Goal: Task Accomplishment & Management: Manage account settings

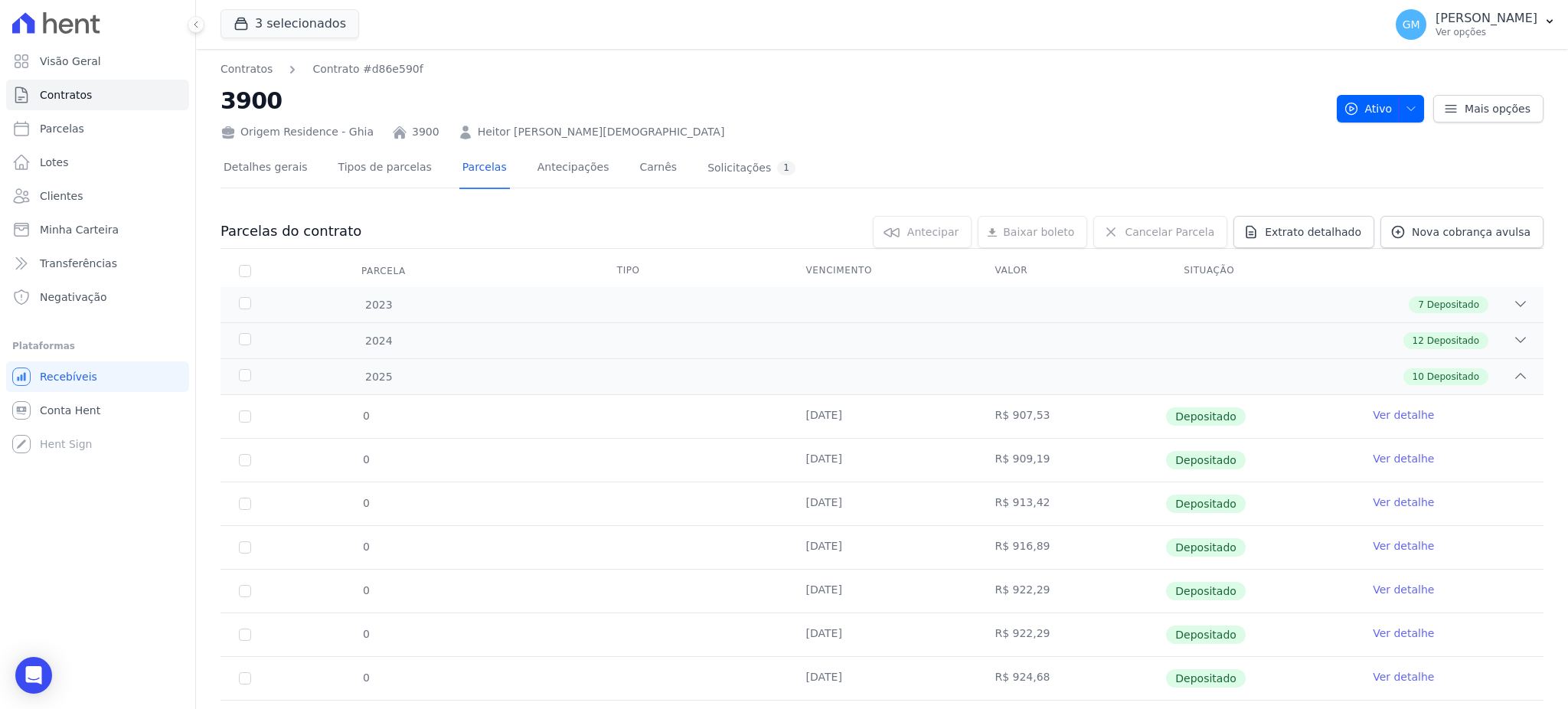
scroll to position [167, 0]
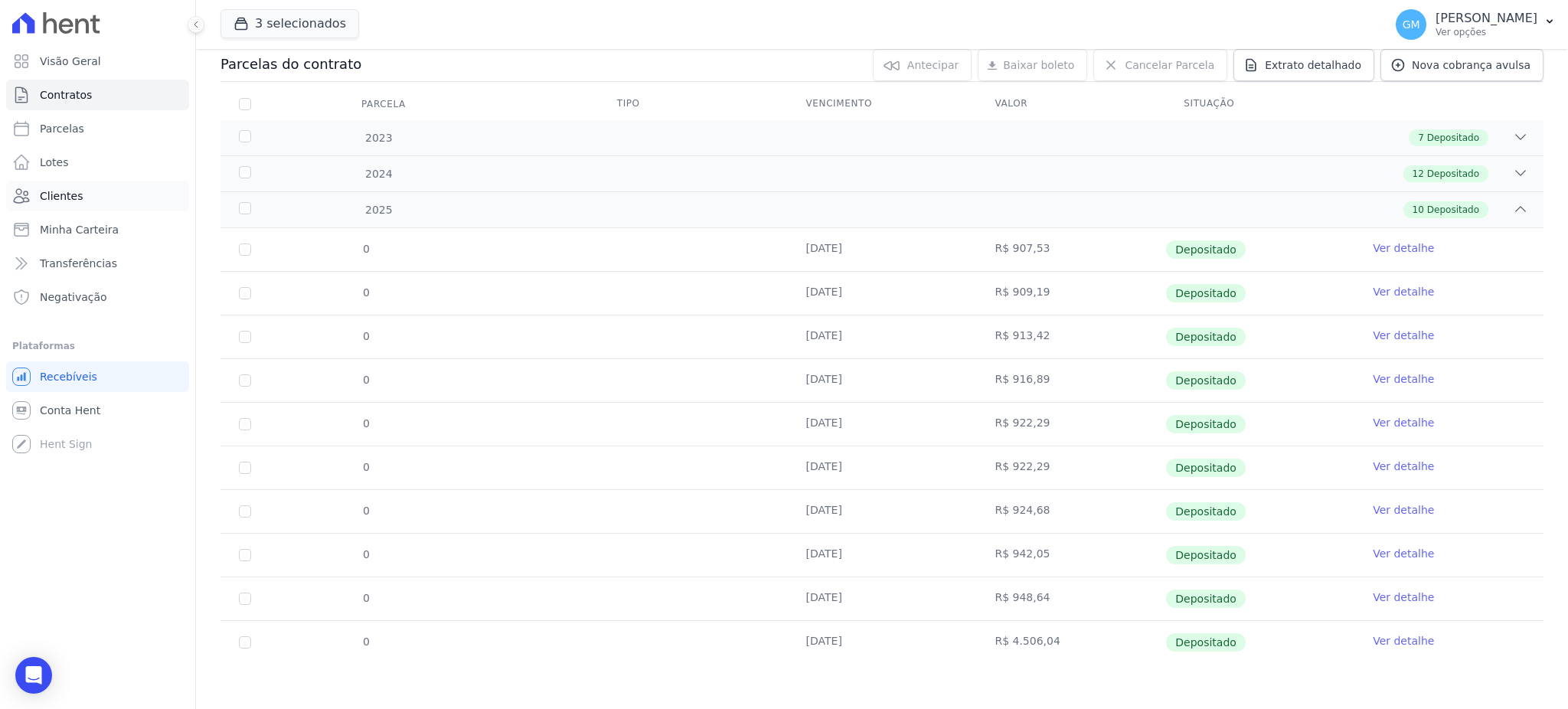
click at [123, 199] on link "Clientes" at bounding box center [98, 196] width 183 height 31
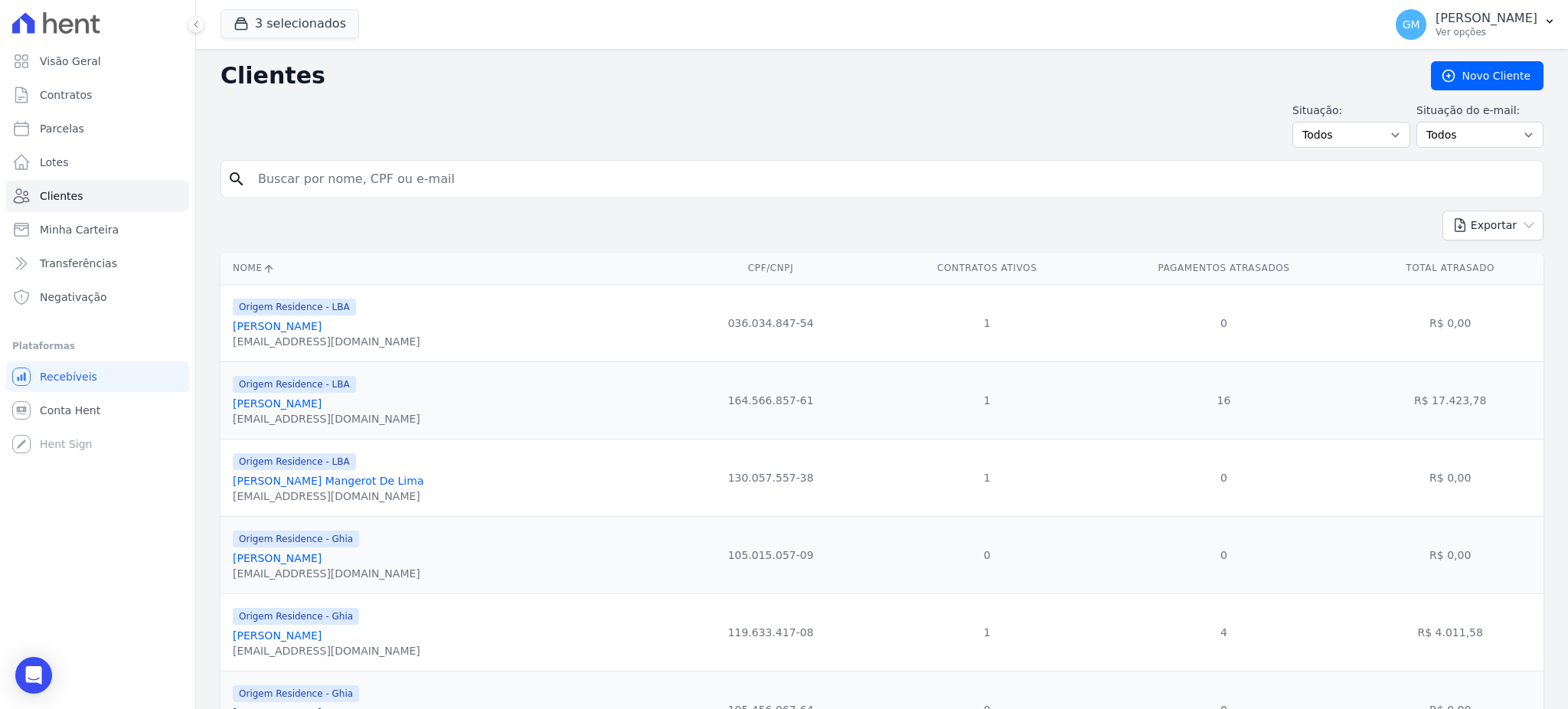
click at [460, 173] on input "search" at bounding box center [893, 179] width 1288 height 31
paste input "Delianne Fernandes Purgato"
type input "Delianne Fernandes Purgato"
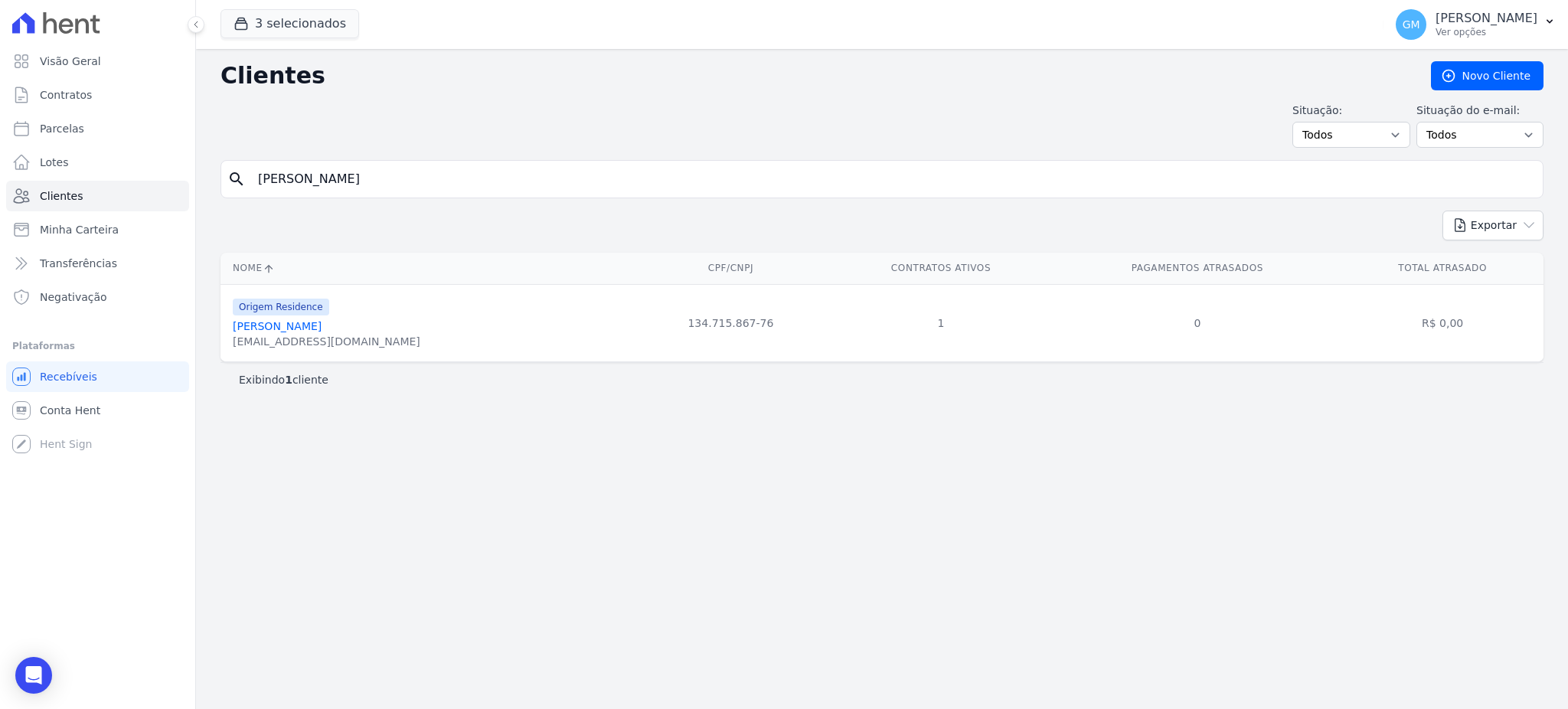
click at [321, 320] on link "Delianne Fernandes Purgato" at bounding box center [277, 326] width 89 height 12
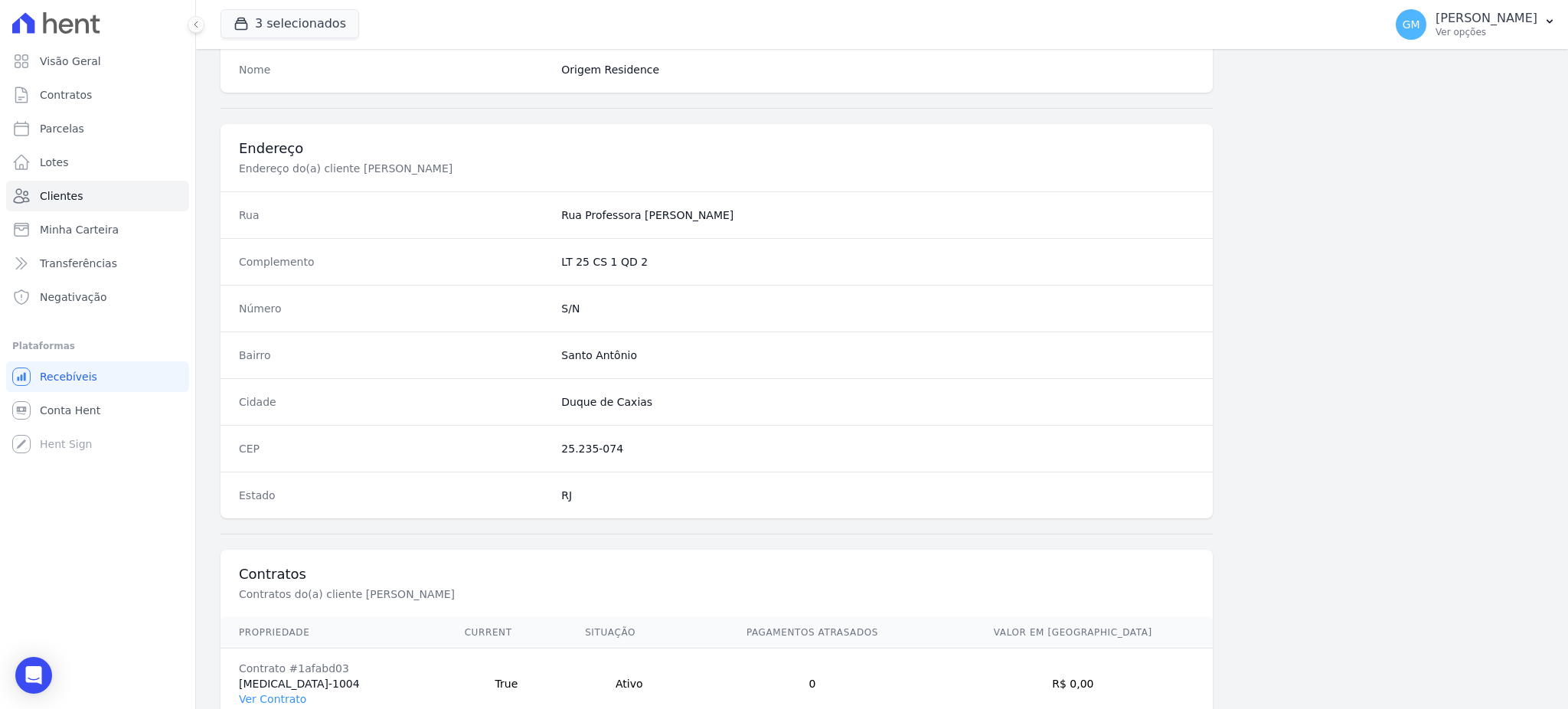
scroll to position [725, 0]
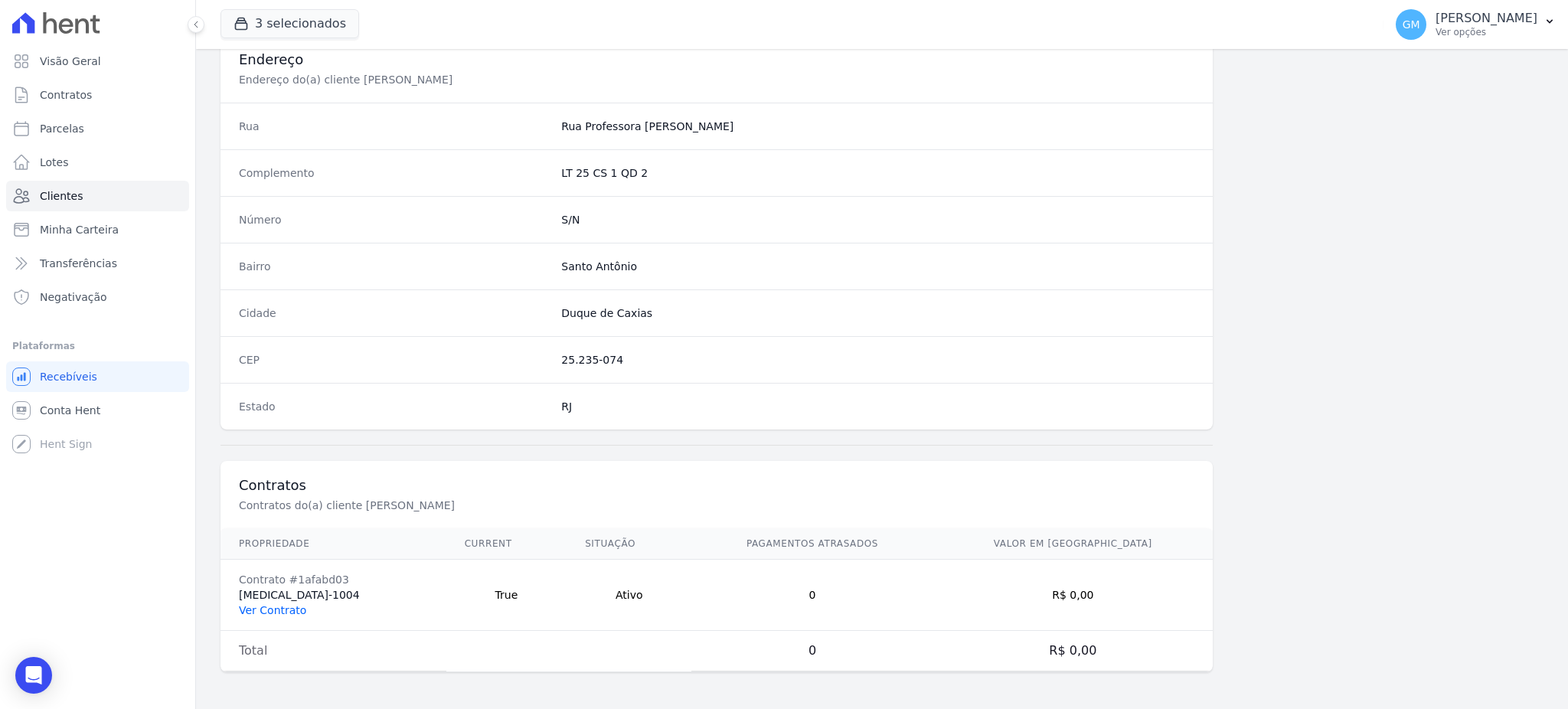
click at [280, 608] on link "Ver Contrato" at bounding box center [272, 610] width 67 height 12
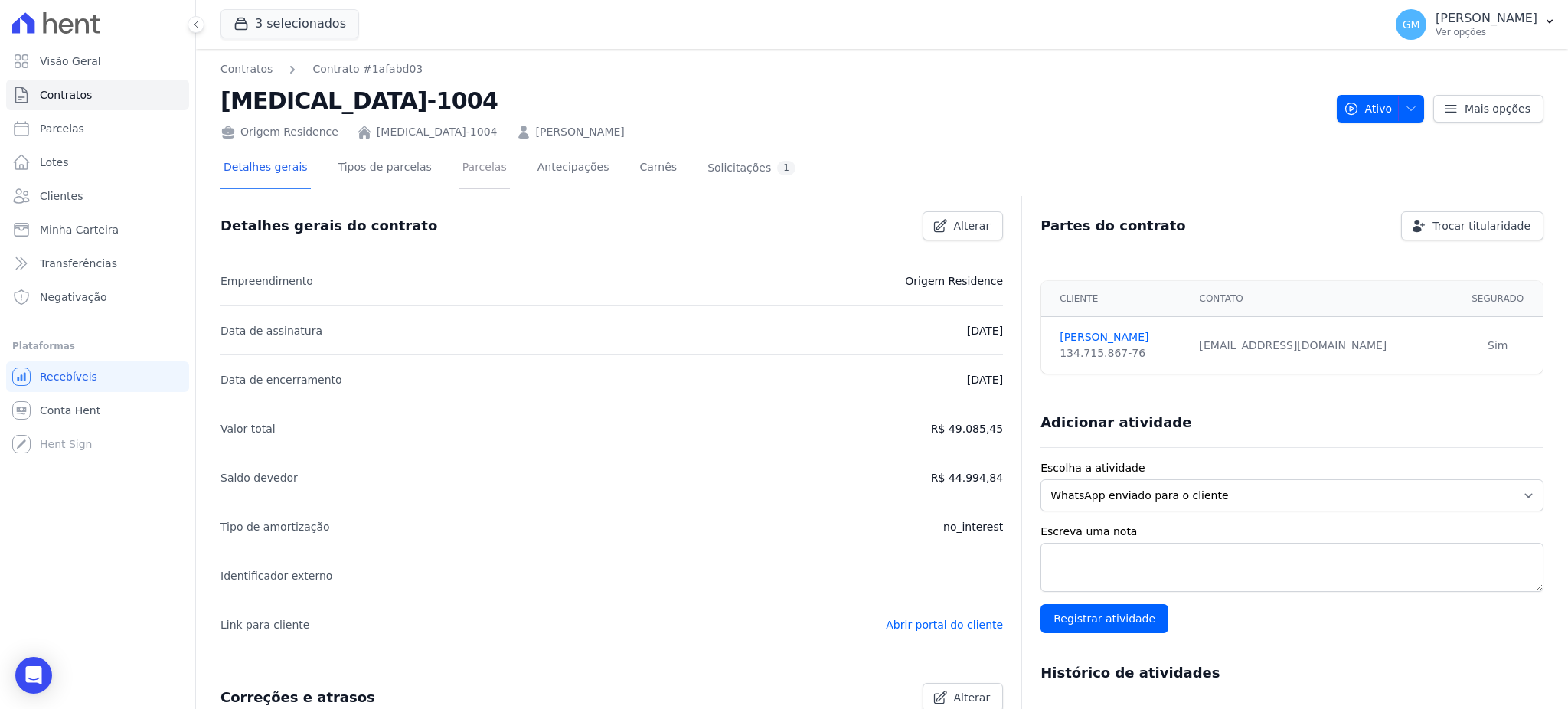
click at [460, 172] on link "Parcelas" at bounding box center [484, 169] width 50 height 41
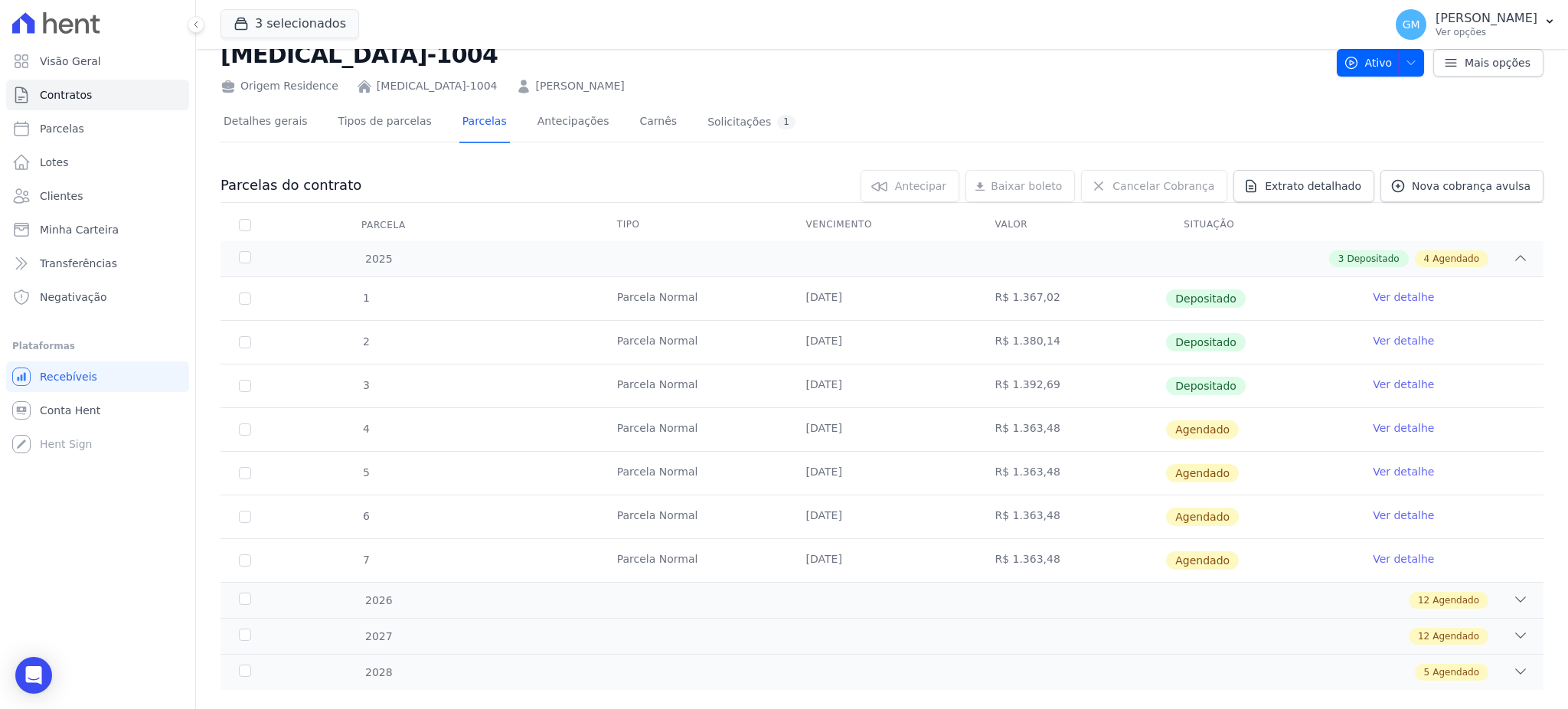
scroll to position [71, 0]
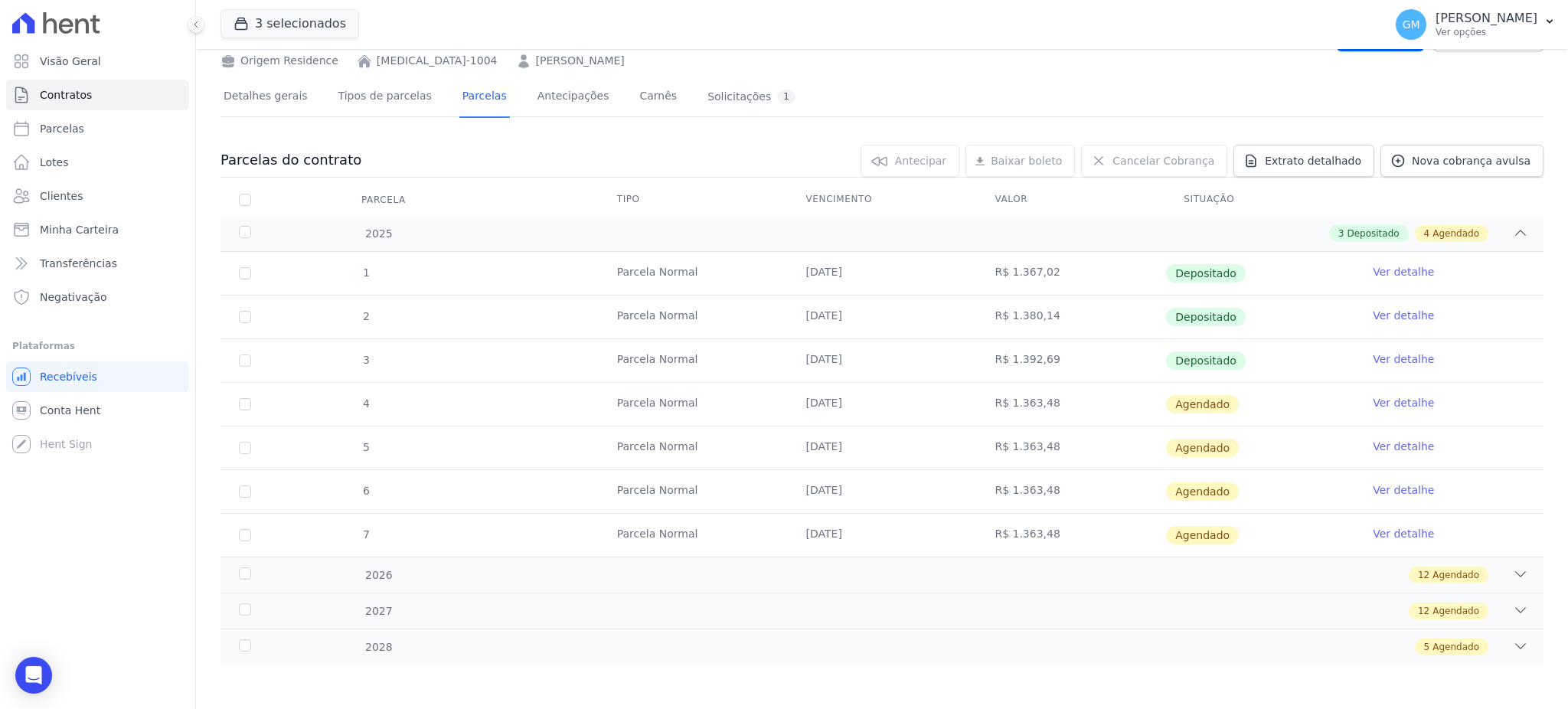
click at [1376, 353] on link "Ver detalhe" at bounding box center [1404, 359] width 61 height 15
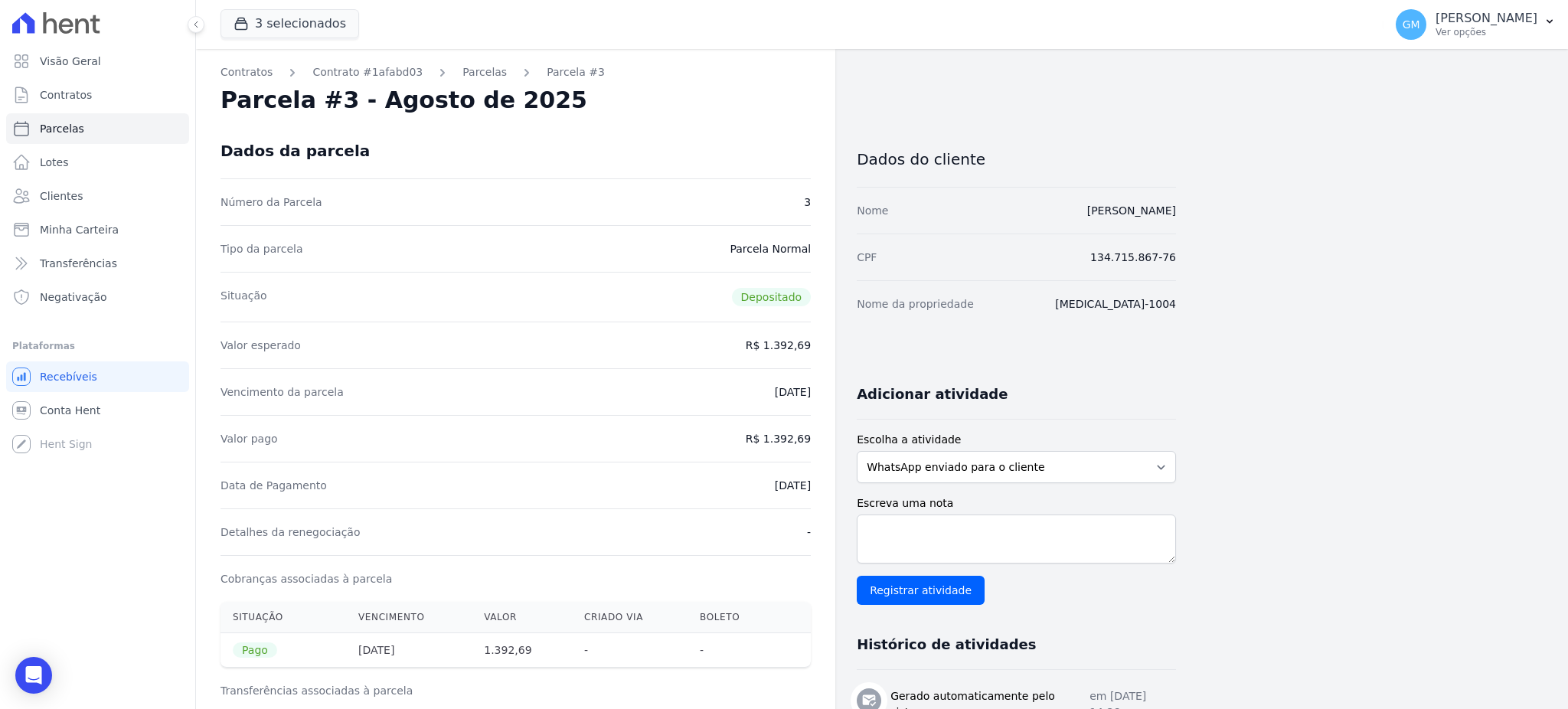
click at [620, 127] on div "Dados da parcela" at bounding box center [516, 150] width 591 height 55
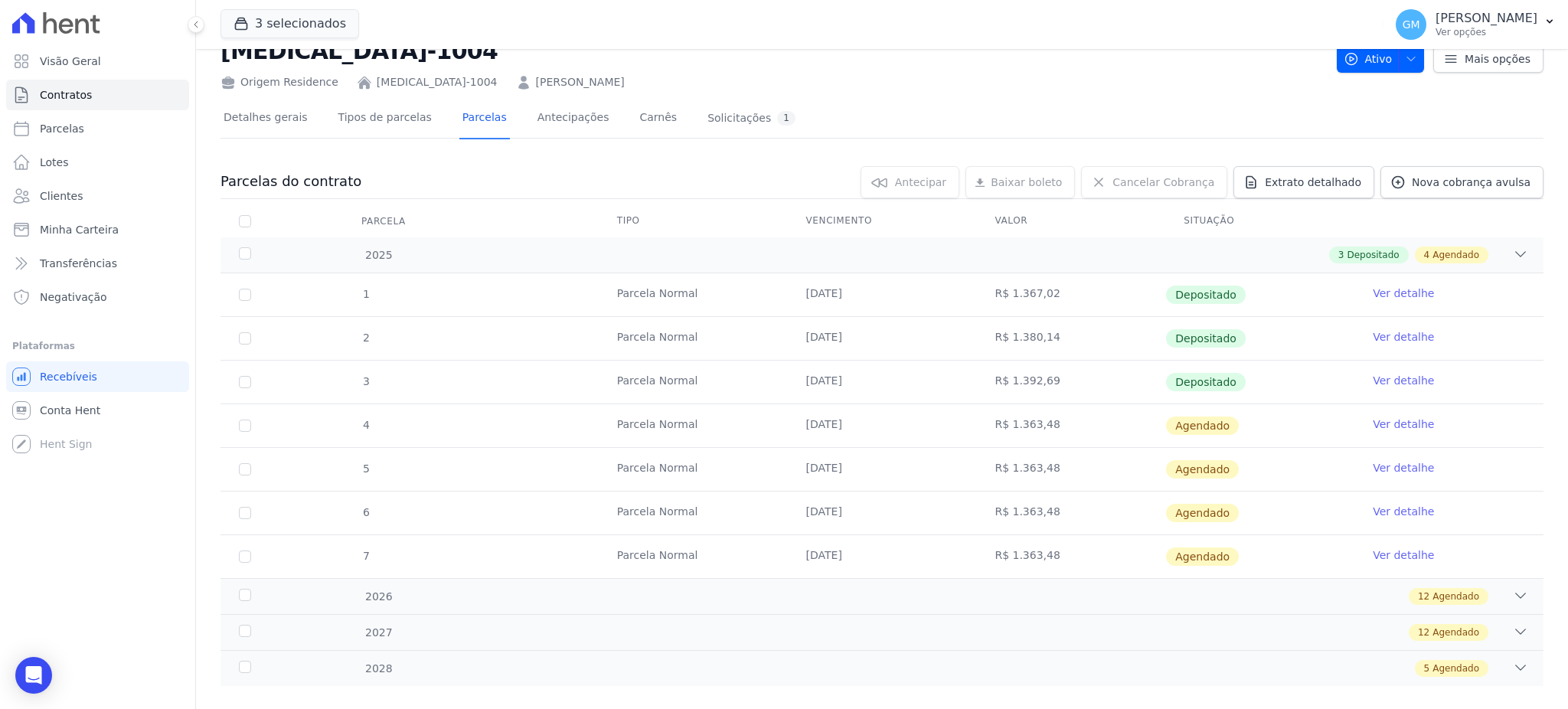
scroll to position [71, 0]
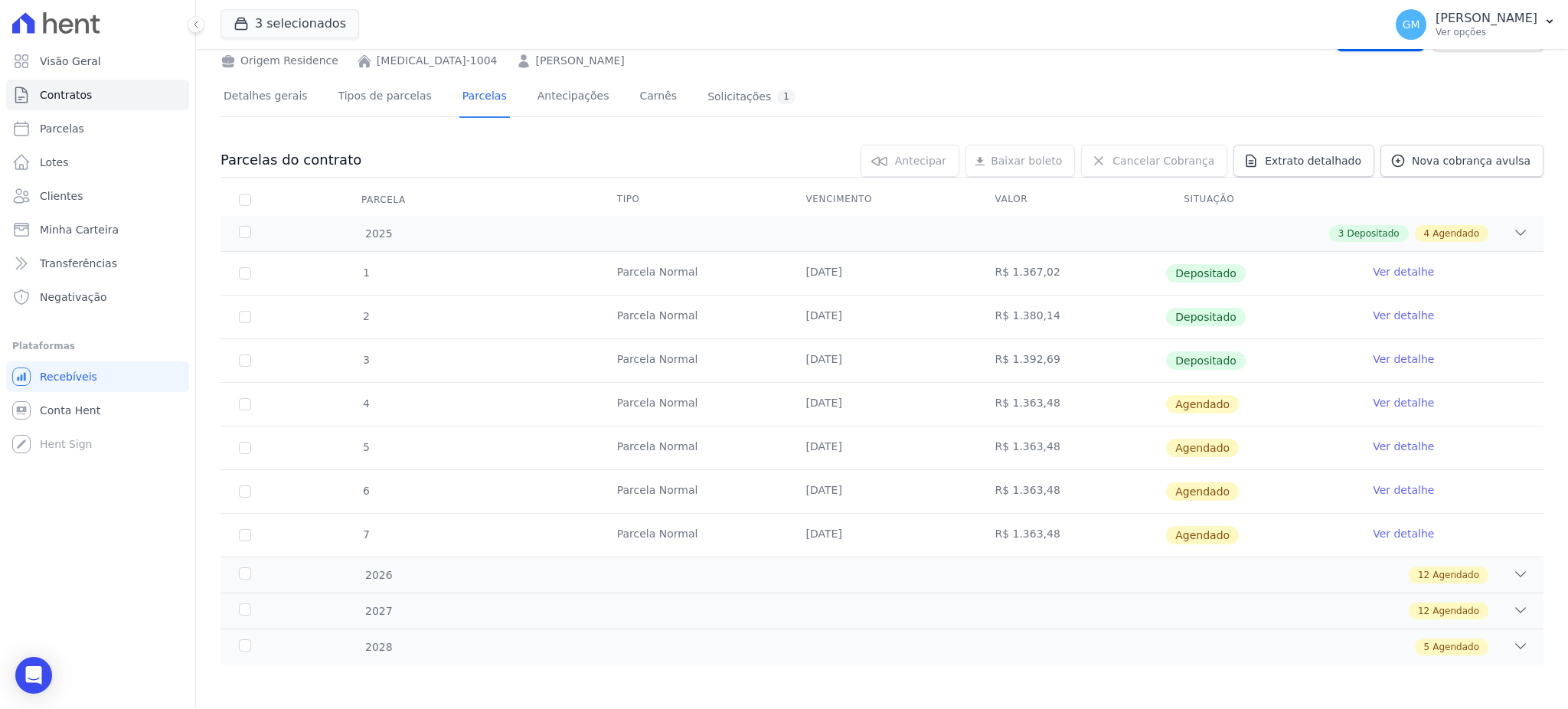
click at [1391, 403] on link "Ver detalhe" at bounding box center [1404, 402] width 61 height 15
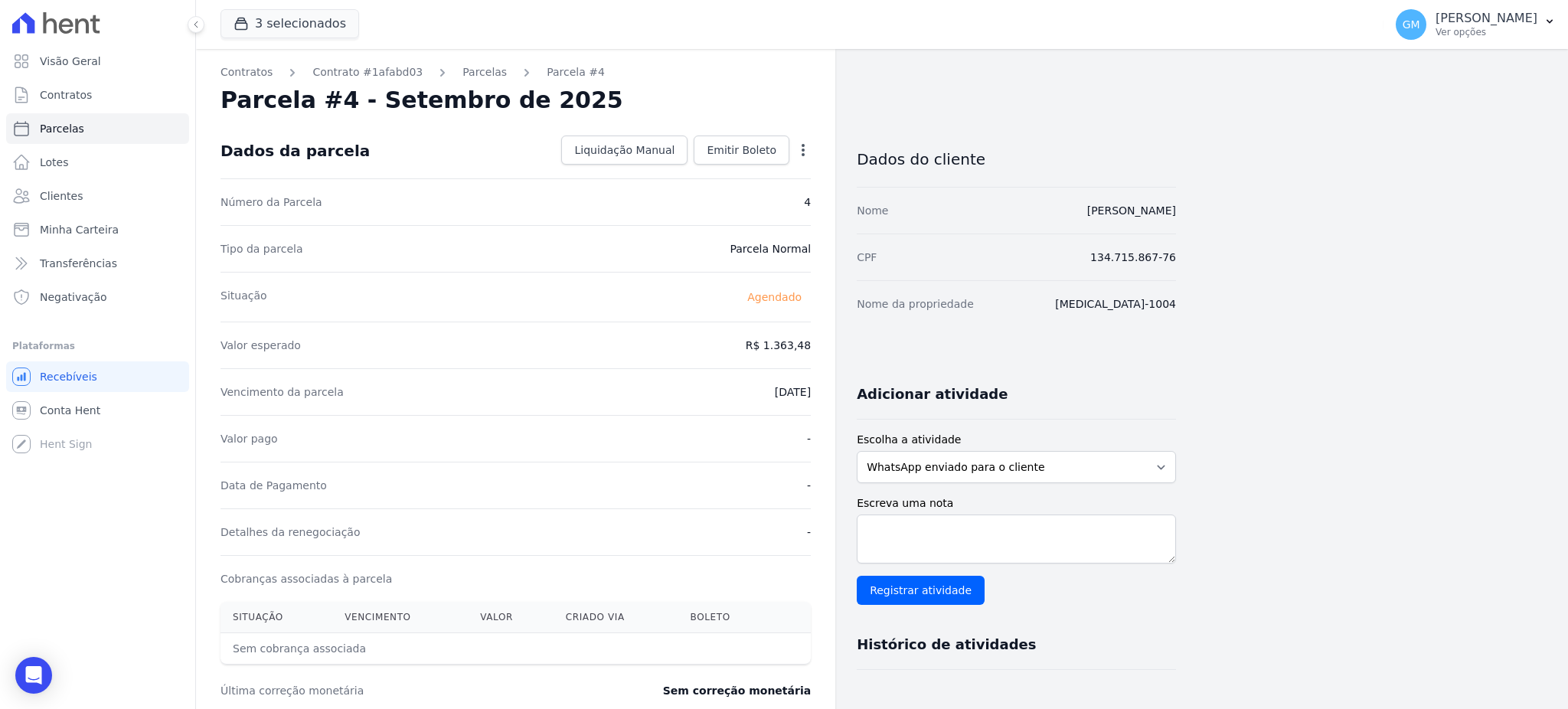
click at [796, 147] on icon "button" at bounding box center [803, 150] width 15 height 15
click at [721, 170] on link "Alterar" at bounding box center [737, 170] width 135 height 28
drag, startPoint x: 748, startPoint y: 353, endPoint x: 839, endPoint y: 349, distance: 91.1
click at [839, 349] on div "Contratos Contrato #1afabd03 Parcelas Parcela #4 Parcela #4 - Setembro de 2025 …" at bounding box center [686, 540] width 980 height 983
paste input ".40243"
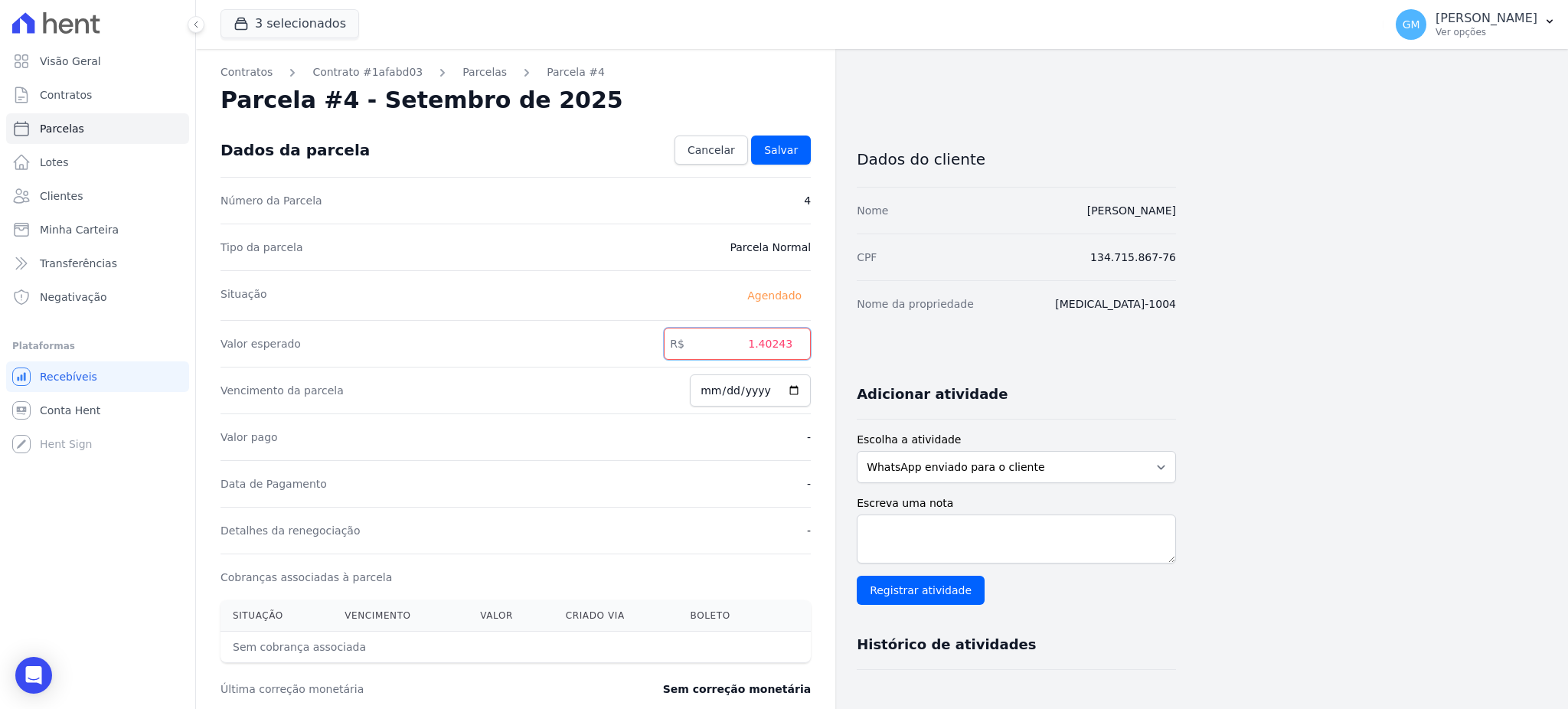
click at [763, 338] on input "1.40243" at bounding box center [738, 344] width 147 height 33
click at [776, 342] on input "140243" at bounding box center [738, 344] width 147 height 33
click at [787, 340] on input "140243" at bounding box center [738, 344] width 147 height 33
click at [780, 338] on input "140243" at bounding box center [738, 344] width 147 height 33
type input "1402.43"
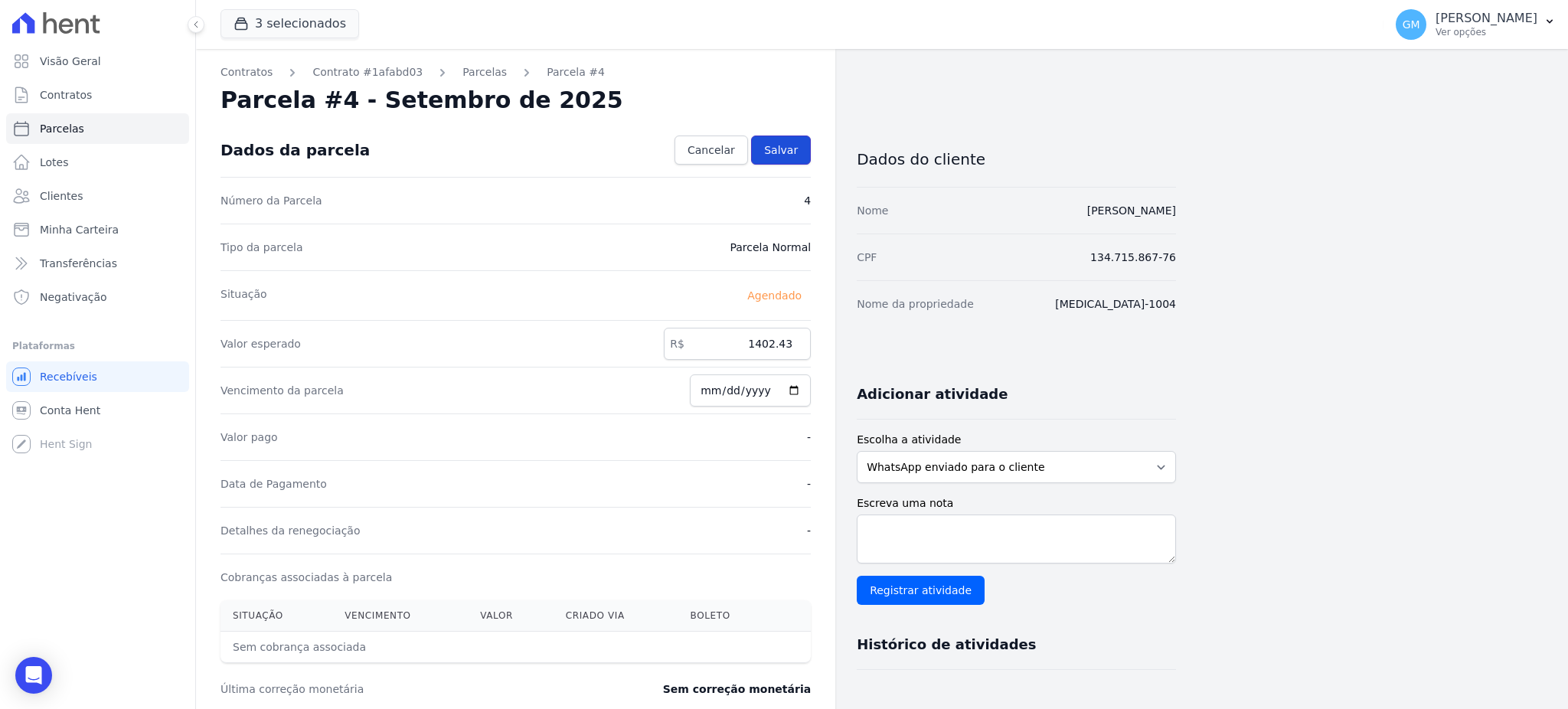
click at [781, 141] on link "Salvar" at bounding box center [781, 149] width 60 height 29
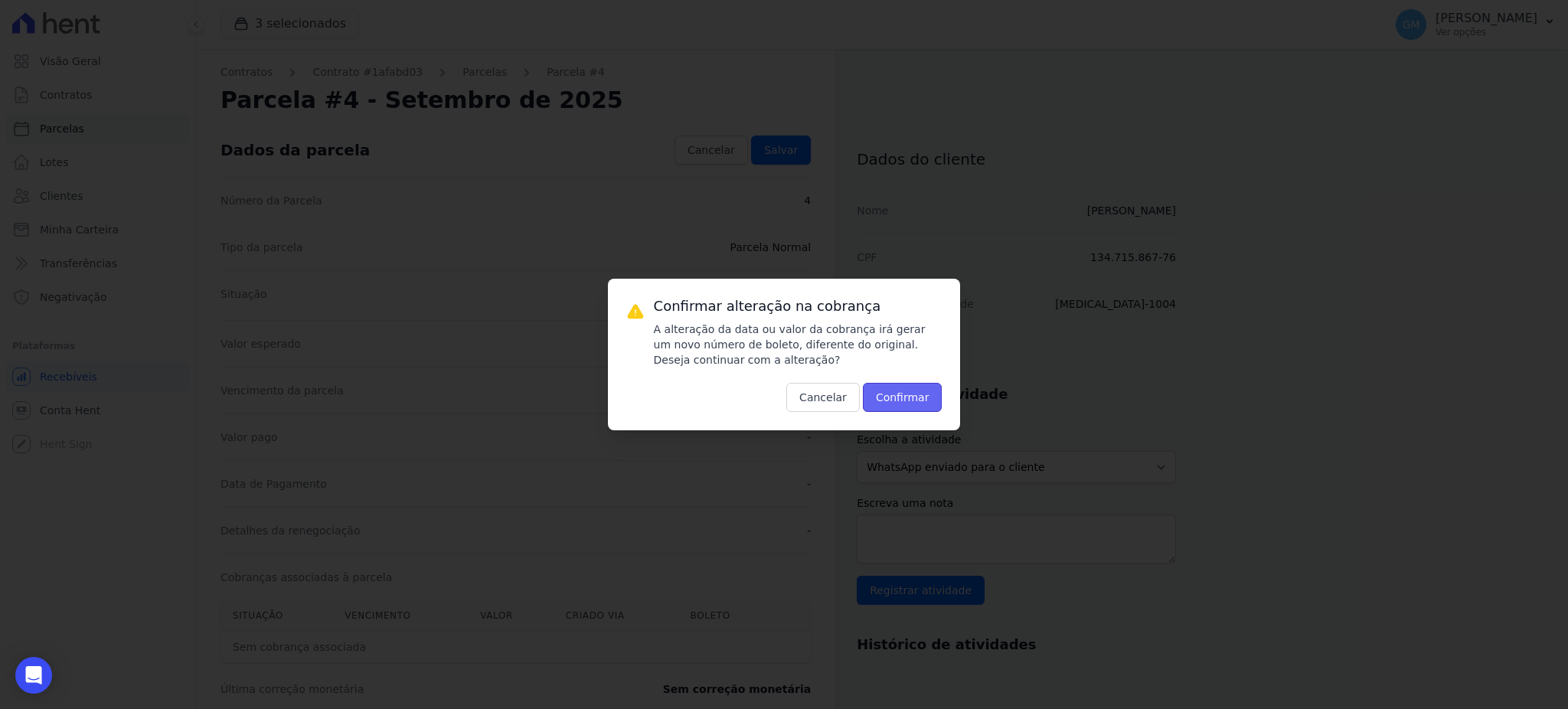
click at [889, 400] on button "Confirmar" at bounding box center [902, 397] width 79 height 29
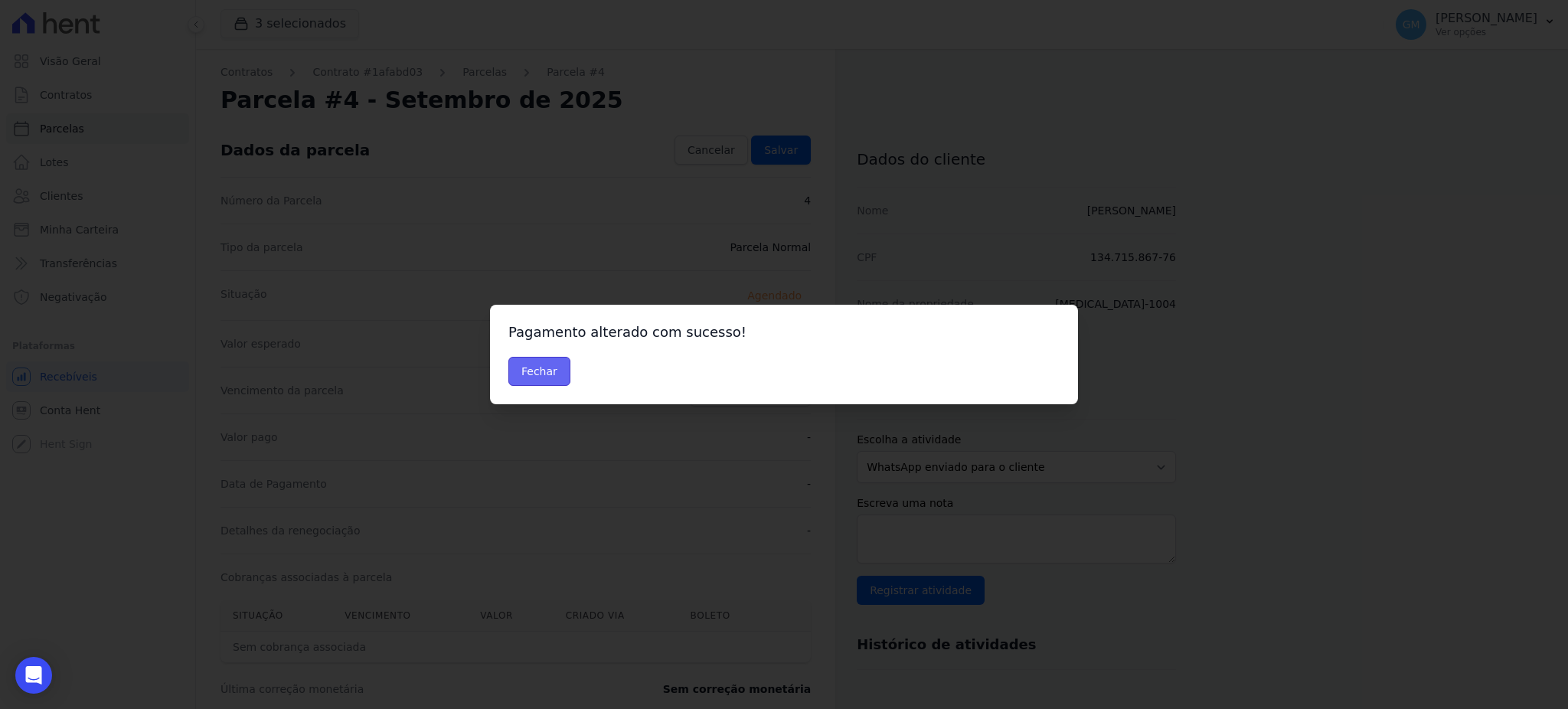
click at [540, 374] on button "Fechar" at bounding box center [539, 371] width 62 height 29
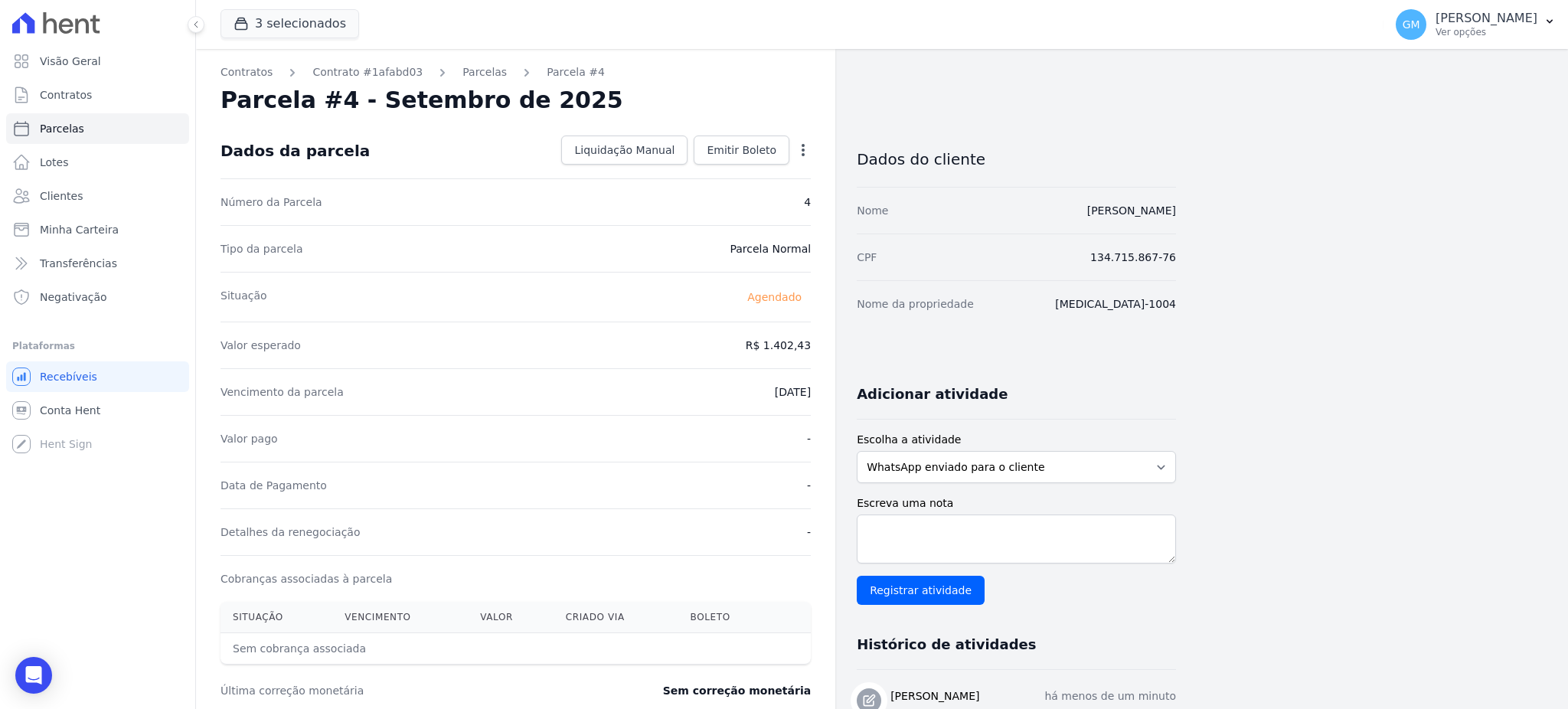
click at [809, 154] on icon "button" at bounding box center [803, 150] width 15 height 15
click at [732, 179] on link "Alterar" at bounding box center [737, 170] width 135 height 28
click at [793, 389] on input "[DATE]" at bounding box center [751, 390] width 121 height 33
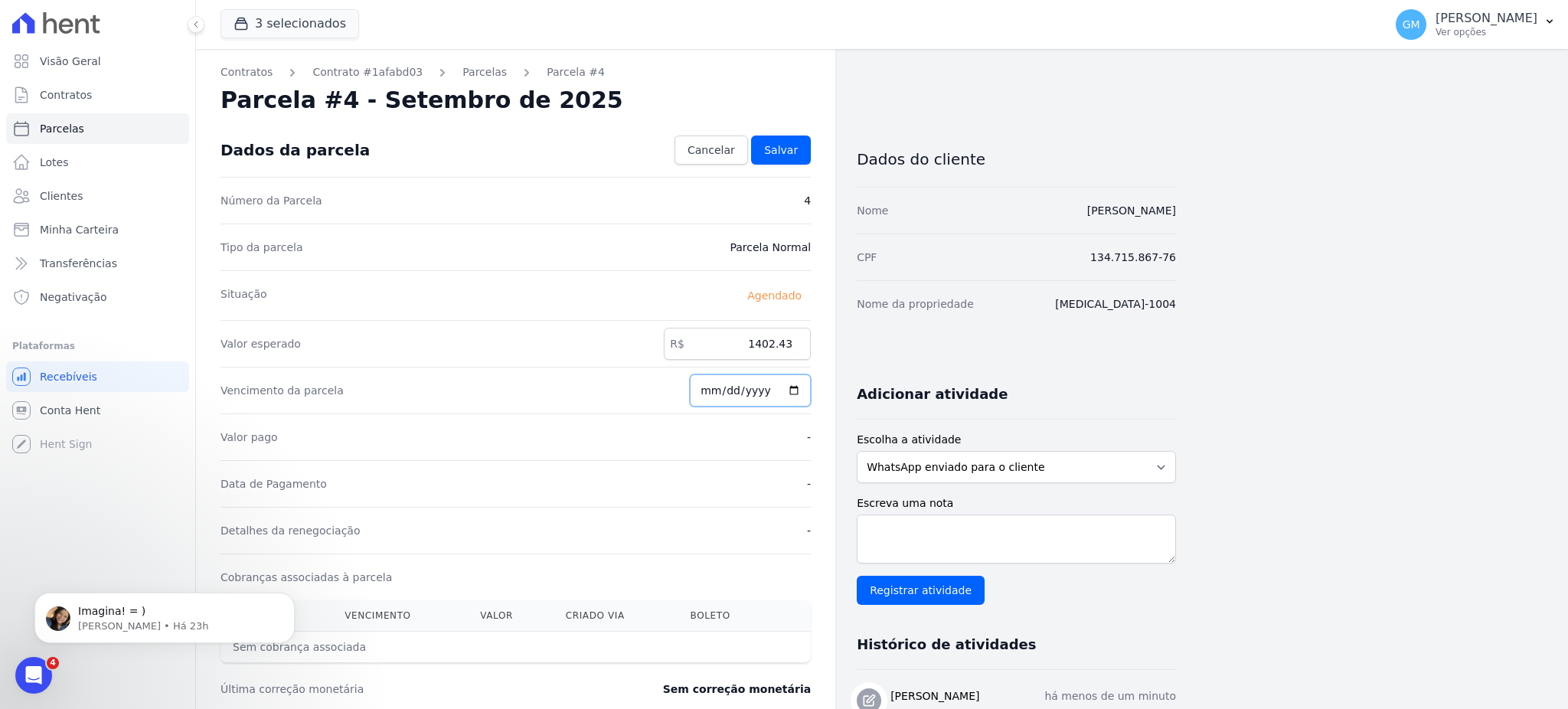
type input "2025-09-26"
click at [805, 153] on link "Salvar" at bounding box center [781, 149] width 60 height 29
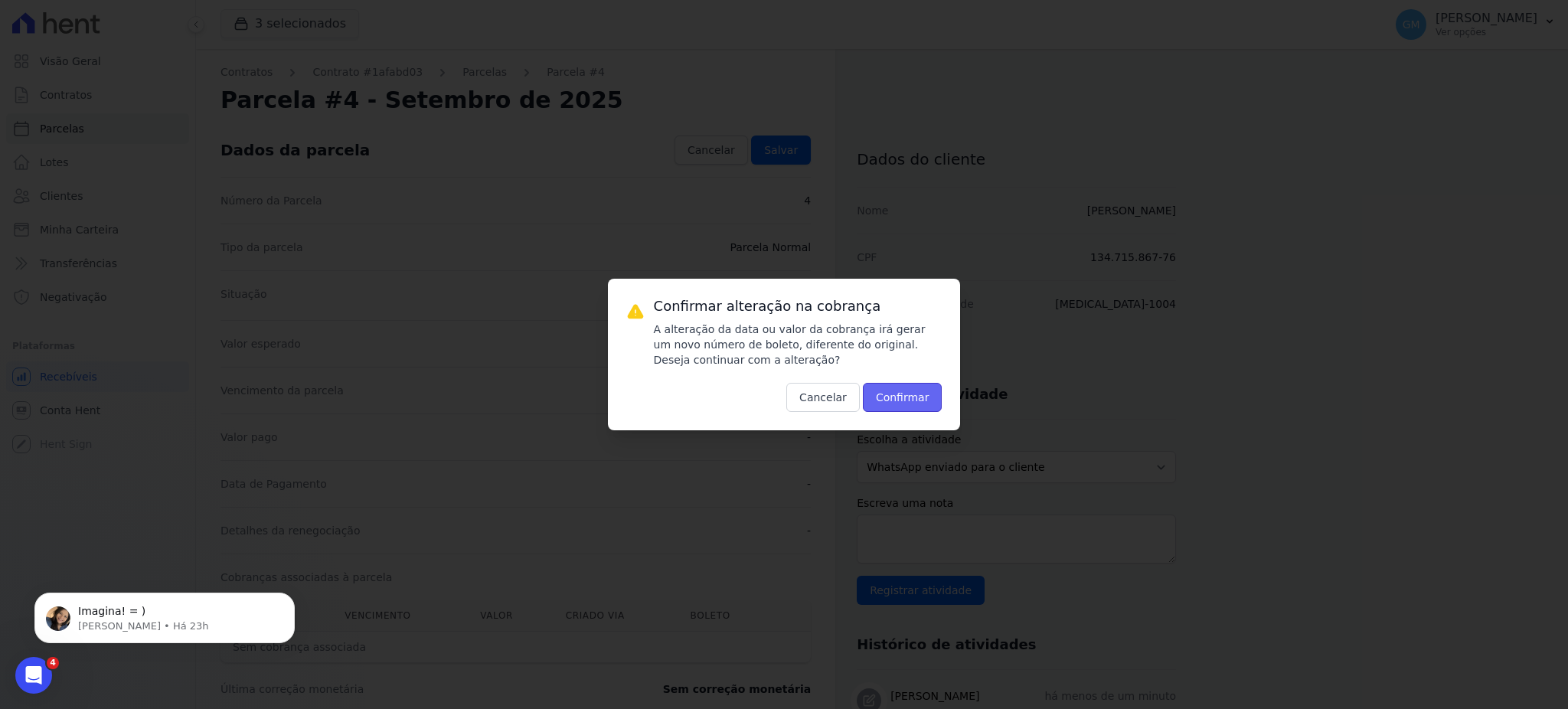
click at [908, 396] on button "Confirmar" at bounding box center [902, 397] width 79 height 29
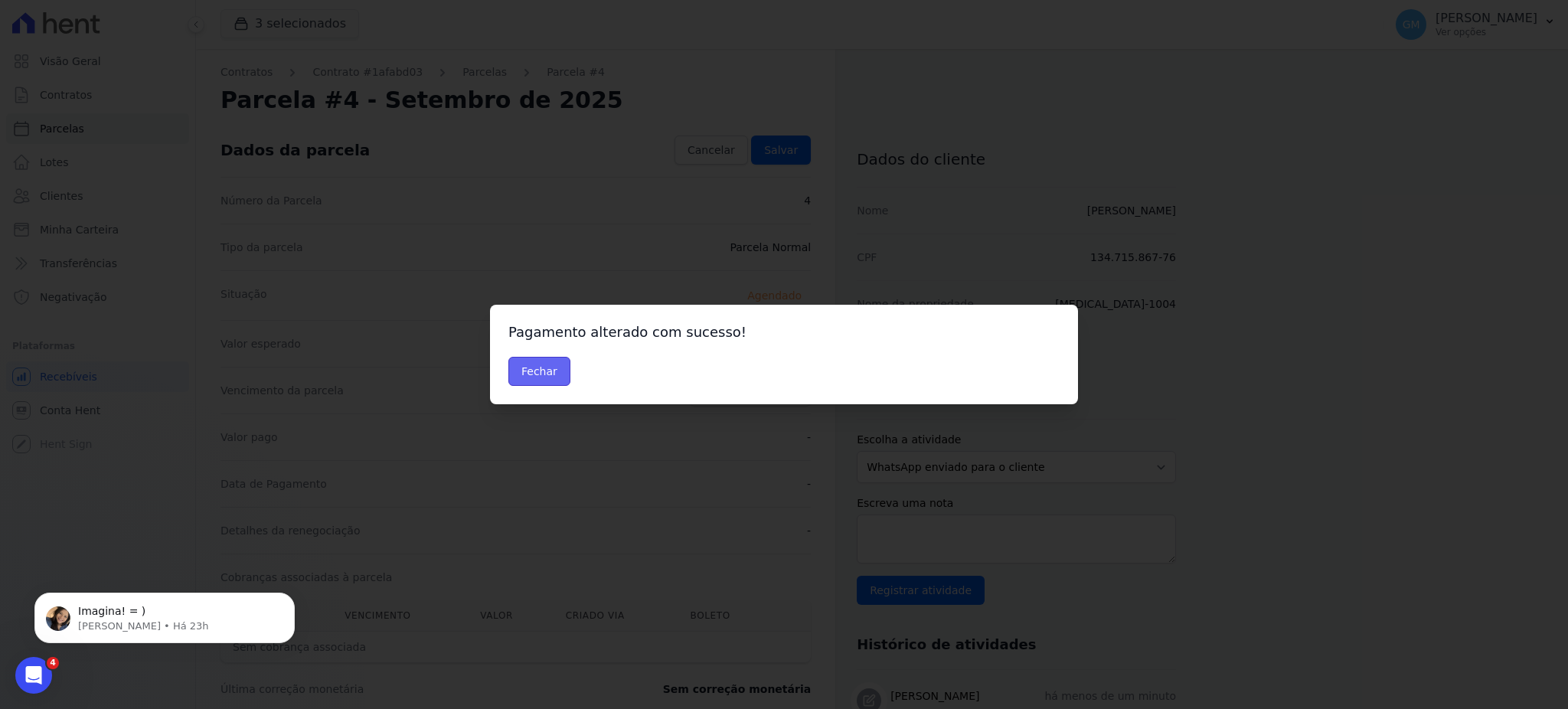
click at [544, 374] on button "Fechar" at bounding box center [539, 371] width 62 height 29
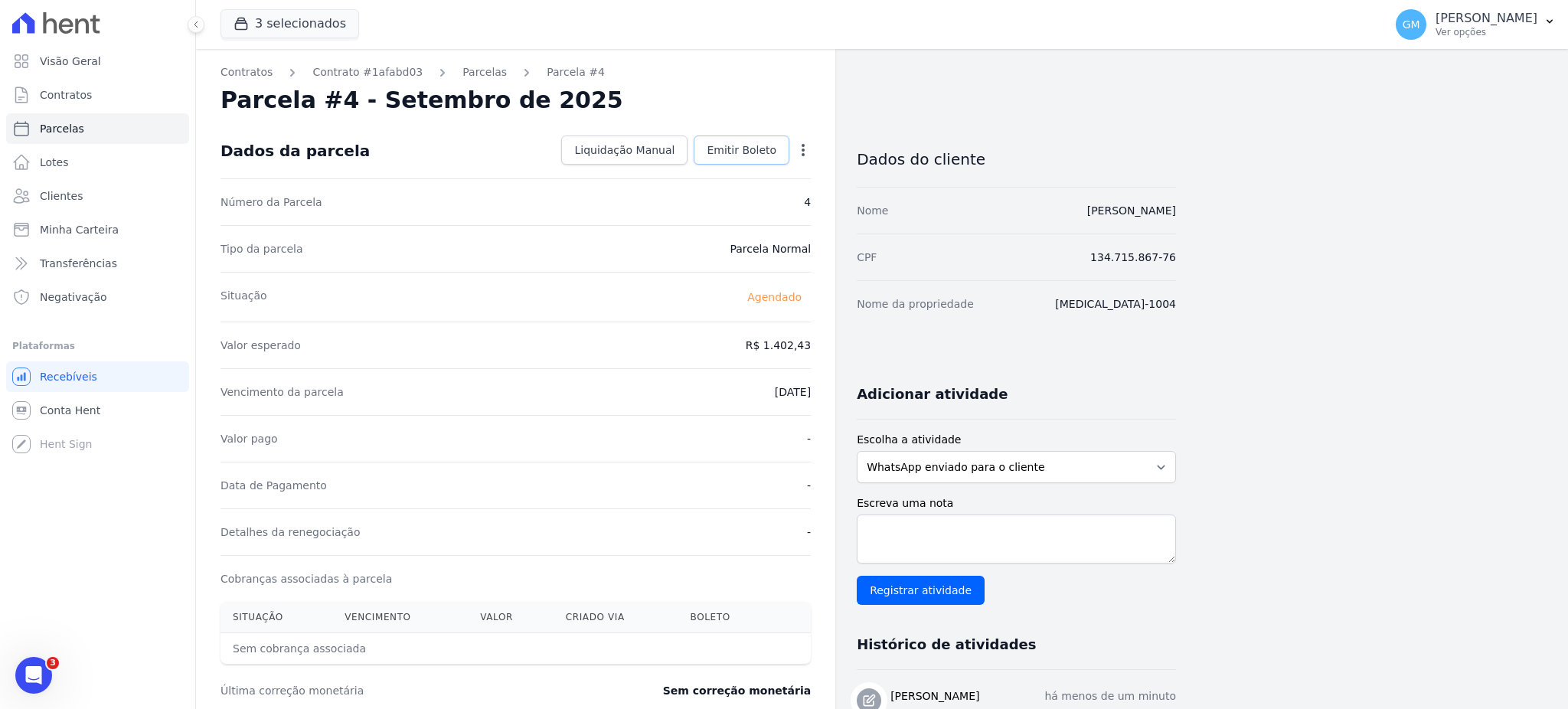
click at [772, 155] on span "Emitir Boleto" at bounding box center [742, 150] width 70 height 15
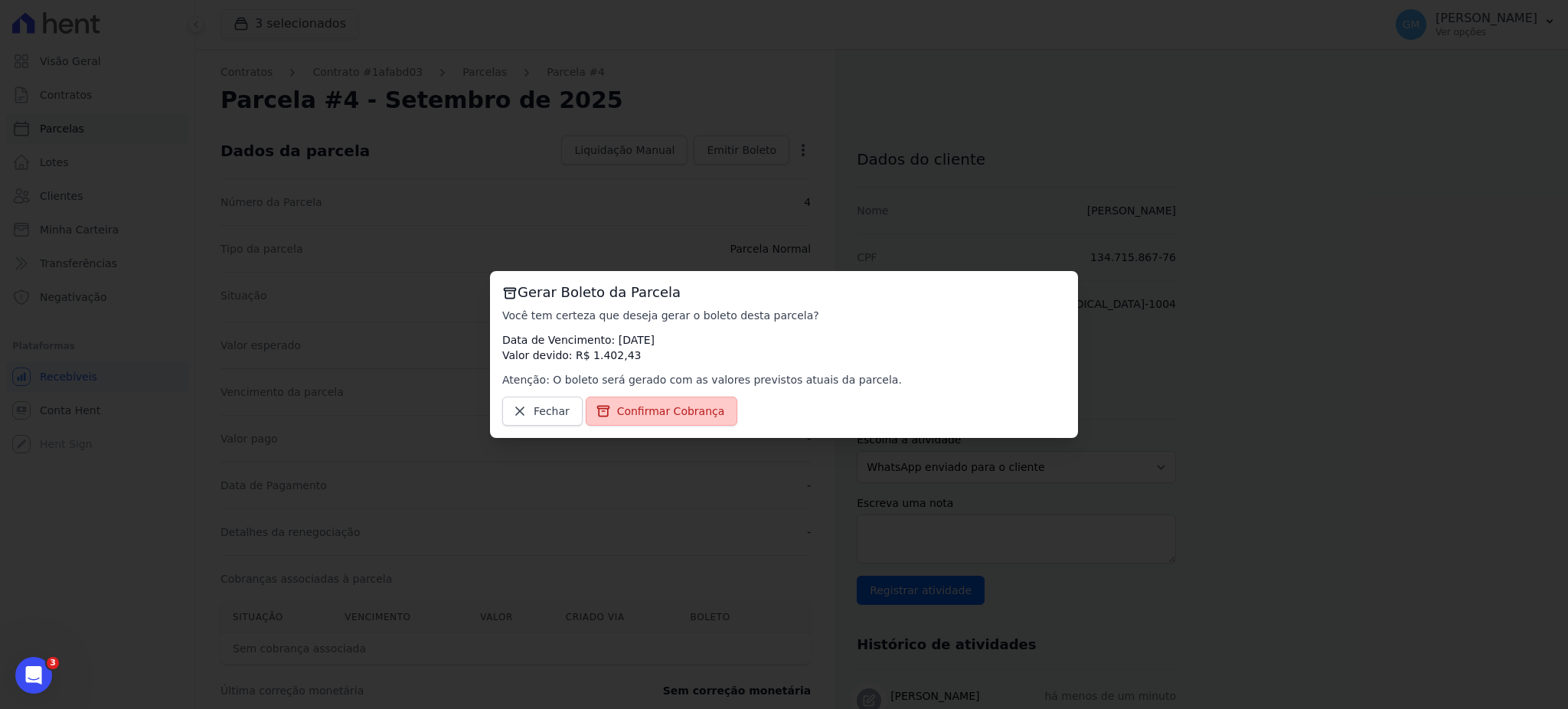
click at [679, 411] on span "Confirmar Cobrança" at bounding box center [671, 411] width 108 height 15
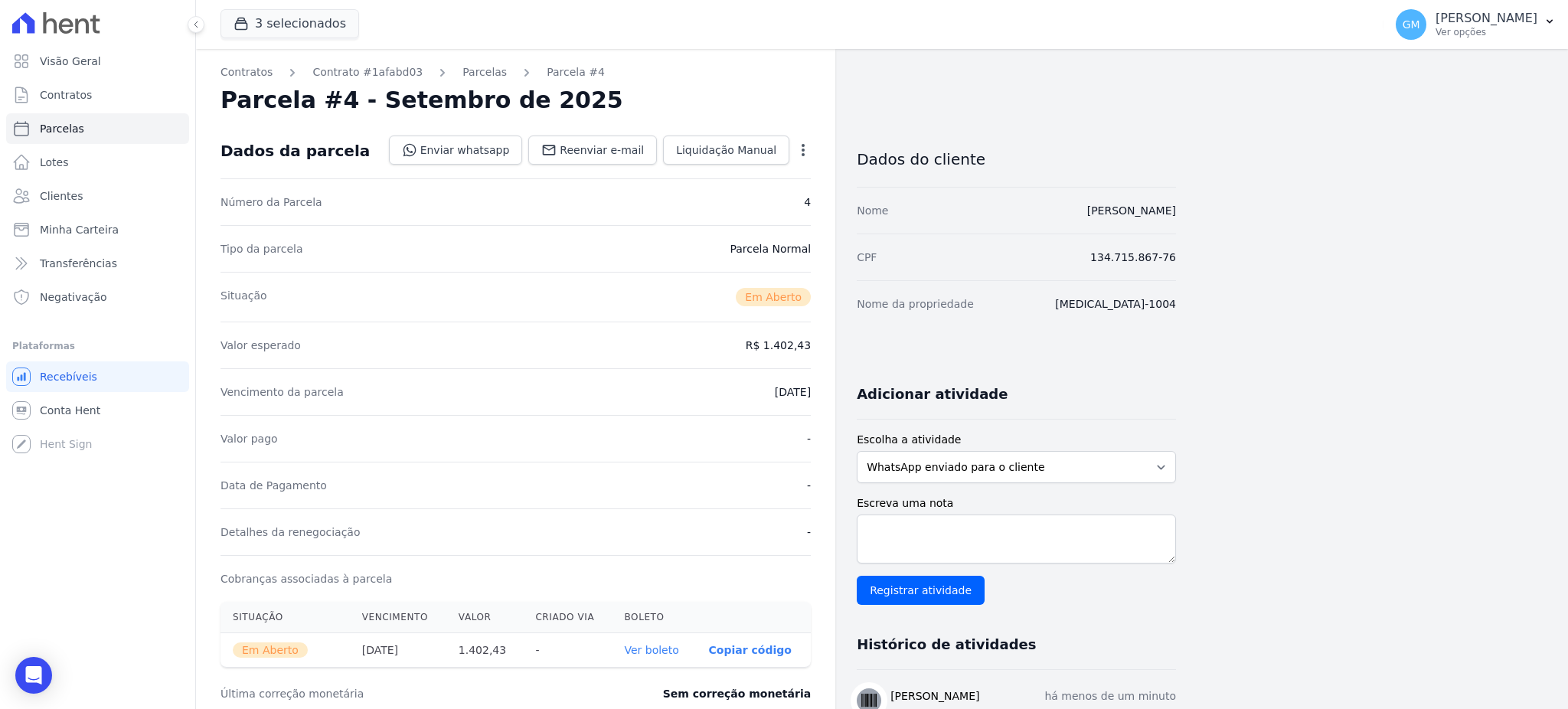
click at [663, 650] on link "Ver boleto" at bounding box center [651, 649] width 54 height 12
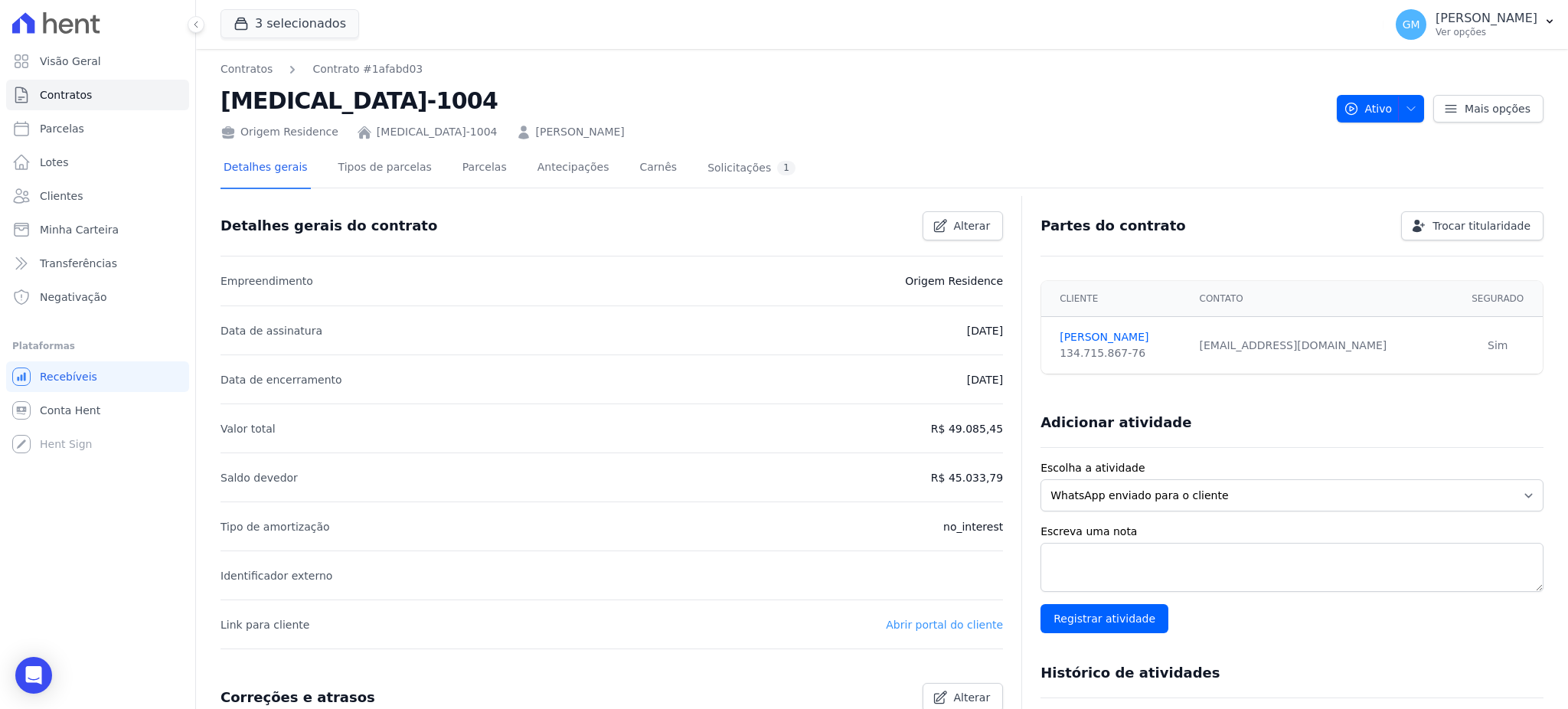
click at [969, 620] on link "Abrir portal do cliente" at bounding box center [945, 624] width 117 height 12
click at [468, 170] on link "Parcelas" at bounding box center [484, 169] width 50 height 41
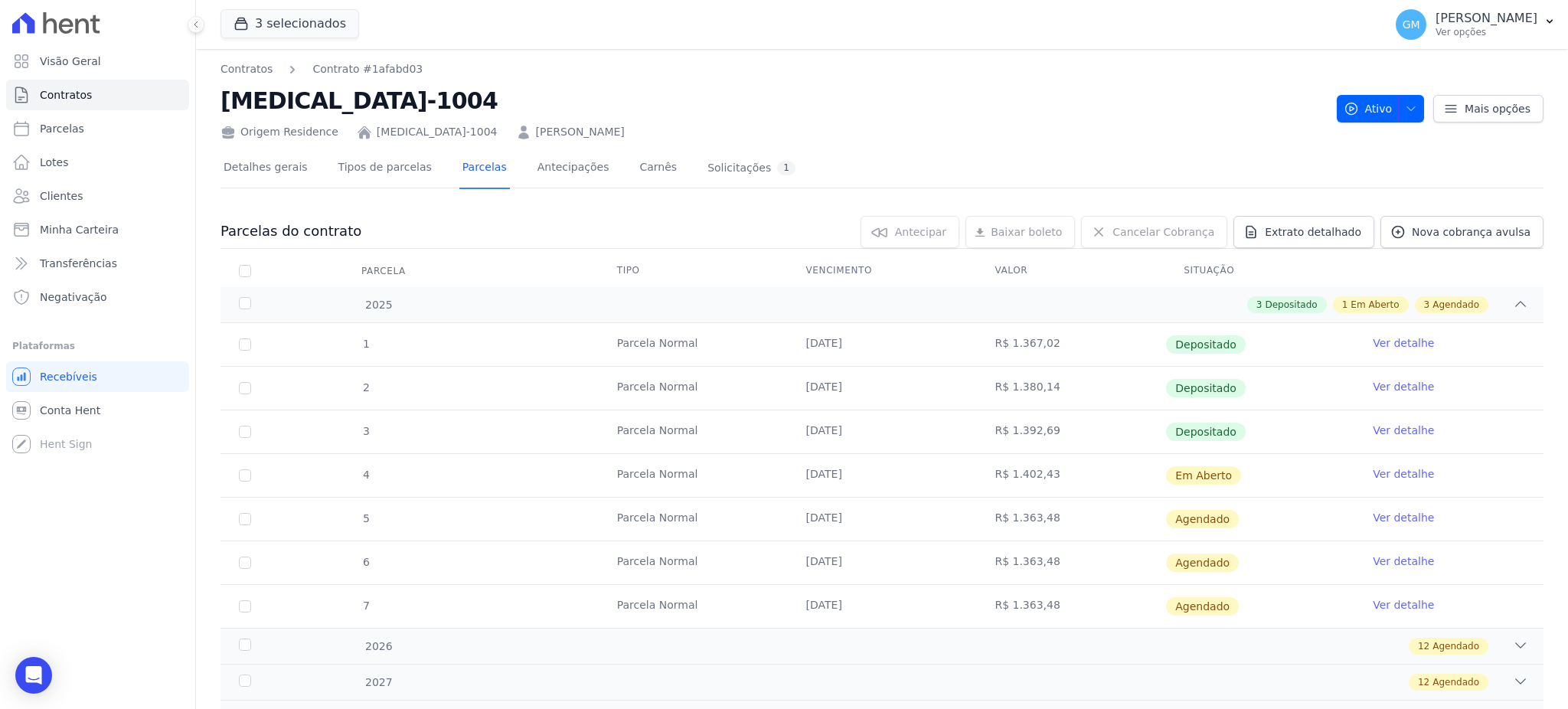
click at [1383, 428] on link "Ver detalhe" at bounding box center [1404, 430] width 61 height 15
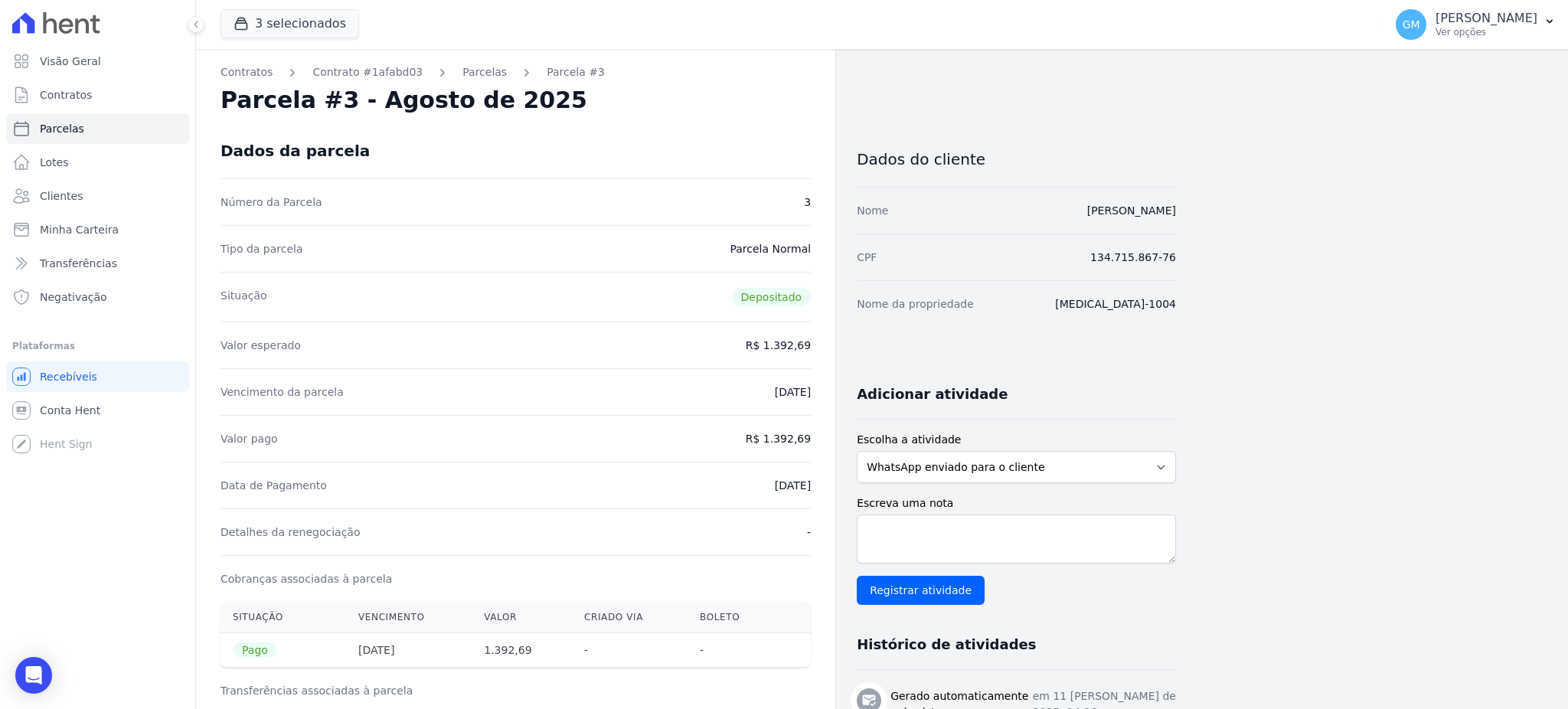
click at [621, 217] on div "Número da Parcela 3" at bounding box center [516, 202] width 591 height 47
drag, startPoint x: 89, startPoint y: 196, endPoint x: 342, endPoint y: 261, distance: 261.2
click at [89, 196] on link "Clientes" at bounding box center [98, 196] width 183 height 31
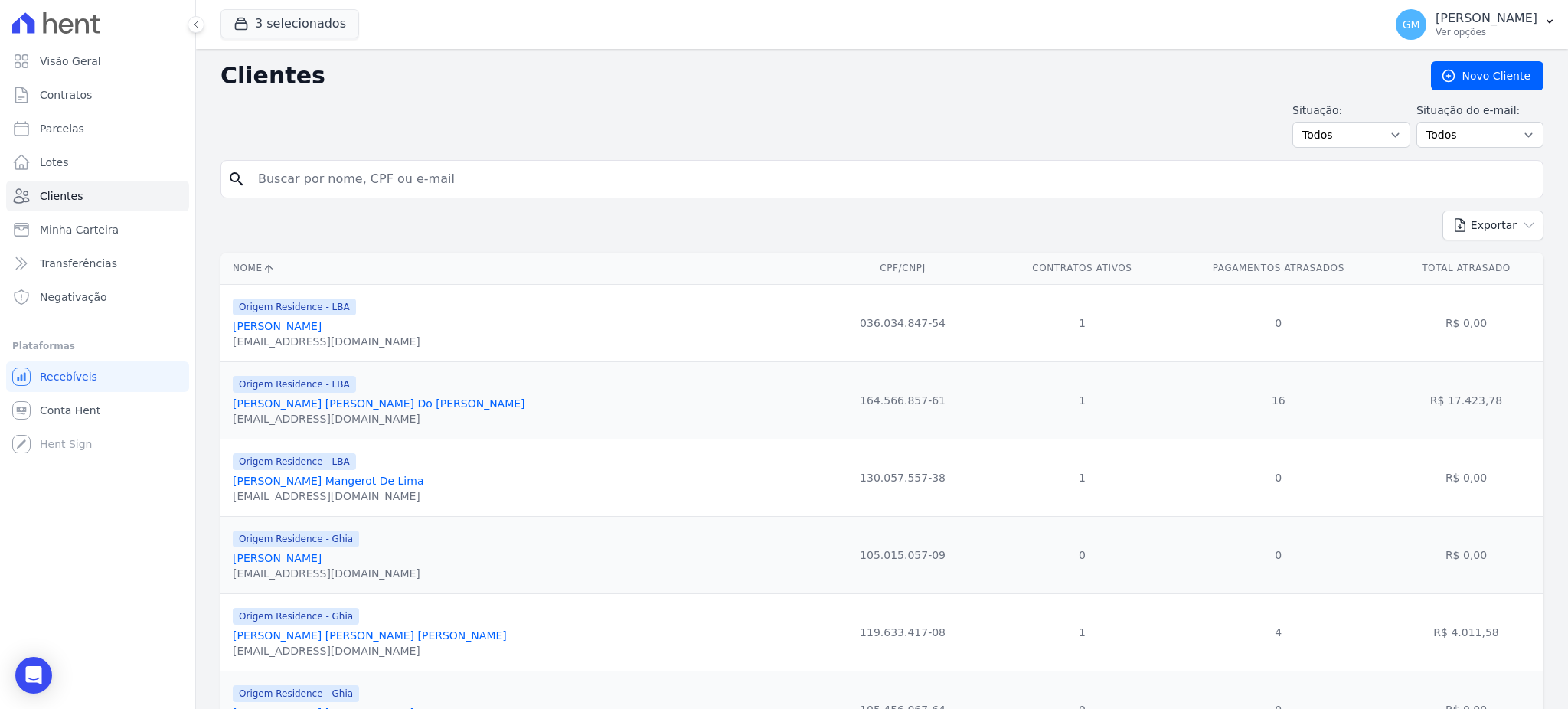
click at [409, 177] on input "search" at bounding box center [893, 179] width 1288 height 31
paste input "Fábio Jeronimo"
type input "Fábio Jeronimo"
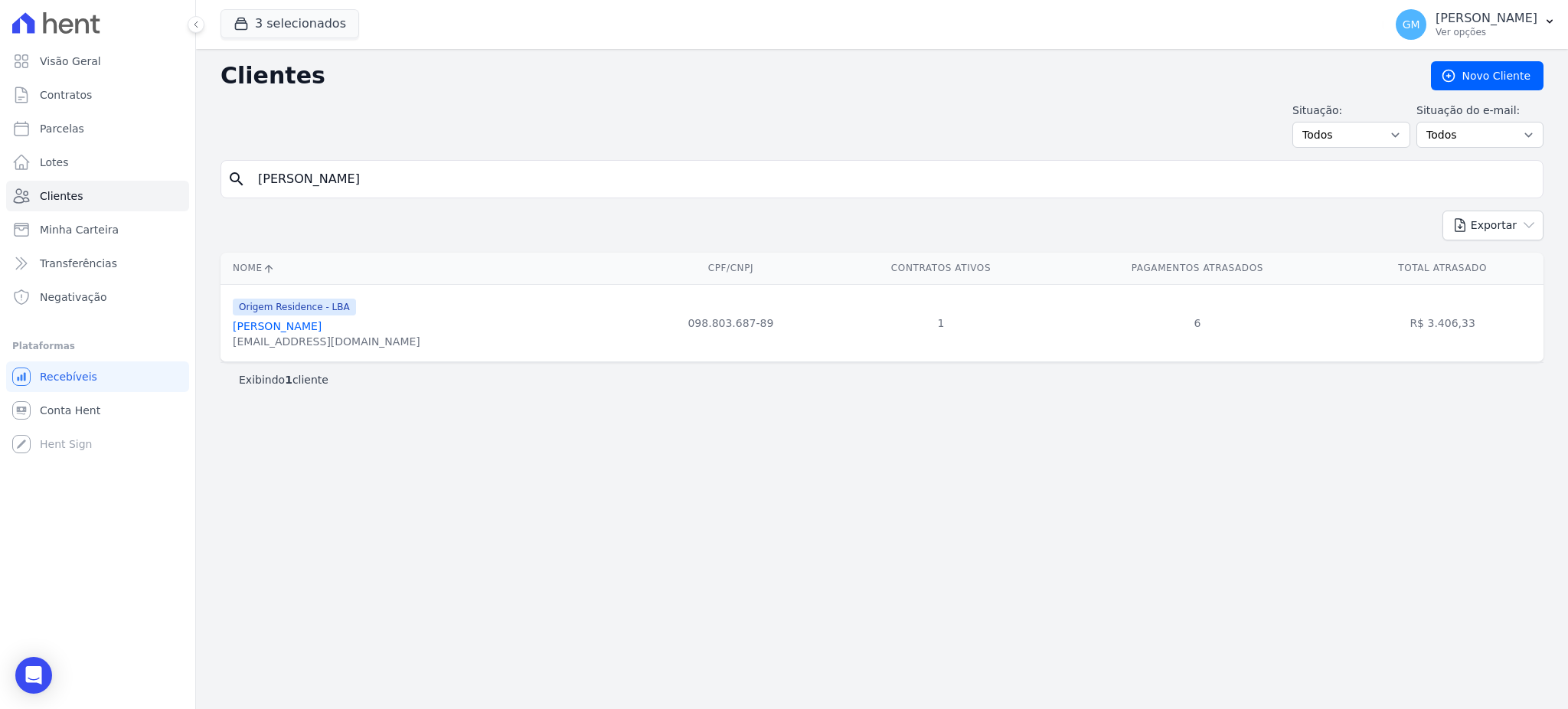
click at [321, 333] on link "Fábio Jeronimo Da Silva" at bounding box center [277, 326] width 89 height 12
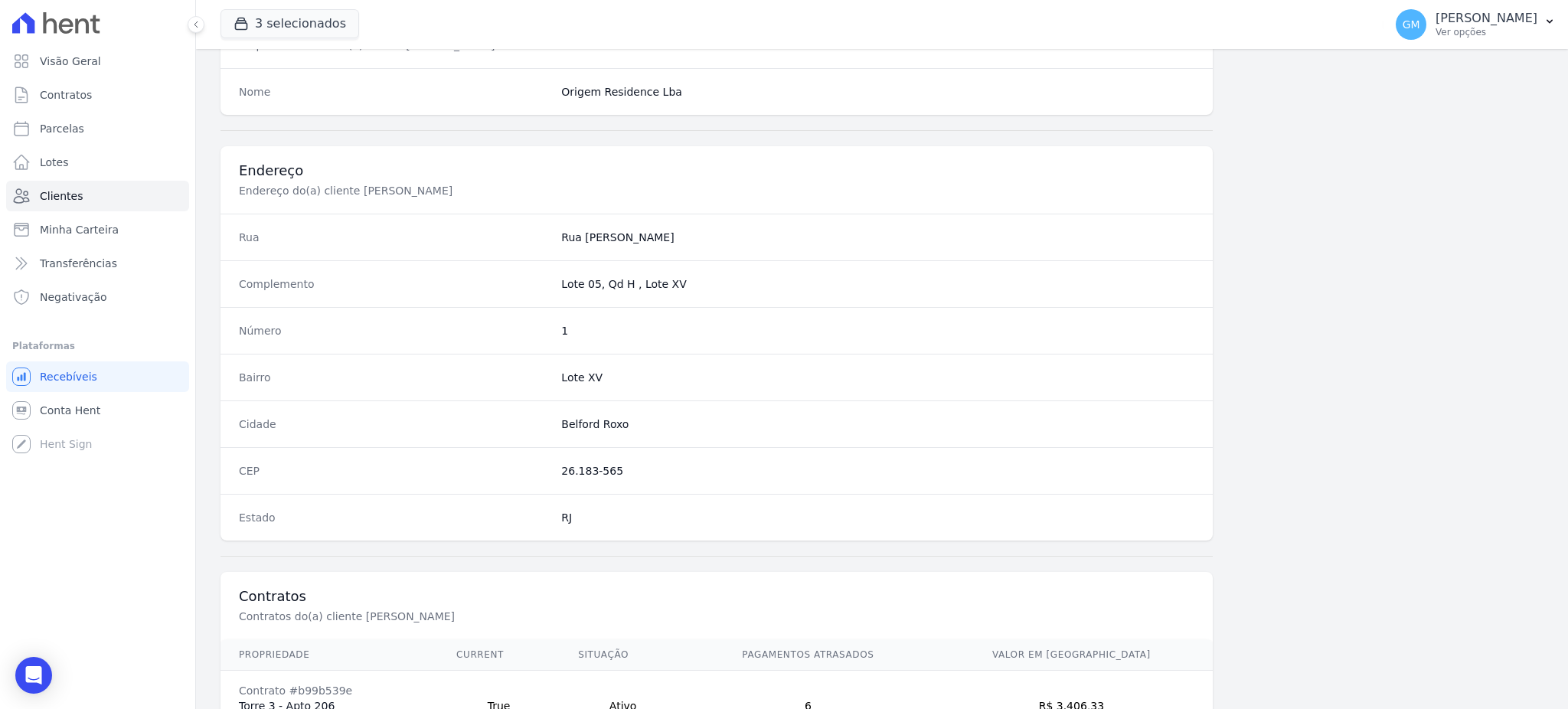
scroll to position [725, 0]
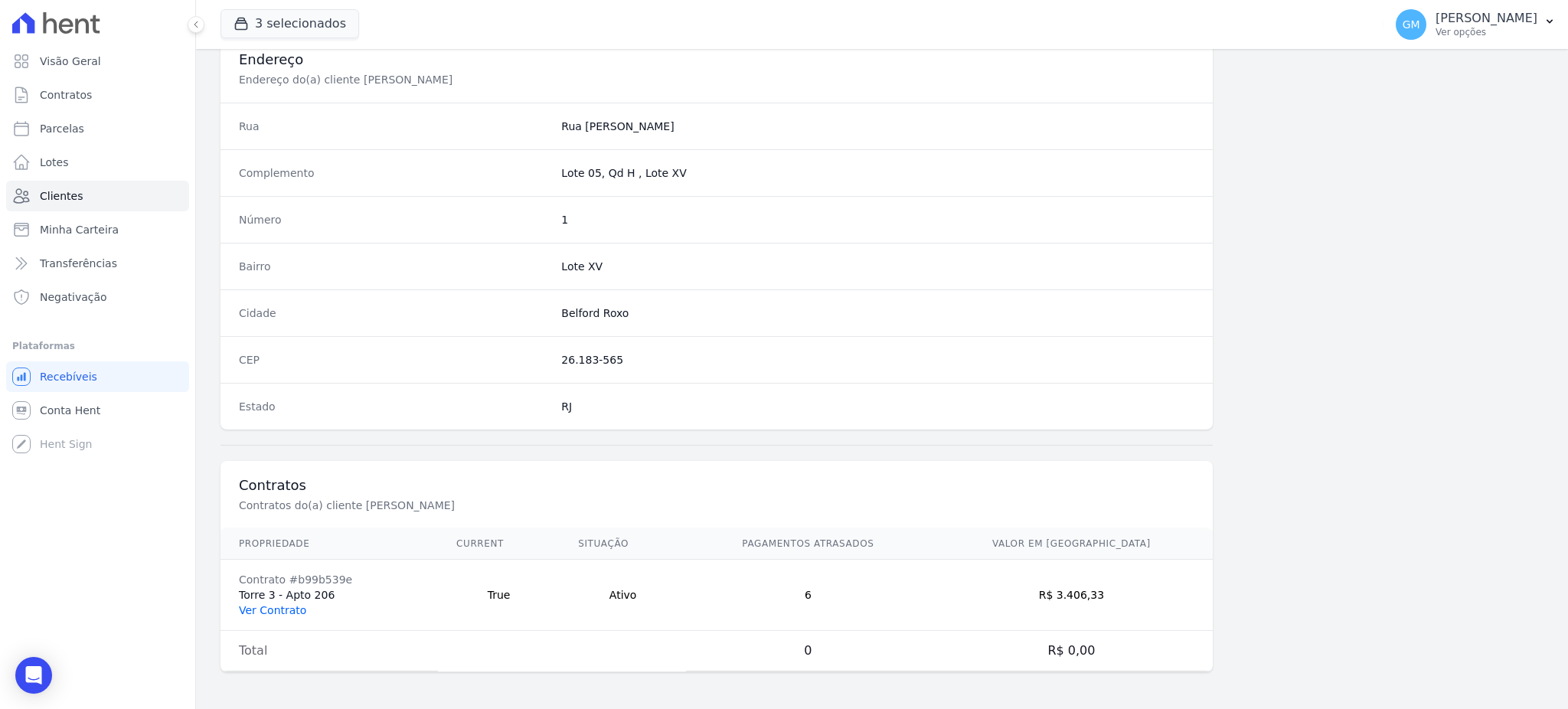
click at [286, 611] on link "Ver Contrato" at bounding box center [272, 610] width 67 height 12
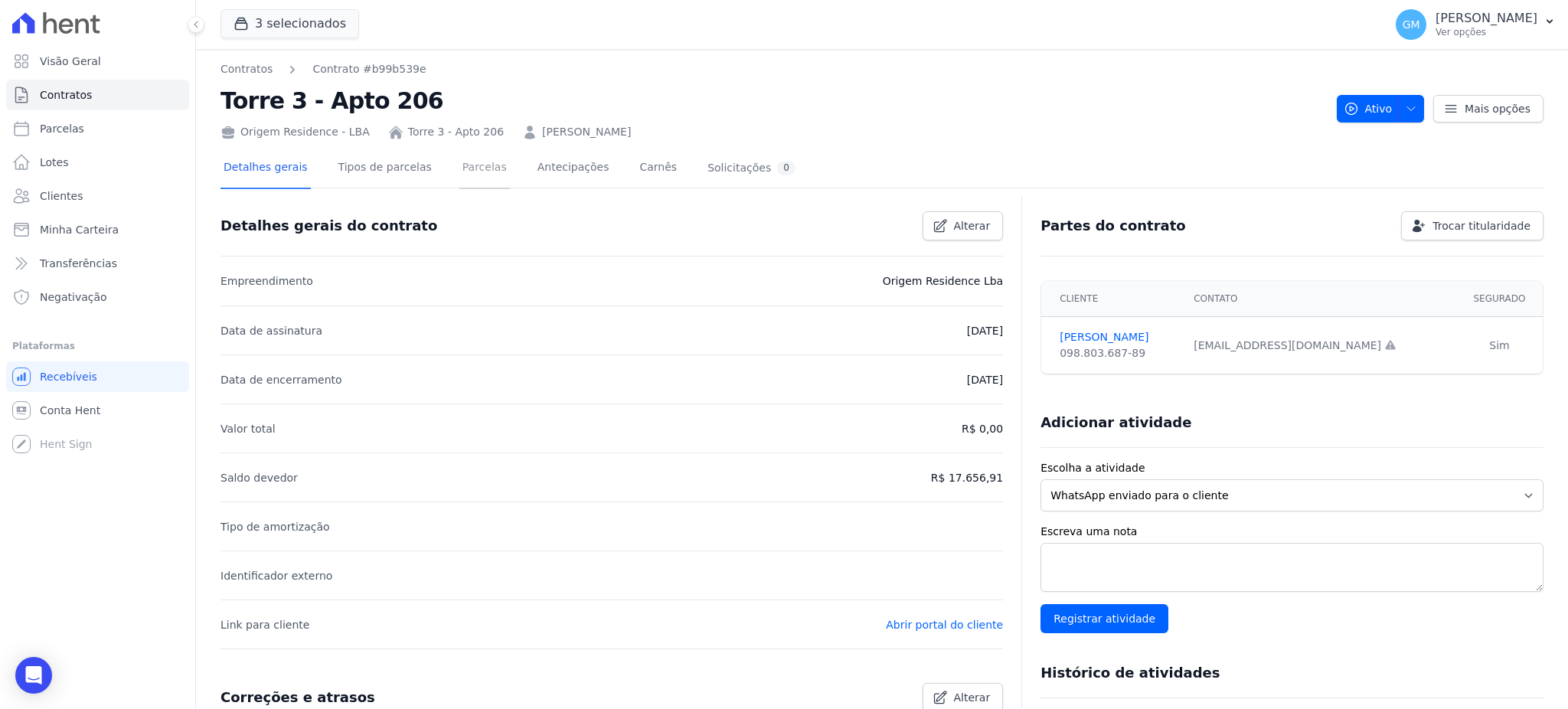
click at [467, 174] on link "Parcelas" at bounding box center [484, 169] width 50 height 41
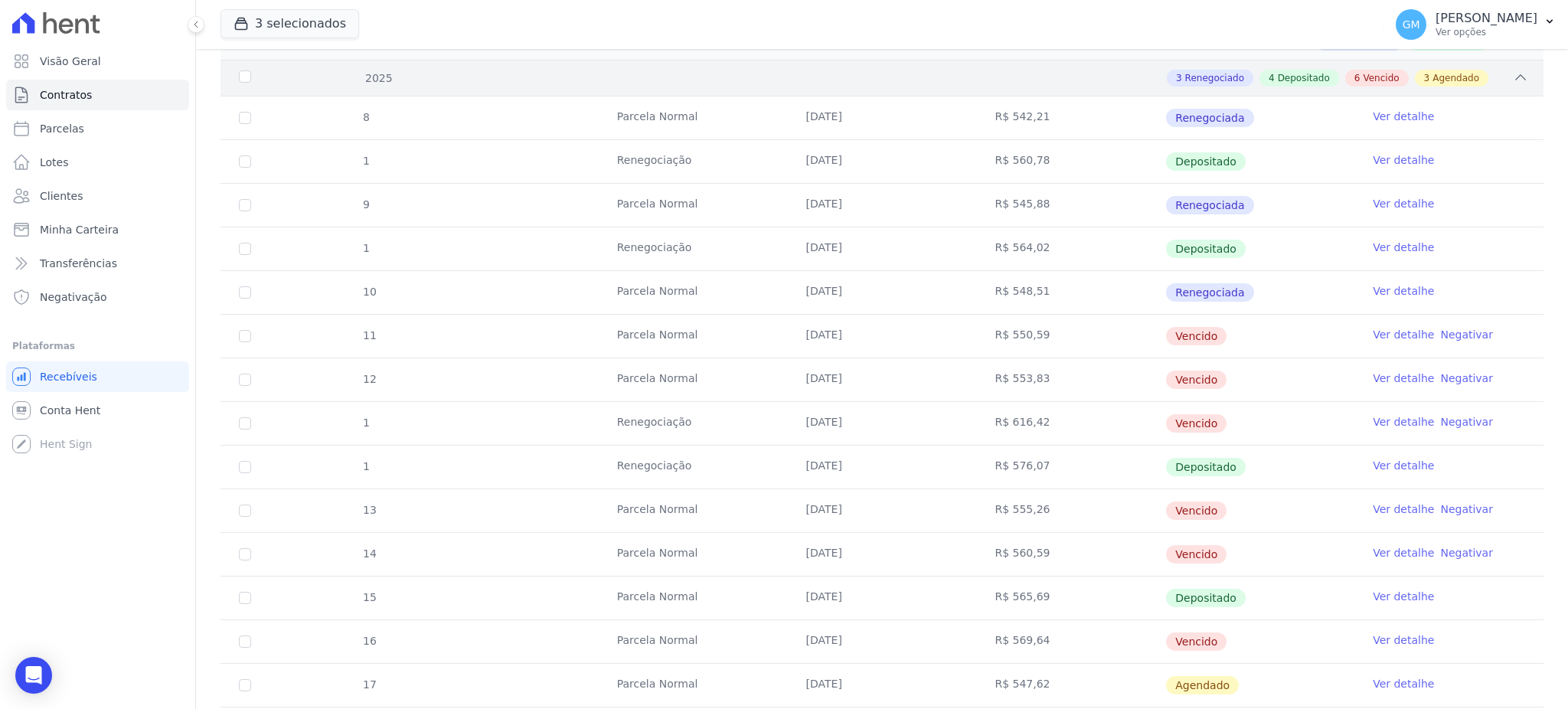
scroll to position [307, 0]
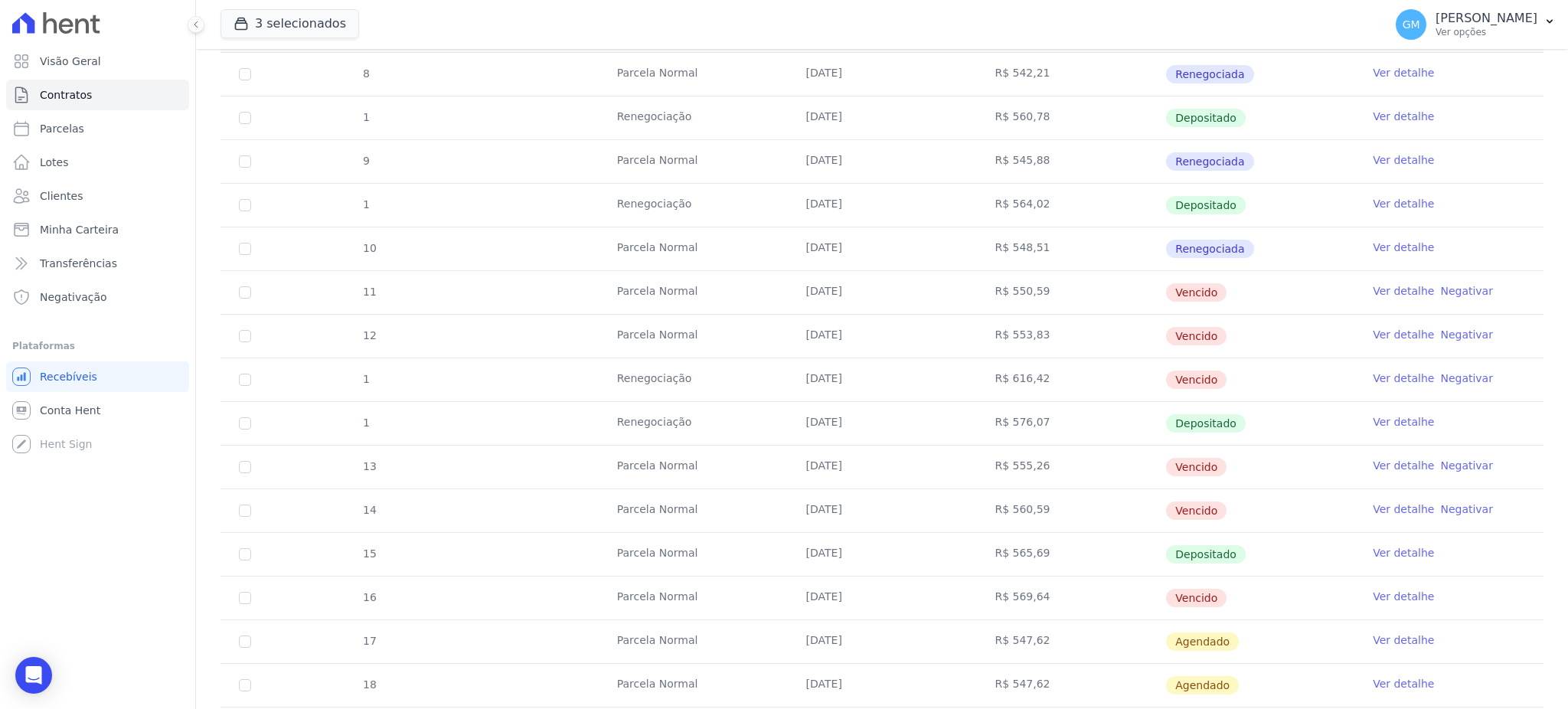
drag, startPoint x: 785, startPoint y: 547, endPoint x: 932, endPoint y: 568, distance: 148.5
click at [932, 568] on td "20/08/2025" at bounding box center [882, 554] width 189 height 43
click at [1387, 424] on link "Ver detalhe" at bounding box center [1404, 422] width 61 height 15
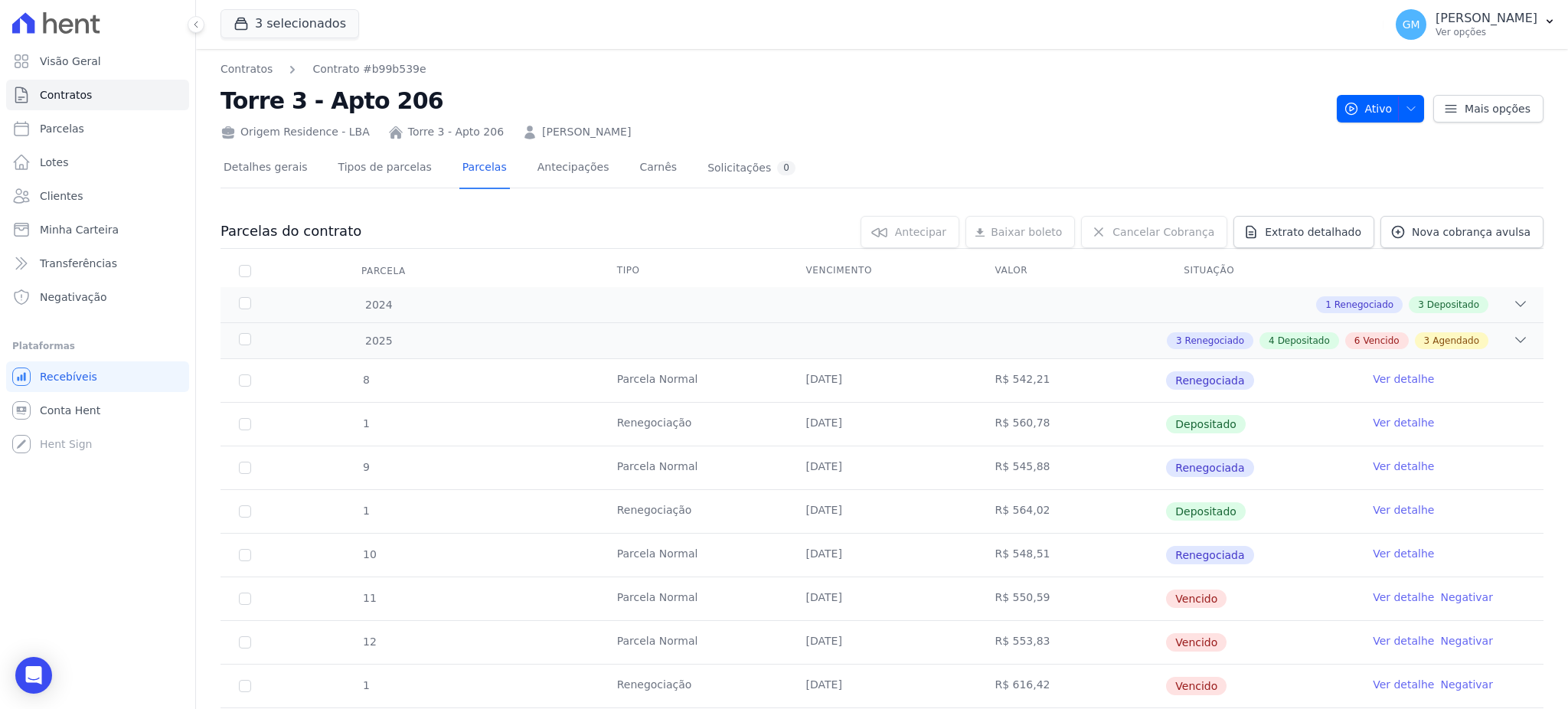
scroll to position [466, 0]
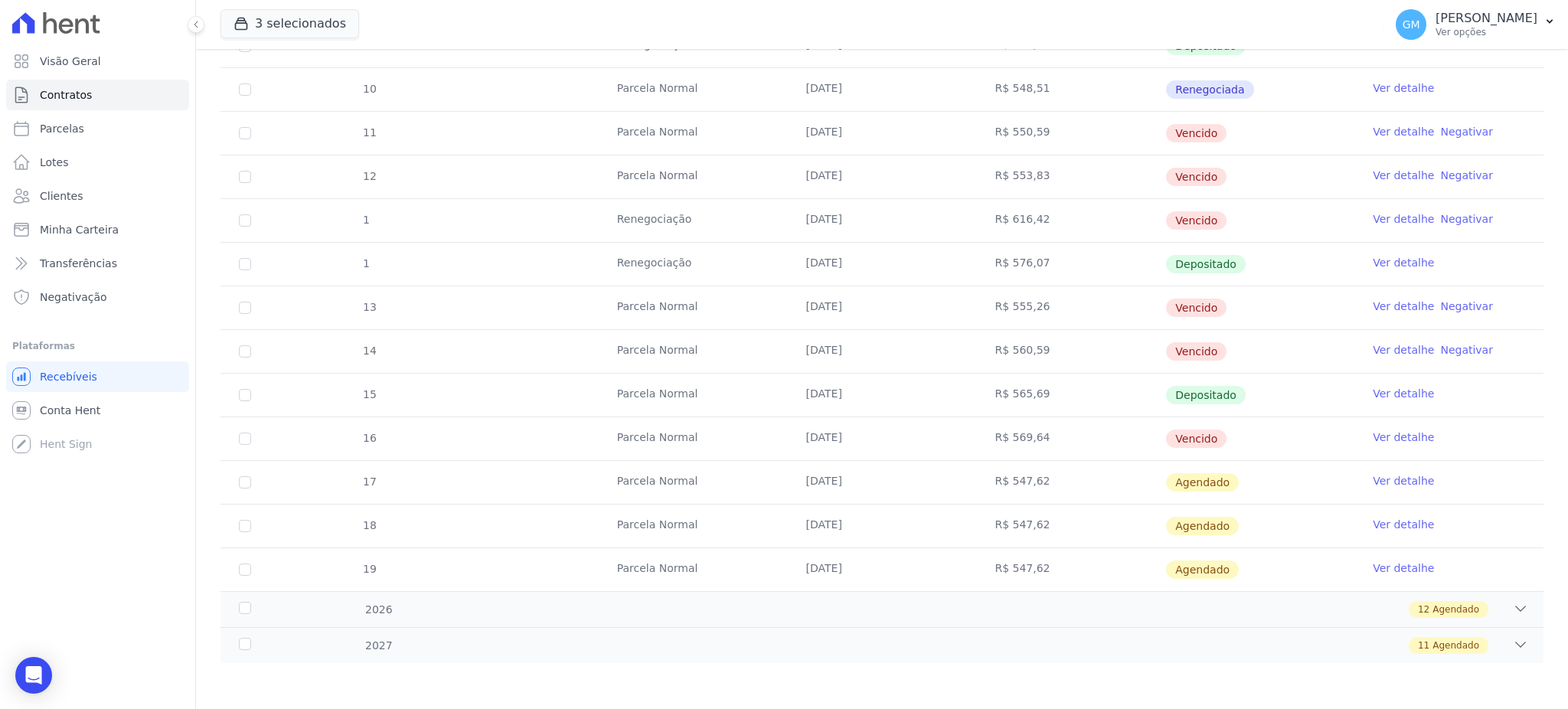
drag, startPoint x: 1039, startPoint y: 429, endPoint x: 1002, endPoint y: 434, distance: 37.3
click at [1002, 434] on td "R$ 569,64" at bounding box center [1070, 439] width 189 height 43
copy td "569,64"
click at [89, 196] on link "Clientes" at bounding box center [98, 196] width 183 height 31
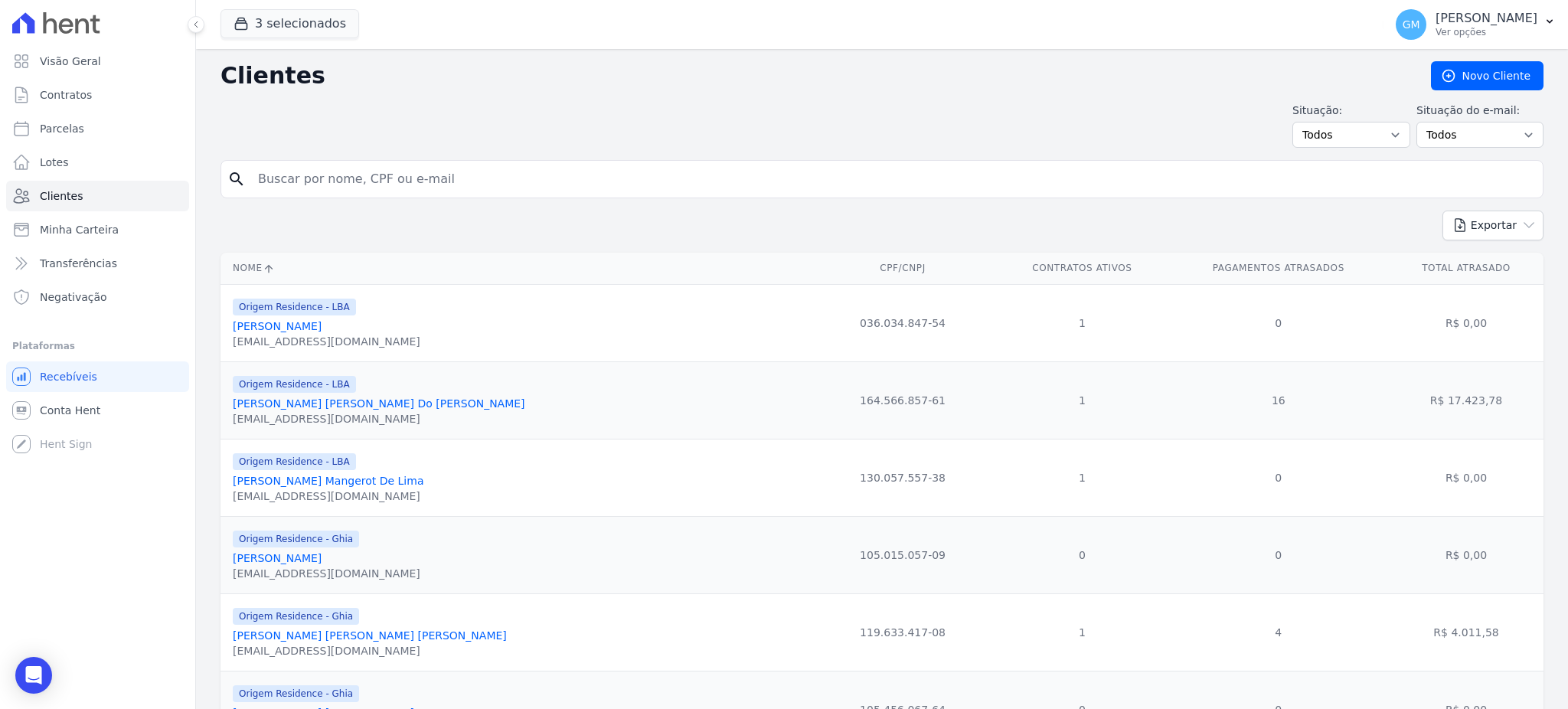
click at [298, 180] on input "search" at bounding box center [893, 179] width 1288 height 31
paste input "João Victor"
type input "João Victor"
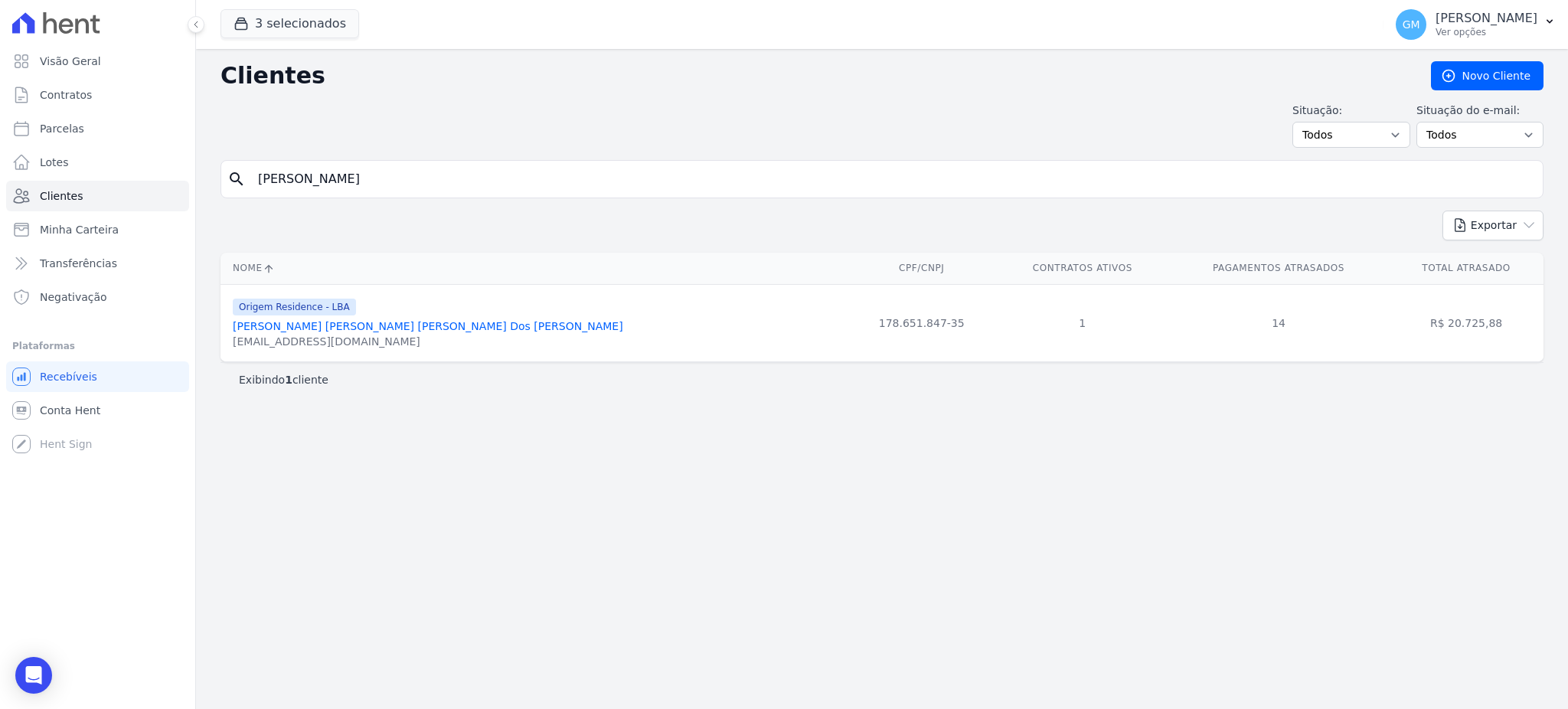
click at [385, 330] on link "João Victor Silva Araujo Dos Santos" at bounding box center [428, 326] width 390 height 12
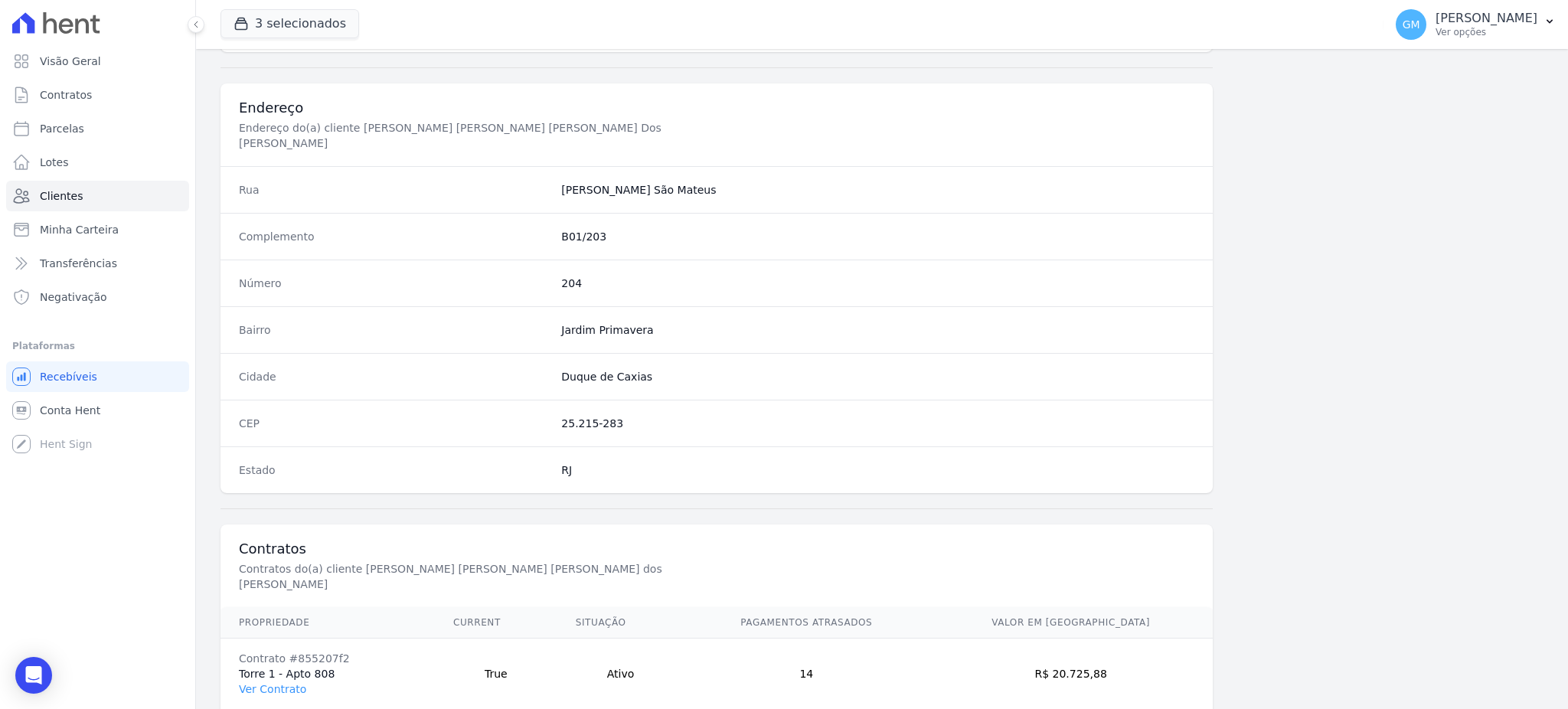
scroll to position [725, 0]
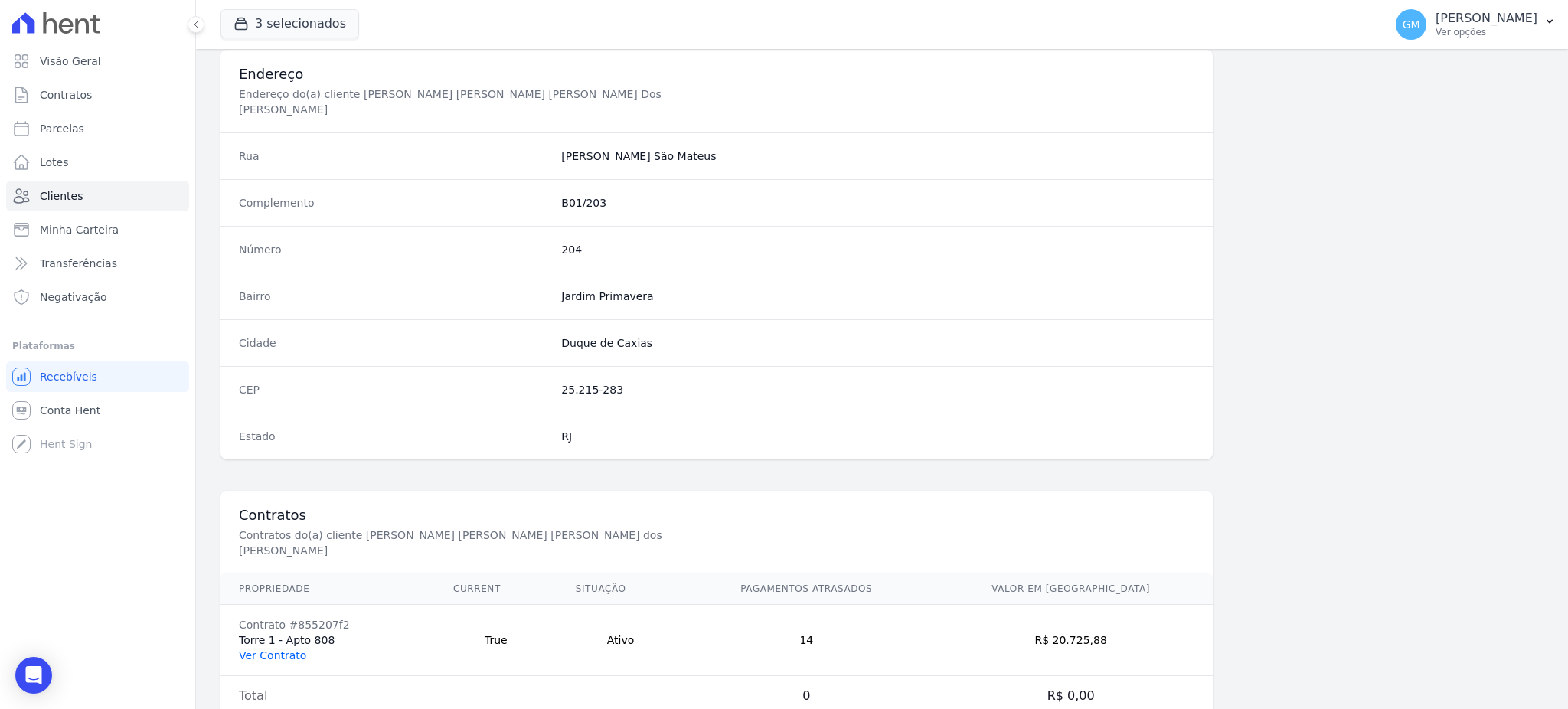
click at [286, 649] on link "Ver Contrato" at bounding box center [272, 655] width 67 height 12
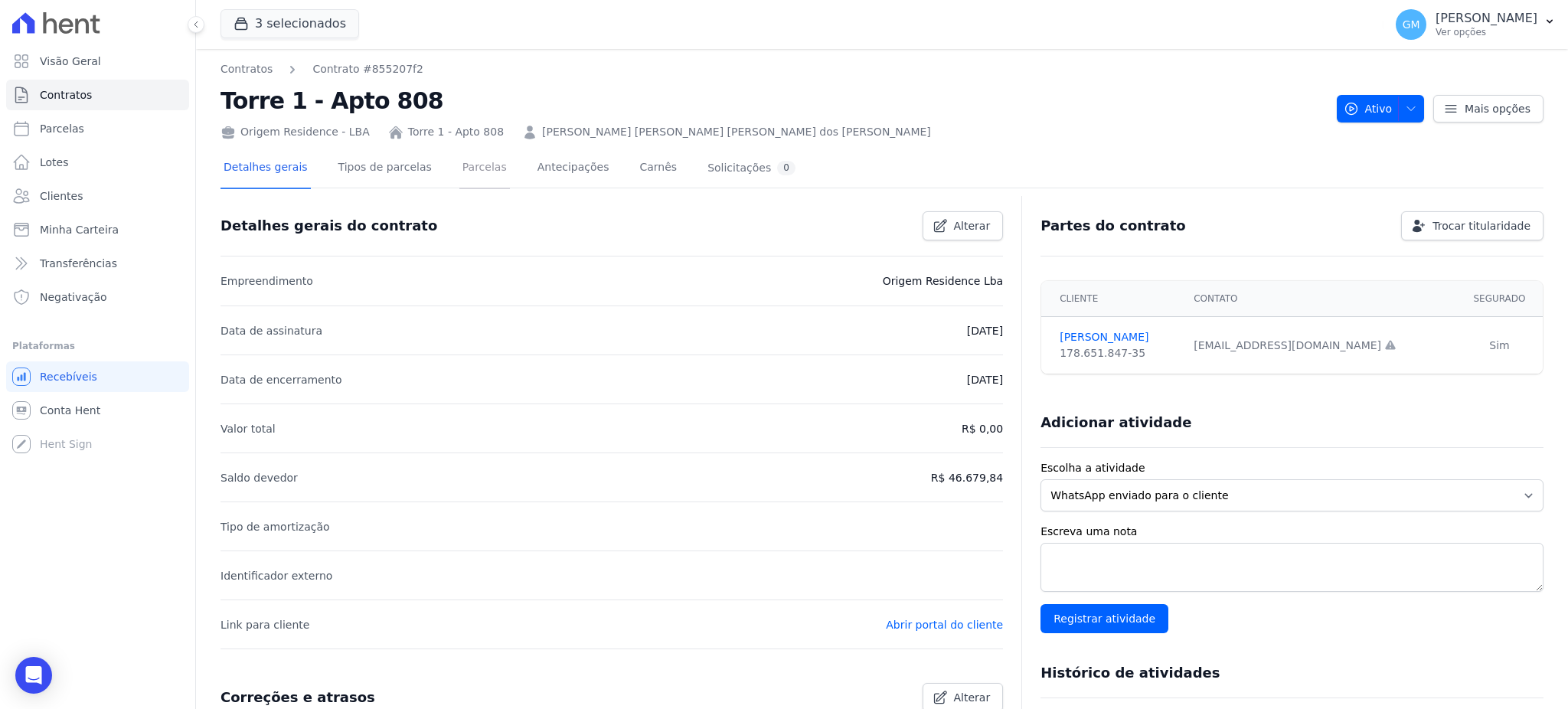
click at [471, 157] on link "Parcelas" at bounding box center [484, 169] width 50 height 41
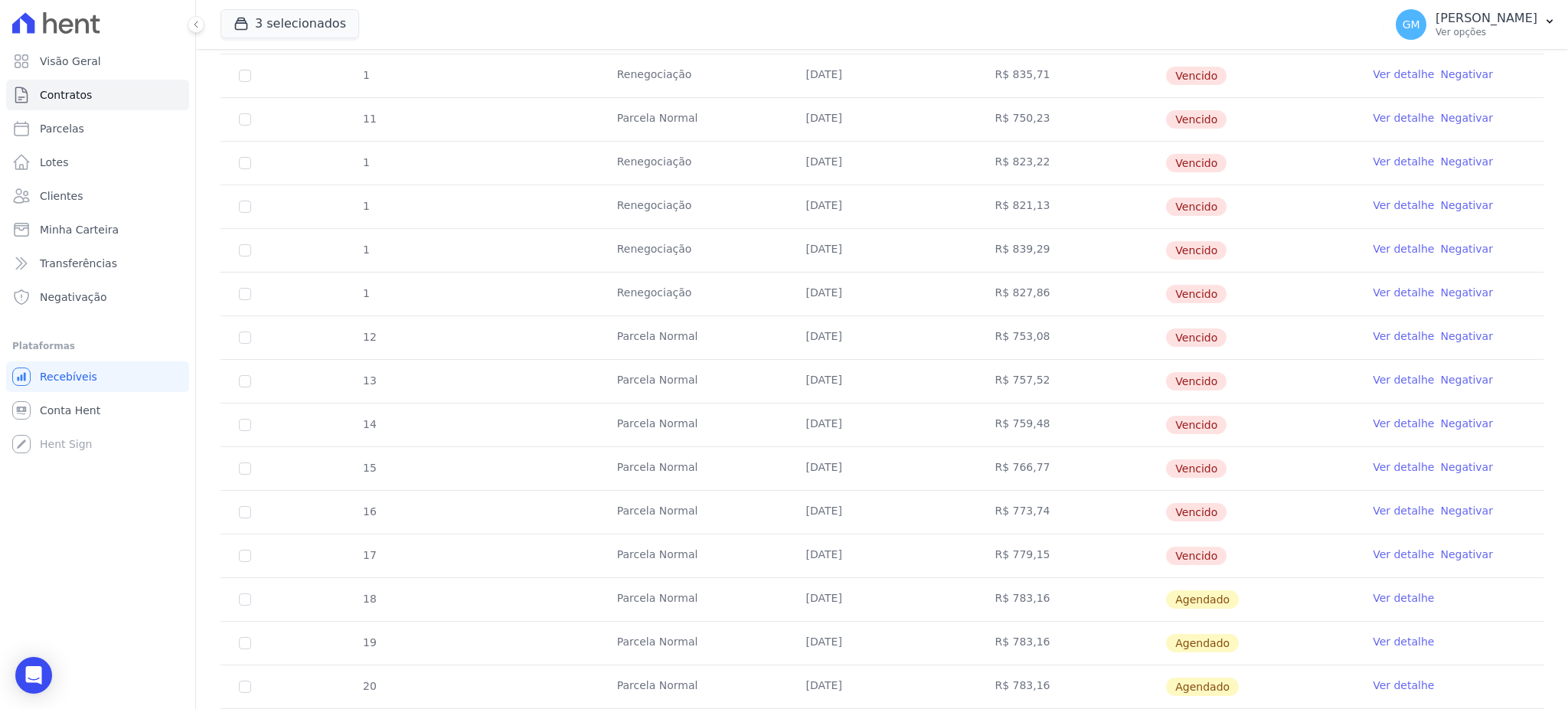
scroll to position [510, 0]
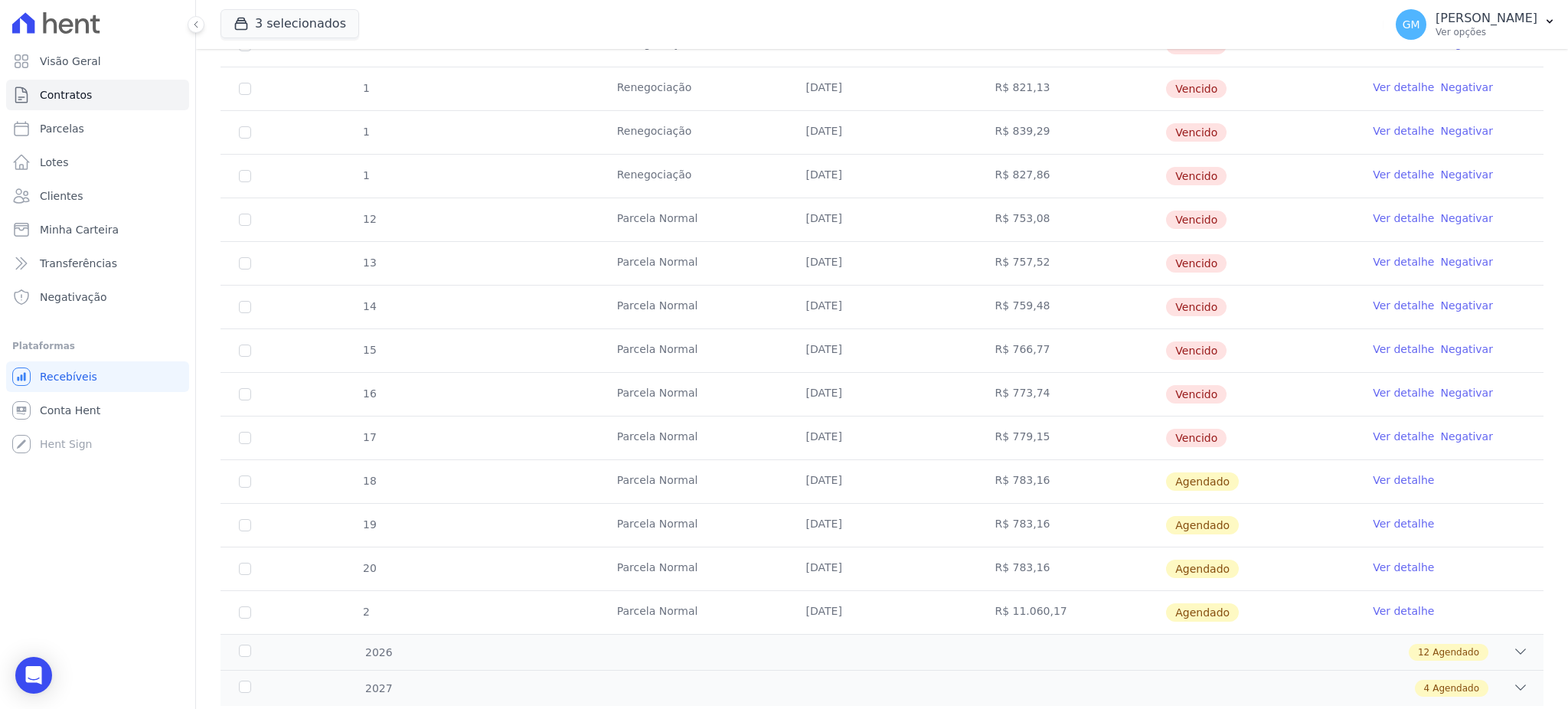
drag, startPoint x: 1037, startPoint y: 441, endPoint x: 998, endPoint y: 441, distance: 39.0
click at [998, 441] on td "R$ 779,15" at bounding box center [1070, 438] width 189 height 43
copy td "779,15"
click at [64, 196] on span "Clientes" at bounding box center [61, 196] width 43 height 15
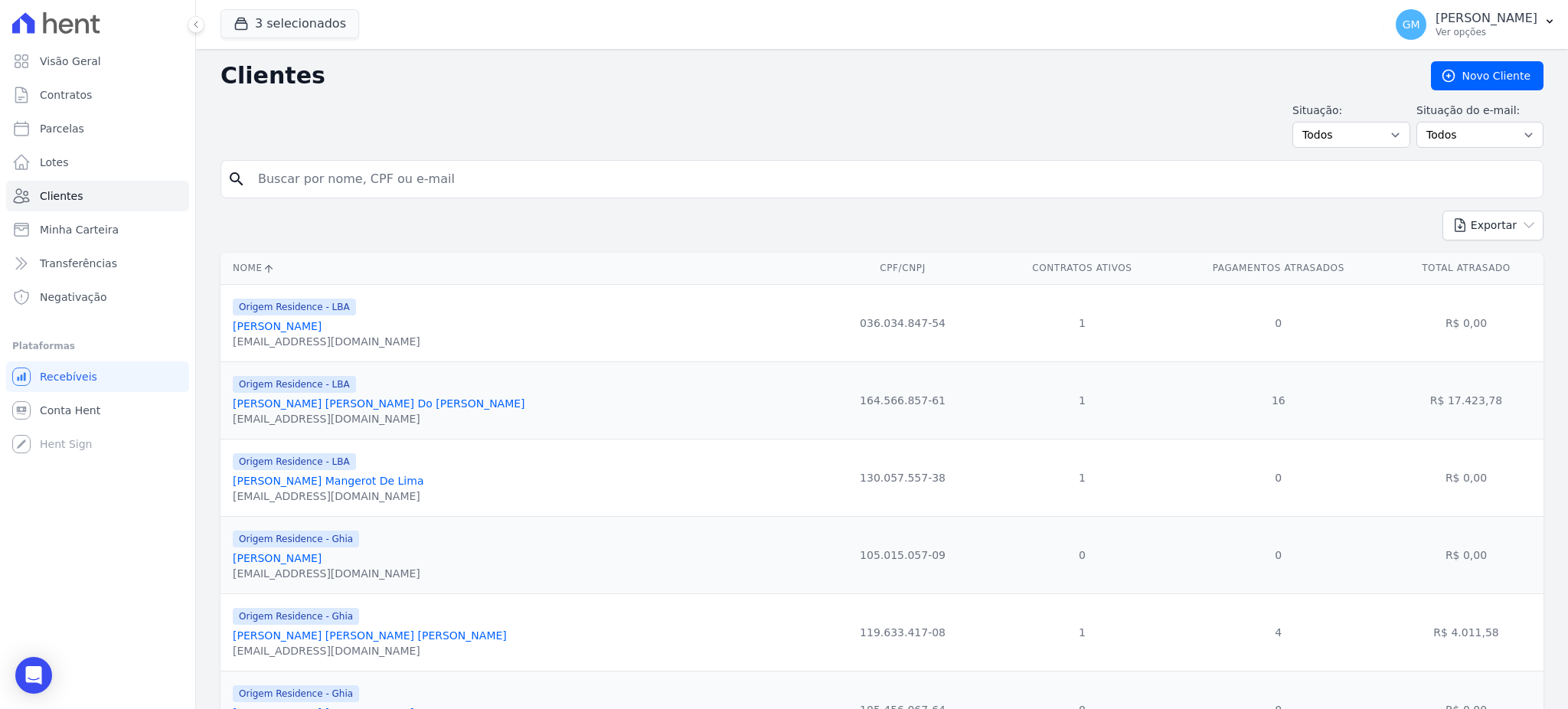
click at [309, 182] on input "search" at bounding box center [893, 179] width 1288 height 31
paste input "SAMUEL VANDERLEI DA SILVA"
type input "SAMUEL VANDERLEI DA SILVA"
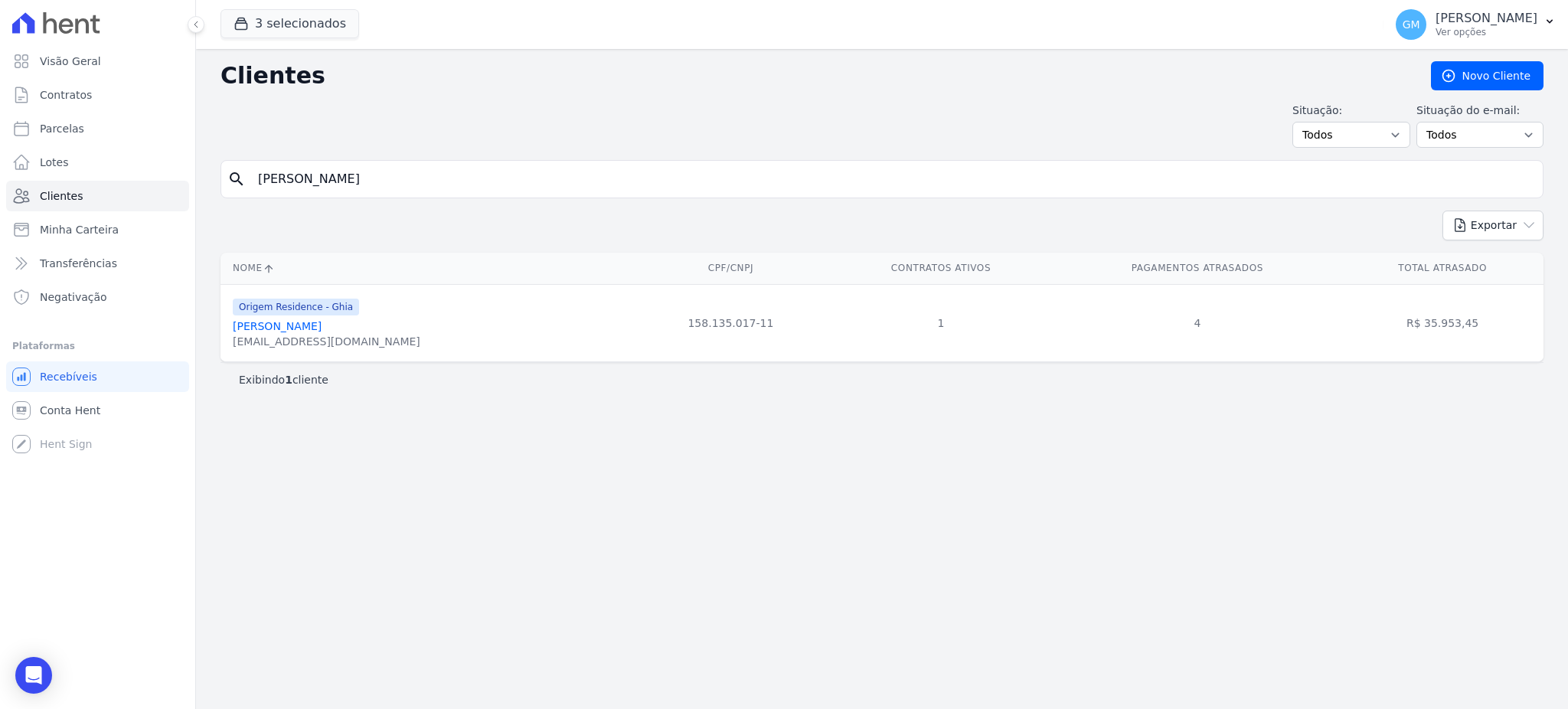
click at [321, 332] on link "Samuel Vanderlei Da Silva" at bounding box center [277, 326] width 89 height 12
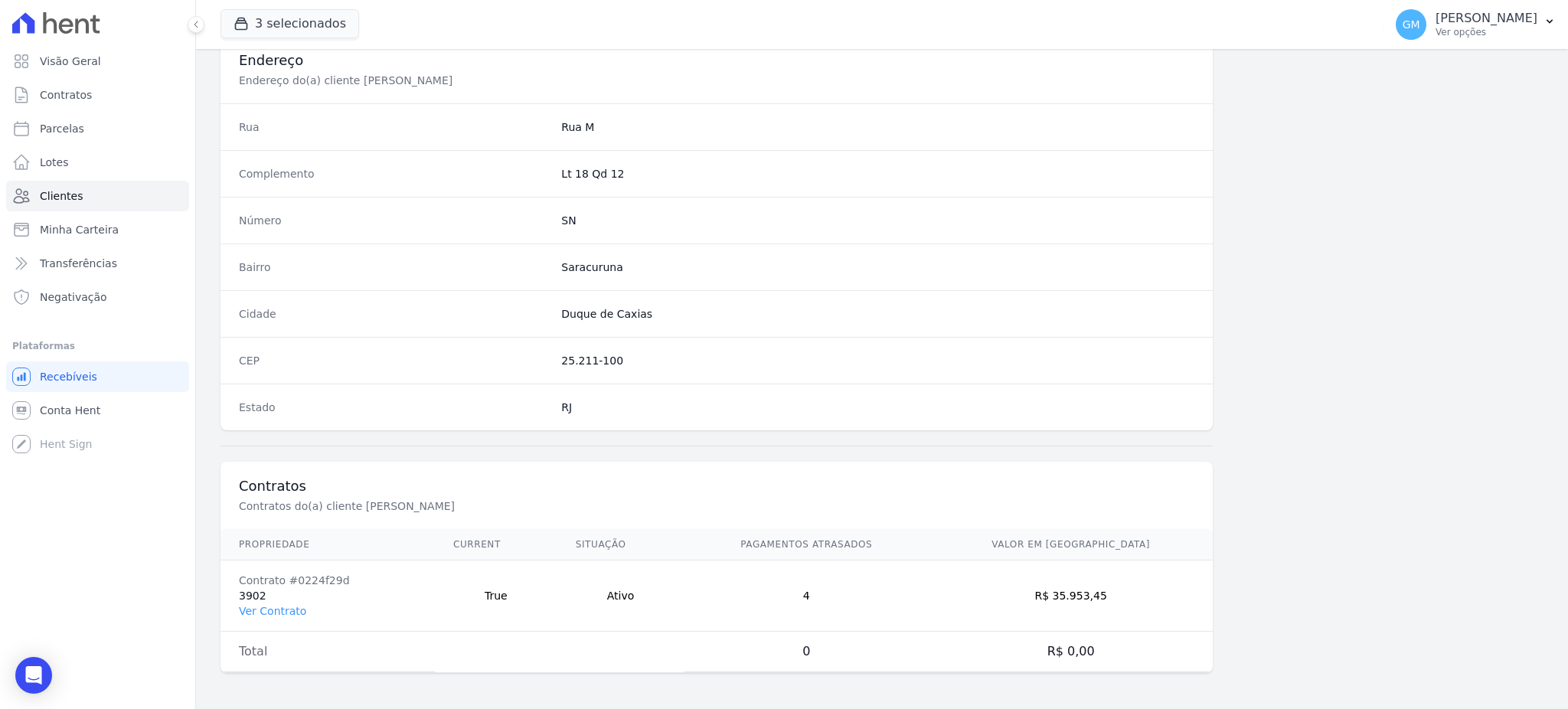
scroll to position [725, 0]
click at [305, 617] on td "Contrato #0224f29d 3902 Ver Contrato" at bounding box center [328, 595] width 214 height 71
click at [297, 614] on link "Ver Contrato" at bounding box center [272, 610] width 67 height 12
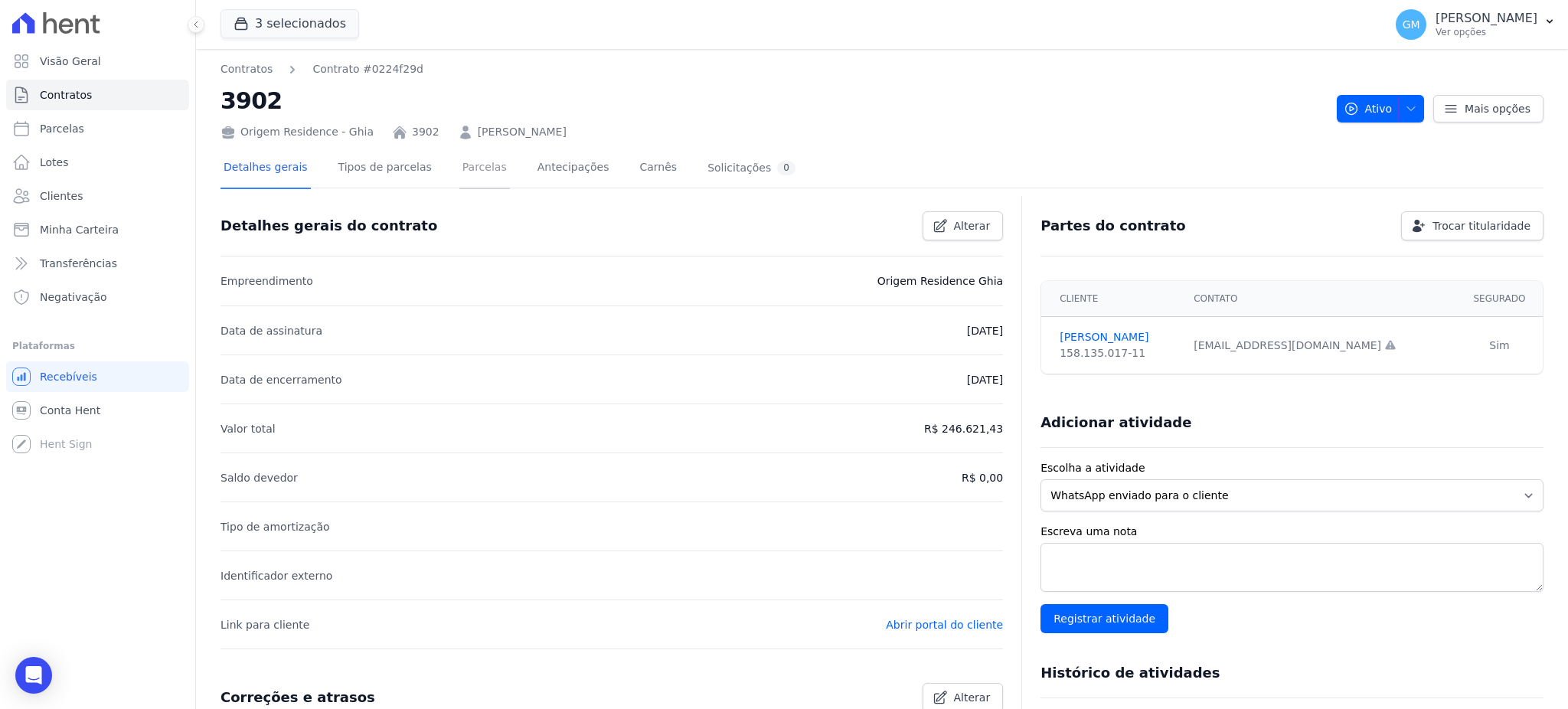
click at [468, 165] on link "Parcelas" at bounding box center [484, 169] width 50 height 41
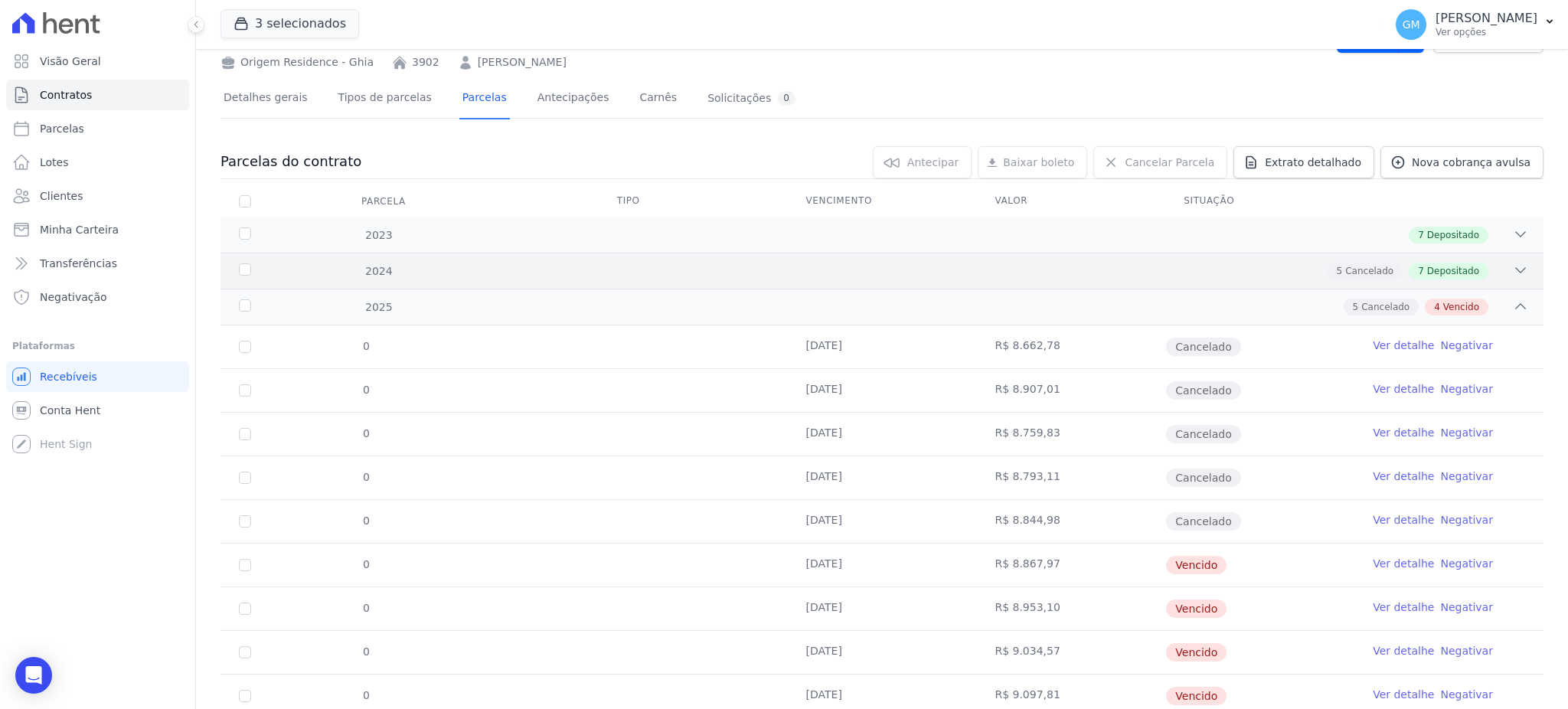
scroll to position [20, 0]
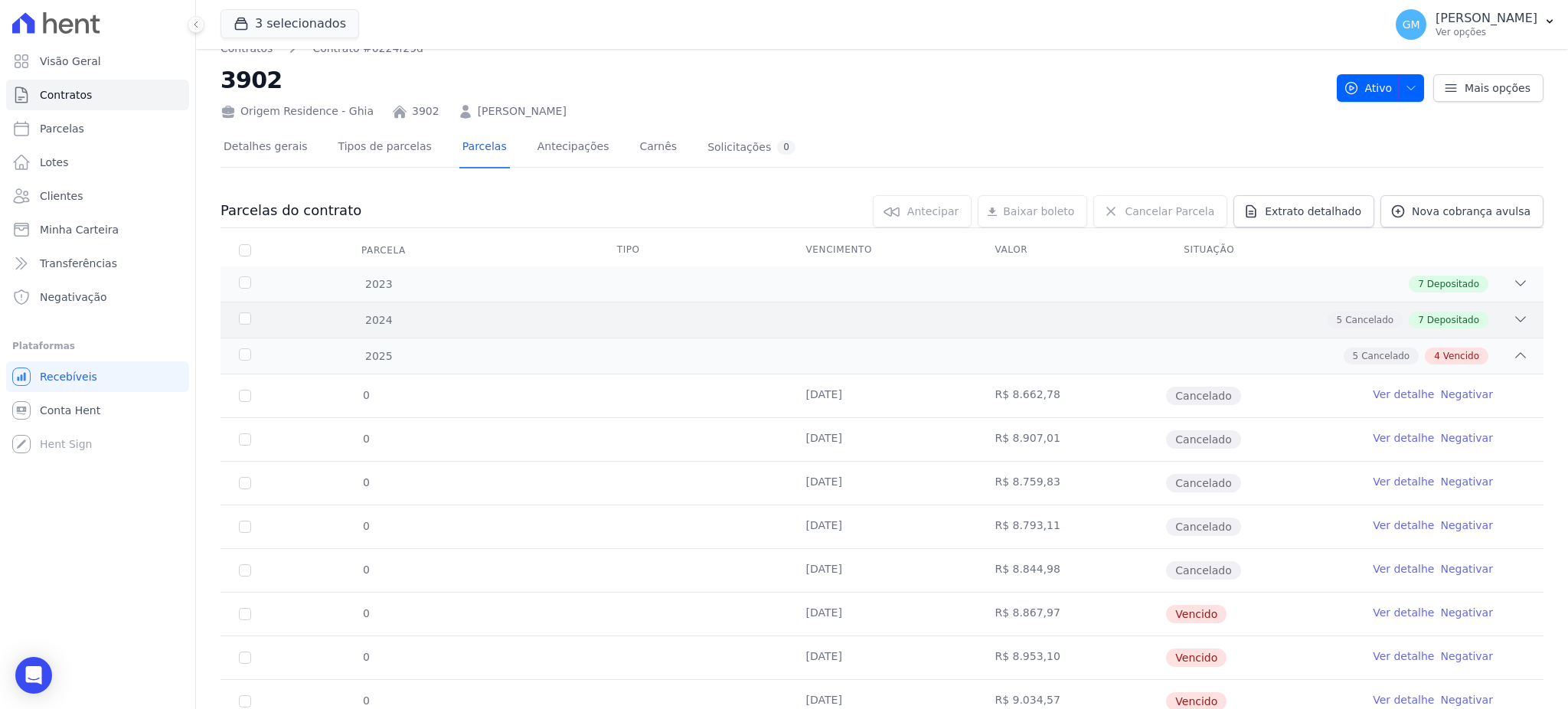
click at [1439, 302] on div "2024 5 Cancelado 7 Depositado" at bounding box center [882, 320] width 1323 height 36
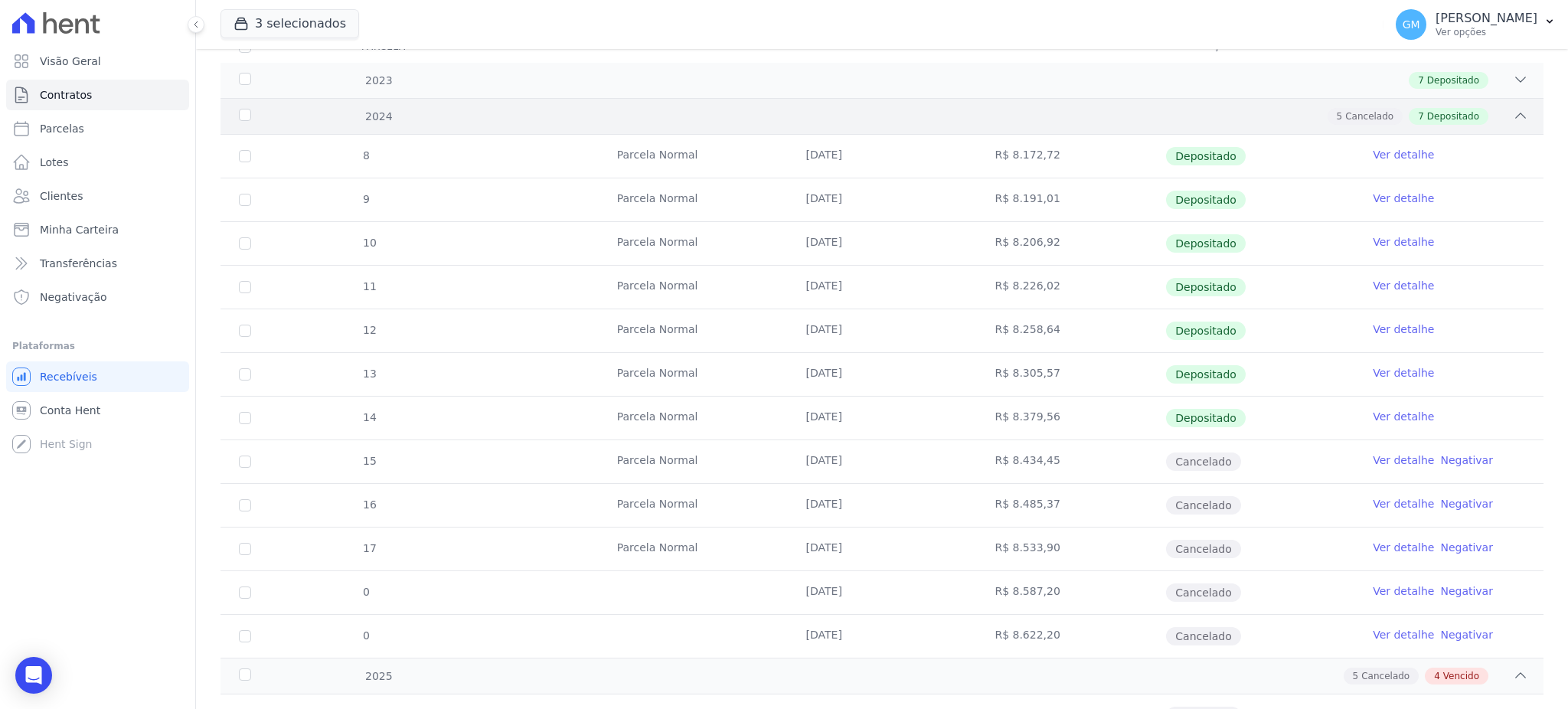
scroll to position [225, 0]
click at [1386, 330] on link "Ver detalhe" at bounding box center [1404, 328] width 61 height 15
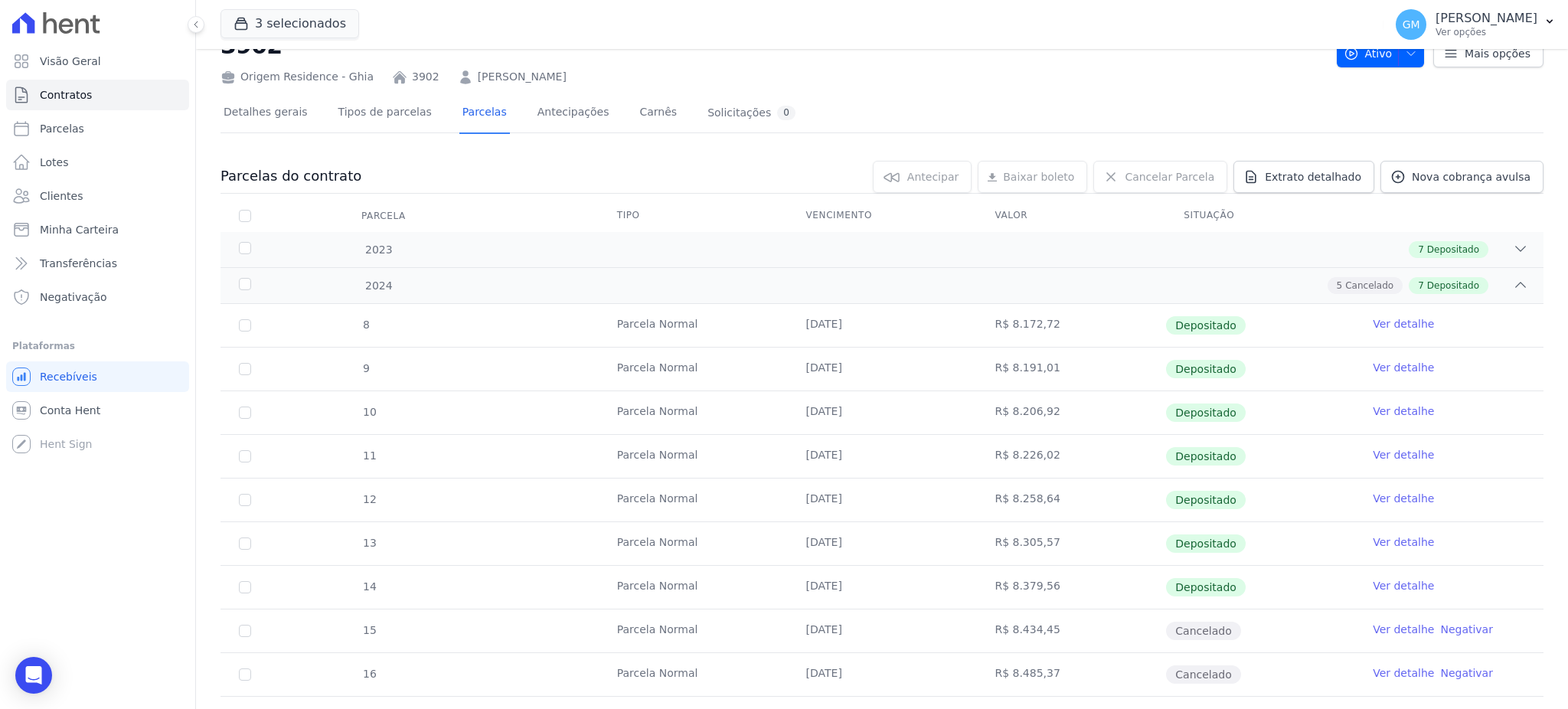
scroll to position [102, 0]
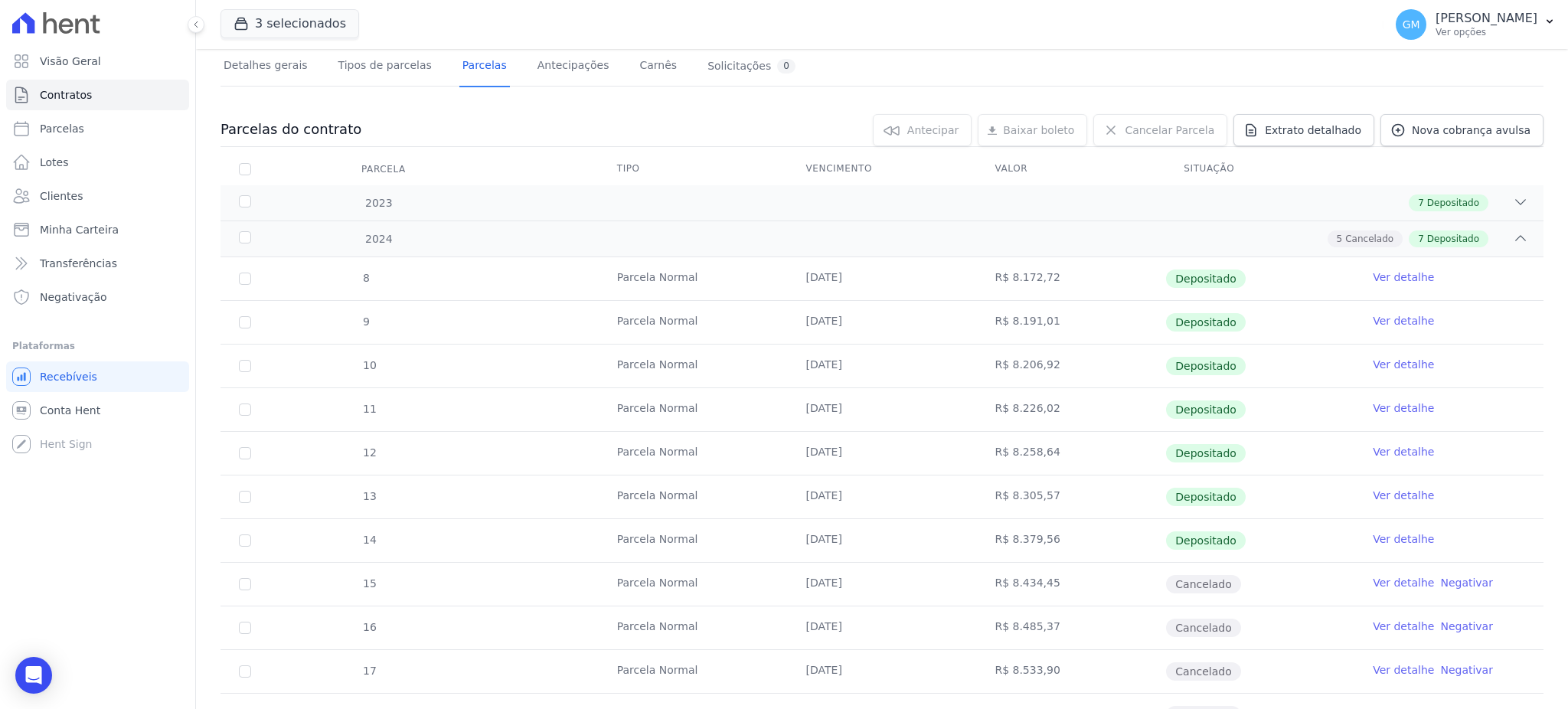
click at [1379, 498] on link "Ver detalhe" at bounding box center [1404, 496] width 61 height 15
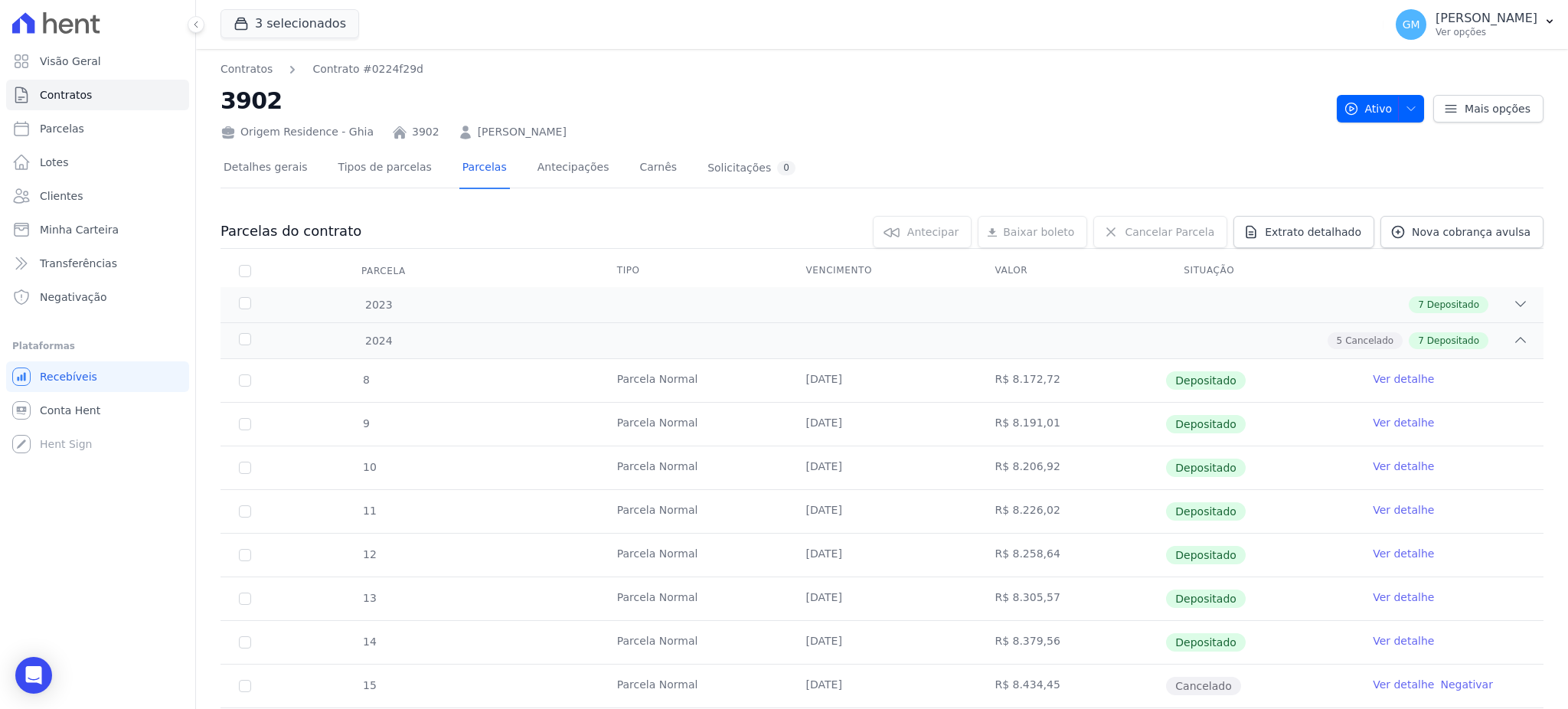
scroll to position [204, 0]
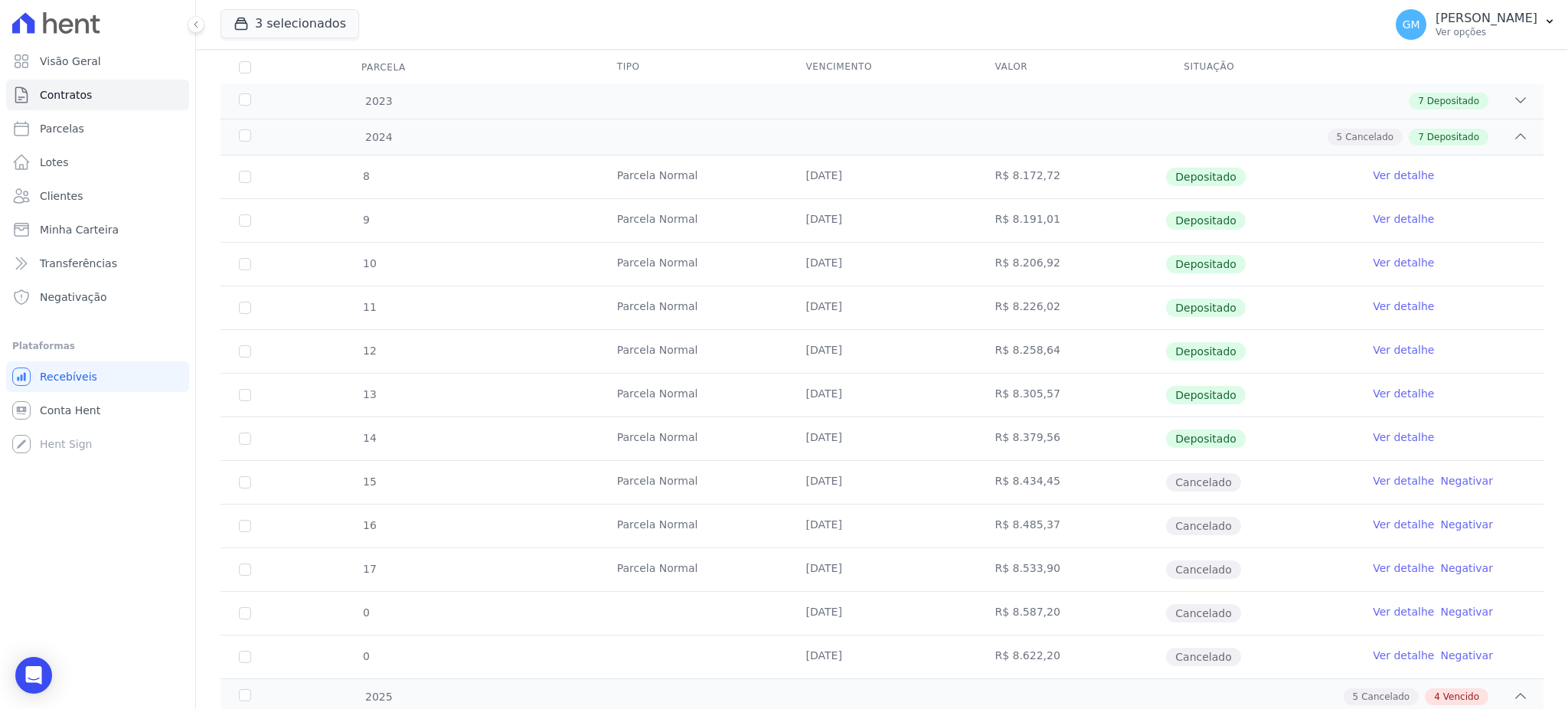
click at [1391, 429] on link "Ver detalhe" at bounding box center [1404, 437] width 61 height 15
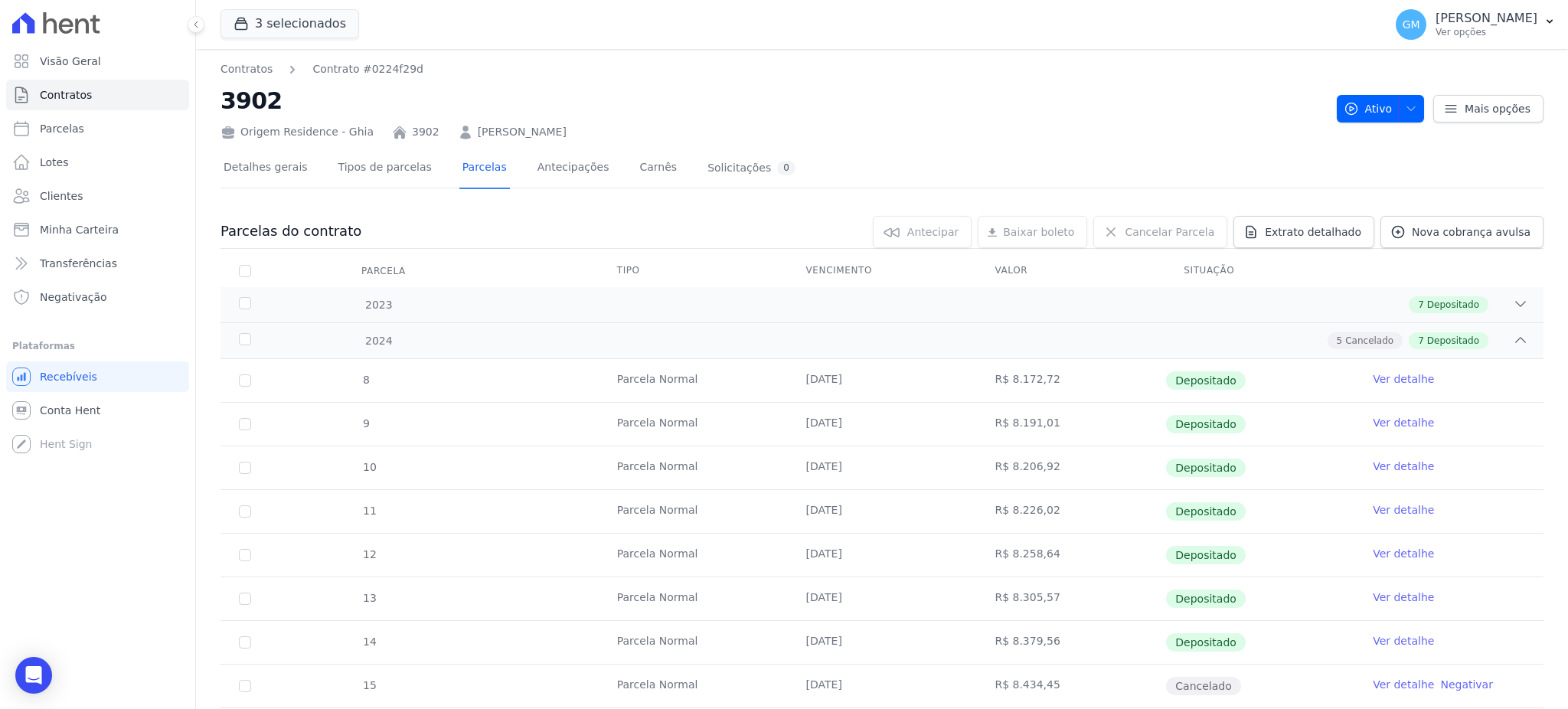
scroll to position [204, 0]
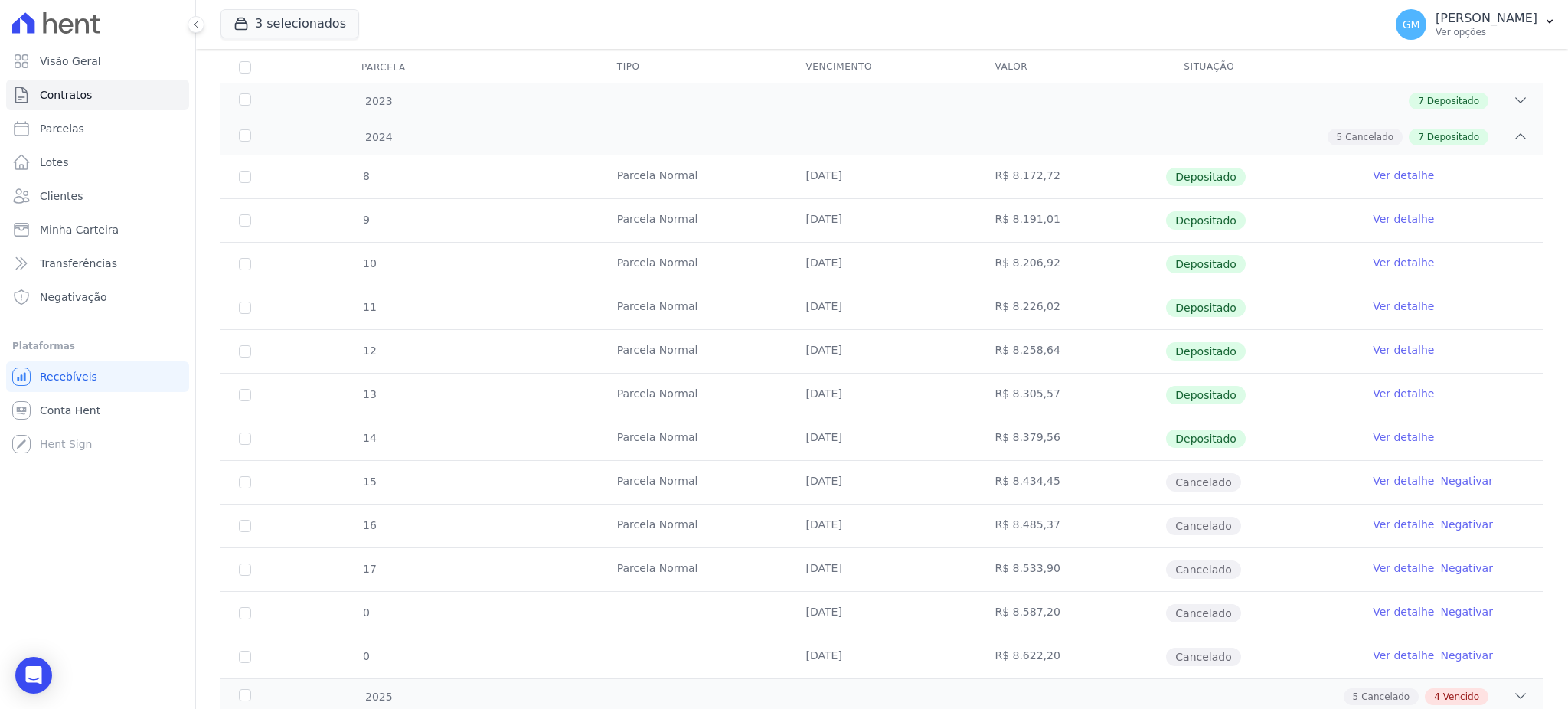
click at [1377, 389] on link "Ver detalhe" at bounding box center [1404, 393] width 61 height 15
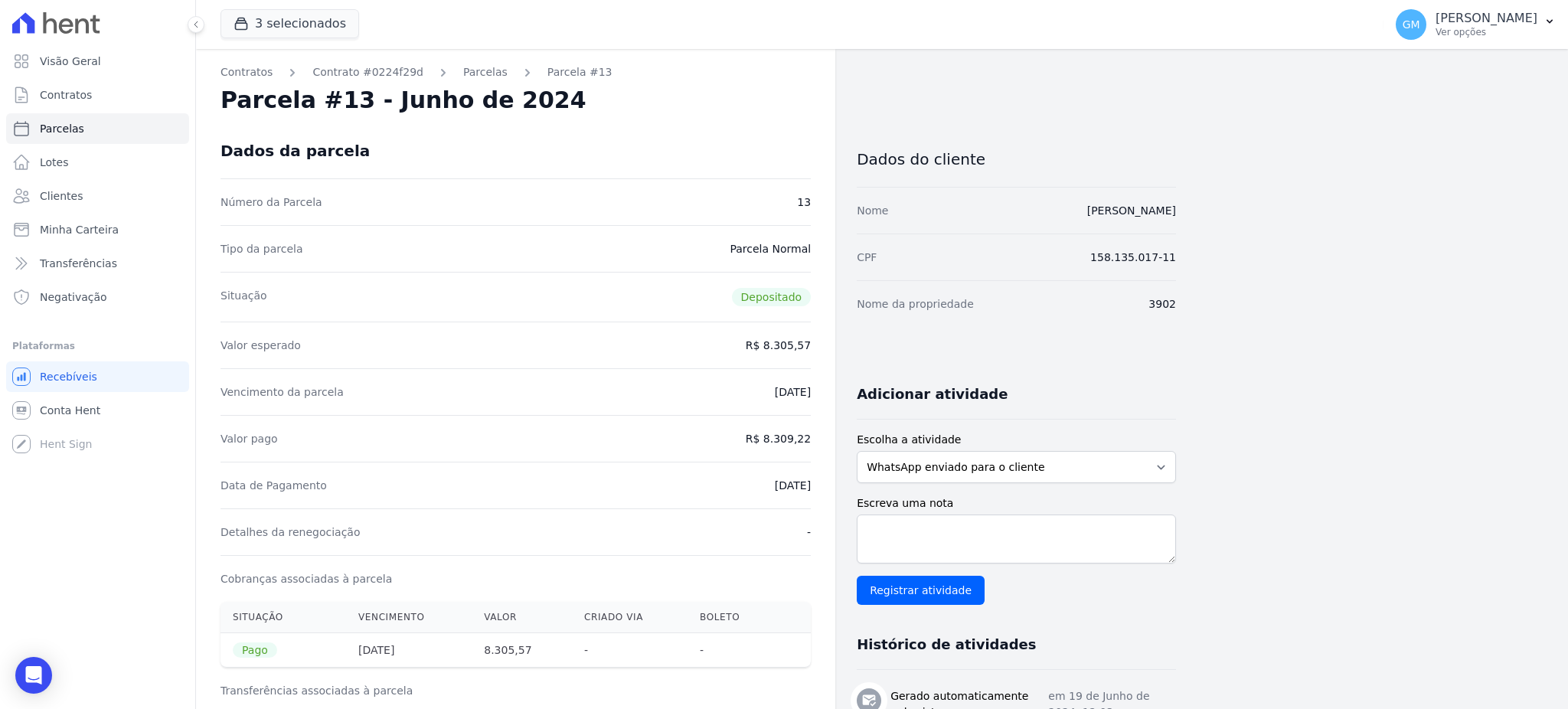
drag, startPoint x: 745, startPoint y: 487, endPoint x: 817, endPoint y: 489, distance: 72.0
click at [817, 489] on div "Contratos Contrato #0224f29d Parcelas Parcela #13 Parcela #13 - Junho de 2024 D…" at bounding box center [515, 719] width 639 height 1340
copy dd "19/06/2024"
click at [785, 398] on dd "15/06/2024" at bounding box center [793, 392] width 36 height 15
drag, startPoint x: 742, startPoint y: 475, endPoint x: 825, endPoint y: 482, distance: 83.3
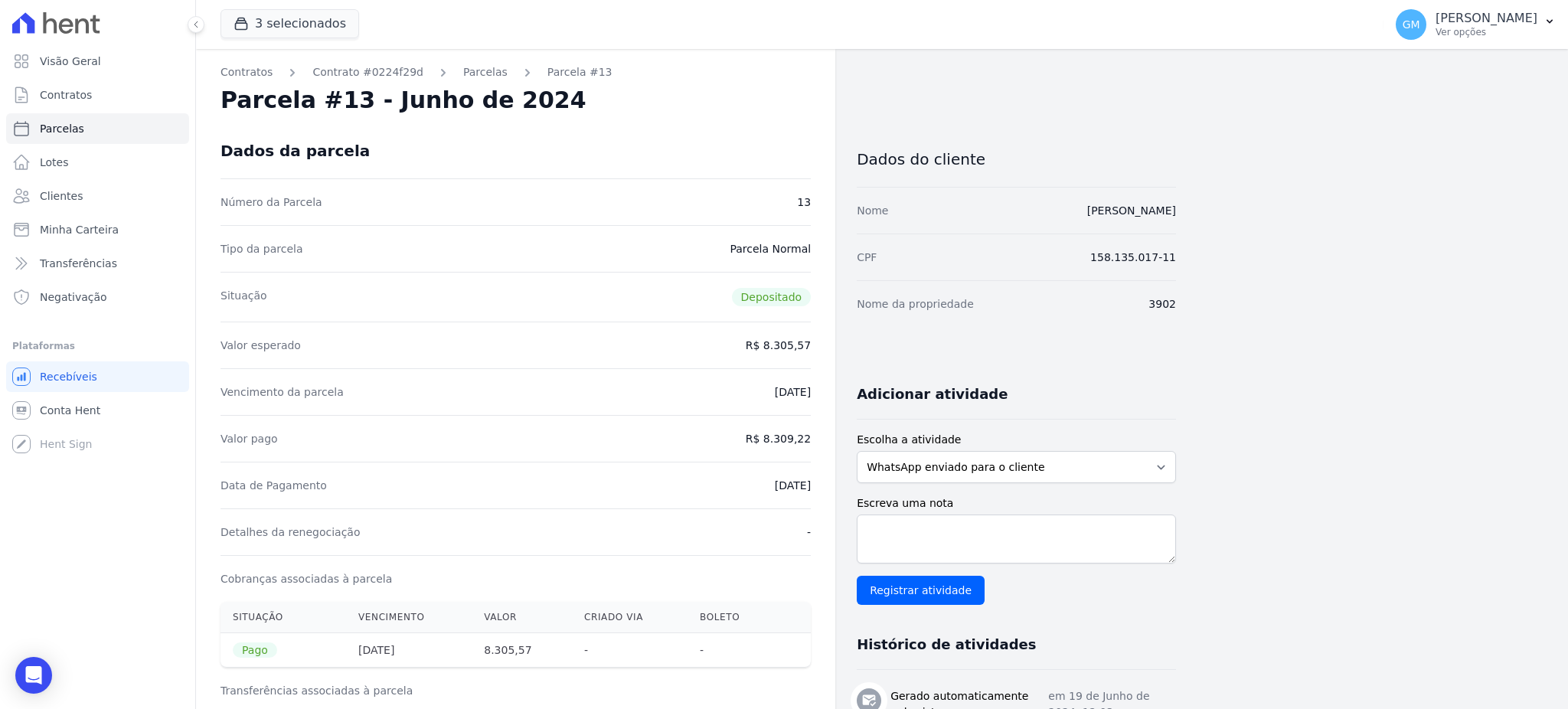
click at [825, 482] on div "Contratos Contrato #0224f29d Parcelas Parcela #13 Parcela #13 - Junho de 2024 D…" at bounding box center [515, 719] width 639 height 1340
copy dd "19/06/2024"
click at [714, 395] on div "Vencimento da parcela 15/06/2024" at bounding box center [516, 391] width 591 height 47
drag, startPoint x: 755, startPoint y: 488, endPoint x: 804, endPoint y: 488, distance: 49.0
click at [804, 488] on div "Data de Pagamento 19/06/2024" at bounding box center [516, 485] width 591 height 47
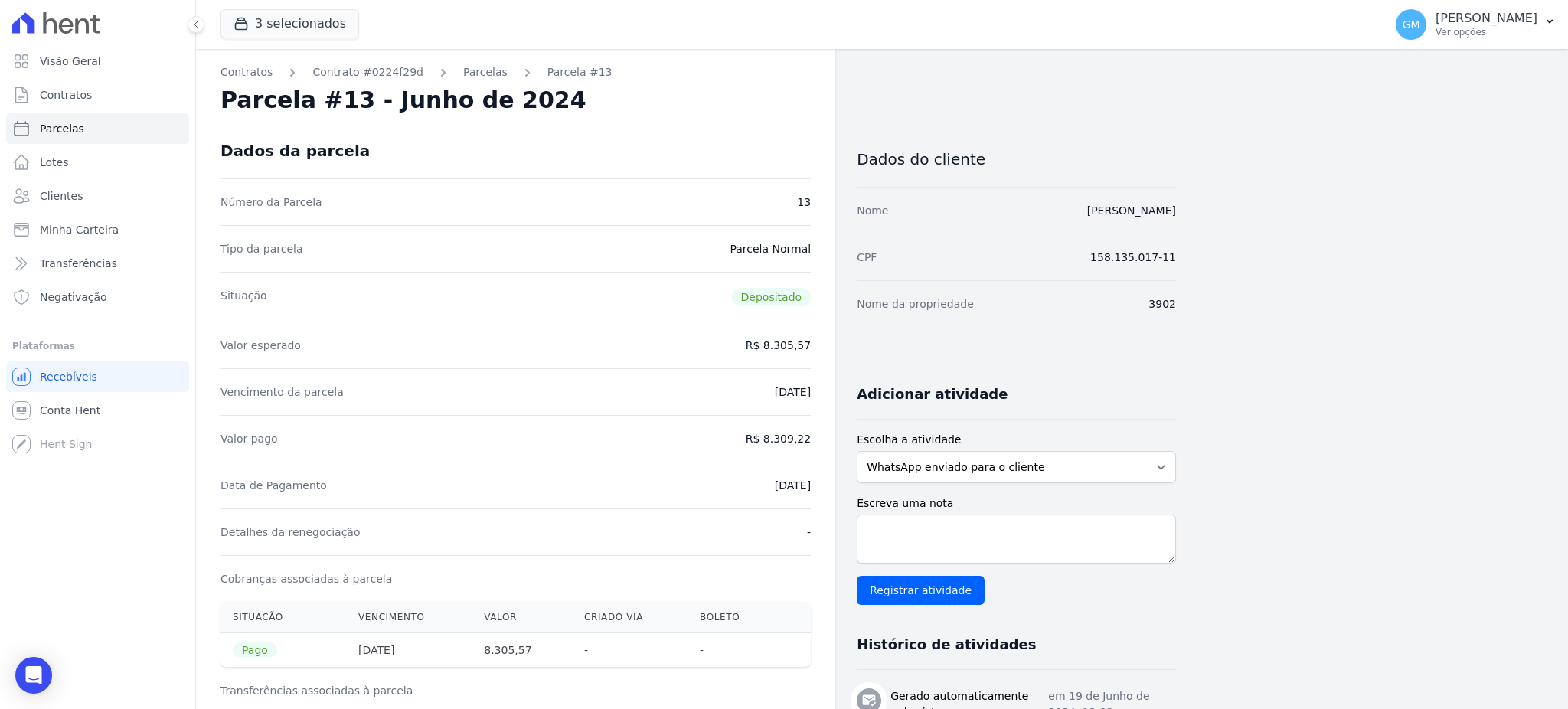
click at [725, 472] on div "Data de Pagamento 19/06/2024" at bounding box center [516, 485] width 591 height 47
drag, startPoint x: 748, startPoint y: 484, endPoint x: 827, endPoint y: 481, distance: 79.1
click at [827, 481] on div "Contratos Contrato #0224f29d Parcelas Parcela #13 Parcela #13 - Junho de 2024 D…" at bounding box center [515, 719] width 639 height 1340
copy dd "19/06/2024"
click at [750, 423] on div "Valor pago R$ 8.309,22" at bounding box center [516, 438] width 591 height 47
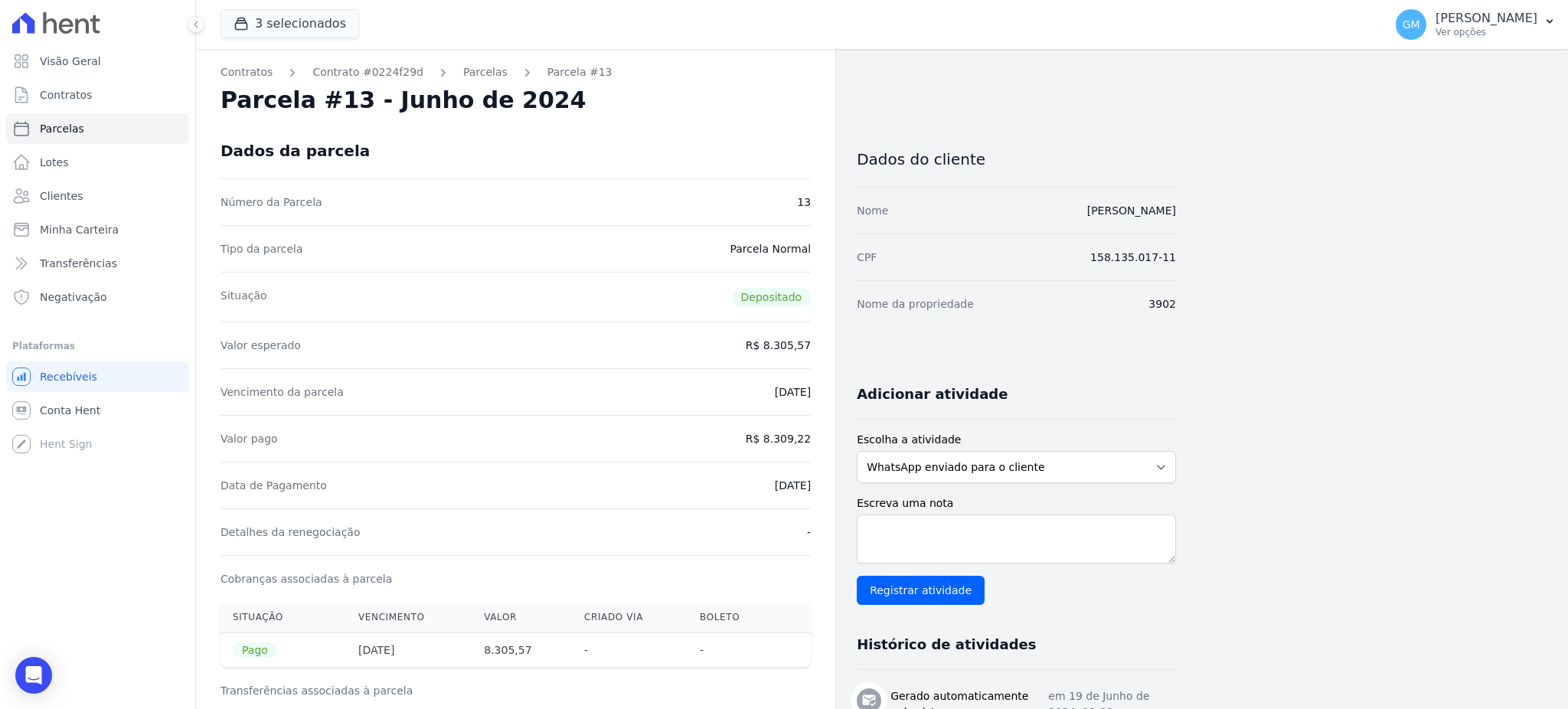
drag, startPoint x: 770, startPoint y: 488, endPoint x: 819, endPoint y: 489, distance: 49.0
click at [819, 489] on div "Contratos Contrato #0224f29d Parcelas Parcela #13 Parcela #13 - Junho de 2024 D…" at bounding box center [515, 719] width 639 height 1340
copy dd "19/06/2024"
click at [723, 484] on div "Data de Pagamento 19/06/2024" at bounding box center [516, 485] width 591 height 47
drag, startPoint x: 772, startPoint y: 437, endPoint x: 829, endPoint y: 436, distance: 57.0
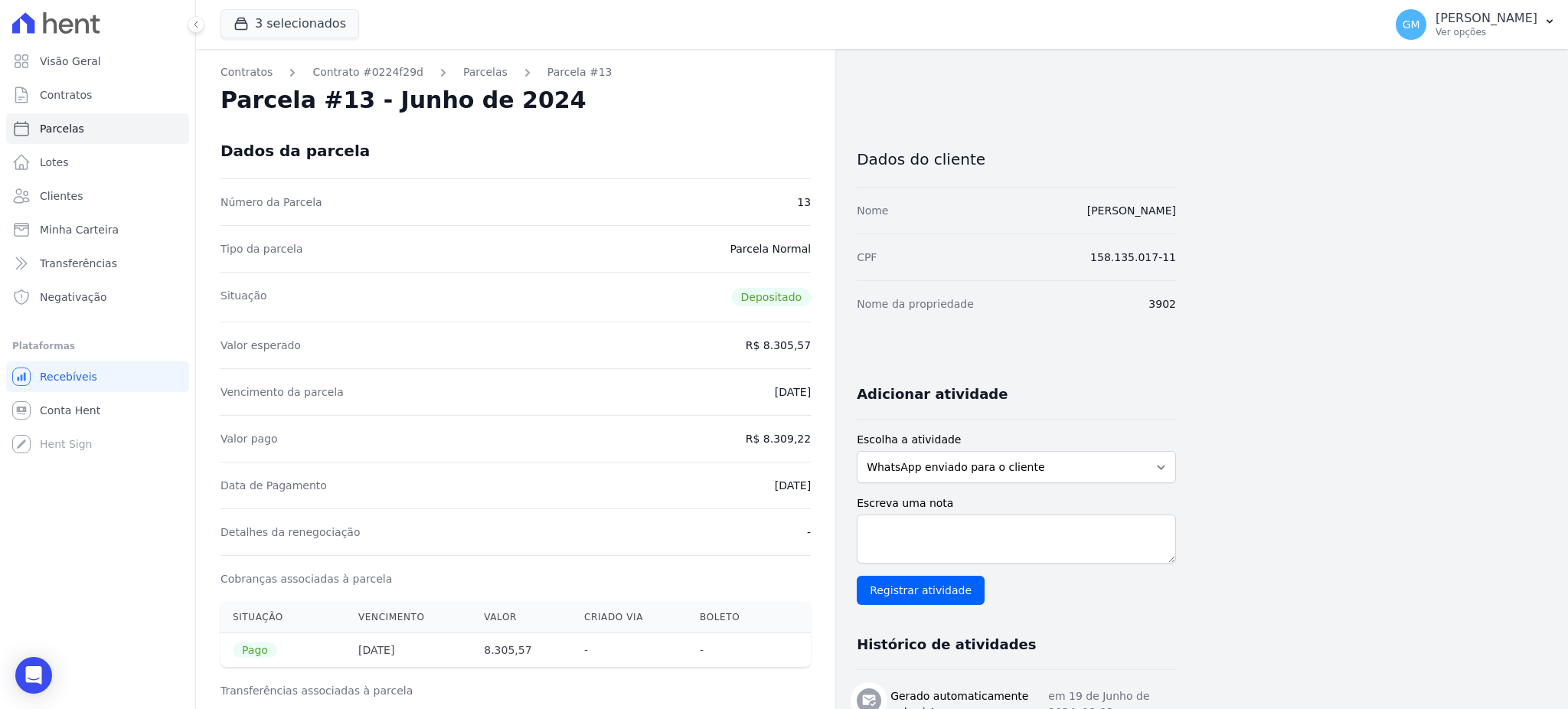
click at [829, 436] on div "Contratos Contrato #0224f29d Parcelas Parcela #13 Parcela #13 - Junho de 2024 D…" at bounding box center [515, 719] width 639 height 1340
copy dd "8.309,22"
click at [765, 508] on div "Data de Pagamento 19/06/2024" at bounding box center [516, 485] width 591 height 47
drag, startPoint x: 754, startPoint y: 489, endPoint x: 824, endPoint y: 489, distance: 70.0
click at [824, 489] on div "Contratos Contrato #0224f29d Parcelas Parcela #13 Parcela #13 - Junho de 2024 D…" at bounding box center [515, 719] width 639 height 1340
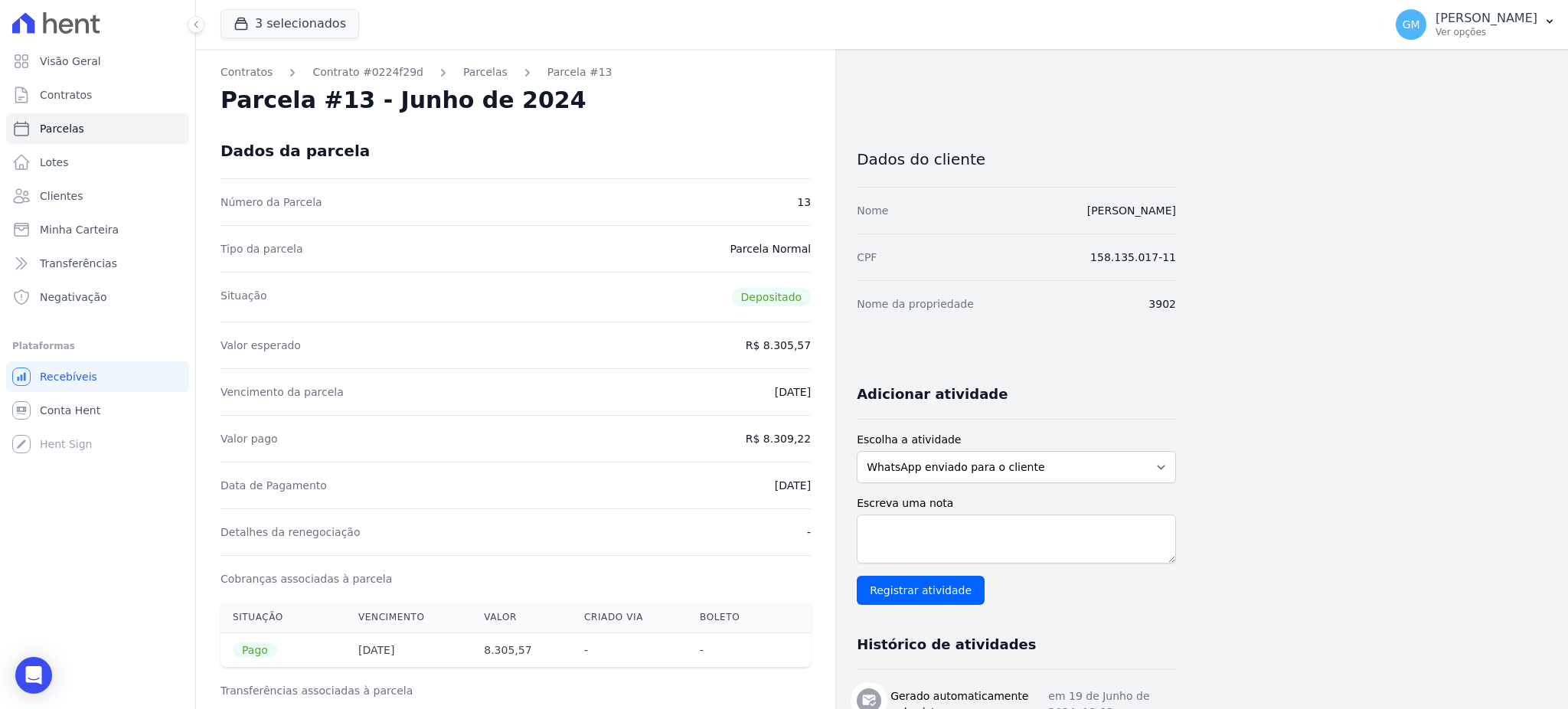
copy dd "19/06/2024"
click at [775, 482] on dd "19/06/2024" at bounding box center [793, 485] width 36 height 15
drag, startPoint x: 746, startPoint y: 484, endPoint x: 815, endPoint y: 484, distance: 69.0
click at [815, 484] on div "Contratos Contrato #0224f29d Parcelas Parcela #13 Parcela #13 - Junho de 2024 D…" at bounding box center [515, 719] width 639 height 1340
copy dd "19/06/2024"
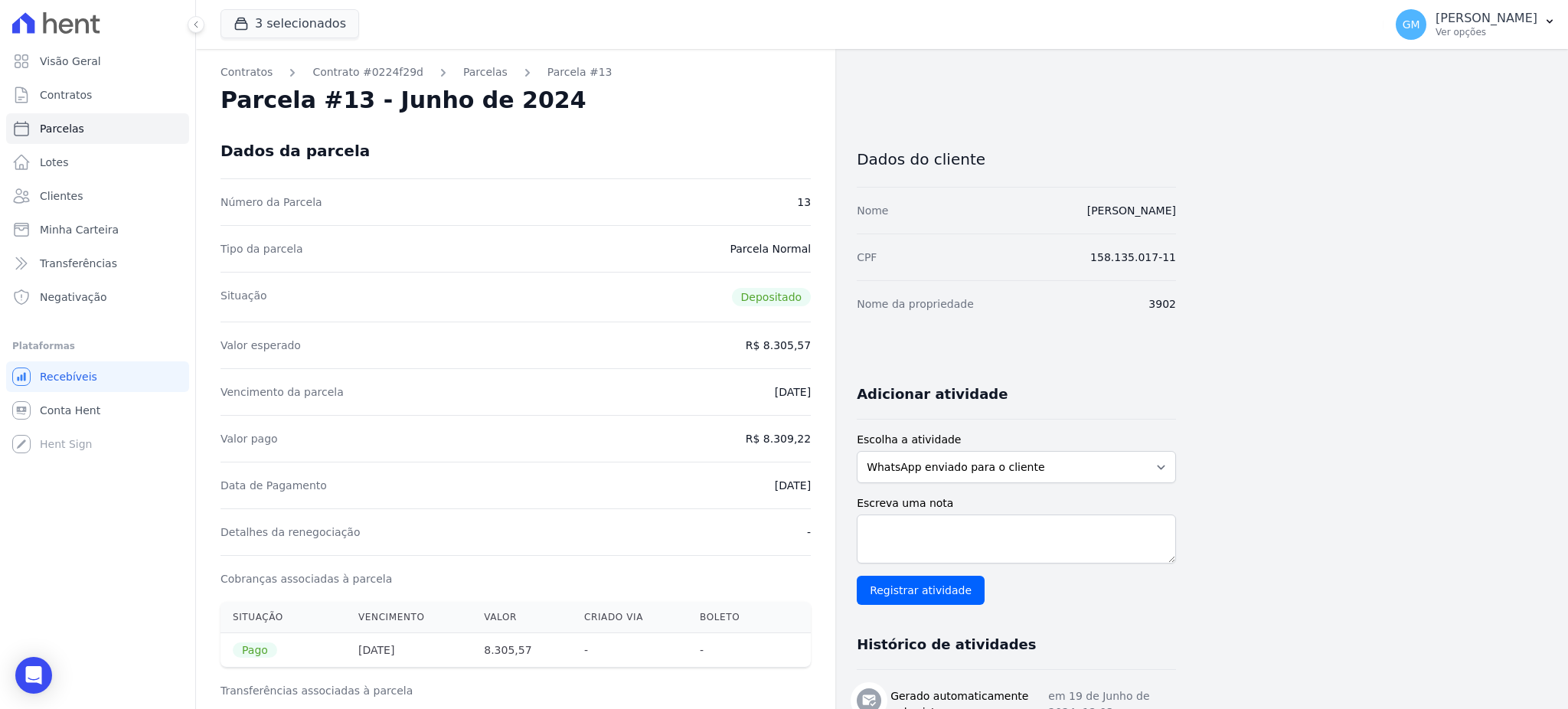
click at [769, 500] on div "Data de Pagamento 19/06/2024" at bounding box center [516, 485] width 591 height 47
drag, startPoint x: 760, startPoint y: 488, endPoint x: 816, endPoint y: 488, distance: 56.0
click at [816, 488] on div "Contratos Contrato #0224f29d Parcelas Parcela #13 Parcela #13 - Junho de 2024 D…" at bounding box center [515, 719] width 639 height 1340
click at [746, 501] on div "Data de Pagamento 19/06/2024" at bounding box center [516, 485] width 591 height 47
drag, startPoint x: 777, startPoint y: 485, endPoint x: 811, endPoint y: 483, distance: 34.1
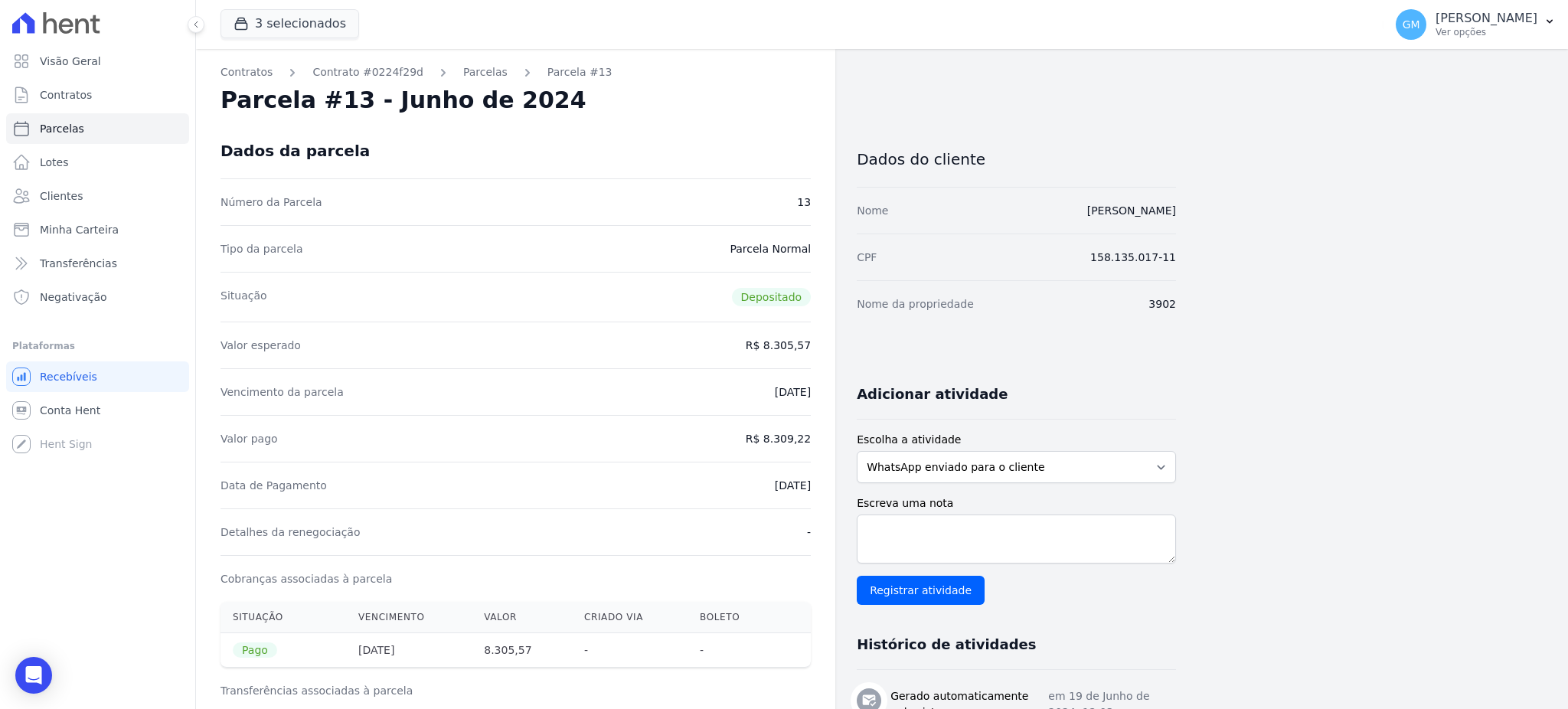
click at [811, 483] on div "Contratos Contrato #0224f29d Parcelas Parcela #13 Parcela #13 - Junho de 2024 D…" at bounding box center [515, 719] width 639 height 1340
copy dd "19/06/2024"
drag, startPoint x: 1193, startPoint y: 213, endPoint x: 1023, endPoint y: 224, distance: 170.4
click at [1023, 224] on div "Contratos Contrato #0224f29d Parcelas Parcela #13 Parcela #13 - Junho de 2024 D…" at bounding box center [869, 719] width 1348 height 1340
click at [1178, 256] on div "Contratos Contrato #0224f29d Parcelas Parcela #13 Parcela #13 - Junho de 2024 D…" at bounding box center [869, 719] width 1348 height 1340
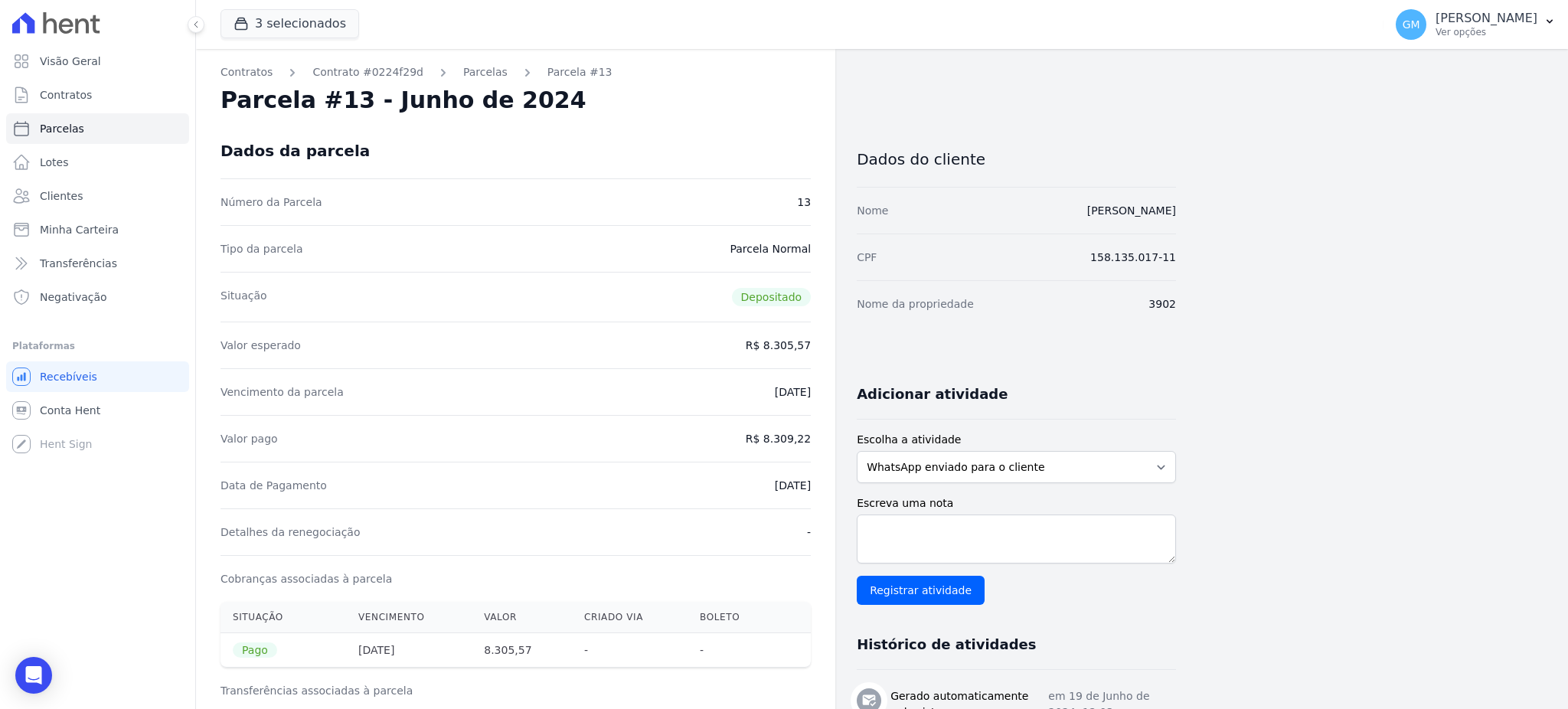
drag, startPoint x: 1206, startPoint y: 210, endPoint x: 1035, endPoint y: 219, distance: 171.2
click at [1035, 219] on div "Contratos Contrato #0224f29d Parcelas Parcela #13 Parcela #13 - Junho de 2024 D…" at bounding box center [869, 719] width 1348 height 1340
click at [1301, 234] on div "Contratos Contrato #0224f29d Parcelas Parcela #13 Parcela #13 - Junho de 2024 D…" at bounding box center [869, 719] width 1348 height 1340
drag, startPoint x: 1222, startPoint y: 212, endPoint x: 1013, endPoint y: 212, distance: 209.0
click at [1013, 212] on div "Contratos Contrato #0224f29d Parcelas Parcela #13 Parcela #13 - Junho de 2024 D…" at bounding box center [869, 719] width 1348 height 1340
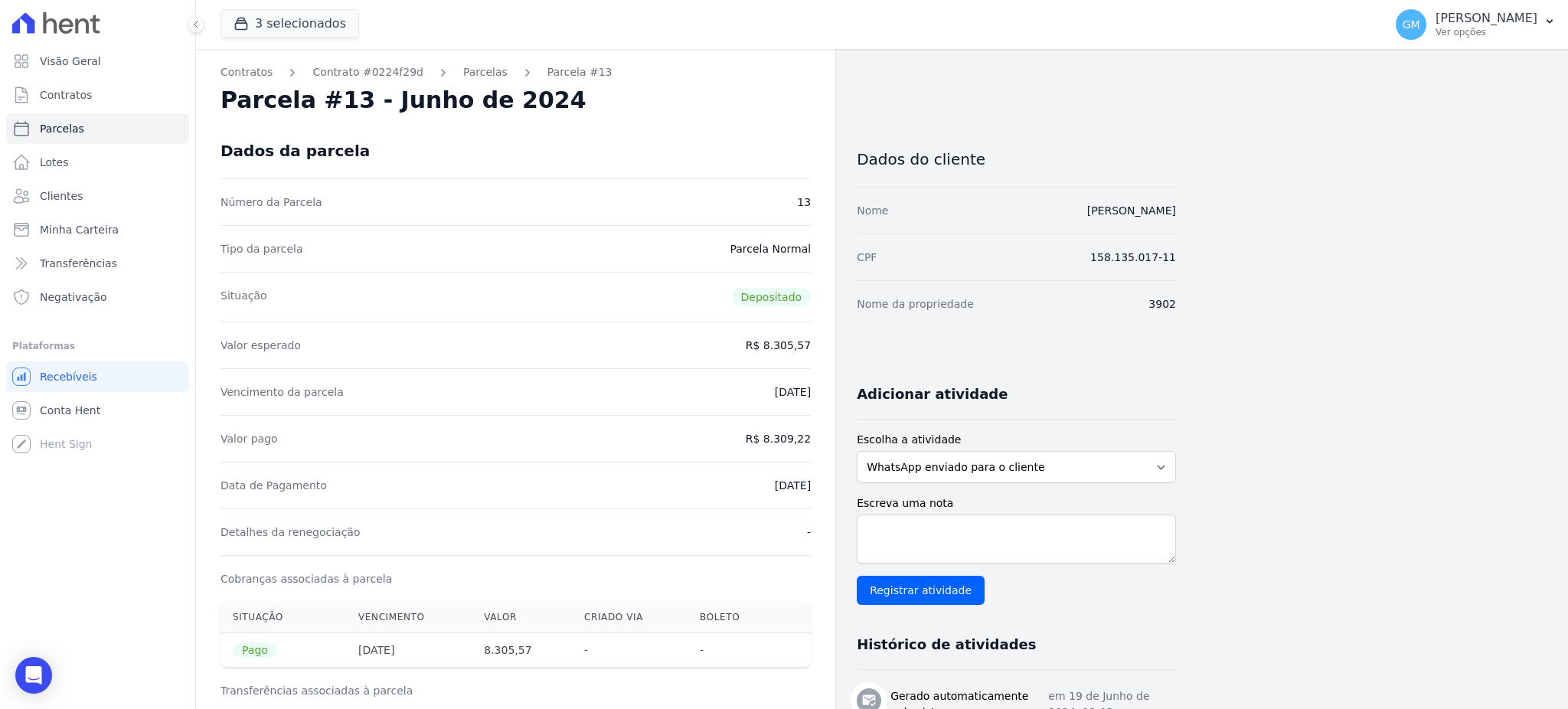
click at [1272, 225] on div "Contratos Contrato #0224f29d Parcelas Parcela #13 Parcela #13 - Junho de 2024 D…" at bounding box center [869, 719] width 1348 height 1340
drag, startPoint x: 1196, startPoint y: 225, endPoint x: 1031, endPoint y: 221, distance: 165.0
click at [1031, 221] on div "Contratos Contrato #0224f29d Parcelas Parcela #13 Parcela #13 - Junho de 2024 D…" at bounding box center [869, 719] width 1348 height 1340
click at [1222, 261] on div "Contratos Contrato #0224f29d Parcelas Parcela #13 Parcela #13 - Junho de 2024 D…" at bounding box center [869, 719] width 1348 height 1340
drag, startPoint x: 1054, startPoint y: 198, endPoint x: 1008, endPoint y: 198, distance: 46.0
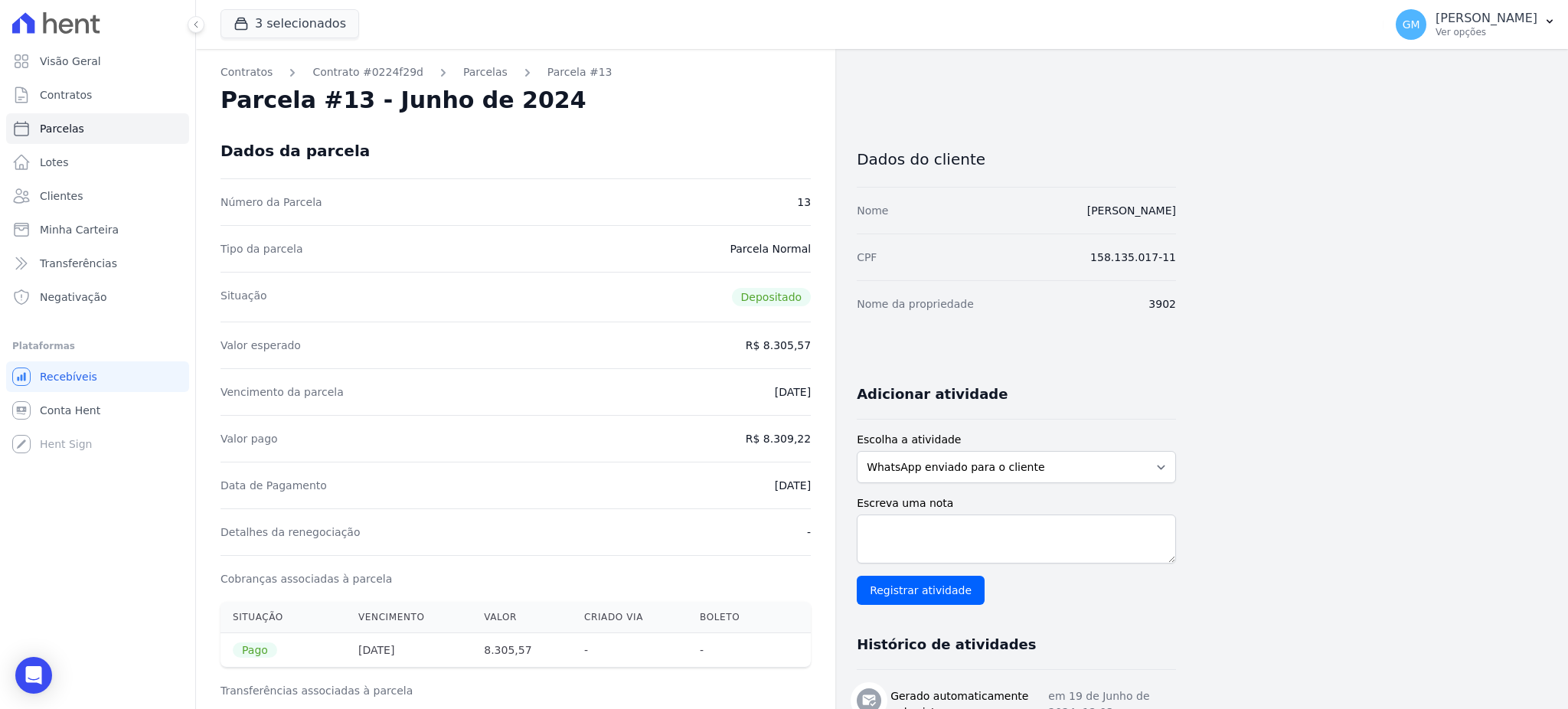
click at [1008, 198] on div "Contratos Contrato #0224f29d Parcelas Parcela #13 Parcela #13 - Junho de 2024 D…" at bounding box center [869, 719] width 1348 height 1340
click at [128, 131] on link "Parcelas" at bounding box center [98, 129] width 183 height 31
select select
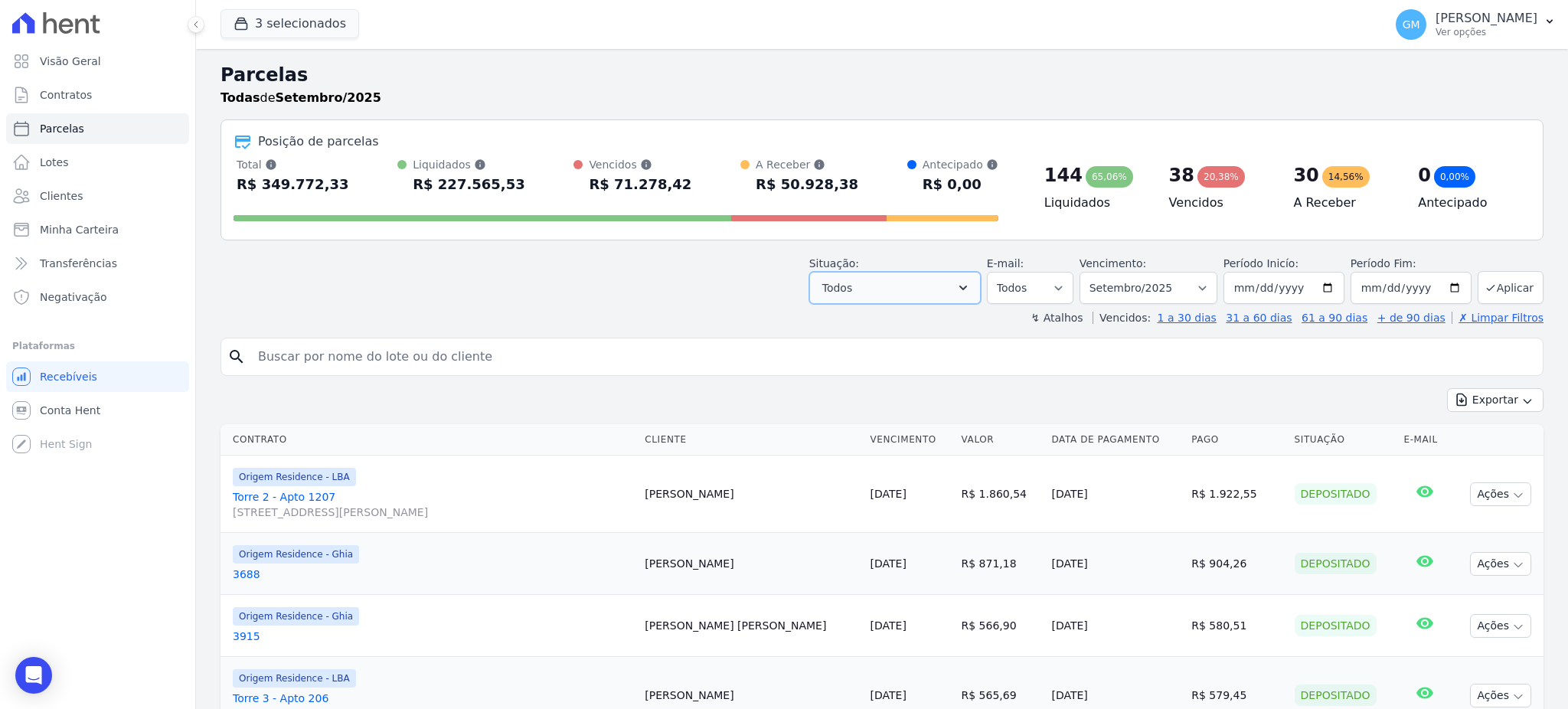
click at [981, 286] on button "Todos" at bounding box center [895, 288] width 171 height 33
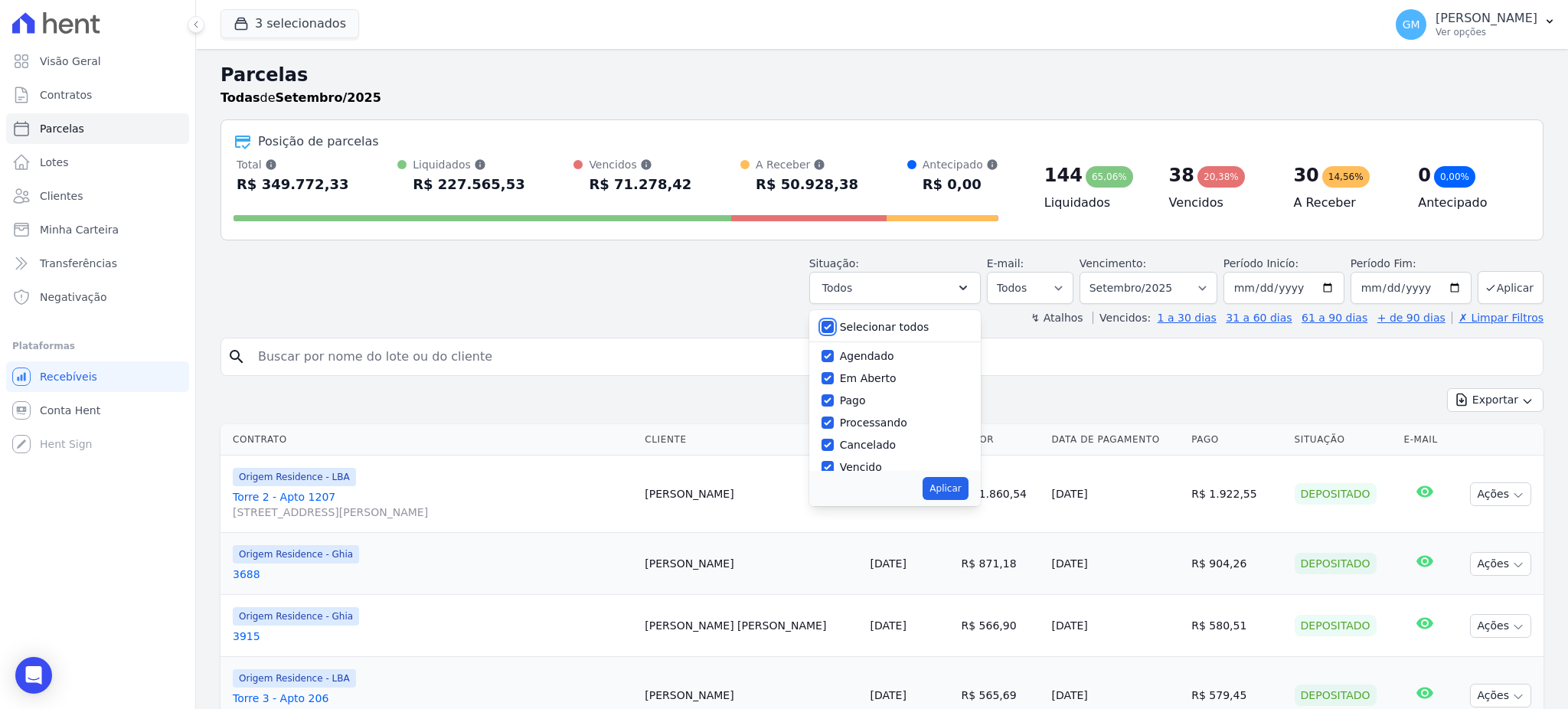
click at [834, 324] on input "Selecionar todos" at bounding box center [827, 326] width 12 height 12
checkbox input "false"
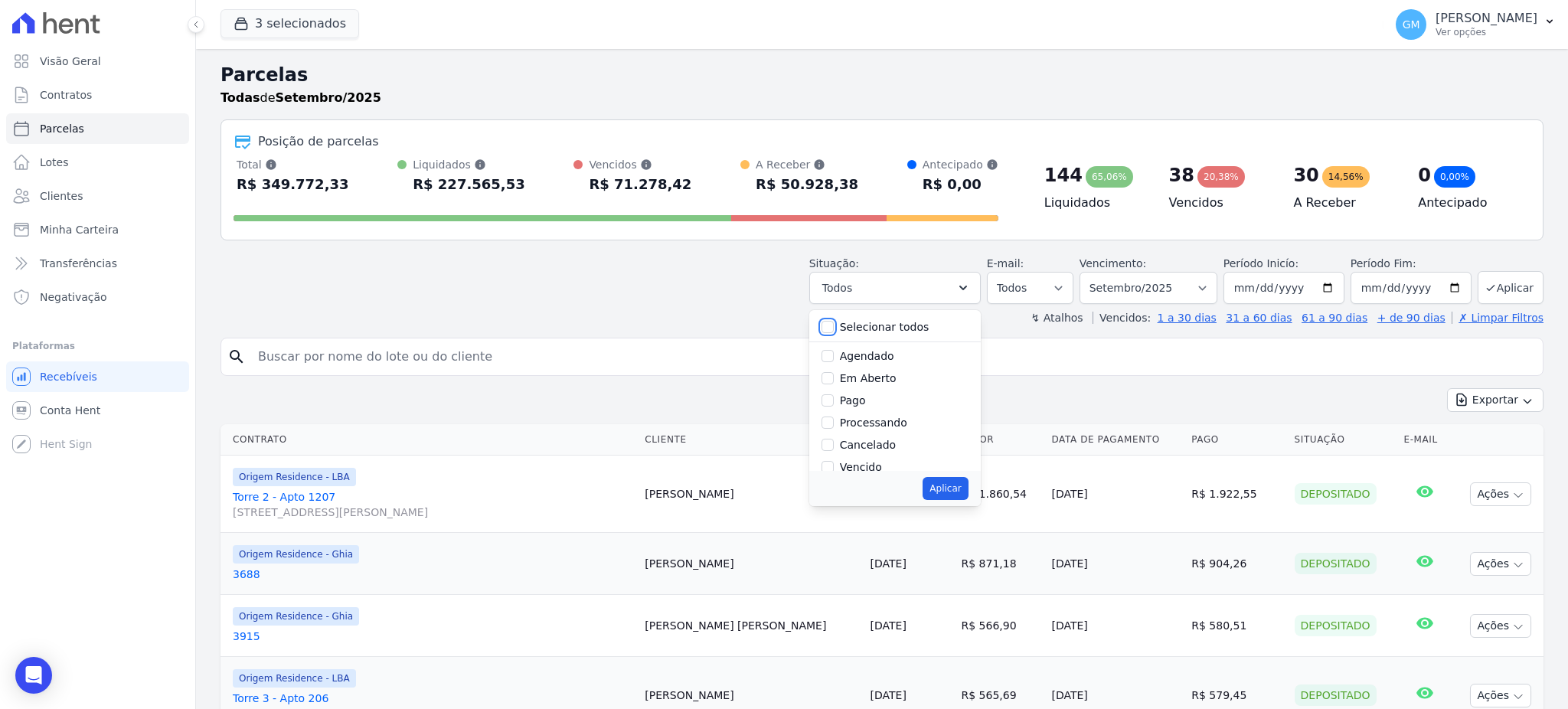
checkbox input "false"
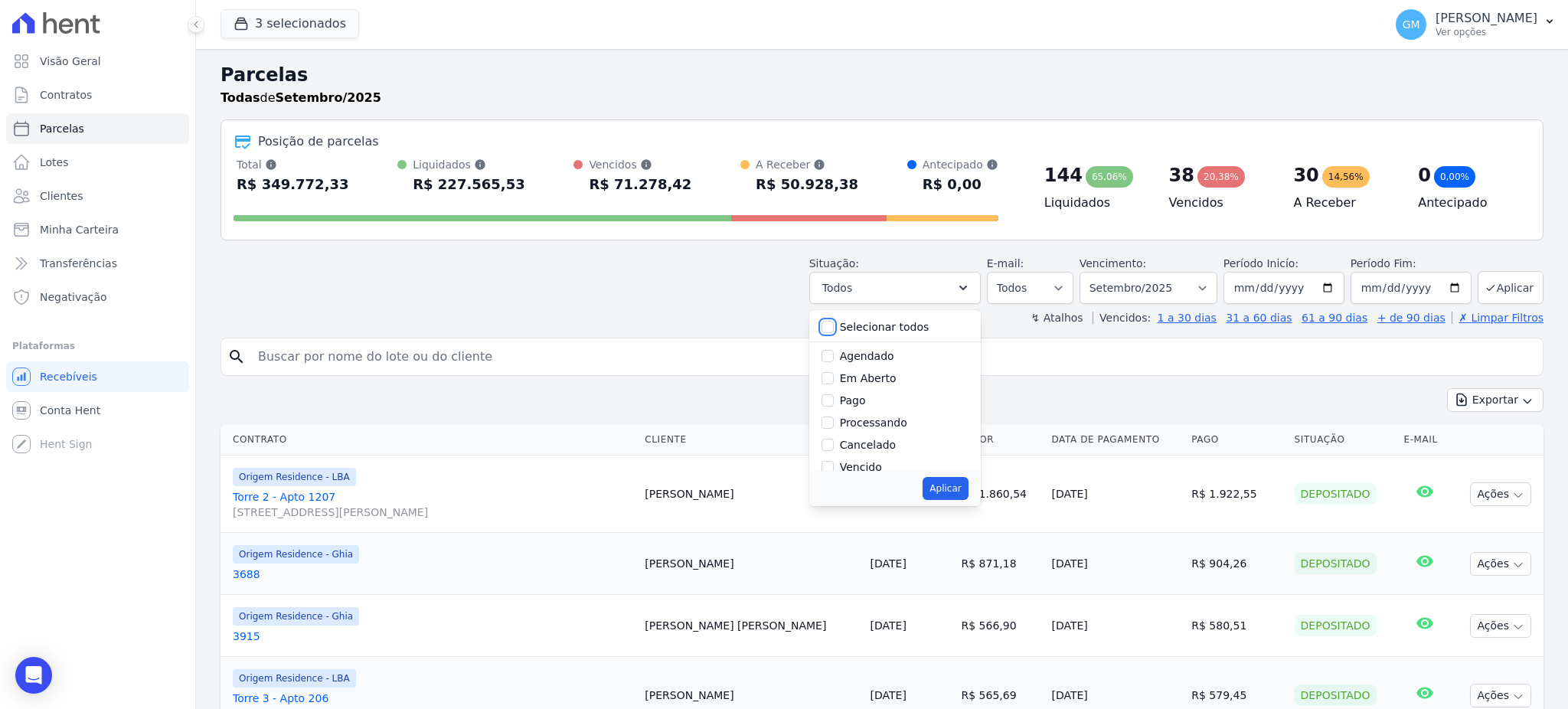
checkbox input "false"
click at [834, 357] on input "Agendado" at bounding box center [827, 356] width 12 height 12
checkbox input "true"
click at [1306, 292] on input "2025-09-01" at bounding box center [1284, 288] width 121 height 33
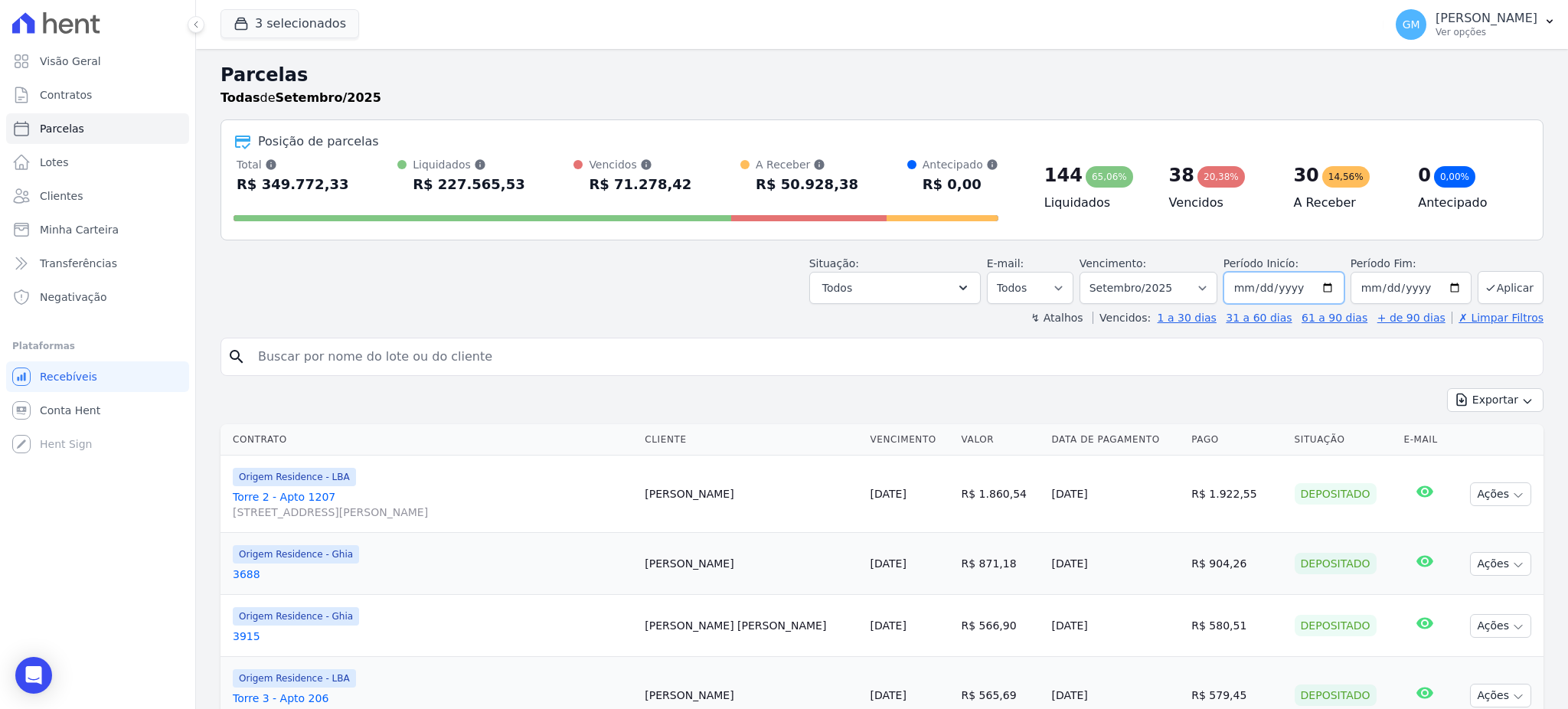
click at [1317, 285] on input "2025-09-01" at bounding box center [1284, 288] width 121 height 33
click at [1328, 288] on input "2025-09-01" at bounding box center [1284, 288] width 121 height 33
click at [1443, 287] on input "2025-09-30" at bounding box center [1411, 288] width 121 height 33
type input "[DATE]"
click at [1494, 291] on button "Aplicar" at bounding box center [1510, 287] width 66 height 33
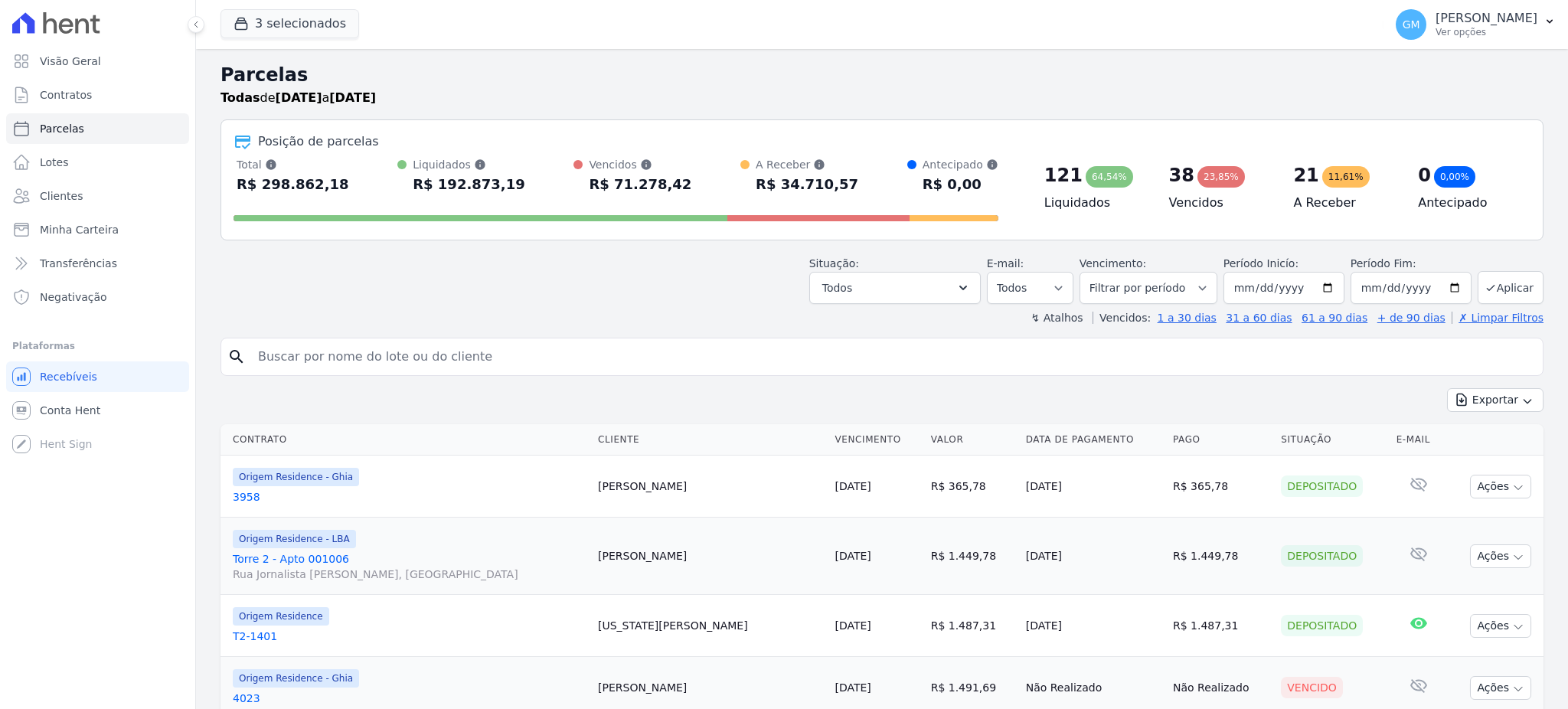
select select
click at [901, 289] on button "Todos" at bounding box center [895, 288] width 171 height 33
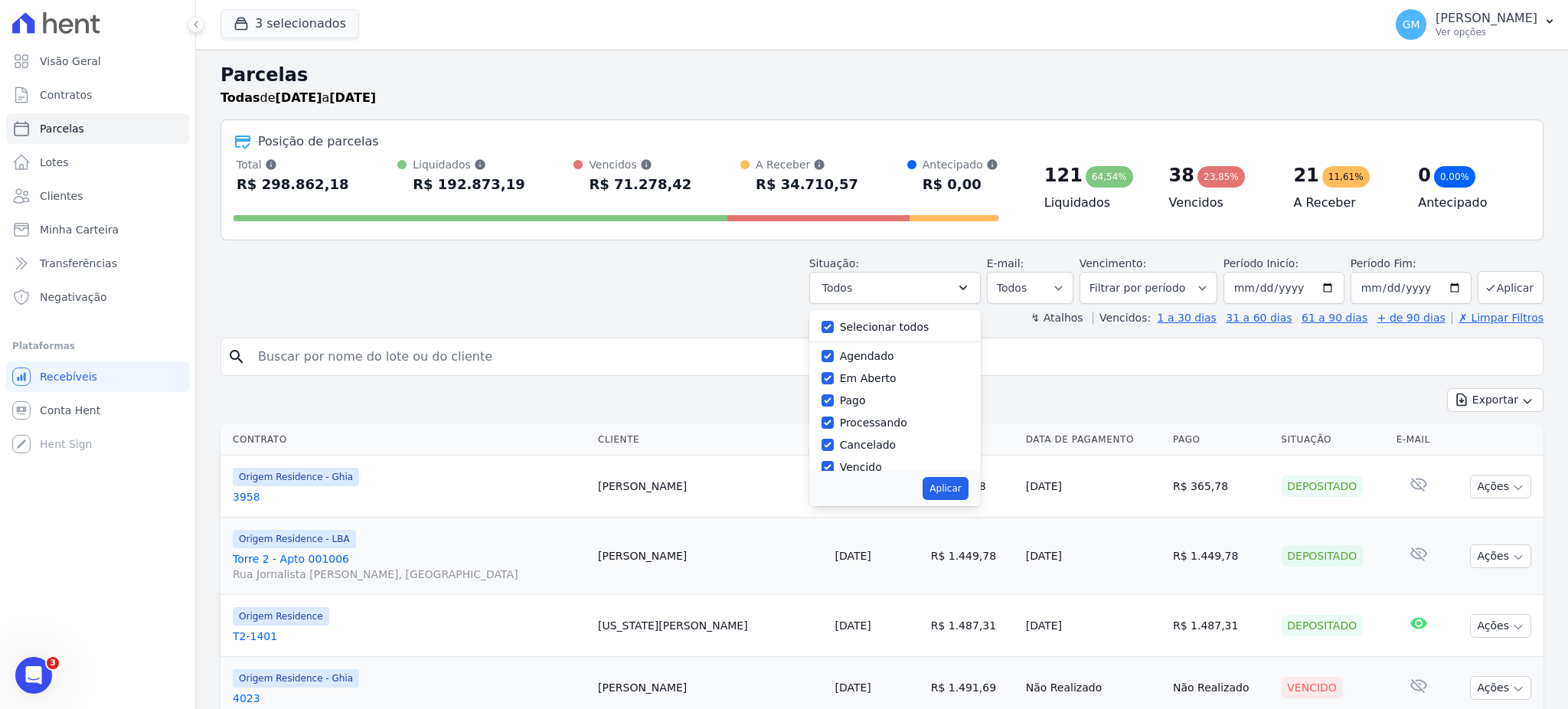
click at [826, 322] on div "Selecionar todos [GEOGRAPHIC_DATA] Em [GEOGRAPHIC_DATA] Pago Processando Cancel…" at bounding box center [895, 390] width 171 height 161
click at [843, 329] on div "Selecionar todos" at bounding box center [895, 327] width 147 height 22
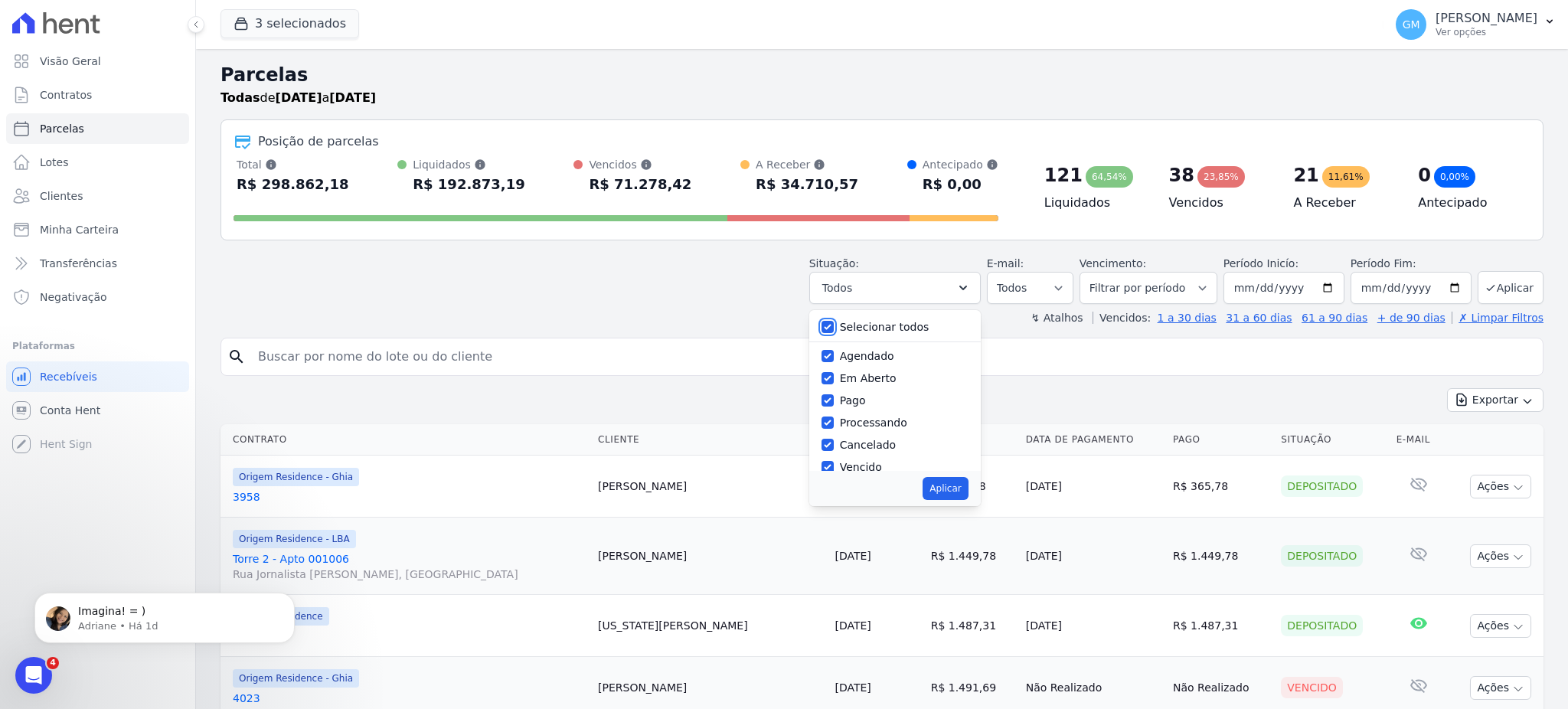
click at [834, 333] on input "Selecionar todos" at bounding box center [827, 326] width 12 height 12
checkbox input "false"
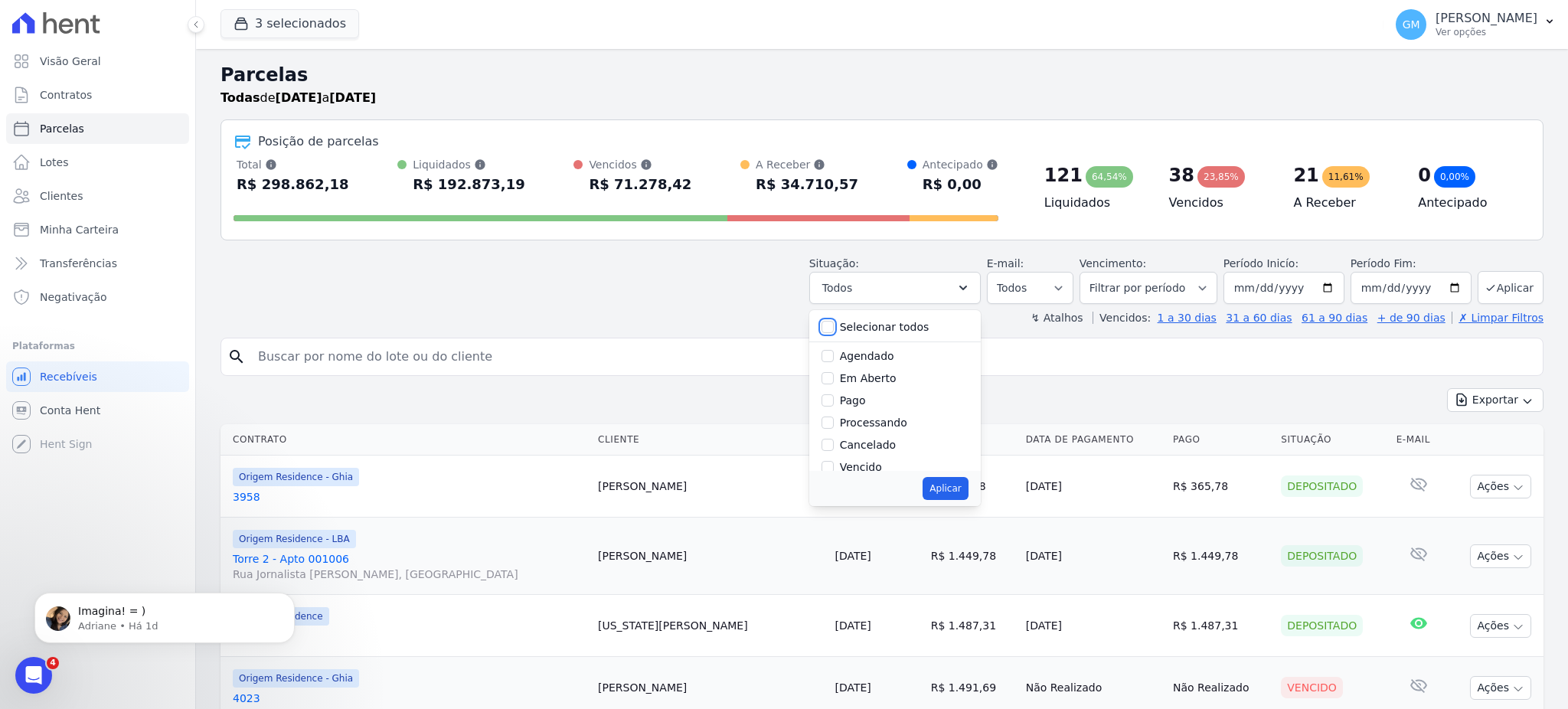
checkbox input "false"
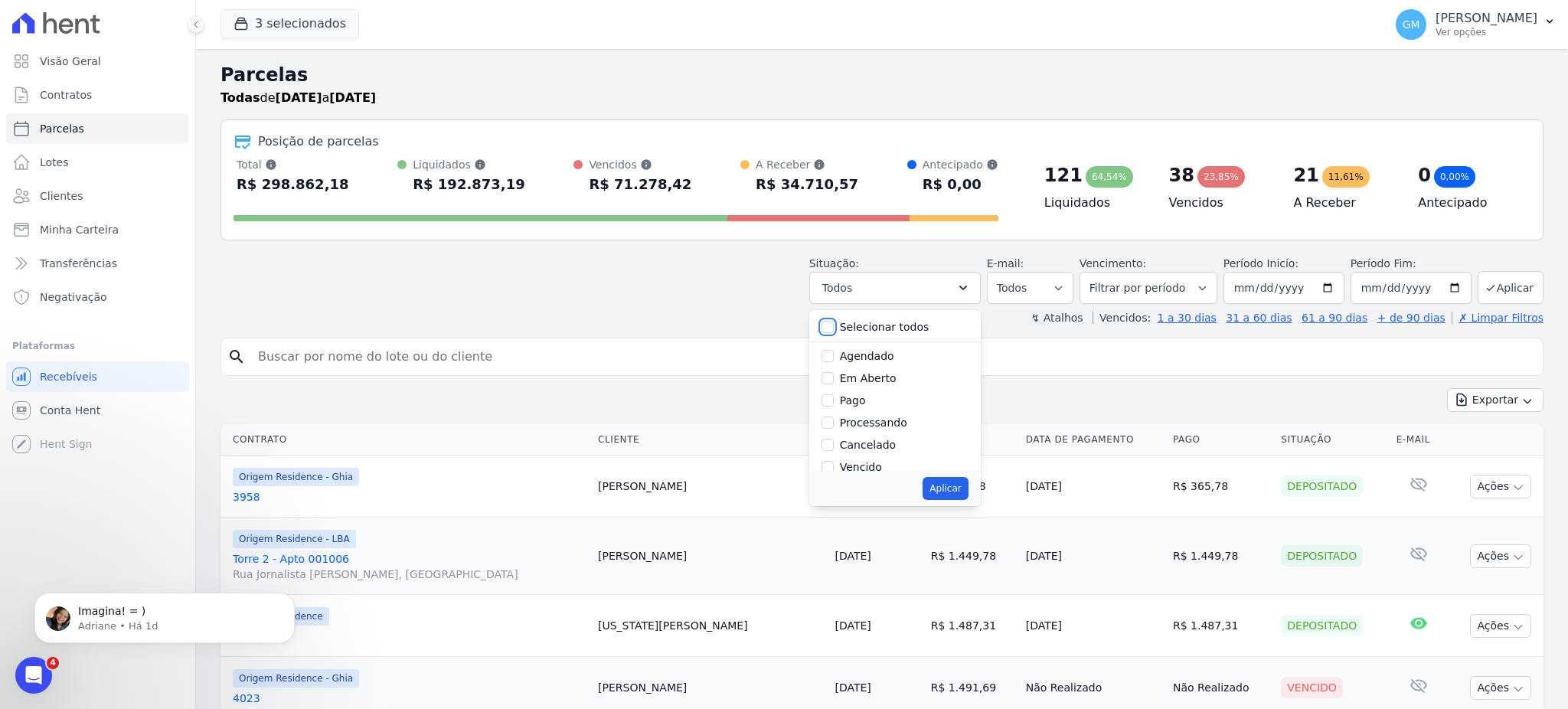
checkbox input "false"
click at [834, 355] on input "Agendado" at bounding box center [827, 356] width 12 height 12
checkbox input "true"
click at [935, 484] on button "Aplicar" at bounding box center [945, 488] width 45 height 23
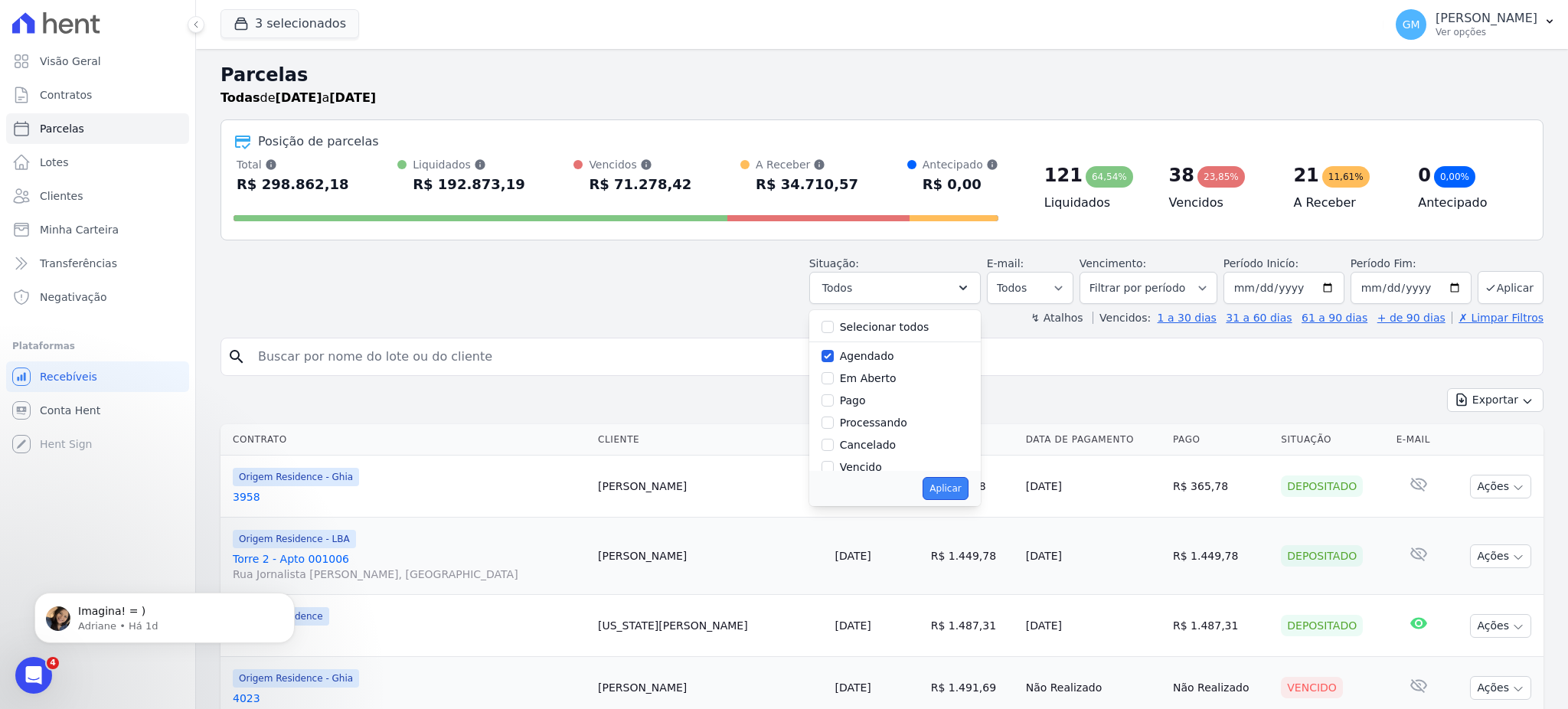
select select "scheduled"
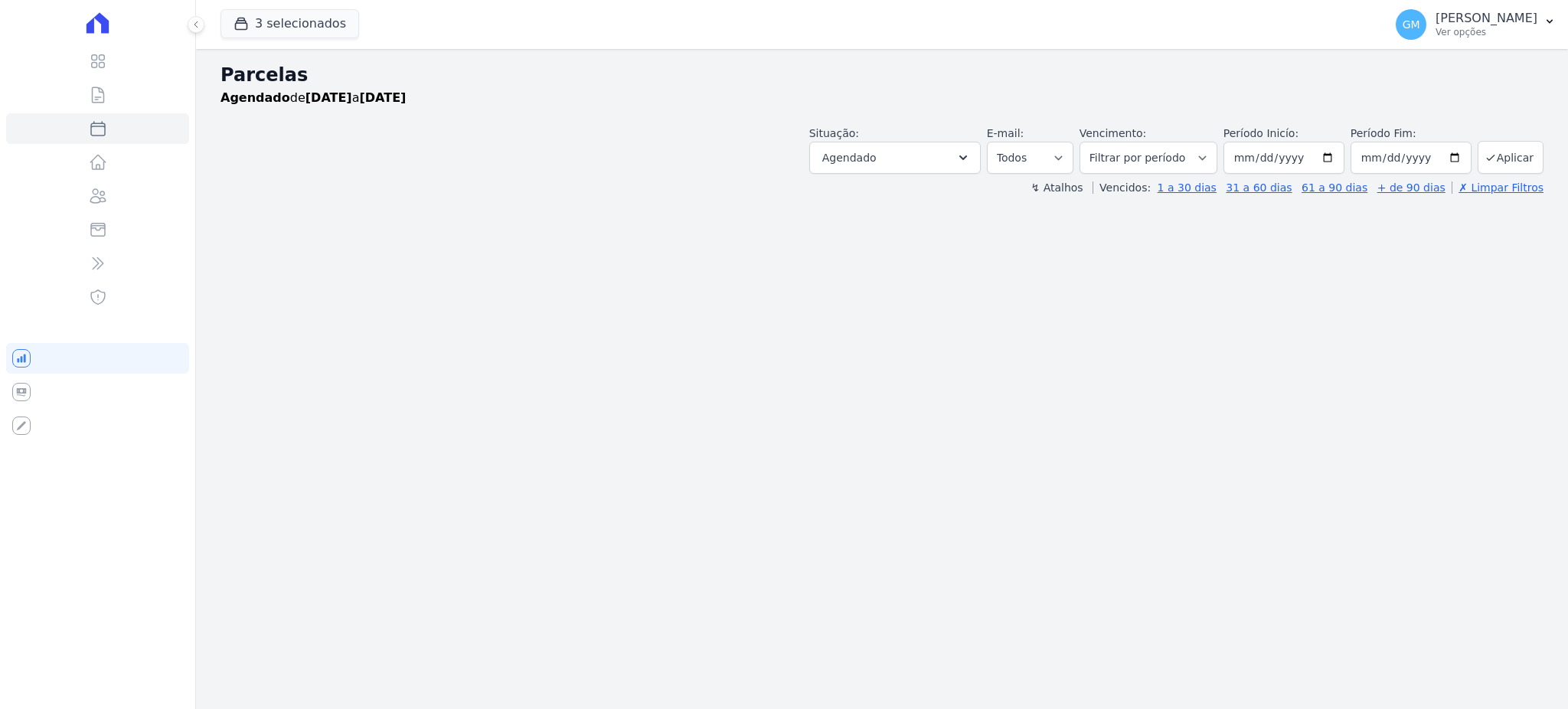
select select
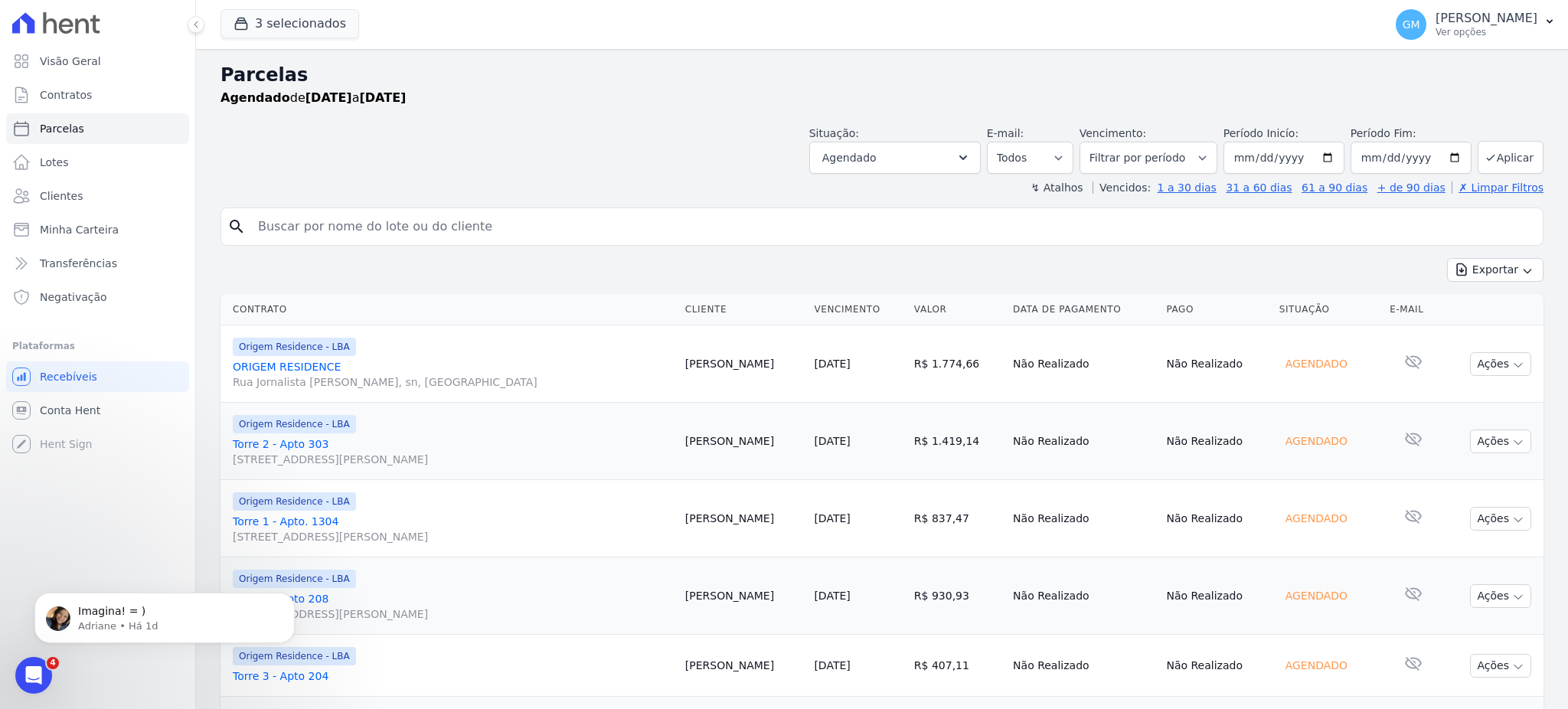
drag, startPoint x: 769, startPoint y: 518, endPoint x: 664, endPoint y: 511, distance: 105.2
click at [679, 511] on td "[PERSON_NAME]" at bounding box center [743, 518] width 130 height 77
copy td "[PERSON_NAME]"
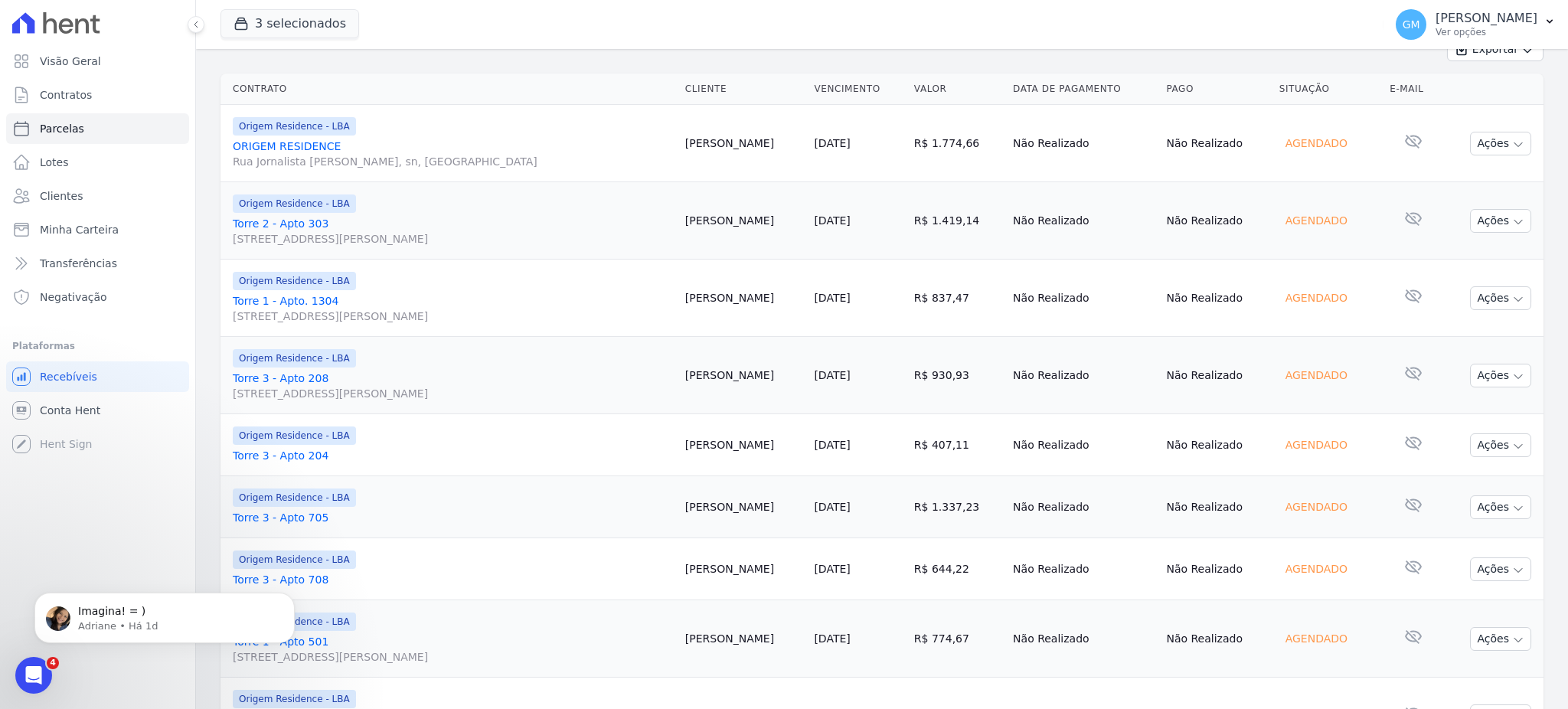
scroll to position [211, 0]
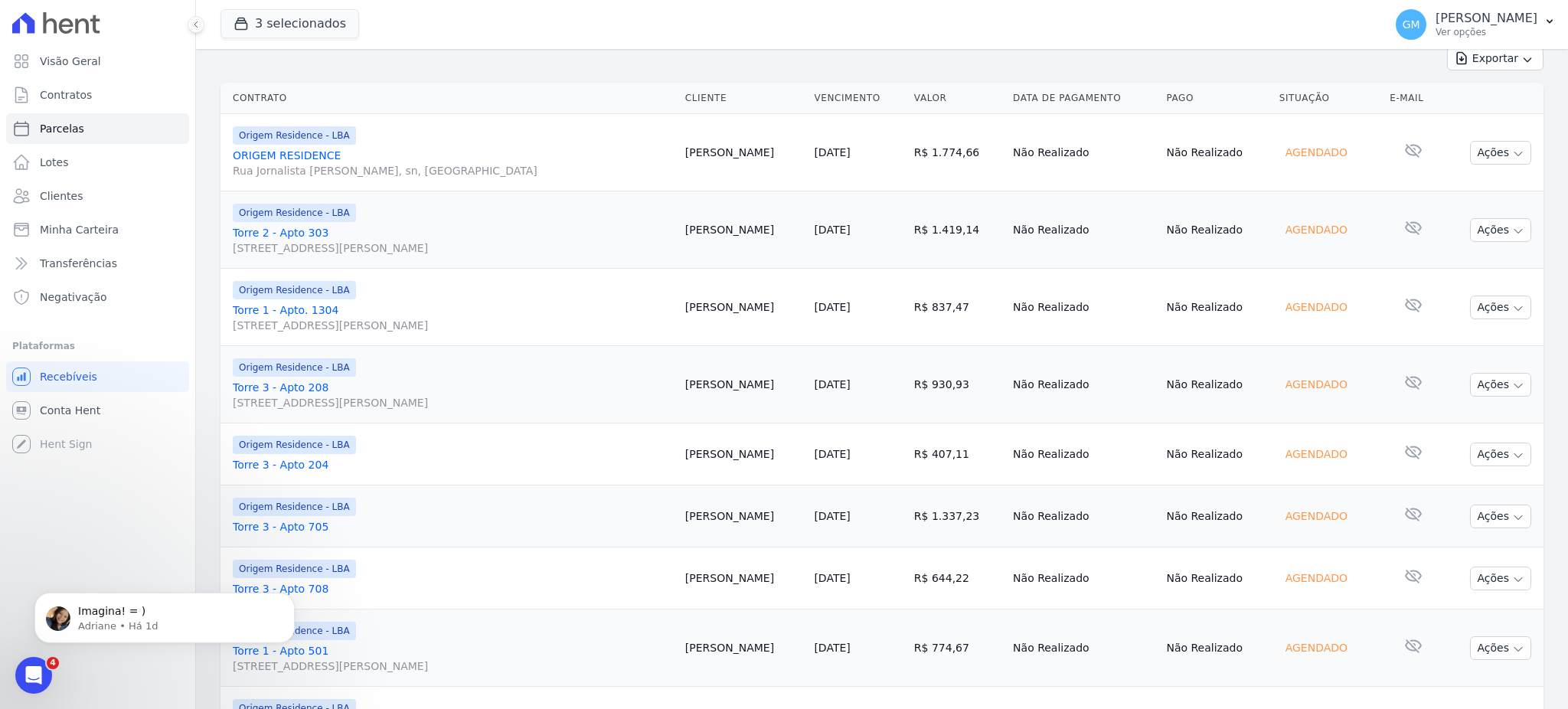
click at [679, 385] on td "[PERSON_NAME]" at bounding box center [743, 385] width 130 height 77
copy td "[PERSON_NAME]"
drag, startPoint x: 732, startPoint y: 453, endPoint x: 662, endPoint y: 451, distance: 70.0
click at [679, 451] on td "Larissa Silva" at bounding box center [743, 455] width 130 height 62
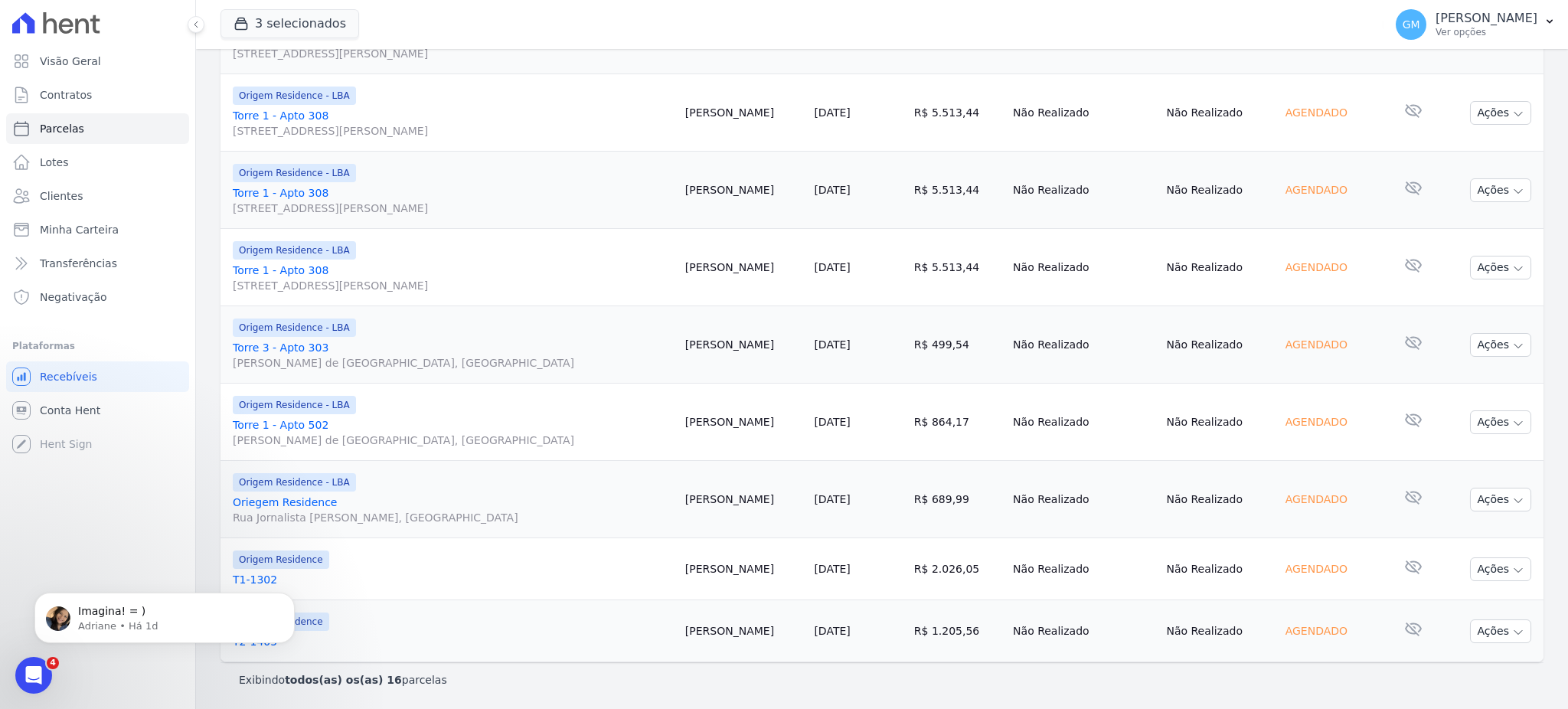
scroll to position [415, 0]
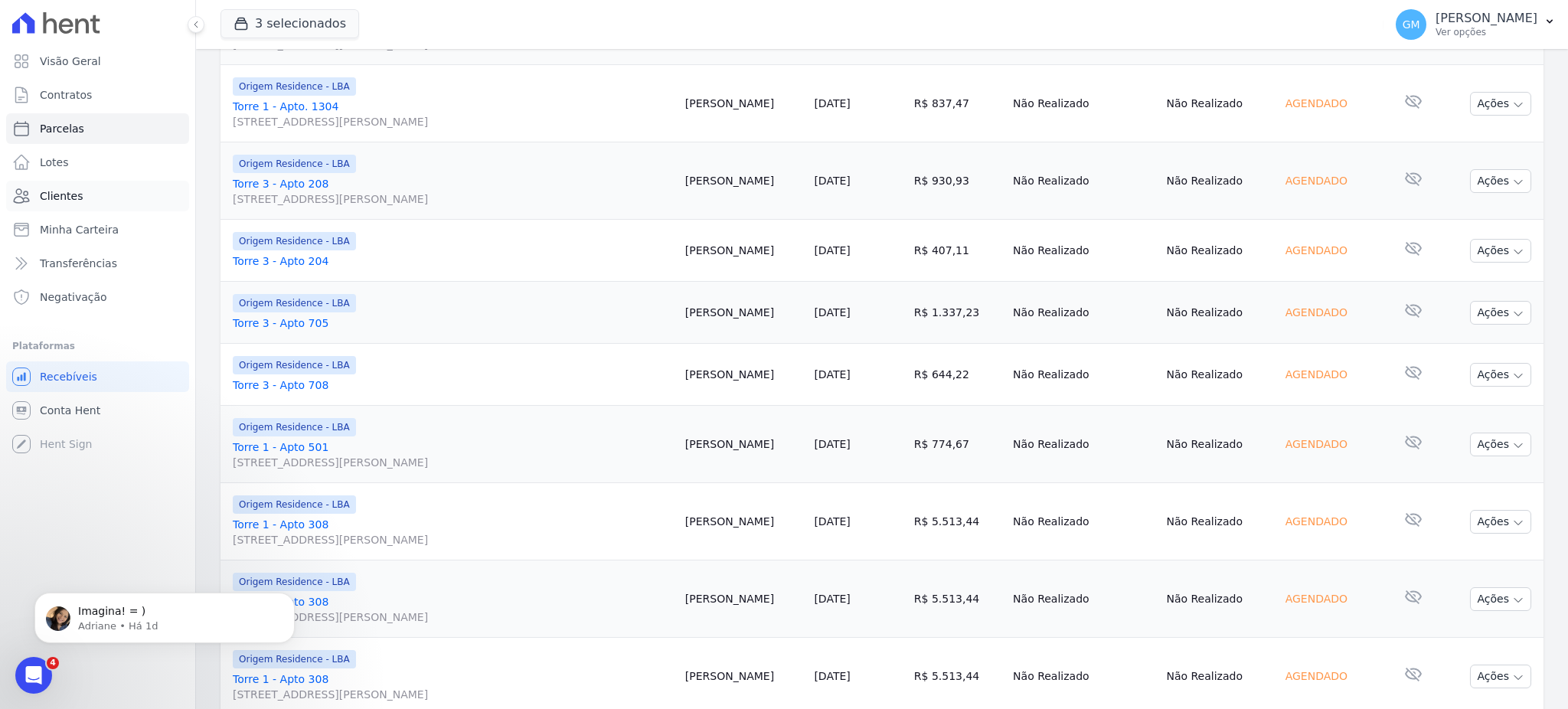
click at [71, 188] on span "Clientes" at bounding box center [61, 196] width 43 height 15
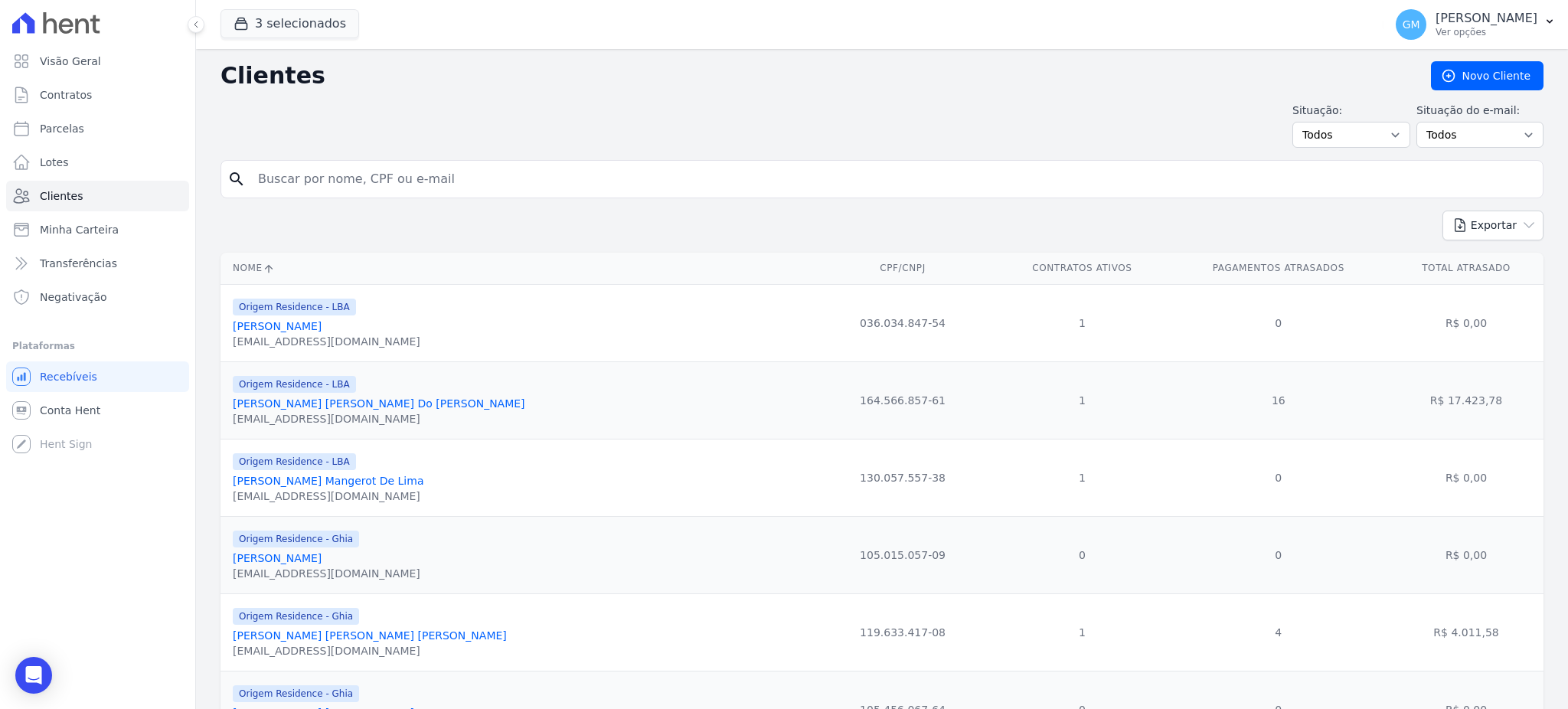
click at [316, 182] on input "search" at bounding box center [893, 179] width 1288 height 31
type input "[PERSON_NAME]"
drag, startPoint x: 444, startPoint y: 179, endPoint x: 206, endPoint y: 183, distance: 238.0
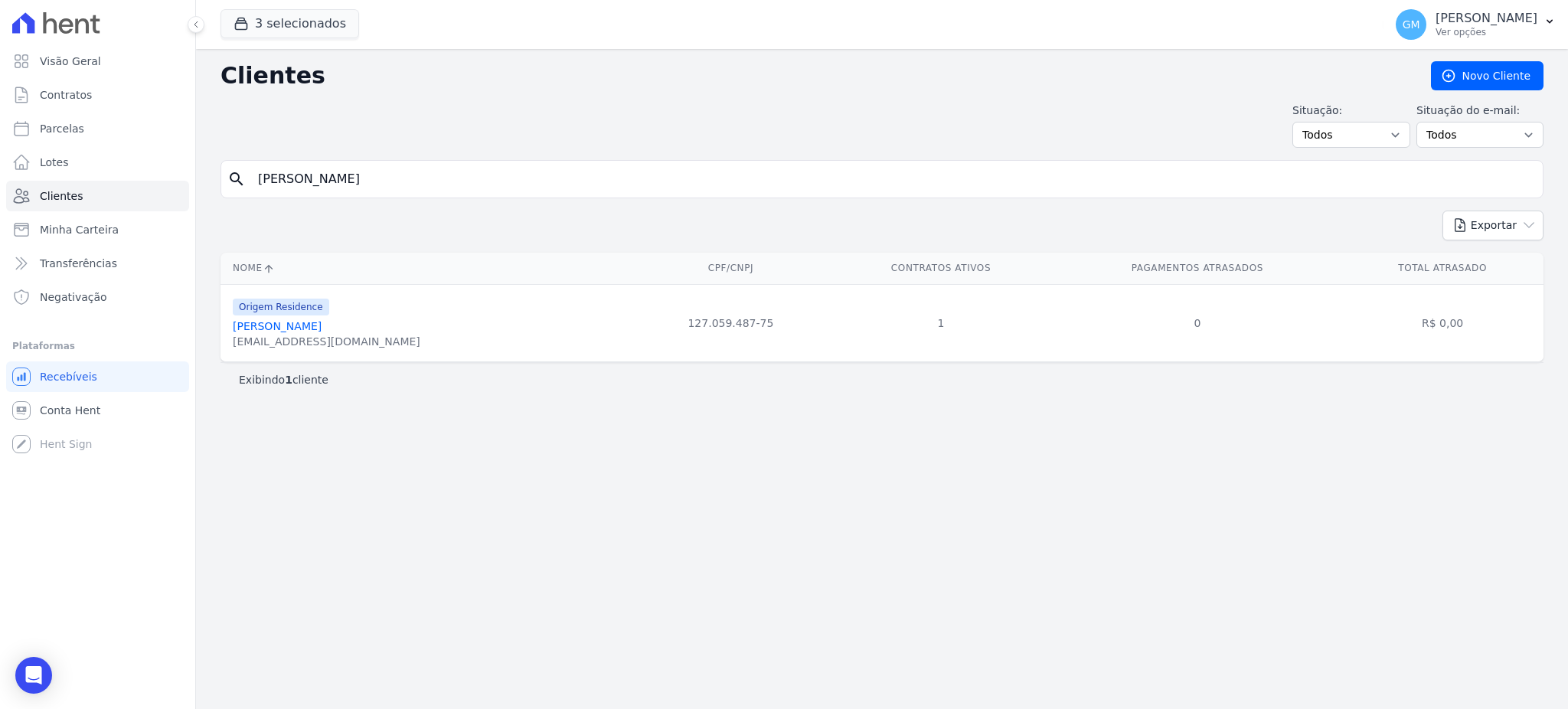
click at [321, 327] on link "[PERSON_NAME]" at bounding box center [277, 326] width 89 height 12
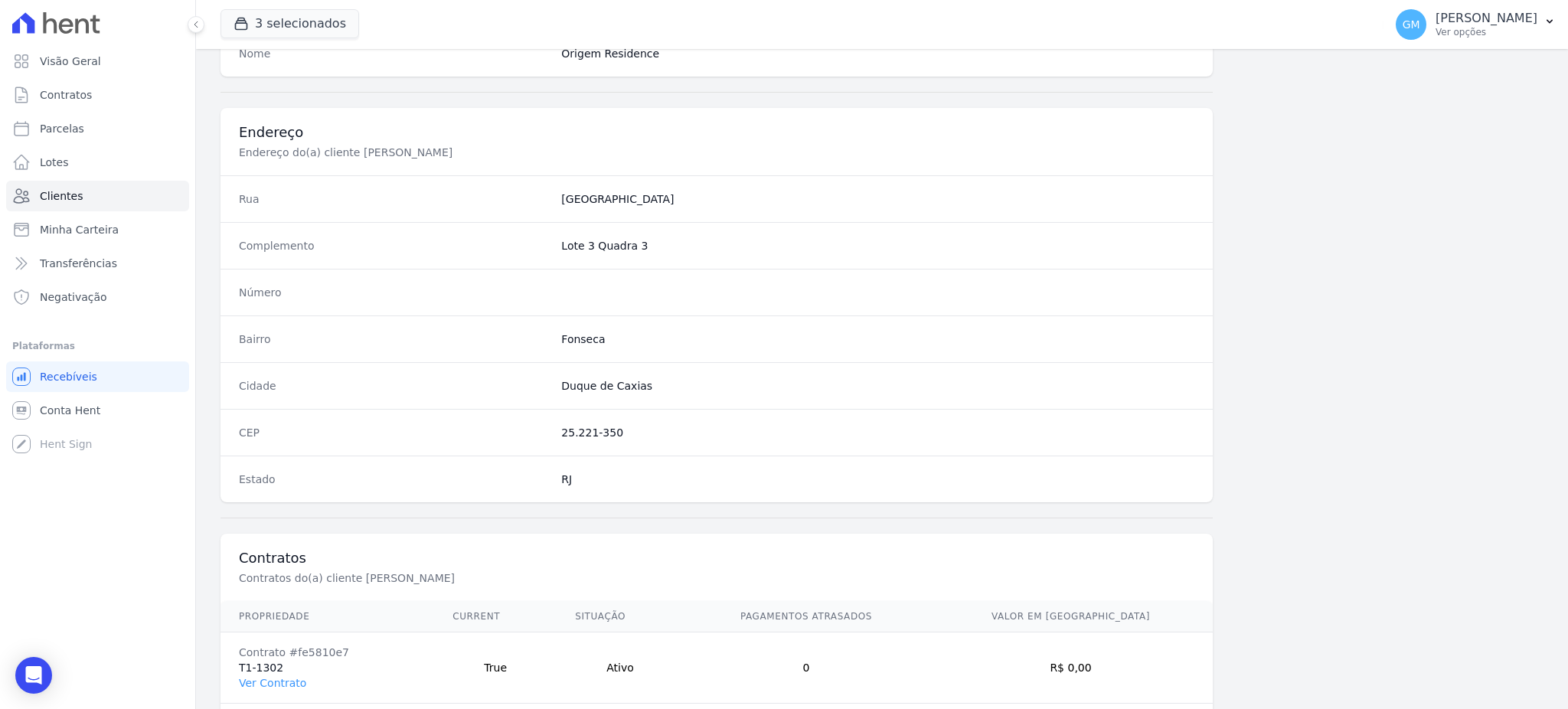
scroll to position [725, 0]
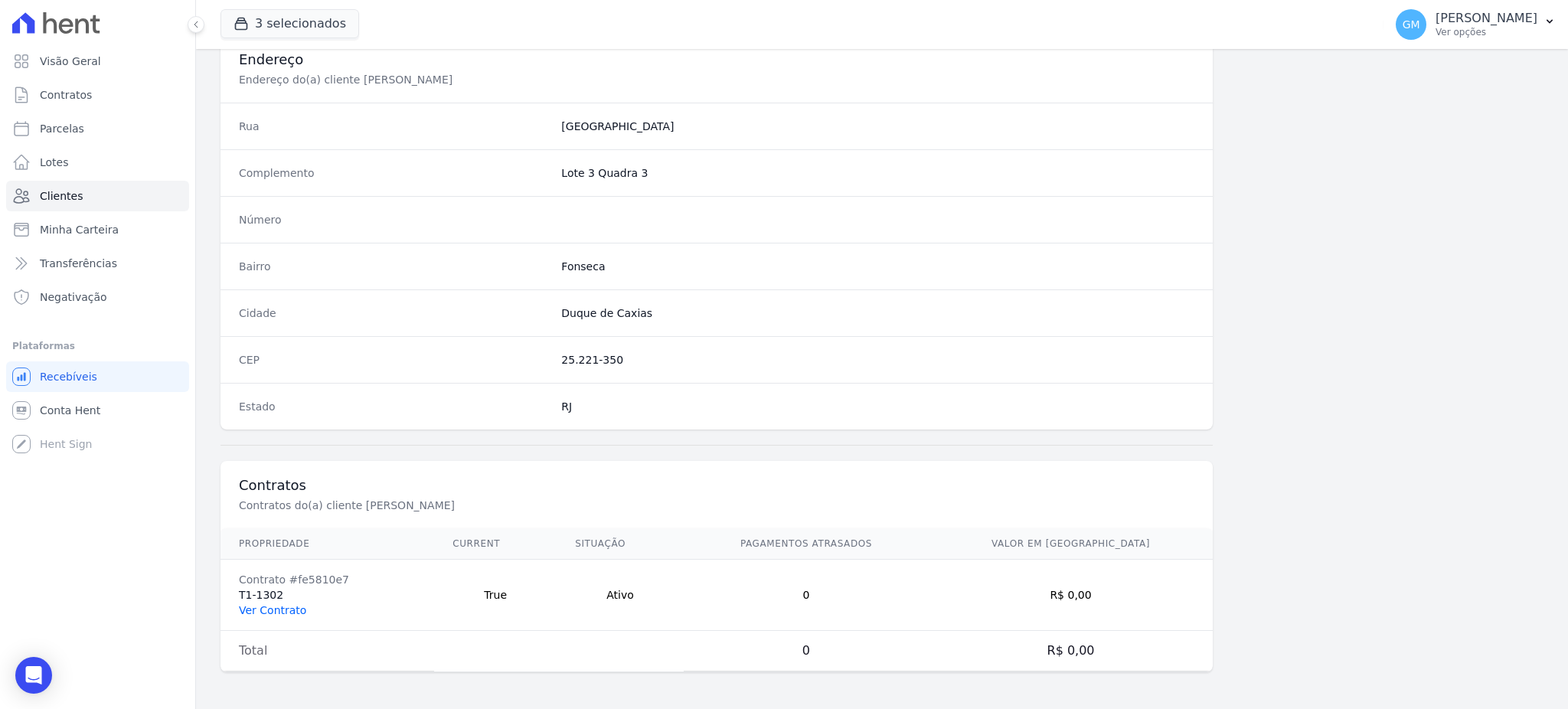
click at [273, 607] on link "Ver Contrato" at bounding box center [272, 610] width 67 height 12
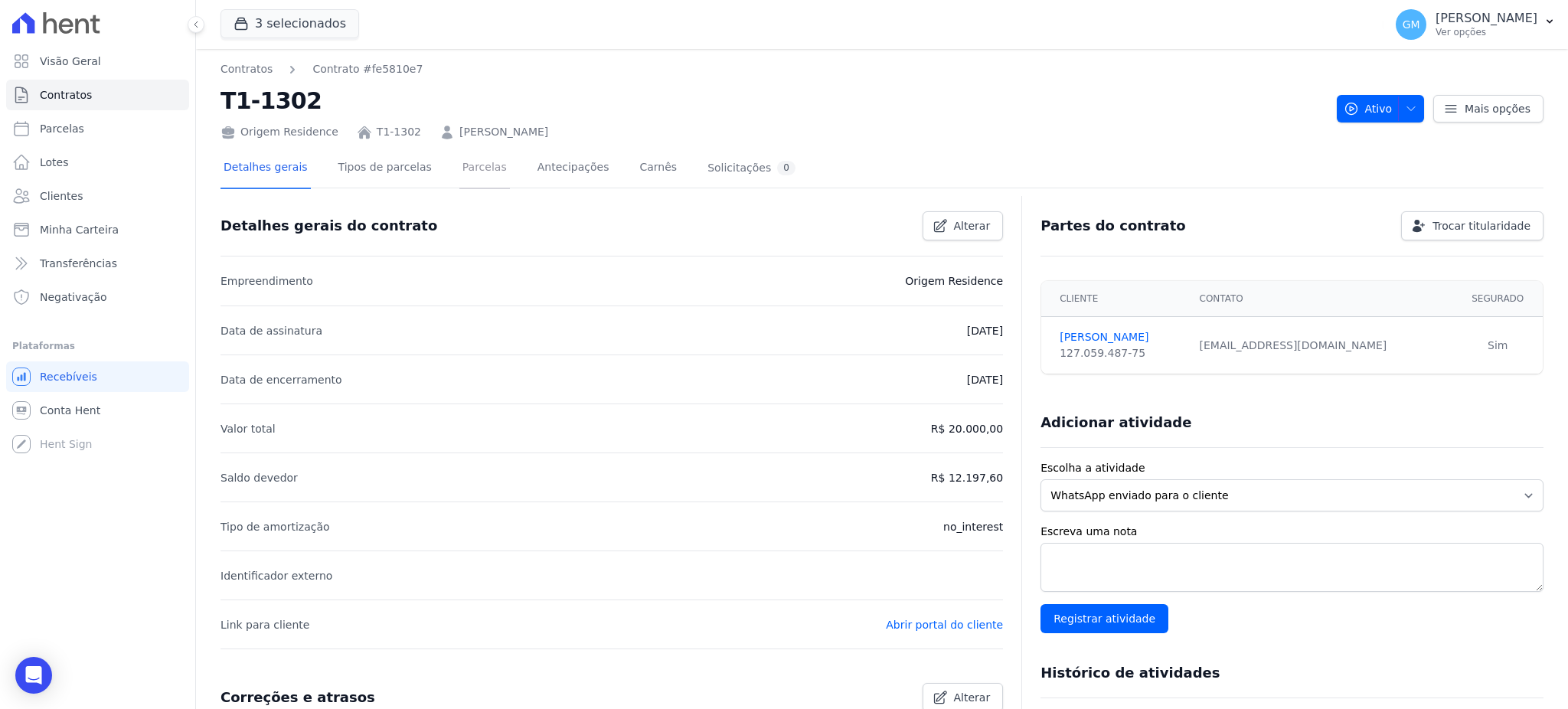
click at [478, 161] on link "Parcelas" at bounding box center [484, 169] width 50 height 41
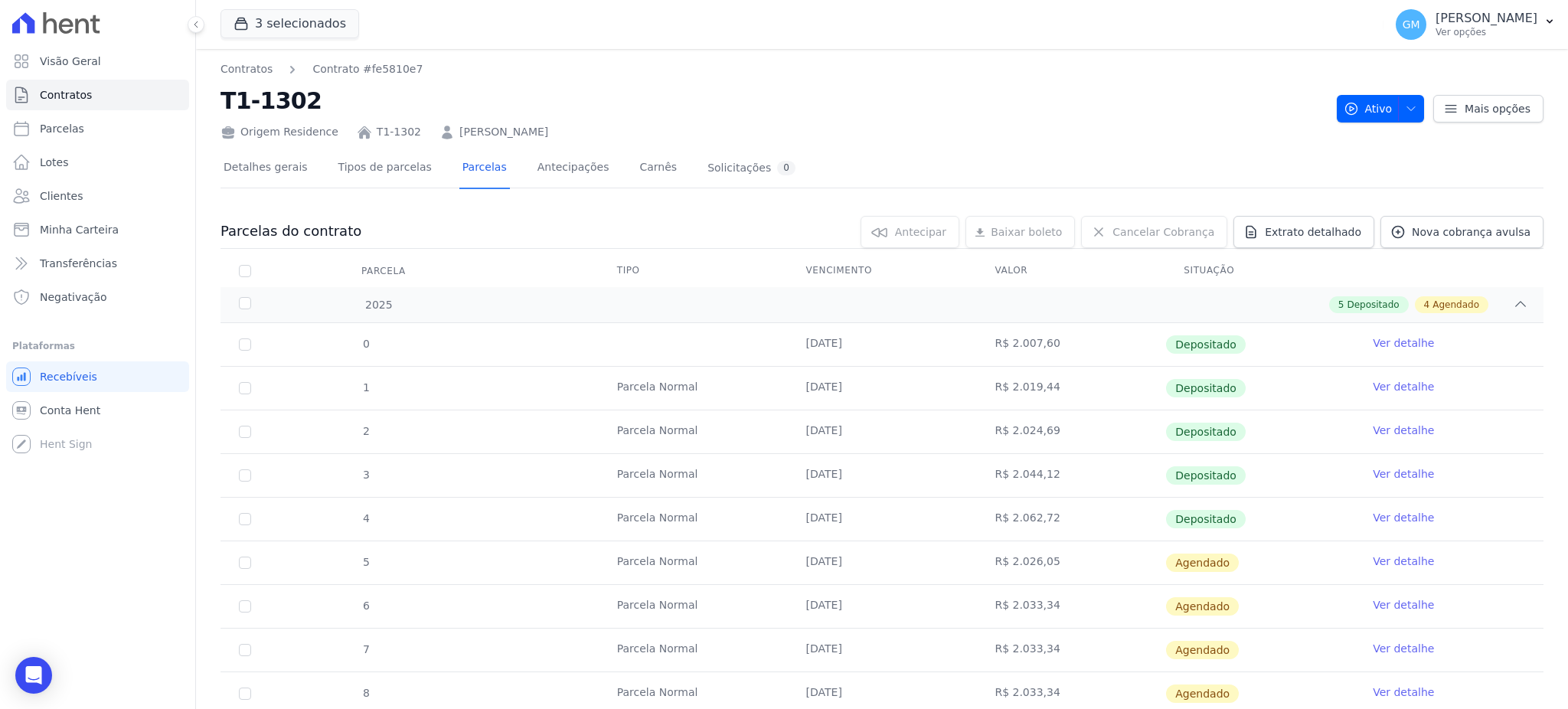
click at [1405, 523] on link "Ver detalhe" at bounding box center [1404, 517] width 61 height 15
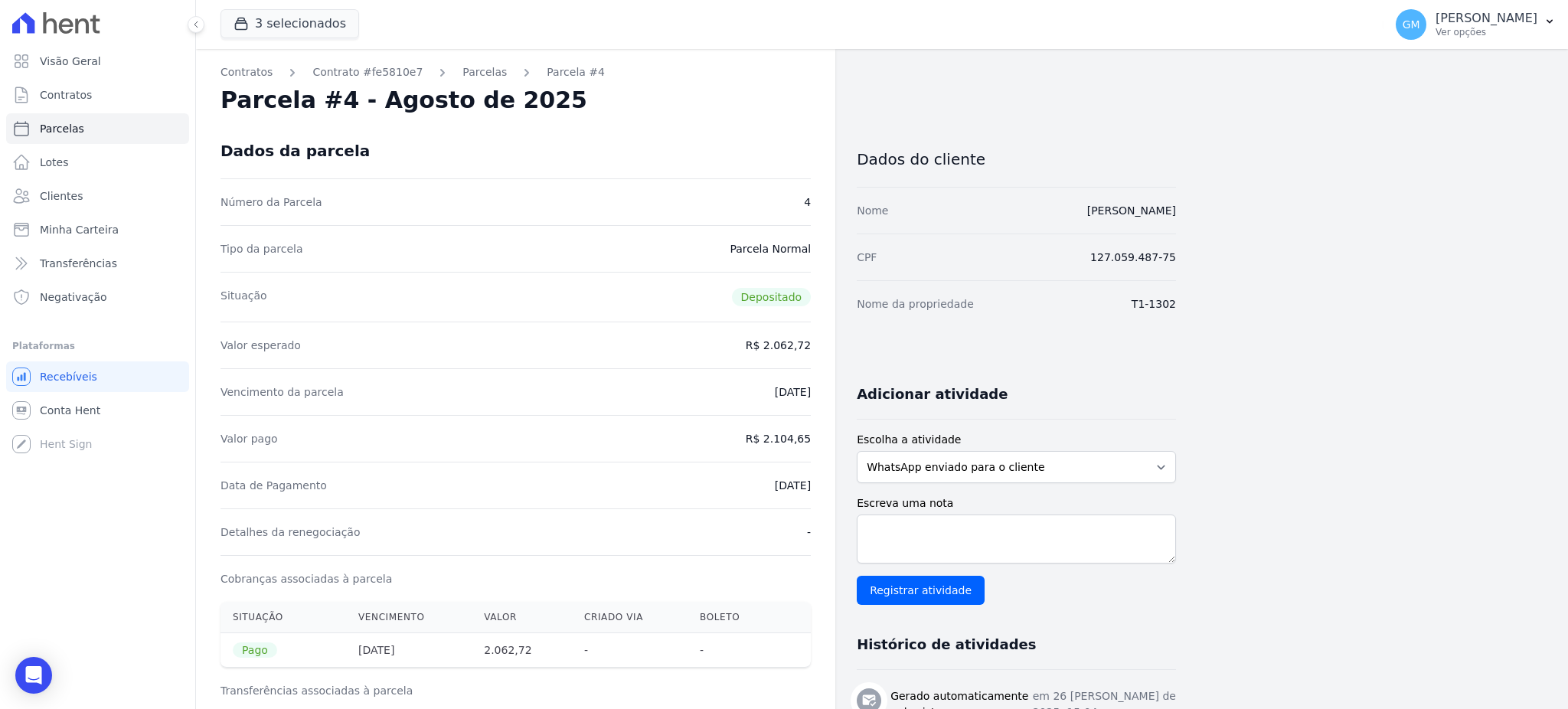
click at [721, 144] on div "Dados da parcela" at bounding box center [516, 150] width 591 height 55
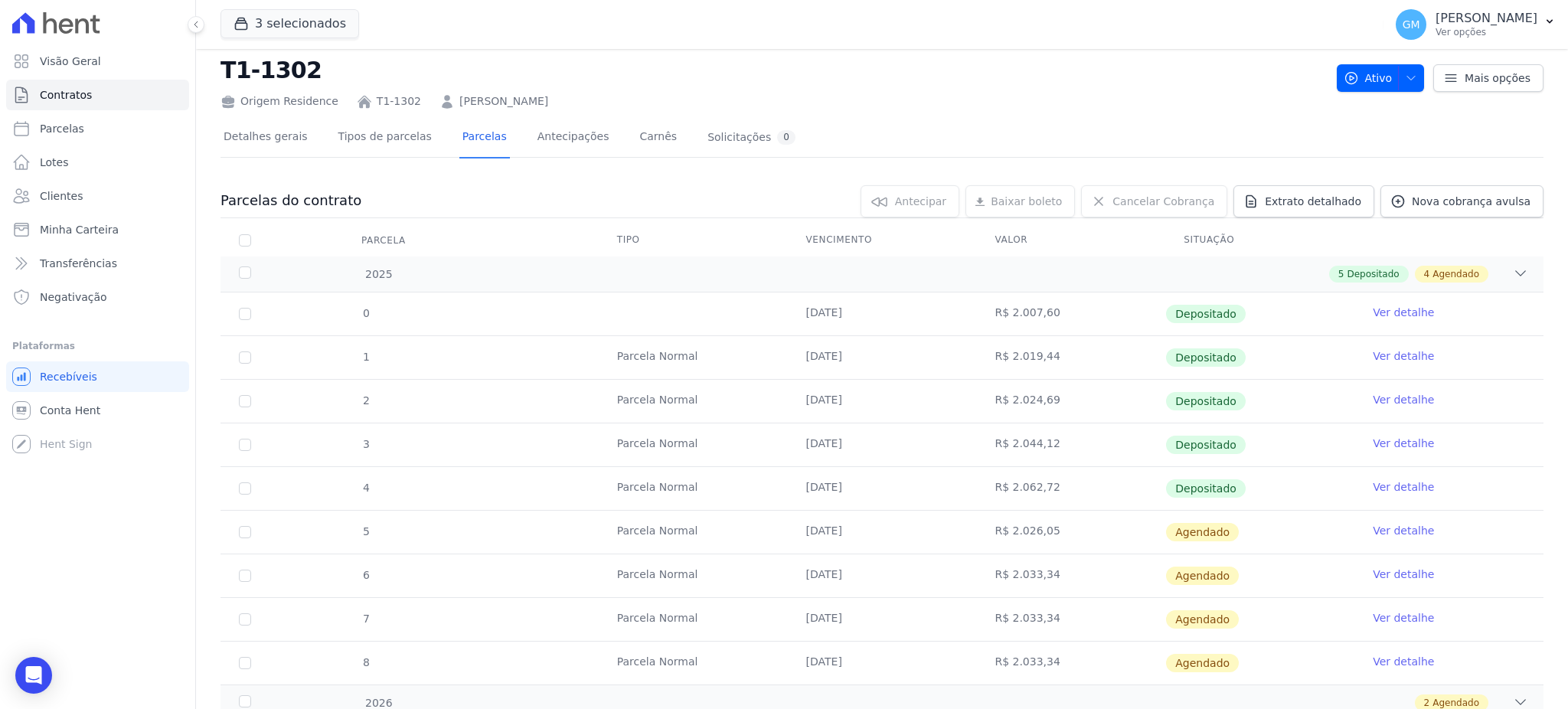
scroll to position [88, 0]
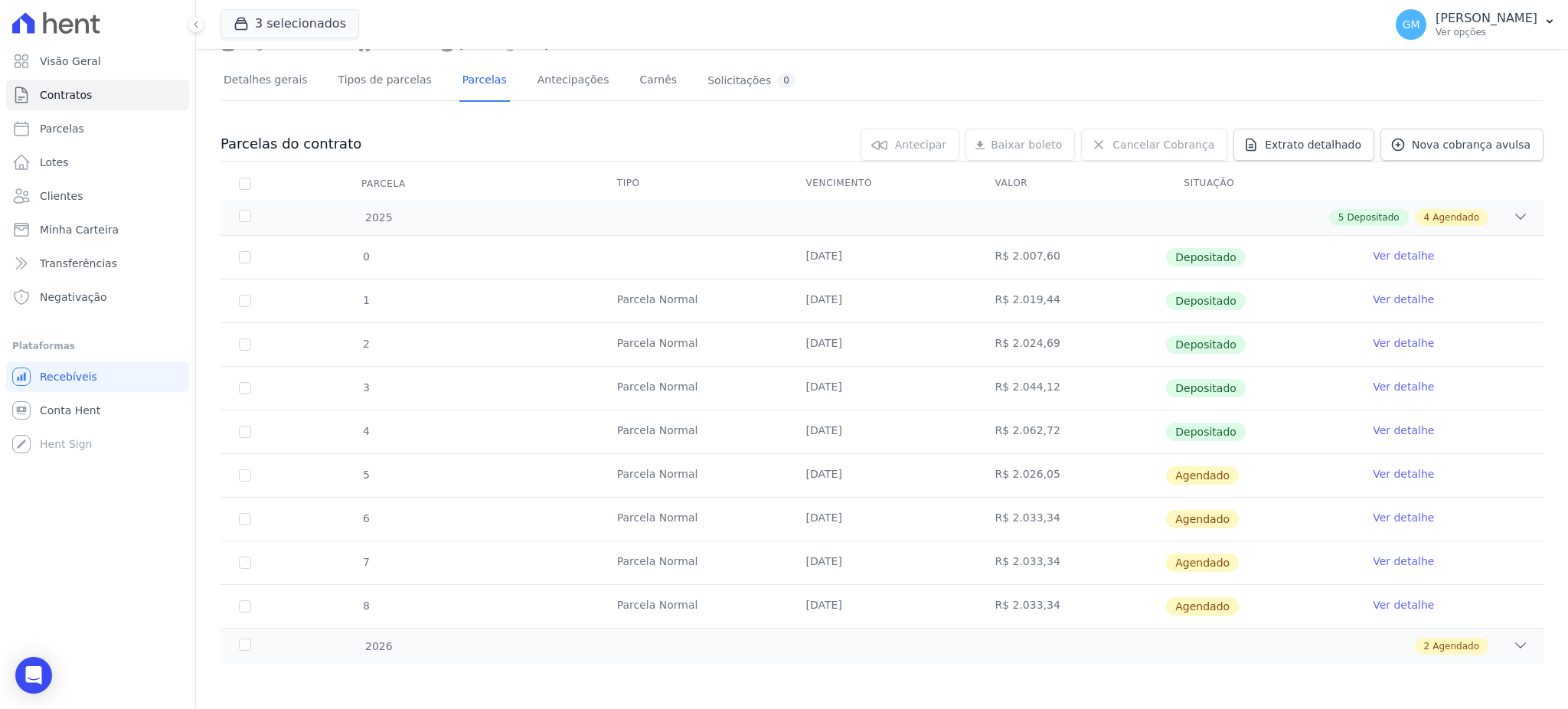
click at [1387, 467] on link "Ver detalhe" at bounding box center [1404, 474] width 61 height 15
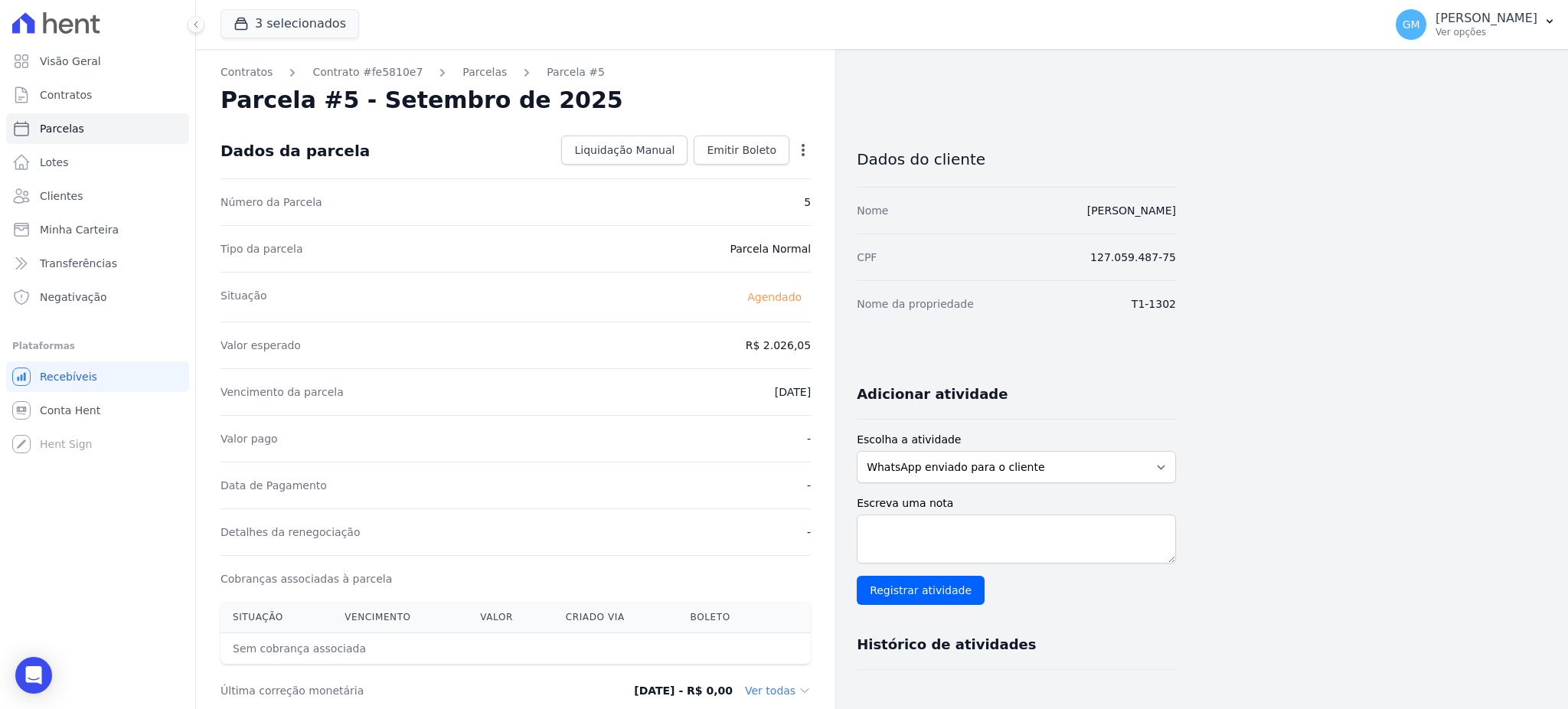
click at [800, 148] on icon "button" at bounding box center [803, 150] width 15 height 15
click at [695, 171] on link "Alterar" at bounding box center [737, 170] width 135 height 28
drag, startPoint x: 738, startPoint y: 338, endPoint x: 807, endPoint y: 345, distance: 69.4
click at [807, 345] on input "2026.05" at bounding box center [738, 344] width 147 height 33
paste input ".0771"
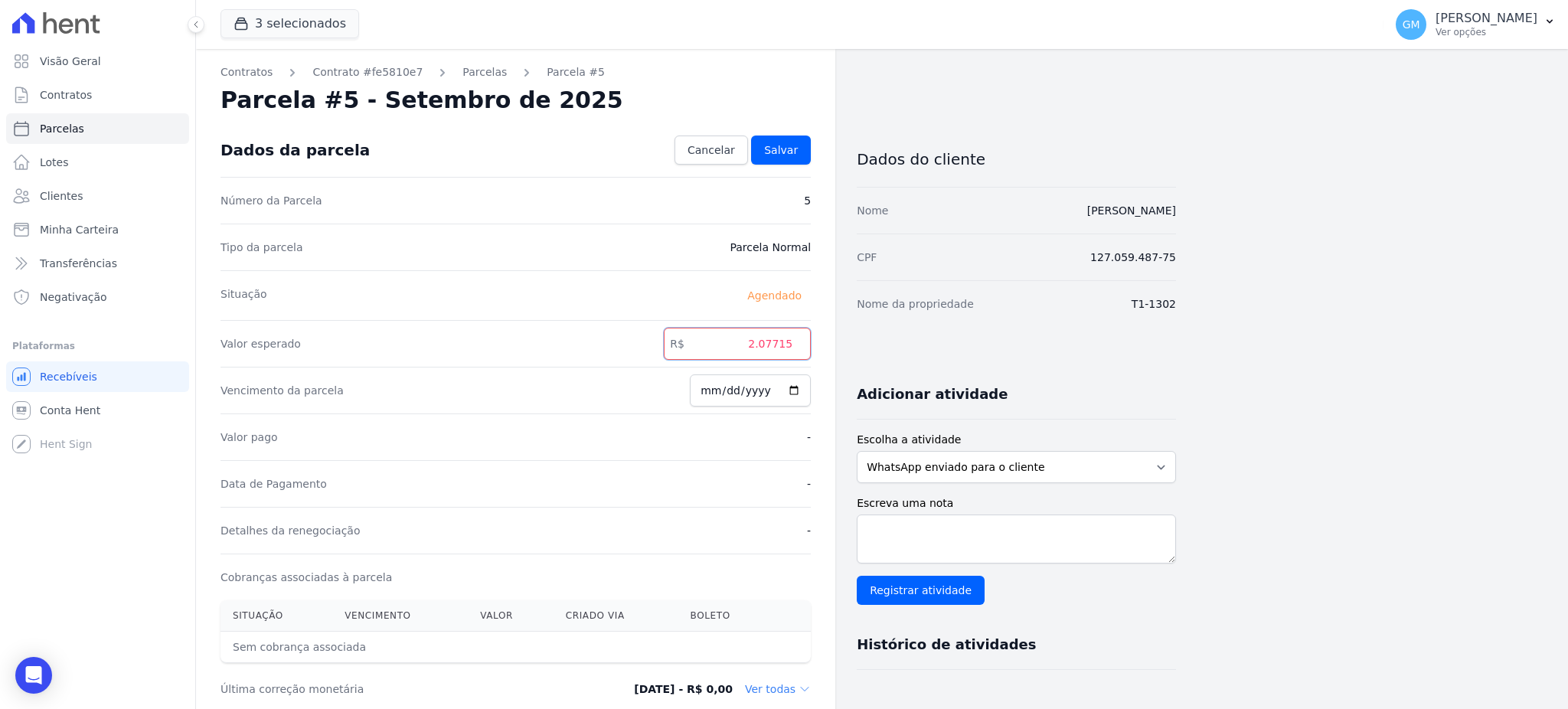
click at [764, 342] on input "2.07715" at bounding box center [738, 344] width 147 height 33
click at [781, 344] on input "207715" at bounding box center [738, 344] width 147 height 33
type input "2077.15"
click at [786, 143] on span "Salvar" at bounding box center [781, 150] width 34 height 15
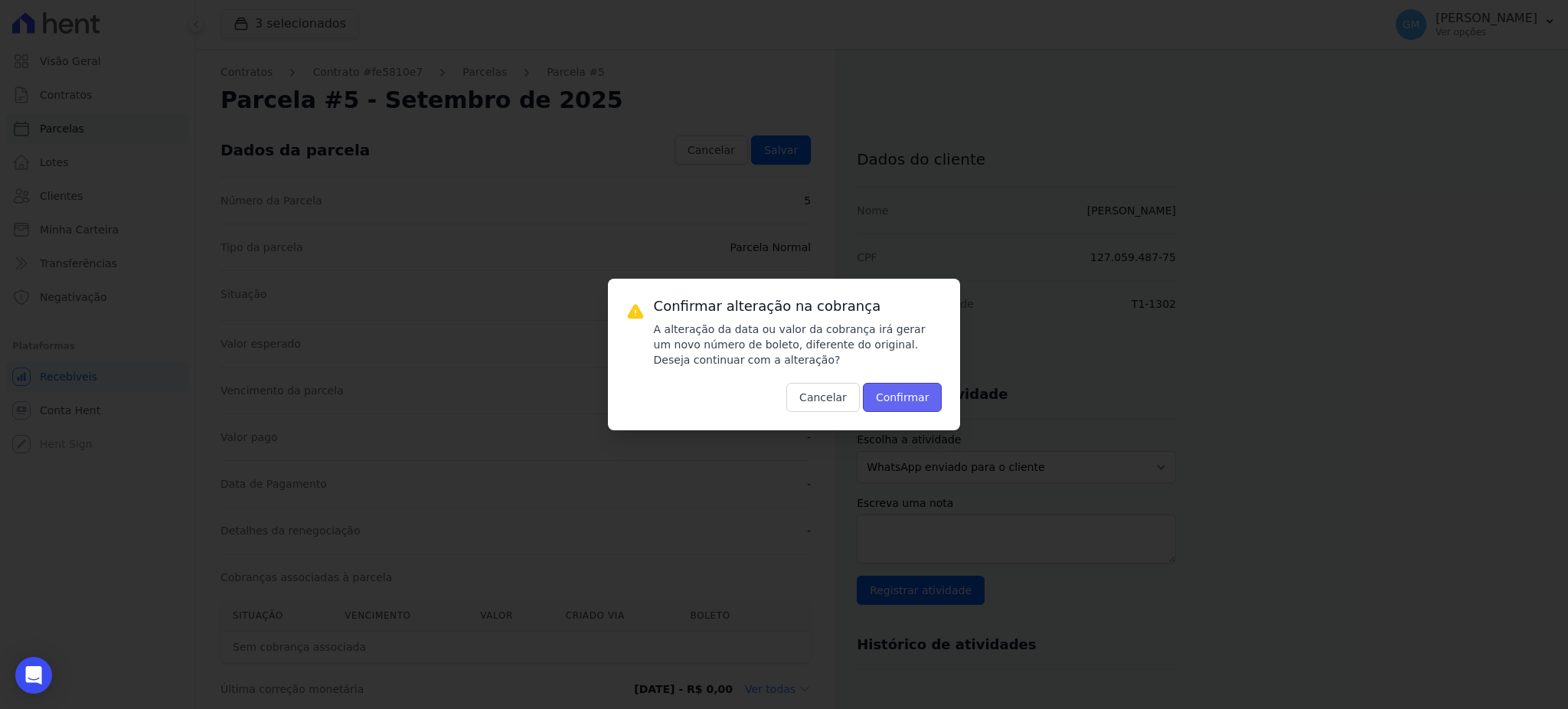
click at [918, 397] on button "Confirmar" at bounding box center [902, 397] width 79 height 29
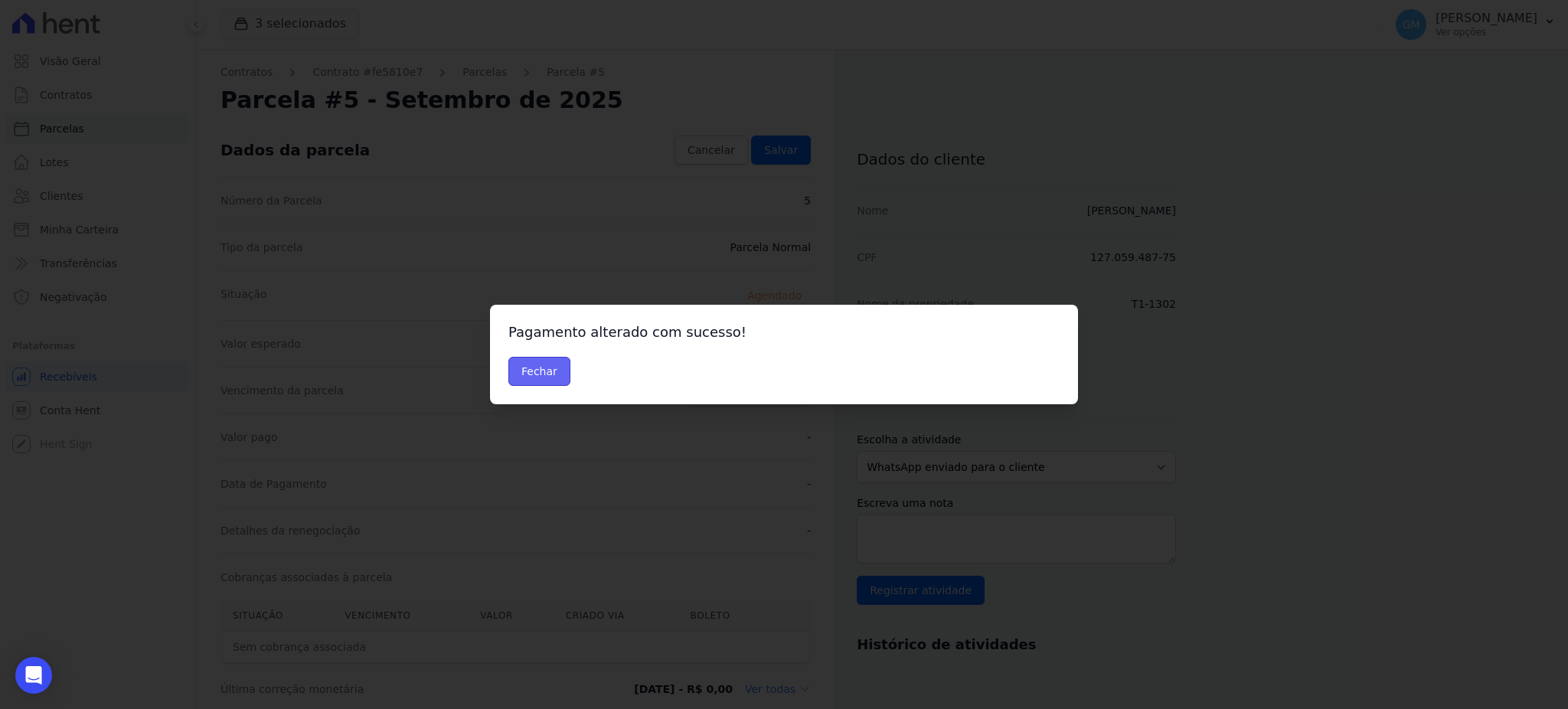
click at [560, 368] on button "Fechar" at bounding box center [539, 371] width 62 height 29
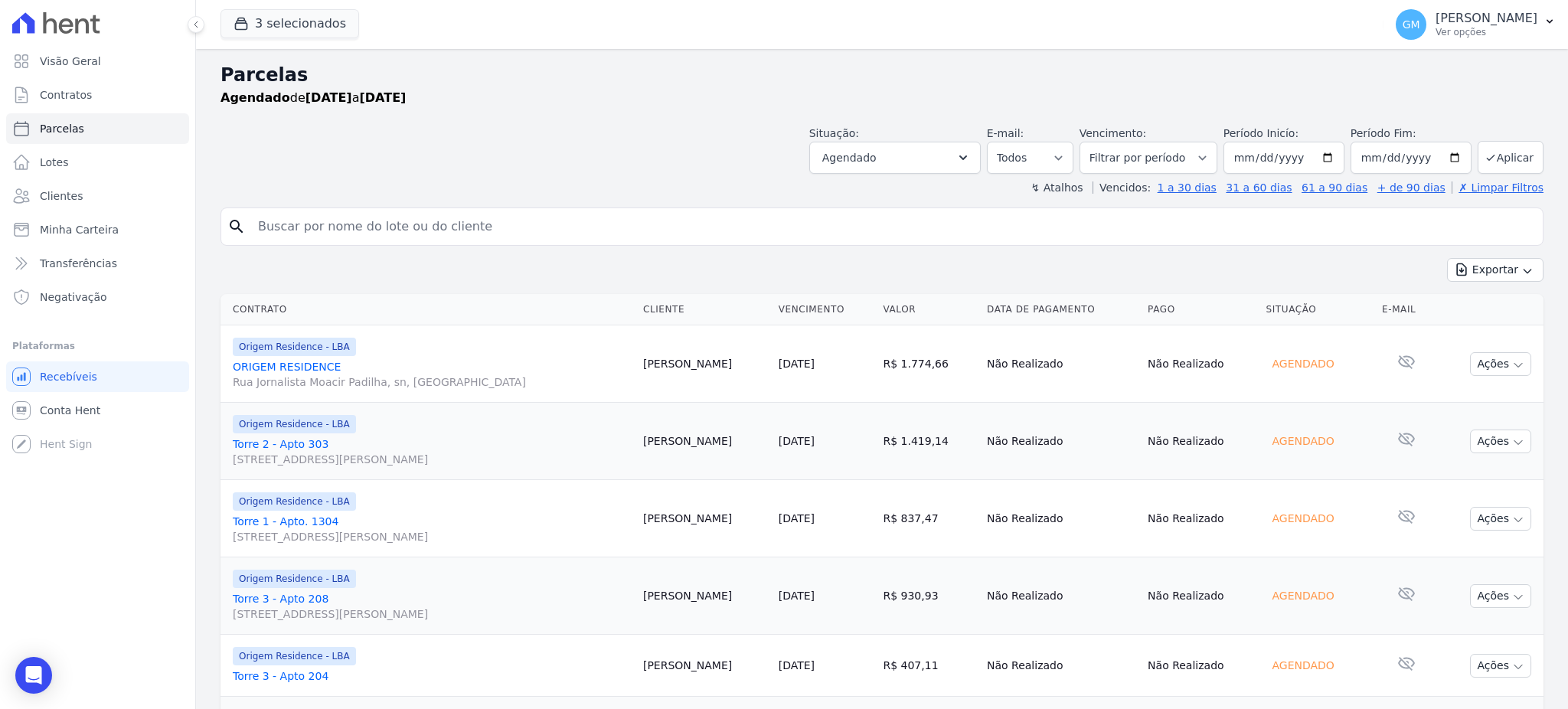
select select
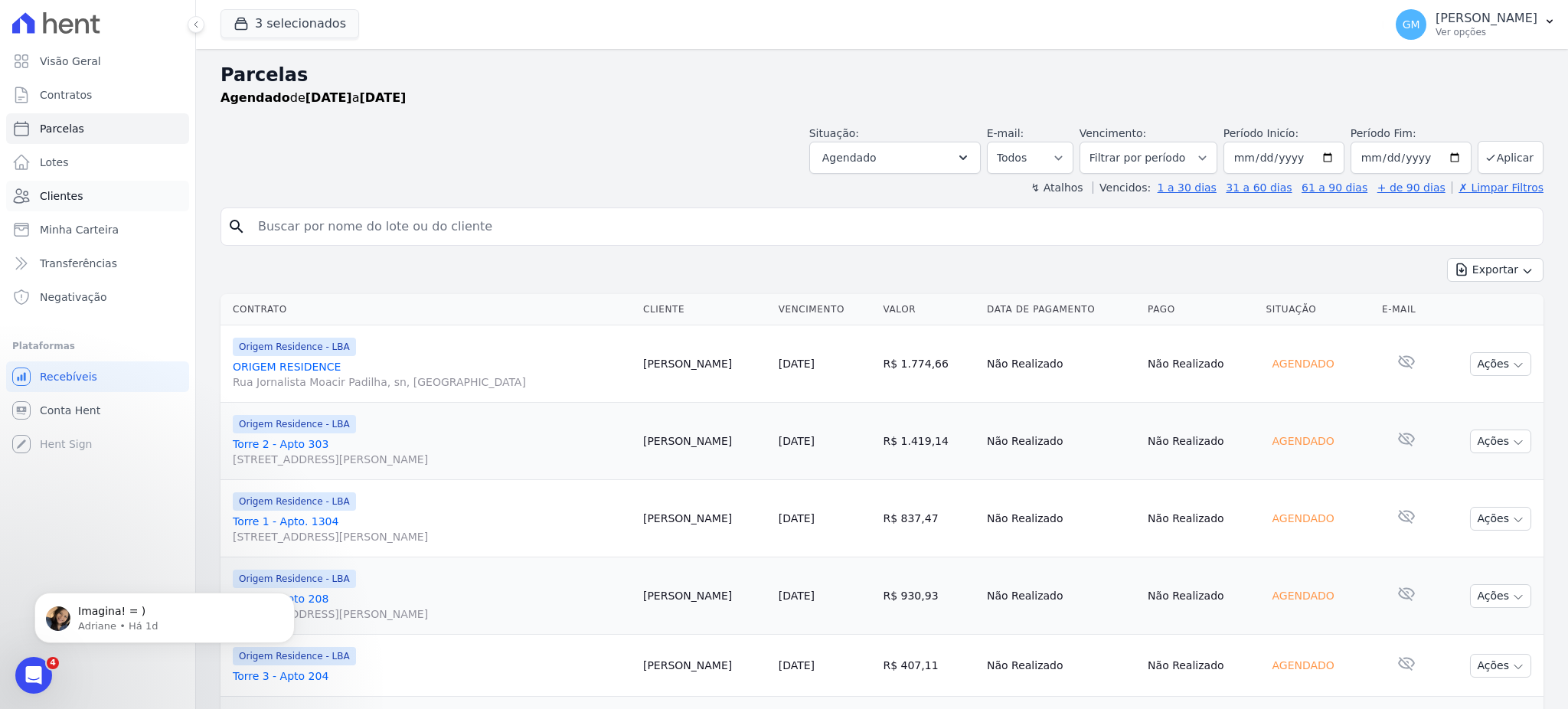
click at [89, 183] on link "Clientes" at bounding box center [98, 196] width 183 height 31
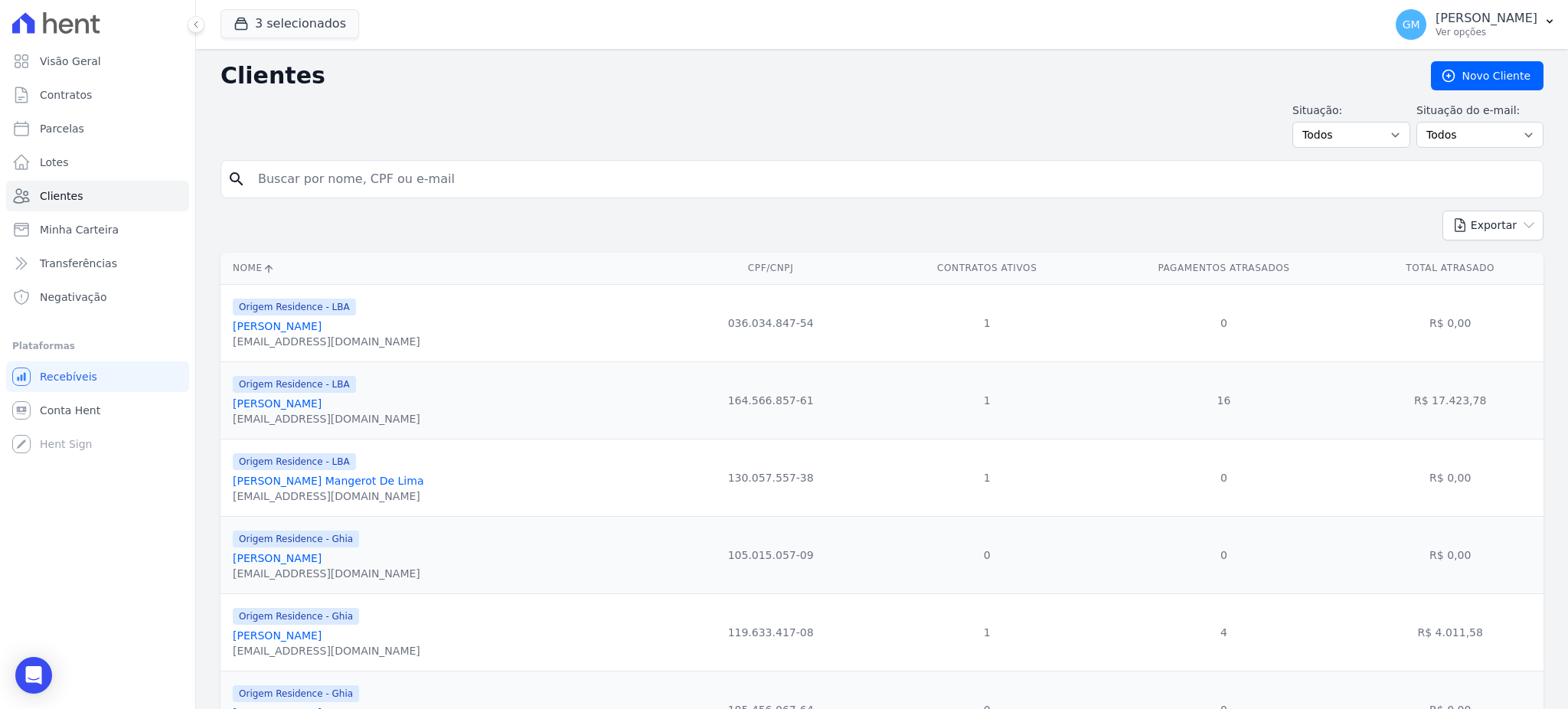
click at [366, 177] on input "search" at bounding box center [893, 179] width 1288 height 31
paste input "Julio Albuquerque"
type input "Julio Albuquerque"
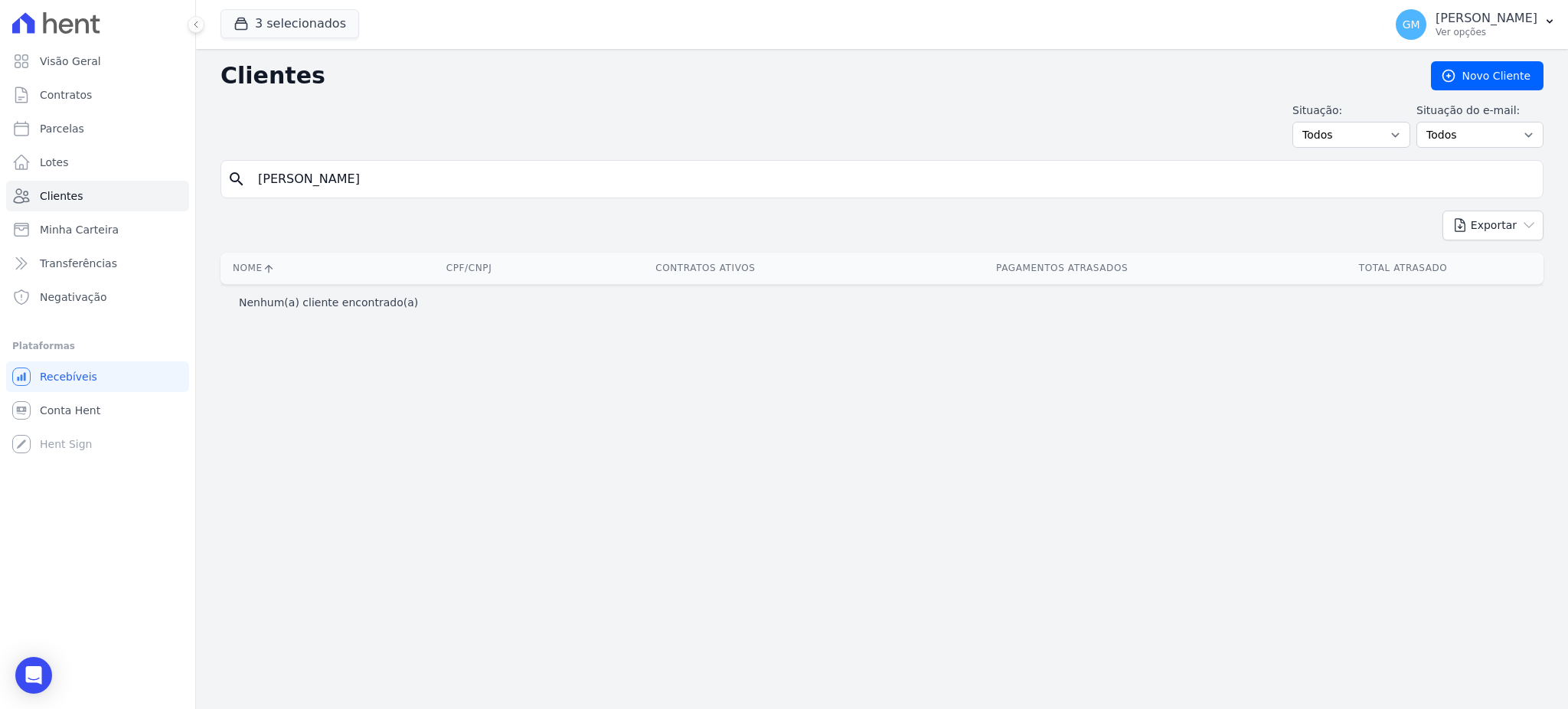
drag, startPoint x: 362, startPoint y: 184, endPoint x: 280, endPoint y: 177, distance: 82.3
click at [280, 177] on input "Julio Albuquerque" at bounding box center [893, 179] width 1288 height 31
type input "Julio"
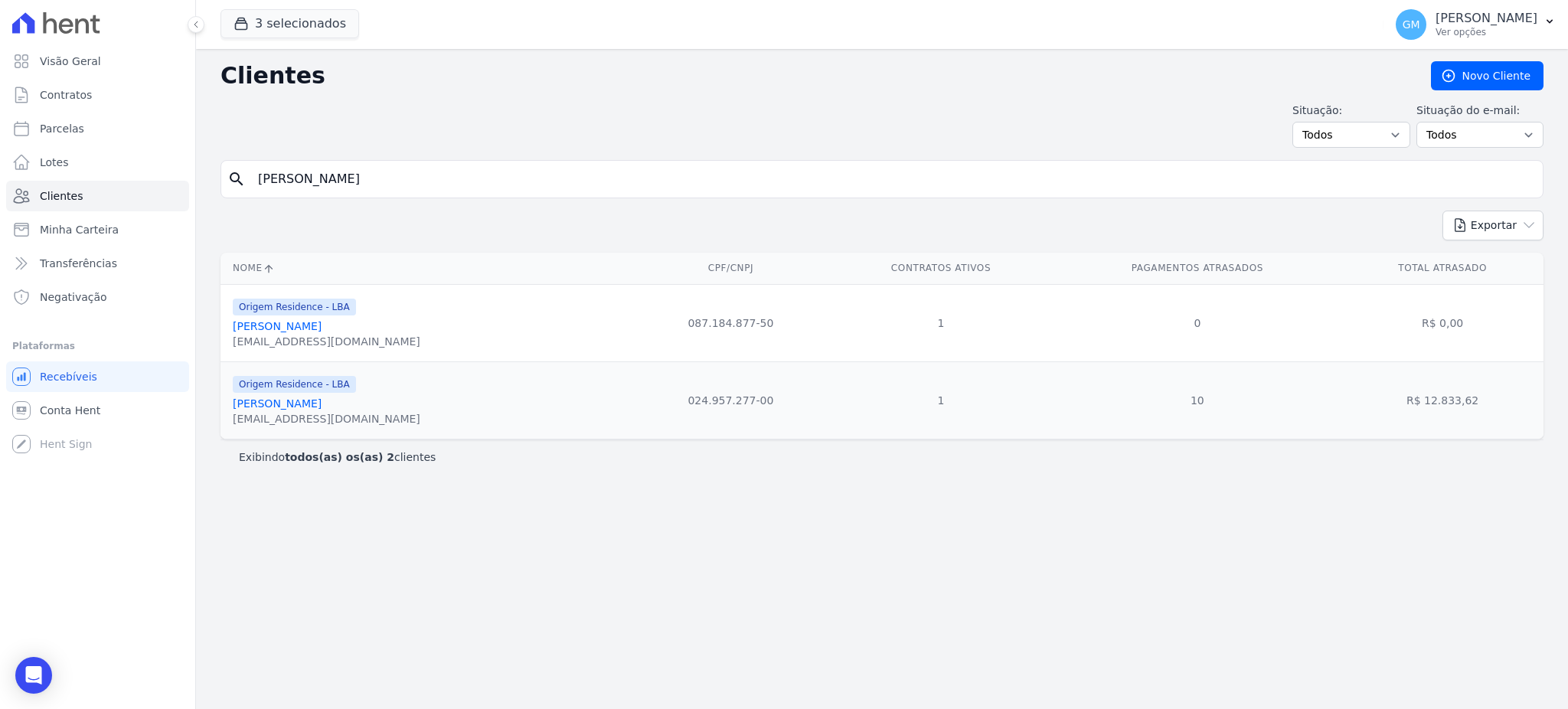
click at [321, 406] on link "Julio Cesar Silva De Albuquerque" at bounding box center [277, 403] width 89 height 12
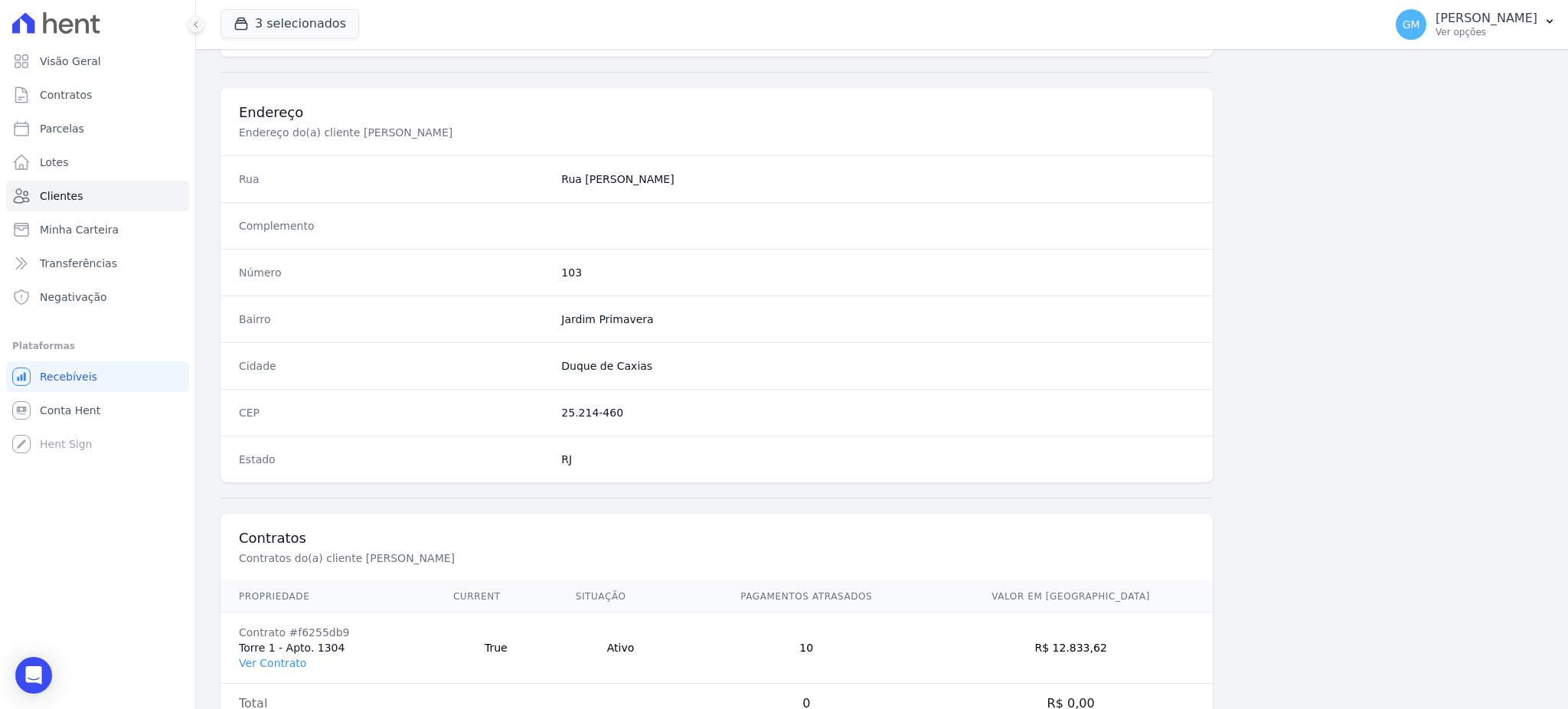
scroll to position [725, 0]
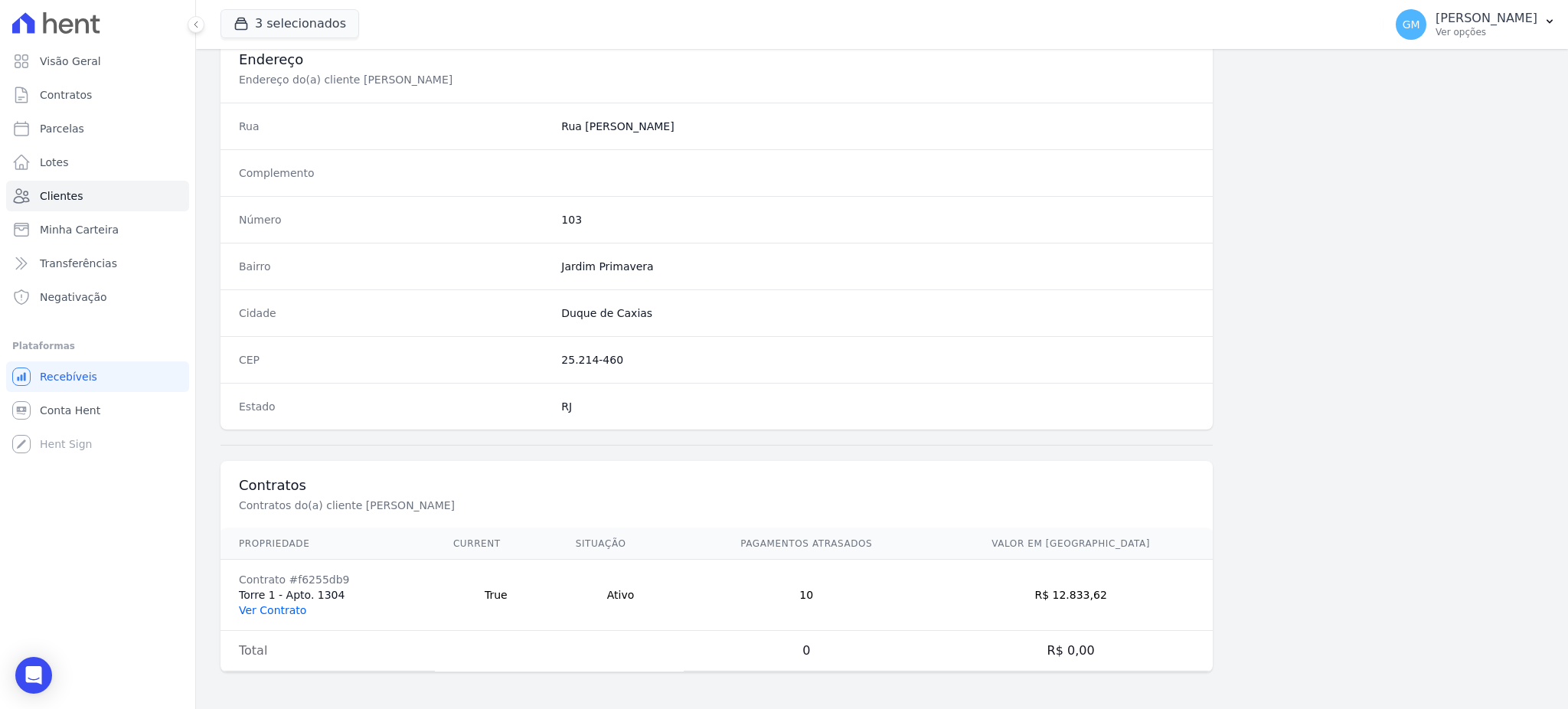
click at [285, 613] on link "Ver Contrato" at bounding box center [272, 610] width 67 height 12
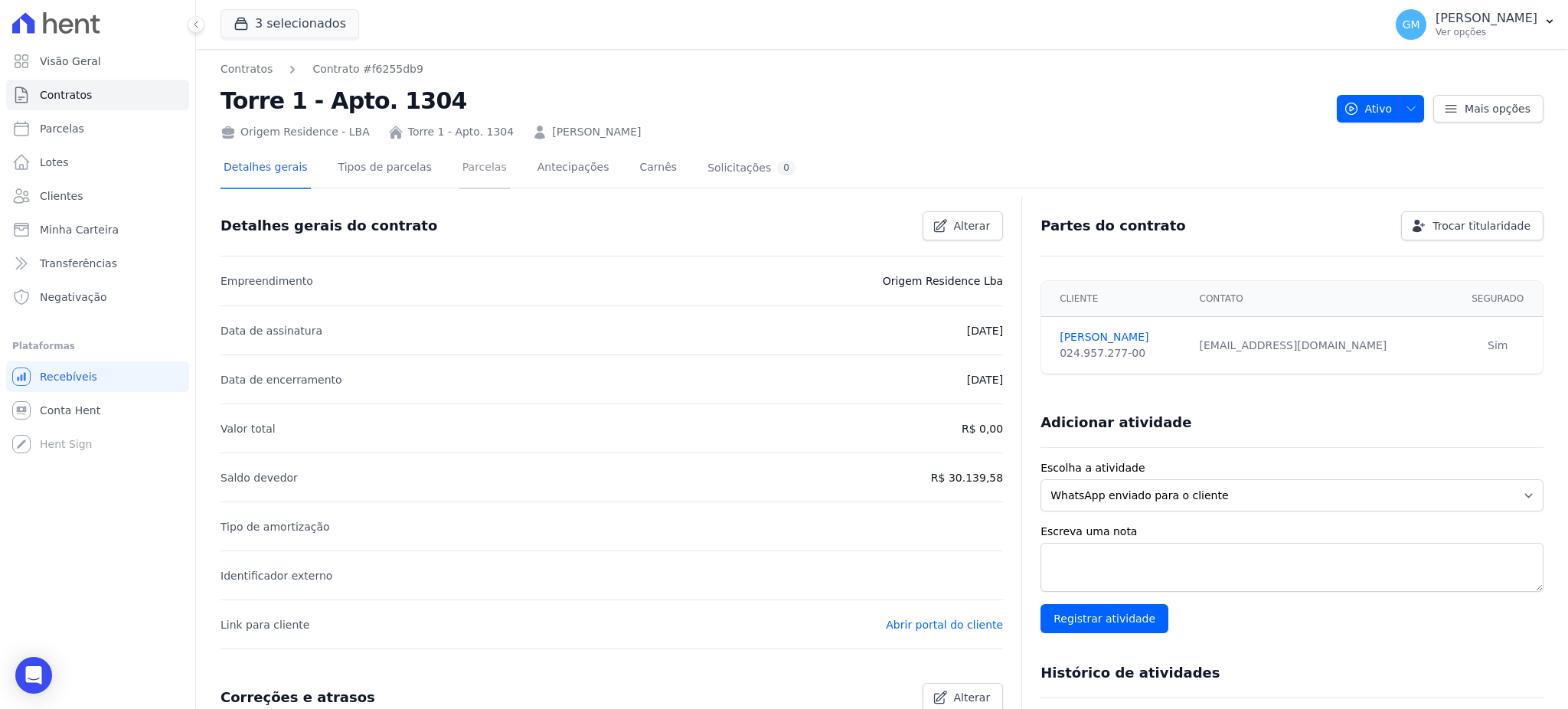
click at [474, 172] on link "Parcelas" at bounding box center [484, 169] width 50 height 41
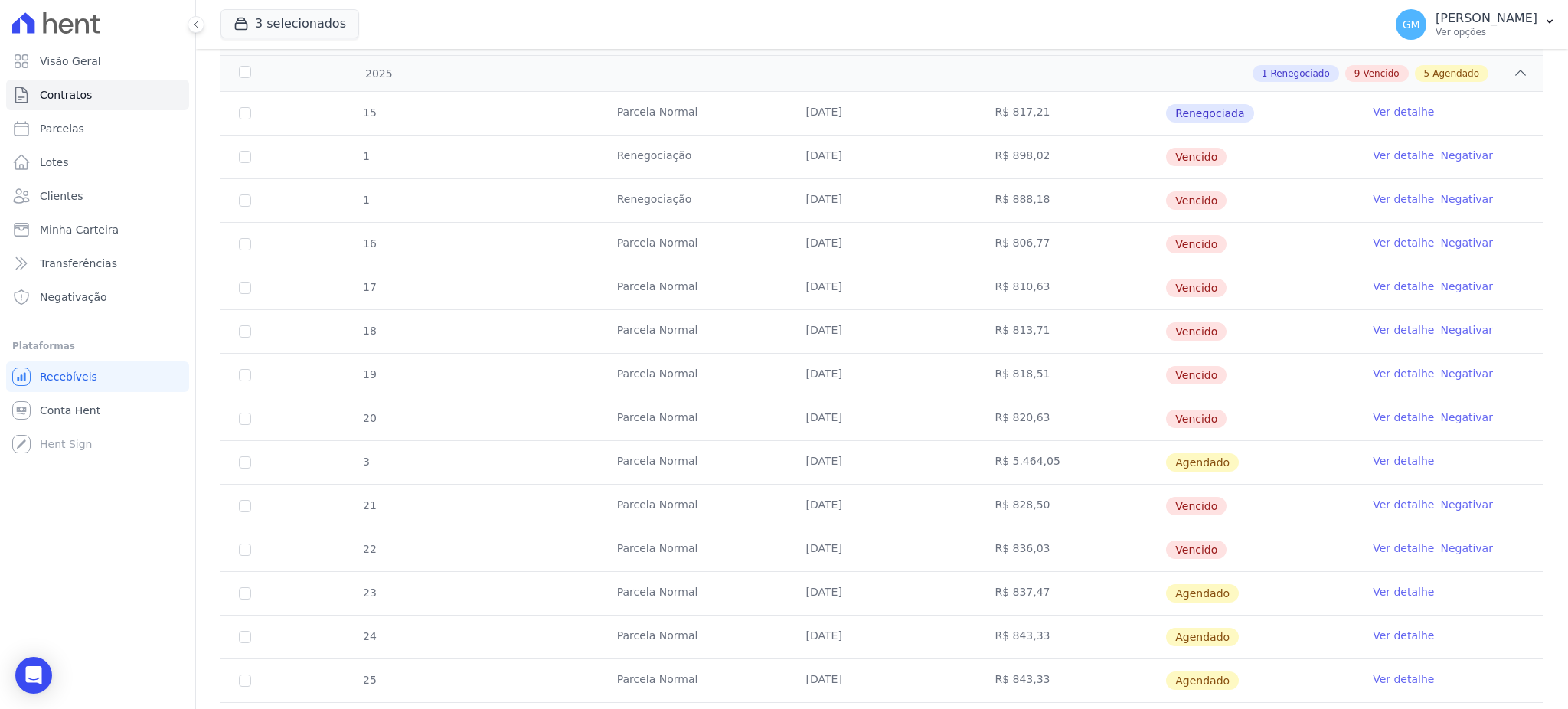
scroll to position [408, 0]
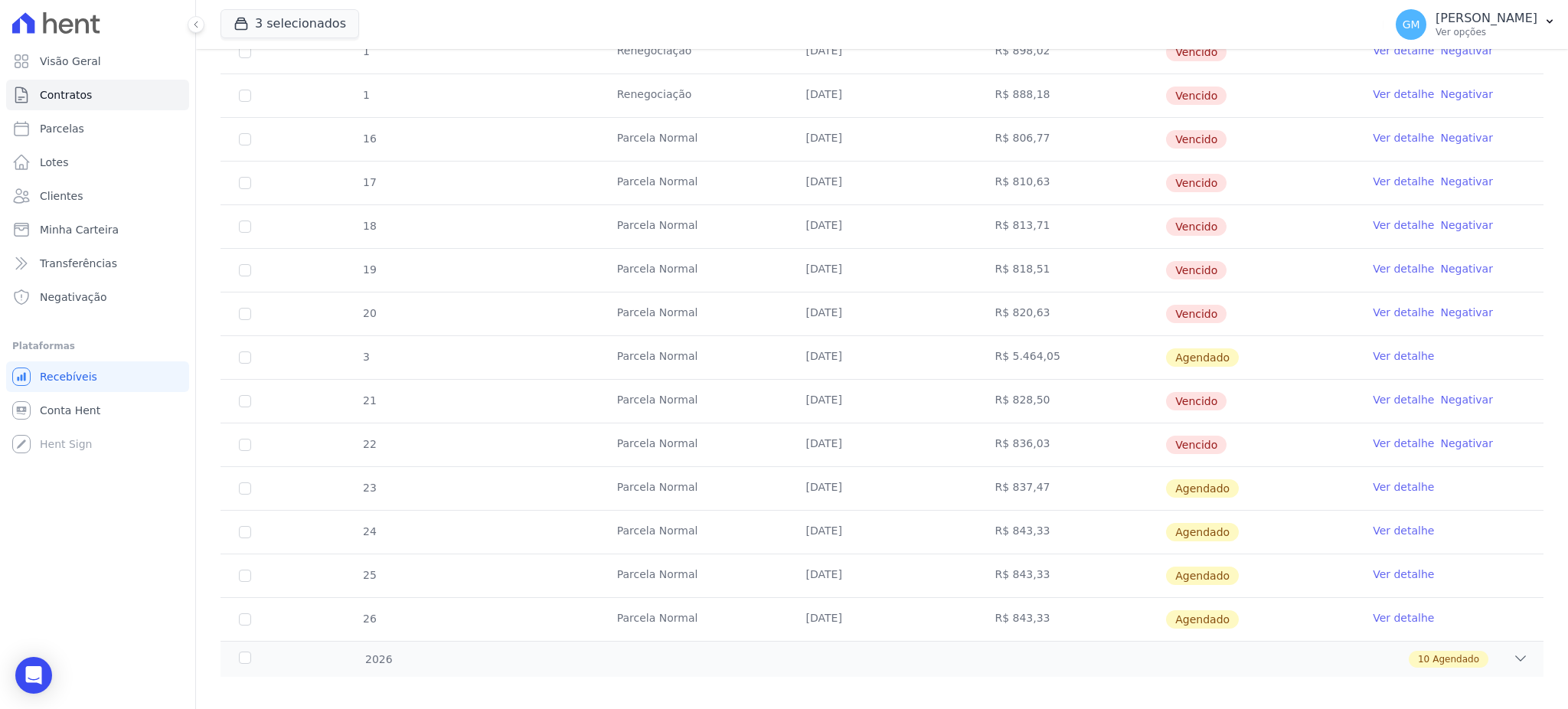
click at [1373, 444] on link "Ver detalhe" at bounding box center [1404, 443] width 61 height 15
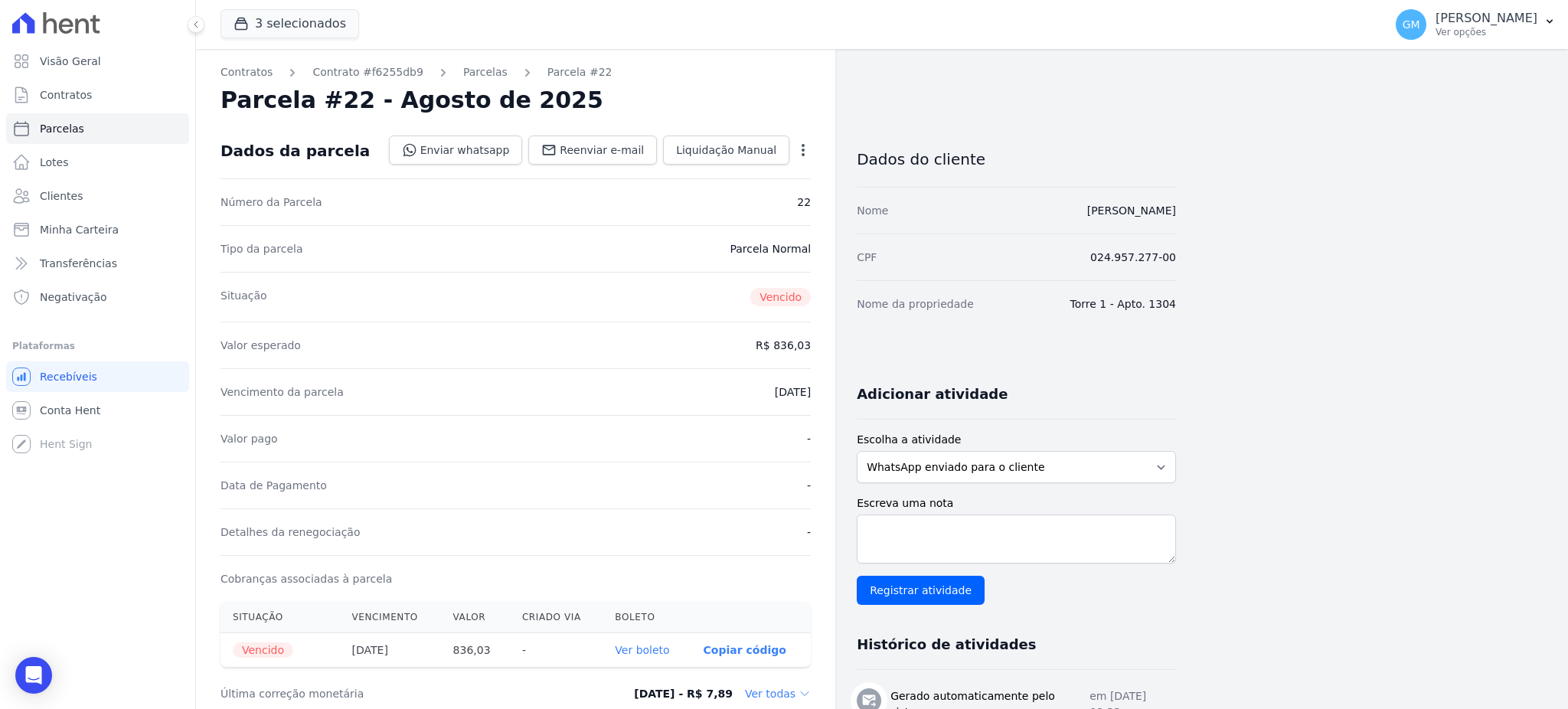
click at [626, 248] on div "Tipo da parcela Parcela Normal" at bounding box center [516, 249] width 591 height 47
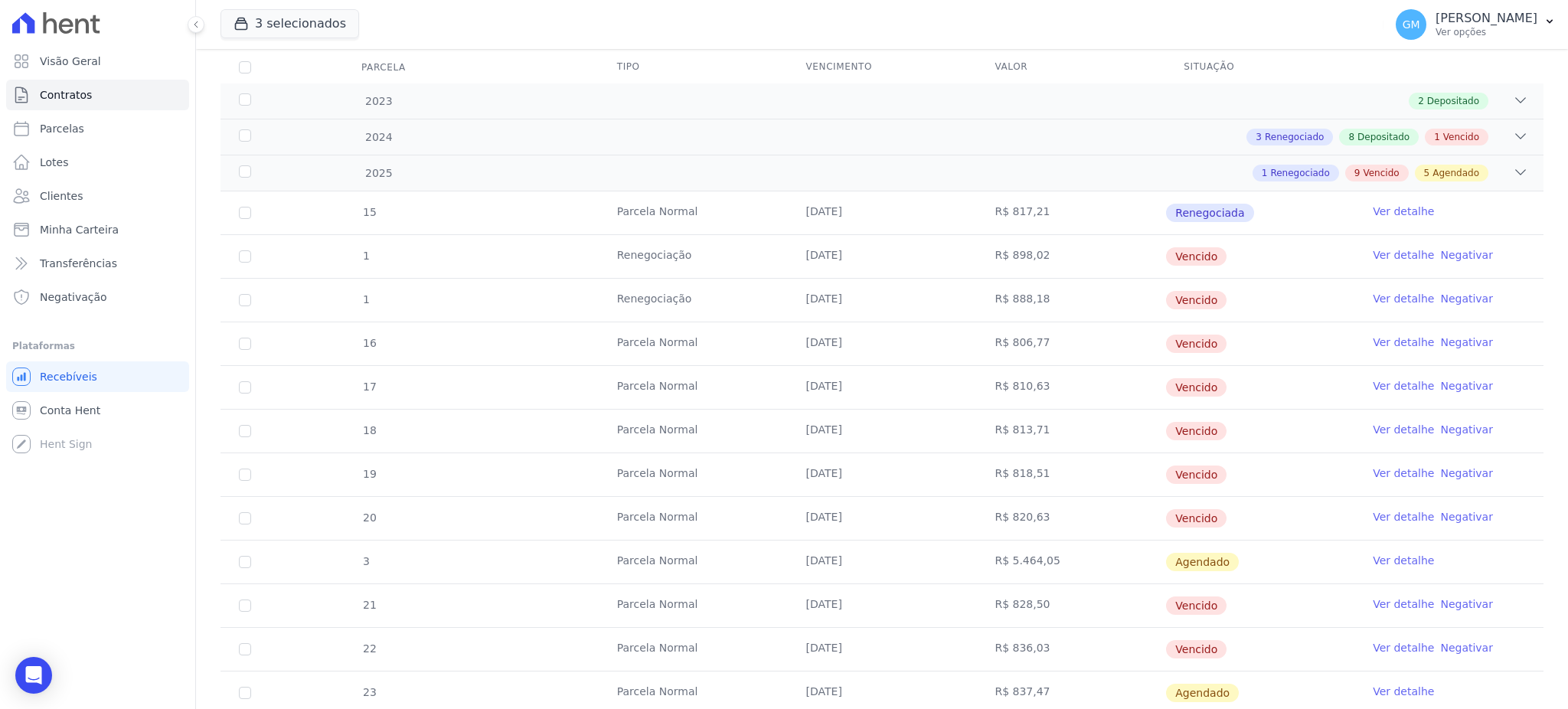
scroll to position [421, 0]
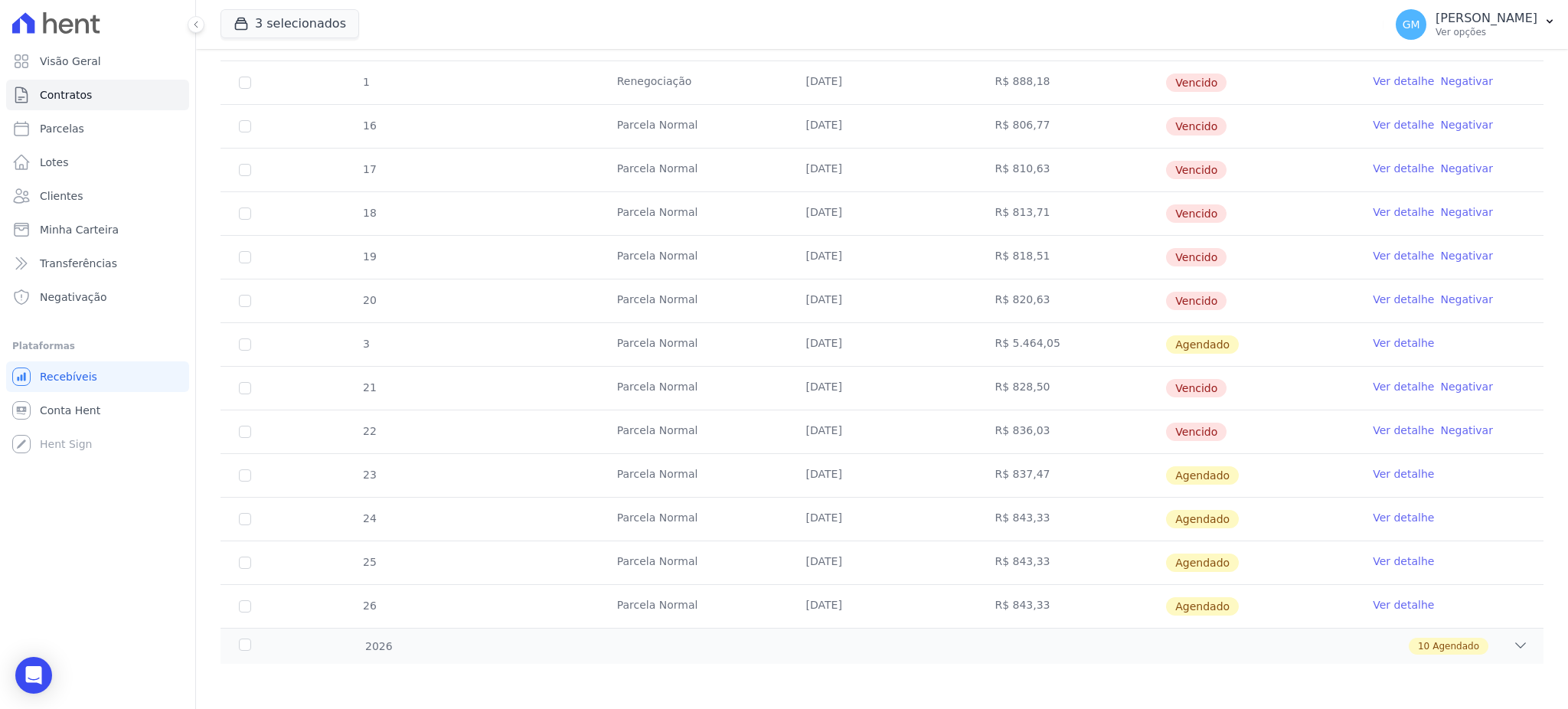
click at [1373, 471] on link "Ver detalhe" at bounding box center [1404, 474] width 61 height 15
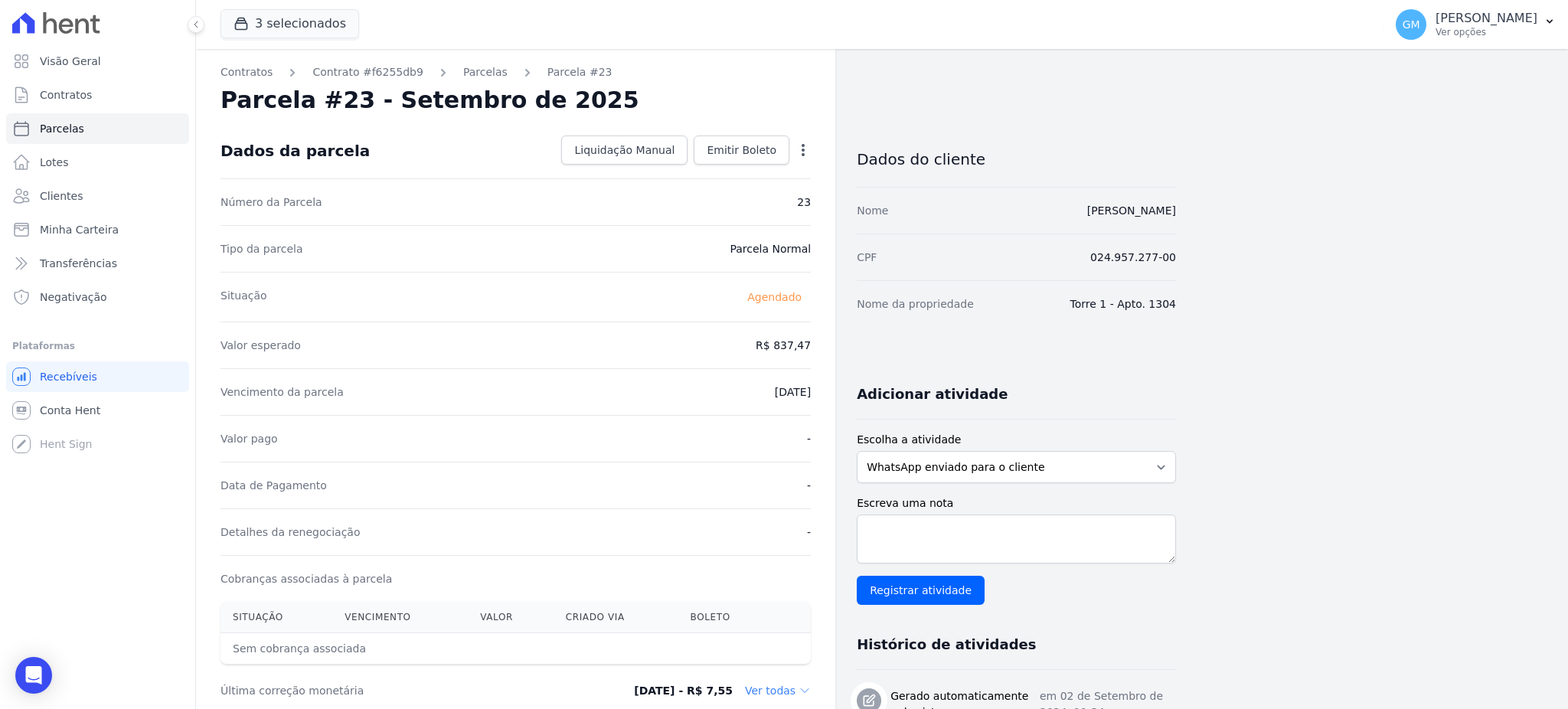
click at [801, 150] on icon "button" at bounding box center [803, 150] width 15 height 15
click at [721, 167] on link "Alterar" at bounding box center [737, 170] width 135 height 28
drag, startPoint x: 772, startPoint y: 350, endPoint x: 827, endPoint y: 341, distance: 55.7
paste input "41.88"
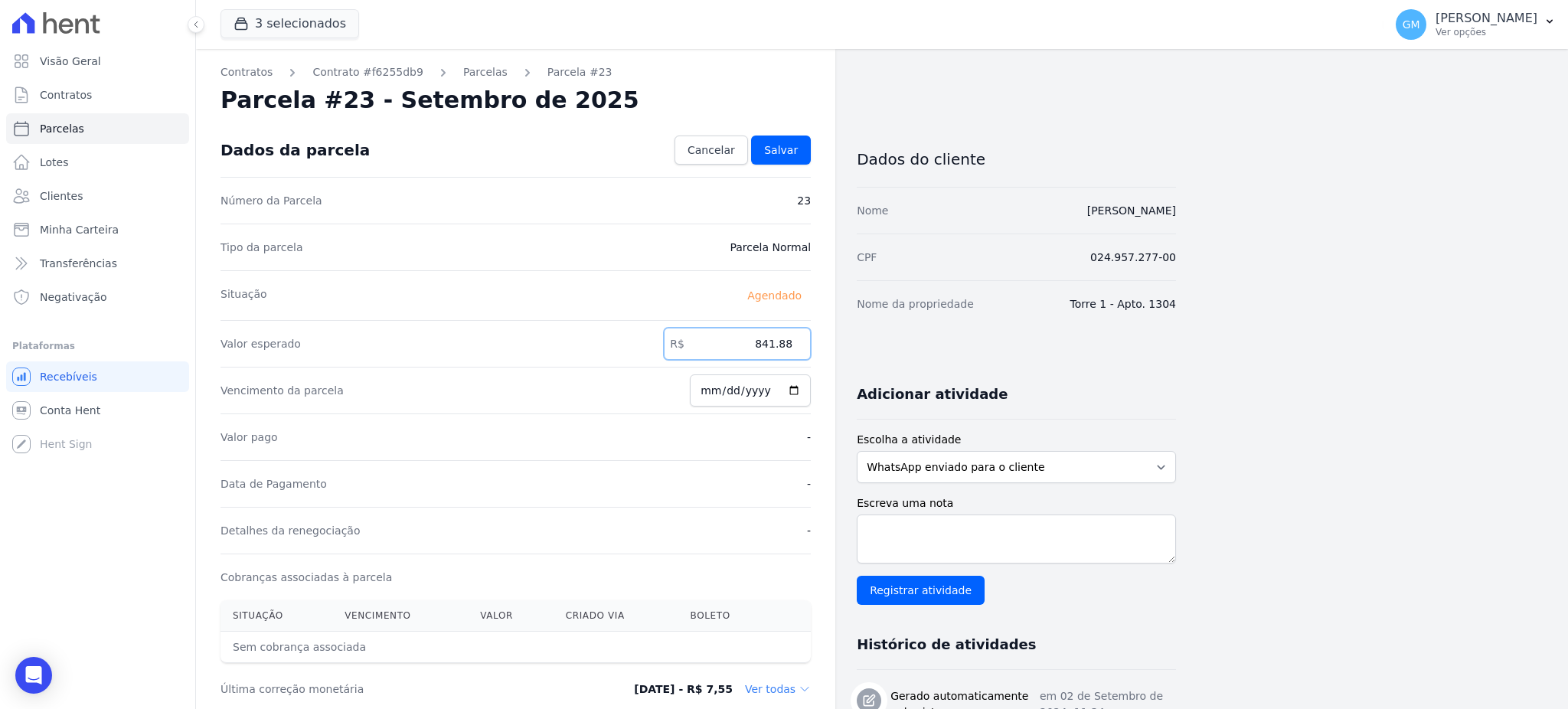
type input "841.88"
click at [797, 389] on input "[DATE]" at bounding box center [751, 390] width 121 height 33
type input "2025-09-26"
click at [790, 151] on span "Salvar" at bounding box center [781, 150] width 34 height 15
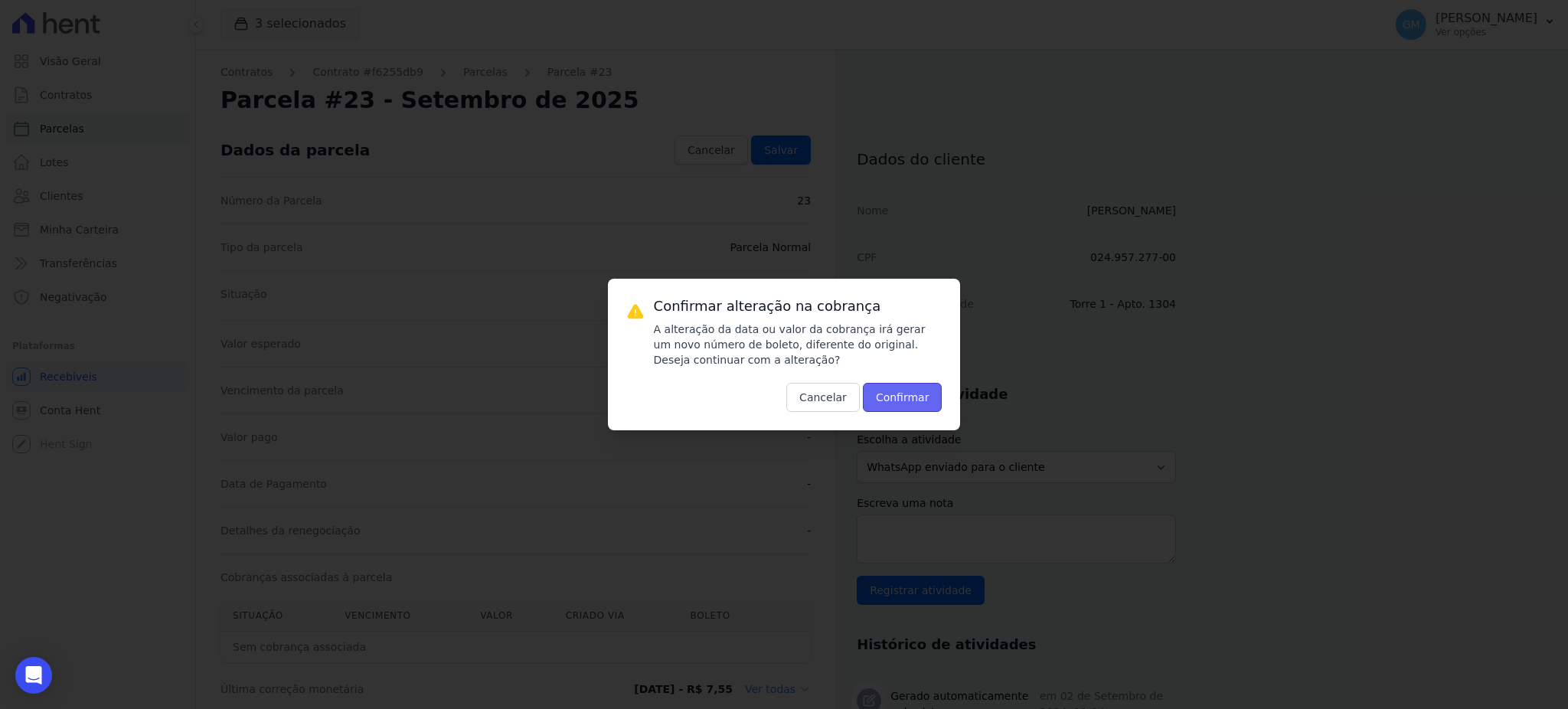
click at [896, 393] on button "Confirmar" at bounding box center [902, 397] width 79 height 29
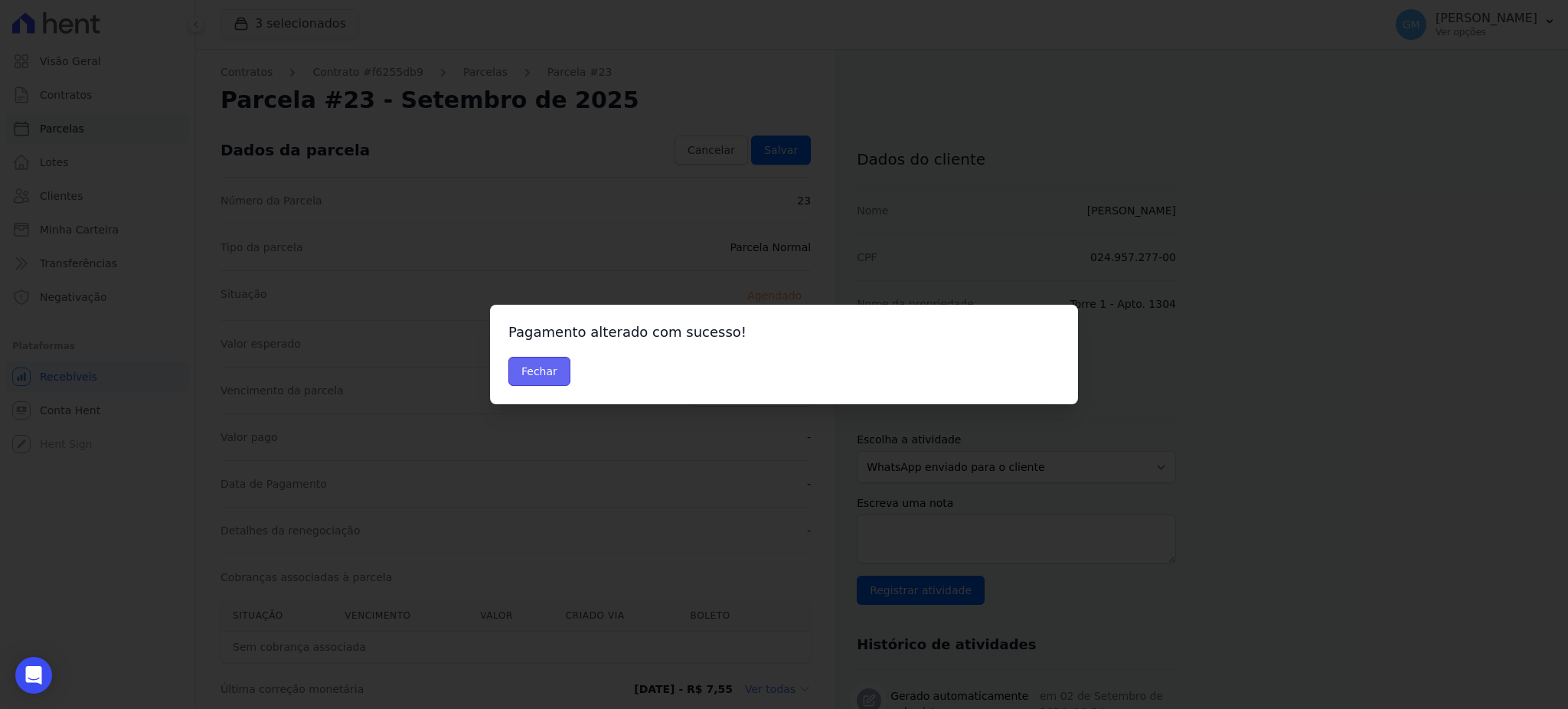
click at [539, 365] on button "Fechar" at bounding box center [539, 371] width 62 height 29
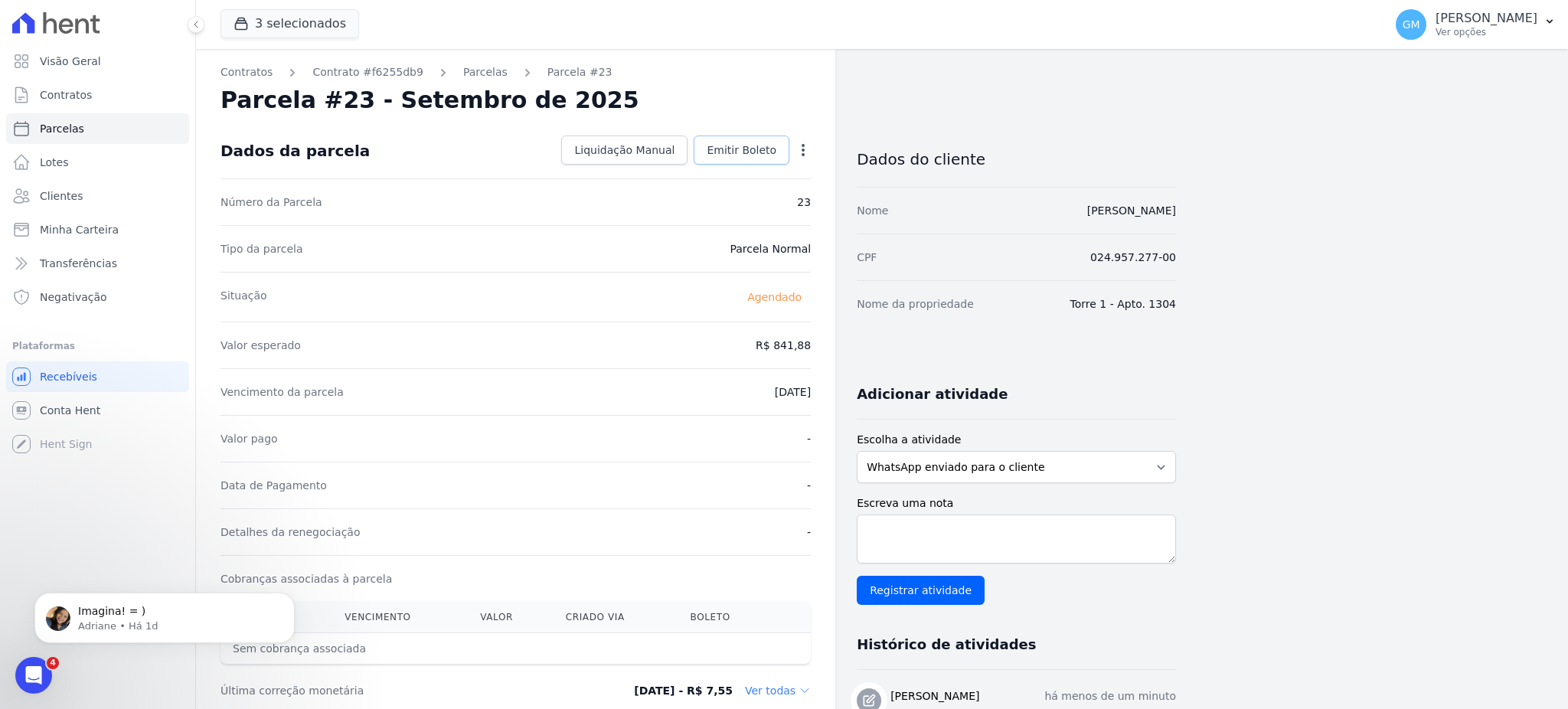
click at [733, 148] on span "Emitir Boleto" at bounding box center [742, 150] width 70 height 15
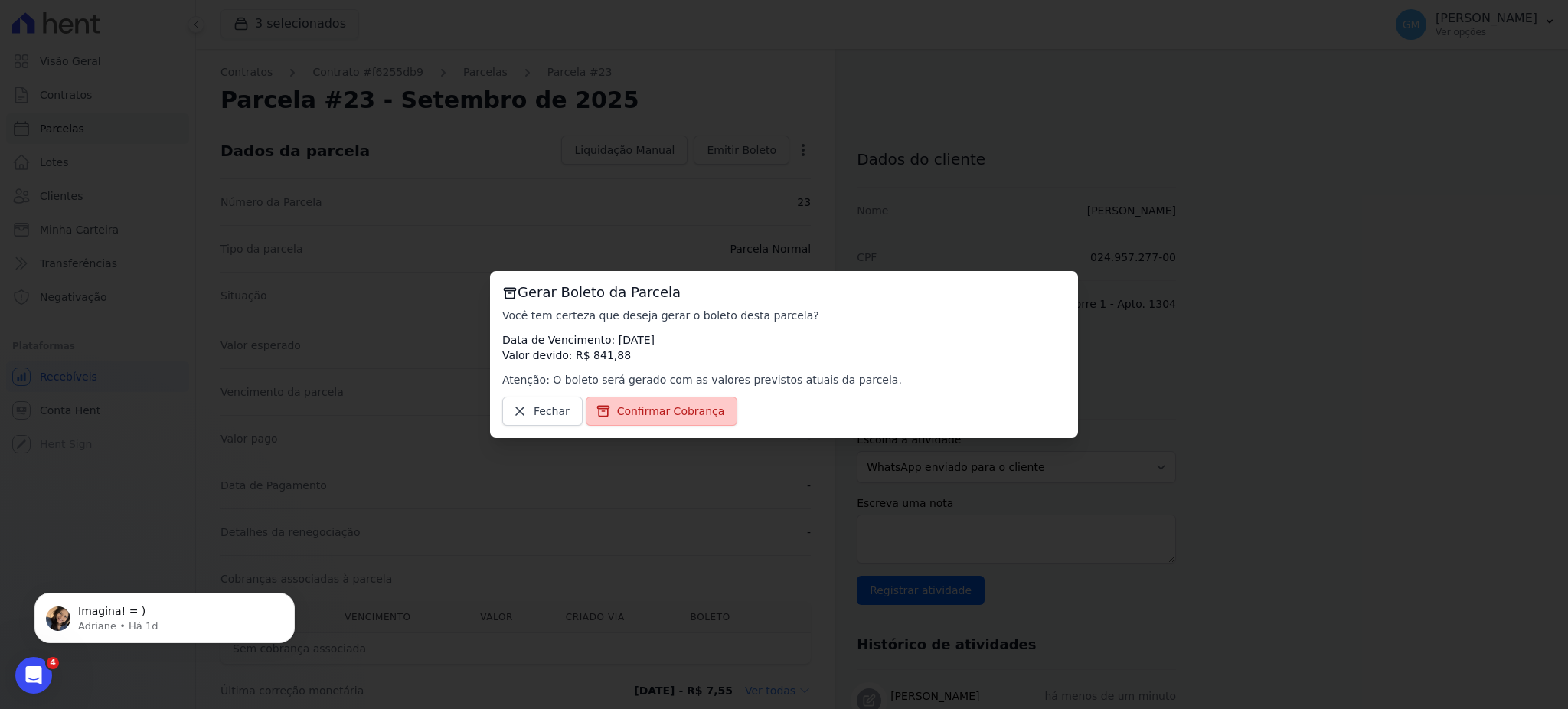
click at [679, 407] on span "Confirmar Cobrança" at bounding box center [671, 411] width 108 height 15
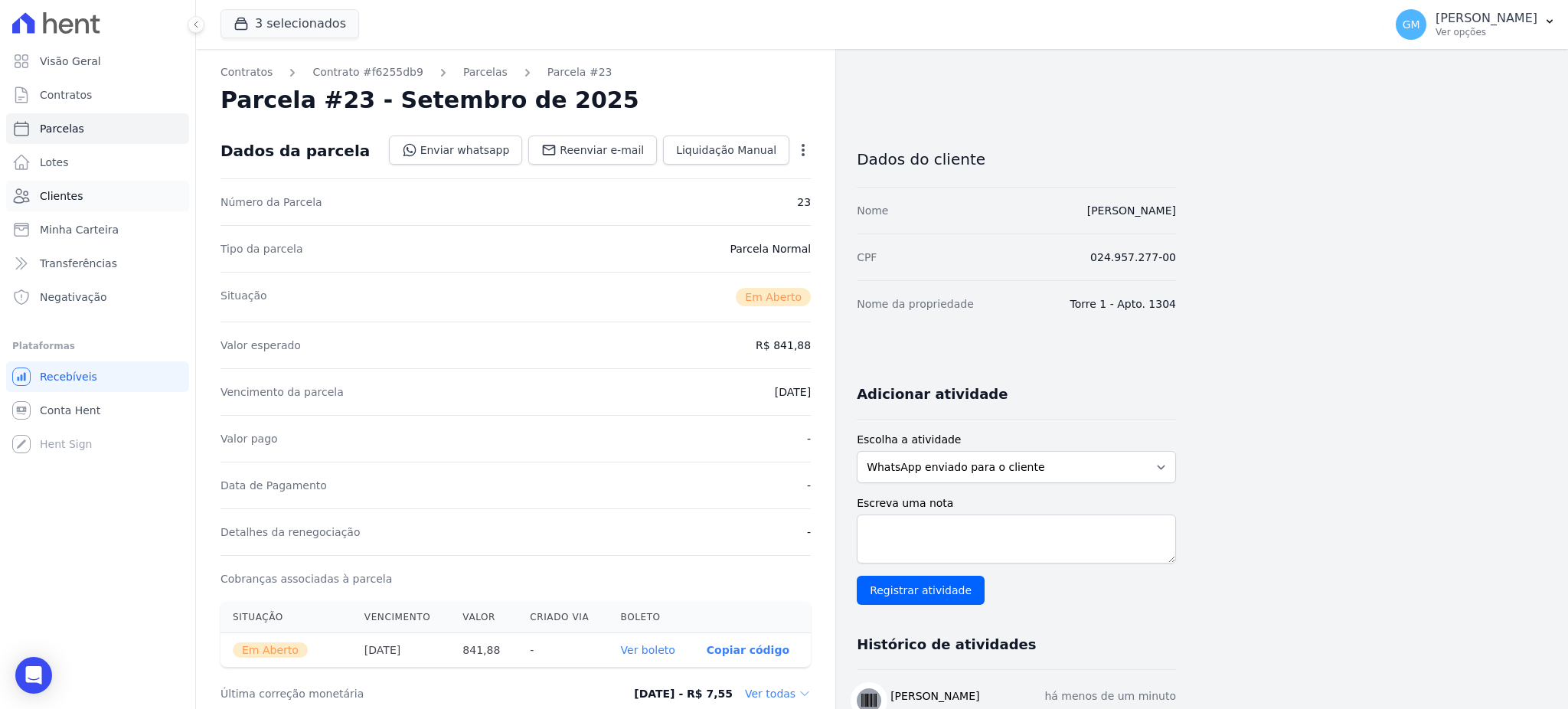
click at [66, 193] on span "Clientes" at bounding box center [61, 196] width 43 height 15
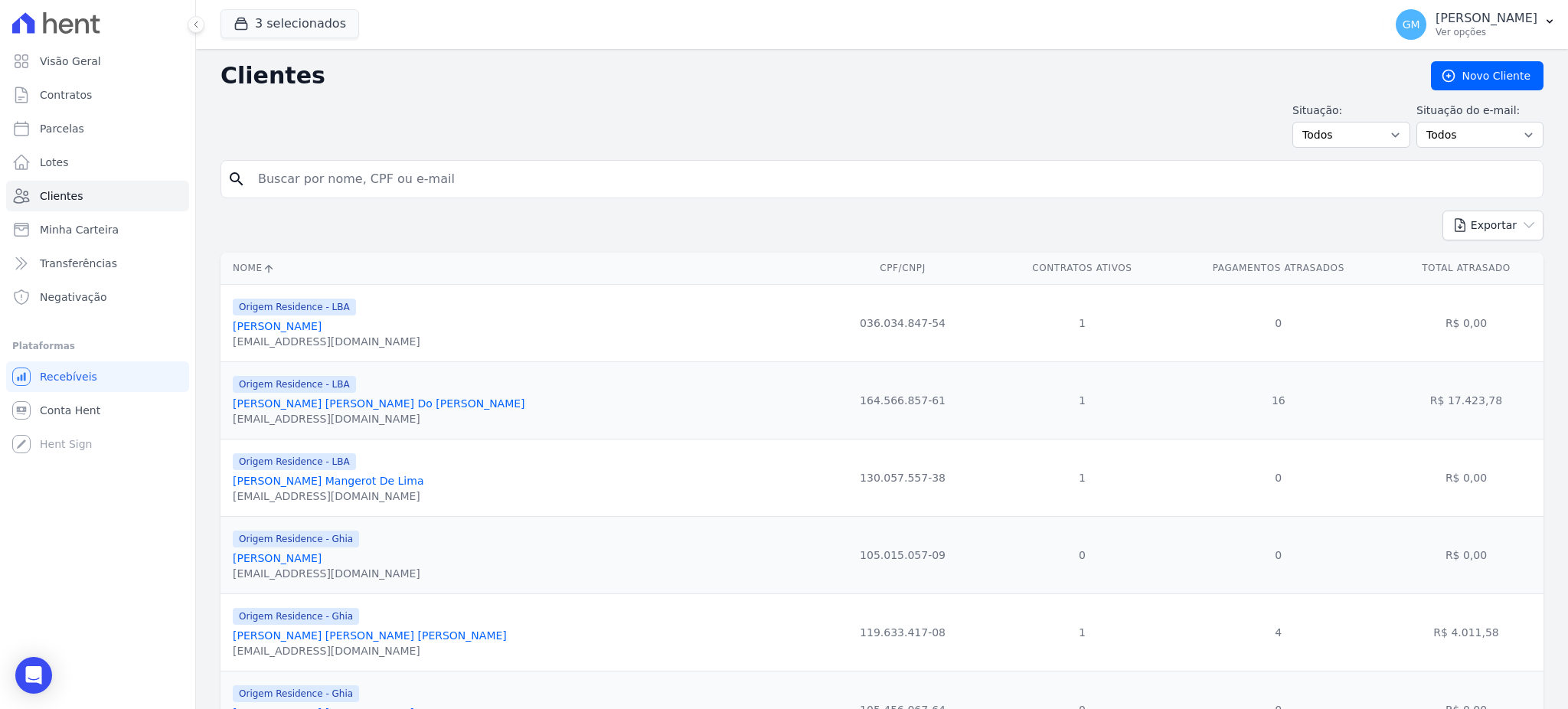
click at [364, 184] on input "search" at bounding box center [893, 179] width 1288 height 31
paste input "[PERSON_NAME]"
type input "[PERSON_NAME]"
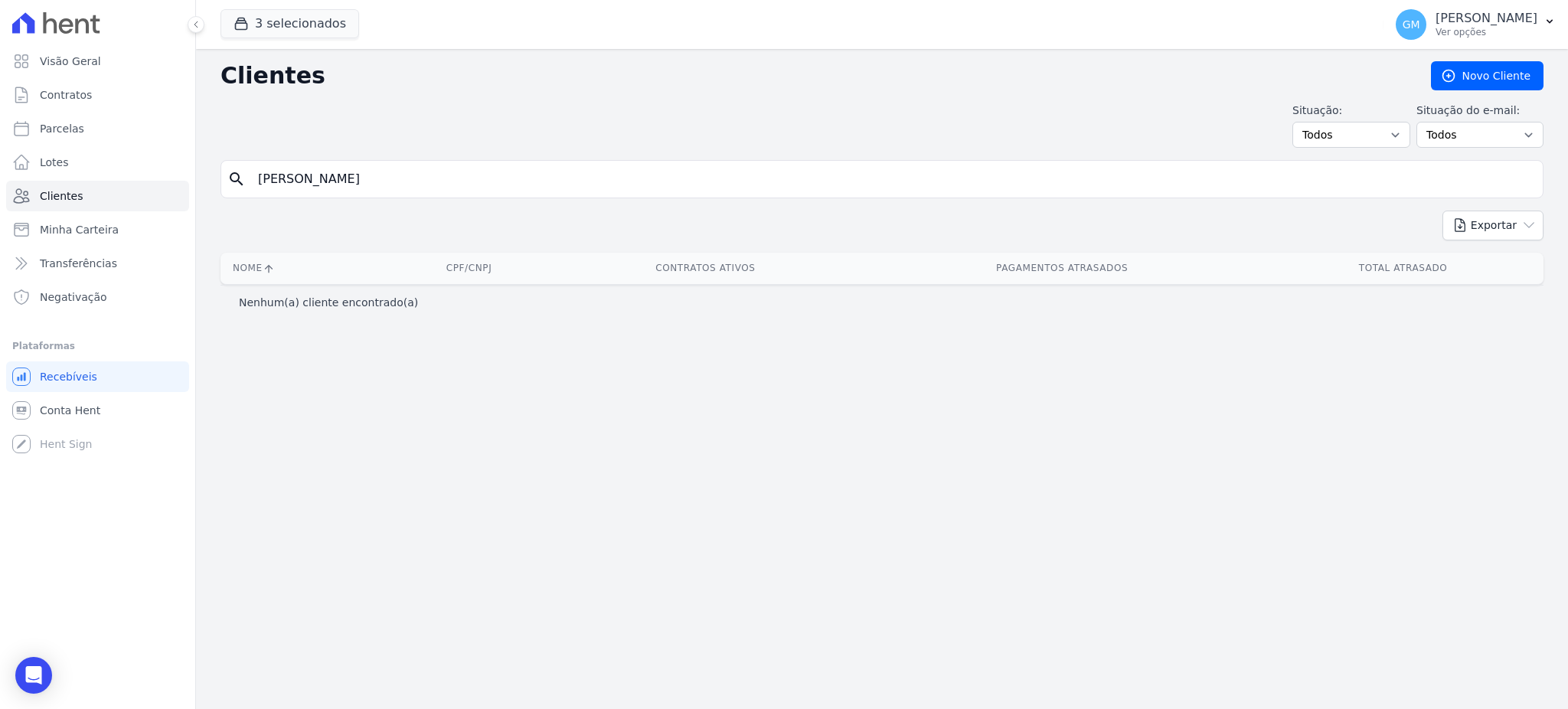
drag, startPoint x: 368, startPoint y: 177, endPoint x: 294, endPoint y: 163, distance: 75.3
click at [286, 170] on input "[PERSON_NAME]" at bounding box center [893, 179] width 1288 height 31
type input "Jean"
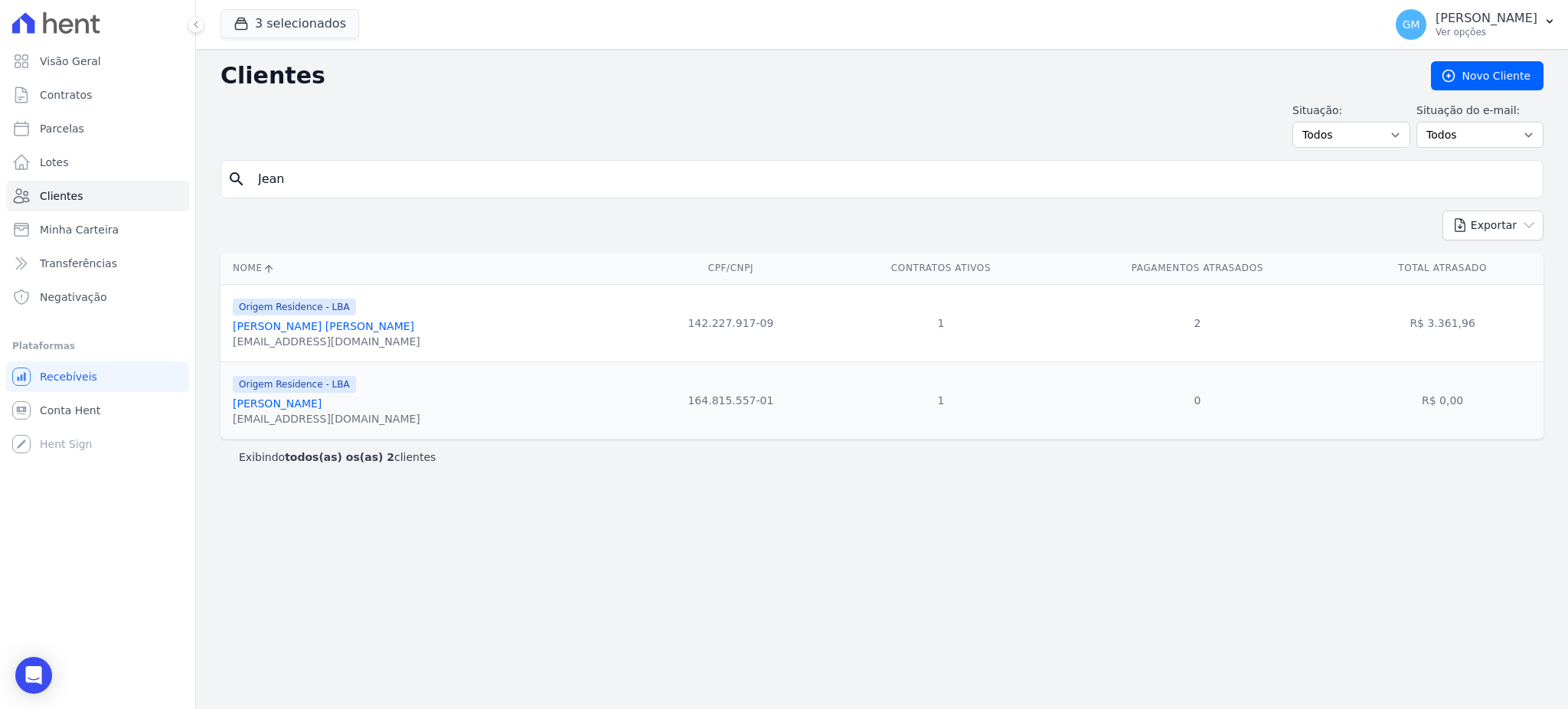
click at [321, 409] on link "[PERSON_NAME]" at bounding box center [277, 403] width 89 height 12
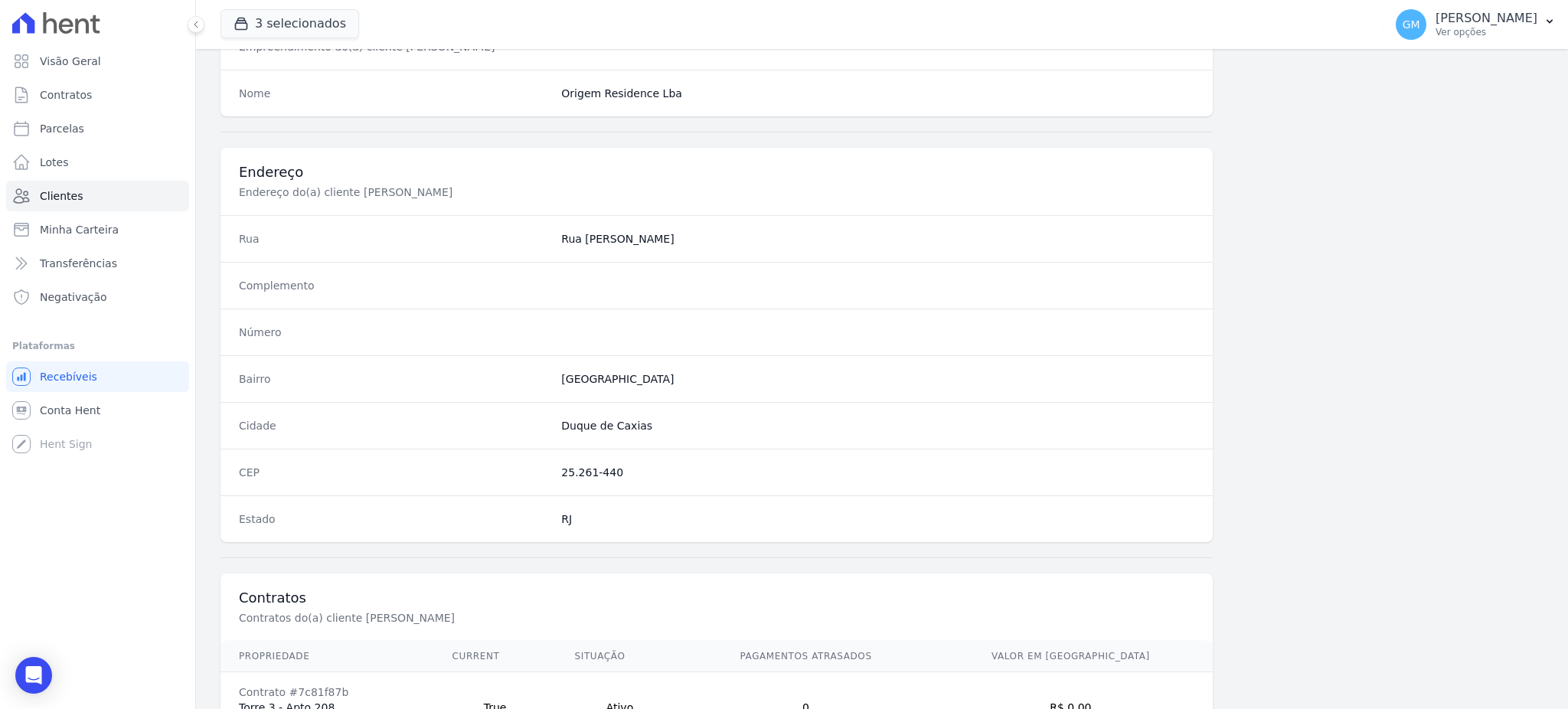
scroll to position [725, 0]
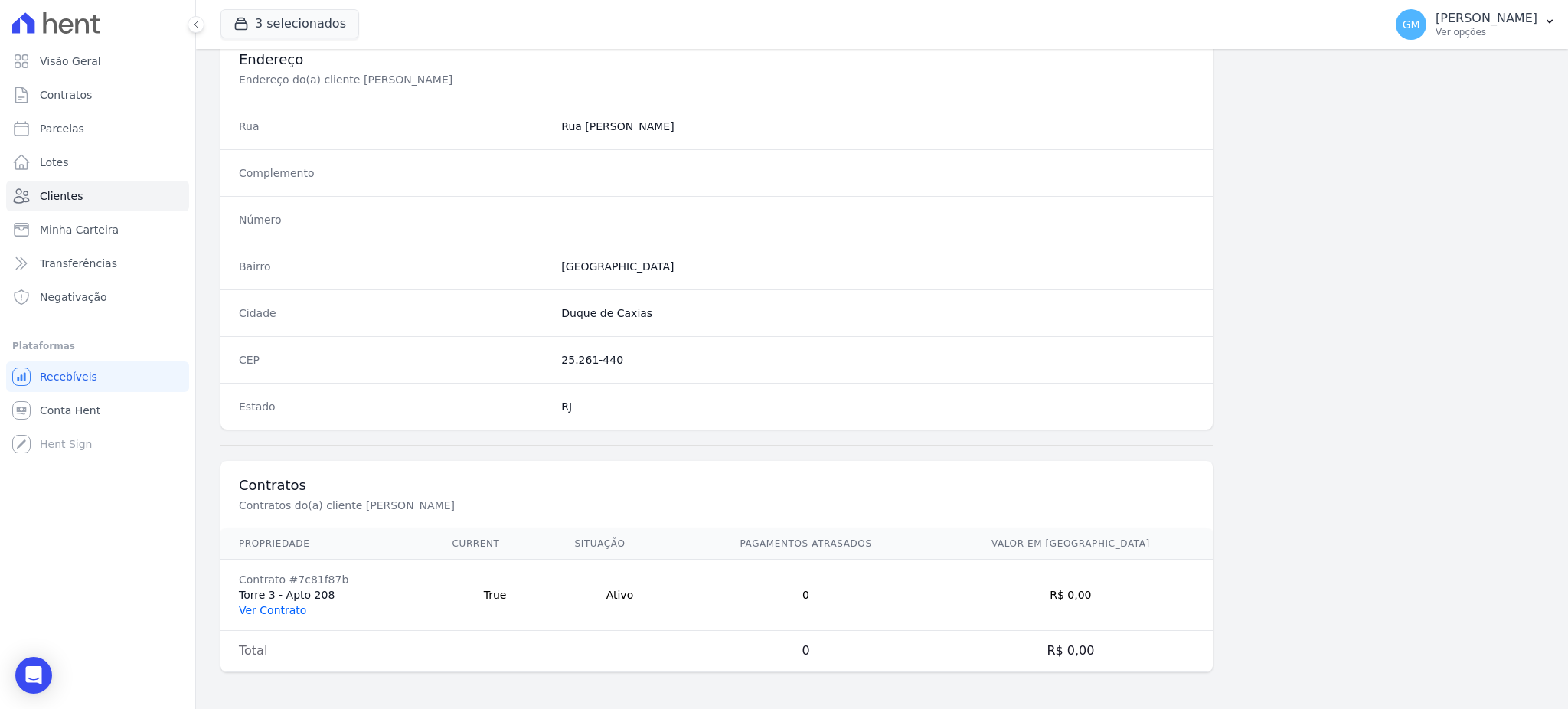
click at [274, 607] on link "Ver Contrato" at bounding box center [272, 610] width 67 height 12
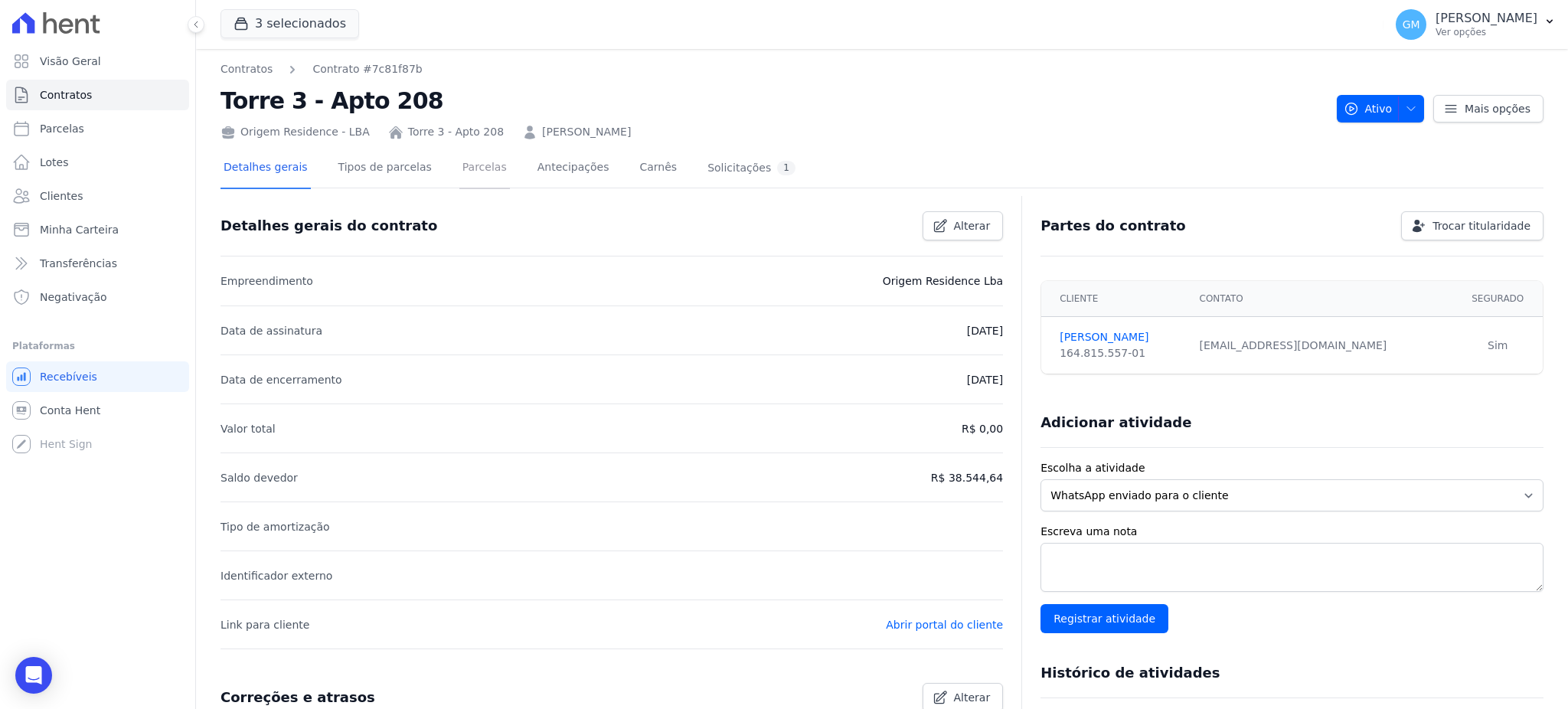
click at [459, 175] on link "Parcelas" at bounding box center [484, 169] width 50 height 41
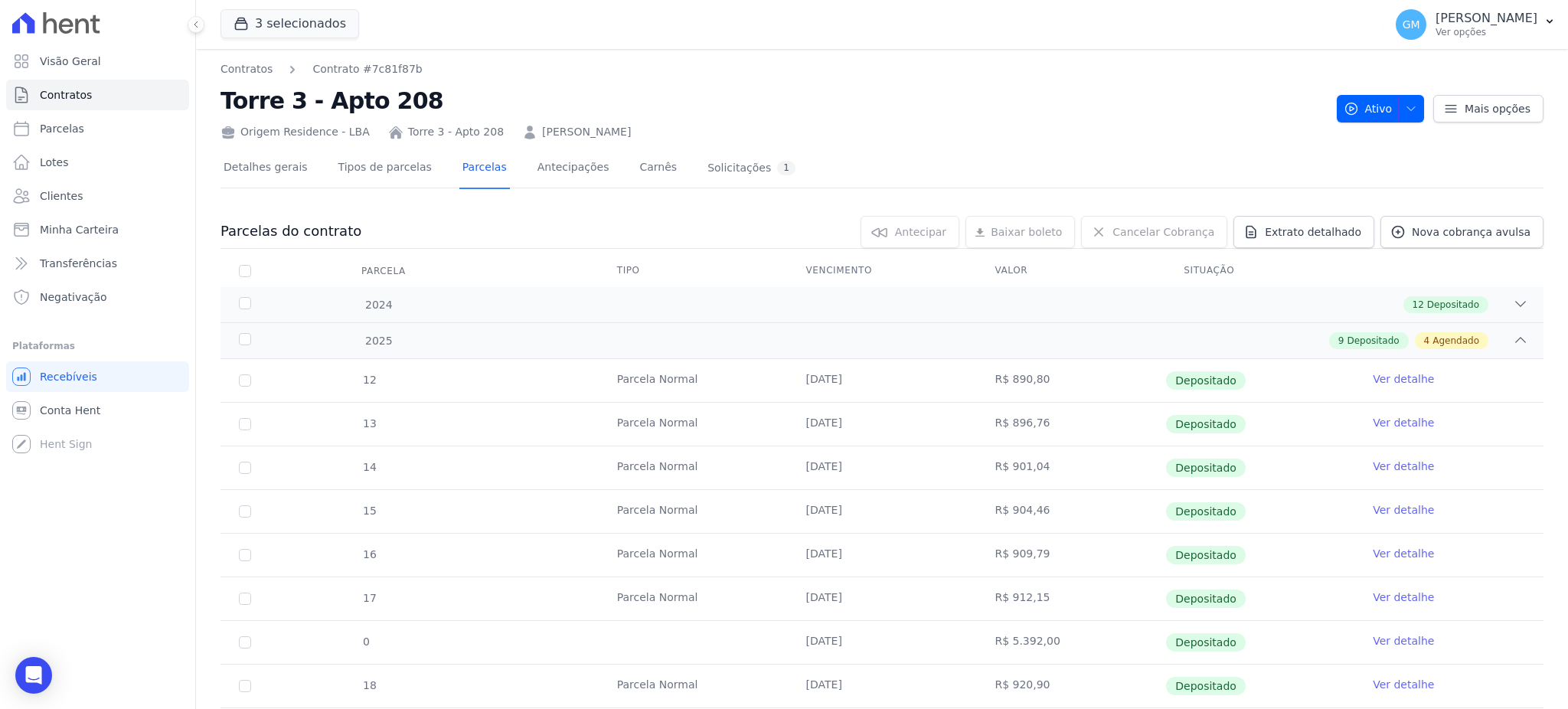
scroll to position [307, 0]
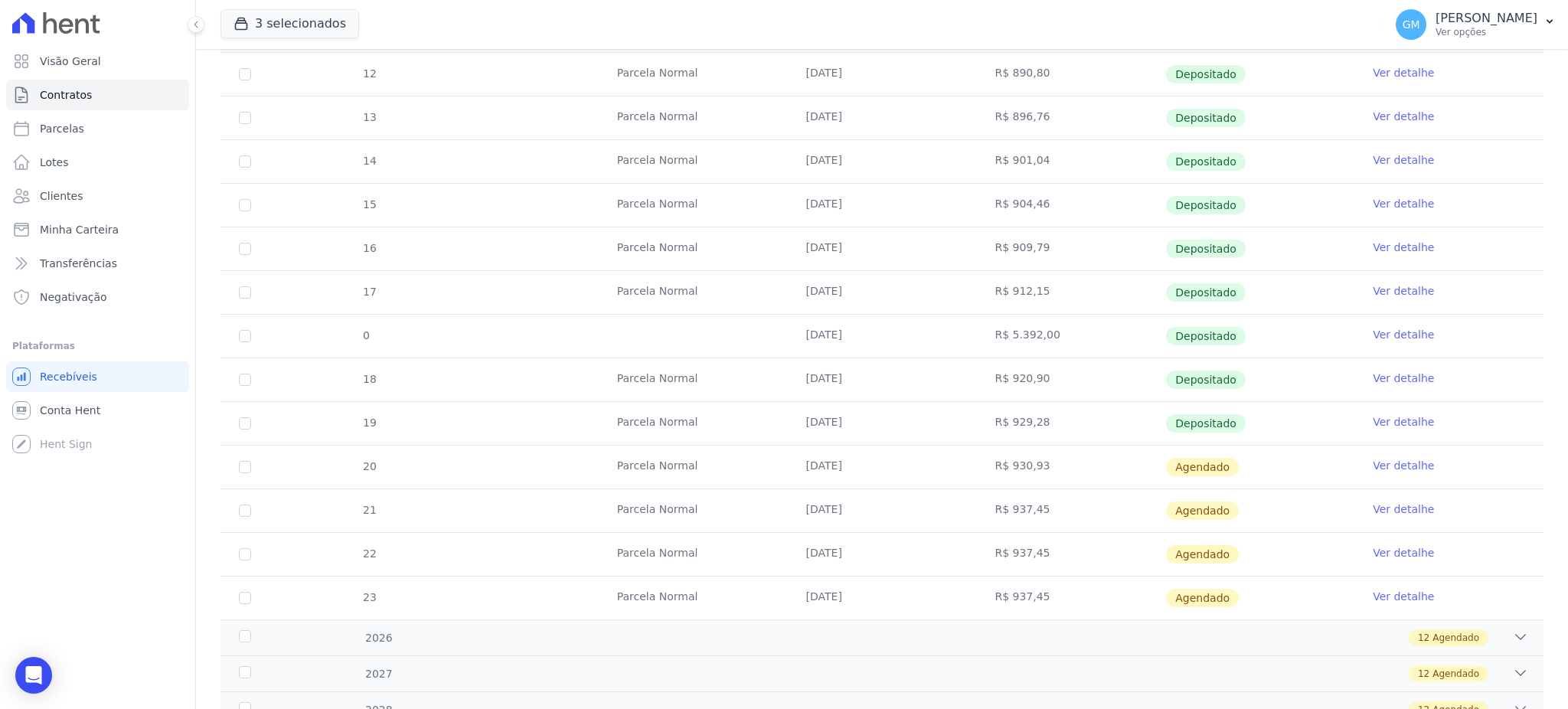
click at [1375, 416] on link "Ver detalhe" at bounding box center [1404, 422] width 61 height 15
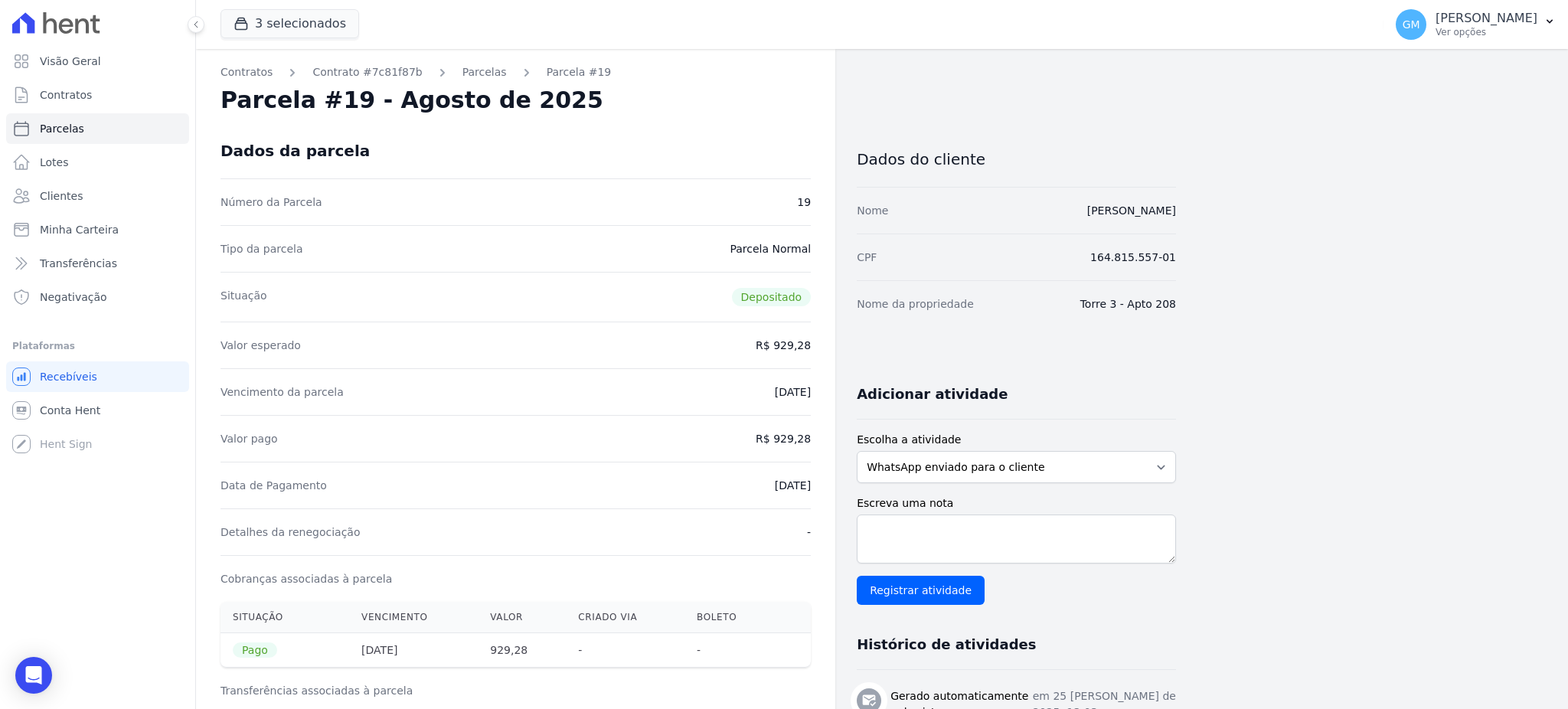
click at [676, 143] on div "Dados da parcela" at bounding box center [516, 150] width 591 height 55
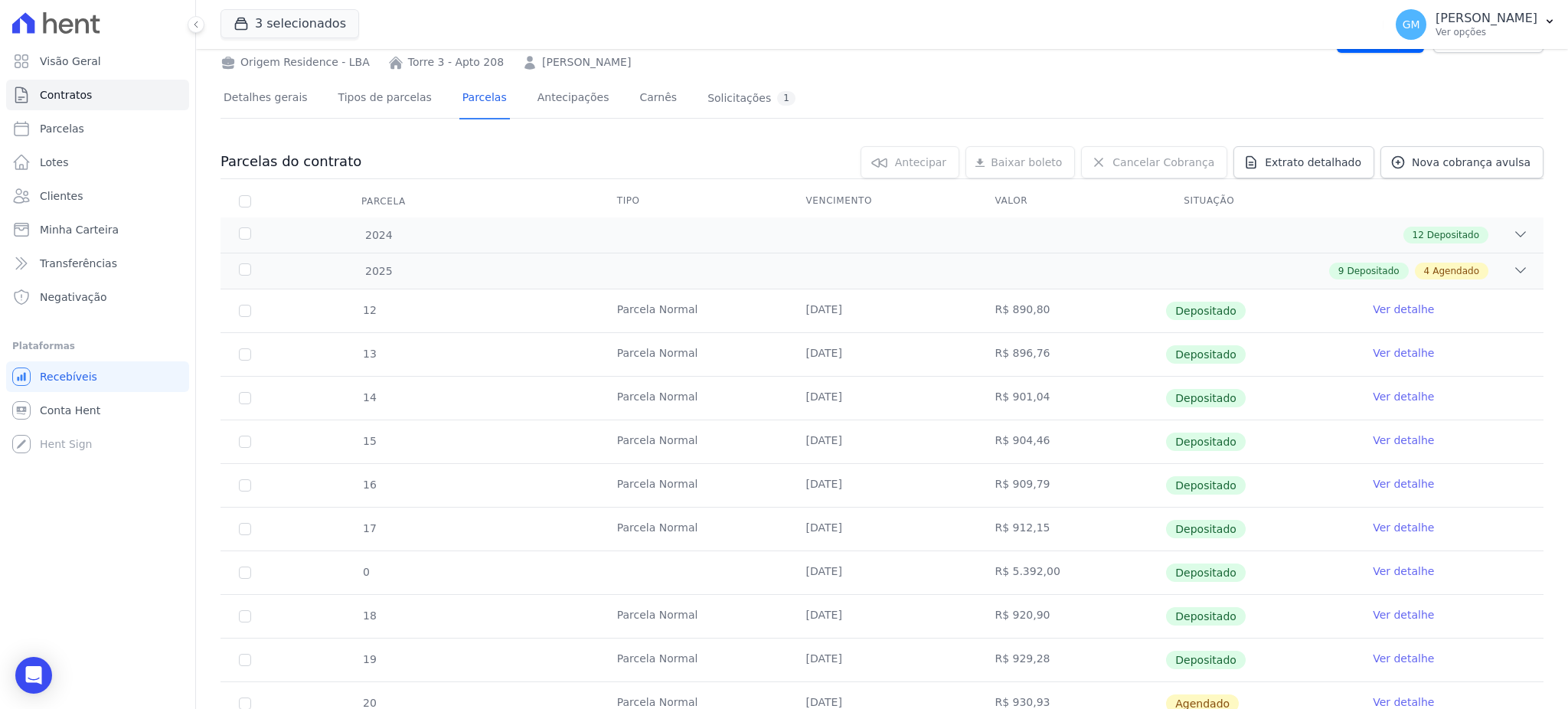
scroll to position [406, 0]
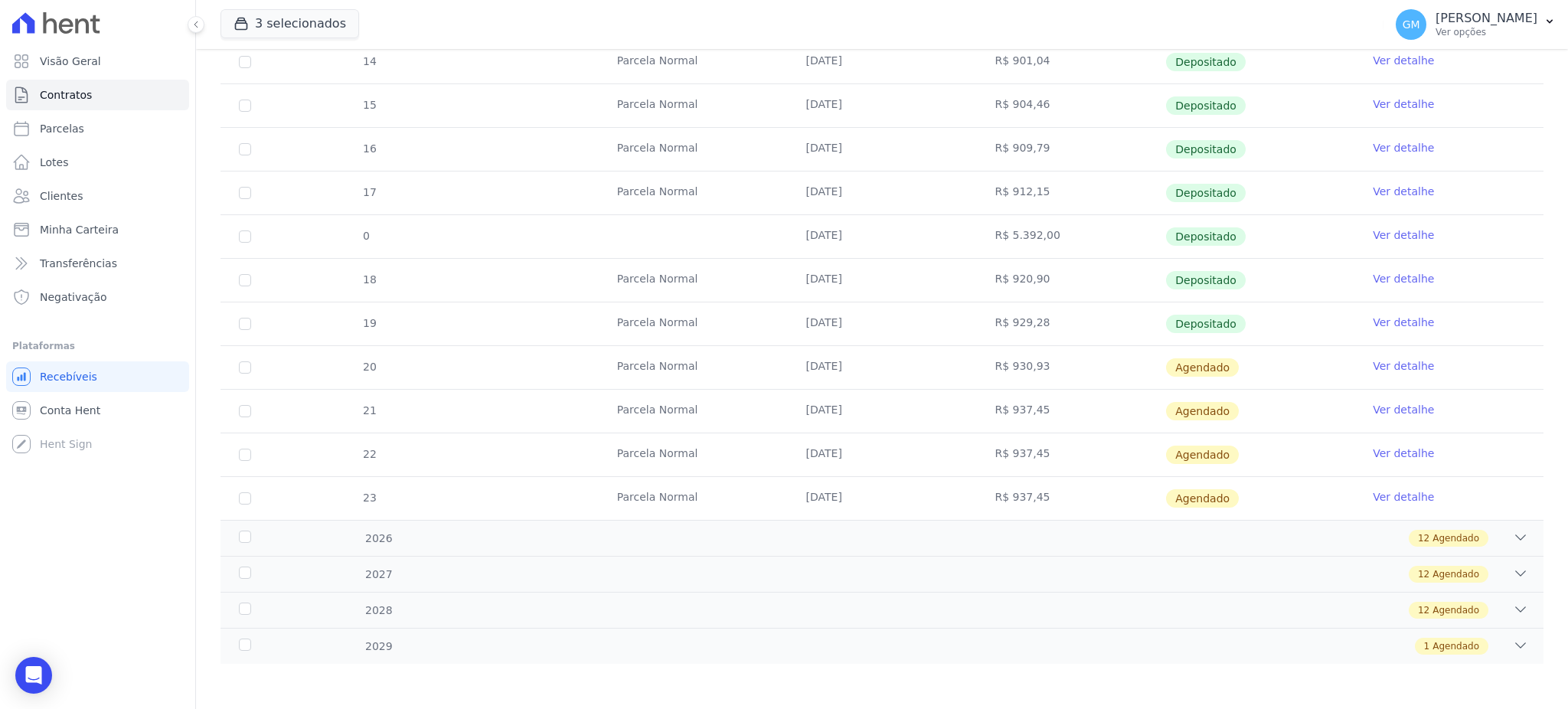
click at [1382, 363] on link "Ver detalhe" at bounding box center [1404, 366] width 61 height 15
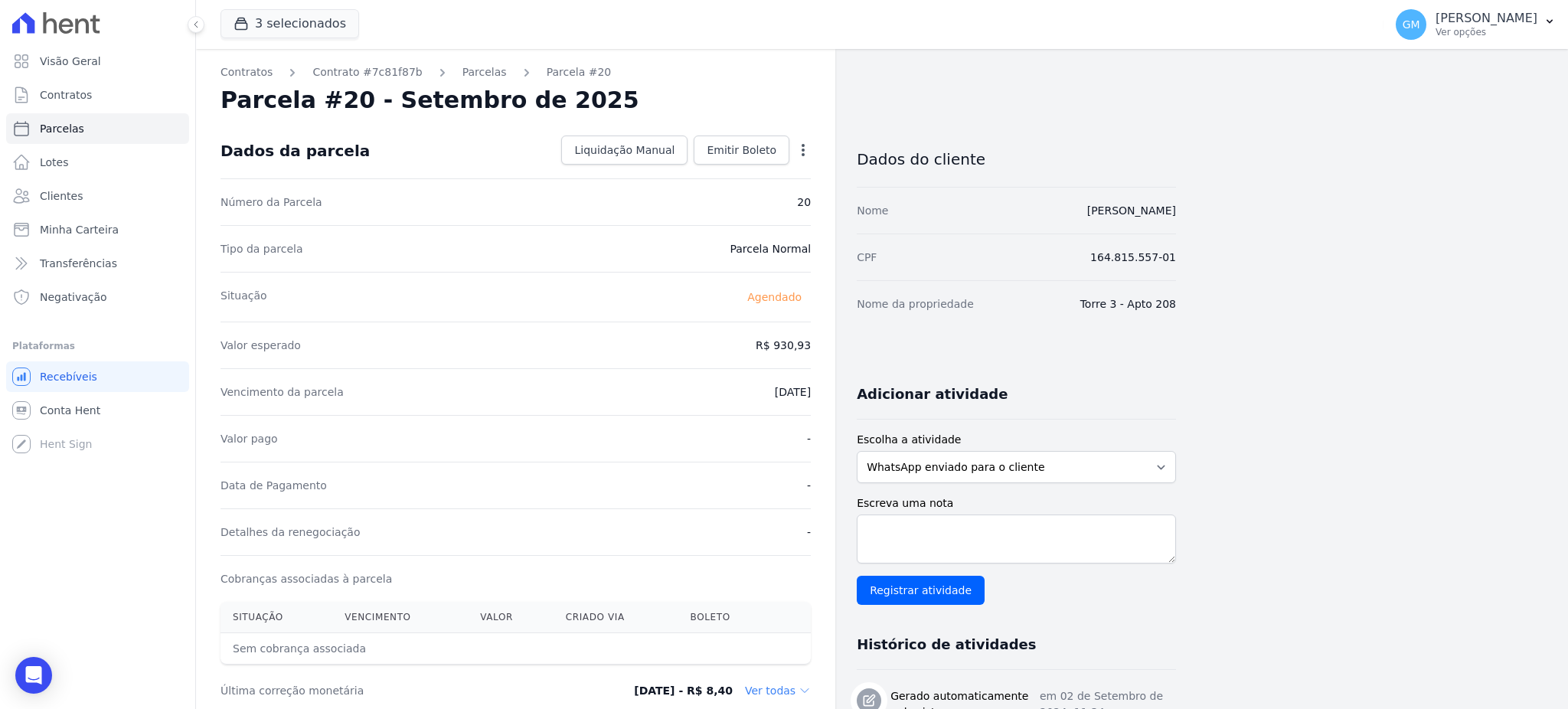
click at [805, 144] on icon "button" at bounding box center [803, 150] width 15 height 15
click at [720, 168] on link "Alterar" at bounding box center [737, 170] width 135 height 28
drag, startPoint x: 767, startPoint y: 350, endPoint x: 831, endPoint y: 355, distance: 64.2
paste input "5.78"
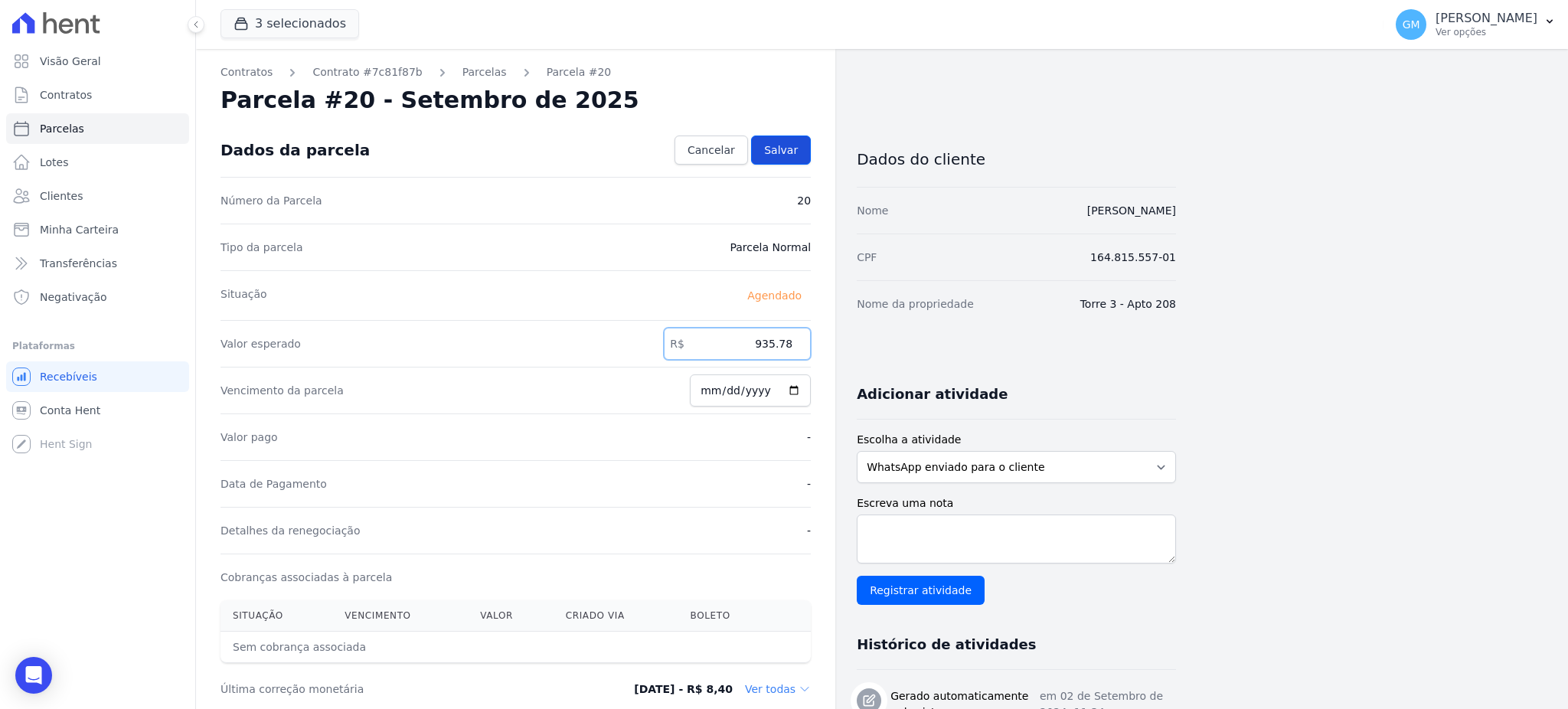
type input "935.78"
click at [784, 161] on link "Salvar" at bounding box center [781, 149] width 60 height 29
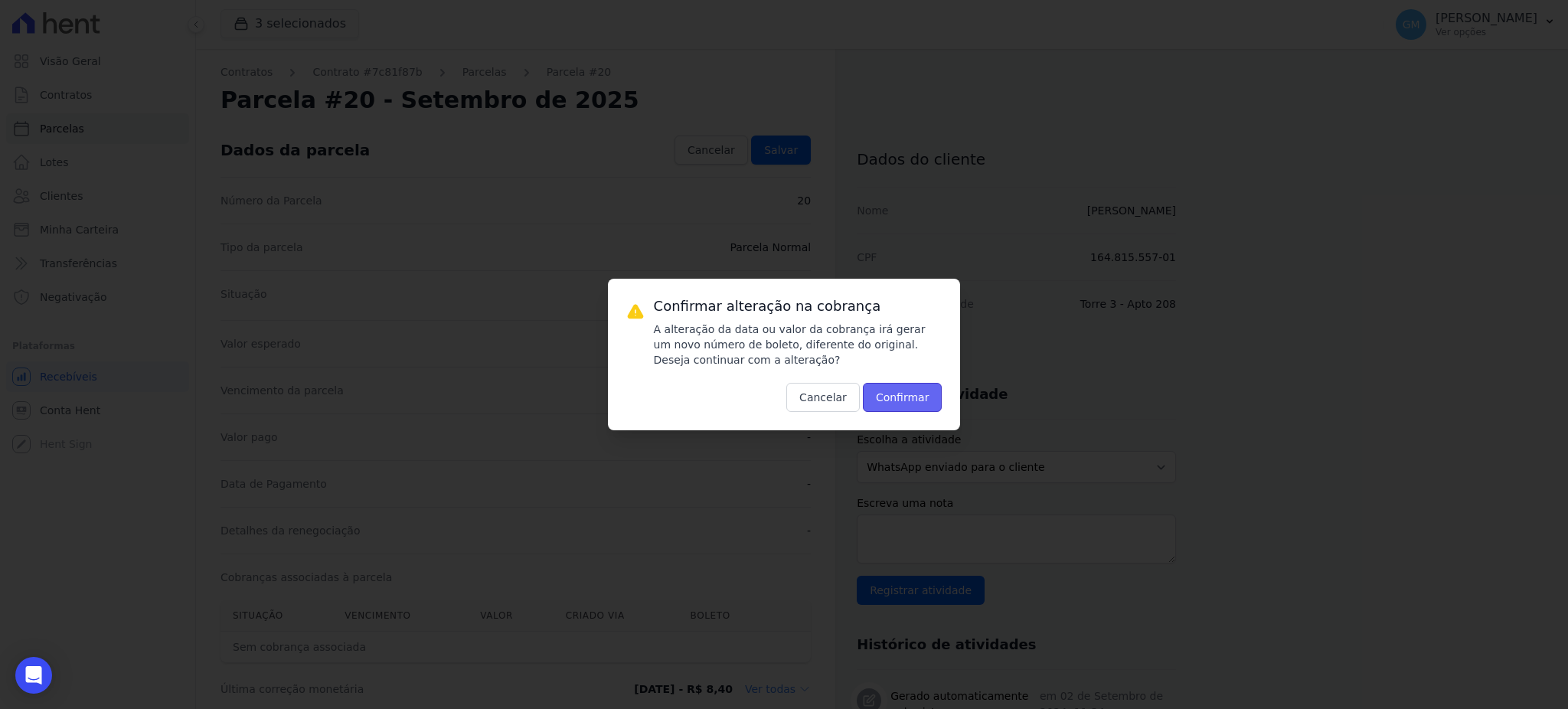
click at [914, 399] on button "Confirmar" at bounding box center [902, 397] width 79 height 29
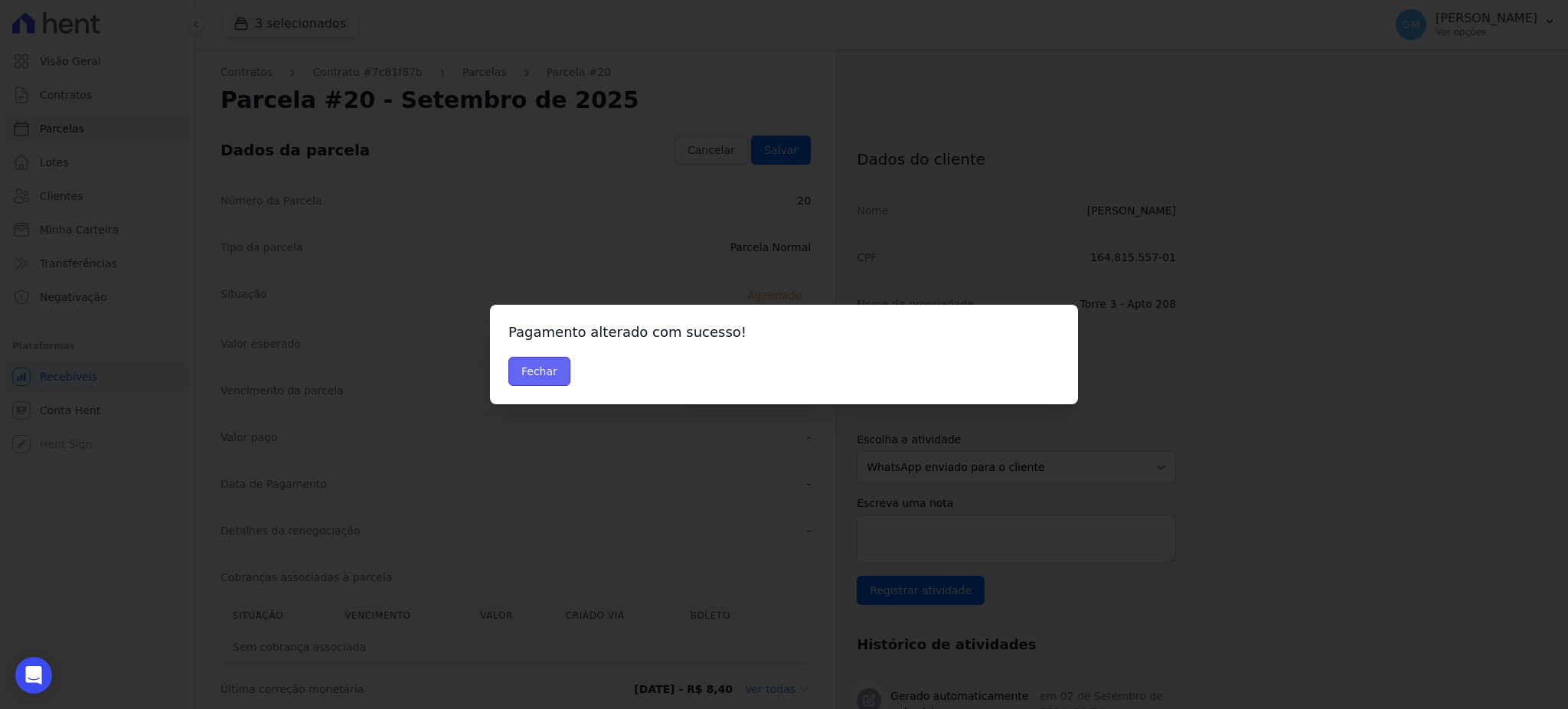
click at [534, 373] on button "Fechar" at bounding box center [539, 371] width 62 height 29
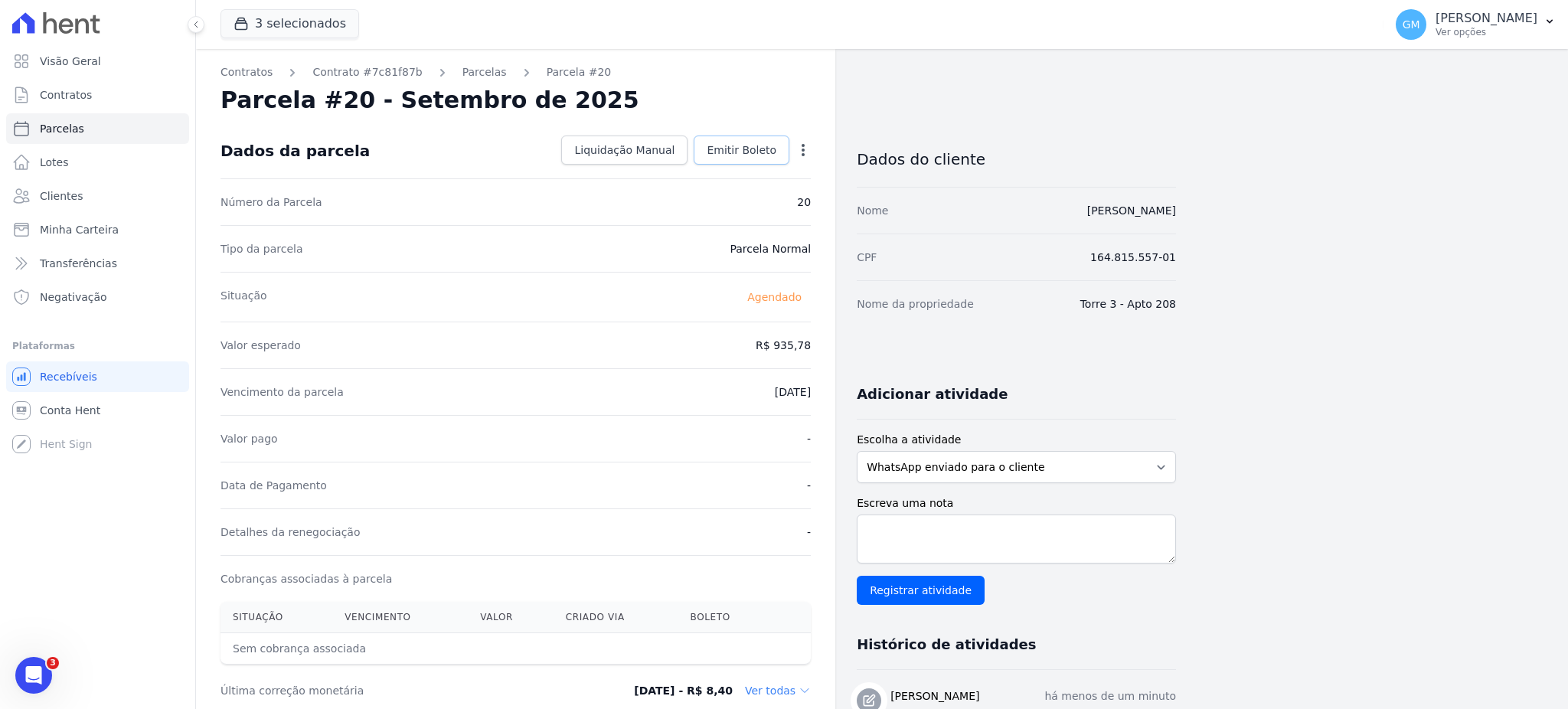
click at [756, 152] on span "Emitir Boleto" at bounding box center [742, 150] width 70 height 15
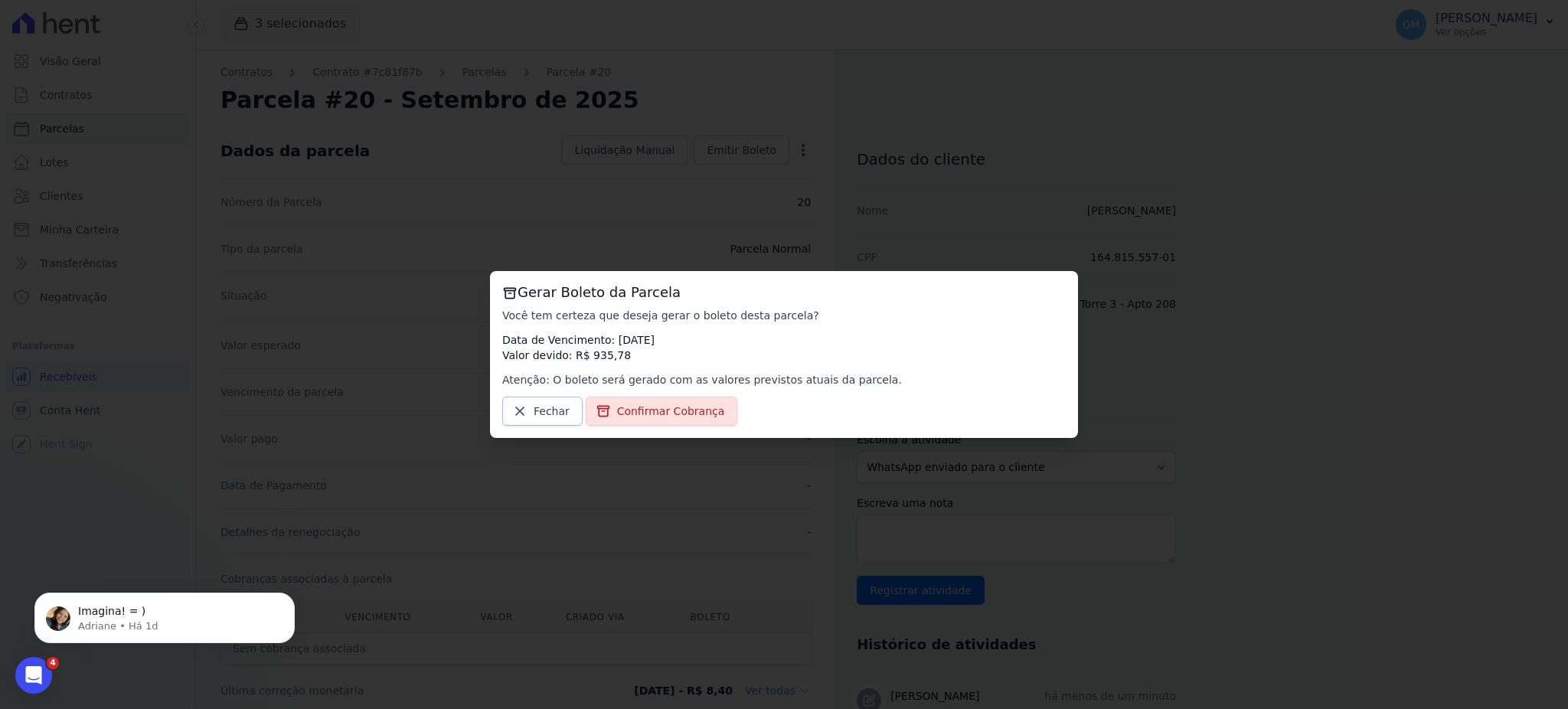
click at [532, 399] on link "Fechar" at bounding box center [542, 411] width 80 height 29
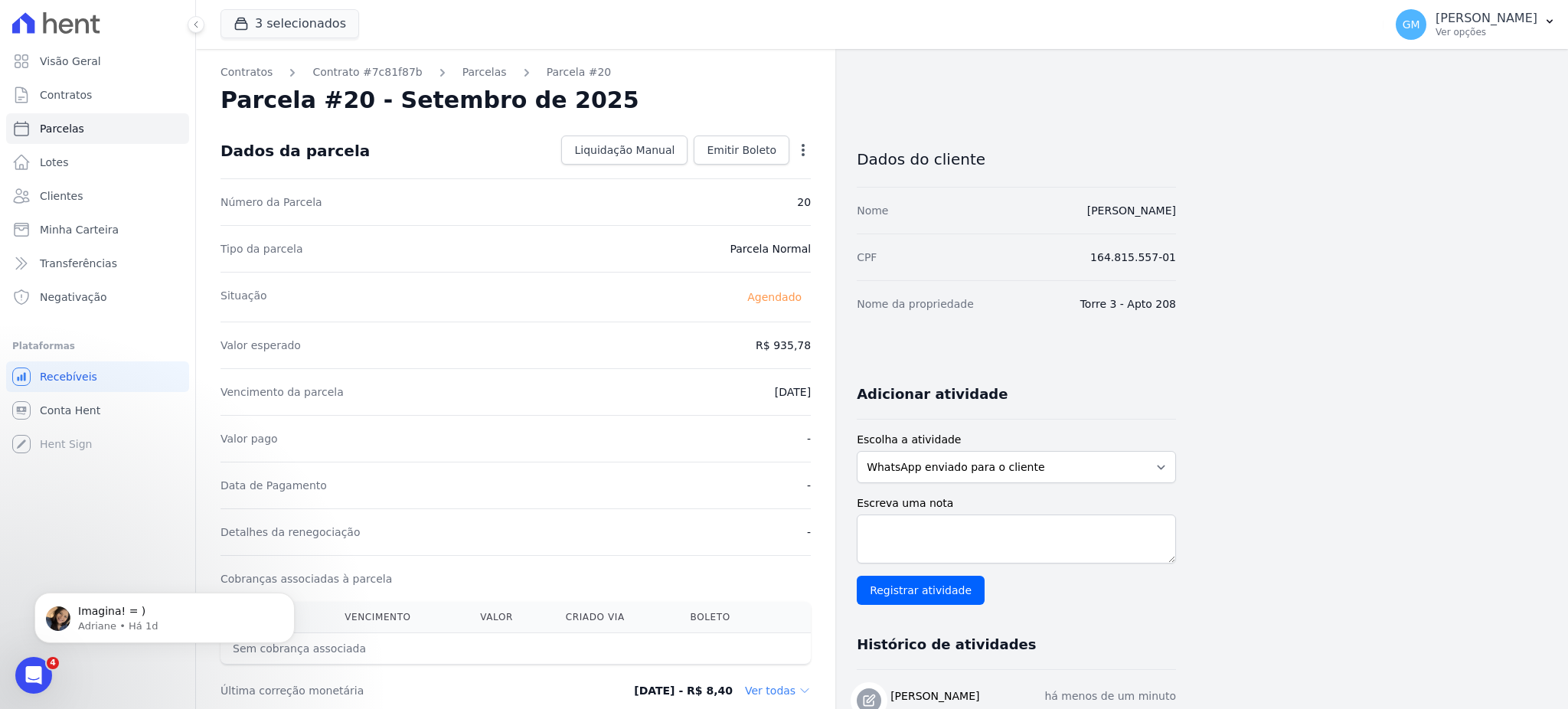
click at [803, 144] on icon "button" at bounding box center [803, 150] width 3 height 12
click at [708, 174] on link "Alterar" at bounding box center [737, 170] width 135 height 28
click at [789, 389] on input "[DATE]" at bounding box center [751, 390] width 121 height 33
type input "2025-09-26"
click at [793, 154] on span "Salvar" at bounding box center [781, 150] width 34 height 15
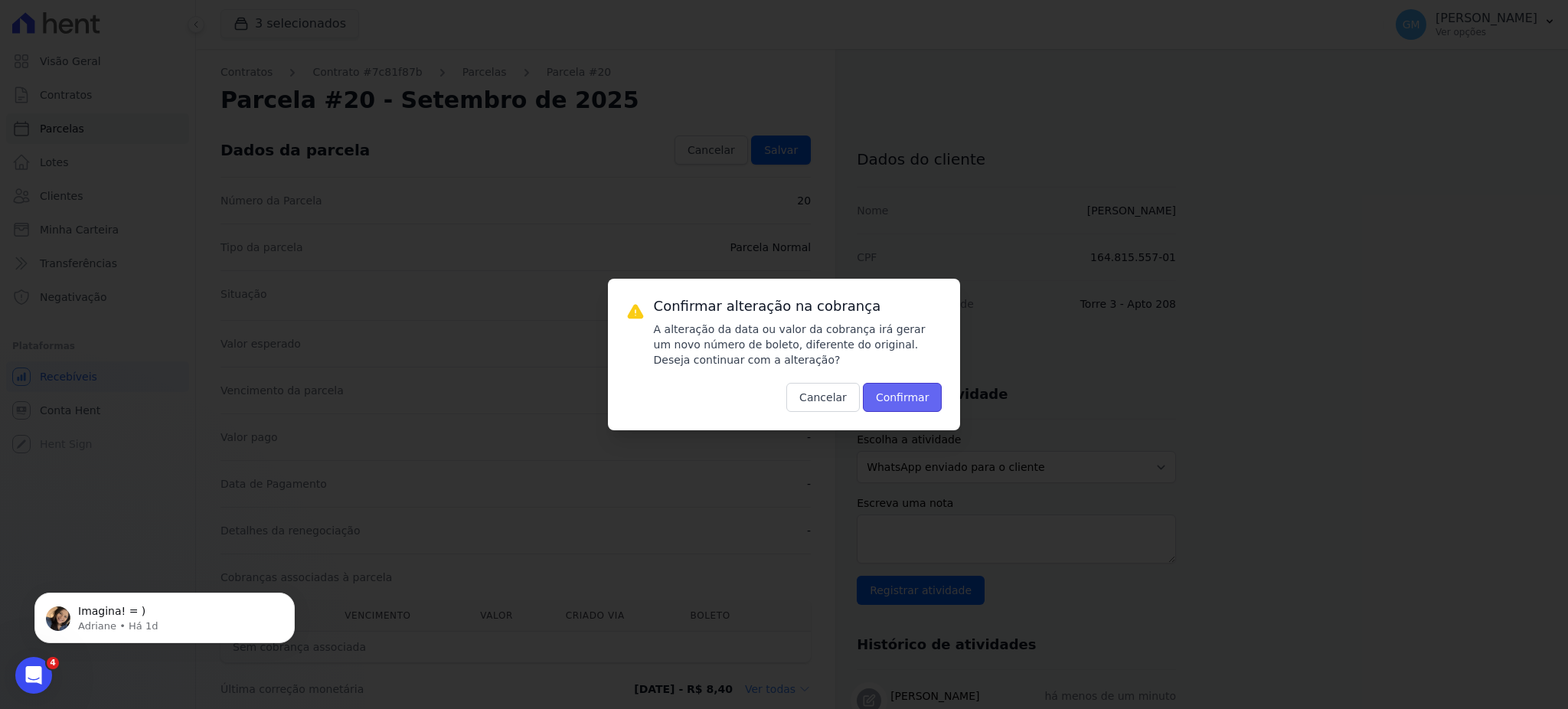
click at [906, 399] on button "Confirmar" at bounding box center [902, 397] width 79 height 29
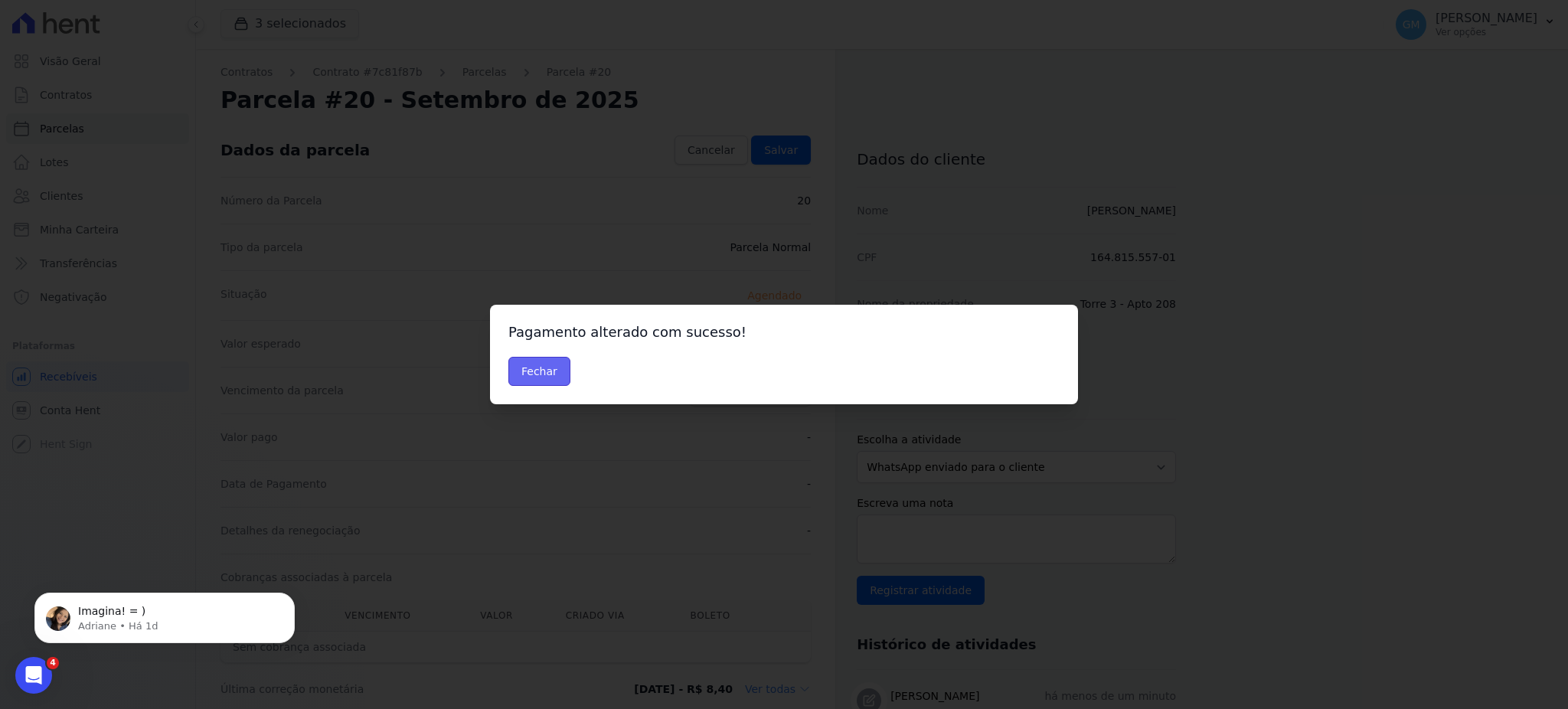
click at [536, 372] on button "Fechar" at bounding box center [539, 371] width 62 height 29
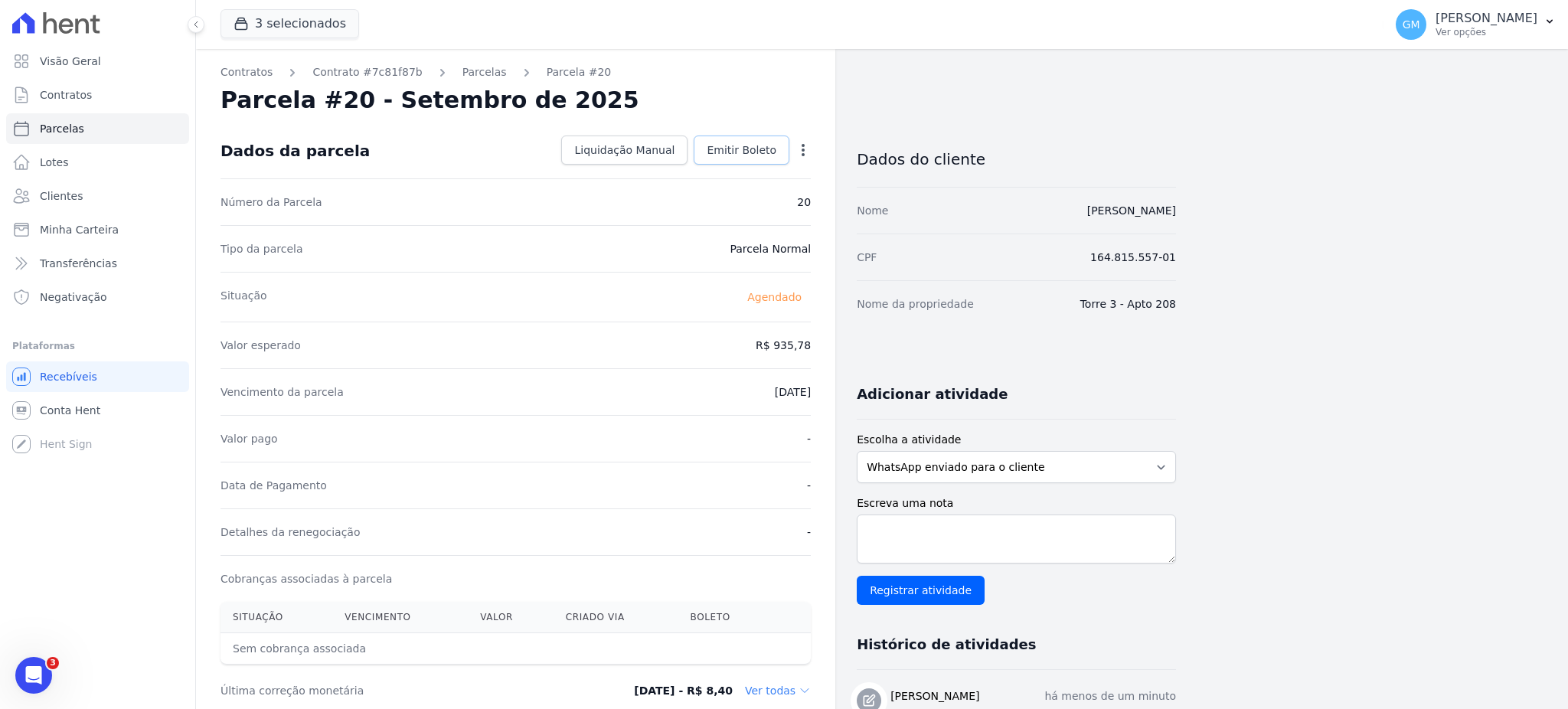
click at [755, 150] on span "Emitir Boleto" at bounding box center [742, 150] width 70 height 15
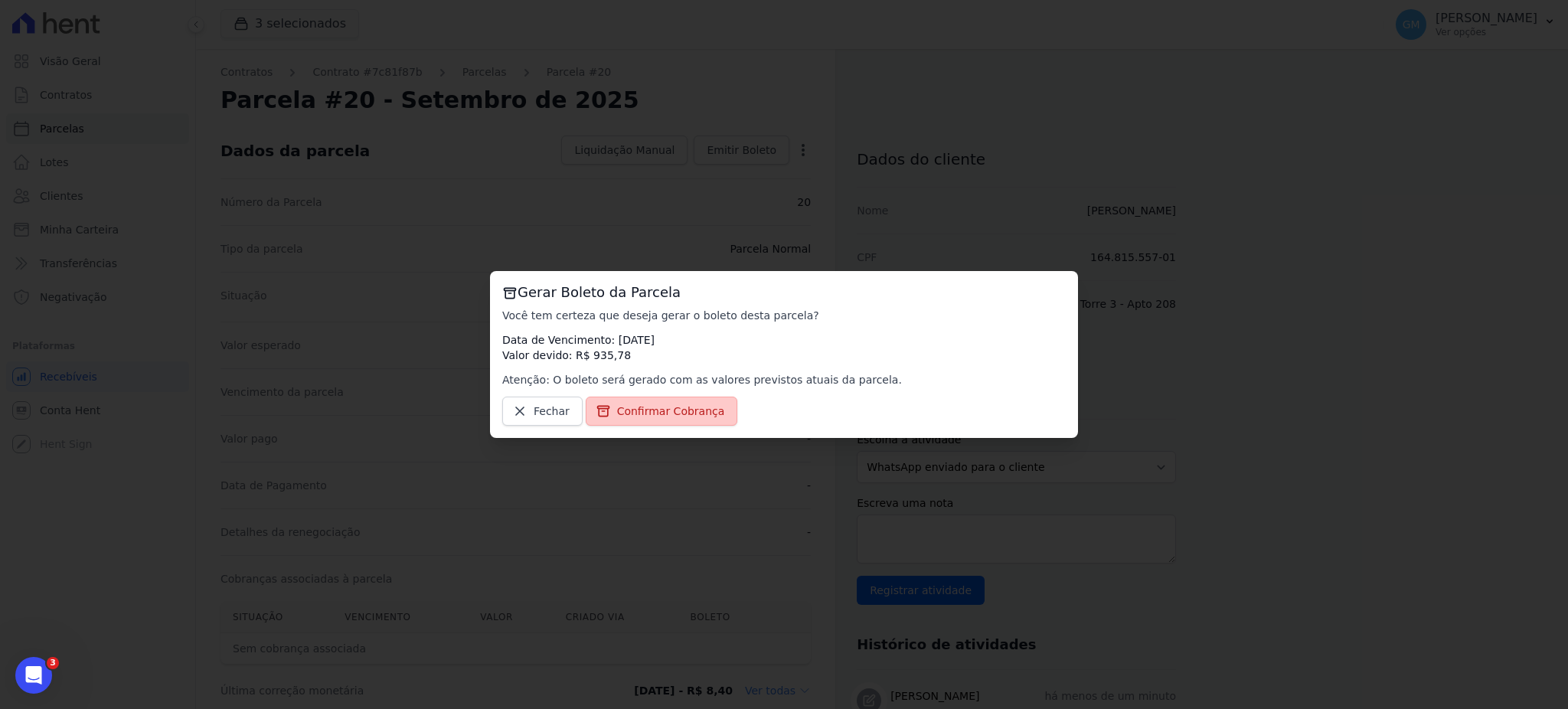
click at [680, 414] on span "Confirmar Cobrança" at bounding box center [671, 411] width 108 height 15
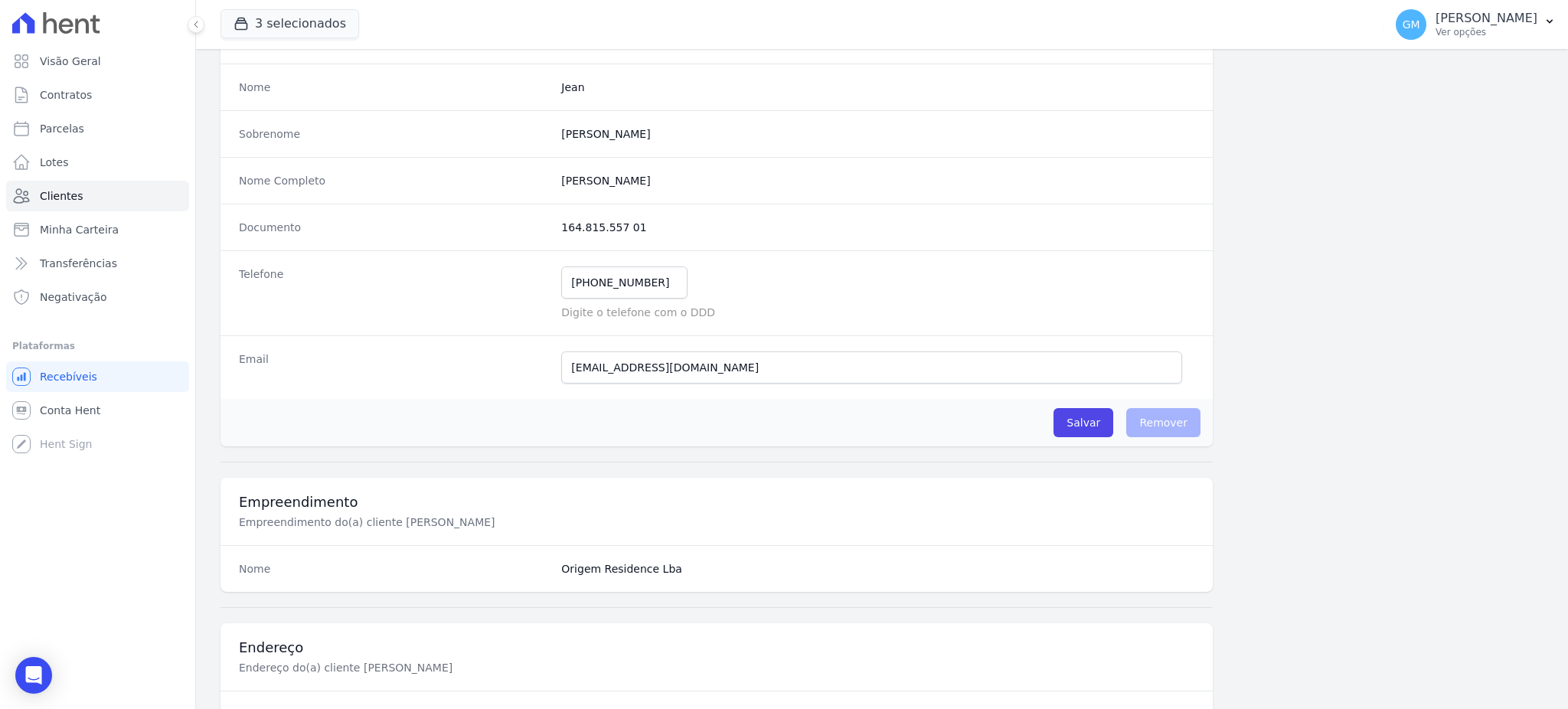
scroll to position [112, 0]
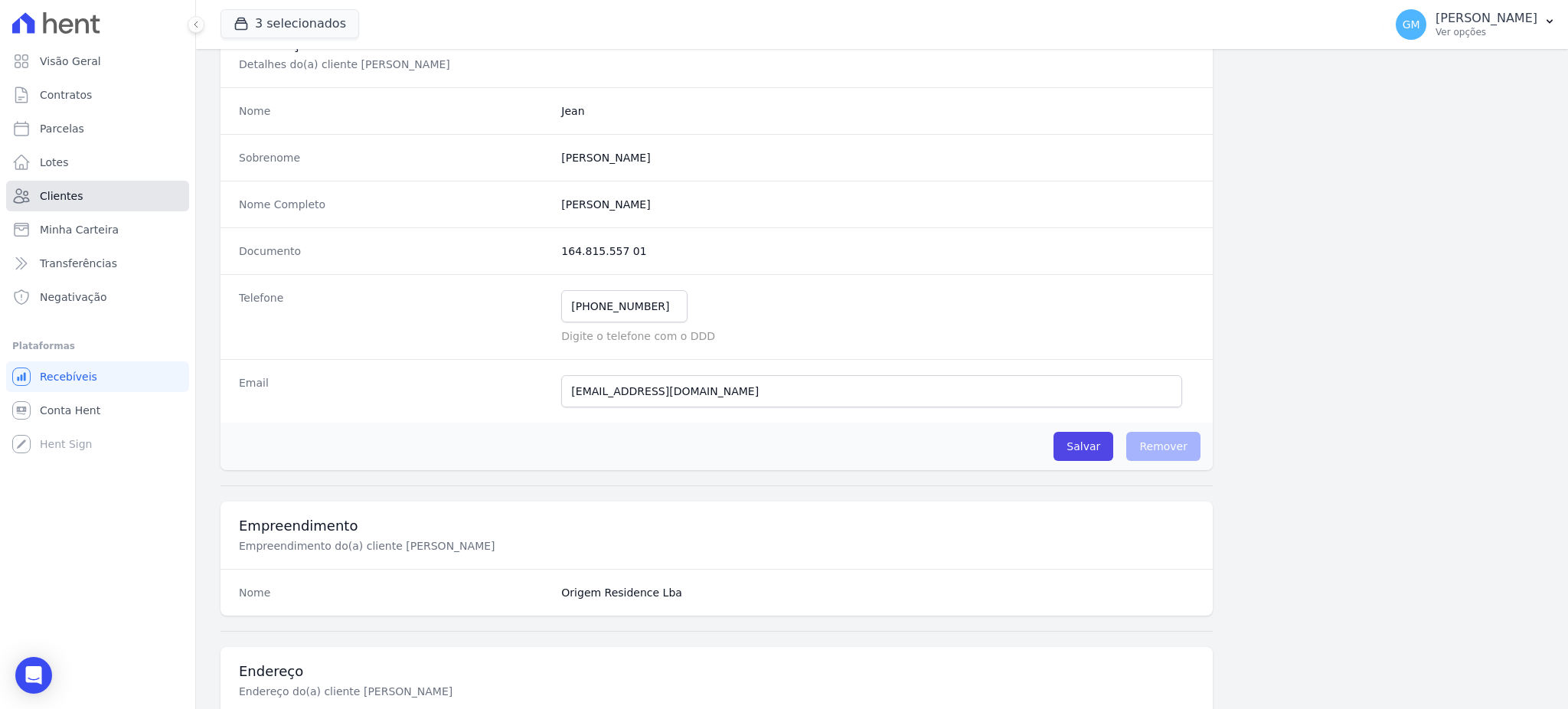
click at [141, 187] on link "Clientes" at bounding box center [98, 196] width 183 height 31
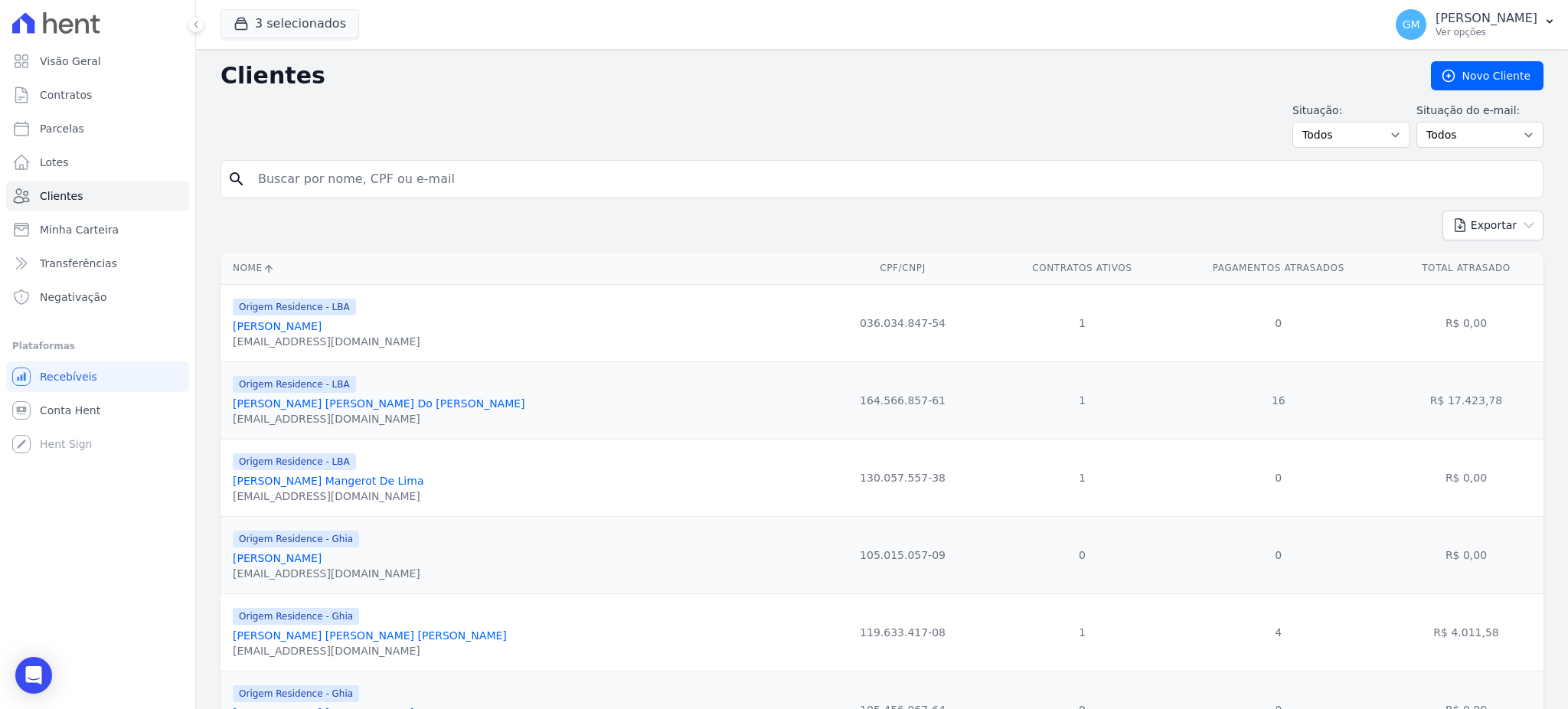
click at [310, 176] on input "search" at bounding box center [893, 179] width 1288 height 31
paste input "[PERSON_NAME] [PERSON_NAME]"
type input "[PERSON_NAME] [PERSON_NAME]"
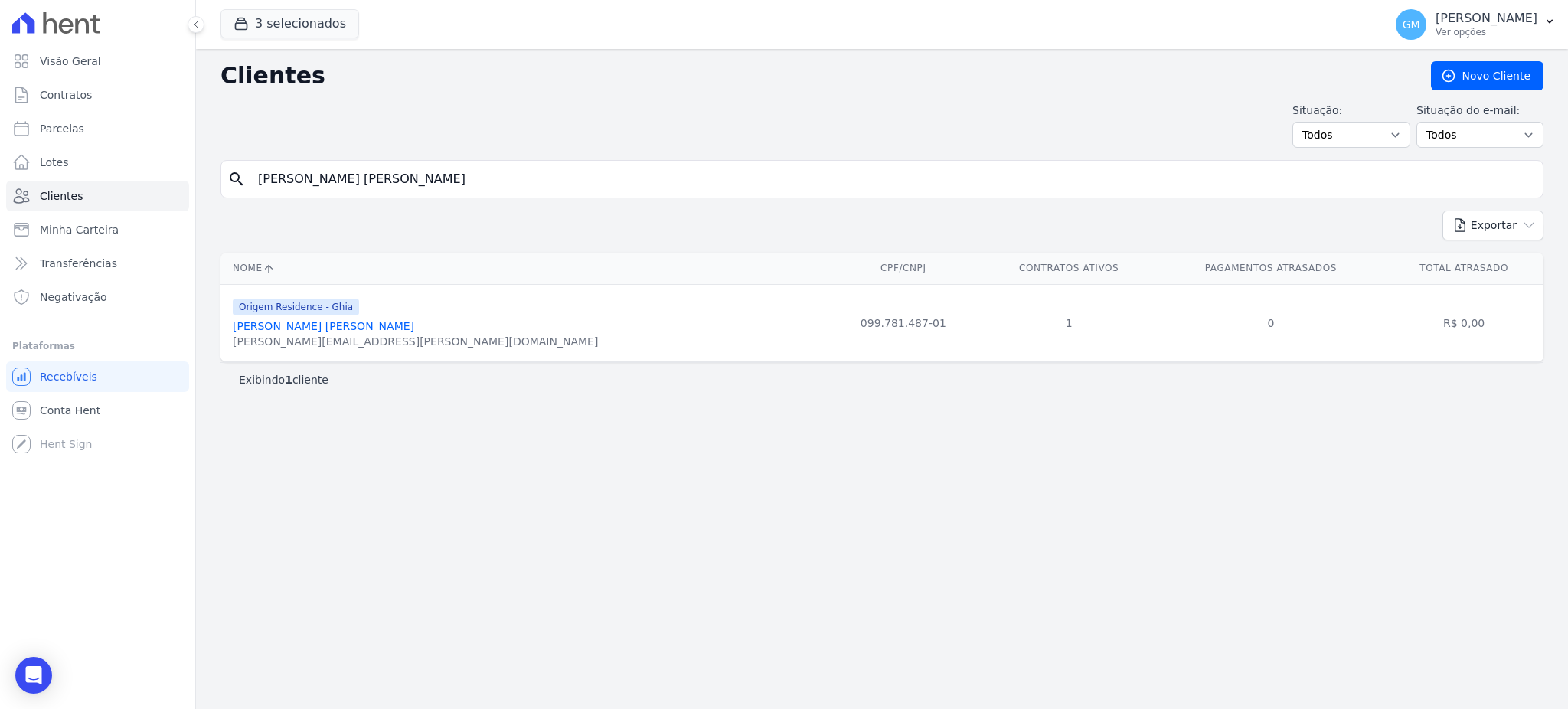
click at [304, 328] on link "[PERSON_NAME] [PERSON_NAME]" at bounding box center [323, 326] width 182 height 12
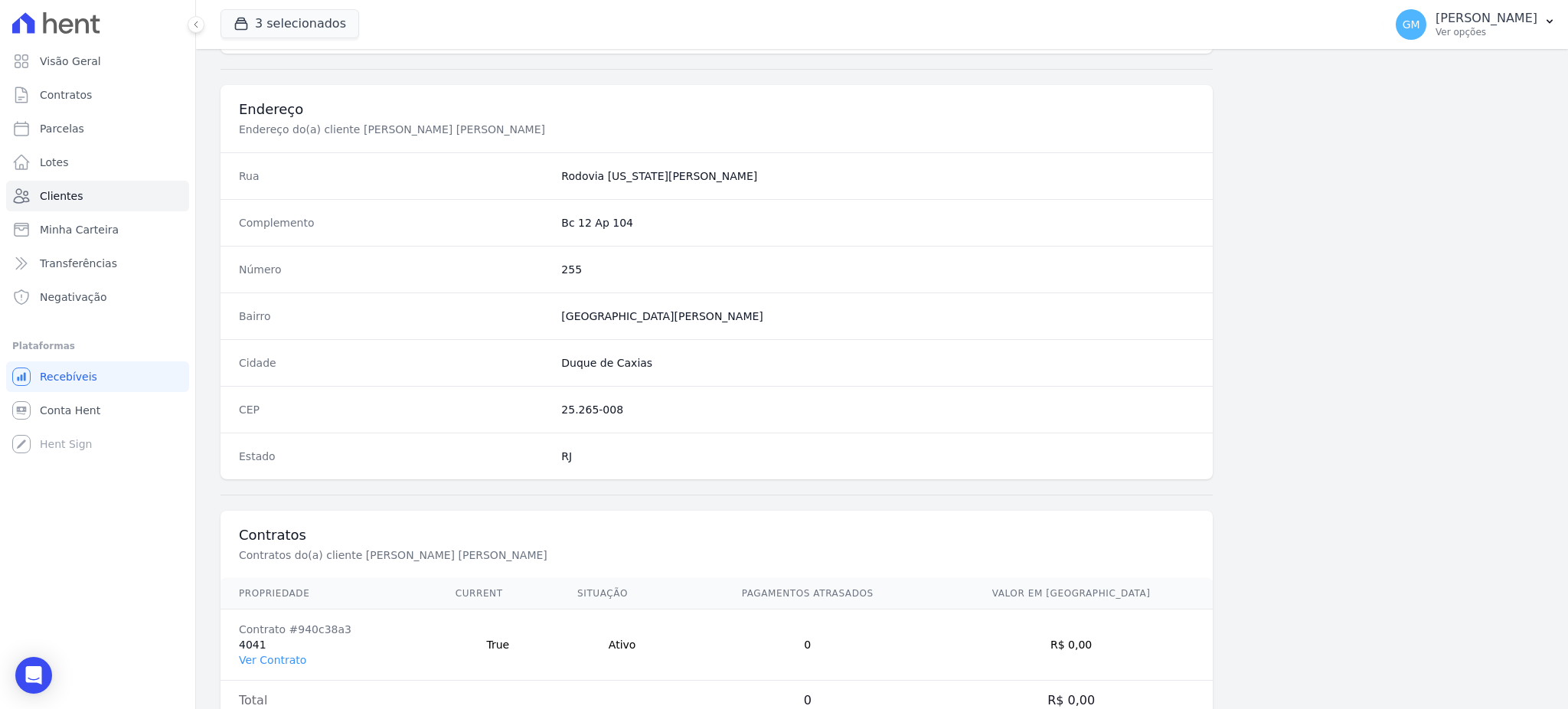
scroll to position [725, 0]
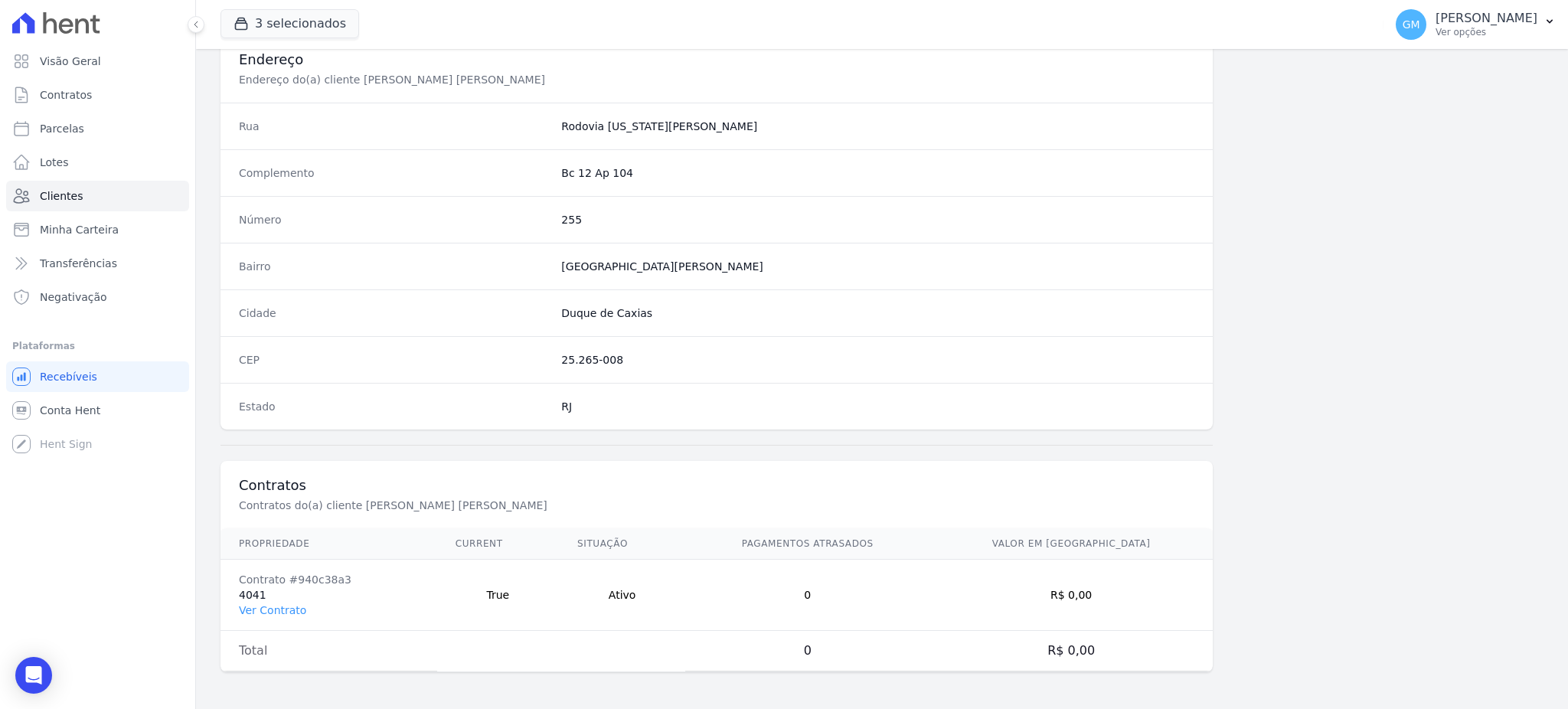
click at [281, 599] on td "Contrato #940c38a3 4041 Ver Contrato" at bounding box center [329, 595] width 217 height 71
click at [276, 611] on link "Ver Contrato" at bounding box center [272, 610] width 67 height 12
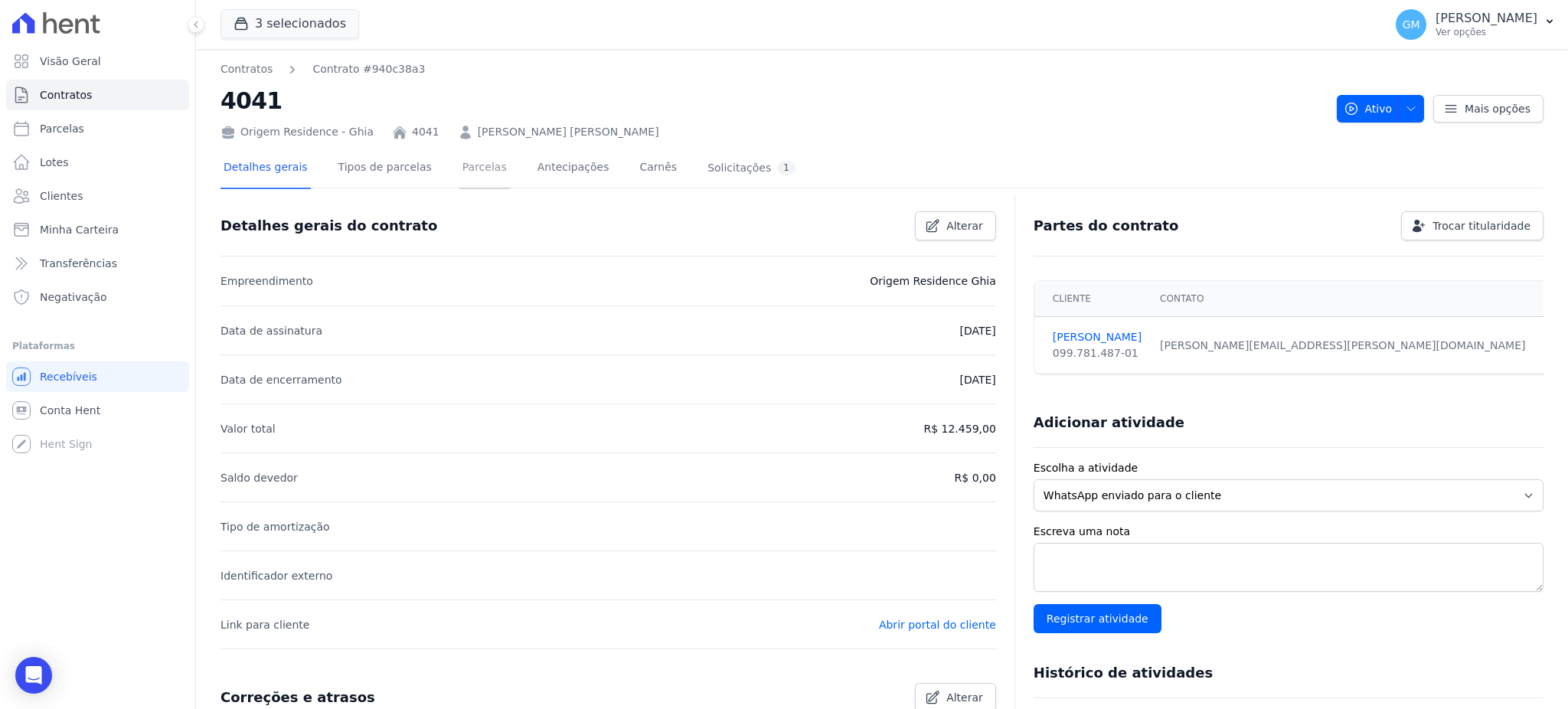
click at [459, 175] on link "Parcelas" at bounding box center [484, 169] width 50 height 41
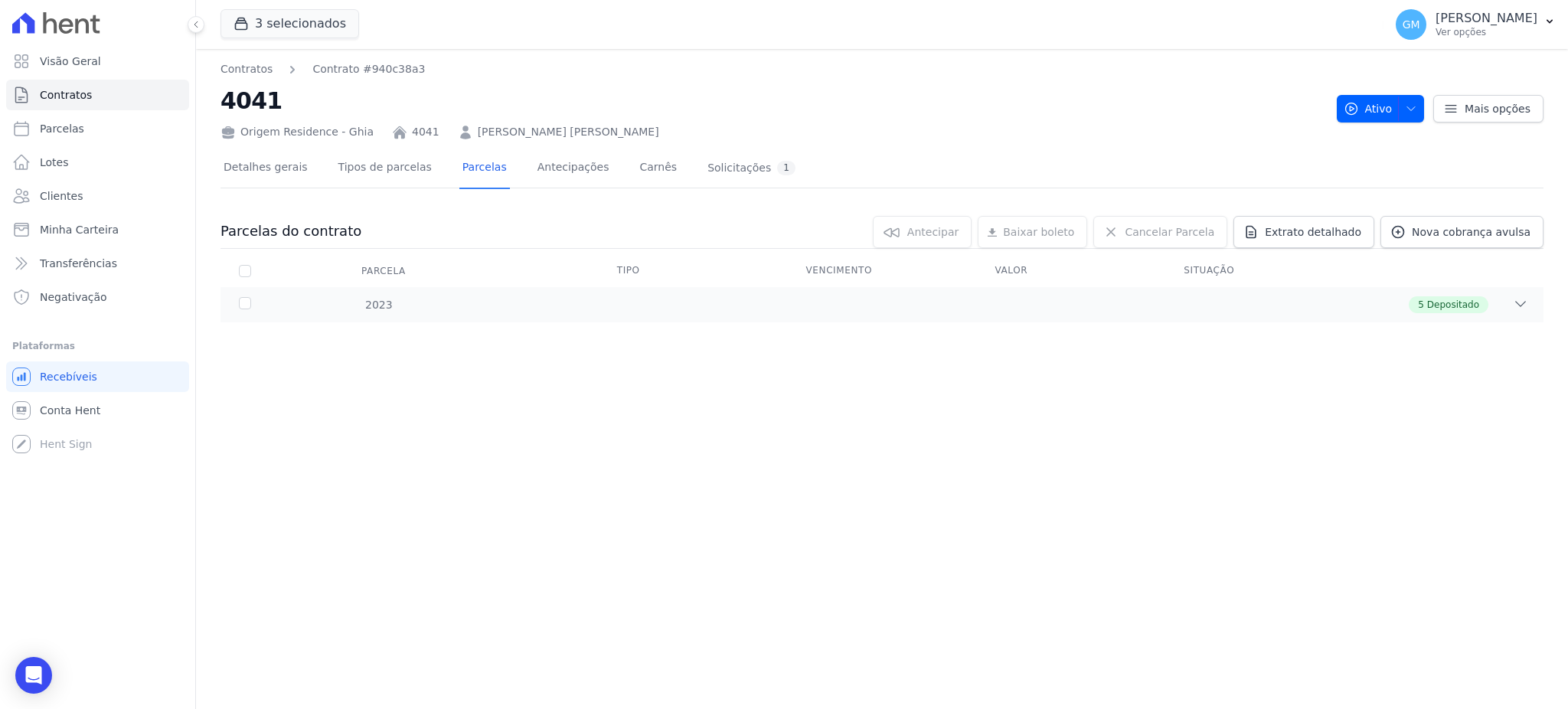
click at [1452, 278] on th at bounding box center [1449, 271] width 189 height 33
click at [1461, 293] on div "2023 5 Depositado" at bounding box center [882, 305] width 1323 height 35
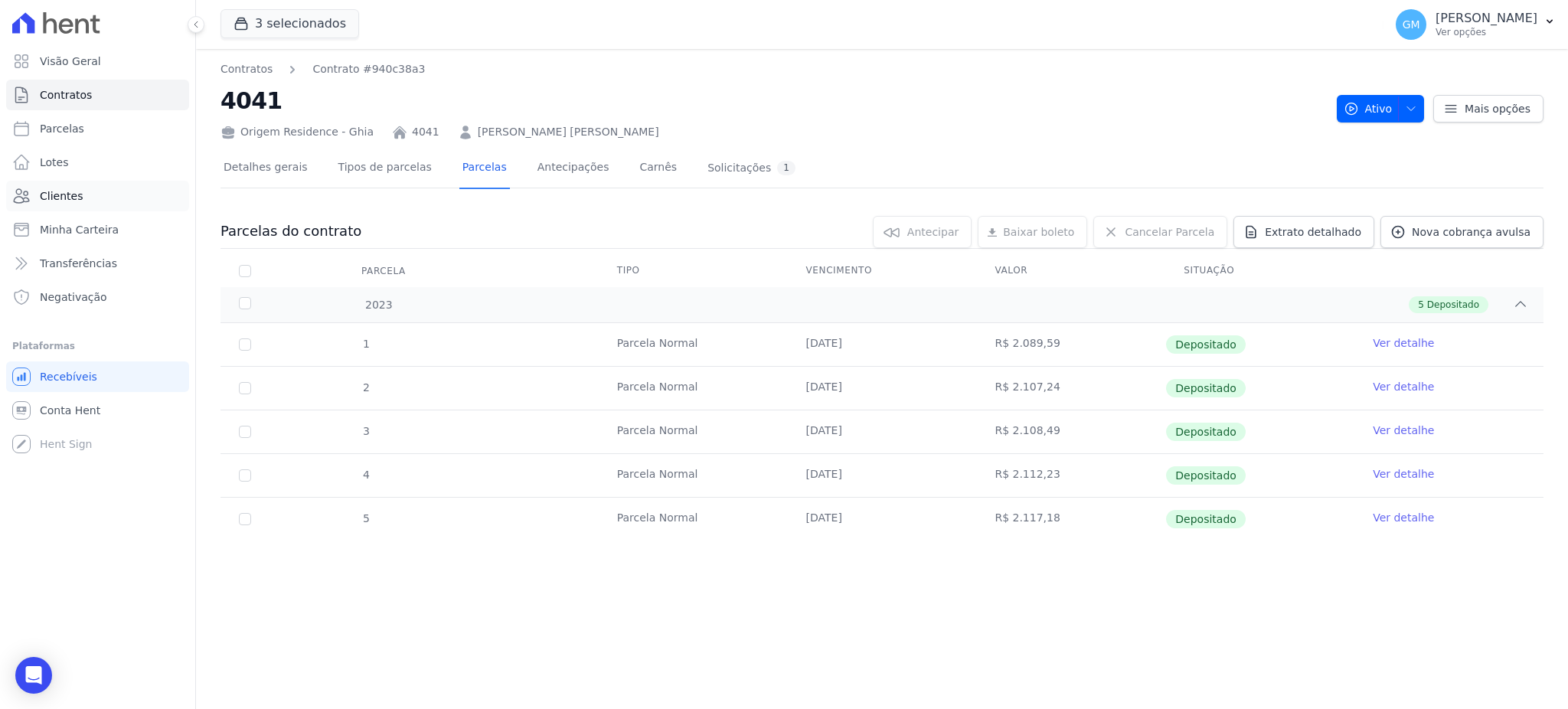
click at [82, 201] on link "Clientes" at bounding box center [98, 196] width 183 height 31
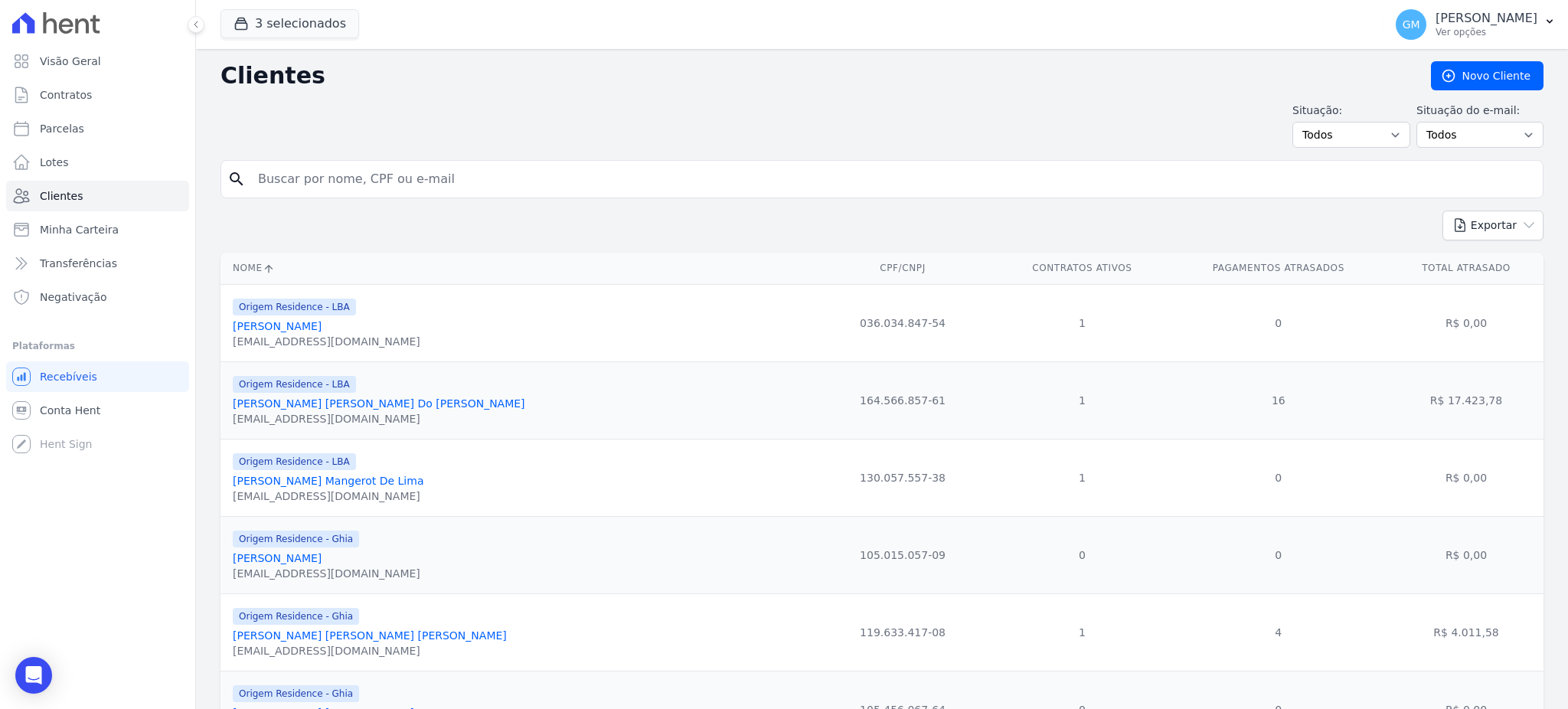
click at [393, 174] on input "search" at bounding box center [893, 179] width 1288 height 31
type input "[PERSON_NAME]"
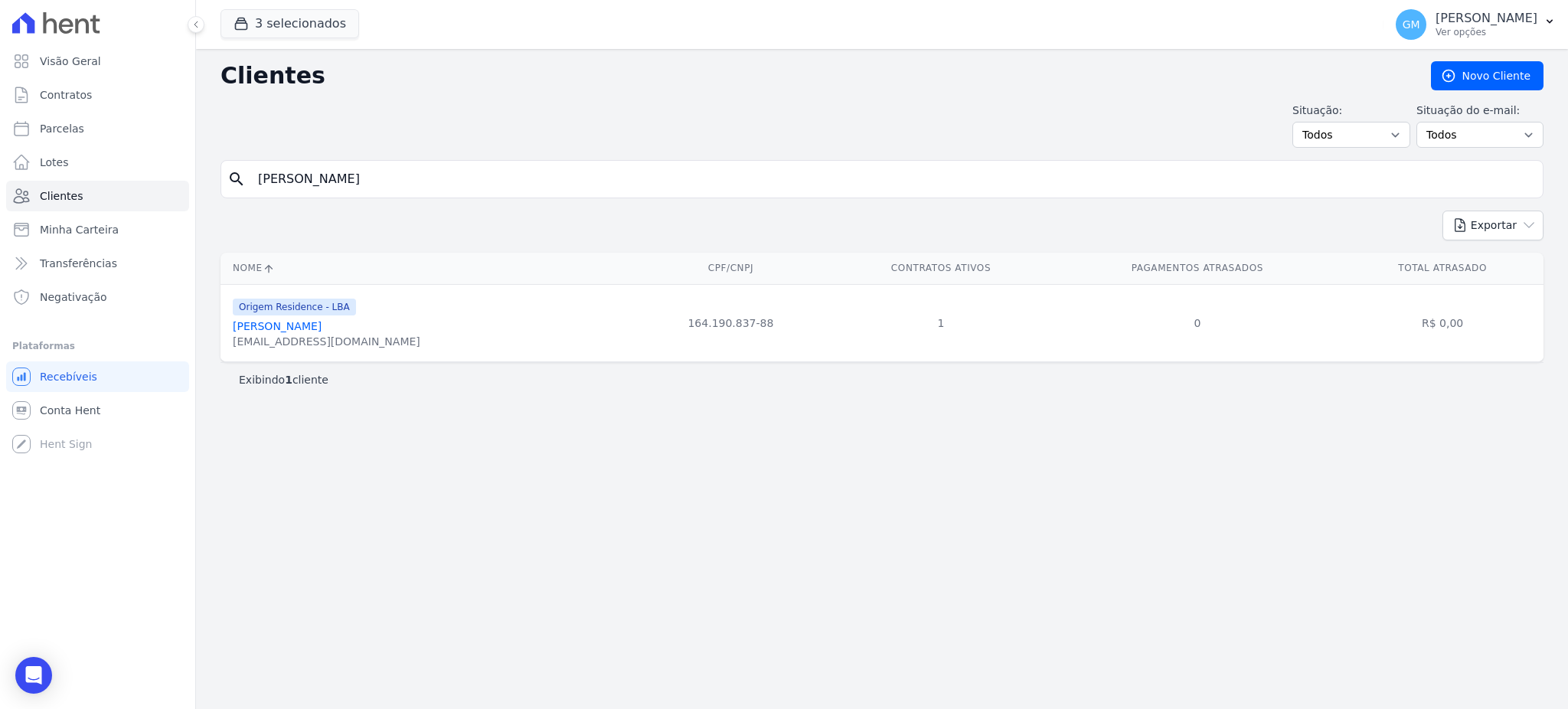
click at [285, 331] on link "[PERSON_NAME]" at bounding box center [277, 326] width 89 height 12
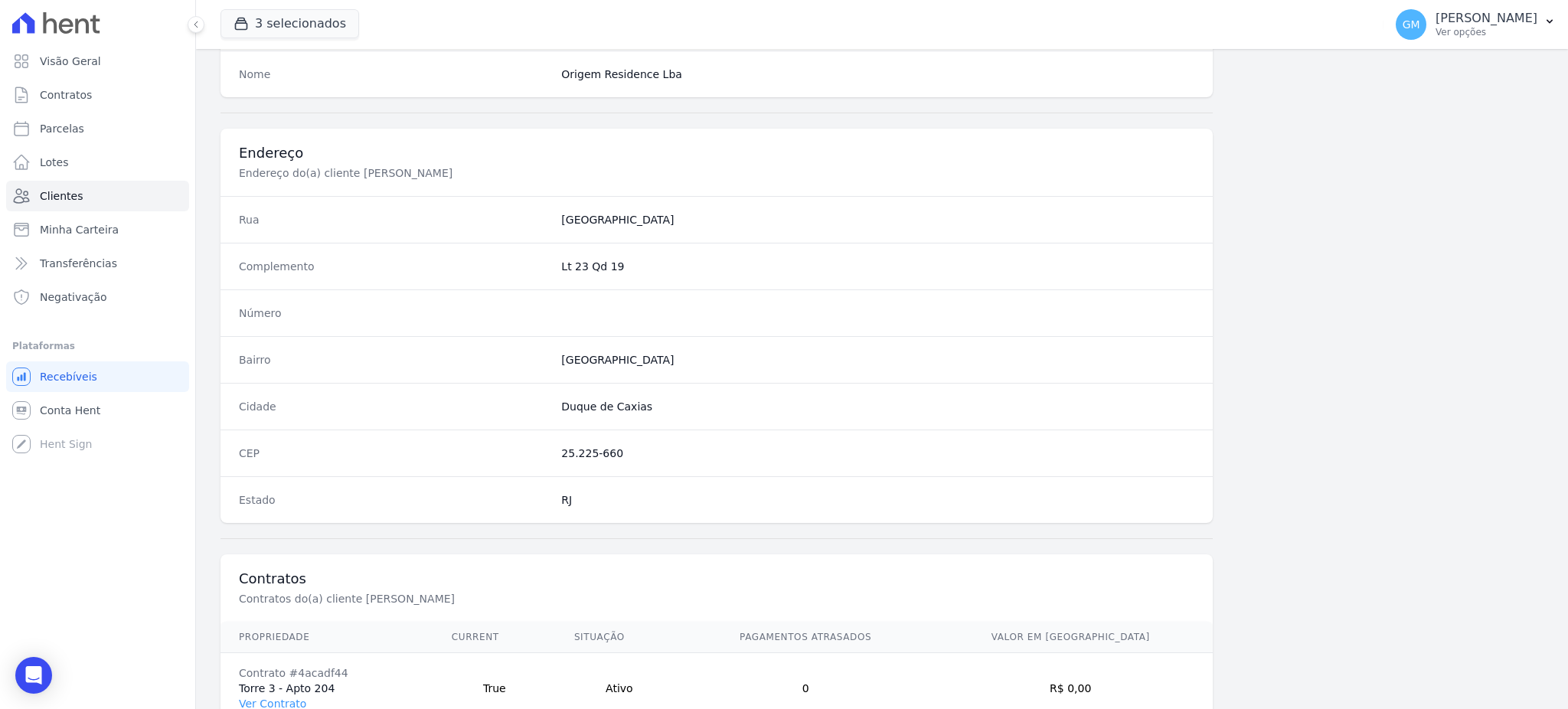
scroll to position [725, 0]
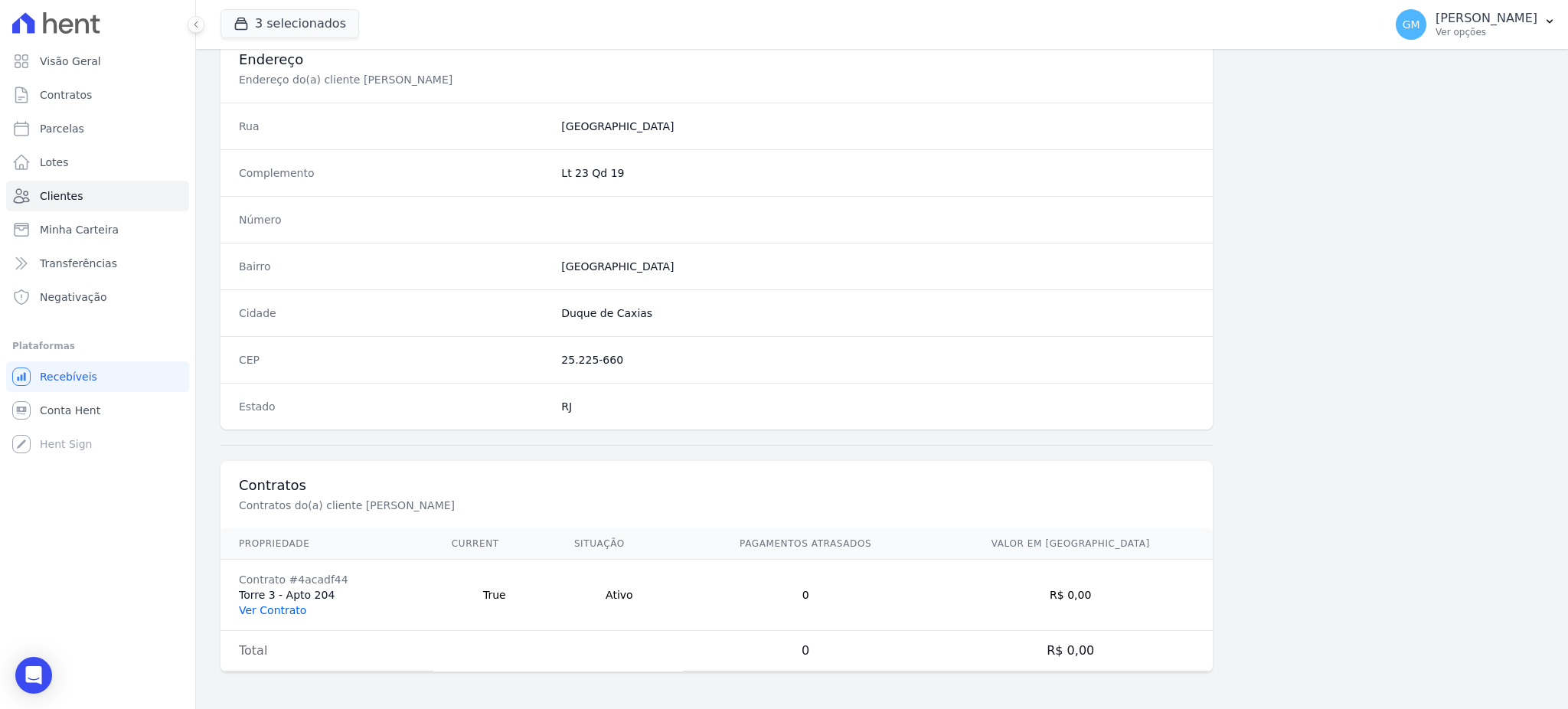
click at [293, 617] on link "Ver Contrato" at bounding box center [272, 610] width 67 height 12
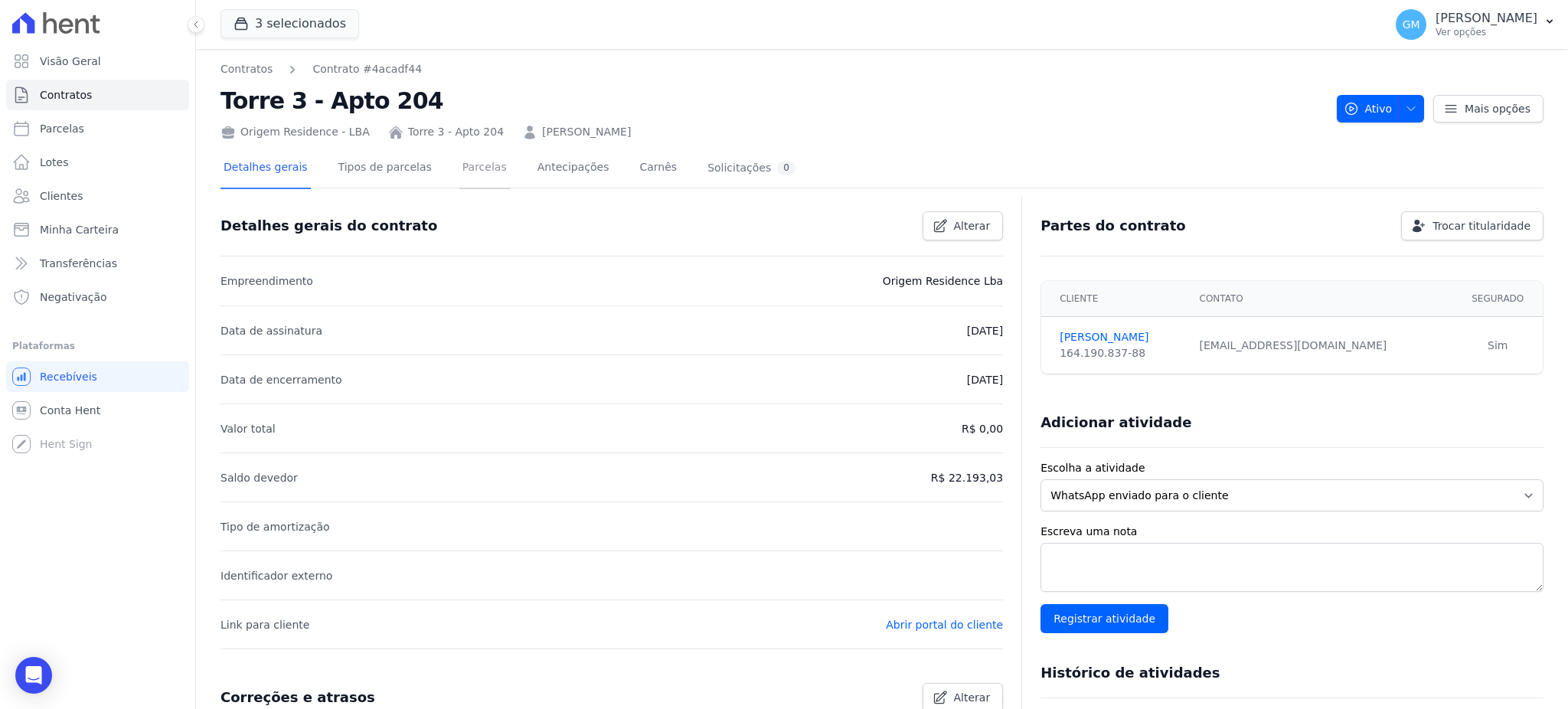
click at [471, 170] on link "Parcelas" at bounding box center [484, 169] width 50 height 41
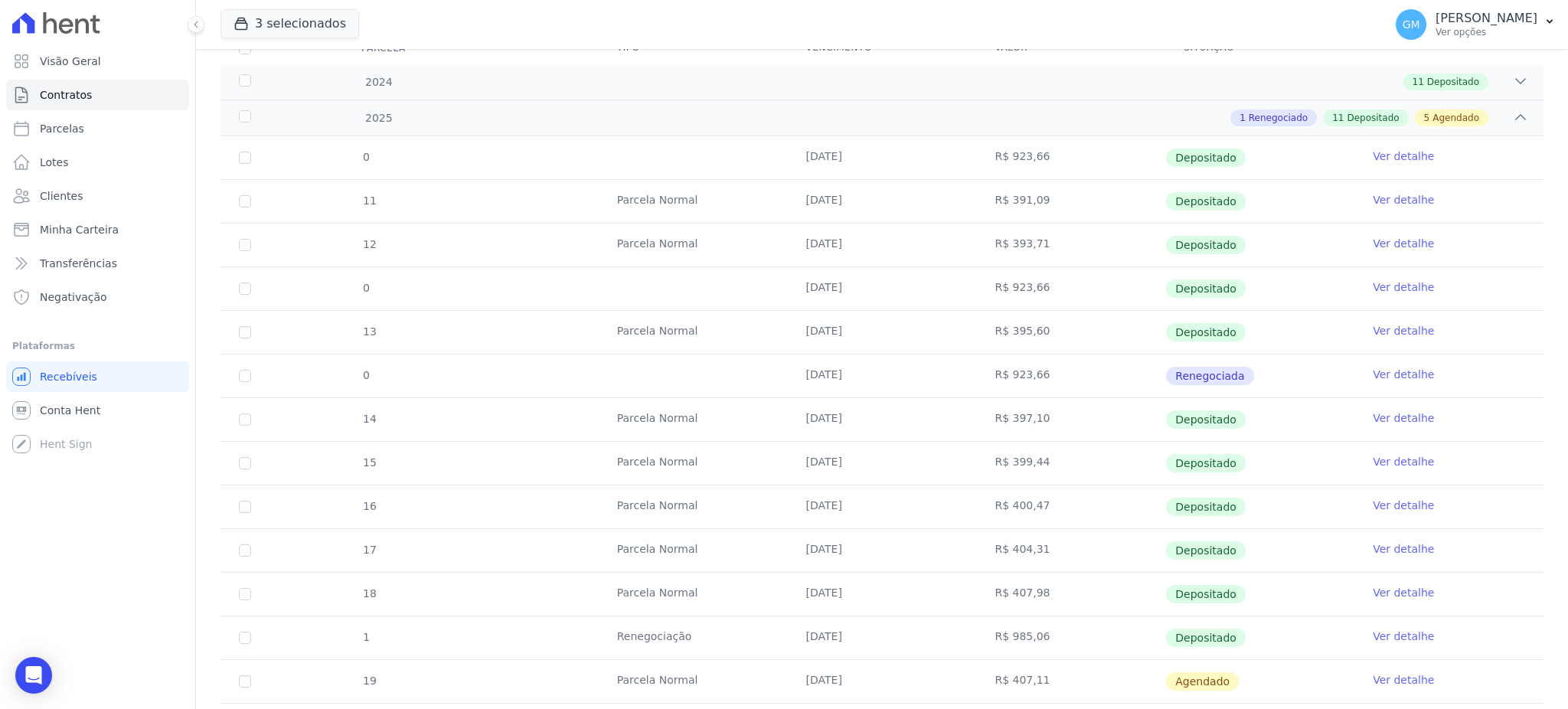
scroll to position [408, 0]
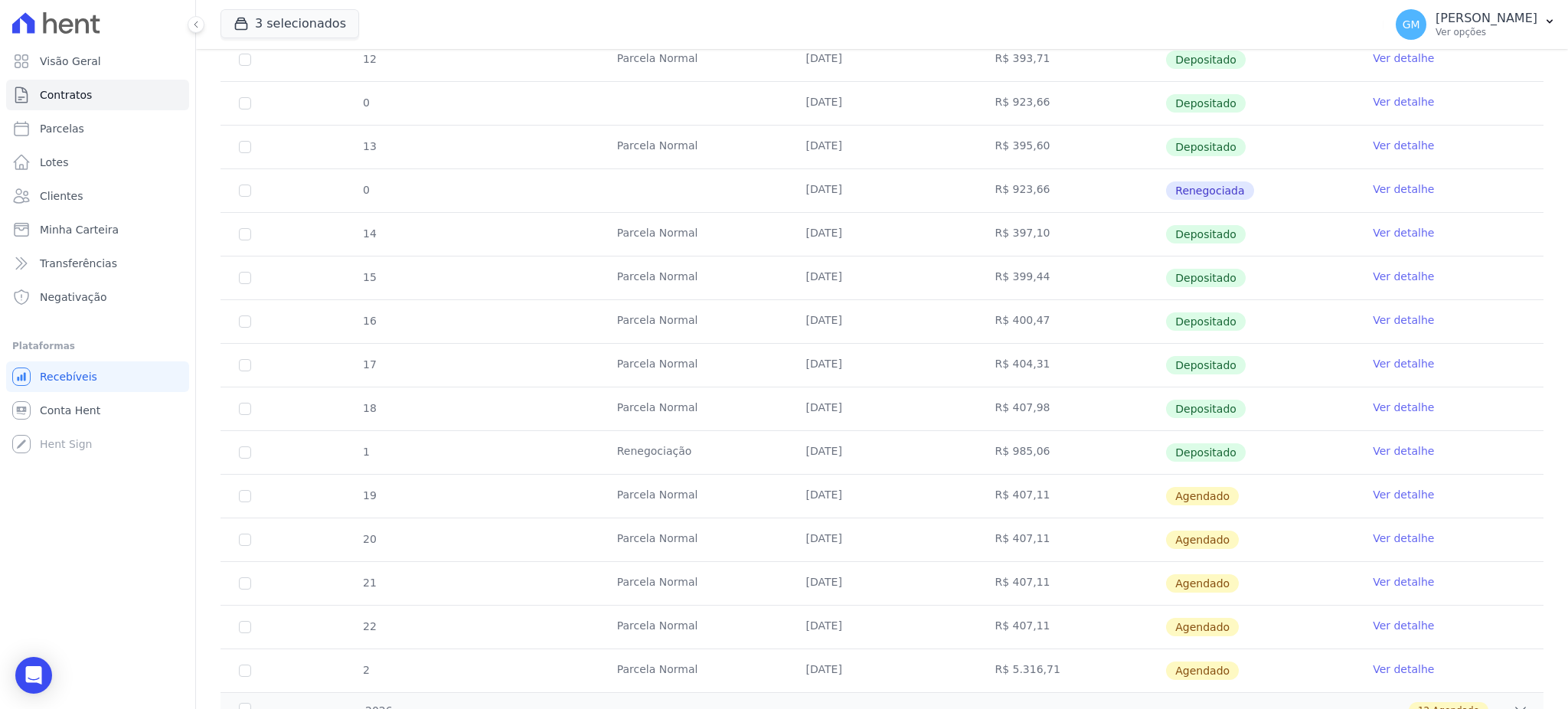
click at [1373, 449] on link "Ver detalhe" at bounding box center [1404, 451] width 61 height 15
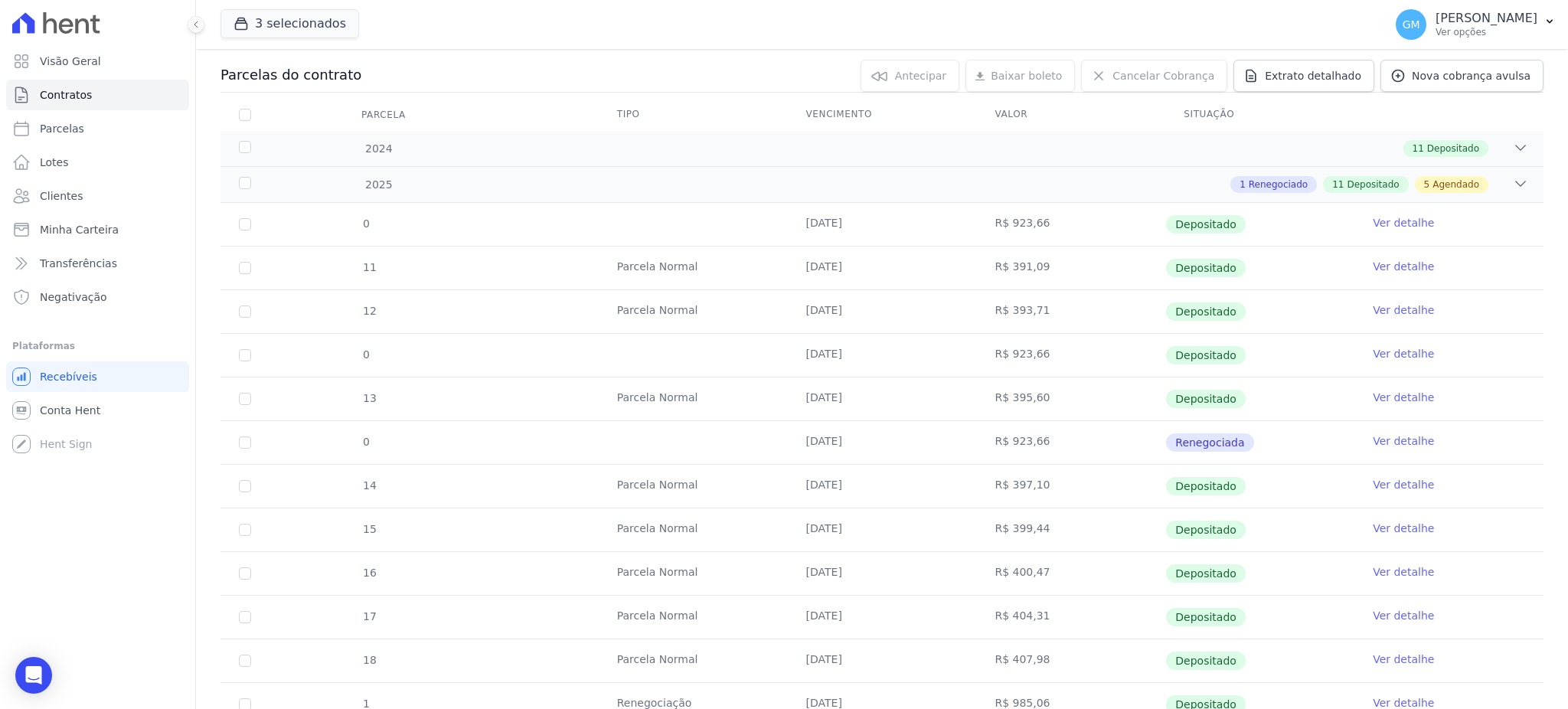
scroll to position [408, 0]
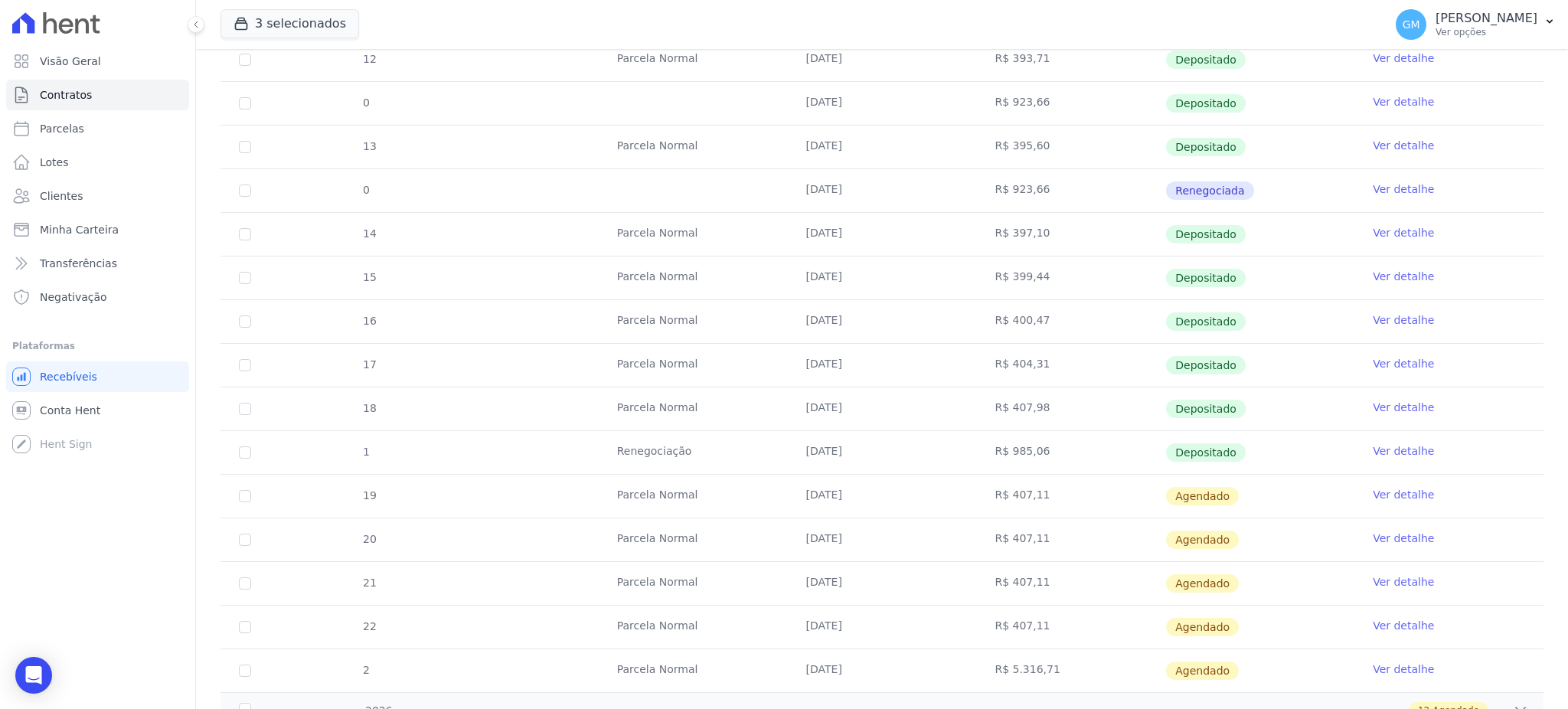
click at [1387, 412] on link "Ver detalhe" at bounding box center [1404, 407] width 61 height 15
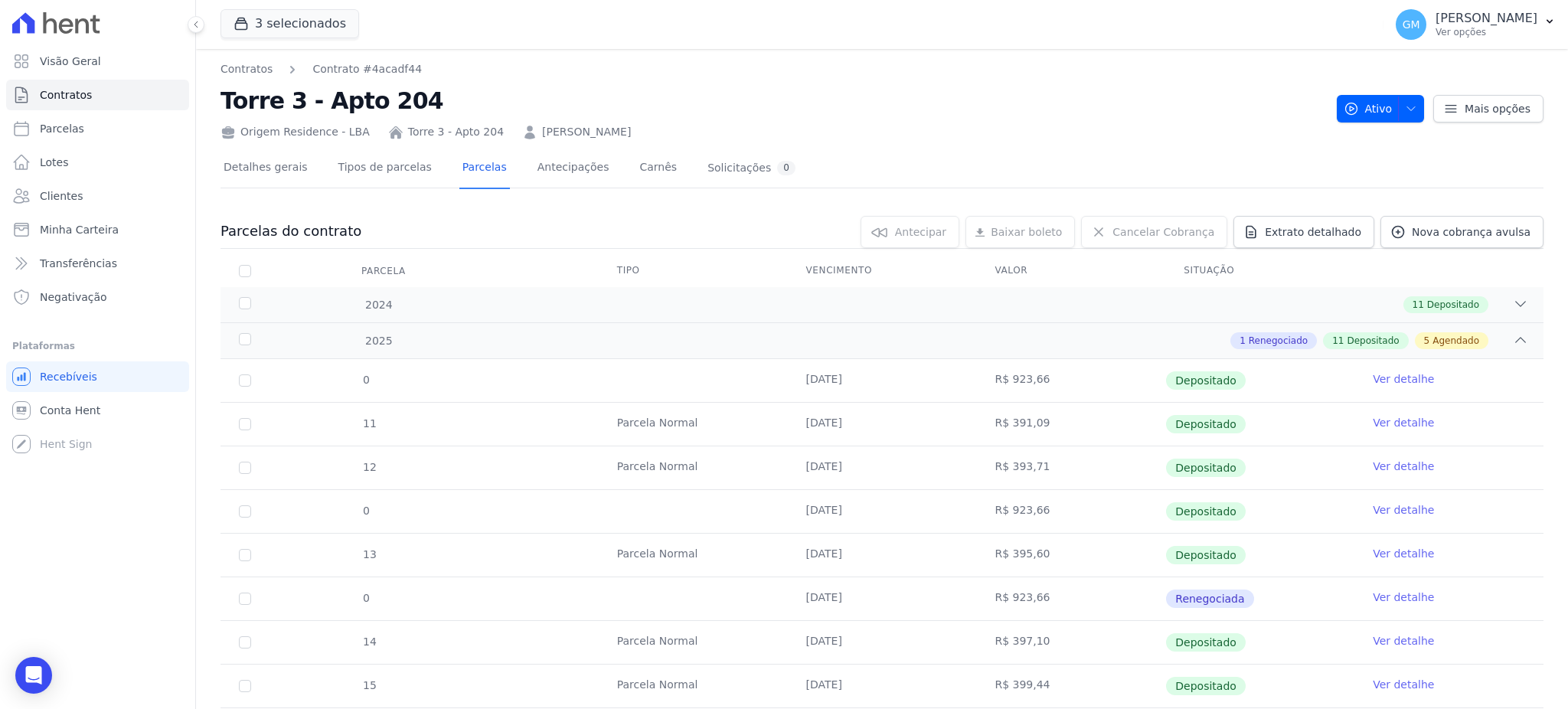
scroll to position [307, 0]
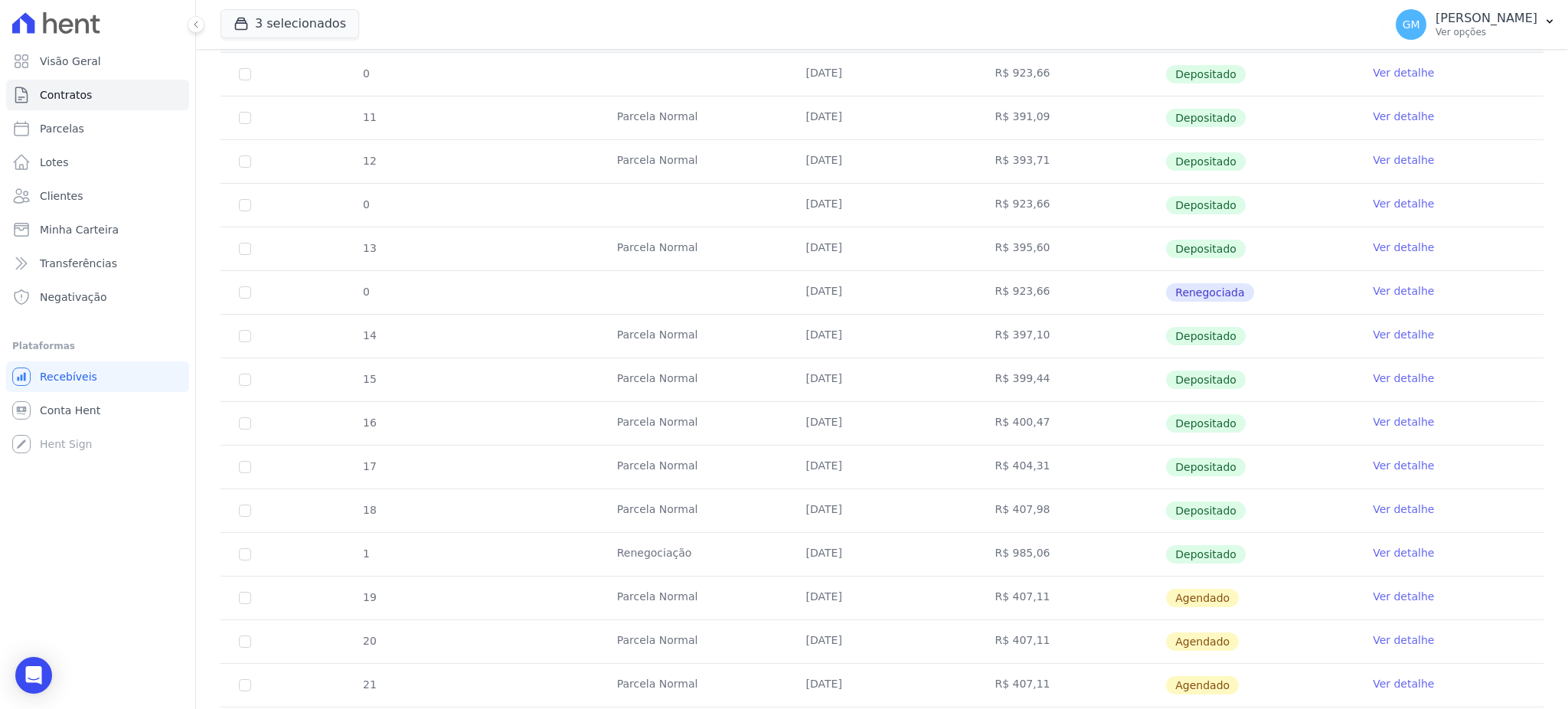
click at [1386, 598] on link "Ver detalhe" at bounding box center [1404, 596] width 61 height 15
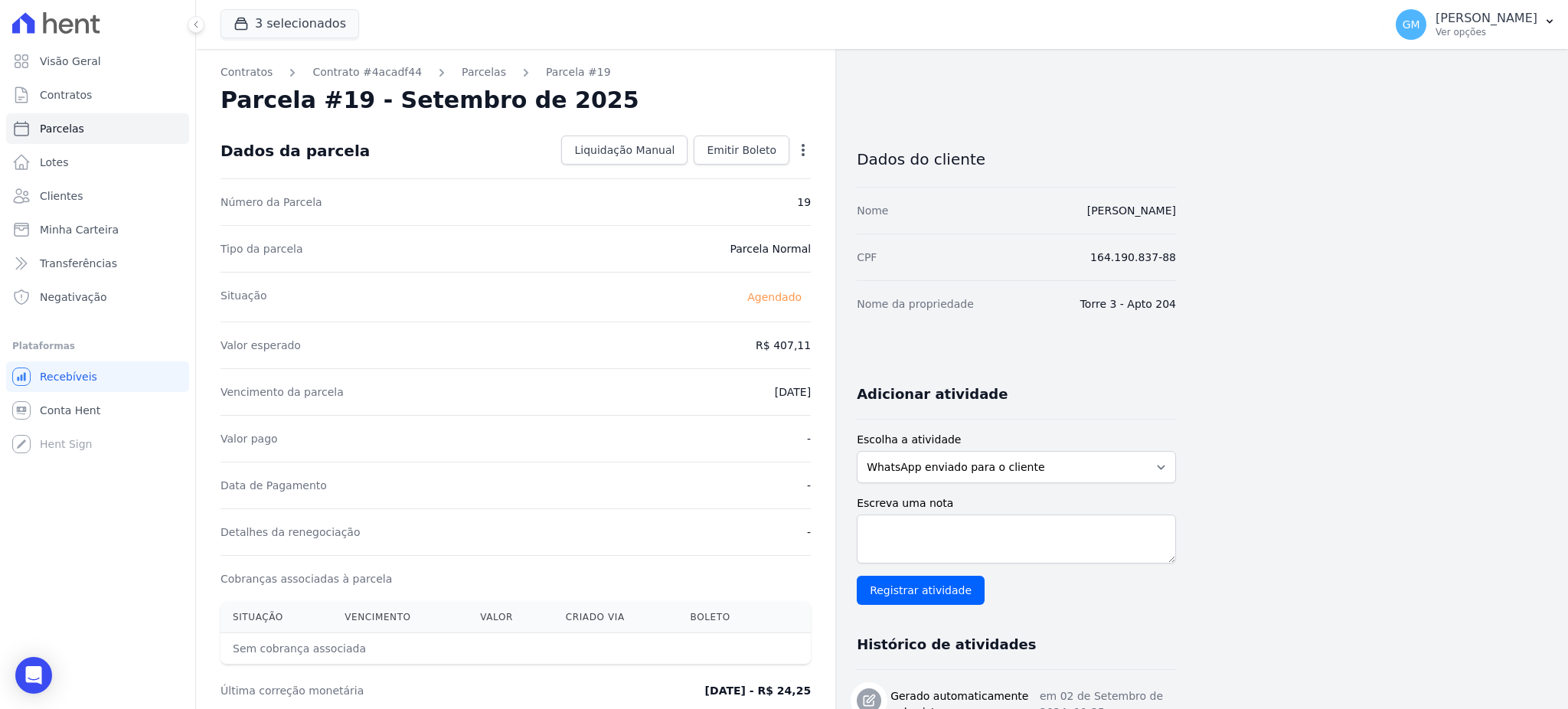
click at [806, 146] on icon "button" at bounding box center [803, 150] width 15 height 15
click at [755, 162] on link "Alterar" at bounding box center [737, 170] width 135 height 28
drag, startPoint x: 789, startPoint y: 350, endPoint x: 814, endPoint y: 350, distance: 25.0
click at [763, 350] on input "407.11" at bounding box center [738, 344] width 147 height 33
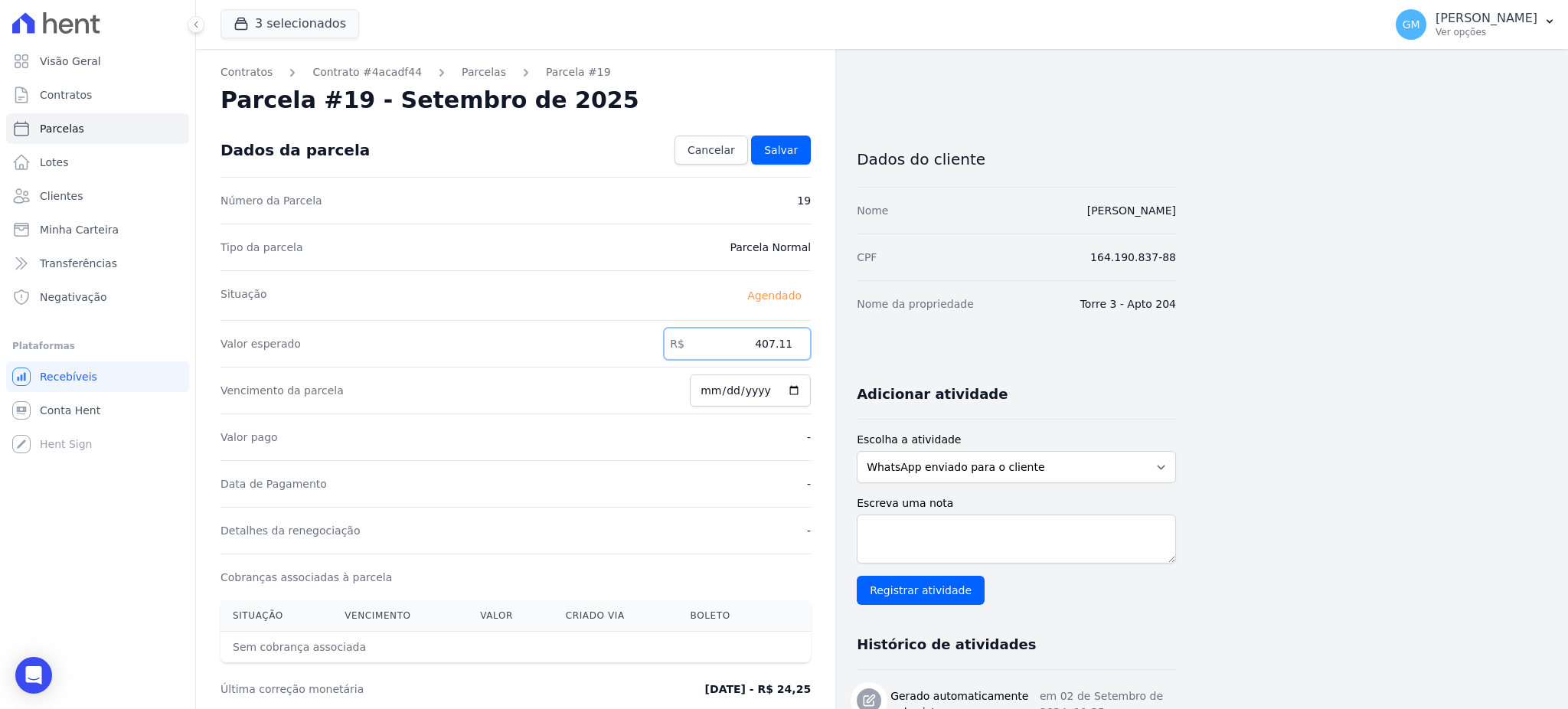
drag, startPoint x: 754, startPoint y: 348, endPoint x: 823, endPoint y: 345, distance: 69.1
paste input "10.83"
type input "410.83"
click at [781, 126] on div "Dados da parcela Cancelar Salvar" at bounding box center [516, 150] width 591 height 54
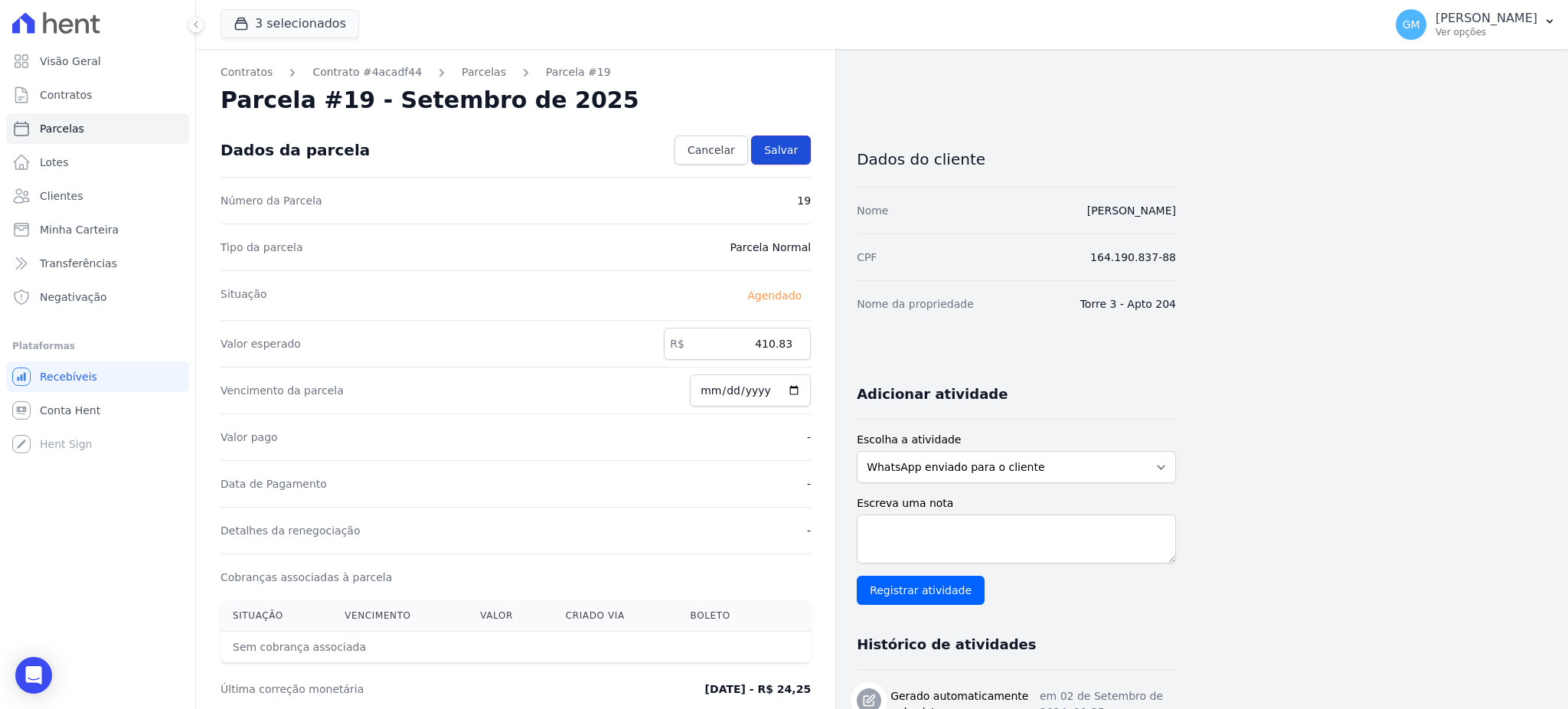
click at [784, 153] on span "Salvar" at bounding box center [781, 150] width 34 height 15
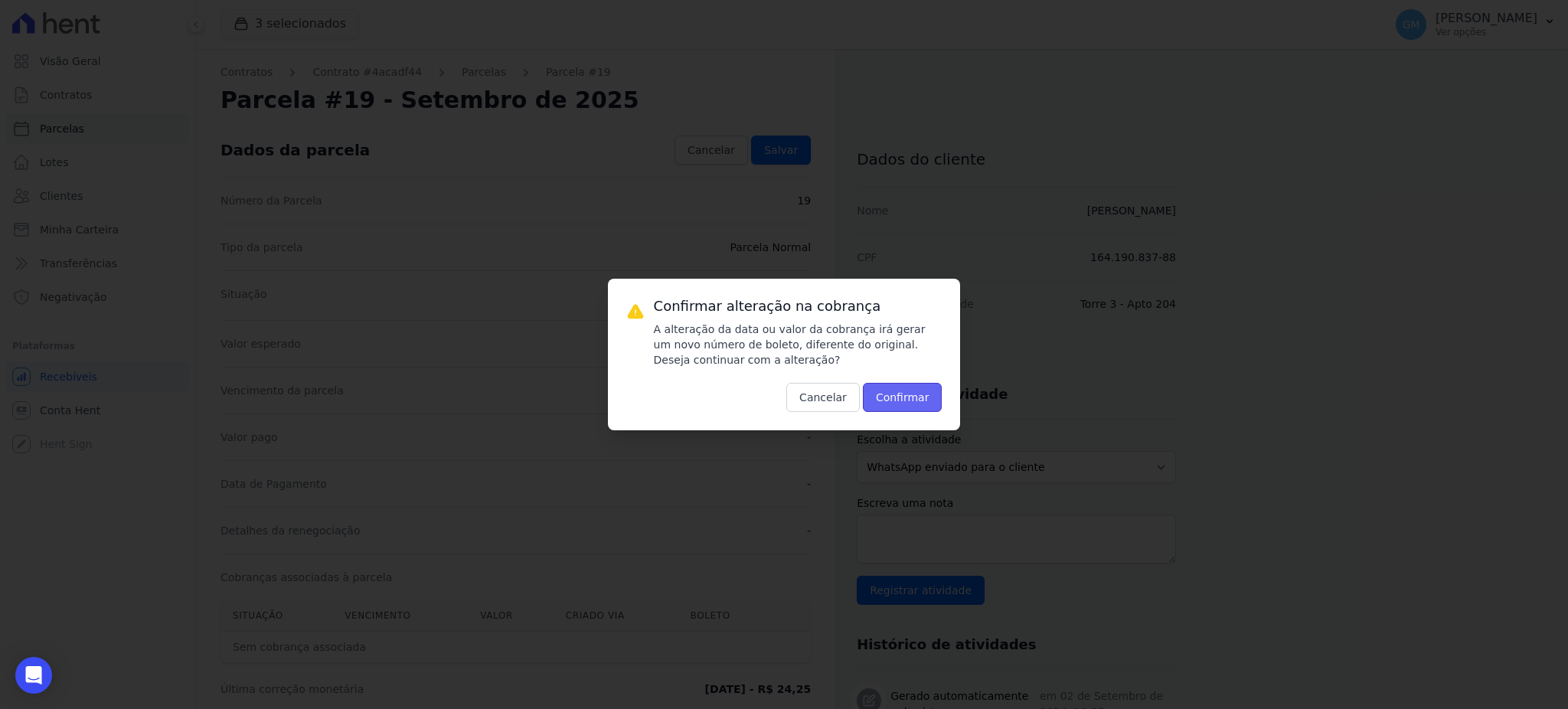
click at [910, 391] on button "Confirmar" at bounding box center [902, 397] width 79 height 29
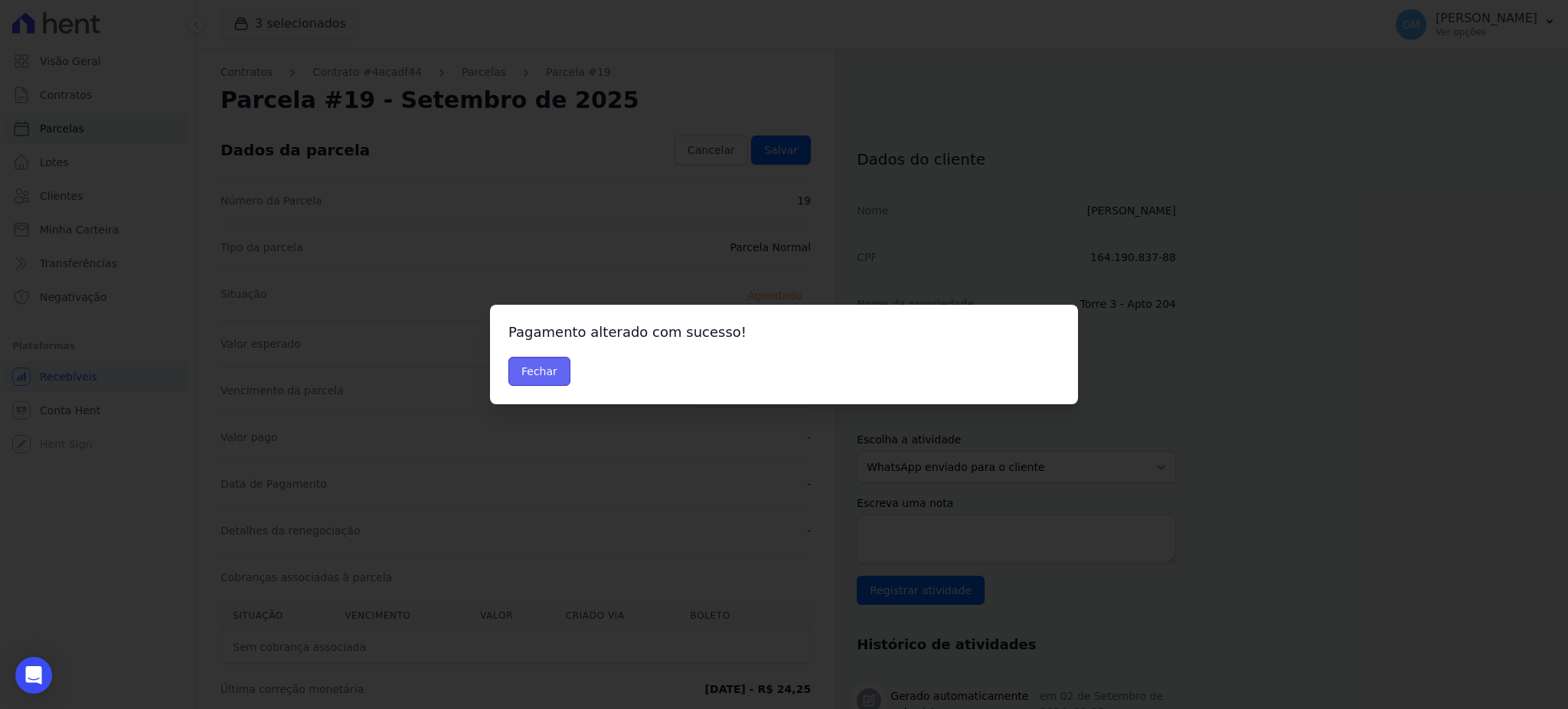
click at [528, 361] on button "Fechar" at bounding box center [539, 371] width 62 height 29
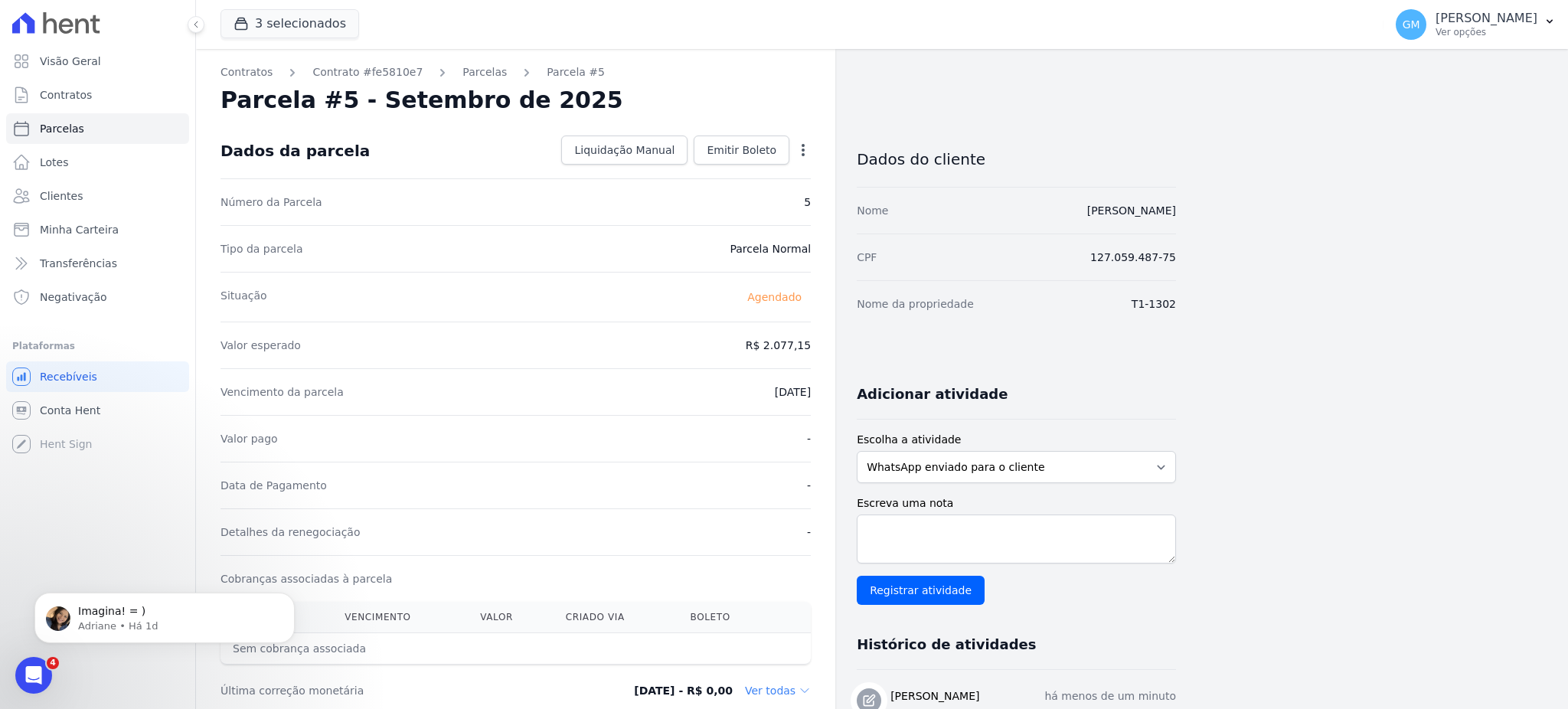
click at [811, 334] on div "Valor esperado R$ 2.077,15" at bounding box center [516, 345] width 591 height 47
click at [760, 148] on span "Emitir Boleto" at bounding box center [742, 150] width 70 height 15
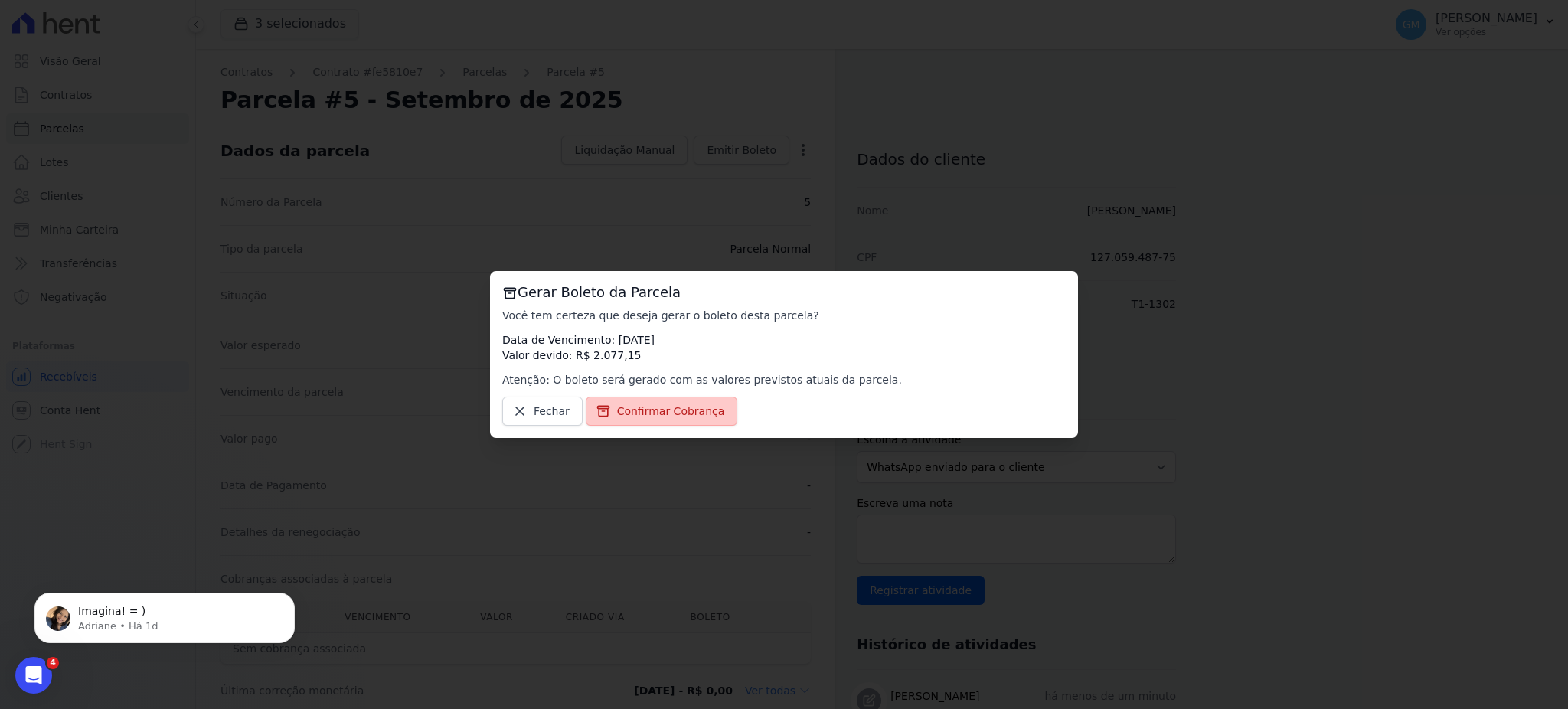
click at [681, 411] on span "Confirmar Cobrança" at bounding box center [671, 411] width 108 height 15
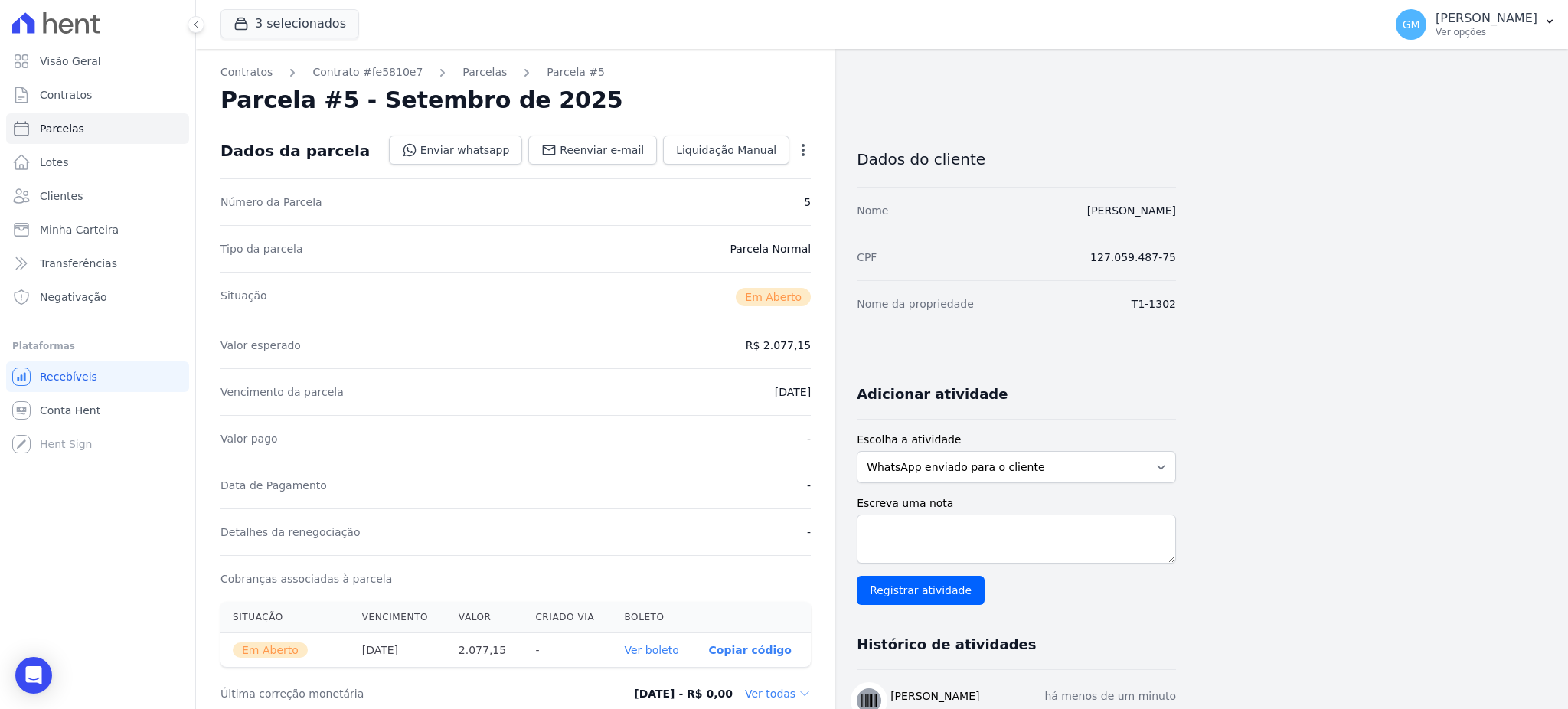
click at [756, 434] on div "Valor pago -" at bounding box center [516, 438] width 591 height 47
click at [791, 458] on div "Valor pago -" at bounding box center [516, 438] width 591 height 47
click at [634, 648] on link "Ver boleto" at bounding box center [651, 649] width 54 height 12
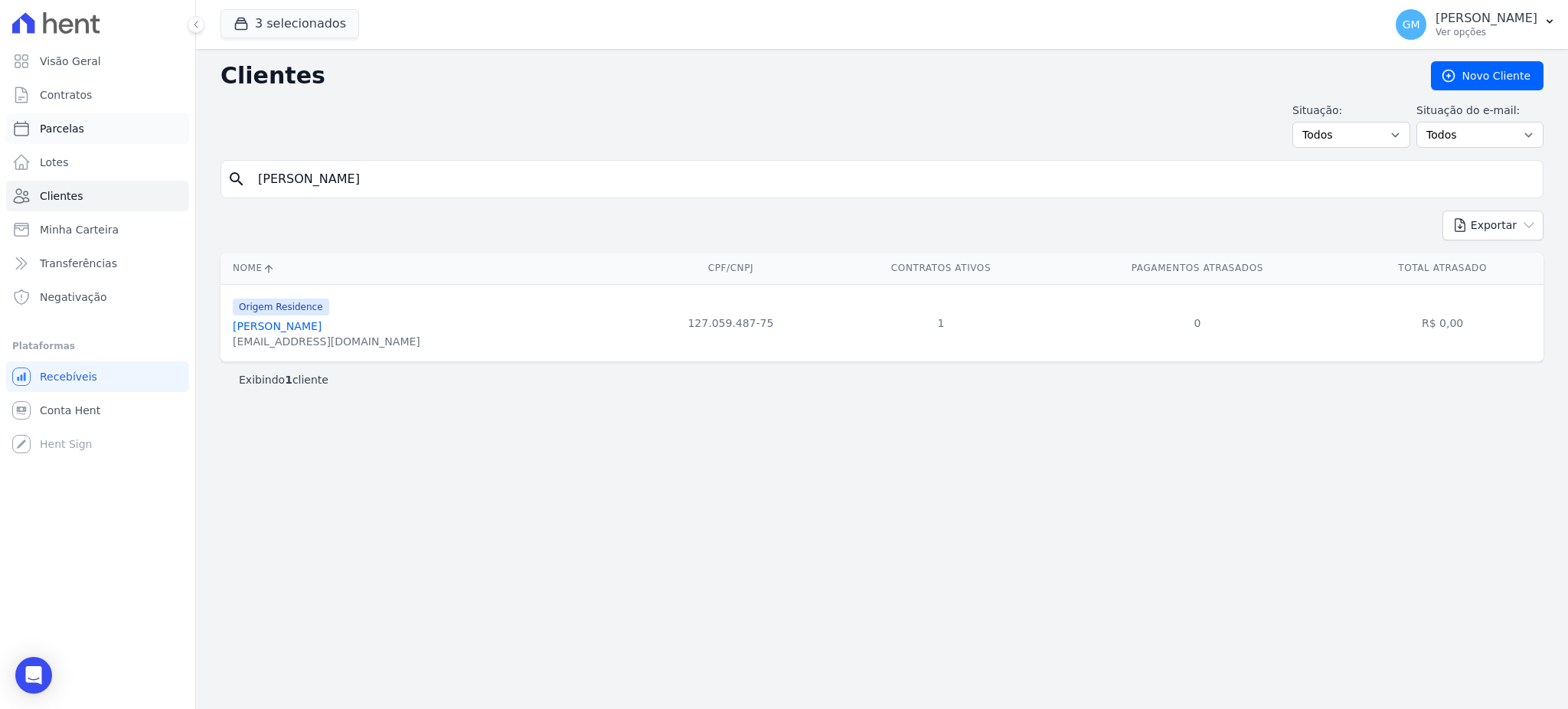
click at [81, 127] on link "Parcelas" at bounding box center [98, 129] width 183 height 31
select select
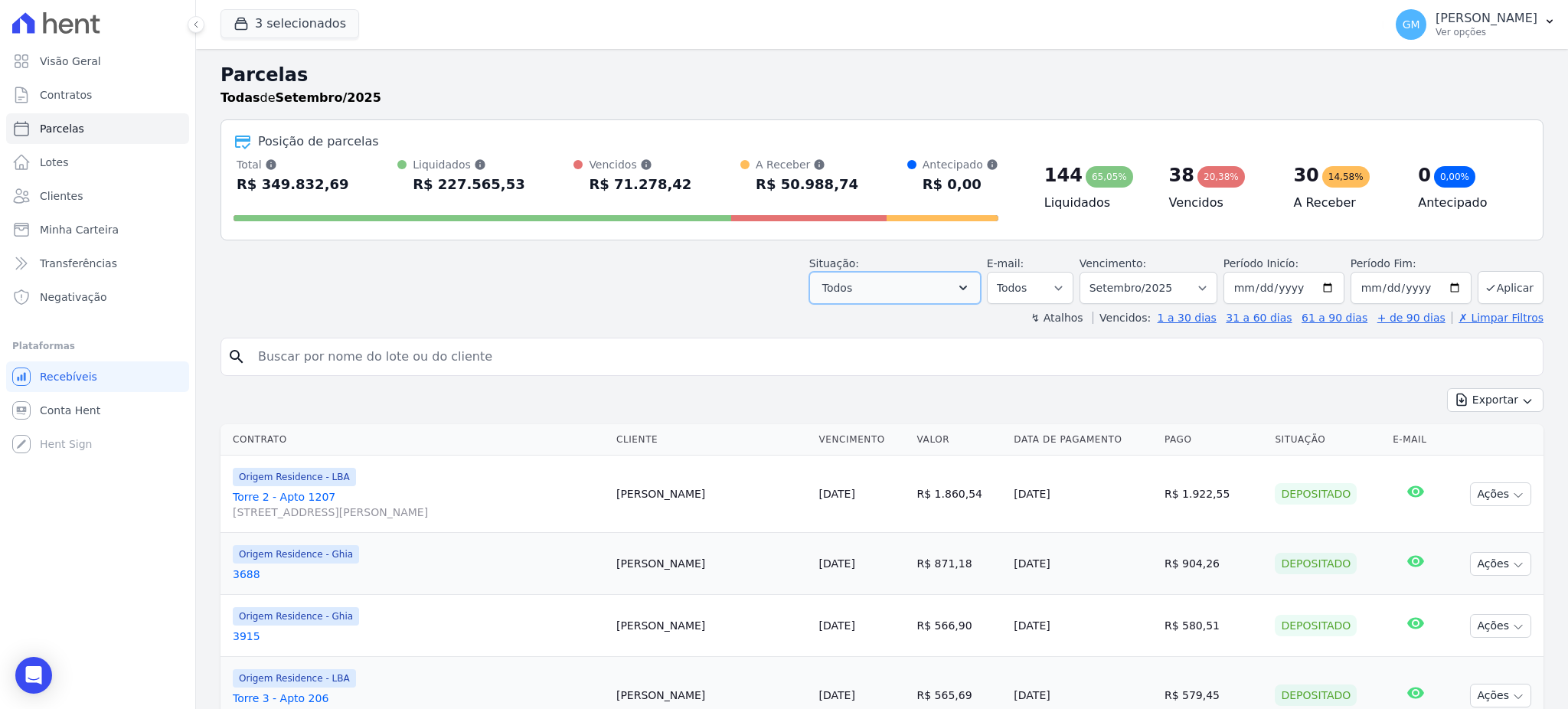
click at [903, 299] on button "Todos" at bounding box center [895, 288] width 171 height 33
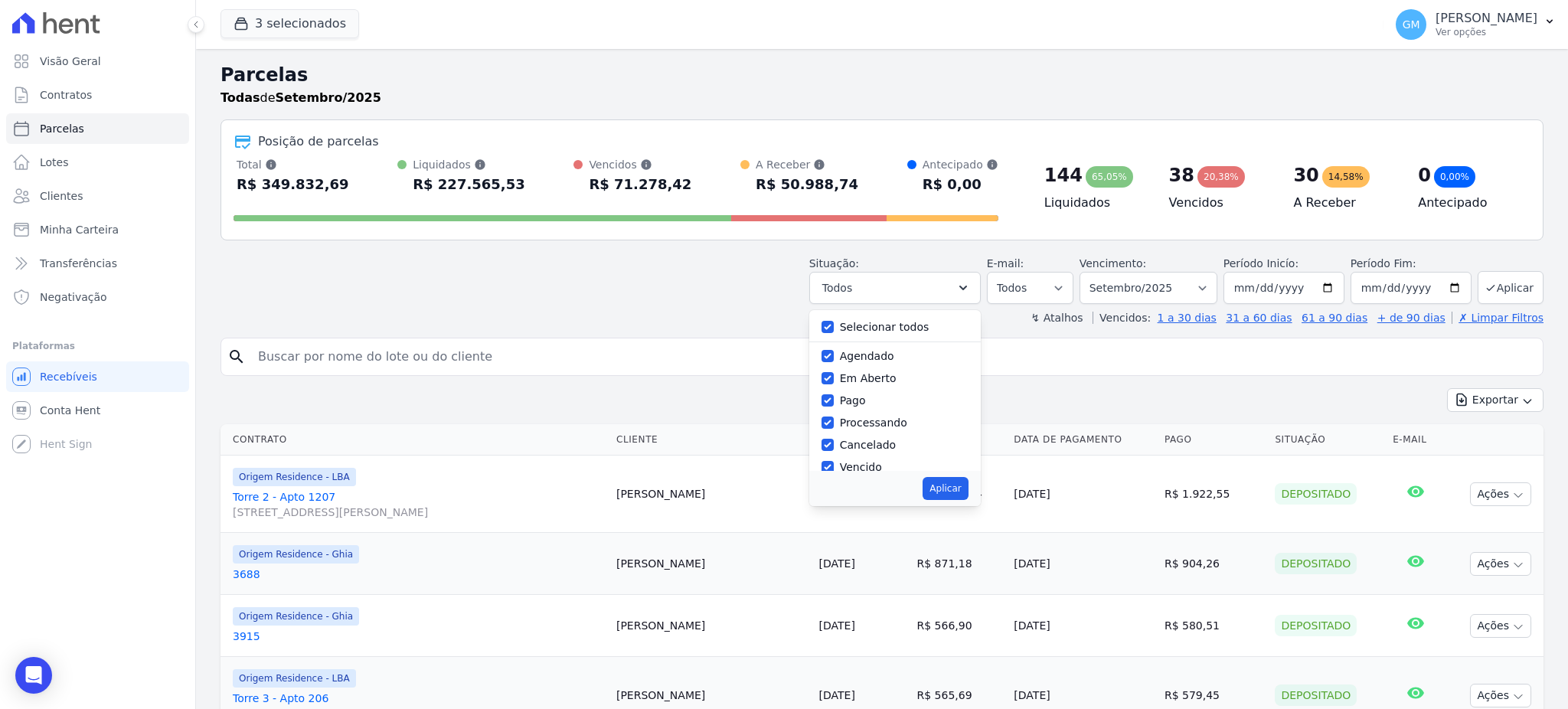
click at [843, 324] on div "Selecionar todos" at bounding box center [895, 327] width 147 height 22
click at [834, 326] on input "Selecionar todos" at bounding box center [827, 326] width 12 height 12
checkbox input "false"
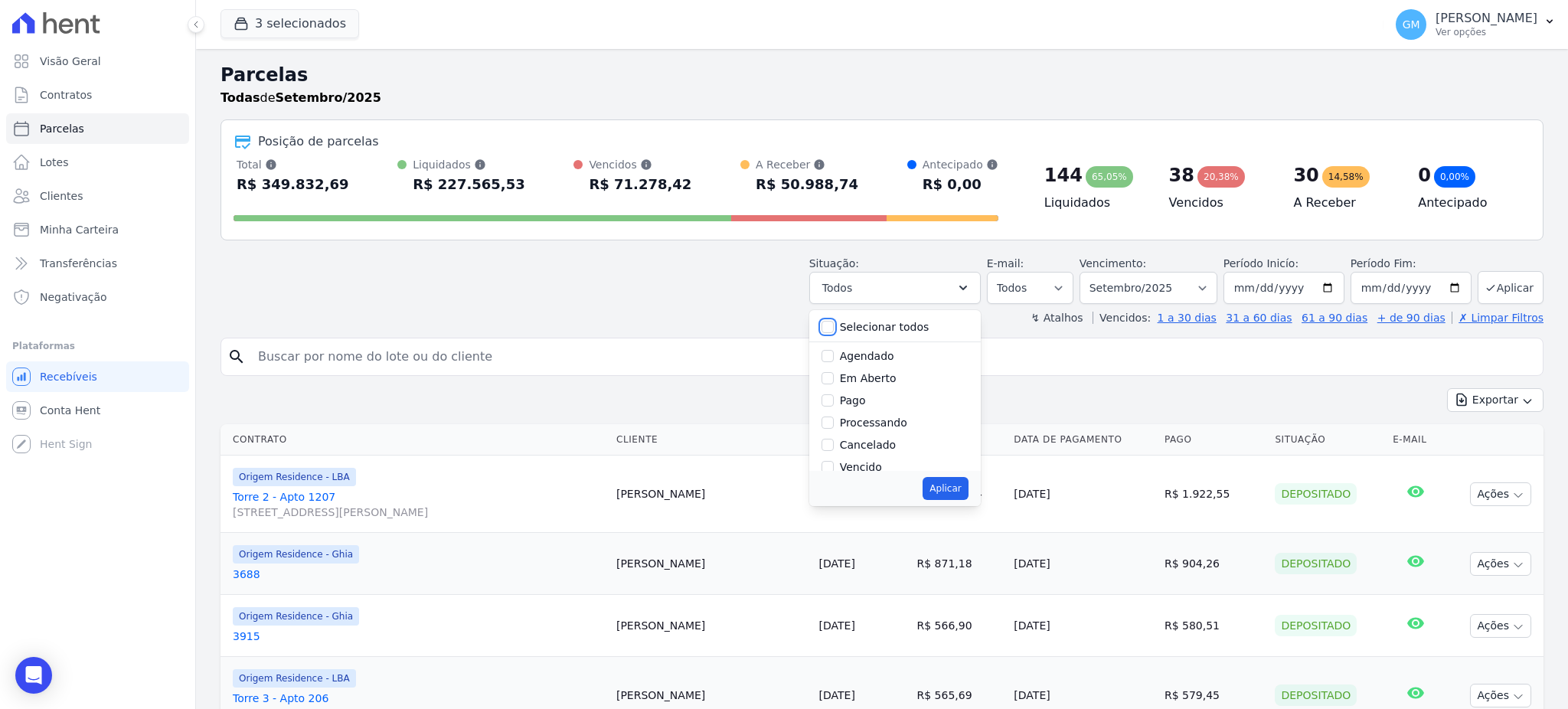
checkbox input "false"
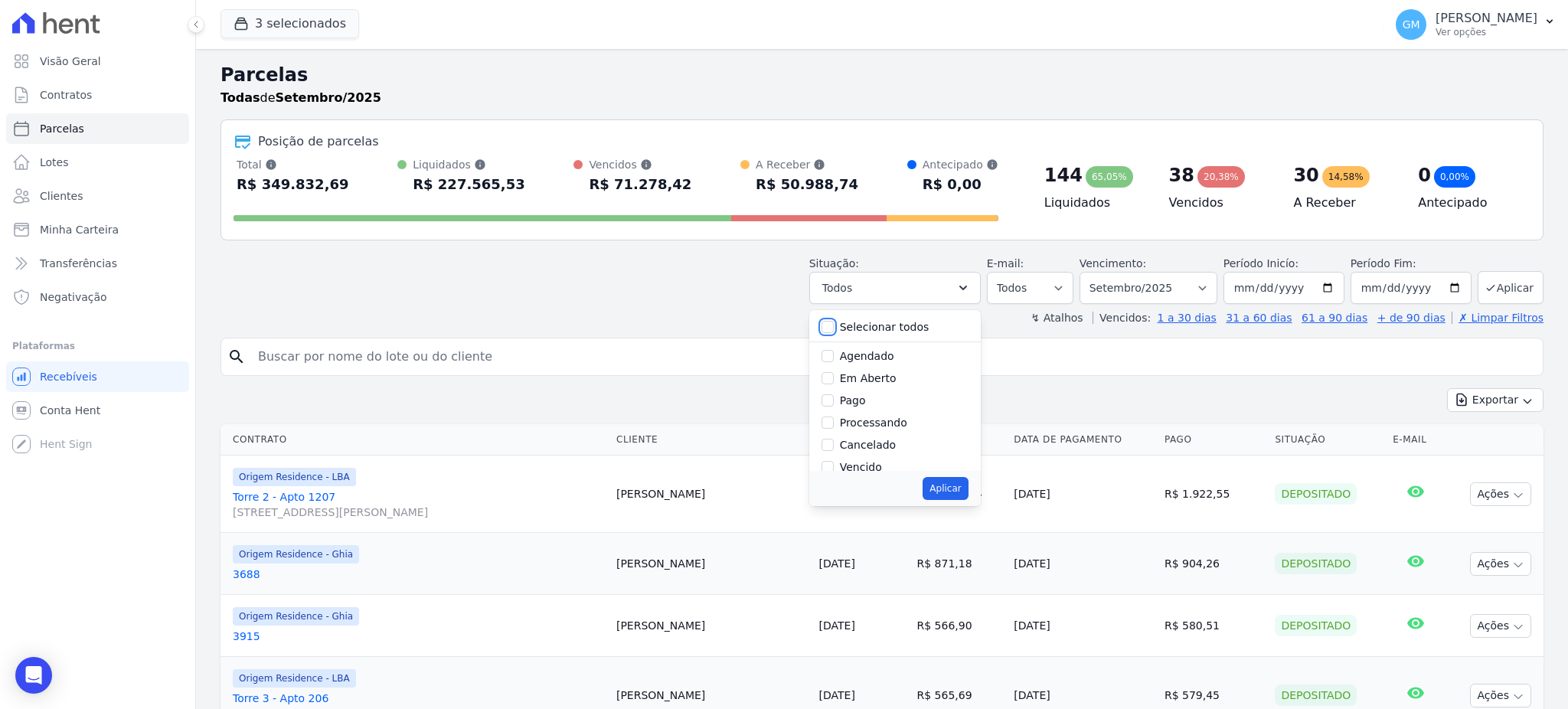
checkbox input "false"
click at [833, 357] on input "Agendado" at bounding box center [827, 356] width 12 height 12
checkbox input "true"
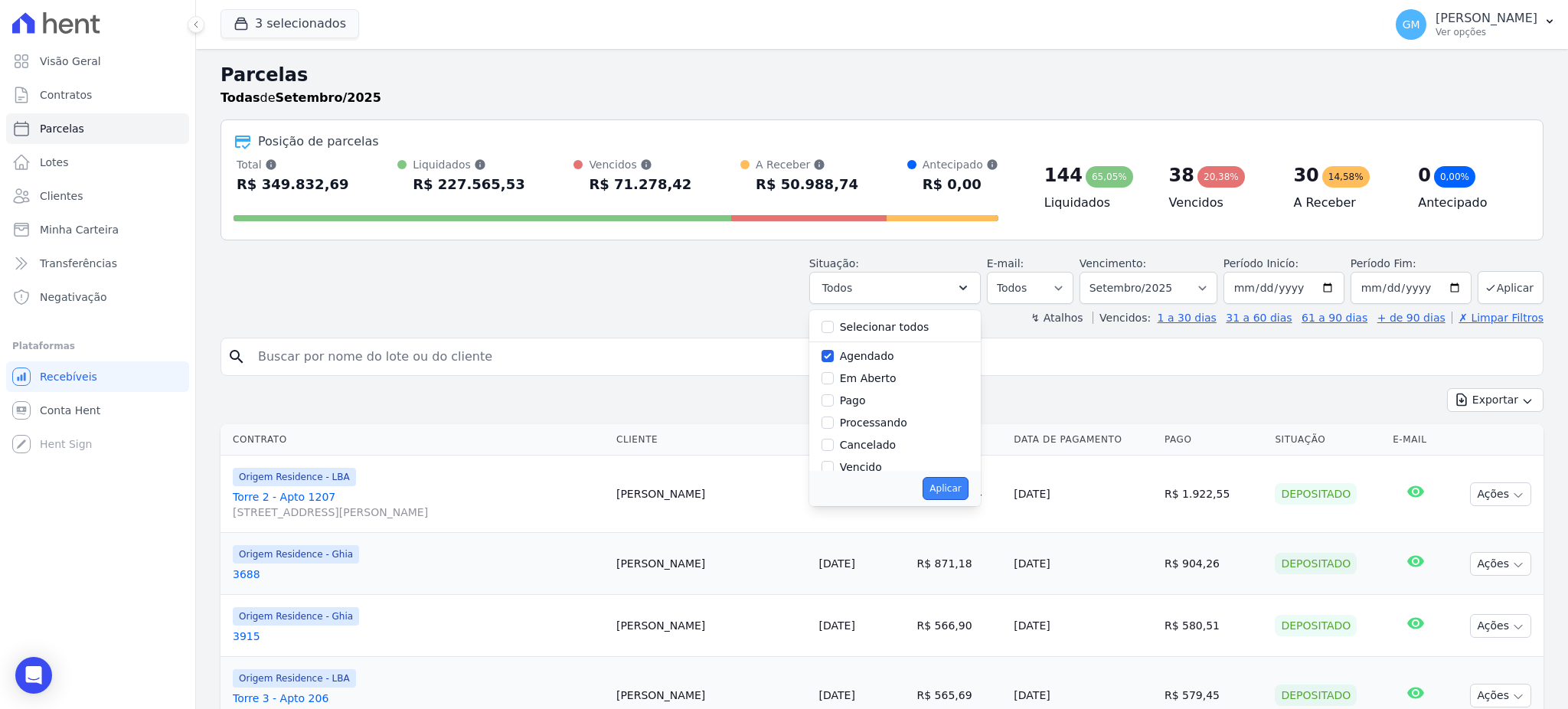
click at [956, 491] on button "Aplicar" at bounding box center [945, 488] width 45 height 23
select select "scheduled"
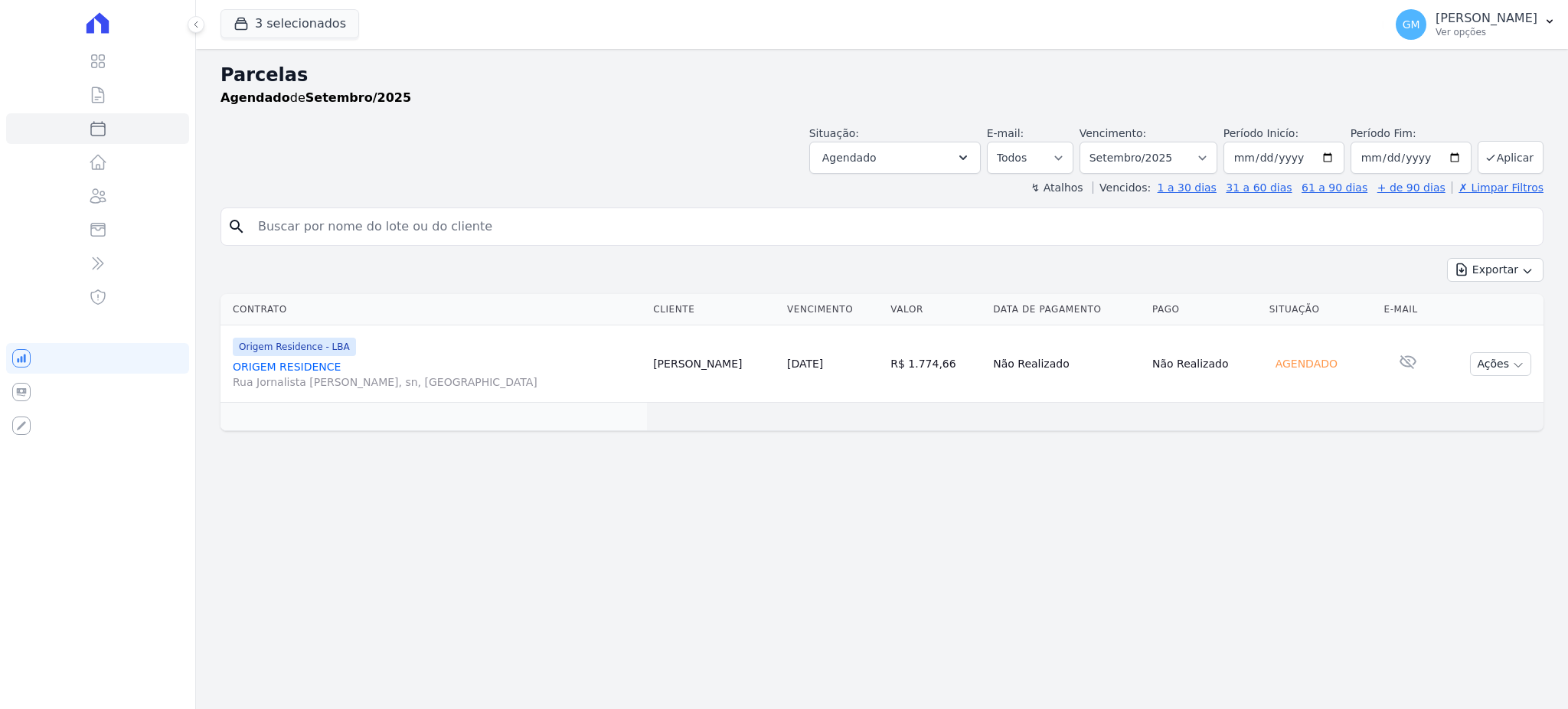
select select
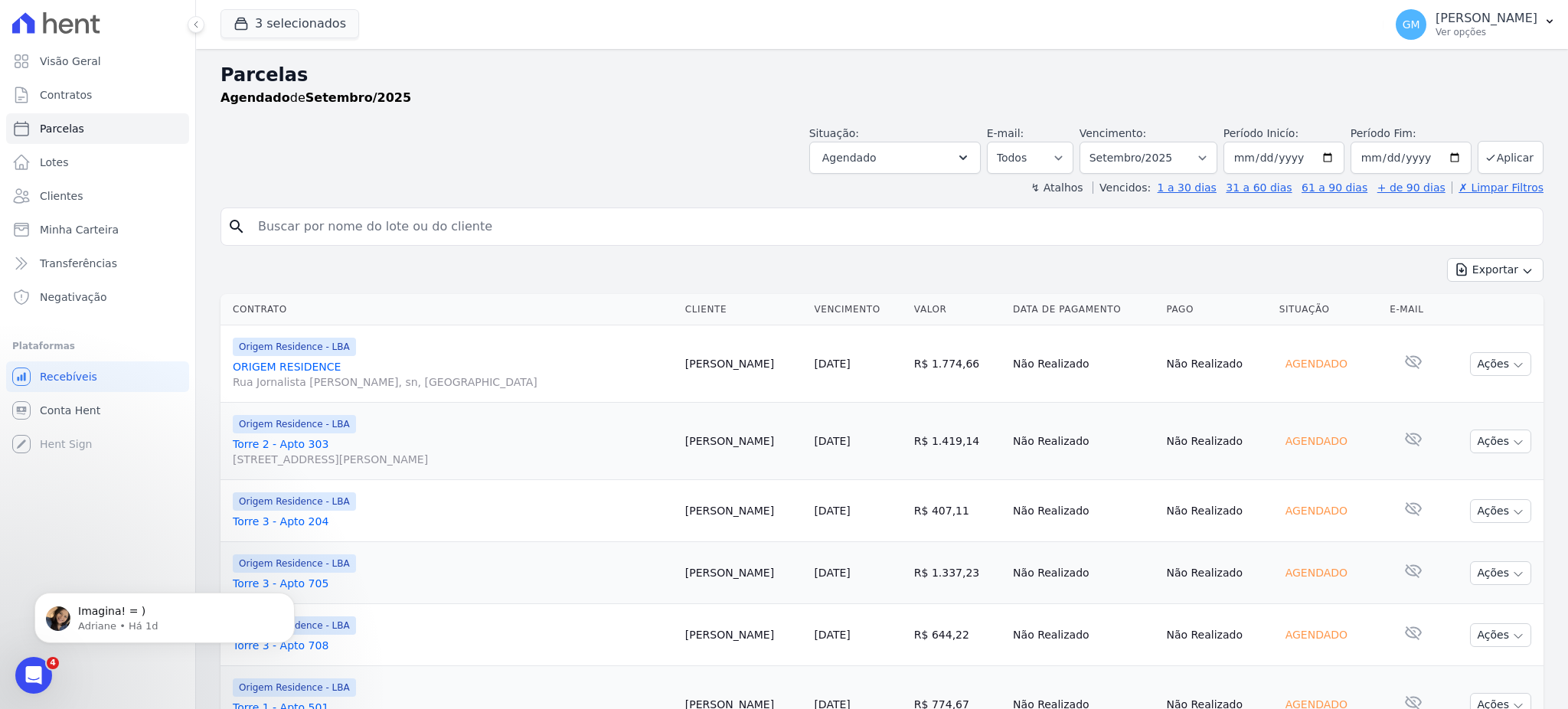
click at [542, 226] on input "search" at bounding box center [893, 226] width 1288 height 31
click at [347, 239] on input "search" at bounding box center [893, 226] width 1288 height 31
type input "MAYCON [PERSON_NAME]"
drag, startPoint x: 449, startPoint y: 226, endPoint x: 238, endPoint y: 227, distance: 211.0
click at [238, 227] on div "search [PERSON_NAME]" at bounding box center [882, 226] width 1323 height 38
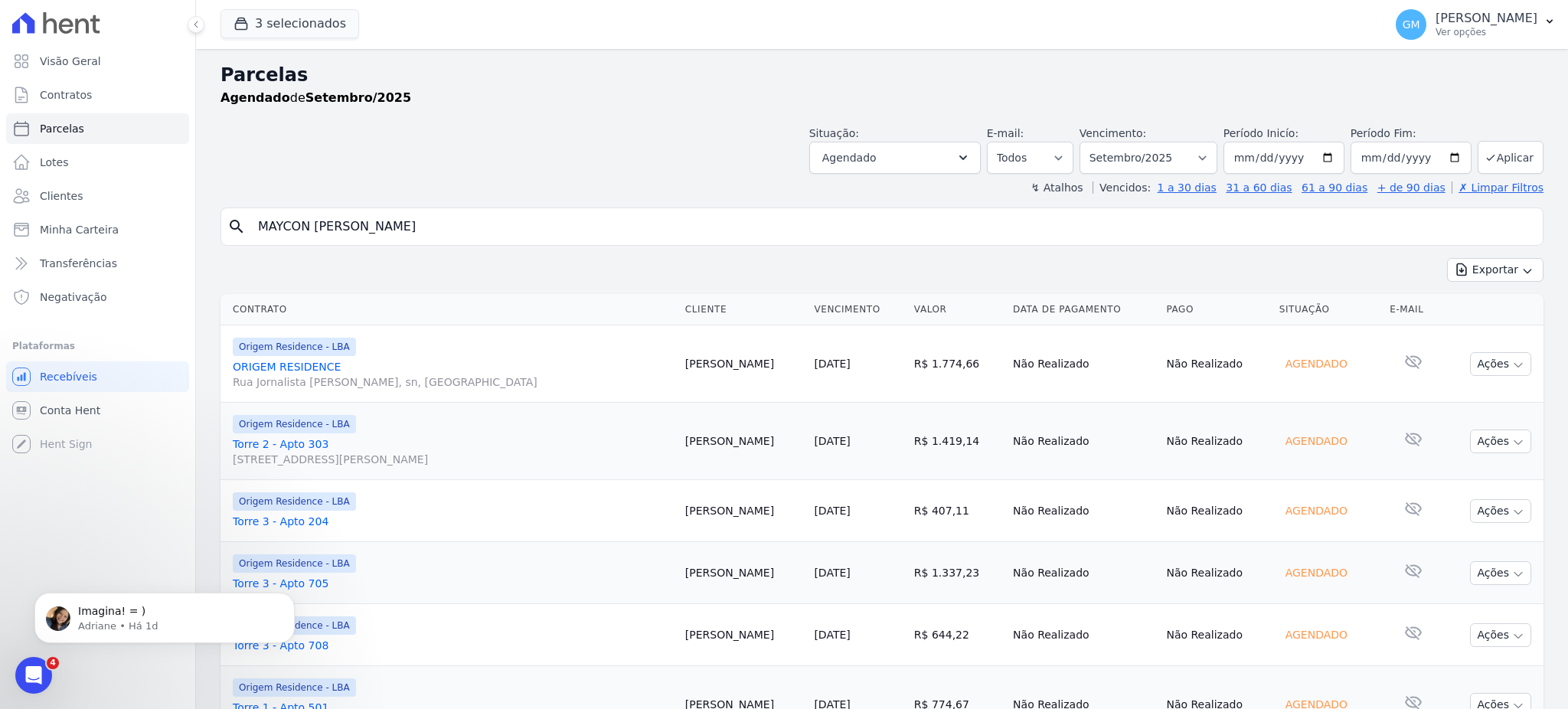
select select
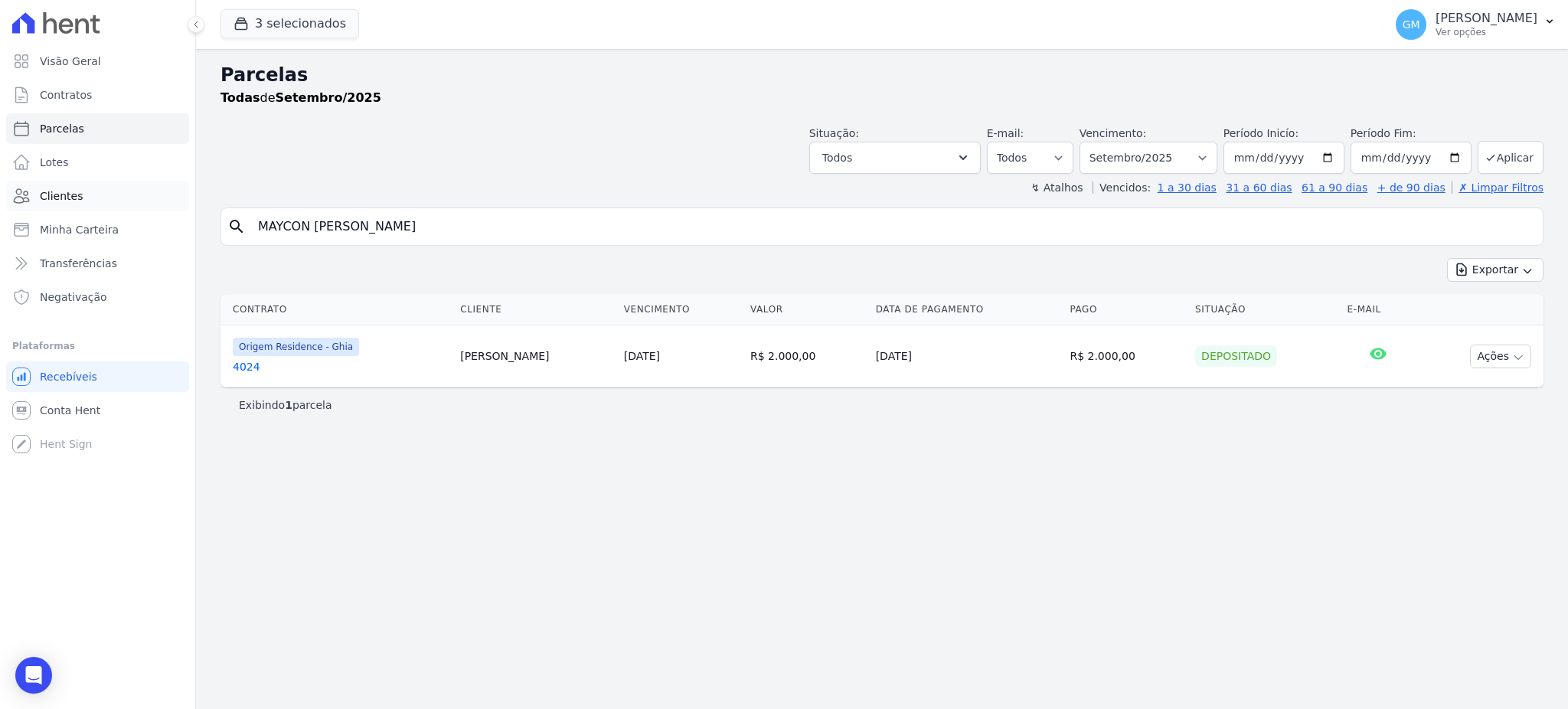
click at [131, 197] on link "Clientes" at bounding box center [98, 196] width 183 height 31
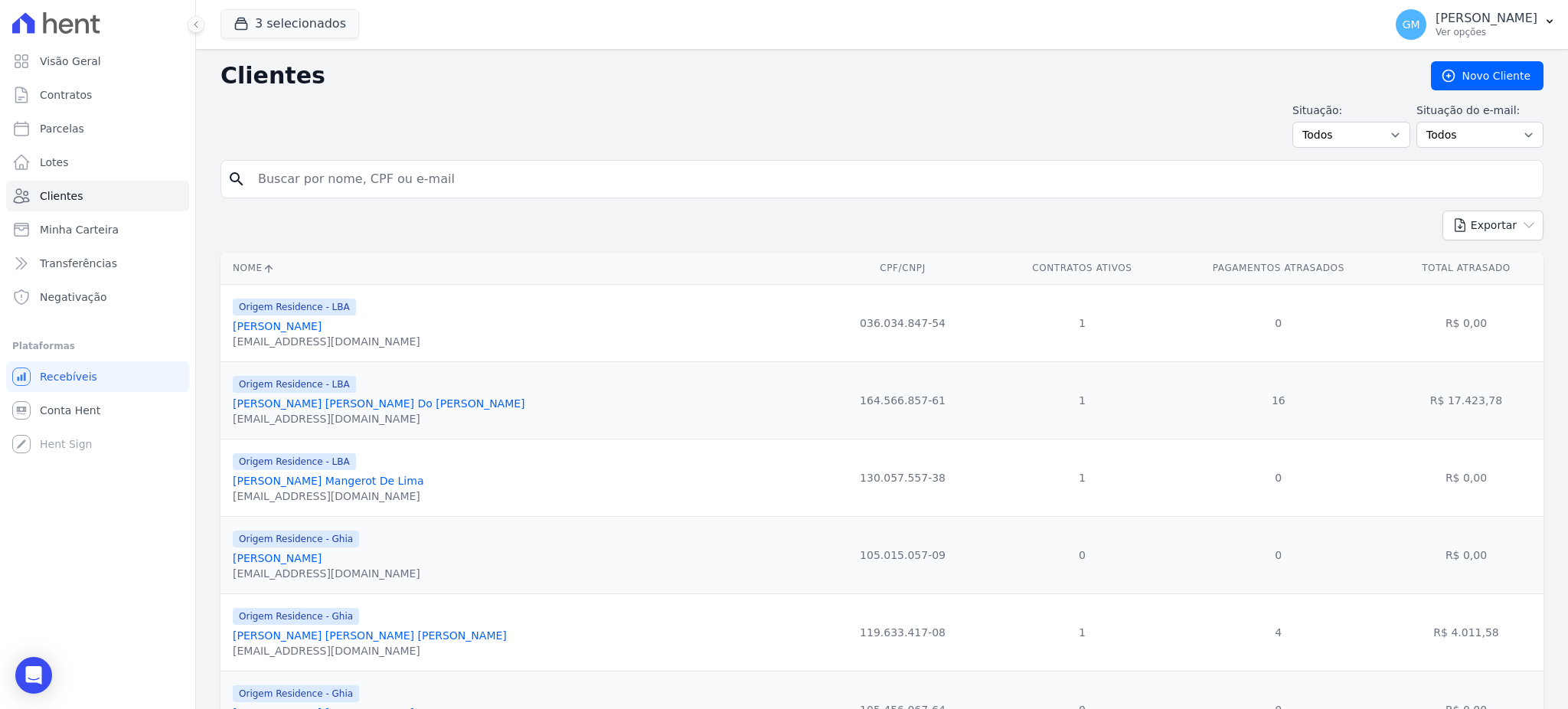
click at [368, 180] on input "search" at bounding box center [893, 179] width 1288 height 31
paste input "MAYCON [PERSON_NAME]"
type input "MAYCON [PERSON_NAME]"
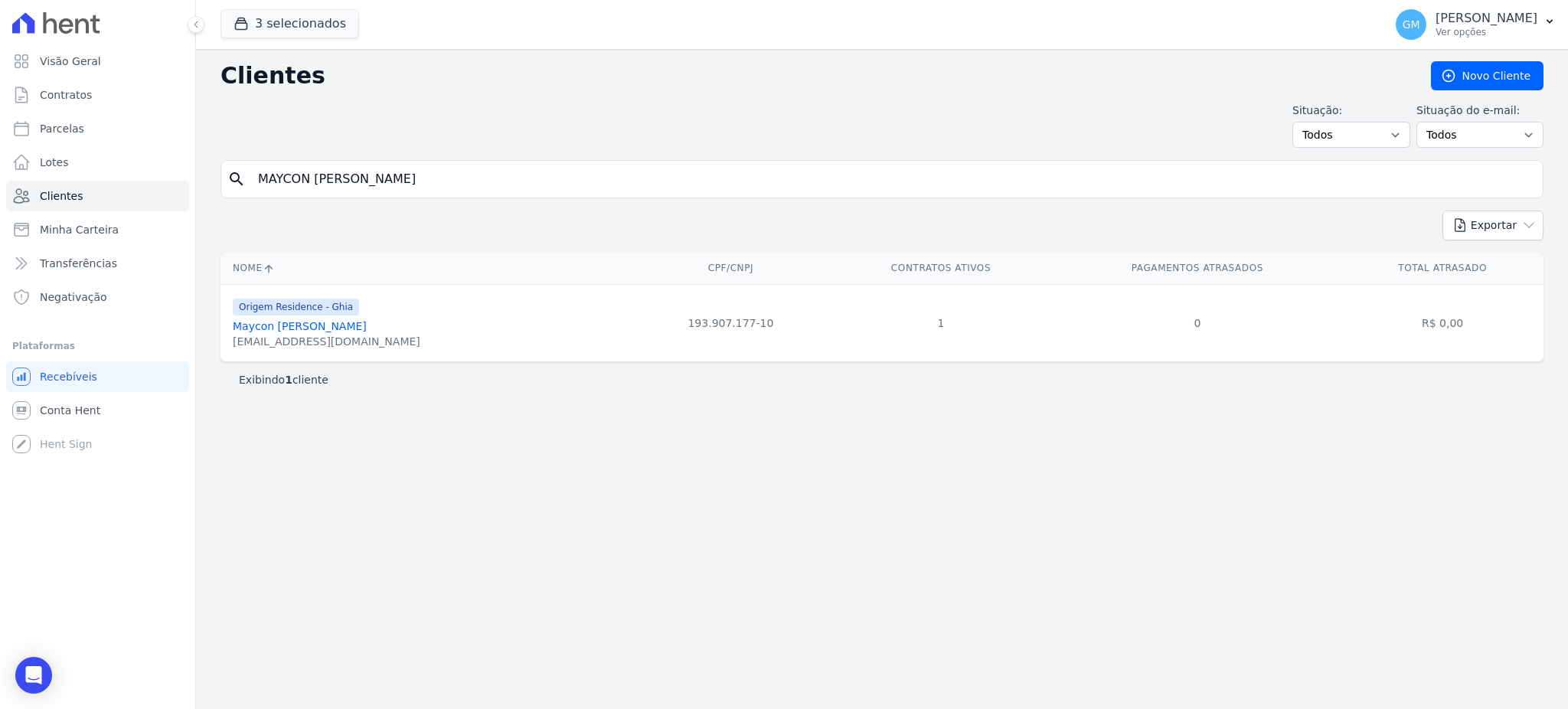
click at [366, 329] on link "Maycon [PERSON_NAME]" at bounding box center [300, 326] width 134 height 12
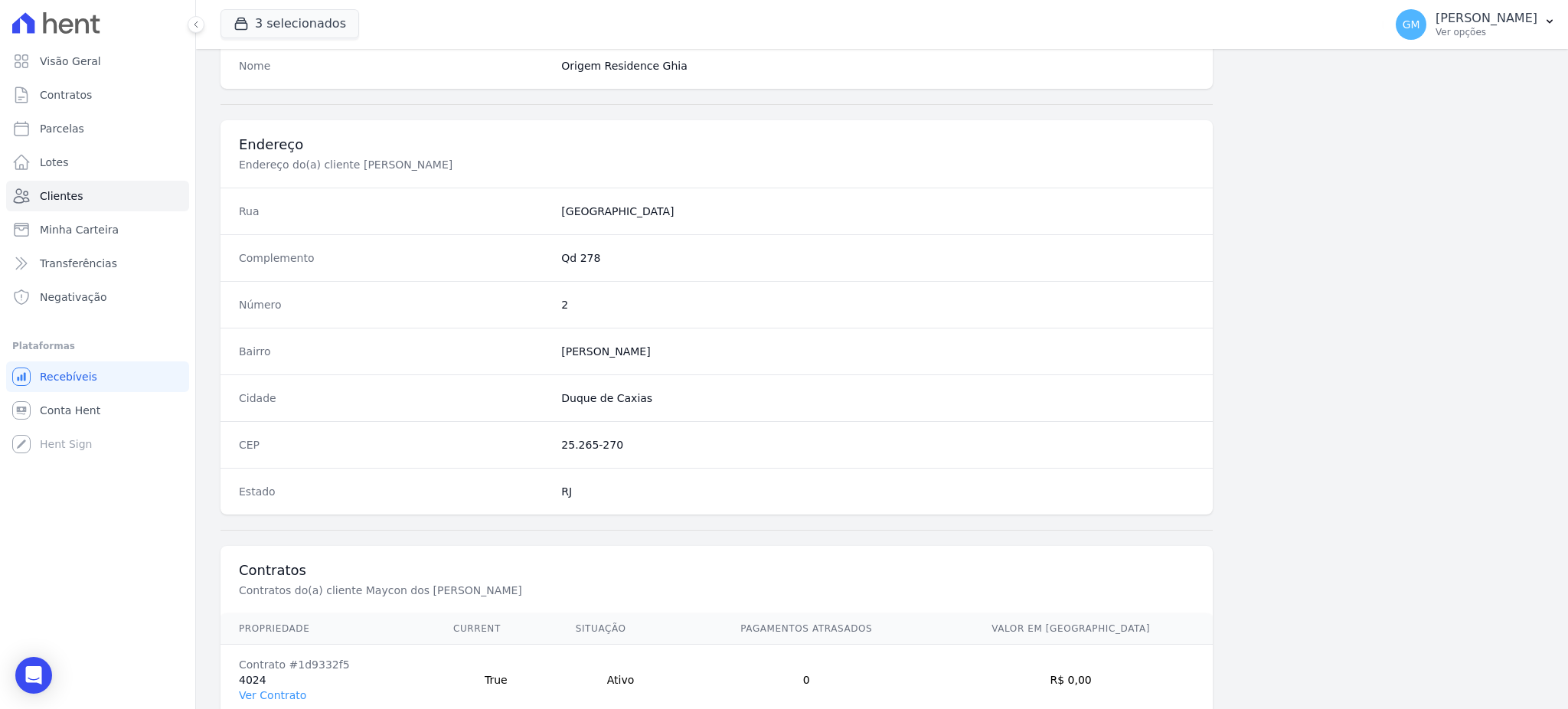
scroll to position [725, 0]
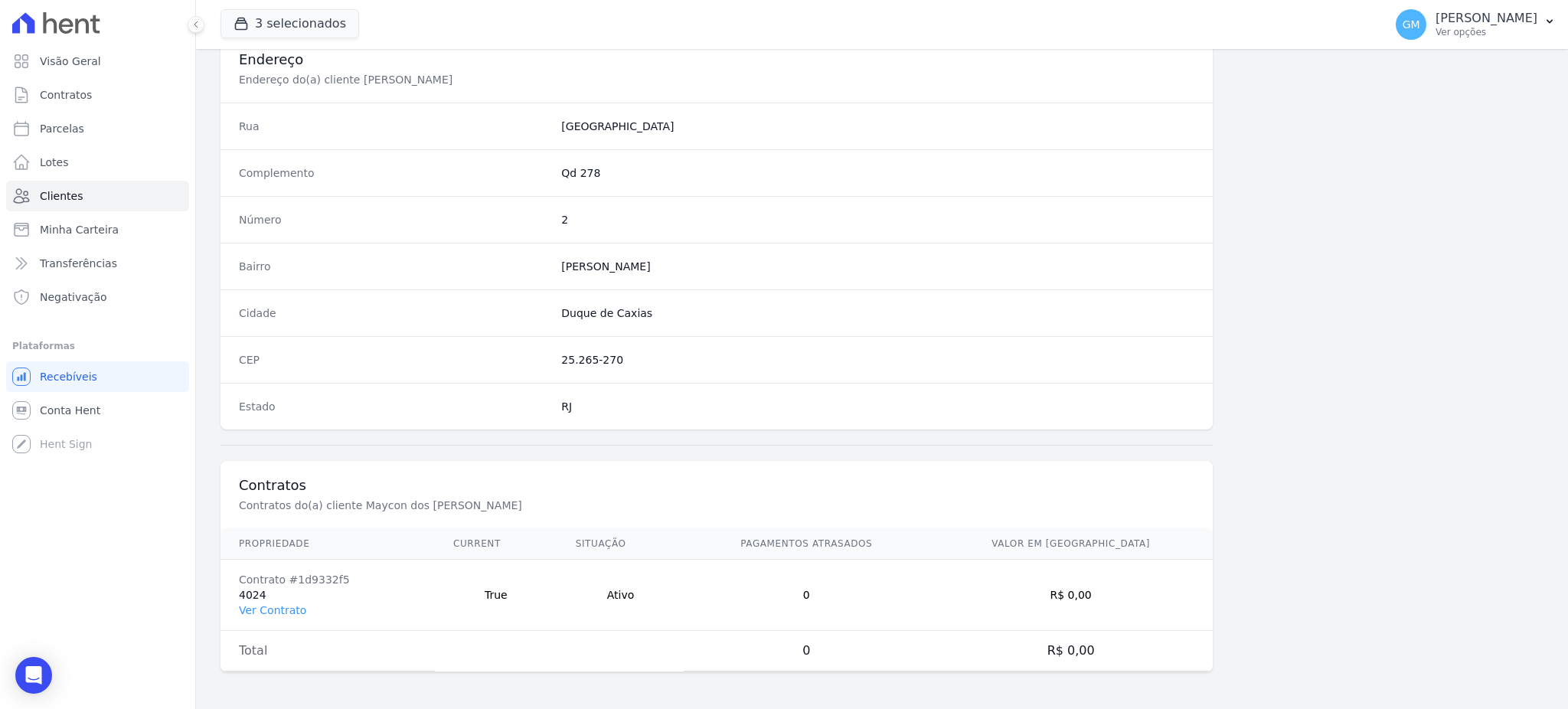
drag, startPoint x: 275, startPoint y: 618, endPoint x: 274, endPoint y: 605, distance: 13.0
click at [274, 619] on td "Contrato #1d9332f5 4024 Ver Contrato" at bounding box center [328, 595] width 214 height 71
click at [274, 605] on link "Ver Contrato" at bounding box center [272, 610] width 67 height 12
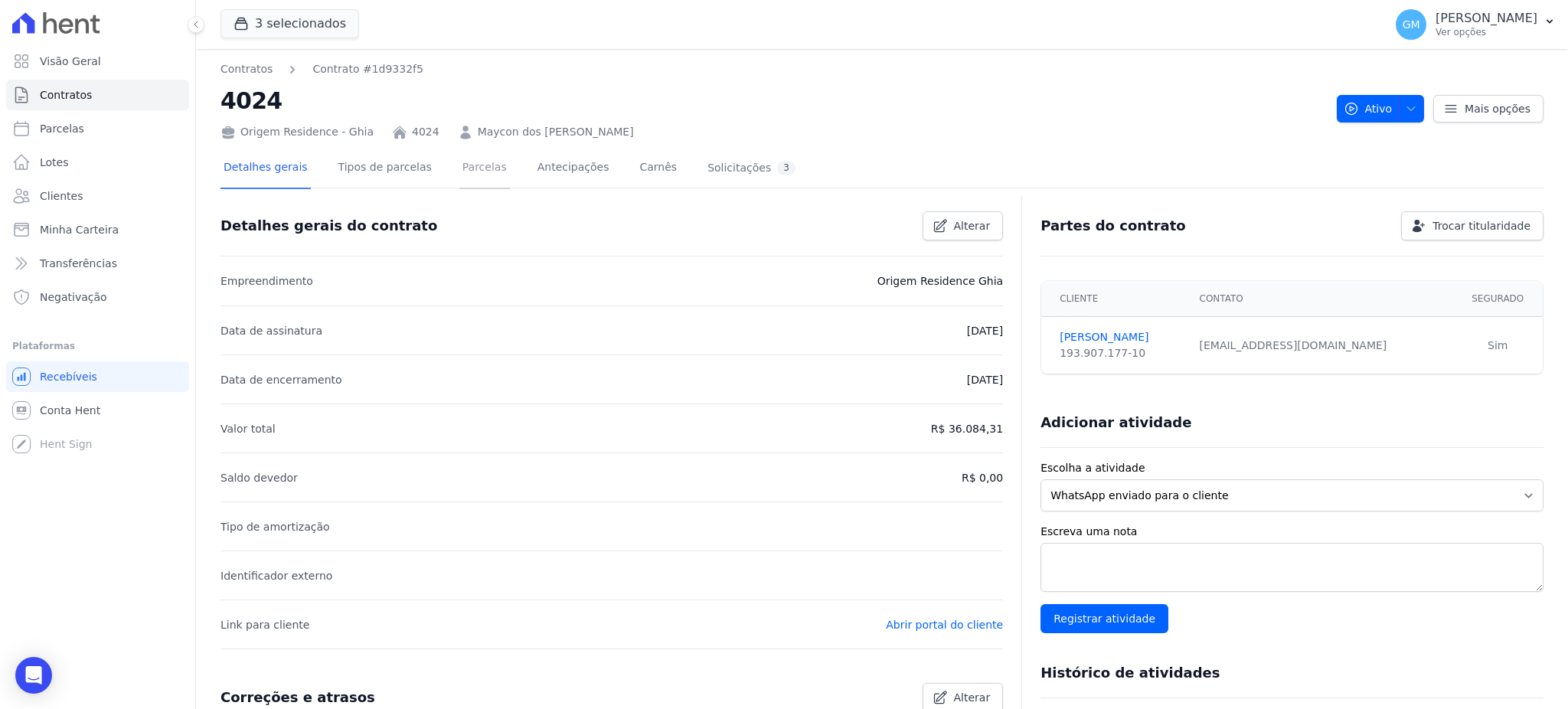
click at [459, 169] on link "Parcelas" at bounding box center [484, 169] width 50 height 41
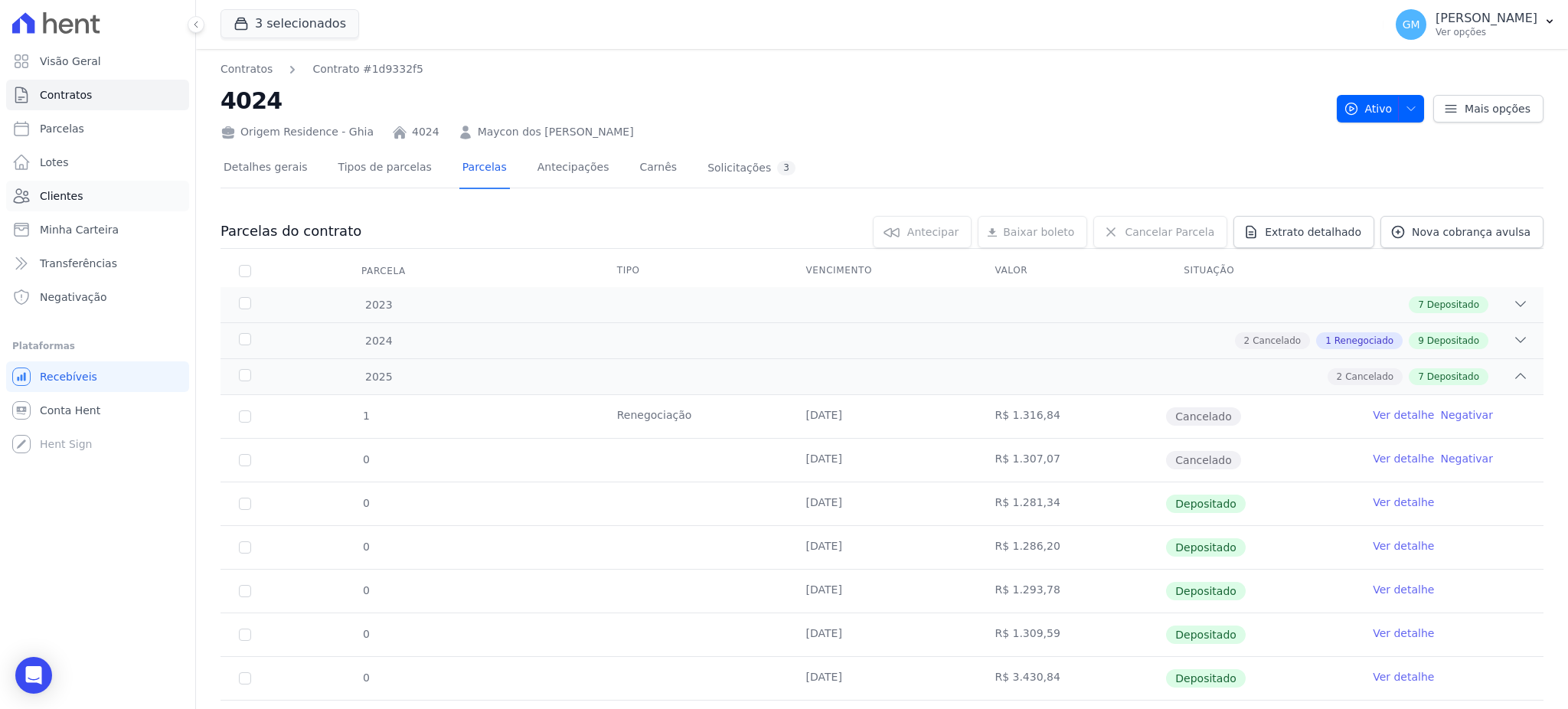
click at [118, 200] on link "Clientes" at bounding box center [98, 196] width 183 height 31
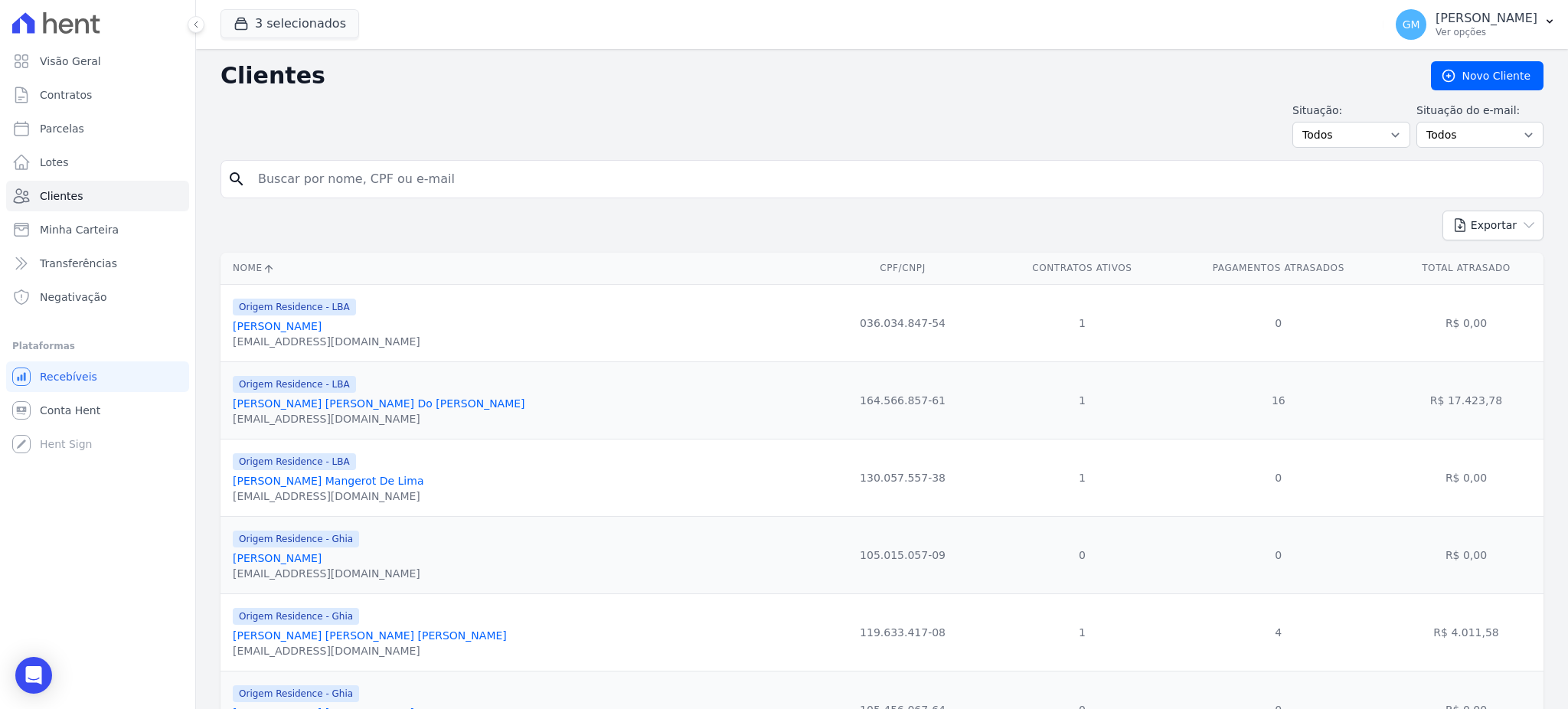
click at [270, 175] on input "search" at bounding box center [893, 179] width 1288 height 31
type input "[DEMOGRAPHIC_DATA][PERSON_NAME]"
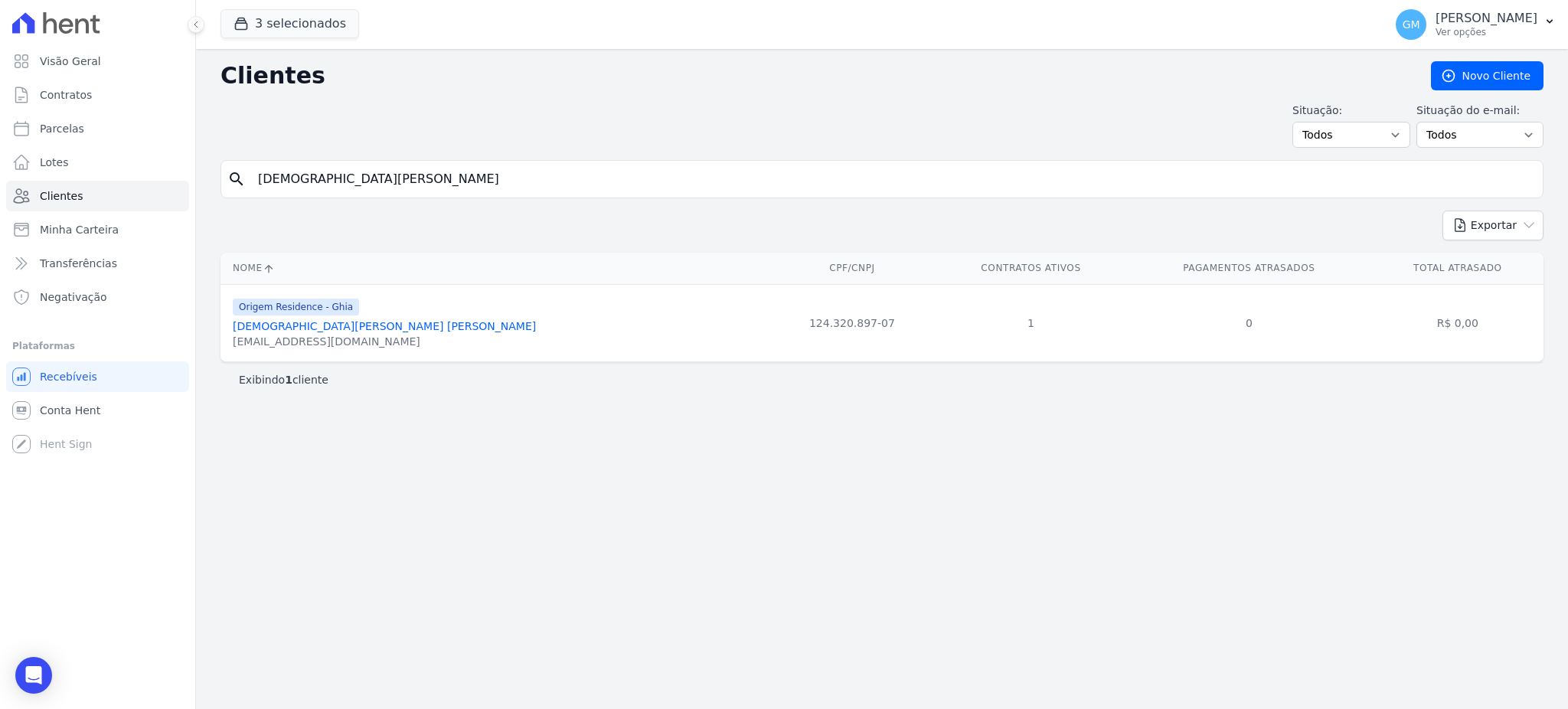
click at [315, 324] on link "[DEMOGRAPHIC_DATA][PERSON_NAME] [PERSON_NAME]" at bounding box center [384, 326] width 303 height 12
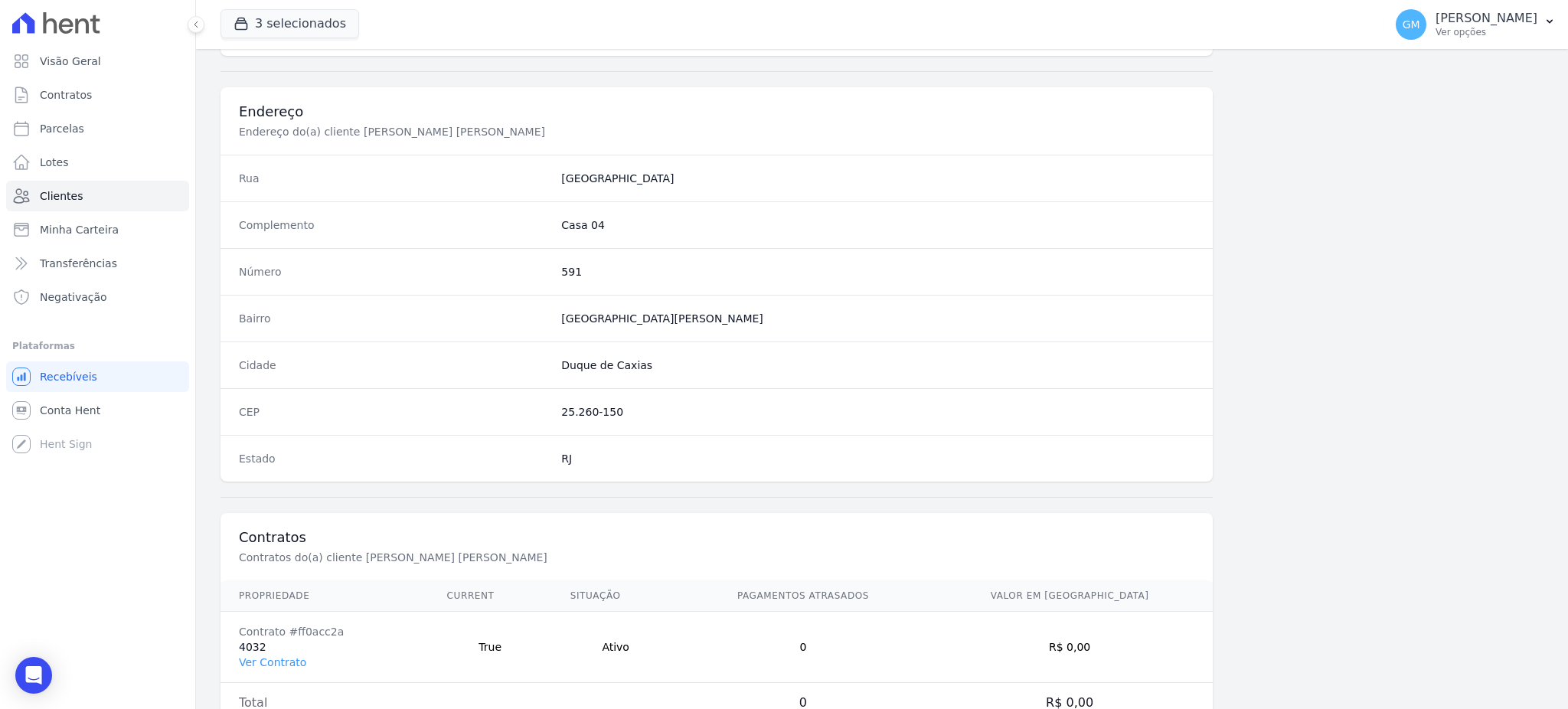
scroll to position [725, 0]
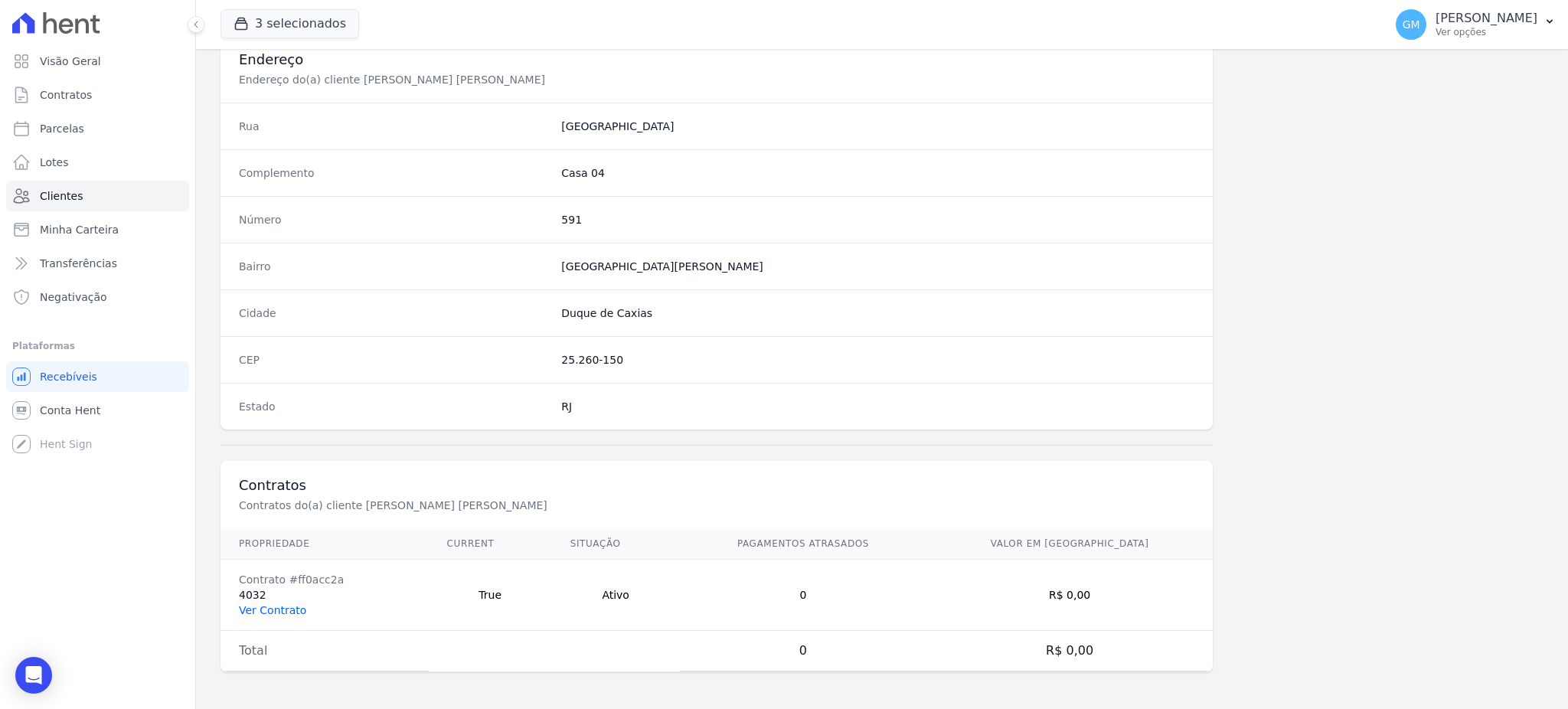
click at [294, 612] on link "Ver Contrato" at bounding box center [272, 610] width 67 height 12
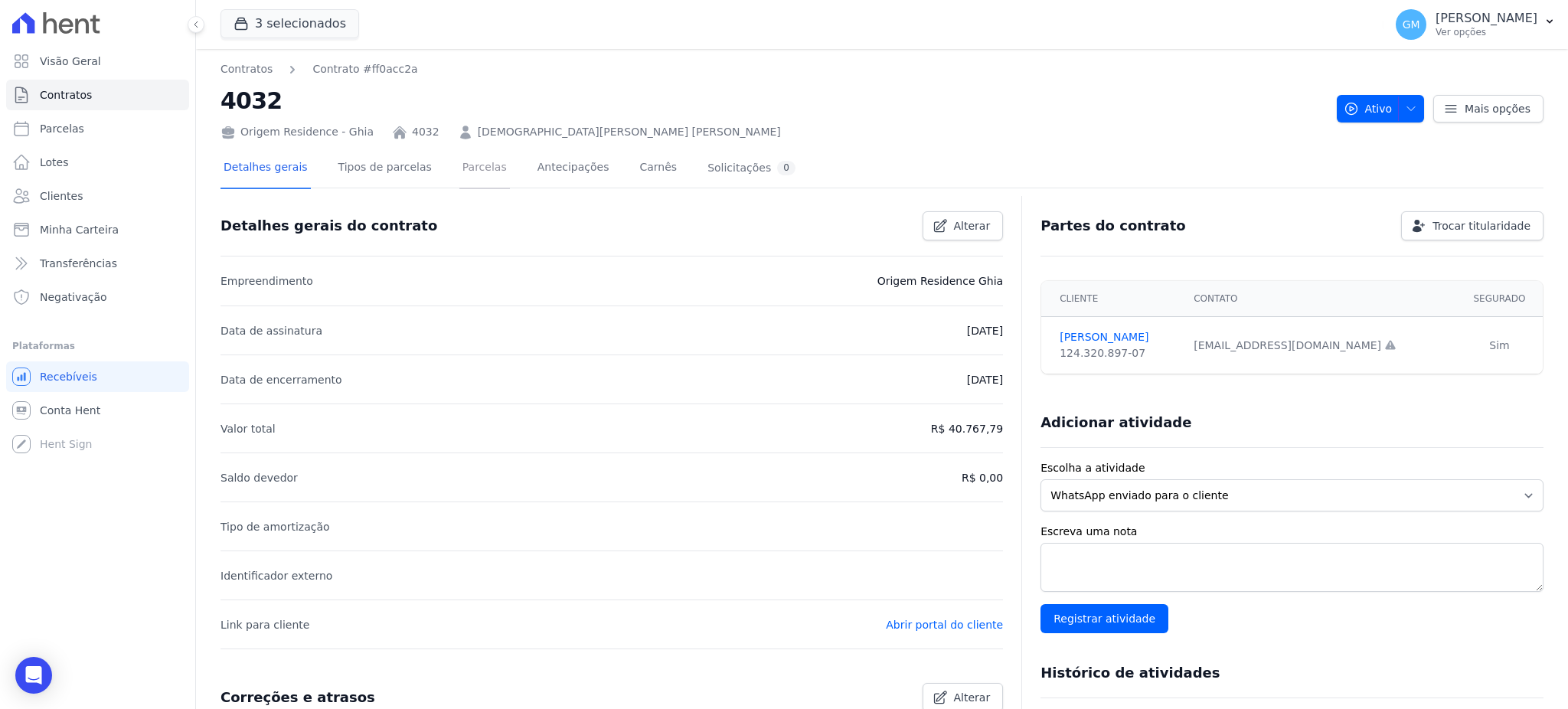
click at [459, 157] on link "Parcelas" at bounding box center [484, 169] width 50 height 41
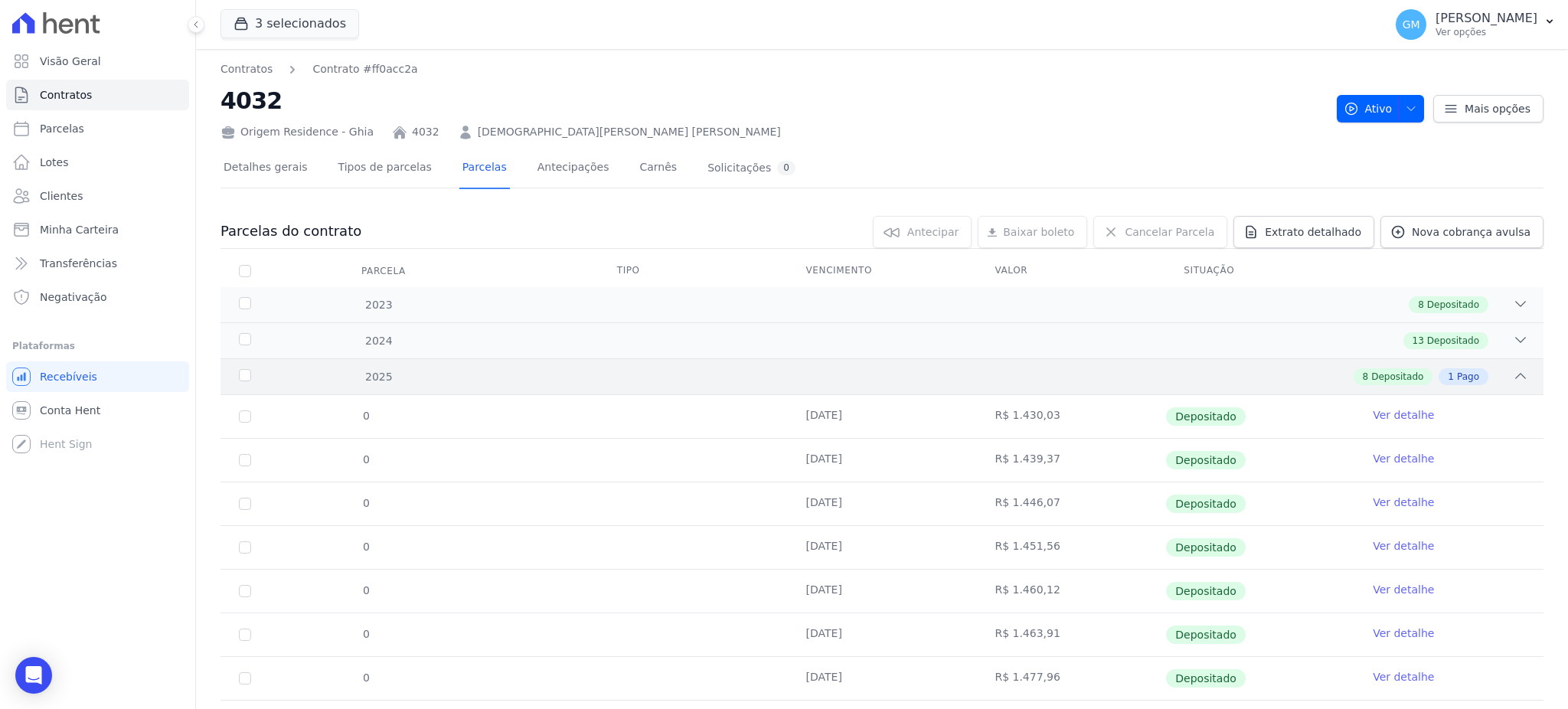
scroll to position [123, 0]
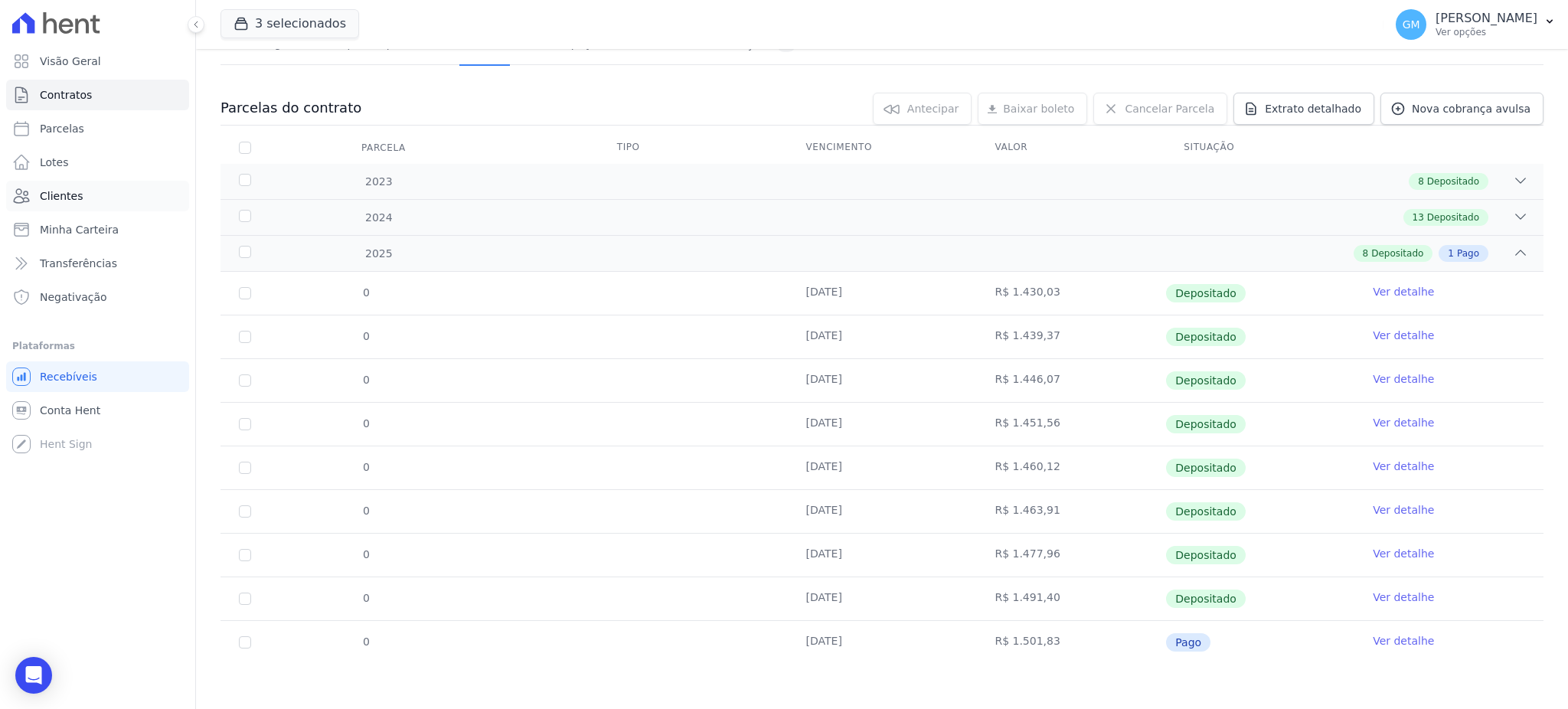
click at [79, 192] on link "Clientes" at bounding box center [98, 196] width 183 height 31
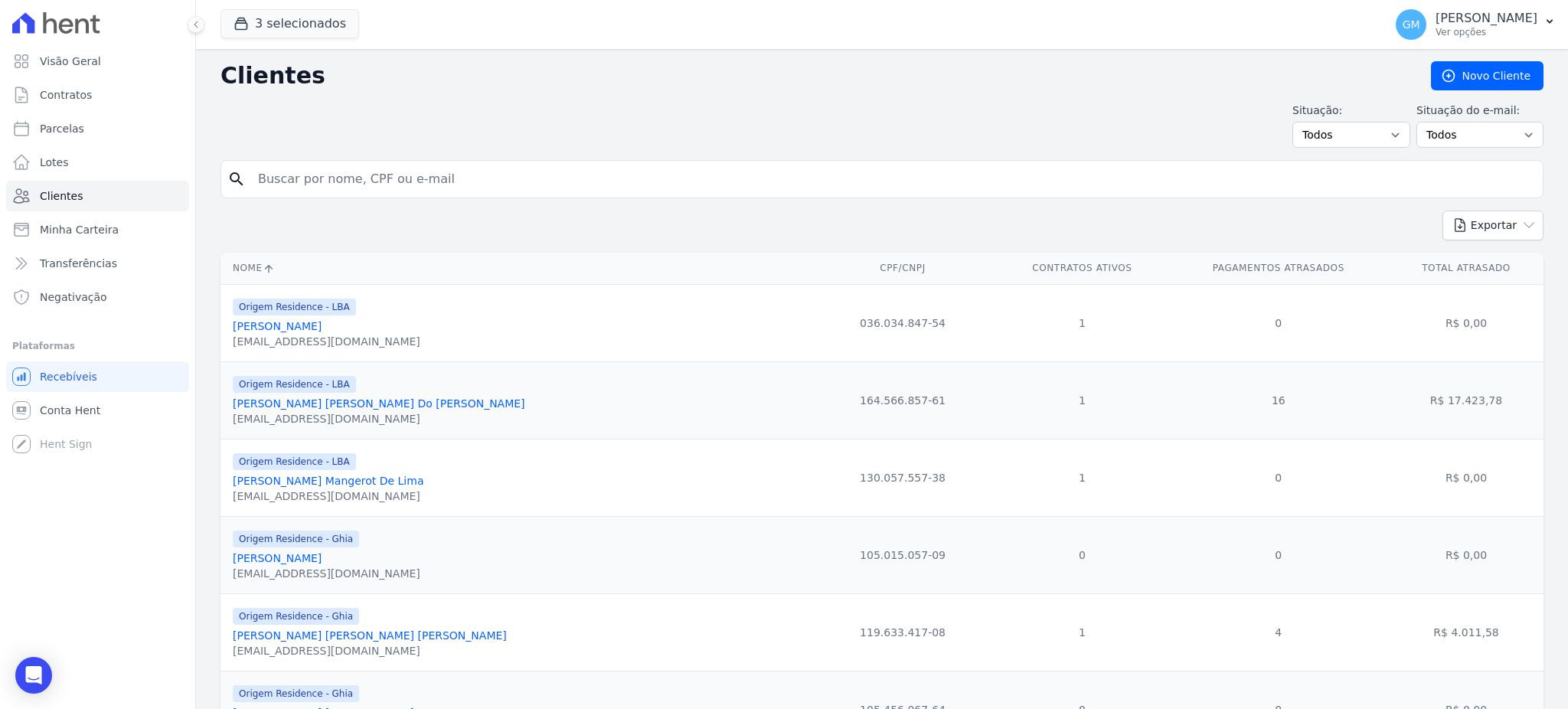
click at [302, 182] on input "search" at bounding box center [893, 179] width 1288 height 31
type input "Edilaine De Sousa Pereira"
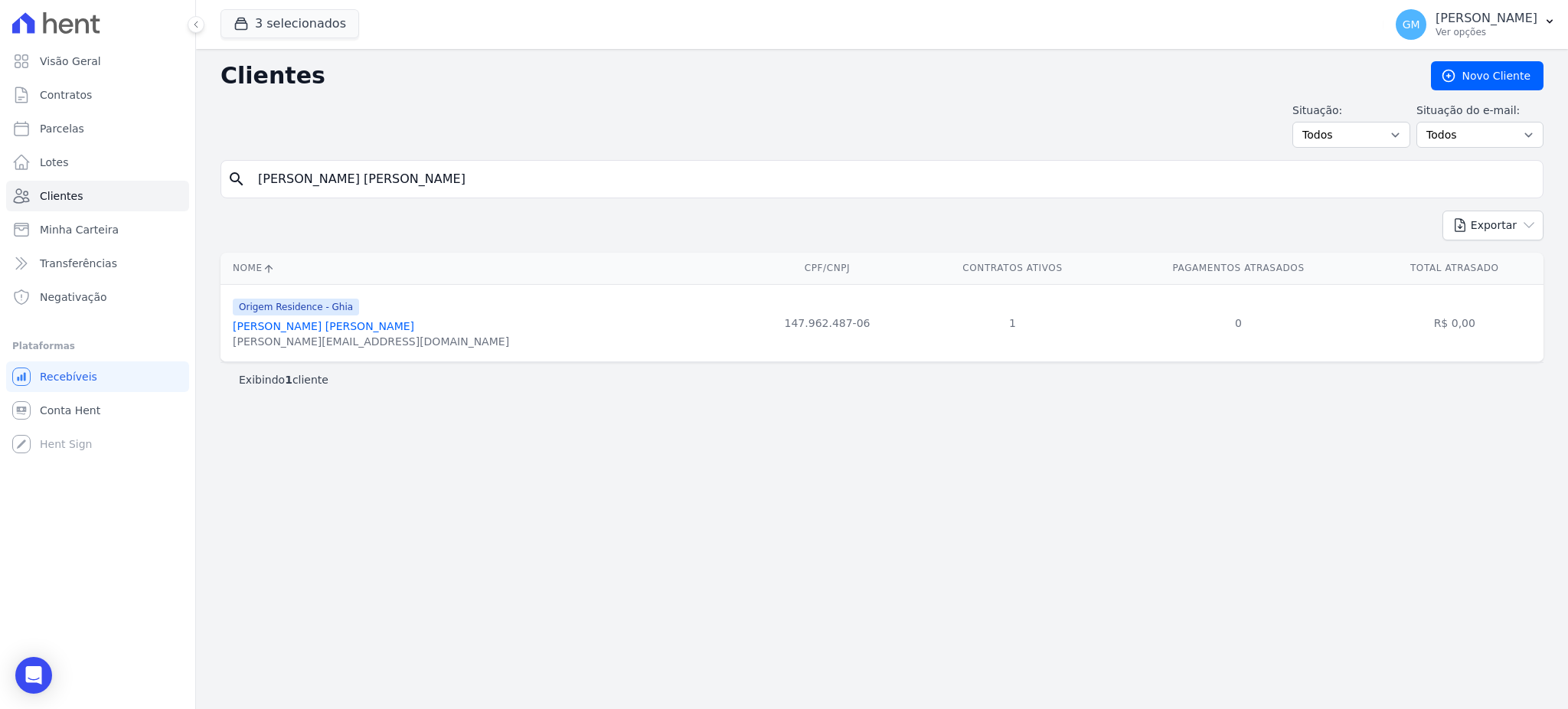
click at [340, 331] on link "Edilaine De Sousa Pereira" at bounding box center [323, 326] width 182 height 12
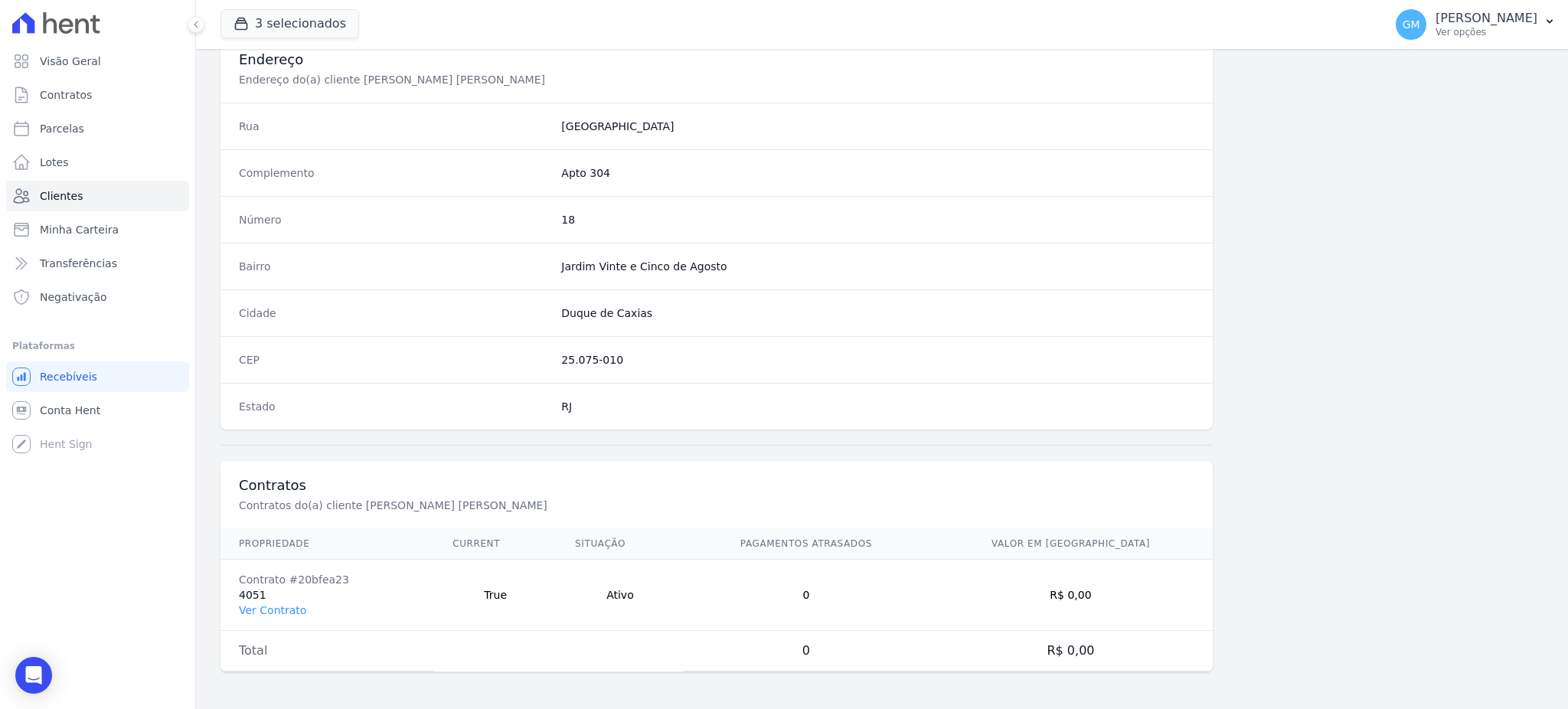
scroll to position [725, 0]
click at [295, 610] on link "Ver Contrato" at bounding box center [272, 610] width 67 height 12
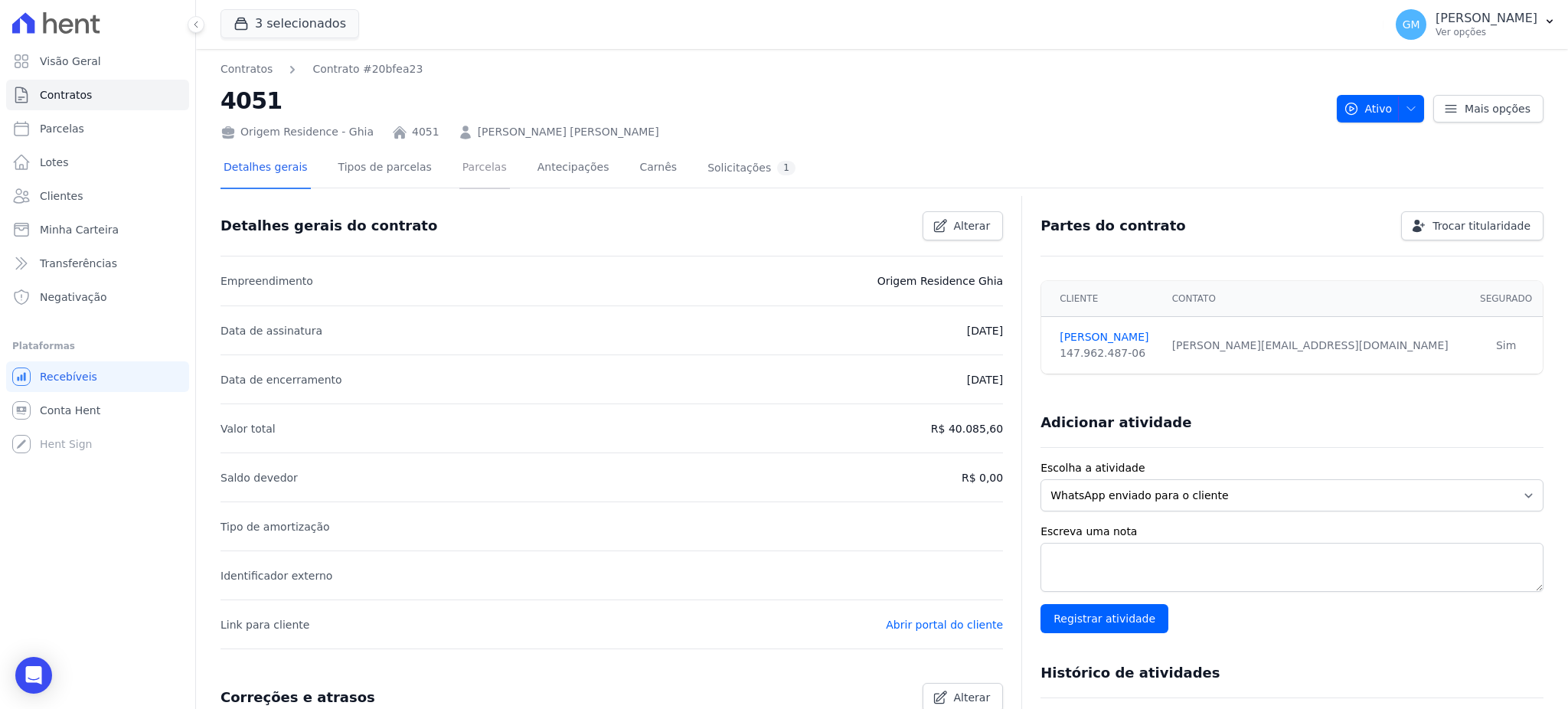
click at [467, 162] on link "Parcelas" at bounding box center [484, 169] width 50 height 41
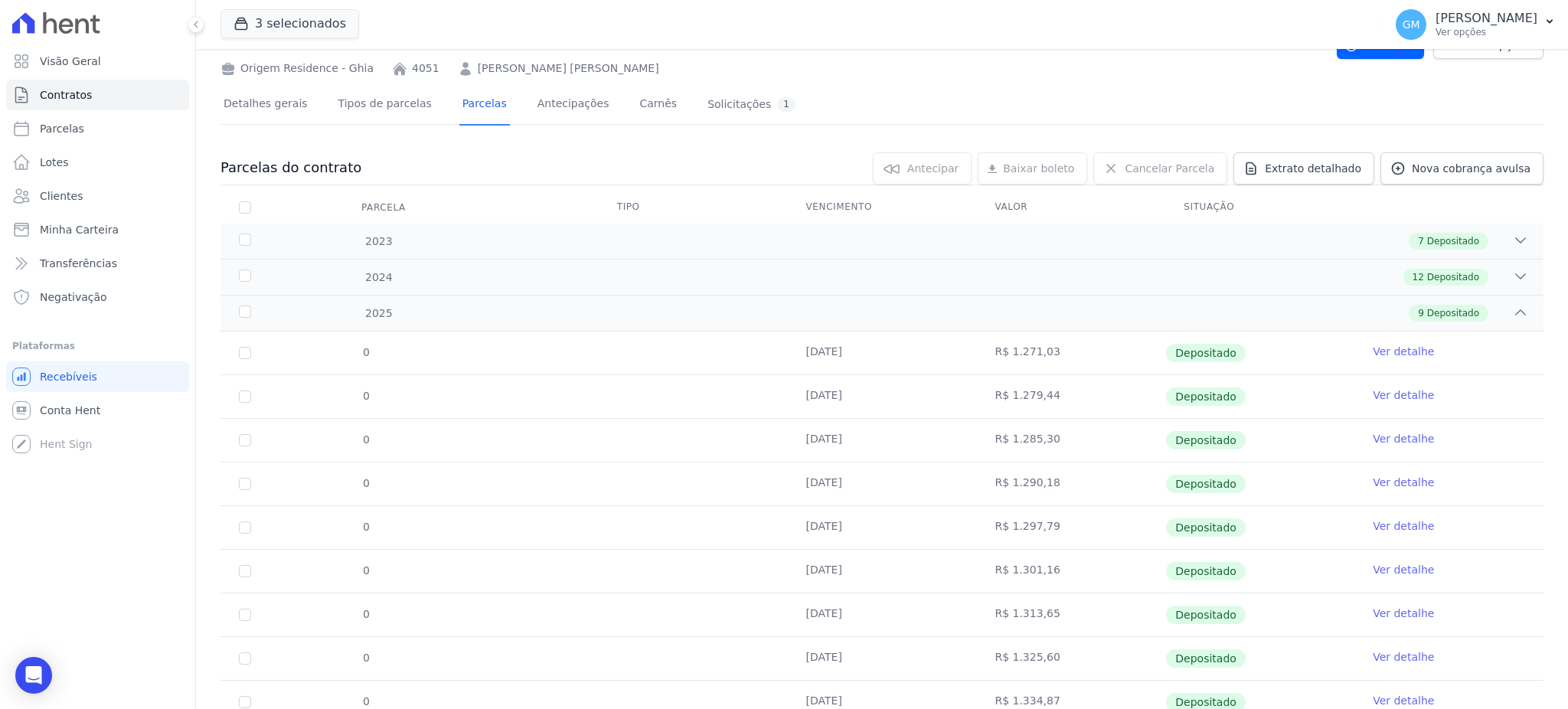
scroll to position [123, 0]
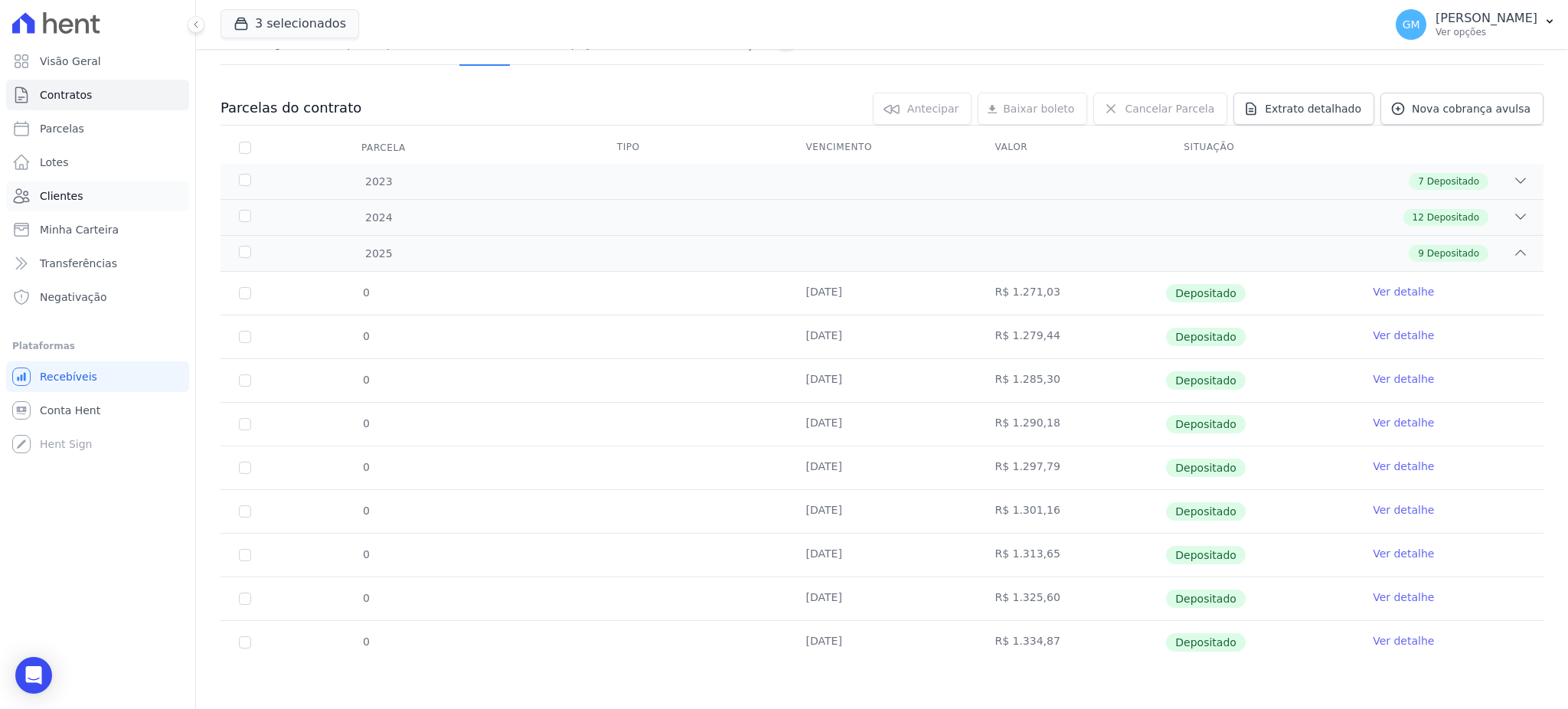
click at [89, 189] on link "Clientes" at bounding box center [98, 196] width 183 height 31
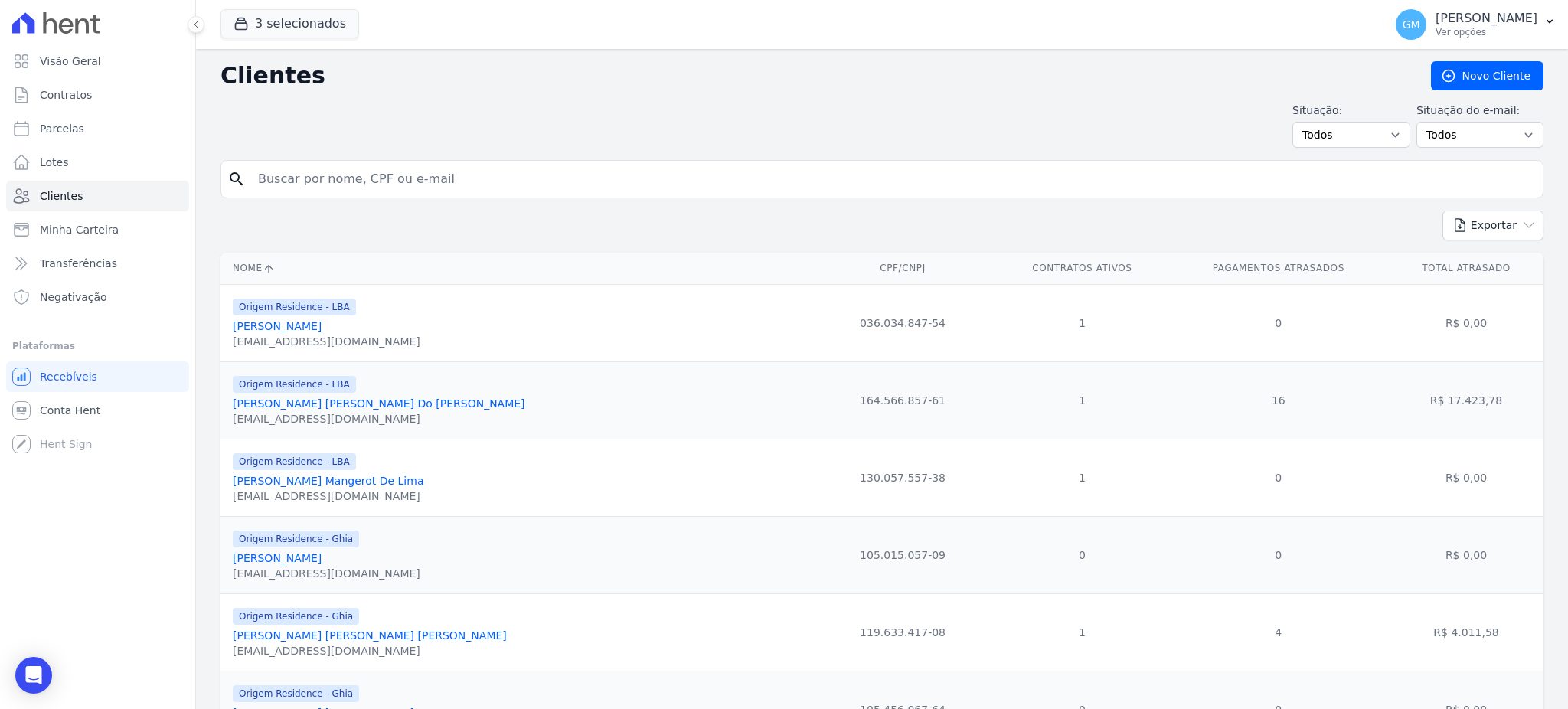
click at [307, 167] on input "search" at bounding box center [893, 179] width 1288 height 31
type input "Roberta Chagas De Lima"
drag, startPoint x: 398, startPoint y: 167, endPoint x: 248, endPoint y: 184, distance: 151.0
click at [249, 184] on input "Roberta Chagas De Lima" at bounding box center [893, 179] width 1288 height 31
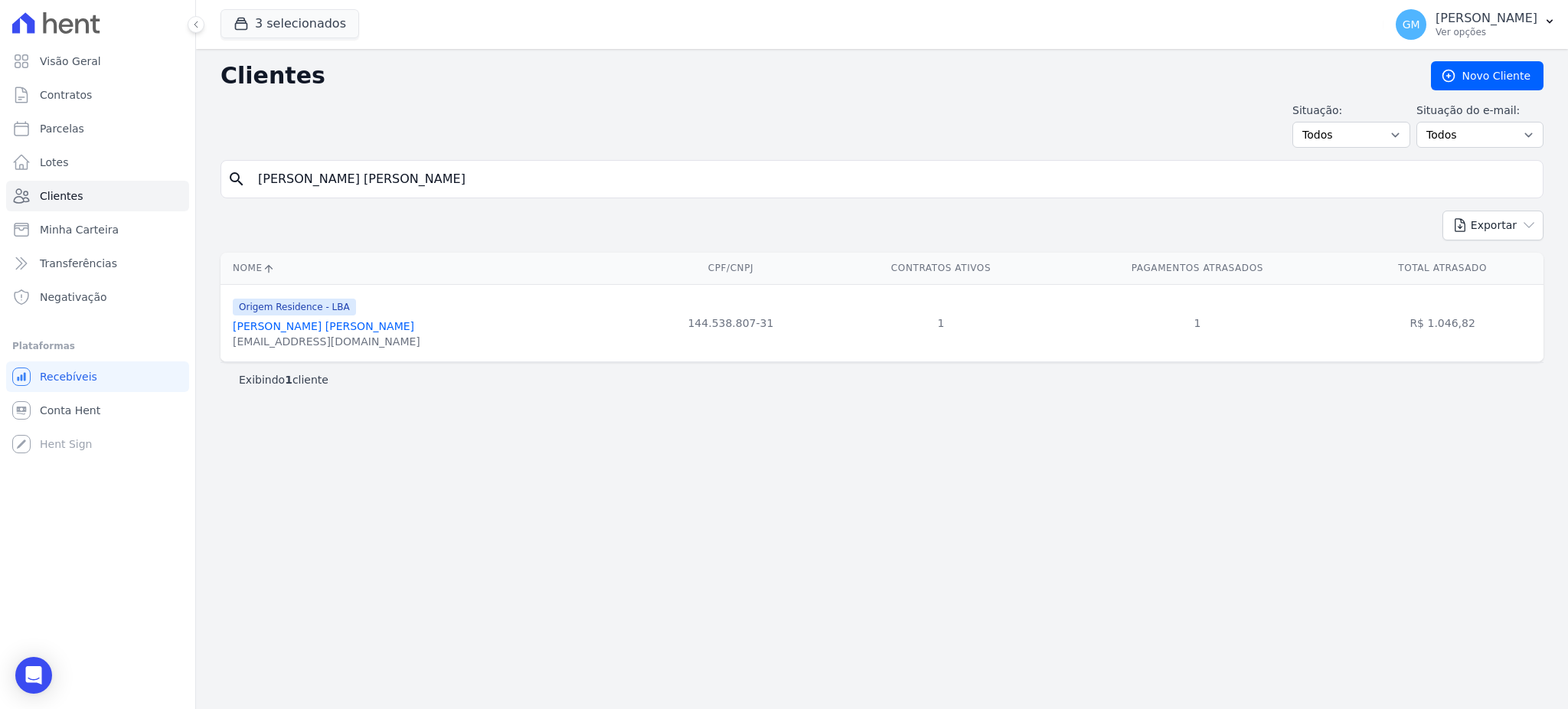
click at [331, 323] on link "Roberta Chagas De Lima" at bounding box center [323, 326] width 182 height 12
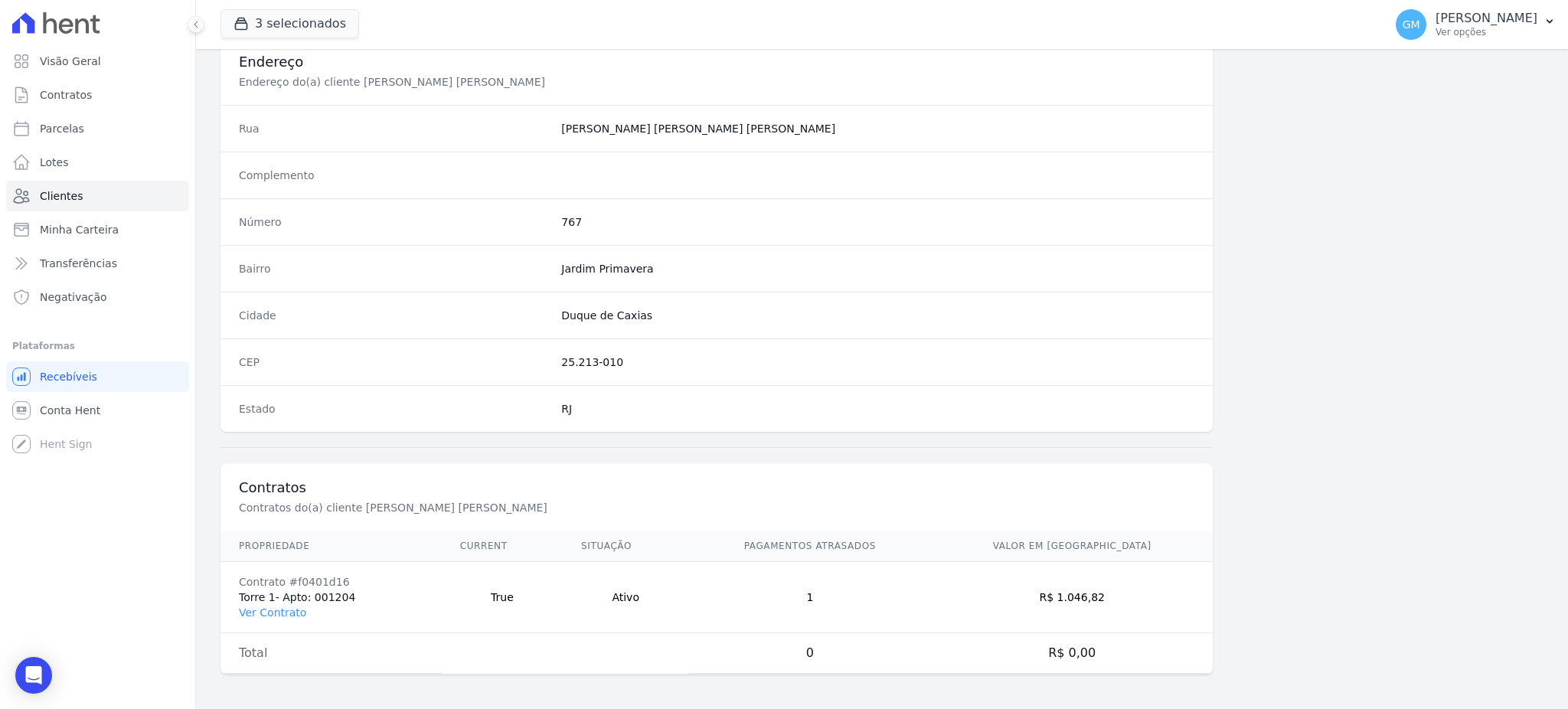
scroll to position [725, 0]
click at [289, 610] on link "Ver Contrato" at bounding box center [272, 610] width 67 height 12
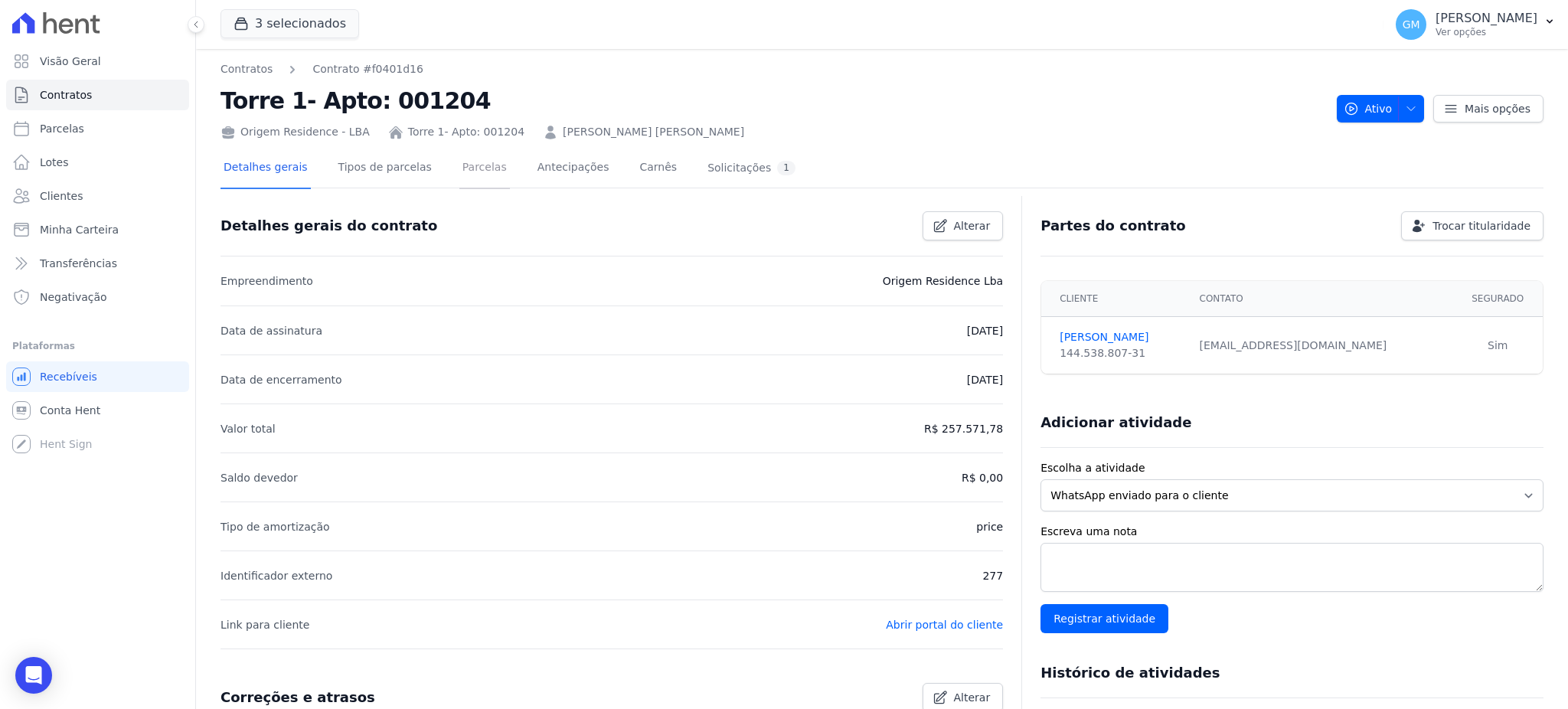
click at [459, 178] on link "Parcelas" at bounding box center [484, 169] width 50 height 41
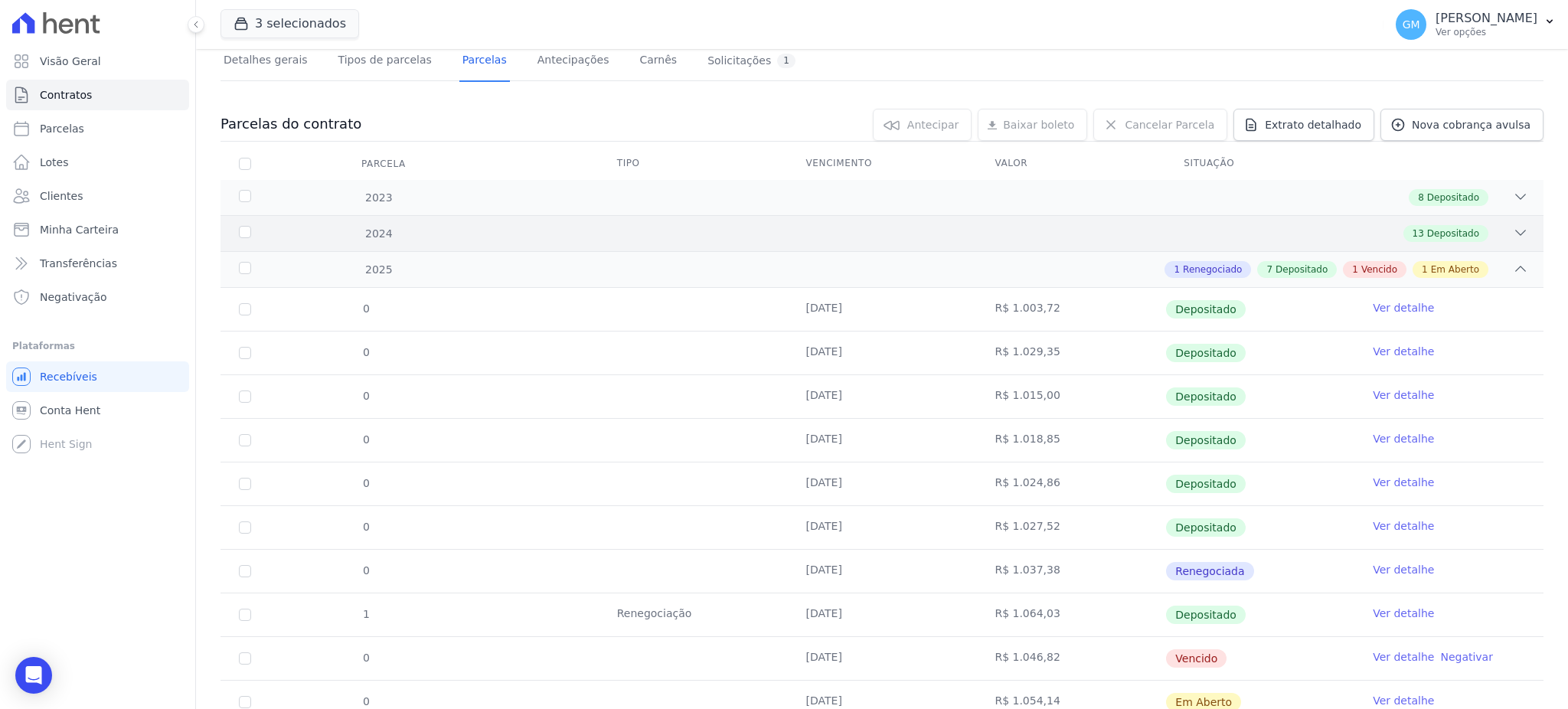
scroll to position [167, 0]
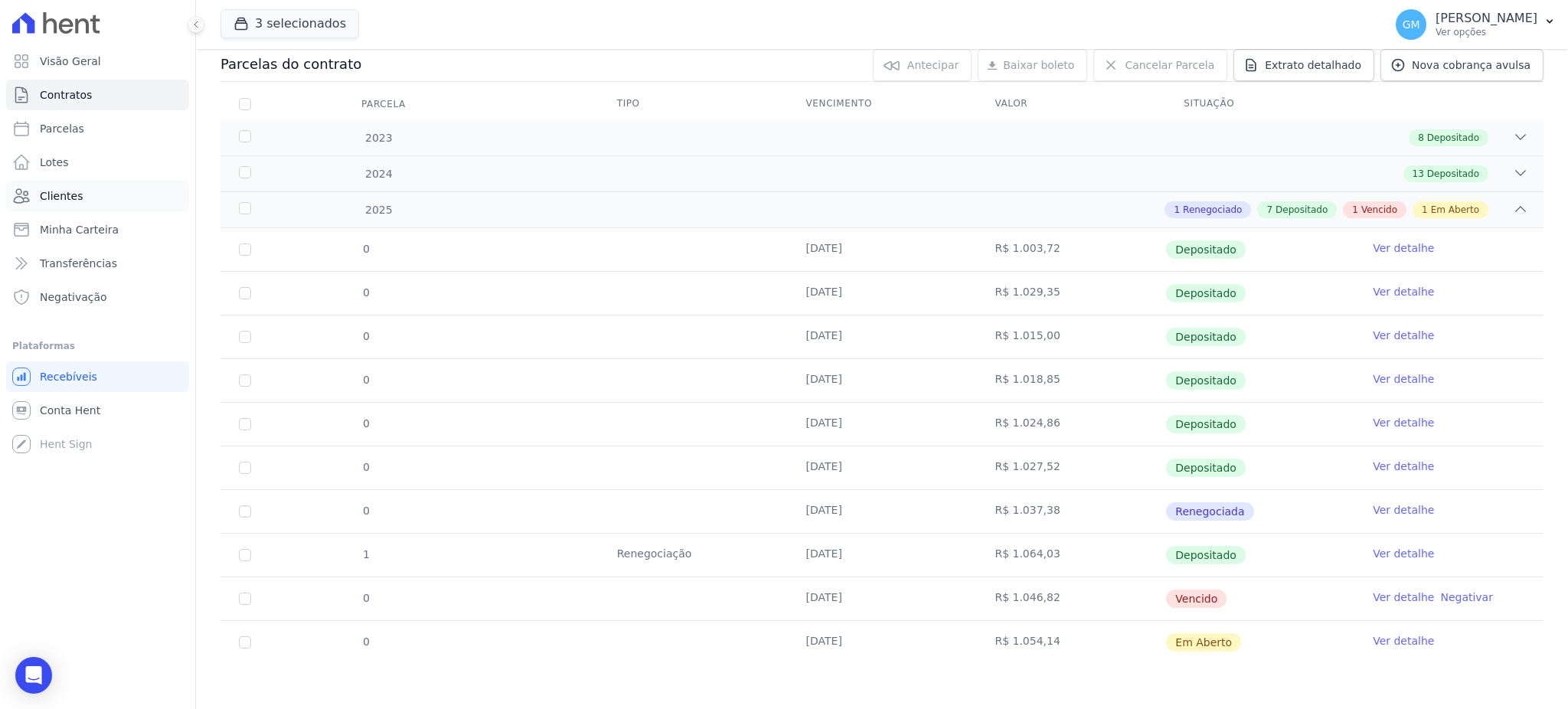
click at [116, 202] on link "Clientes" at bounding box center [98, 196] width 183 height 31
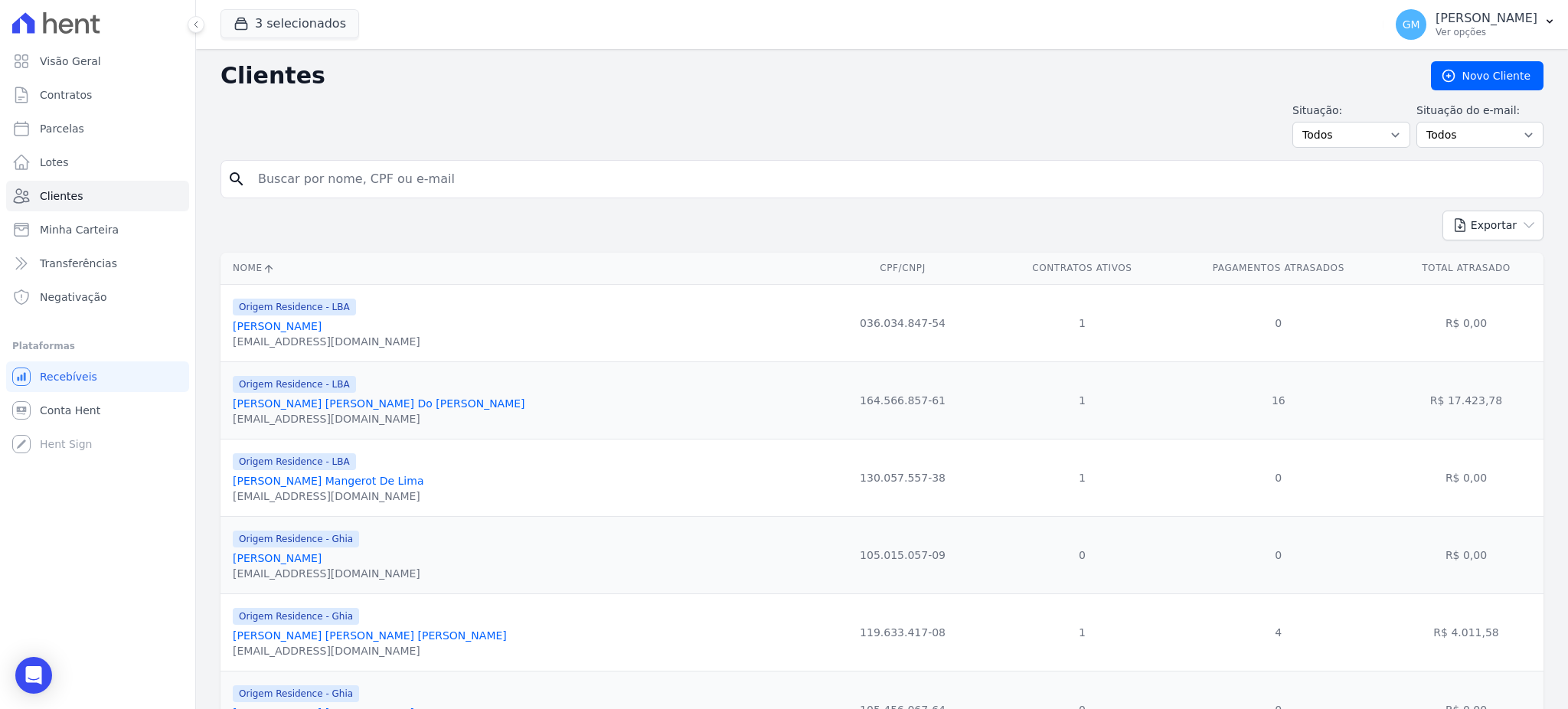
click at [350, 170] on input "search" at bounding box center [893, 179] width 1288 height 31
type input "cerou"
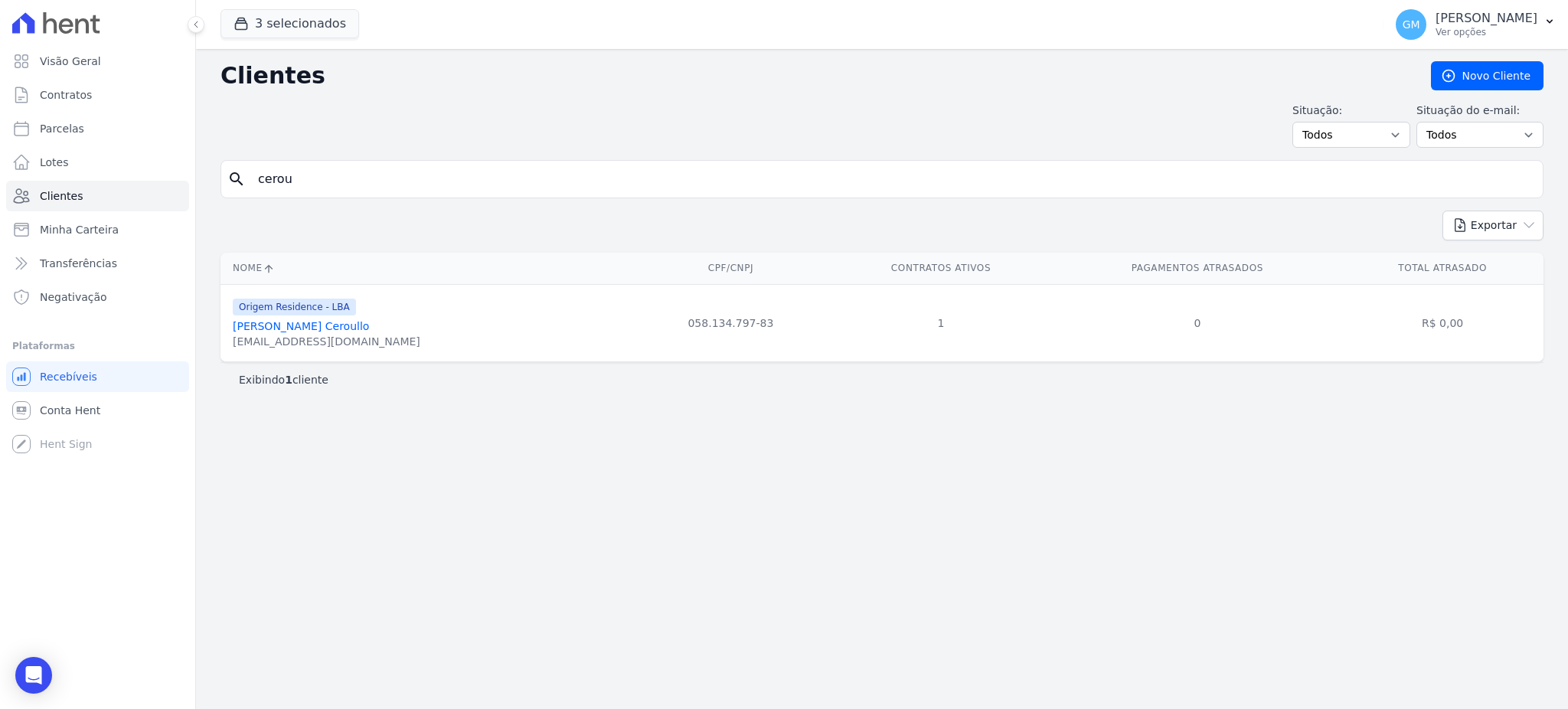
click at [325, 329] on link "Weslley Santana Ceroullo" at bounding box center [301, 326] width 136 height 12
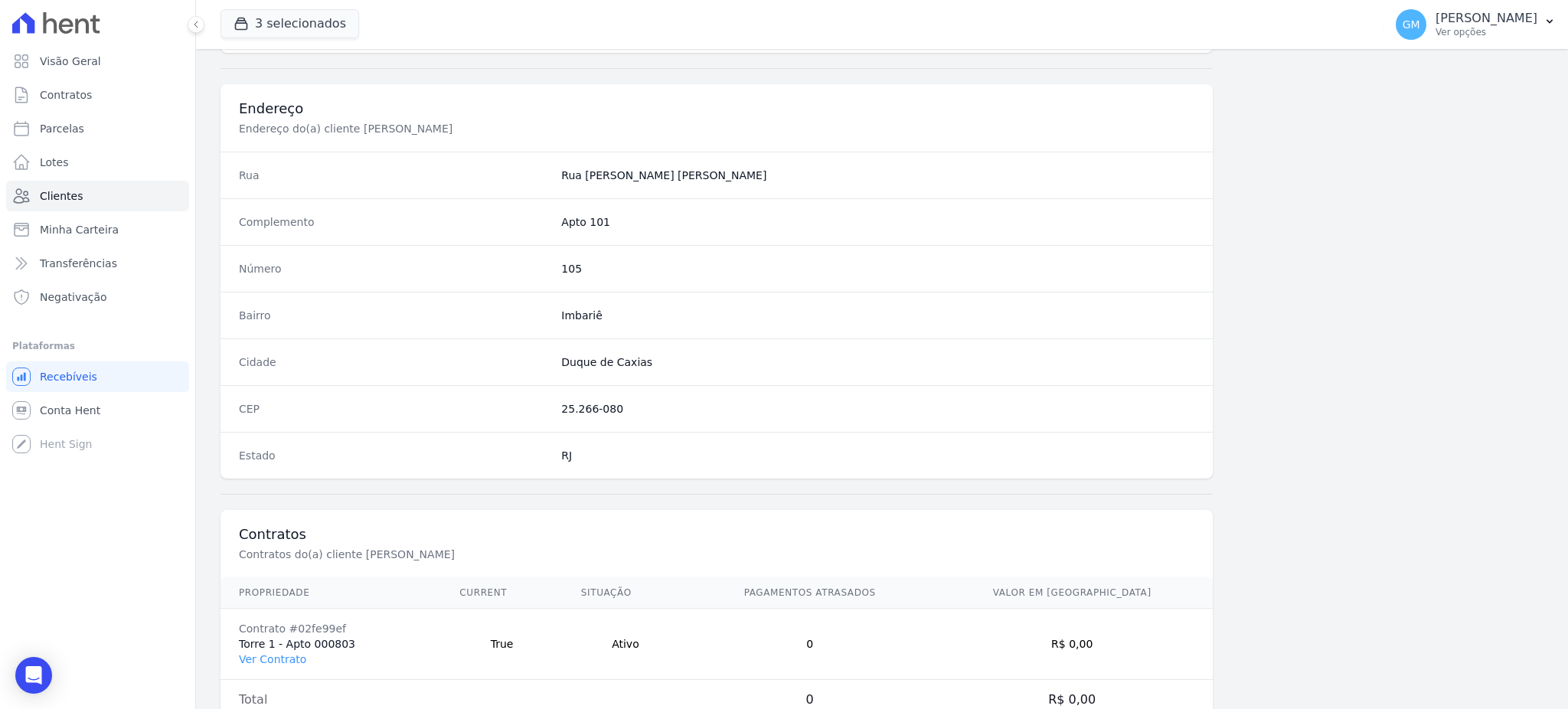
scroll to position [725, 0]
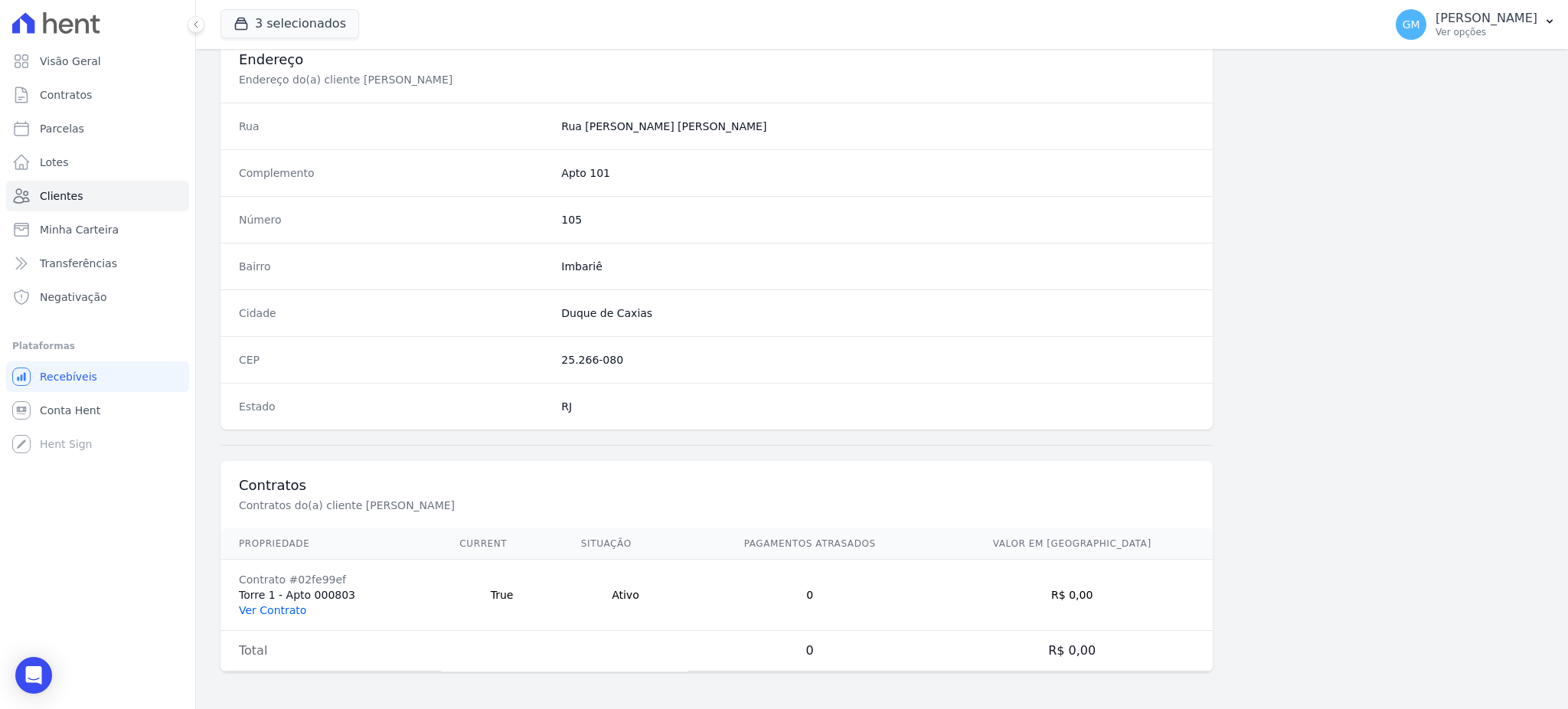
click at [291, 614] on link "Ver Contrato" at bounding box center [272, 610] width 67 height 12
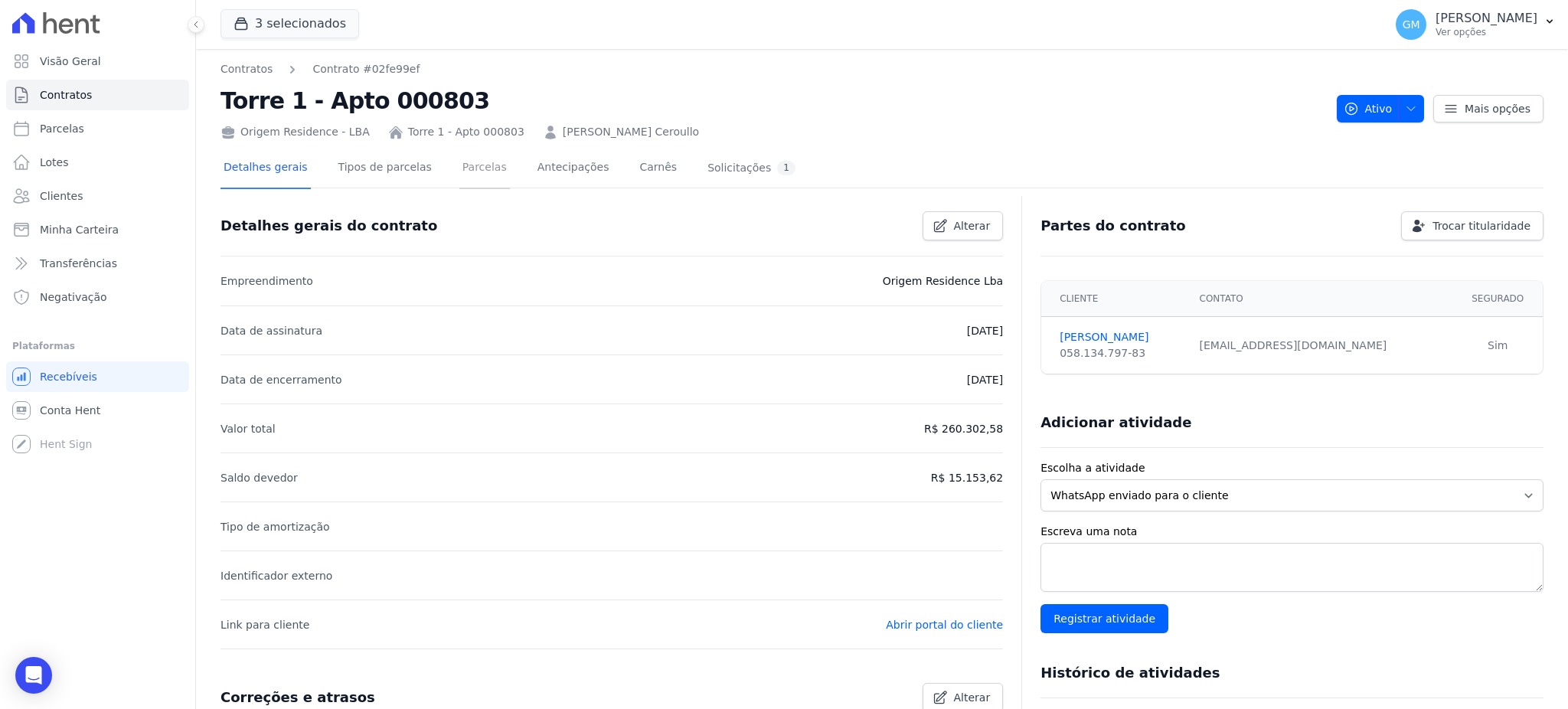
click at [459, 177] on link "Parcelas" at bounding box center [484, 169] width 50 height 41
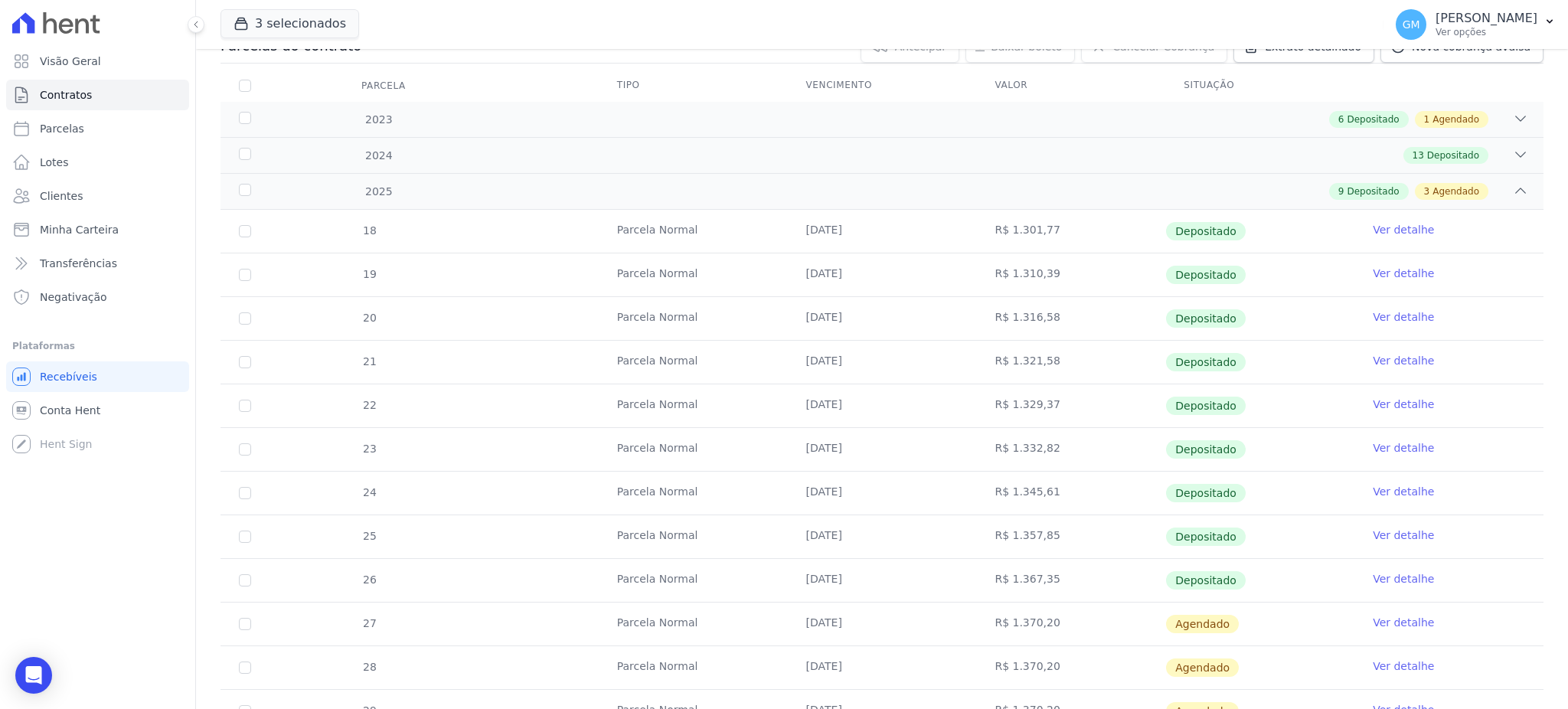
scroll to position [291, 0]
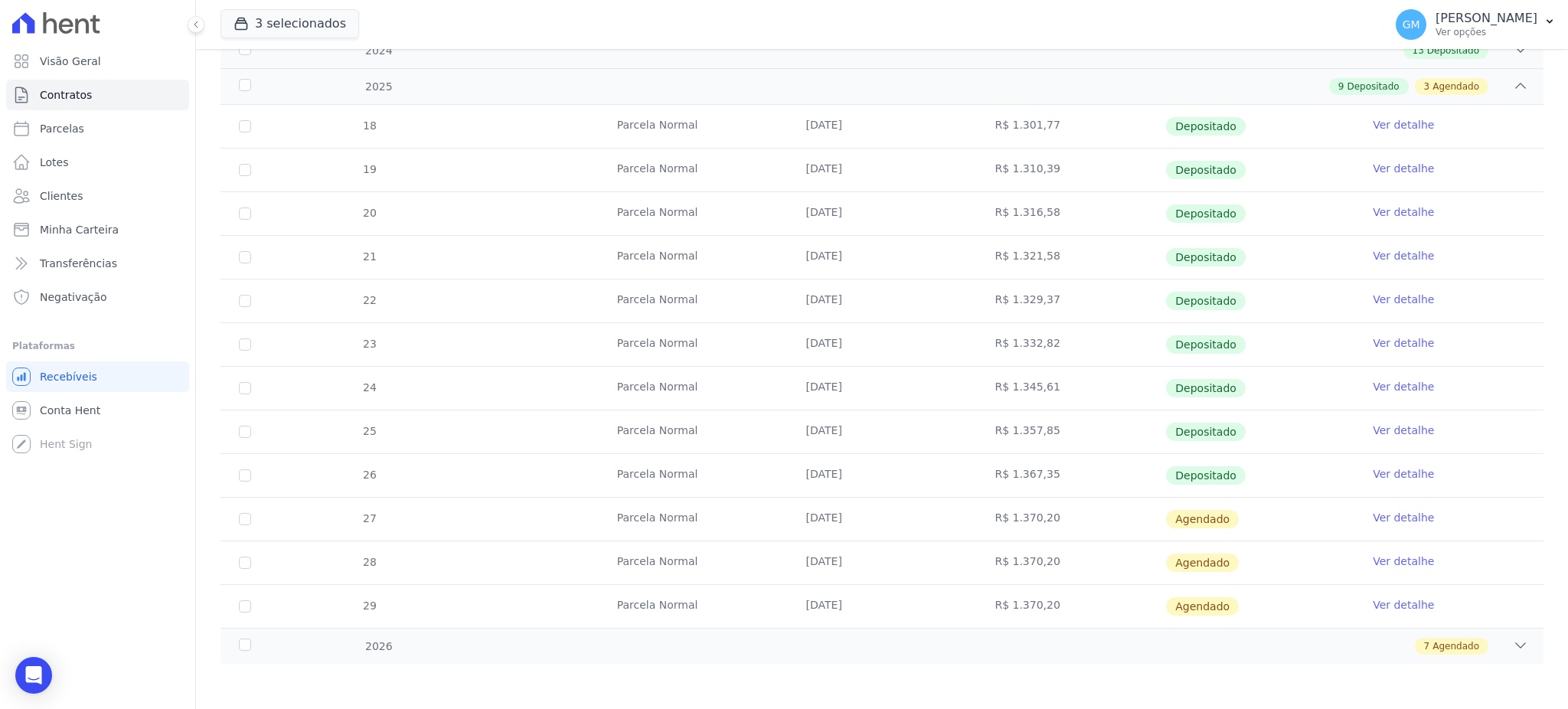
drag, startPoint x: 793, startPoint y: 471, endPoint x: 872, endPoint y: 484, distance: 80.1
click at [872, 484] on td "[DATE]" at bounding box center [882, 475] width 189 height 43
click at [104, 187] on link "Clientes" at bounding box center [98, 196] width 183 height 31
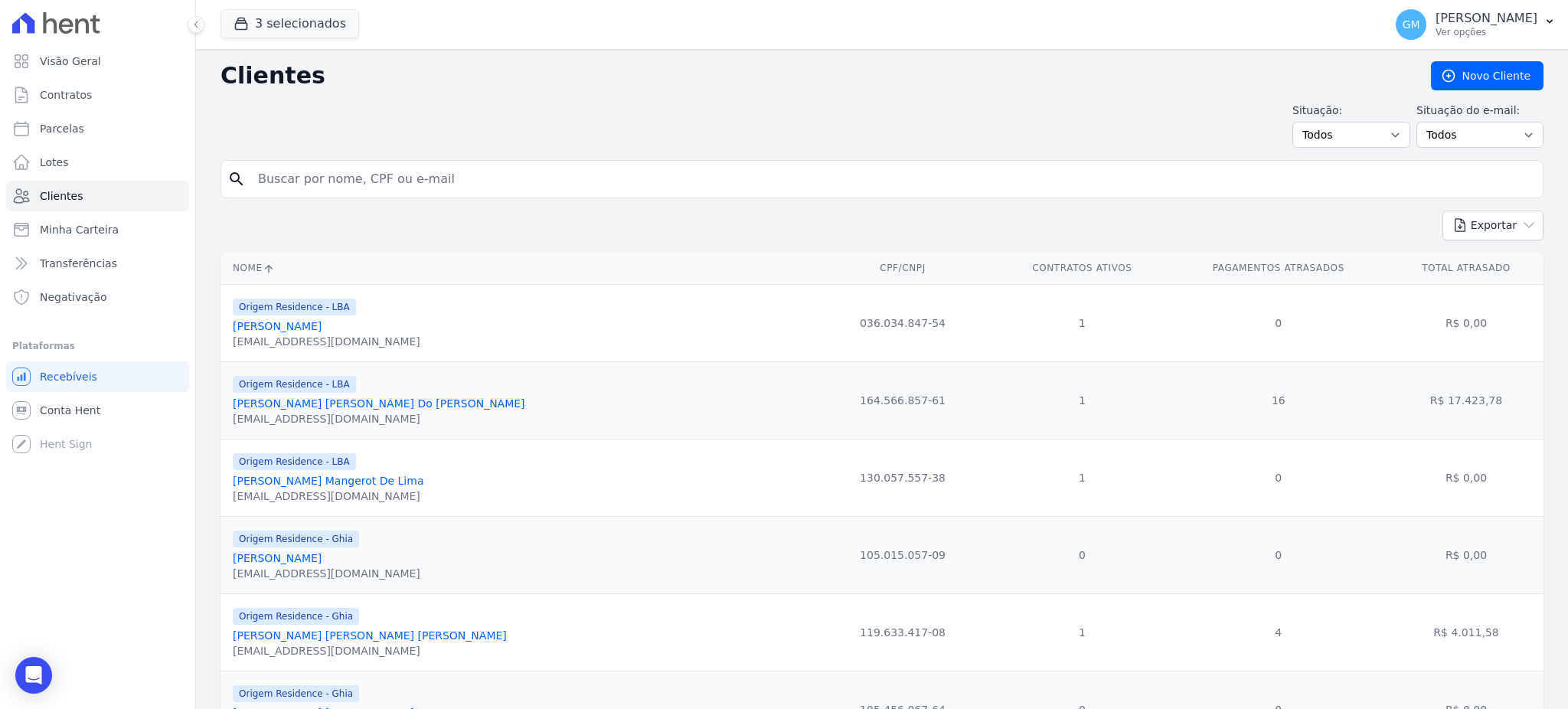
click at [395, 191] on input "search" at bounding box center [893, 179] width 1288 height 31
type input "suelen cordeiro"
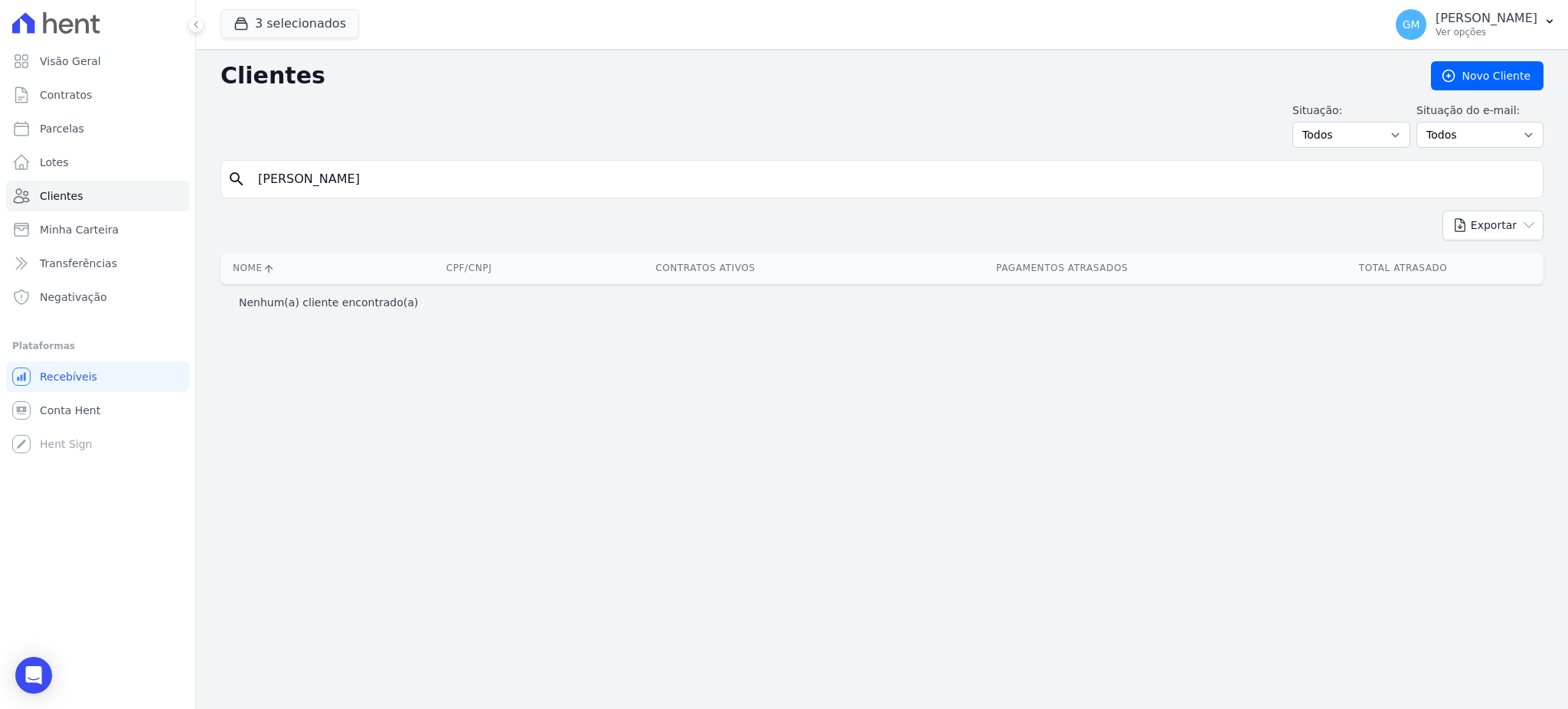
drag, startPoint x: 449, startPoint y: 189, endPoint x: 291, endPoint y: 191, distance: 158.0
click at [291, 191] on input "suelen cordeiro" at bounding box center [893, 179] width 1288 height 31
type input "suelen"
click at [343, 189] on input "suelen" at bounding box center [893, 179] width 1288 height 31
type input "sue"
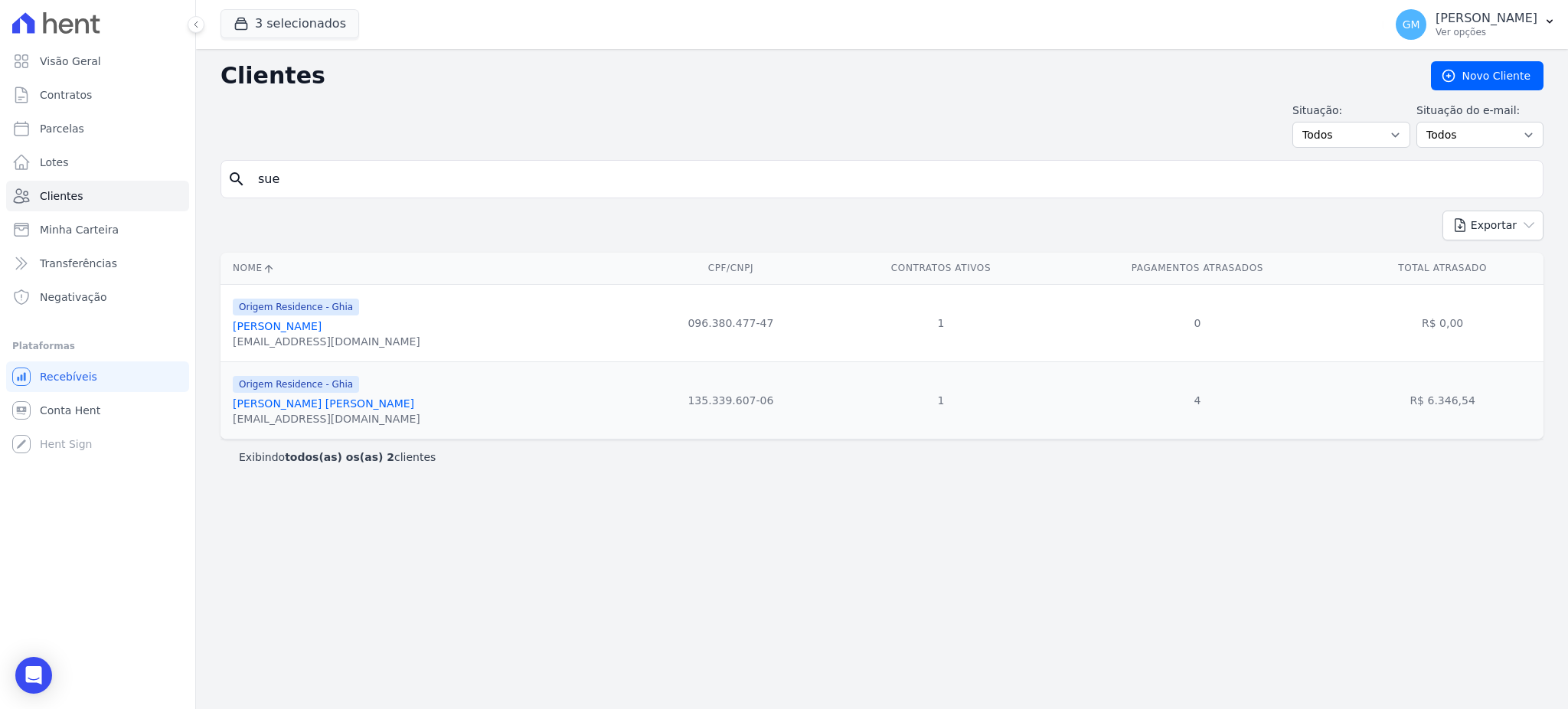
click at [321, 323] on link "Suellen Cordeiro Da Silva" at bounding box center [277, 326] width 89 height 12
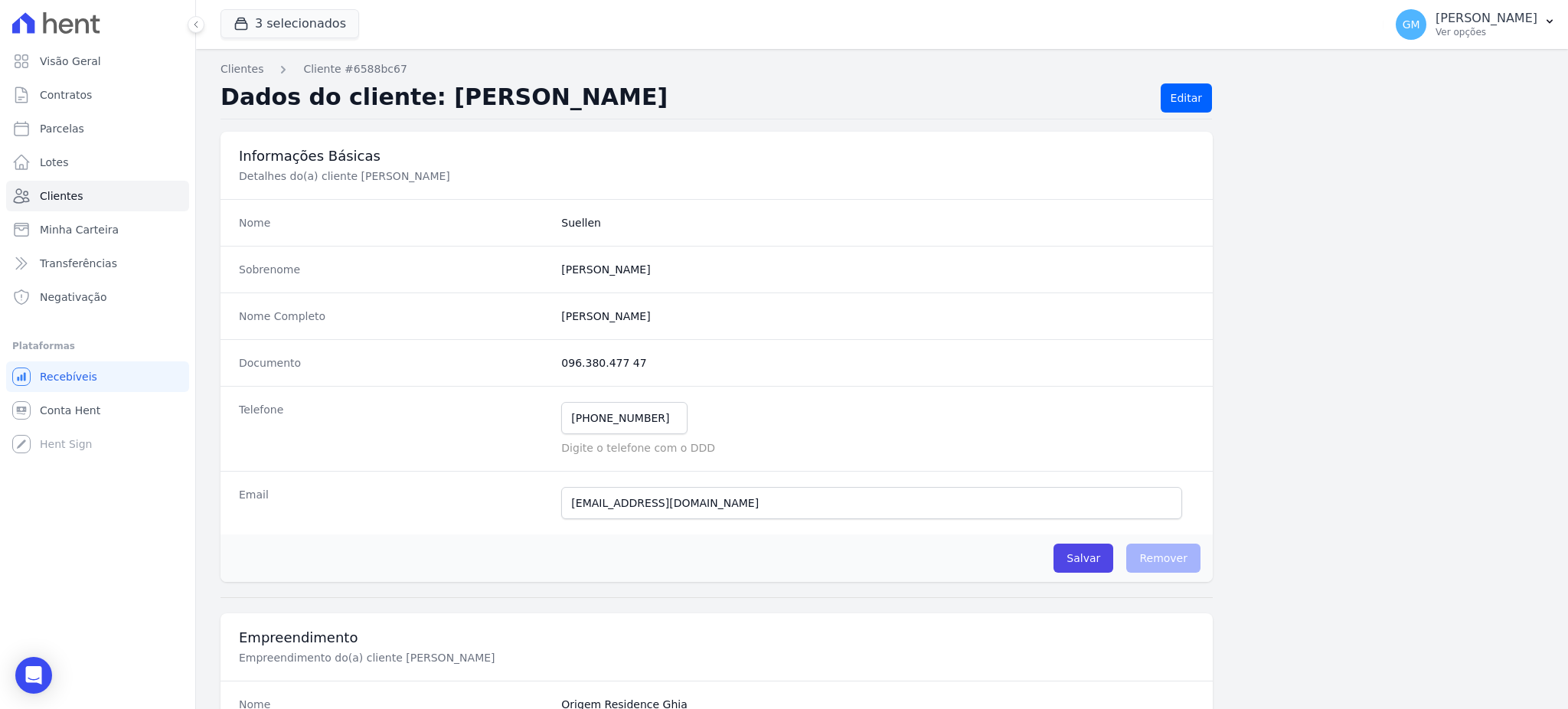
click at [879, 359] on dd "096.380.477 47" at bounding box center [878, 362] width 634 height 15
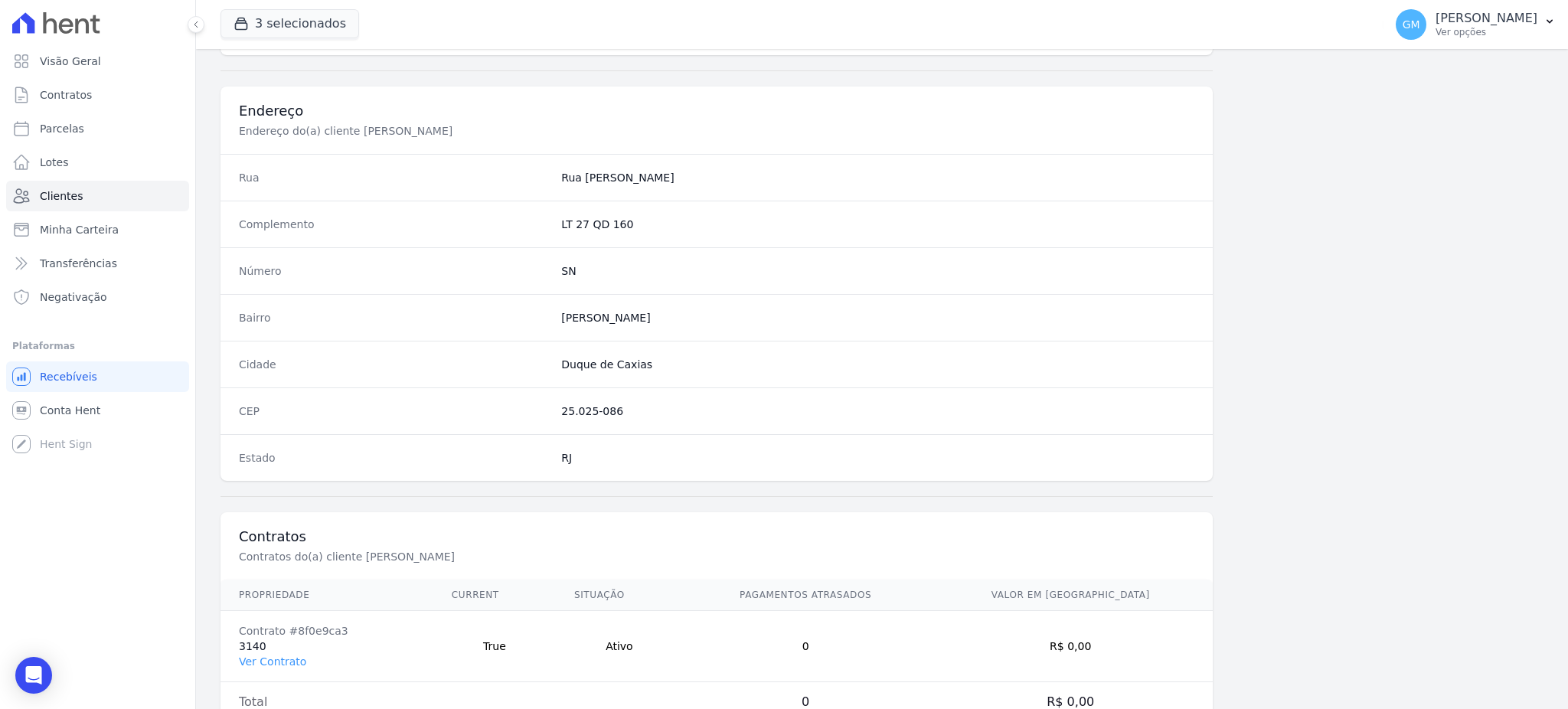
scroll to position [725, 0]
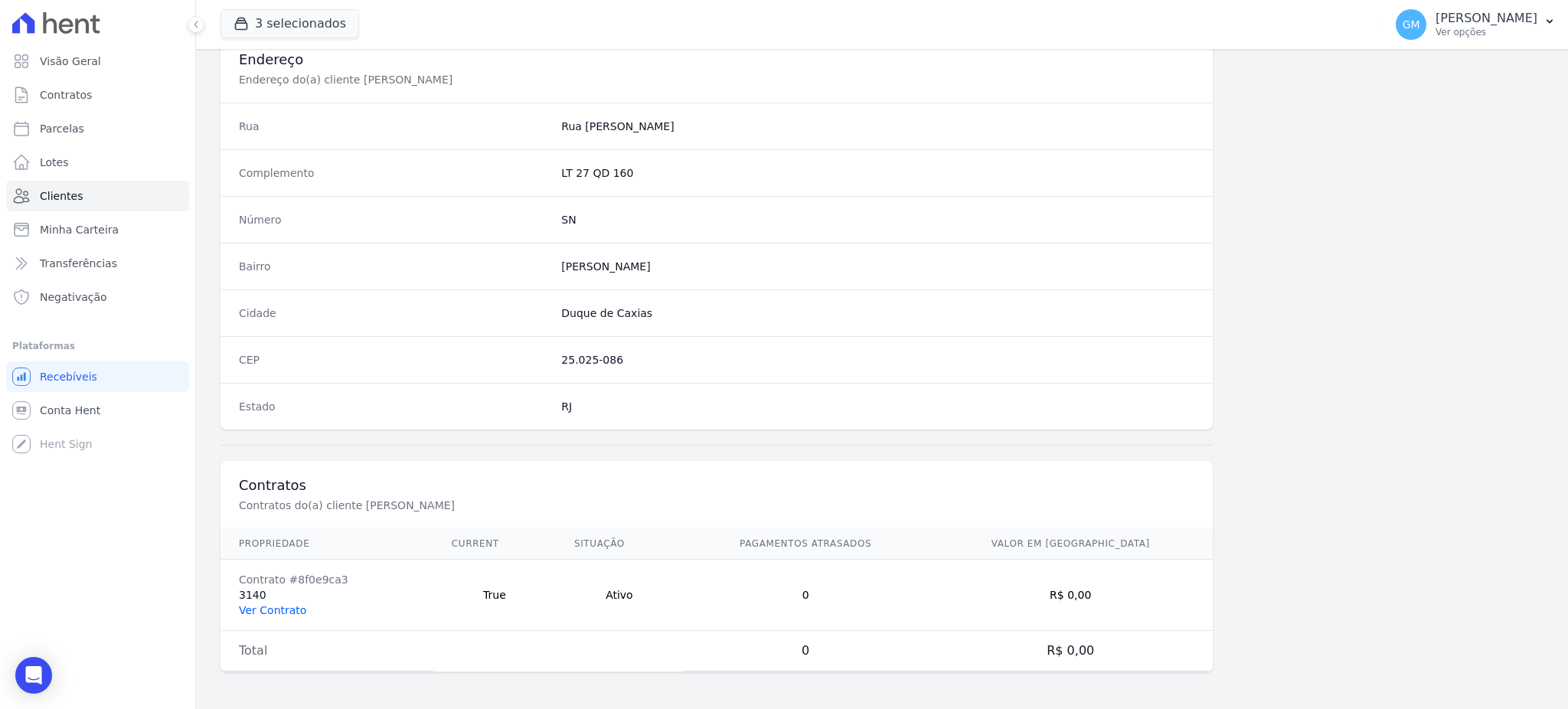
click at [271, 607] on link "Ver Contrato" at bounding box center [272, 610] width 67 height 12
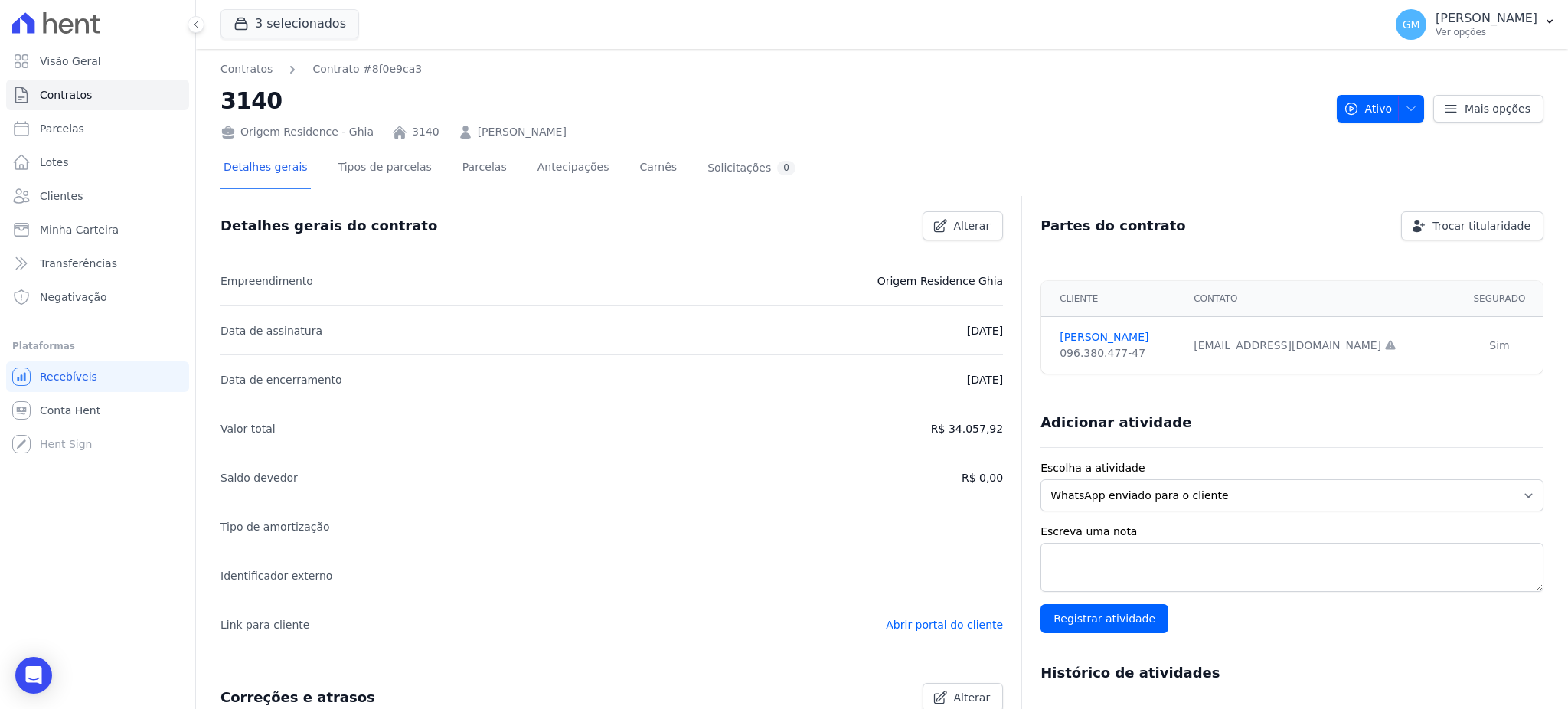
click at [536, 338] on li "Data de assinatura 12/07/2022" at bounding box center [612, 330] width 783 height 49
click at [459, 164] on link "Parcelas" at bounding box center [484, 169] width 50 height 41
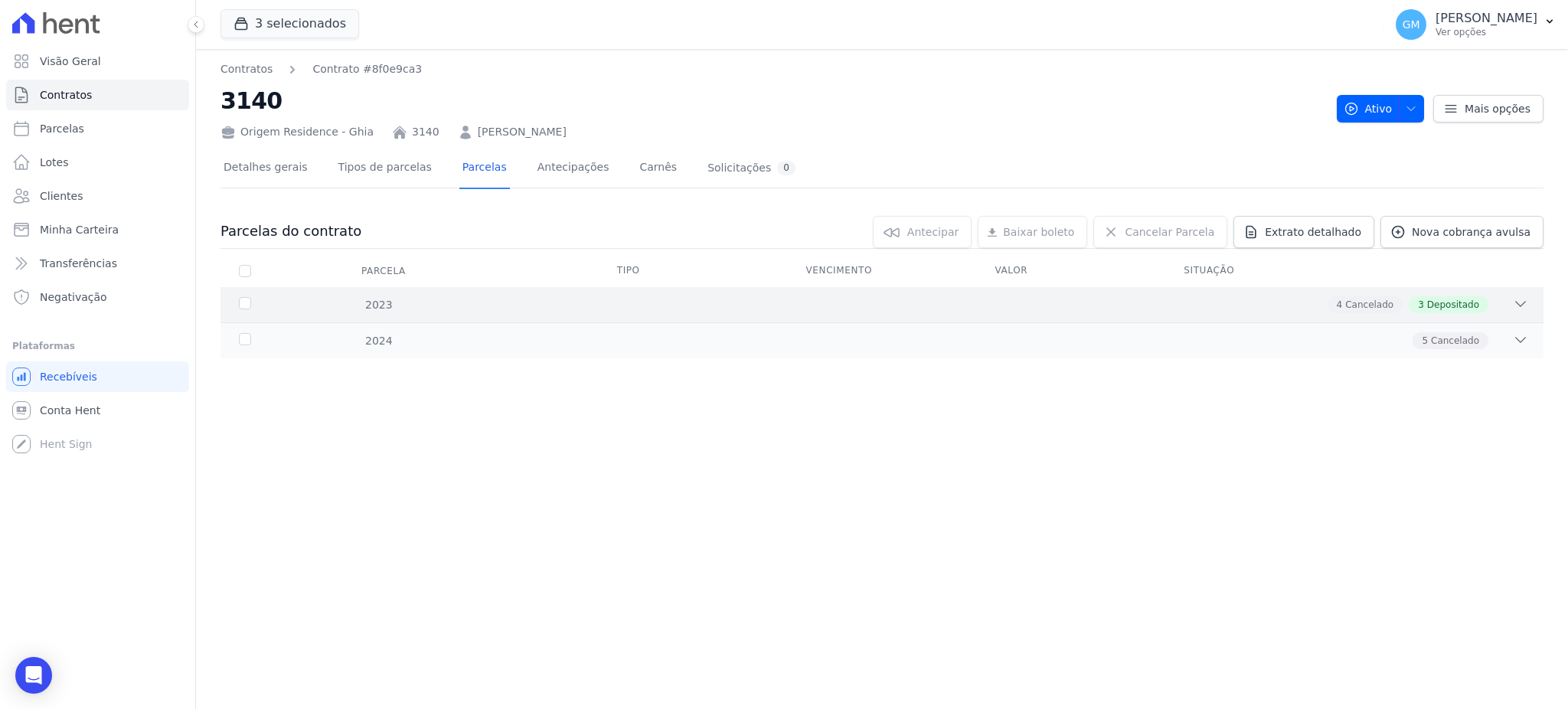
click at [1443, 288] on div "2023 4 Cancelado 3 Depositado" at bounding box center [882, 305] width 1323 height 35
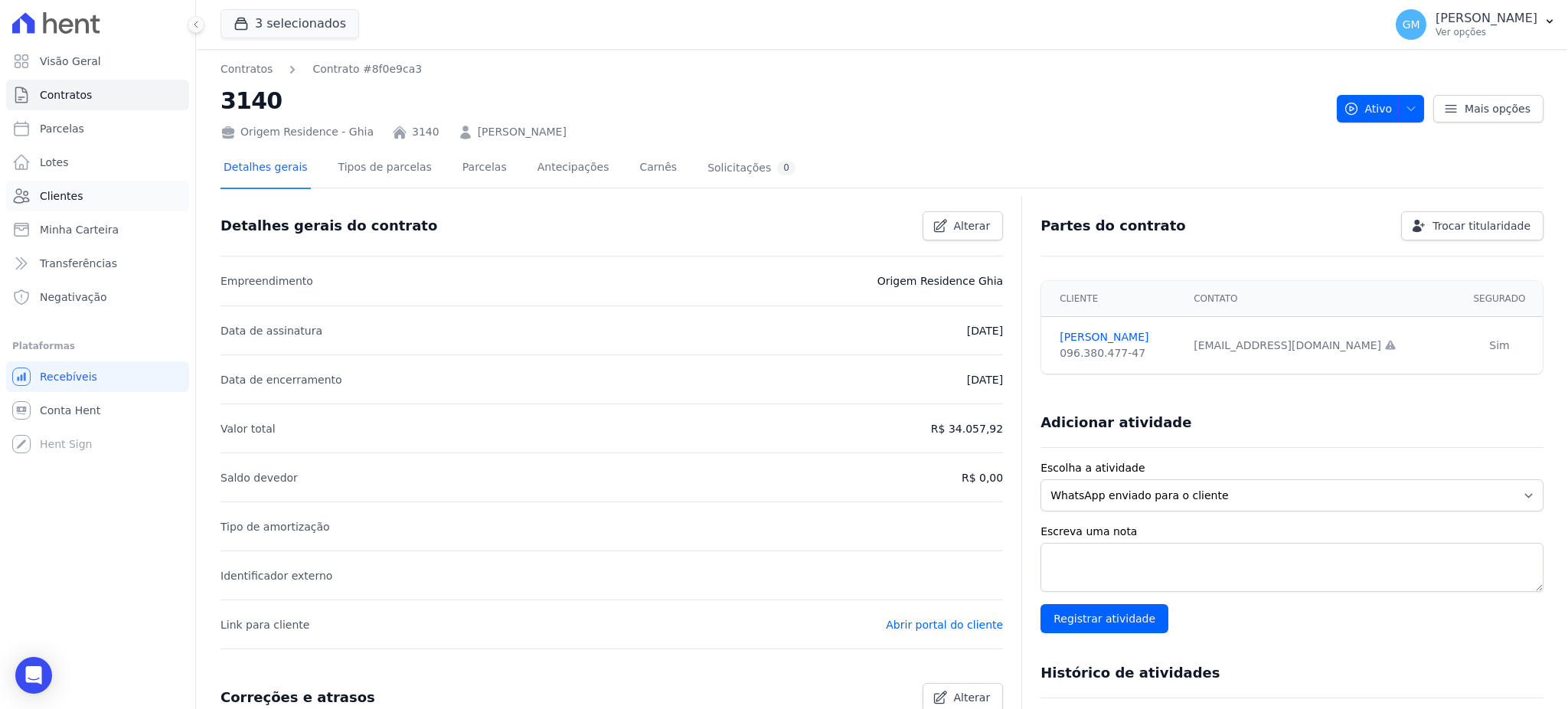
click at [70, 187] on link "Clientes" at bounding box center [98, 196] width 183 height 31
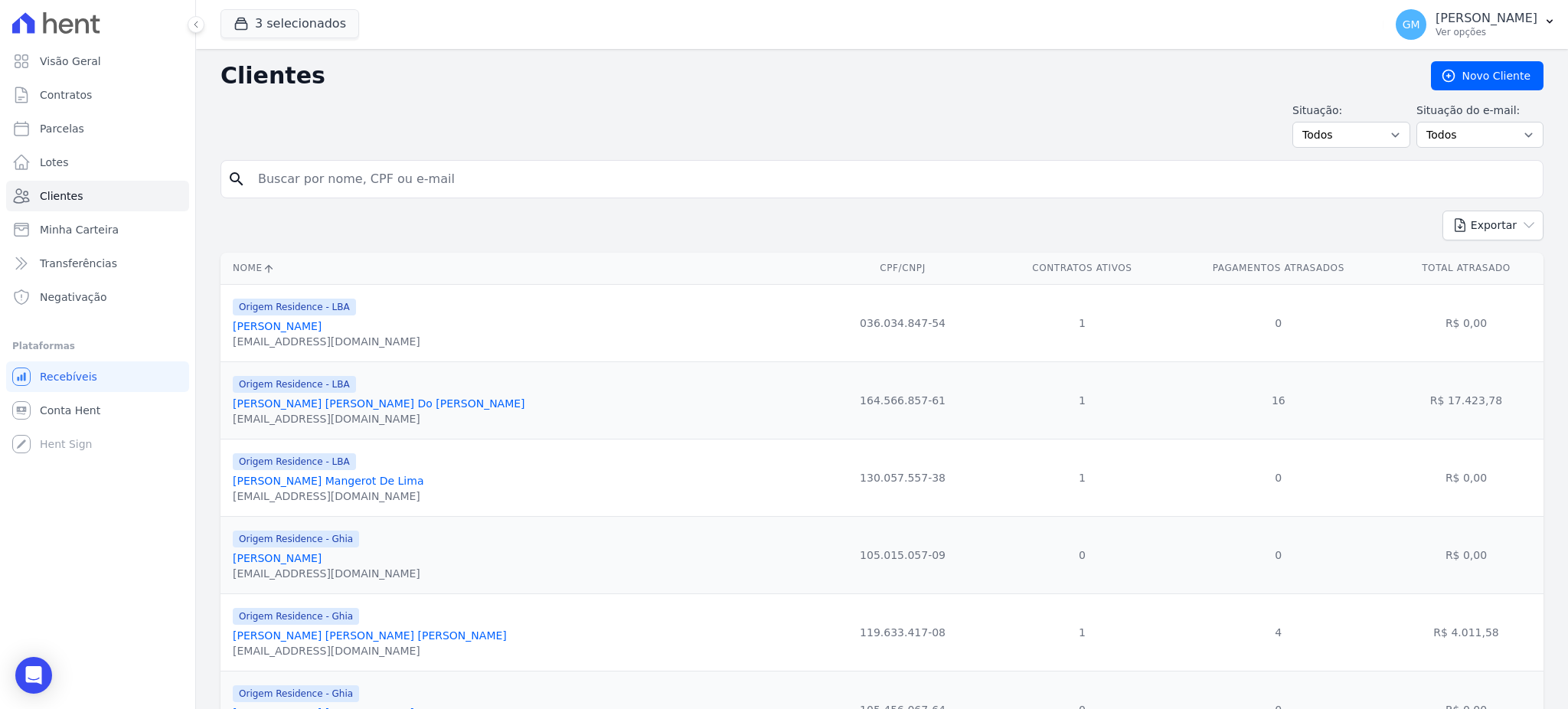
drag, startPoint x: 249, startPoint y: 184, endPoint x: 263, endPoint y: 183, distance: 14.0
click at [249, 184] on input "search" at bounding box center [893, 179] width 1288 height 31
type input "Bruna Luzardo Dos Santos"
drag, startPoint x: 424, startPoint y: 170, endPoint x: 240, endPoint y: 174, distance: 184.0
click at [240, 174] on div "search Bruna Luzardo Dos Santos" at bounding box center [882, 179] width 1323 height 38
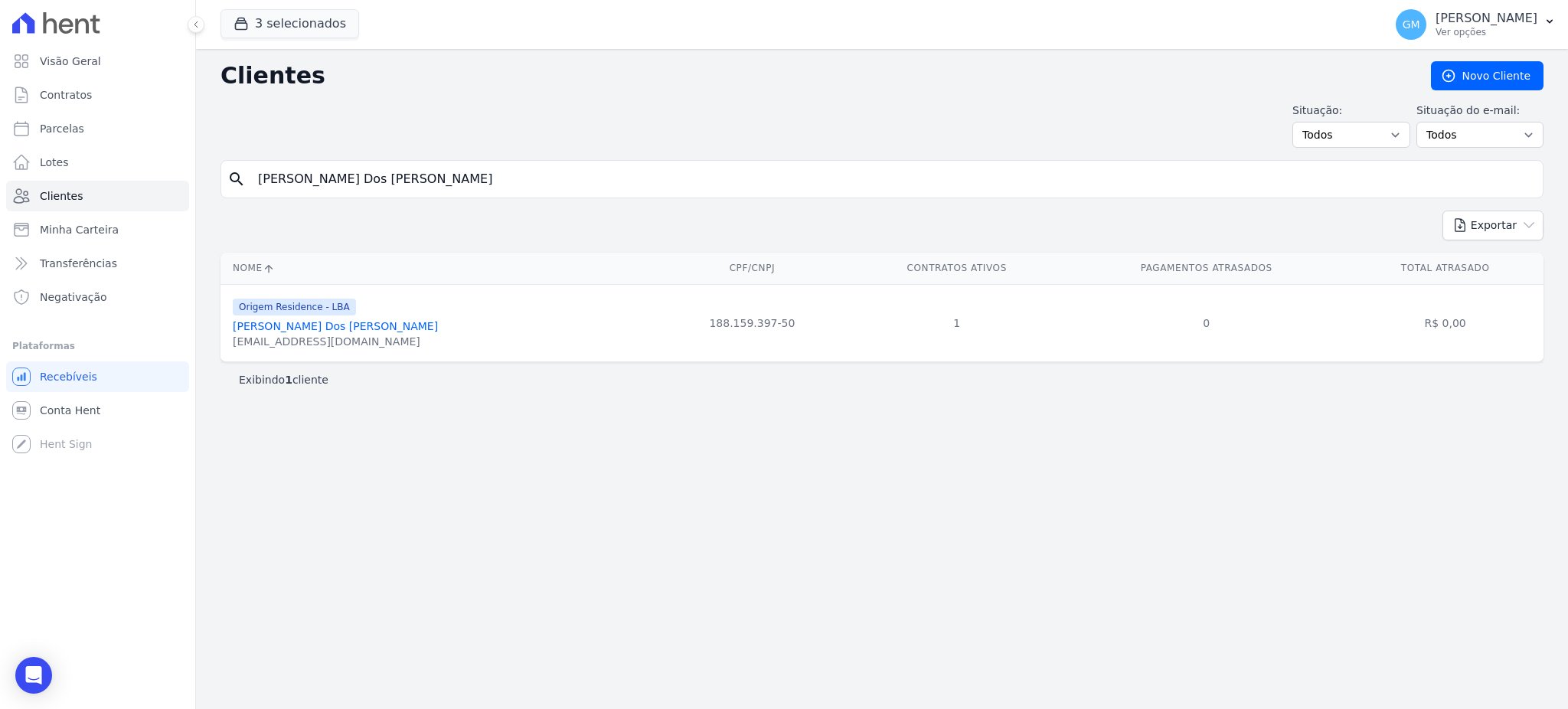
click at [329, 327] on link "Bruna Luzardo Dos Santos" at bounding box center [335, 326] width 205 height 12
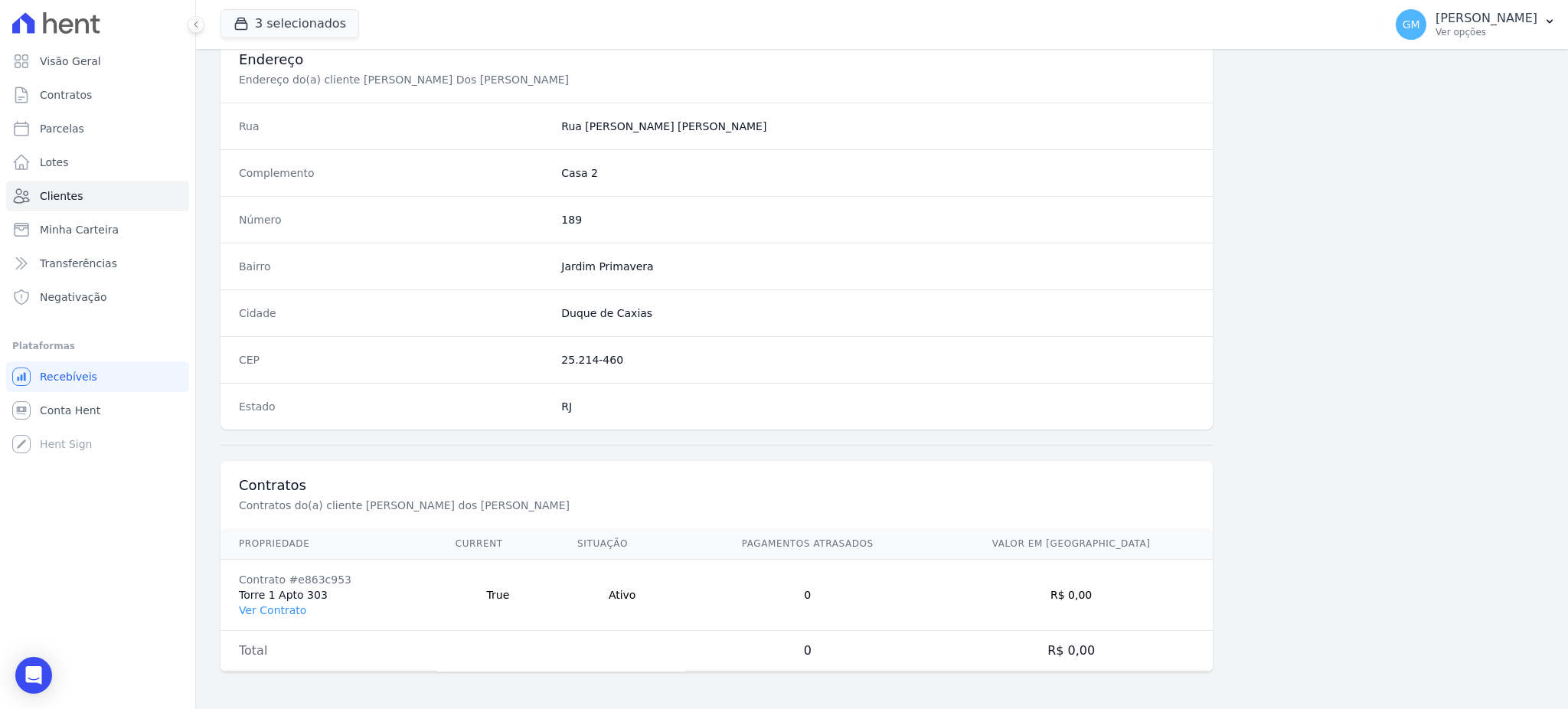
scroll to position [725, 0]
click at [276, 607] on link "Ver Contrato" at bounding box center [272, 610] width 67 height 12
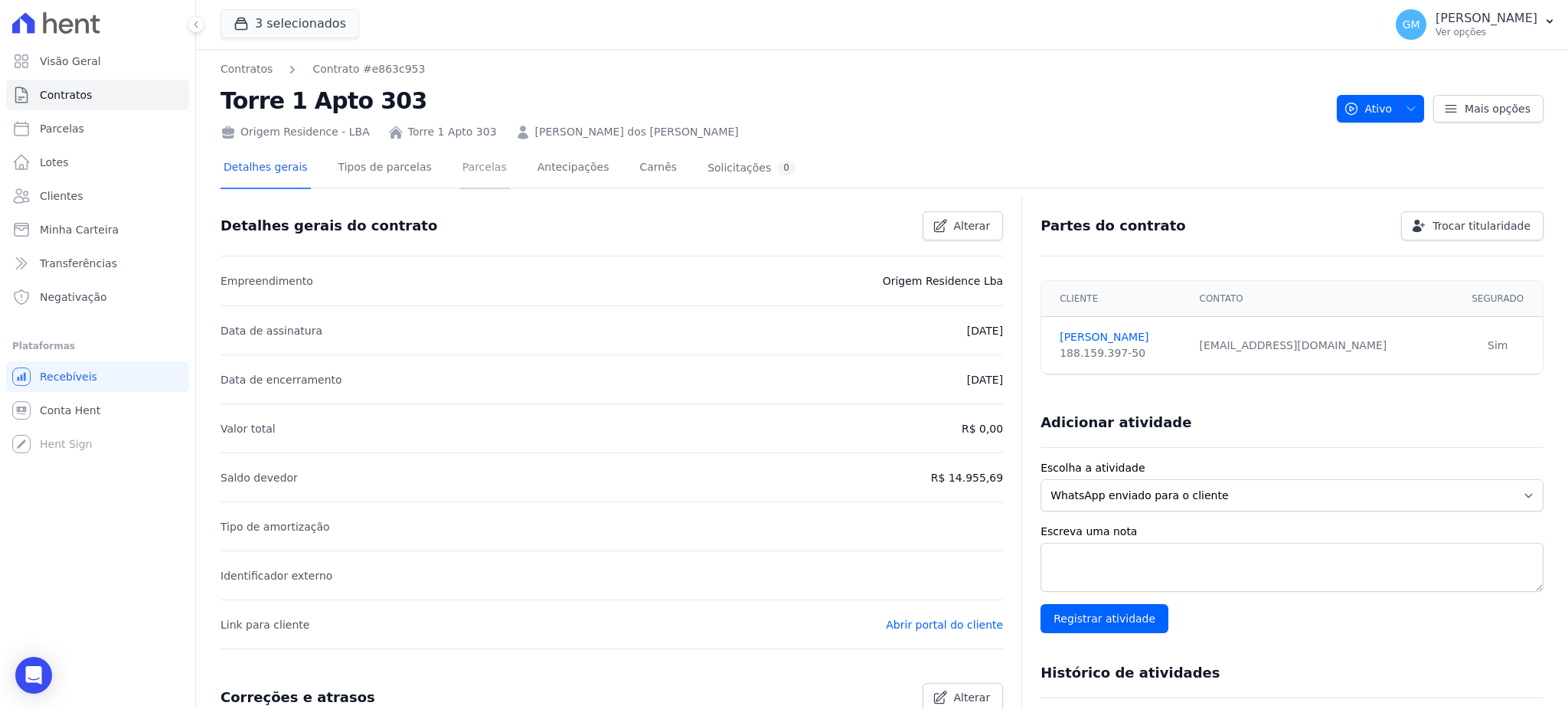
click at [459, 176] on link "Parcelas" at bounding box center [484, 169] width 50 height 41
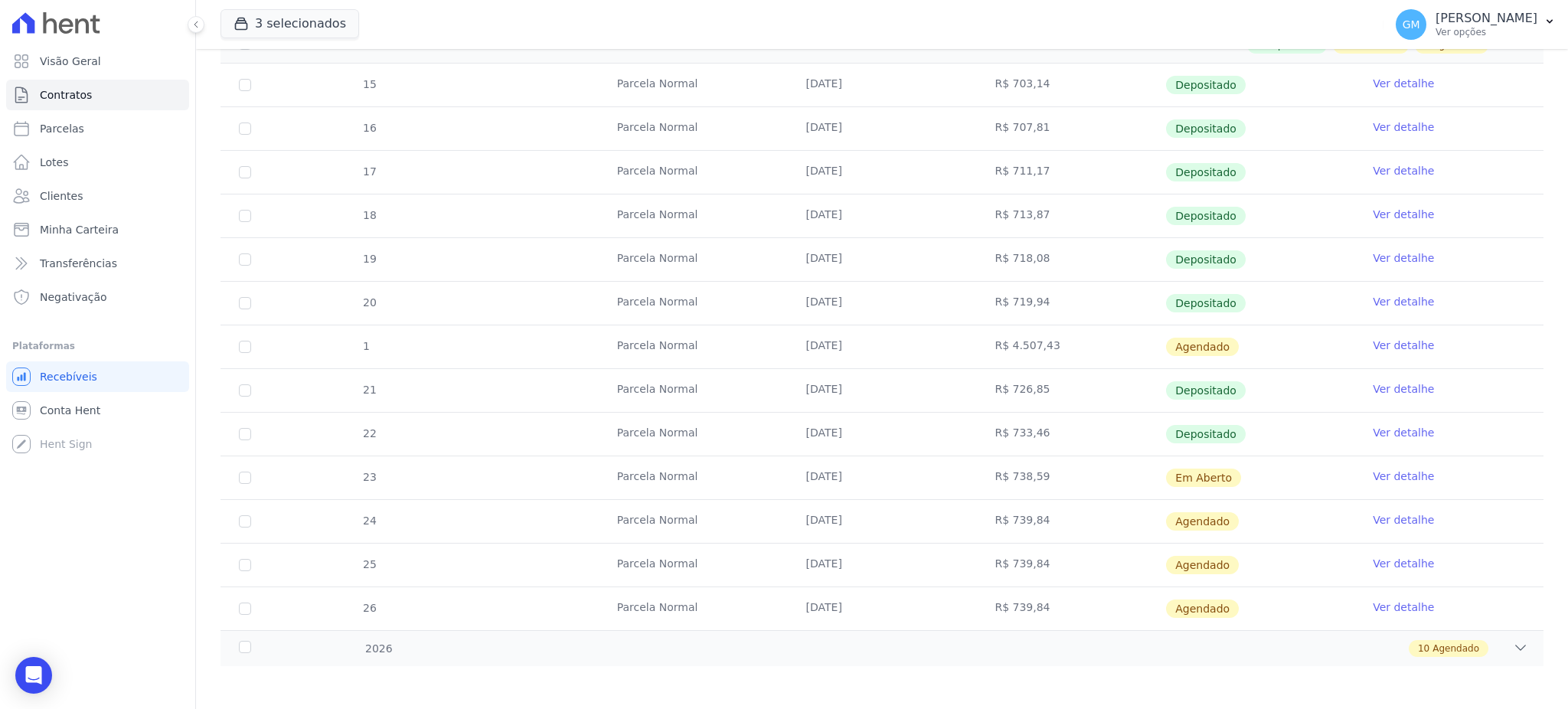
scroll to position [334, 0]
drag, startPoint x: 1242, startPoint y: 479, endPoint x: 794, endPoint y: 476, distance: 448.0
click at [794, 476] on tr "23 Parcela Normal 25/09/2025 R$ 738,59 Em Aberto Ver detalhe" at bounding box center [882, 475] width 1323 height 44
click at [58, 195] on span "Clientes" at bounding box center [61, 196] width 43 height 15
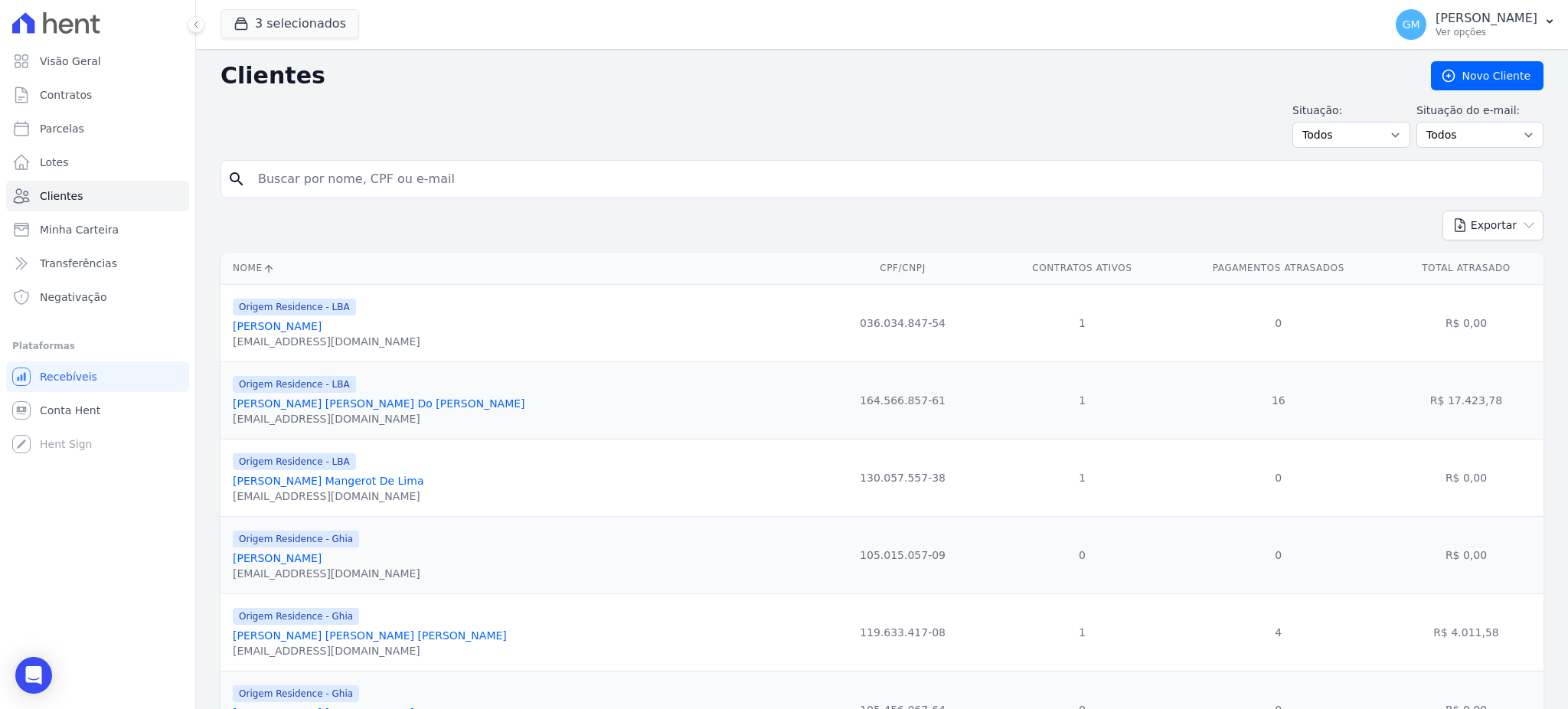
click at [288, 185] on input "search" at bounding box center [893, 179] width 1288 height 31
type input "b"
type input "velasco"
click at [289, 191] on input "velasco" at bounding box center [893, 179] width 1288 height 31
drag, startPoint x: 317, startPoint y: 183, endPoint x: 236, endPoint y: 180, distance: 81.1
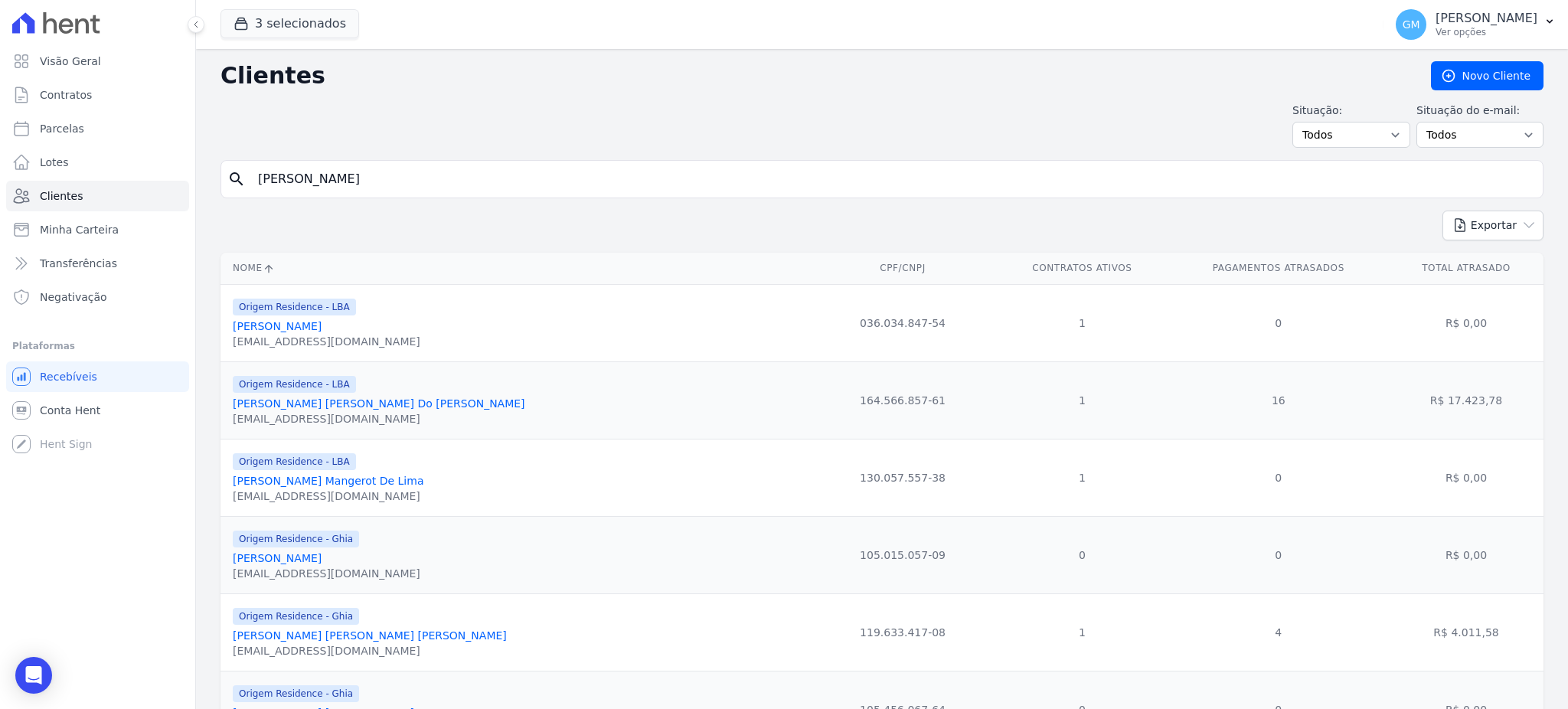
click at [236, 180] on div "search velasco" at bounding box center [882, 179] width 1323 height 38
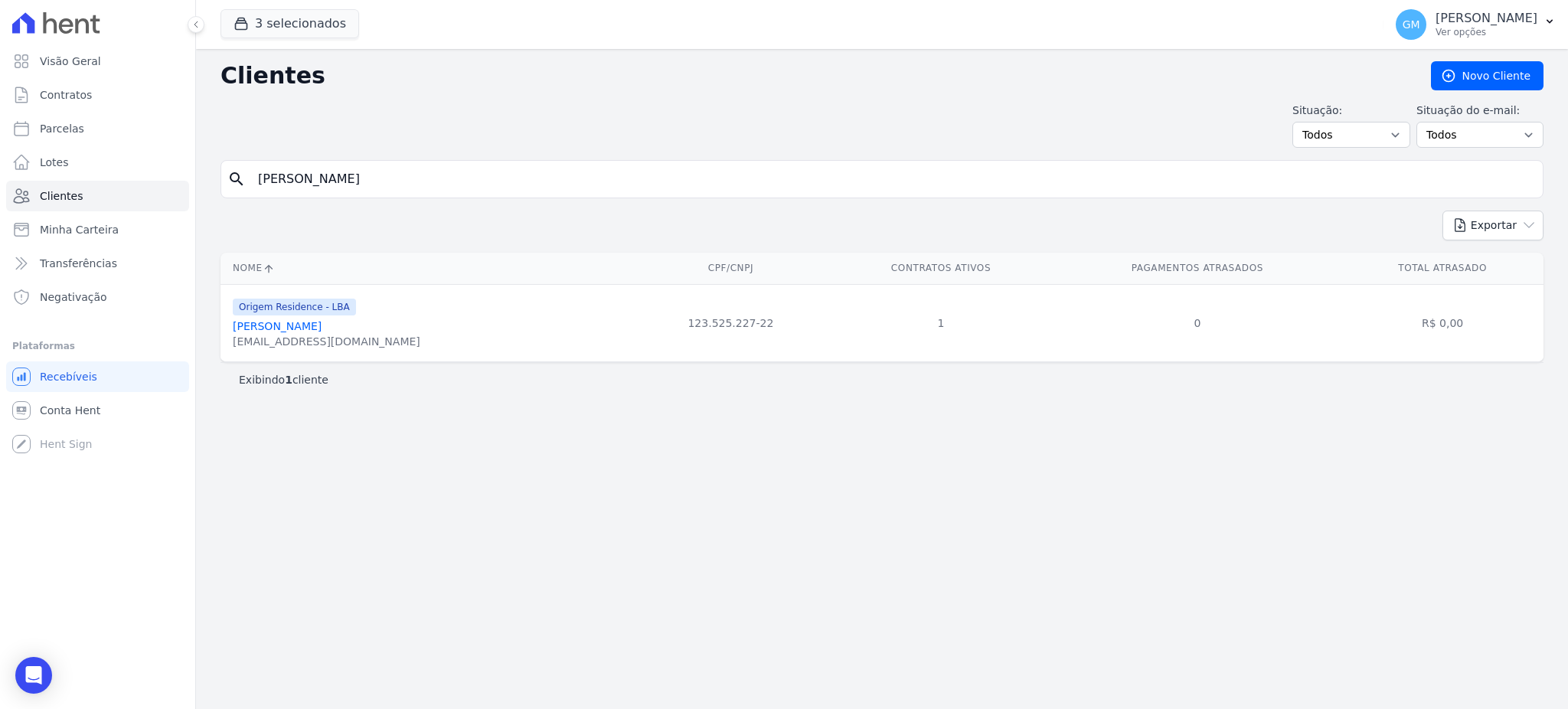
click at [321, 329] on link "Eduardo Velasco Souza" at bounding box center [277, 326] width 89 height 12
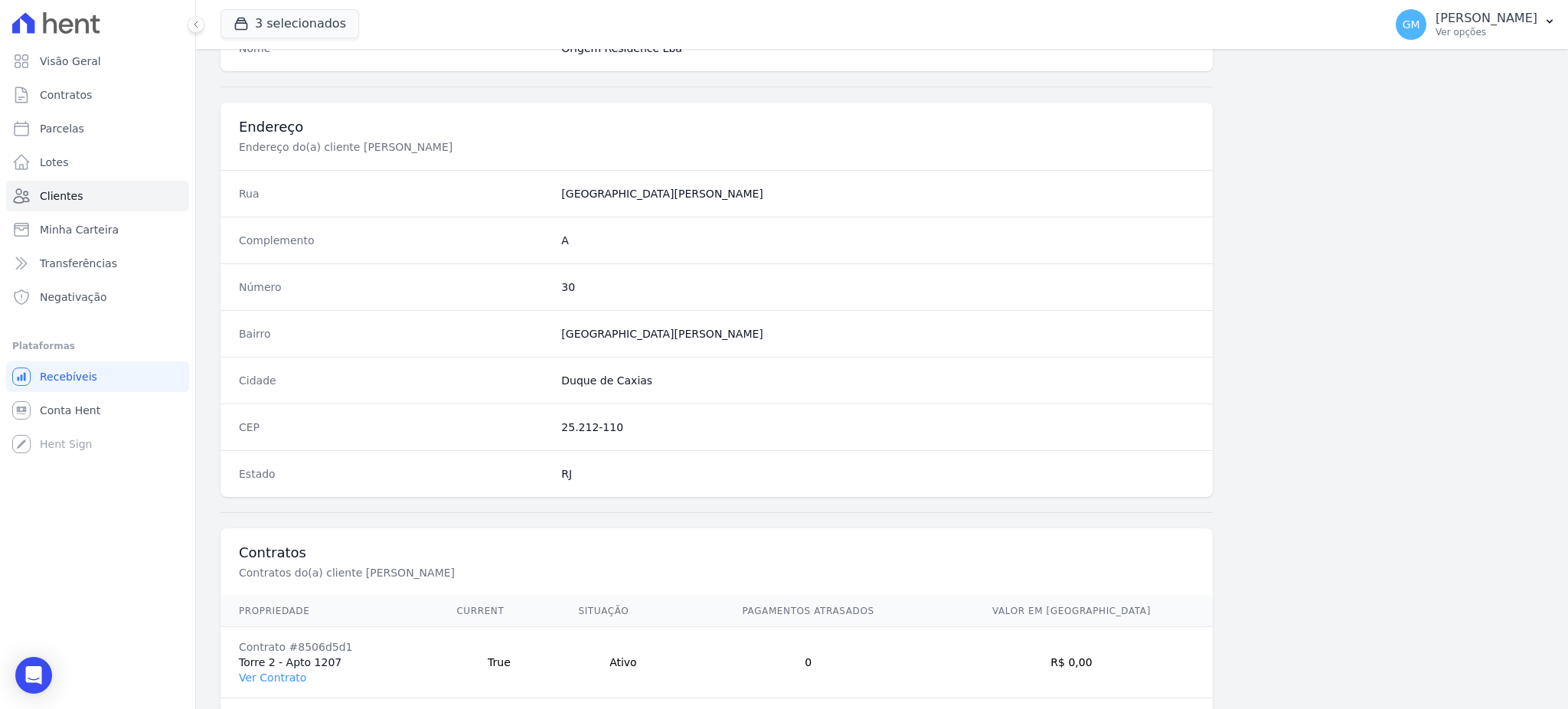
scroll to position [725, 0]
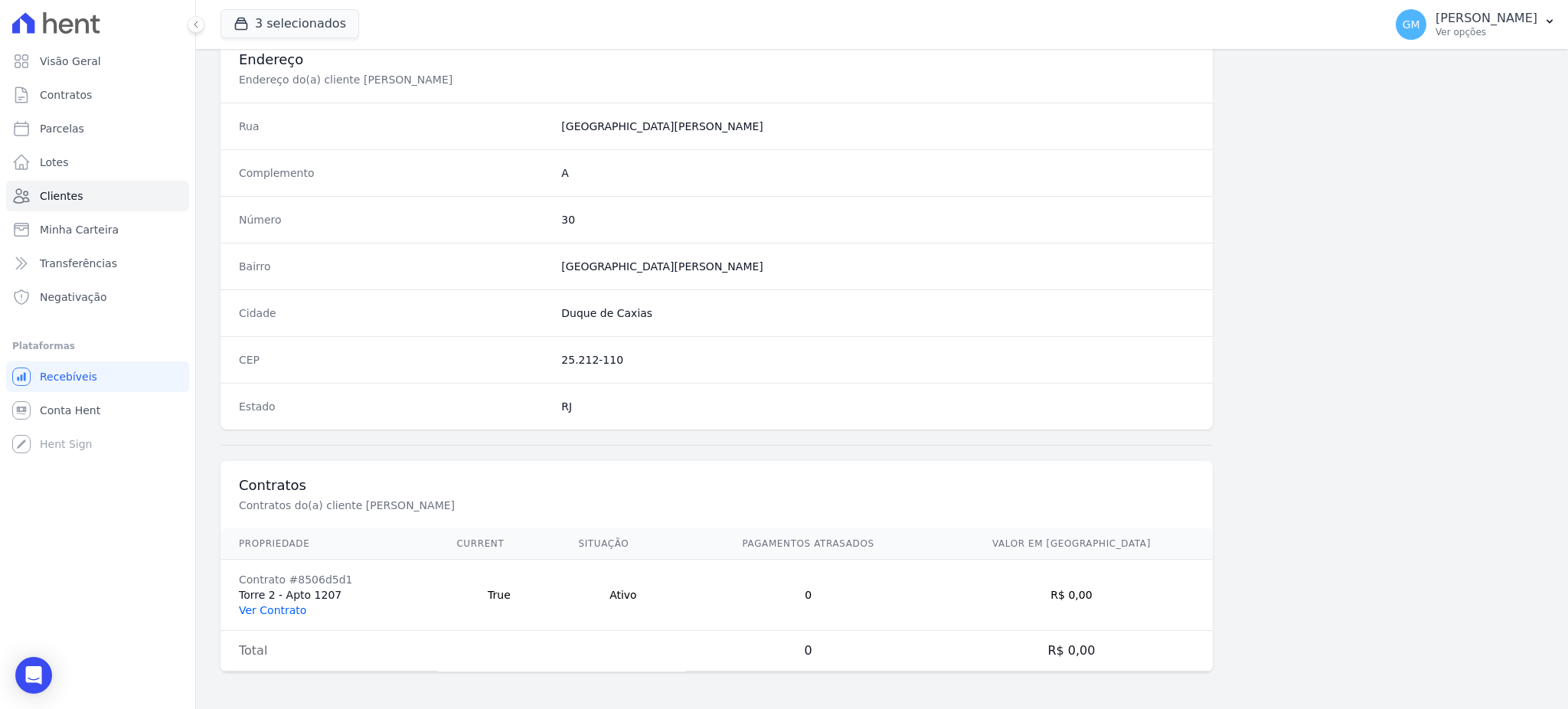
click at [269, 612] on link "Ver Contrato" at bounding box center [272, 610] width 67 height 12
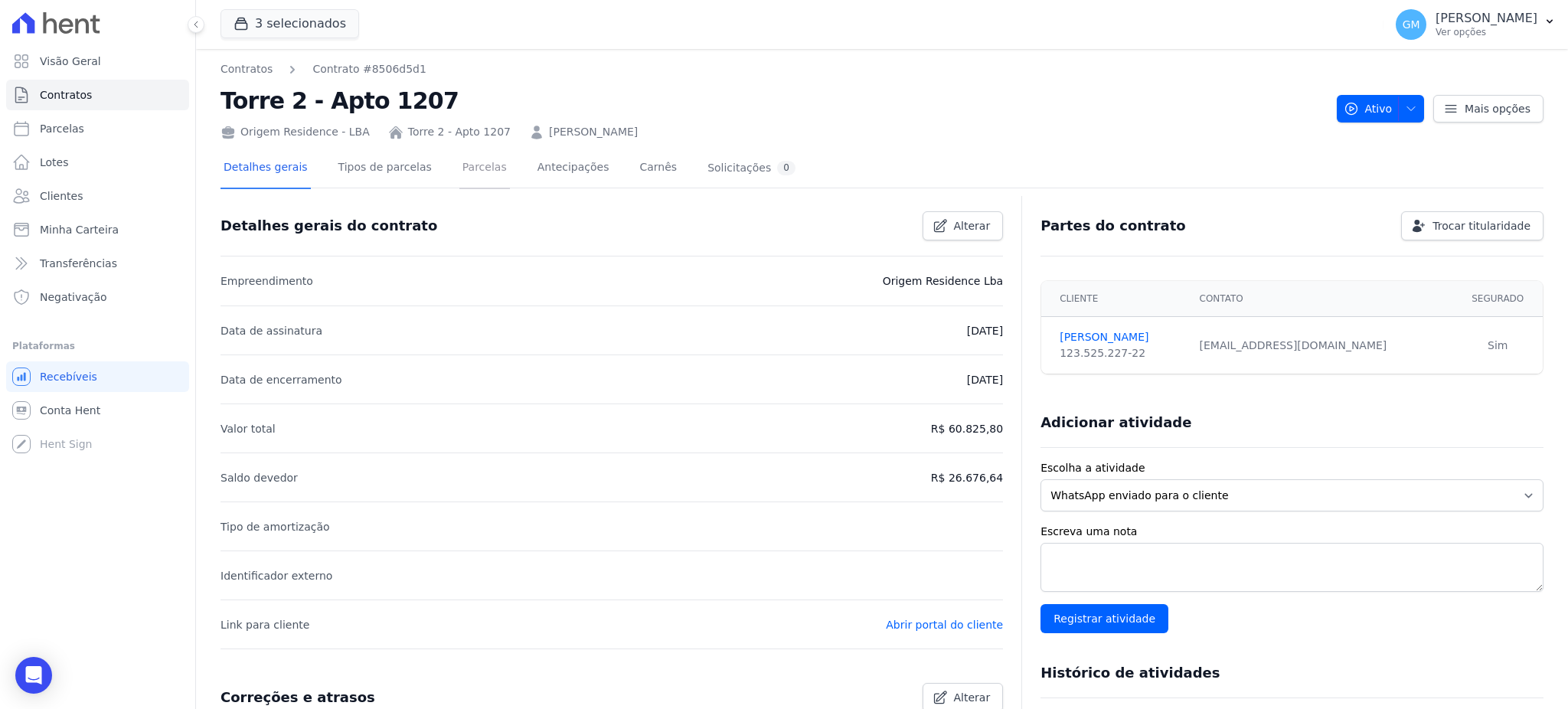
click at [461, 169] on link "Parcelas" at bounding box center [484, 169] width 50 height 41
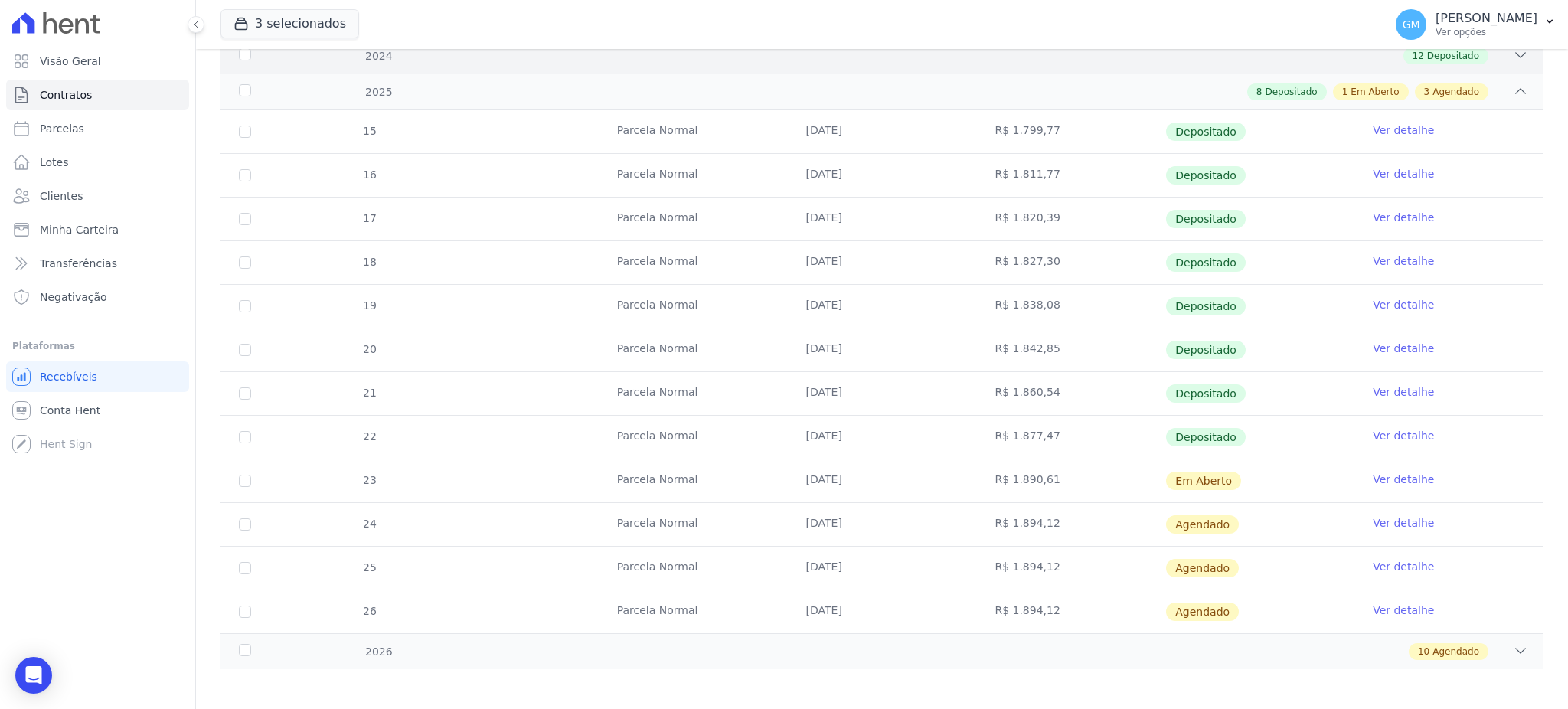
scroll to position [291, 0]
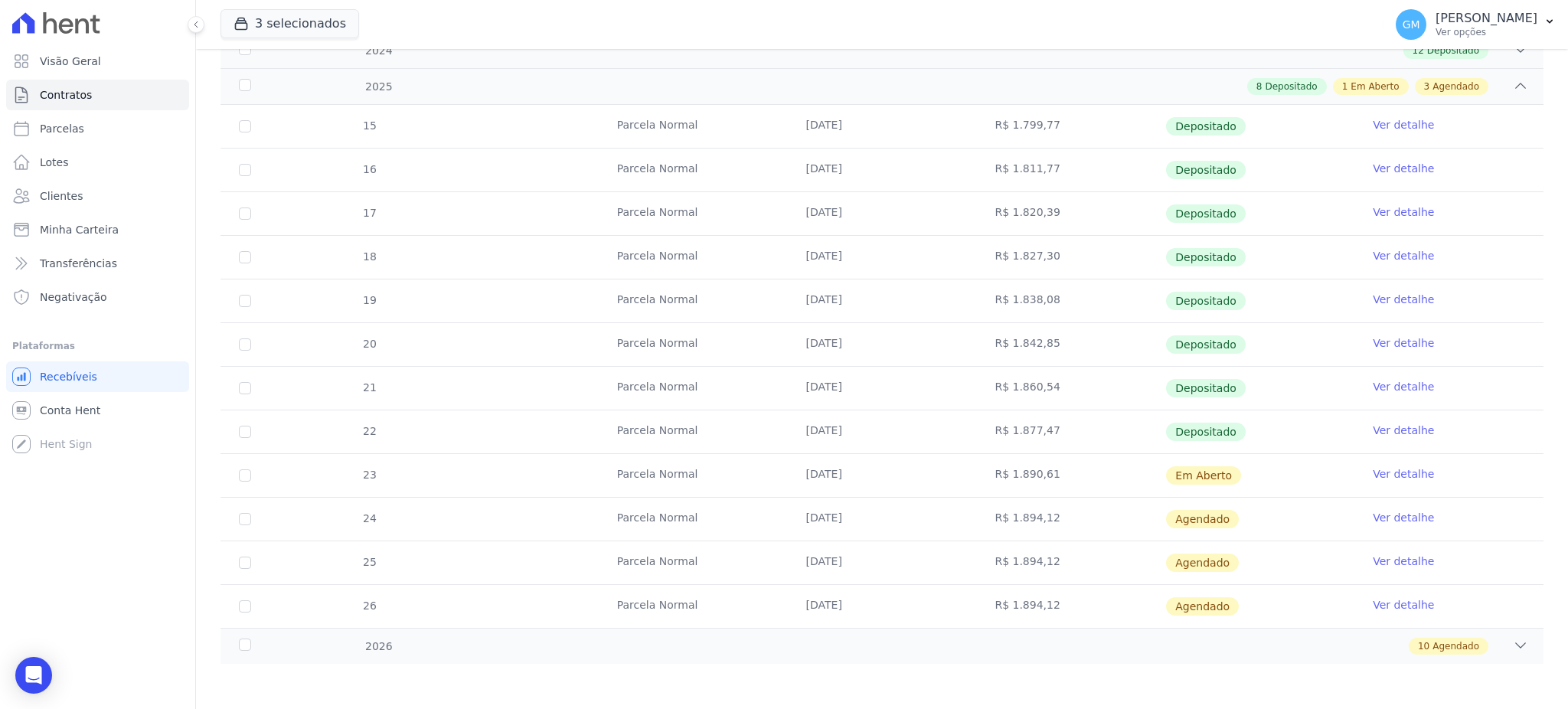
drag, startPoint x: 1234, startPoint y: 470, endPoint x: 772, endPoint y: 460, distance: 462.1
click at [772, 460] on tr "23 Parcela Normal 25/09/2025 R$ 1.890,61 Em Aberto Ver detalhe" at bounding box center [882, 475] width 1323 height 44
click at [84, 197] on link "Clientes" at bounding box center [98, 196] width 183 height 31
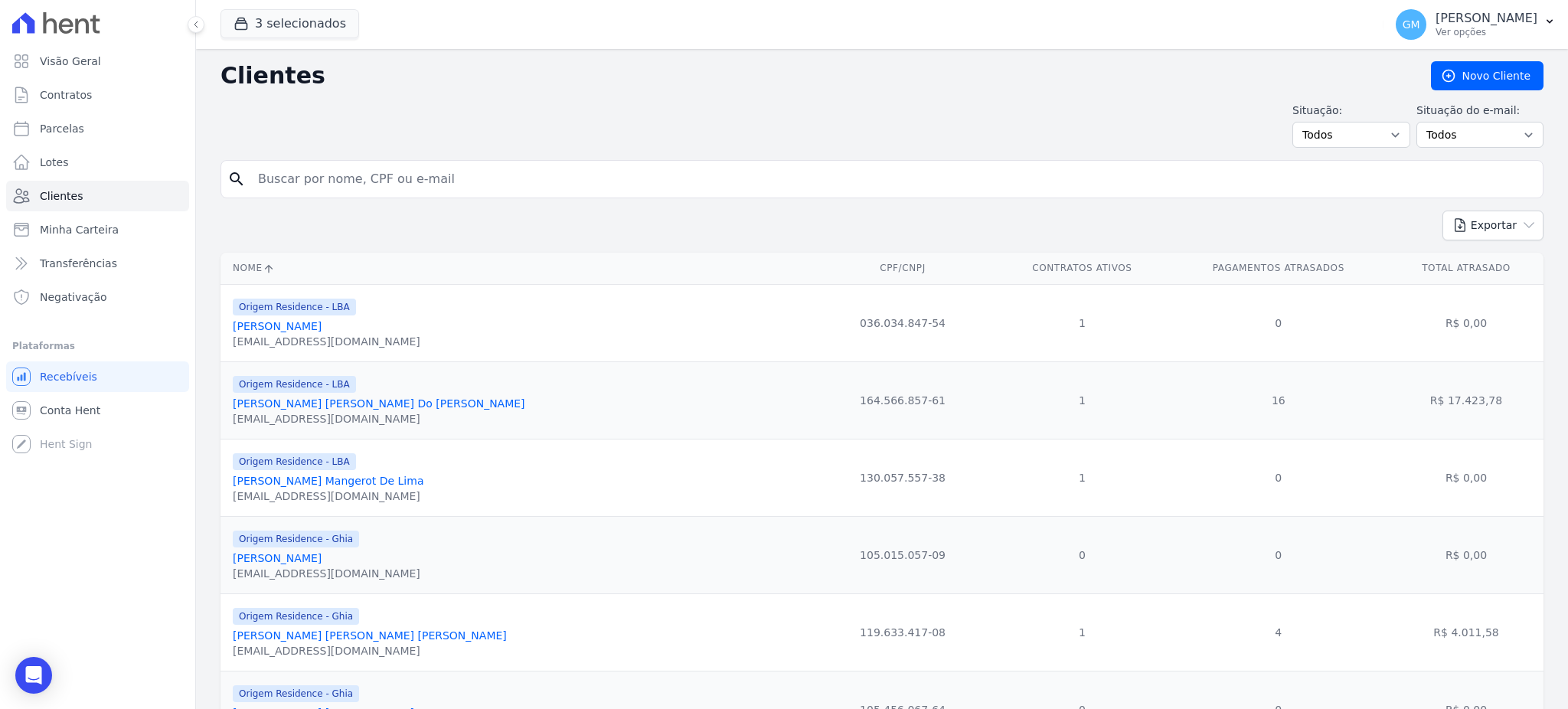
click at [303, 179] on input "search" at bounding box center [893, 179] width 1288 height 31
type input "damAZIO"
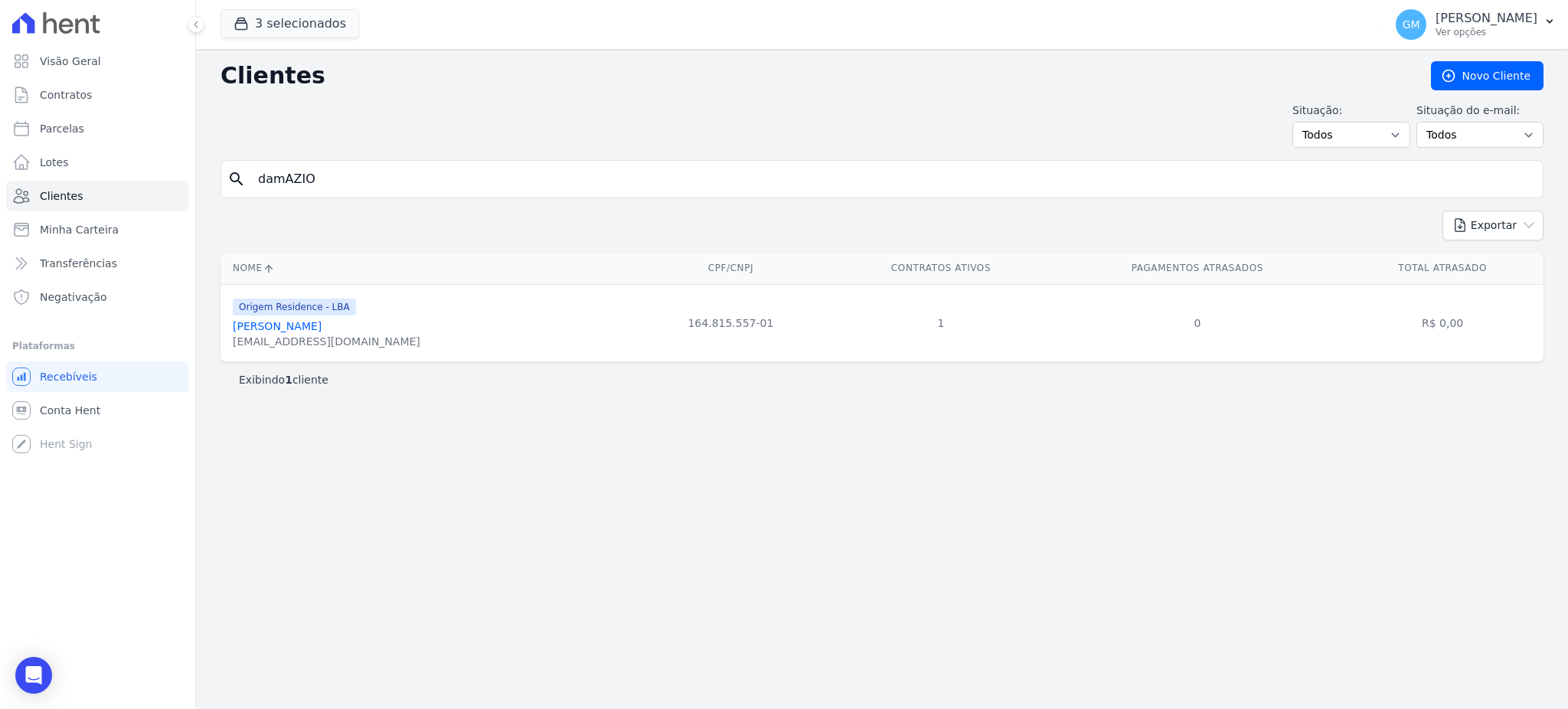
click at [313, 322] on link "Jean Damazio Da Silva" at bounding box center [277, 326] width 89 height 12
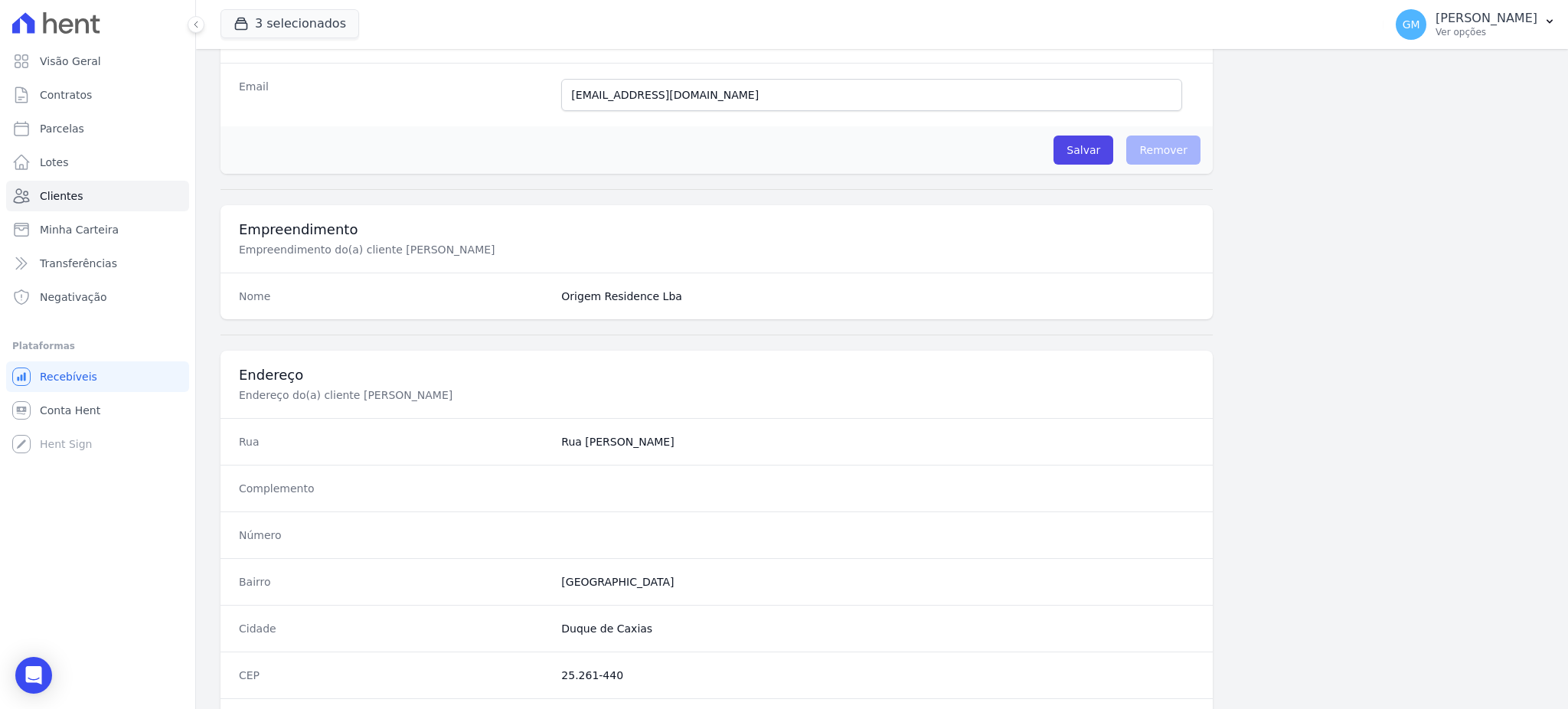
scroll to position [725, 0]
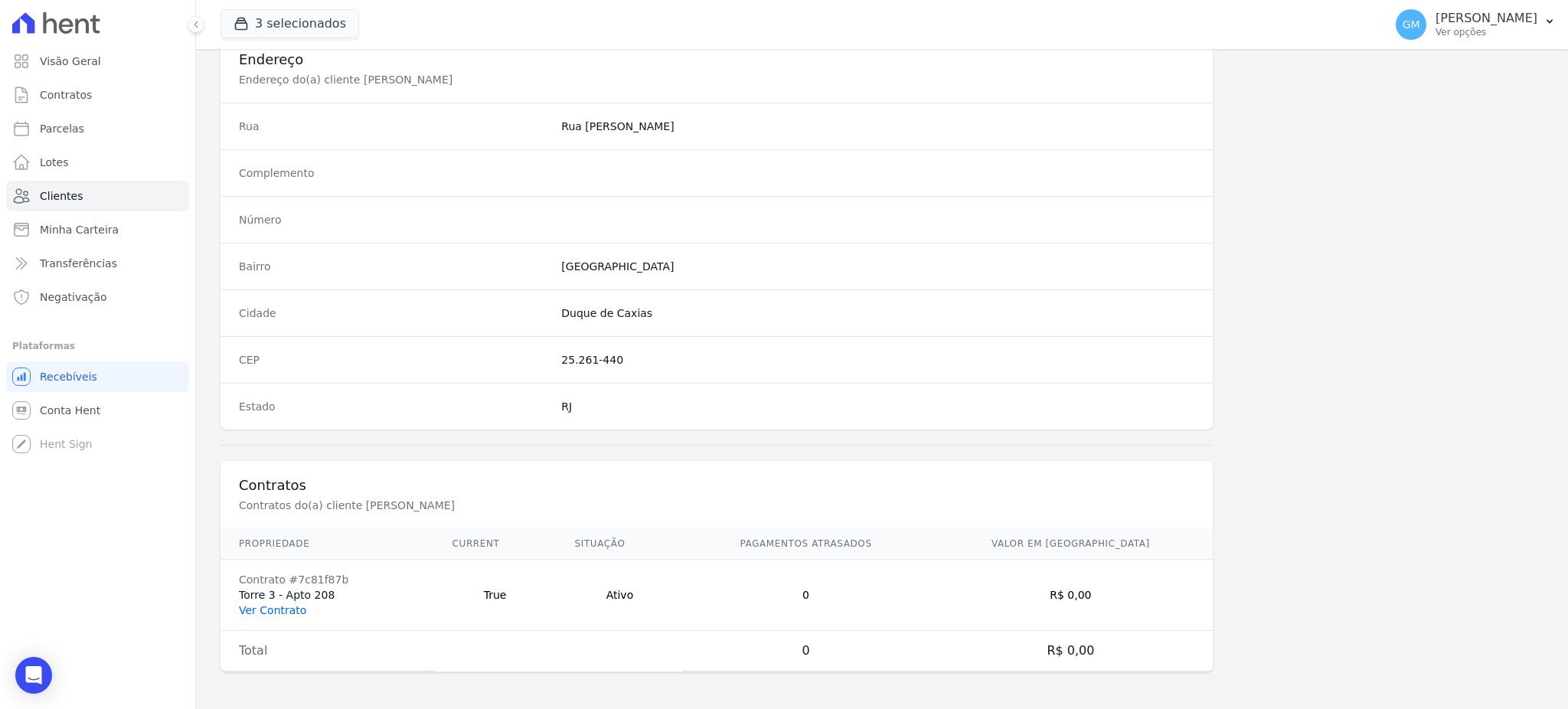
click at [271, 607] on link "Ver Contrato" at bounding box center [272, 610] width 67 height 12
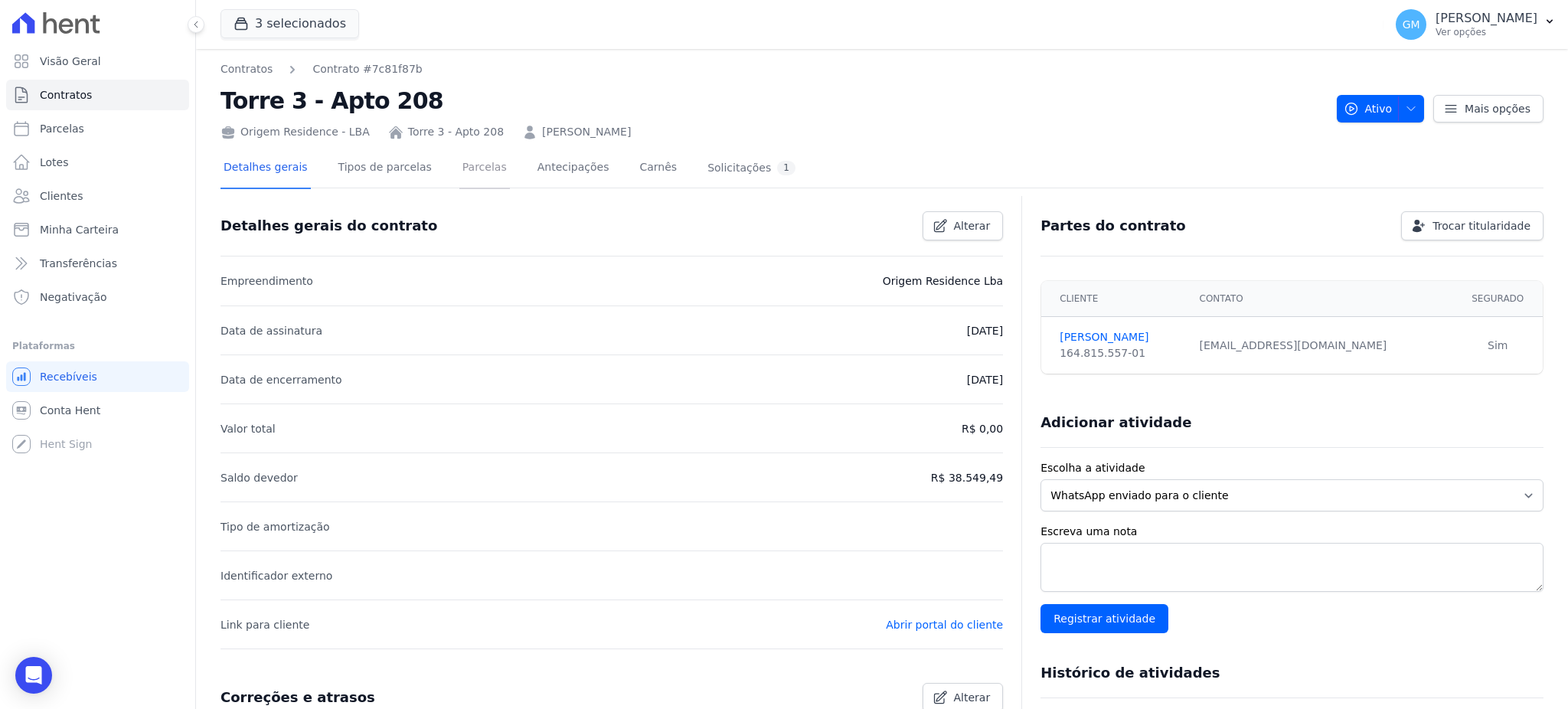
click at [460, 166] on link "Parcelas" at bounding box center [484, 169] width 50 height 41
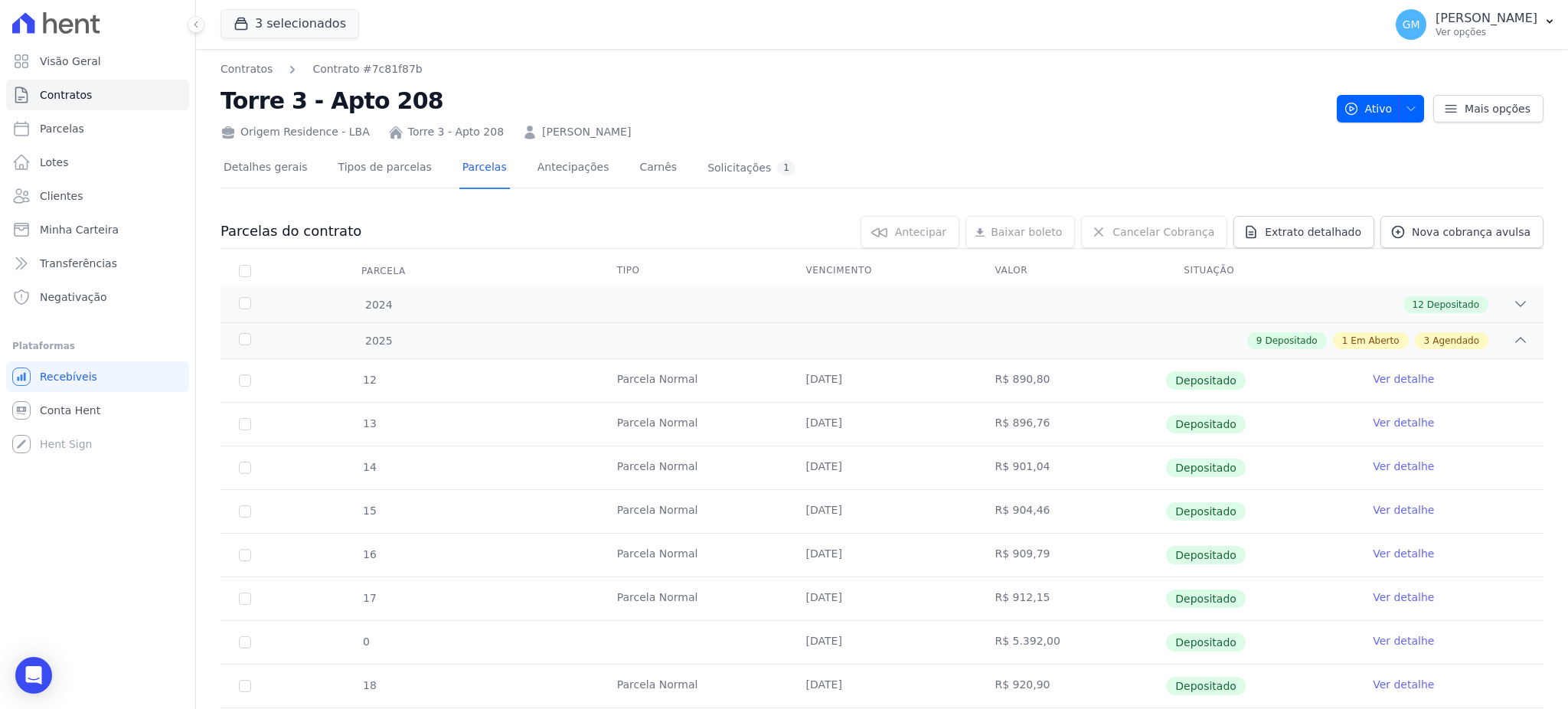
scroll to position [307, 0]
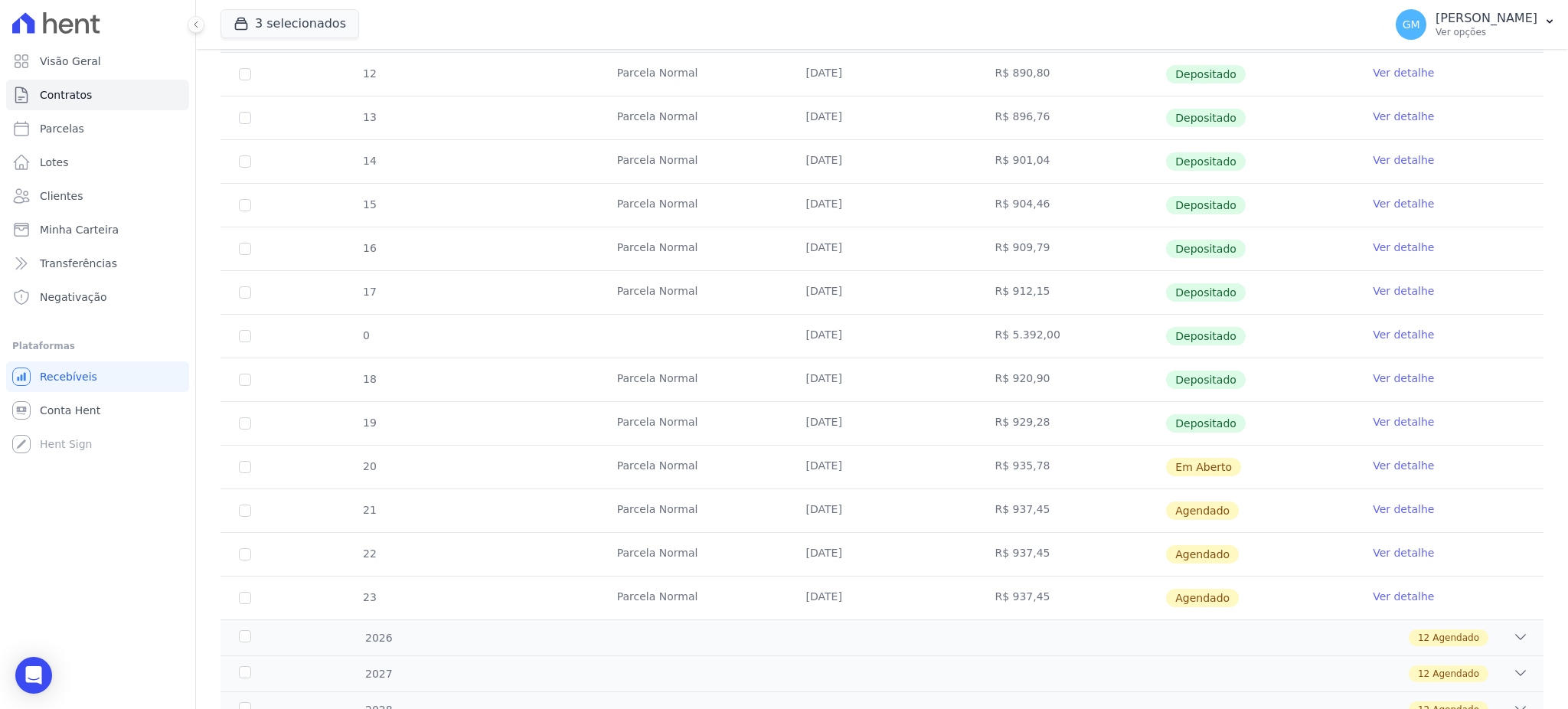
drag, startPoint x: 794, startPoint y: 462, endPoint x: 1207, endPoint y: 462, distance: 413.0
click at [1207, 462] on tr "20 Parcela Normal 26/09/2025 R$ 935,78 Em Aberto Ver detalhe" at bounding box center [882, 467] width 1323 height 44
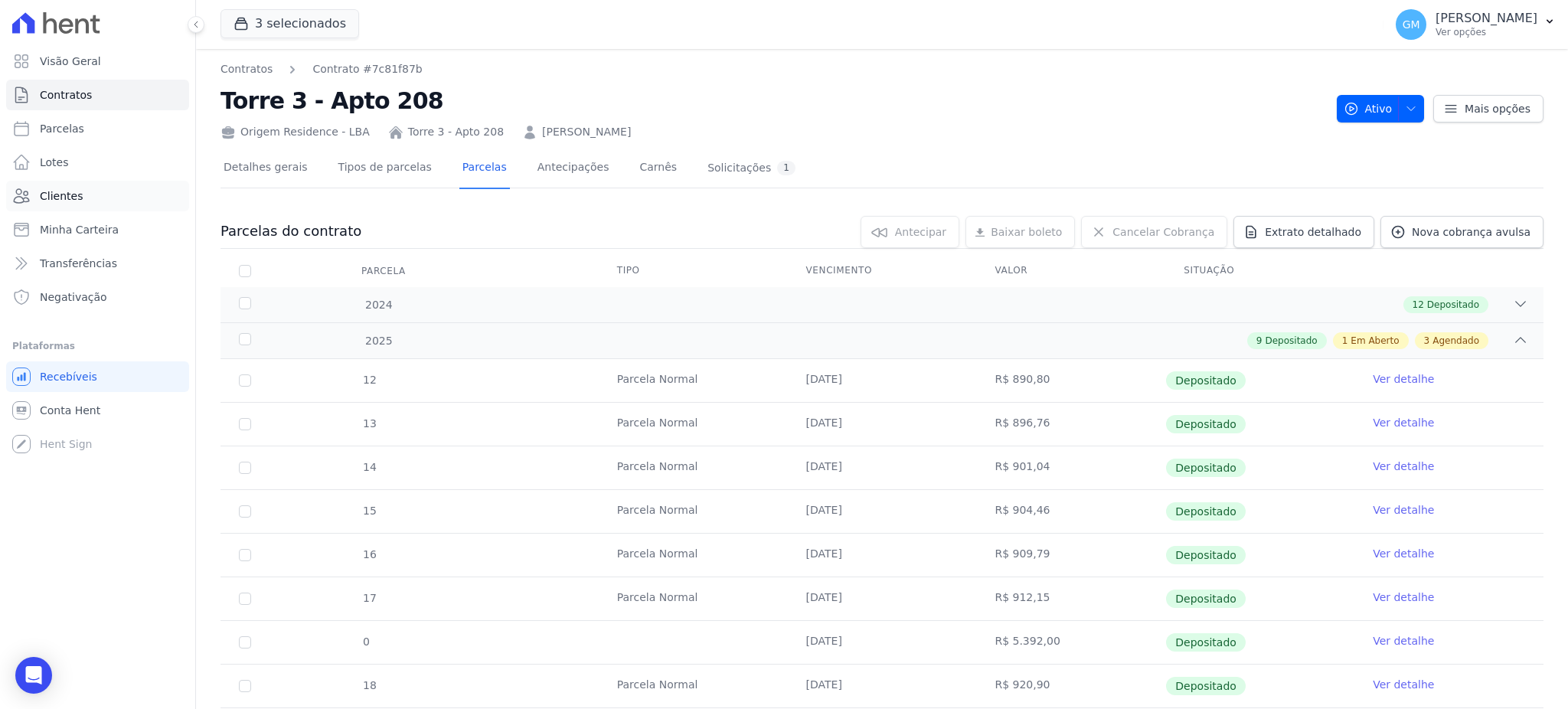
click at [71, 185] on link "Clientes" at bounding box center [98, 196] width 183 height 31
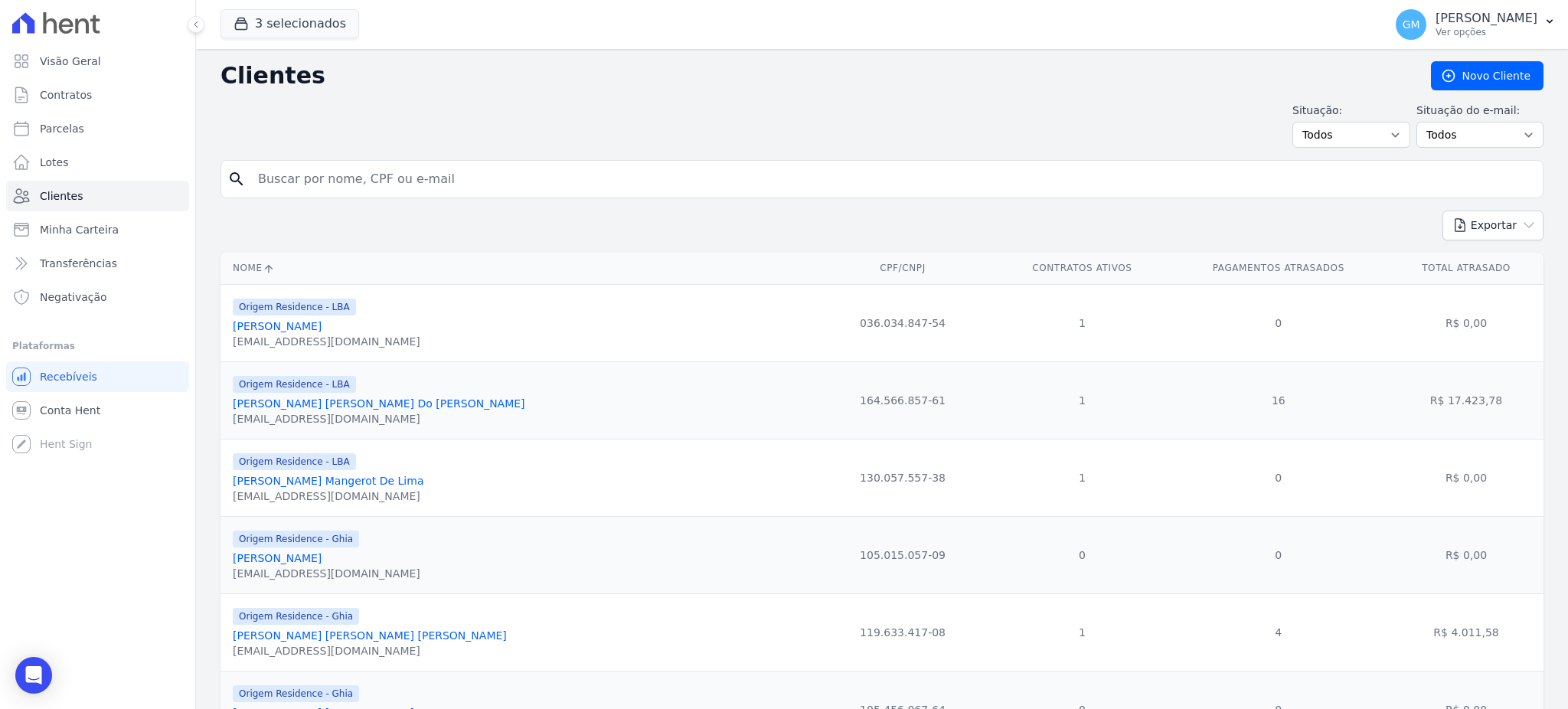
click at [295, 176] on input "search" at bounding box center [893, 179] width 1288 height 31
type input "JULIO CESAR SILVA DE ALBUQUERQUE"
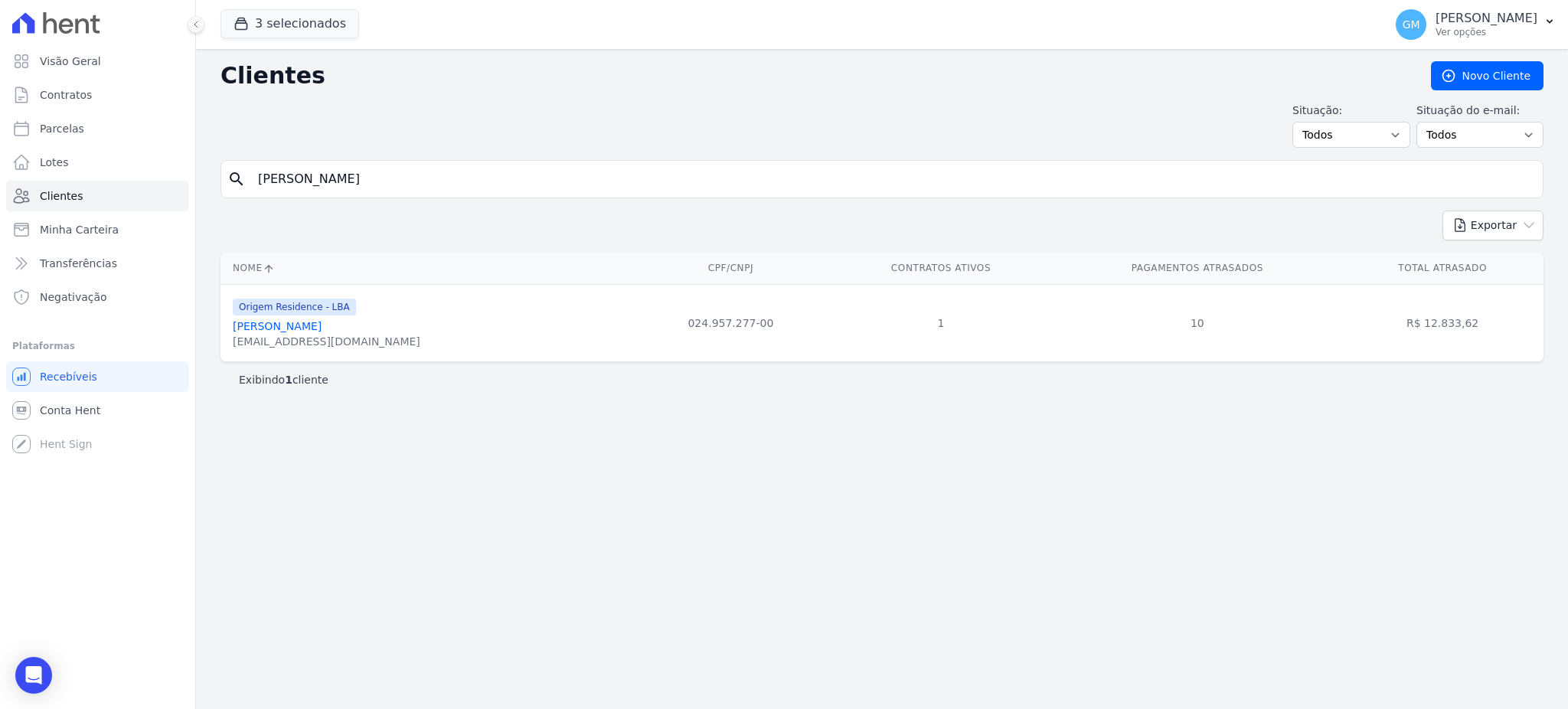
click at [321, 330] on link "Julio Cesar Silva De Albuquerque" at bounding box center [277, 326] width 89 height 12
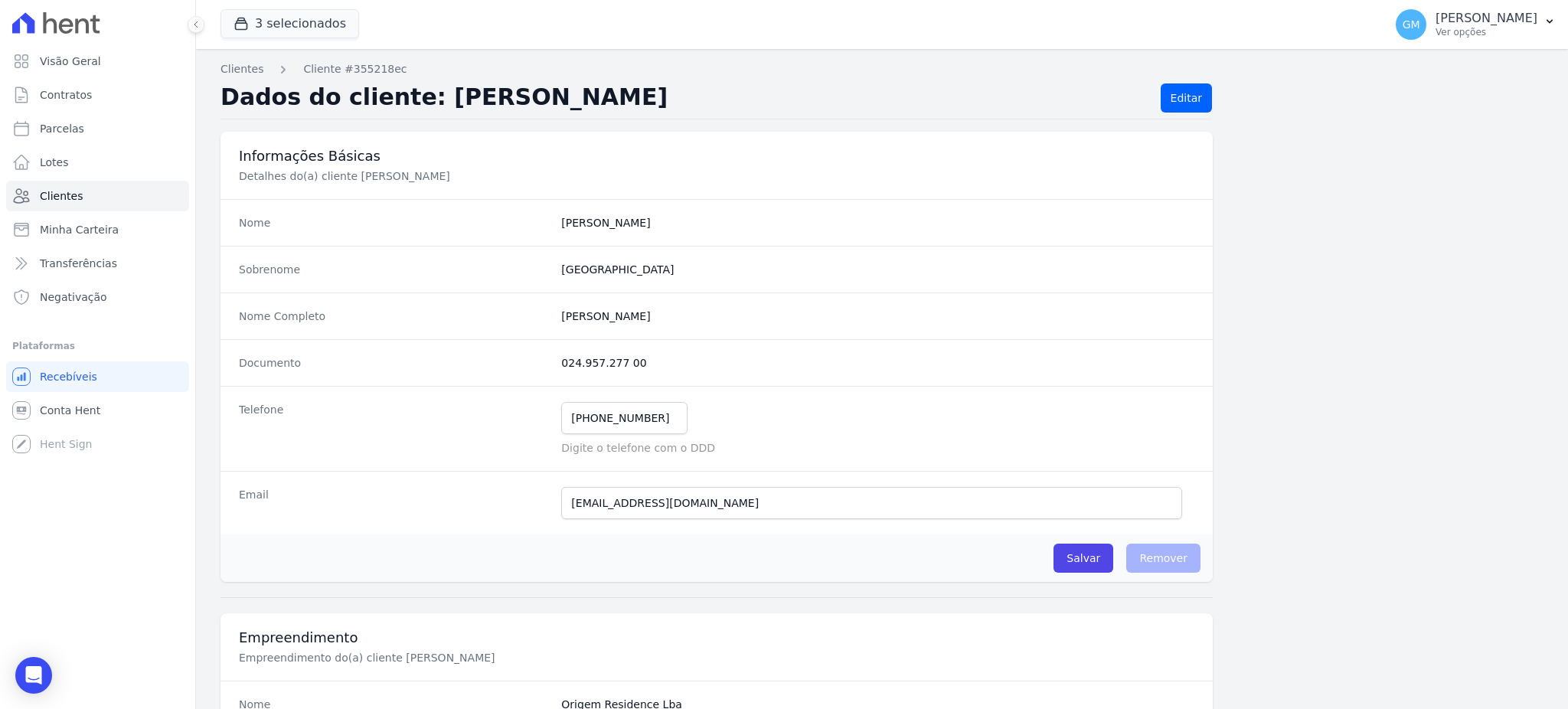
click at [387, 330] on div "Nome Completo Julio Cesar Silva De Albuquerque" at bounding box center [716, 316] width 992 height 47
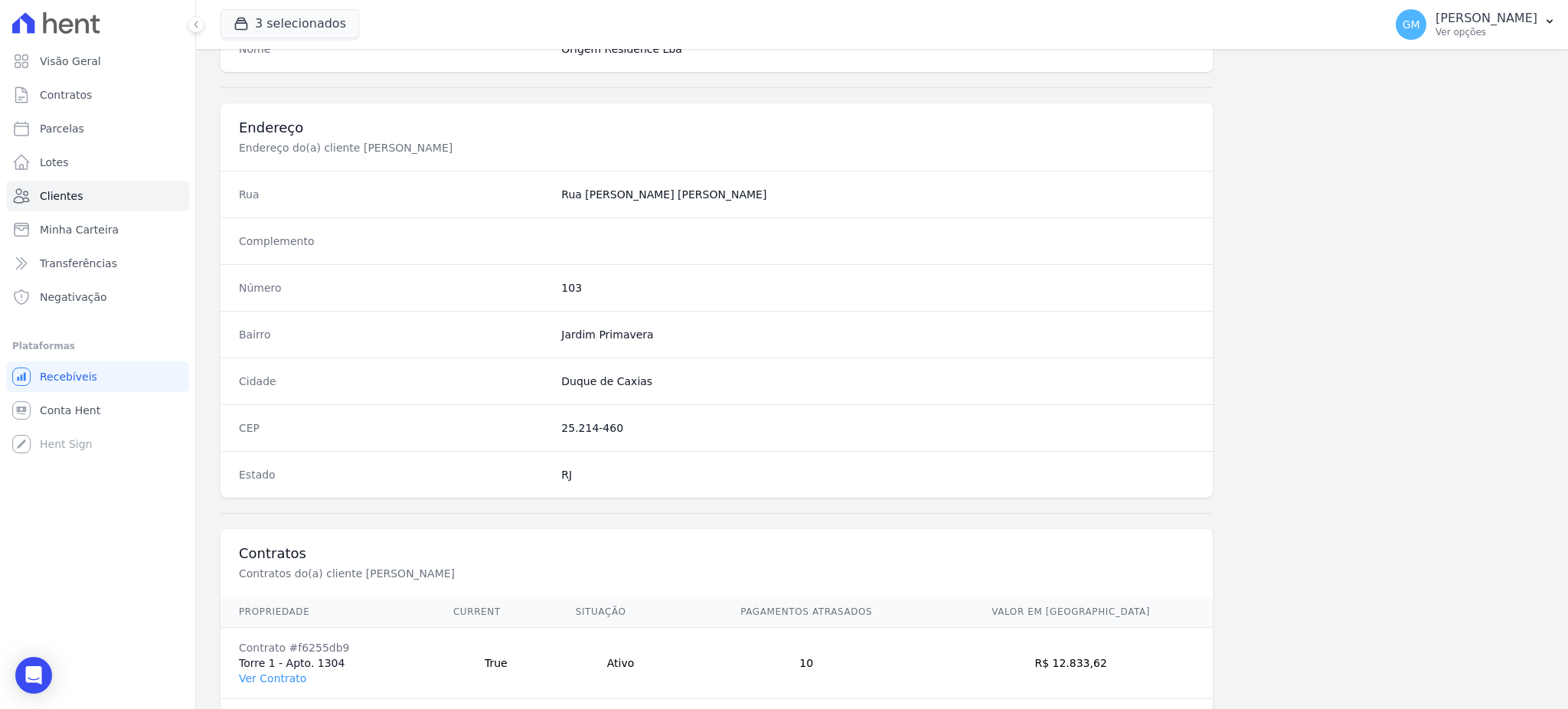
scroll to position [725, 0]
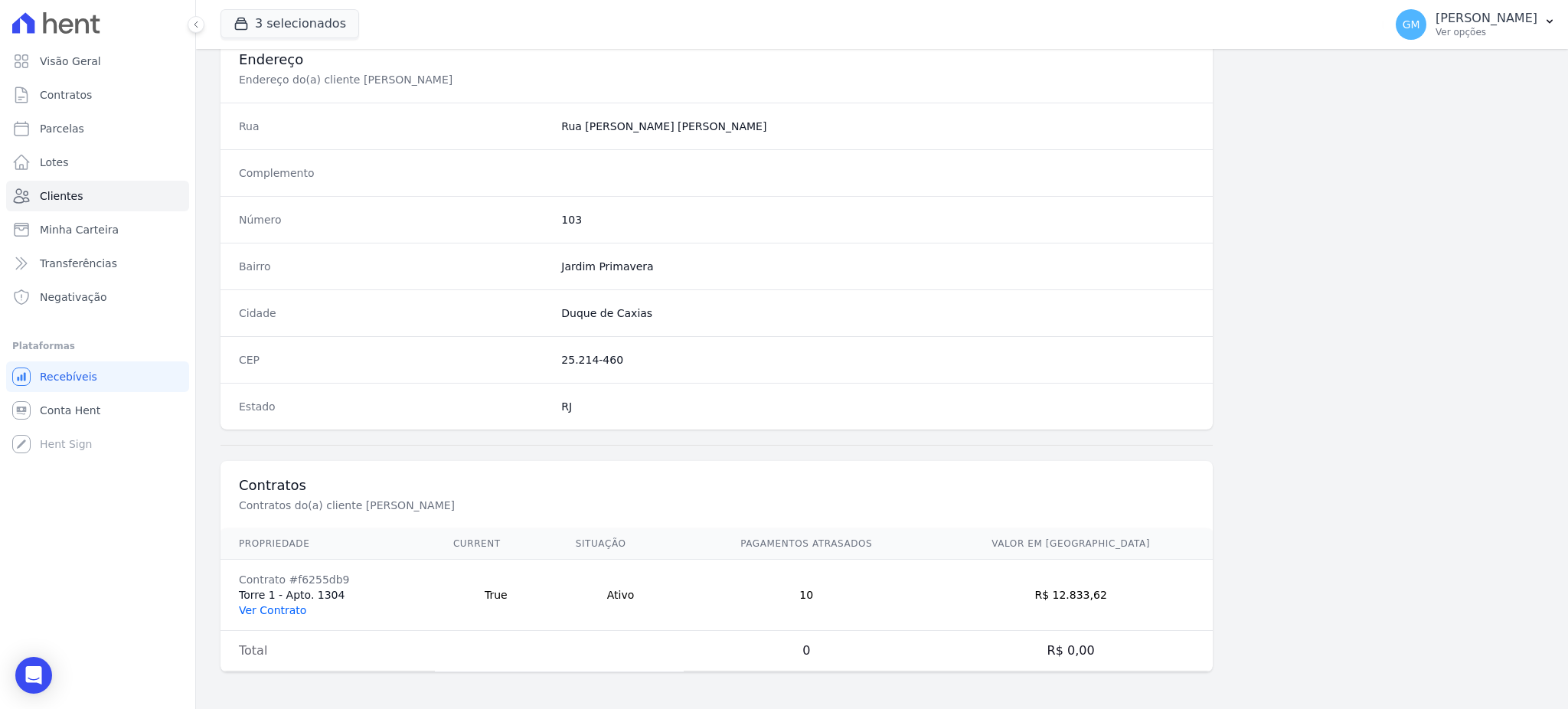
click at [294, 610] on link "Ver Contrato" at bounding box center [272, 610] width 67 height 12
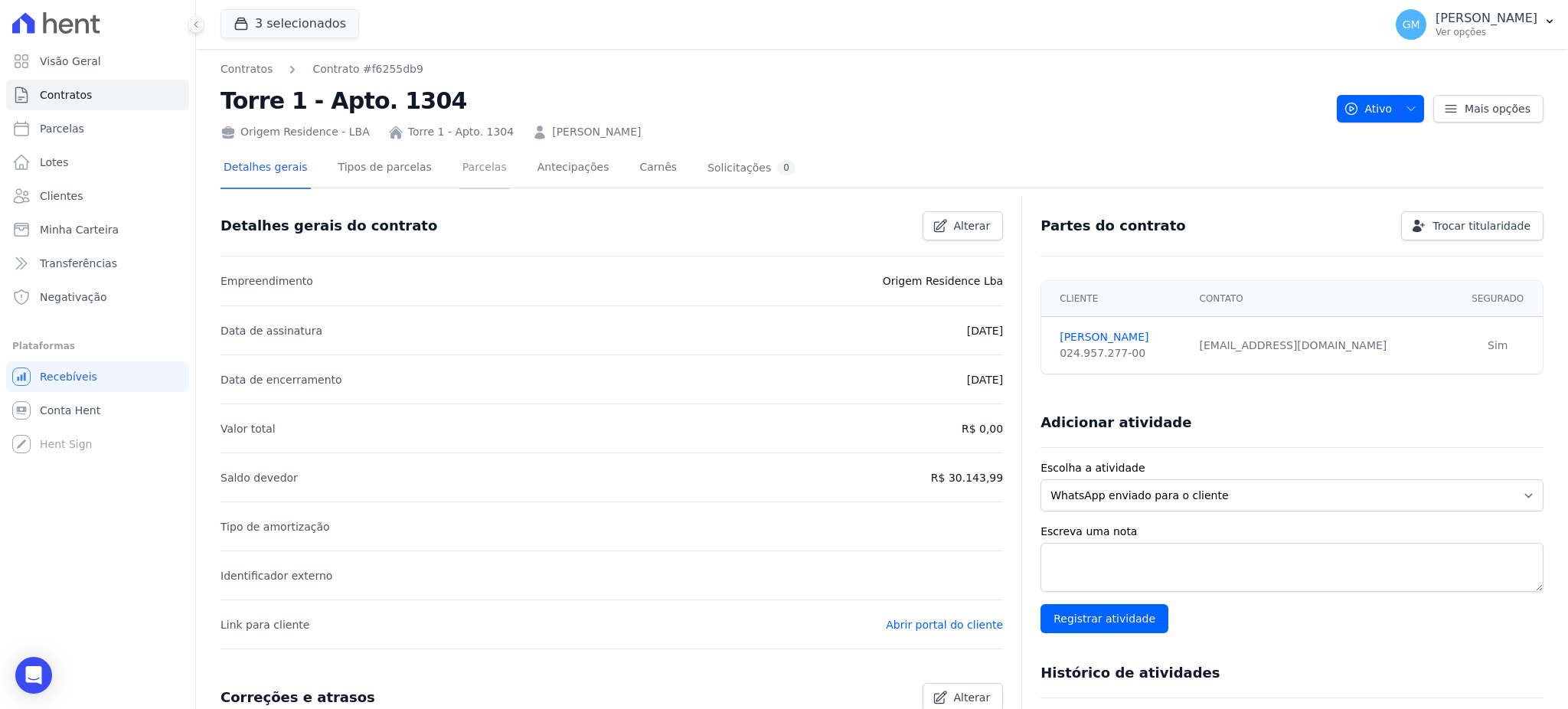
click at [480, 152] on link "Parcelas" at bounding box center [484, 169] width 50 height 41
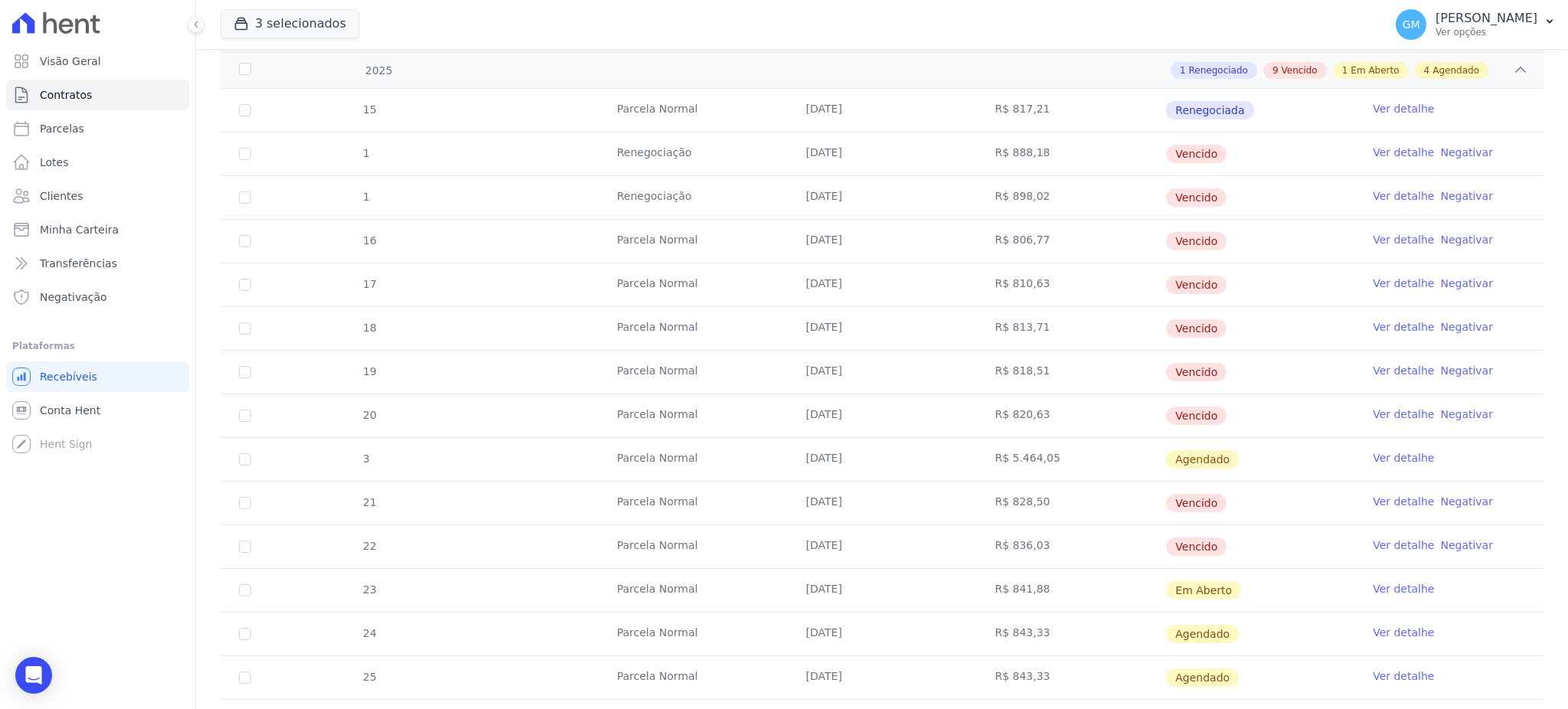
scroll to position [421, 0]
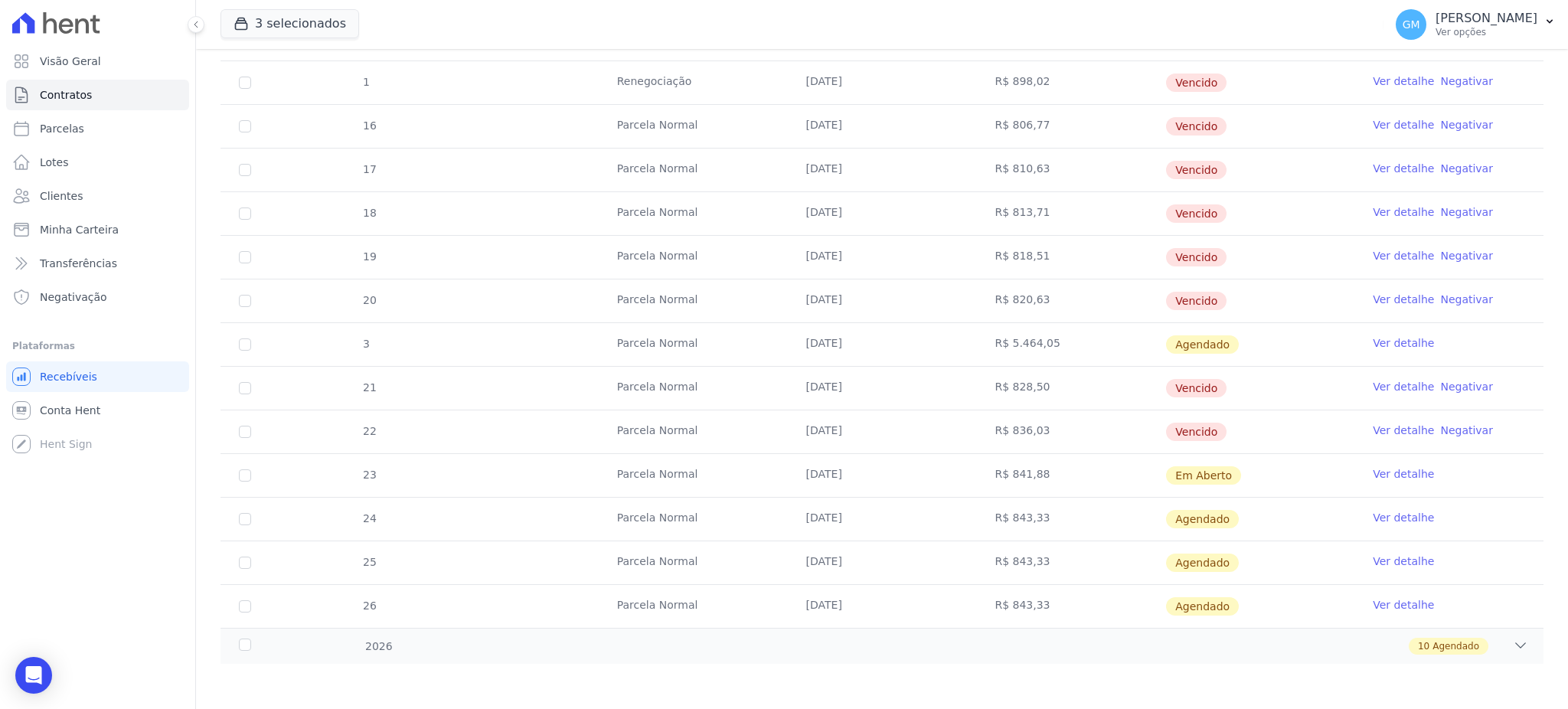
drag, startPoint x: 1232, startPoint y: 475, endPoint x: 794, endPoint y: 471, distance: 438.0
click at [794, 471] on tr "23 Parcela Normal 26/09/2025 R$ 841,88 Em Aberto Ver detalhe" at bounding box center [882, 475] width 1323 height 44
click at [89, 204] on link "Clientes" at bounding box center [98, 196] width 183 height 31
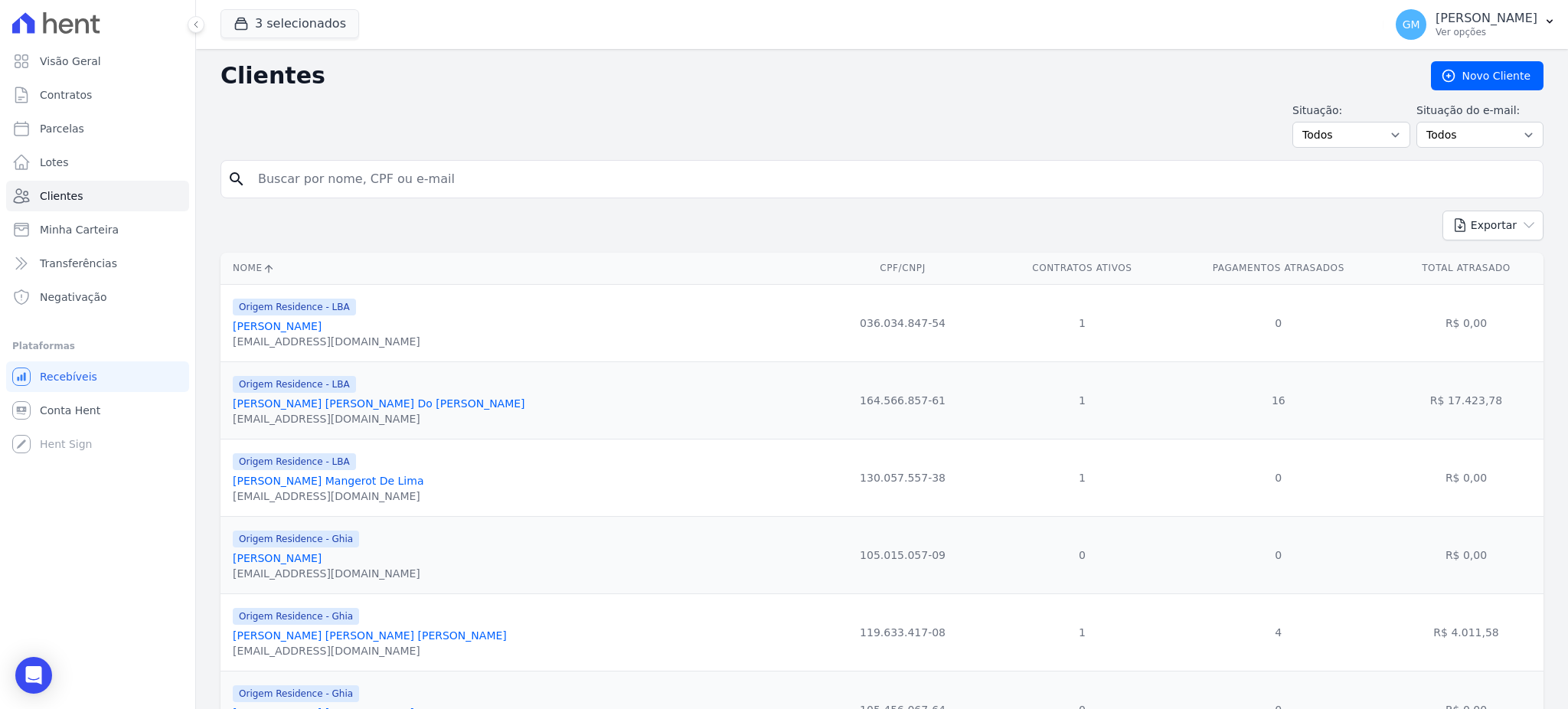
click at [325, 182] on input "search" at bounding box center [893, 179] width 1288 height 31
type input "Larissa da Silva"
drag, startPoint x: 381, startPoint y: 184, endPoint x: 230, endPoint y: 179, distance: 151.1
click at [230, 179] on div "search Larissa da Silva" at bounding box center [882, 179] width 1323 height 38
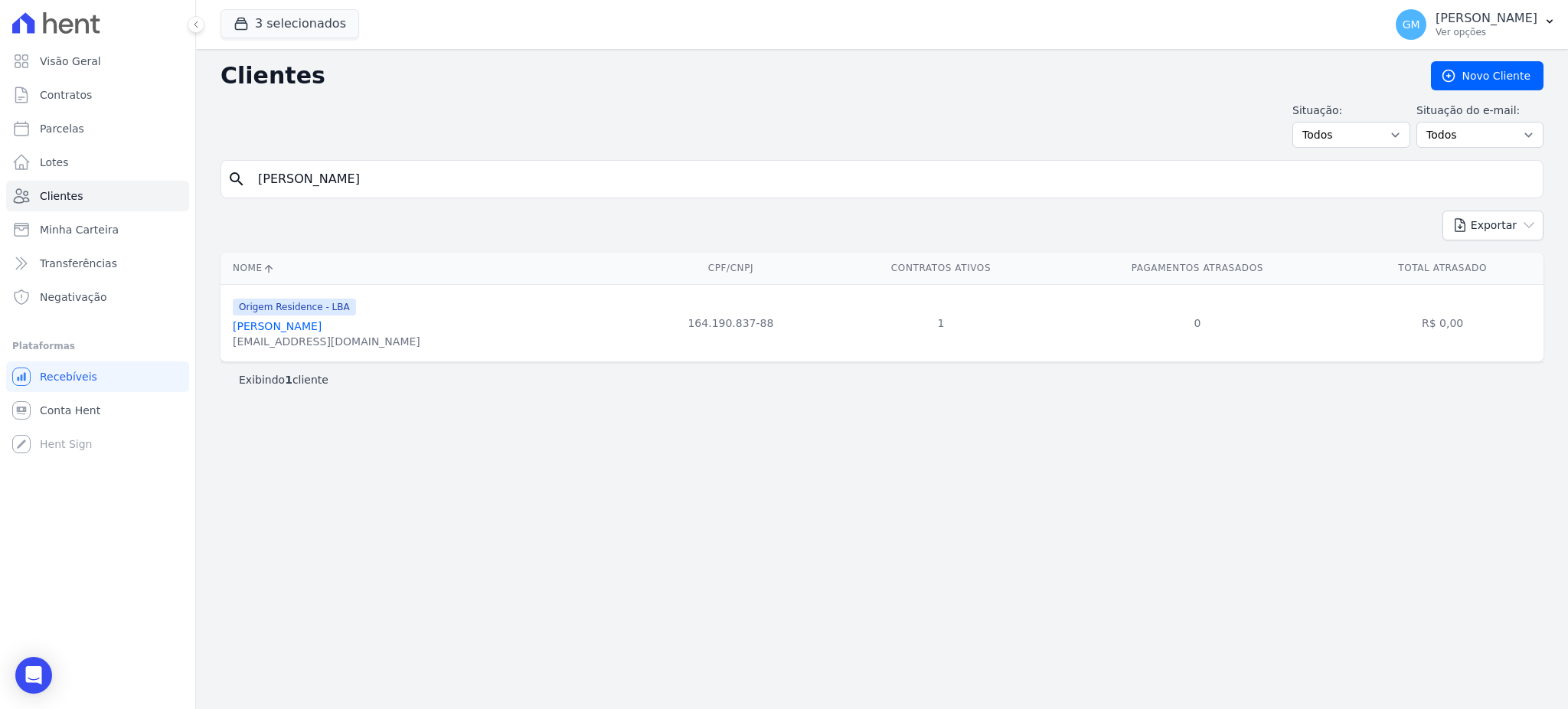
click at [278, 329] on link "Larissa Da Silva" at bounding box center [277, 326] width 89 height 12
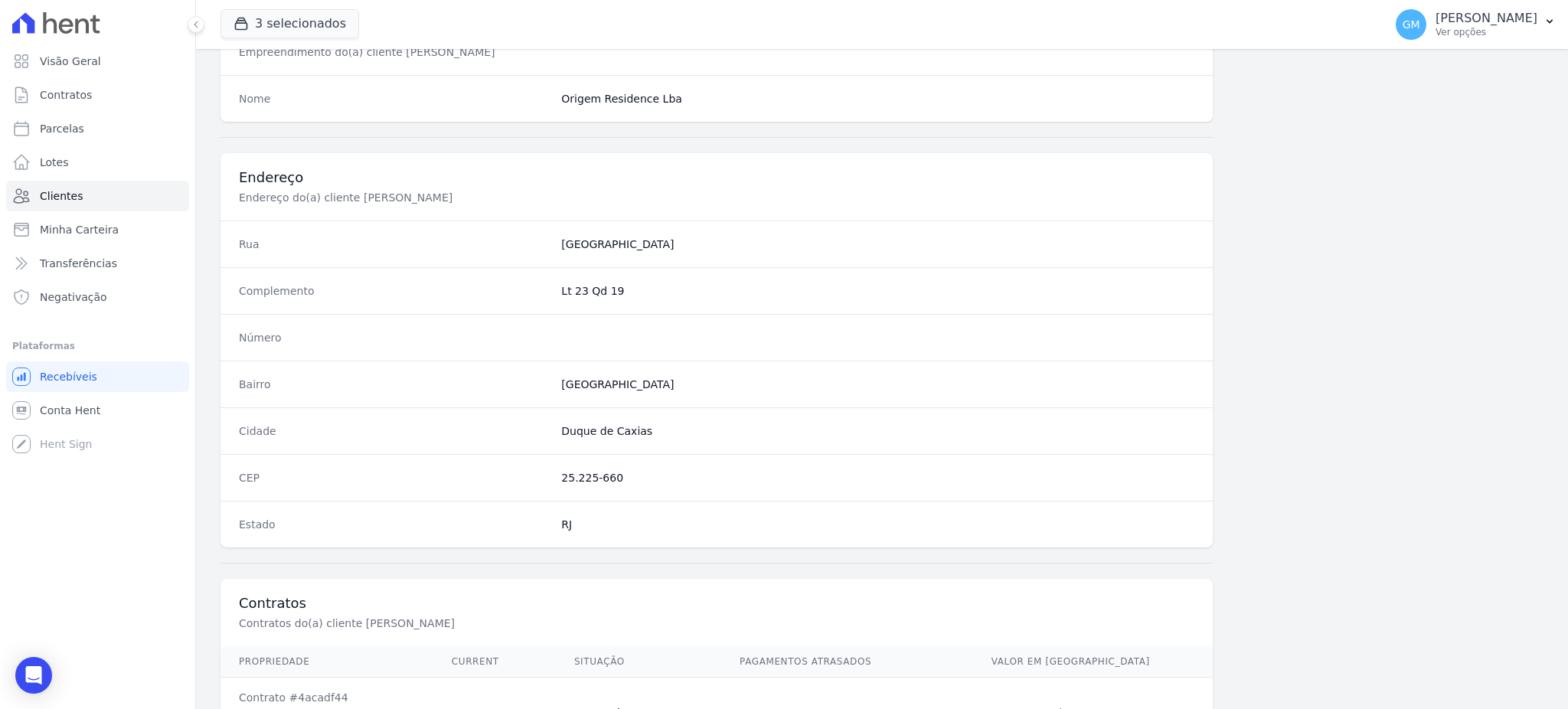
scroll to position [725, 0]
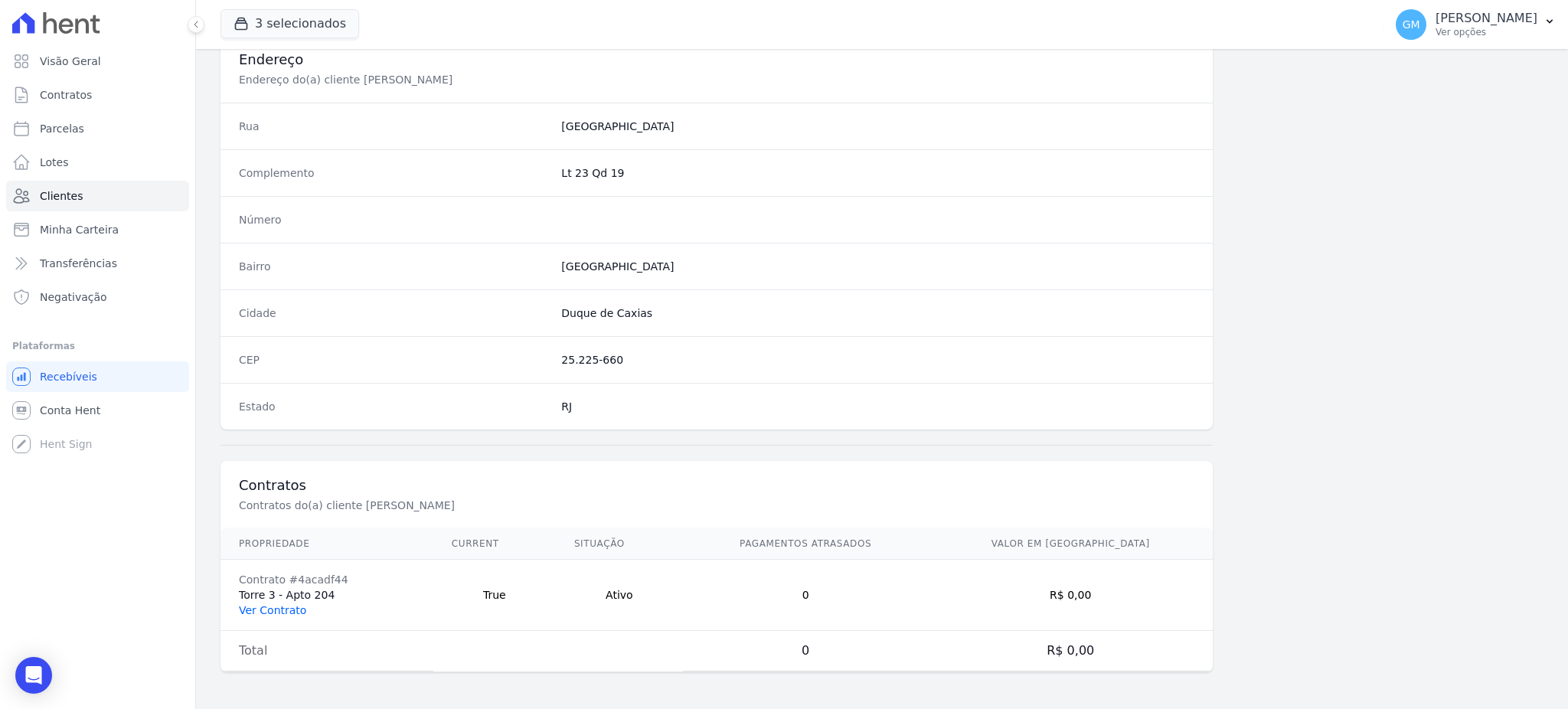
click at [293, 608] on link "Ver Contrato" at bounding box center [272, 610] width 67 height 12
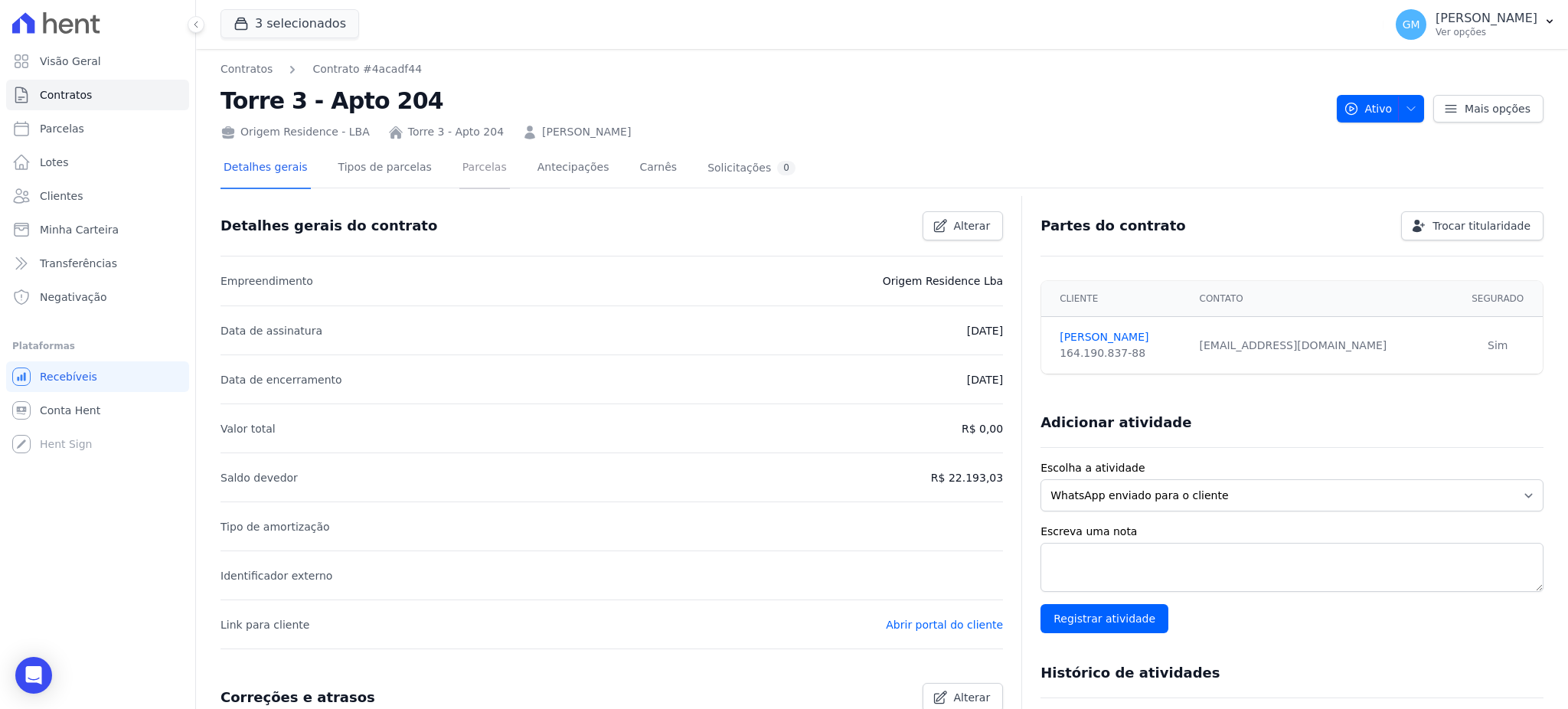
click at [459, 172] on link "Parcelas" at bounding box center [484, 169] width 50 height 41
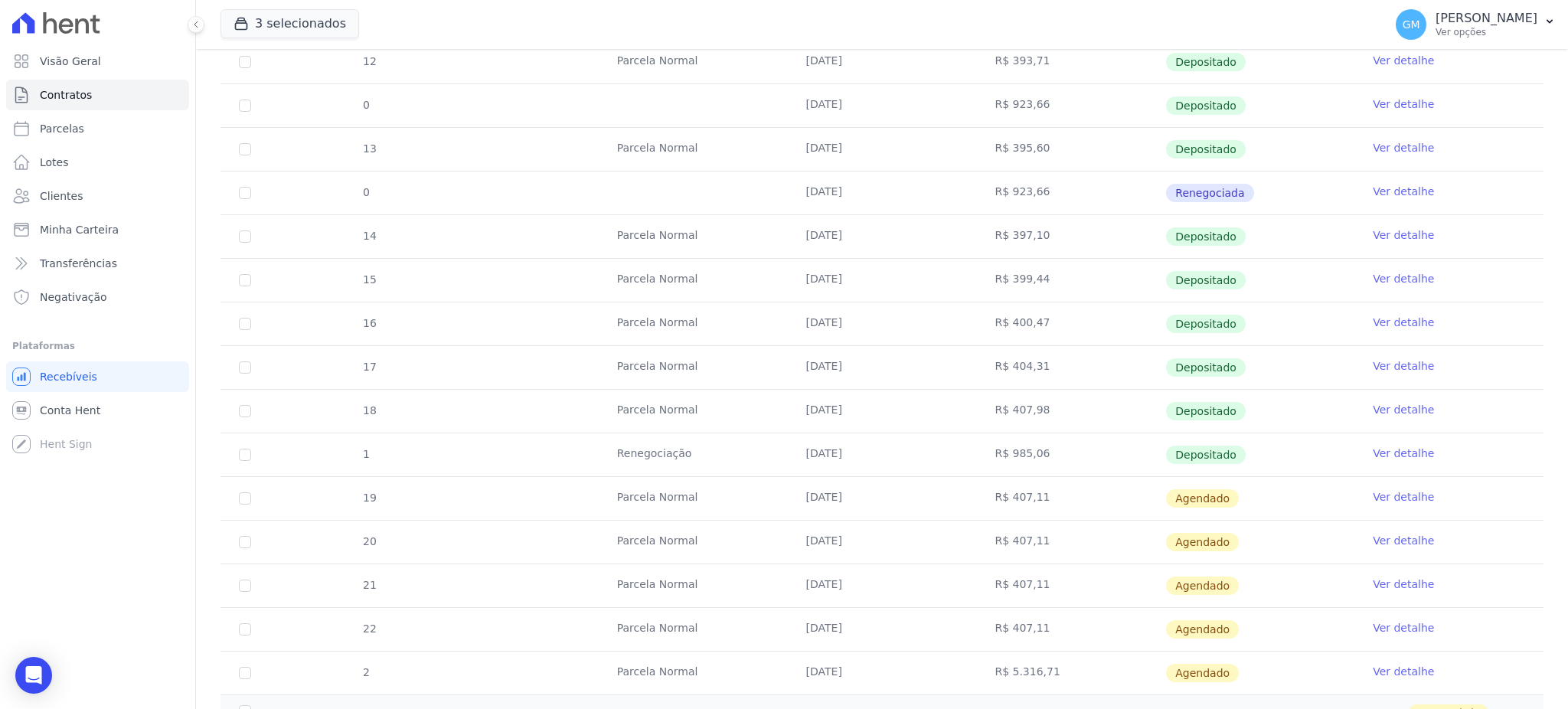
scroll to position [408, 0]
click at [90, 191] on link "Clientes" at bounding box center [98, 196] width 183 height 31
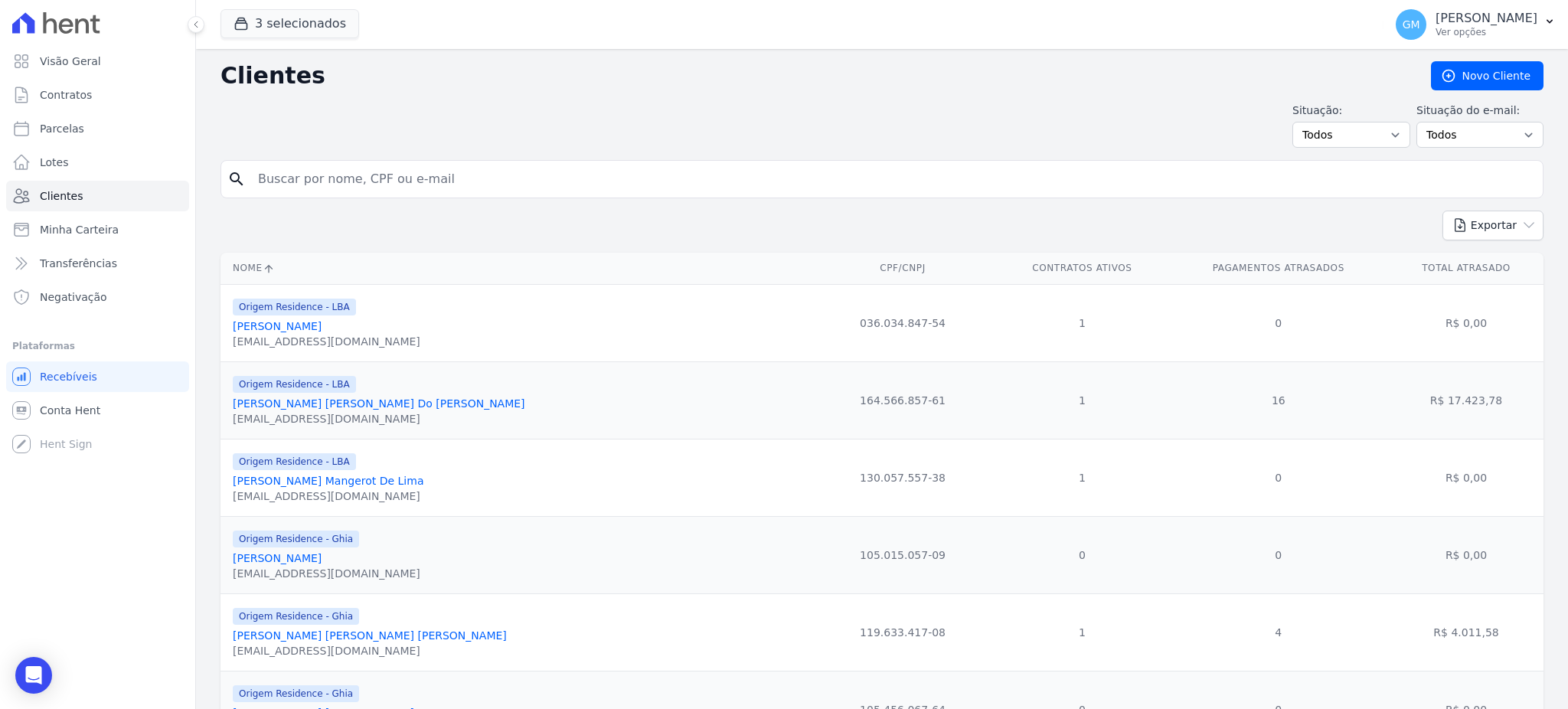
click at [343, 184] on input "search" at bounding box center [893, 179] width 1288 height 31
type input "Bryan Barros Oliveira"
drag, startPoint x: 289, startPoint y: 181, endPoint x: 234, endPoint y: 181, distance: 55.0
click at [234, 181] on div "search Bryan Barros Oliveira" at bounding box center [882, 179] width 1323 height 38
click at [301, 178] on input "search" at bounding box center [893, 179] width 1288 height 31
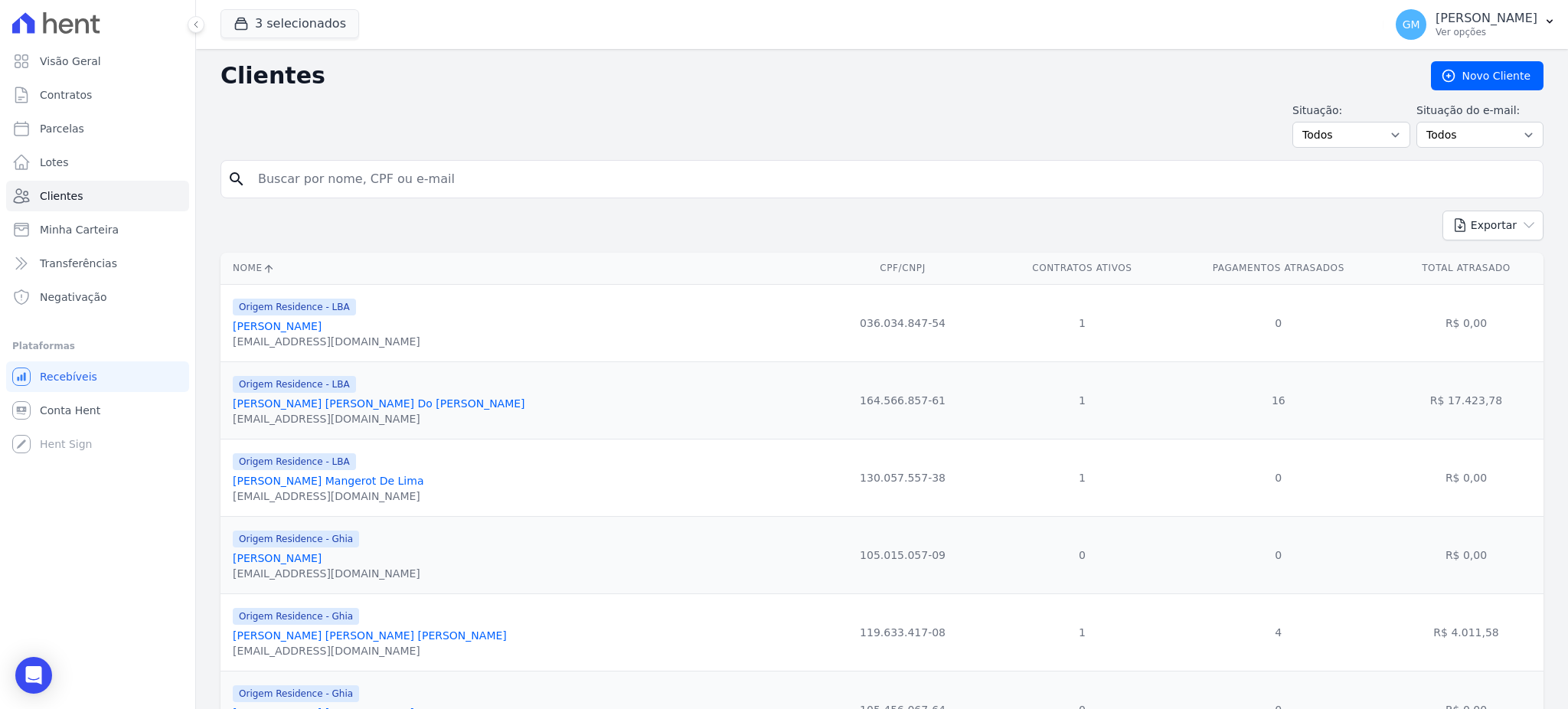
click at [301, 178] on input "search" at bounding box center [893, 179] width 1288 height 31
type input "Bryan Barros Oliveira"
drag, startPoint x: 424, startPoint y: 189, endPoint x: 237, endPoint y: 184, distance: 187.1
click at [237, 184] on div "search Bryan Barros Oliveira" at bounding box center [882, 179] width 1323 height 38
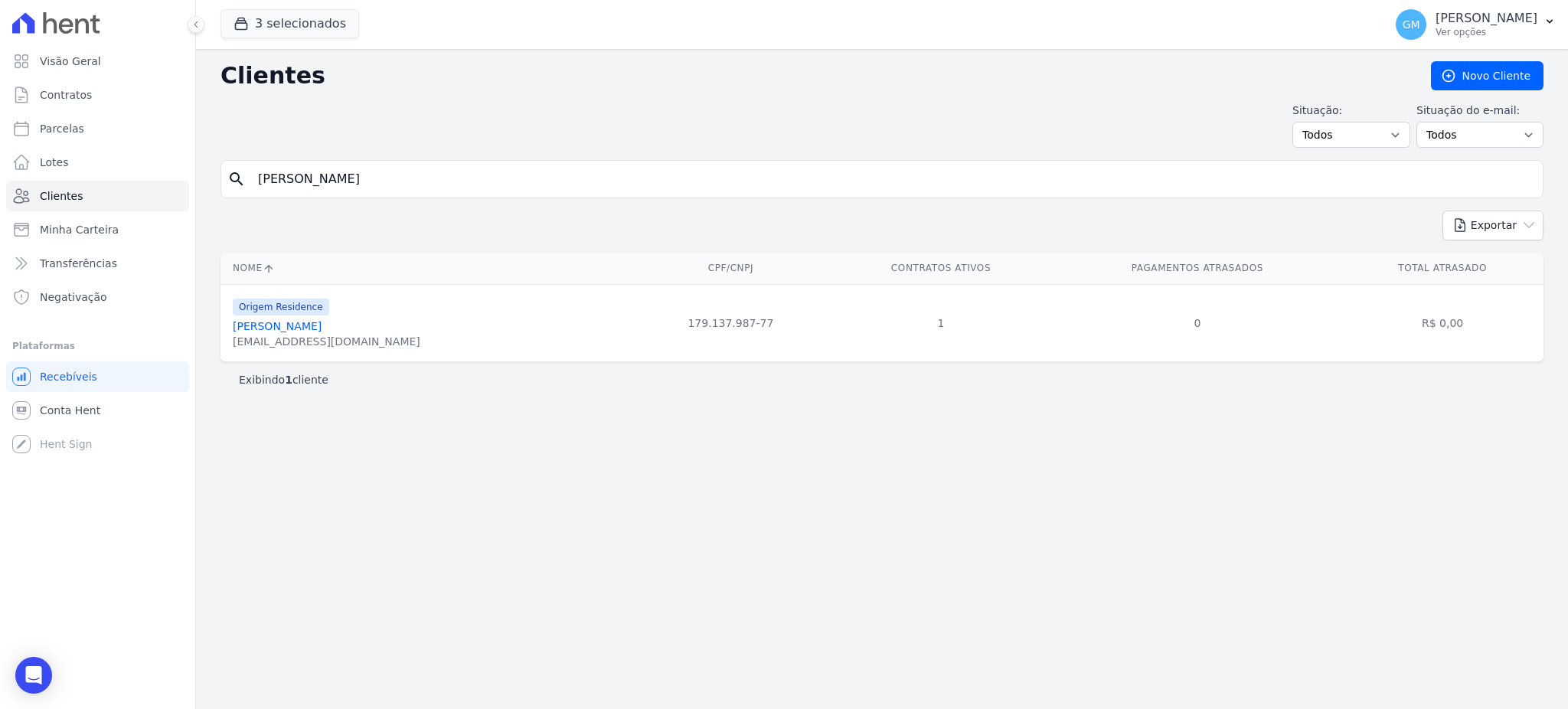
click at [315, 330] on link "Bryan Barros Oliveira" at bounding box center [277, 326] width 89 height 12
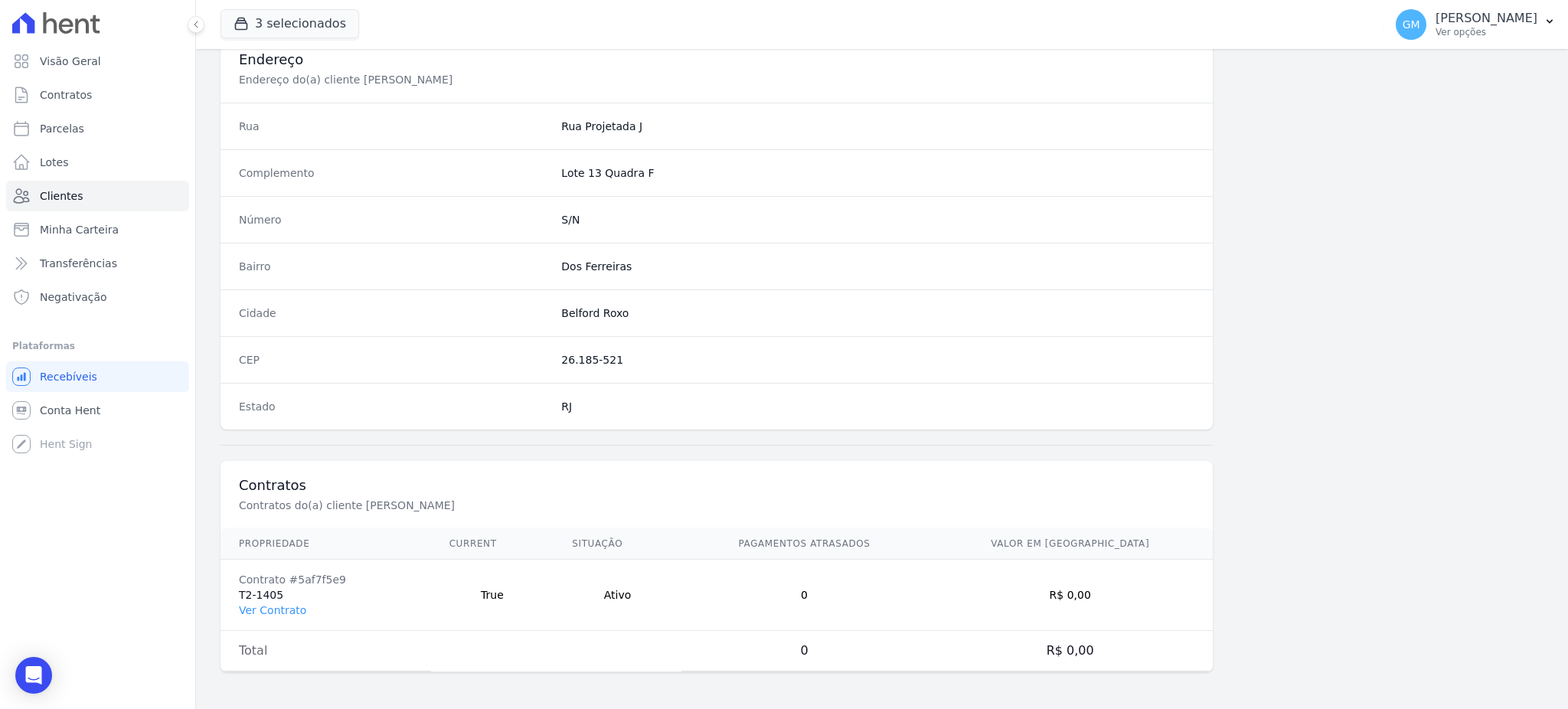
scroll to position [725, 0]
click at [292, 613] on link "Ver Contrato" at bounding box center [272, 610] width 67 height 12
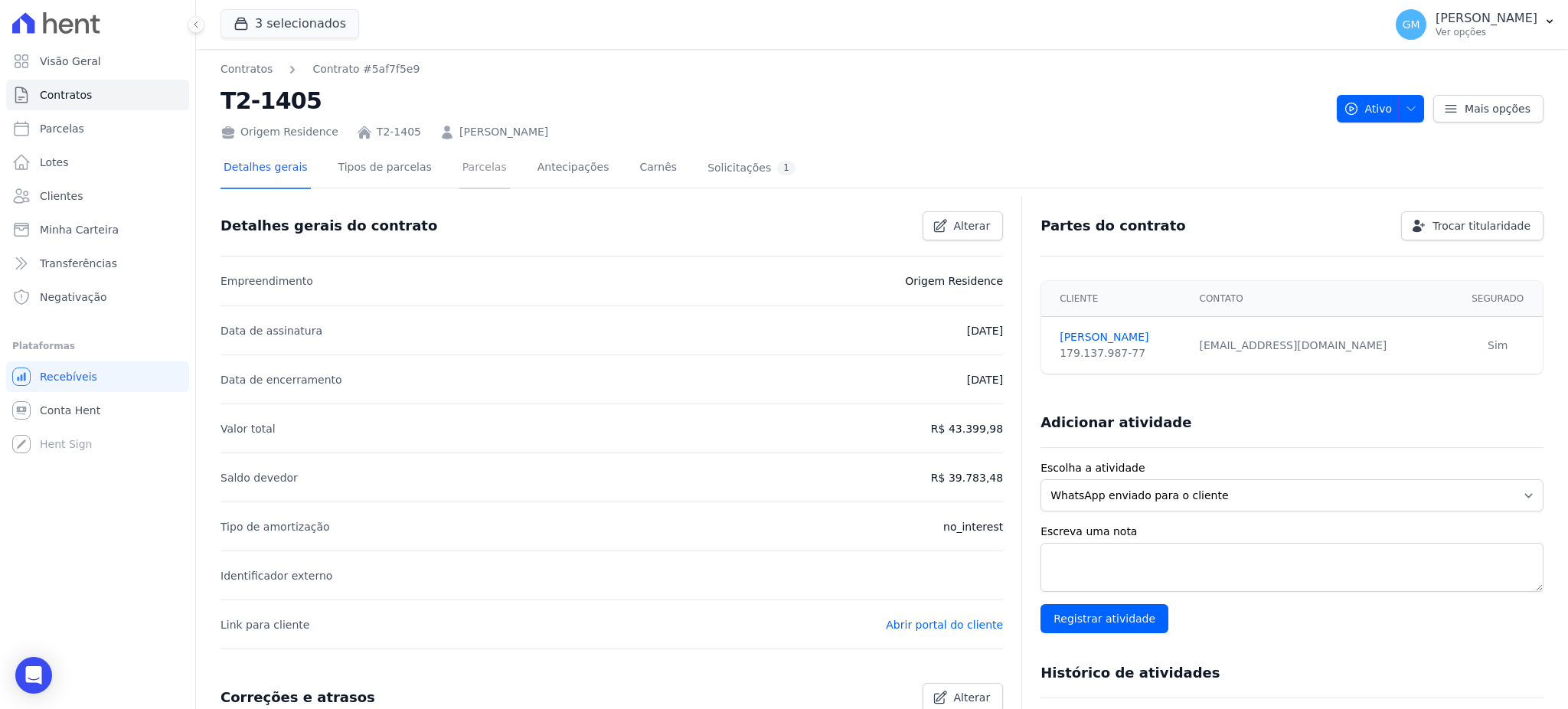
click at [459, 170] on link "Parcelas" at bounding box center [484, 169] width 50 height 41
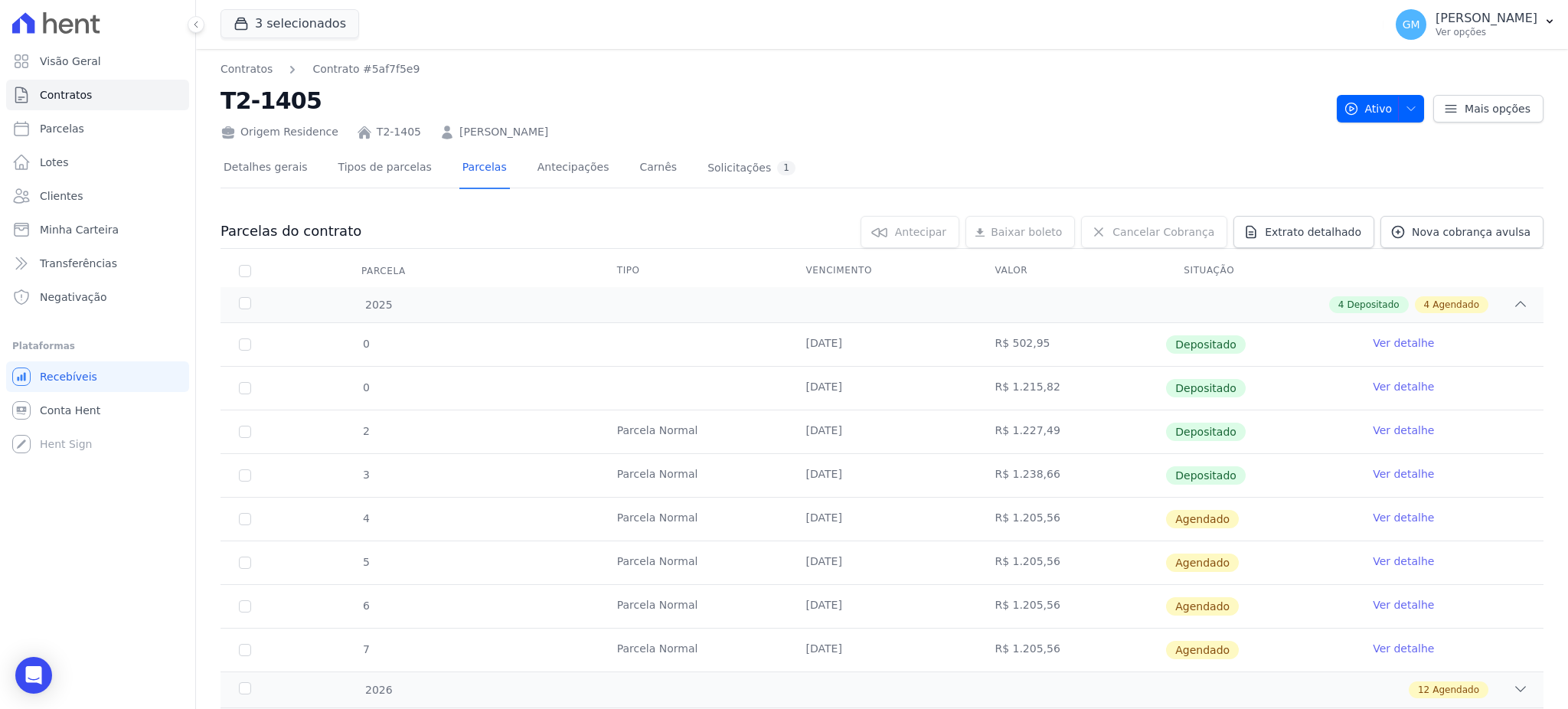
scroll to position [102, 0]
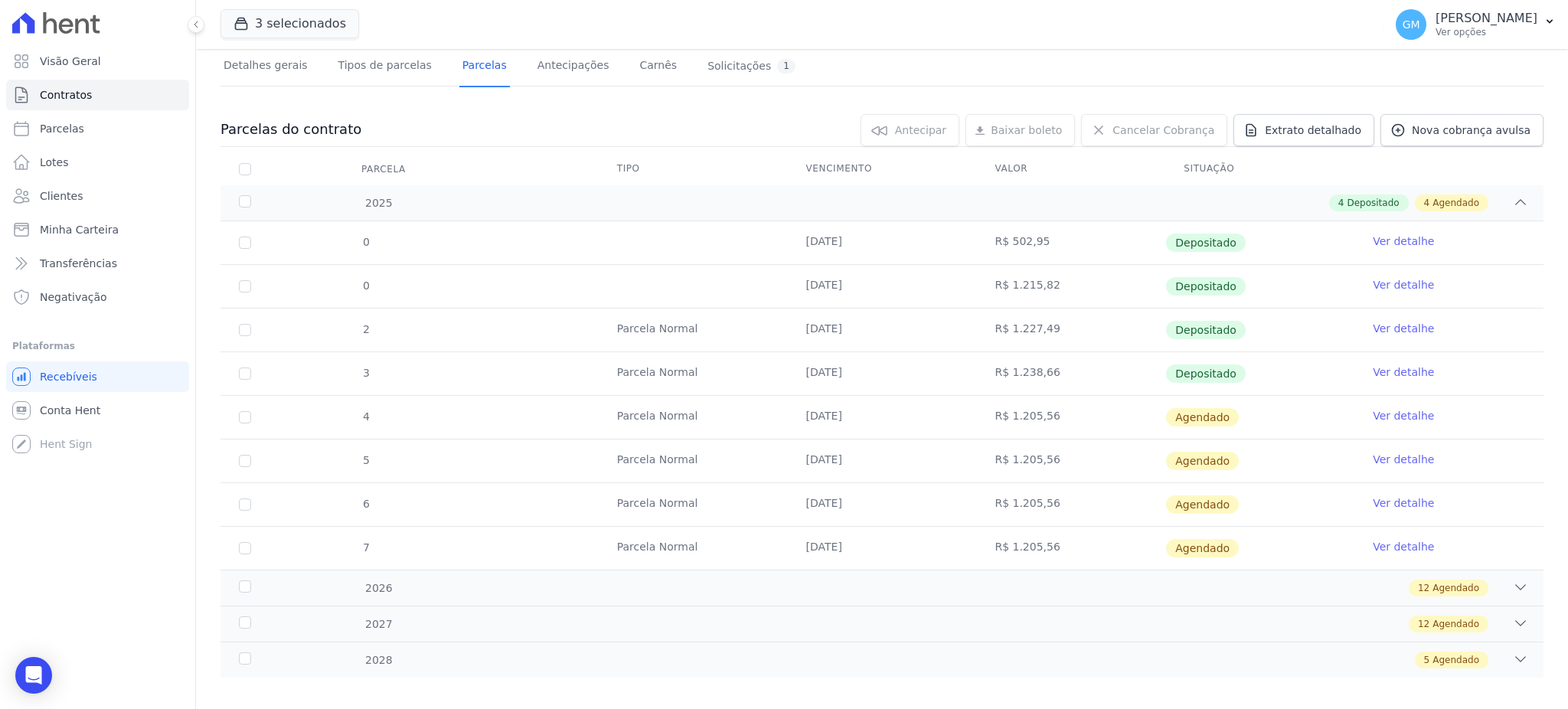
click at [1399, 369] on link "Ver detalhe" at bounding box center [1404, 372] width 61 height 15
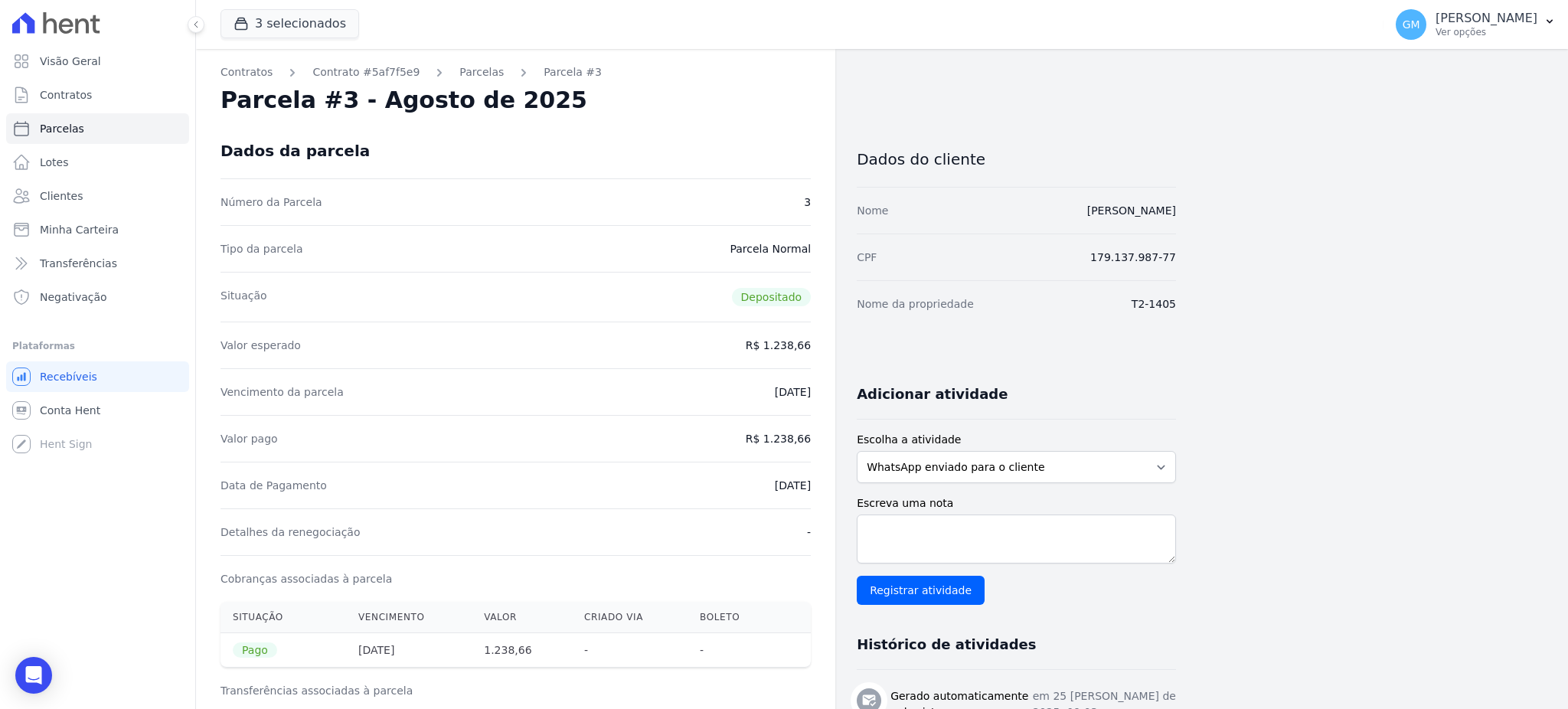
drag, startPoint x: 748, startPoint y: 180, endPoint x: 321, endPoint y: 1, distance: 463.0
click at [748, 179] on div "Número da Parcela 3" at bounding box center [516, 202] width 591 height 47
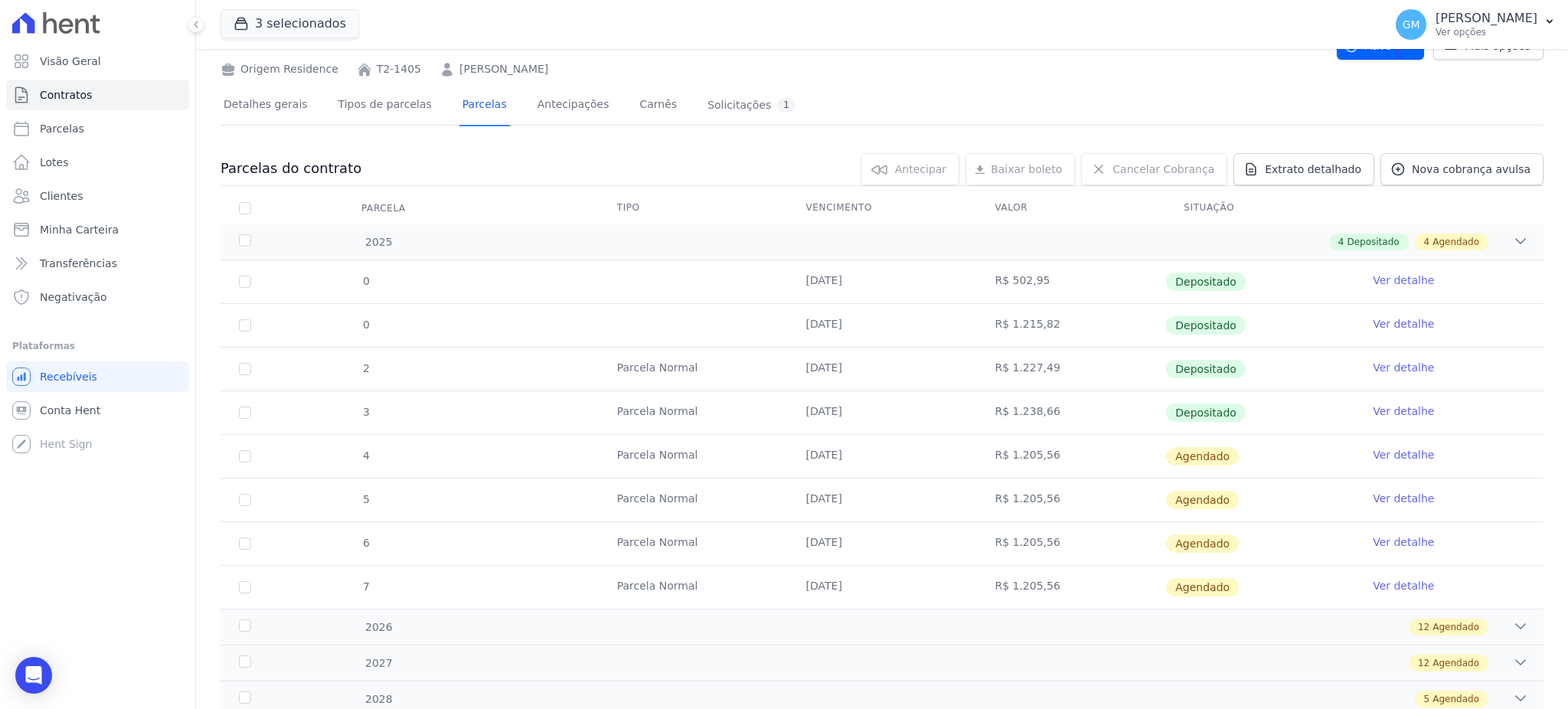
scroll to position [116, 0]
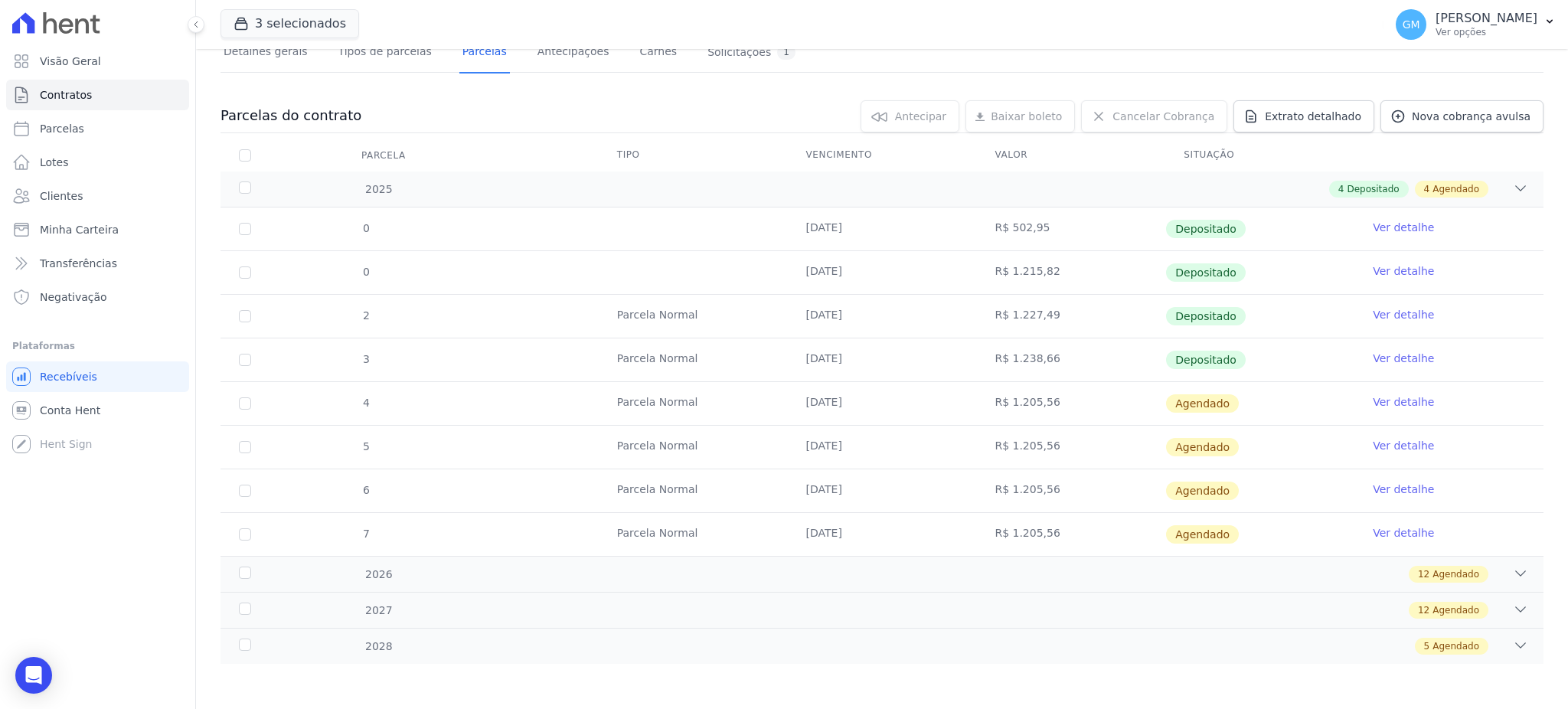
click at [1373, 397] on link "Ver detalhe" at bounding box center [1404, 402] width 61 height 15
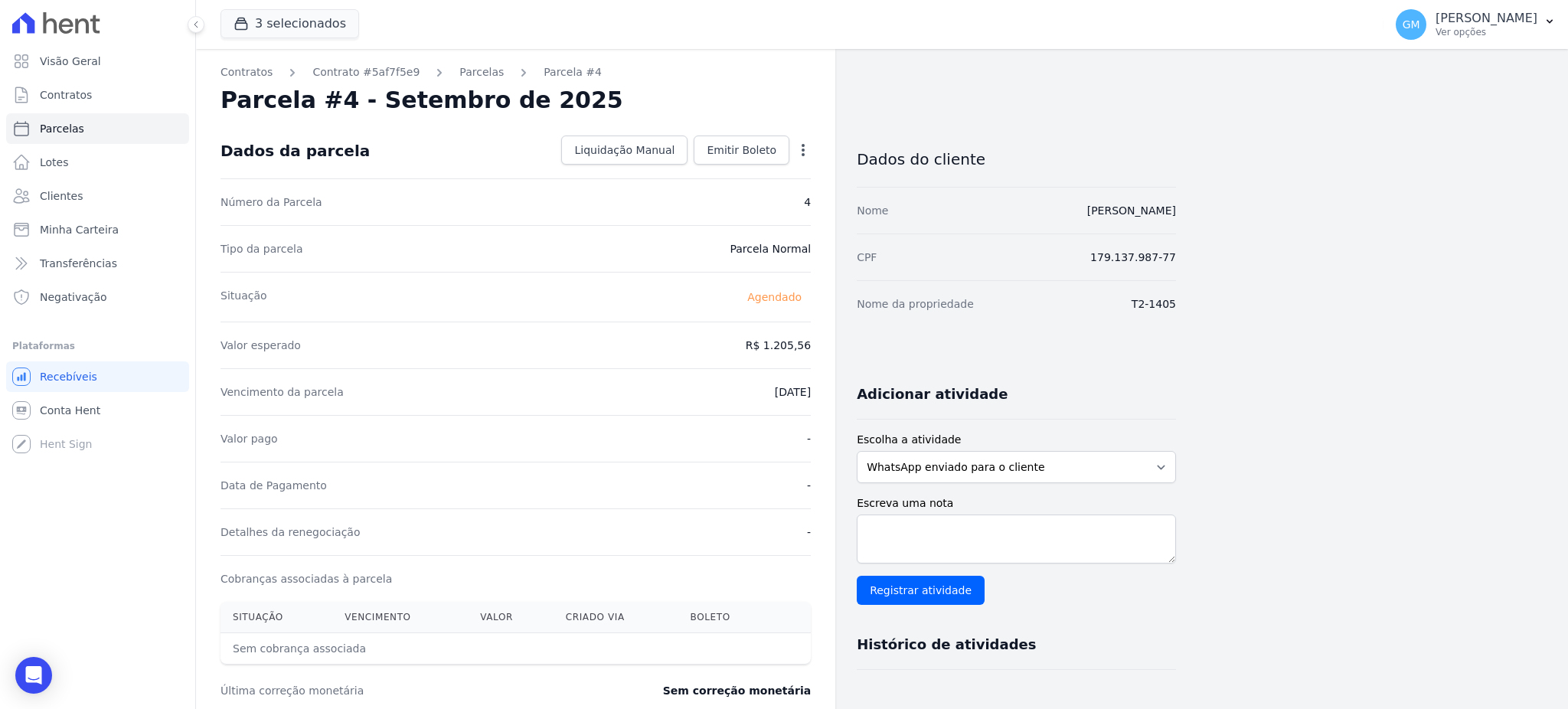
click at [807, 145] on icon "button" at bounding box center [803, 150] width 15 height 15
click at [750, 168] on link "Alterar" at bounding box center [737, 170] width 135 height 28
drag, startPoint x: 746, startPoint y: 342, endPoint x: 834, endPoint y: 342, distance: 88.0
click at [834, 342] on div "Contratos Contrato #5af7f5e9 Parcelas Parcela #4 Parcela #4 - Setembro de 2025 …" at bounding box center [515, 540] width 639 height 983
paste input ".24733"
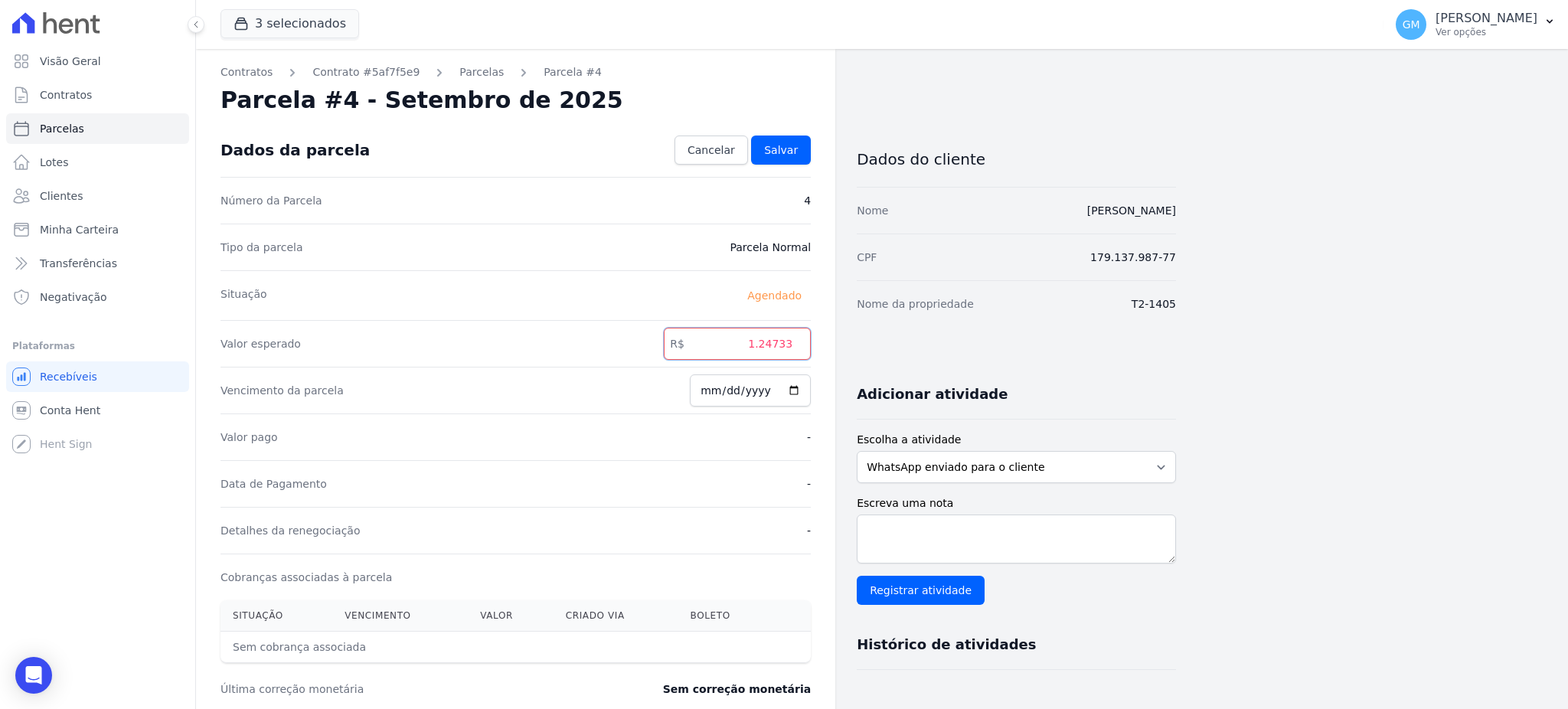
click at [763, 347] on input "1.24733" at bounding box center [738, 344] width 147 height 33
click at [781, 349] on input "124733" at bounding box center [738, 344] width 147 height 33
type input "1247.33"
click at [798, 145] on span "Salvar" at bounding box center [781, 150] width 34 height 15
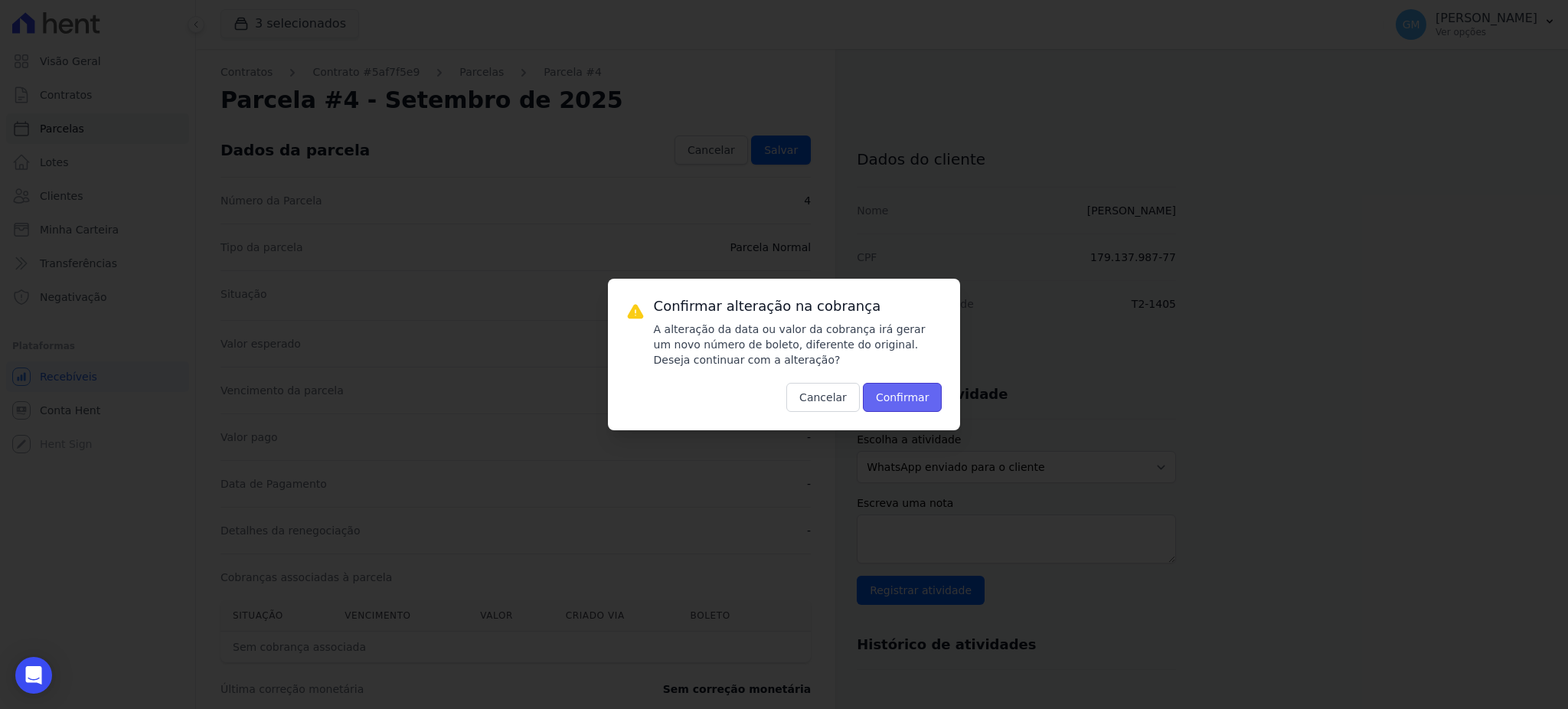
click at [930, 403] on button "Confirmar" at bounding box center [902, 397] width 79 height 29
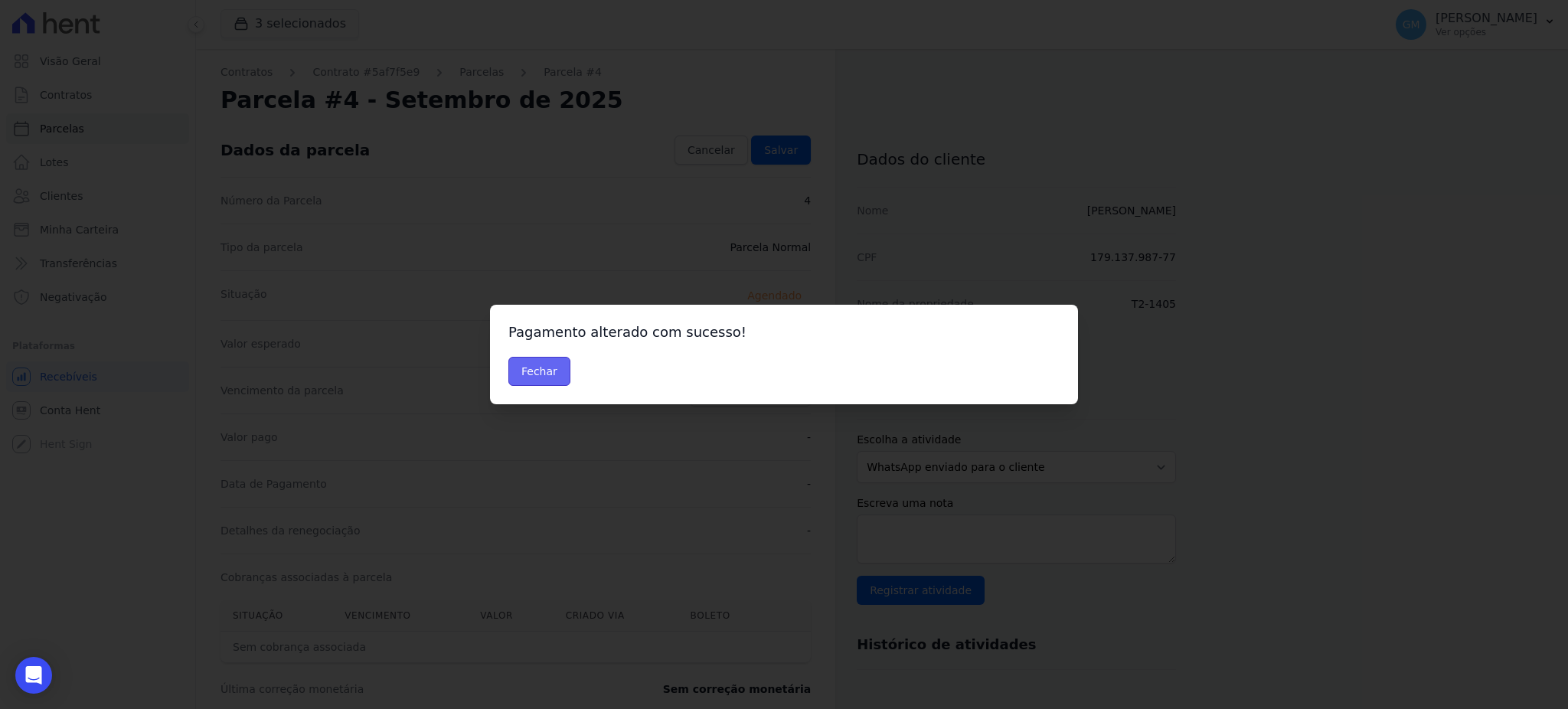
click at [561, 369] on button "Fechar" at bounding box center [539, 371] width 62 height 29
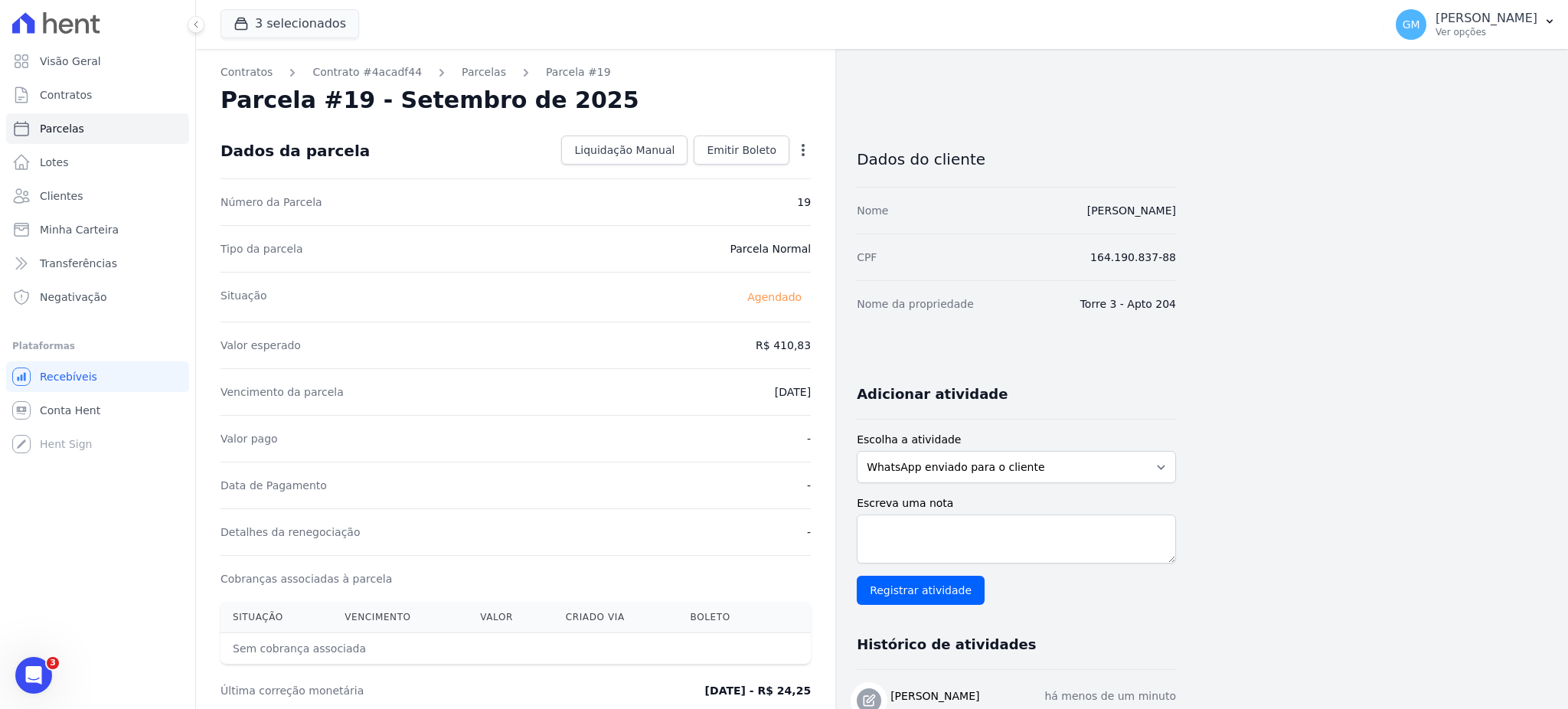
click at [716, 480] on div "Data de Pagamento -" at bounding box center [516, 485] width 591 height 47
click at [755, 147] on span "Emitir Boleto" at bounding box center [742, 150] width 70 height 15
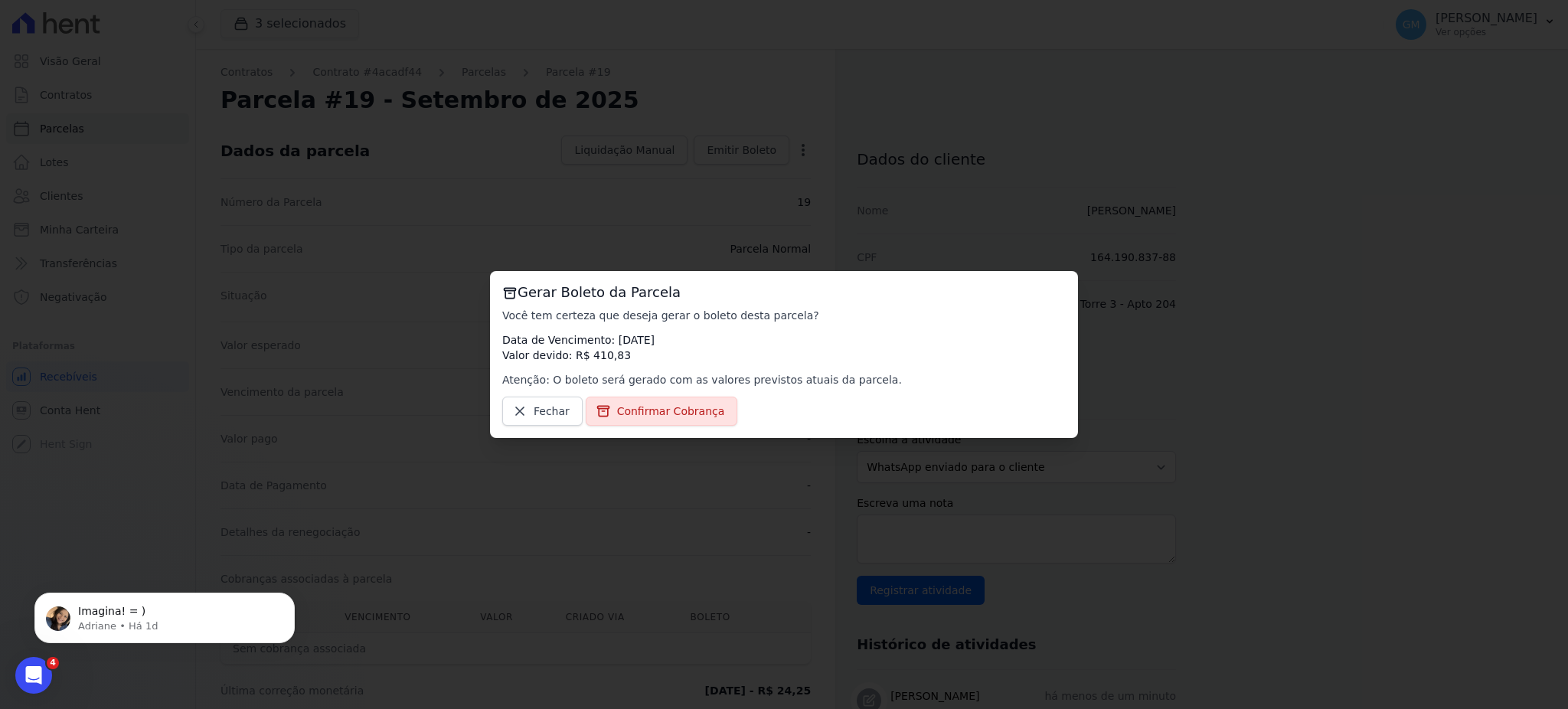
click at [679, 428] on div "Gerar Boleto da Parcela Você tem certeza que deseja gerar o boleto desta parcel…" at bounding box center [784, 354] width 588 height 167
click at [682, 412] on span "Confirmar Cobrança" at bounding box center [671, 411] width 108 height 15
click at [677, 400] on link "Confirmar Cobrança" at bounding box center [662, 411] width 153 height 29
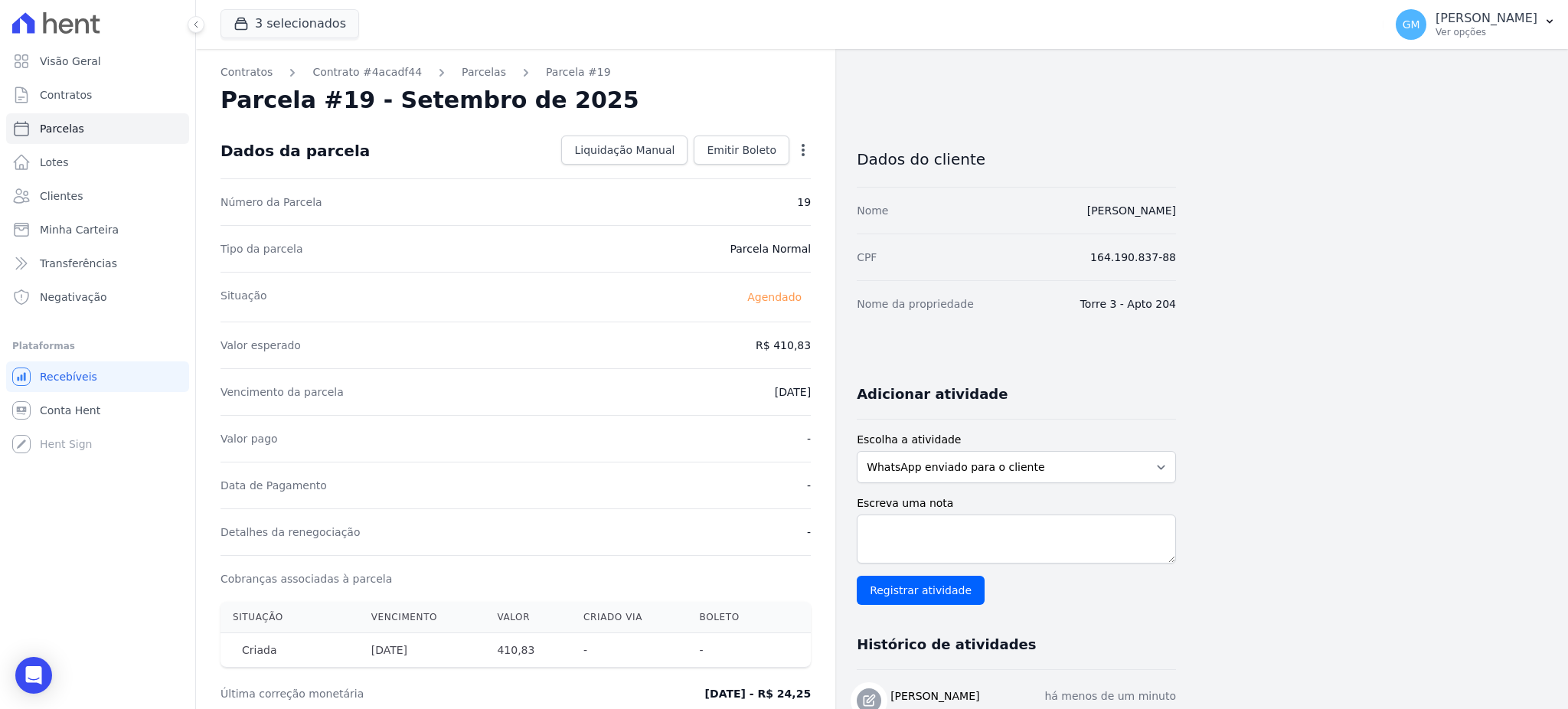
click at [800, 148] on icon "button" at bounding box center [803, 150] width 15 height 15
click at [763, 177] on link "Alterar" at bounding box center [737, 170] width 135 height 28
click at [794, 385] on input "[DATE]" at bounding box center [751, 390] width 121 height 33
type input "[DATE]"
click at [801, 157] on link "Salvar" at bounding box center [781, 149] width 60 height 29
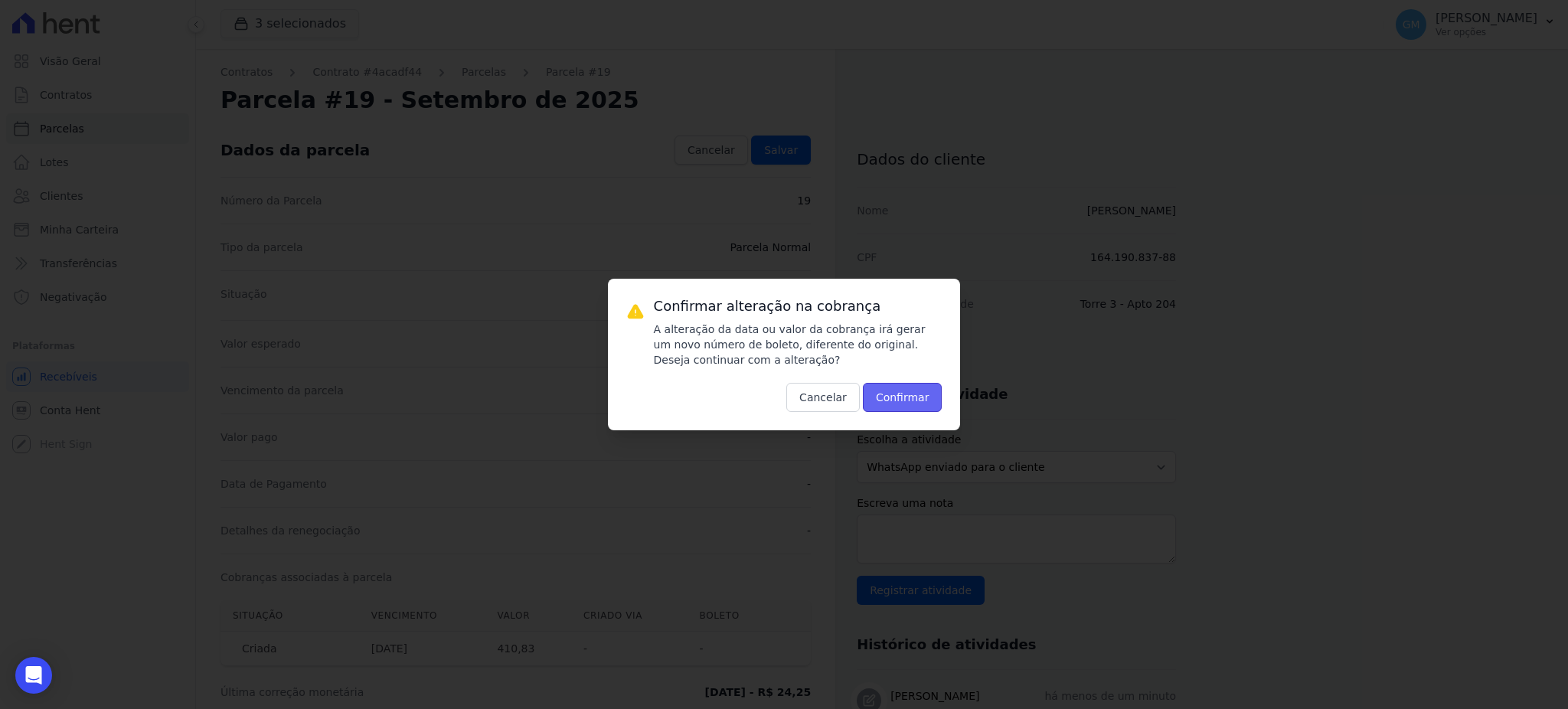
click at [923, 407] on button "Confirmar" at bounding box center [902, 397] width 79 height 29
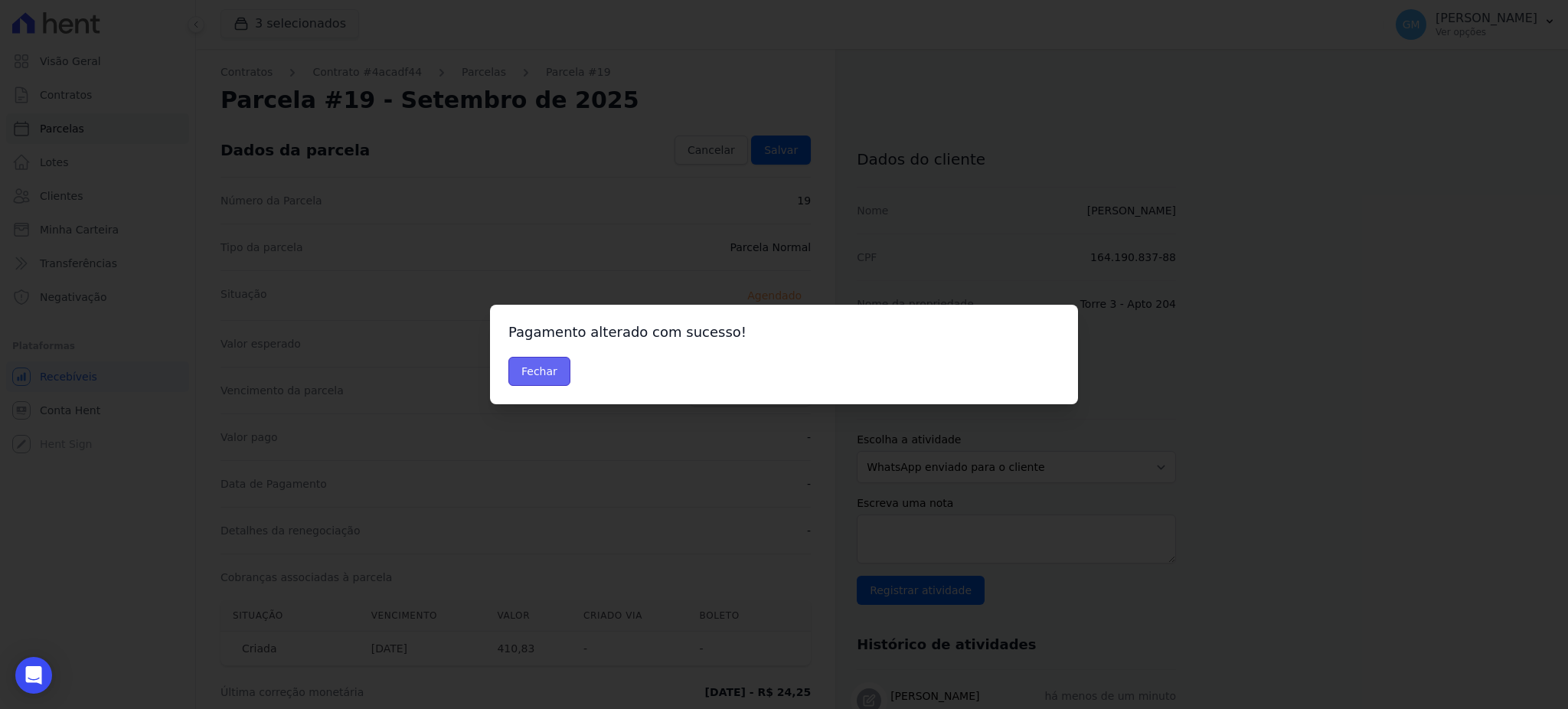
click at [548, 374] on button "Fechar" at bounding box center [539, 371] width 62 height 29
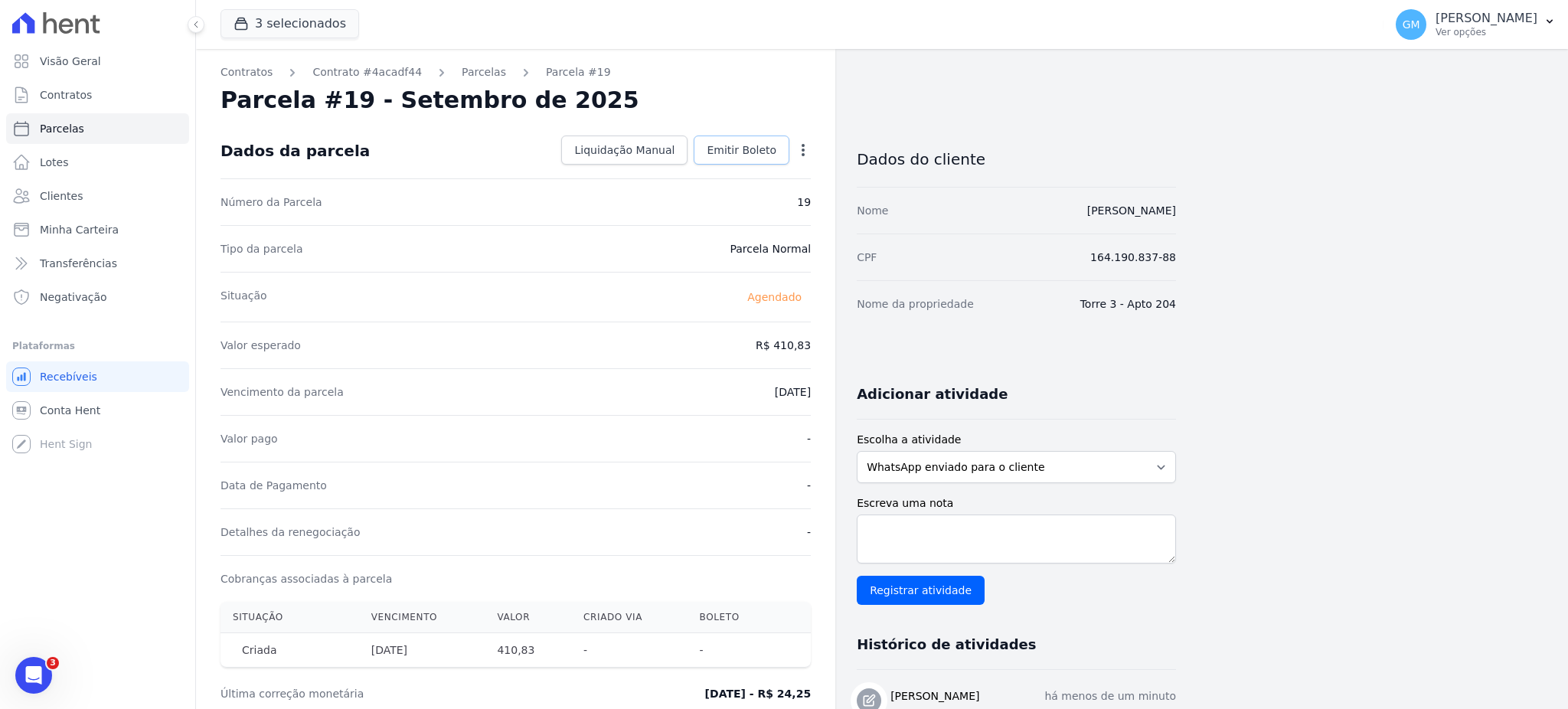
click at [760, 144] on span "Emitir Boleto" at bounding box center [742, 150] width 70 height 15
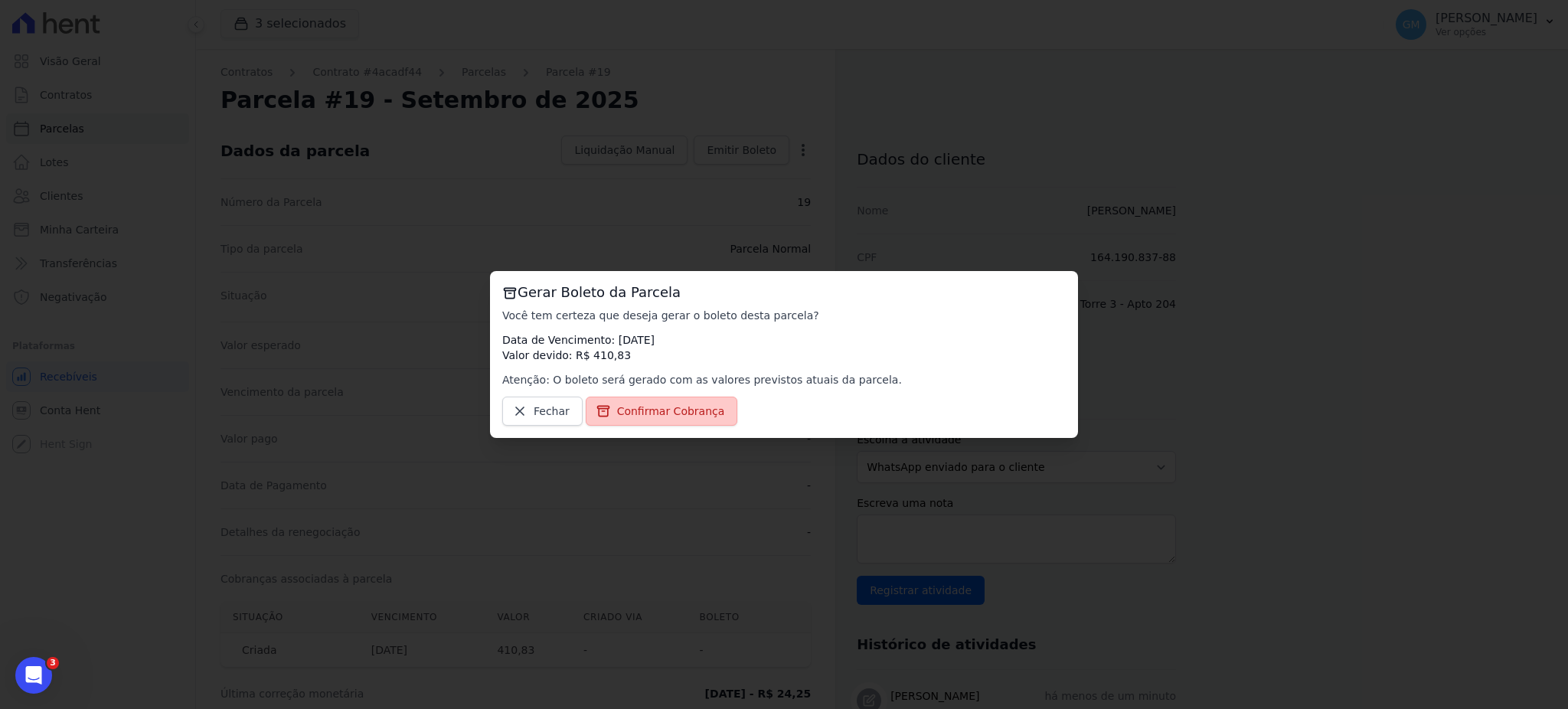
click at [678, 422] on link "Confirmar Cobrança" at bounding box center [662, 411] width 153 height 29
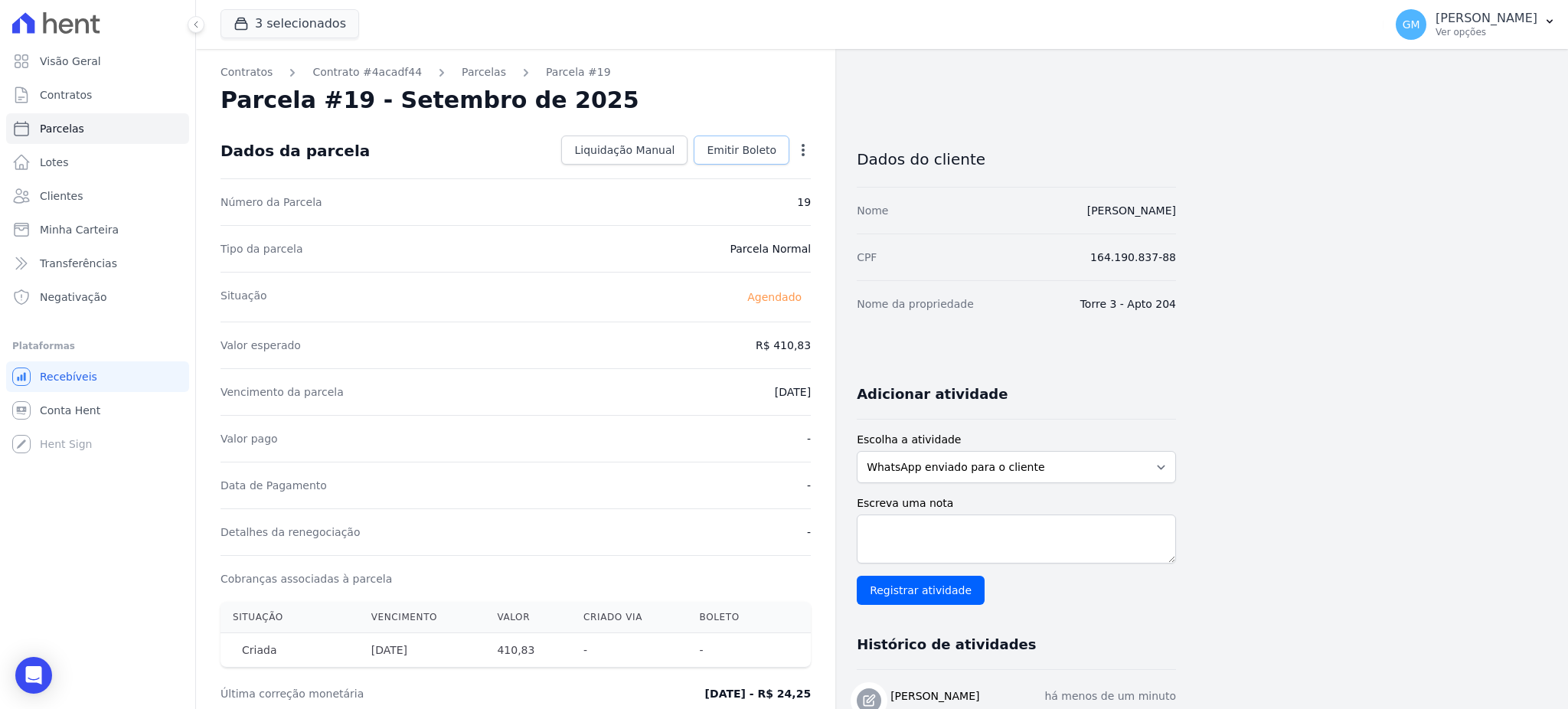
click at [760, 135] on link "Emitir Boleto" at bounding box center [742, 149] width 96 height 29
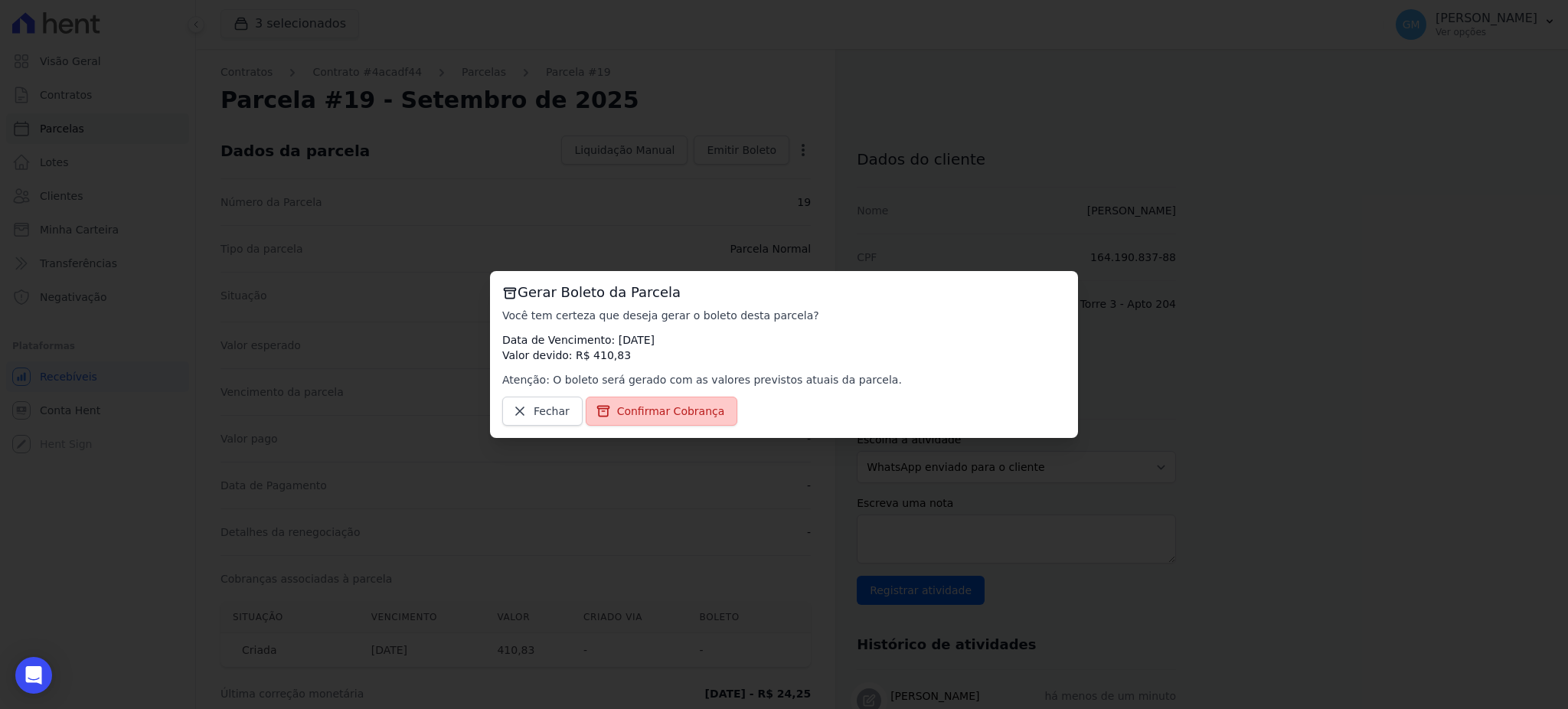
click at [669, 402] on link "Confirmar Cobrança" at bounding box center [662, 411] width 153 height 29
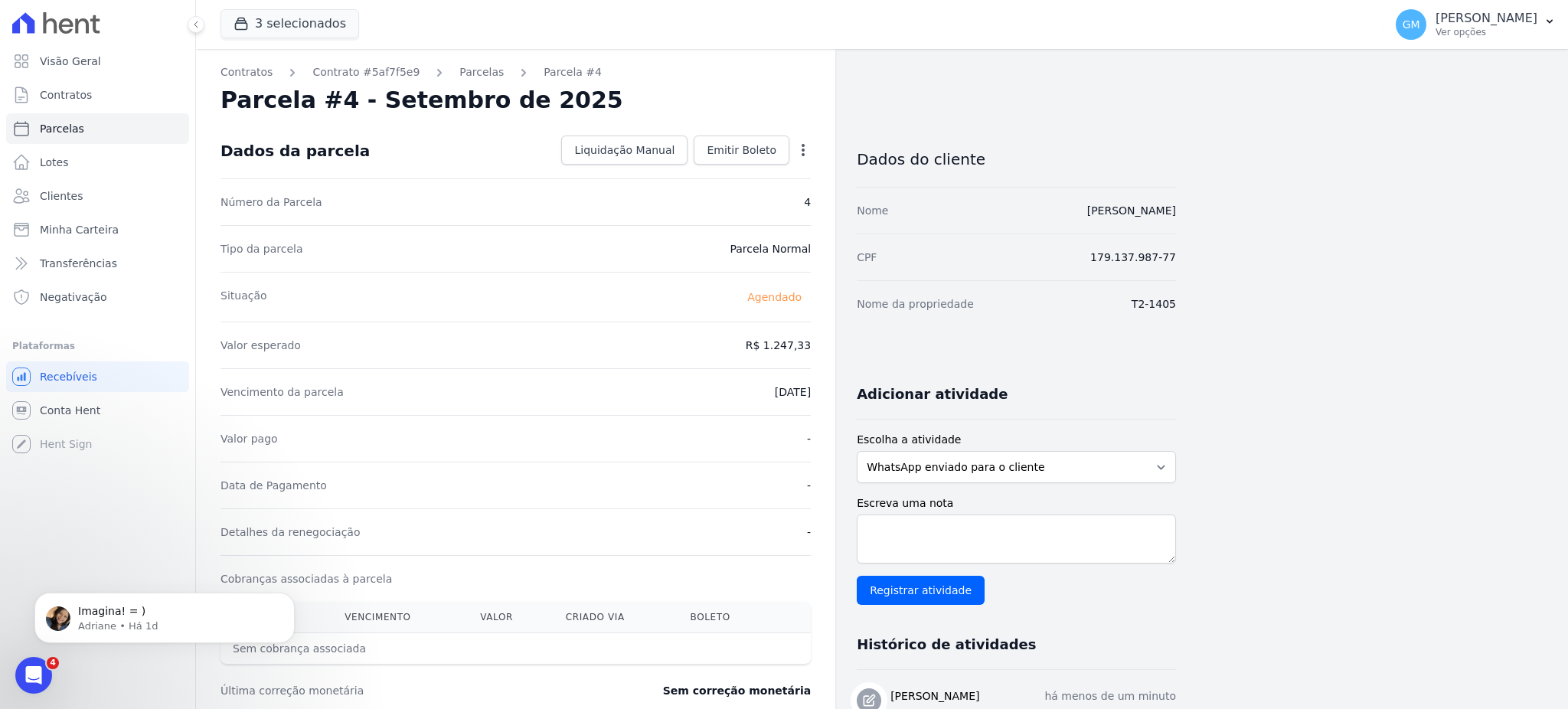
click at [801, 150] on icon "button" at bounding box center [803, 150] width 15 height 15
click at [739, 162] on link "Alterar" at bounding box center [737, 170] width 135 height 28
click at [792, 389] on input "[DATE]" at bounding box center [751, 390] width 121 height 33
type input "[DATE]"
click at [782, 163] on link "Salvar" at bounding box center [781, 149] width 60 height 29
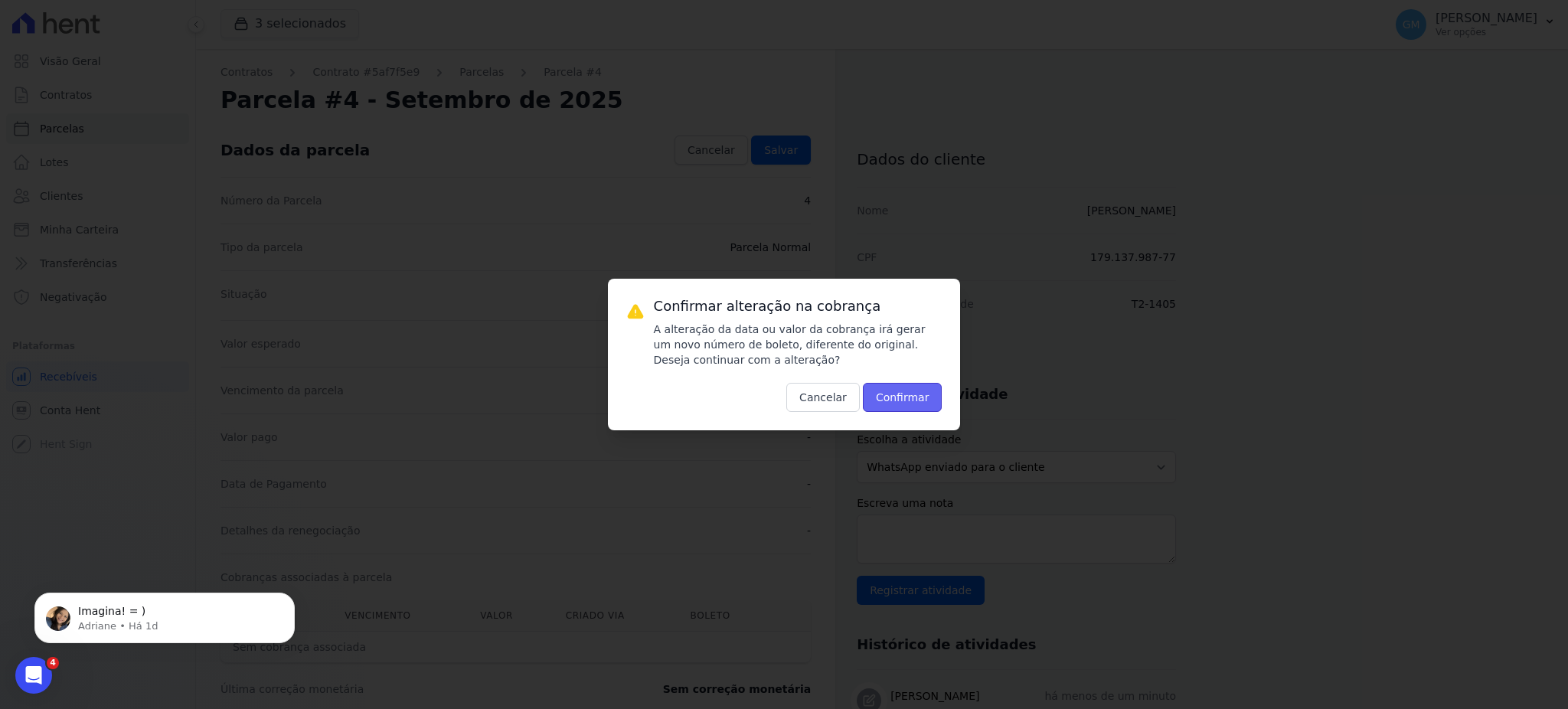
click at [902, 398] on button "Confirmar" at bounding box center [902, 397] width 79 height 29
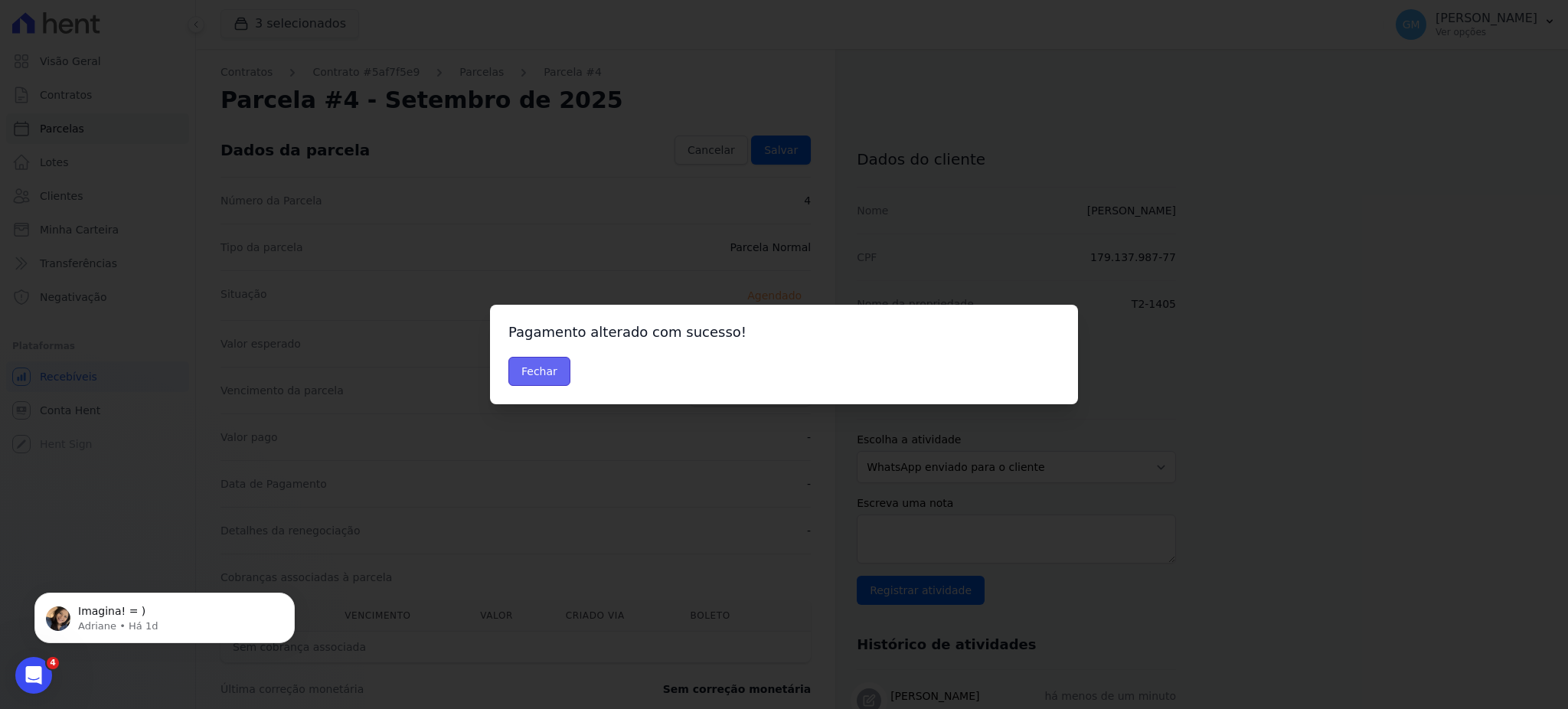
click at [540, 380] on button "Fechar" at bounding box center [539, 371] width 62 height 29
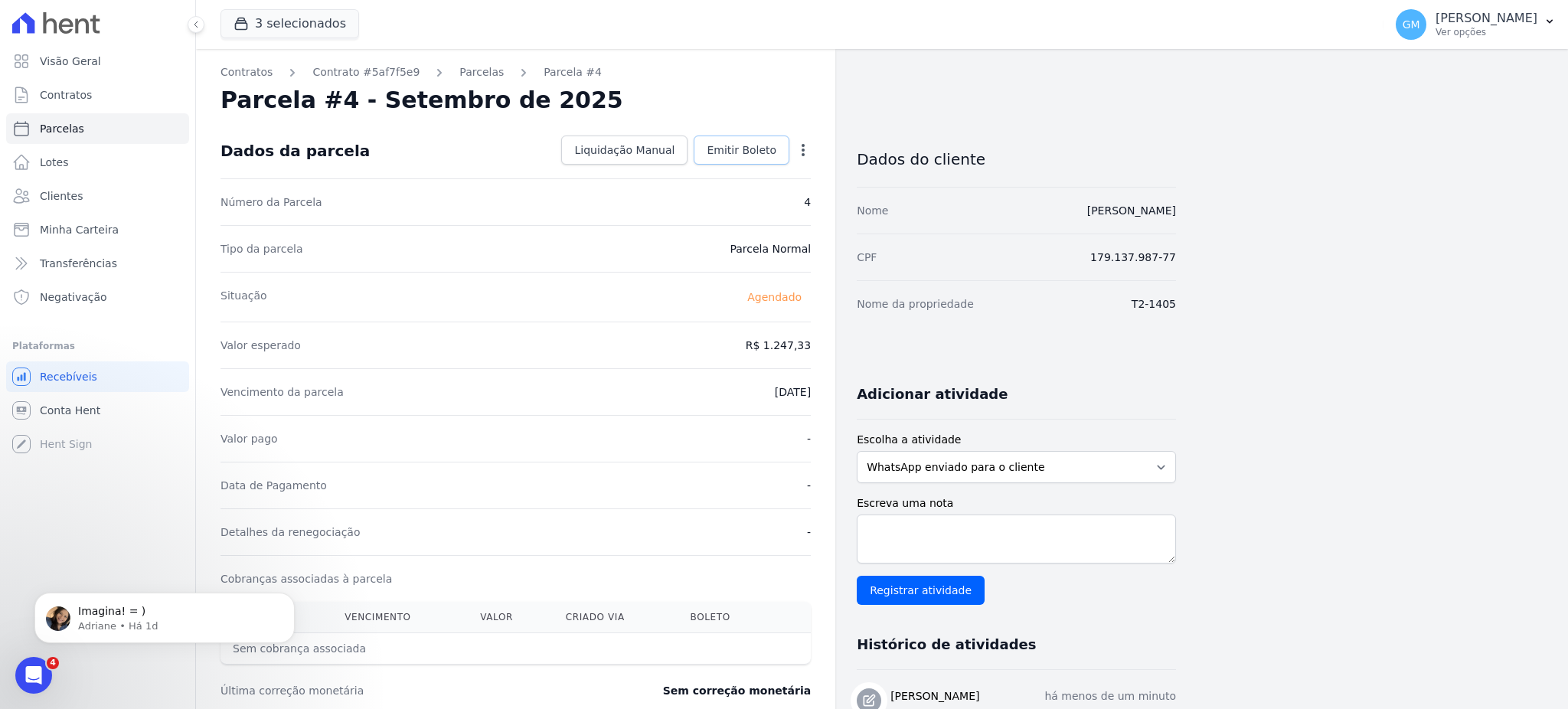
click at [774, 153] on span "Emitir Boleto" at bounding box center [742, 150] width 70 height 15
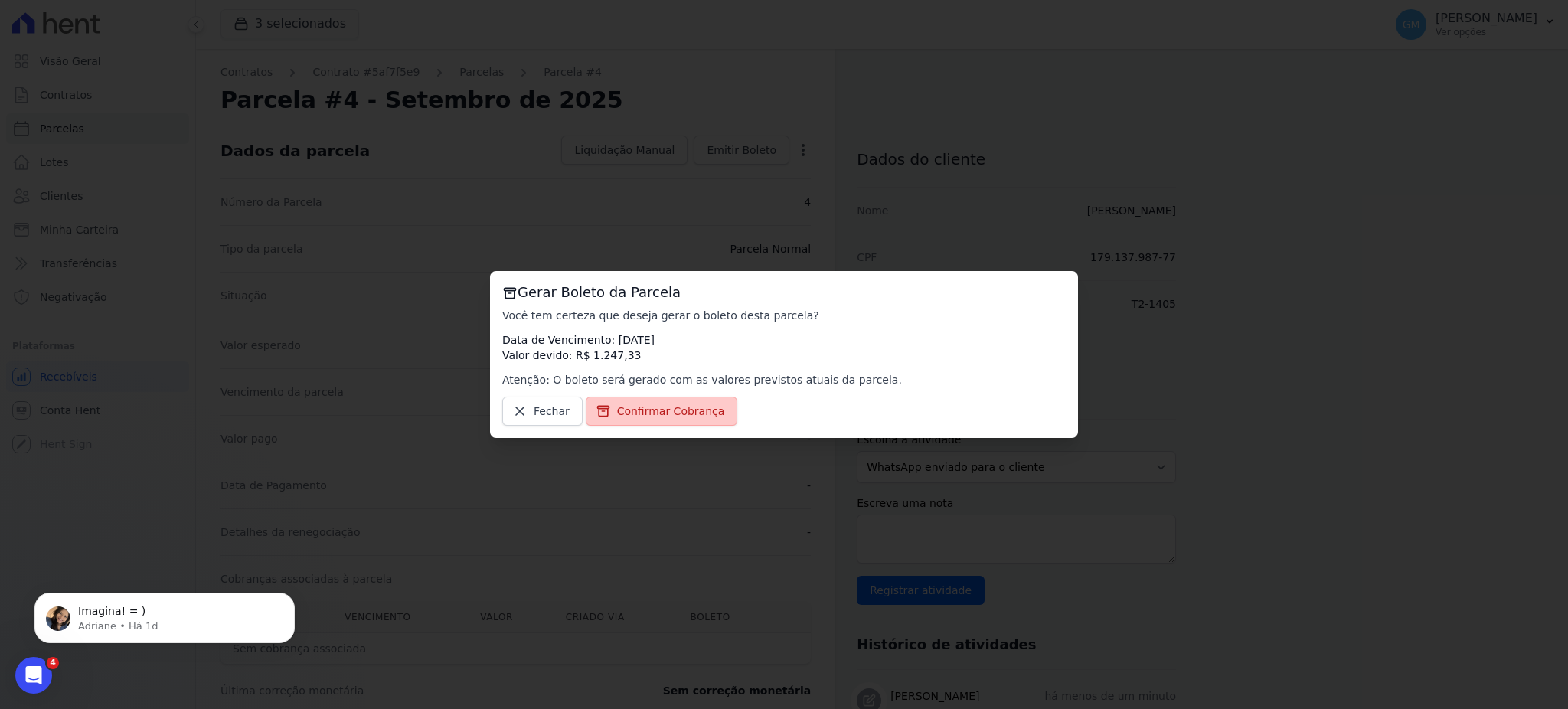
click at [664, 418] on span "Confirmar Cobrança" at bounding box center [671, 411] width 108 height 15
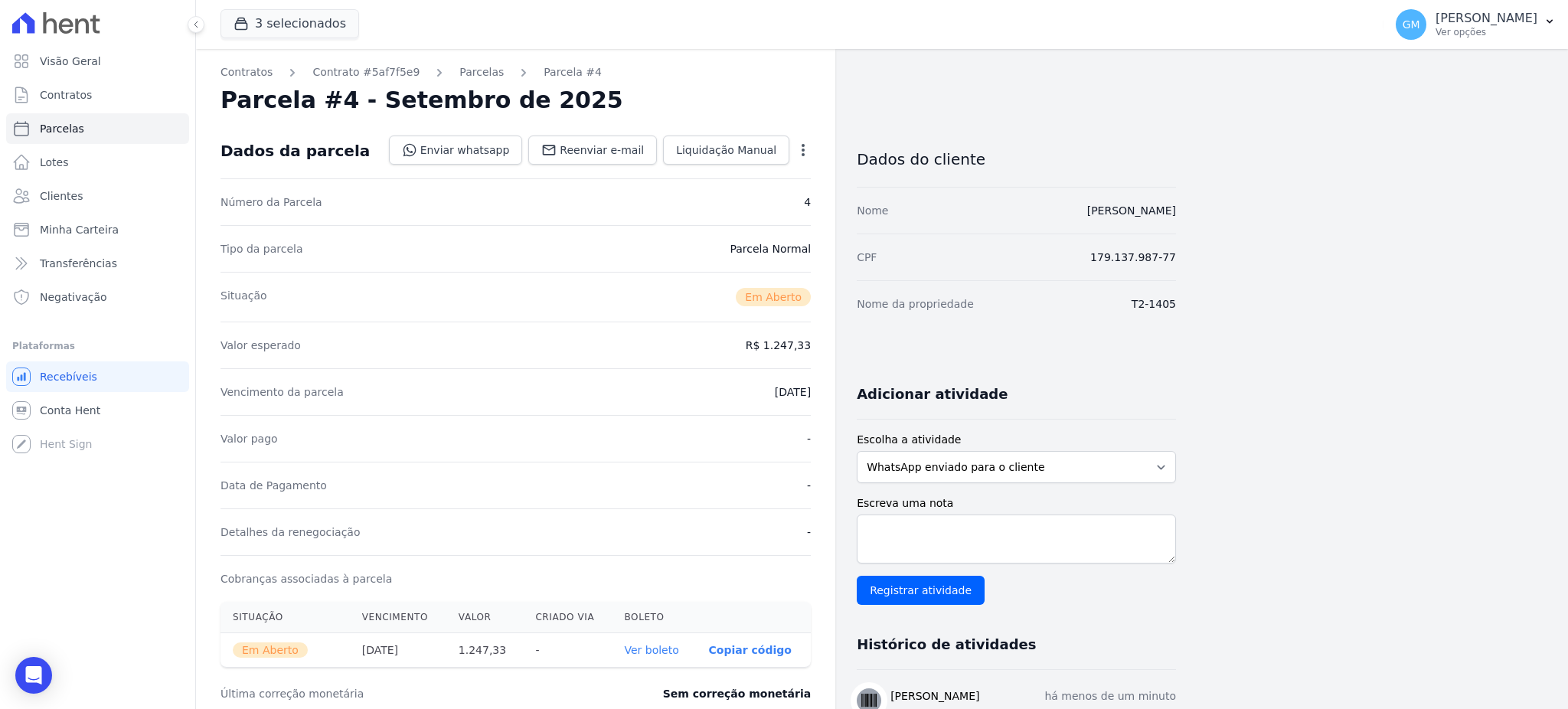
scroll to position [102, 0]
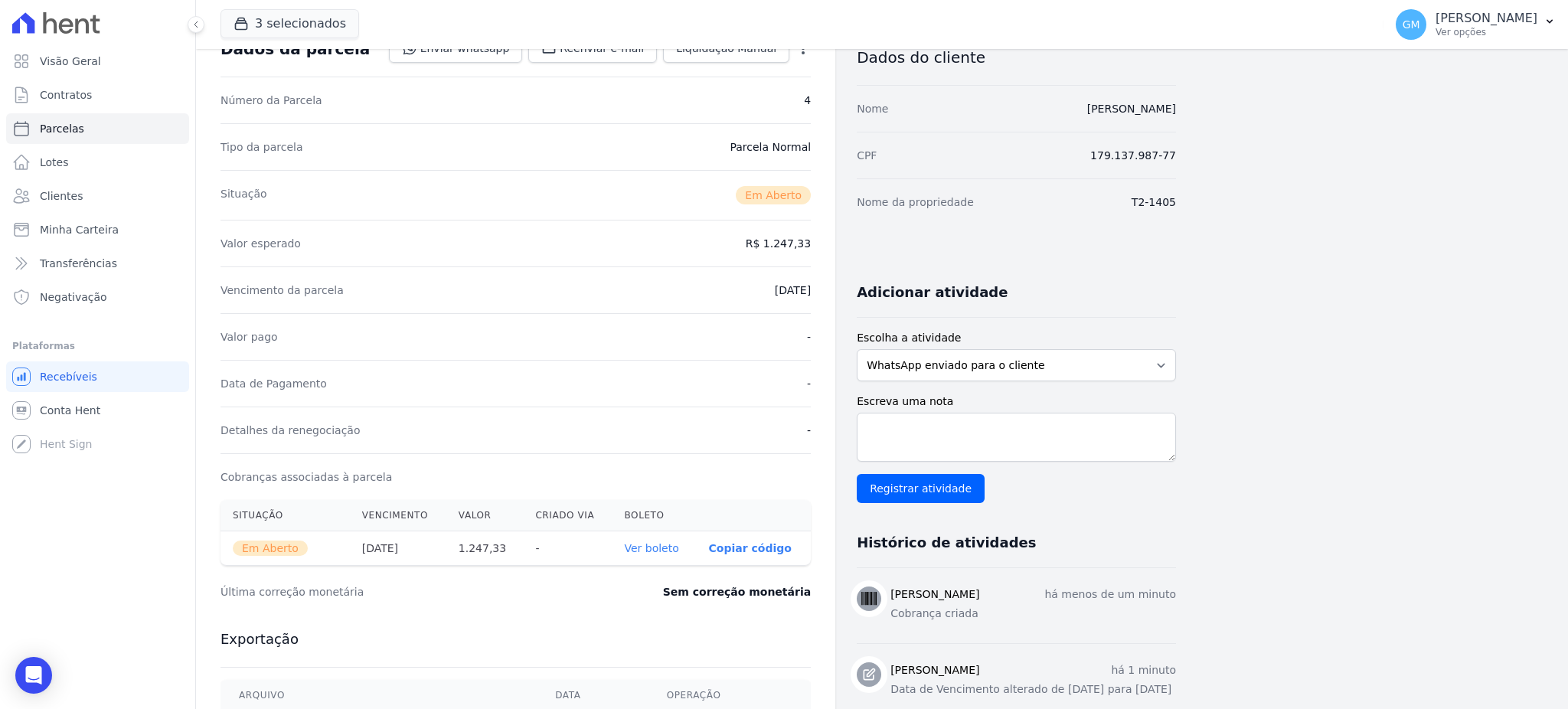
click at [657, 544] on link "Ver boleto" at bounding box center [651, 548] width 54 height 12
click at [129, 187] on link "Clientes" at bounding box center [98, 196] width 183 height 31
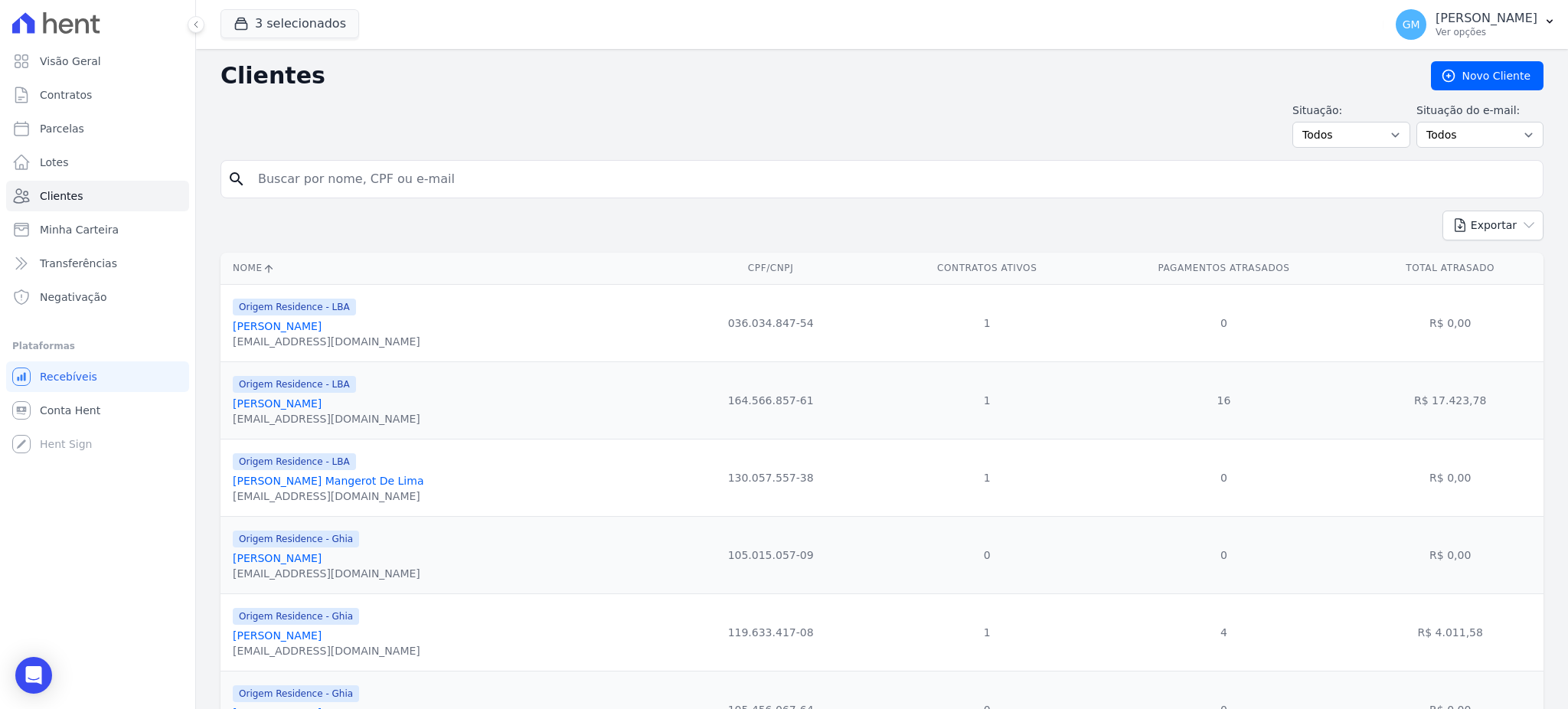
click at [496, 173] on input "search" at bounding box center [893, 179] width 1288 height 31
type input "[PERSON_NAME]"
drag, startPoint x: 418, startPoint y: 180, endPoint x: 226, endPoint y: 184, distance: 192.0
click at [226, 184] on div "search [PERSON_NAME]" at bounding box center [882, 179] width 1323 height 38
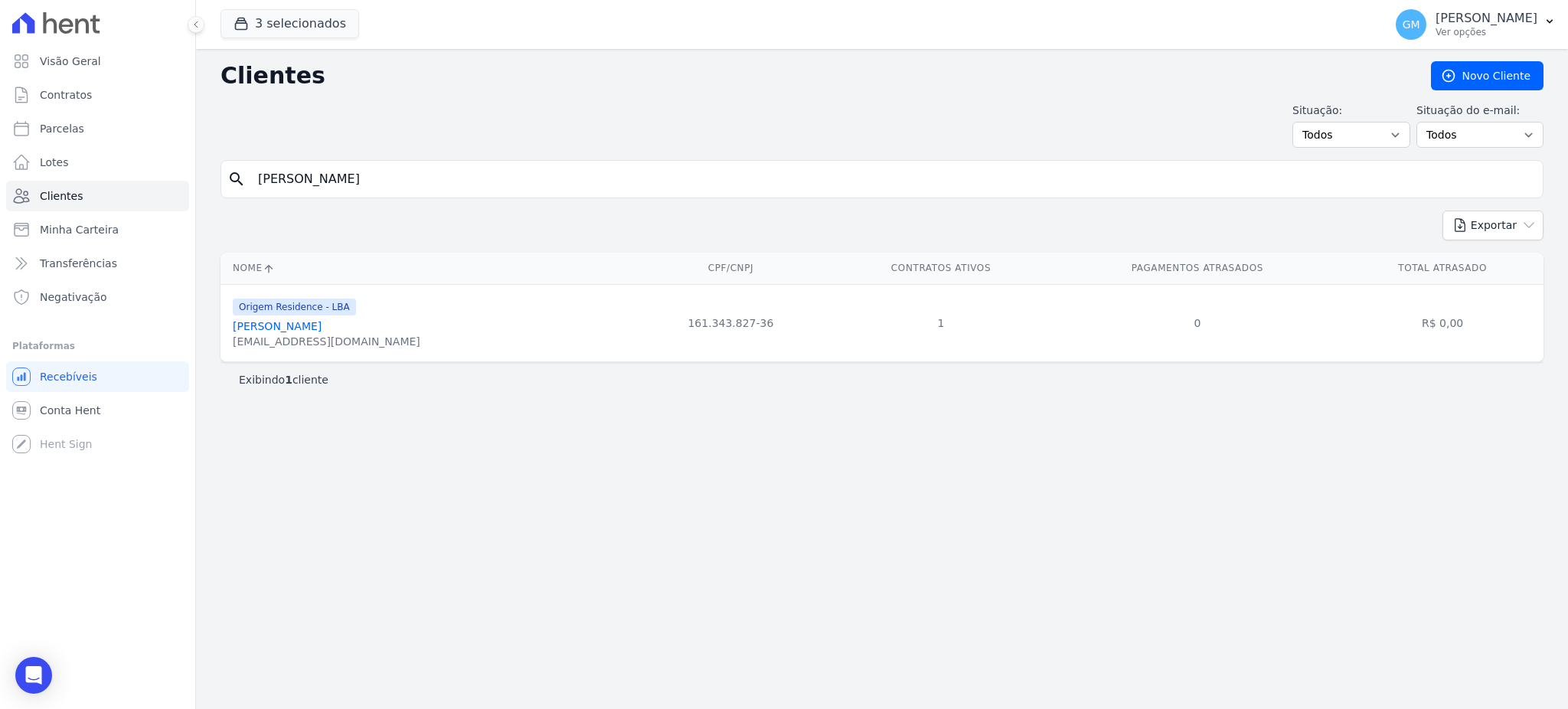
drag, startPoint x: 329, startPoint y: 329, endPoint x: 401, endPoint y: 350, distance: 75.0
click at [321, 330] on link "Filipe De Souza Santana" at bounding box center [277, 326] width 89 height 12
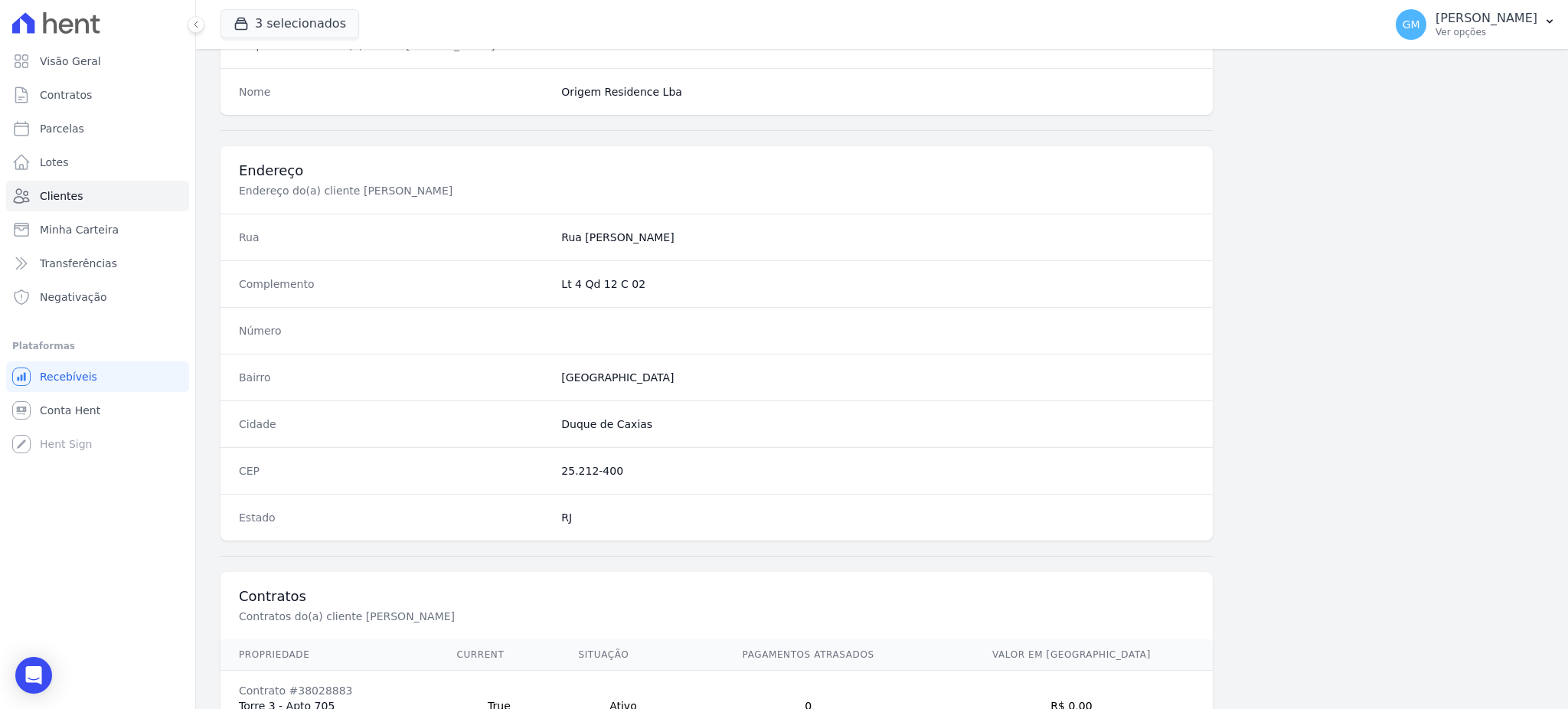
scroll to position [725, 0]
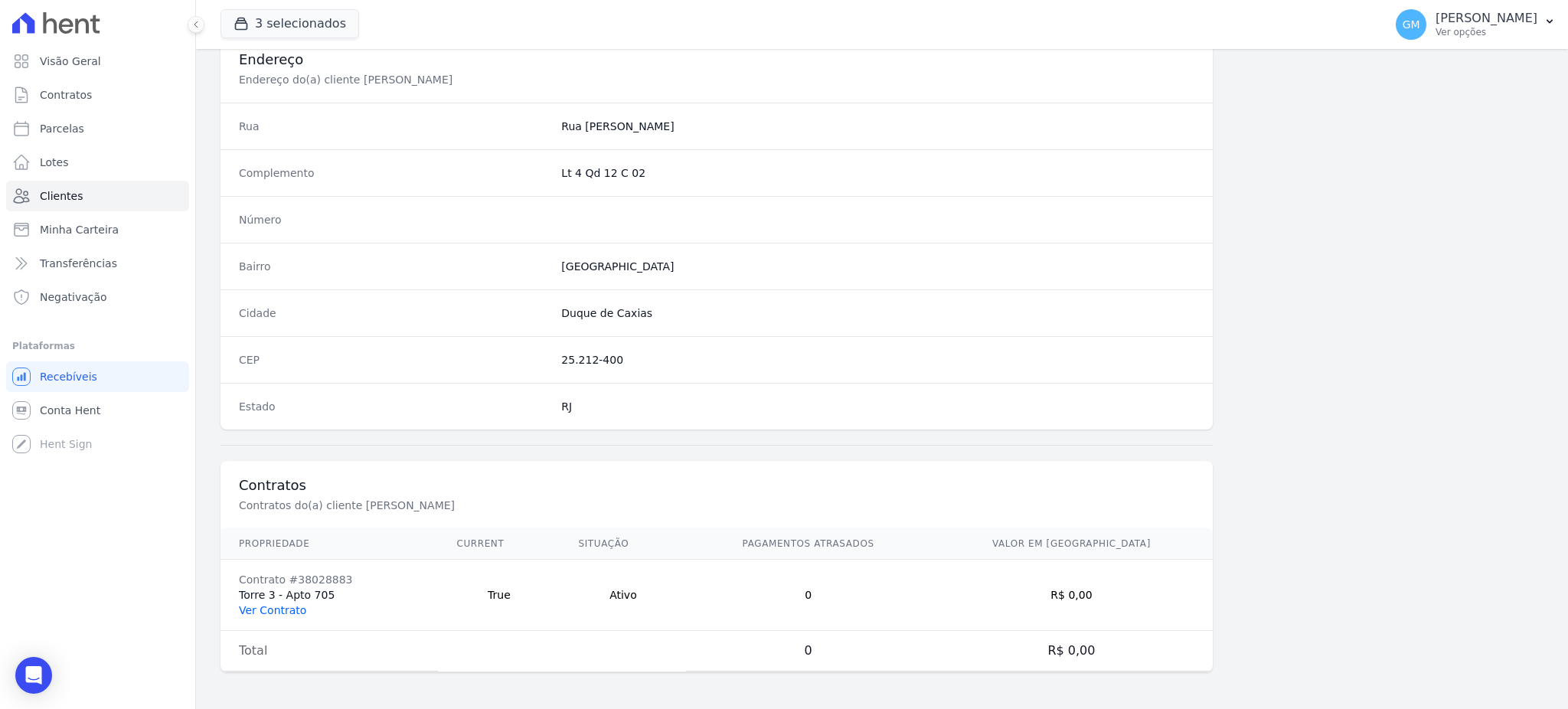
click at [283, 613] on link "Ver Contrato" at bounding box center [272, 610] width 67 height 12
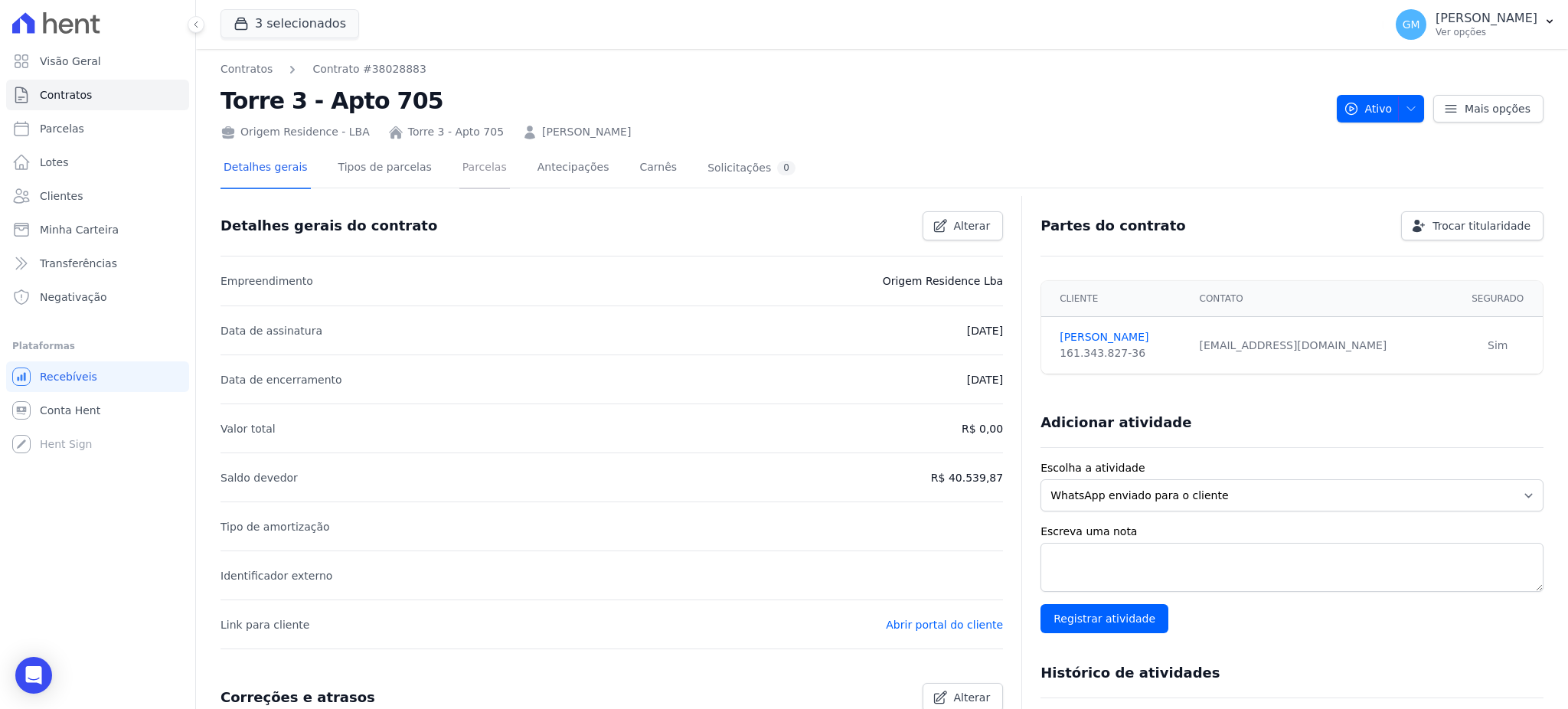
click at [462, 166] on link "Parcelas" at bounding box center [484, 169] width 50 height 41
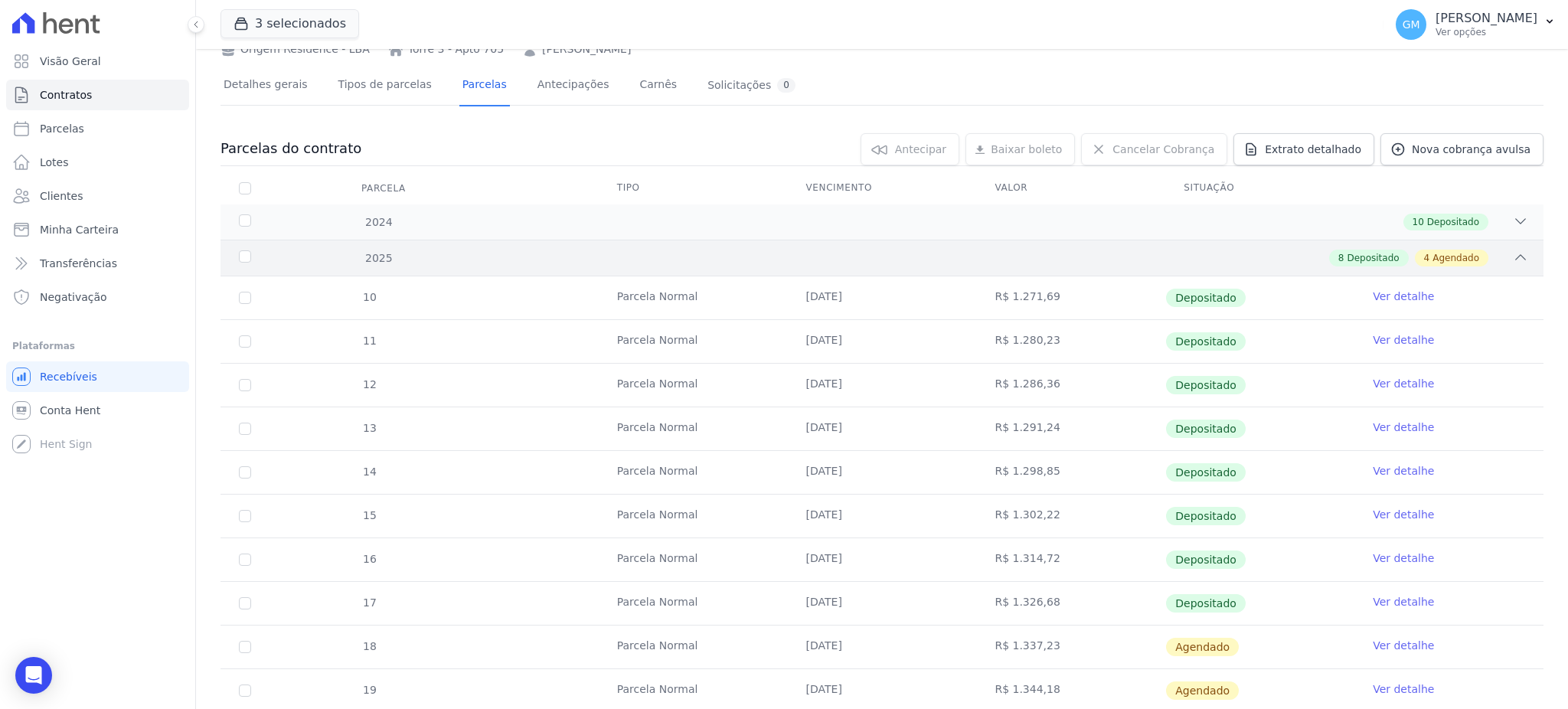
scroll to position [204, 0]
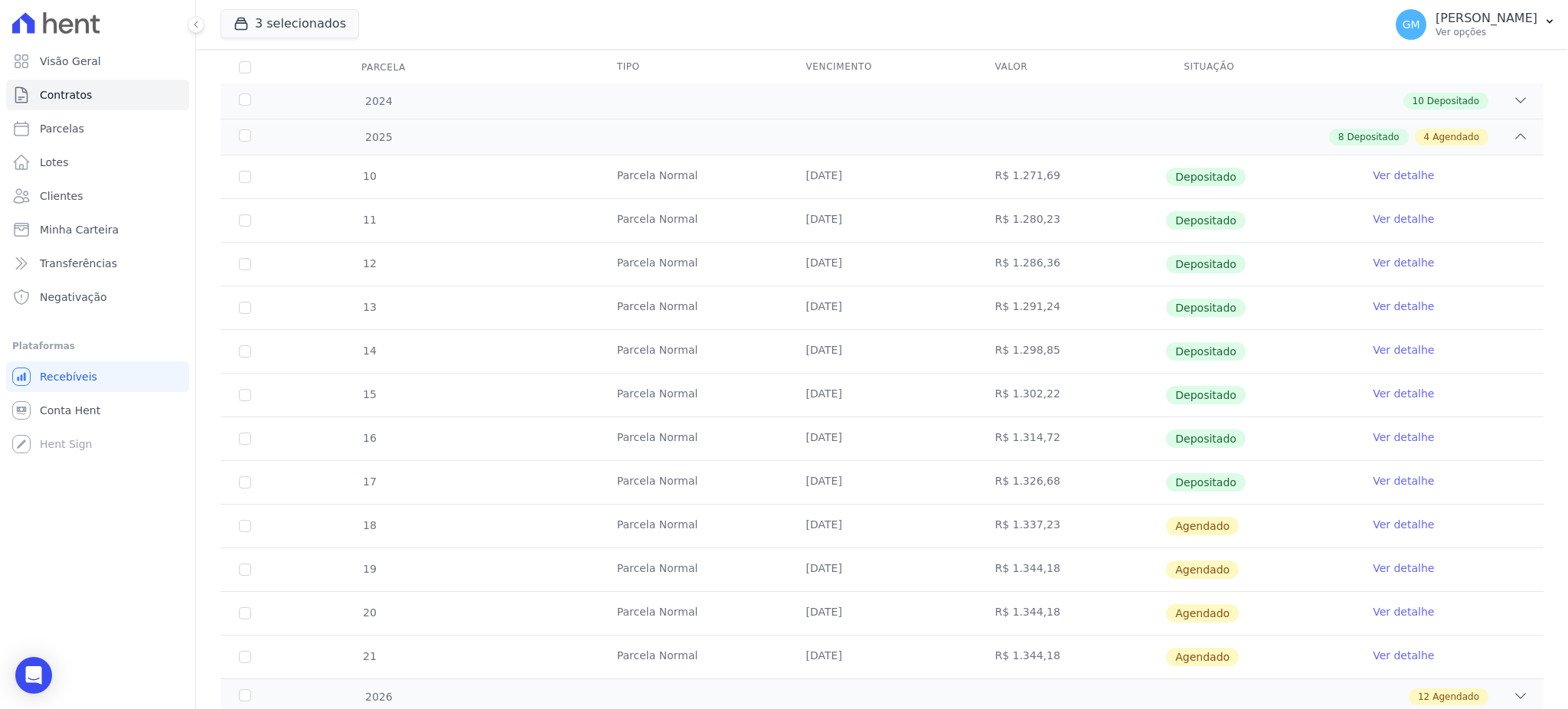
click at [1376, 479] on link "Ver detalhe" at bounding box center [1404, 481] width 61 height 15
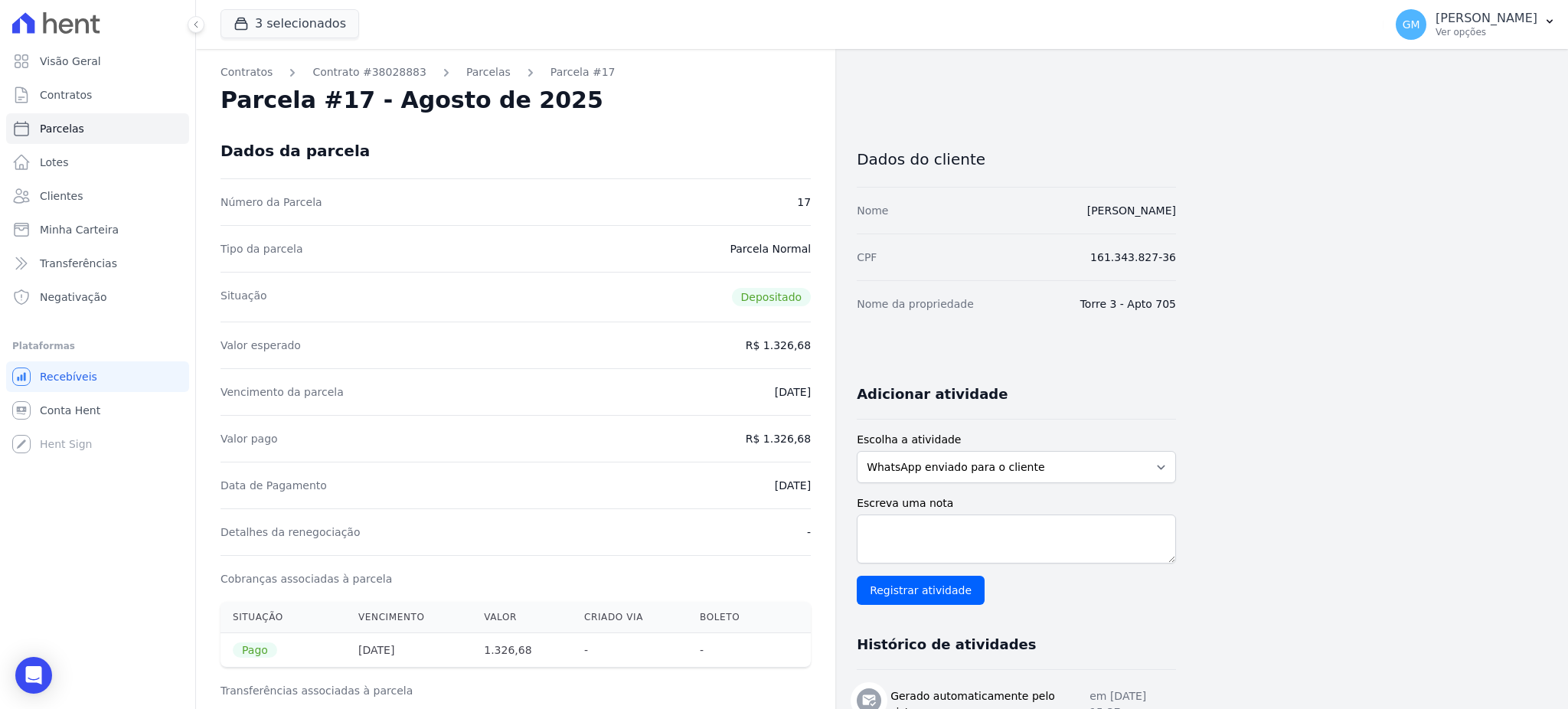
click at [724, 388] on div "Vencimento da parcela 25/08/2025" at bounding box center [516, 391] width 591 height 47
click at [799, 152] on div "Dados da parcela" at bounding box center [516, 150] width 591 height 55
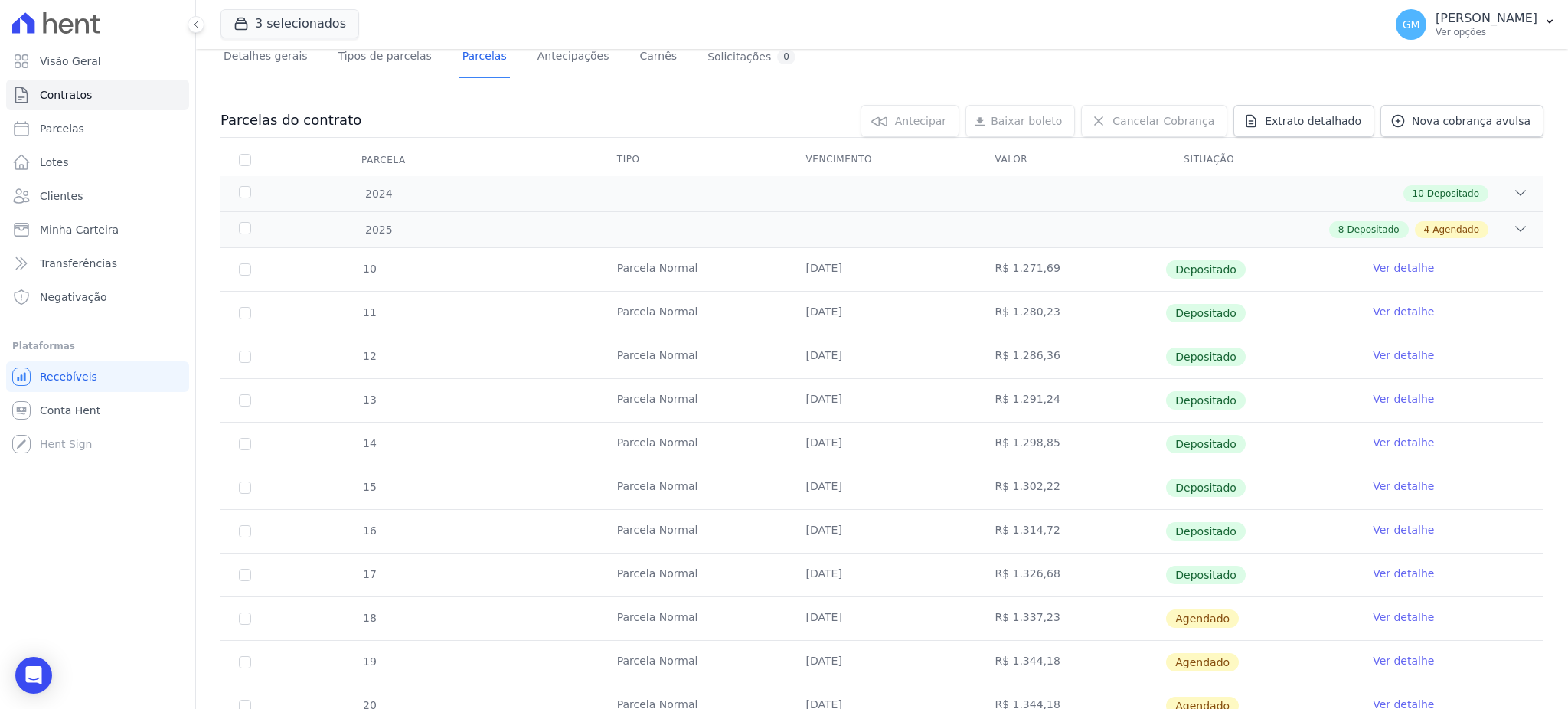
scroll to position [326, 0]
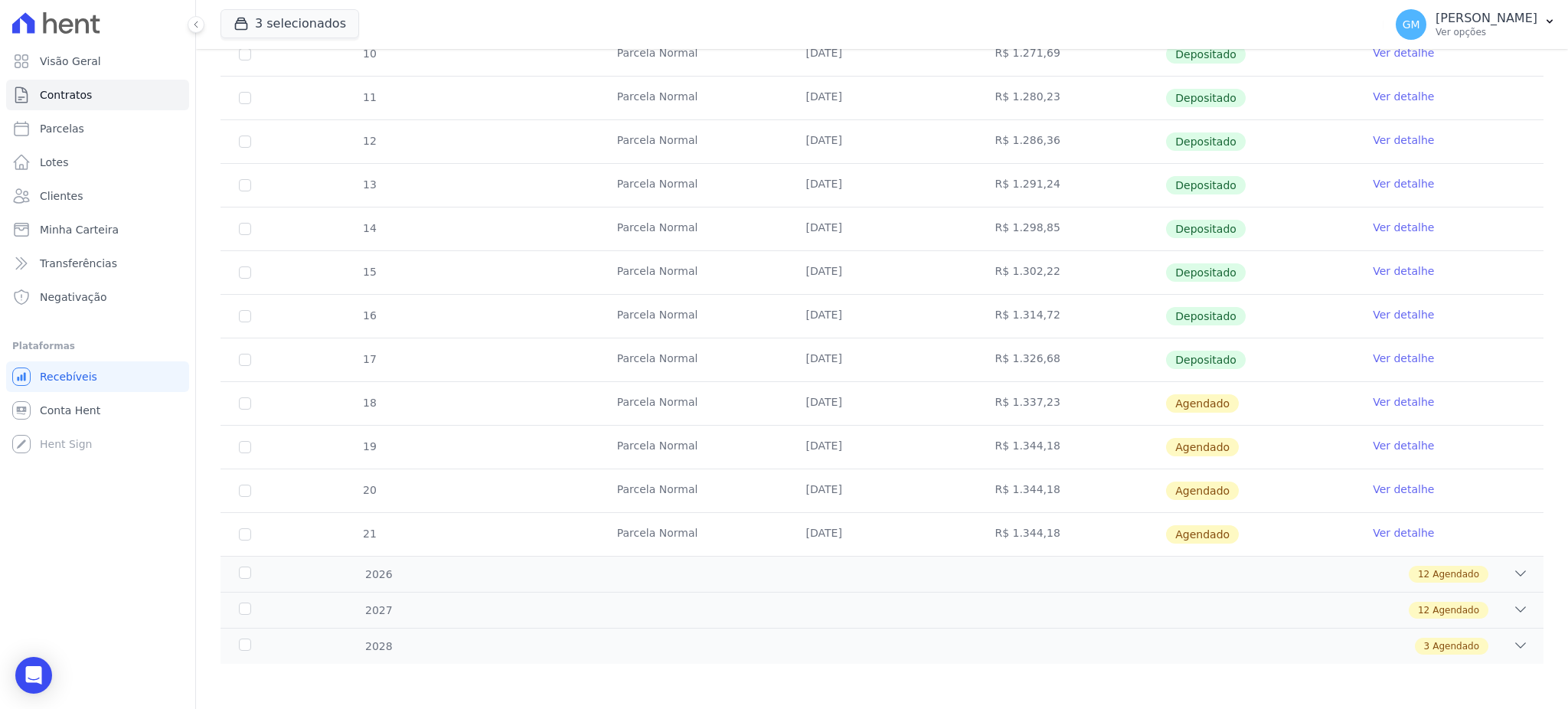
click at [1376, 402] on link "Ver detalhe" at bounding box center [1404, 402] width 61 height 15
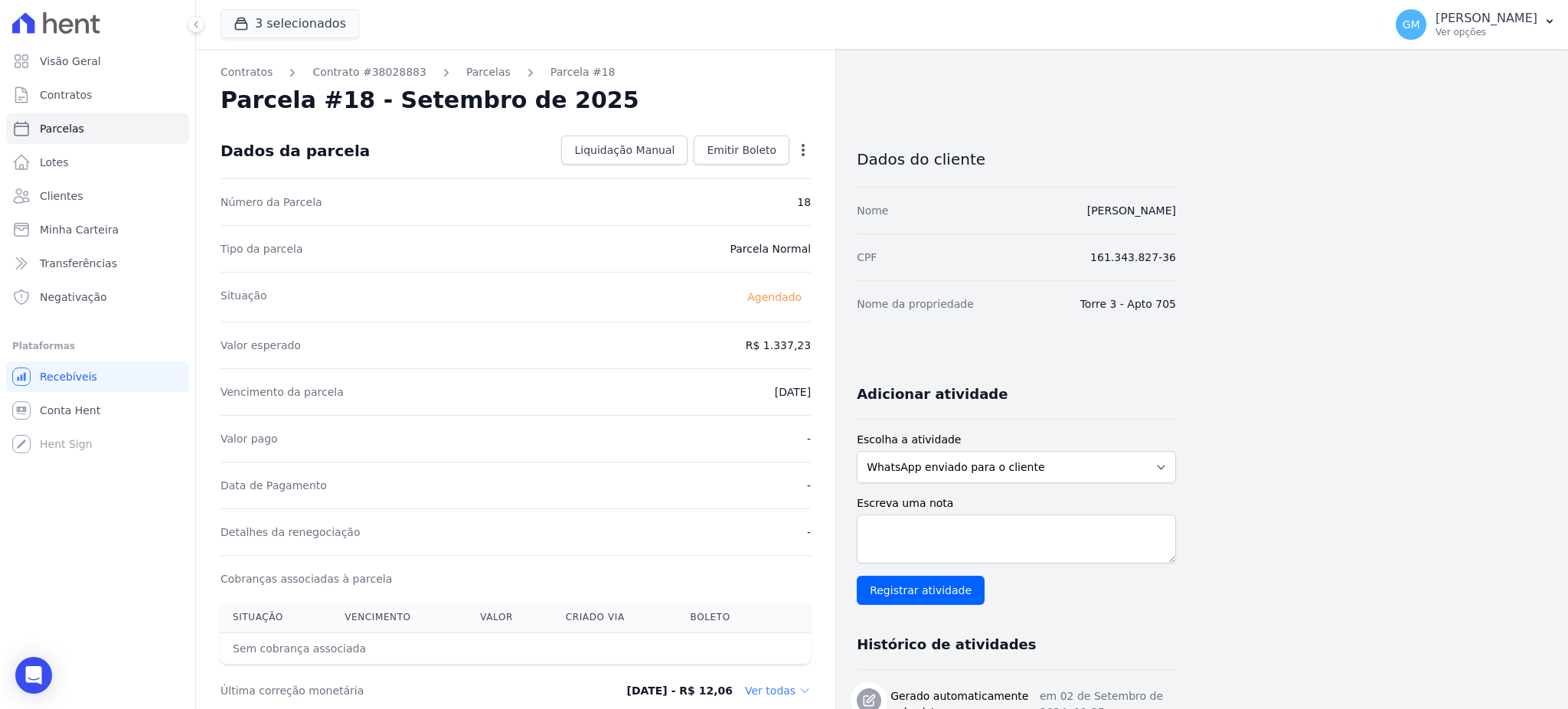
click at [799, 148] on icon "button" at bounding box center [803, 150] width 15 height 15
click at [729, 165] on link "Alterar" at bounding box center [737, 170] width 135 height 28
drag, startPoint x: 746, startPoint y: 341, endPoint x: 839, endPoint y: 354, distance: 93.9
paste input ".33596"
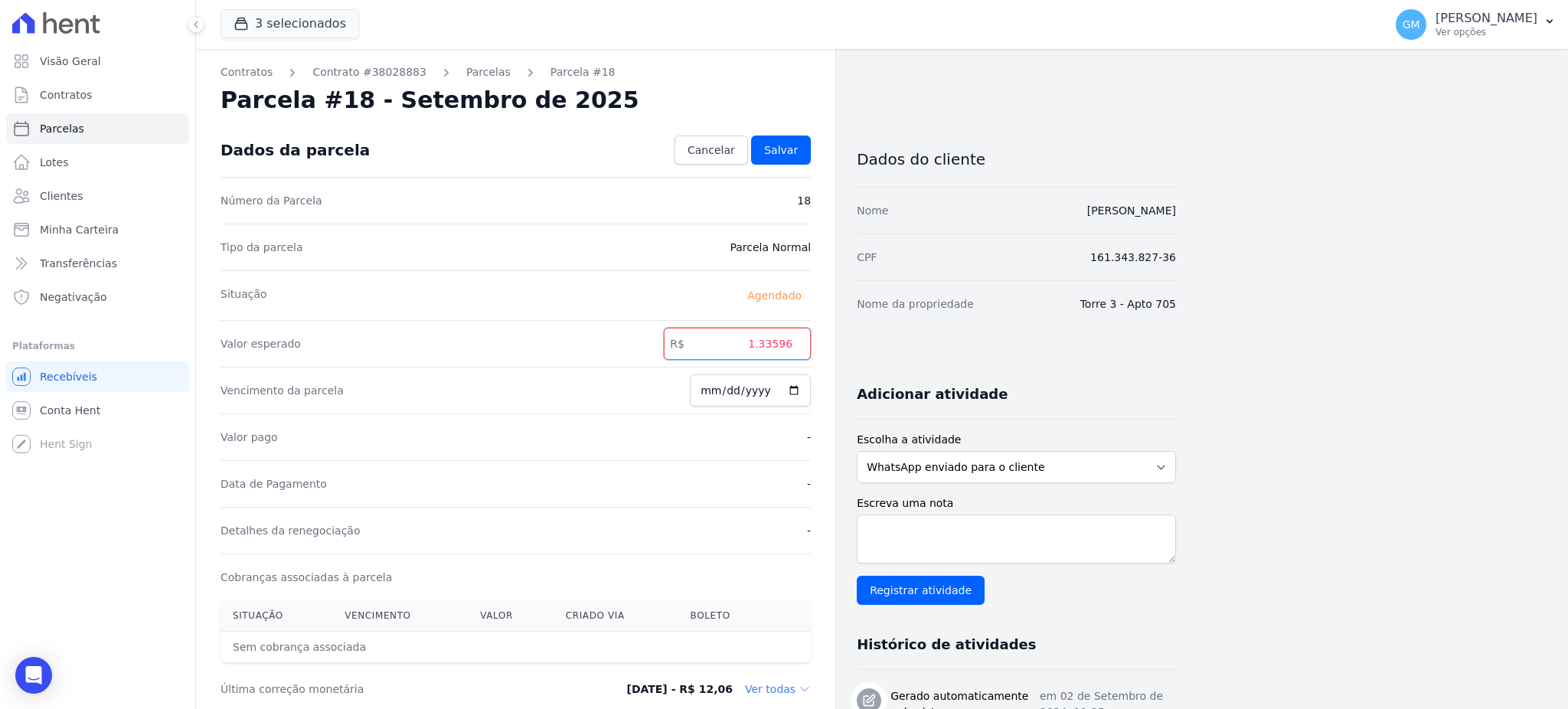
click at [763, 347] on input "1.33596" at bounding box center [738, 344] width 147 height 33
click at [781, 348] on input "133596" at bounding box center [738, 344] width 147 height 33
type input "1335.96"
click at [798, 154] on link "Salvar" at bounding box center [781, 149] width 60 height 29
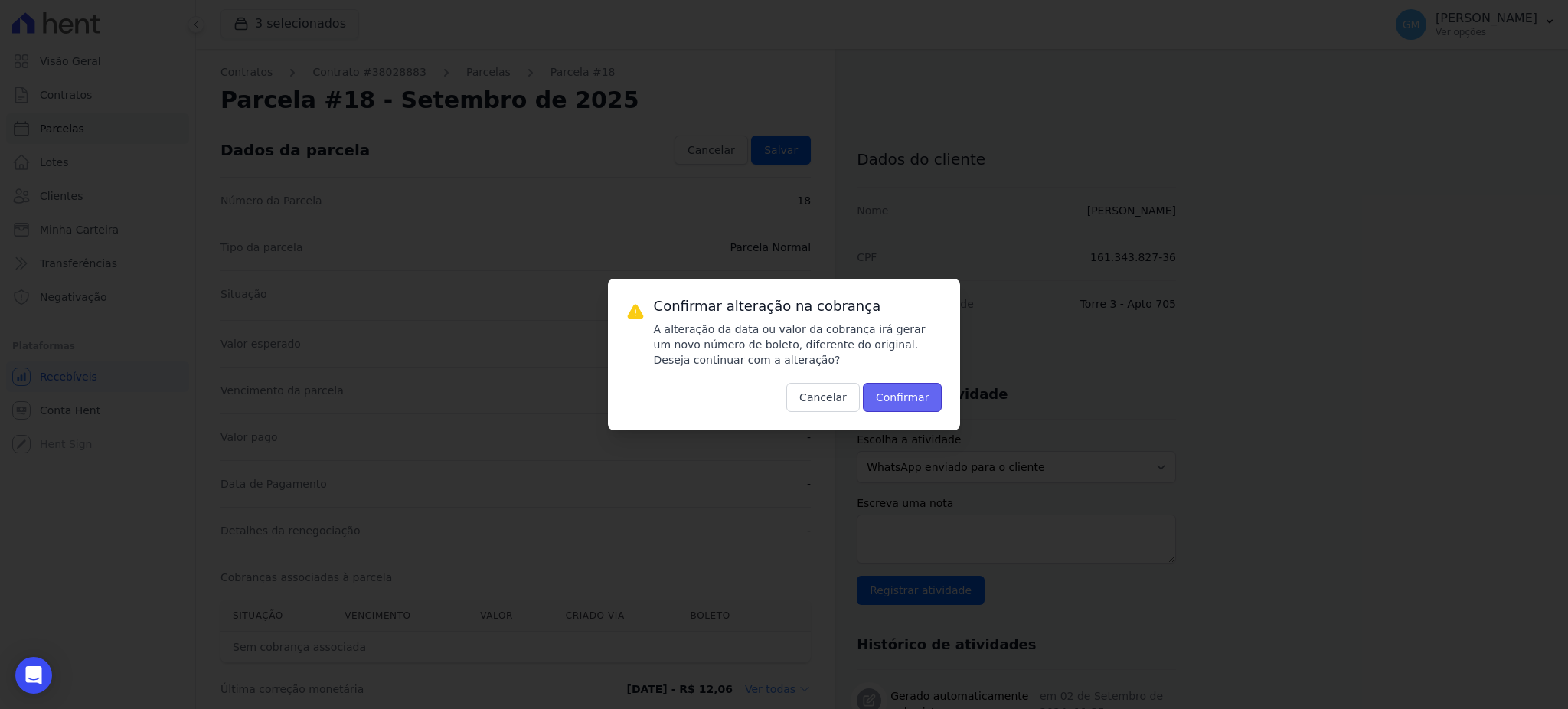
click at [900, 386] on button "Confirmar" at bounding box center [902, 397] width 79 height 29
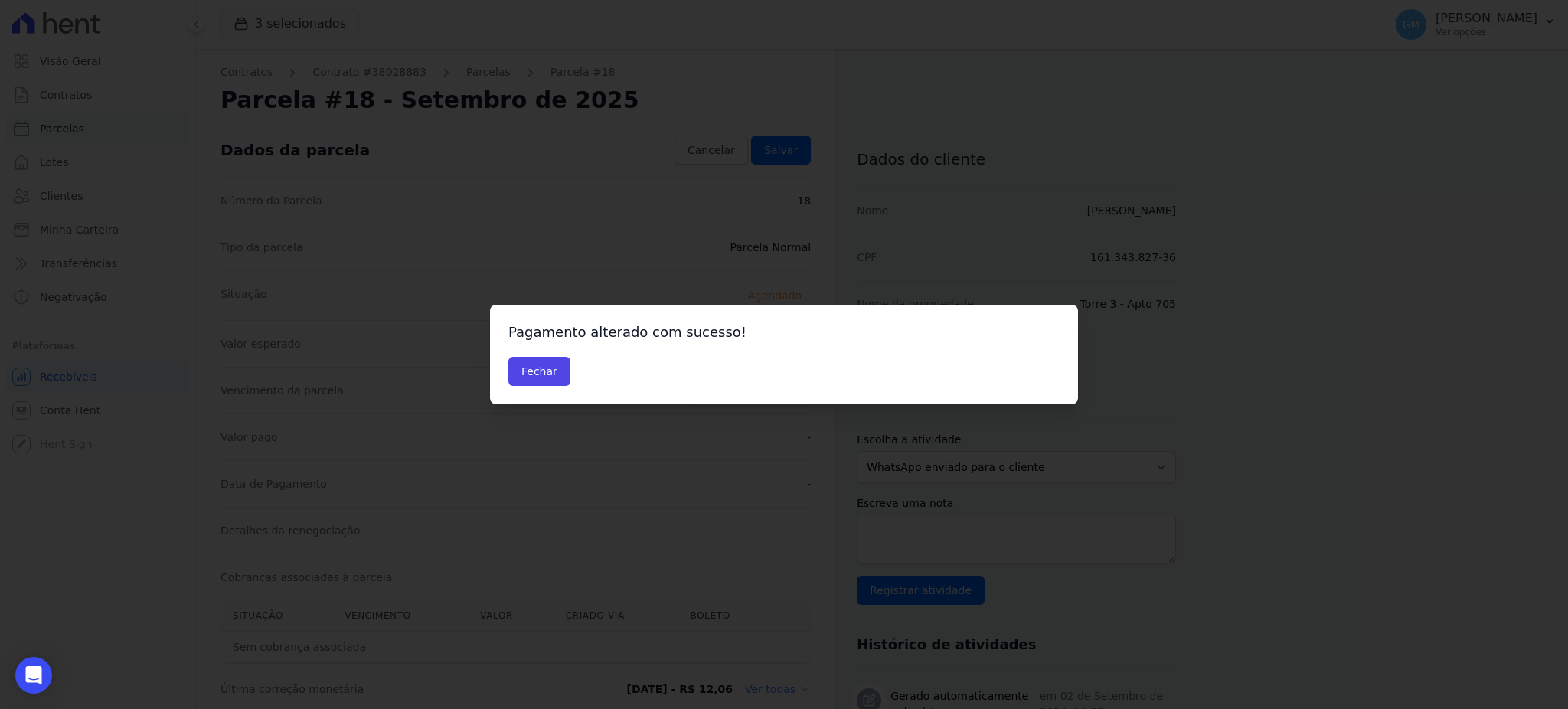
click at [540, 388] on div "Pagamento alterado com sucesso! Fechar" at bounding box center [784, 354] width 588 height 100
click at [531, 372] on button "Fechar" at bounding box center [539, 371] width 62 height 29
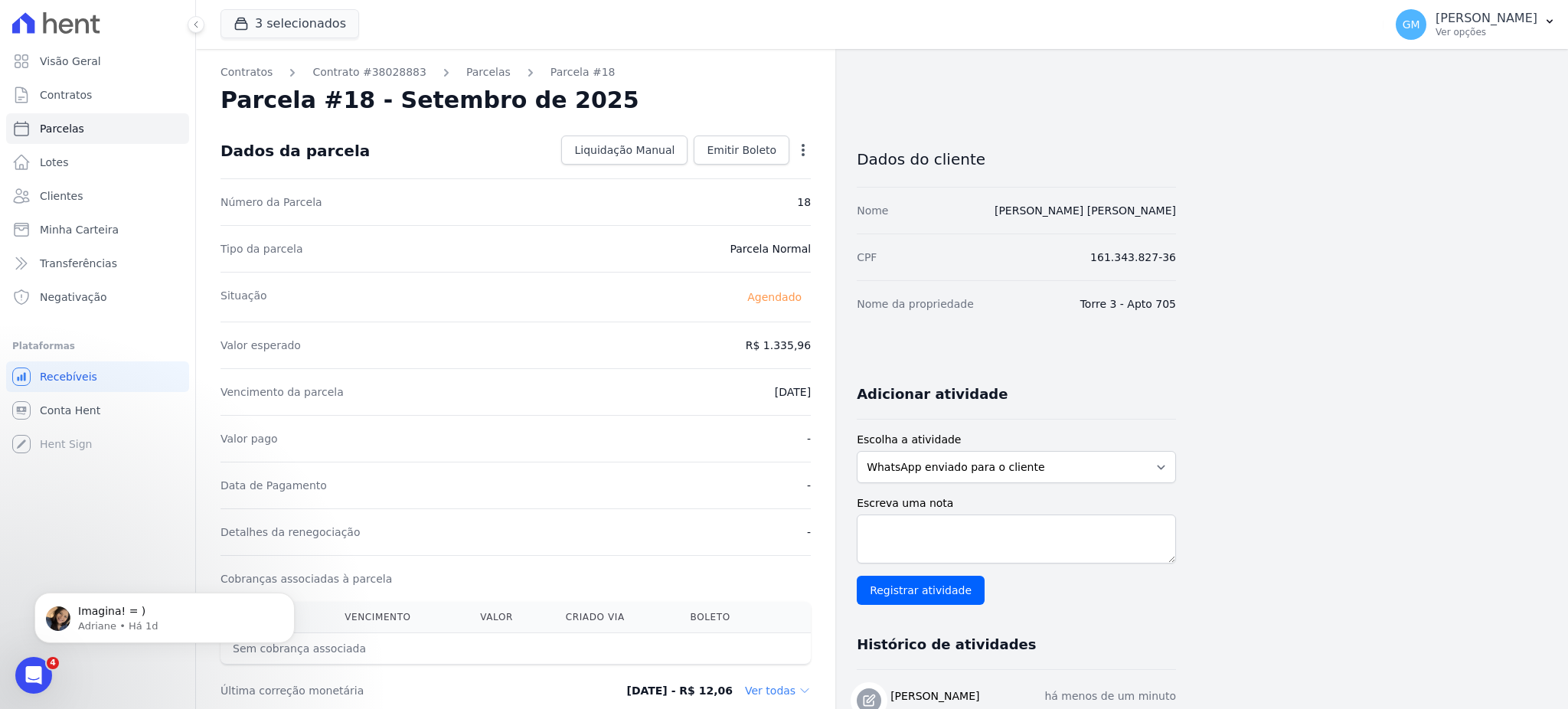
drag, startPoint x: 772, startPoint y: 484, endPoint x: 790, endPoint y: 342, distance: 143.1
click at [772, 484] on div "Data de Pagamento -" at bounding box center [516, 485] width 591 height 47
click at [807, 151] on icon "button" at bounding box center [803, 150] width 15 height 15
click at [755, 167] on link "Alterar" at bounding box center [737, 170] width 135 height 28
click at [794, 387] on input "[DATE]" at bounding box center [751, 390] width 121 height 33
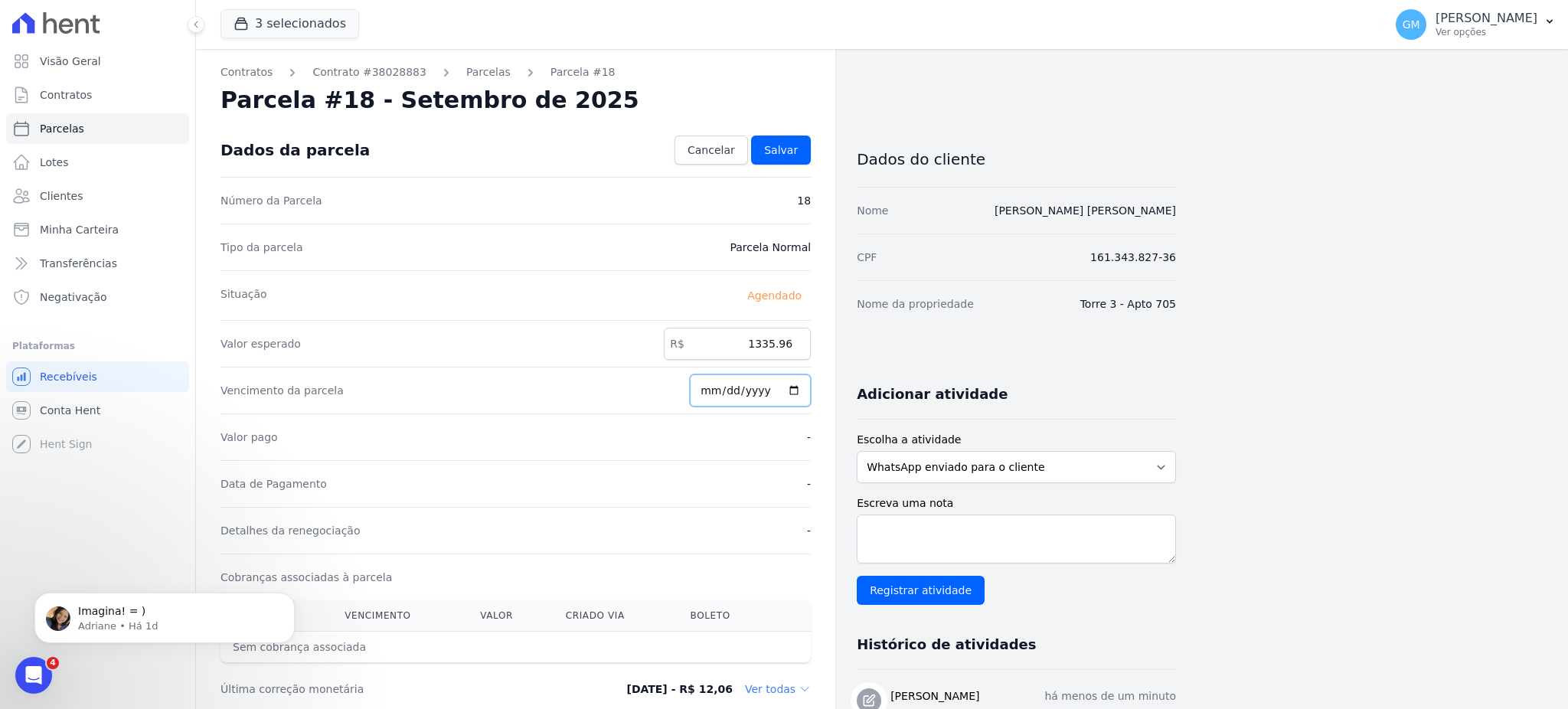
type input "[DATE]"
click at [794, 158] on link "Salvar" at bounding box center [781, 149] width 60 height 29
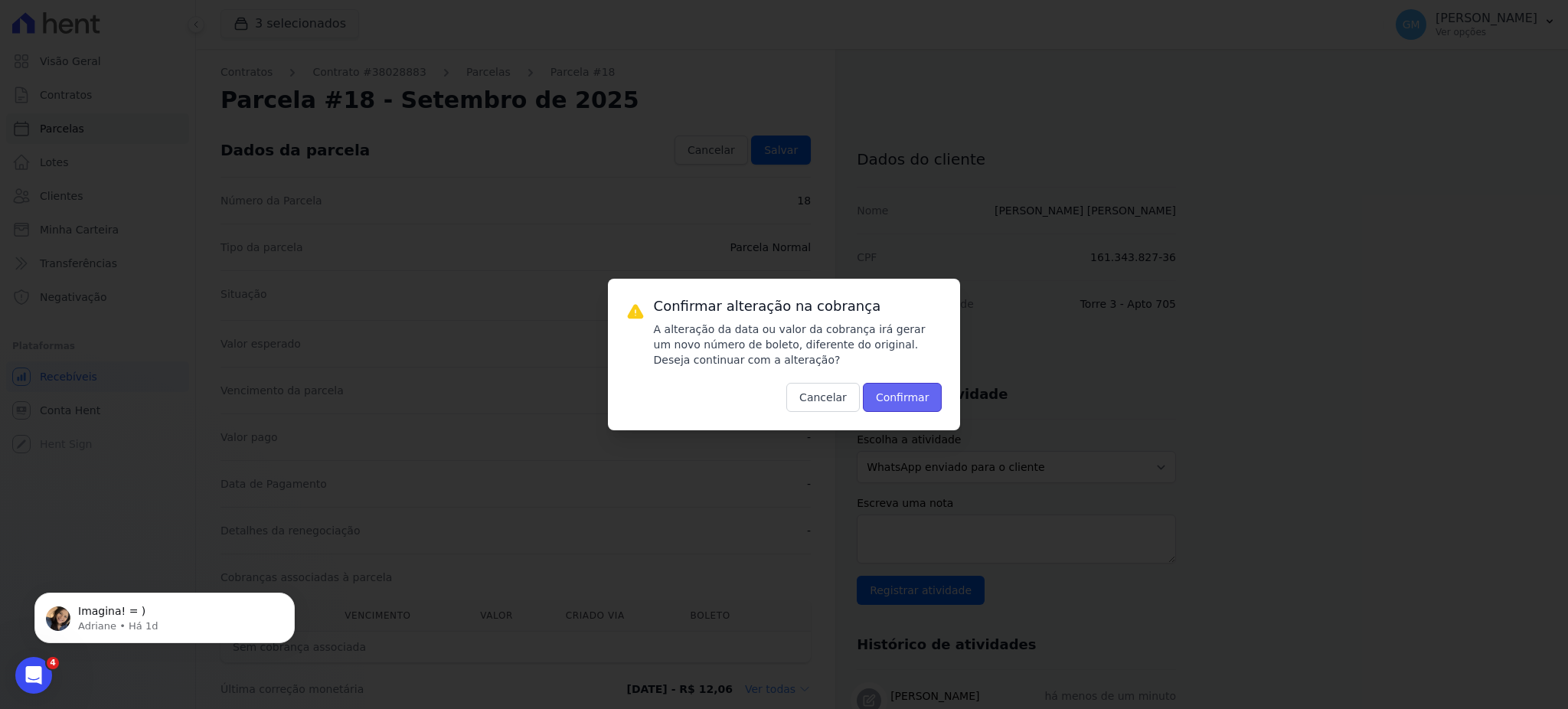
click at [919, 402] on button "Confirmar" at bounding box center [902, 397] width 79 height 29
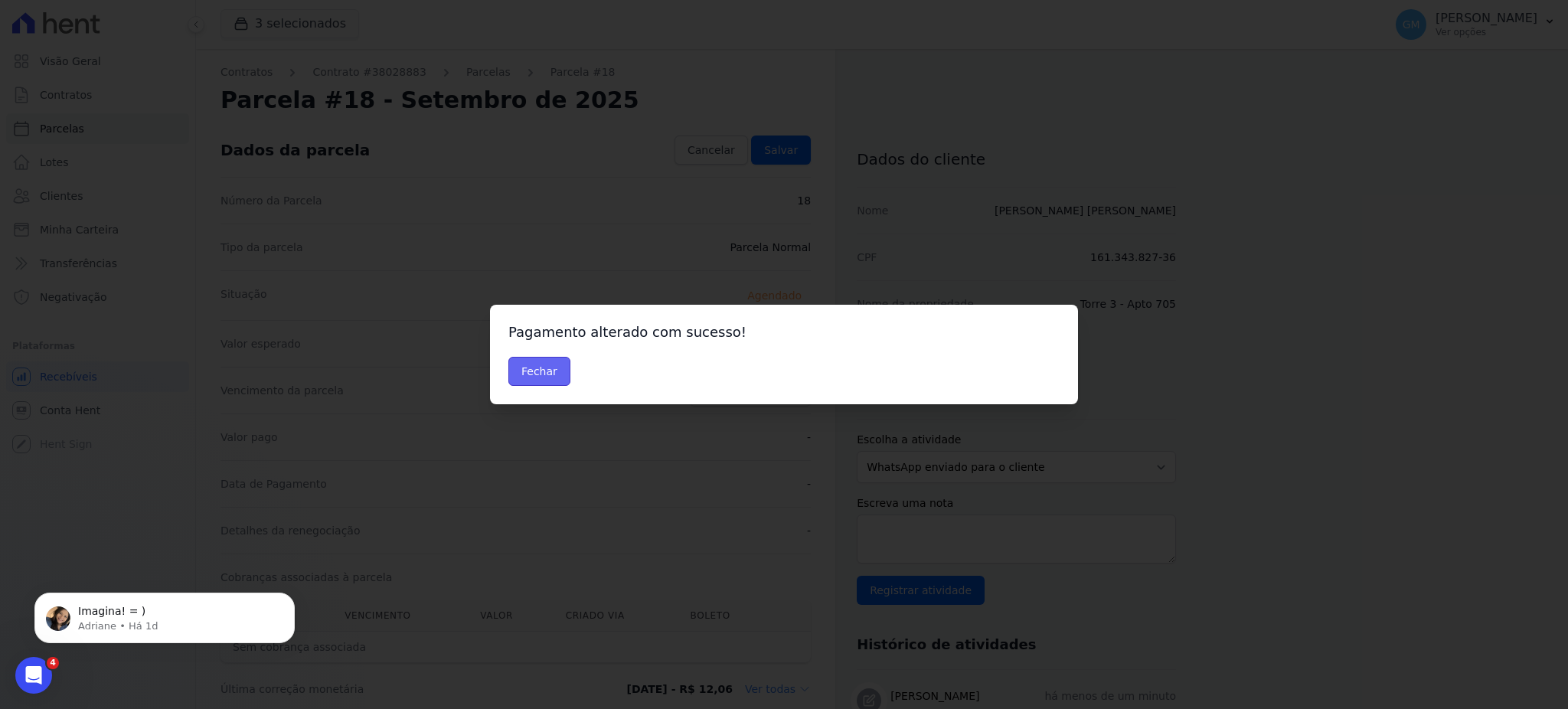
click at [553, 372] on button "Fechar" at bounding box center [539, 371] width 62 height 29
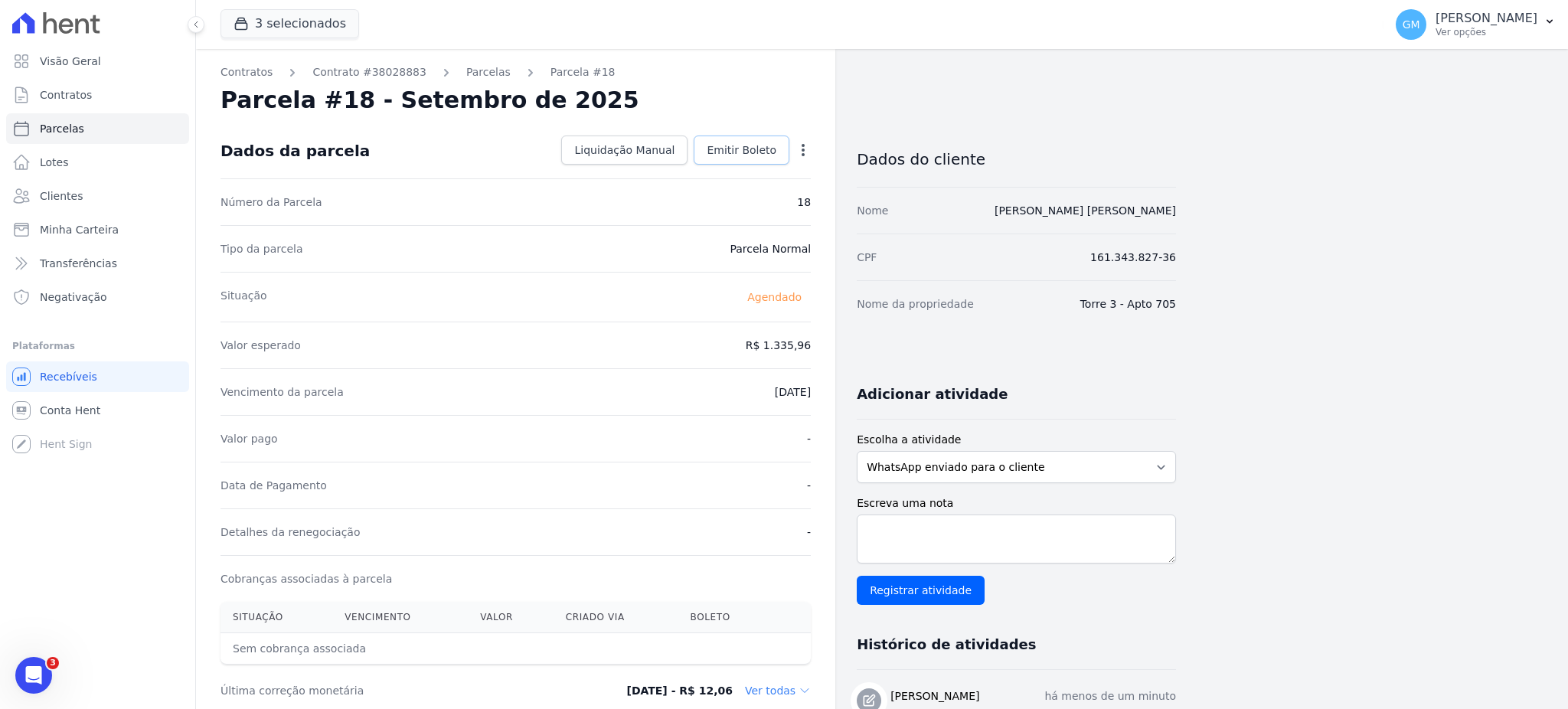
click at [724, 144] on span "Emitir Boleto" at bounding box center [742, 150] width 70 height 15
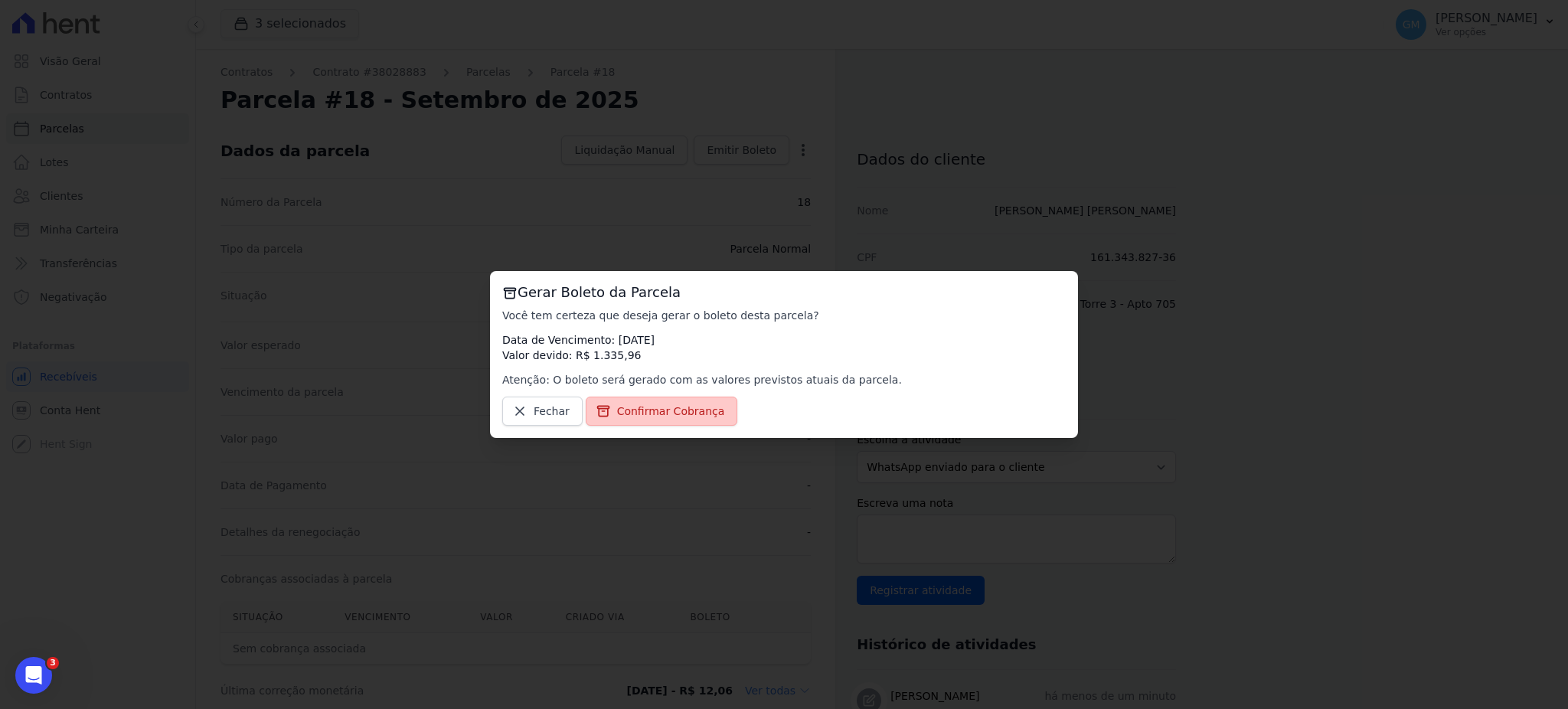
click at [677, 423] on link "Confirmar Cobrança" at bounding box center [662, 411] width 153 height 29
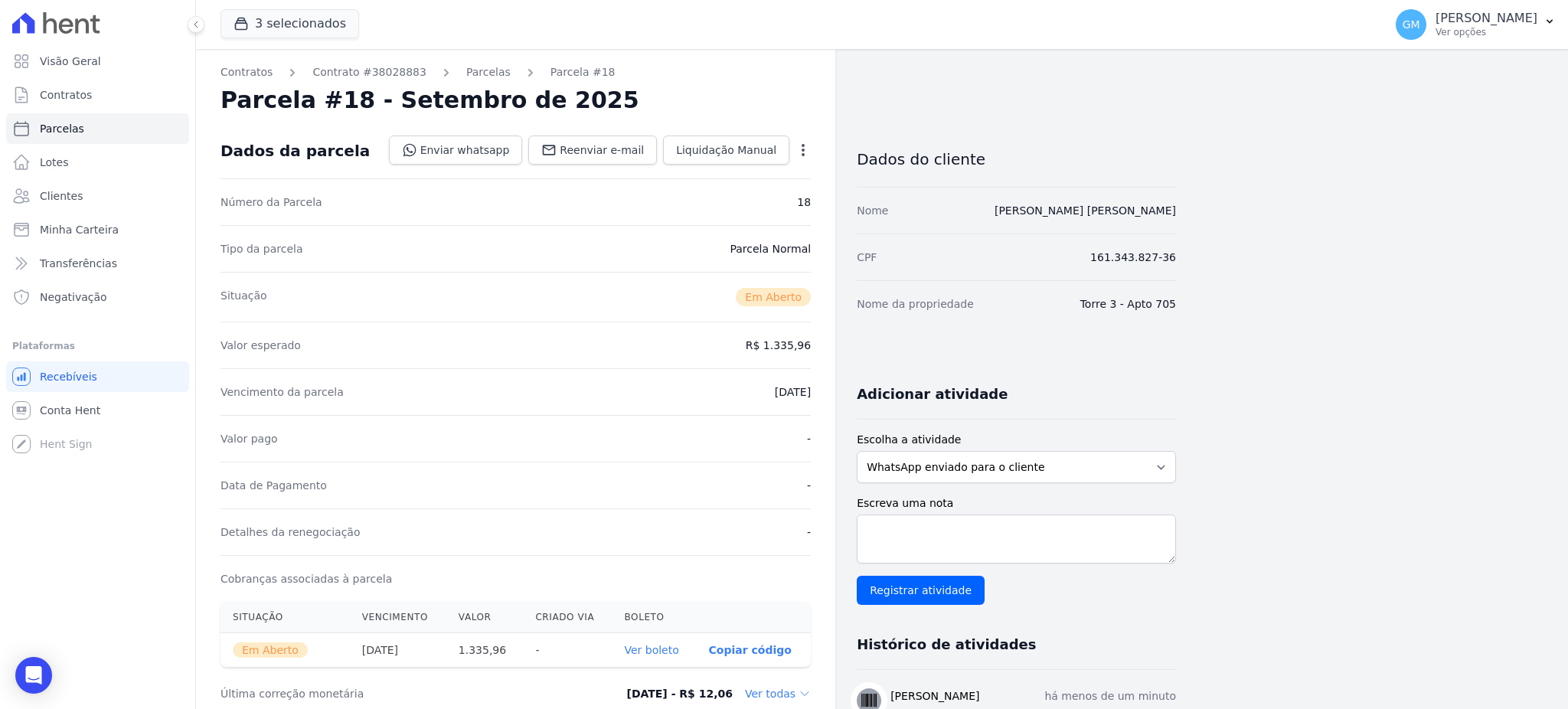
click at [662, 653] on link "Ver boleto" at bounding box center [651, 649] width 54 height 12
click at [98, 198] on link "Clientes" at bounding box center [98, 196] width 183 height 31
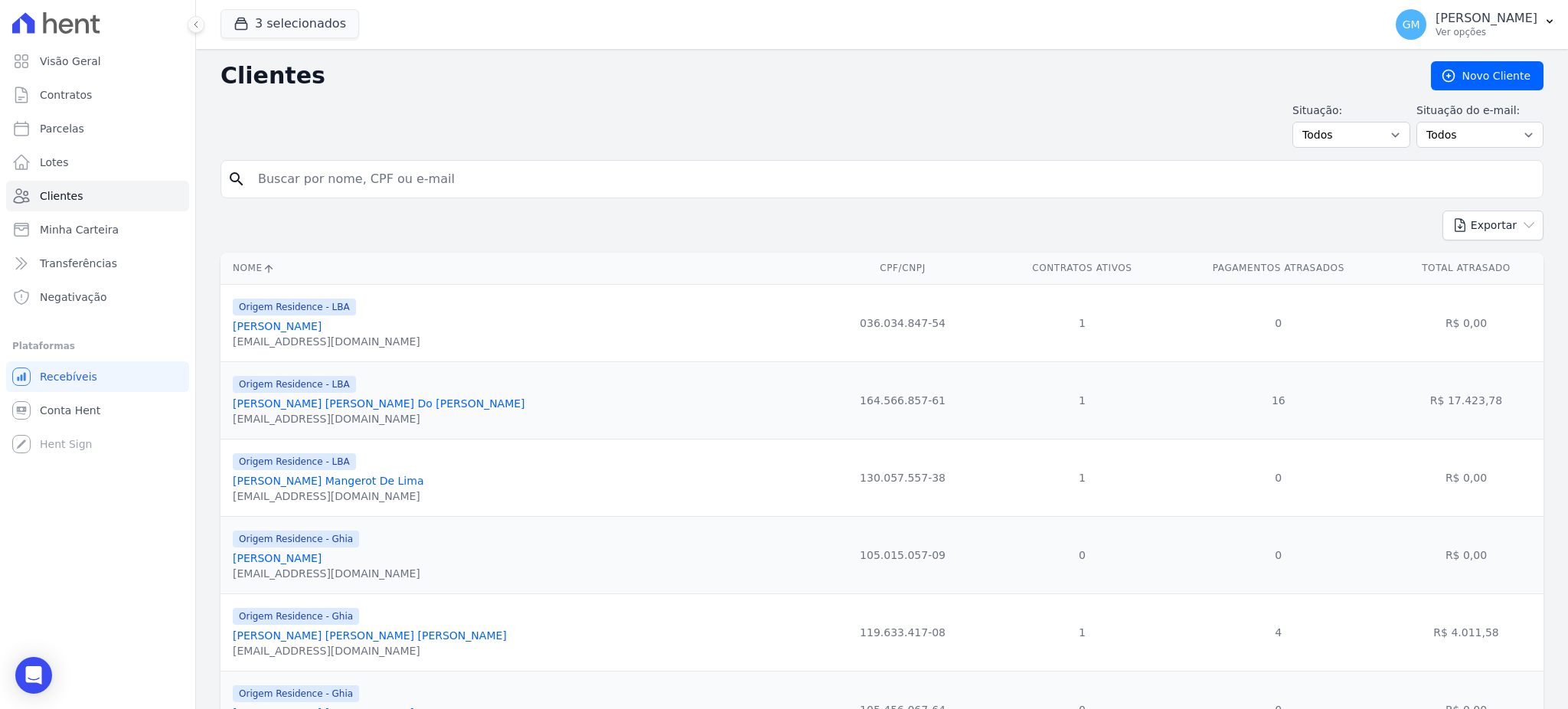
click at [320, 196] on div "search" at bounding box center [882, 179] width 1323 height 38
click at [331, 183] on input "search" at bounding box center [893, 179] width 1288 height 31
type input "Flavio Julio Paix"
drag, startPoint x: 334, startPoint y: 185, endPoint x: 242, endPoint y: 184, distance: 92.0
click at [242, 184] on div "search Flavio Julio Paix" at bounding box center [882, 179] width 1323 height 38
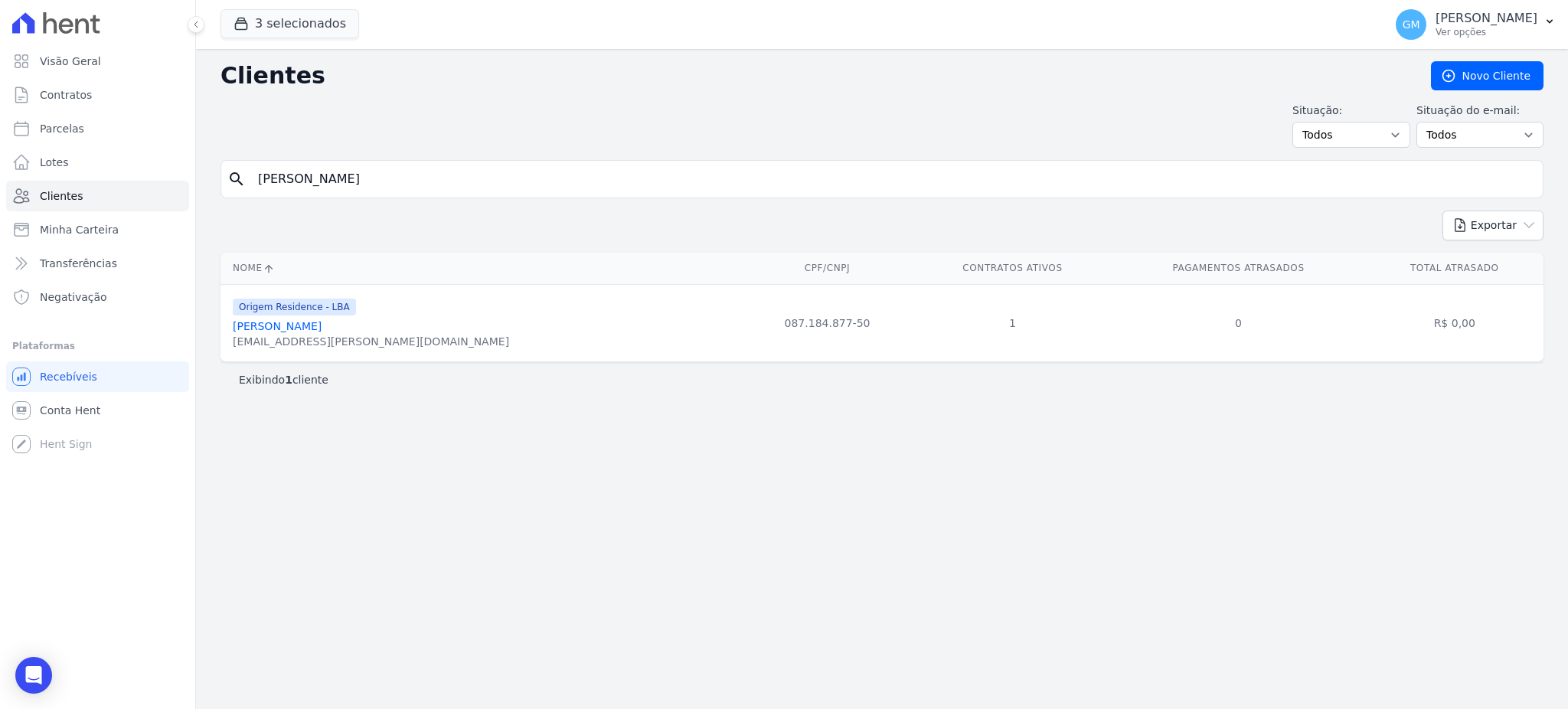
click at [303, 325] on link "Flavio Julio Paixão" at bounding box center [277, 326] width 89 height 12
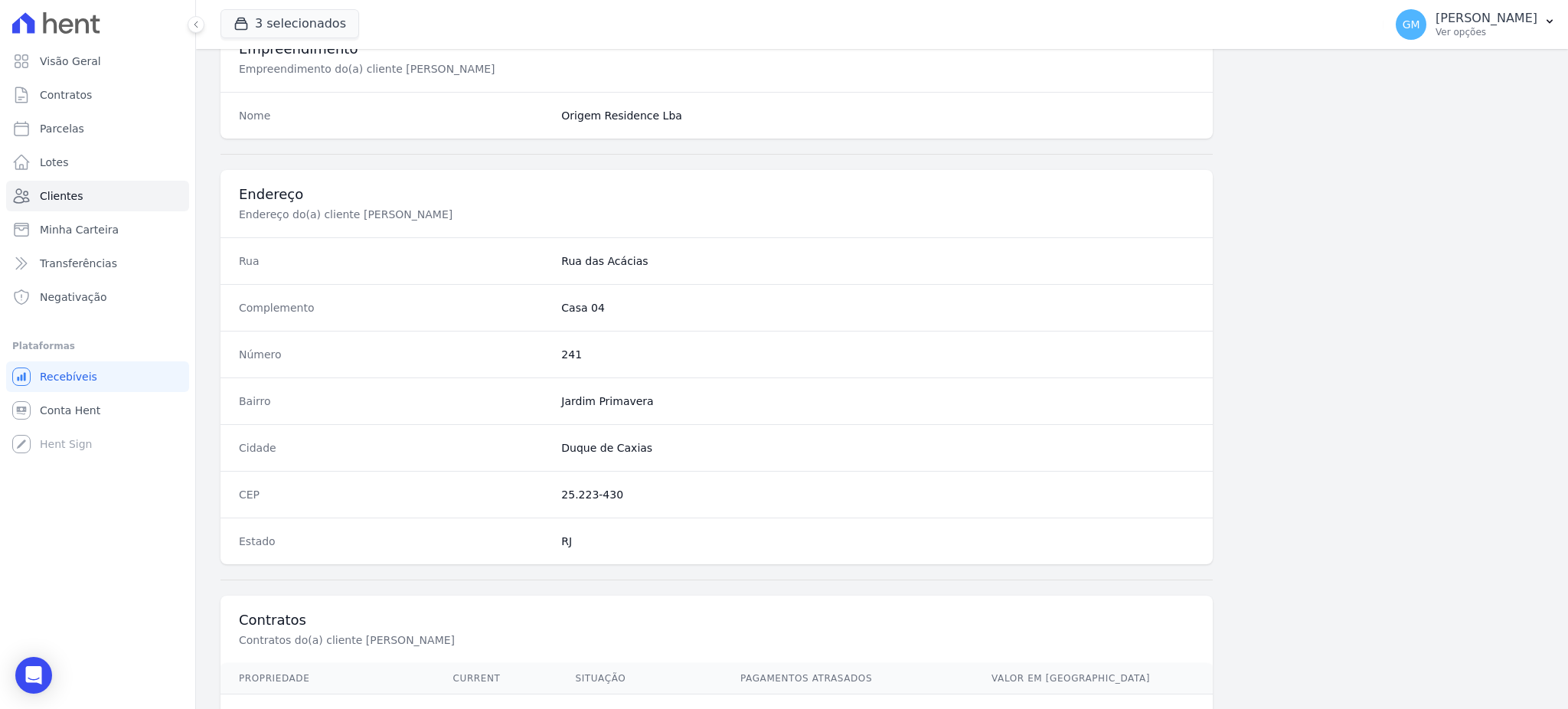
scroll to position [725, 0]
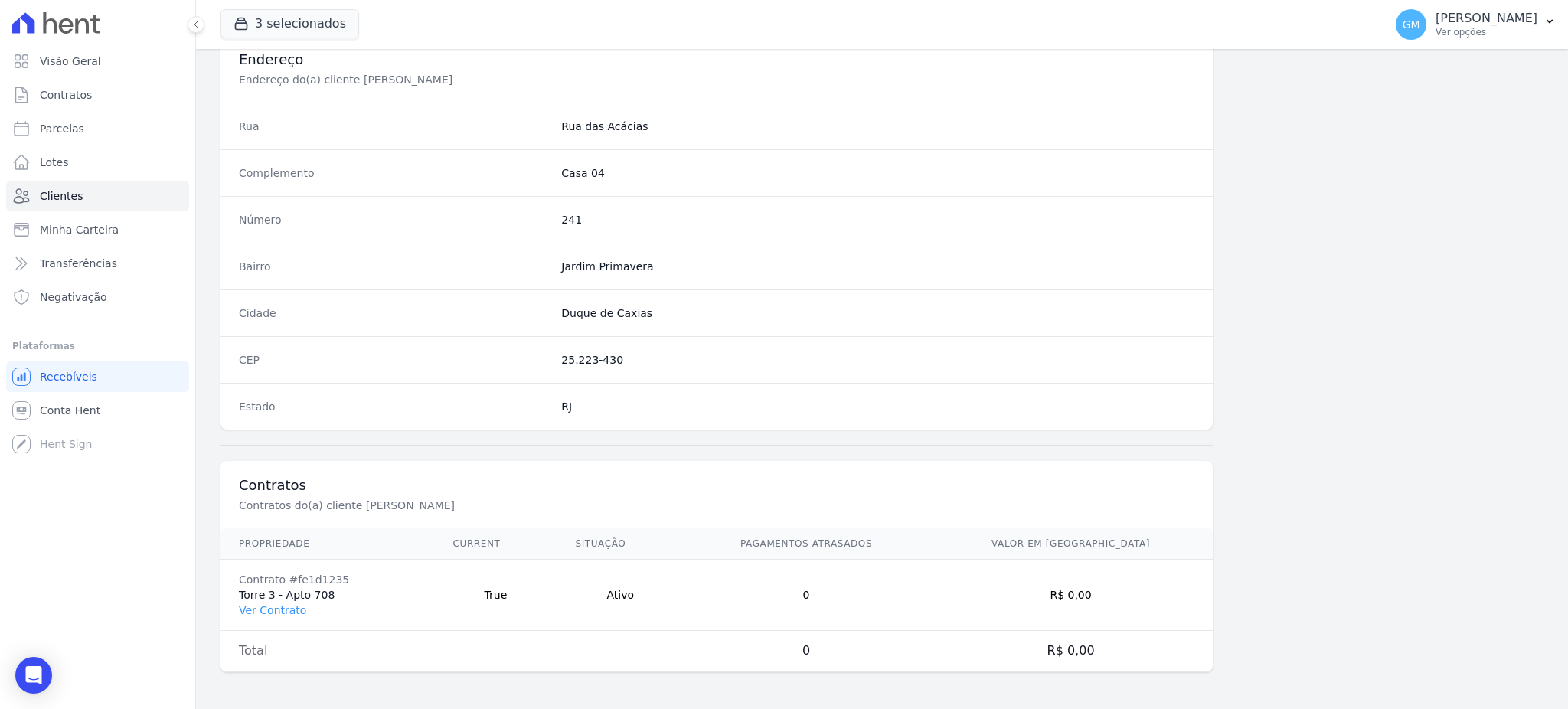
click at [303, 610] on td "Contrato #fe1d1235 Torre 3 - Apto 708 Ver Contrato" at bounding box center [328, 595] width 214 height 71
click at [290, 610] on link "Ver Contrato" at bounding box center [272, 610] width 67 height 12
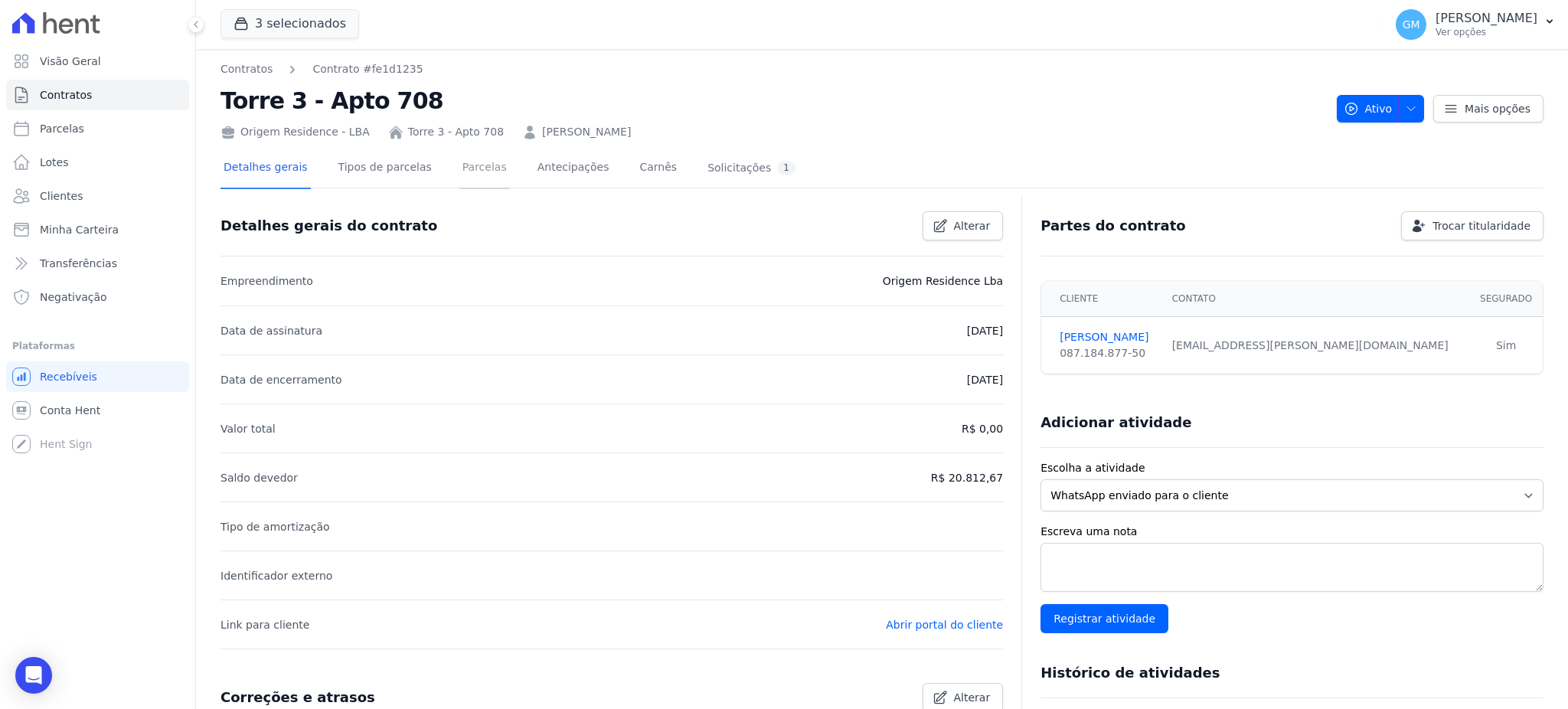
click at [462, 171] on link "Parcelas" at bounding box center [484, 169] width 50 height 41
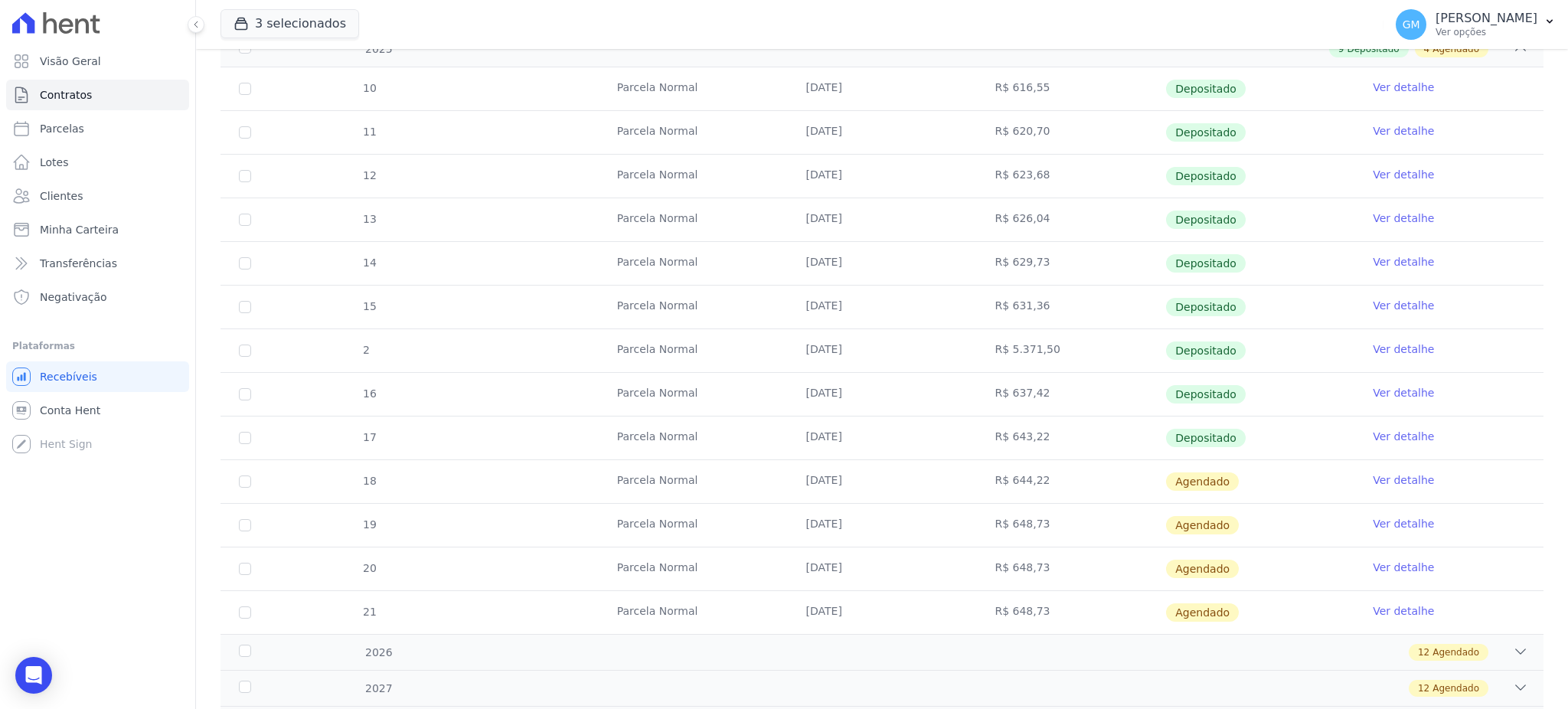
scroll to position [307, 0]
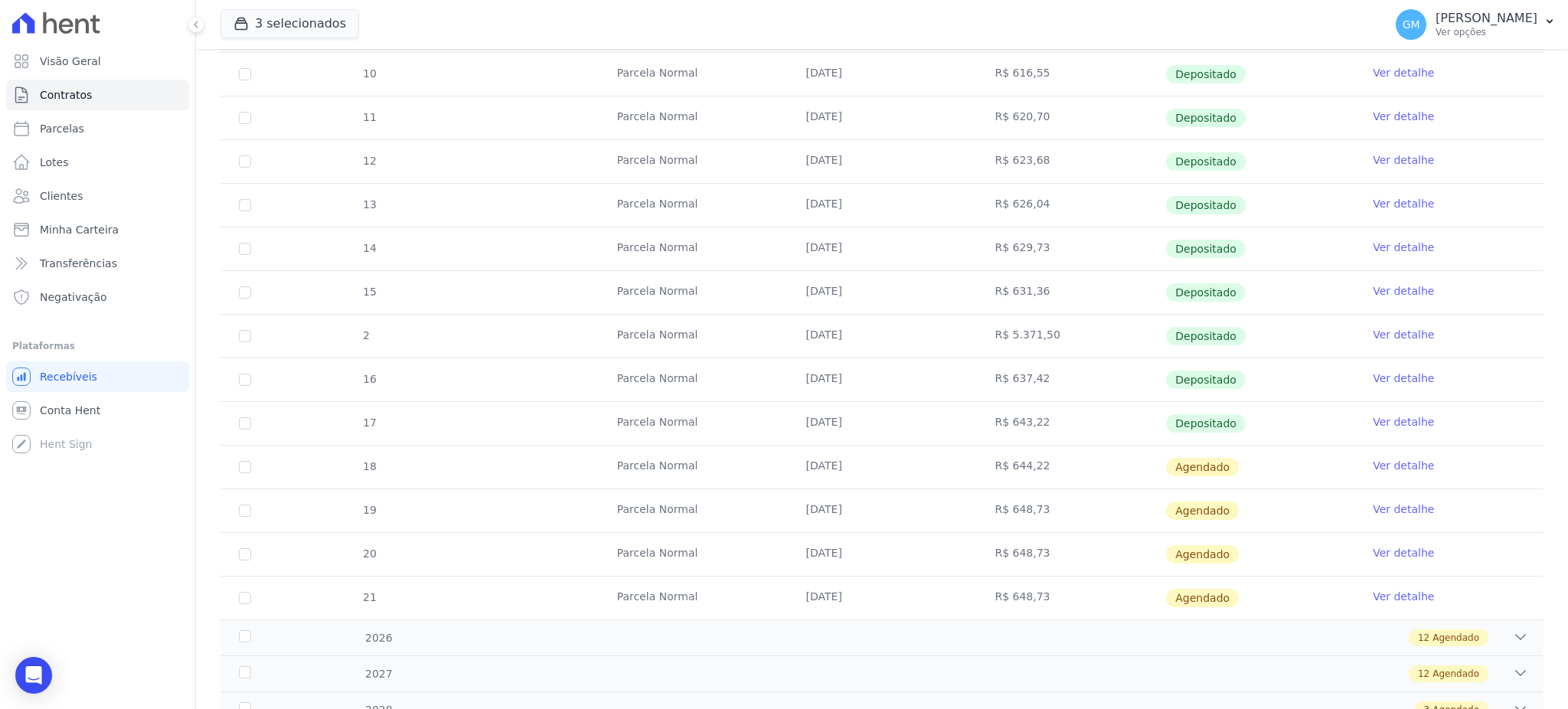
click at [1405, 428] on link "Ver detalhe" at bounding box center [1404, 422] width 61 height 15
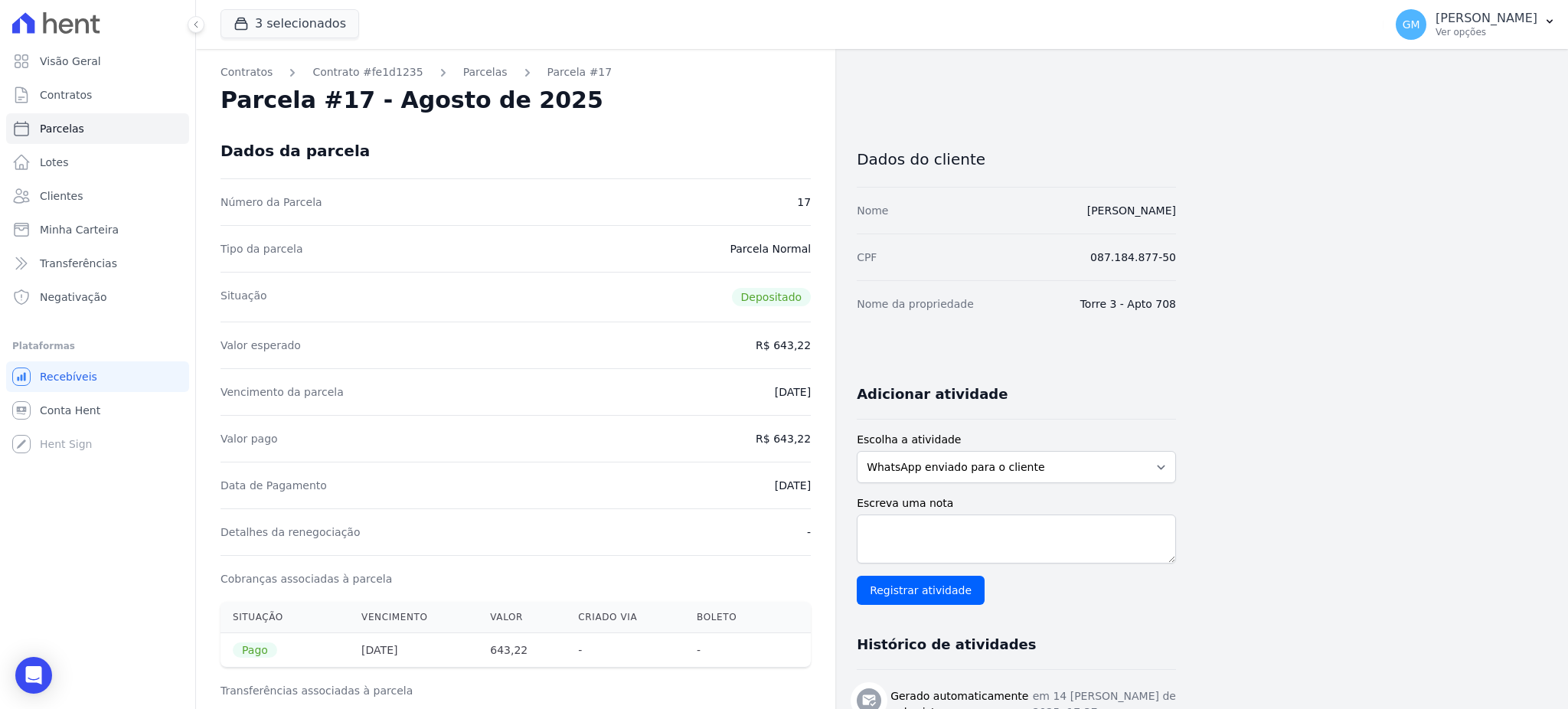
click at [695, 141] on div "Dados da parcela" at bounding box center [516, 150] width 591 height 55
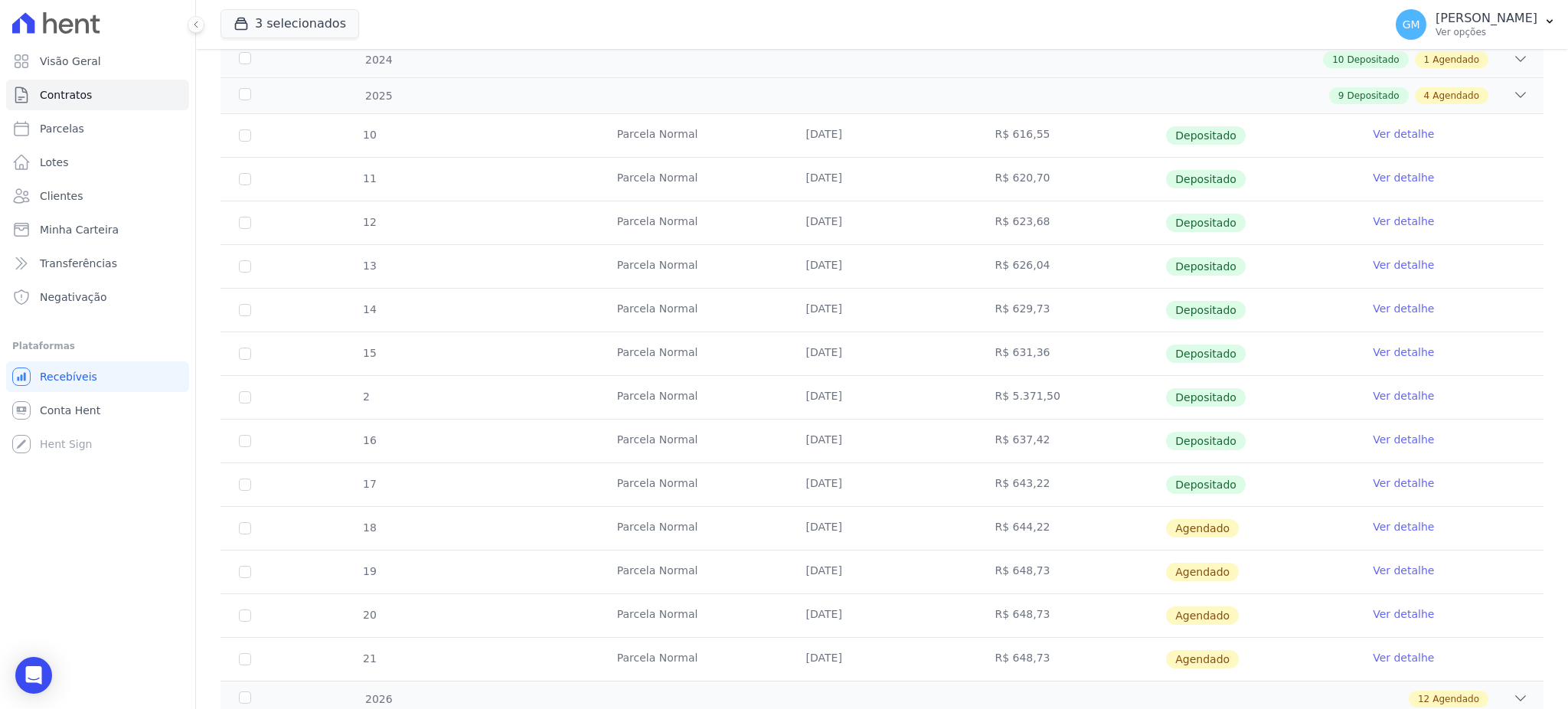
scroll to position [307, 0]
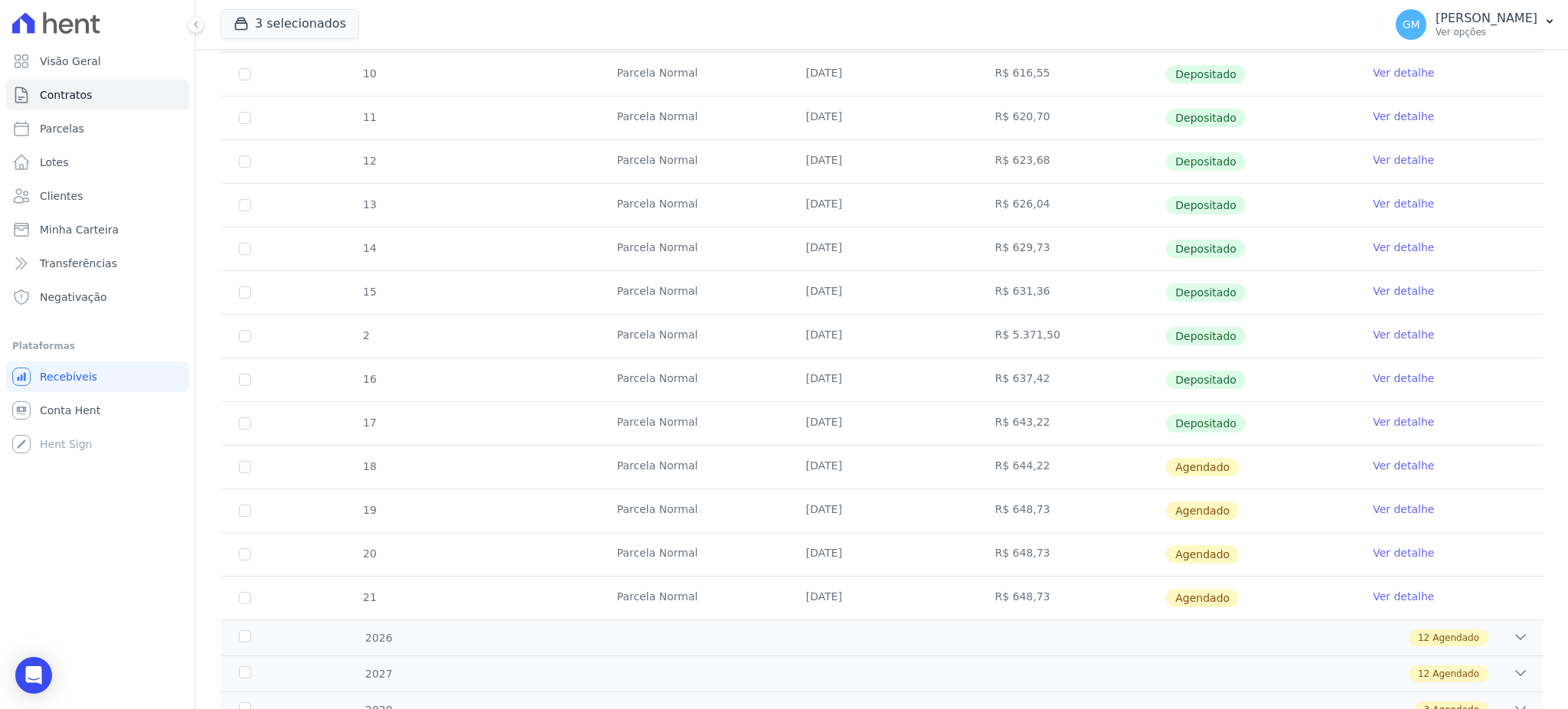
click at [1377, 467] on link "Ver detalhe" at bounding box center [1404, 466] width 61 height 15
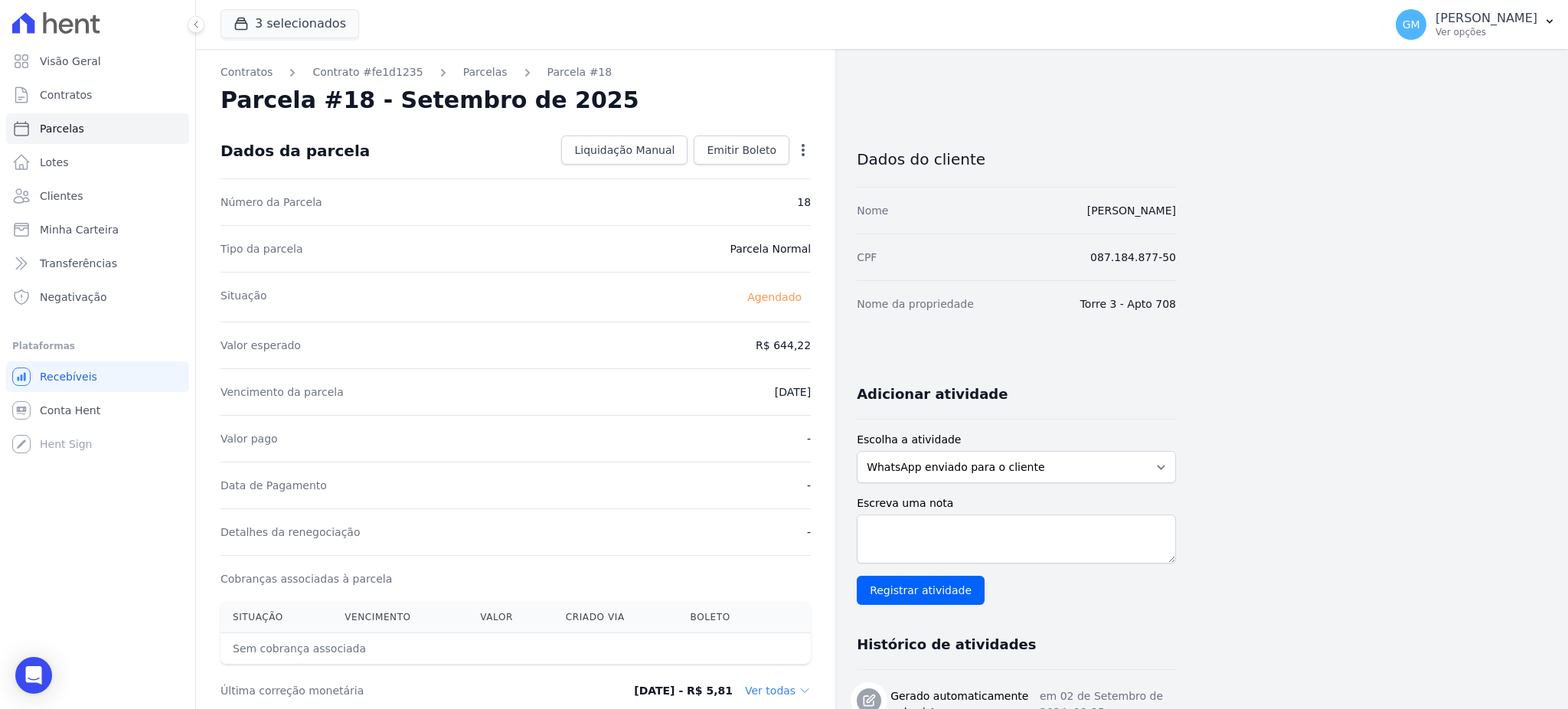
click at [803, 147] on icon "button" at bounding box center [803, 150] width 15 height 15
click at [758, 165] on link "Alterar" at bounding box center [737, 170] width 135 height 28
drag, startPoint x: 817, startPoint y: 348, endPoint x: 827, endPoint y: 348, distance: 10.0
click at [827, 348] on div "Contratos Contrato #fe1d1235 Parcelas Parcela #18 Parcela #18 - Setembro de 202…" at bounding box center [515, 595] width 639 height 1092
paste input "7.7"
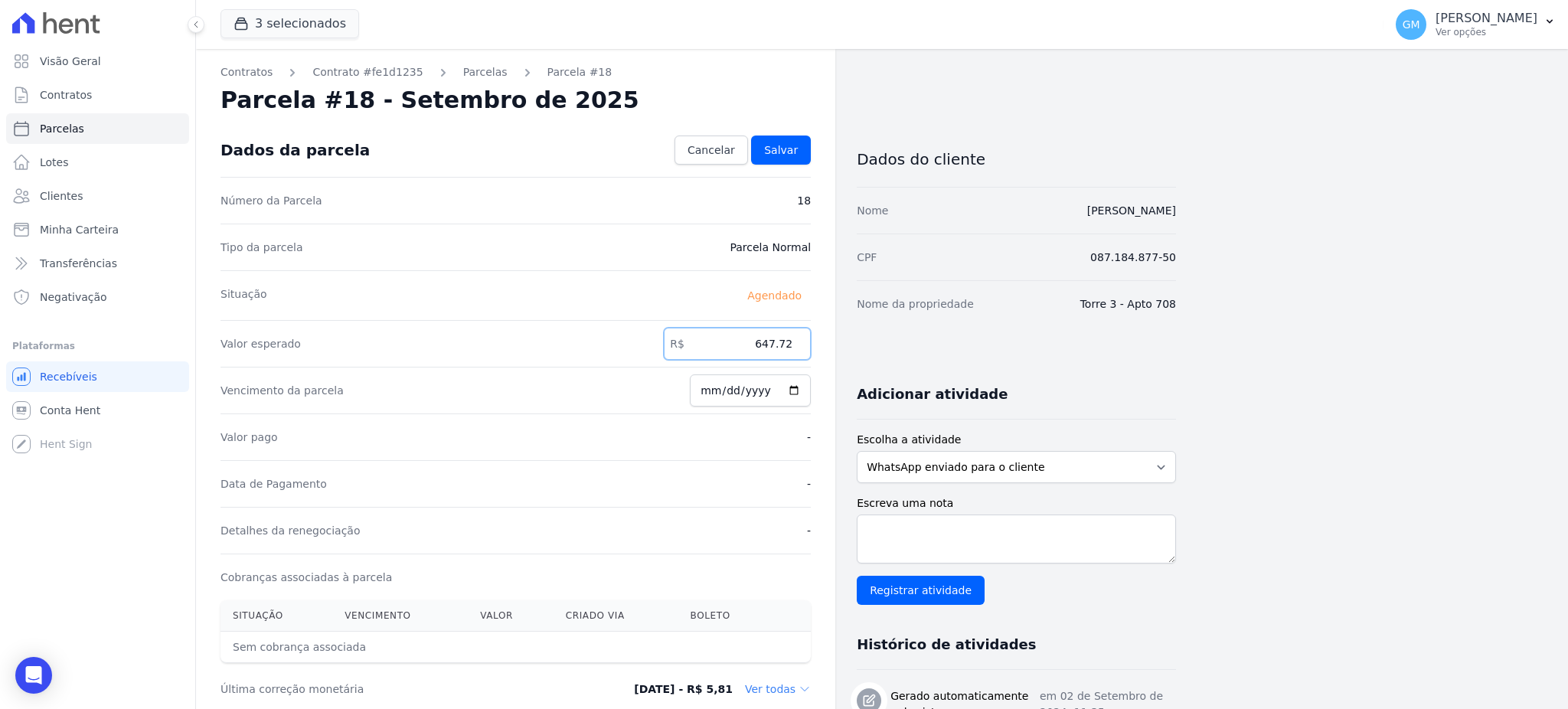
type input "647.72"
click at [795, 383] on input "[DATE]" at bounding box center [751, 390] width 121 height 33
click at [794, 388] on input "[DATE]" at bounding box center [751, 390] width 121 height 33
type input "2025-09-26"
click at [793, 158] on link "Salvar" at bounding box center [781, 149] width 60 height 29
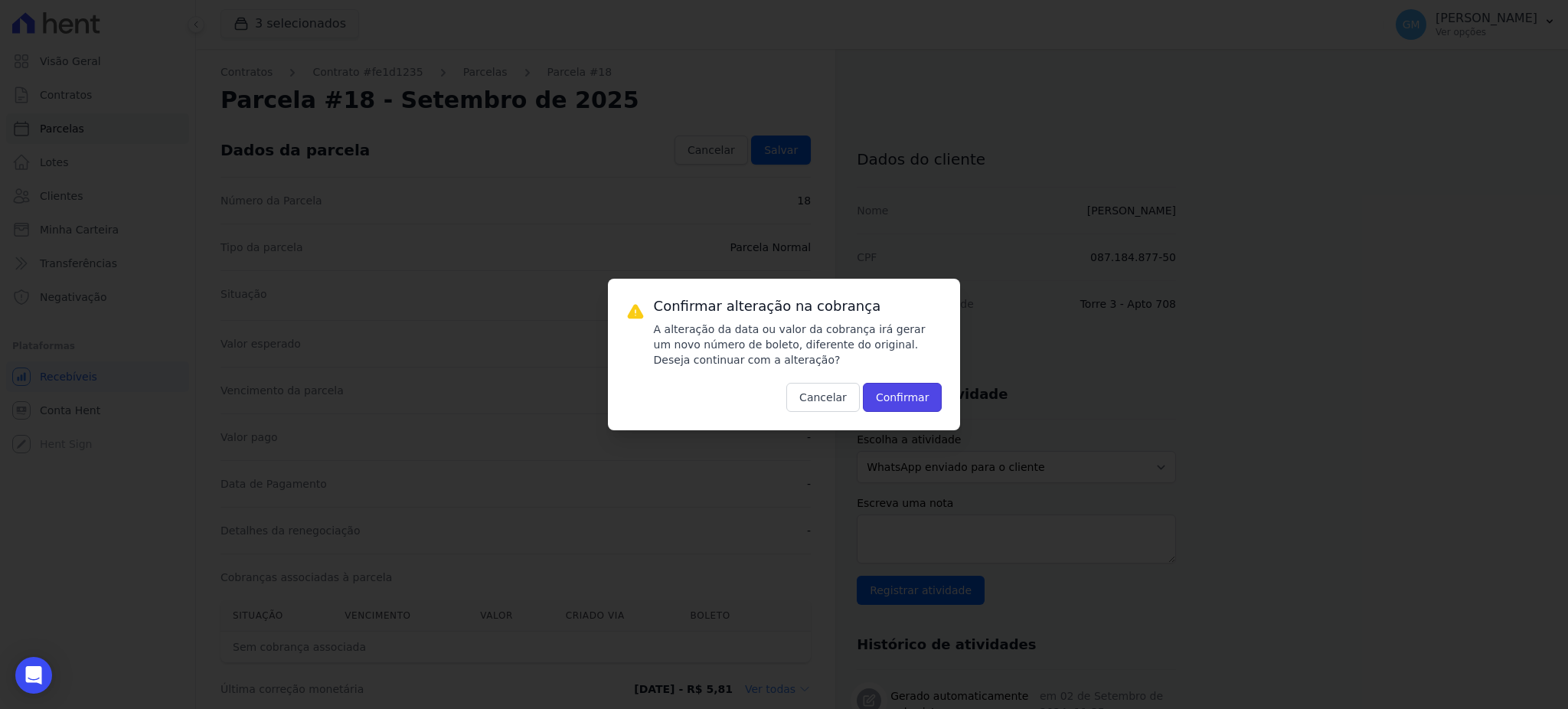
click at [894, 407] on button "Confirmar" at bounding box center [902, 397] width 79 height 29
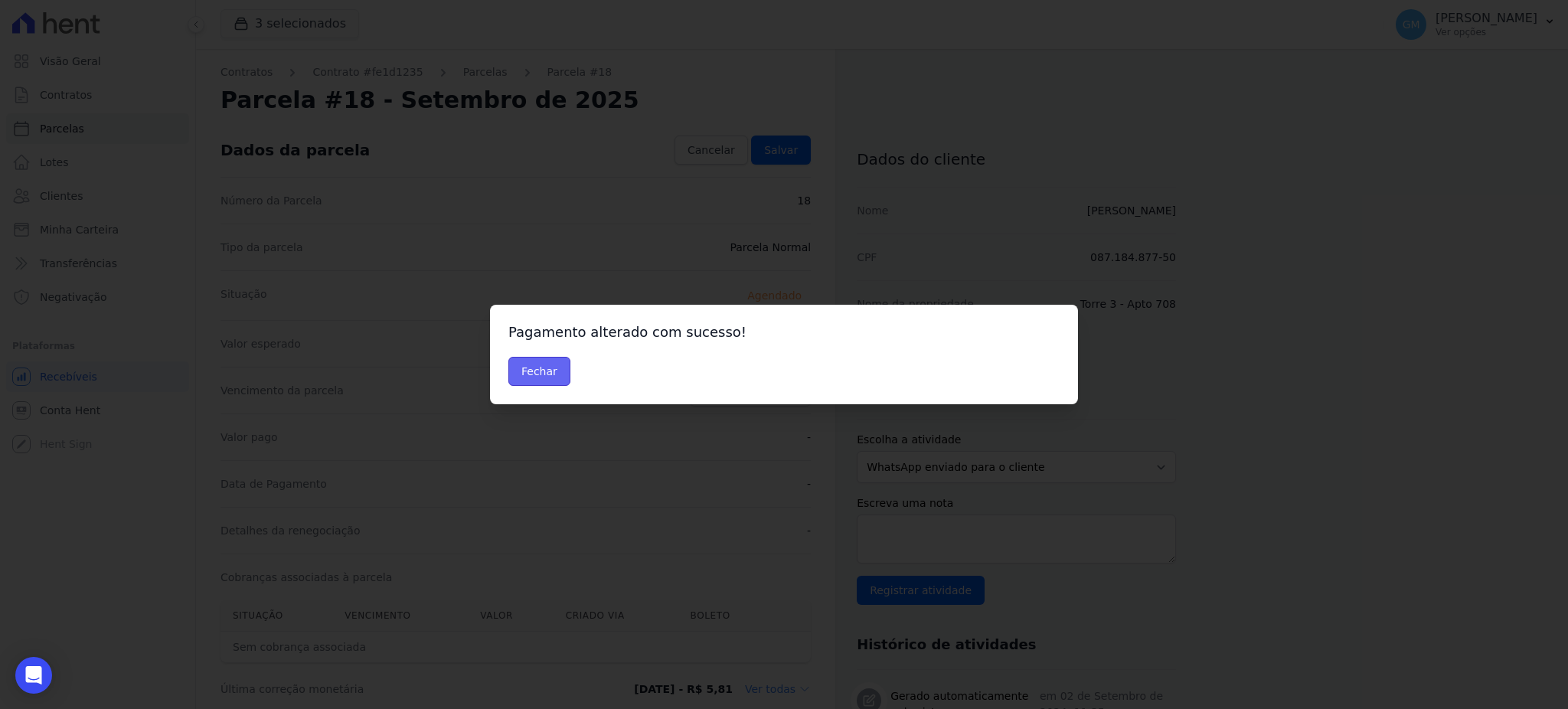
click at [524, 366] on button "Fechar" at bounding box center [539, 371] width 62 height 29
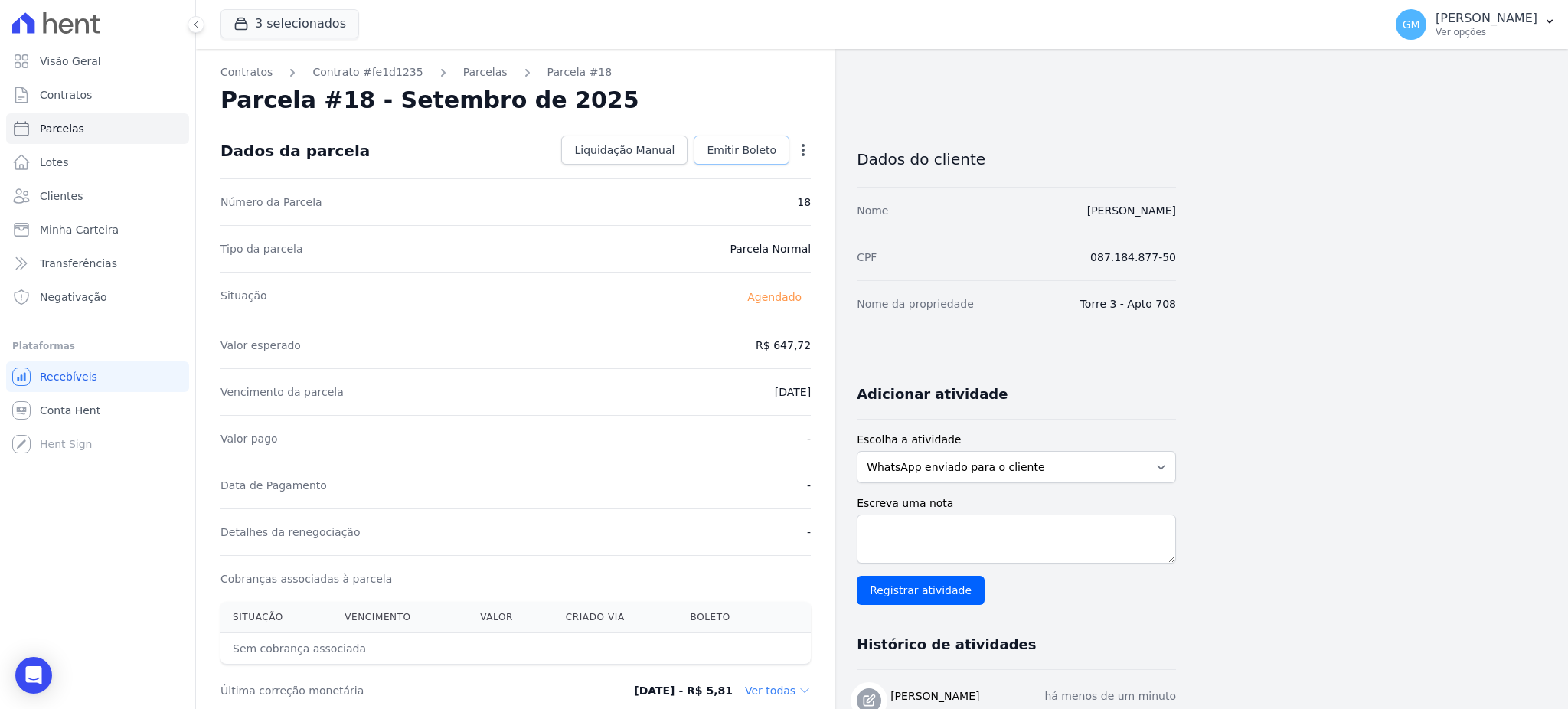
click at [738, 135] on link "Emitir Boleto" at bounding box center [742, 149] width 96 height 29
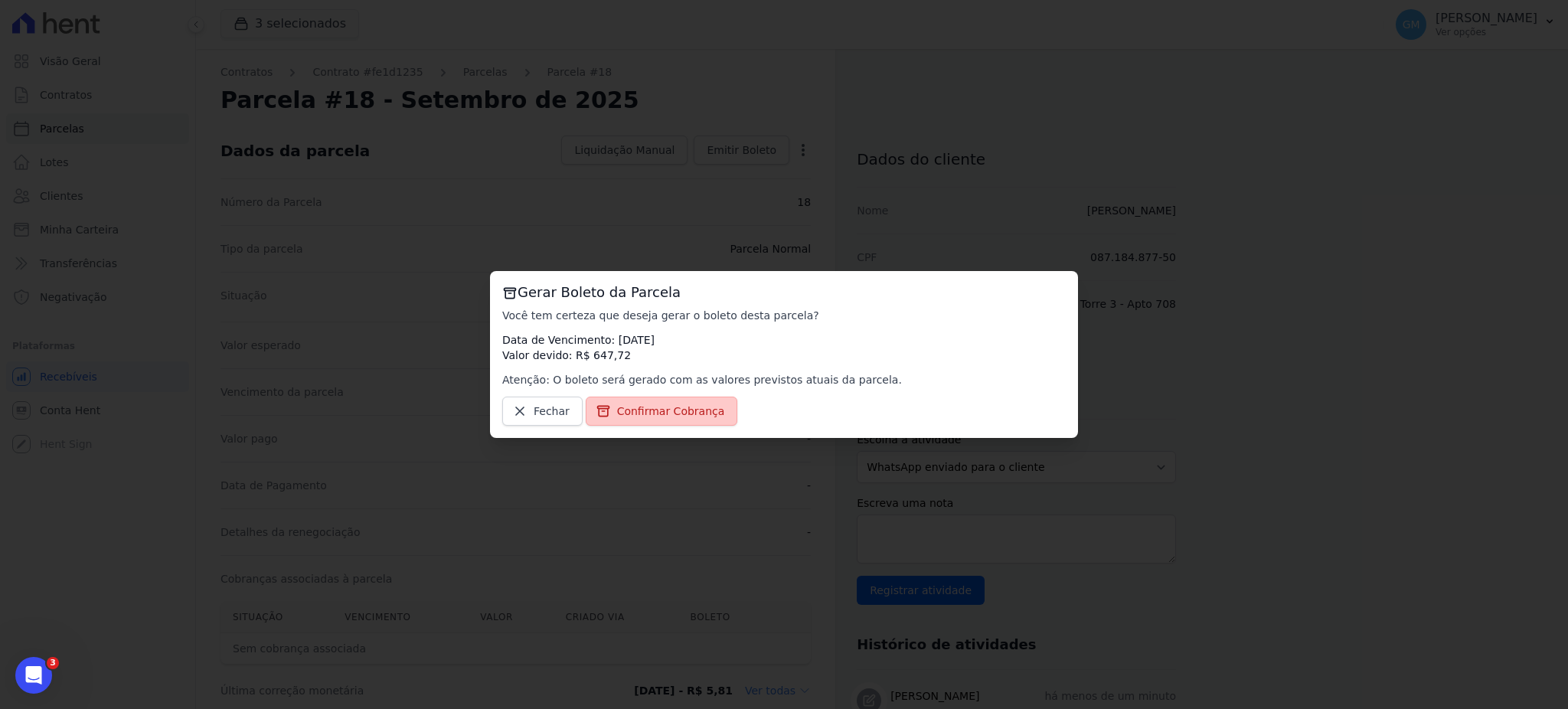
click at [664, 425] on link "Confirmar Cobrança" at bounding box center [662, 411] width 153 height 29
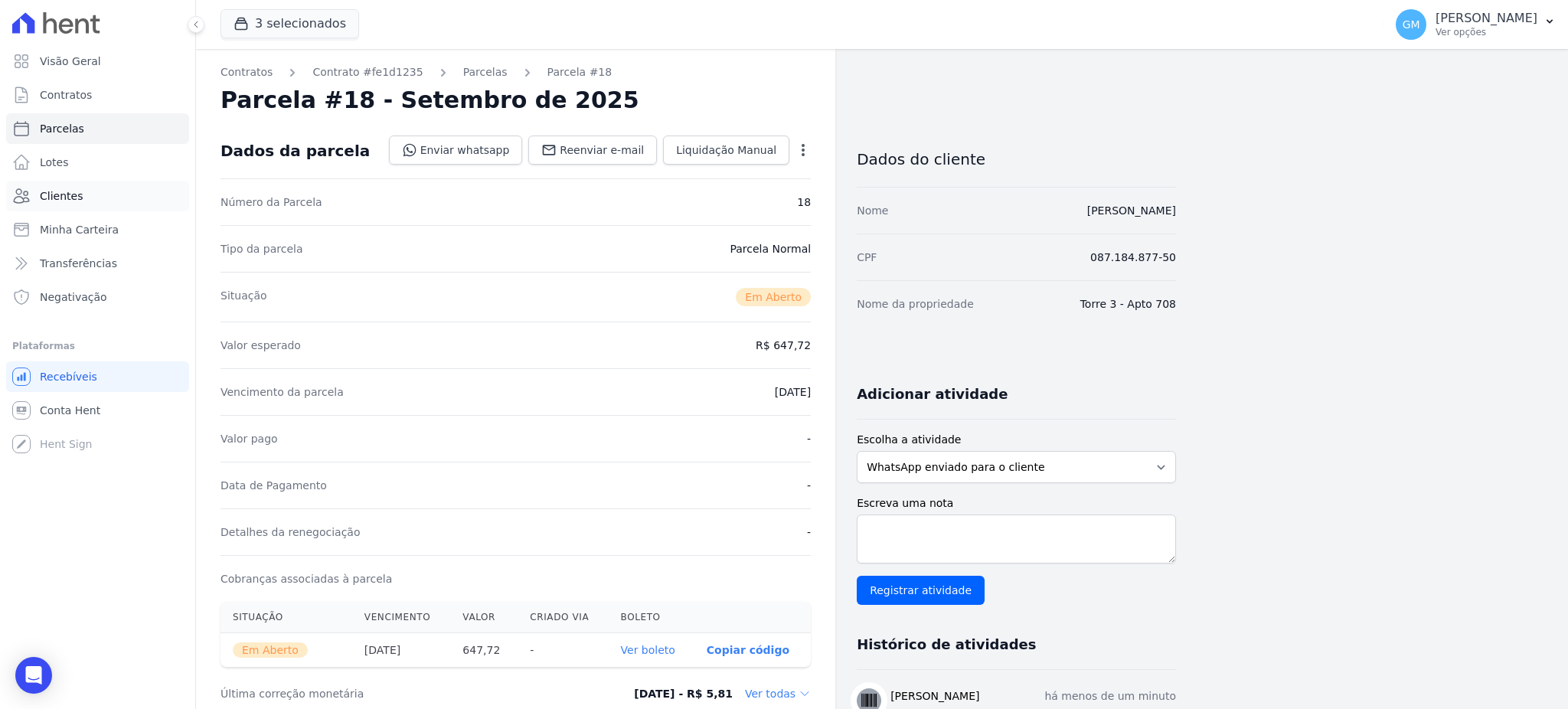
click at [62, 195] on span "Clientes" at bounding box center [61, 196] width 43 height 15
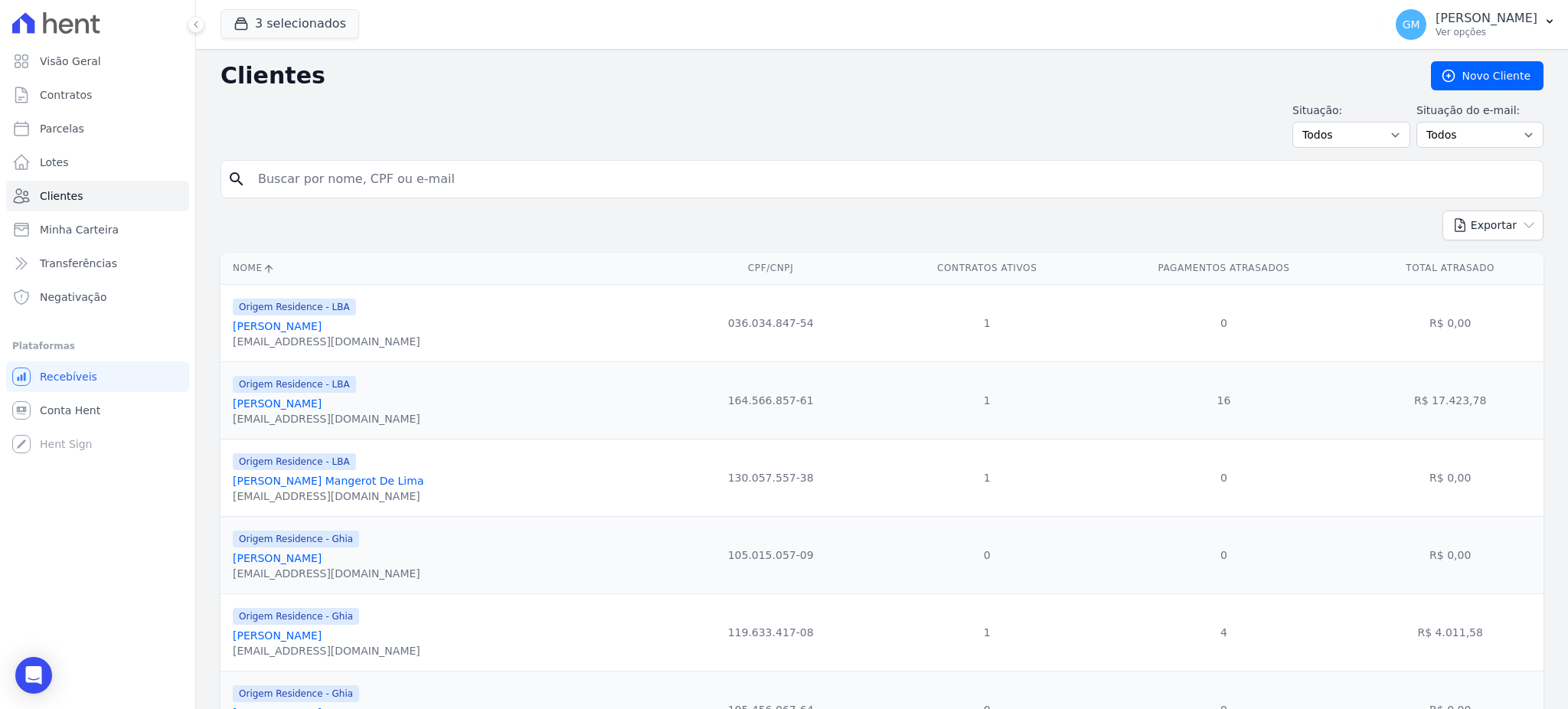
click at [511, 164] on input "search" at bounding box center [893, 179] width 1288 height 31
click at [508, 176] on input "search" at bounding box center [893, 179] width 1288 height 31
type input "[PERSON_NAME]"
drag, startPoint x: 406, startPoint y: 171, endPoint x: 225, endPoint y: 187, distance: 181.7
click at [225, 187] on div "search [GEOGRAPHIC_DATA]" at bounding box center [882, 179] width 1323 height 38
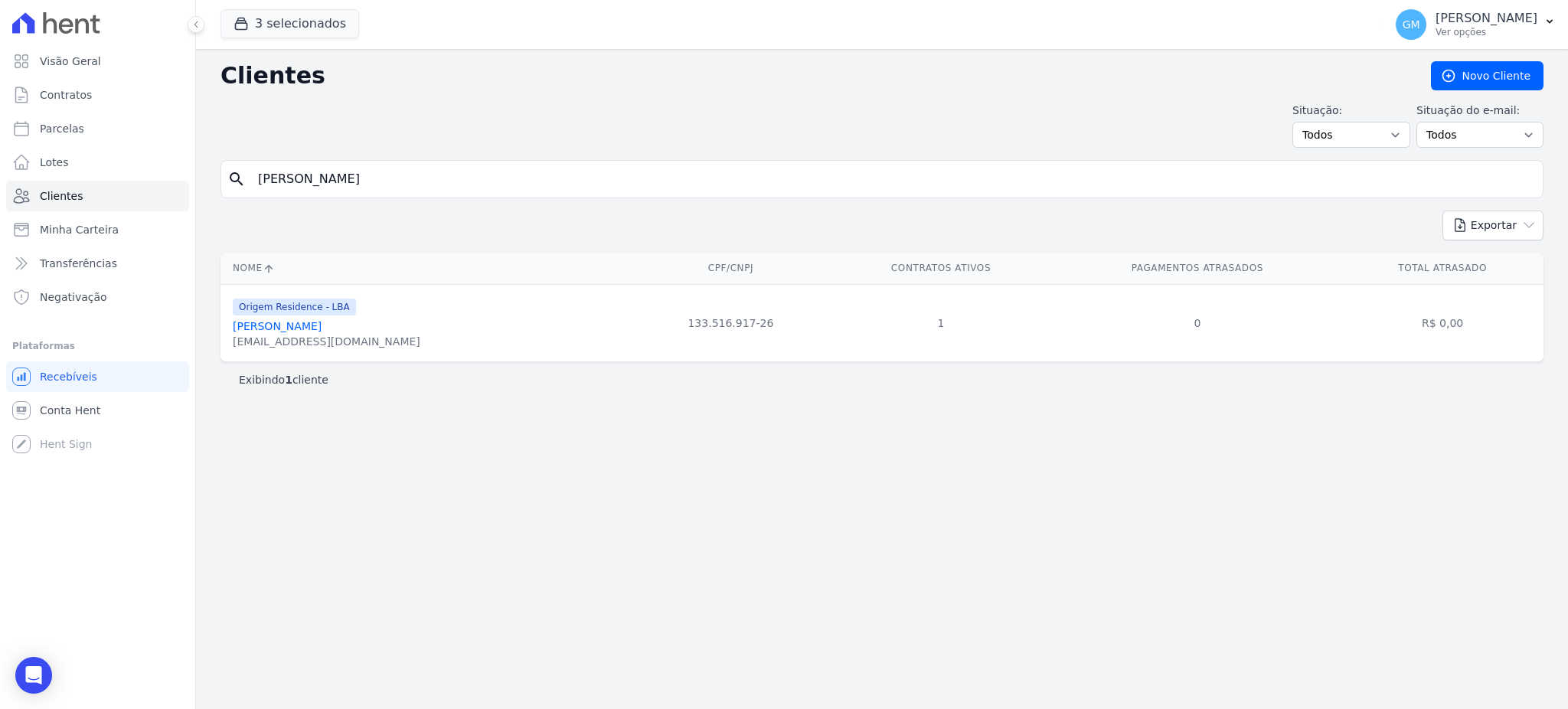
click at [299, 333] on link "[PERSON_NAME]" at bounding box center [277, 326] width 89 height 12
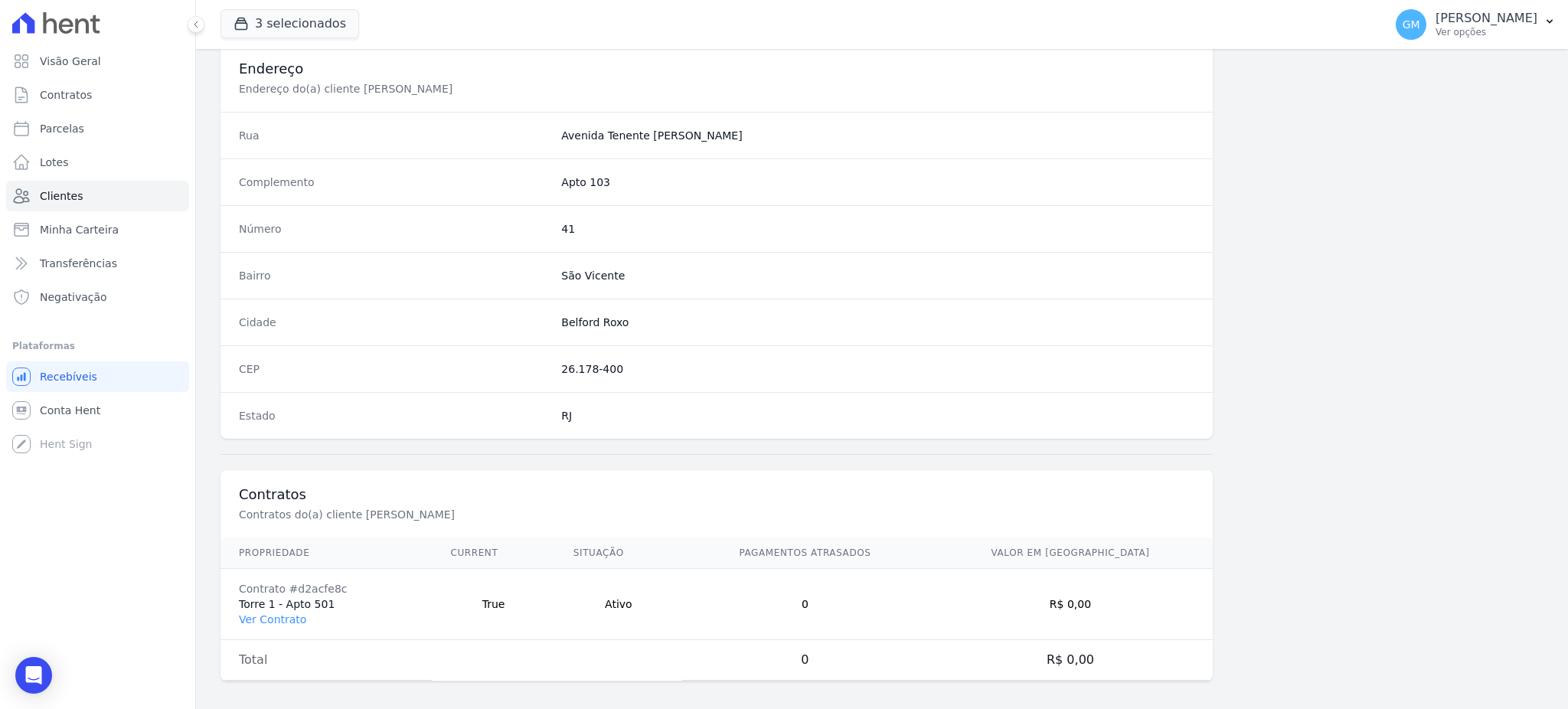
scroll to position [725, 0]
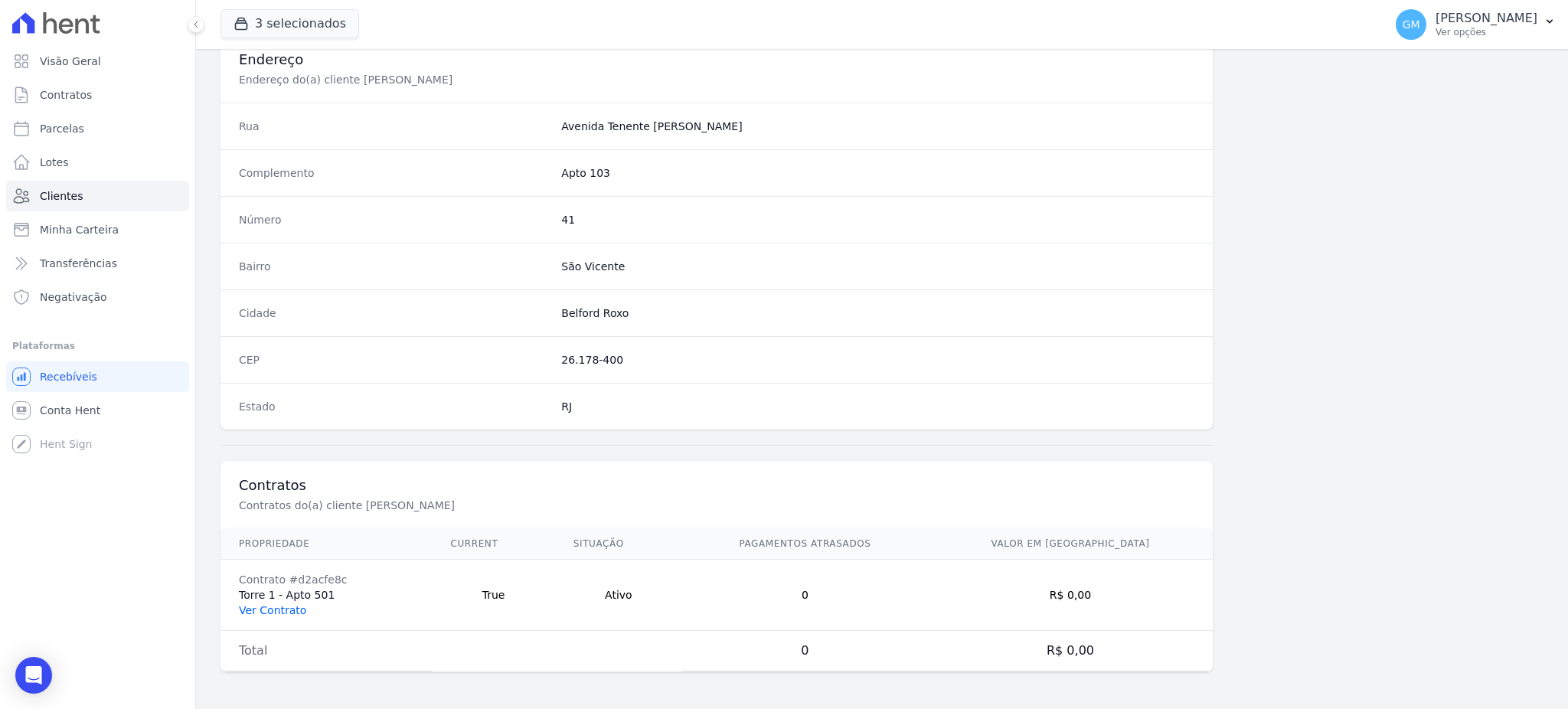
click at [271, 605] on link "Ver Contrato" at bounding box center [272, 610] width 67 height 12
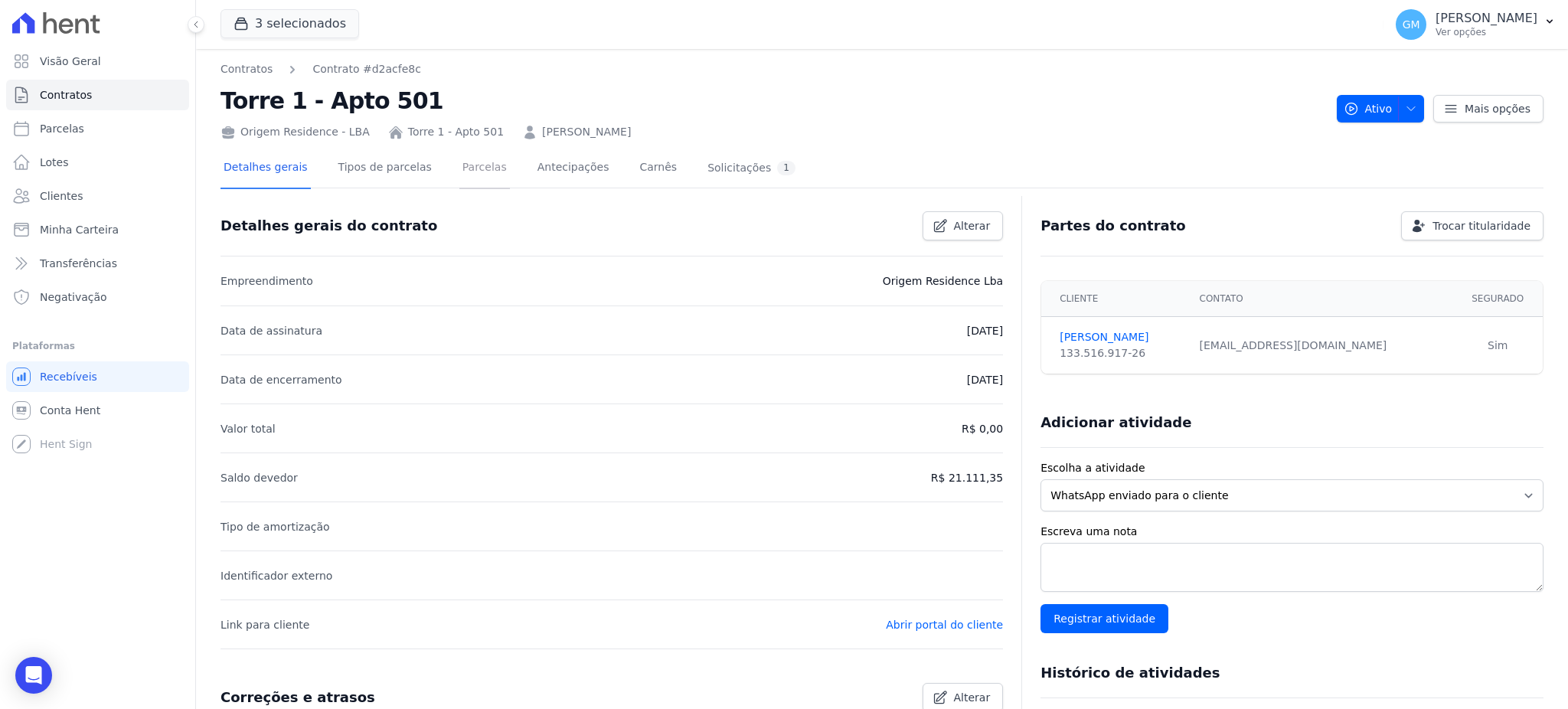
click at [461, 172] on link "Parcelas" at bounding box center [484, 169] width 50 height 41
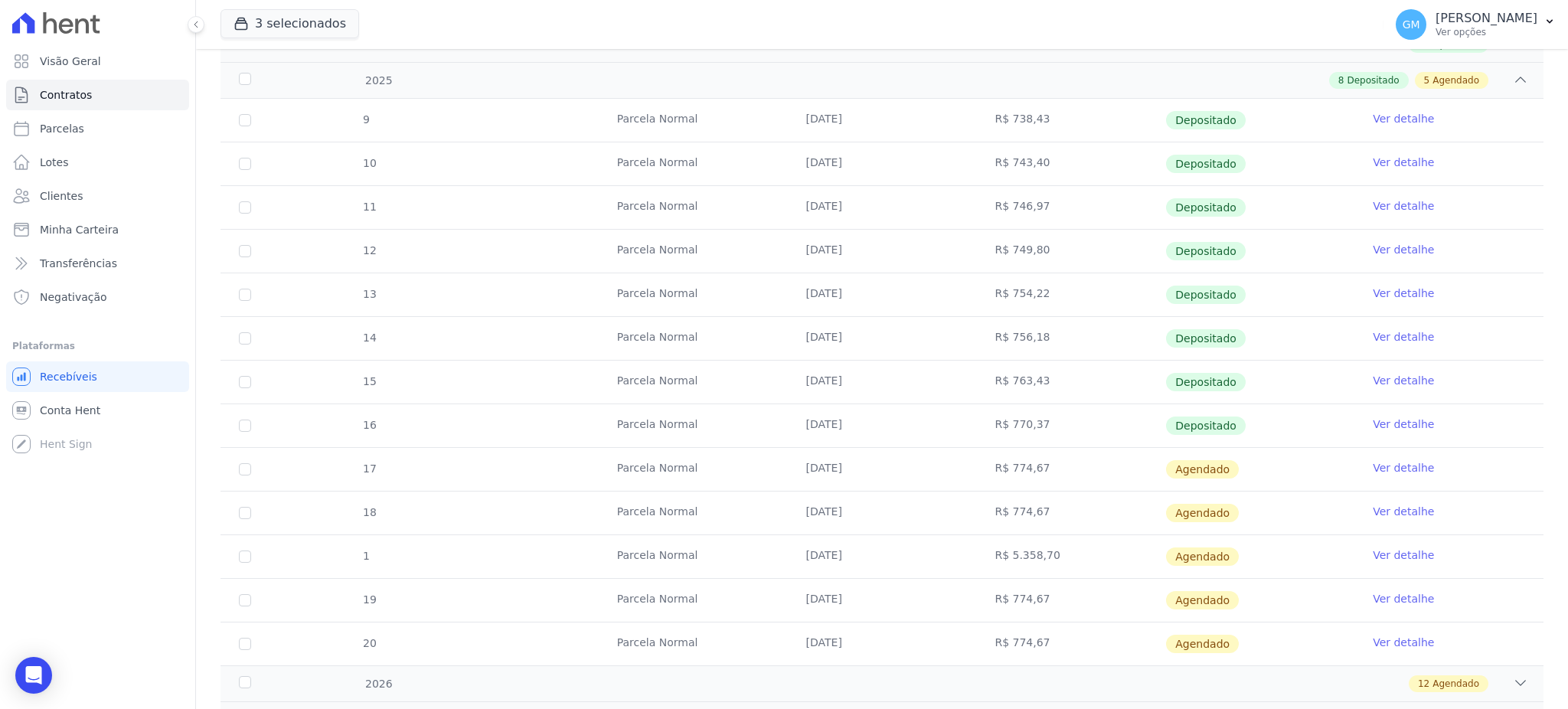
scroll to position [307, 0]
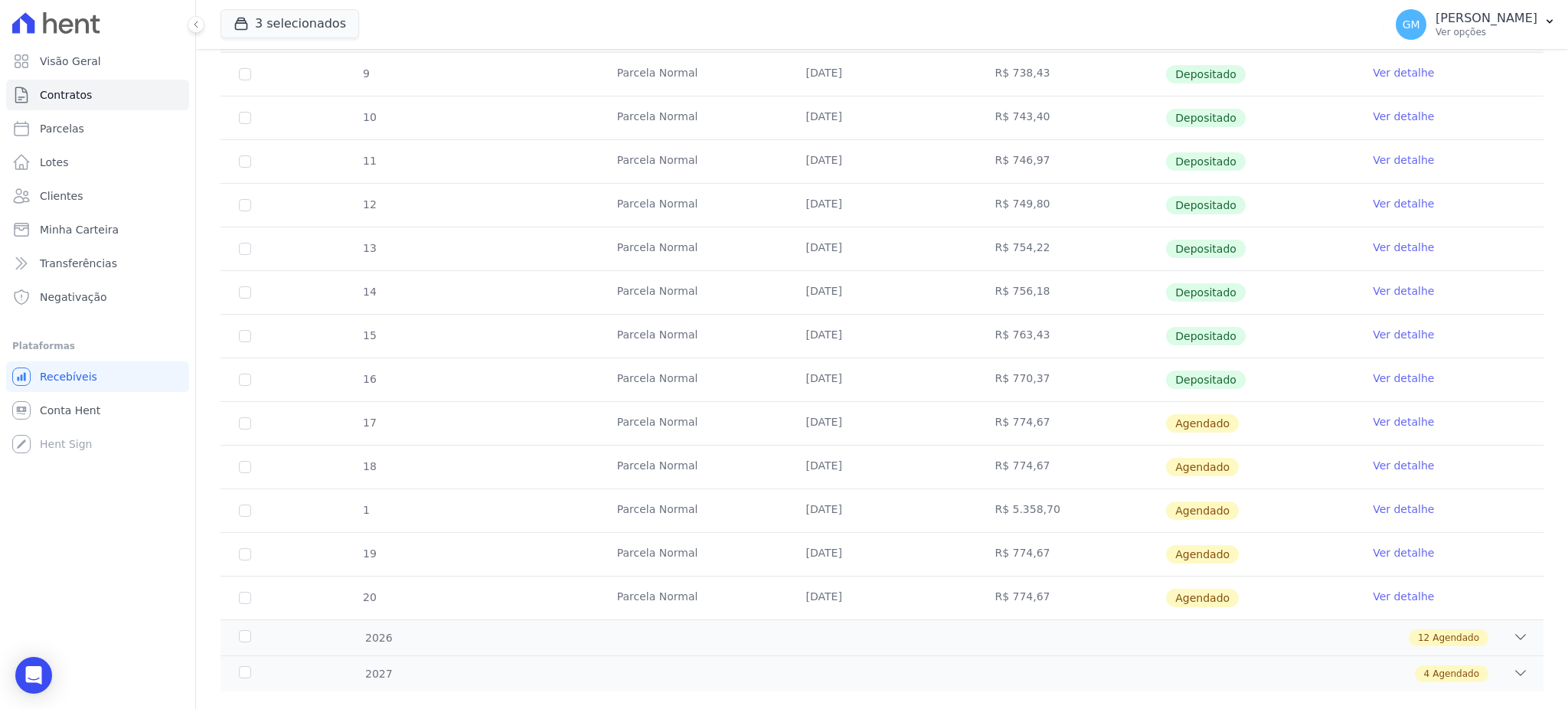
drag, startPoint x: 839, startPoint y: 376, endPoint x: 897, endPoint y: 376, distance: 58.0
click at [897, 376] on td "[DATE]" at bounding box center [882, 380] width 189 height 43
drag, startPoint x: 871, startPoint y: 291, endPoint x: 760, endPoint y: 286, distance: 111.1
click at [760, 286] on tr "14 [GEOGRAPHIC_DATA] [DATE] R$ 756,18 Depositado Ver detalhe" at bounding box center [882, 292] width 1323 height 44
drag, startPoint x: 858, startPoint y: 243, endPoint x: 715, endPoint y: 236, distance: 143.2
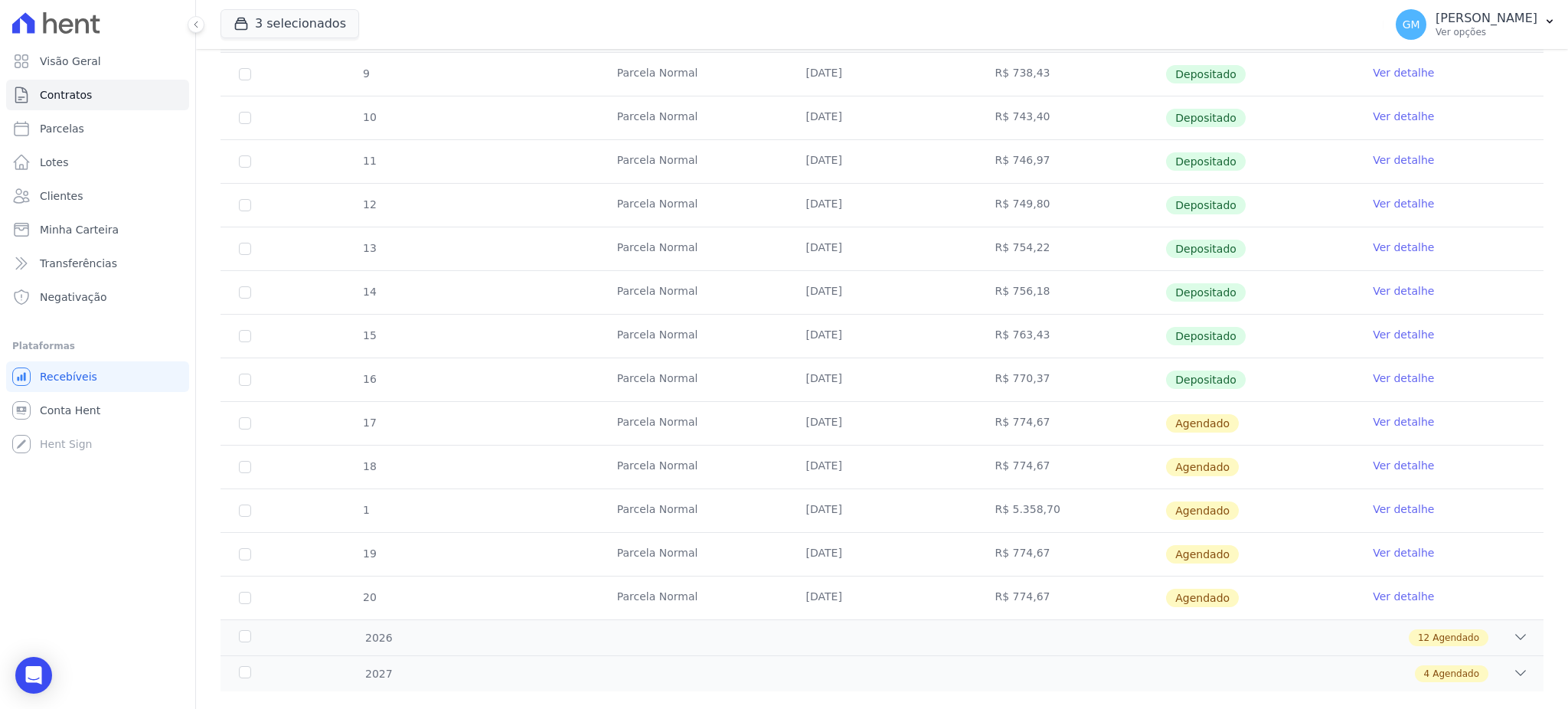
click at [715, 236] on tr "13 [GEOGRAPHIC_DATA] [DATE] R$ 754,22 Depositado Ver detalhe" at bounding box center [882, 248] width 1323 height 44
drag, startPoint x: 885, startPoint y: 280, endPoint x: 523, endPoint y: 316, distance: 363.8
click at [523, 316] on tbody "9 [GEOGRAPHIC_DATA] [DATE] R$ 738,43 Depositado Ver detalhe 10 [GEOGRAPHIC_DATA…" at bounding box center [882, 336] width 1323 height 566
click at [919, 303] on td "[DATE]" at bounding box center [882, 293] width 189 height 43
drag, startPoint x: 888, startPoint y: 246, endPoint x: 789, endPoint y: 239, distance: 99.2
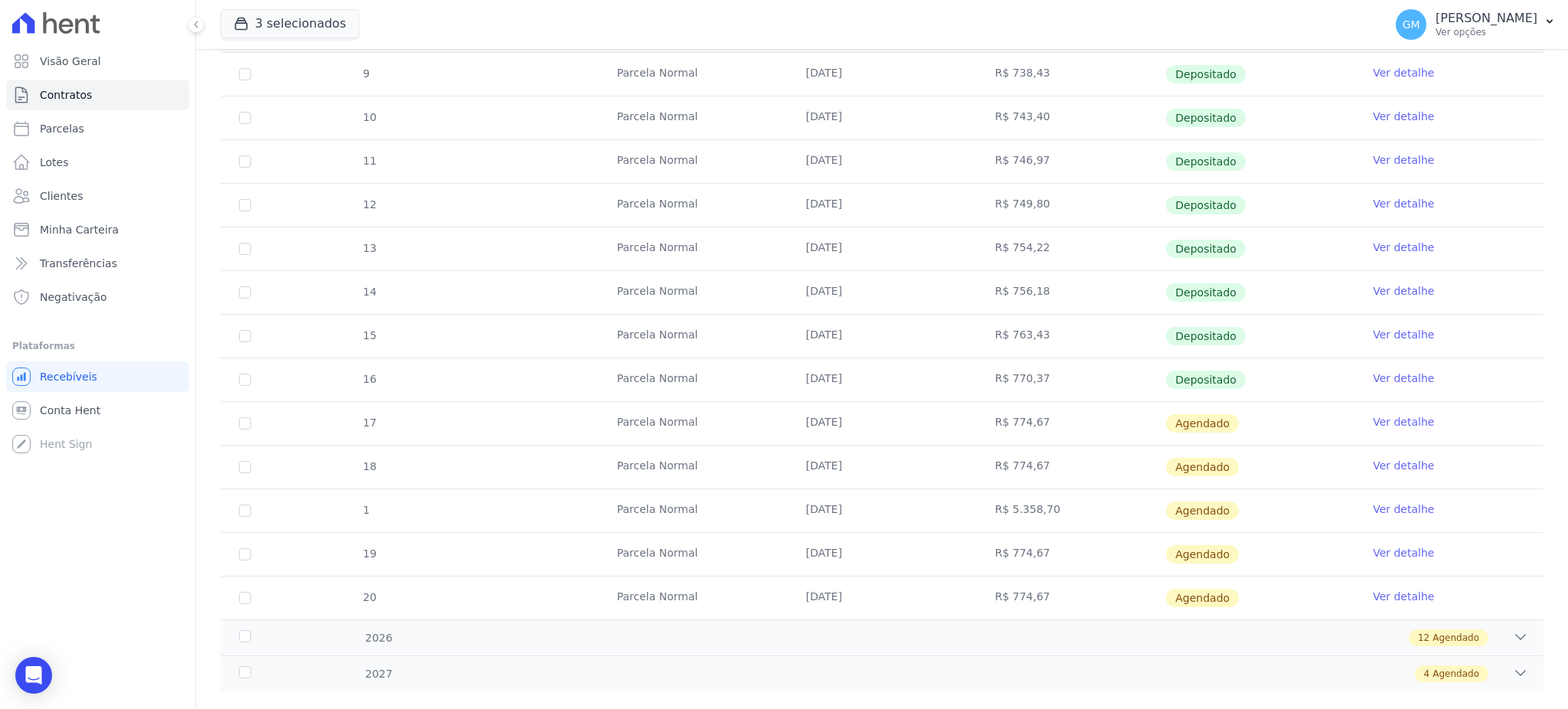
click at [789, 239] on td "[DATE]" at bounding box center [882, 249] width 189 height 43
drag, startPoint x: 830, startPoint y: 294, endPoint x: 789, endPoint y: 294, distance: 41.0
click at [789, 294] on td "[DATE]" at bounding box center [882, 293] width 189 height 43
drag, startPoint x: 856, startPoint y: 344, endPoint x: 764, endPoint y: 344, distance: 92.0
click at [764, 344] on tr "15 [GEOGRAPHIC_DATA] [DATE] R$ 763,43 Depositado Ver detalhe" at bounding box center [882, 335] width 1323 height 44
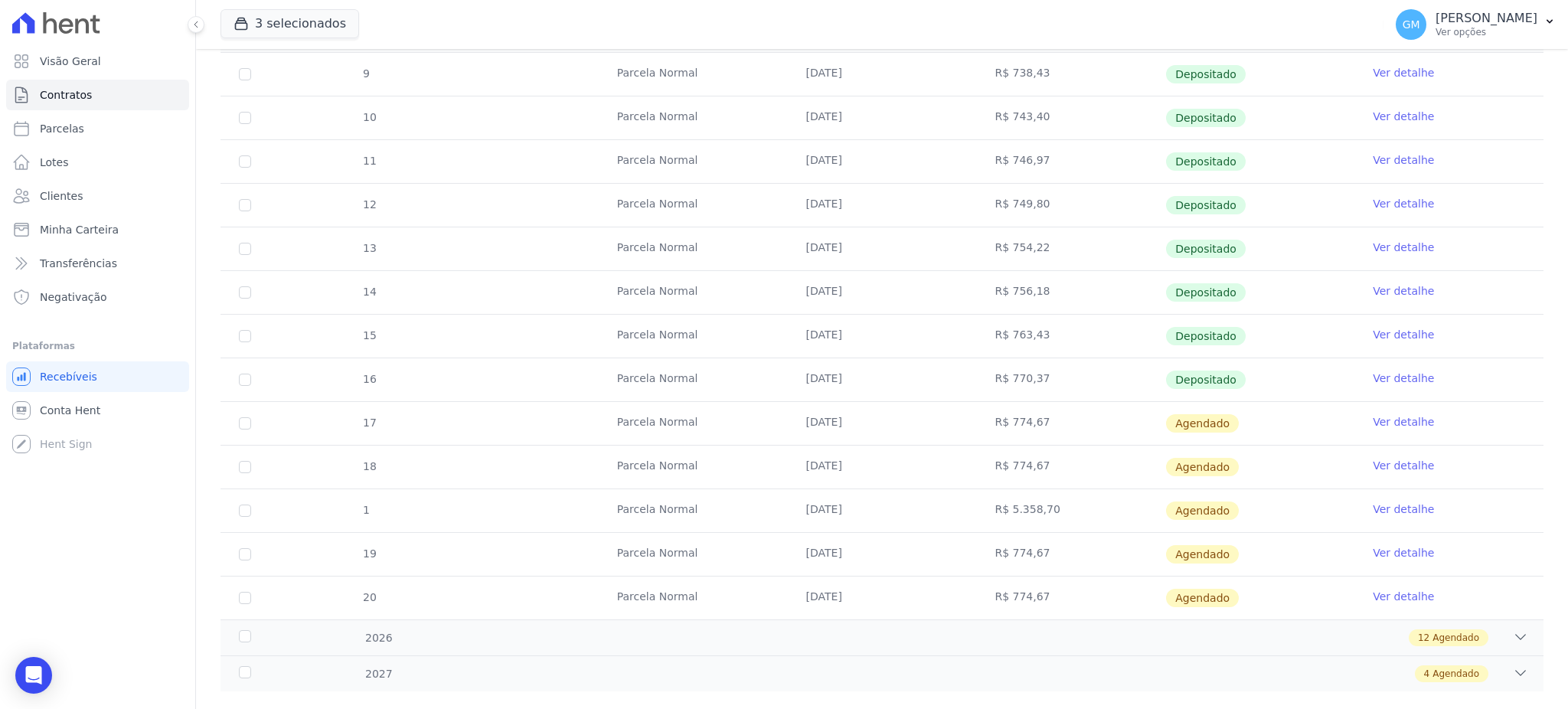
click at [835, 377] on td "[DATE]" at bounding box center [882, 380] width 189 height 43
click at [1375, 374] on link "Ver detalhe" at bounding box center [1404, 378] width 61 height 15
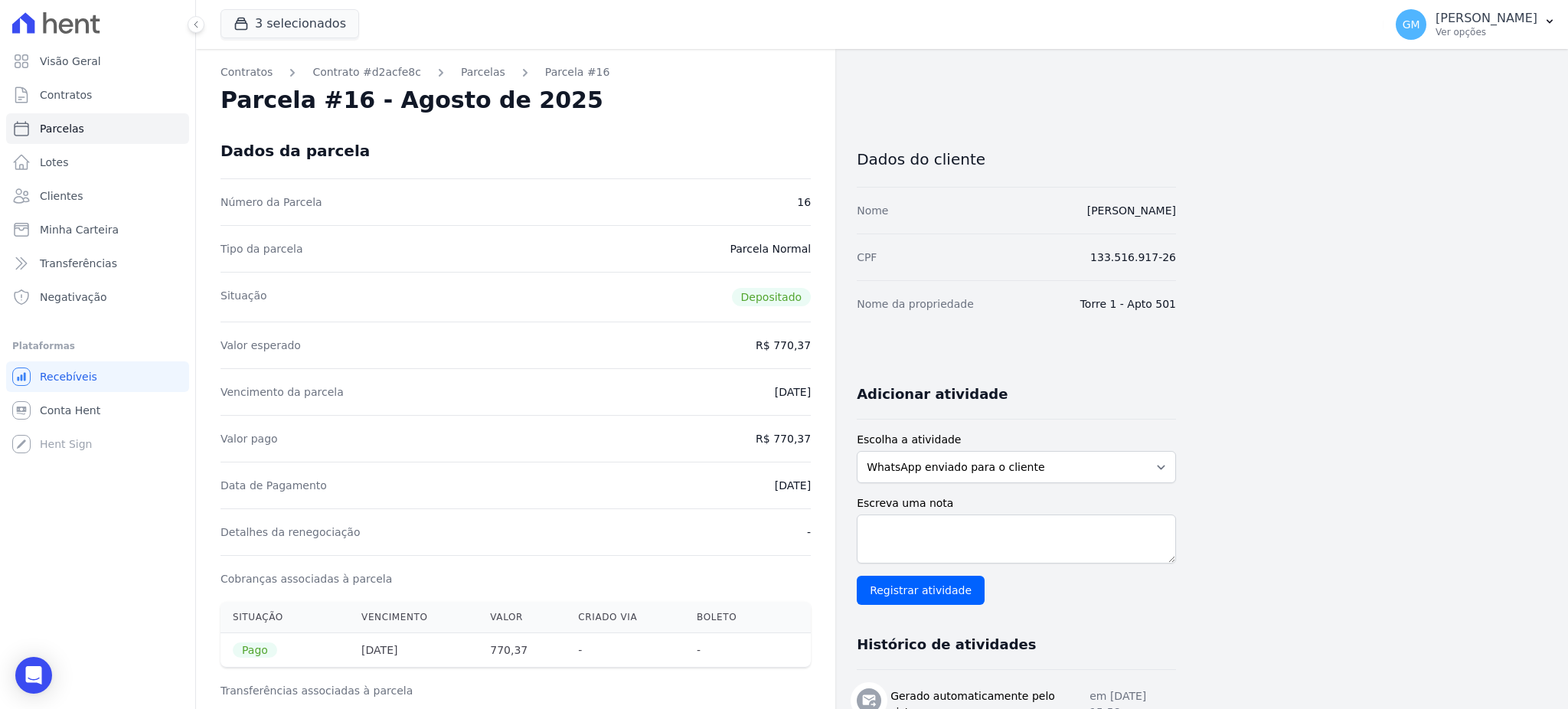
click at [763, 140] on div "Dados da parcela" at bounding box center [516, 150] width 591 height 55
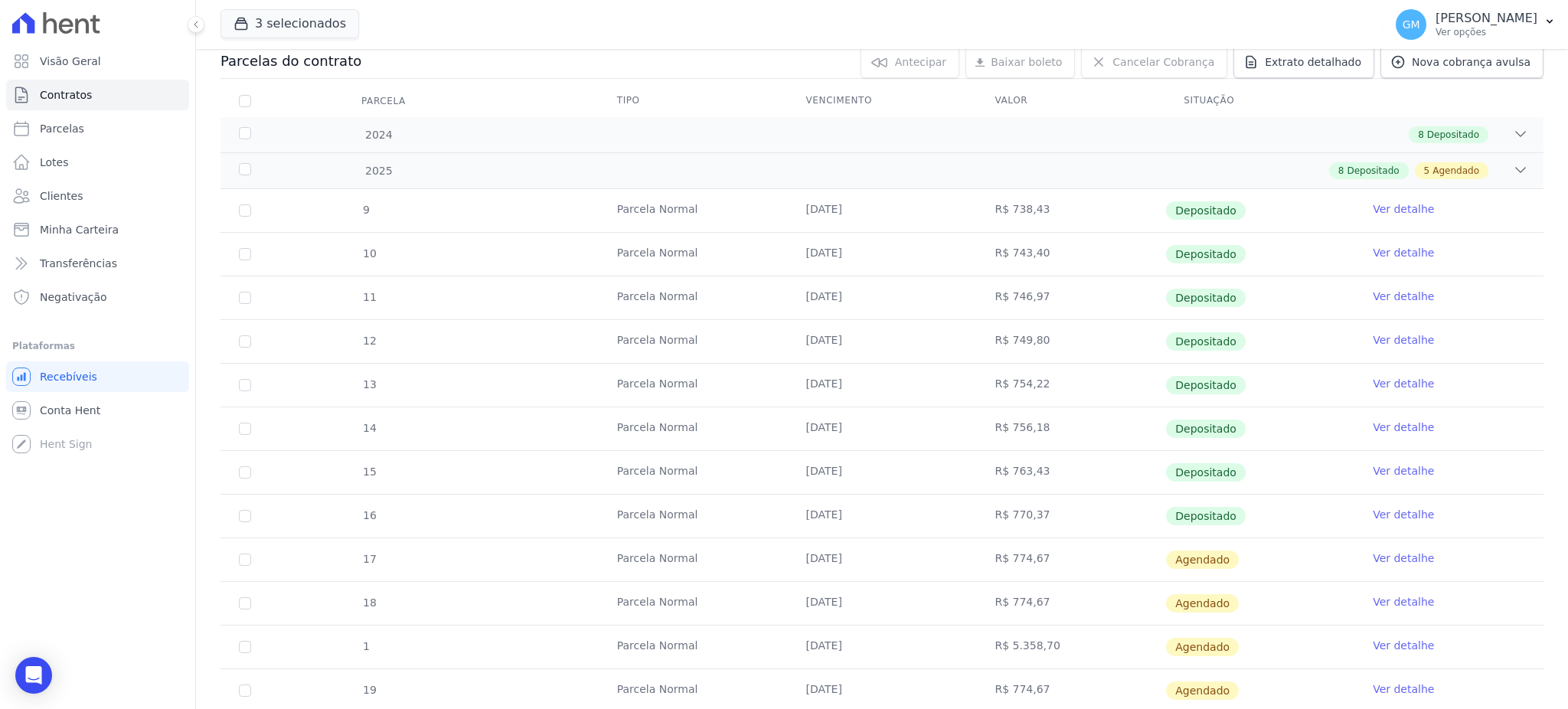
scroll to position [334, 0]
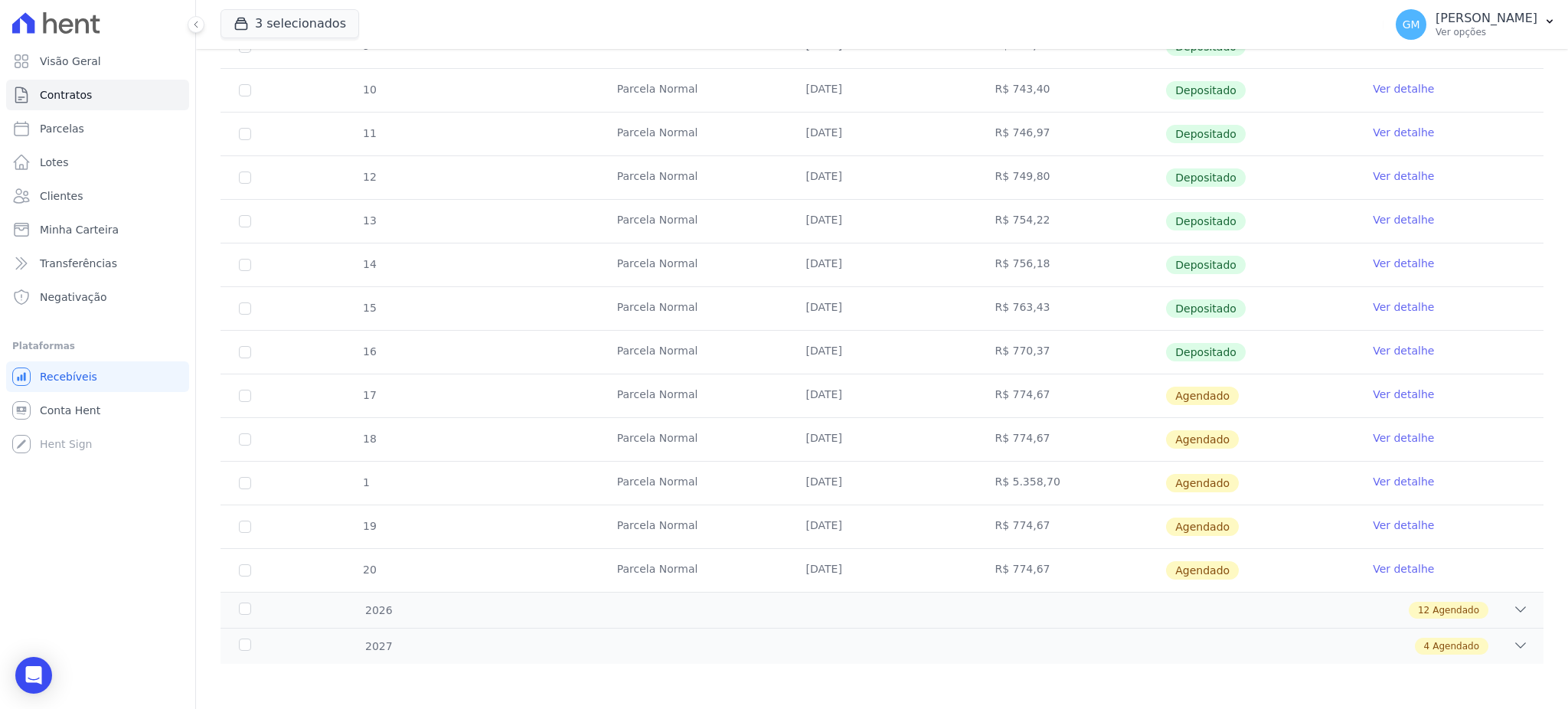
click at [1373, 391] on link "Ver detalhe" at bounding box center [1404, 394] width 61 height 15
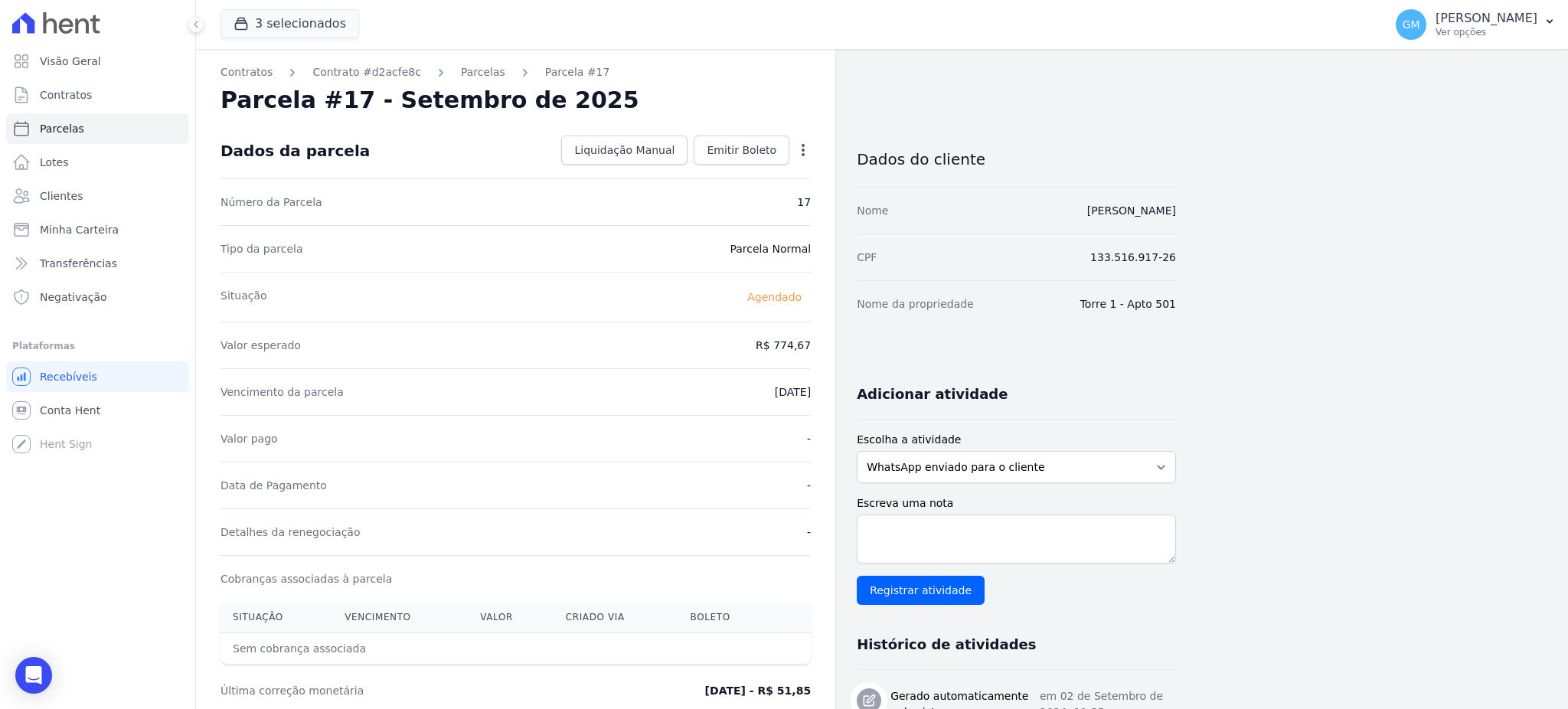
click at [802, 143] on icon "button" at bounding box center [803, 150] width 15 height 15
click at [719, 170] on link "Alterar" at bounding box center [737, 170] width 135 height 28
drag, startPoint x: 746, startPoint y: 348, endPoint x: 815, endPoint y: 349, distance: 69.0
click at [815, 349] on div "Contratos Contrato #d2acfe8c [GEOGRAPHIC_DATA] Parcela #17 [GEOGRAPHIC_DATA] #1…" at bounding box center [515, 641] width 639 height 1184
paste input "5.76"
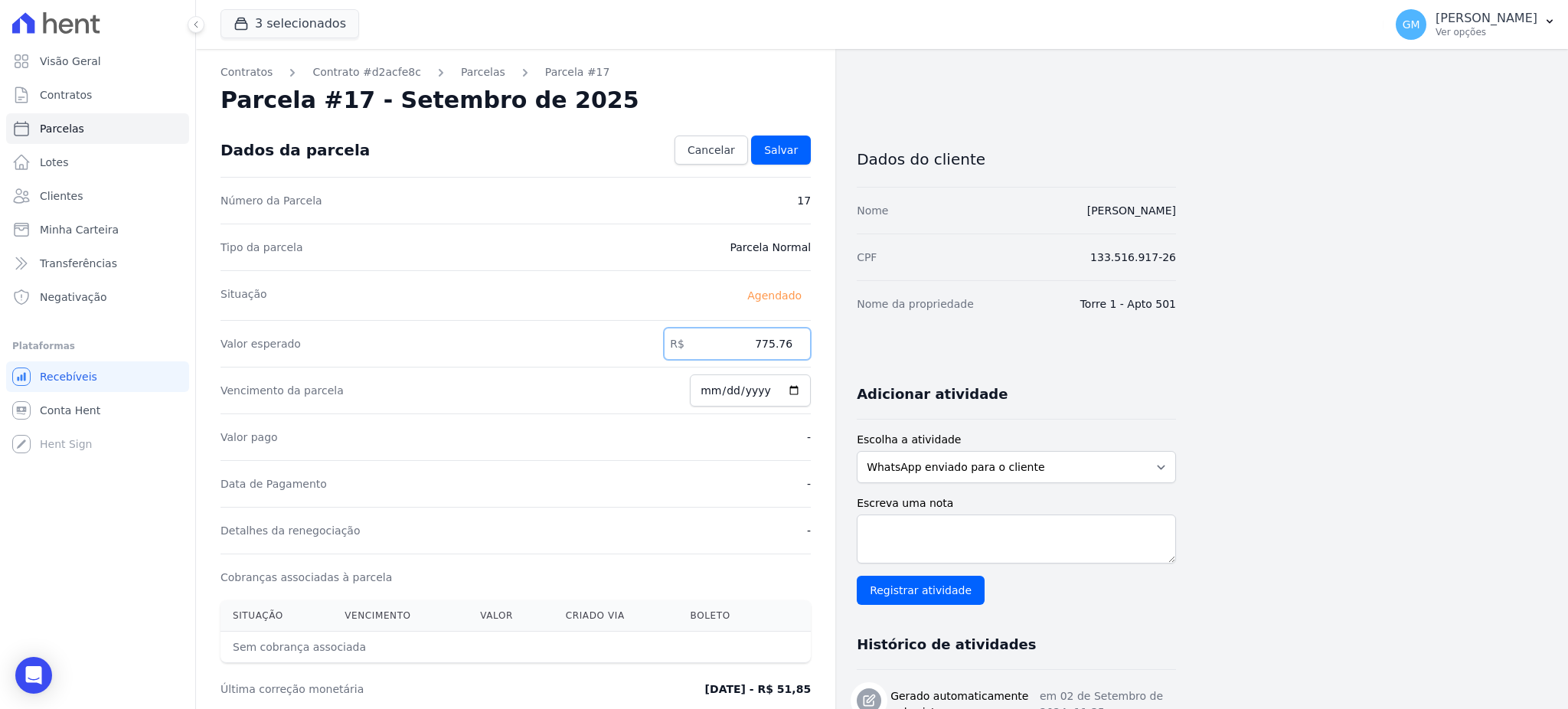
type input "775.76"
click at [798, 389] on input "[DATE]" at bounding box center [751, 390] width 121 height 33
type input "[DATE]"
click at [774, 157] on span "Salvar" at bounding box center [781, 150] width 34 height 15
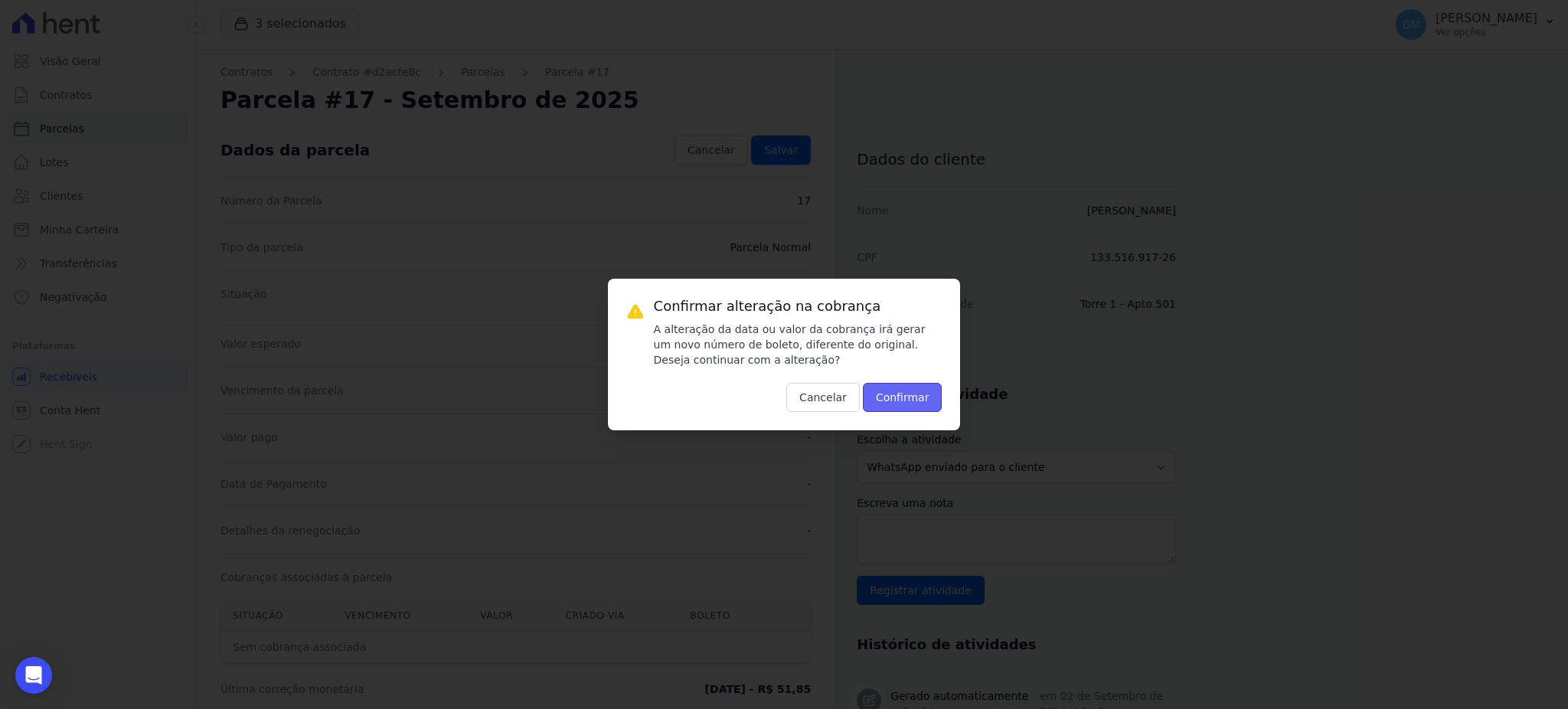
click at [879, 397] on button "Confirmar" at bounding box center [902, 397] width 79 height 29
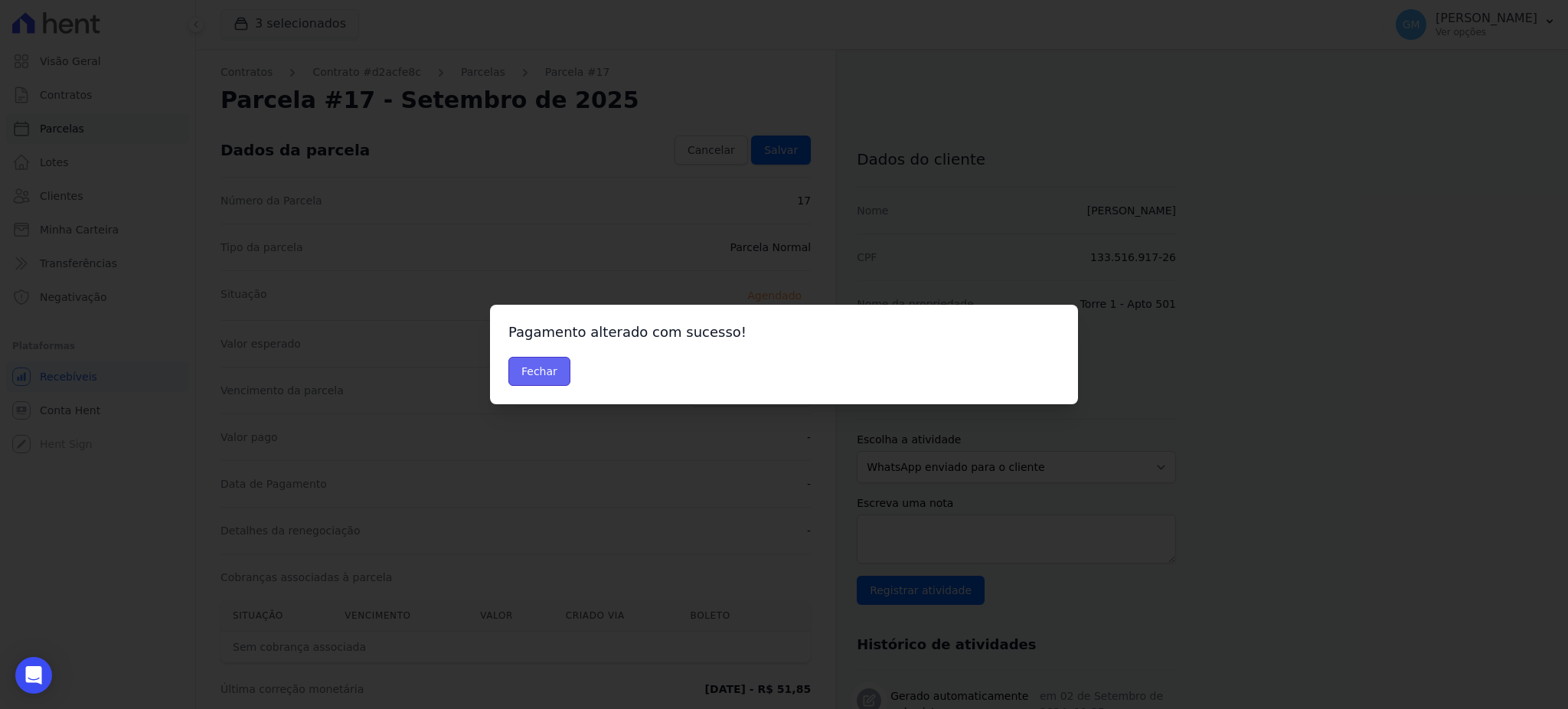
click at [535, 369] on button "Fechar" at bounding box center [539, 371] width 62 height 29
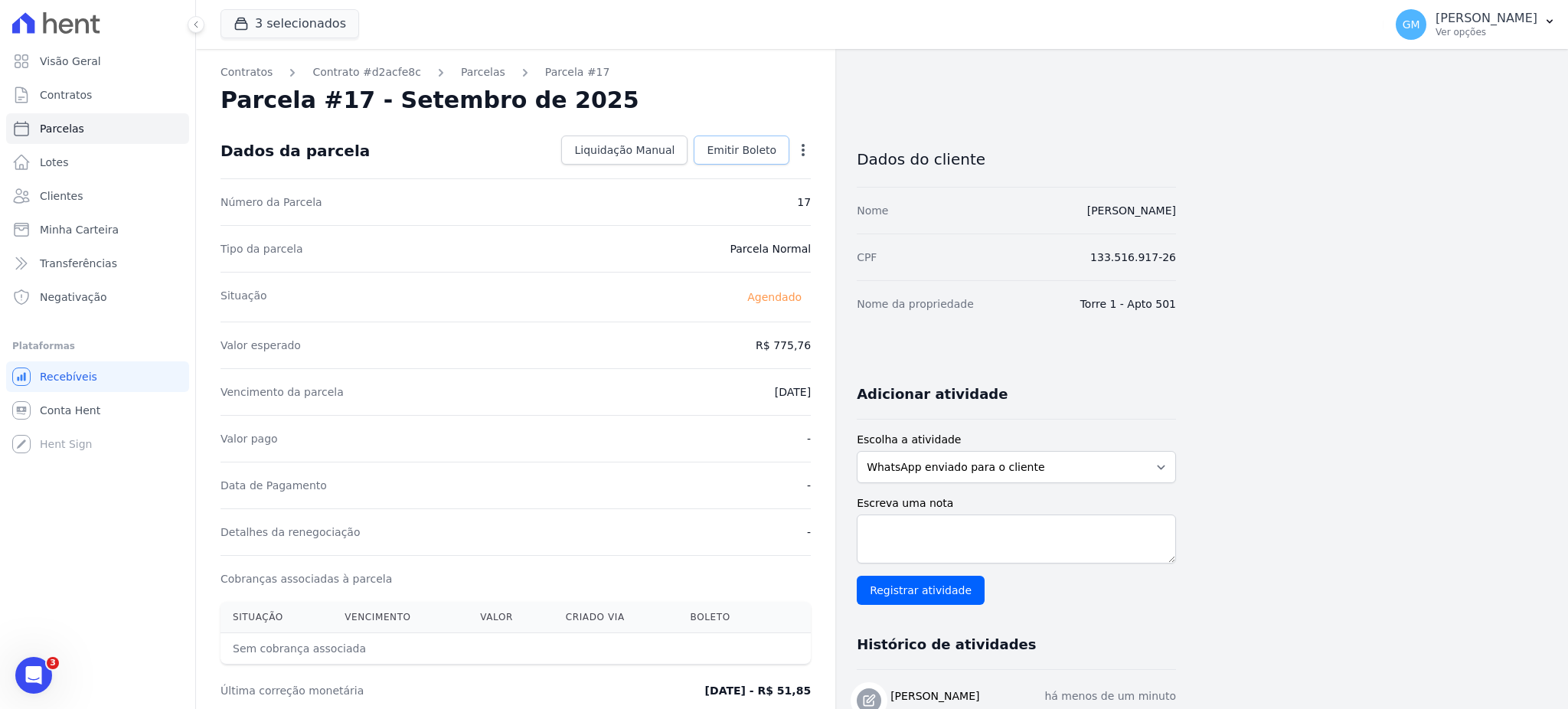
click at [768, 143] on span "Emitir Boleto" at bounding box center [742, 150] width 70 height 15
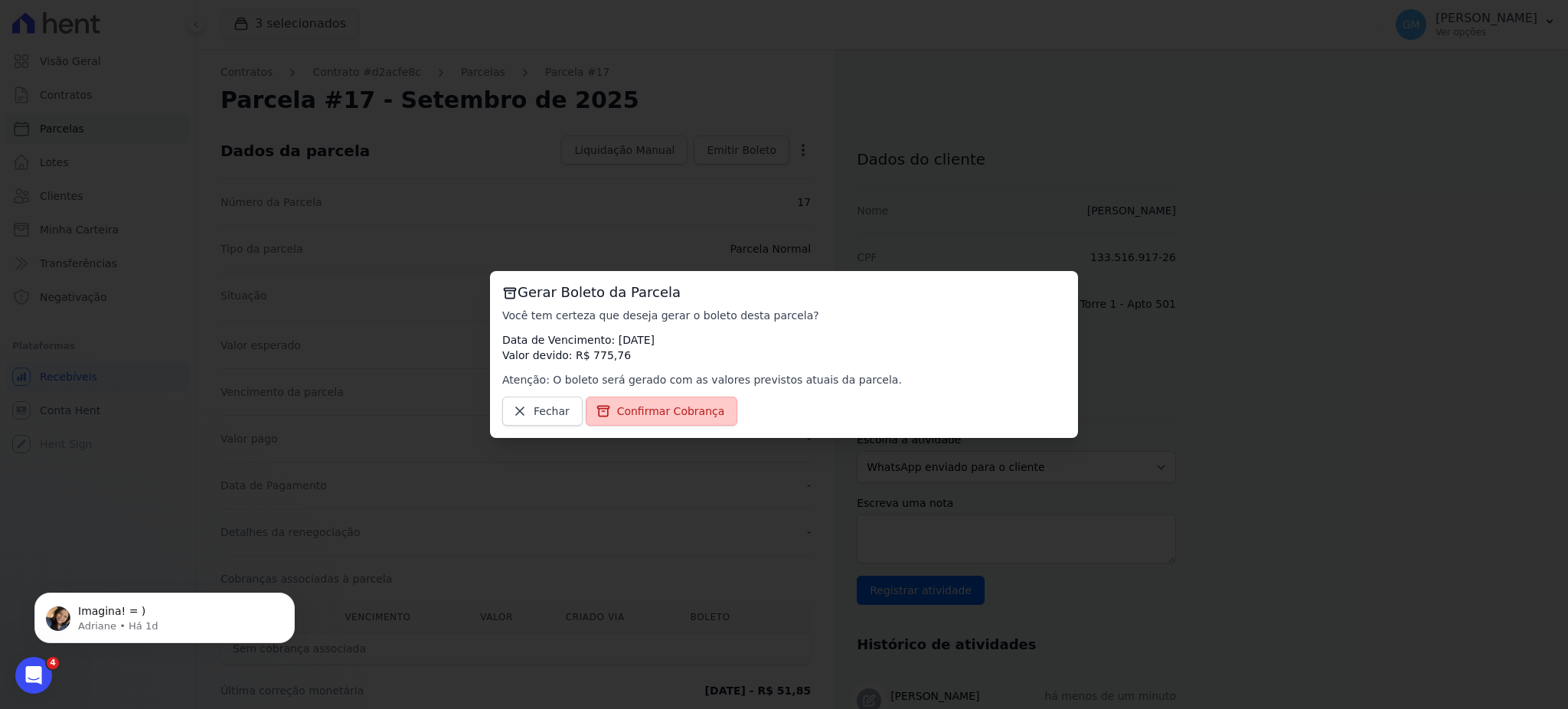
click at [651, 410] on span "Confirmar Cobrança" at bounding box center [671, 411] width 108 height 15
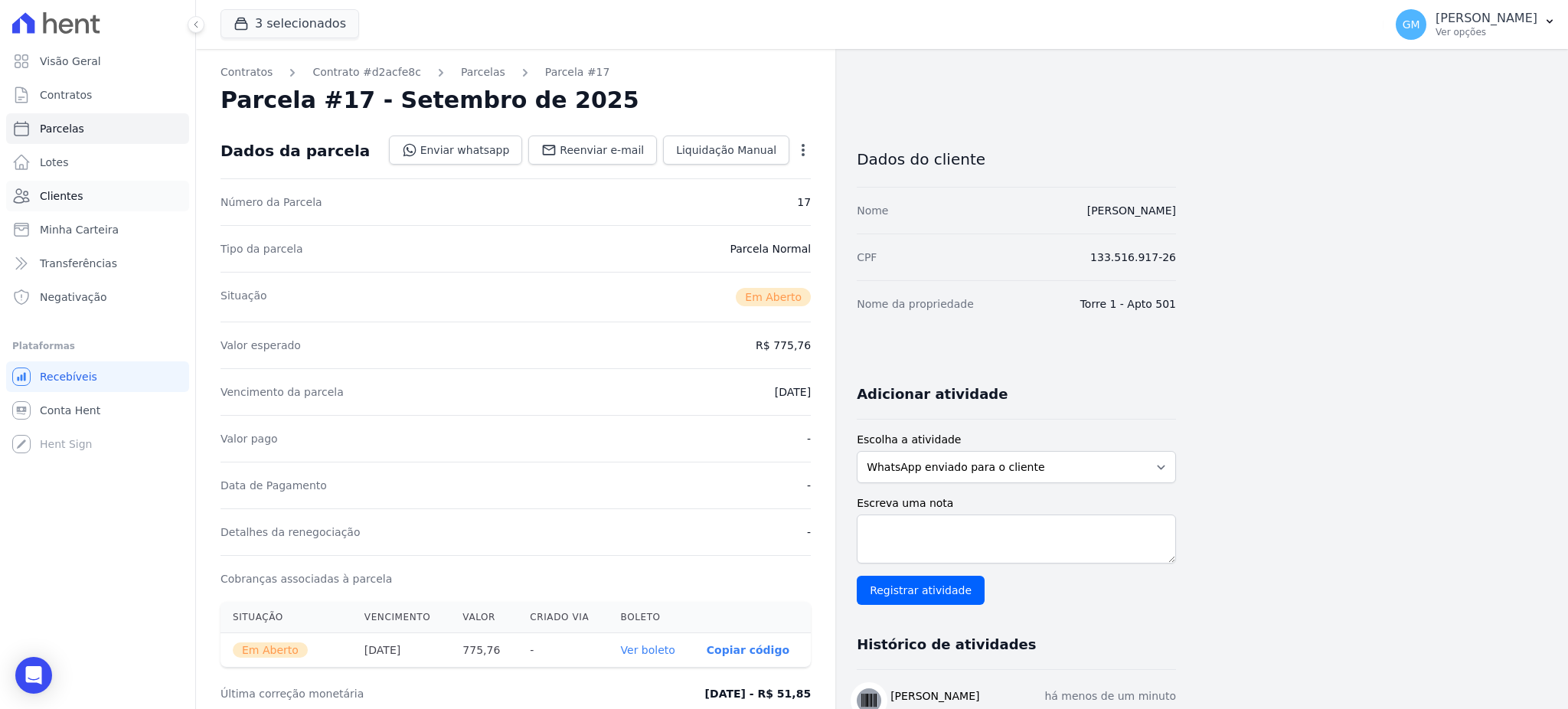
click at [93, 199] on link "Clientes" at bounding box center [98, 196] width 183 height 31
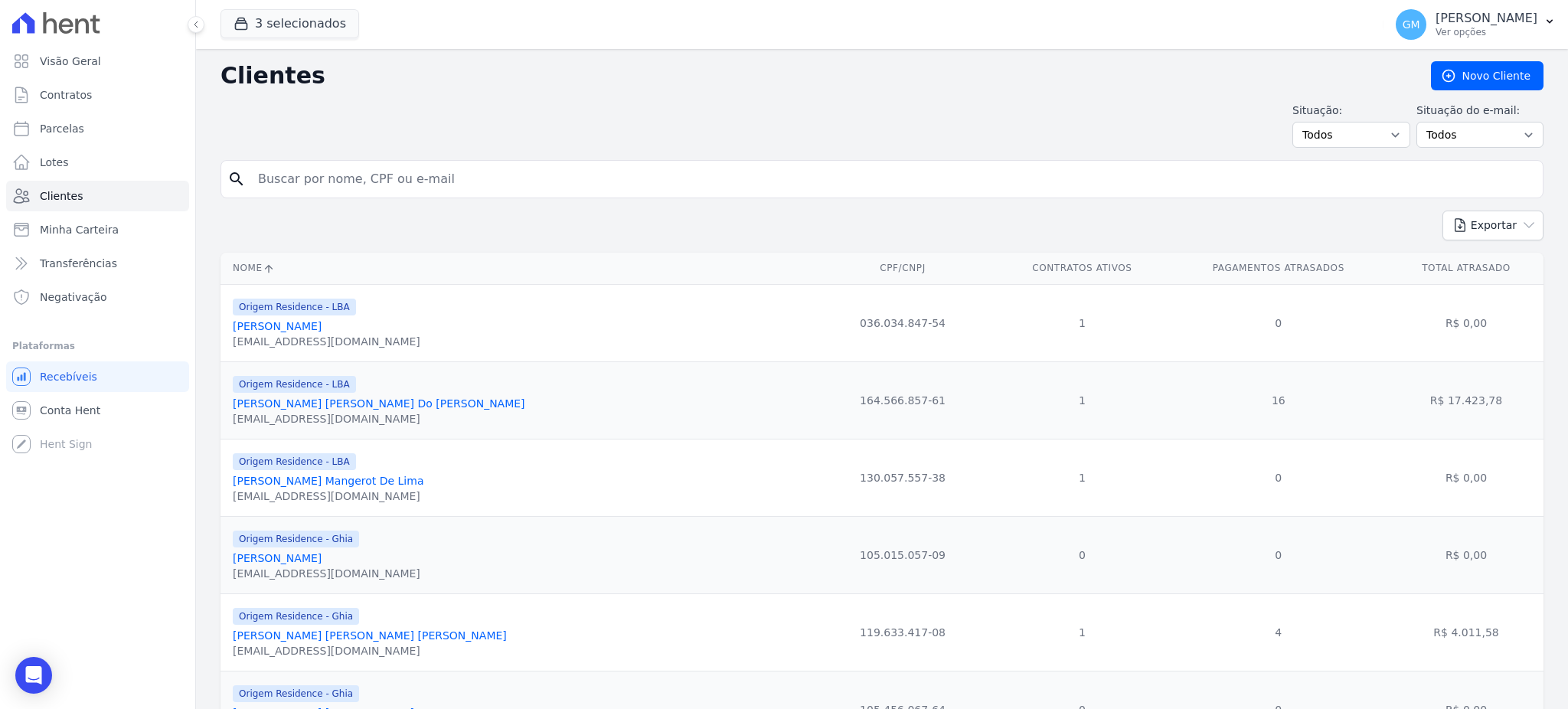
click at [621, 187] on input "search" at bounding box center [893, 179] width 1288 height 31
type input "[PERSON_NAME] [PERSON_NAME]"
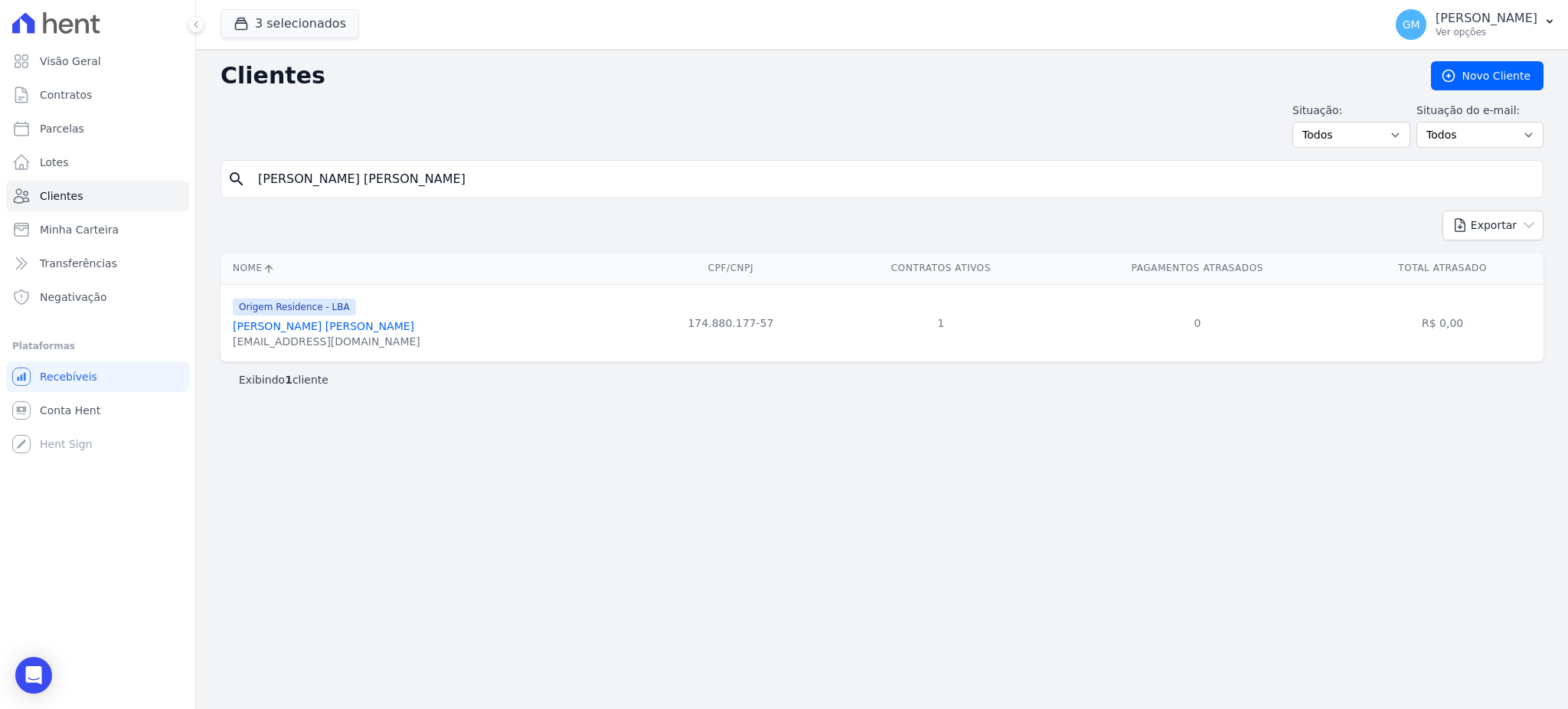
click at [325, 333] on link "[PERSON_NAME] [PERSON_NAME]" at bounding box center [323, 326] width 182 height 12
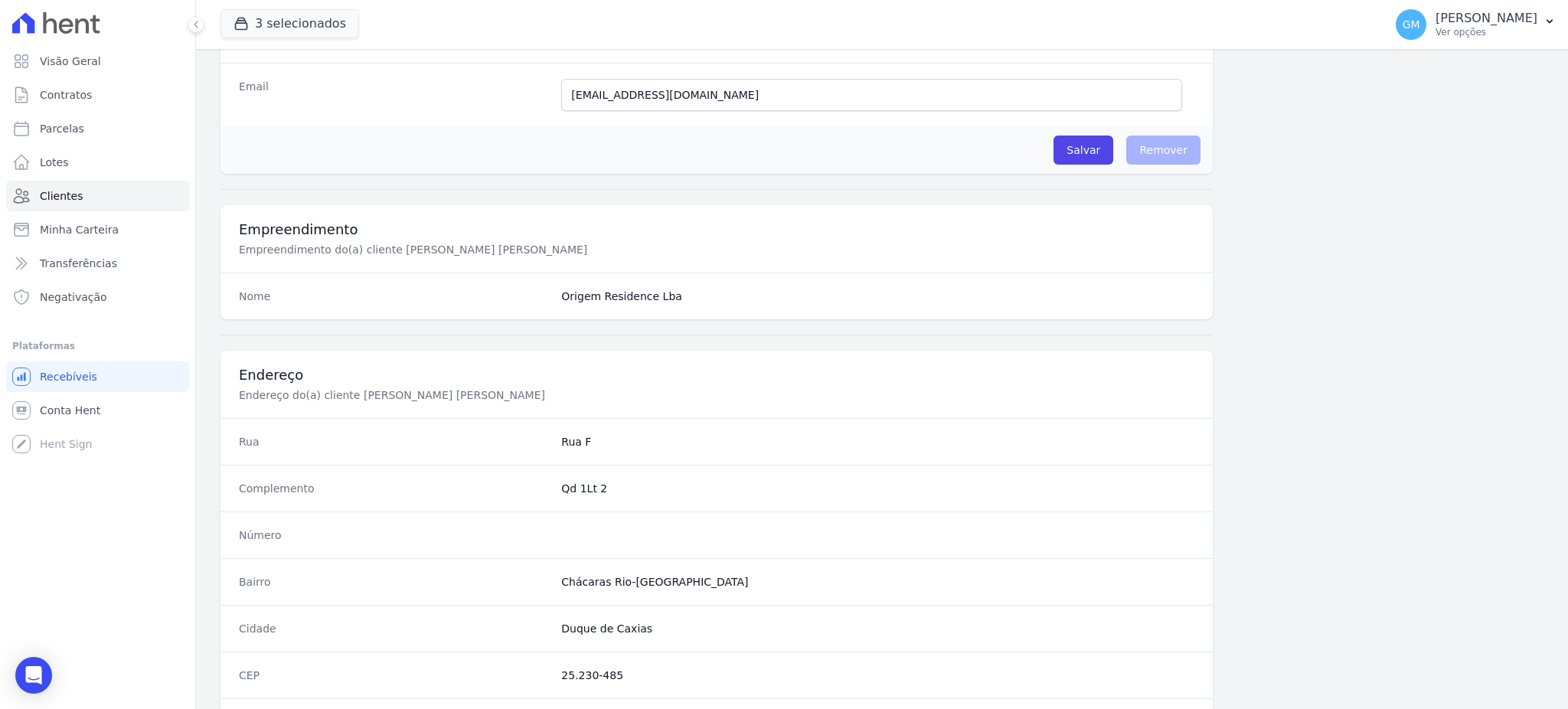
scroll to position [725, 0]
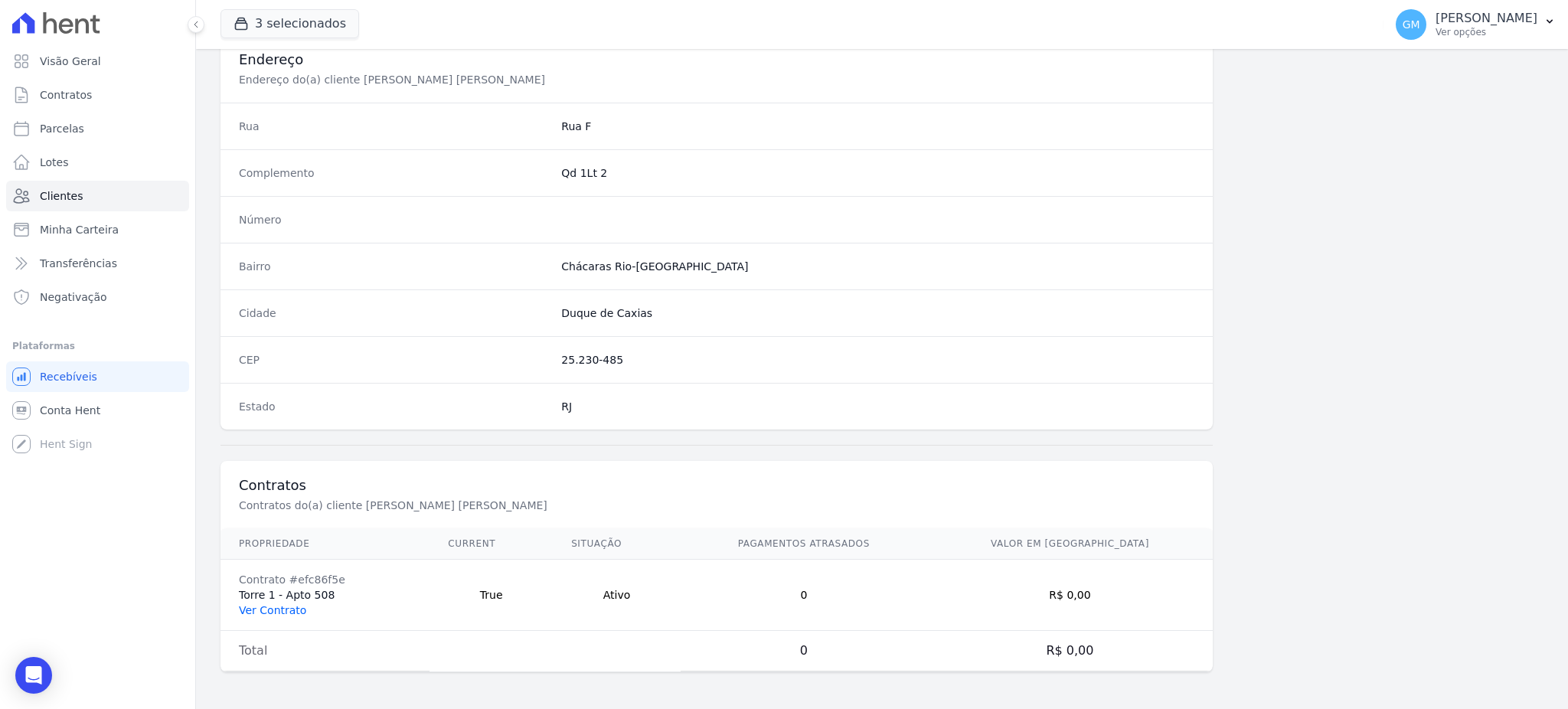
click at [279, 607] on link "Ver Contrato" at bounding box center [272, 610] width 67 height 12
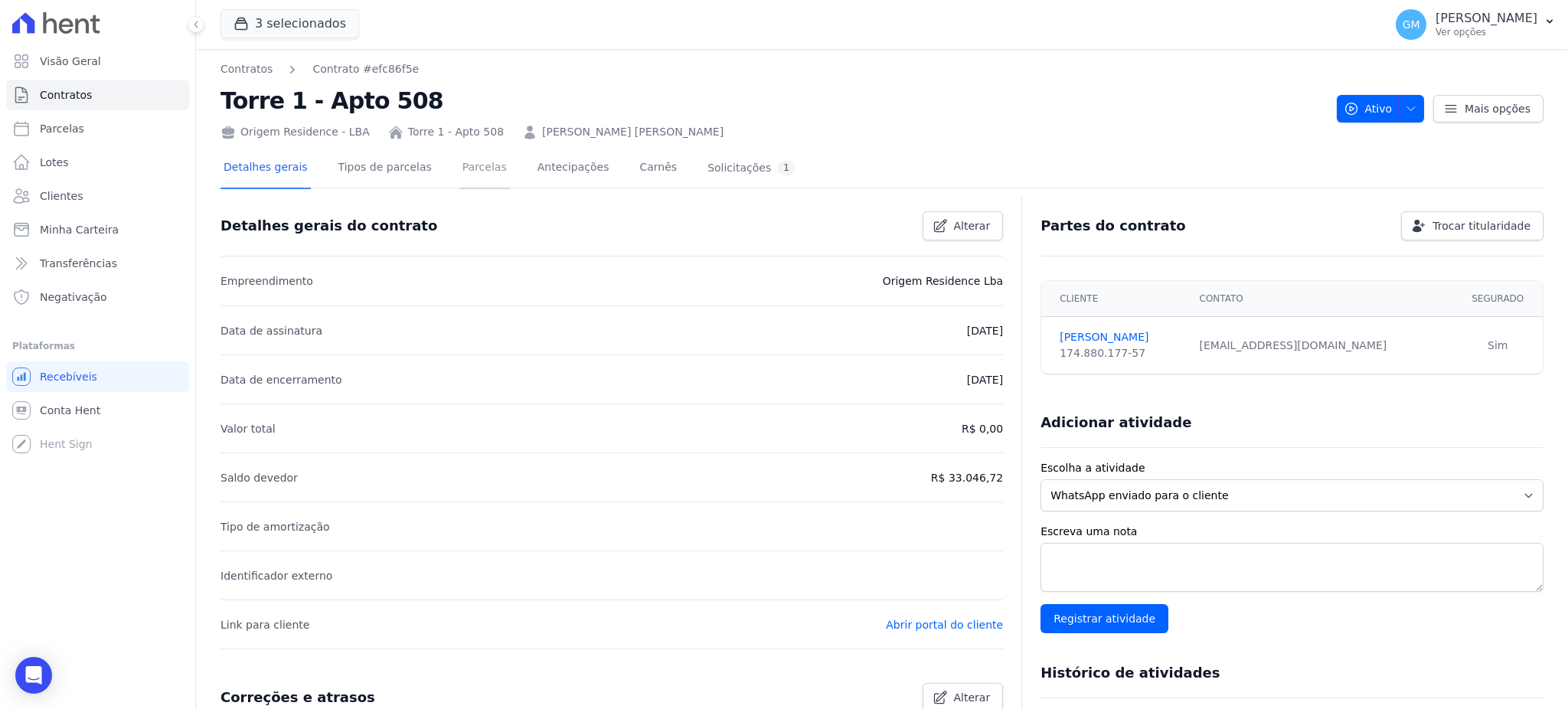
click at [474, 153] on link "Parcelas" at bounding box center [484, 169] width 50 height 41
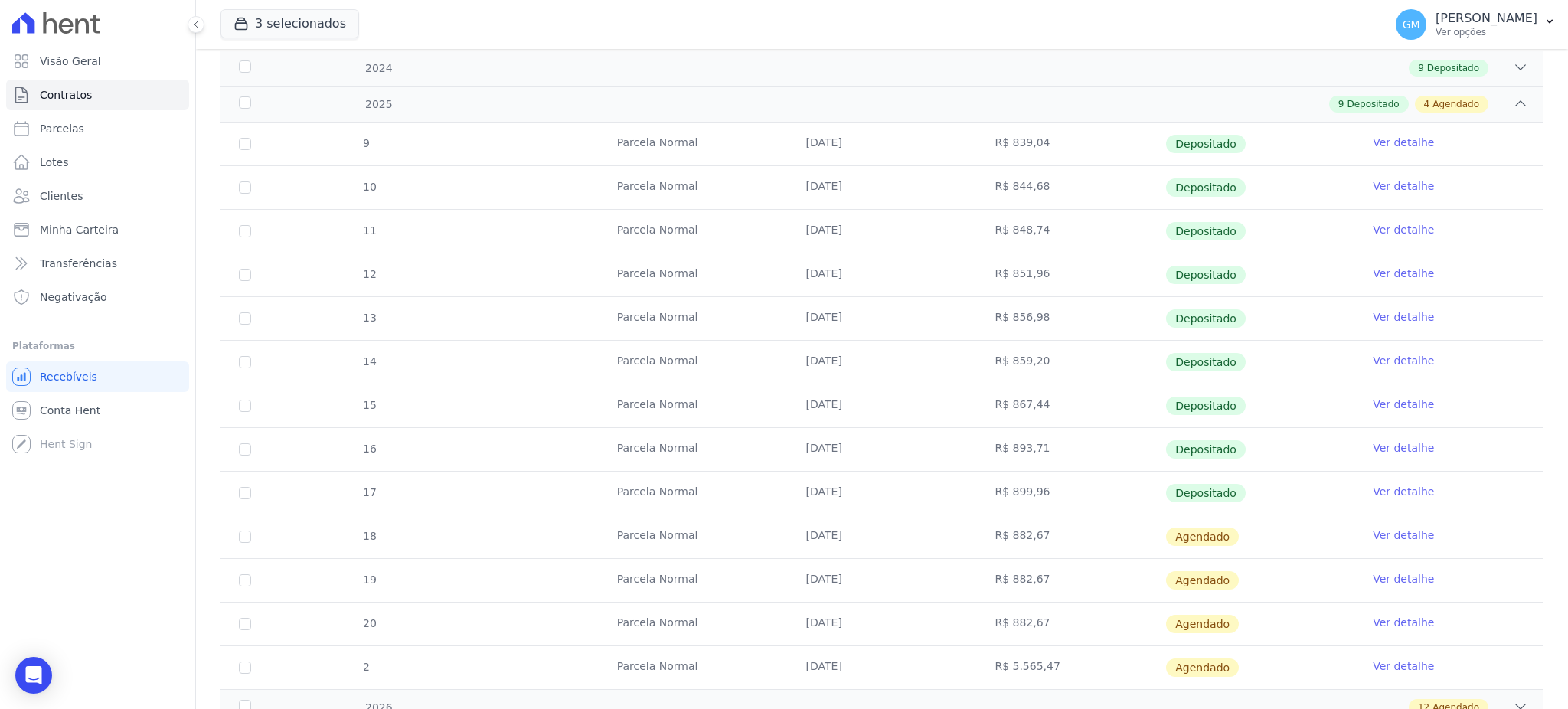
scroll to position [307, 0]
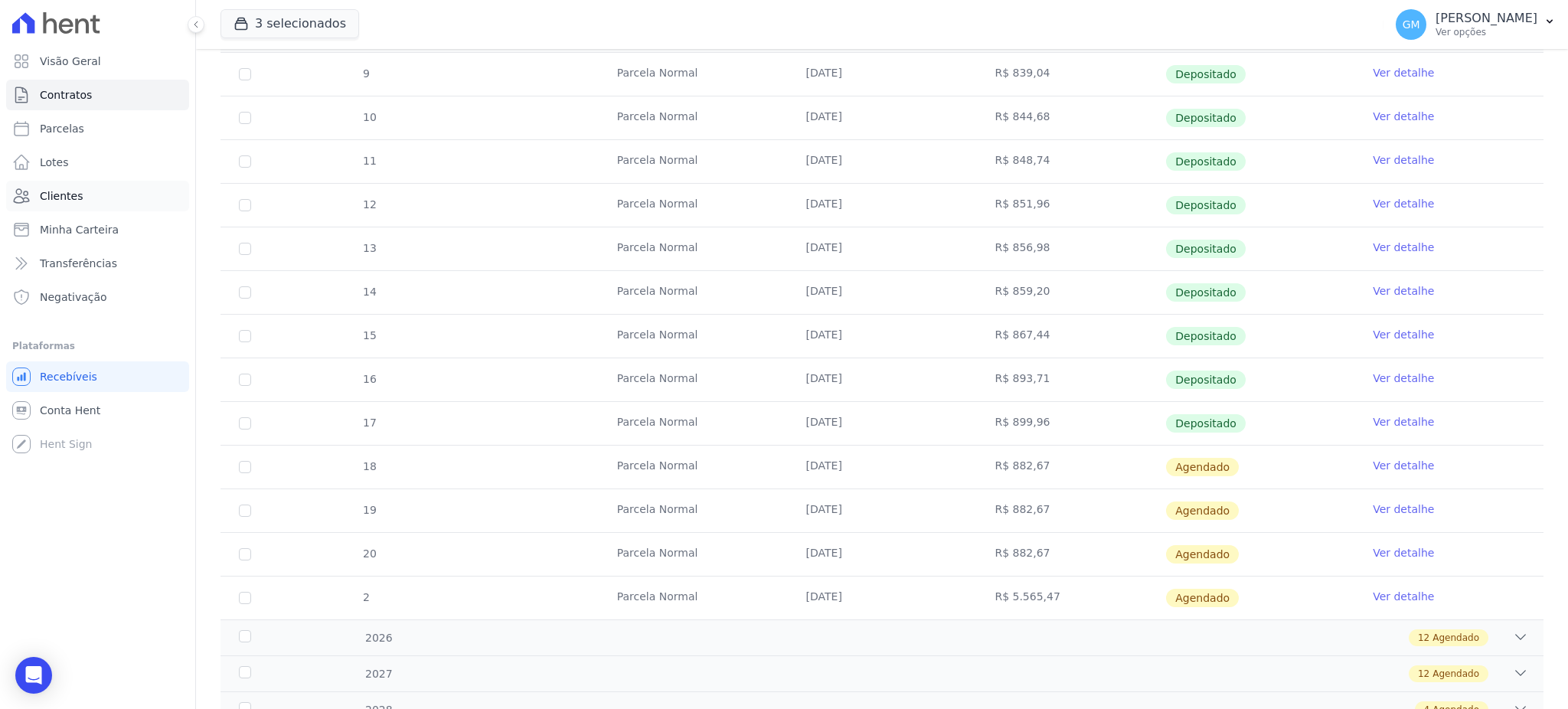
click at [128, 205] on link "Clientes" at bounding box center [98, 196] width 183 height 31
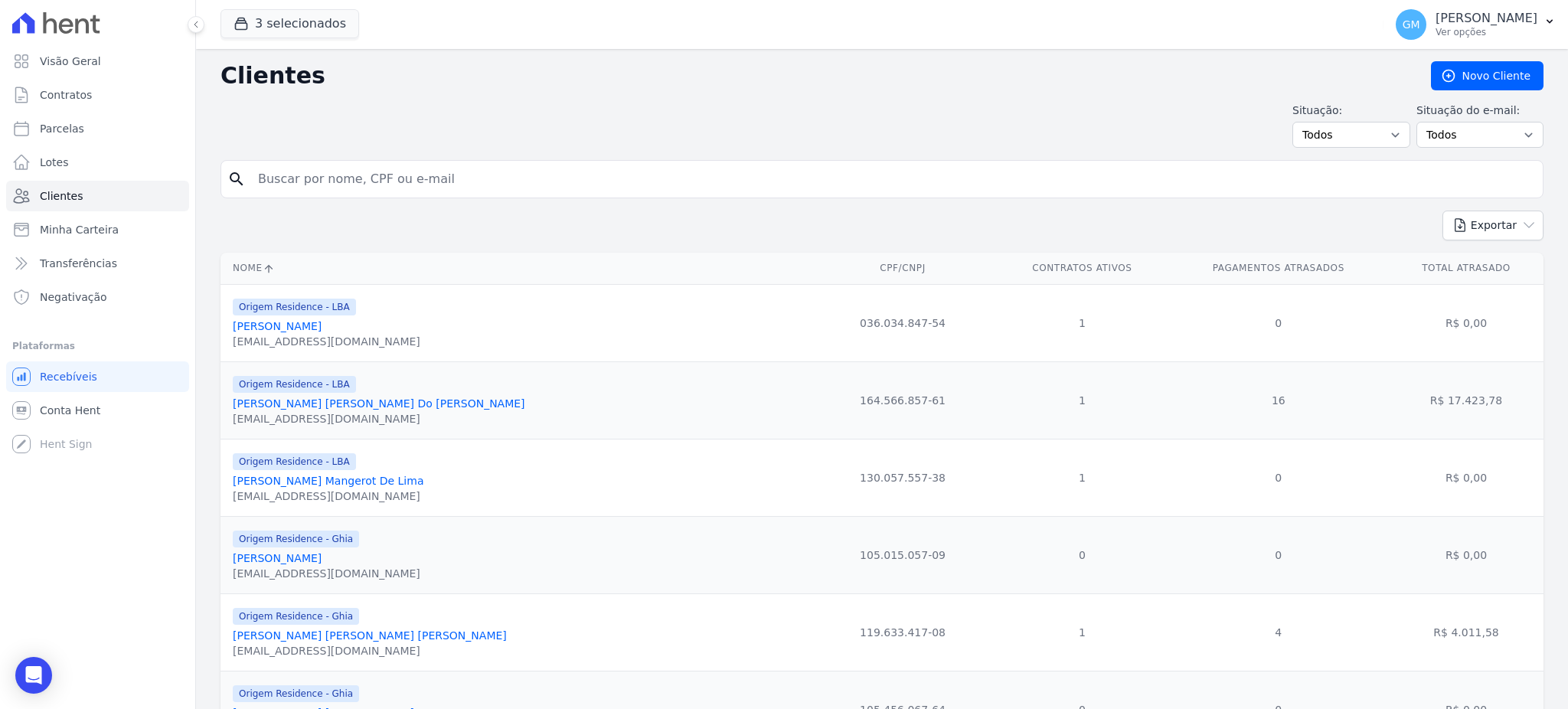
drag, startPoint x: 128, startPoint y: 20, endPoint x: 627, endPoint y: 180, distance: 524.0
click at [627, 180] on input "search" at bounding box center [893, 179] width 1288 height 31
type input "[PERSON_NAME] FRANCISCO [PERSON_NAME] FILHO"
drag, startPoint x: 337, startPoint y: 178, endPoint x: 222, endPoint y: 178, distance: 115.0
click at [222, 178] on div "search [PERSON_NAME] FRANCISCO [PERSON_NAME] FILHO" at bounding box center [882, 179] width 1323 height 38
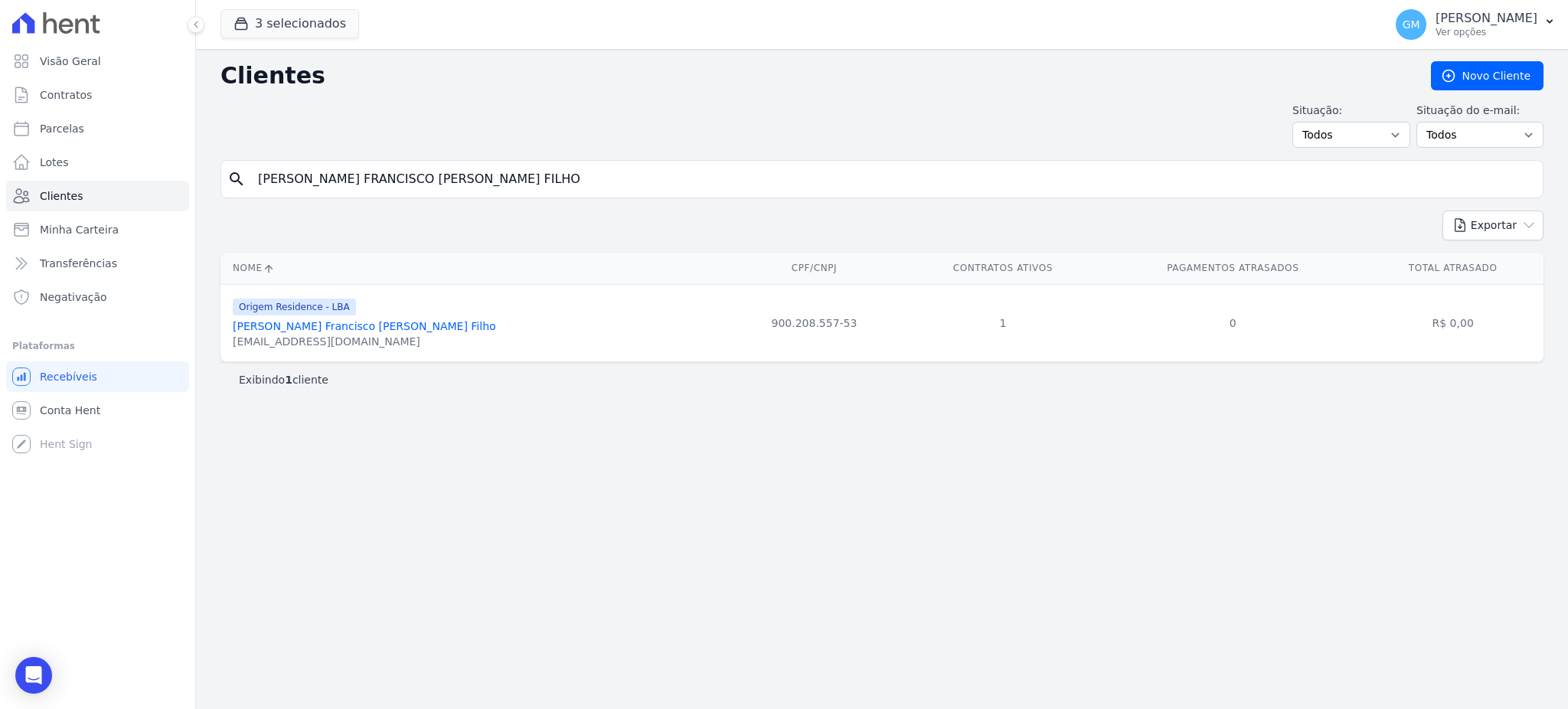
click at [348, 325] on link "[PERSON_NAME] Francisco [PERSON_NAME] Filho" at bounding box center [364, 326] width 264 height 12
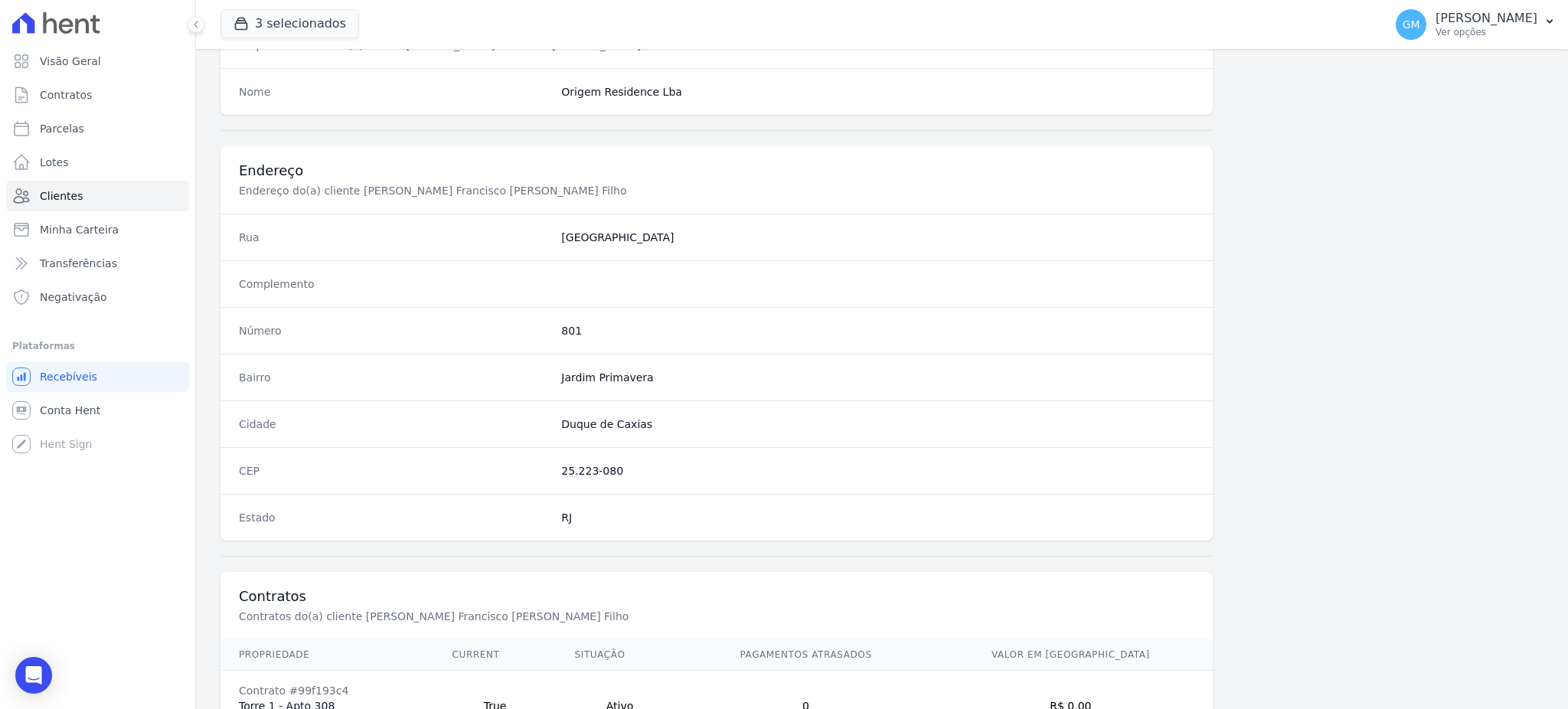
scroll to position [725, 0]
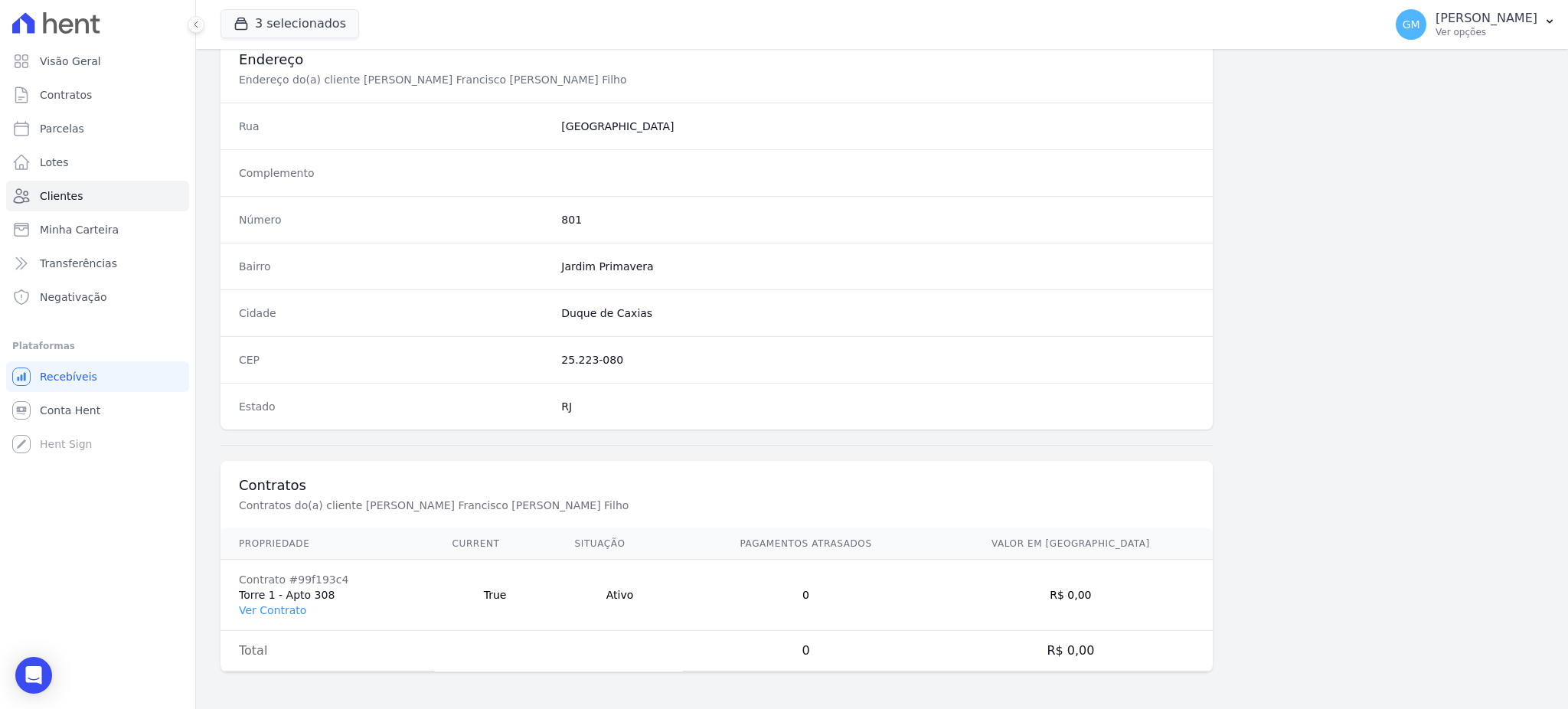
click at [287, 599] on td "Contrato #99f193c4 Torre 1 - Apto 308 Ver Contrato" at bounding box center [327, 595] width 213 height 71
click at [281, 612] on link "Ver Contrato" at bounding box center [272, 610] width 67 height 12
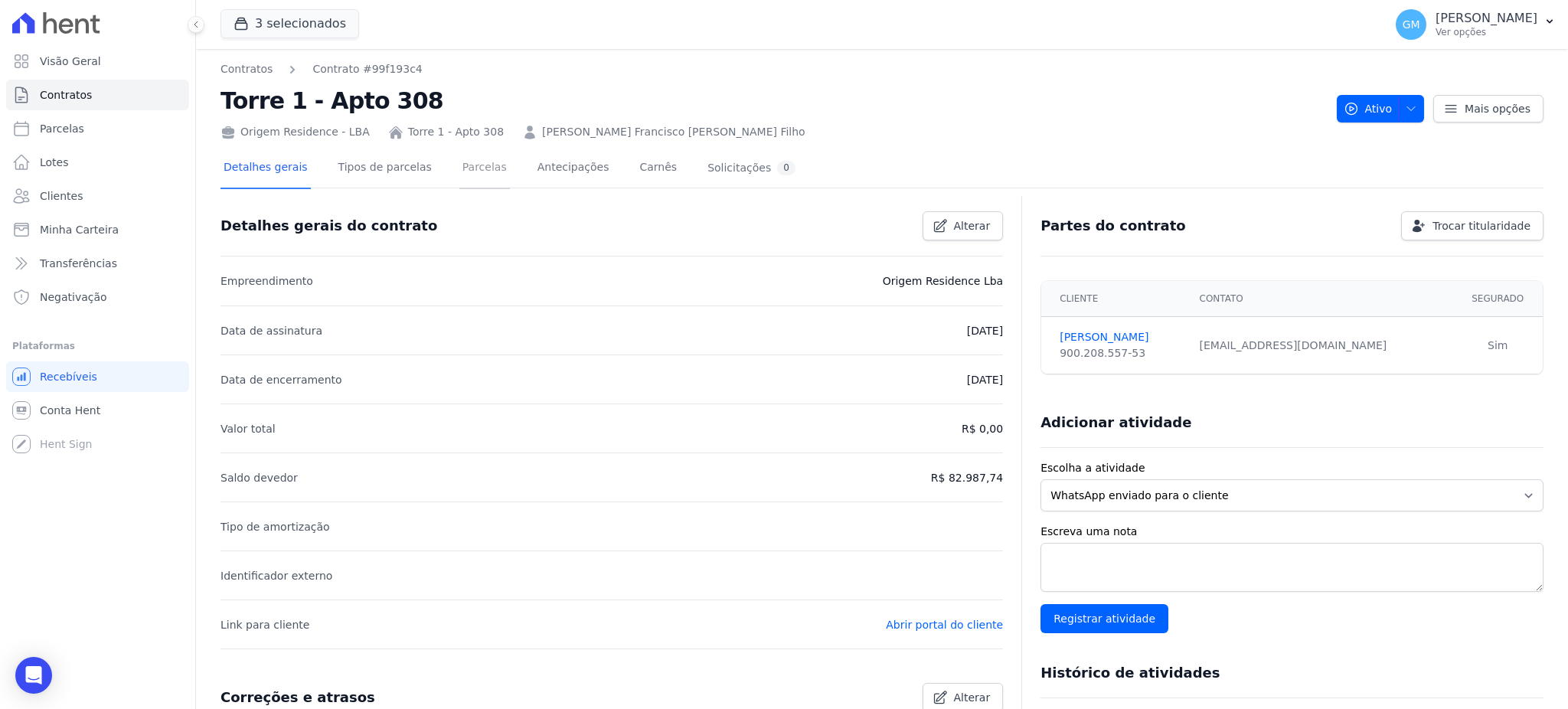
click at [462, 183] on link "Parcelas" at bounding box center [484, 169] width 50 height 41
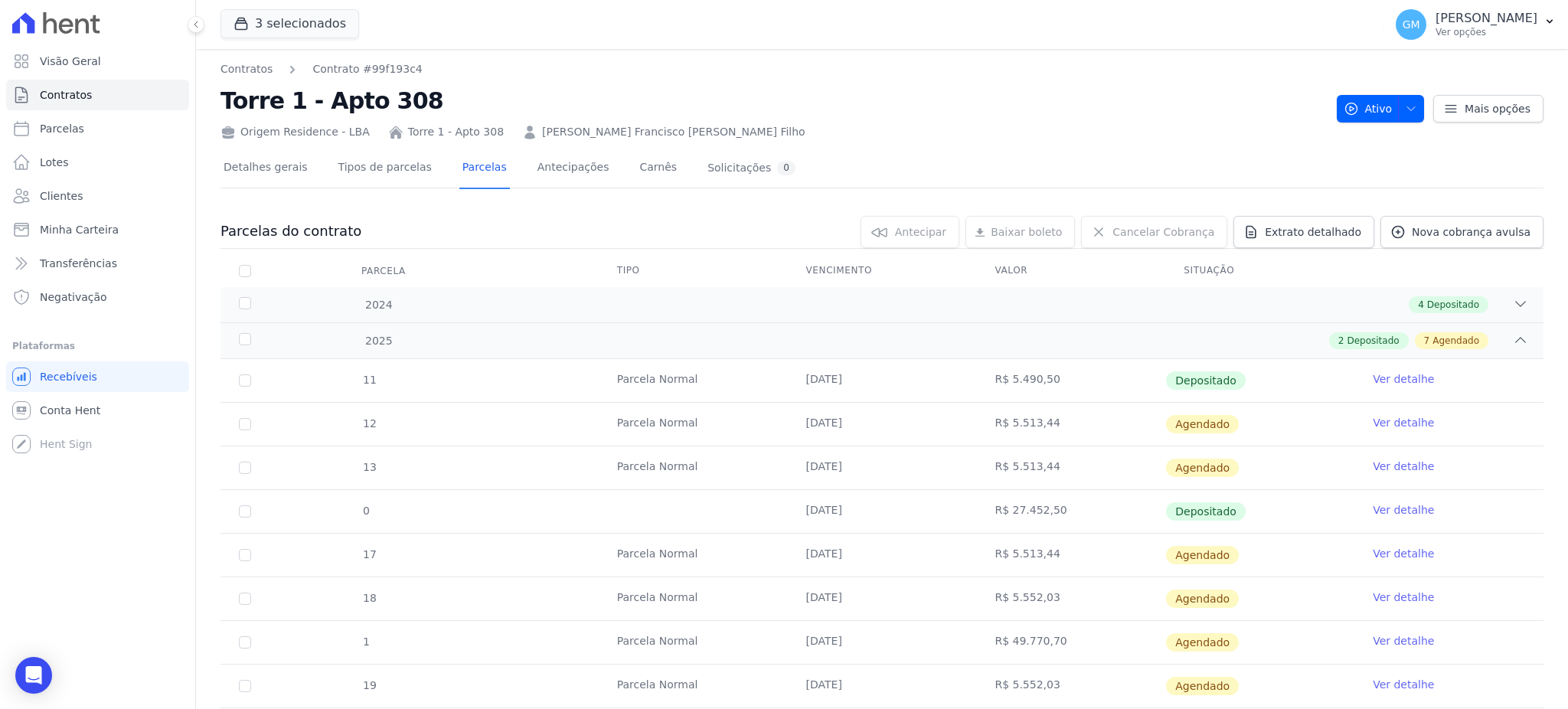
scroll to position [88, 0]
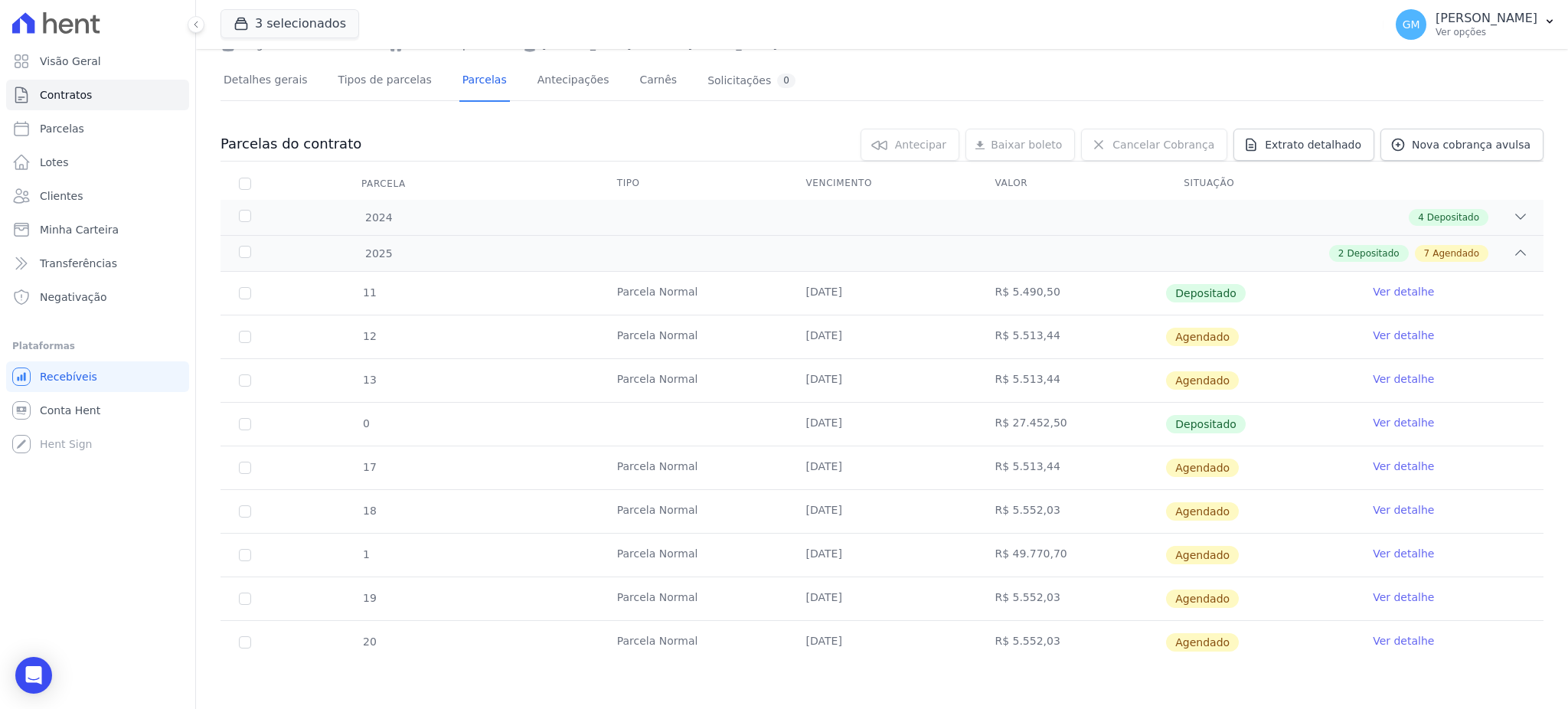
click at [1403, 286] on link "Ver detalhe" at bounding box center [1404, 292] width 61 height 15
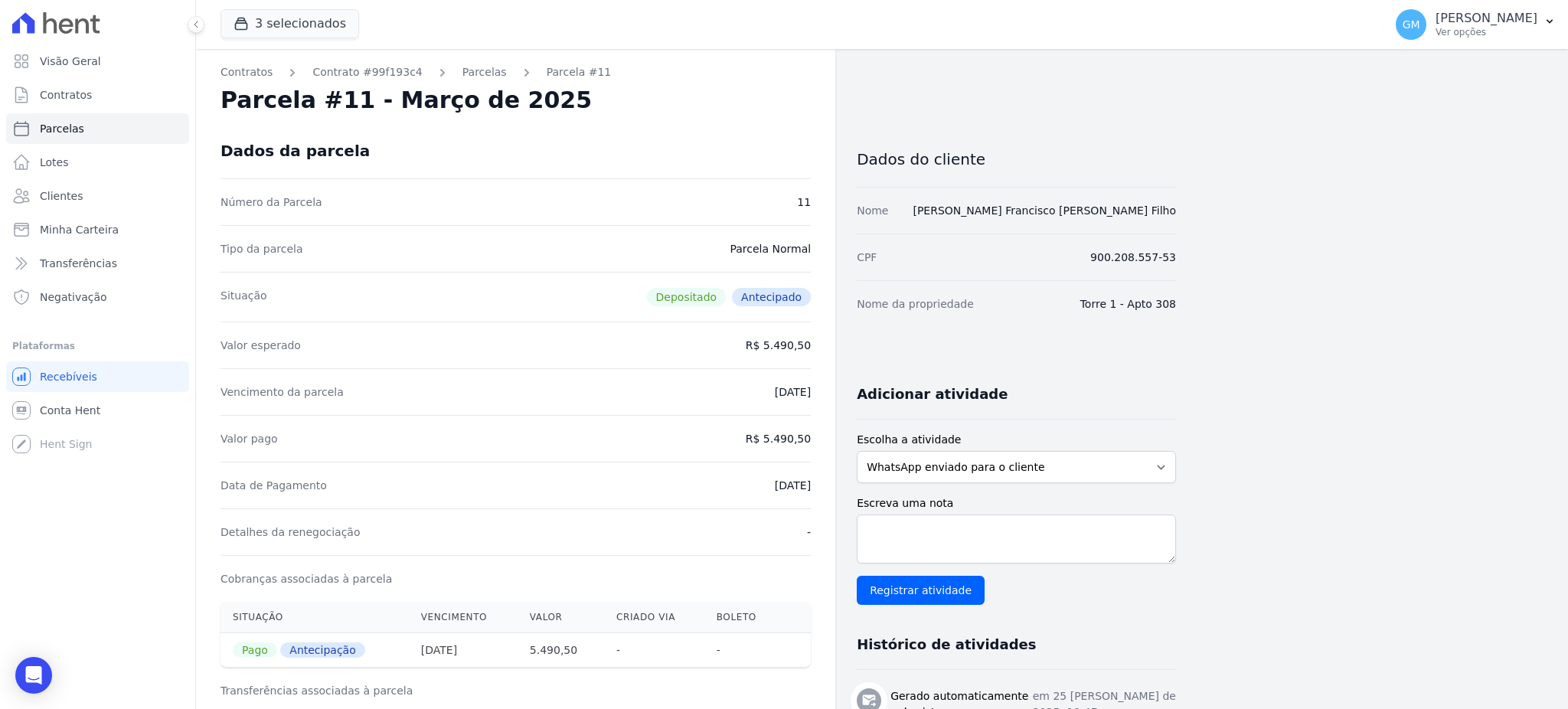
click at [1129, 621] on div "Histórico de atividades" at bounding box center [1016, 645] width 320 height 49
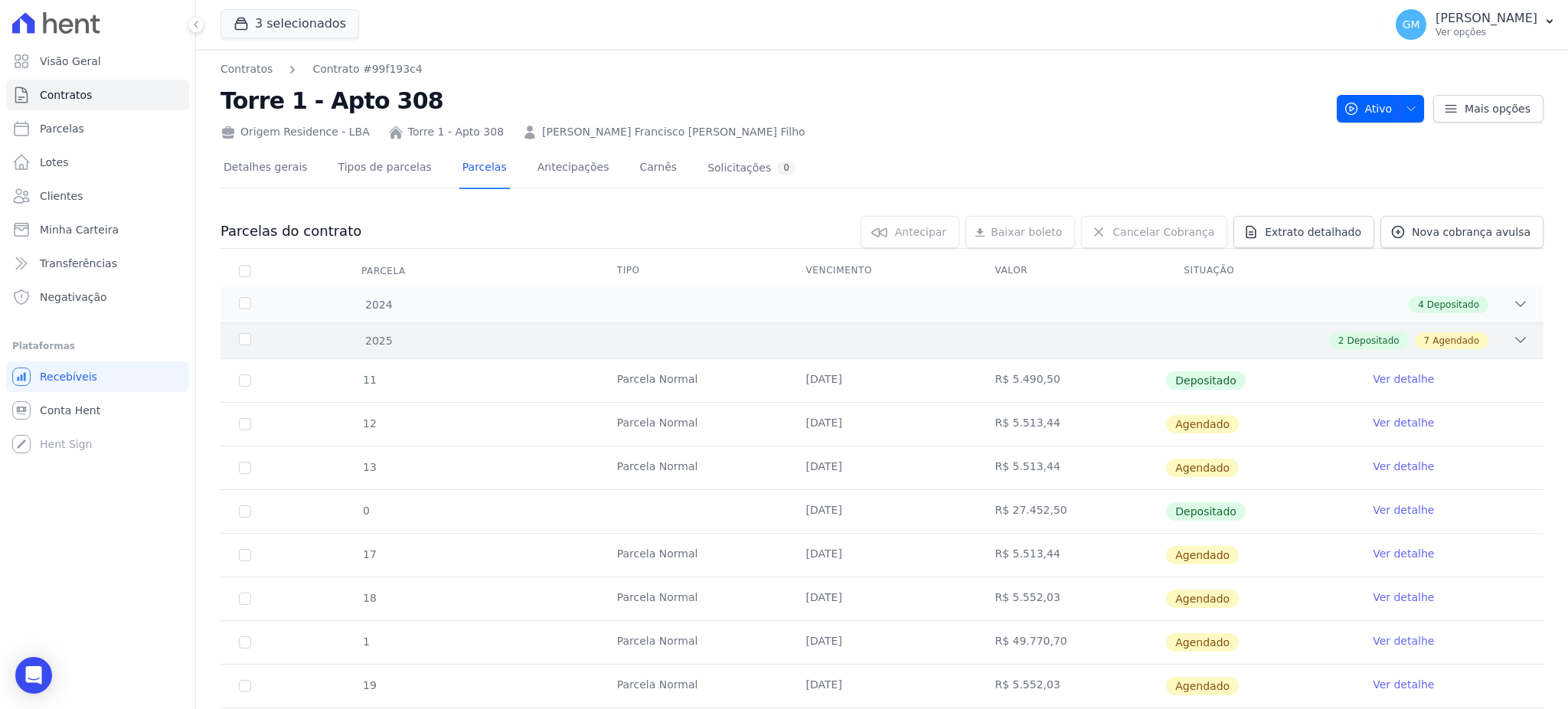
scroll to position [88, 0]
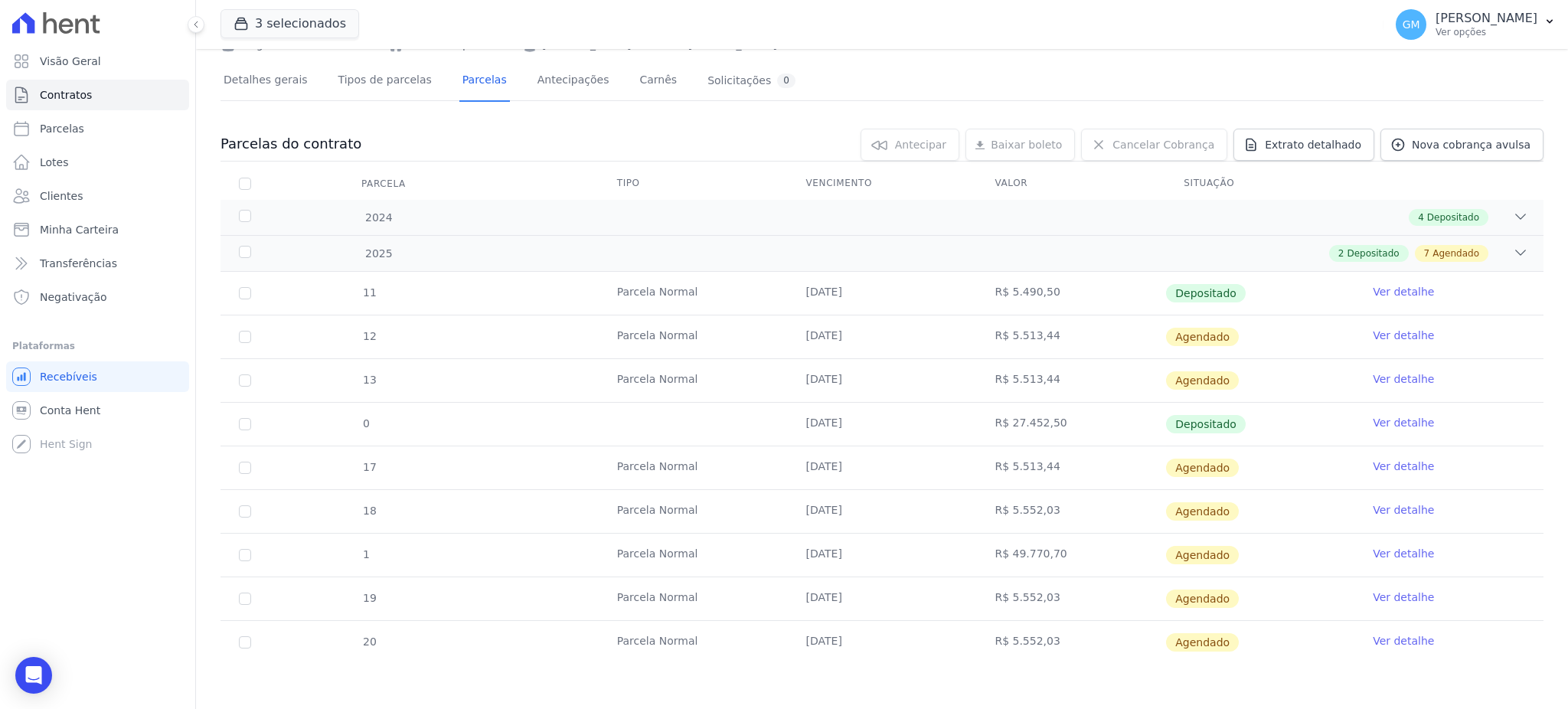
click at [1401, 294] on link "Ver detalhe" at bounding box center [1404, 292] width 61 height 15
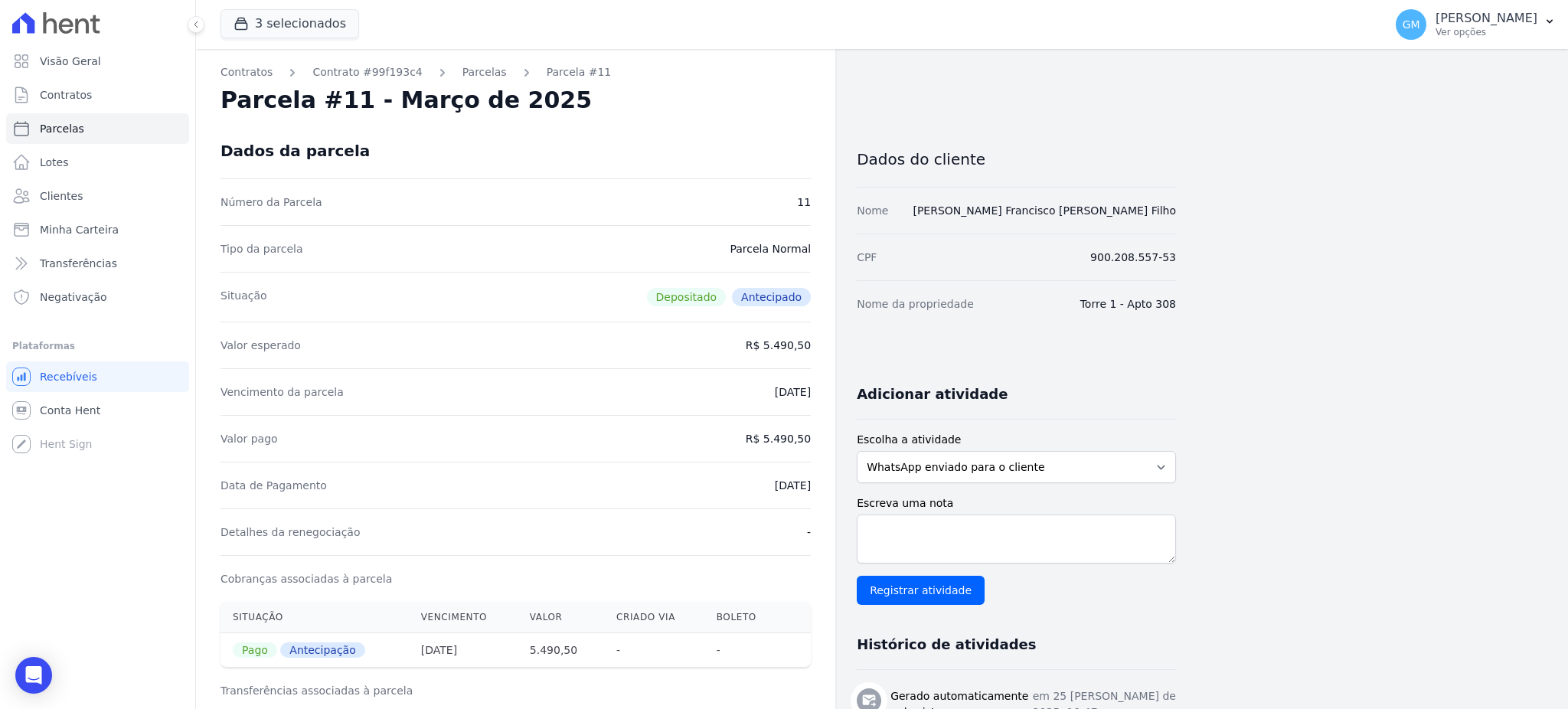
click at [748, 153] on div "Dados da parcela" at bounding box center [516, 150] width 591 height 55
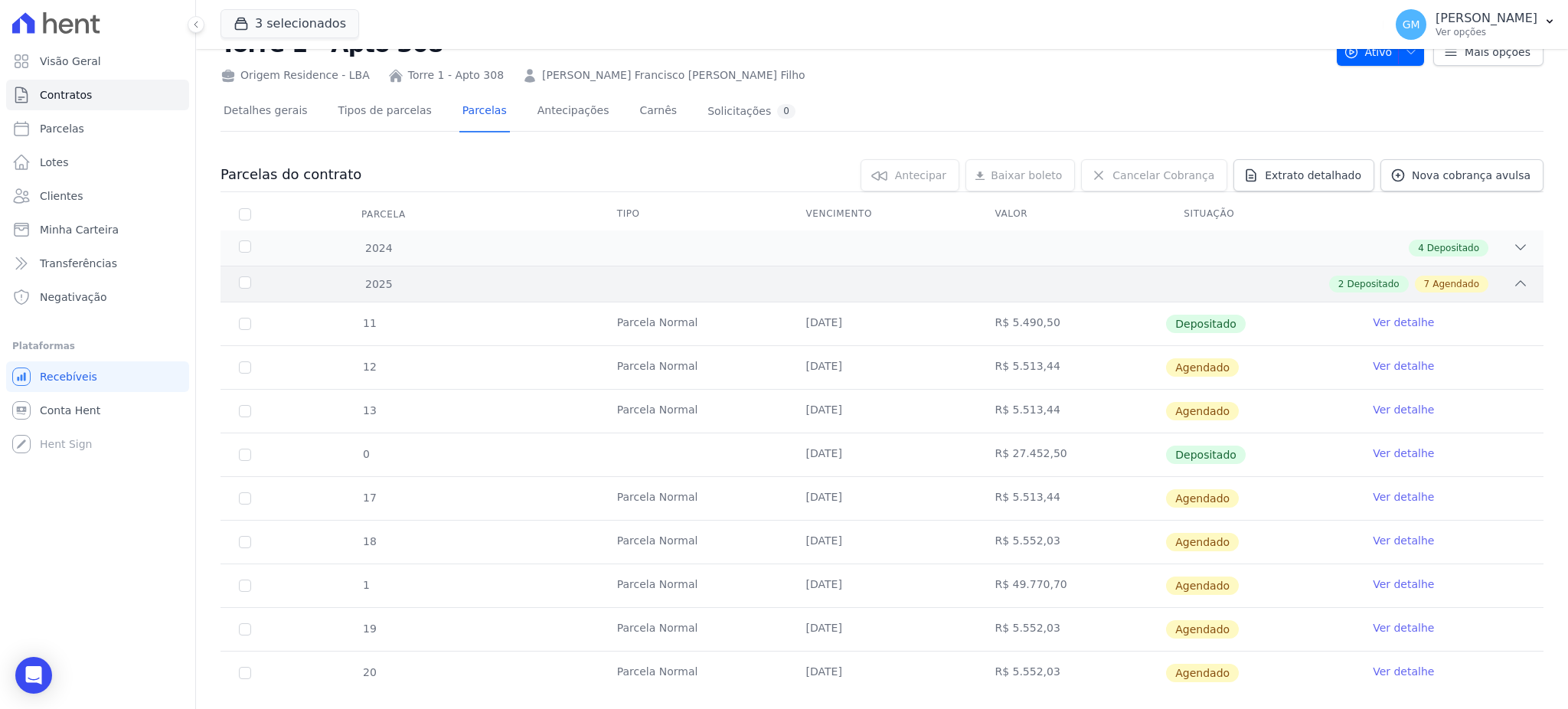
scroll to position [88, 0]
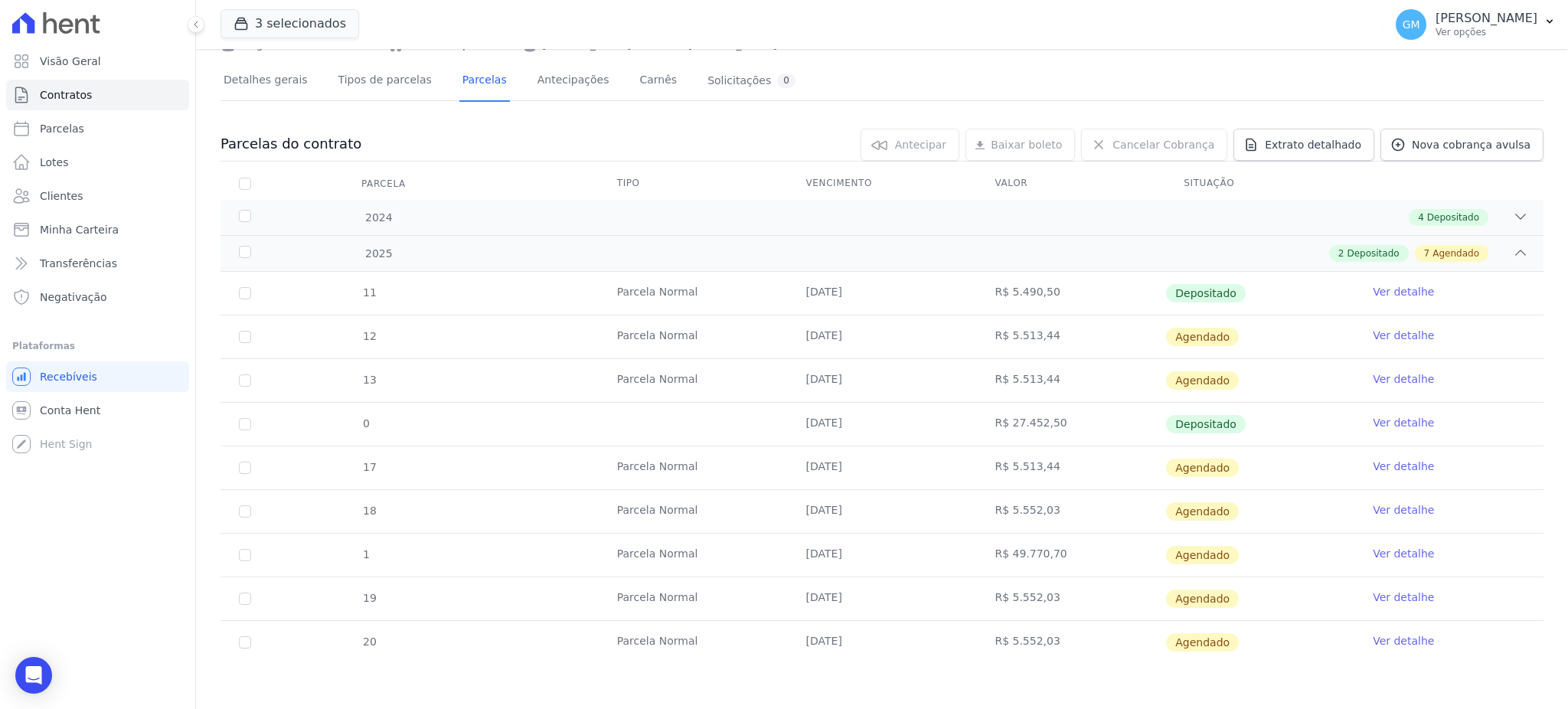
drag, startPoint x: 782, startPoint y: 342, endPoint x: 846, endPoint y: 365, distance: 68.0
click at [871, 353] on td "[DATE]" at bounding box center [882, 337] width 189 height 43
drag, startPoint x: 784, startPoint y: 372, endPoint x: 818, endPoint y: 421, distance: 59.6
click at [847, 380] on td "[DATE]" at bounding box center [882, 380] width 189 height 43
drag, startPoint x: 788, startPoint y: 460, endPoint x: 961, endPoint y: 486, distance: 174.9
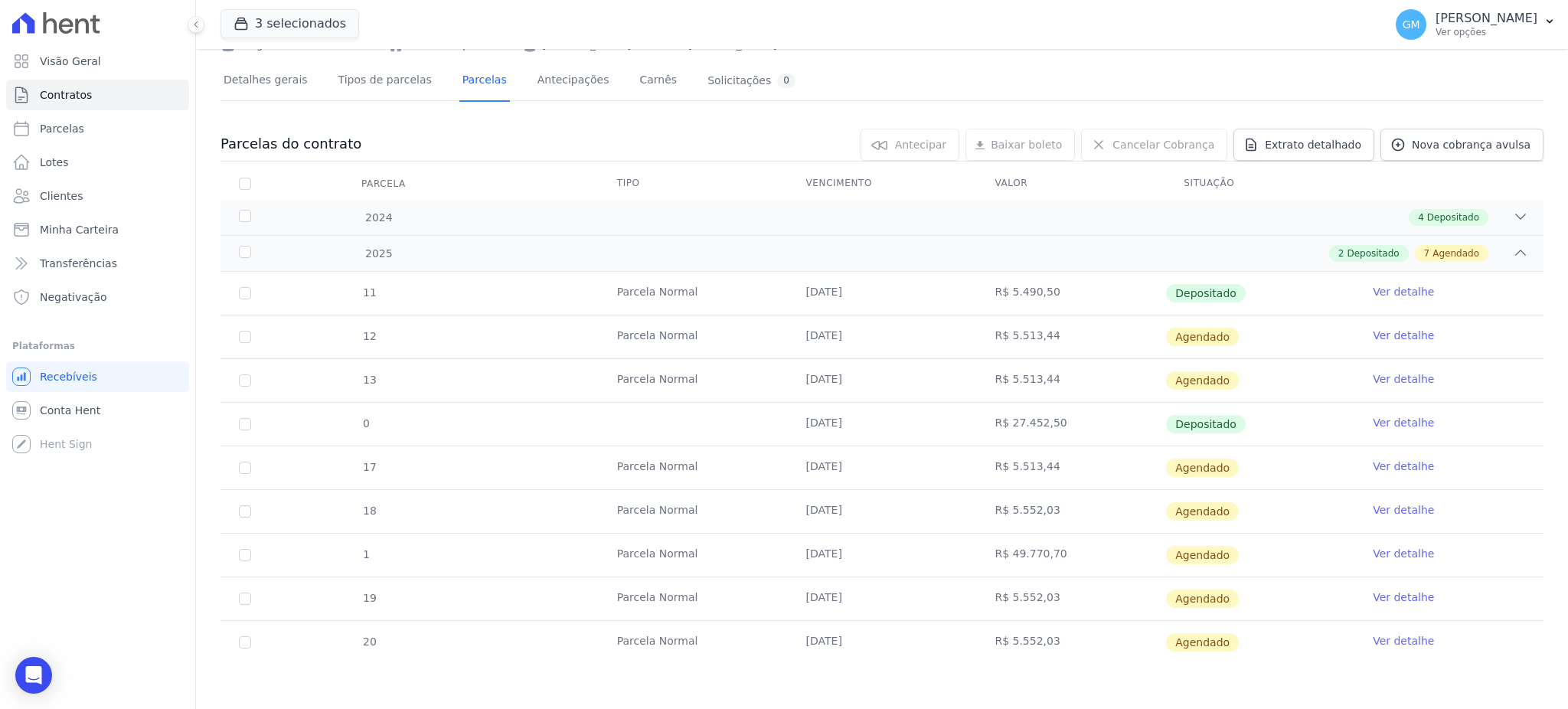
click at [961, 486] on td "[DATE]" at bounding box center [882, 468] width 189 height 43
click at [1380, 335] on link "Ver detalhe" at bounding box center [1404, 335] width 61 height 15
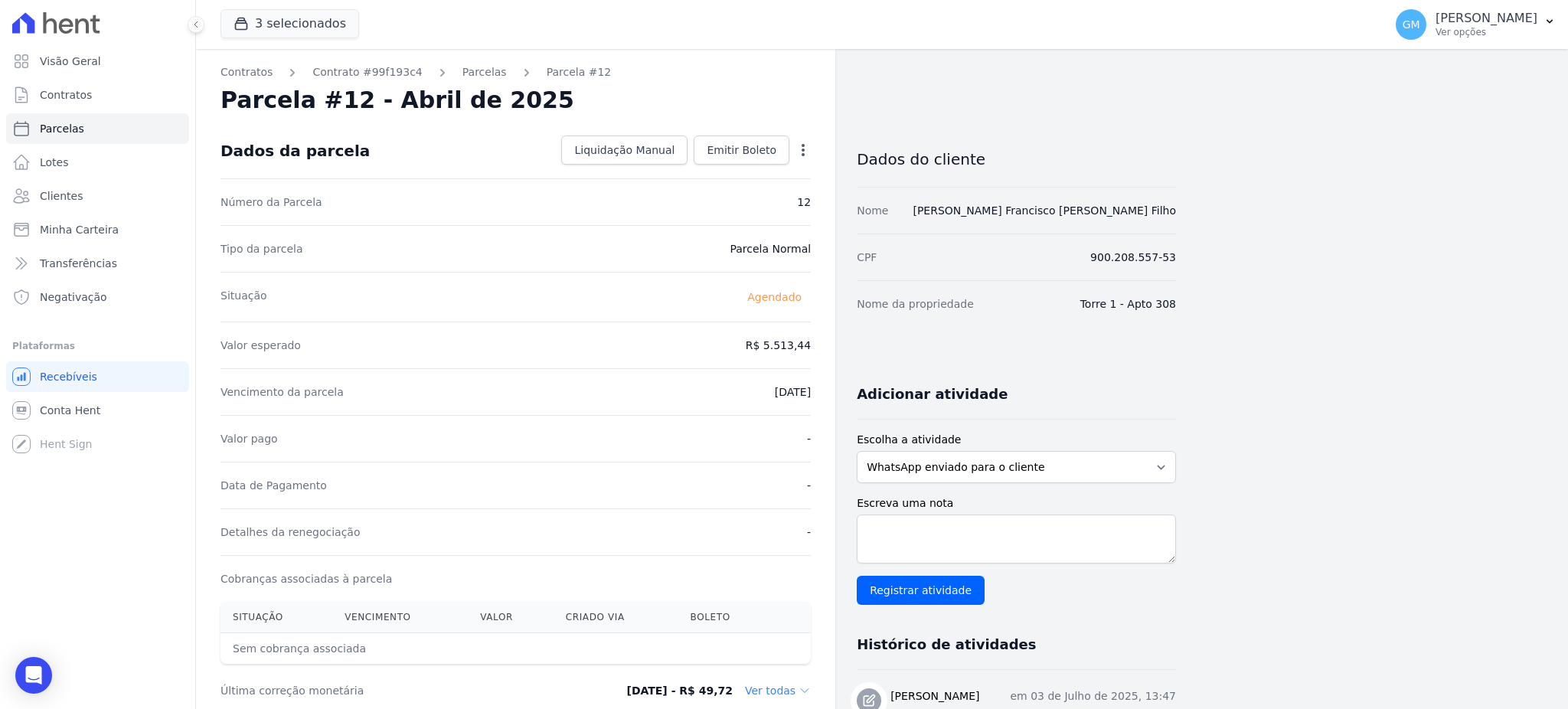
click at [796, 144] on icon "button" at bounding box center [803, 150] width 15 height 15
click at [742, 165] on link "Alterar" at bounding box center [737, 170] width 135 height 28
drag, startPoint x: 747, startPoint y: 347, endPoint x: 825, endPoint y: 354, distance: 78.3
click at [825, 354] on div "Contratos Contrato #99f193c4 Parcelas Parcela #12 Parcela #12 - Abril de 2025 C…" at bounding box center [515, 557] width 639 height 1016
paste input ".52893"
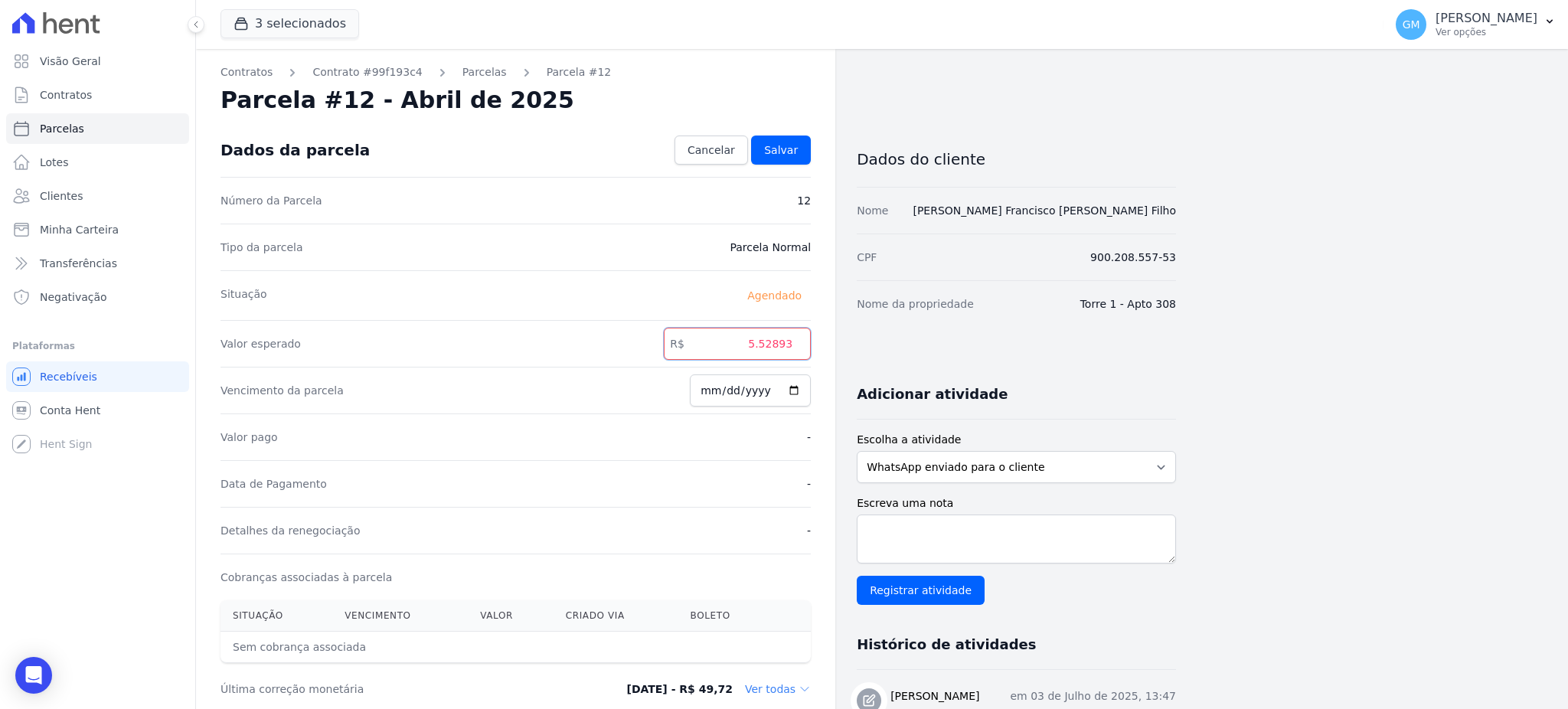
click at [761, 347] on input "5.52893" at bounding box center [738, 344] width 147 height 33
click at [781, 348] on input "552893" at bounding box center [738, 344] width 147 height 33
type input "5528.93"
click at [798, 387] on input "[DATE]" at bounding box center [751, 390] width 121 height 33
type input "[DATE]"
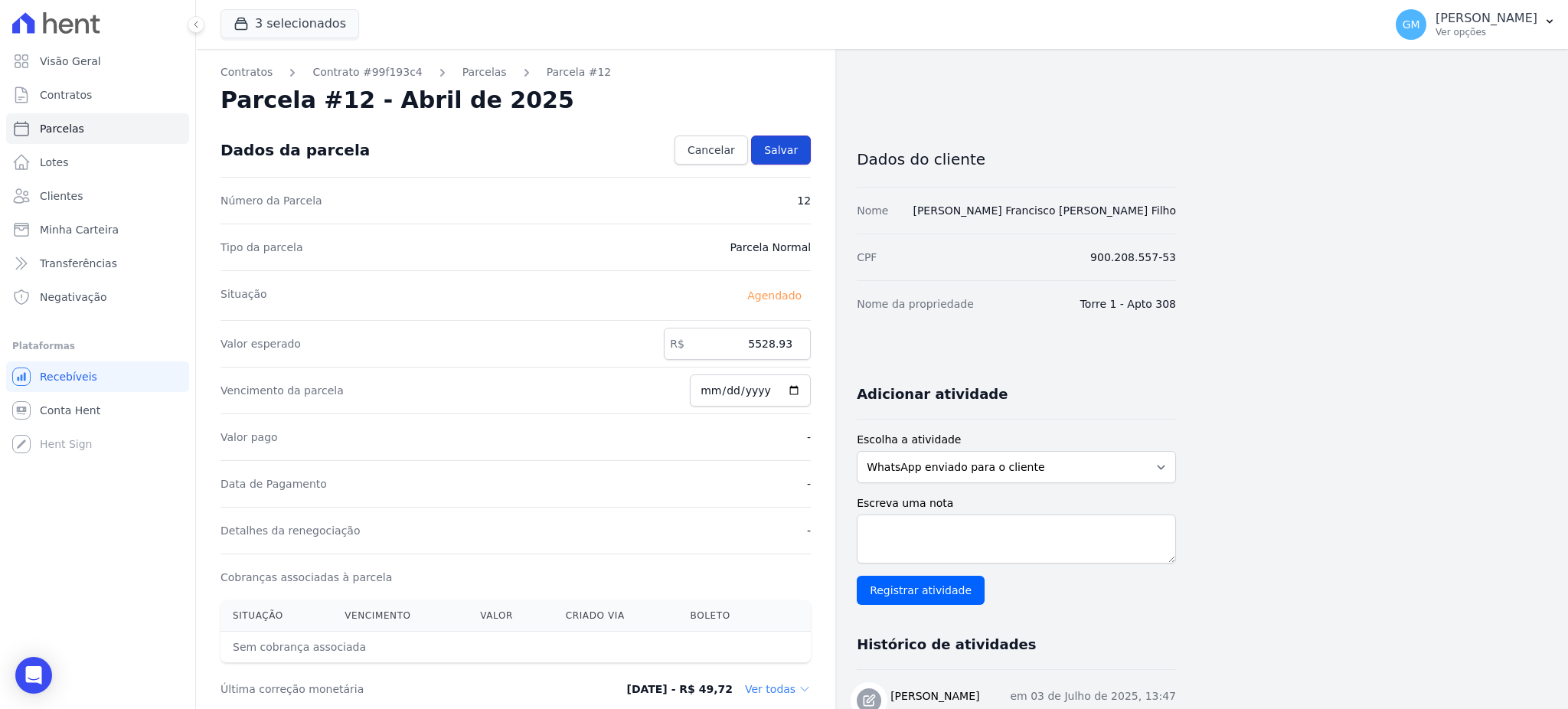
click at [780, 156] on span "Salvar" at bounding box center [781, 150] width 34 height 15
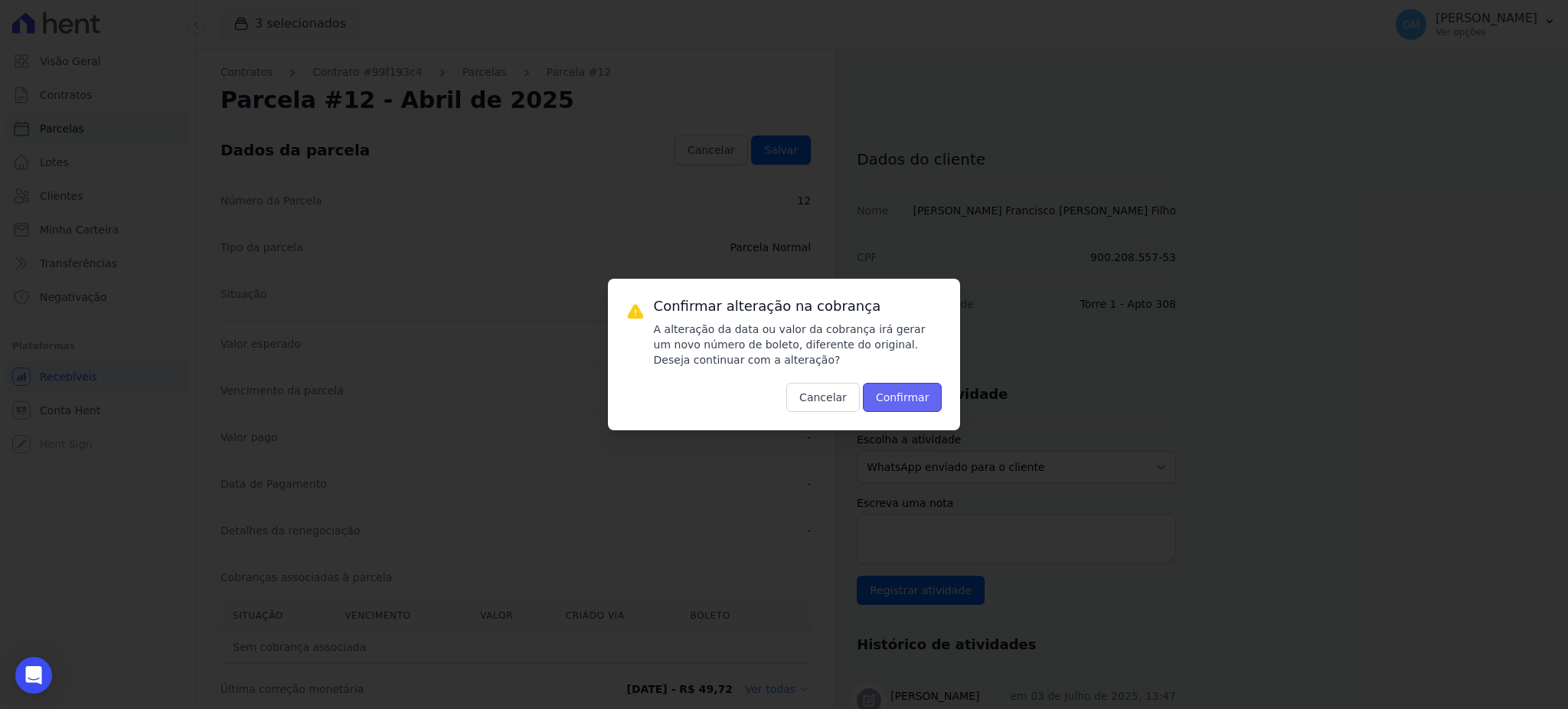
click at [894, 396] on button "Confirmar" at bounding box center [902, 397] width 79 height 29
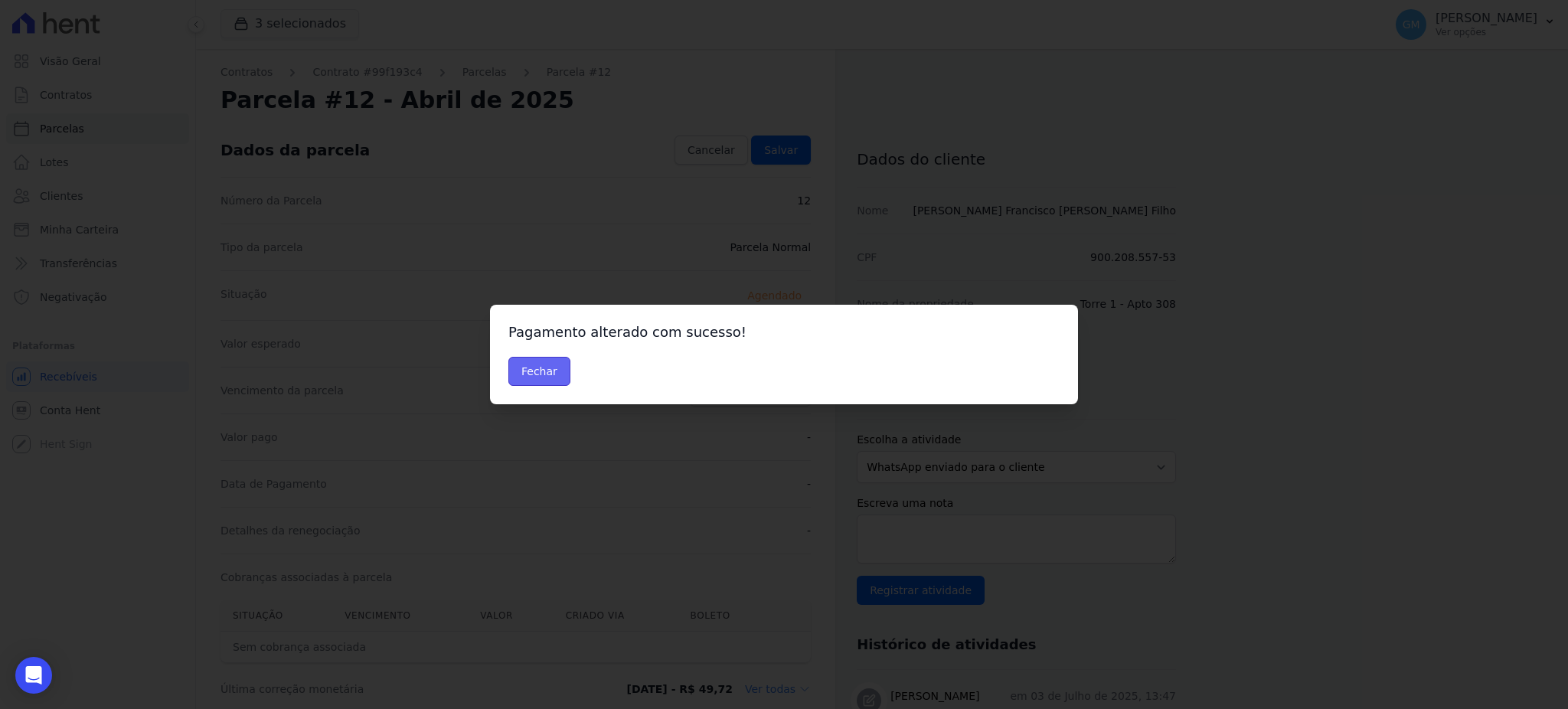
click at [543, 363] on button "Fechar" at bounding box center [539, 371] width 62 height 29
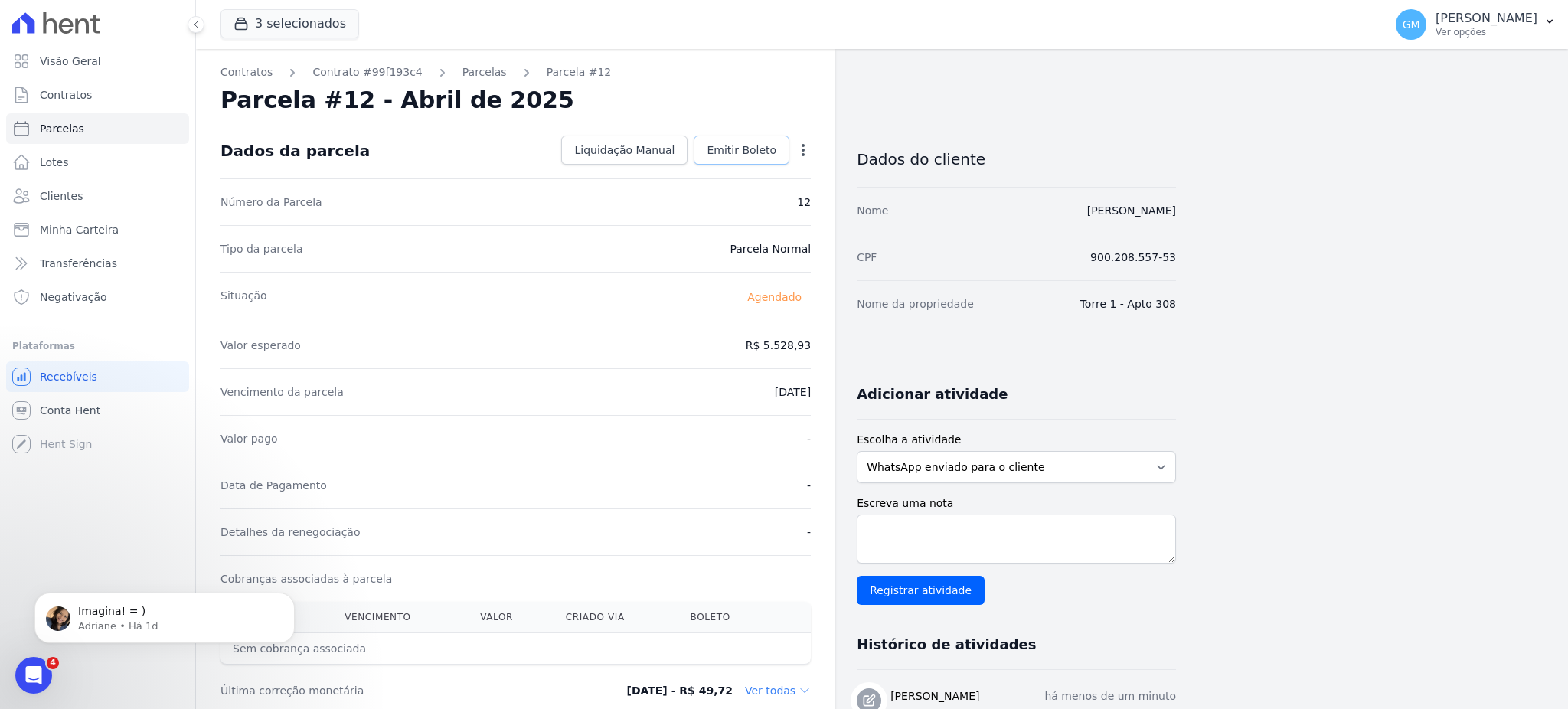
click at [768, 148] on span "Emitir Boleto" at bounding box center [742, 150] width 70 height 15
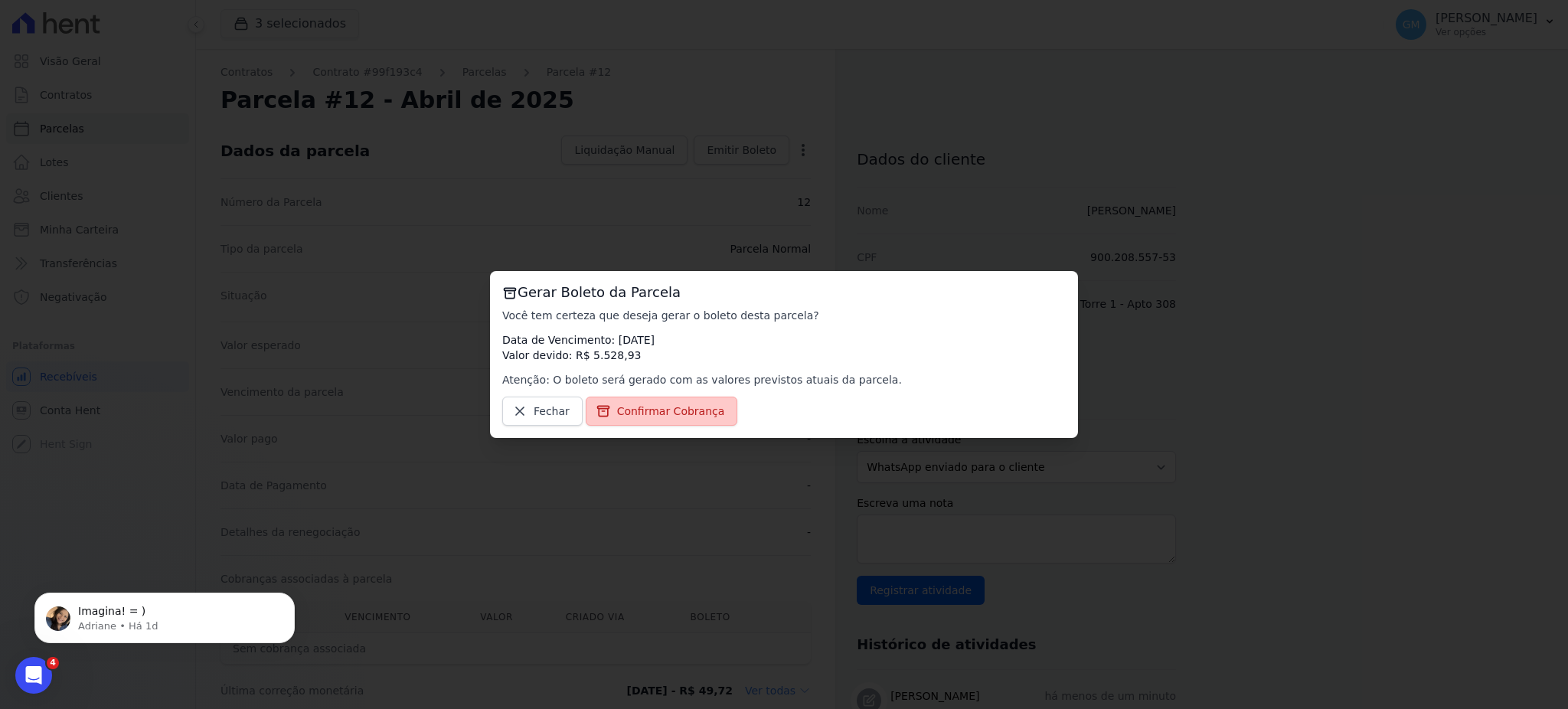
click at [627, 413] on span "Confirmar Cobrança" at bounding box center [671, 411] width 108 height 15
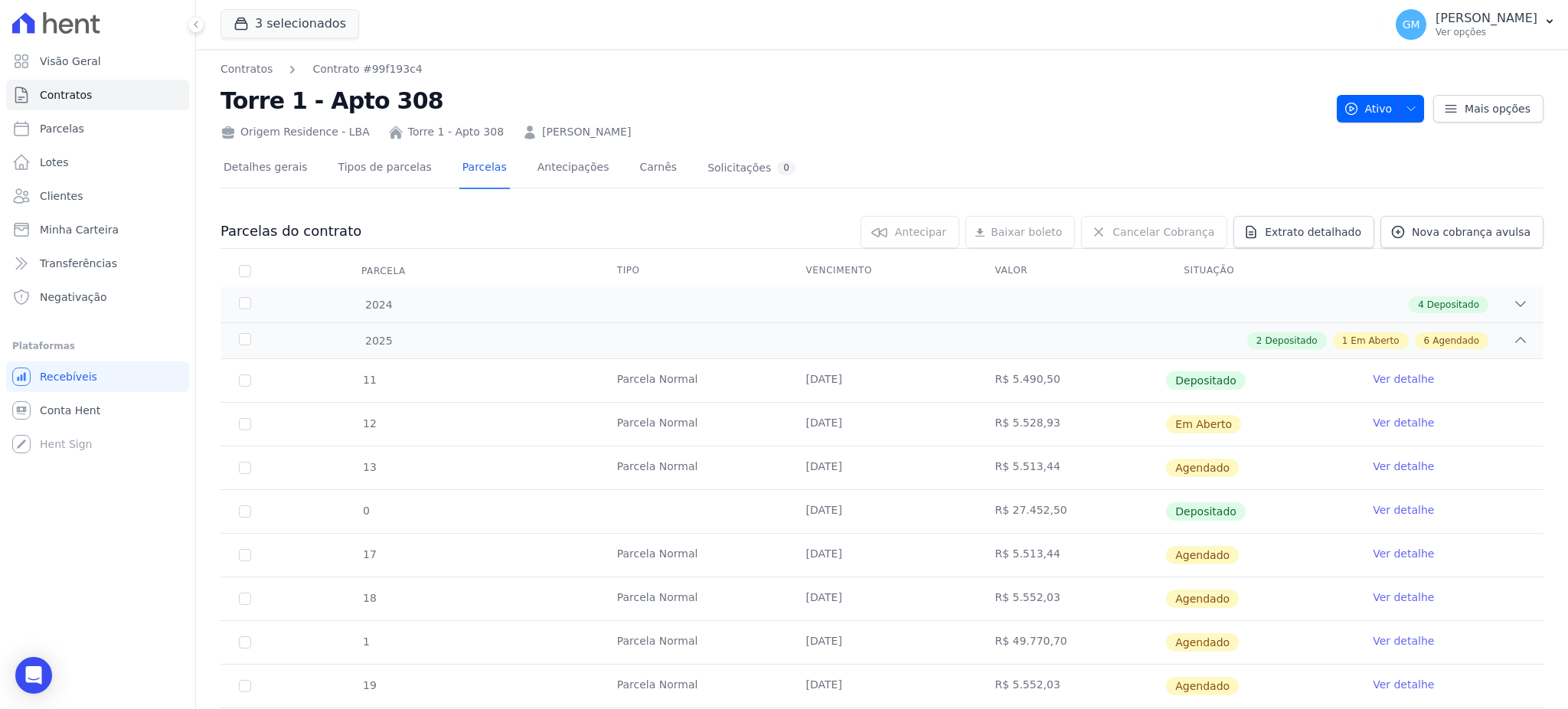
click at [1393, 454] on td "Ver detalhe" at bounding box center [1449, 468] width 189 height 43
click at [1392, 464] on link "Ver detalhe" at bounding box center [1404, 466] width 61 height 15
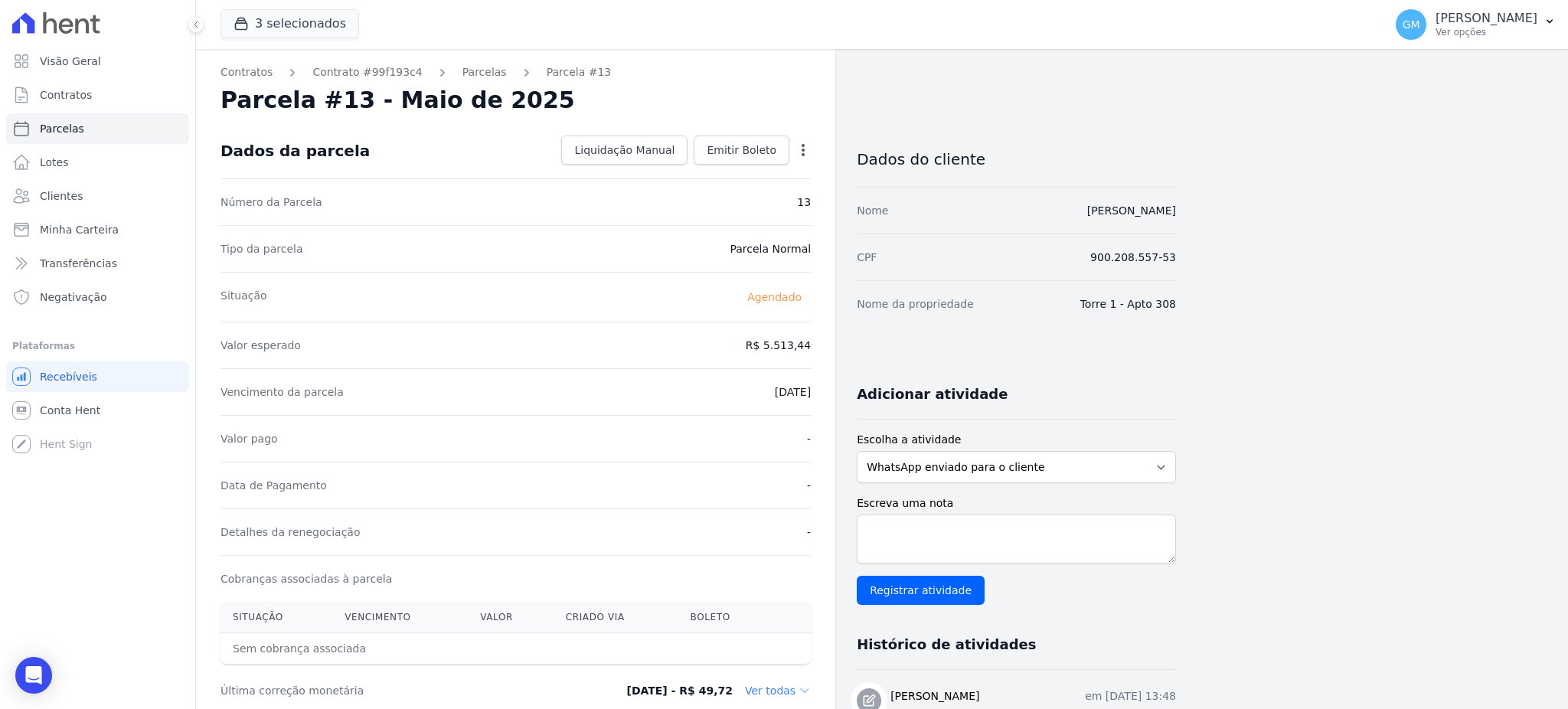
click at [798, 153] on icon "button" at bounding box center [803, 150] width 15 height 15
click at [745, 171] on link "Alterar" at bounding box center [737, 170] width 135 height 28
drag, startPoint x: 757, startPoint y: 341, endPoint x: 811, endPoint y: 345, distance: 54.1
click at [811, 345] on input "5513.44" at bounding box center [738, 344] width 147 height 33
paste input ".52893"
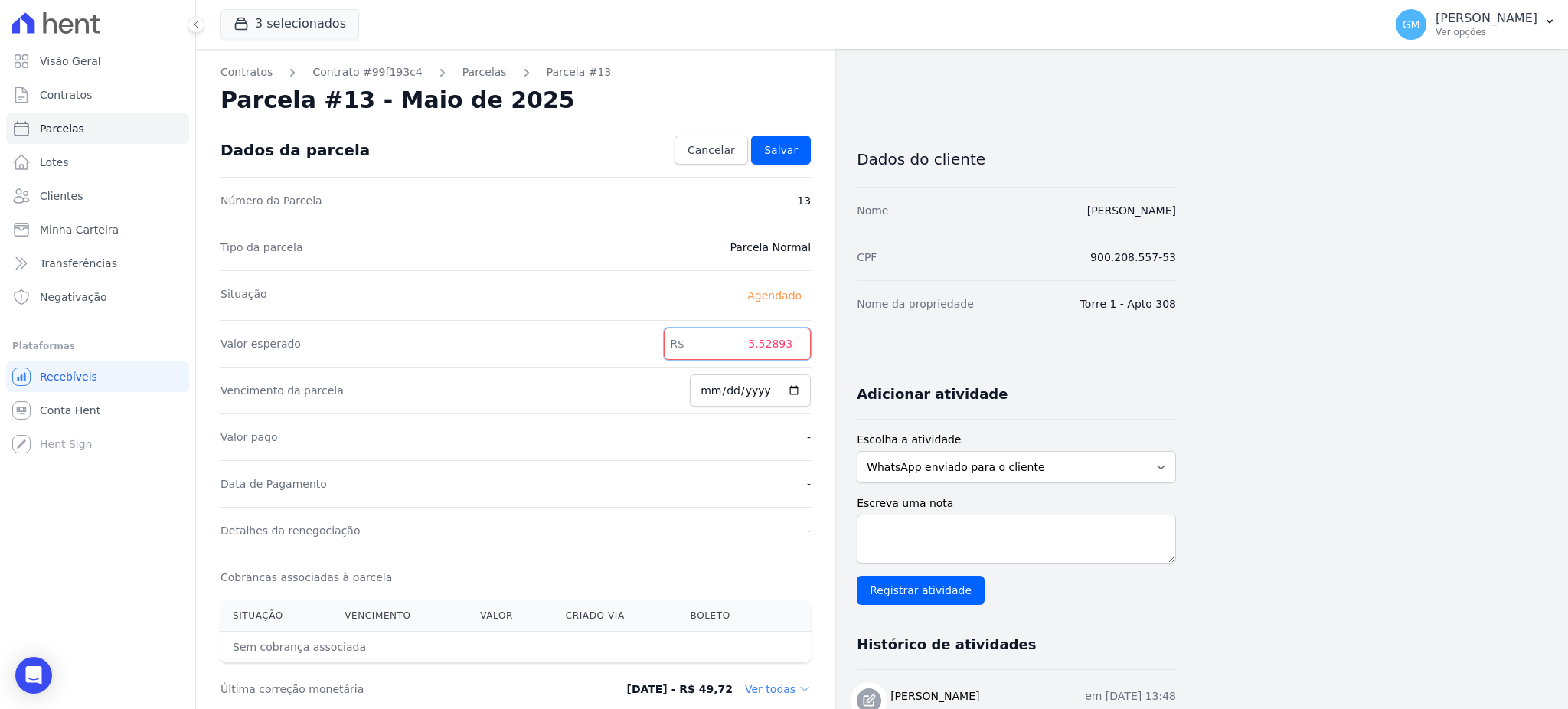
click at [763, 348] on input "5.52893" at bounding box center [738, 344] width 147 height 33
click at [784, 347] on input "552893" at bounding box center [738, 344] width 147 height 33
click at [781, 344] on input "552893" at bounding box center [738, 344] width 147 height 33
type input "5528.93"
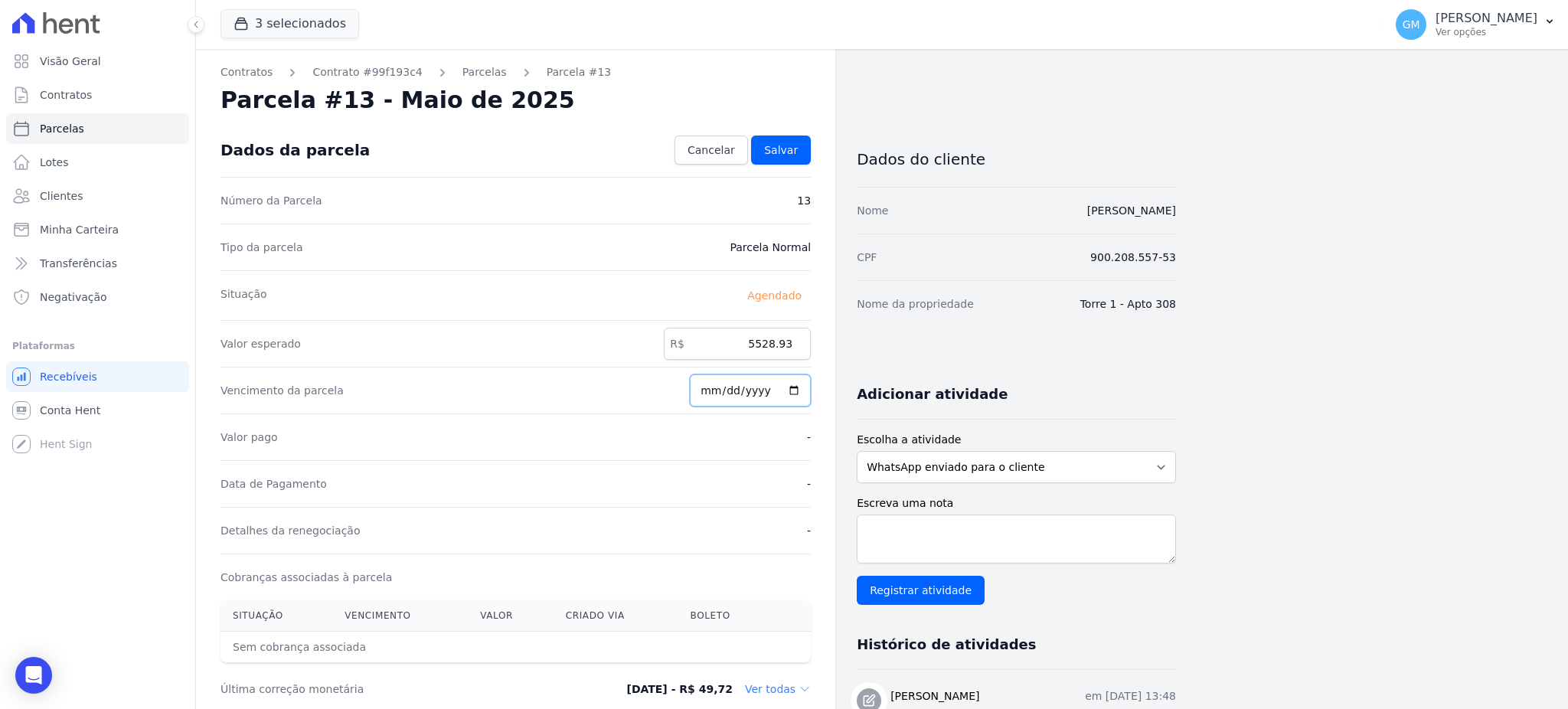
click at [798, 389] on input "[DATE]" at bounding box center [751, 390] width 121 height 33
type input "2025-09-26"
click at [785, 152] on span "Salvar" at bounding box center [781, 150] width 34 height 15
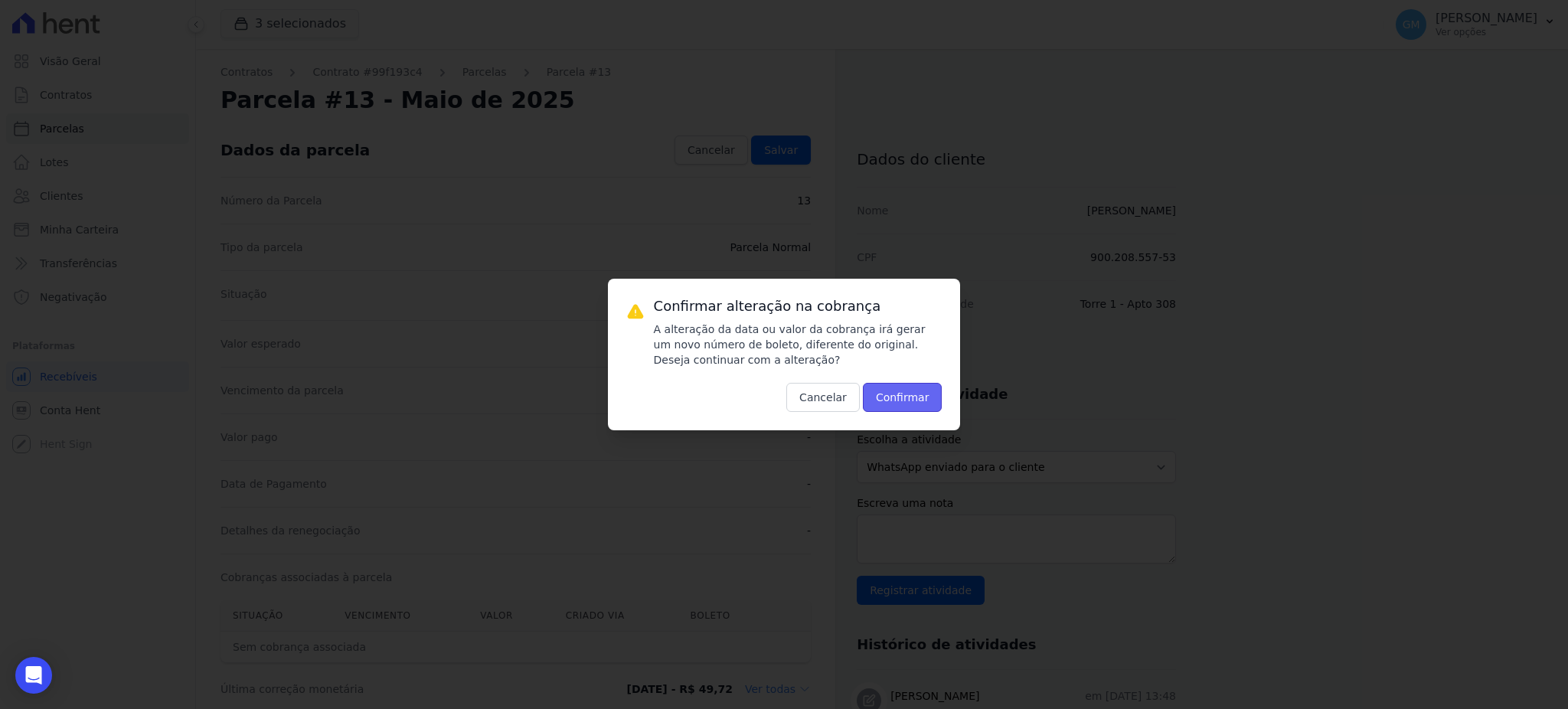
click at [904, 397] on button "Confirmar" at bounding box center [902, 397] width 79 height 29
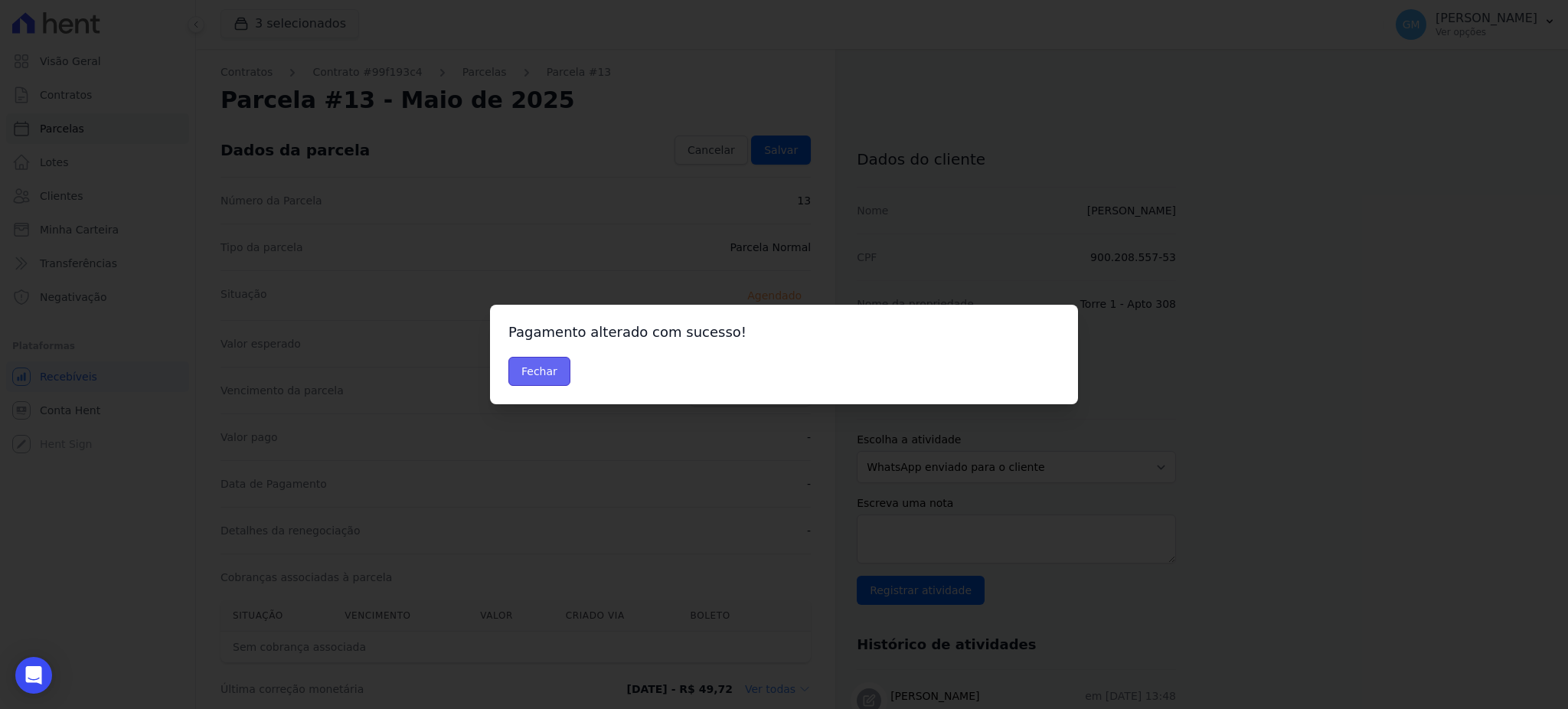
click at [549, 367] on button "Fechar" at bounding box center [539, 371] width 62 height 29
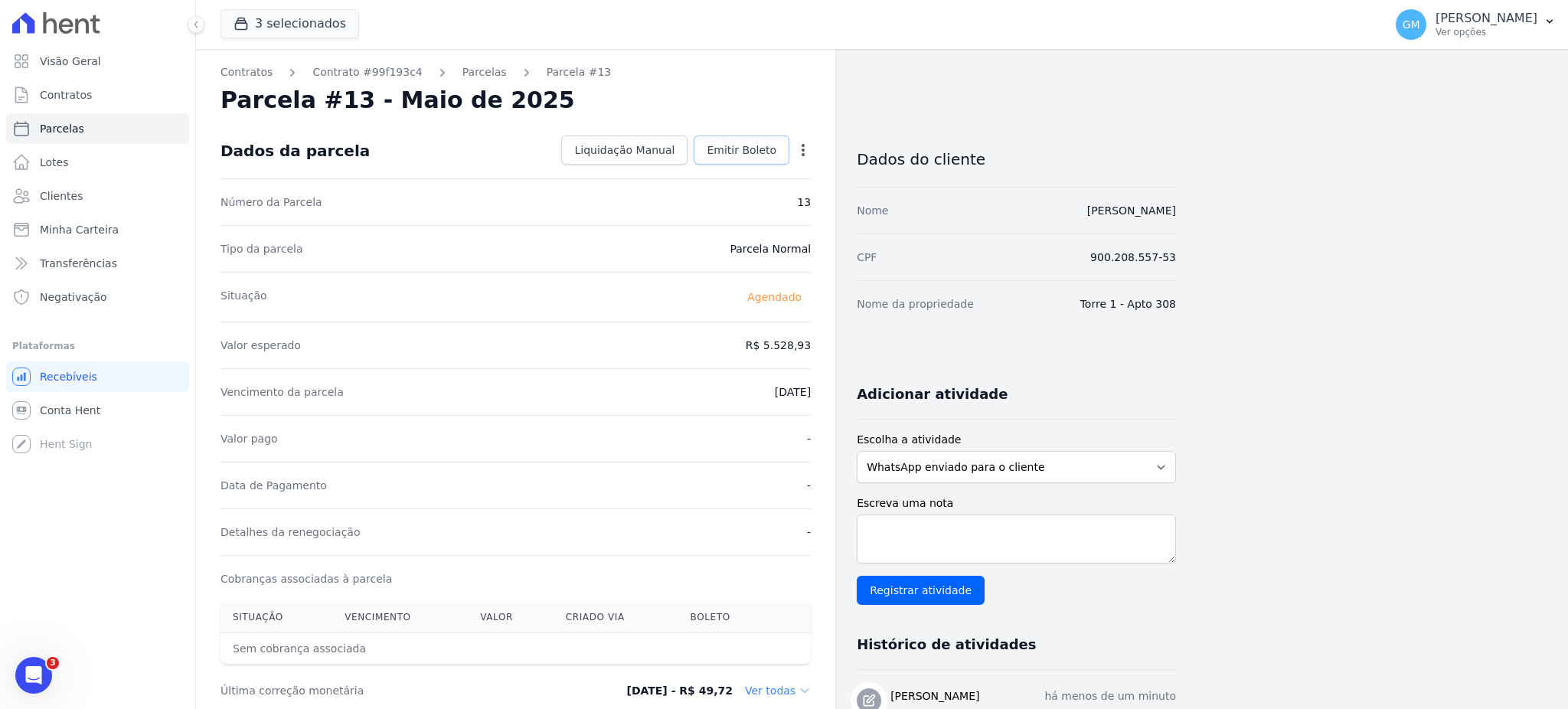
click at [761, 155] on span "Emitir Boleto" at bounding box center [742, 150] width 70 height 15
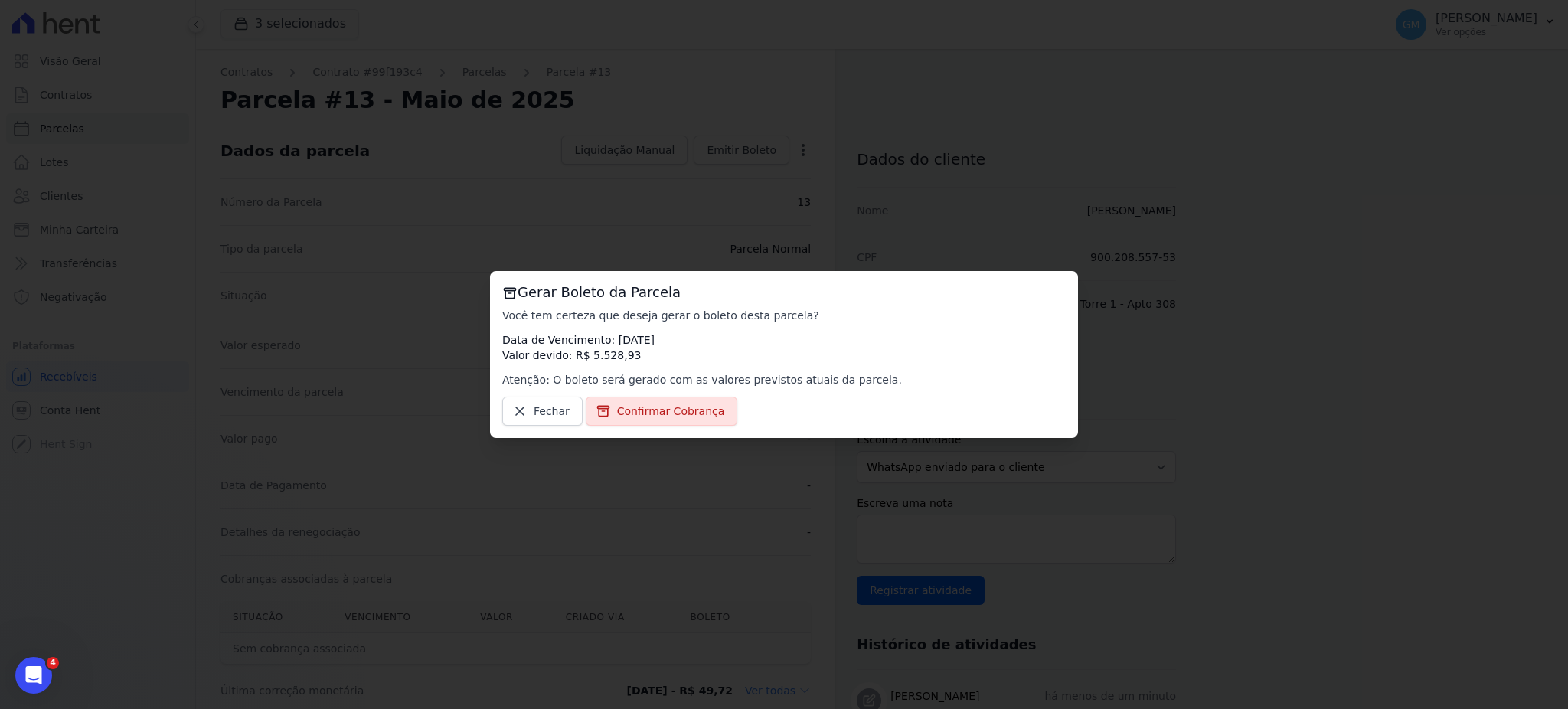
click at [673, 432] on div "Gerar Boleto da Parcela Você tem certeza que deseja gerar o boleto desta parcel…" at bounding box center [784, 354] width 588 height 167
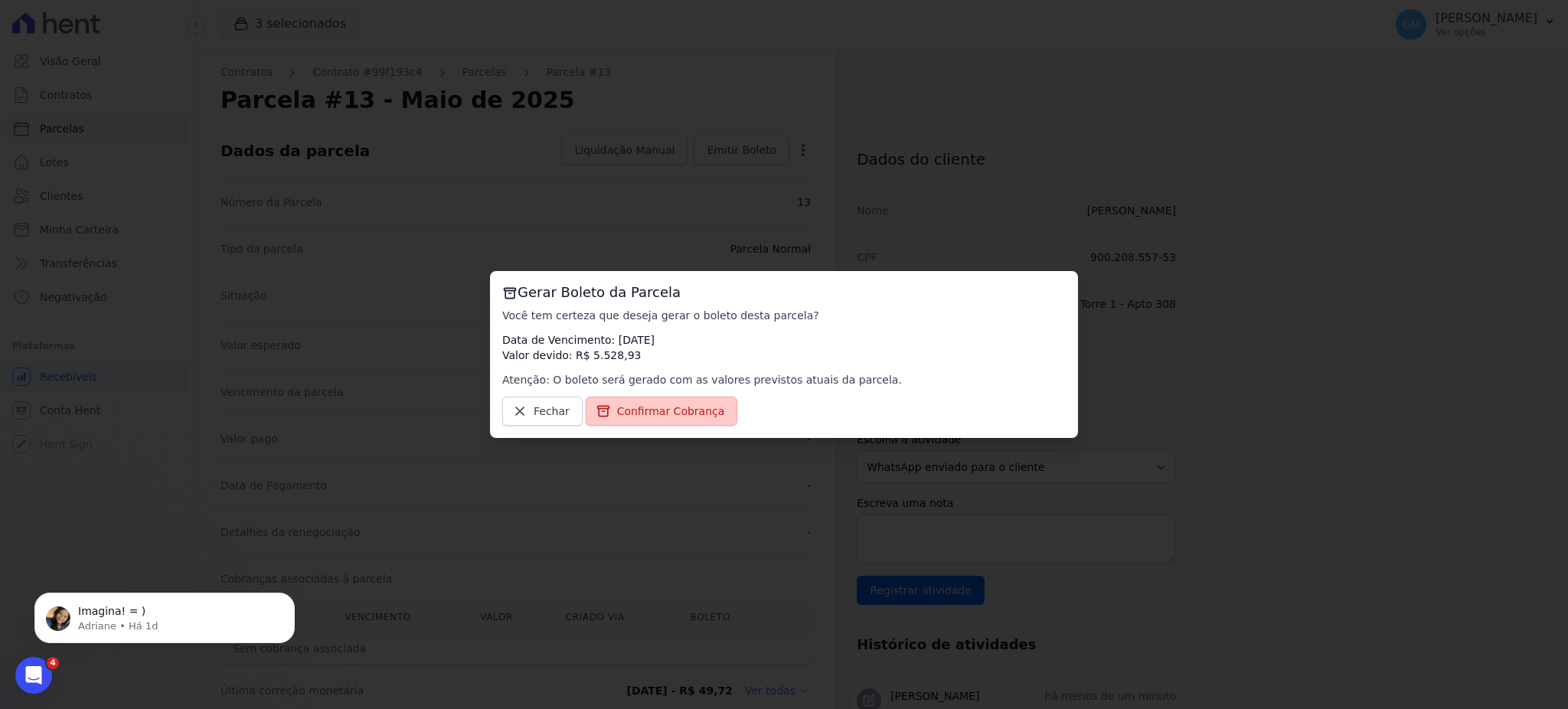
click at [673, 416] on span "Confirmar Cobrança" at bounding box center [671, 411] width 108 height 15
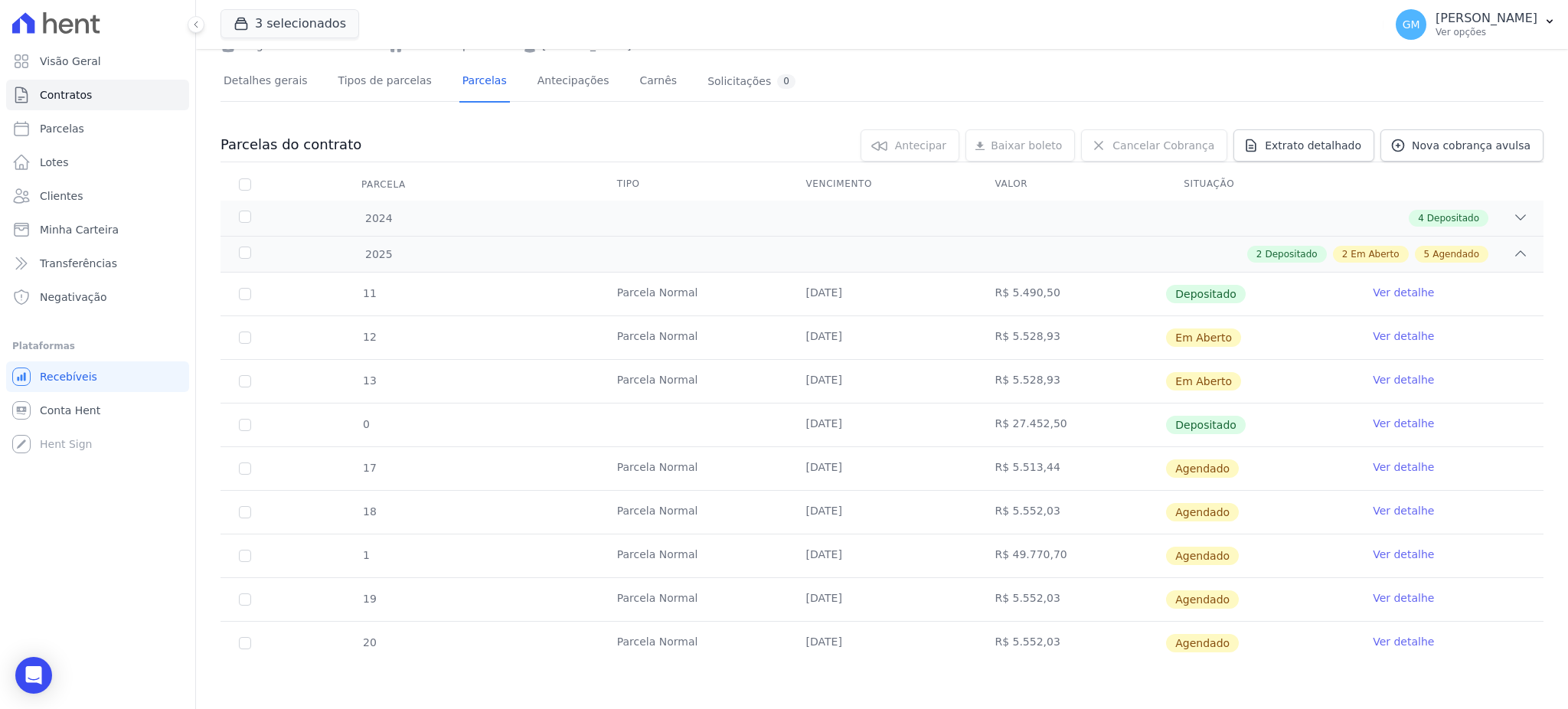
scroll to position [88, 0]
click at [1373, 462] on link "Ver detalhe" at bounding box center [1404, 466] width 61 height 15
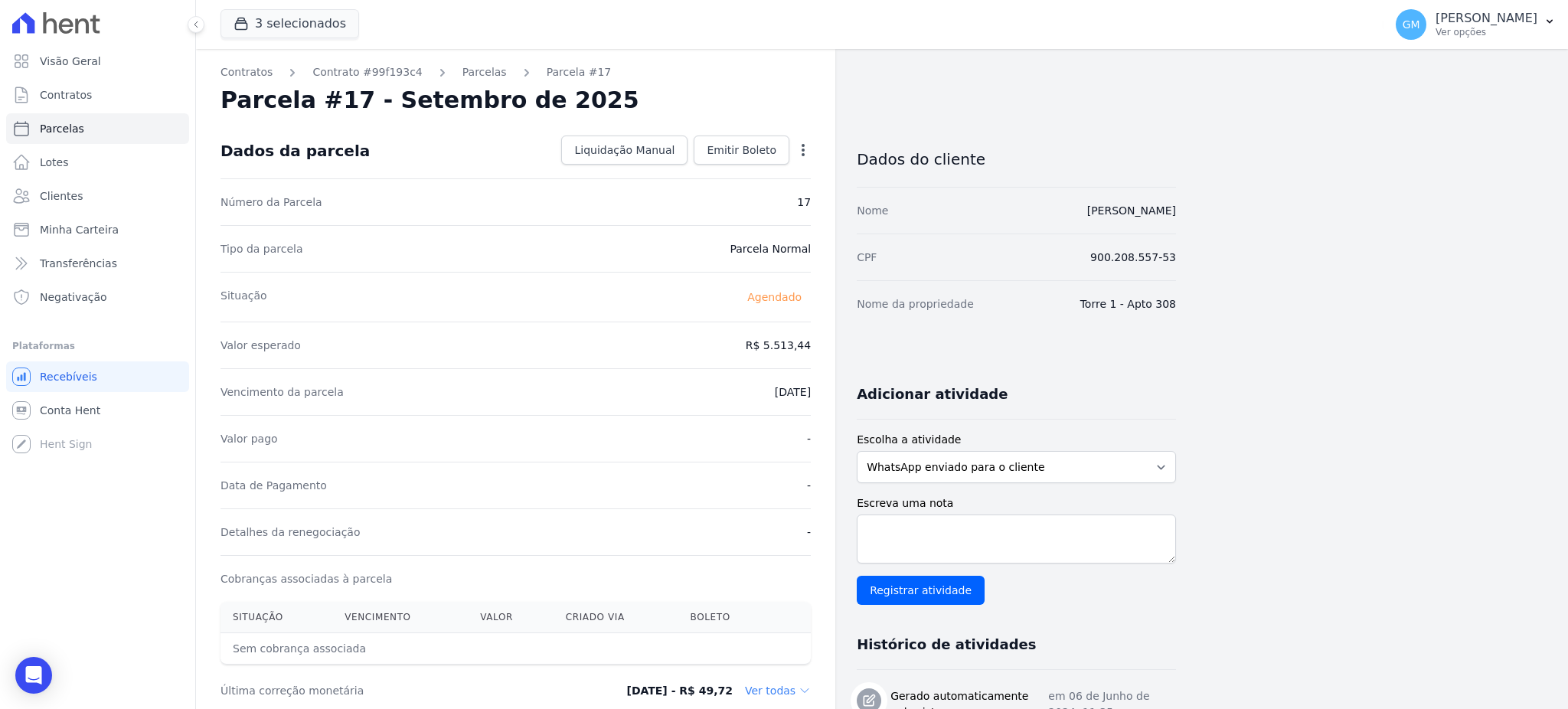
click at [802, 153] on icon "button" at bounding box center [803, 150] width 15 height 15
click at [672, 171] on link "Alterar" at bounding box center [737, 170] width 135 height 28
drag, startPoint x: 742, startPoint y: 338, endPoint x: 859, endPoint y: 357, distance: 118.5
click at [859, 357] on div "Contratos Contrato #99f193c4 Parcelas Parcela #17 Parcela #17 - Setembro de 202…" at bounding box center [686, 540] width 980 height 983
paste input ".52893"
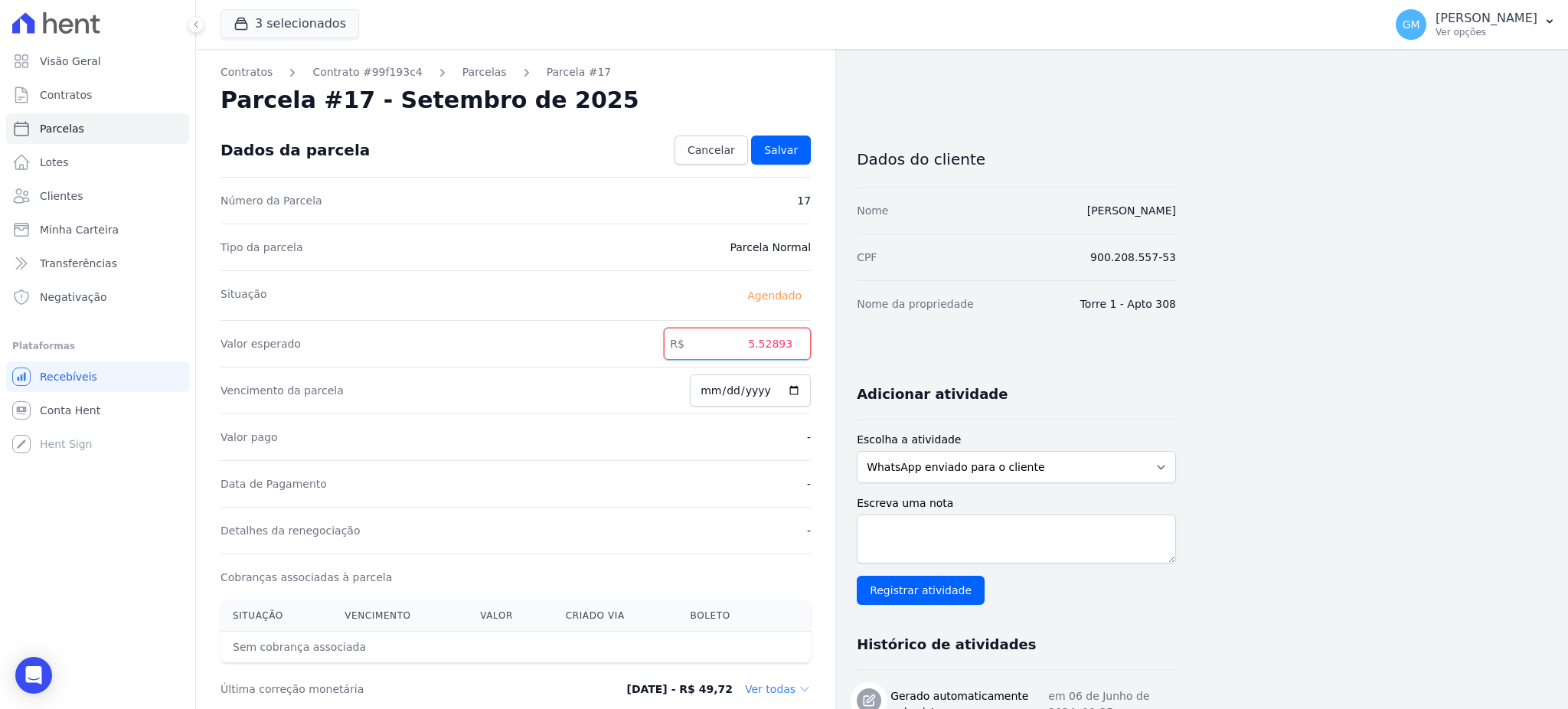
click at [764, 348] on input "5.52893" at bounding box center [738, 344] width 147 height 33
click at [782, 343] on input "552893" at bounding box center [738, 344] width 147 height 33
type input "5528.93"
click at [789, 386] on input "[DATE]" at bounding box center [751, 390] width 121 height 33
type input "2025-09-26"
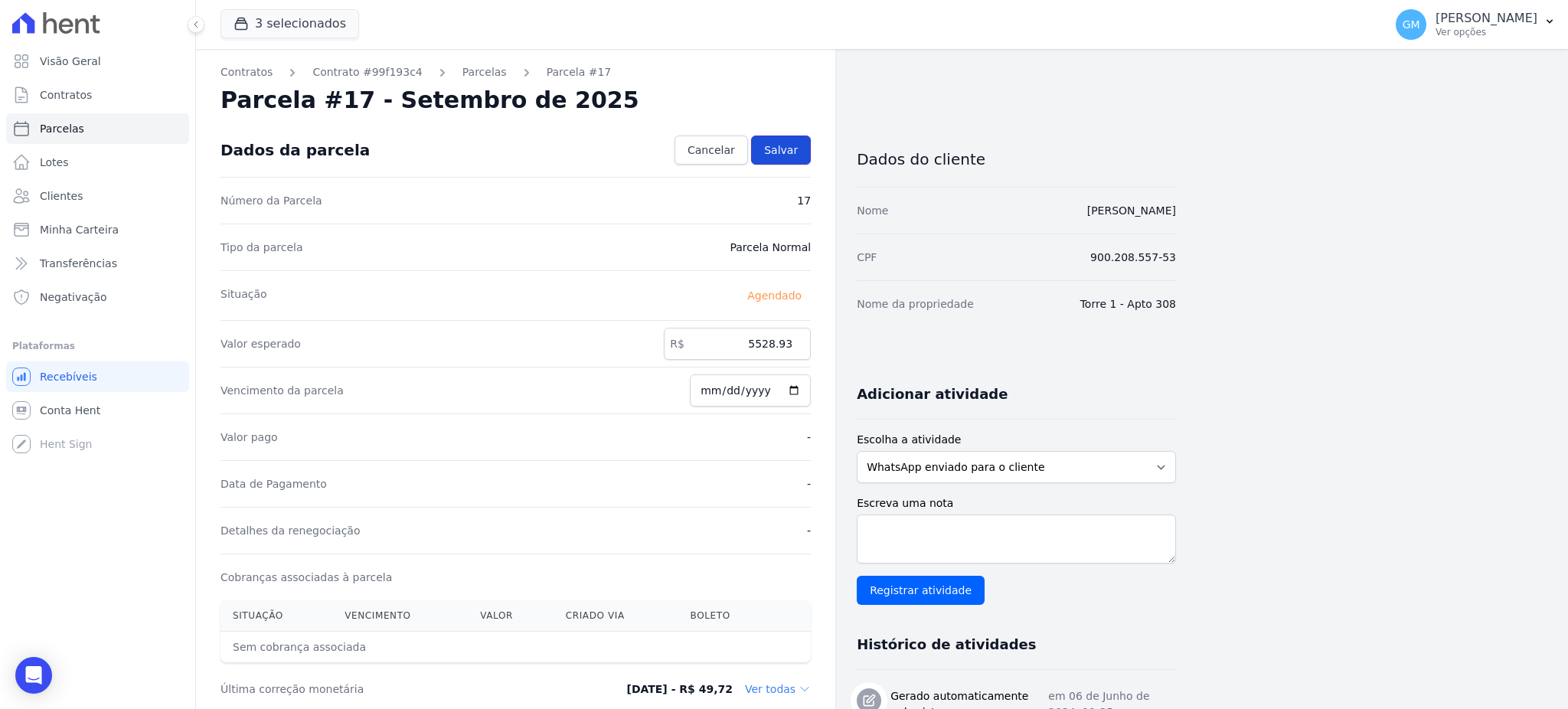
click at [798, 153] on span "Salvar" at bounding box center [781, 150] width 34 height 15
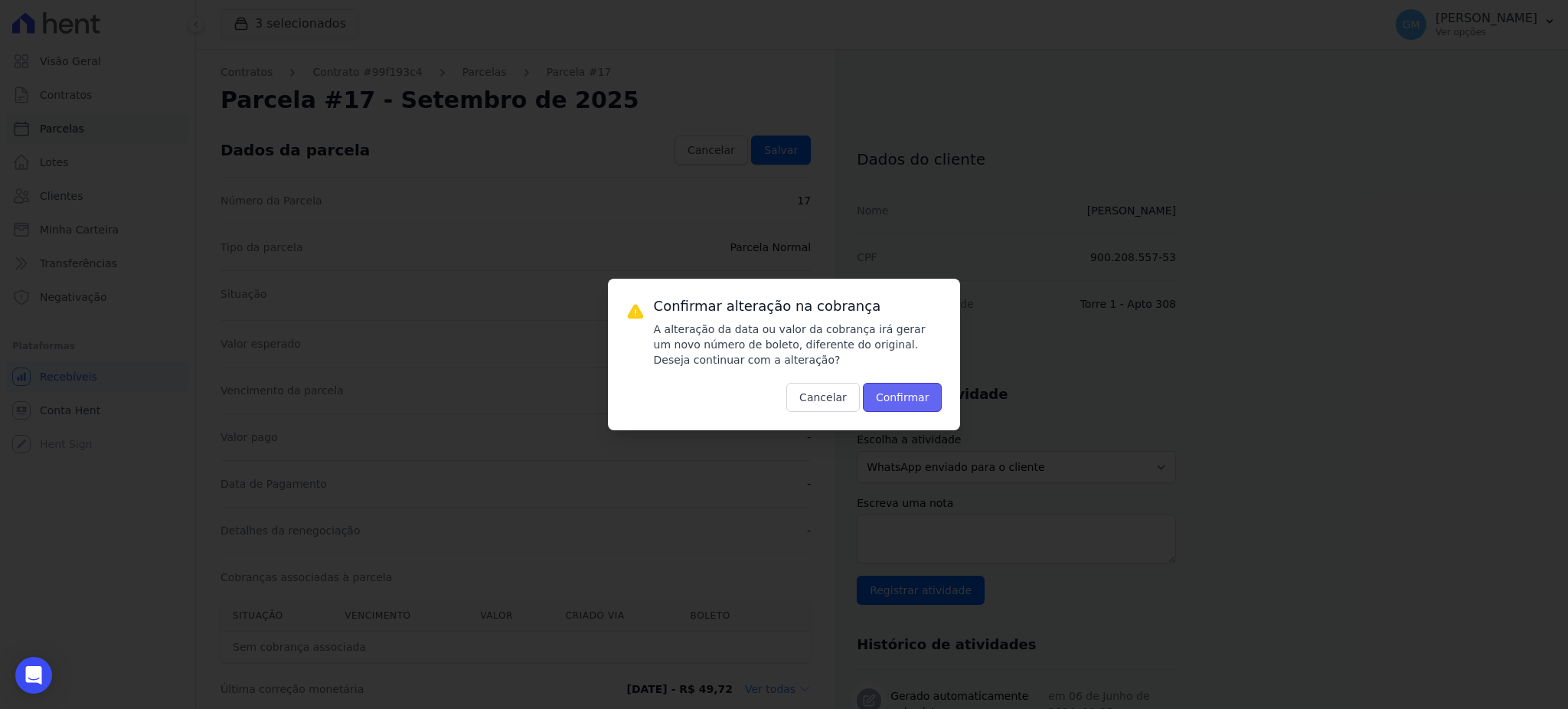
click at [901, 411] on button "Confirmar" at bounding box center [902, 397] width 79 height 29
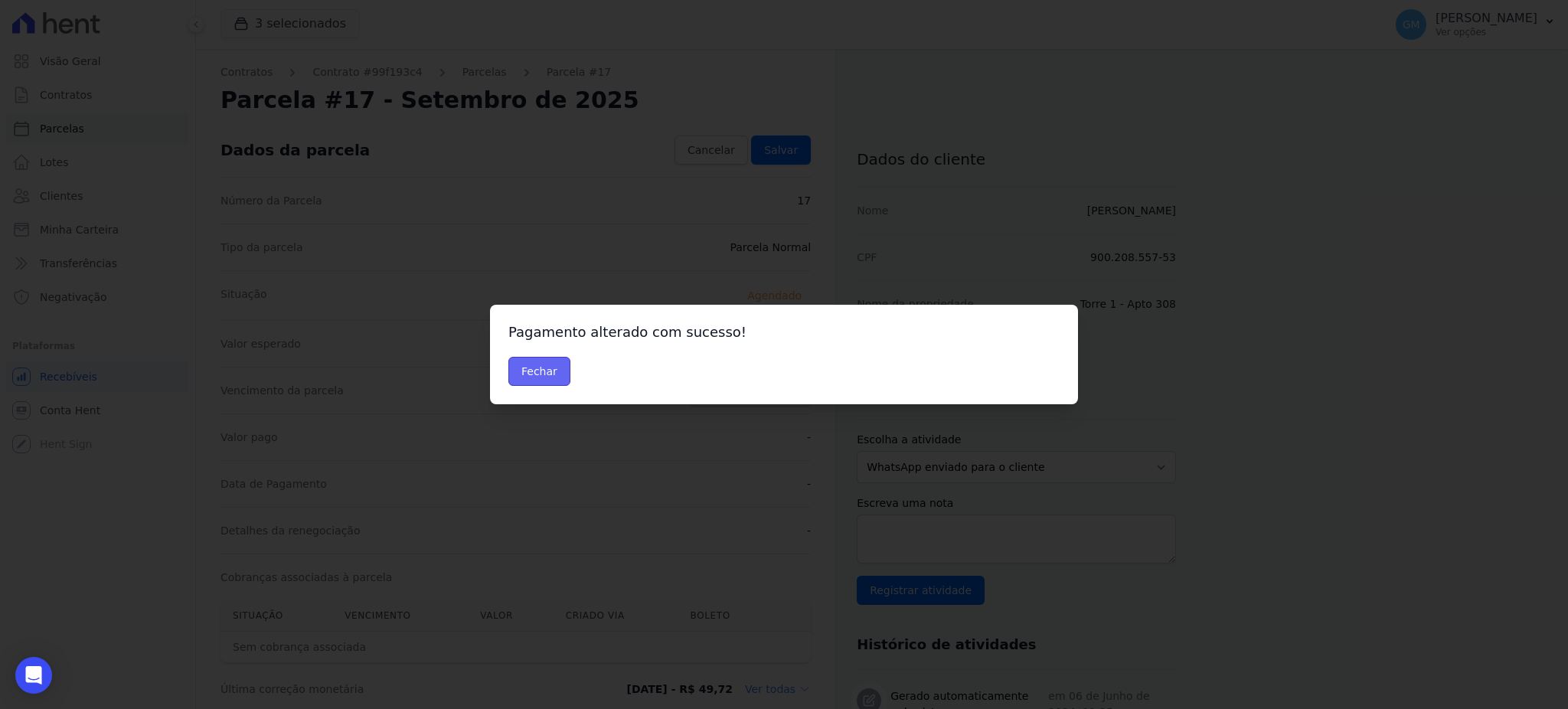
click at [541, 368] on button "Fechar" at bounding box center [539, 371] width 62 height 29
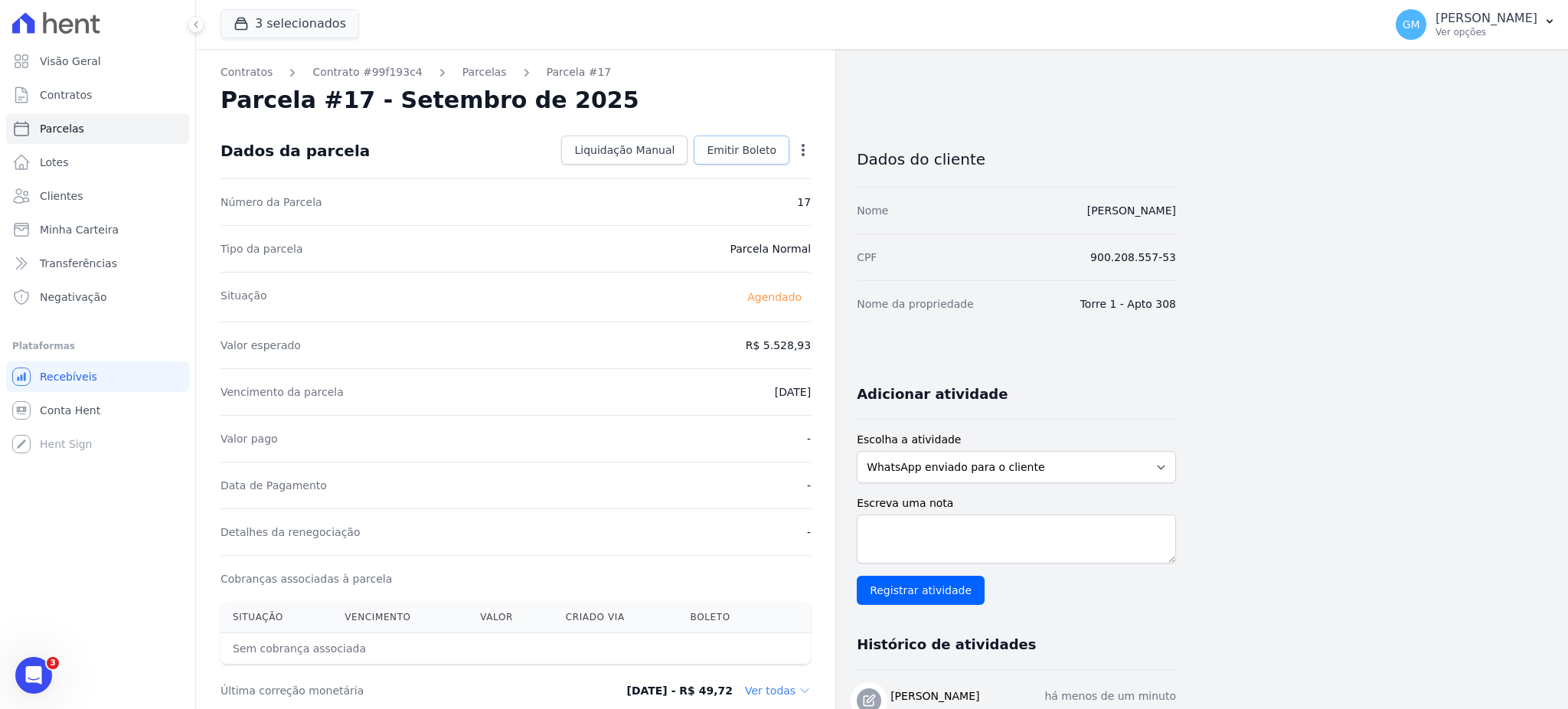
click at [741, 161] on link "Emitir Boleto" at bounding box center [742, 149] width 96 height 29
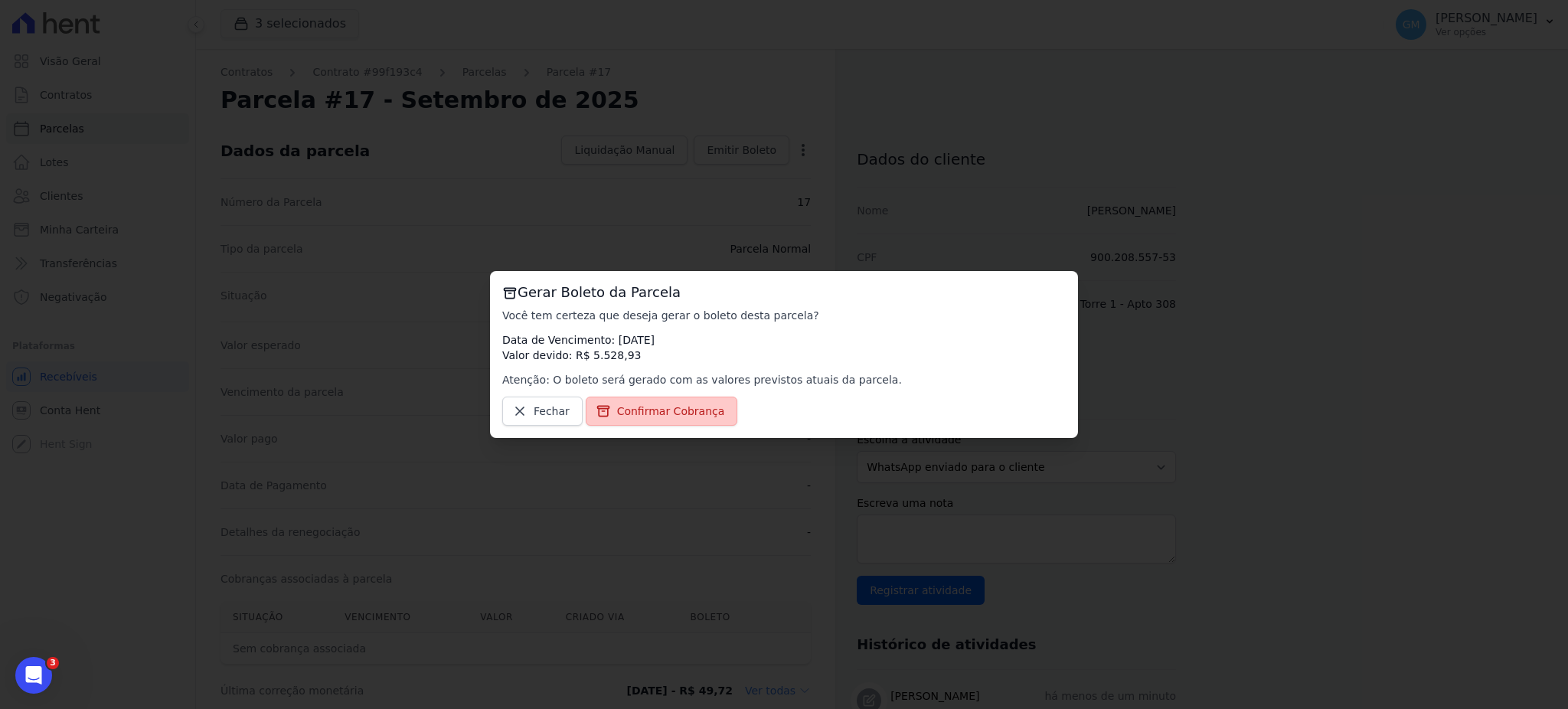
click at [664, 402] on link "Confirmar Cobrança" at bounding box center [662, 411] width 153 height 29
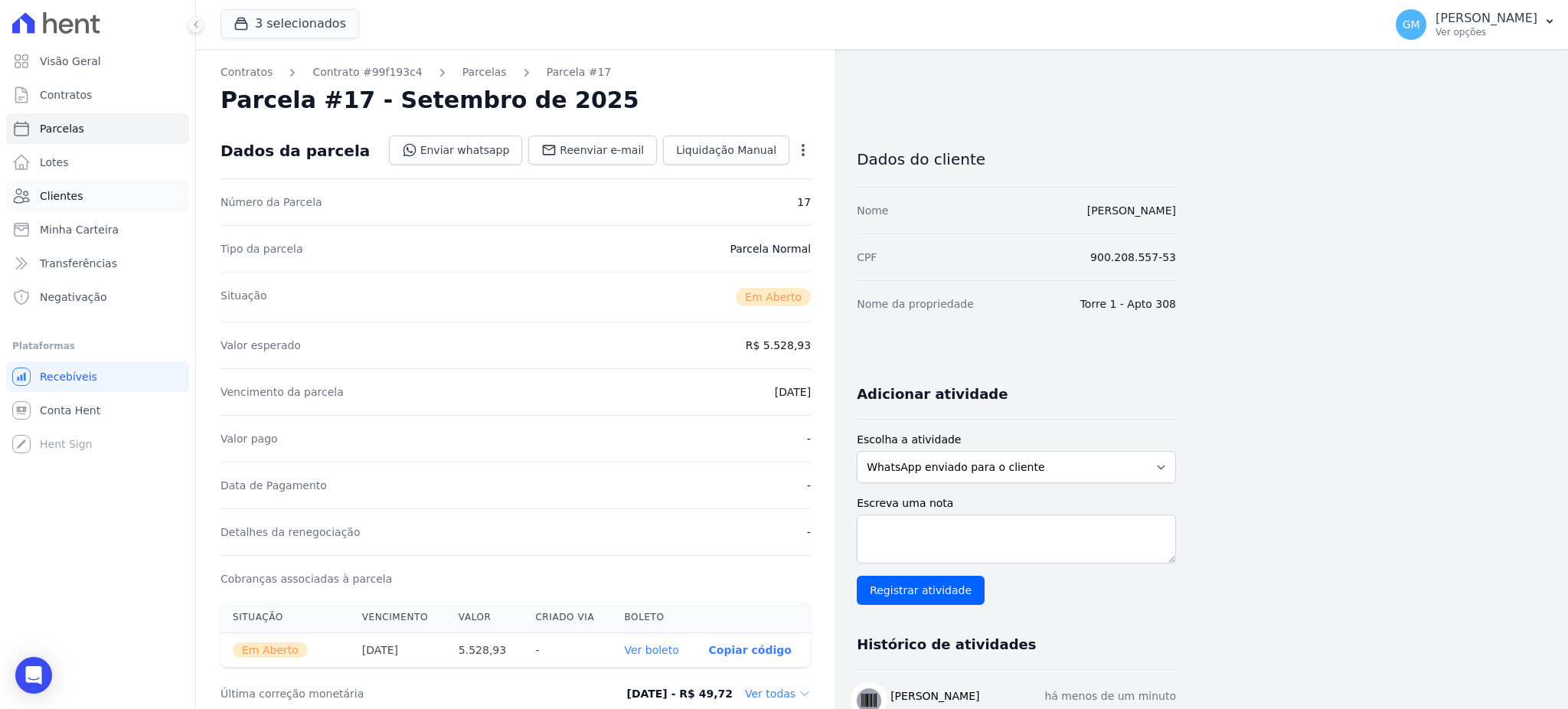
click at [74, 201] on span "Clientes" at bounding box center [61, 196] width 43 height 15
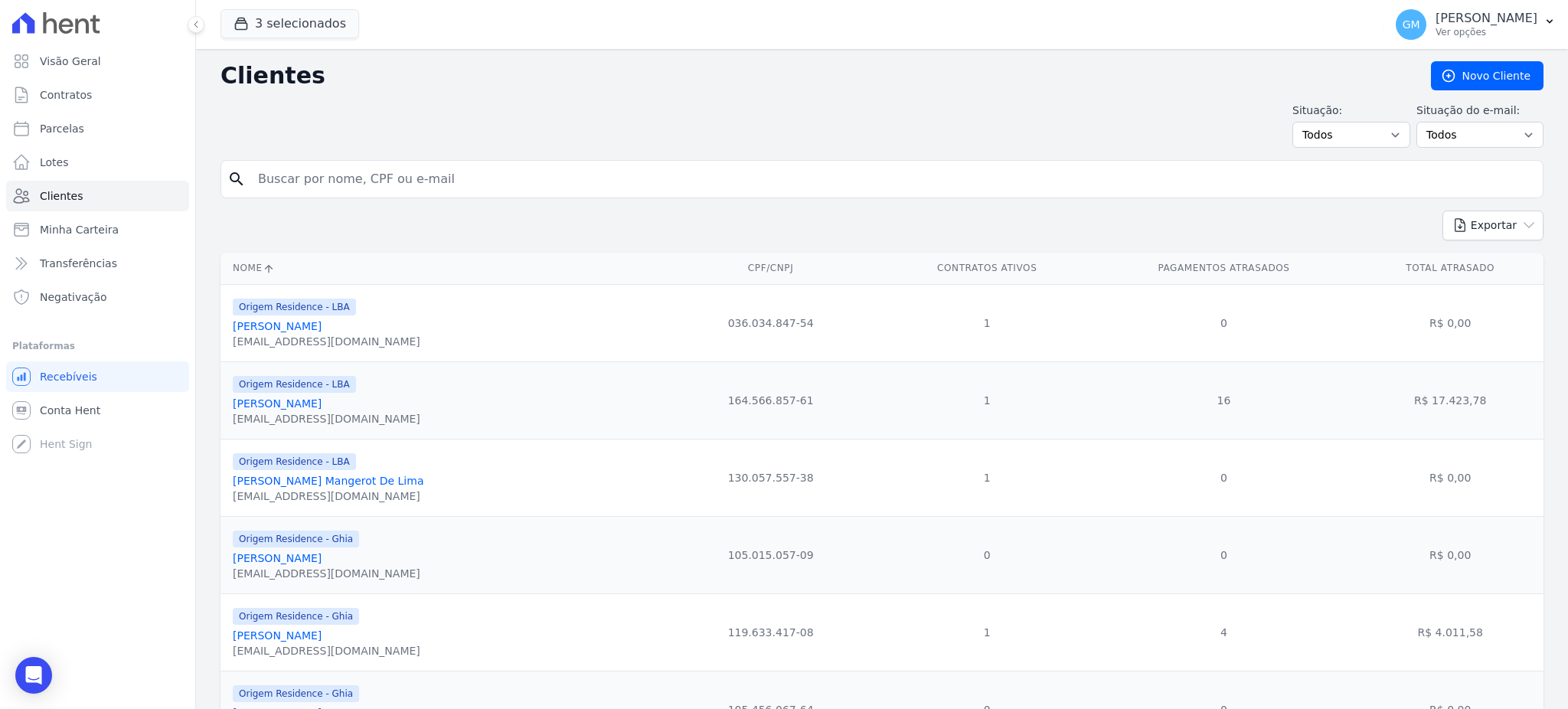
click at [308, 174] on input "search" at bounding box center [893, 179] width 1288 height 31
type input "bereta"
drag, startPoint x: 354, startPoint y: 179, endPoint x: 214, endPoint y: 176, distance: 140.0
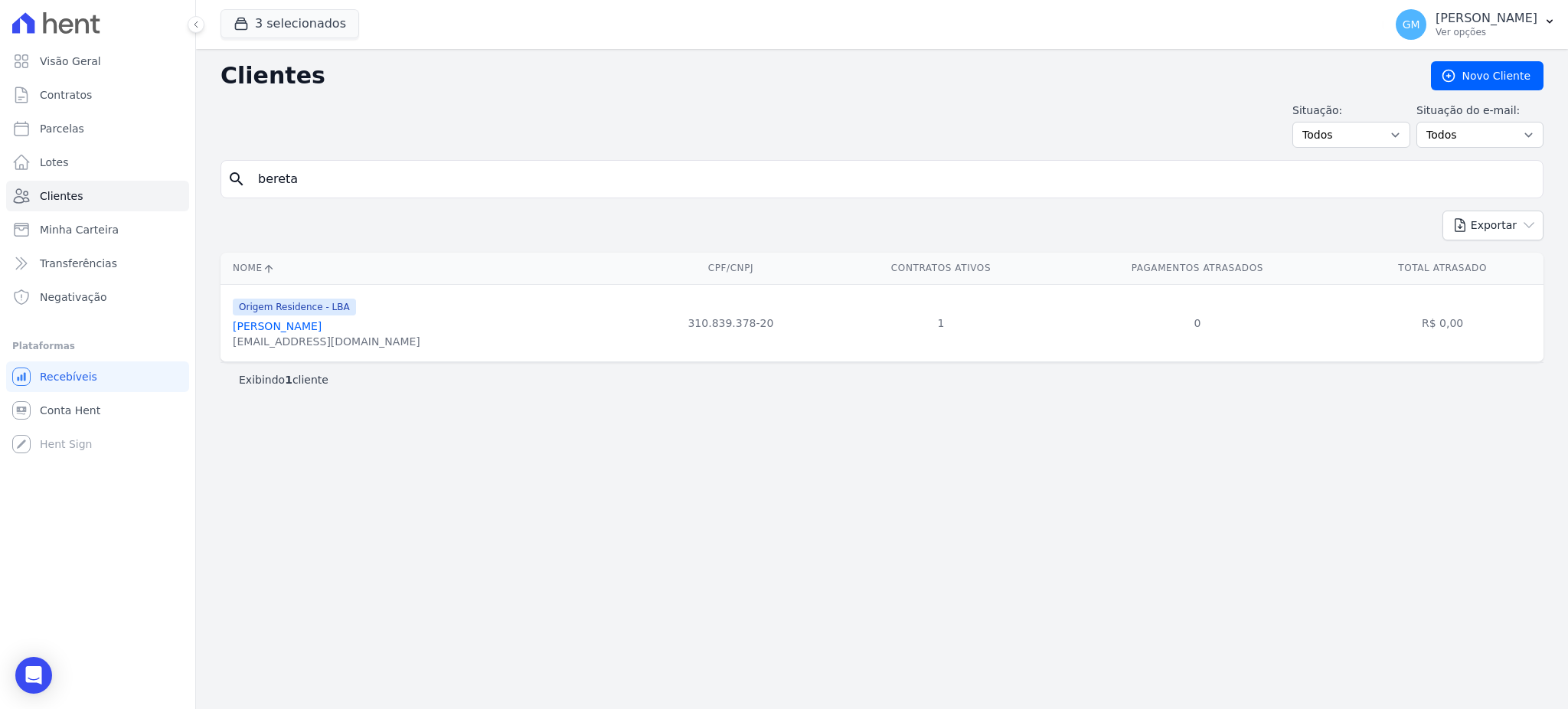
click at [321, 323] on link "[PERSON_NAME]" at bounding box center [277, 326] width 89 height 12
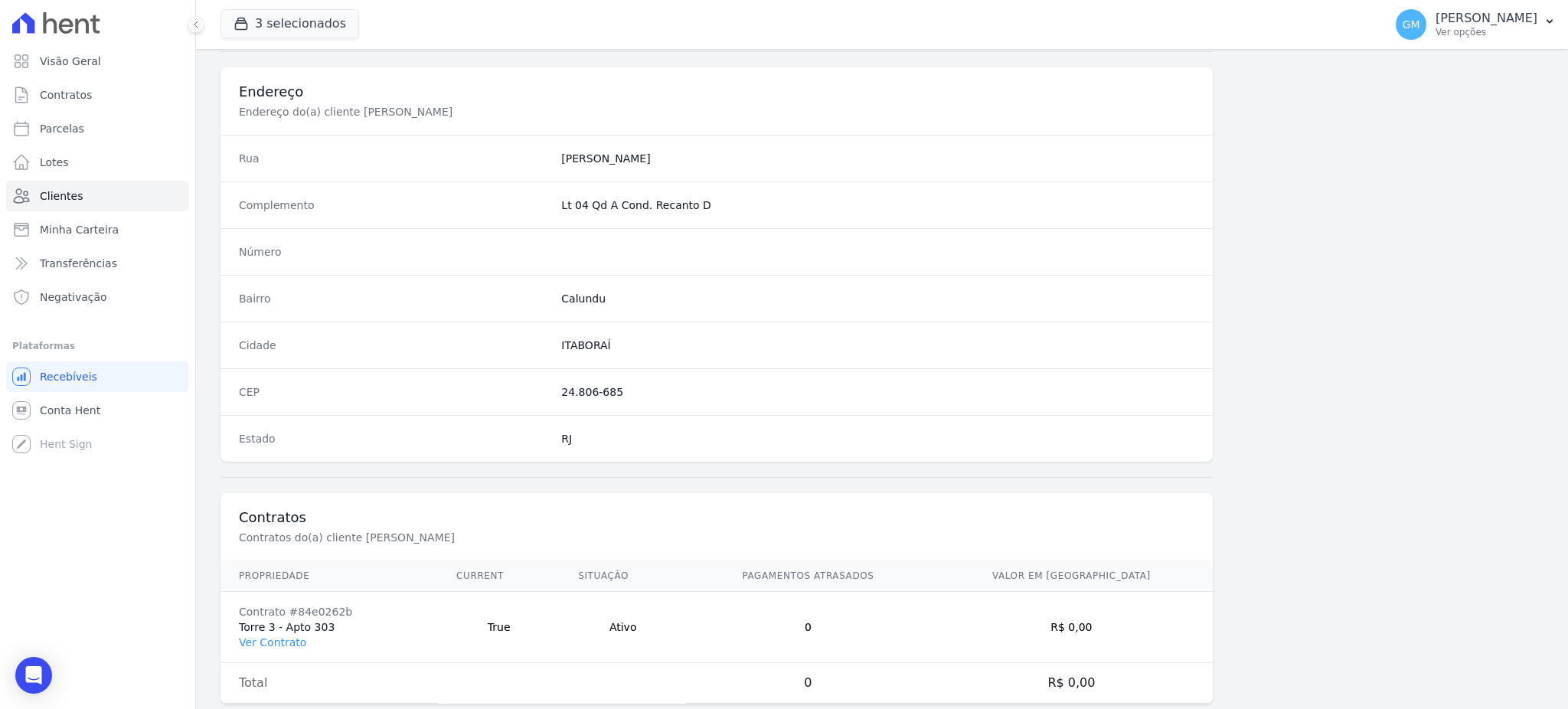
scroll to position [725, 0]
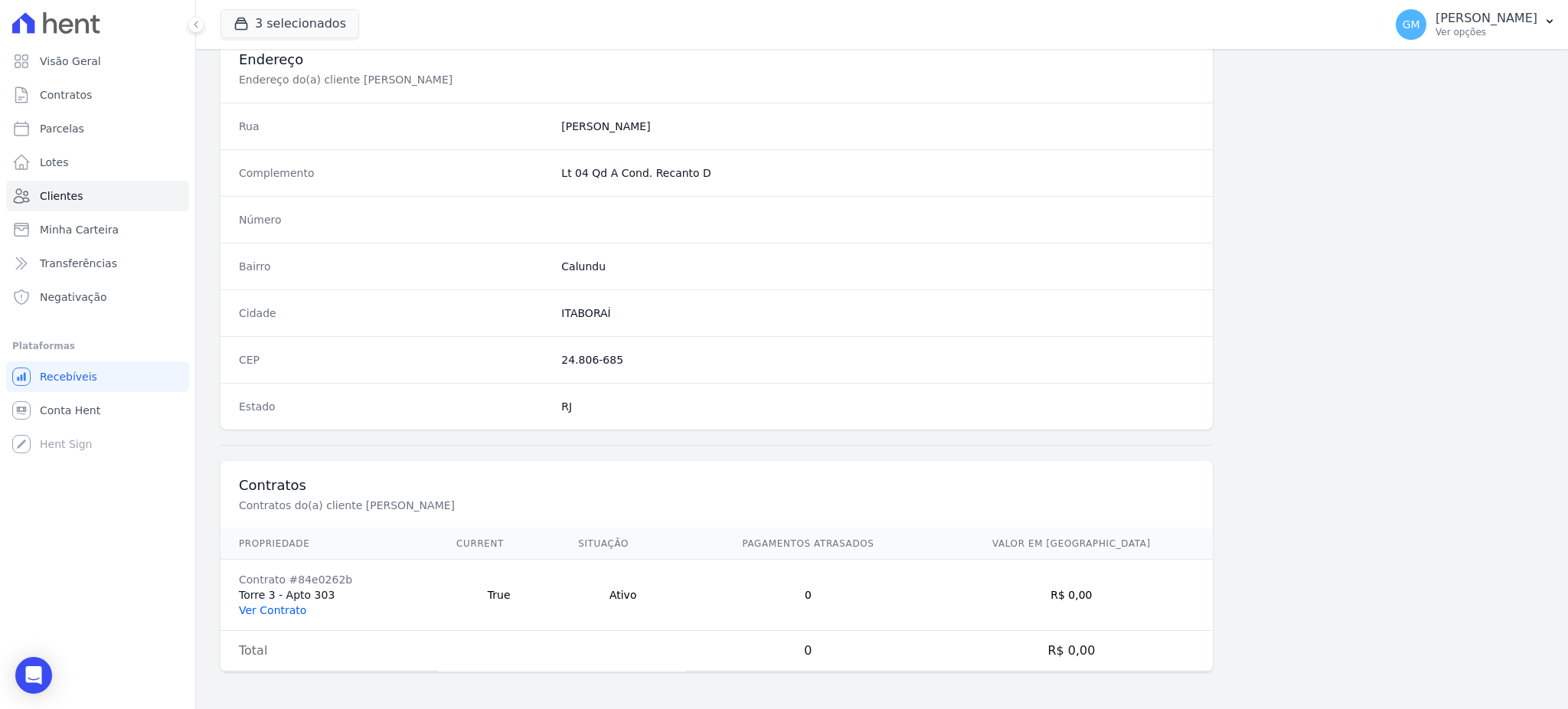
click at [294, 611] on link "Ver Contrato" at bounding box center [272, 610] width 67 height 12
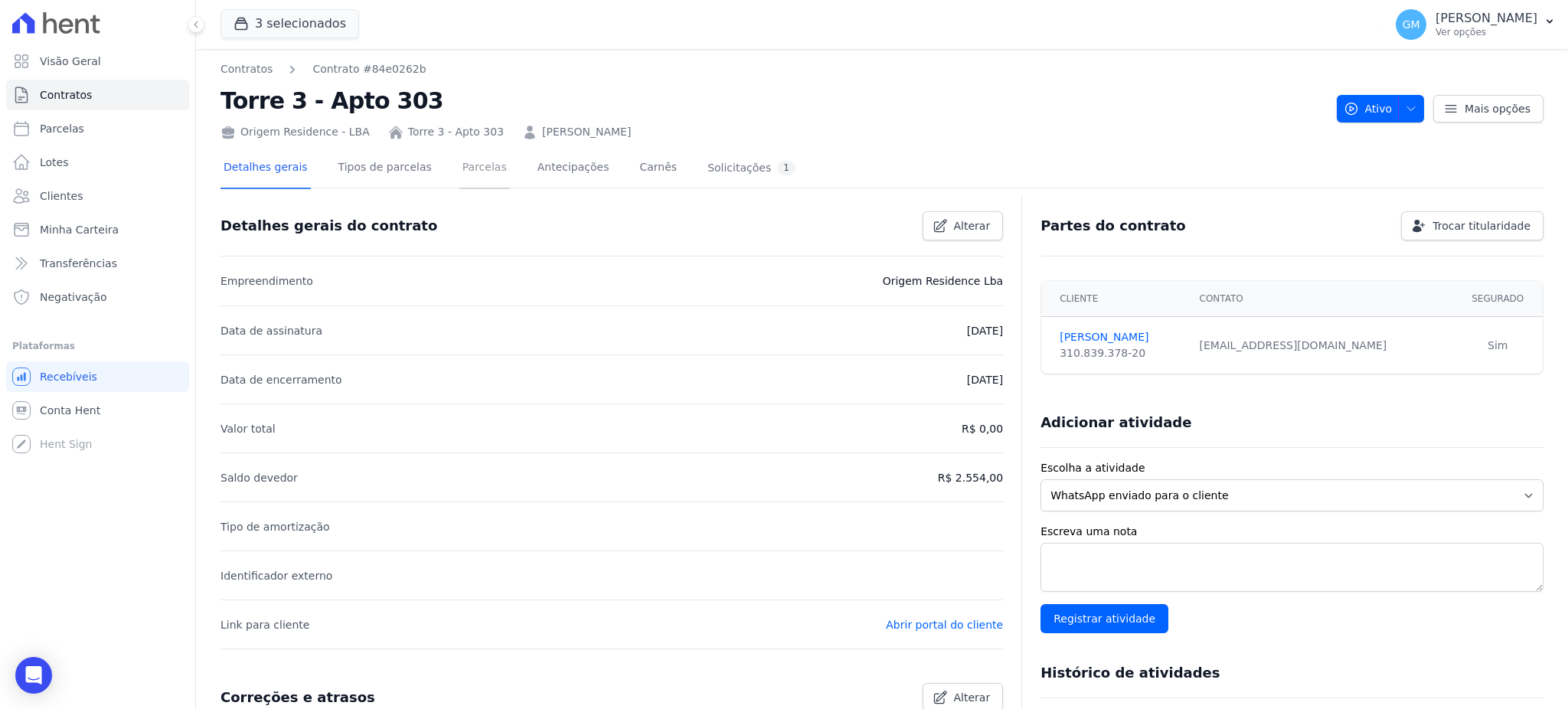
click at [476, 166] on link "Parcelas" at bounding box center [484, 169] width 50 height 41
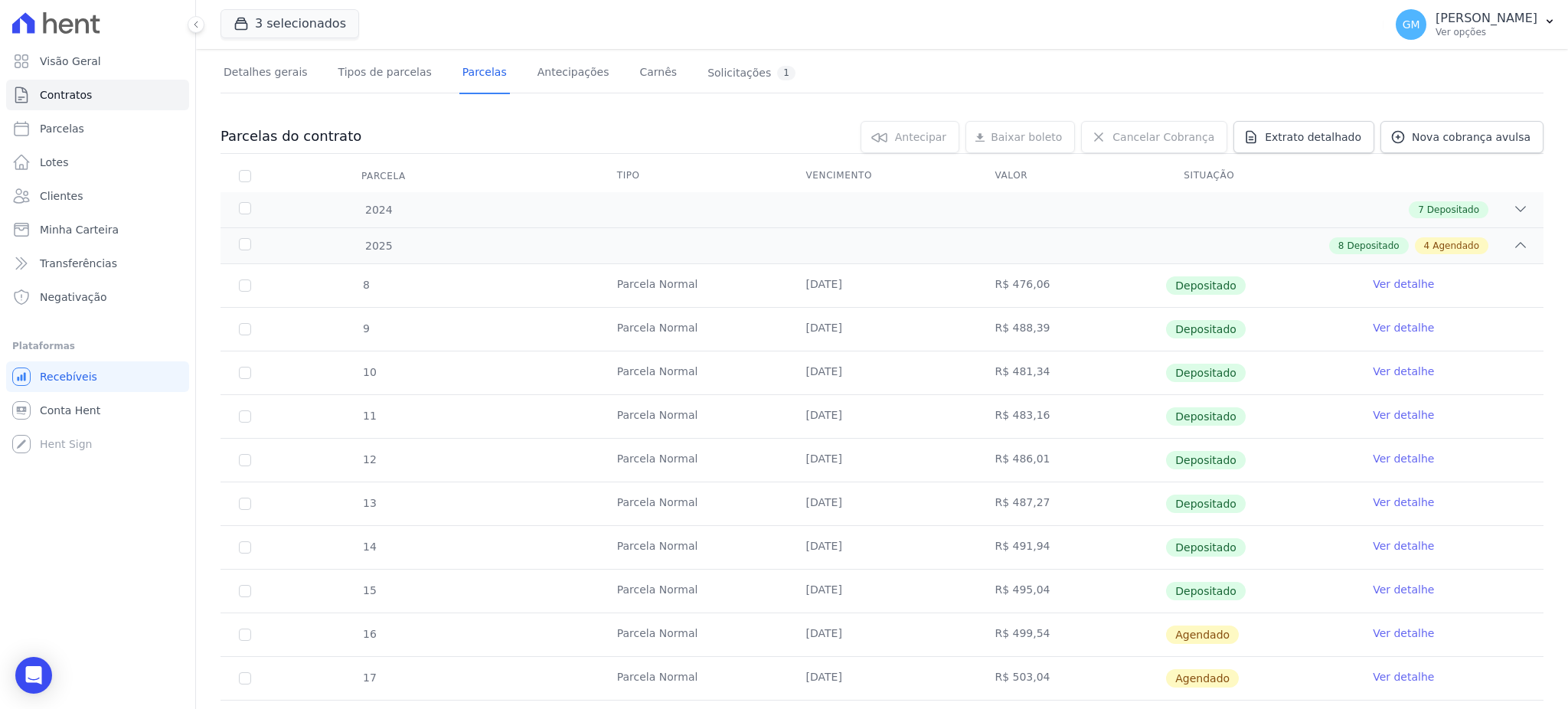
scroll to position [204, 0]
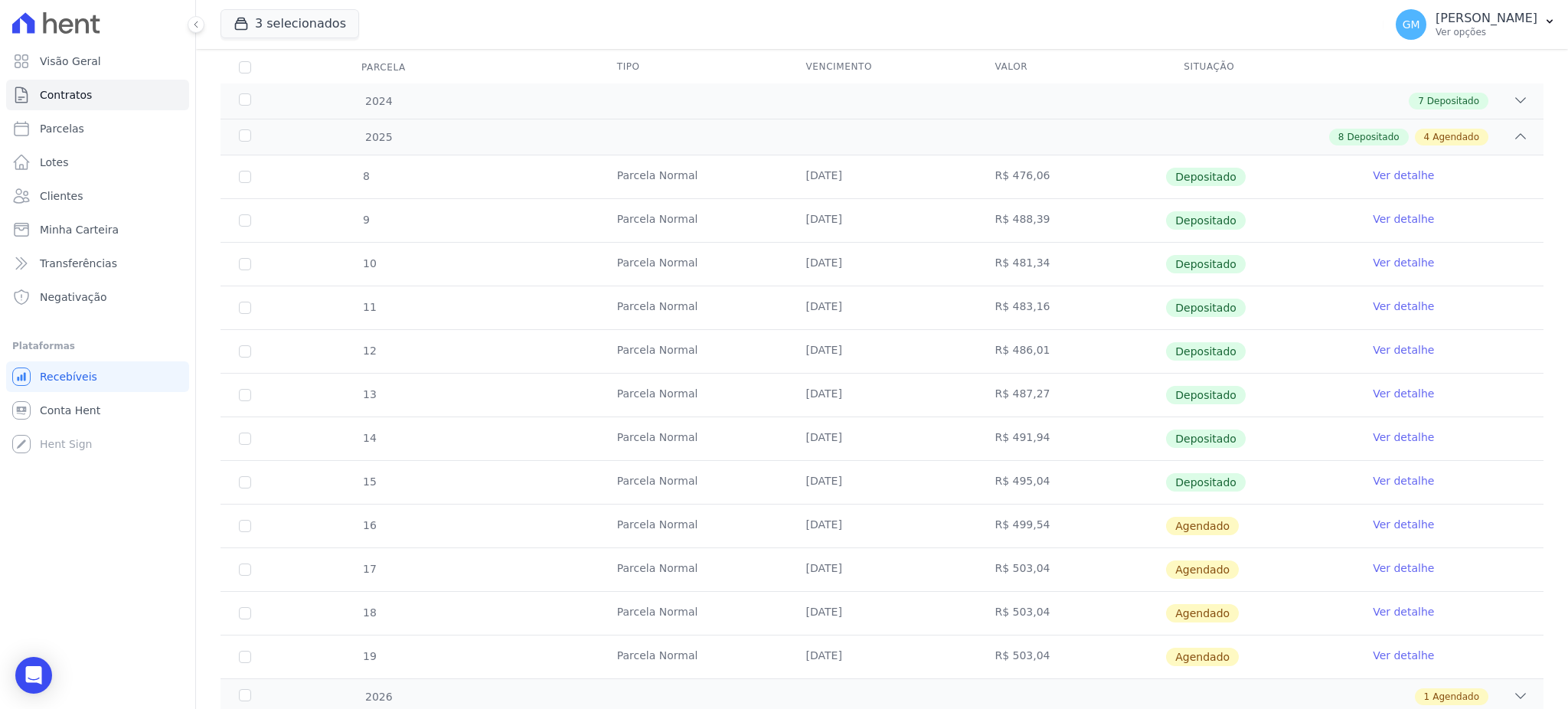
click at [40, 179] on ul "Visão Geral Contratos [GEOGRAPHIC_DATA] Lotes Clientes Minha Carteira Transferê…" at bounding box center [98, 179] width 183 height 266
click at [46, 184] on link "Clientes" at bounding box center [98, 196] width 183 height 31
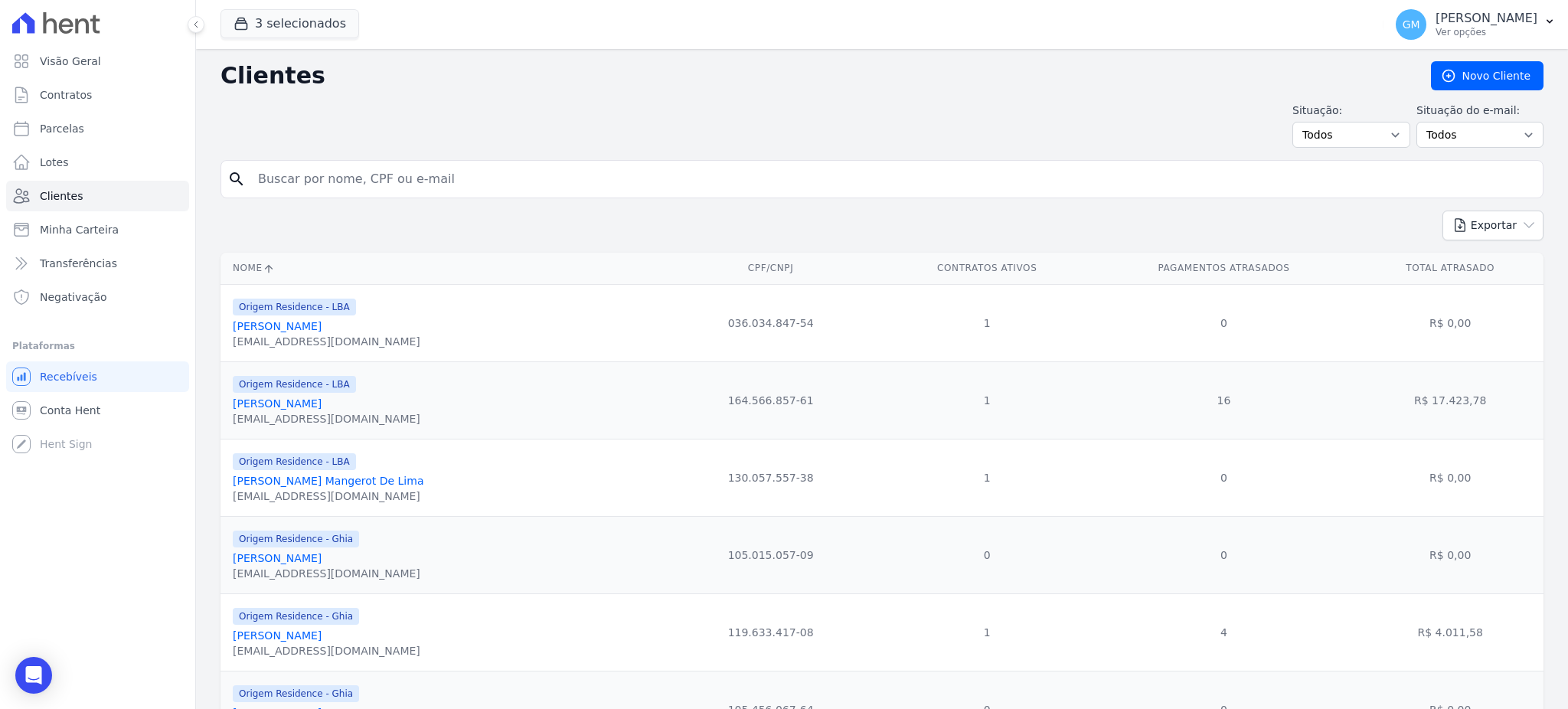
click at [271, 184] on input "search" at bounding box center [893, 179] width 1288 height 31
type input "bereta"
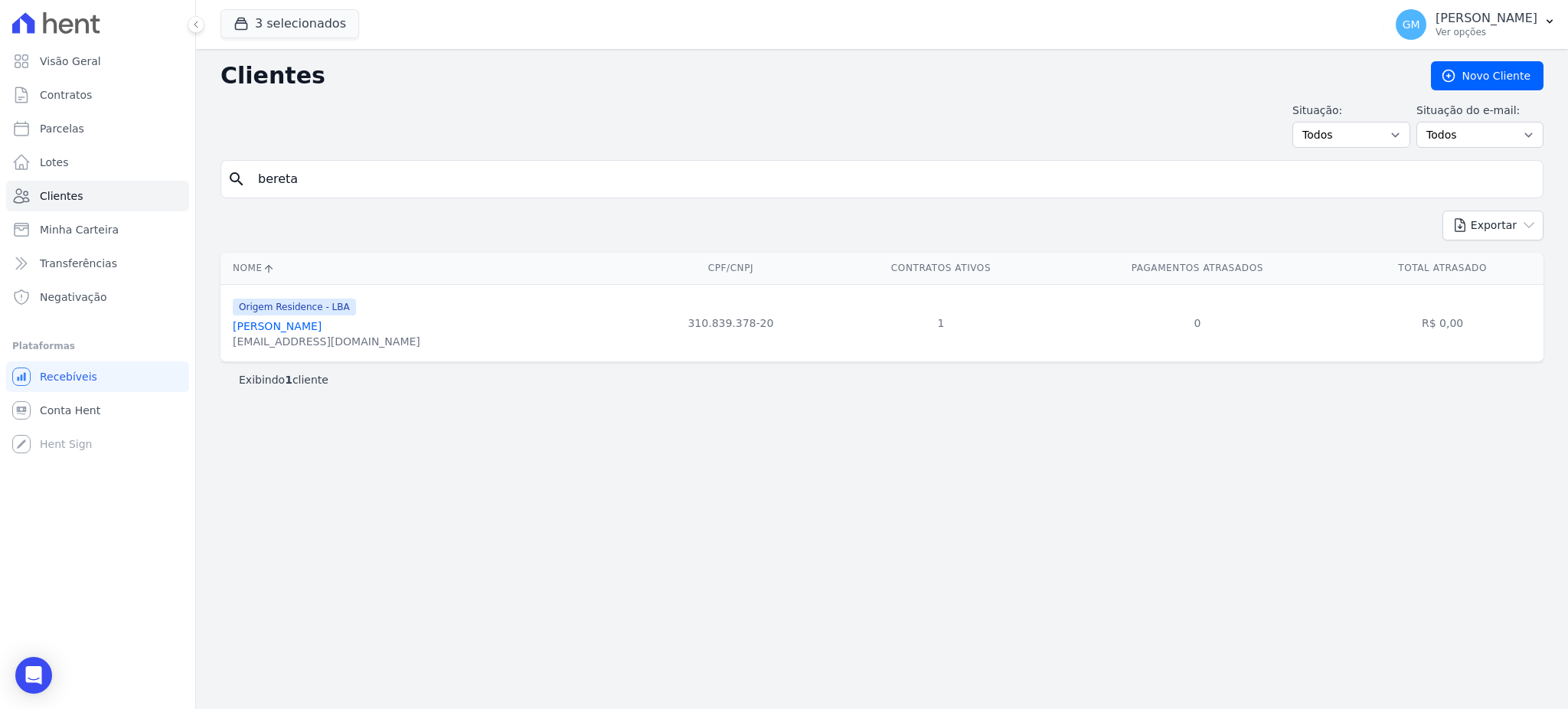
click at [321, 330] on link "[PERSON_NAME]" at bounding box center [277, 326] width 89 height 12
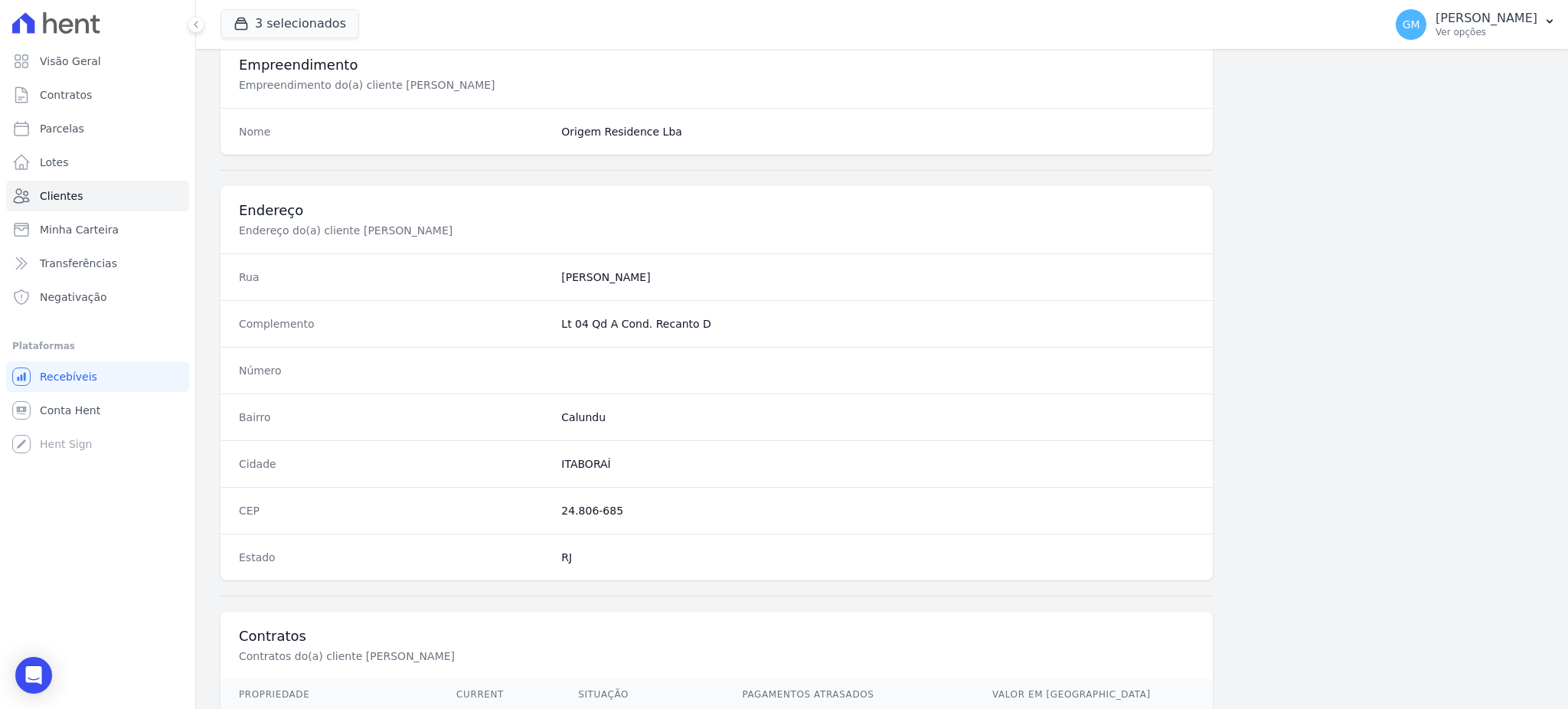
scroll to position [725, 0]
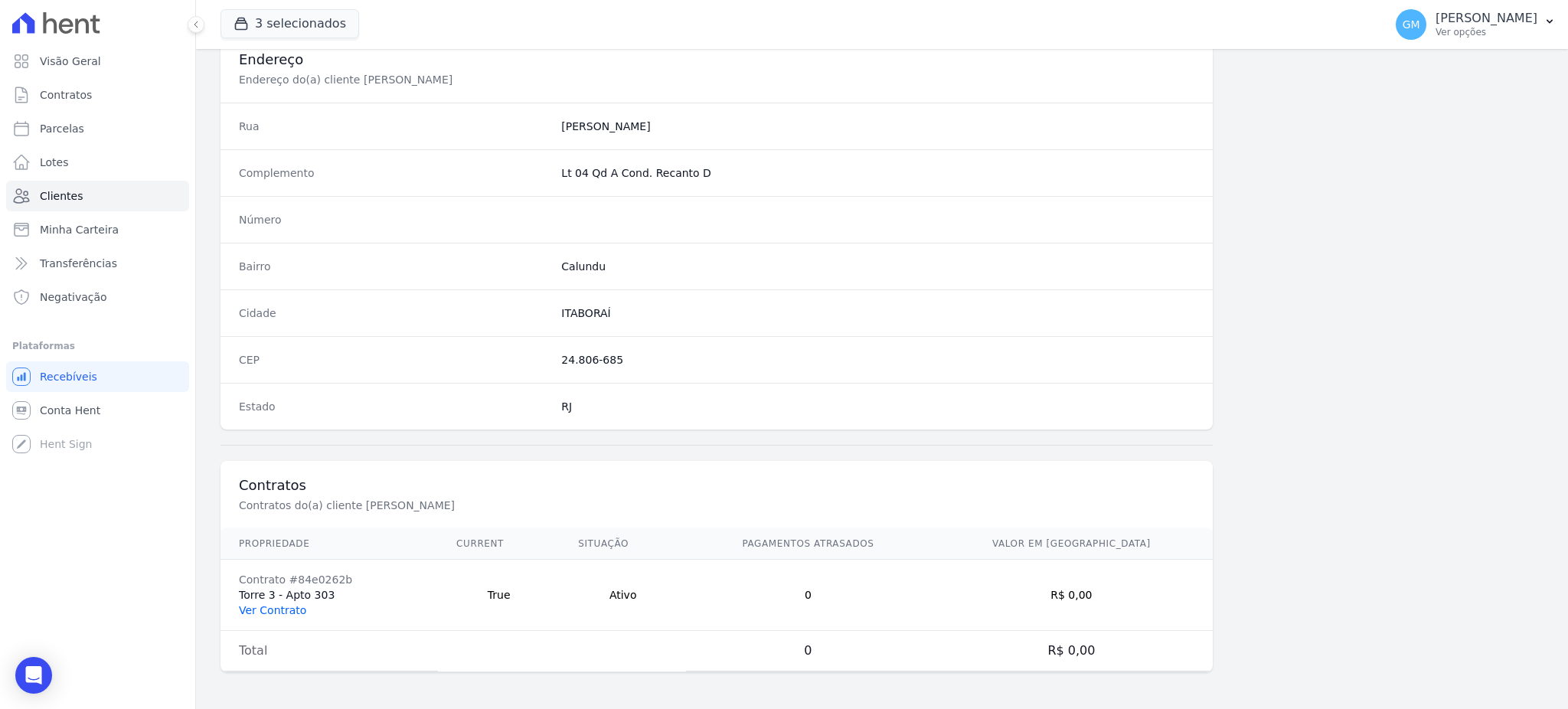
click at [287, 608] on link "Ver Contrato" at bounding box center [272, 610] width 67 height 12
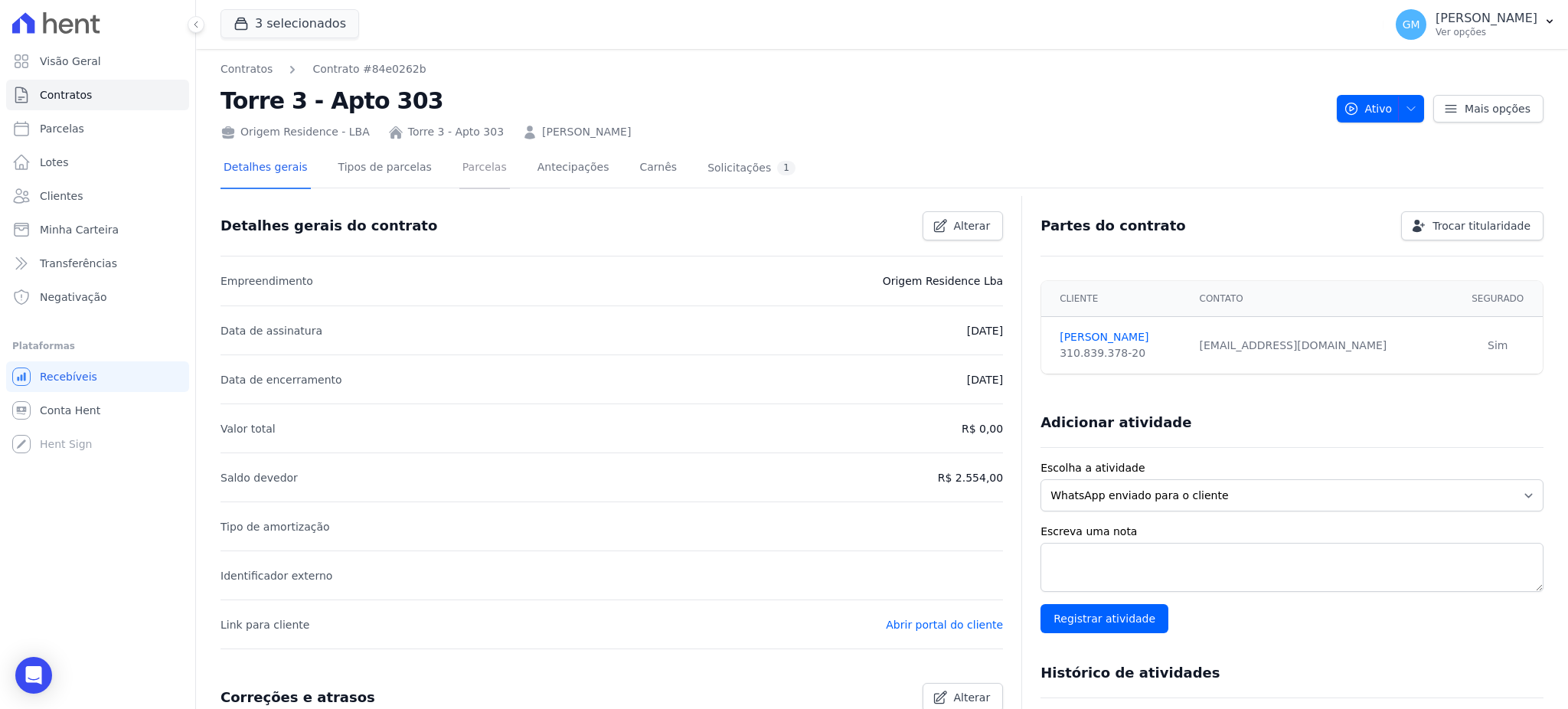
click at [459, 175] on link "Parcelas" at bounding box center [484, 169] width 50 height 41
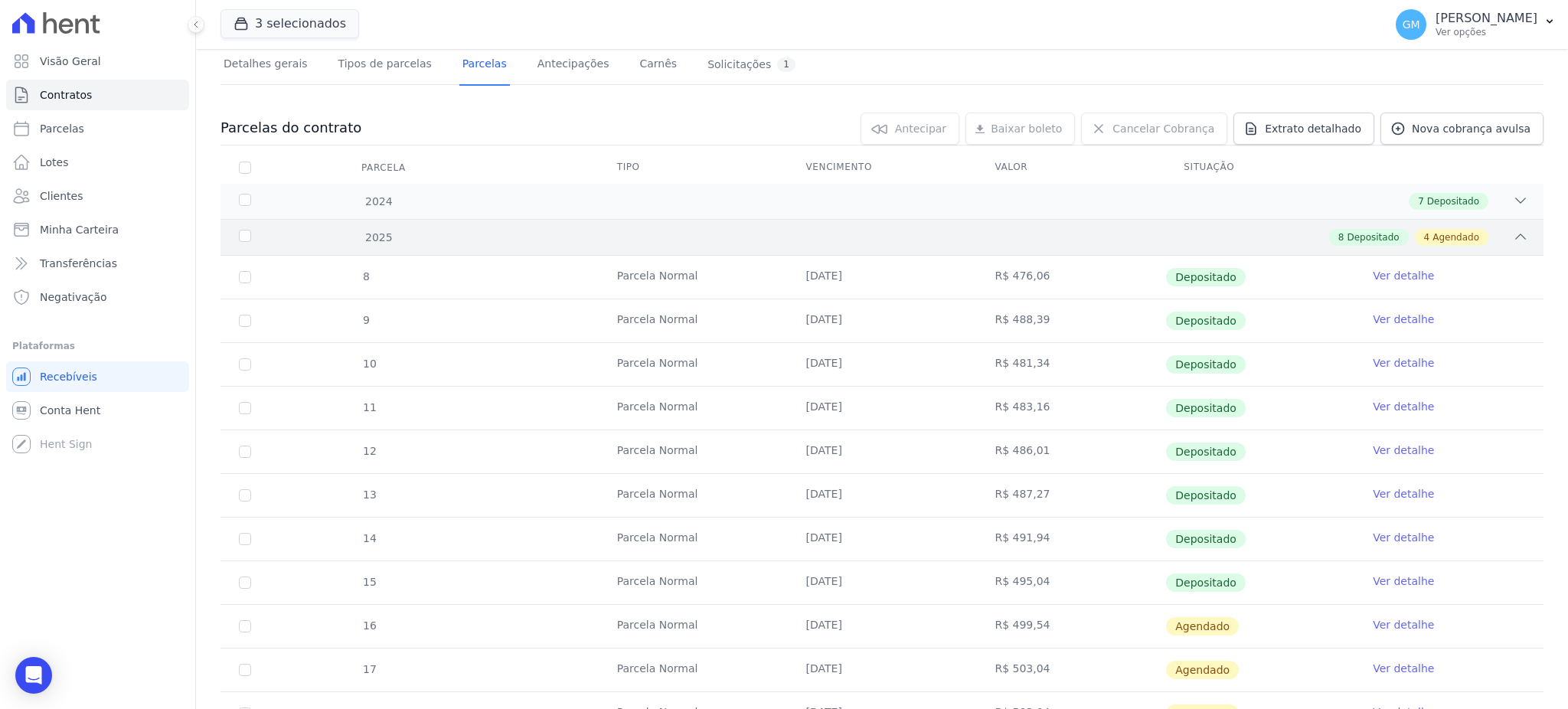
scroll to position [204, 0]
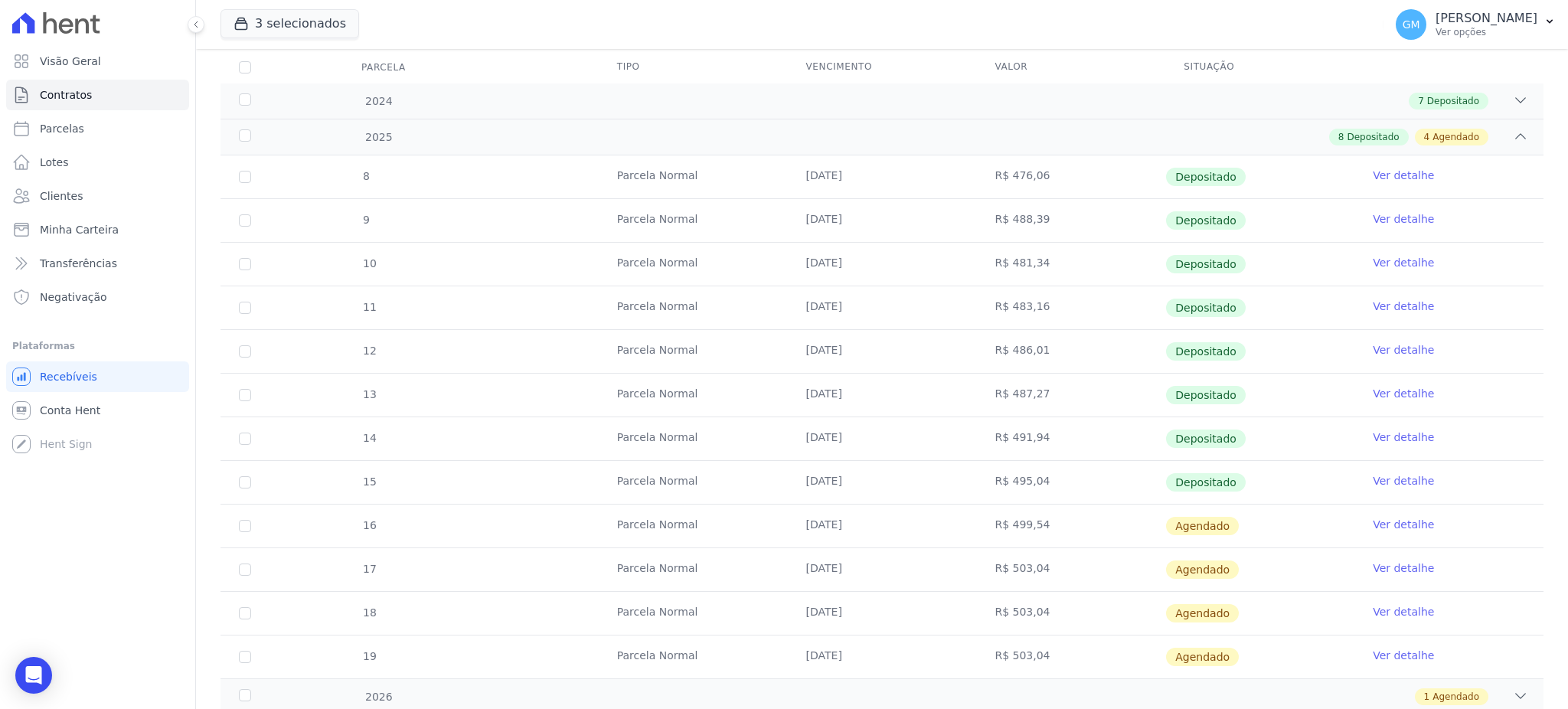
click at [1388, 473] on link "Ver detalhe" at bounding box center [1404, 481] width 61 height 15
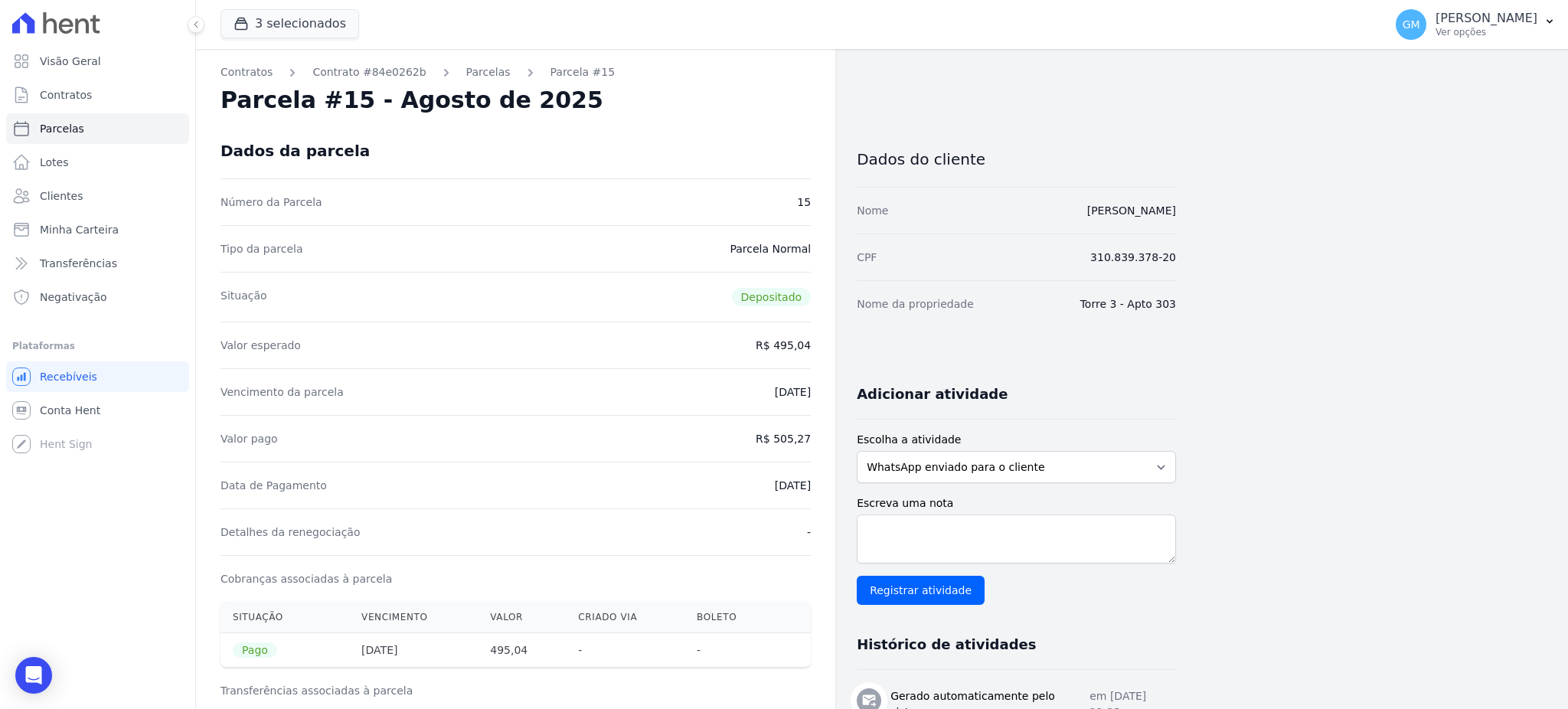
drag, startPoint x: 756, startPoint y: 118, endPoint x: 292, endPoint y: 0, distance: 478.8
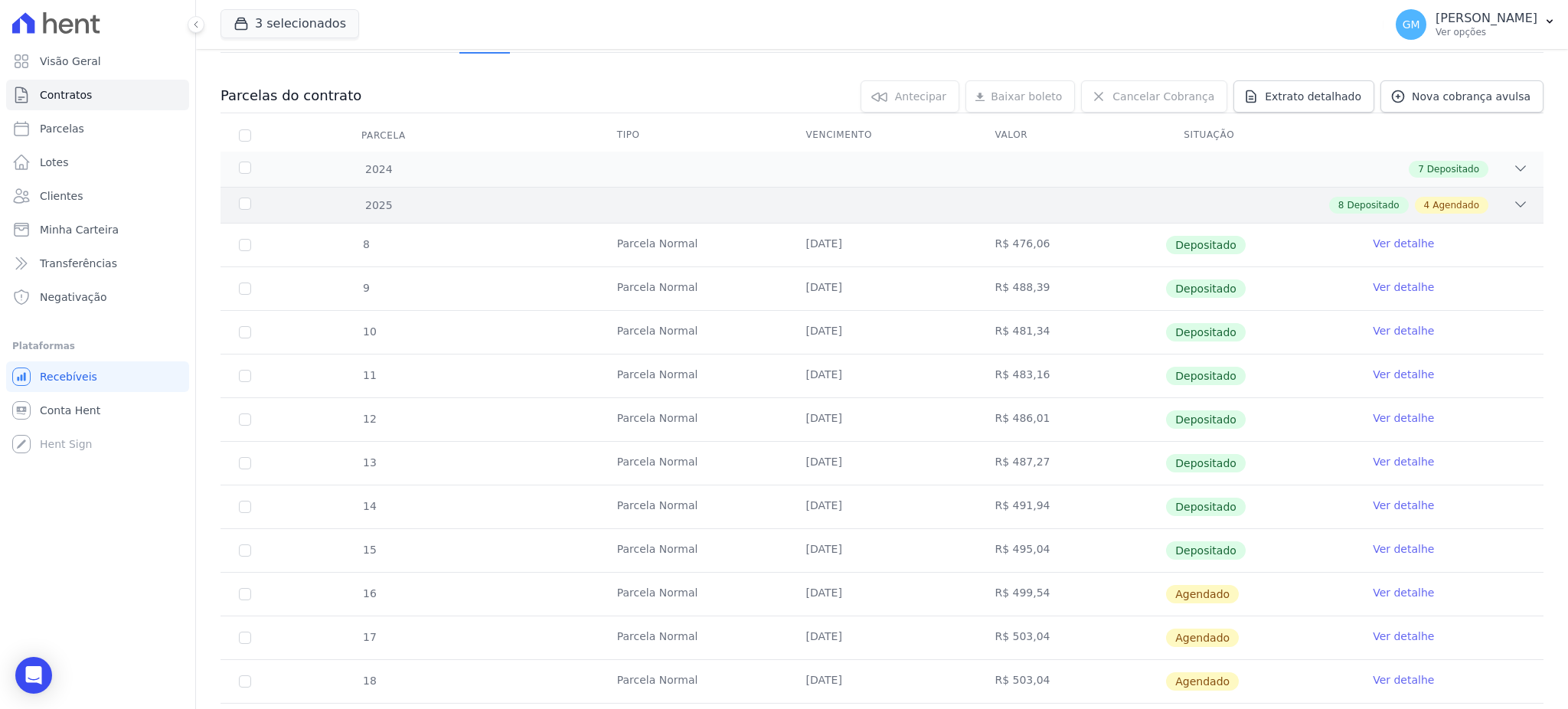
scroll to position [254, 0]
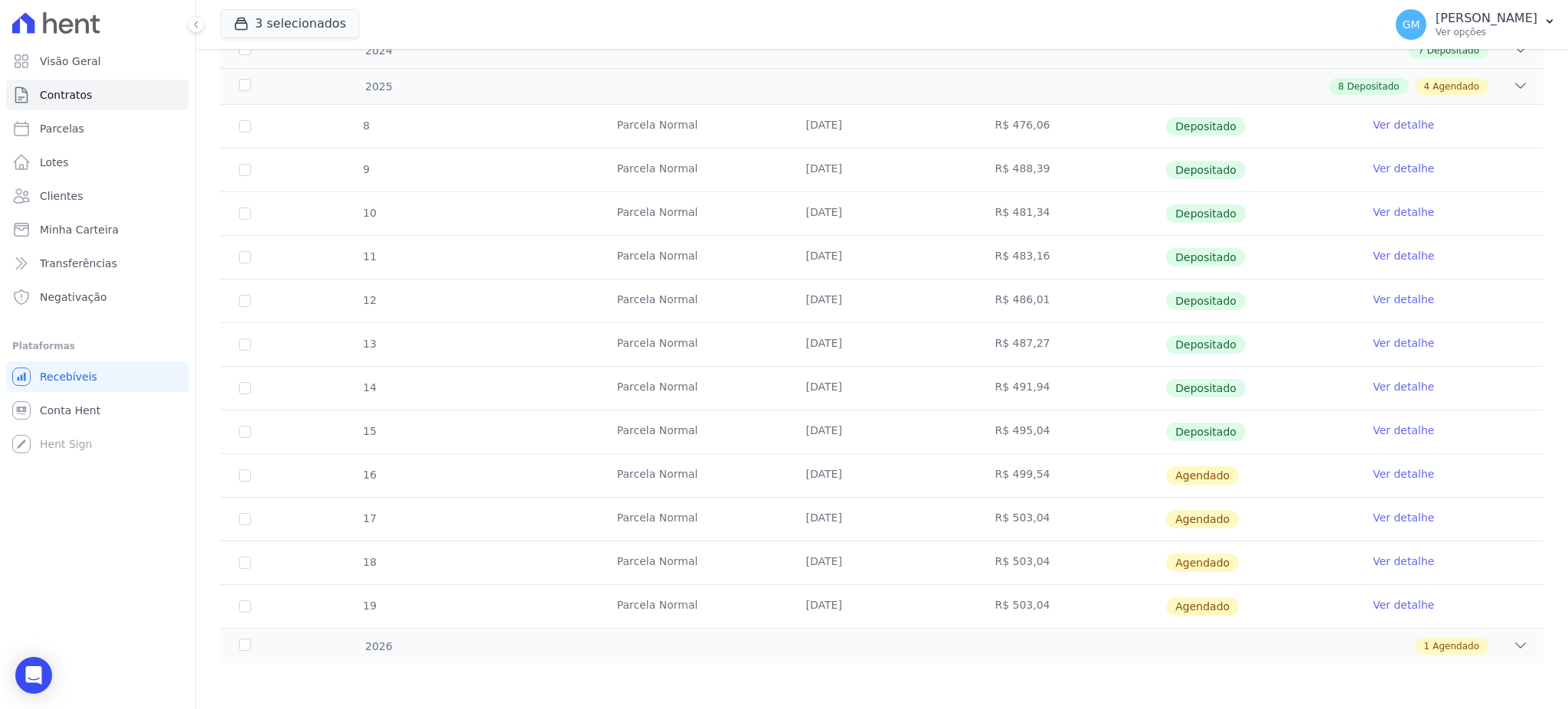
click at [1373, 467] on link "Ver detalhe" at bounding box center [1404, 474] width 61 height 15
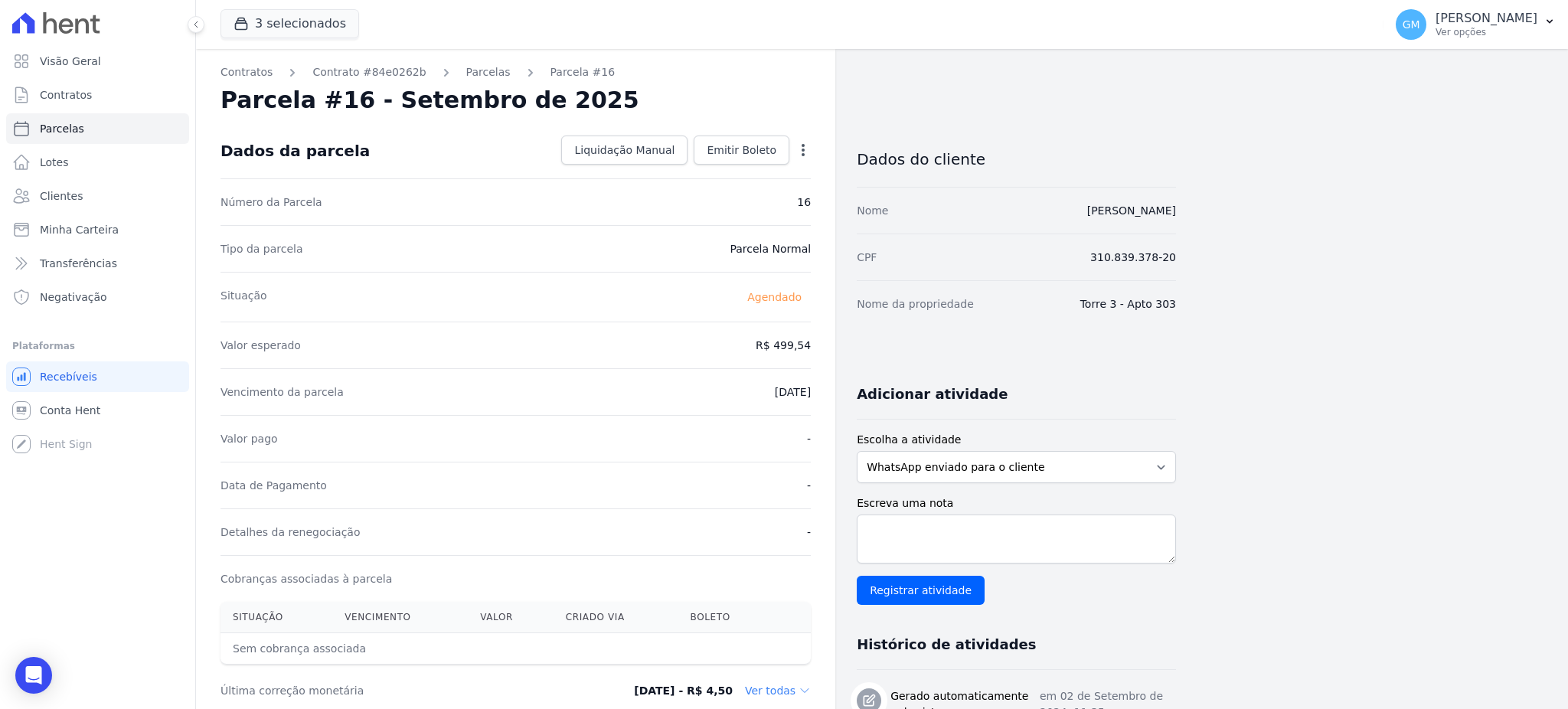
click at [798, 151] on icon "button" at bounding box center [803, 150] width 15 height 15
click at [708, 170] on link "Alterar" at bounding box center [737, 170] width 135 height 28
drag, startPoint x: 751, startPoint y: 338, endPoint x: 838, endPoint y: 348, distance: 87.6
click at [838, 348] on div "Contratos Contrato #84e0262b Parcelas Parcela #16 Parcela #16 - Setembro de 202…" at bounding box center [686, 595] width 980 height 1092
paste input "8.50"
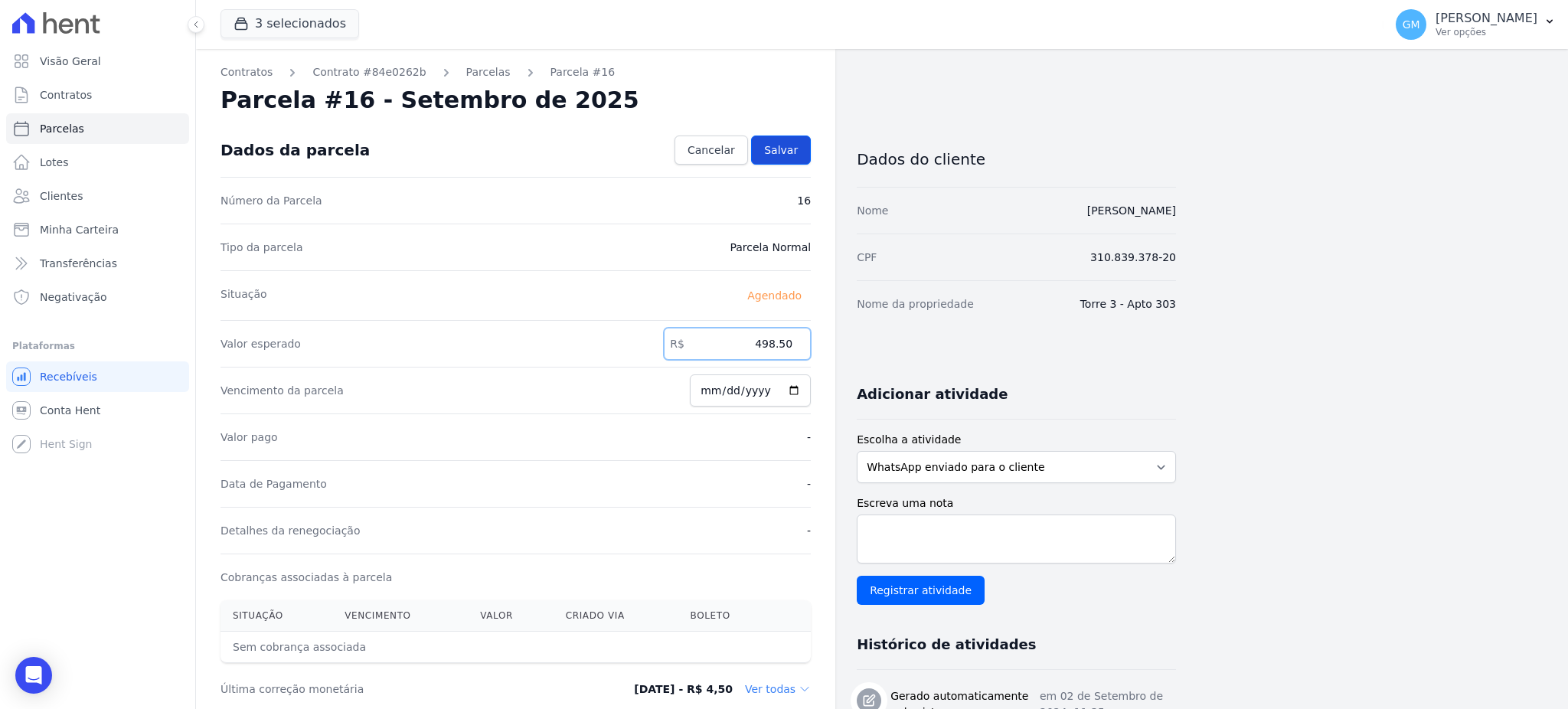
type input "498.50"
click at [779, 141] on link "Salvar" at bounding box center [781, 149] width 60 height 29
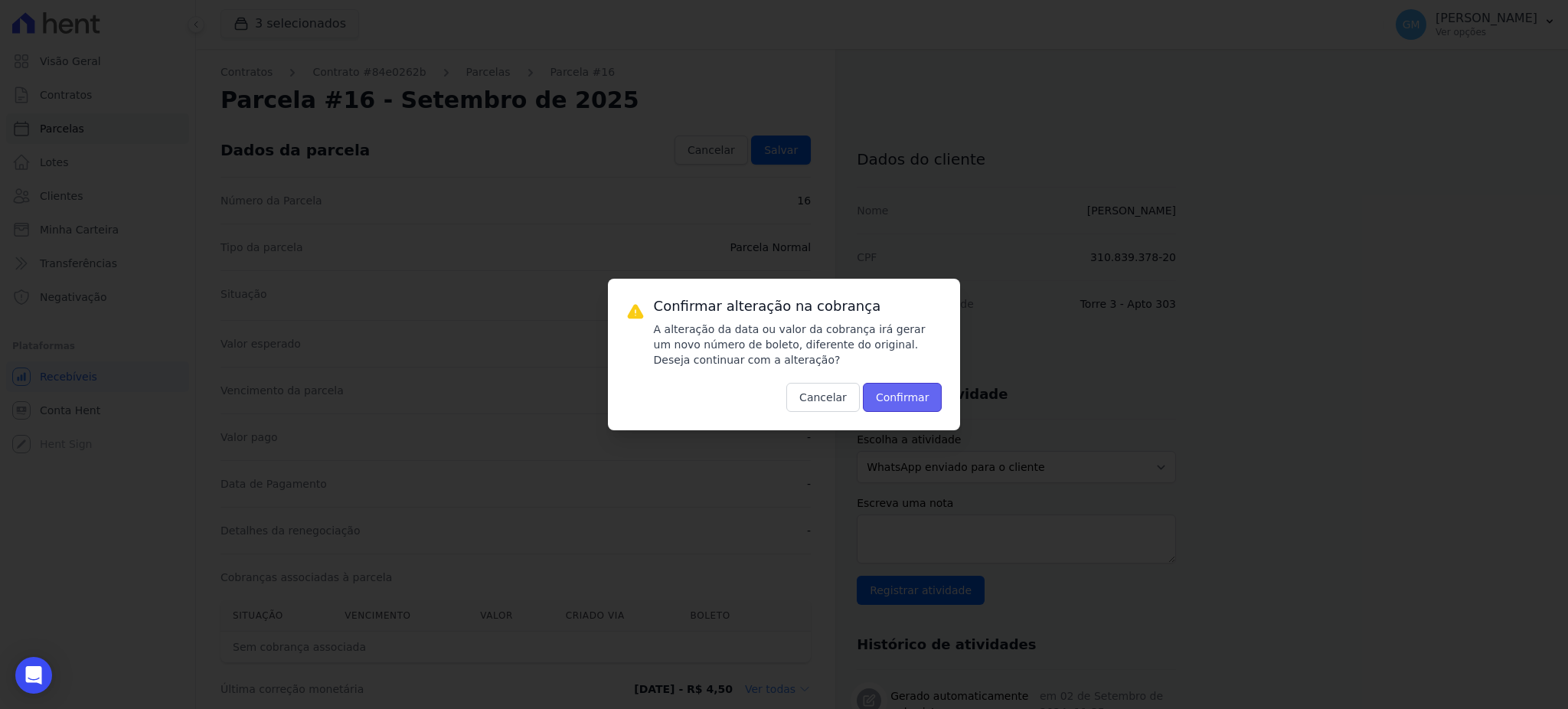
click at [889, 398] on button "Confirmar" at bounding box center [902, 397] width 79 height 29
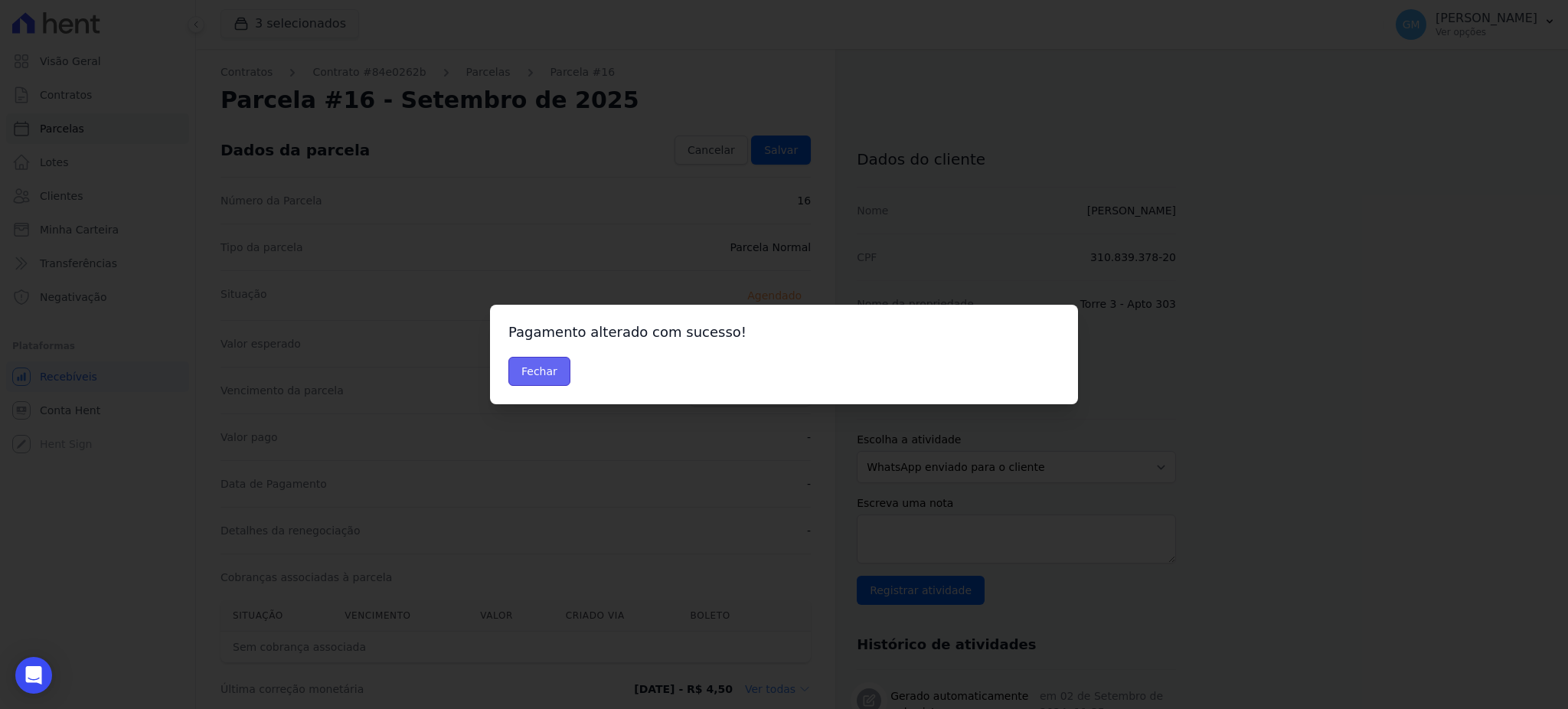
click at [566, 375] on button "Fechar" at bounding box center [539, 371] width 62 height 29
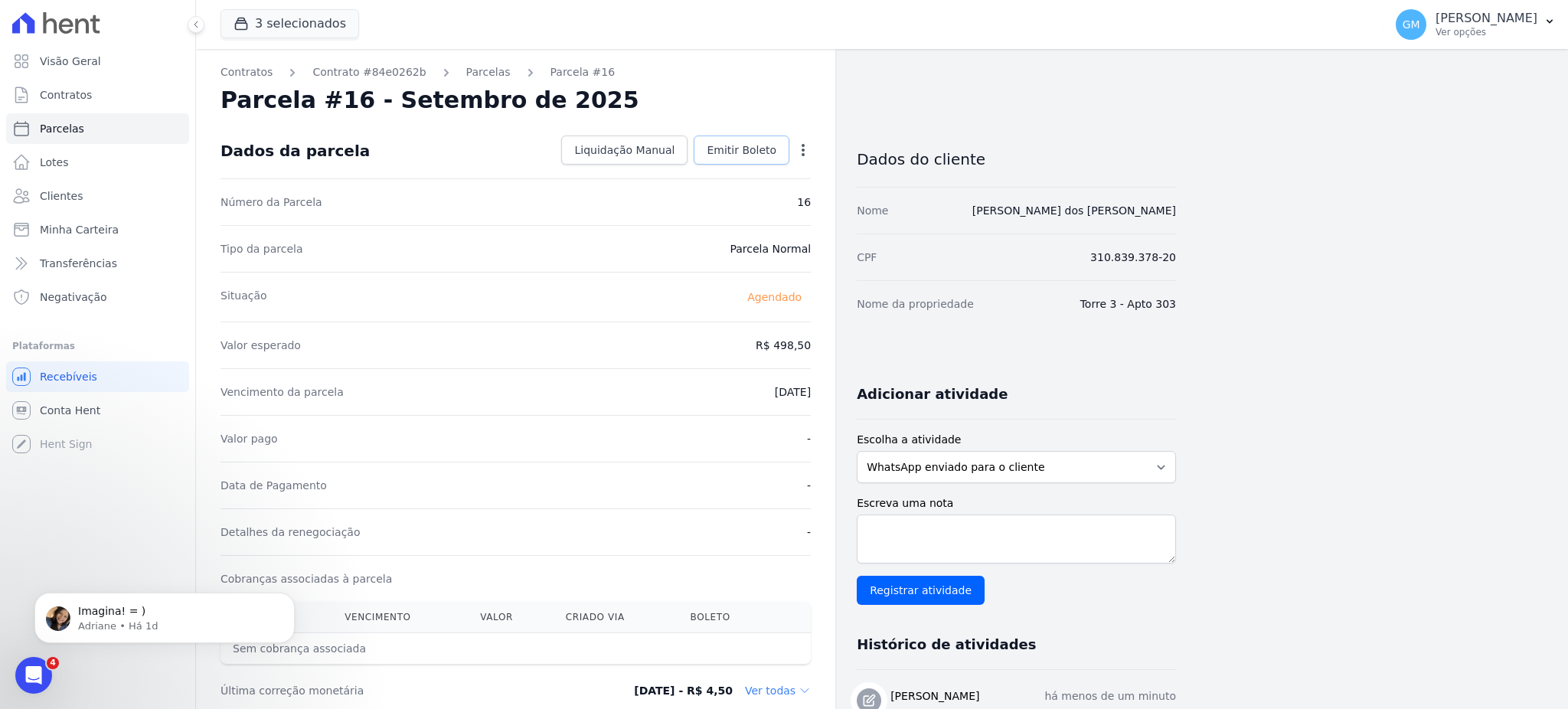
click at [753, 145] on span "Emitir Boleto" at bounding box center [742, 150] width 70 height 15
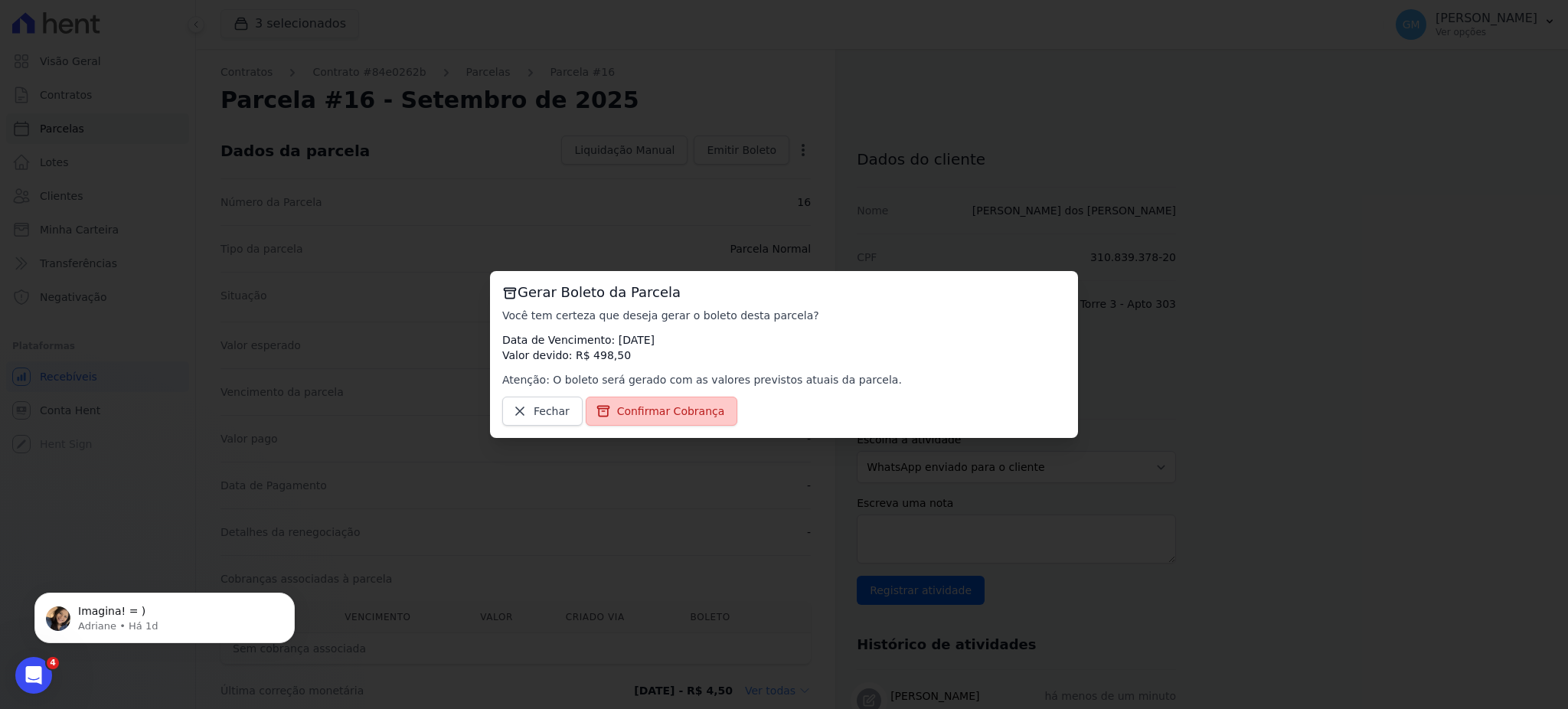
click at [674, 413] on span "Confirmar Cobrança" at bounding box center [671, 411] width 108 height 15
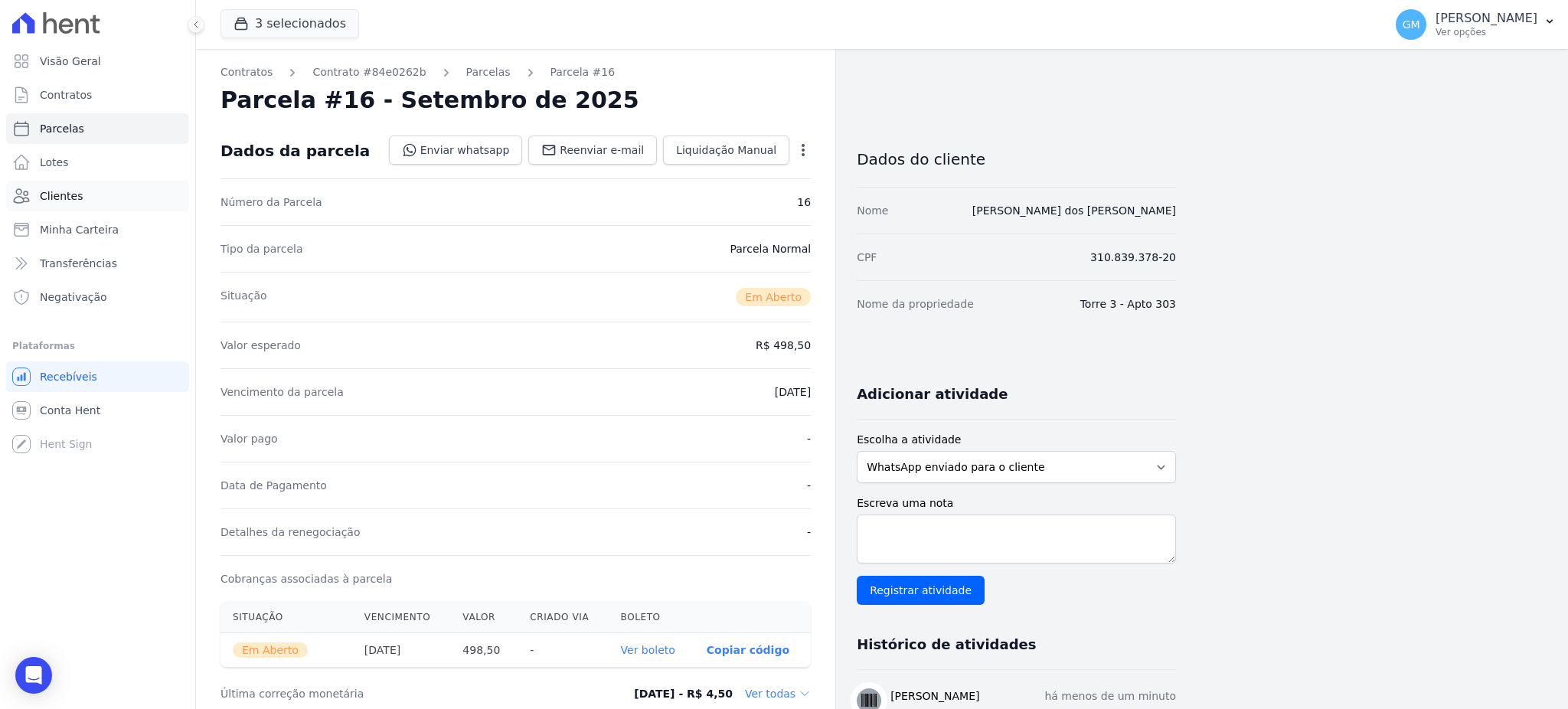
click at [77, 189] on span "Clientes" at bounding box center [61, 196] width 43 height 15
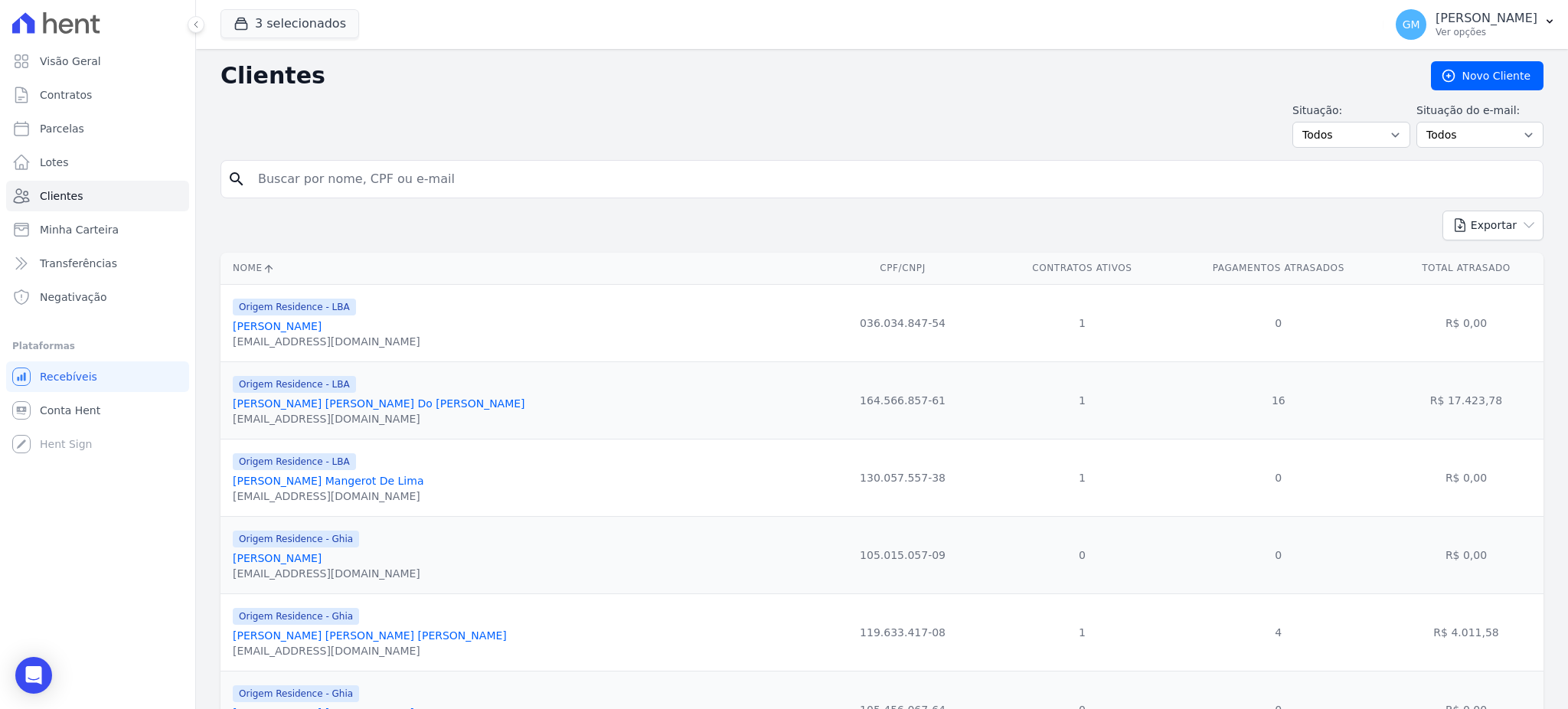
click at [262, 185] on input "search" at bounding box center [893, 179] width 1288 height 31
type input "Maicon Daivison [PERSON_NAME] dos [PERSON_NAME]"
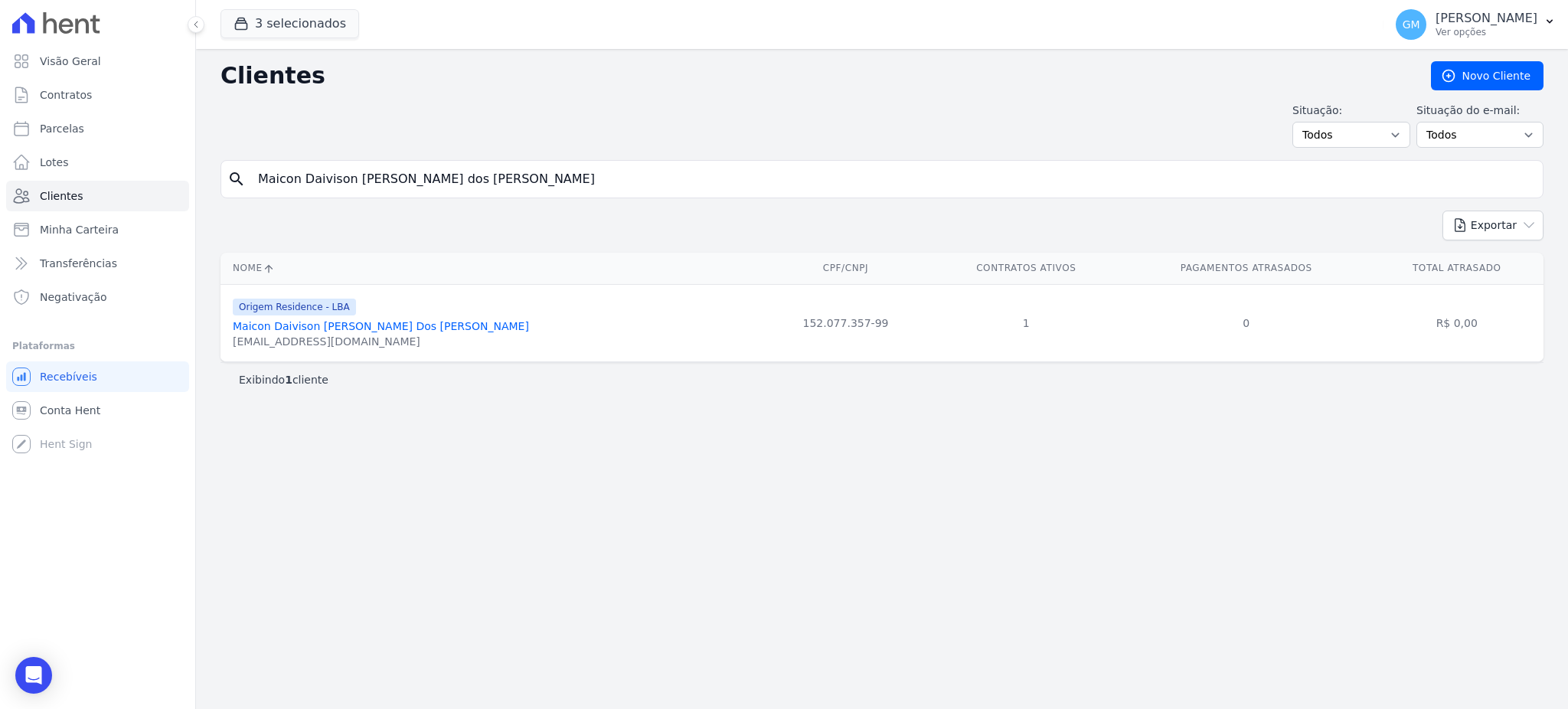
click at [368, 326] on link "Maicon Daivison [PERSON_NAME] Dos [PERSON_NAME]" at bounding box center [381, 326] width 296 height 12
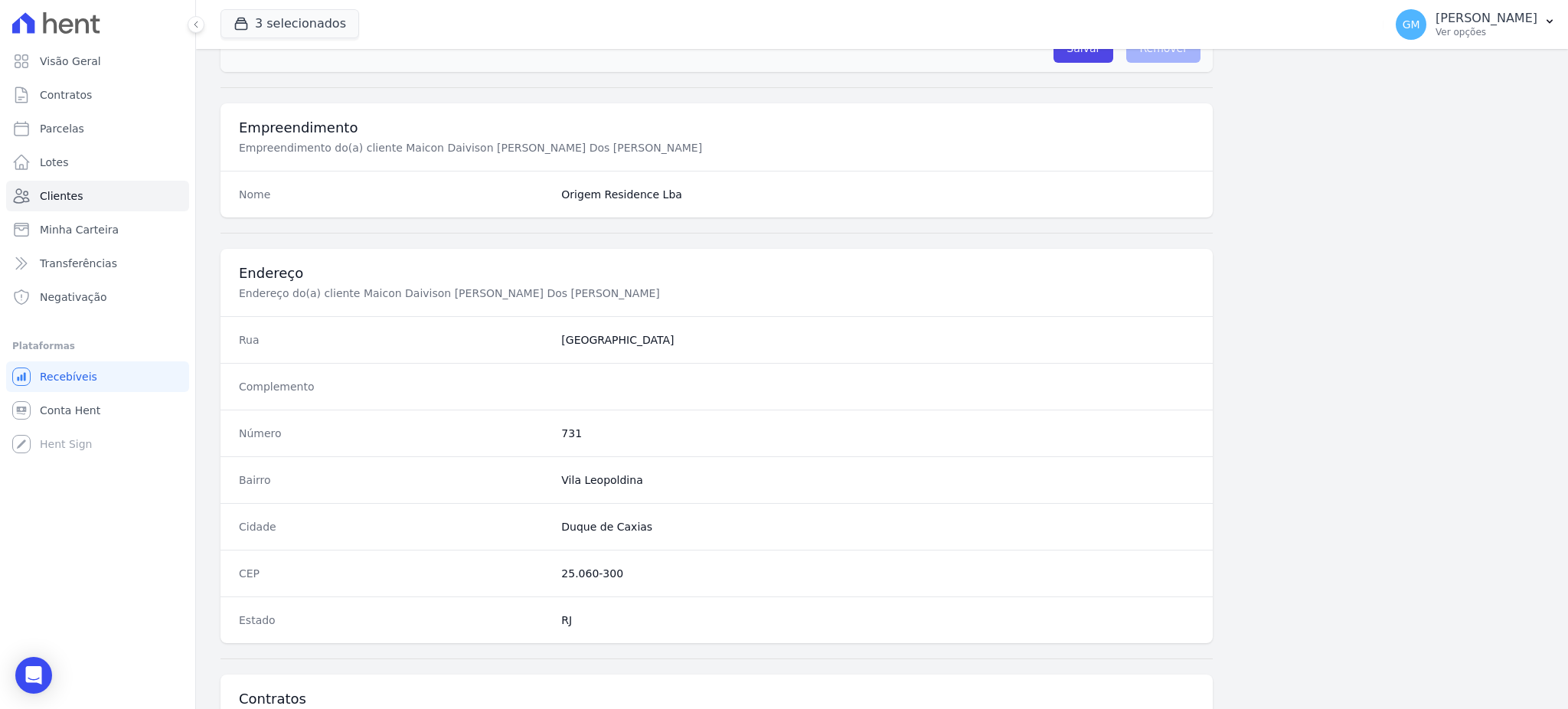
scroll to position [725, 0]
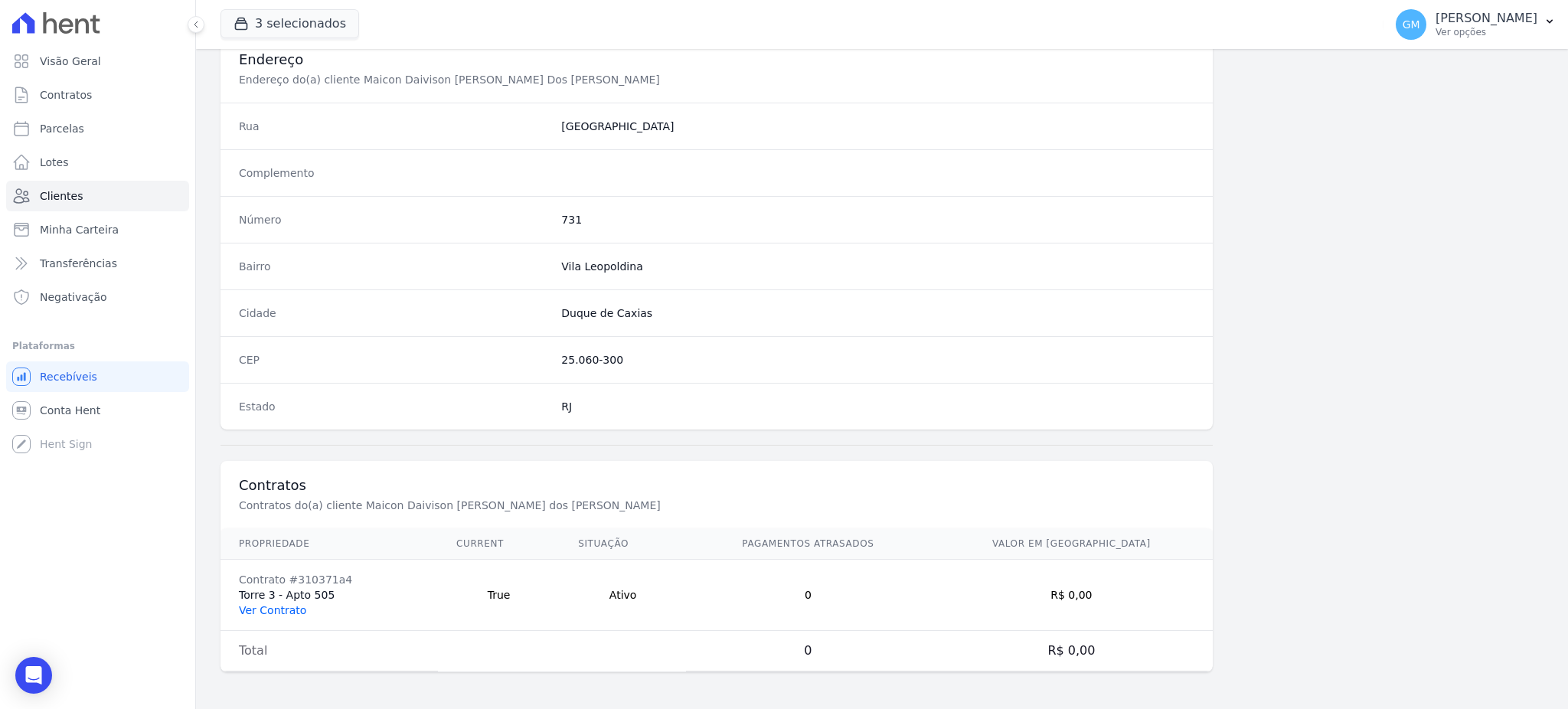
click at [286, 605] on link "Ver Contrato" at bounding box center [272, 610] width 67 height 12
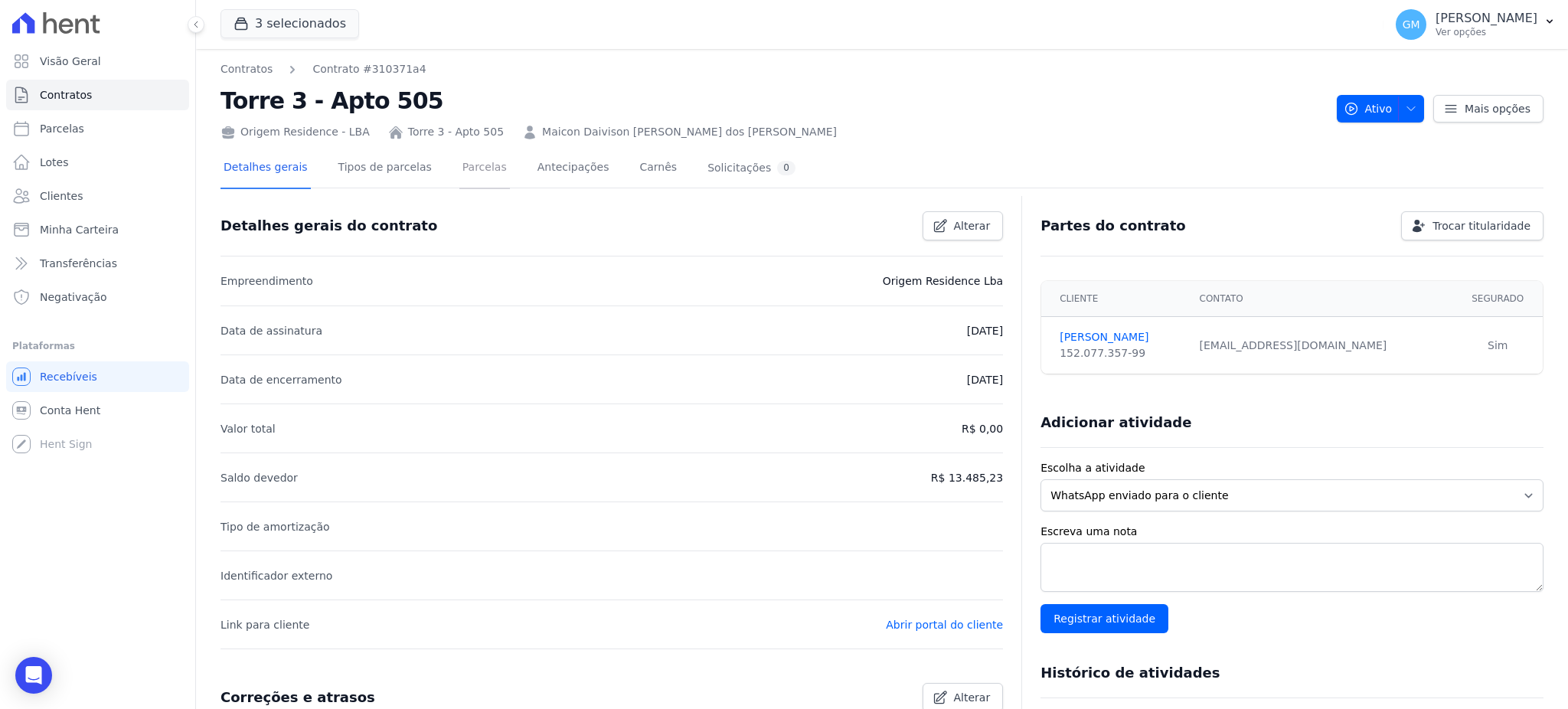
click at [463, 179] on link "Parcelas" at bounding box center [484, 169] width 50 height 41
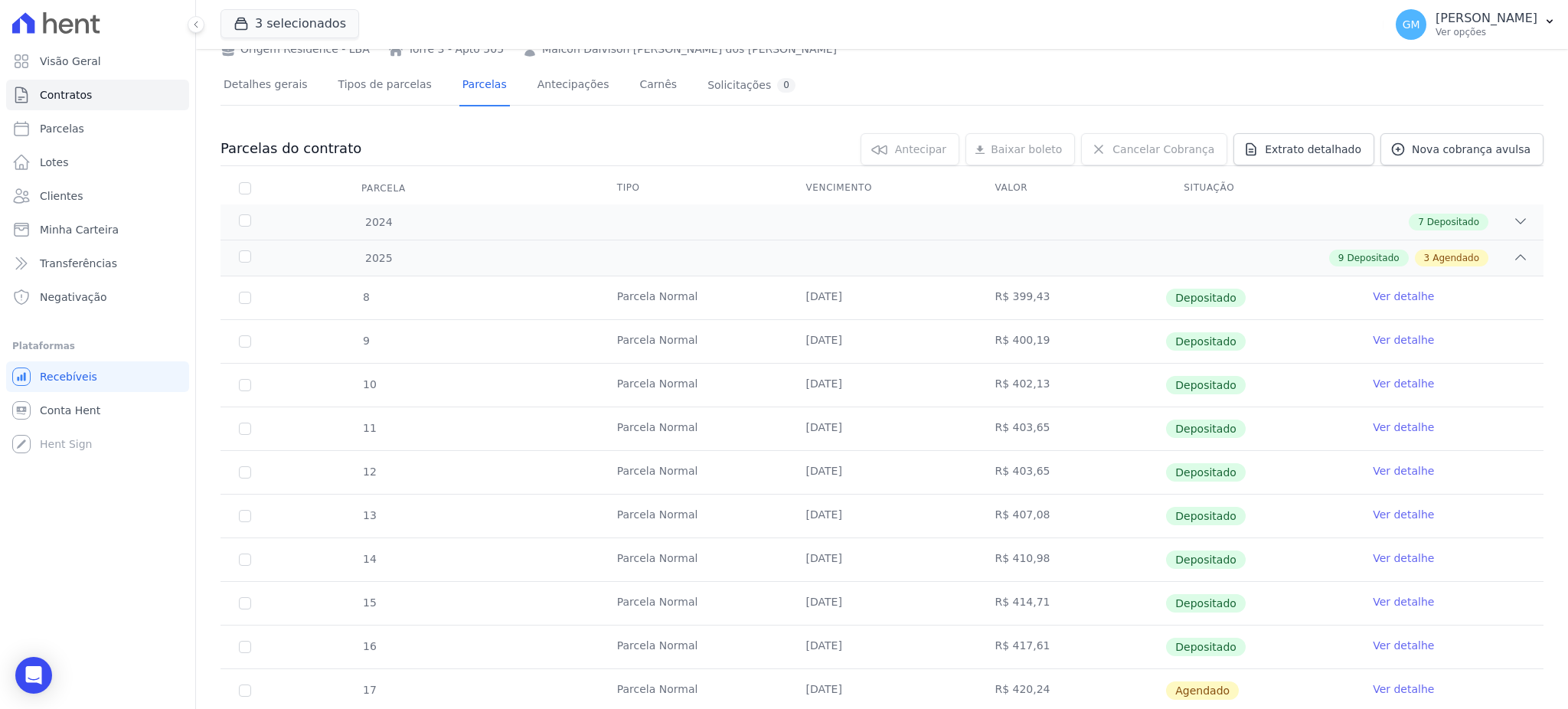
scroll to position [326, 0]
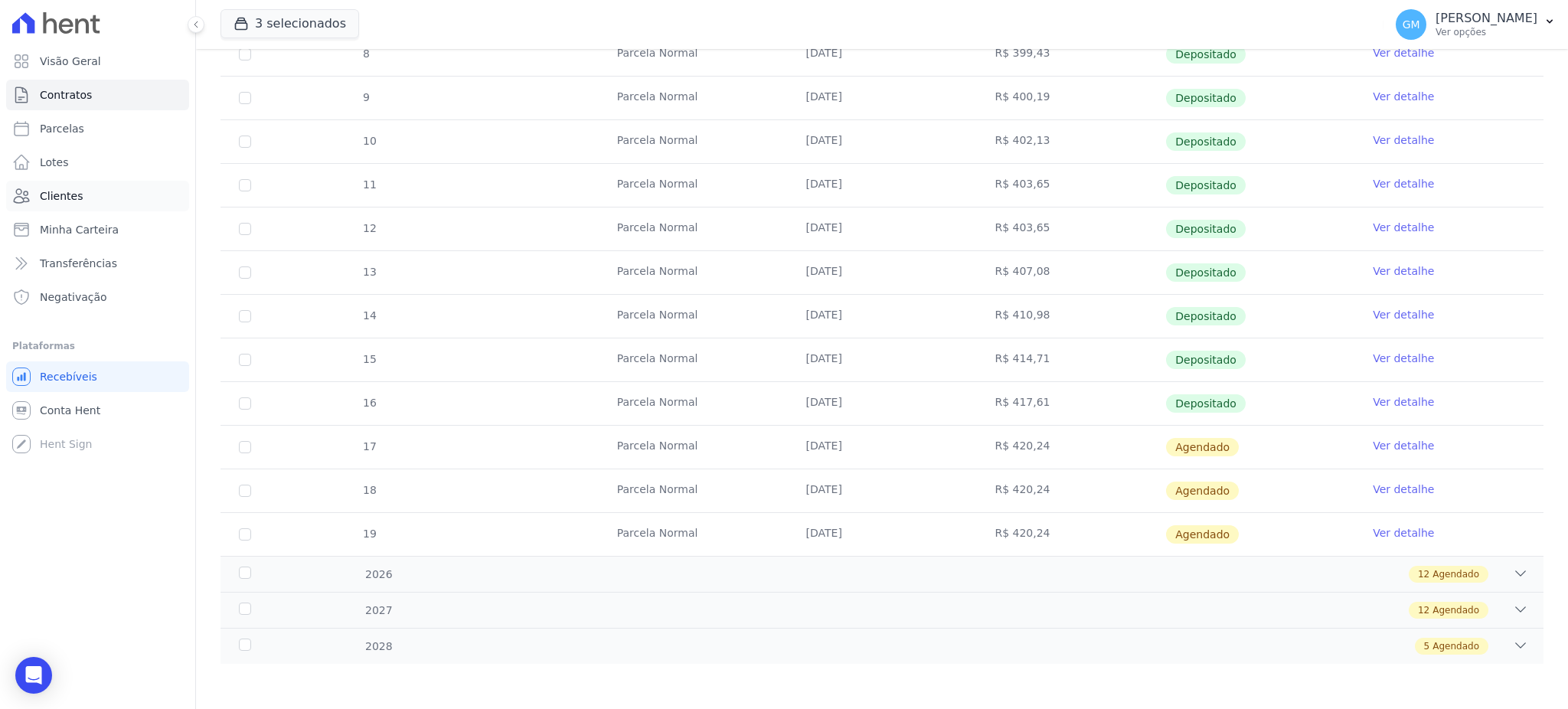
click at [96, 183] on link "Clientes" at bounding box center [98, 196] width 183 height 31
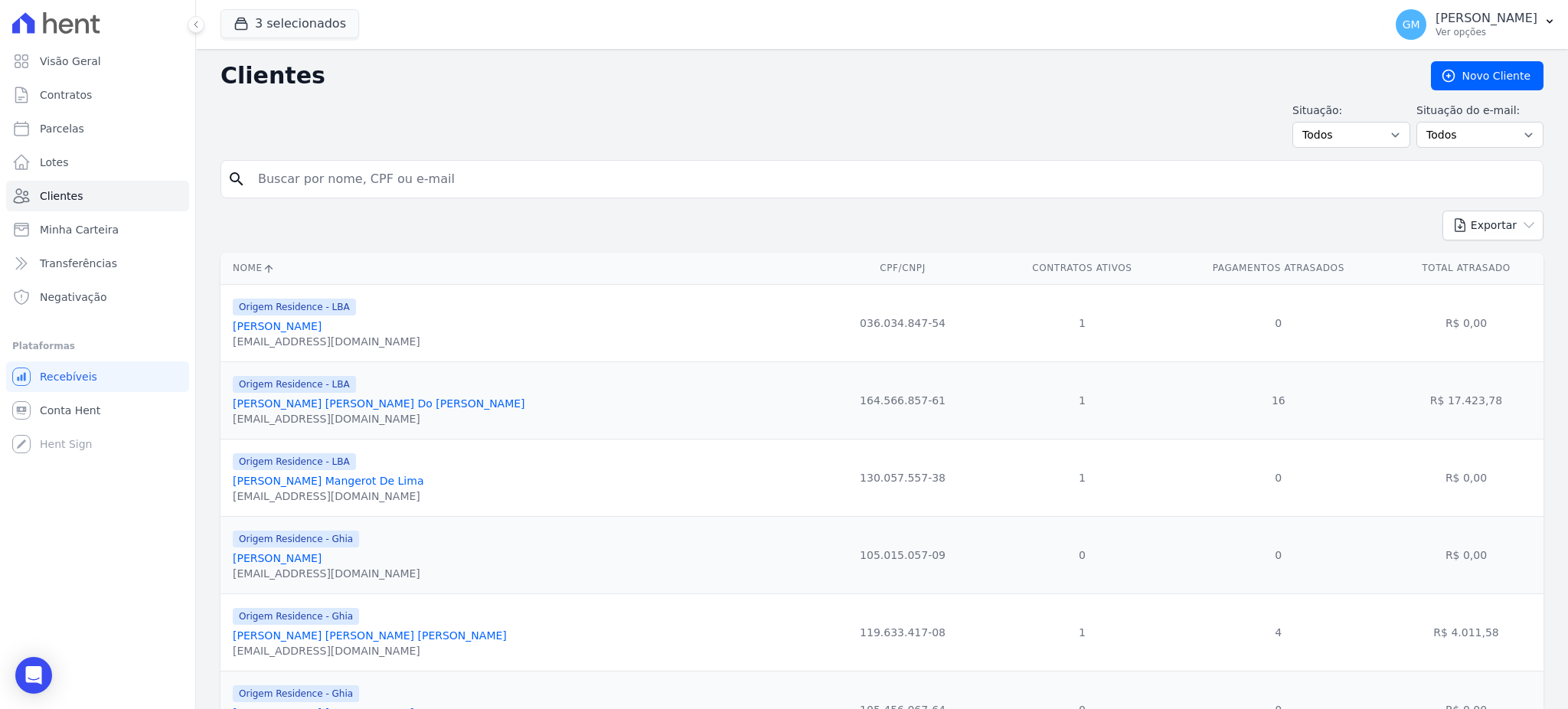
click at [304, 171] on input "search" at bounding box center [893, 179] width 1288 height 31
type input "andre luis"
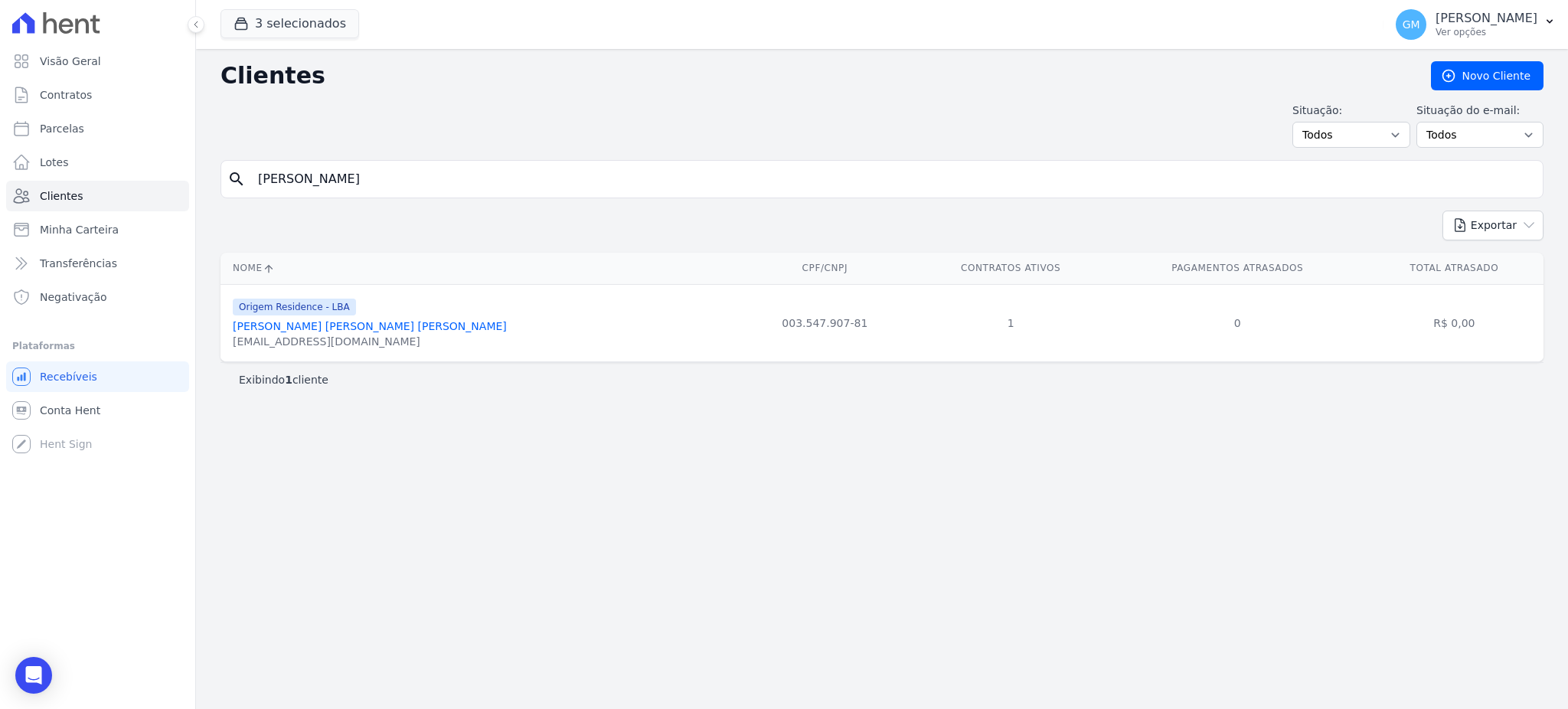
click at [356, 320] on link "[PERSON_NAME]" at bounding box center [370, 326] width 274 height 12
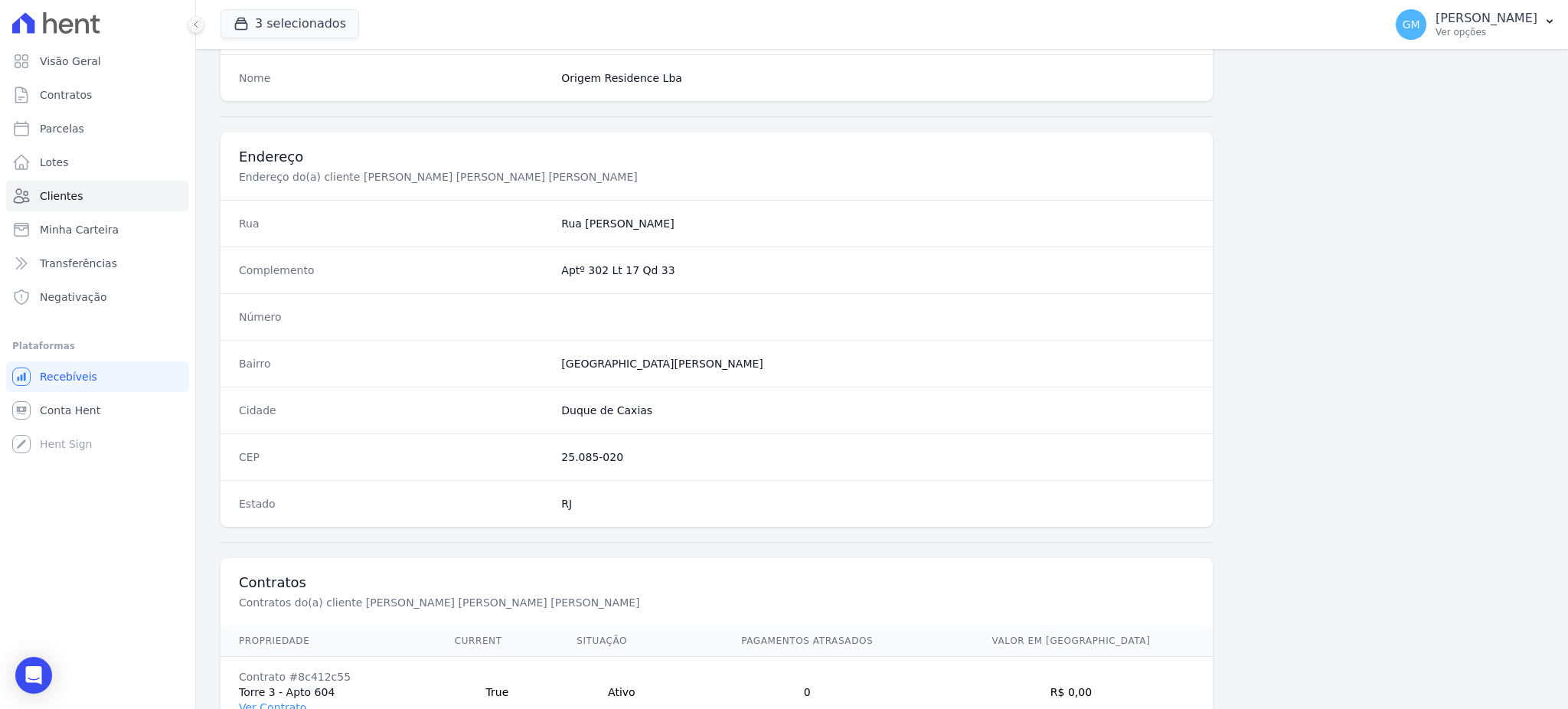
scroll to position [725, 0]
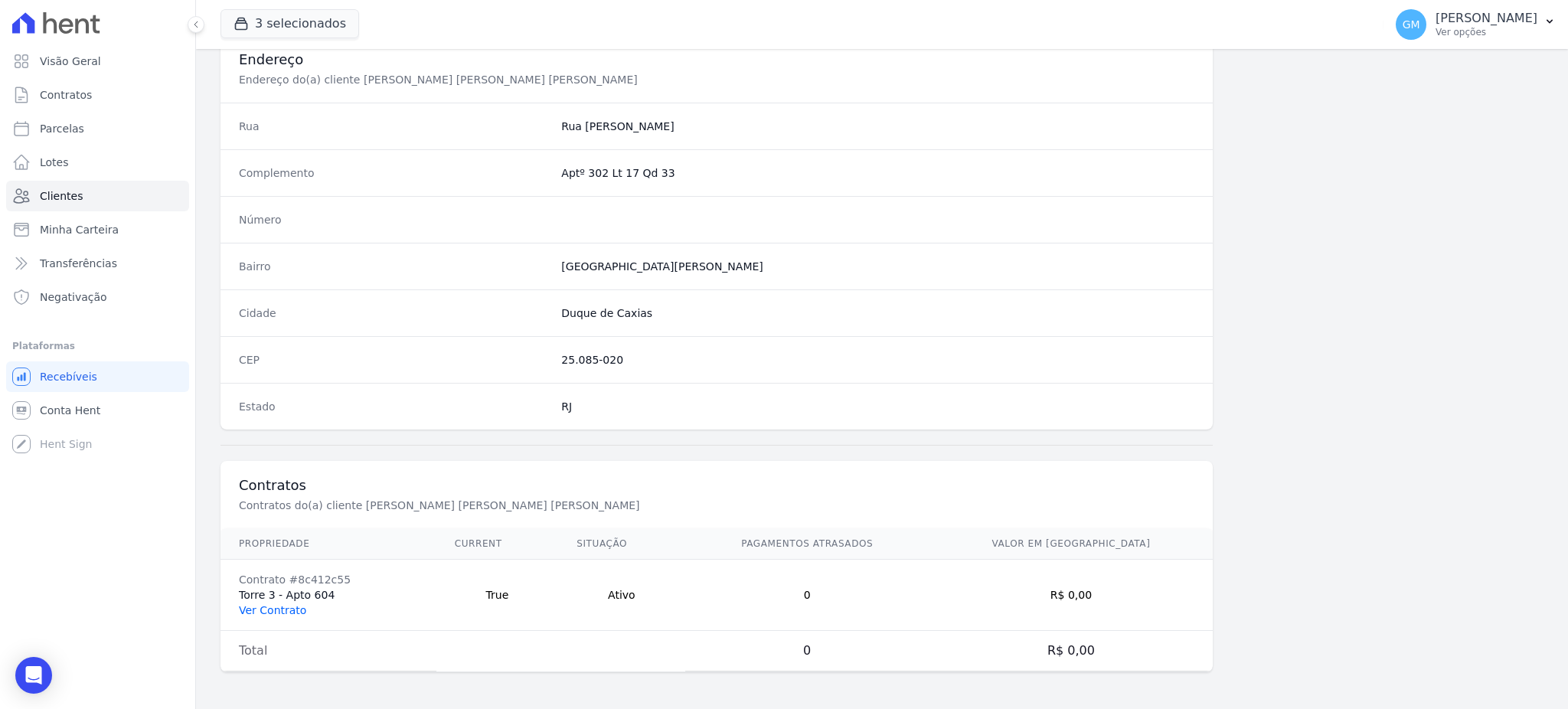
click at [286, 611] on link "Ver Contrato" at bounding box center [272, 610] width 67 height 12
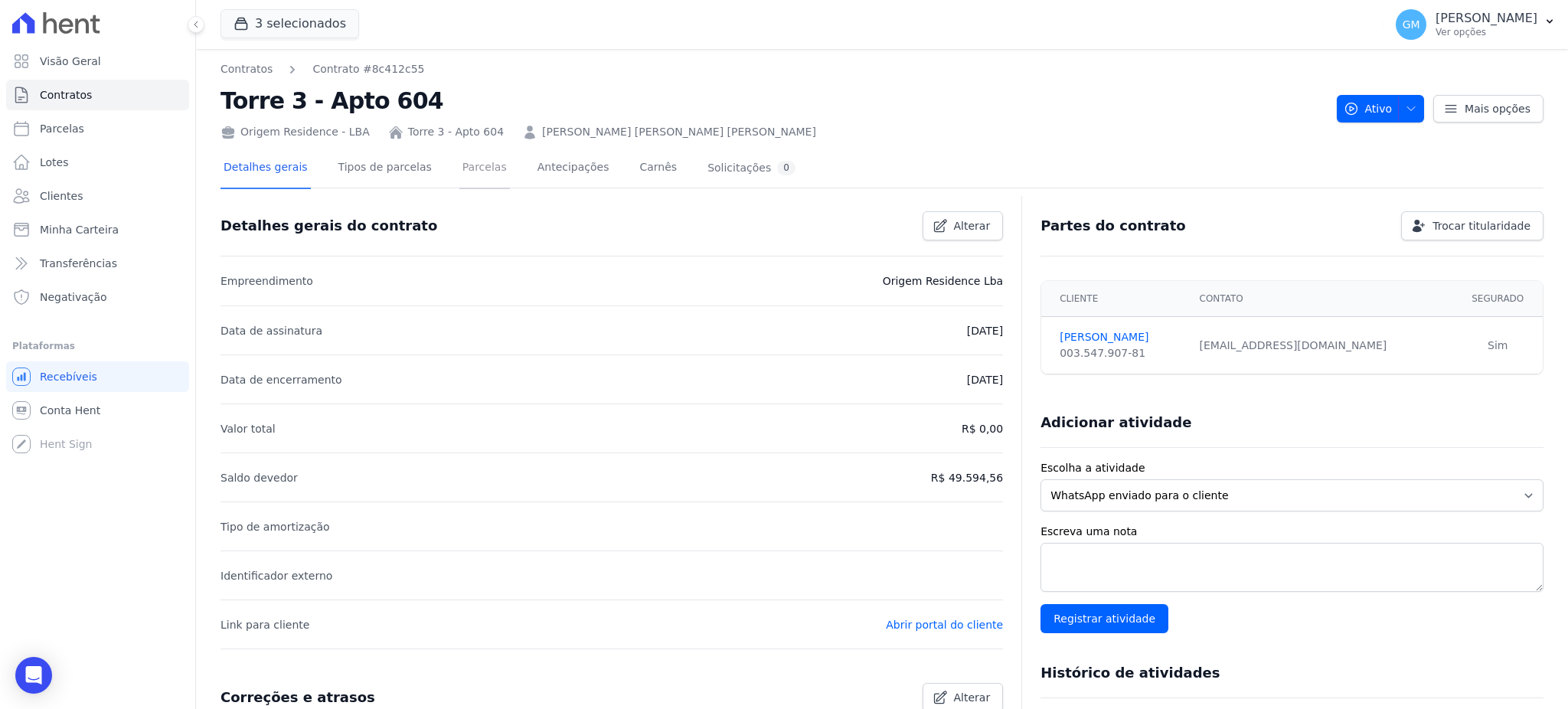
click at [464, 157] on link "Parcelas" at bounding box center [484, 169] width 50 height 41
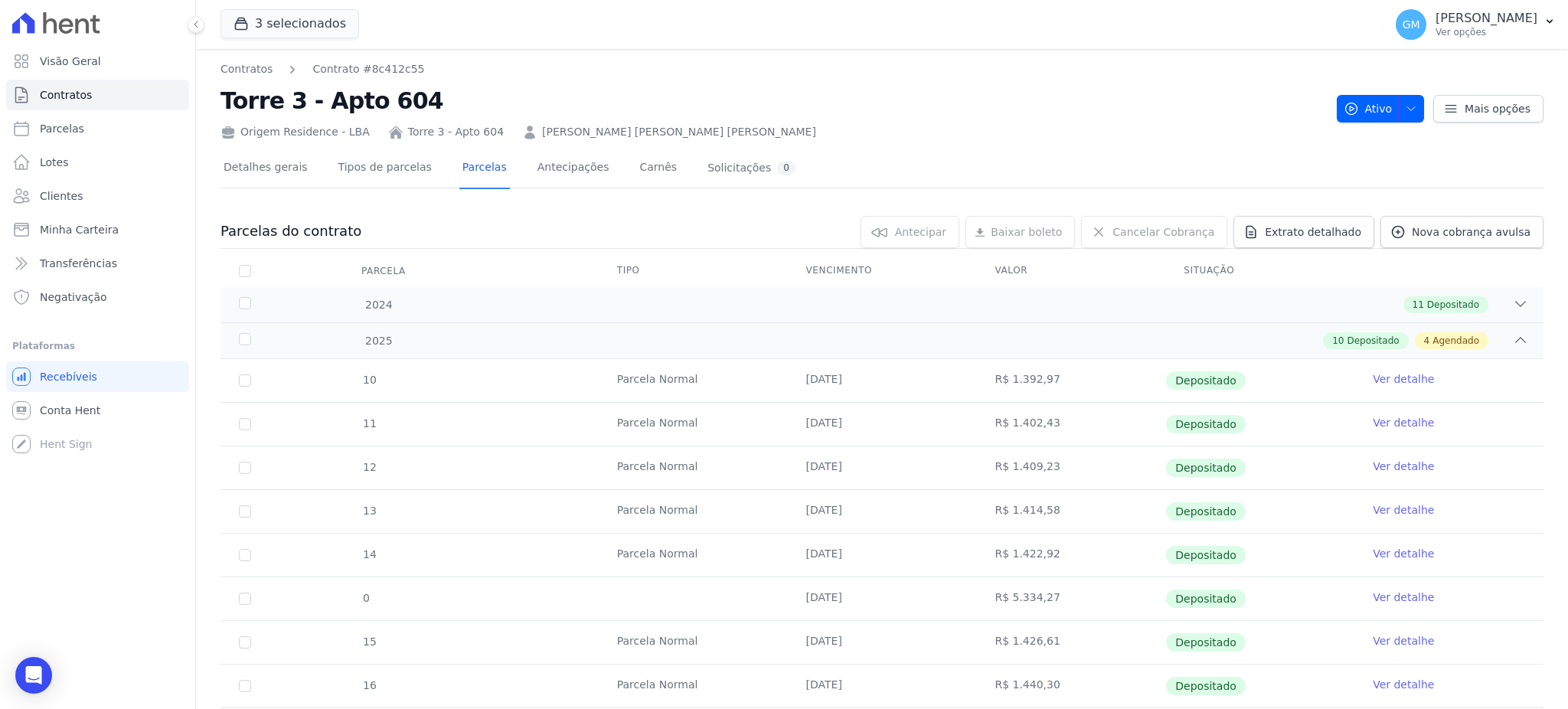
scroll to position [307, 0]
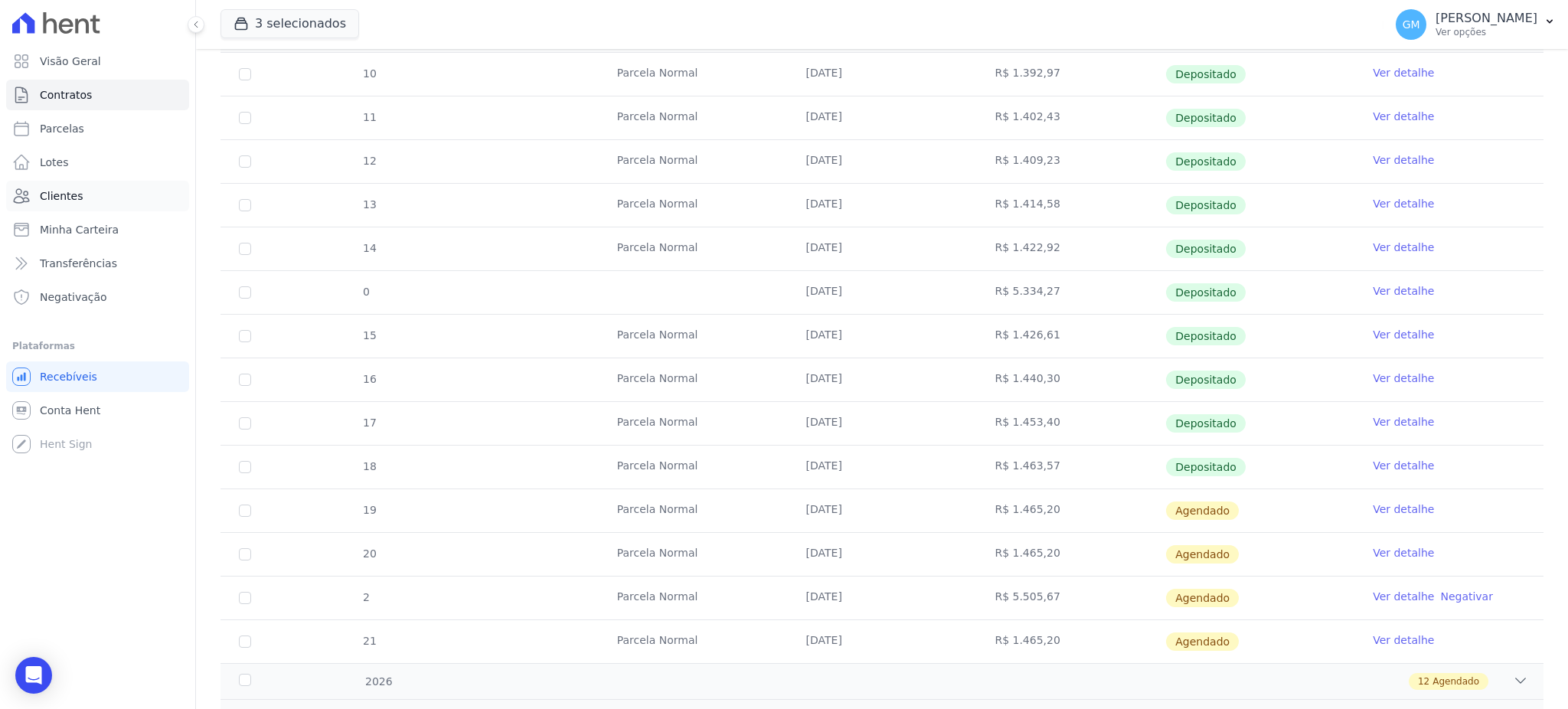
click at [101, 194] on link "Clientes" at bounding box center [98, 196] width 183 height 31
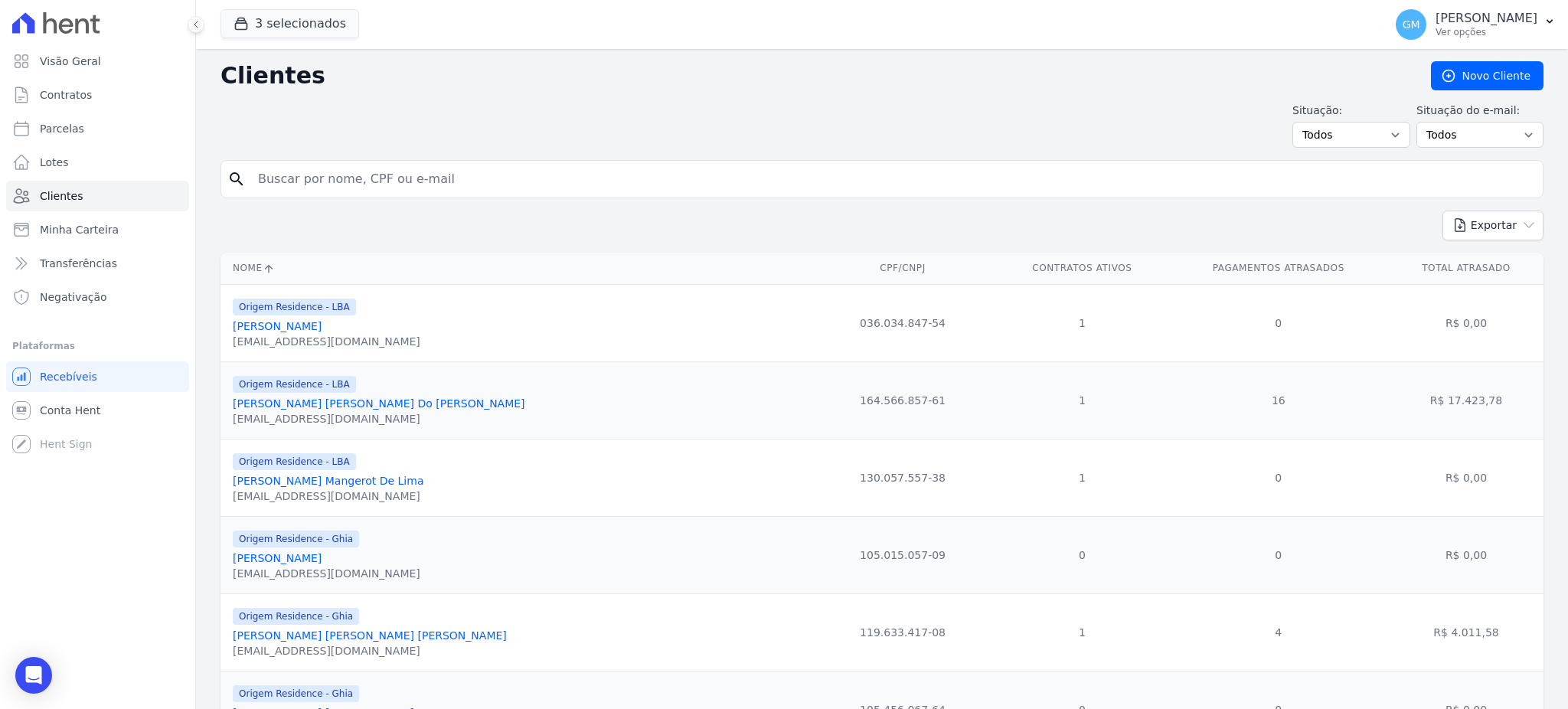
click at [311, 170] on input "search" at bounding box center [893, 179] width 1288 height 31
type input "Breno Batista Ribeiro"
drag, startPoint x: 397, startPoint y: 184, endPoint x: 263, endPoint y: 183, distance: 134.0
click at [263, 183] on input "Breno Batista Ribeiro" at bounding box center [893, 179] width 1288 height 31
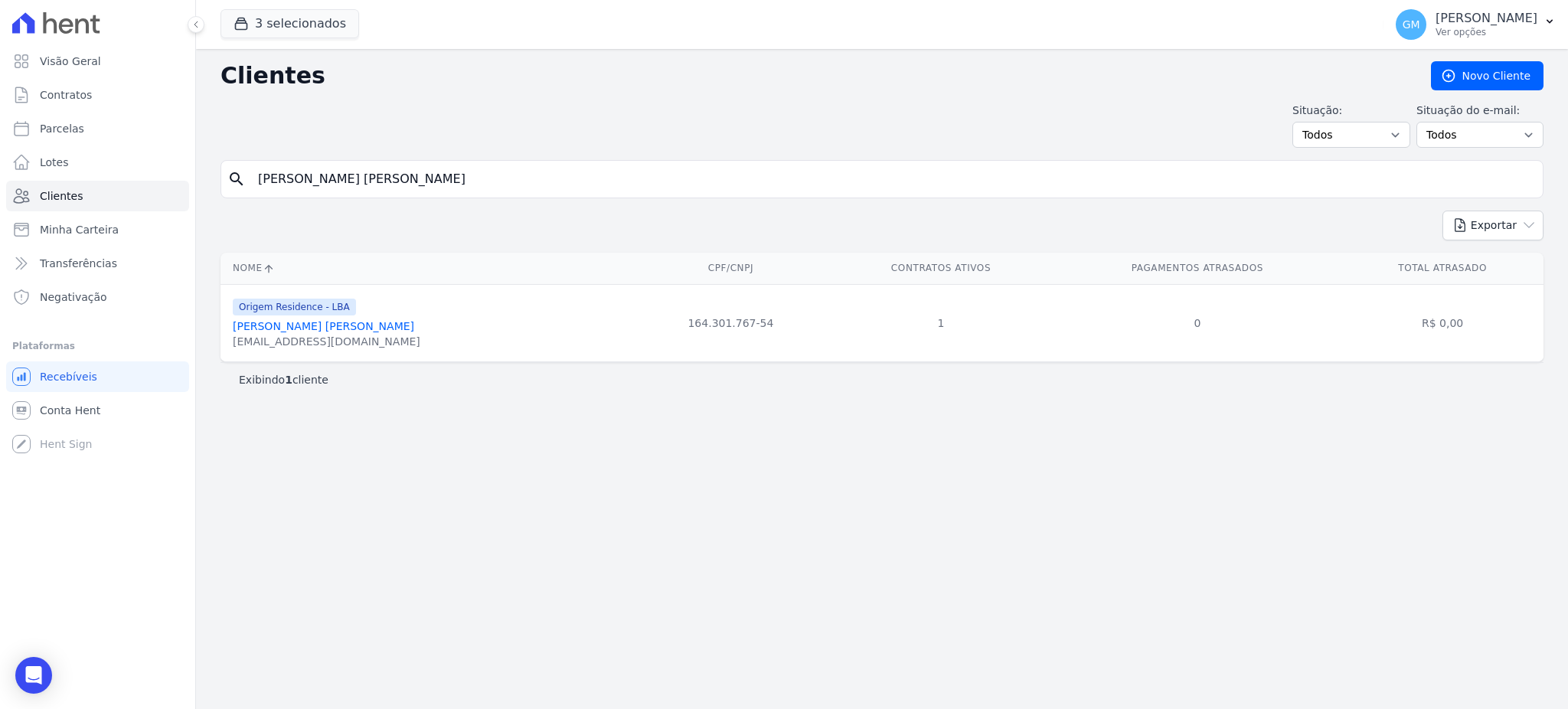
click at [327, 323] on link "Breno Batista Ribeiro" at bounding box center [323, 326] width 182 height 12
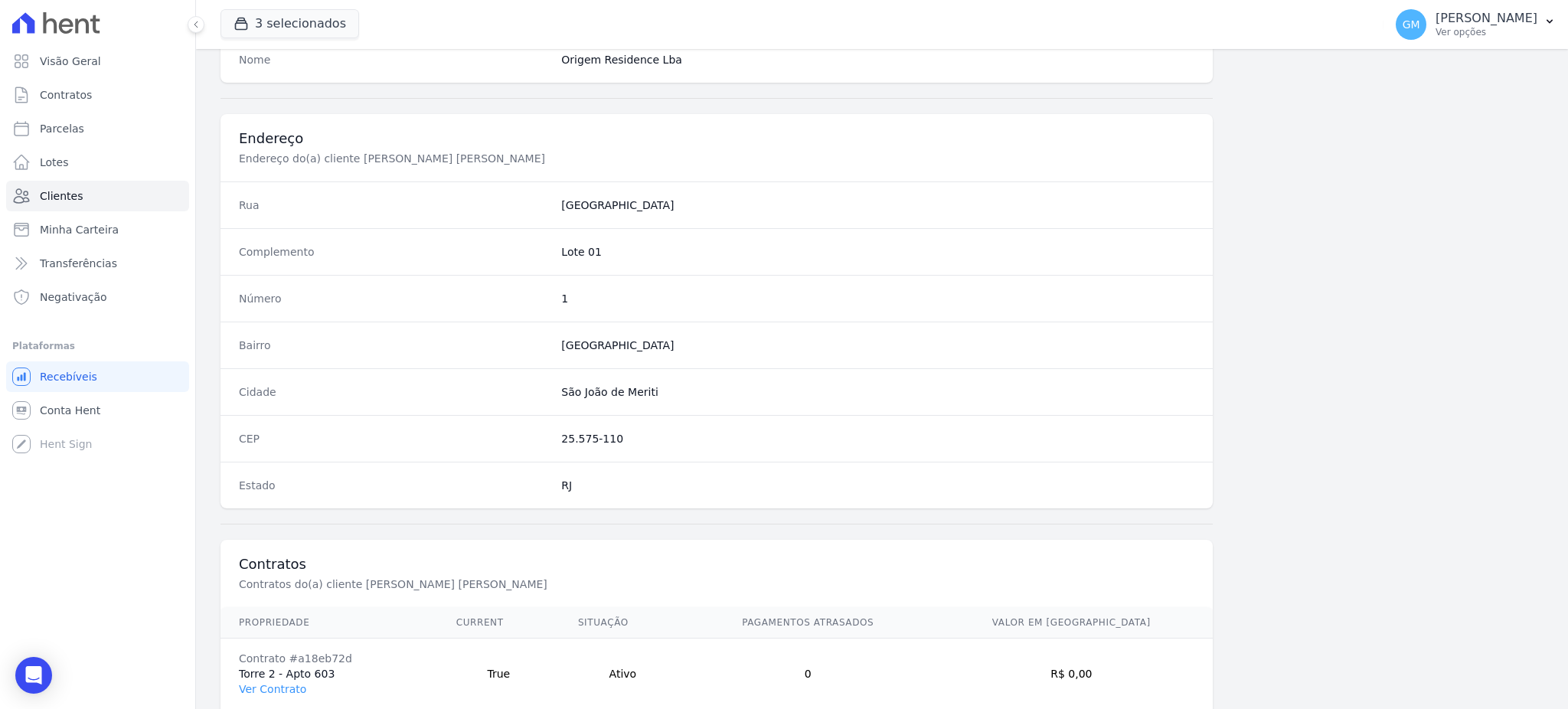
scroll to position [725, 0]
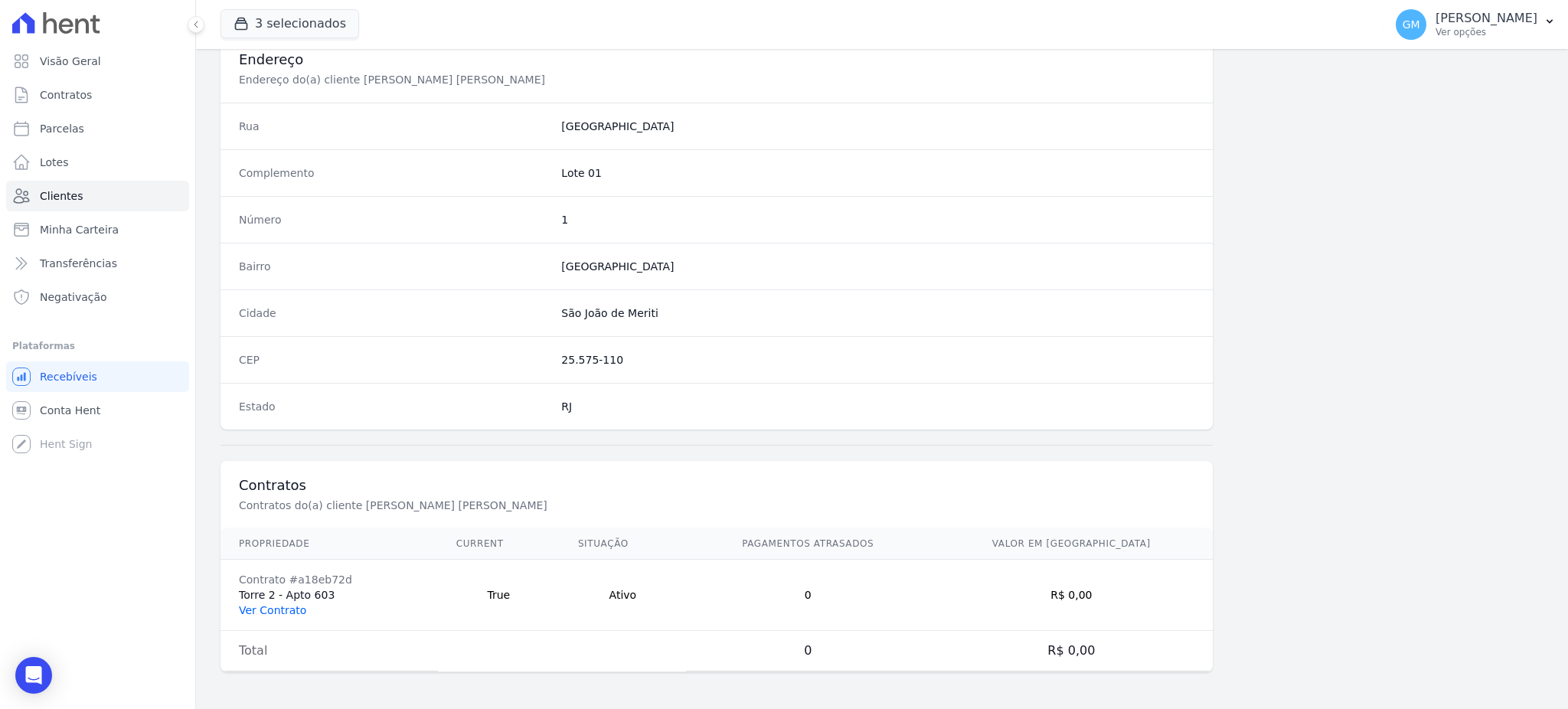
click at [288, 608] on link "Ver Contrato" at bounding box center [272, 610] width 67 height 12
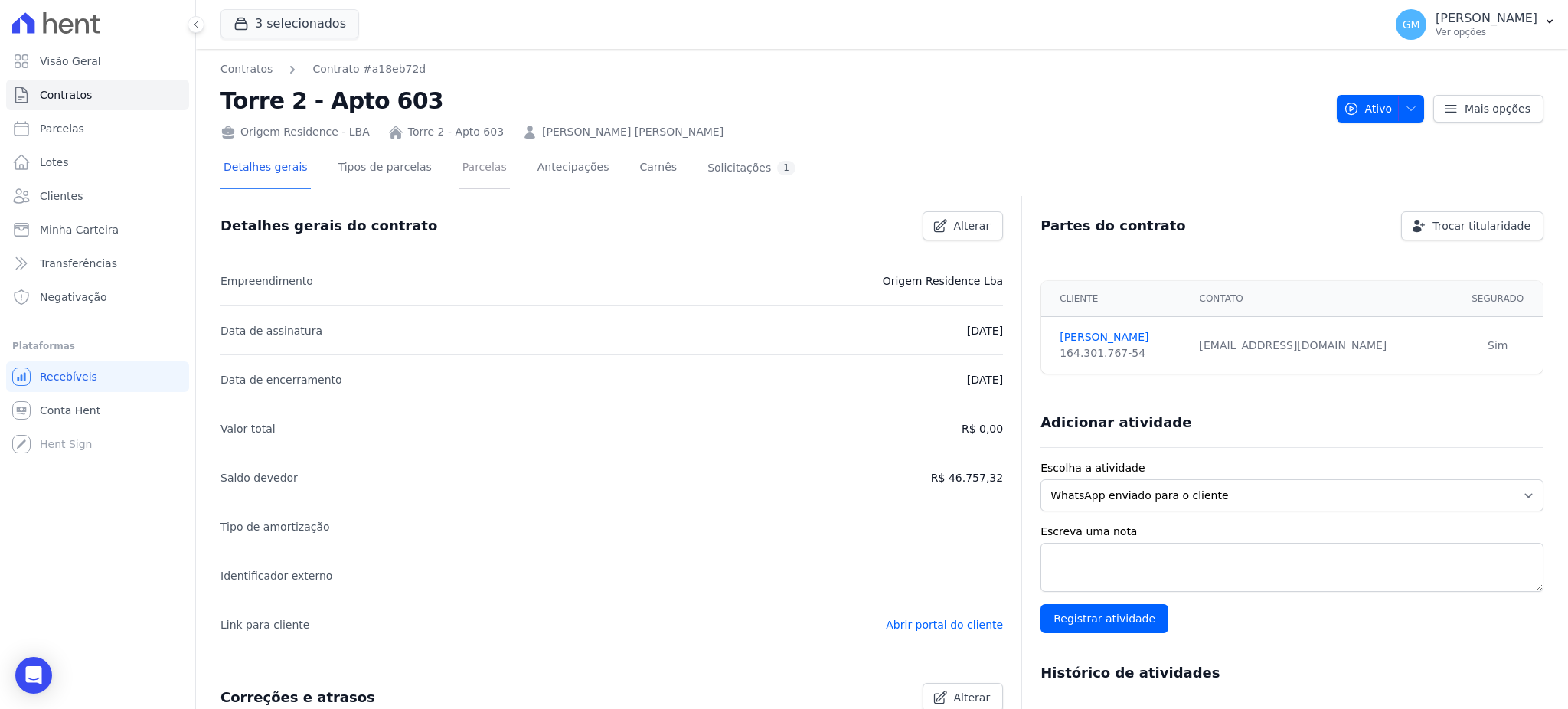
click at [459, 150] on link "Parcelas" at bounding box center [484, 169] width 50 height 41
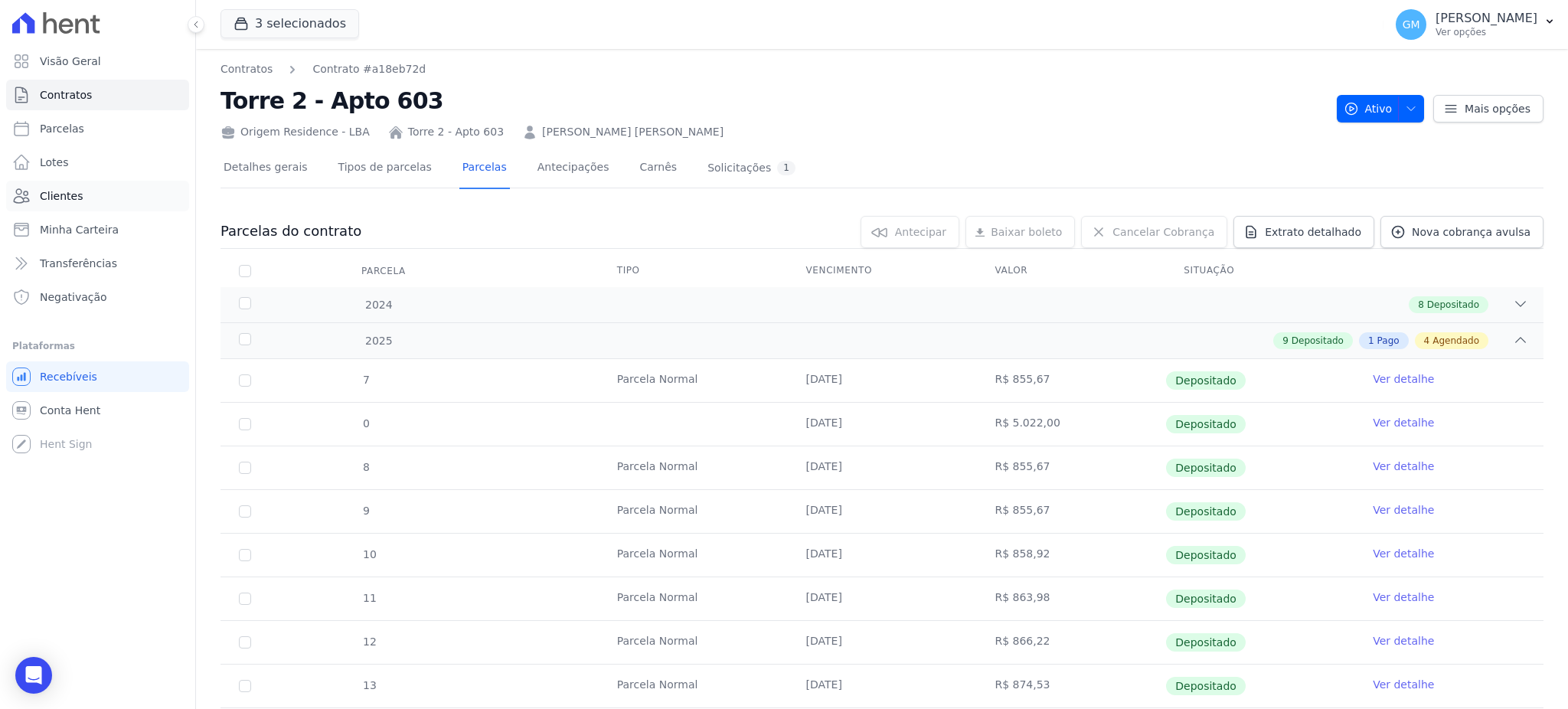
click at [108, 200] on link "Clientes" at bounding box center [98, 196] width 183 height 31
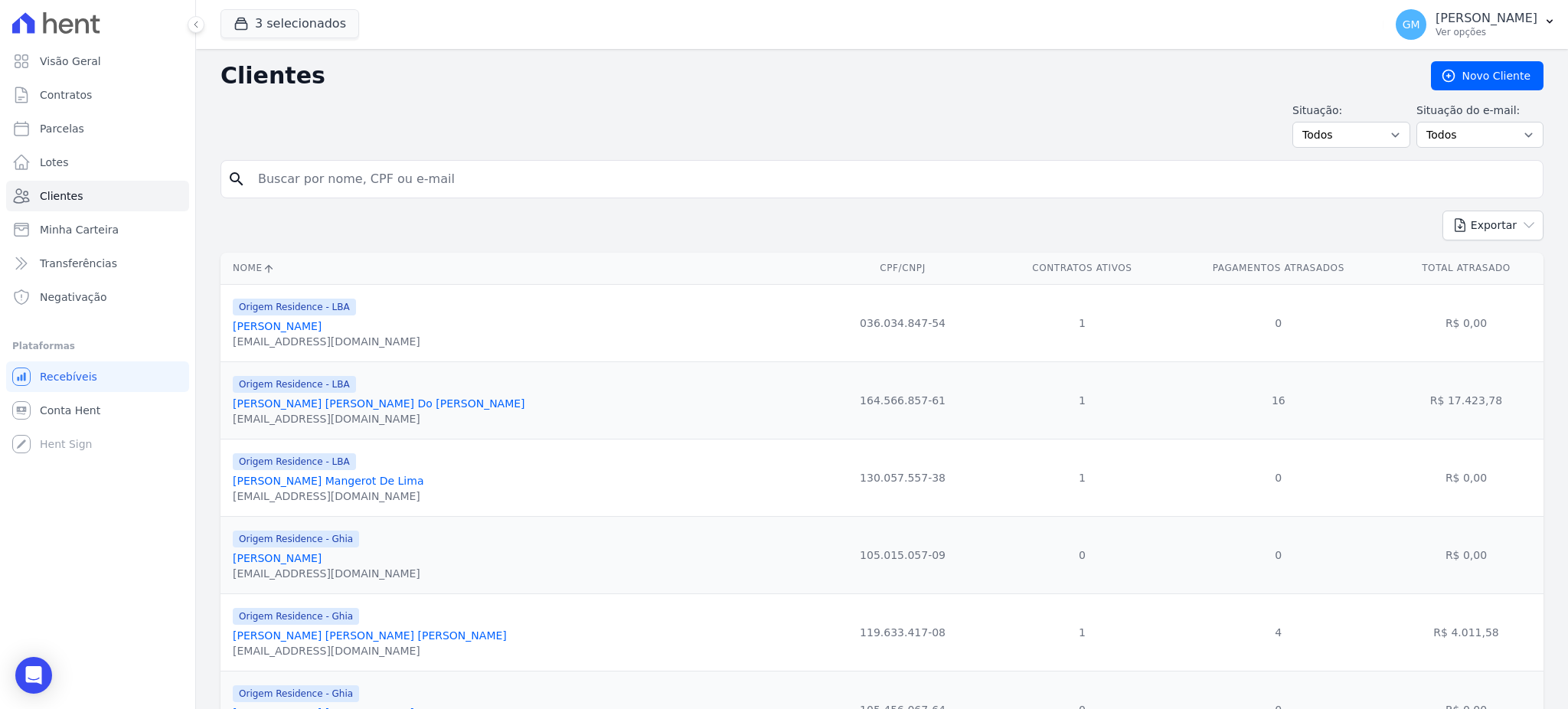
click at [329, 190] on input "search" at bounding box center [893, 179] width 1288 height 31
paste input "Tailand Oliveira De Amorim Campos"
type input "Tailand Oliveira De Amorim Campos"
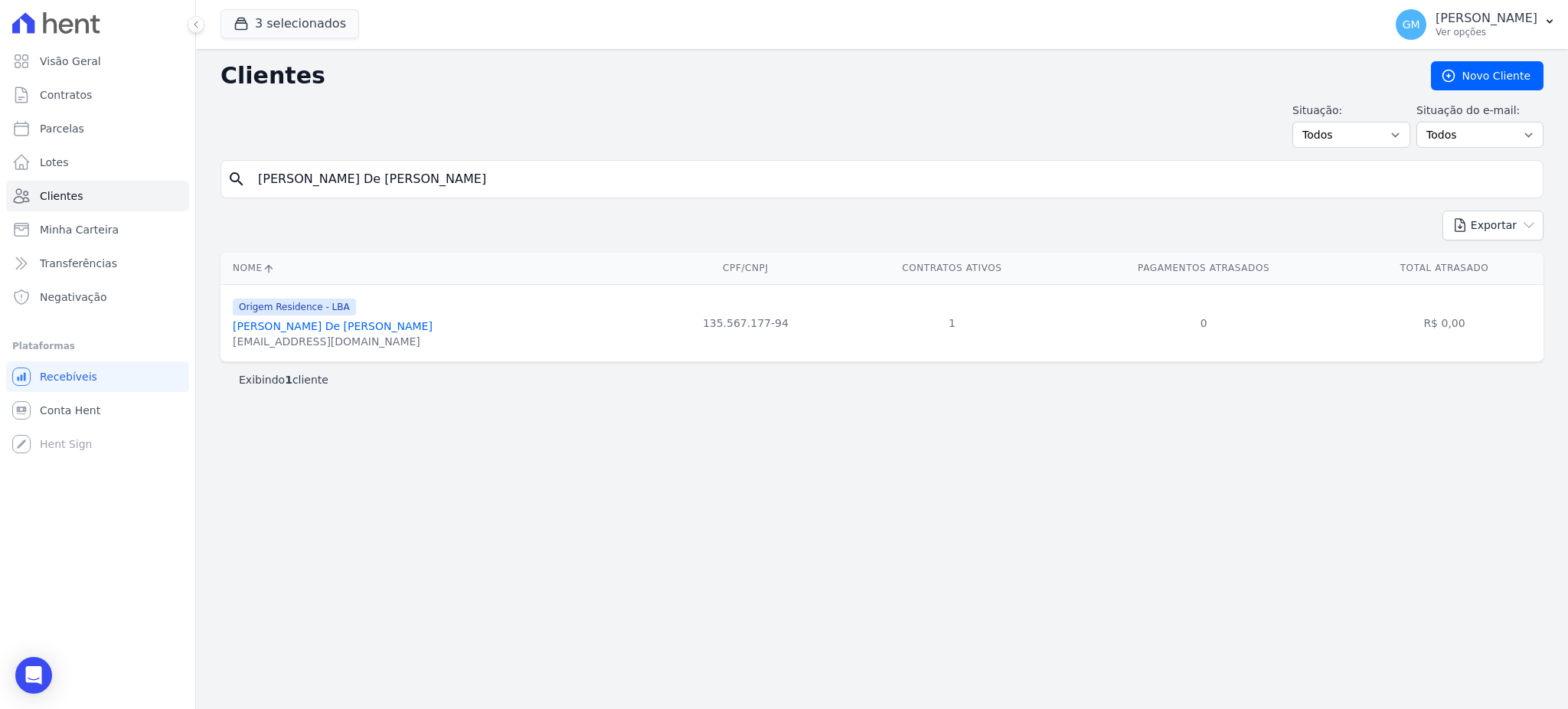
click at [363, 328] on link "Tailand Oliveira De Amorim Campos" at bounding box center [333, 326] width 200 height 12
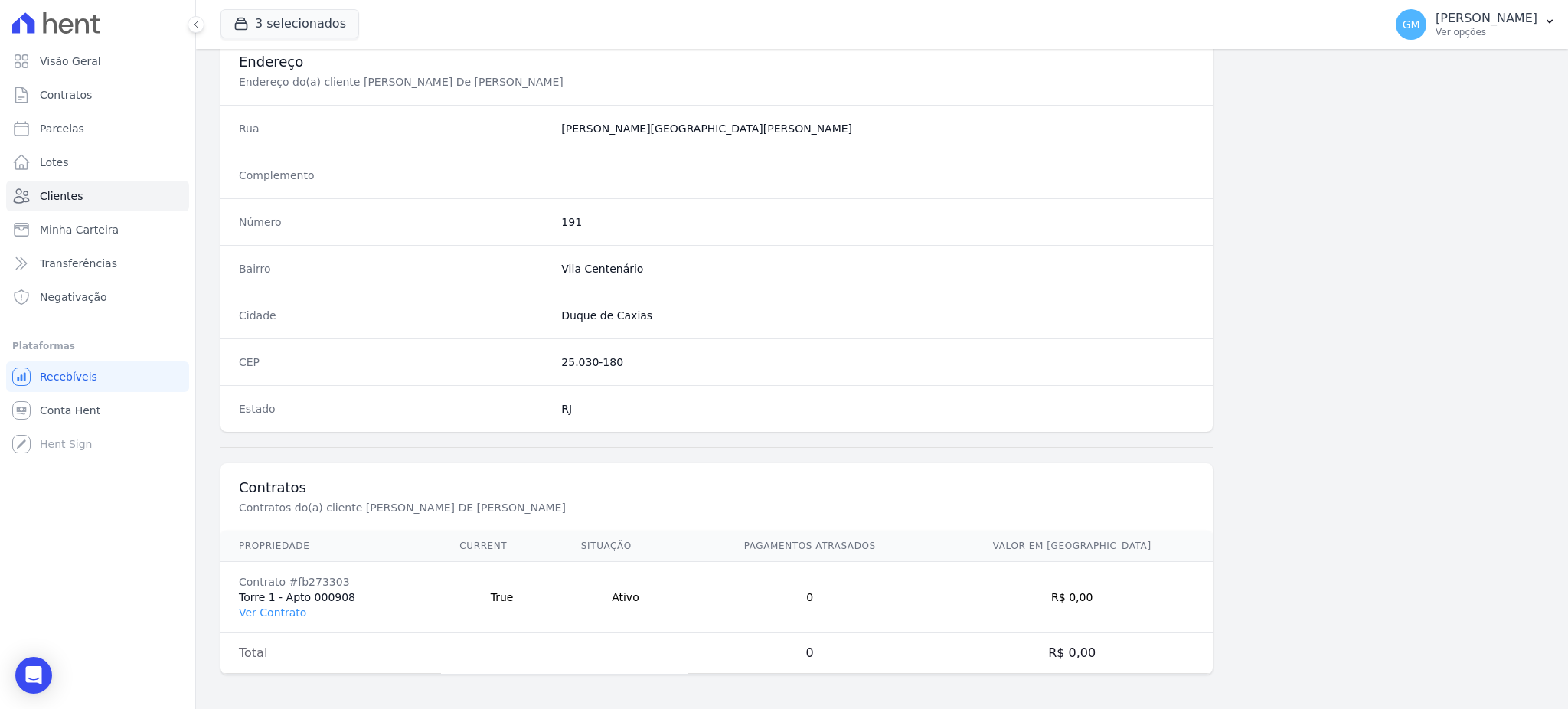
scroll to position [725, 0]
click at [282, 608] on link "Ver Contrato" at bounding box center [272, 610] width 67 height 12
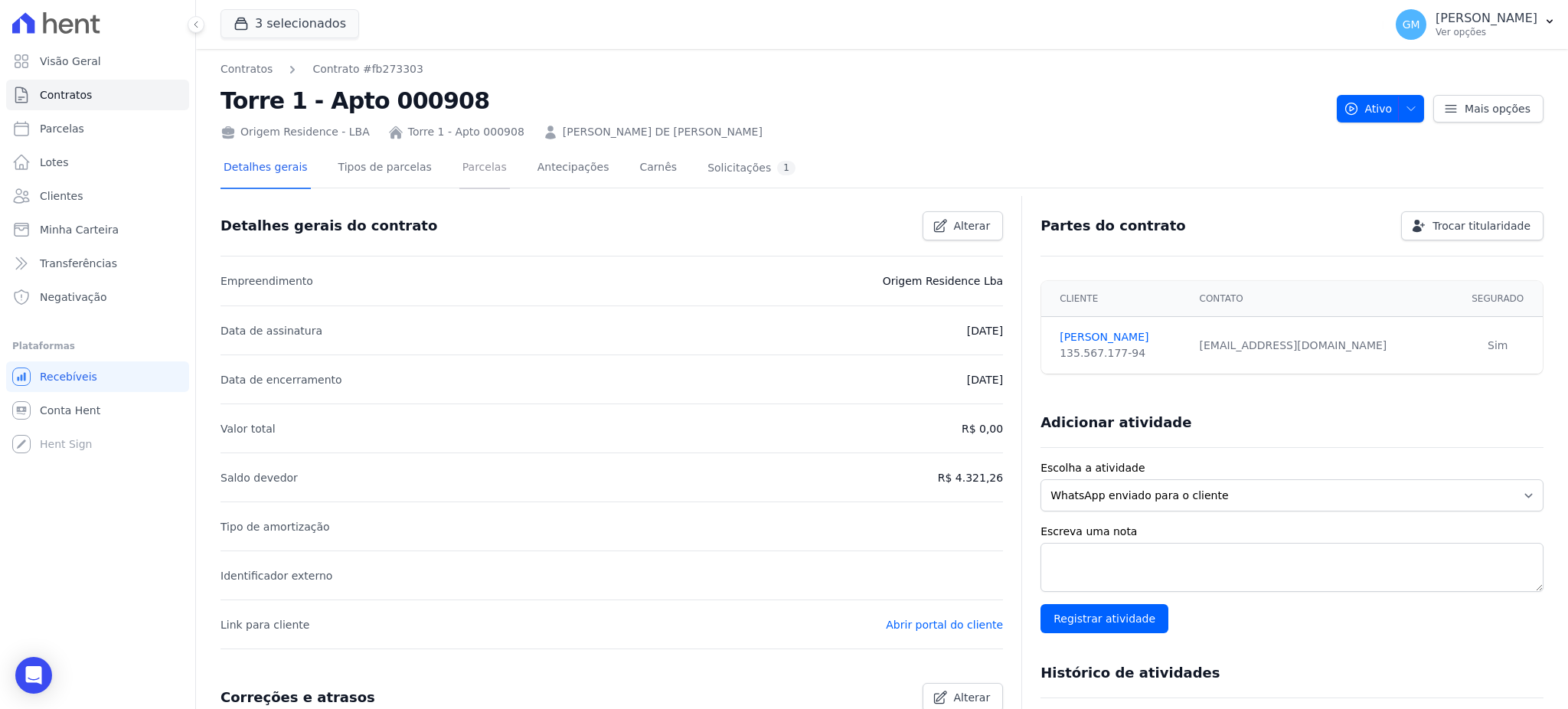
click at [463, 170] on link "Parcelas" at bounding box center [484, 169] width 50 height 41
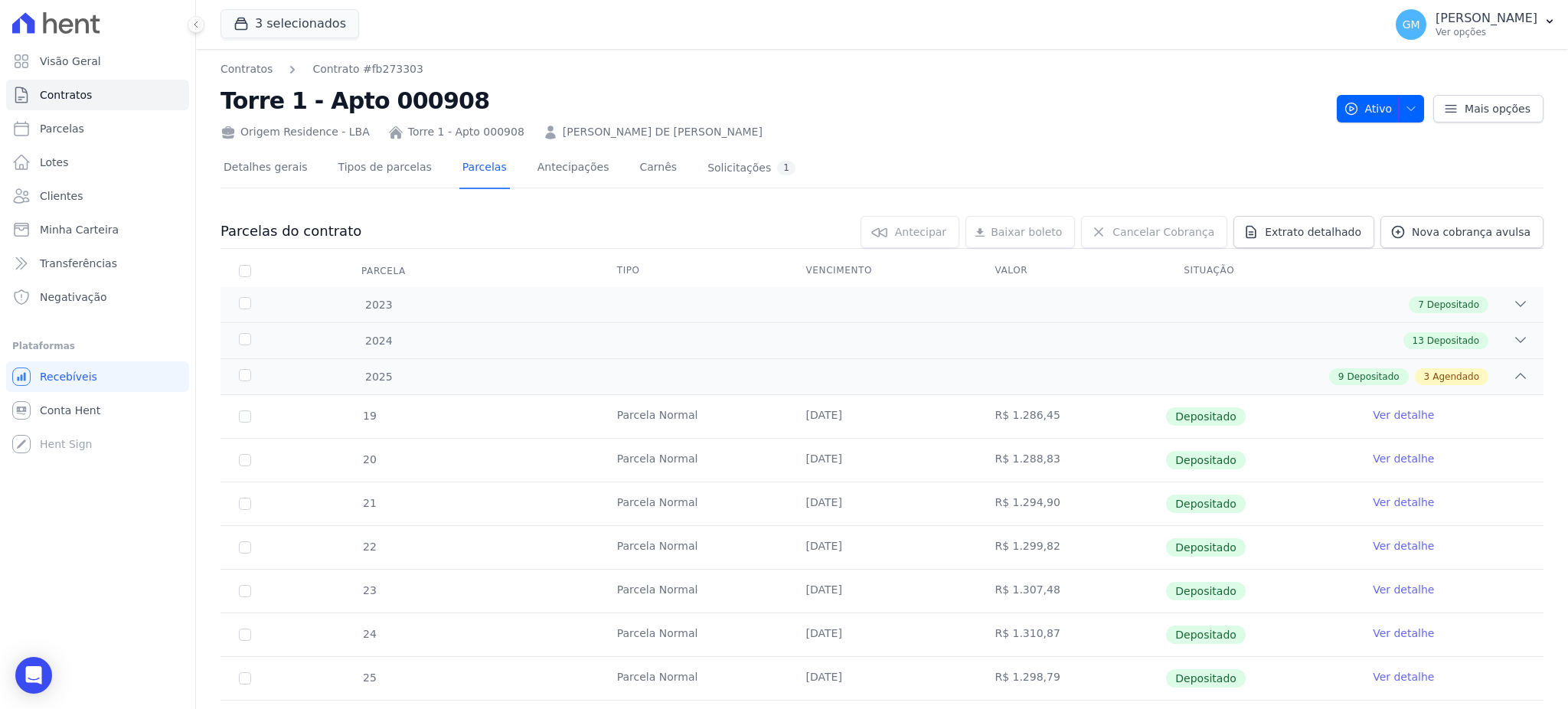
scroll to position [254, 0]
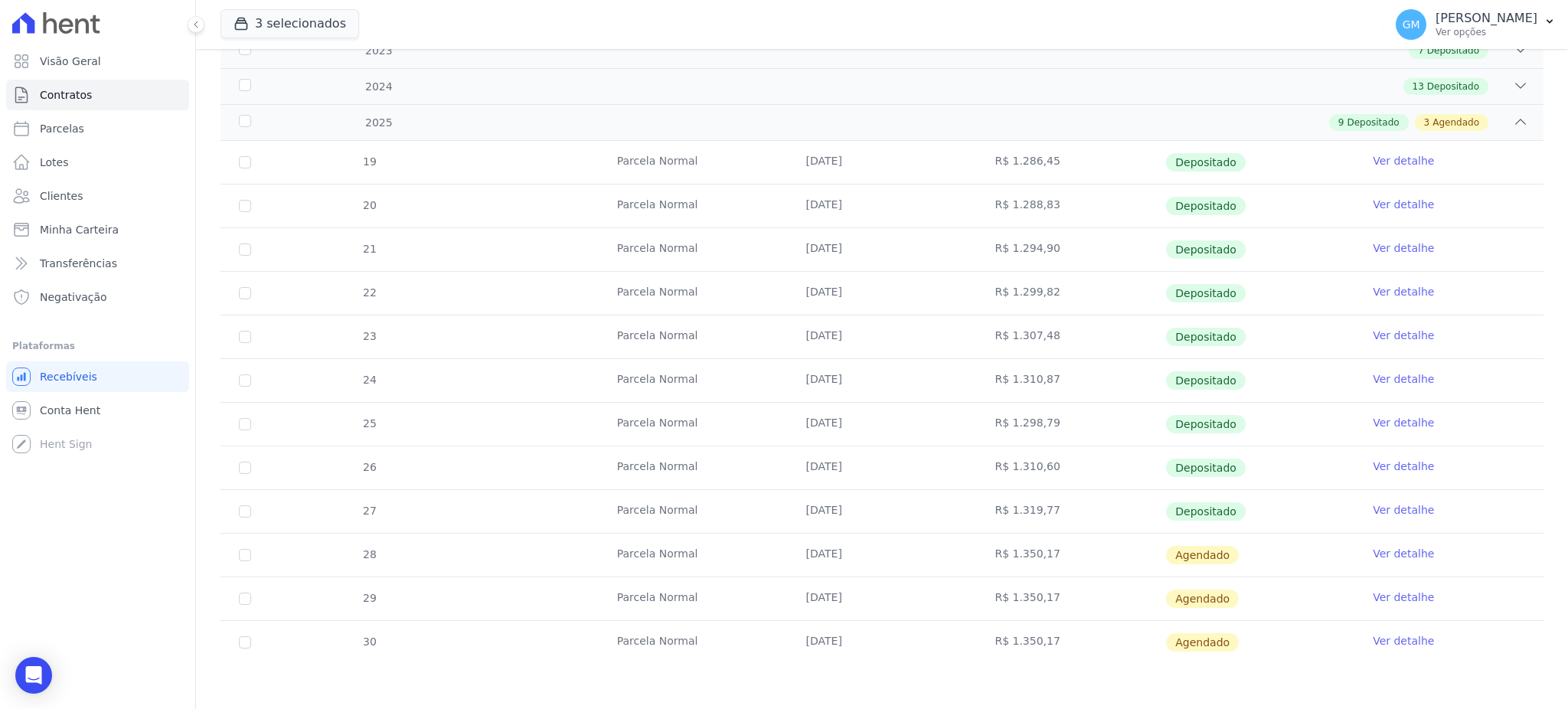
click at [1382, 502] on link "Ver detalhe" at bounding box center [1404, 510] width 61 height 15
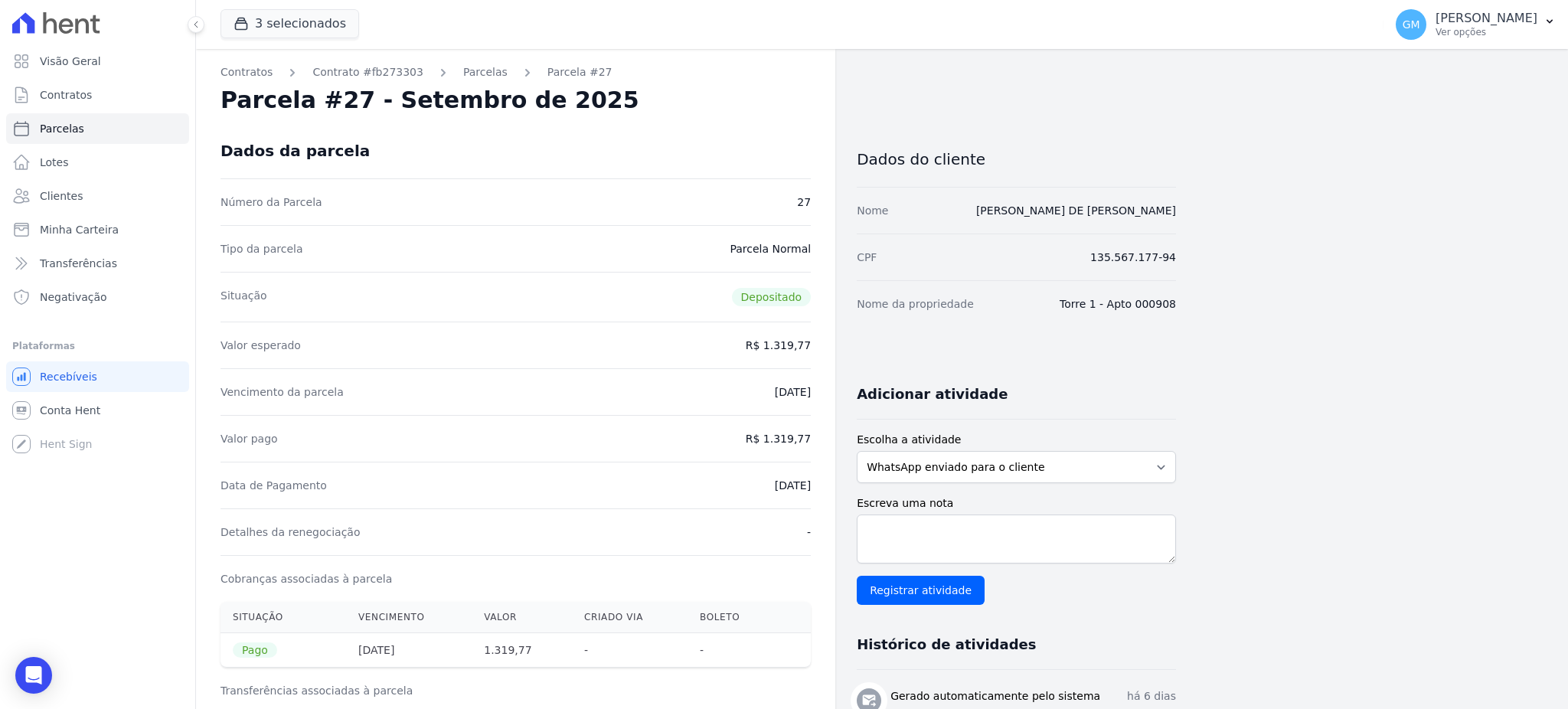
drag, startPoint x: 742, startPoint y: 484, endPoint x: 832, endPoint y: 485, distance: 90.0
copy dd "[DATE]"
drag, startPoint x: 772, startPoint y: 441, endPoint x: 815, endPoint y: 444, distance: 43.1
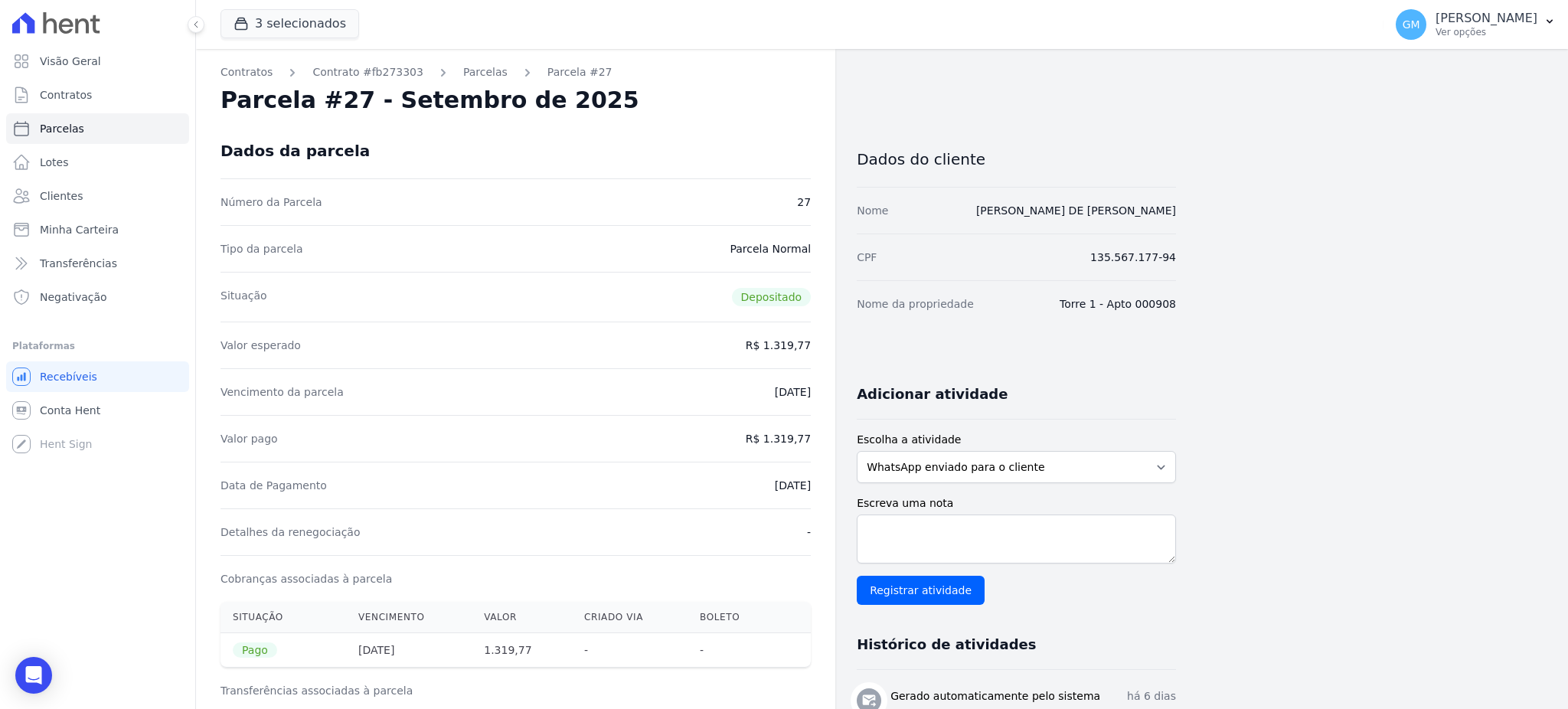
copy dd "1.319,77"
click at [750, 504] on div "Data de Pagamento 19/09/2025" at bounding box center [516, 485] width 591 height 47
drag, startPoint x: 750, startPoint y: 470, endPoint x: 814, endPoint y: 482, distance: 65.1
copy dd "[DATE]"
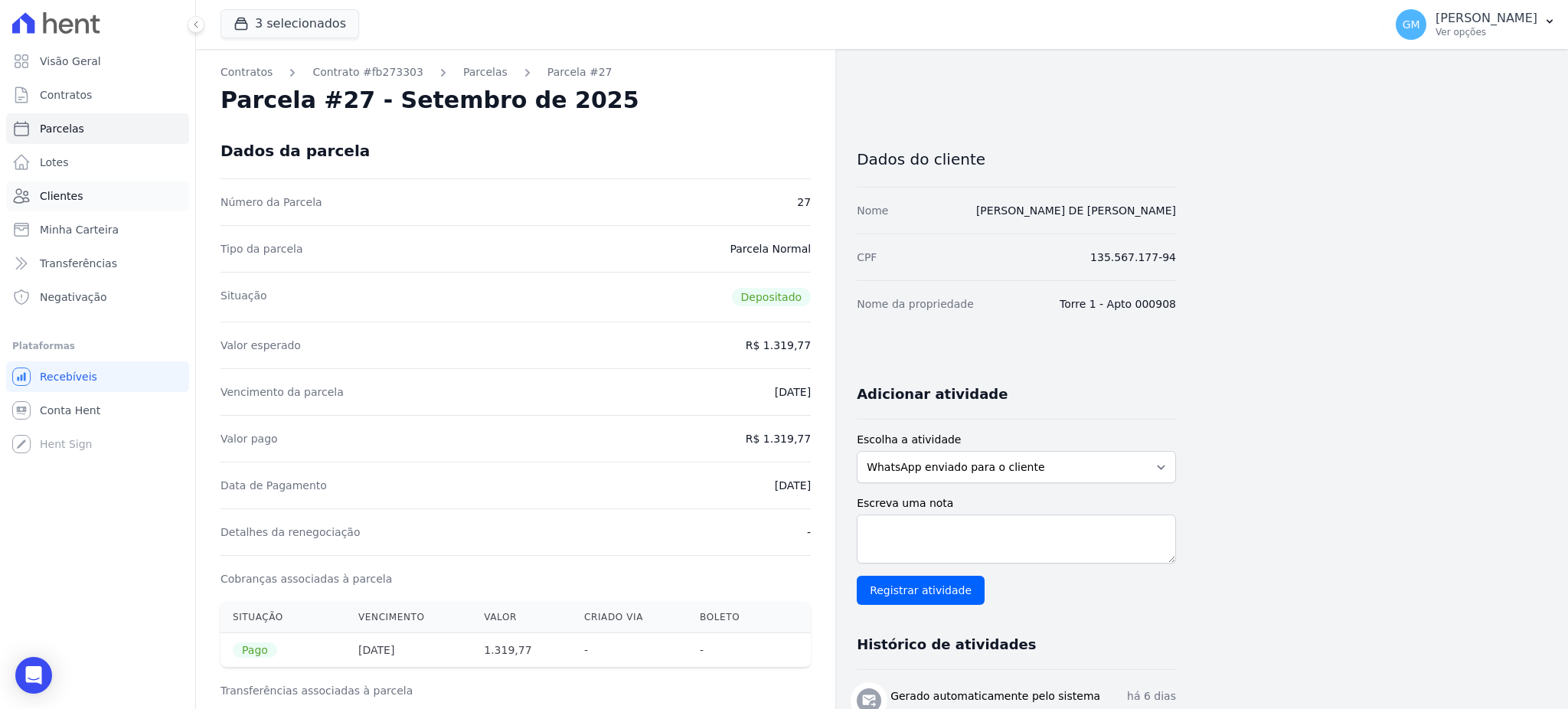
click at [100, 197] on link "Clientes" at bounding box center [98, 196] width 183 height 31
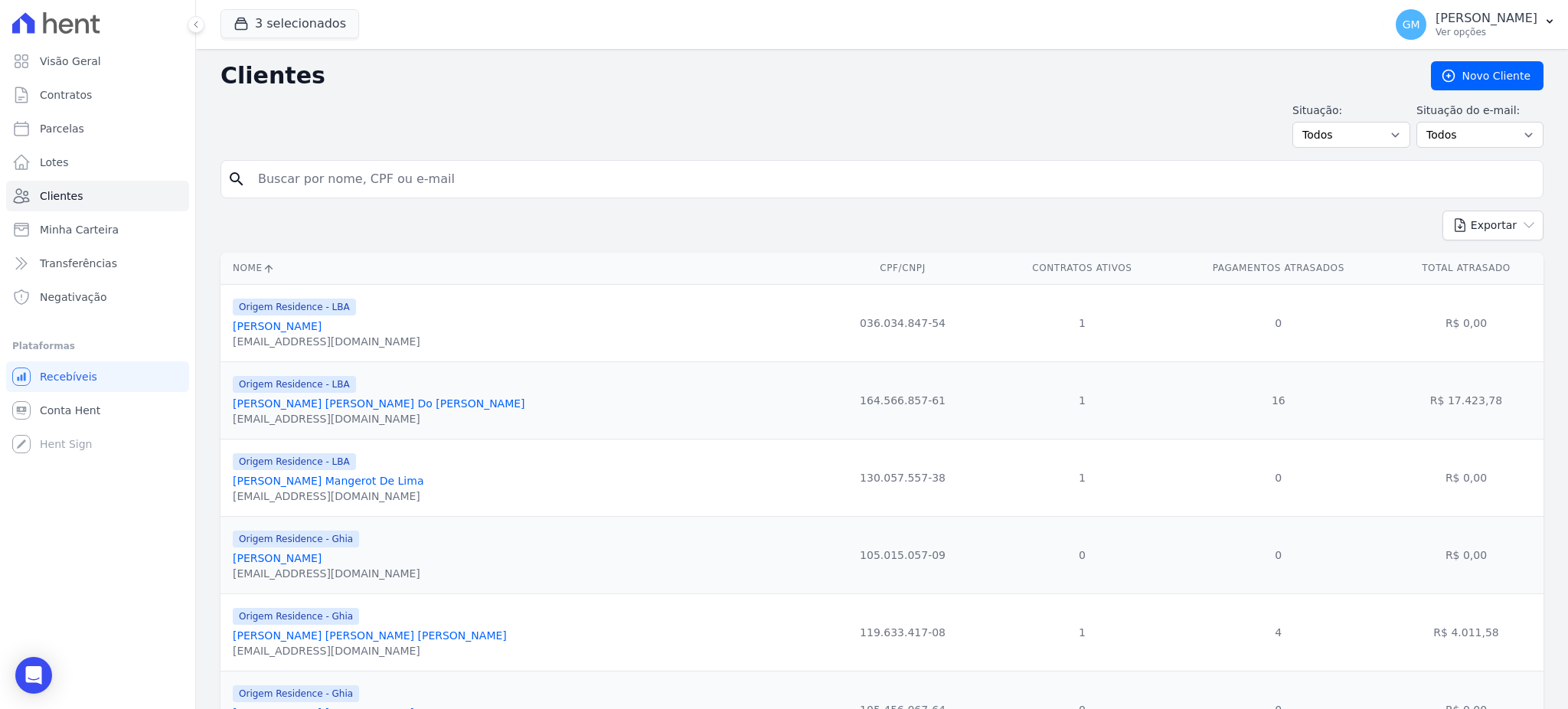
drag, startPoint x: 286, startPoint y: 170, endPoint x: 297, endPoint y: 170, distance: 11.0
click at [297, 170] on input "search" at bounding box center [893, 179] width 1288 height 31
paste input "Weslley Santana Ceroullo"
type input "Weslley Santana Ceroullo"
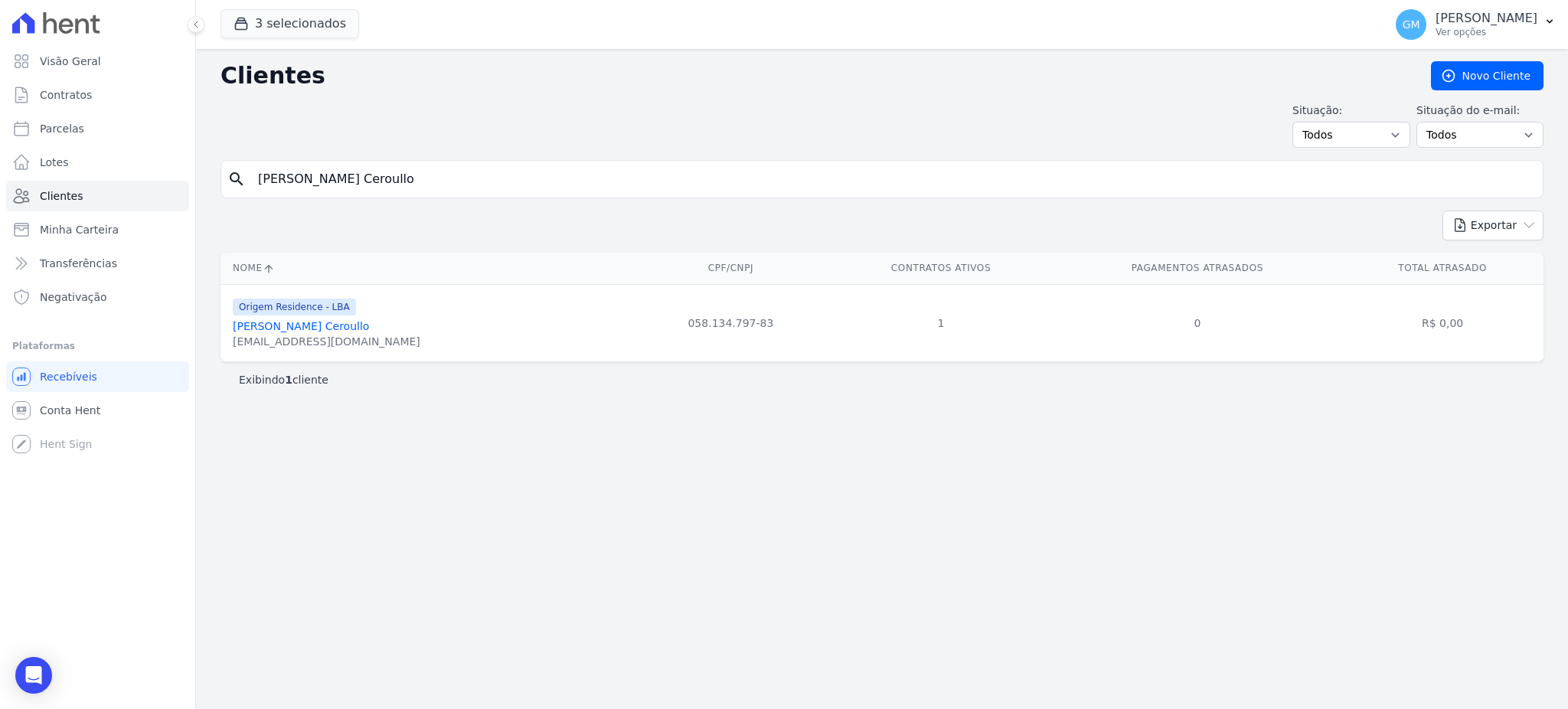
click at [348, 322] on link "Weslley Santana Ceroullo" at bounding box center [301, 326] width 136 height 12
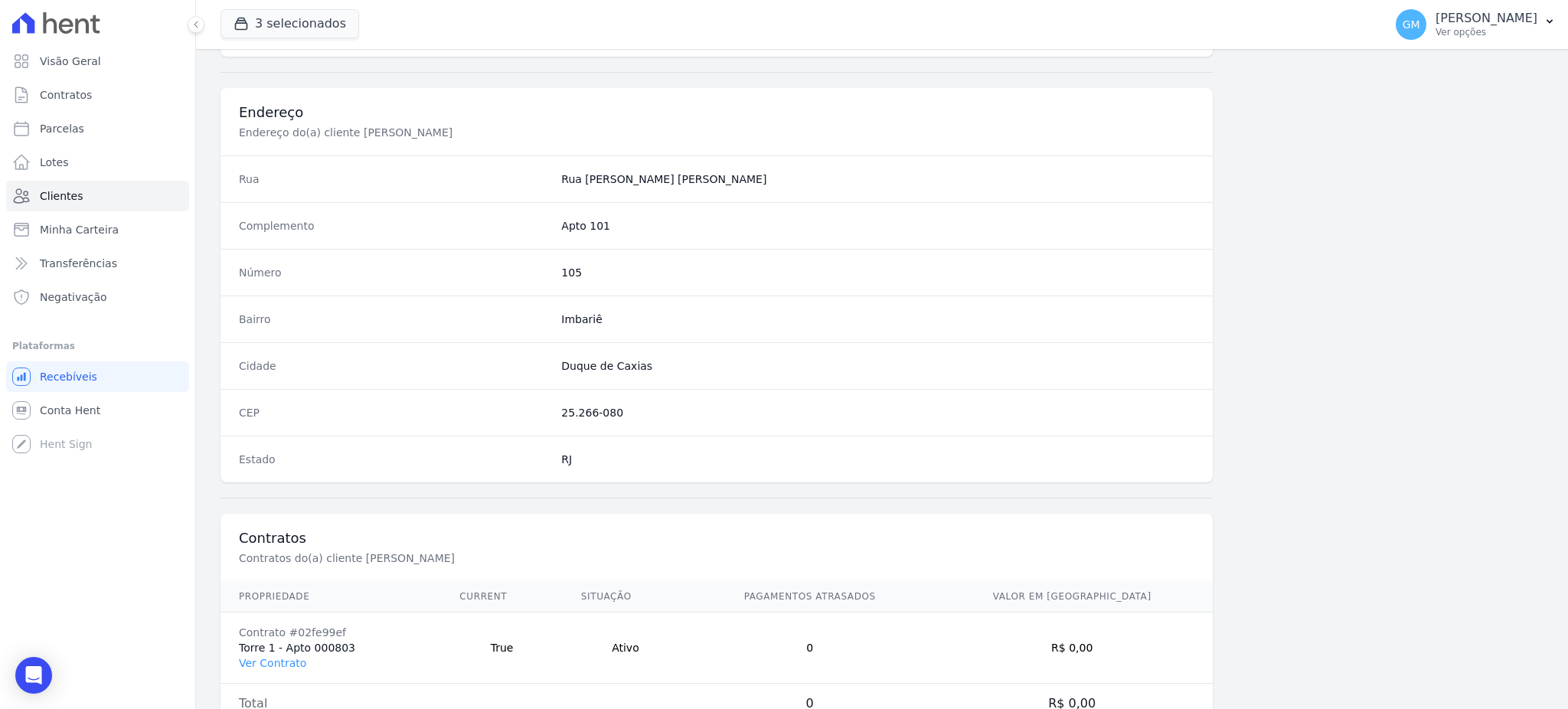
scroll to position [725, 0]
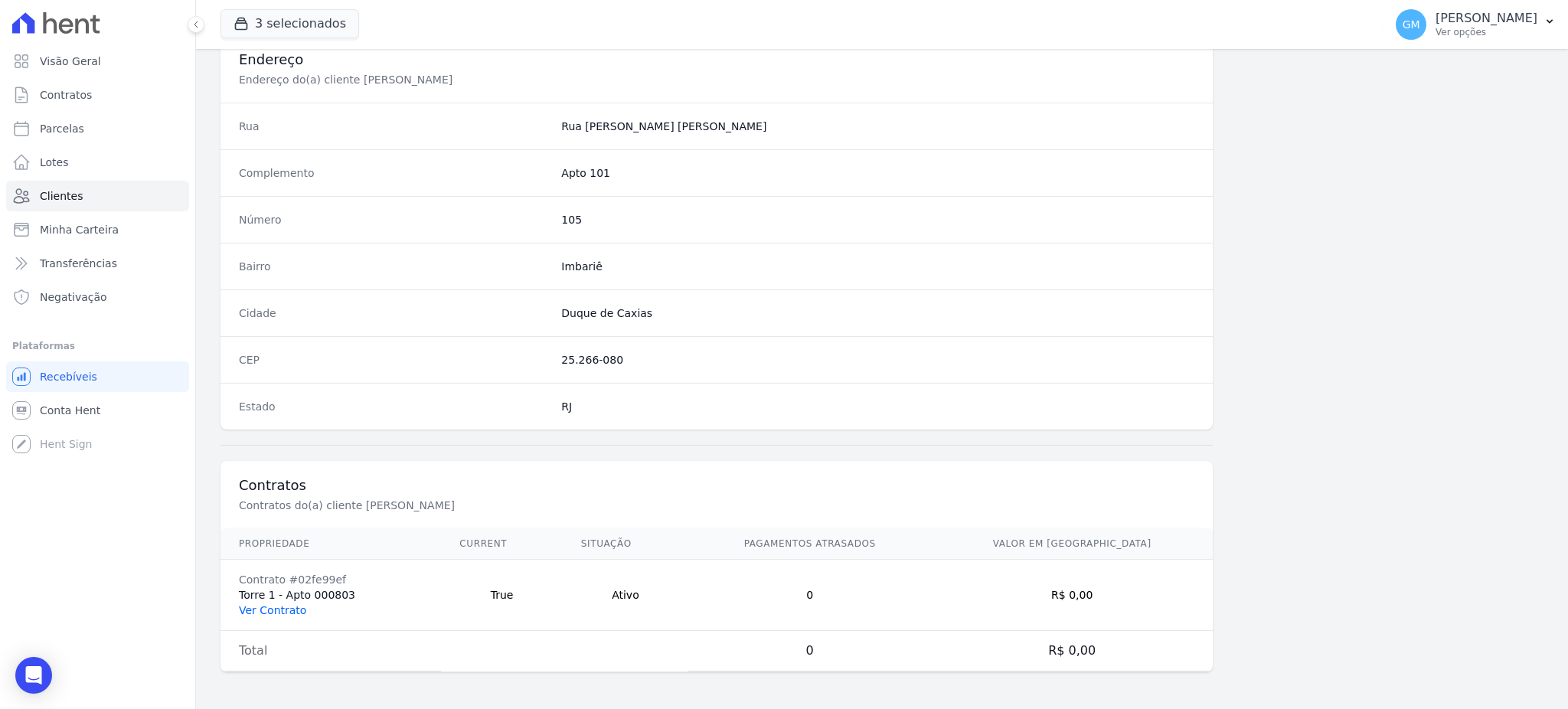
click at [286, 616] on link "Ver Contrato" at bounding box center [272, 610] width 67 height 12
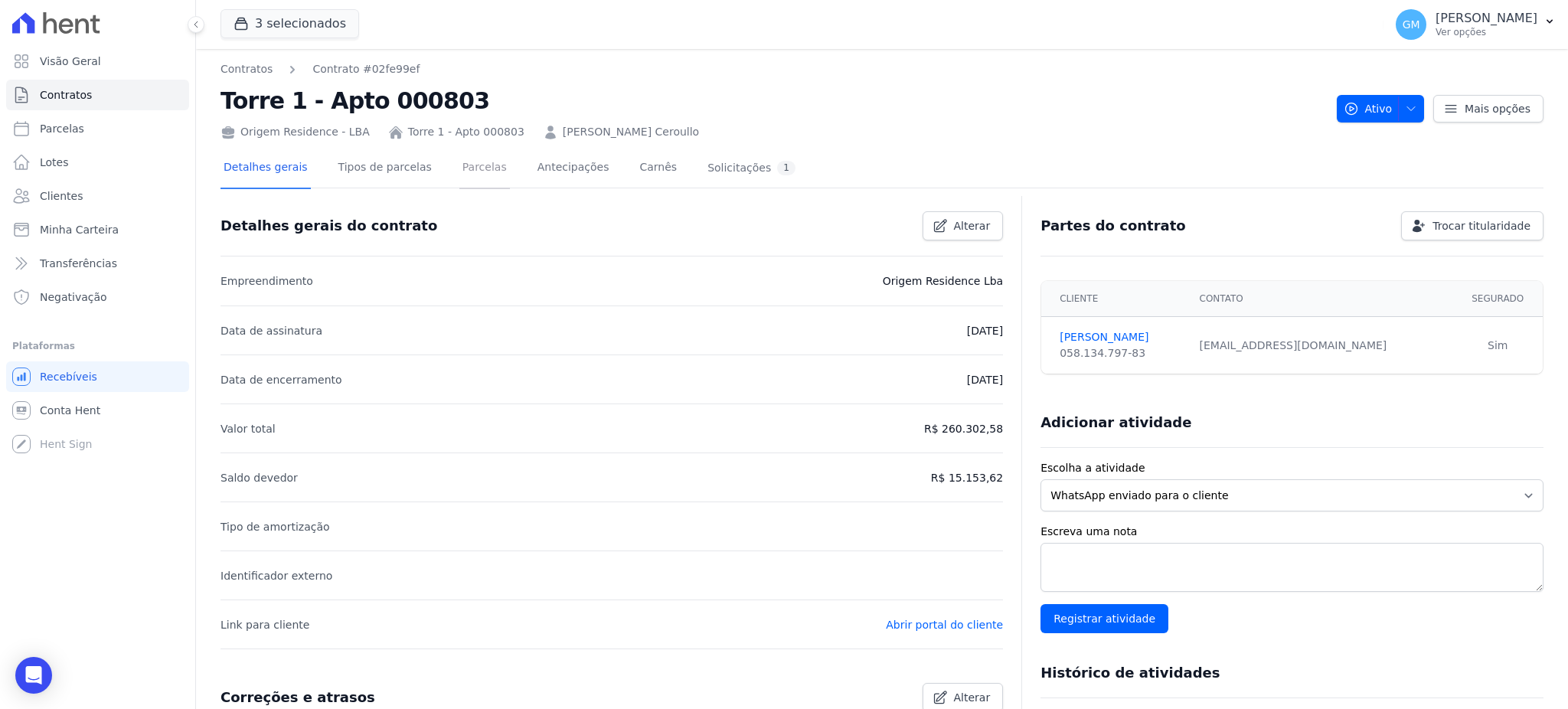
click at [459, 162] on link "Parcelas" at bounding box center [484, 169] width 50 height 41
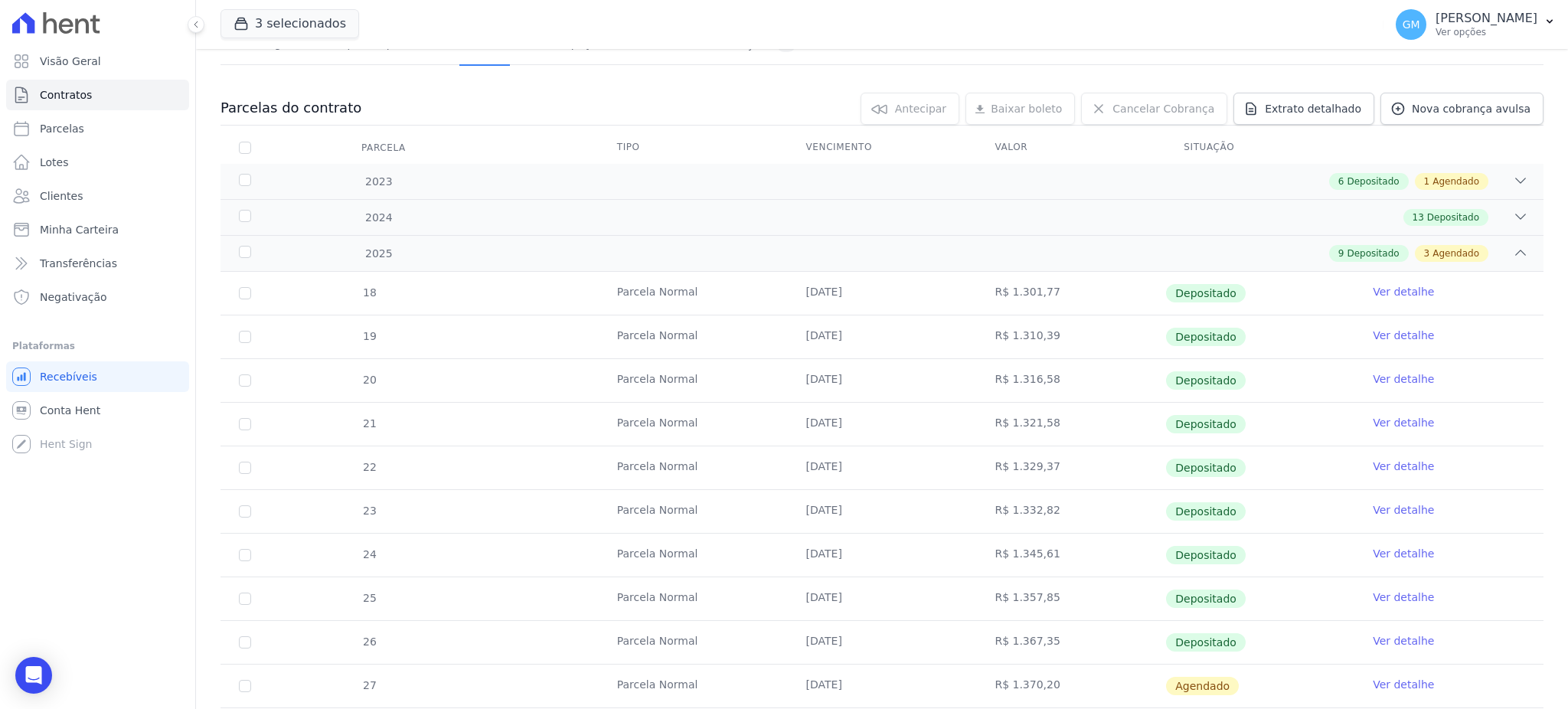
scroll to position [291, 0]
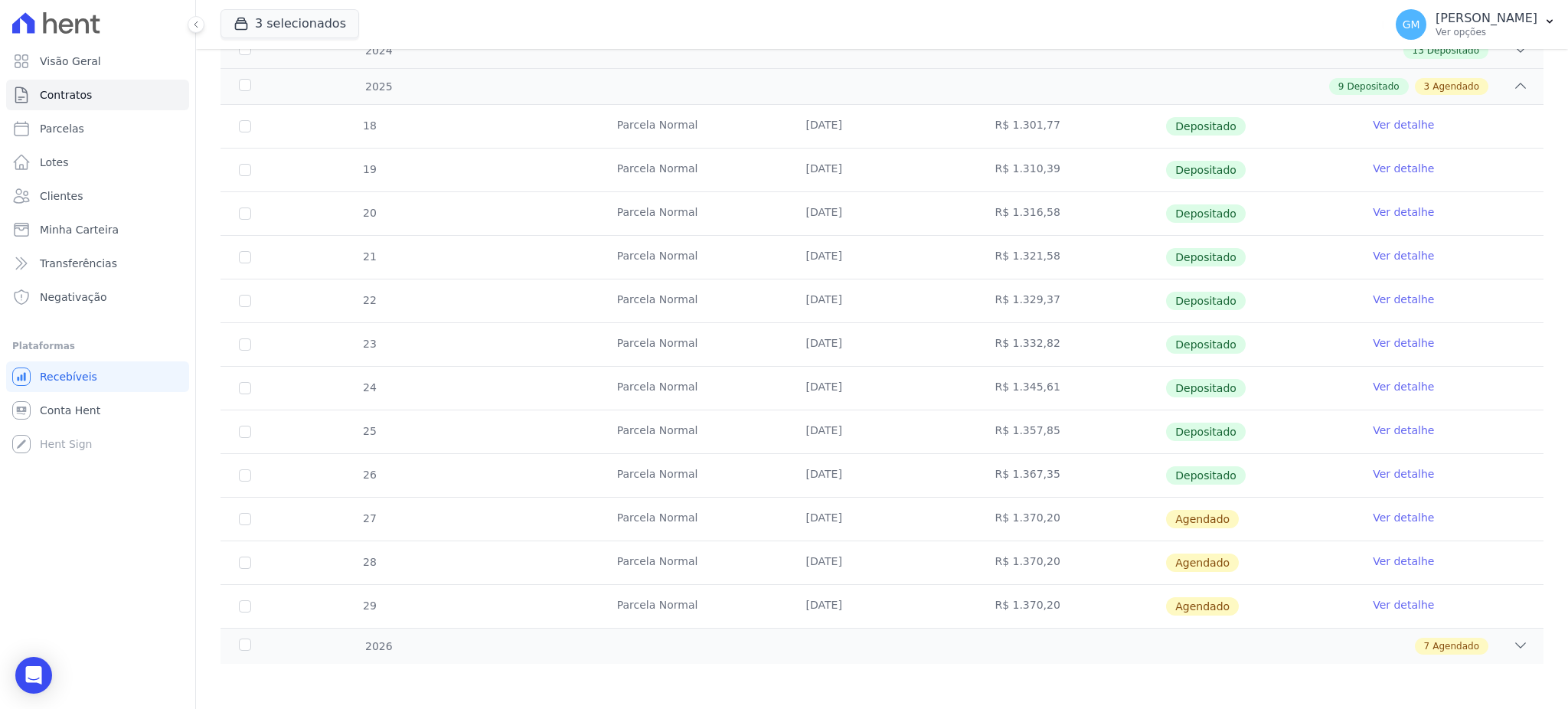
click at [1355, 470] on td "Ver detalhe" at bounding box center [1449, 475] width 189 height 43
click at [1378, 471] on link "Ver detalhe" at bounding box center [1404, 474] width 61 height 15
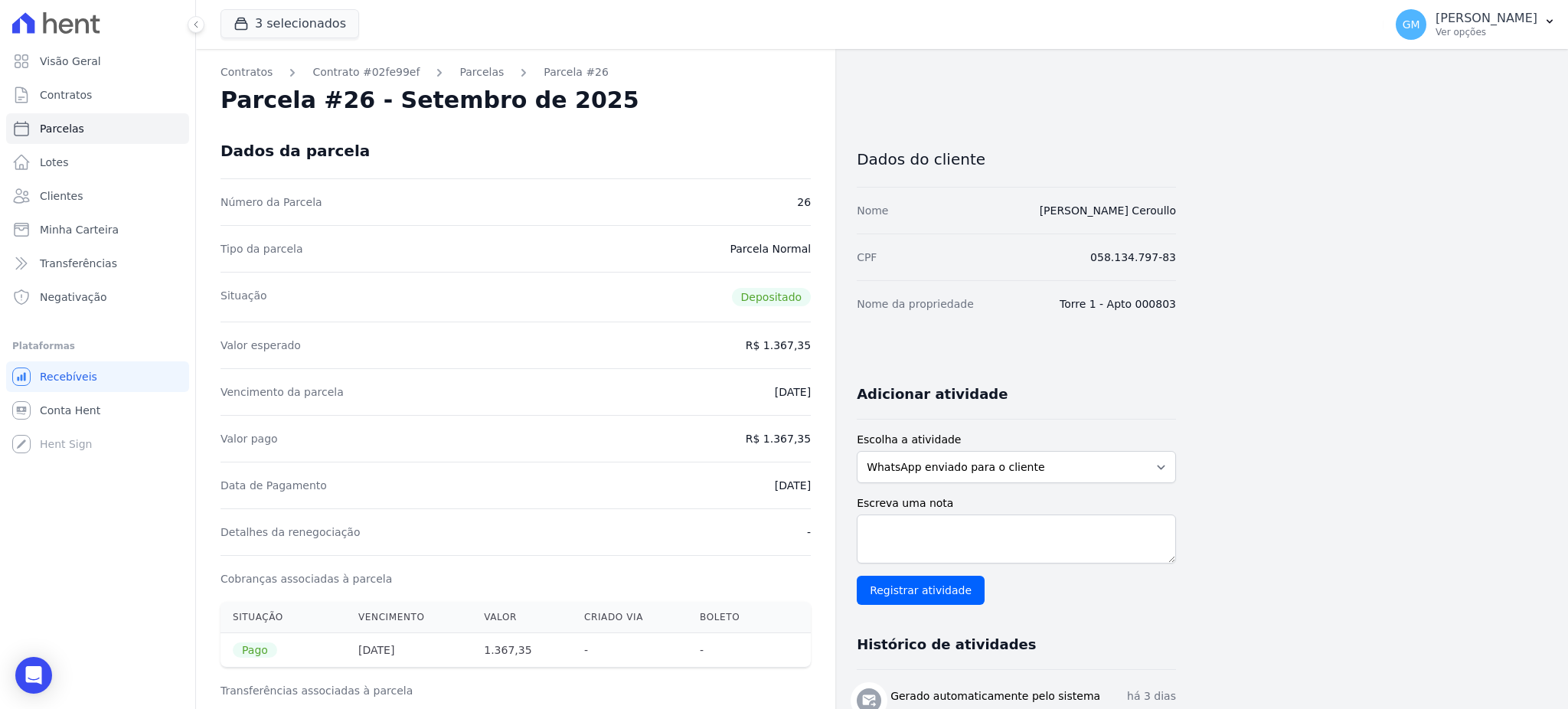
drag, startPoint x: 742, startPoint y: 480, endPoint x: 828, endPoint y: 495, distance: 87.3
copy dd "[DATE]"
click at [688, 504] on div "Data de Pagamento [DATE]" at bounding box center [516, 485] width 591 height 47
drag, startPoint x: 743, startPoint y: 483, endPoint x: 817, endPoint y: 484, distance: 74.0
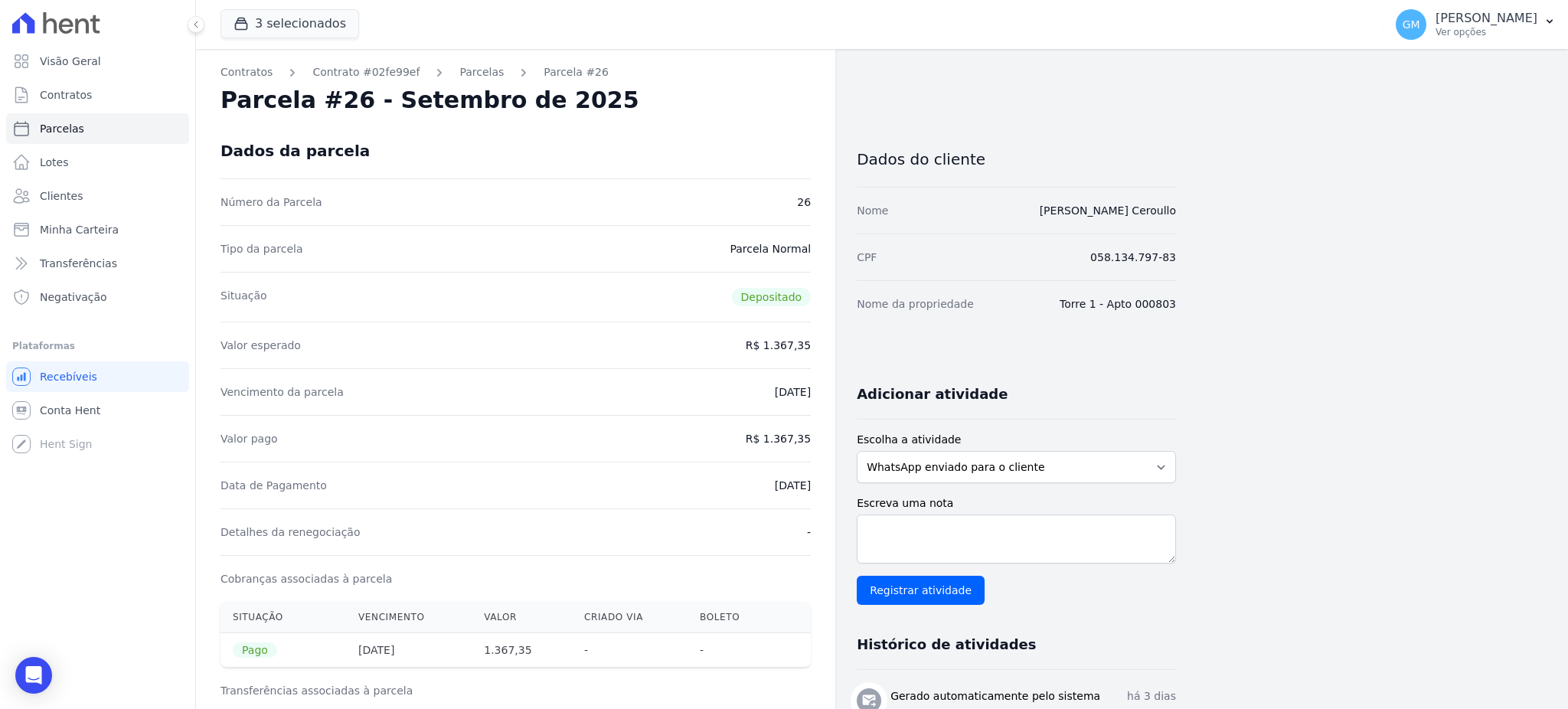
copy dd "[DATE]"
click at [585, 298] on div "Situação Depositado" at bounding box center [516, 296] width 591 height 49
drag, startPoint x: 741, startPoint y: 483, endPoint x: 834, endPoint y: 488, distance: 93.1
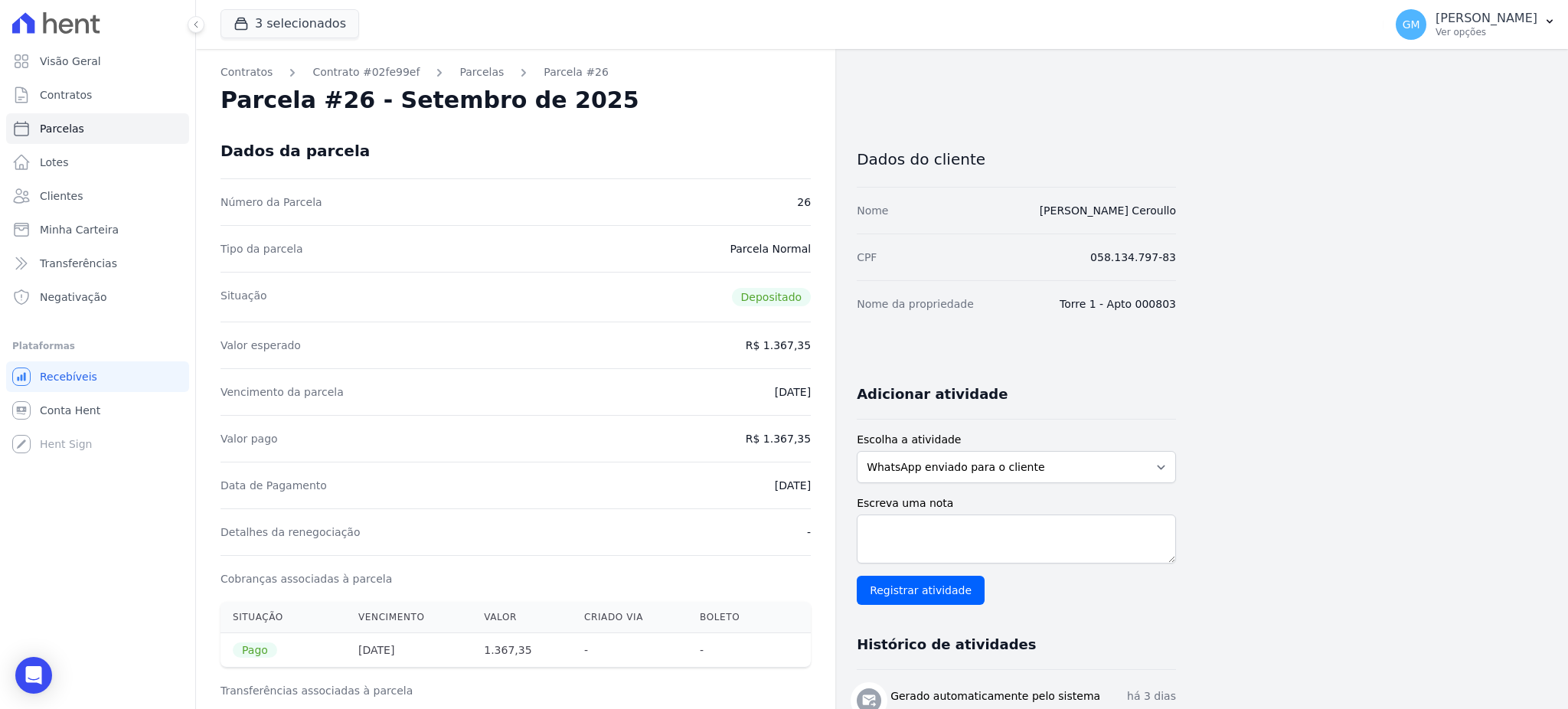
copy dd "[DATE]"
drag, startPoint x: 773, startPoint y: 430, endPoint x: 815, endPoint y: 436, distance: 42.4
copy dd "1.367,35"
drag, startPoint x: 747, startPoint y: 488, endPoint x: 813, endPoint y: 488, distance: 66.0
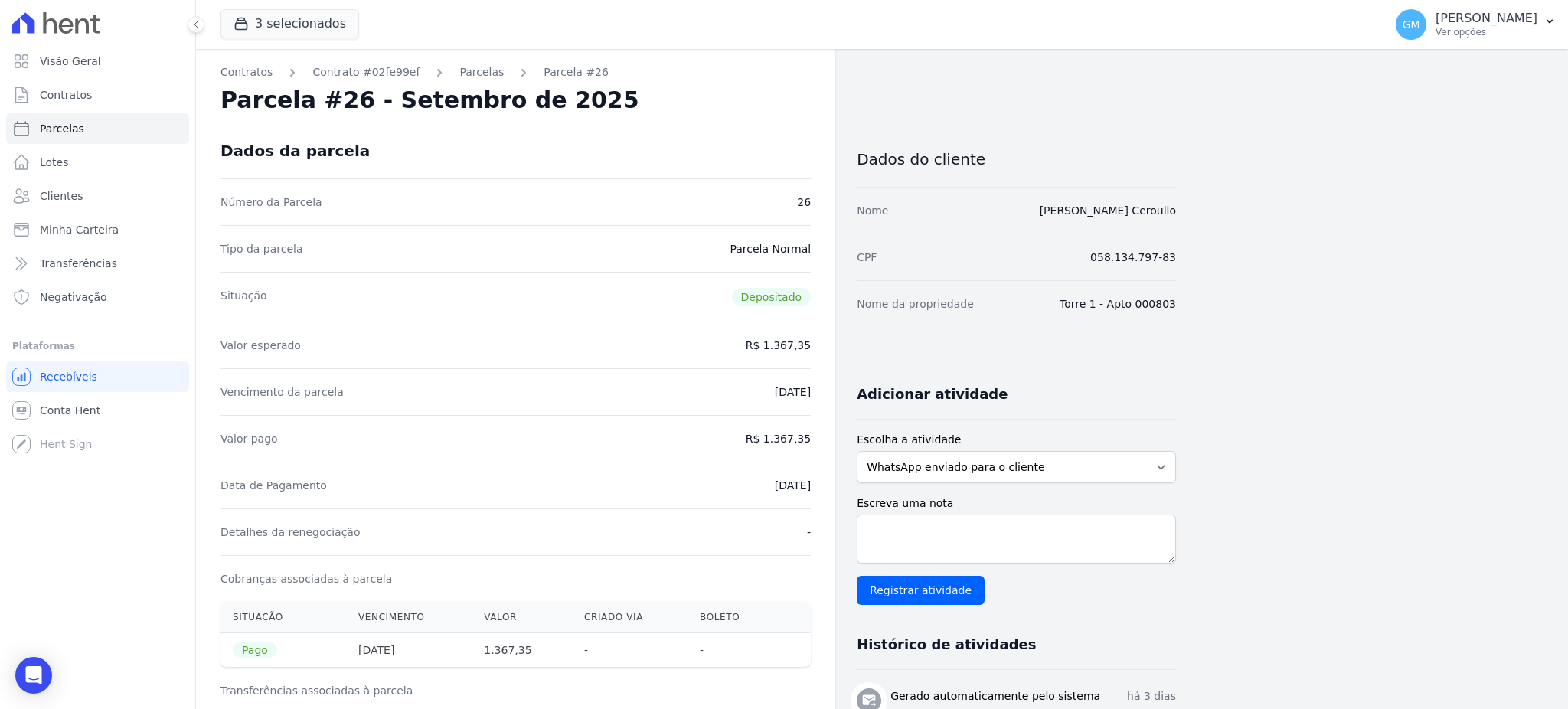
copy dd "[DATE]"
click at [87, 194] on link "Clientes" at bounding box center [98, 196] width 183 height 31
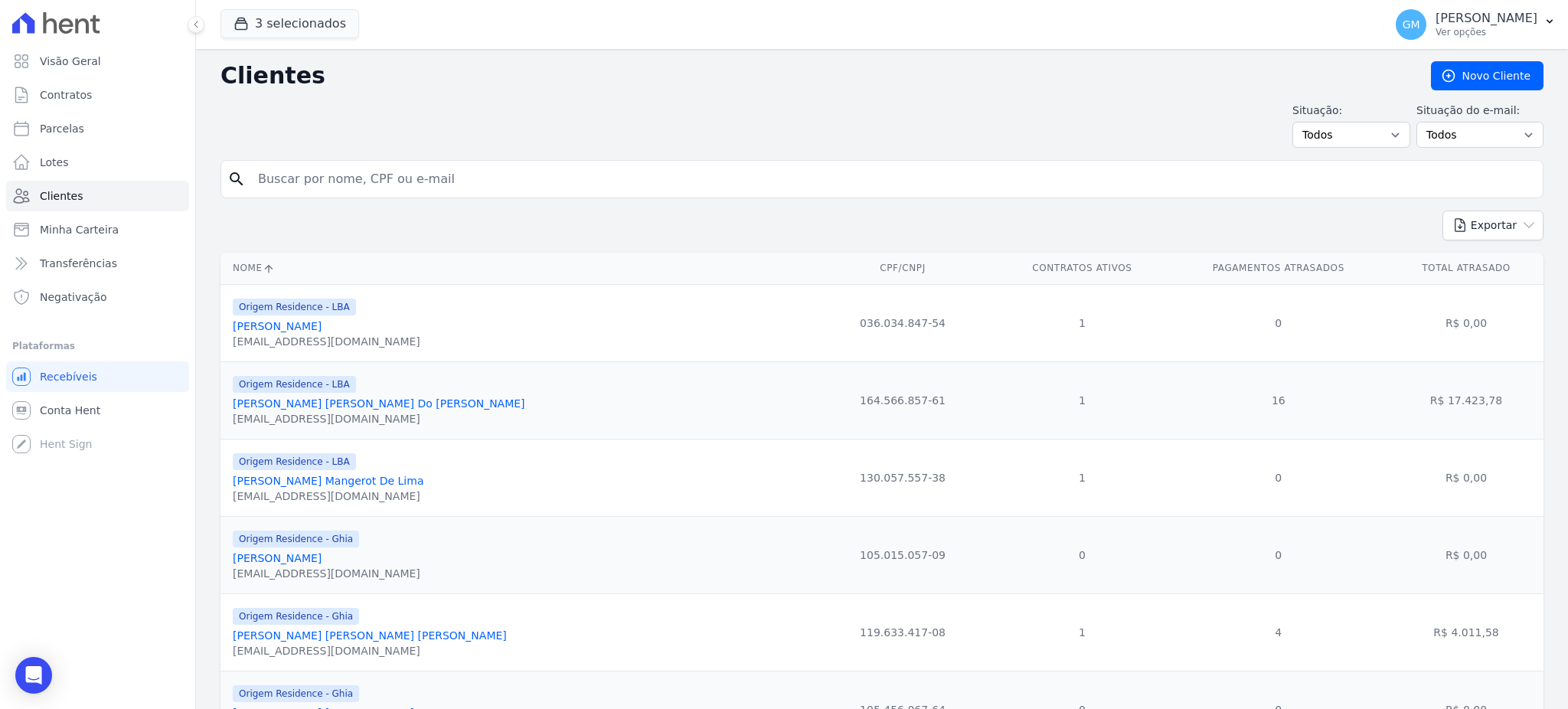
click at [288, 179] on input "search" at bounding box center [893, 179] width 1288 height 31
type input "Thayssa Da Silva Santos"
drag, startPoint x: 424, startPoint y: 189, endPoint x: 252, endPoint y: 176, distance: 172.5
click at [252, 176] on input "Thayssa Da Silva Santos" at bounding box center [893, 179] width 1288 height 31
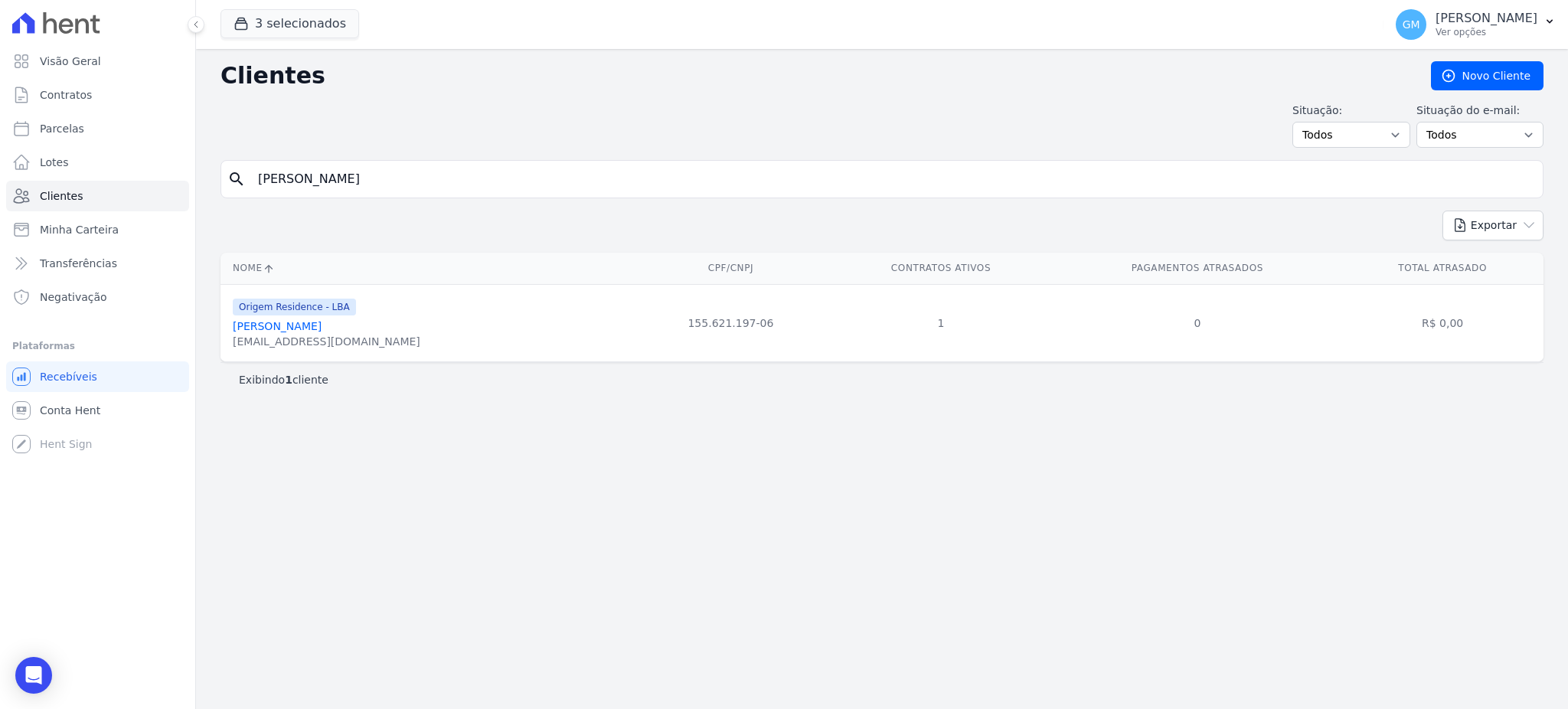
click at [299, 329] on link "Thayssa Da Silva Santos" at bounding box center [277, 326] width 89 height 12
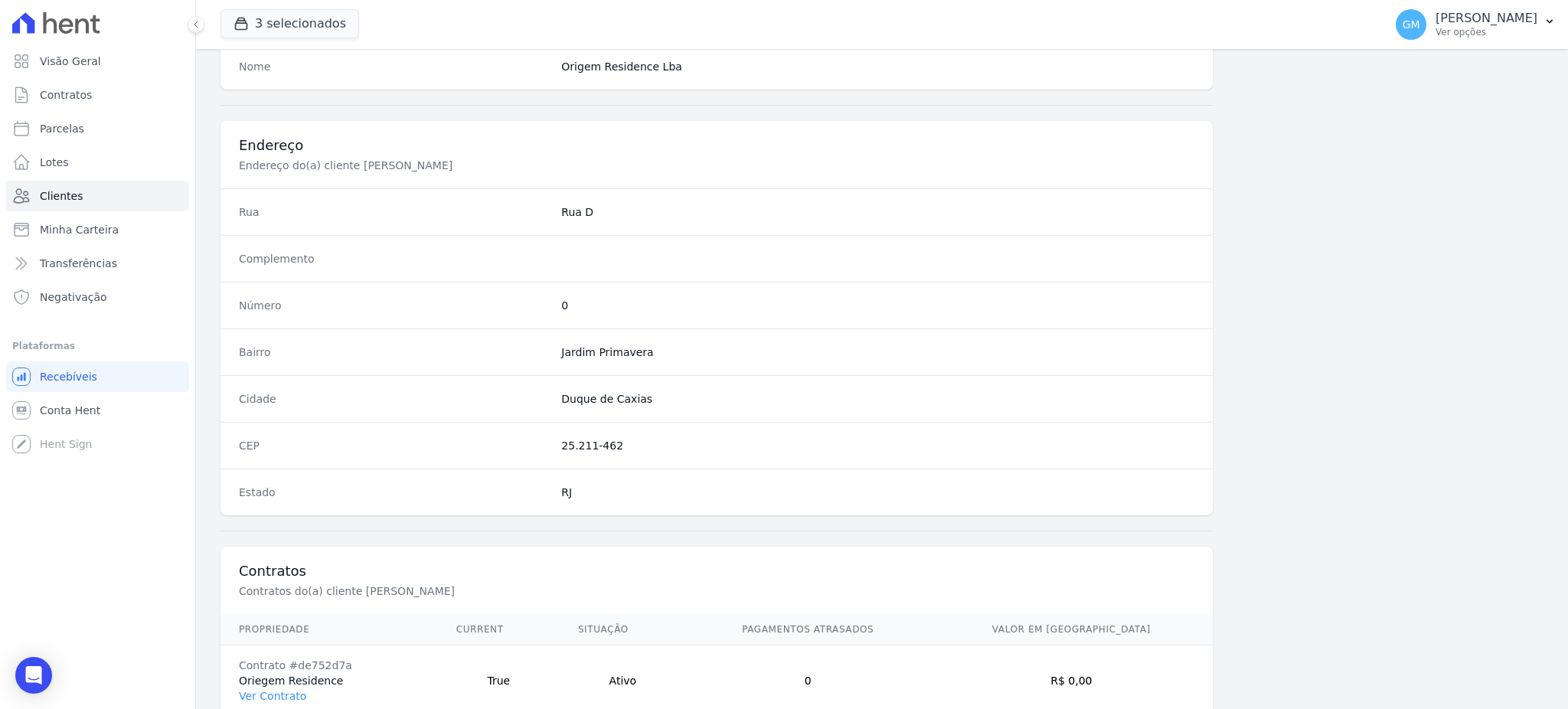
scroll to position [725, 0]
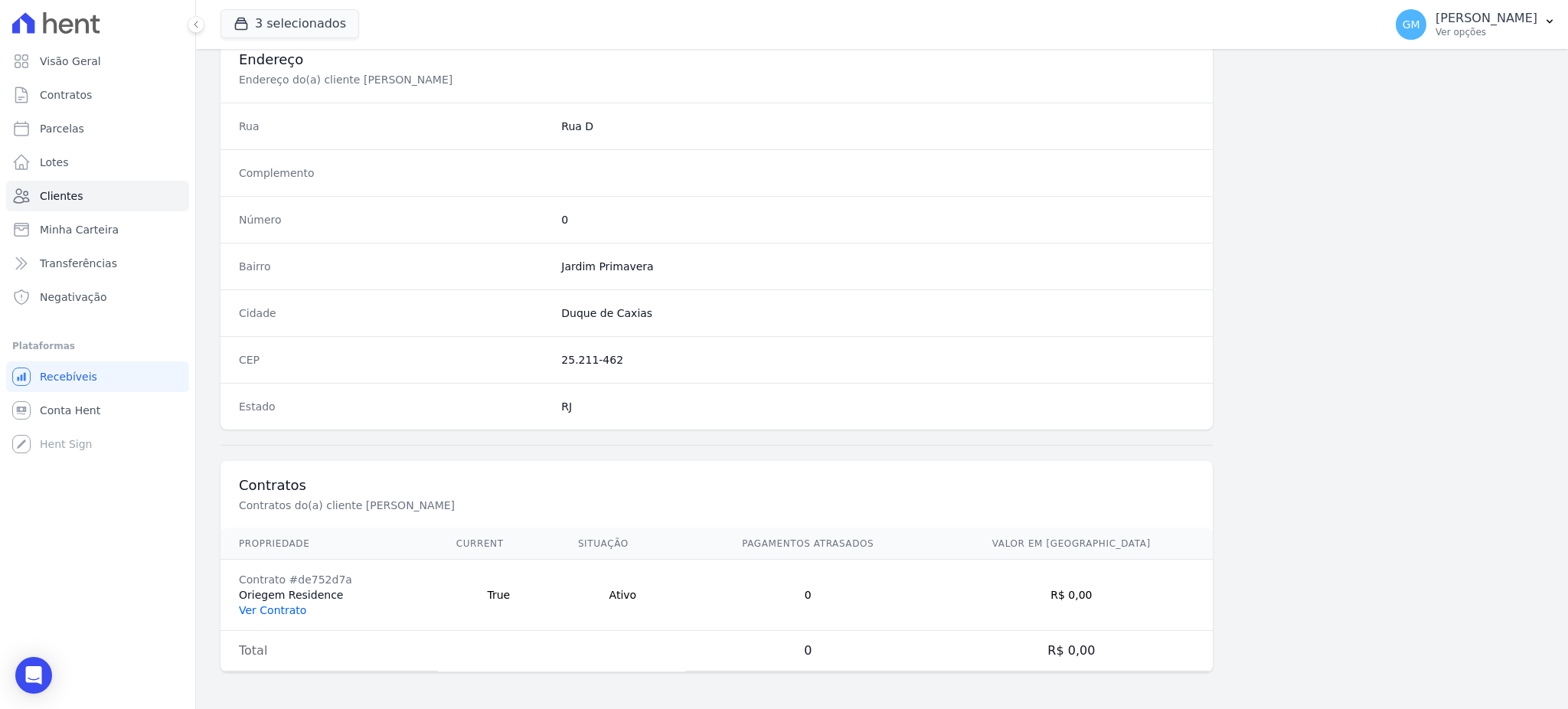
click at [291, 613] on link "Ver Contrato" at bounding box center [272, 610] width 67 height 12
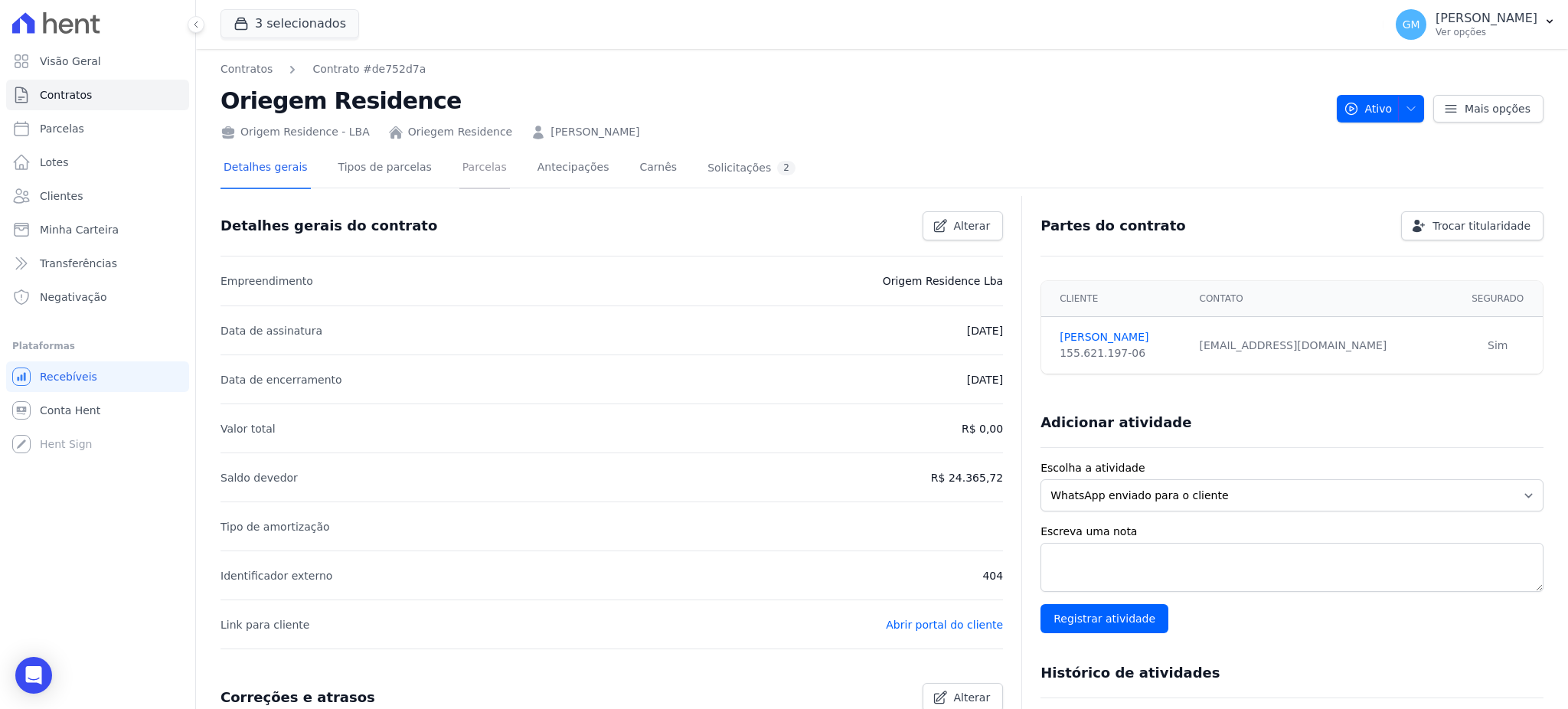
click at [472, 166] on link "Parcelas" at bounding box center [484, 169] width 50 height 41
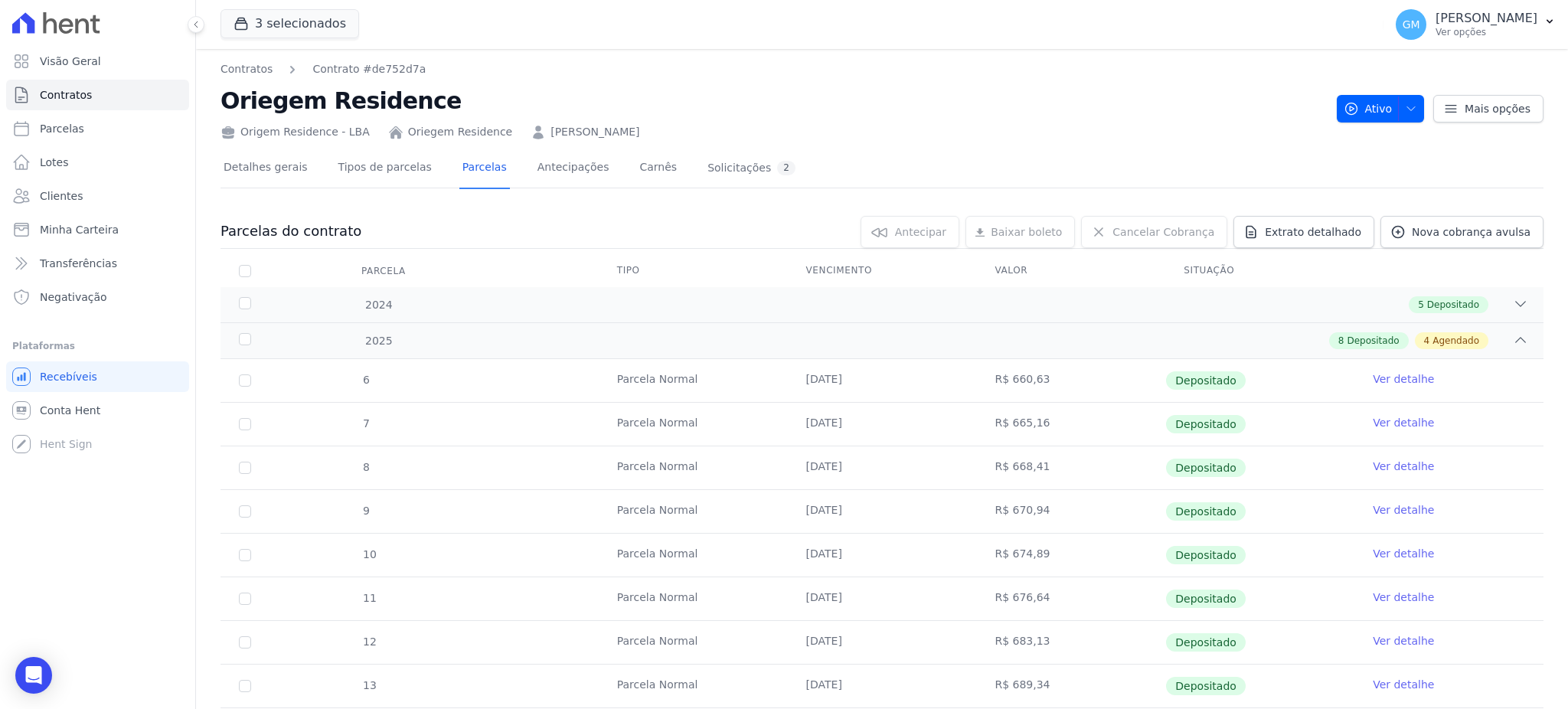
scroll to position [307, 0]
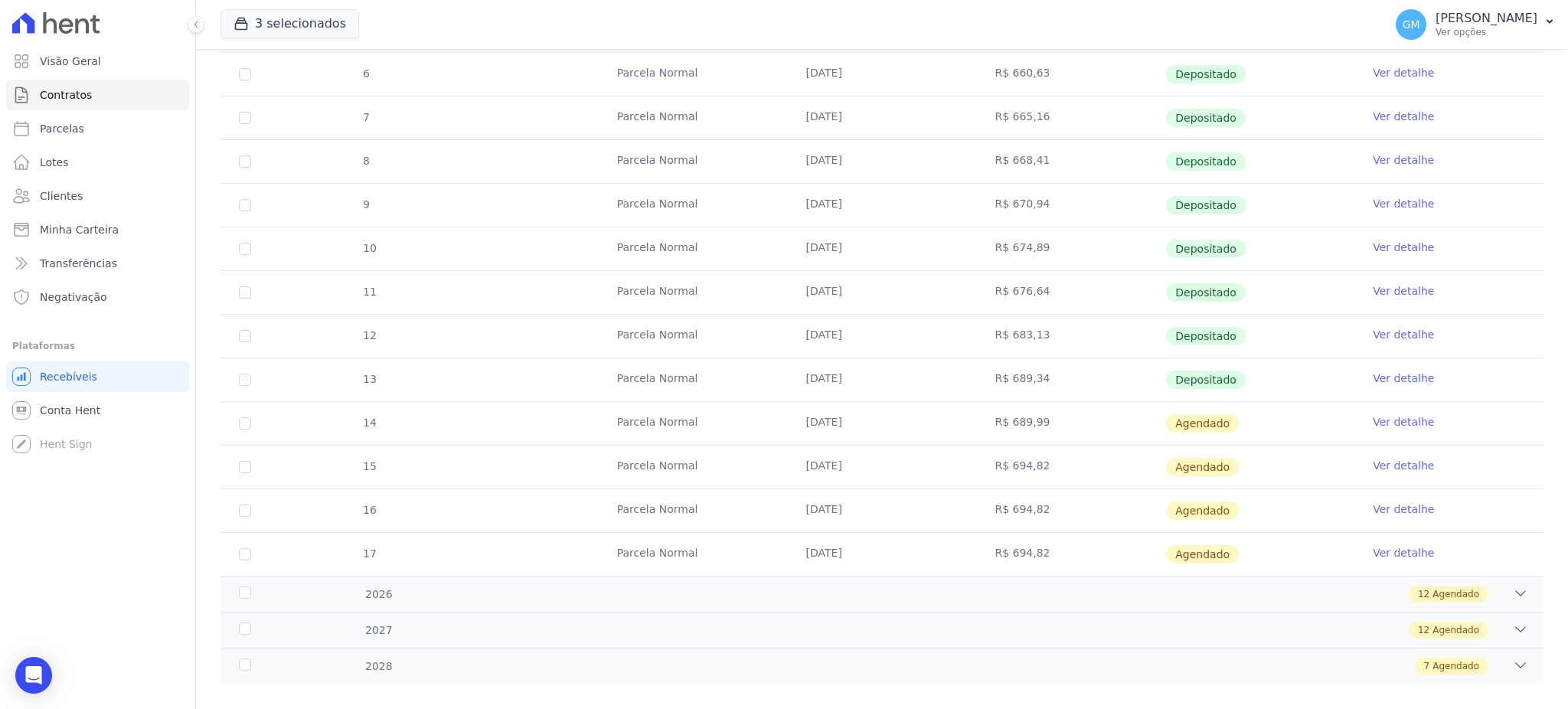
click at [1373, 379] on link "Ver detalhe" at bounding box center [1404, 378] width 61 height 15
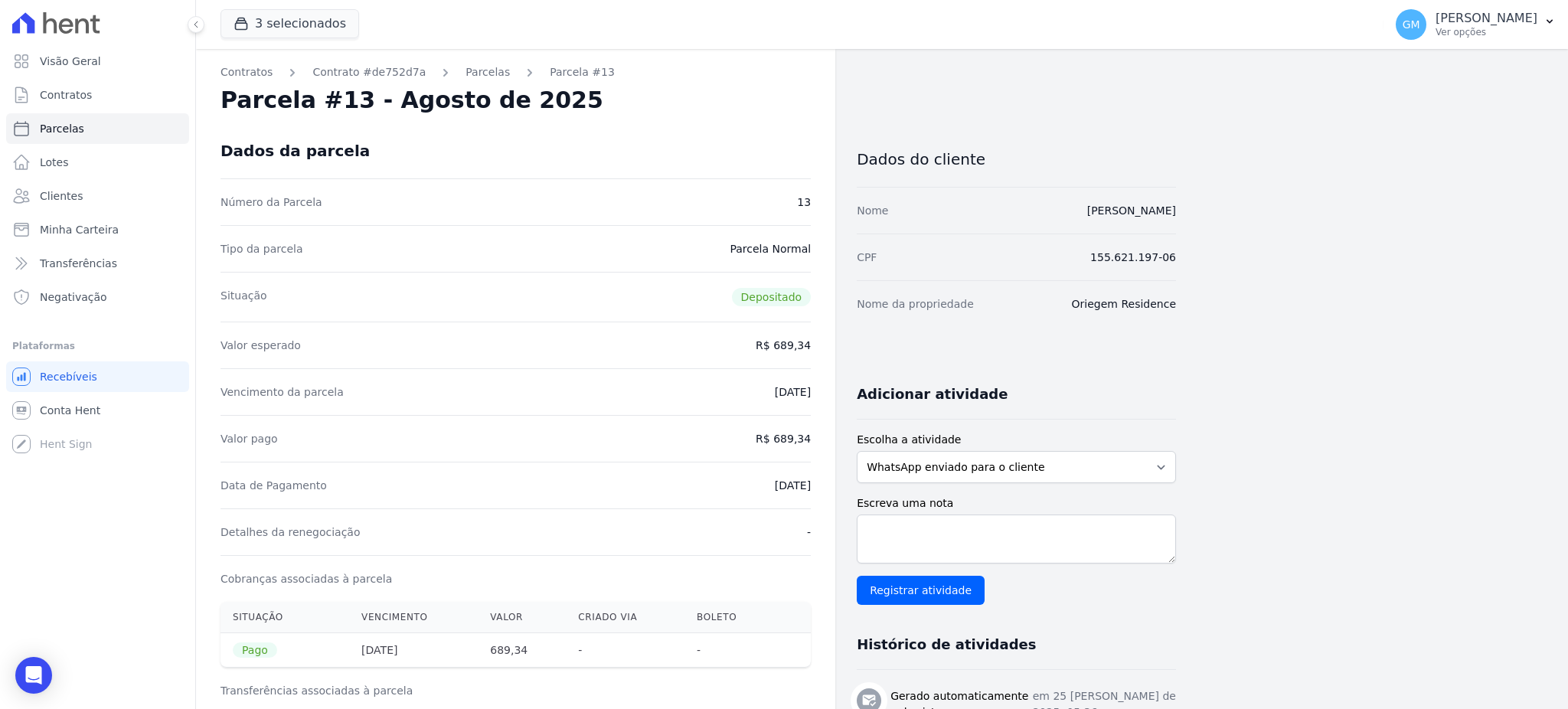
click at [772, 170] on div "Dados da parcela" at bounding box center [516, 150] width 591 height 55
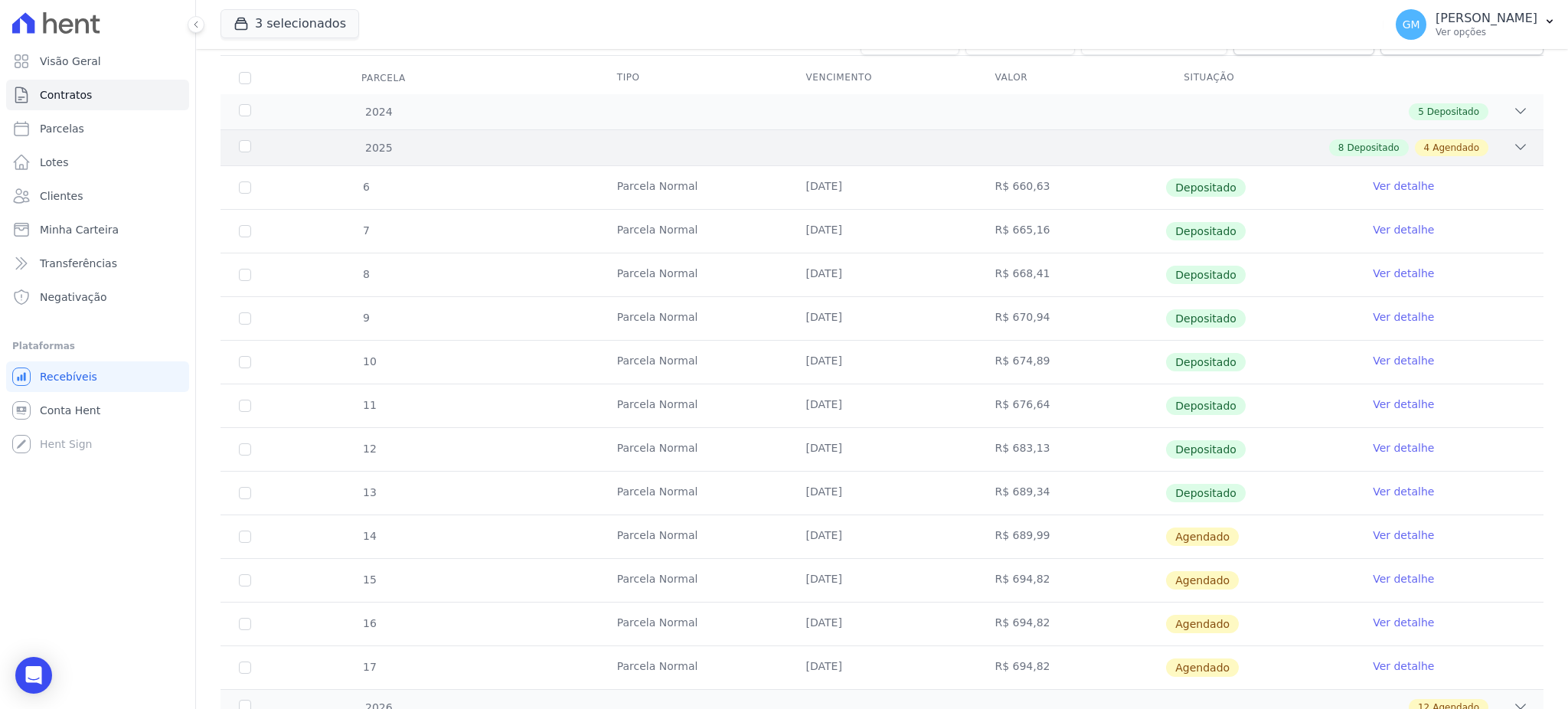
scroll to position [307, 0]
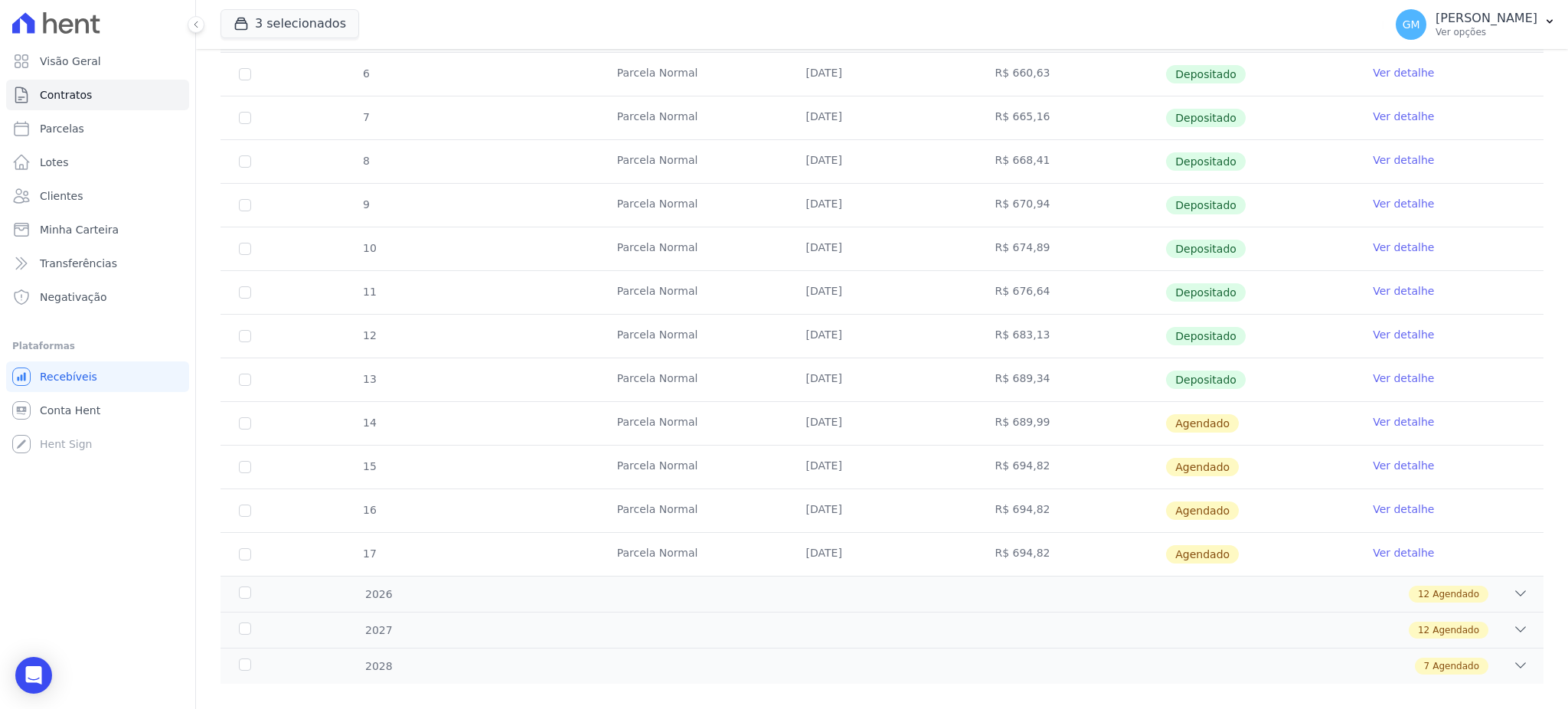
click at [1391, 416] on link "Ver detalhe" at bounding box center [1404, 422] width 61 height 15
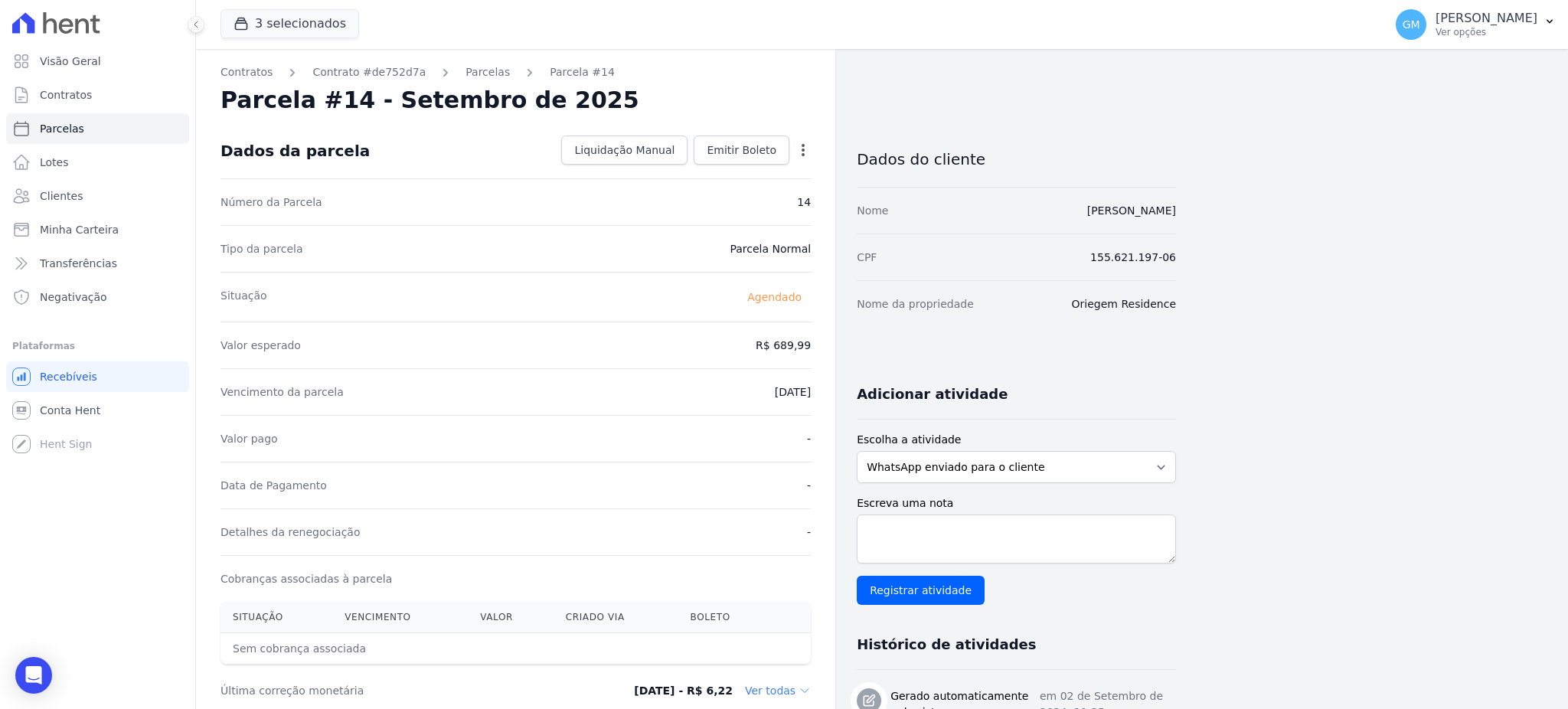
click at [810, 148] on icon "button" at bounding box center [803, 150] width 15 height 15
click at [729, 166] on link "Alterar" at bounding box center [737, 170] width 135 height 28
drag, startPoint x: 750, startPoint y: 333, endPoint x: 819, endPoint y: 337, distance: 69.1
click at [819, 337] on div "Contratos Contrato #de752d7a Parcelas Parcela #14 Parcela #14 - Setembro de 202…" at bounding box center [515, 540] width 639 height 983
paste input "94.16"
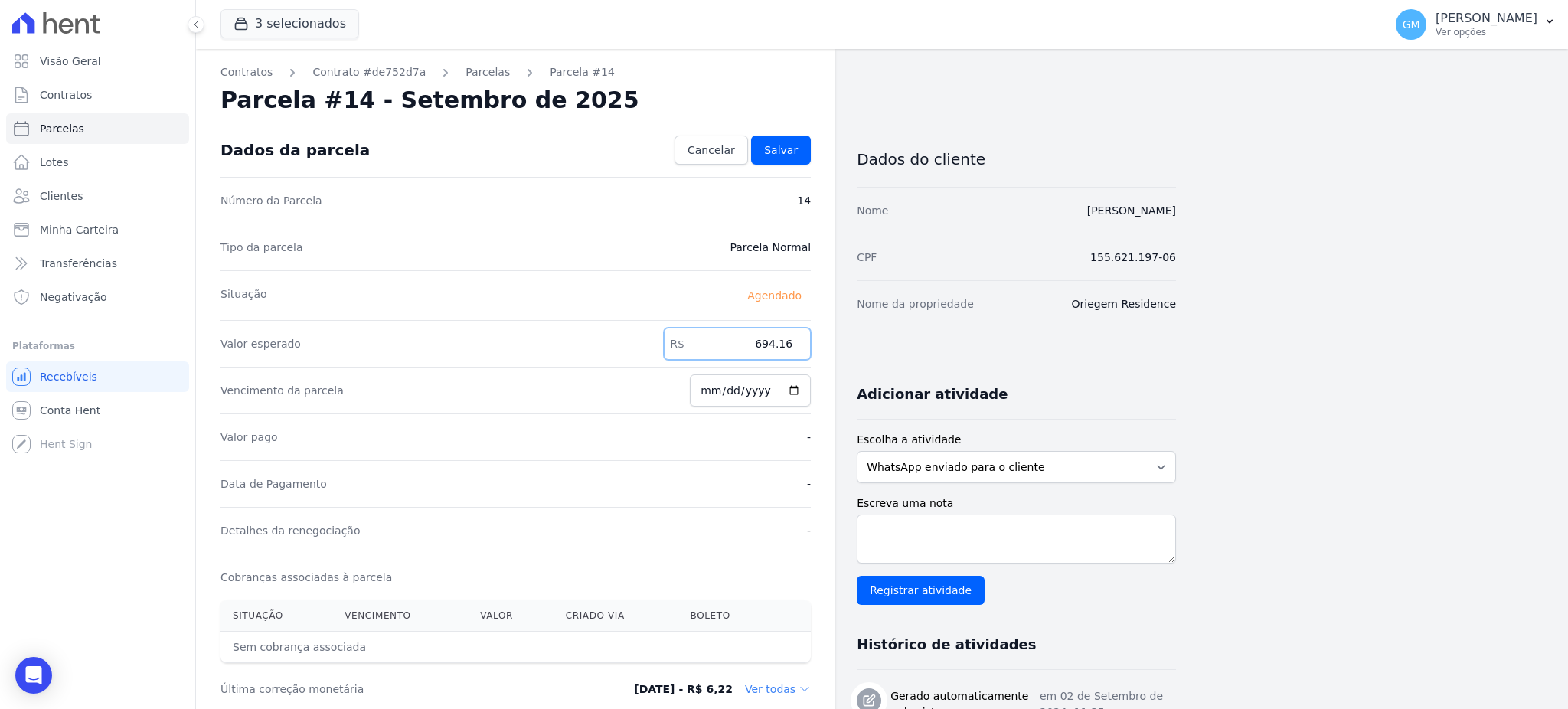
type input "694.16"
click at [801, 387] on input "[DATE]" at bounding box center [751, 390] width 121 height 33
click at [798, 388] on input "[DATE]" at bounding box center [751, 390] width 121 height 33
type input "2025-09-26"
click at [798, 150] on link "Salvar" at bounding box center [781, 149] width 60 height 29
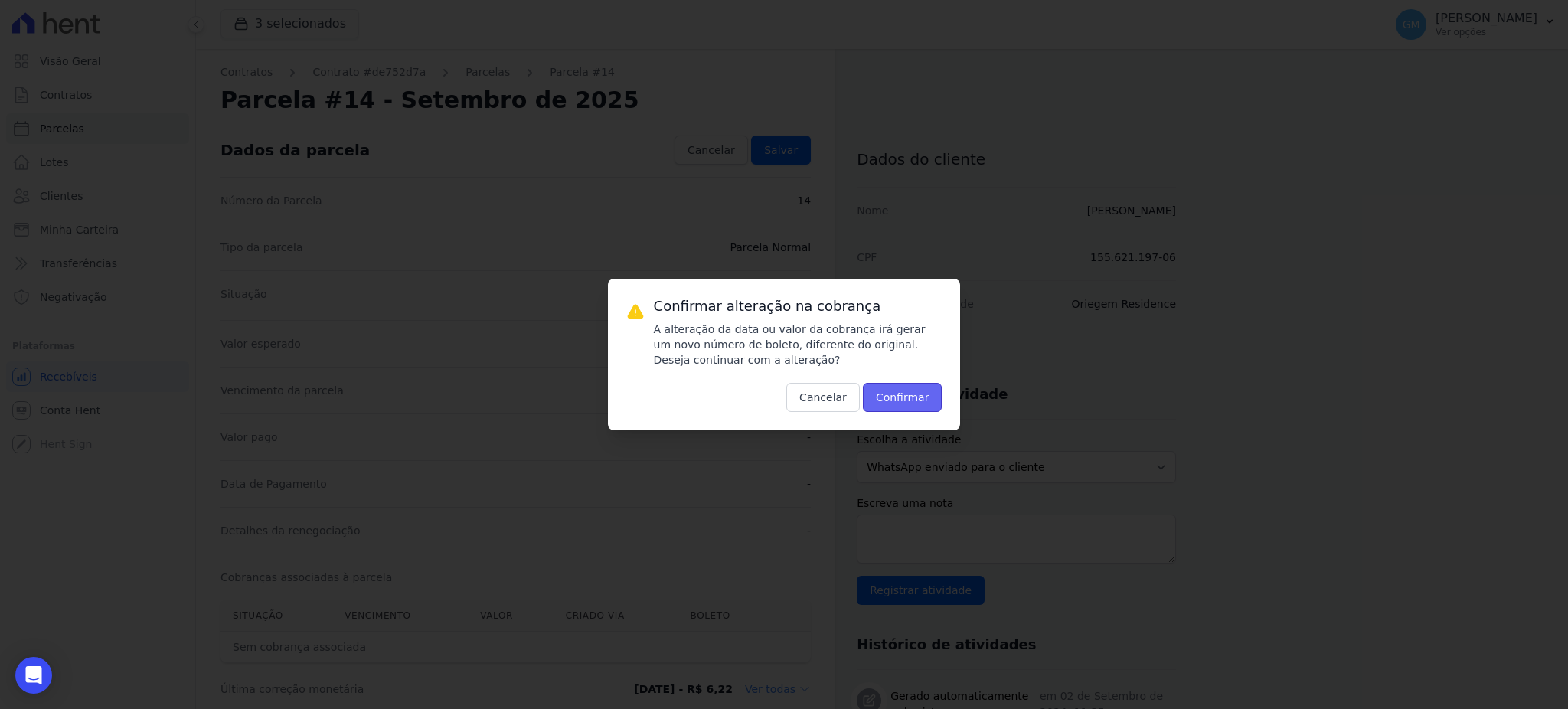
click at [884, 397] on button "Confirmar" at bounding box center [902, 397] width 79 height 29
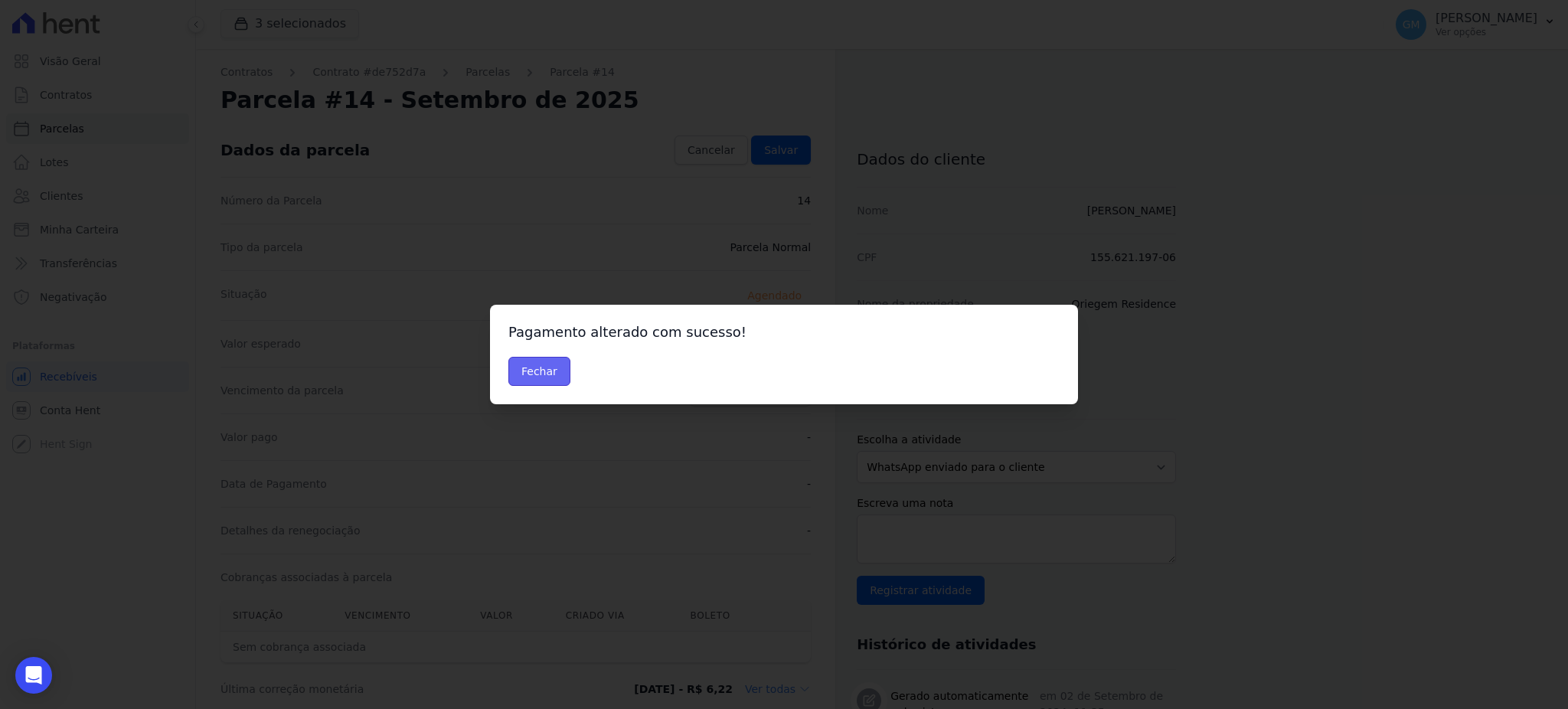
click at [539, 376] on button "Fechar" at bounding box center [539, 371] width 62 height 29
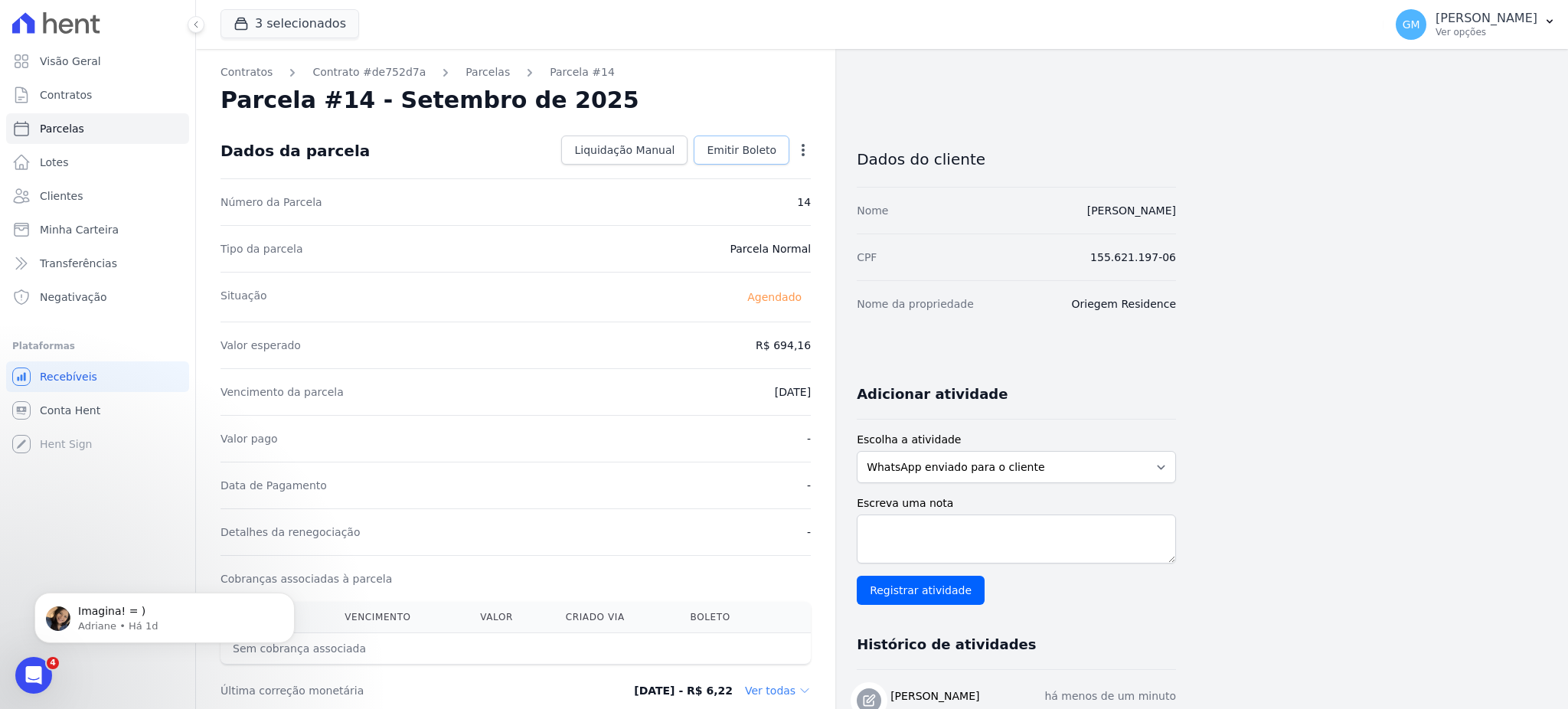
click at [718, 161] on link "Emitir Boleto" at bounding box center [742, 149] width 96 height 29
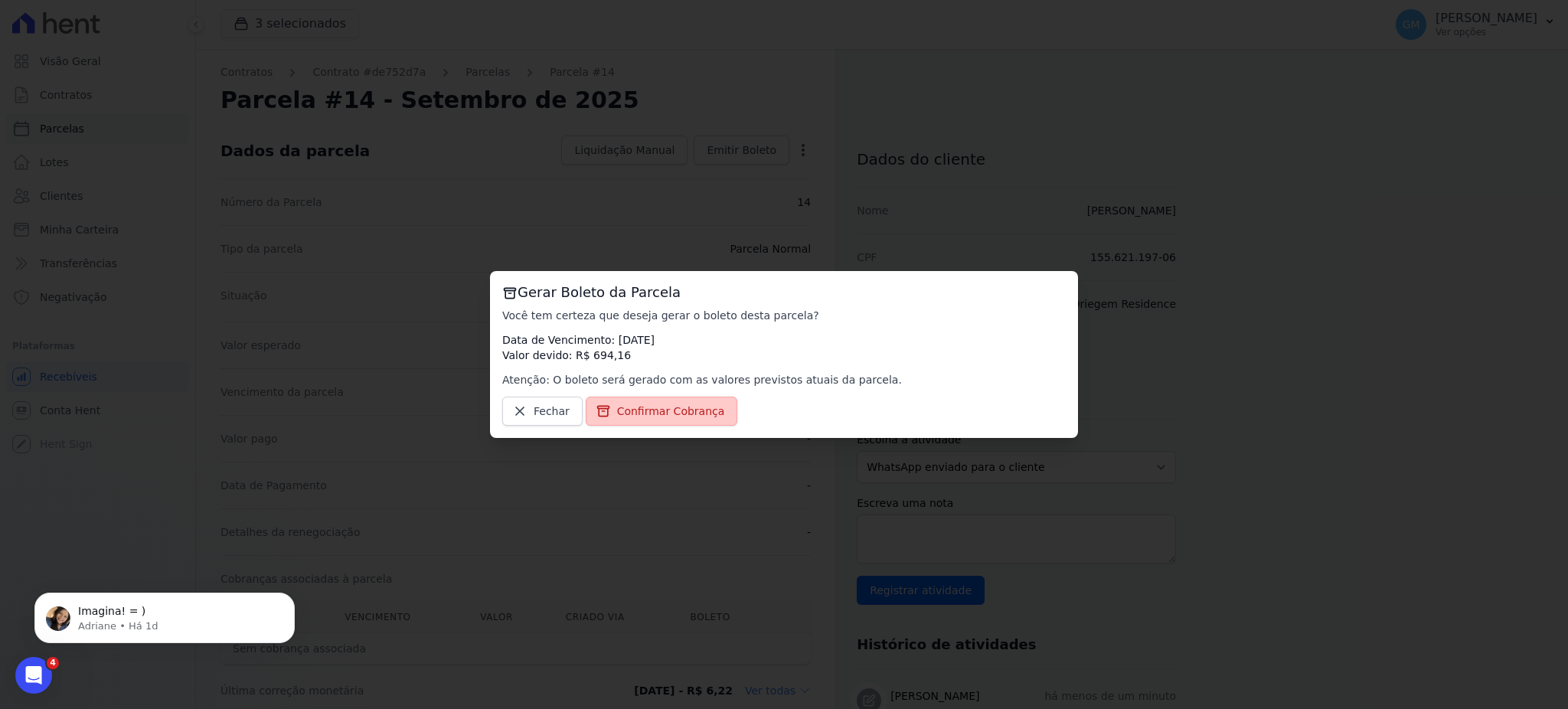
click at [689, 405] on span "Confirmar Cobrança" at bounding box center [671, 411] width 108 height 15
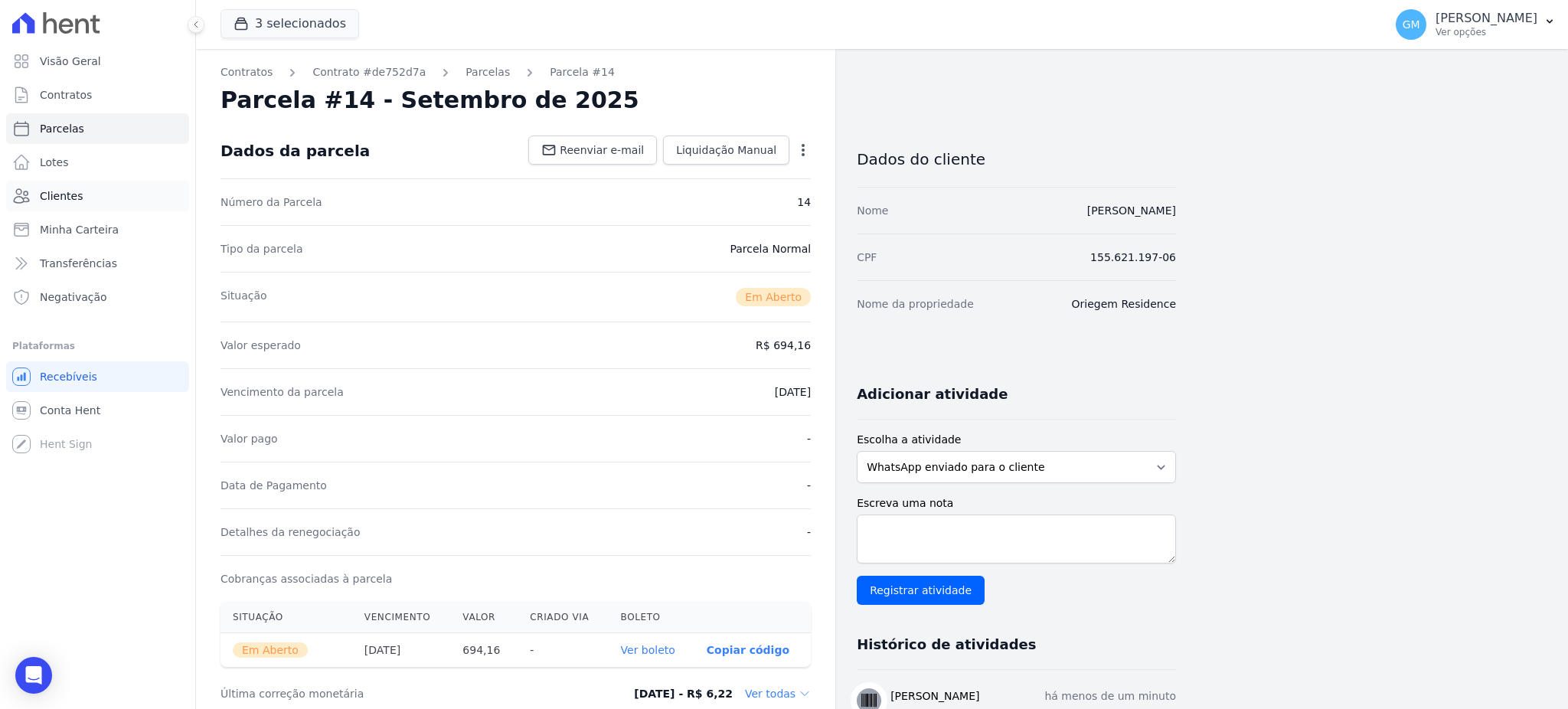
click at [71, 191] on span "Clientes" at bounding box center [61, 196] width 43 height 15
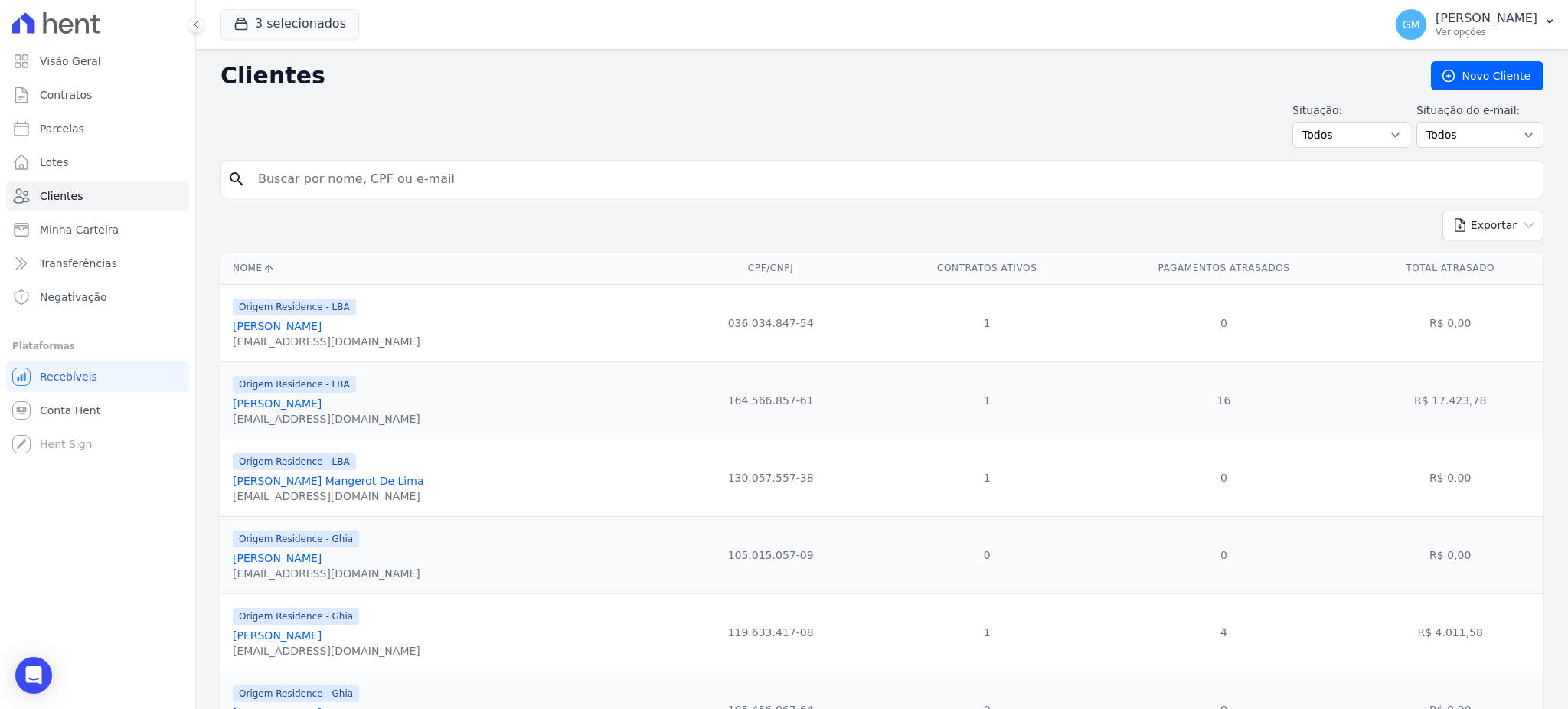
click at [312, 175] on input "search" at bounding box center [893, 179] width 1288 height 31
type input "[PERSON_NAME]"
drag, startPoint x: 424, startPoint y: 191, endPoint x: 233, endPoint y: 183, distance: 191.2
click at [233, 183] on div "search [PERSON_NAME]" at bounding box center [882, 179] width 1323 height 38
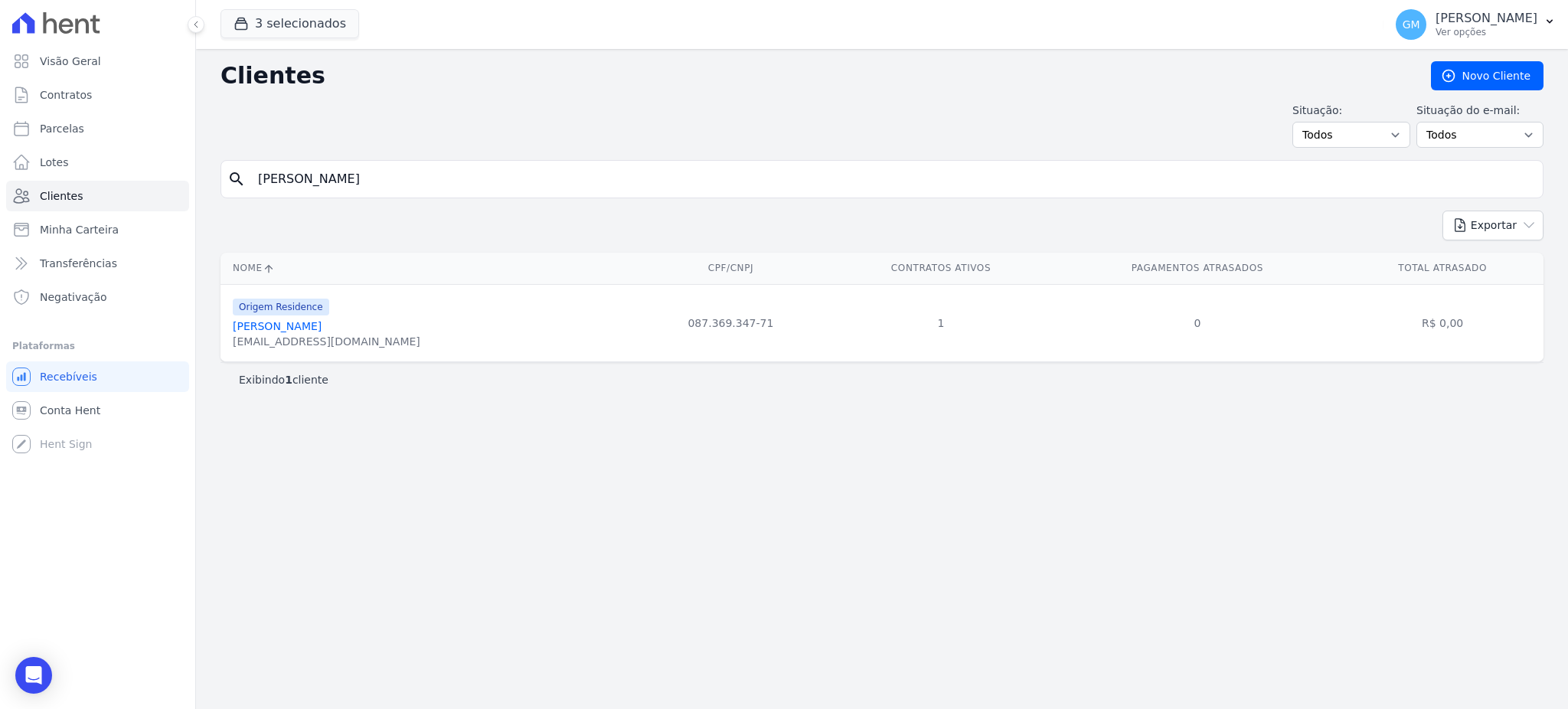
click at [321, 329] on link "[PERSON_NAME]" at bounding box center [277, 326] width 89 height 12
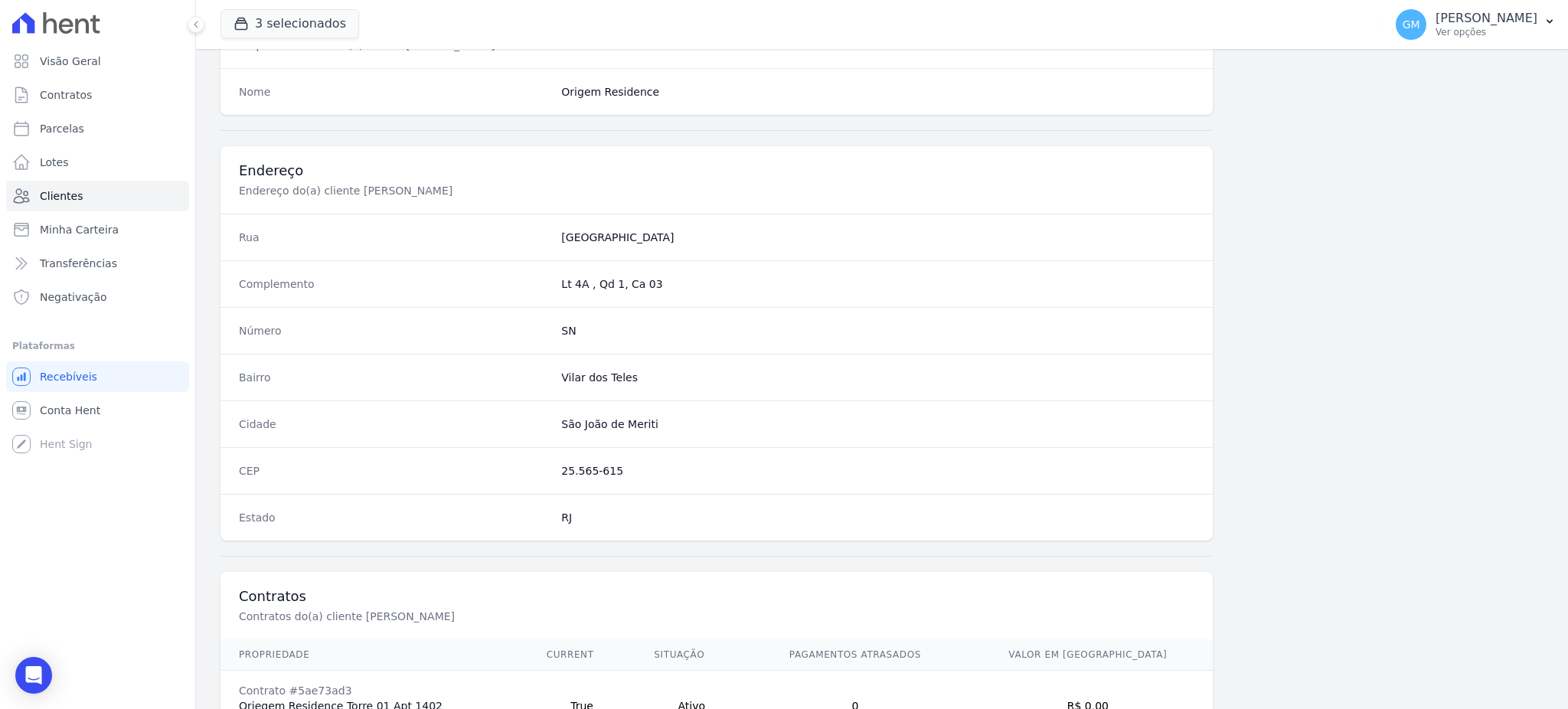
scroll to position [725, 0]
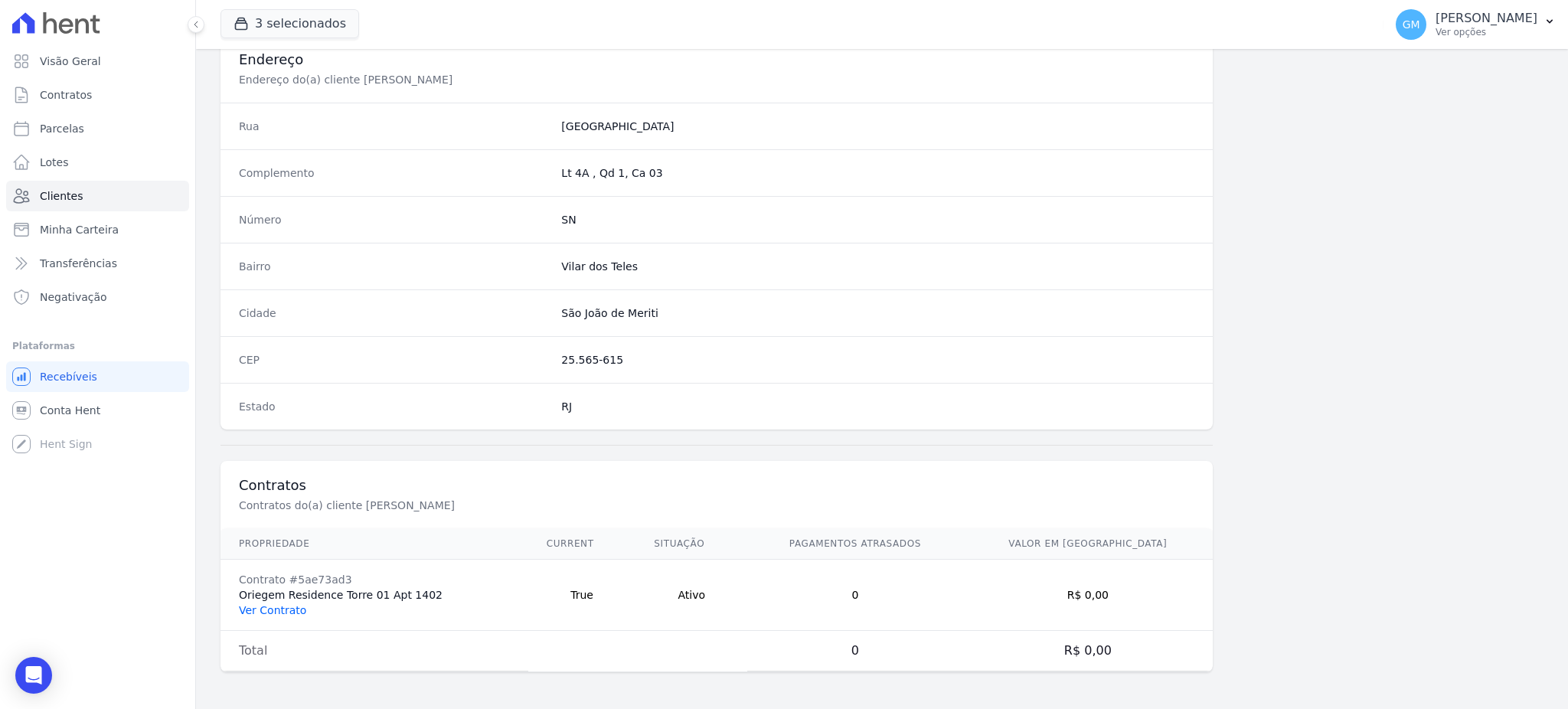
click at [279, 610] on link "Ver Contrato" at bounding box center [272, 610] width 67 height 12
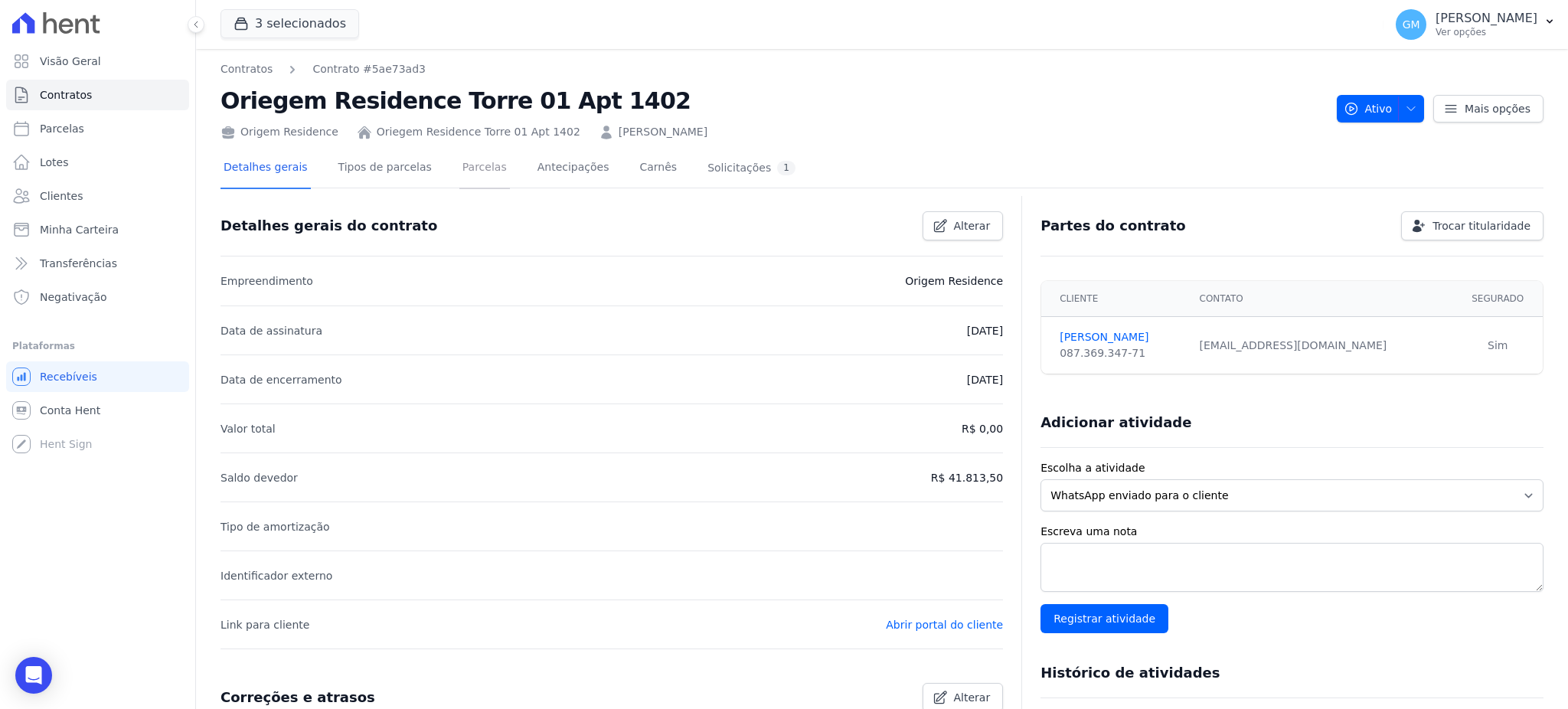
click at [460, 170] on link "Parcelas" at bounding box center [484, 169] width 50 height 41
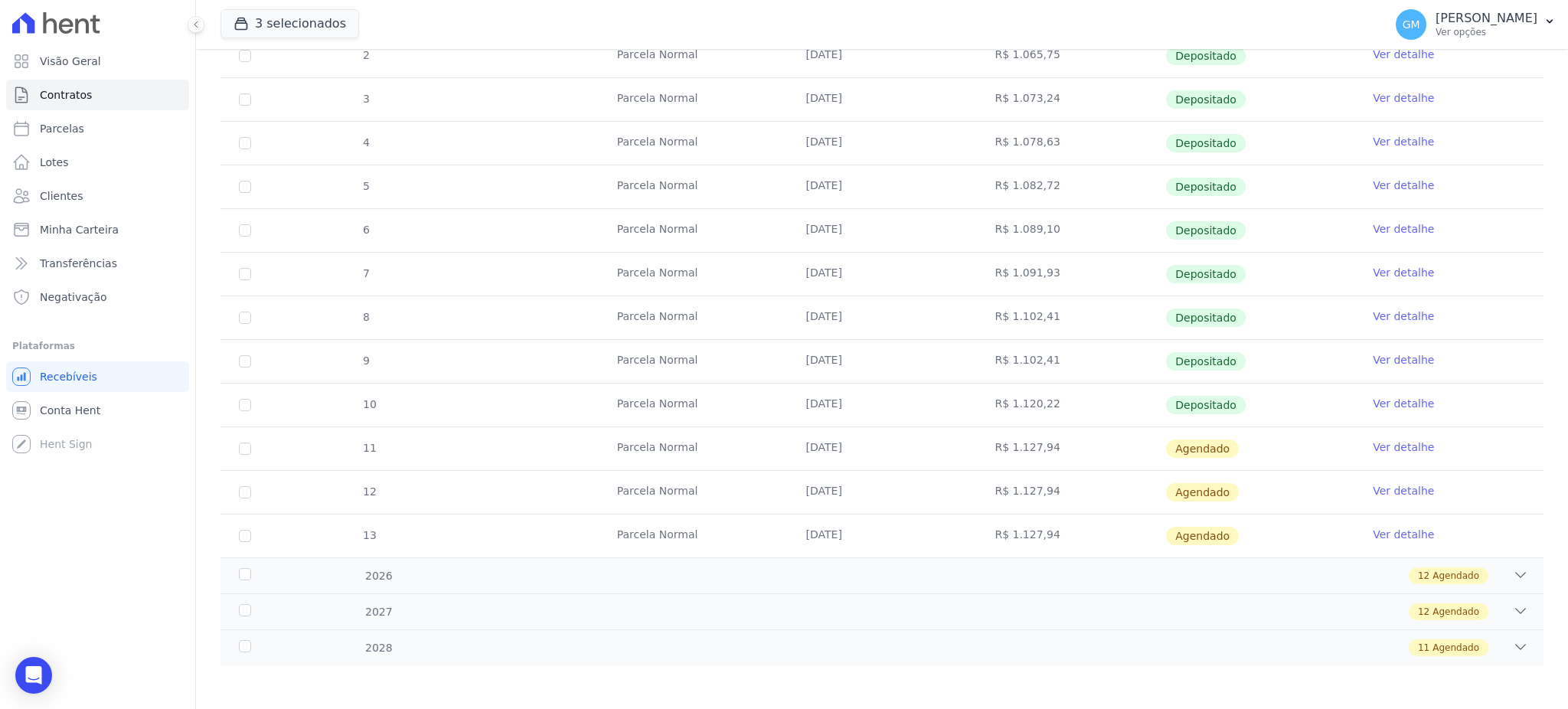
scroll to position [326, 0]
click at [95, 199] on link "Clientes" at bounding box center [98, 196] width 183 height 31
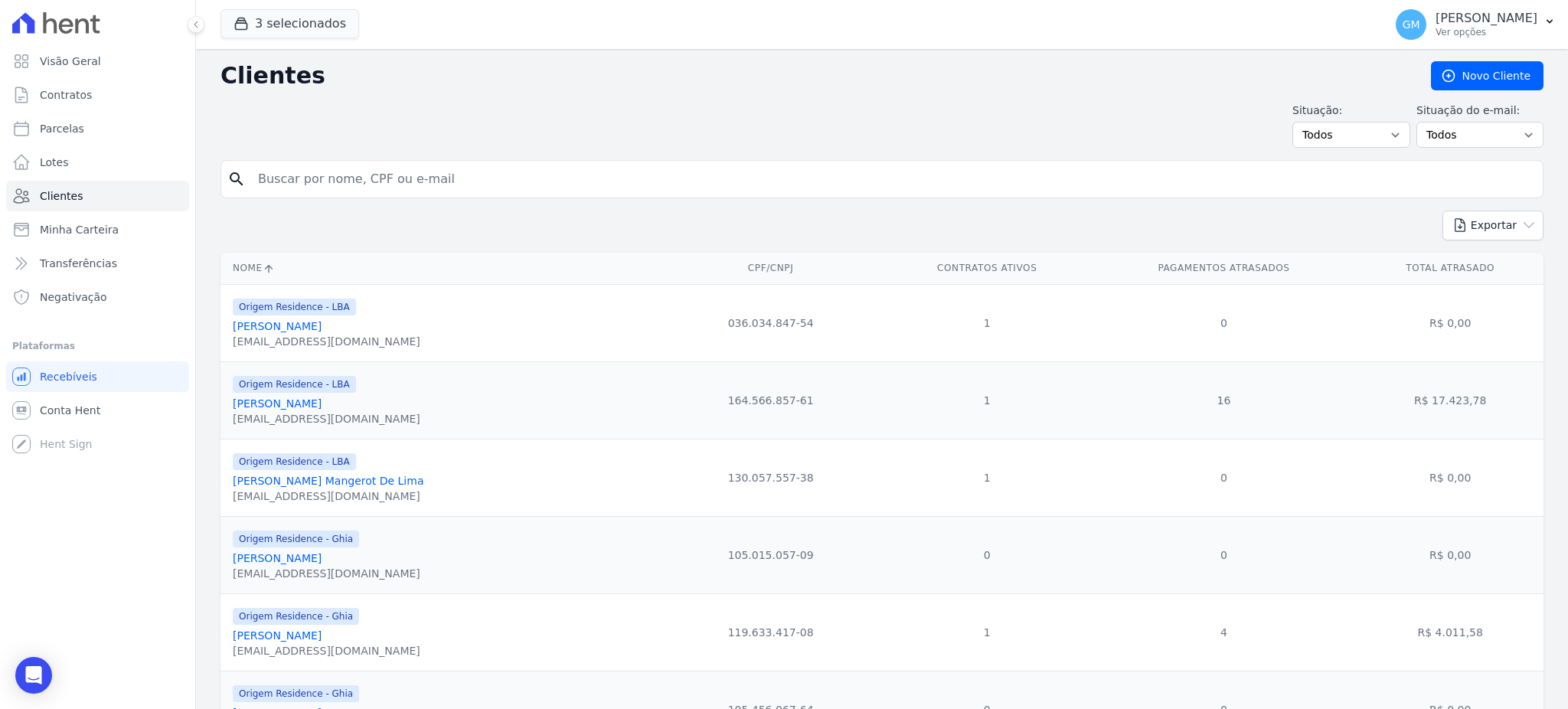
click at [484, 179] on input "search" at bounding box center [893, 179] width 1288 height 31
type input "negreir"
drag, startPoint x: 316, startPoint y: 191, endPoint x: 255, endPoint y: 184, distance: 61.4
click at [255, 184] on input "negreir" at bounding box center [893, 179] width 1288 height 31
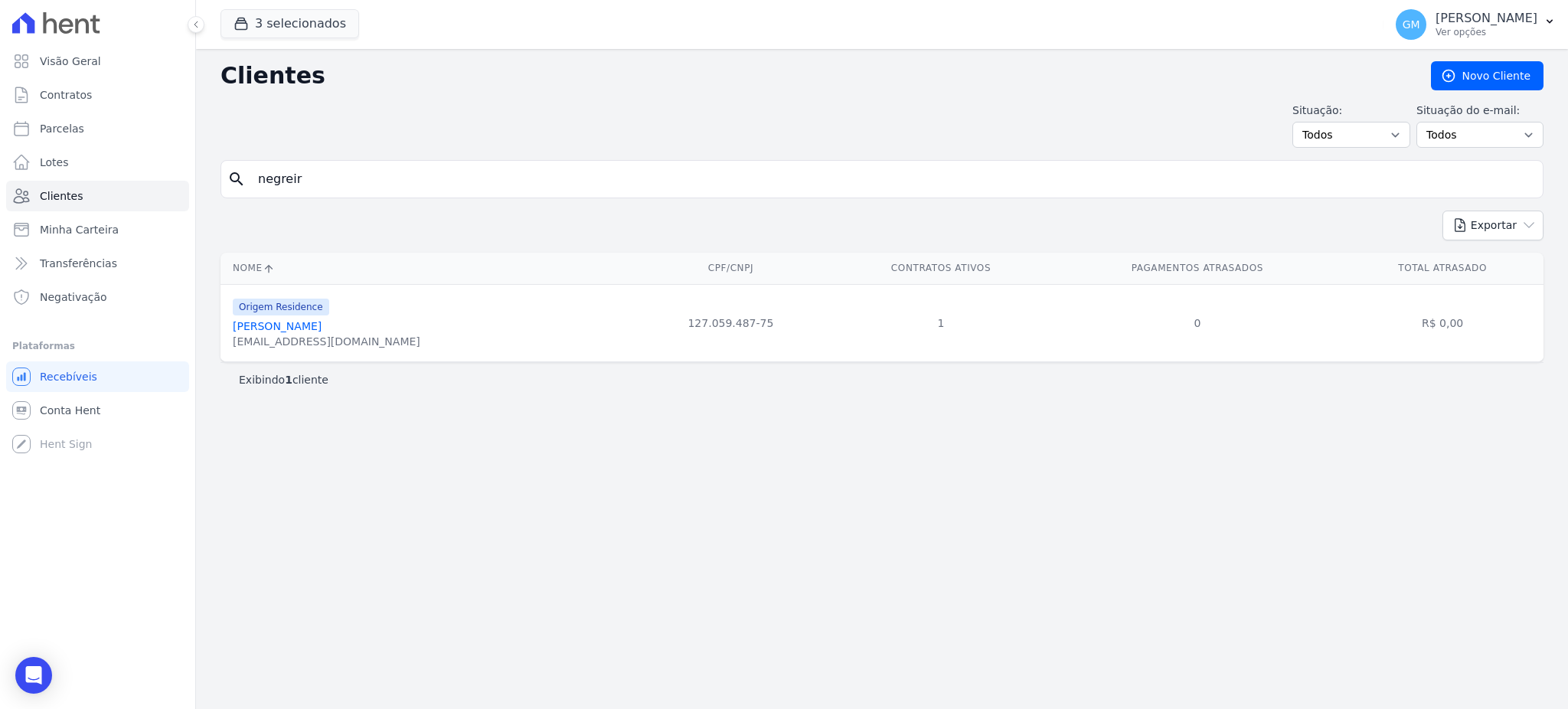
click at [321, 324] on link "[PERSON_NAME]" at bounding box center [277, 326] width 89 height 12
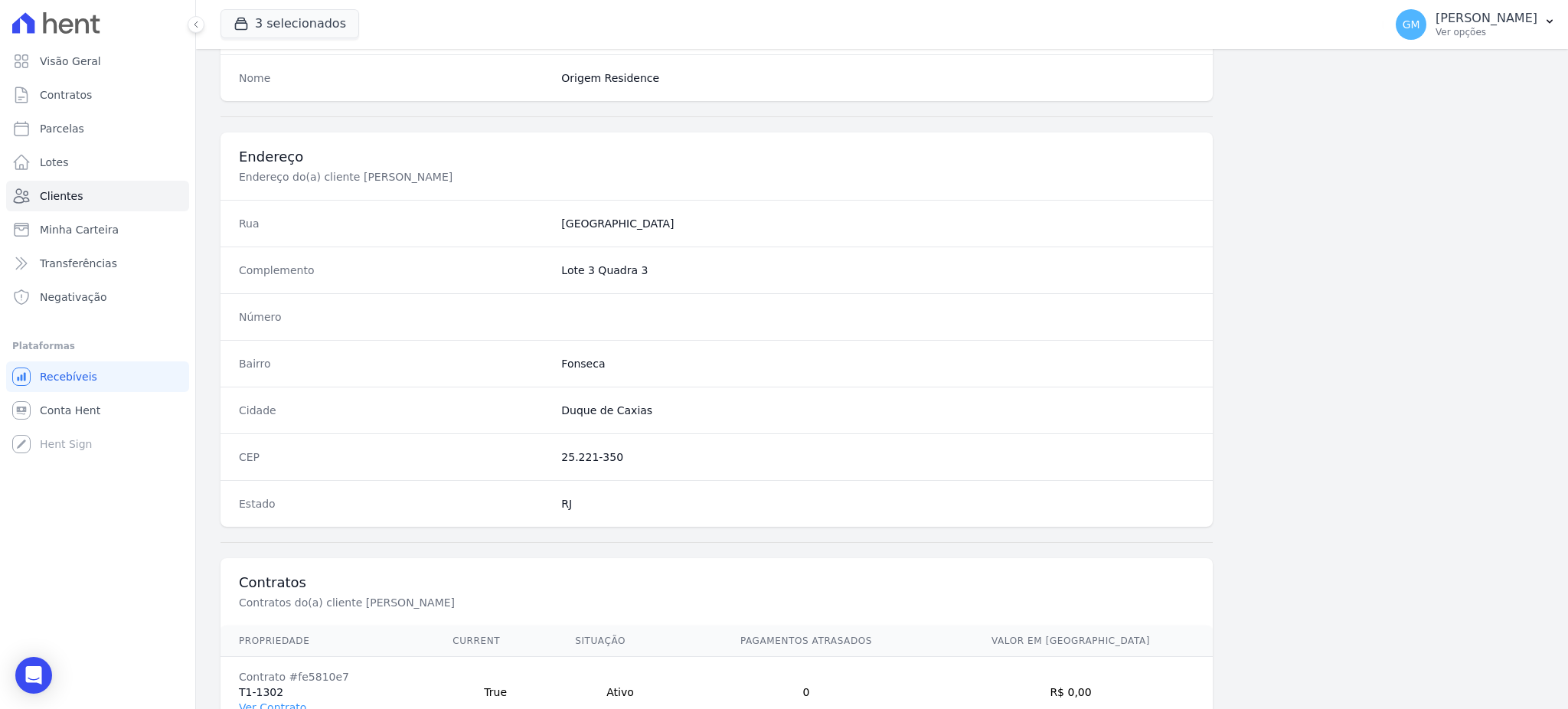
scroll to position [725, 0]
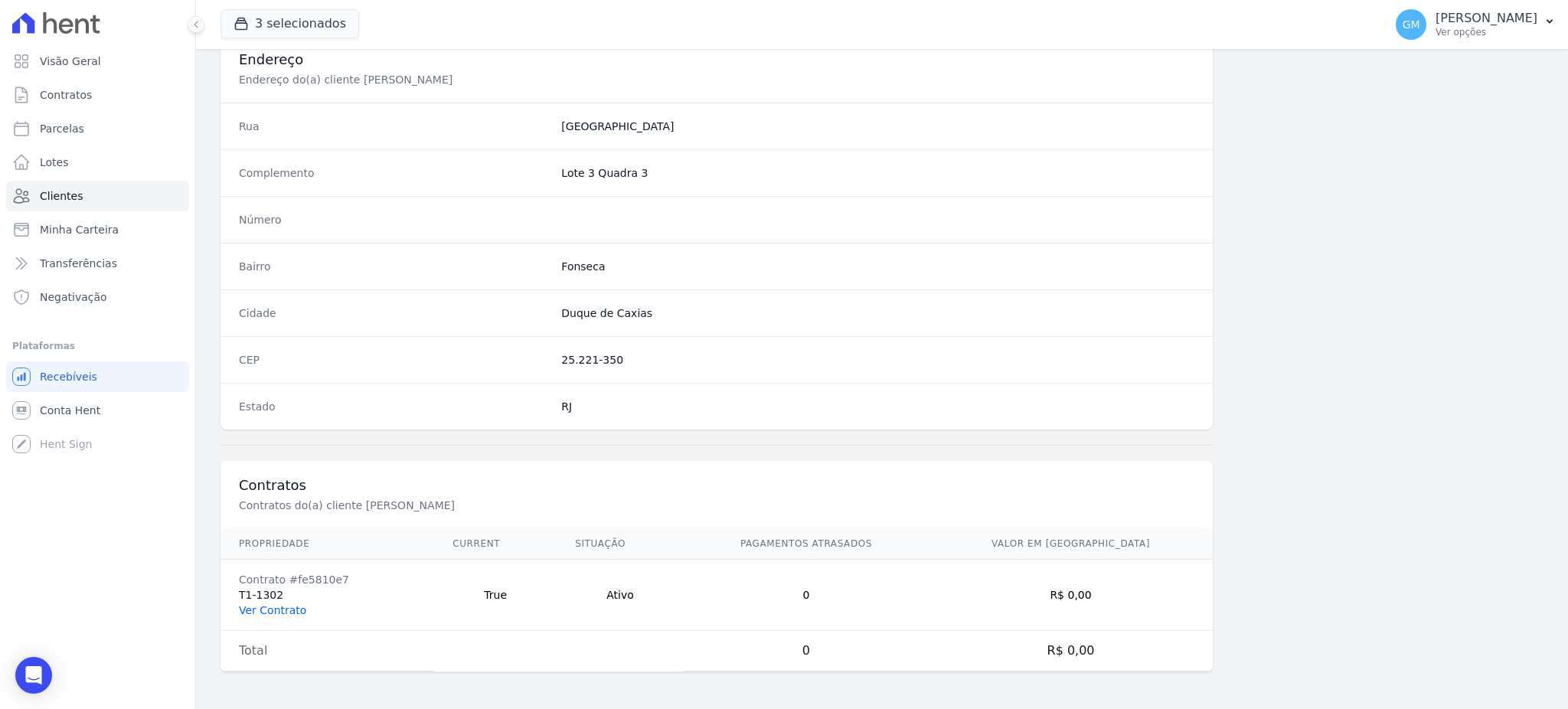
click at [294, 606] on link "Ver Contrato" at bounding box center [272, 610] width 67 height 12
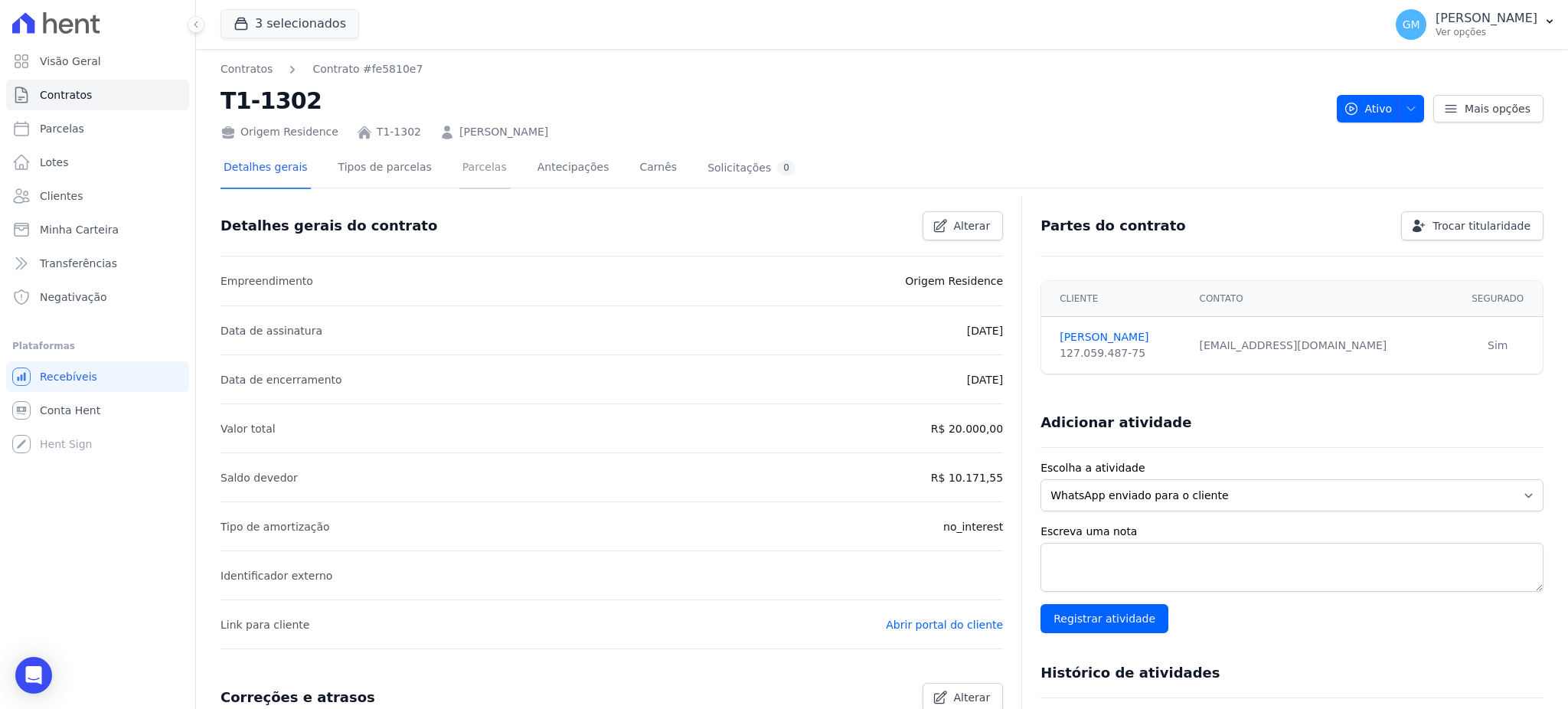
click at [459, 172] on link "Parcelas" at bounding box center [484, 169] width 50 height 41
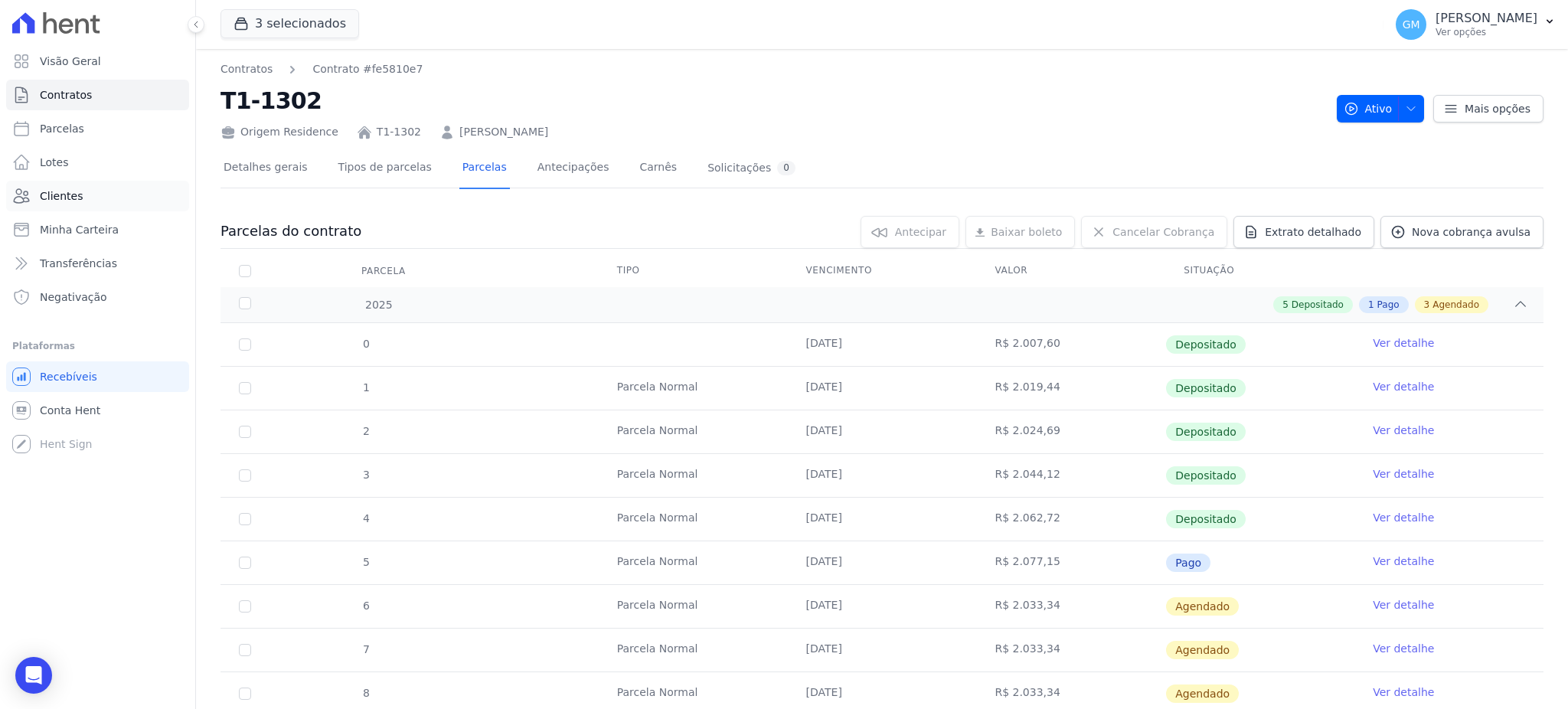
click at [93, 195] on link "Clientes" at bounding box center [98, 196] width 183 height 31
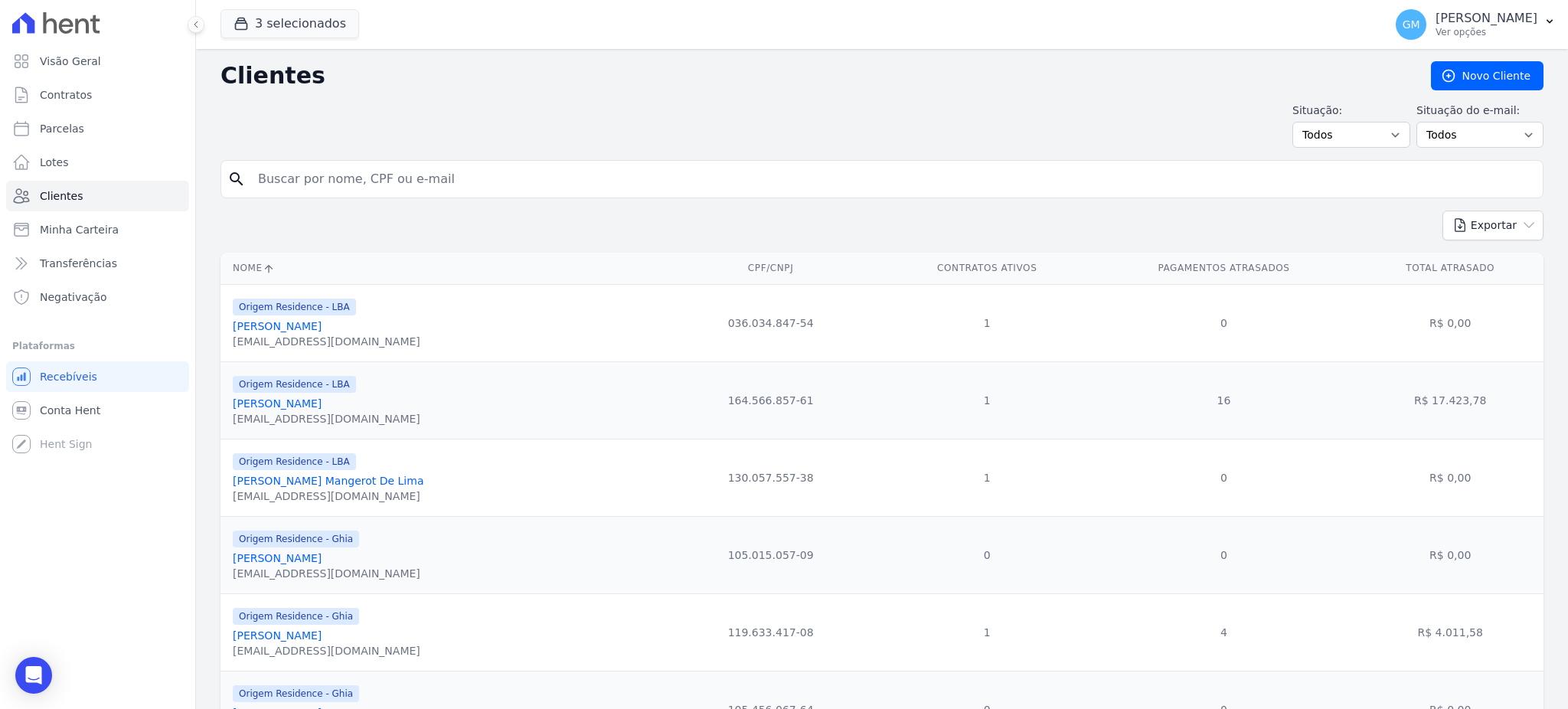
click at [288, 183] on input "search" at bounding box center [893, 179] width 1288 height 31
type input "brya"
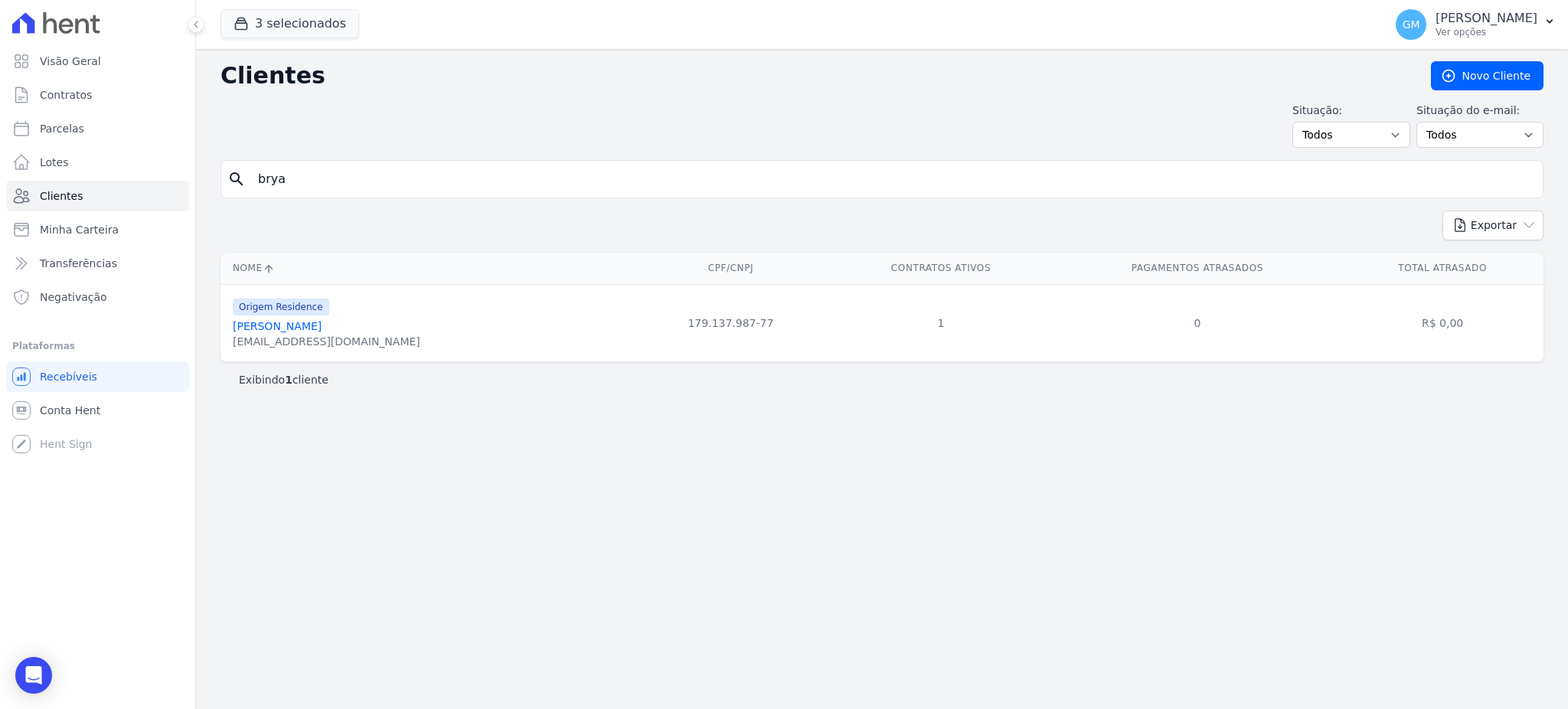
click at [326, 336] on div "[EMAIL_ADDRESS][DOMAIN_NAME]" at bounding box center [326, 341] width 187 height 15
click at [321, 323] on link "[PERSON_NAME]" at bounding box center [277, 326] width 89 height 12
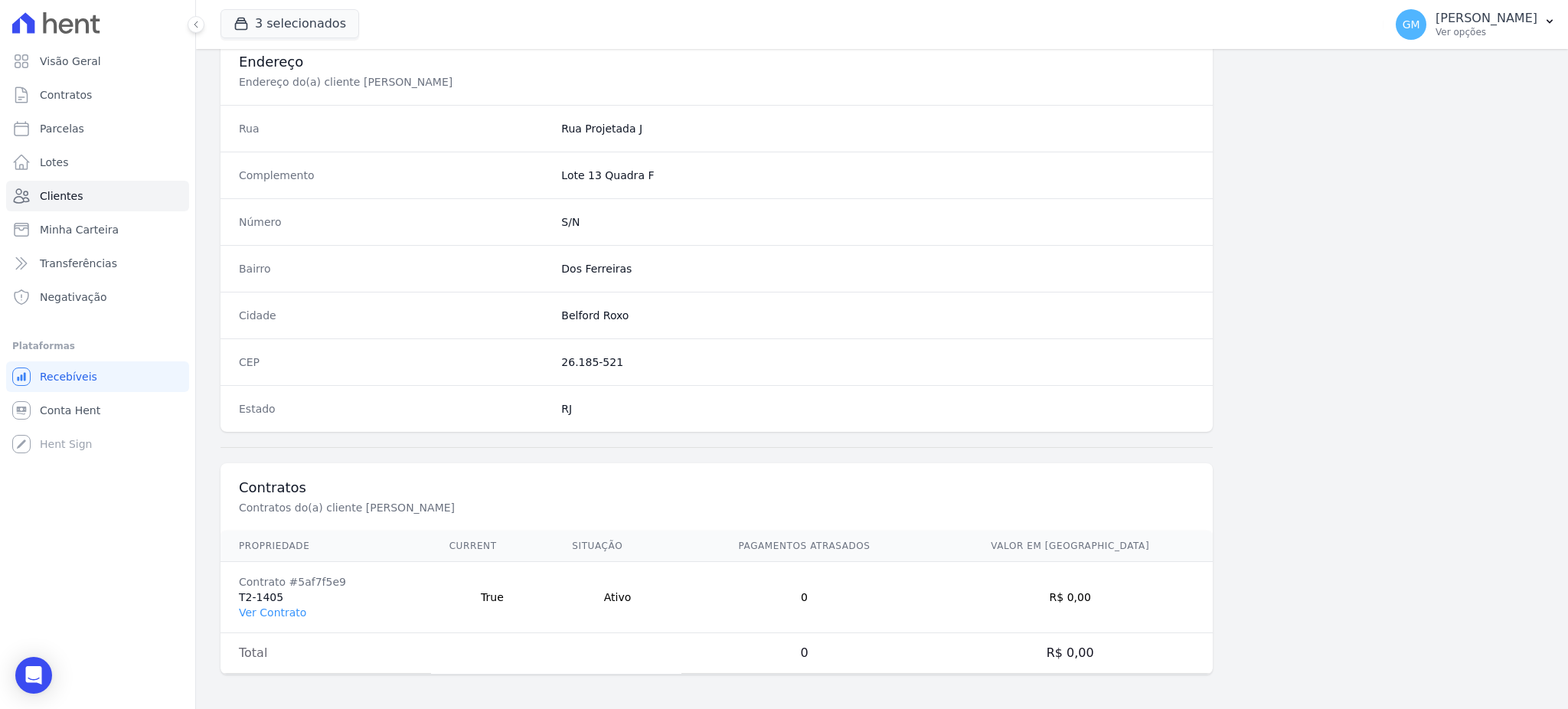
scroll to position [725, 0]
click at [276, 619] on td "Contrato #5af7f5e9 T2-1405 Ver Contrato" at bounding box center [326, 595] width 211 height 71
click at [276, 614] on link "Ver Contrato" at bounding box center [272, 610] width 67 height 12
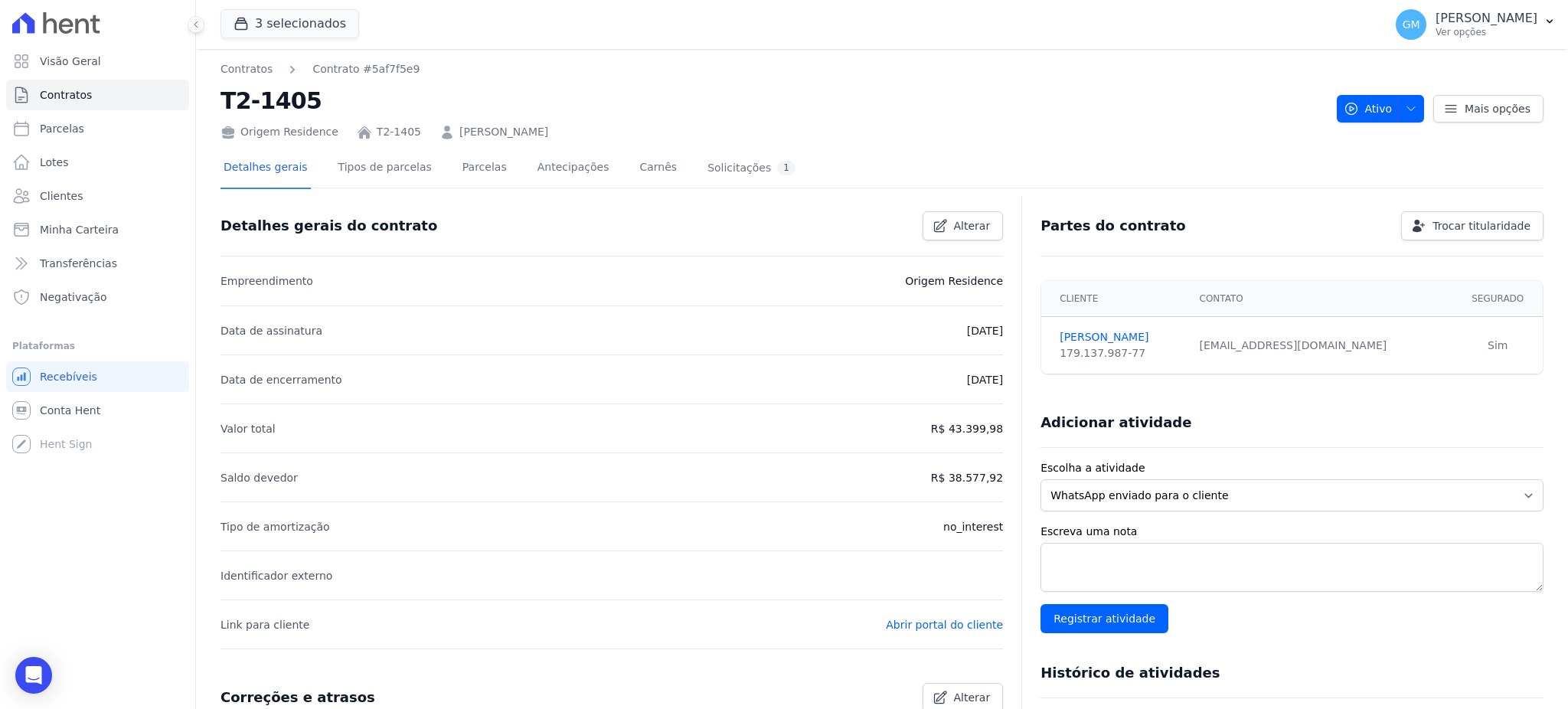
click at [484, 172] on div "Detalhes gerais Tipos de parcelas [GEOGRAPHIC_DATA] Antecipações Carnês Solicit…" at bounding box center [510, 169] width 579 height 41
click at [470, 165] on link "Parcelas" at bounding box center [484, 169] width 50 height 41
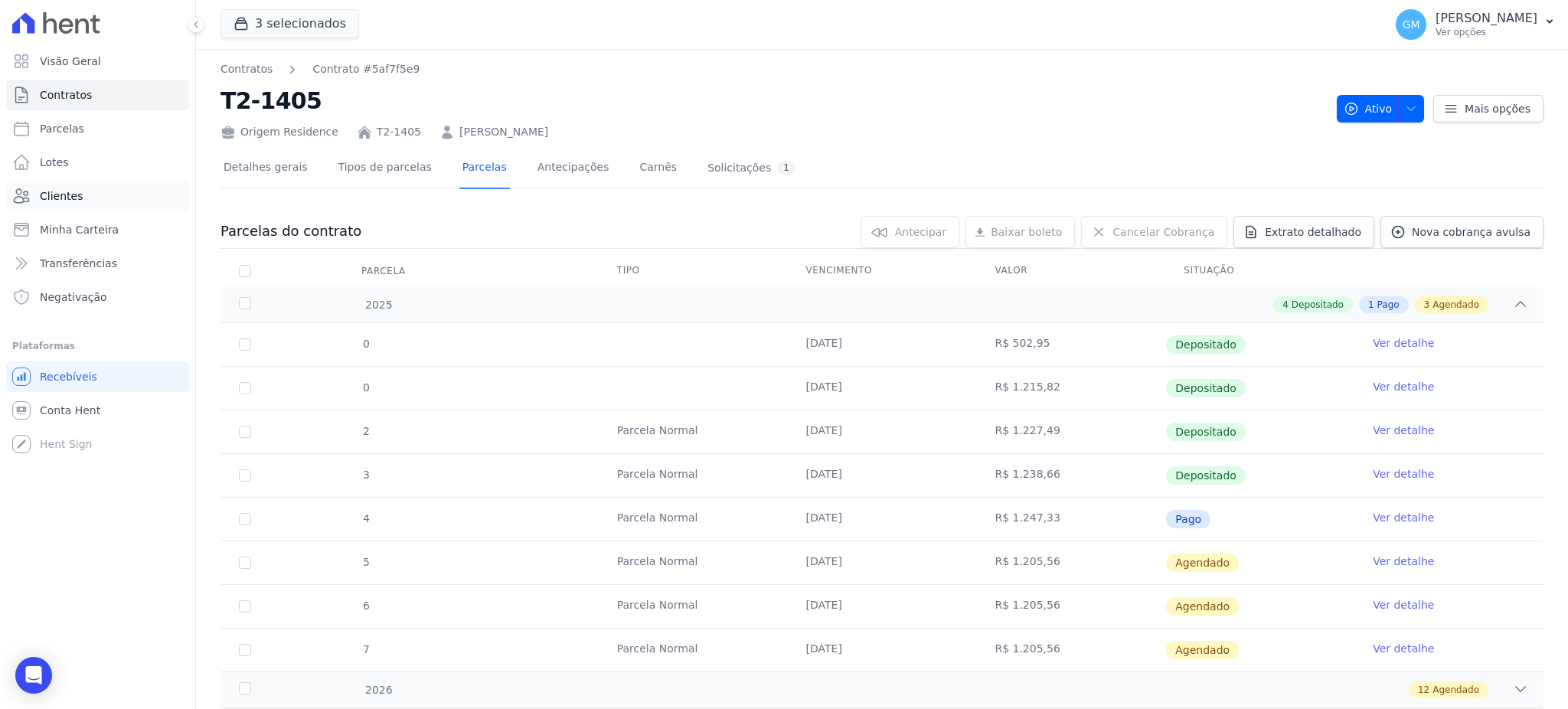
click at [96, 194] on link "Clientes" at bounding box center [98, 196] width 183 height 31
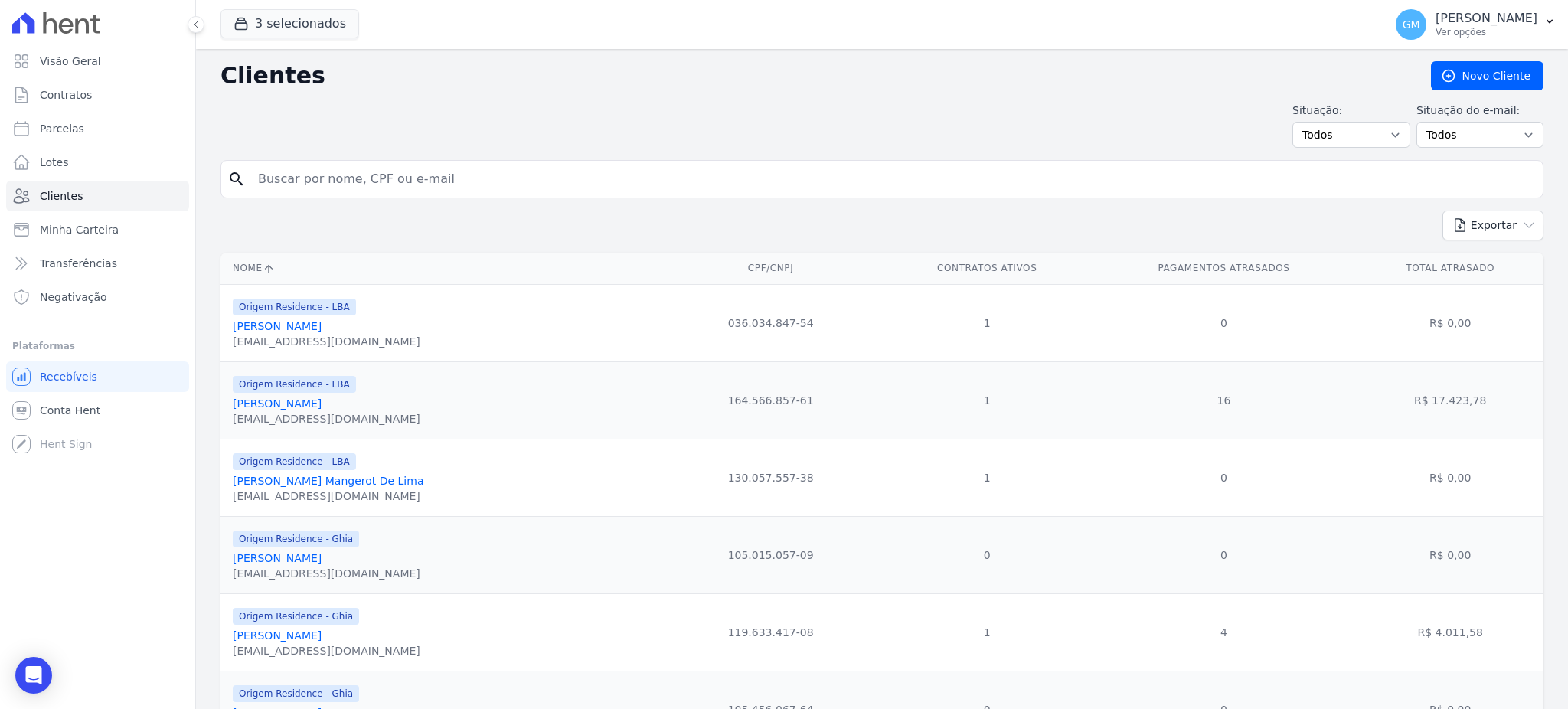
click at [295, 184] on input "search" at bounding box center [893, 179] width 1288 height 31
click at [375, 178] on input "dell" at bounding box center [893, 179] width 1288 height 31
type input "[PERSON_NAME]"
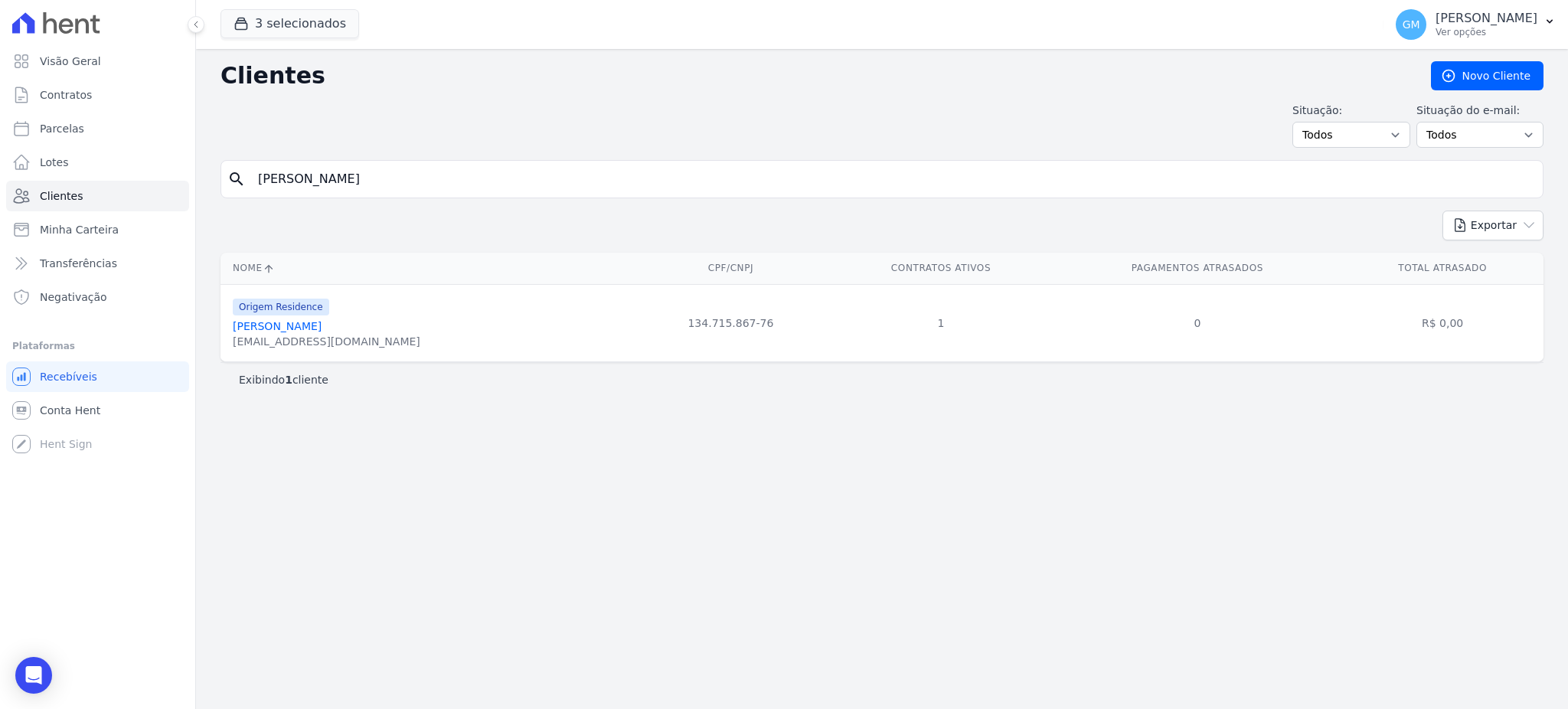
click at [321, 327] on link "[PERSON_NAME]" at bounding box center [277, 326] width 89 height 12
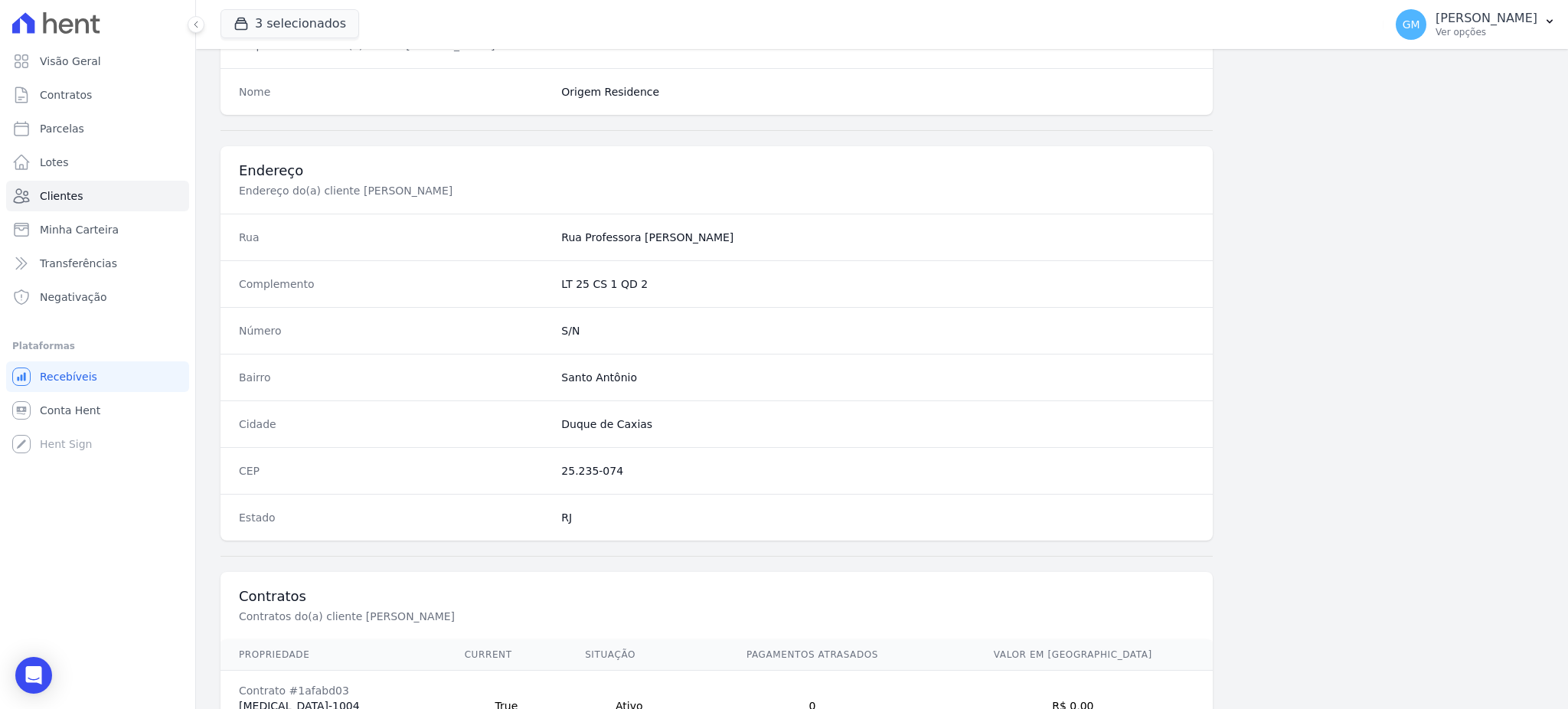
scroll to position [725, 0]
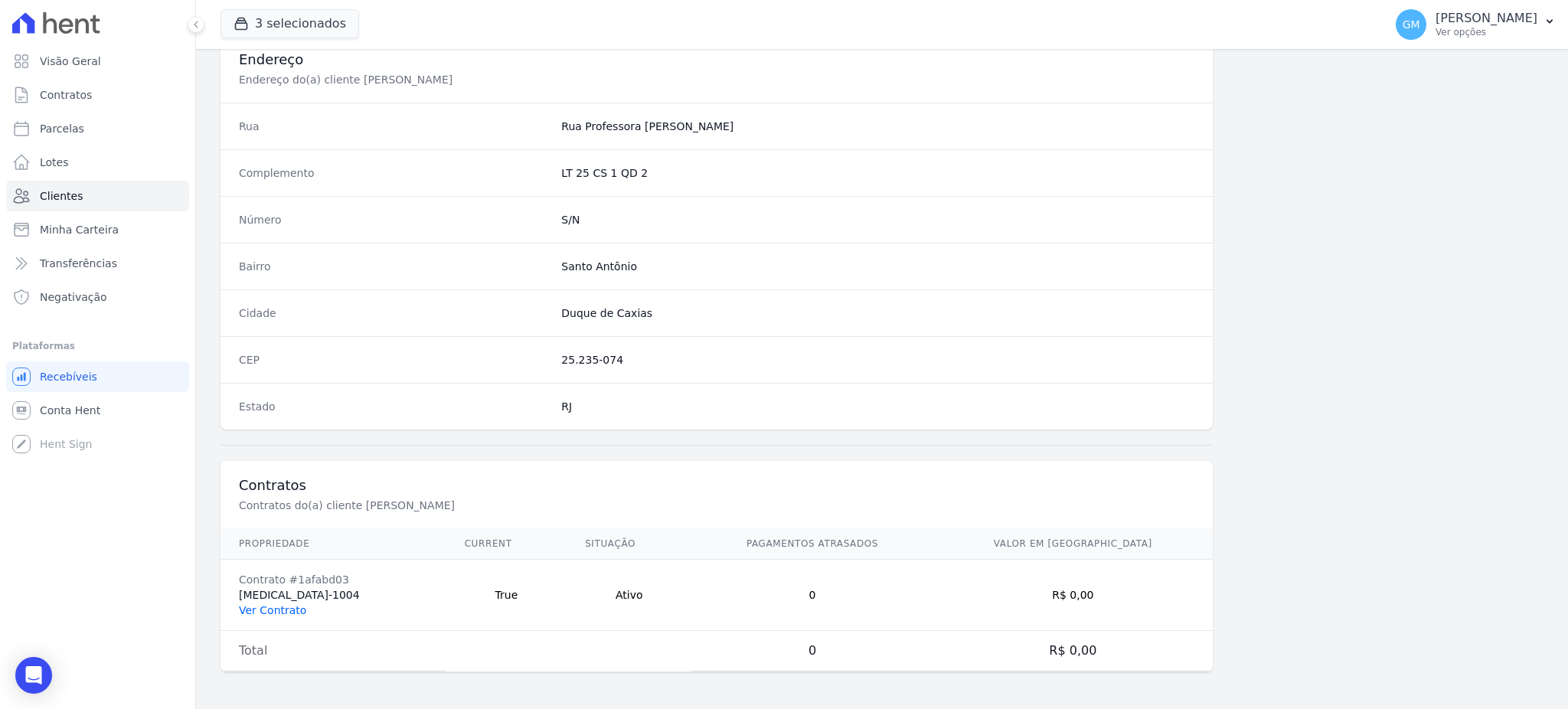
click at [294, 610] on link "Ver Contrato" at bounding box center [272, 610] width 67 height 12
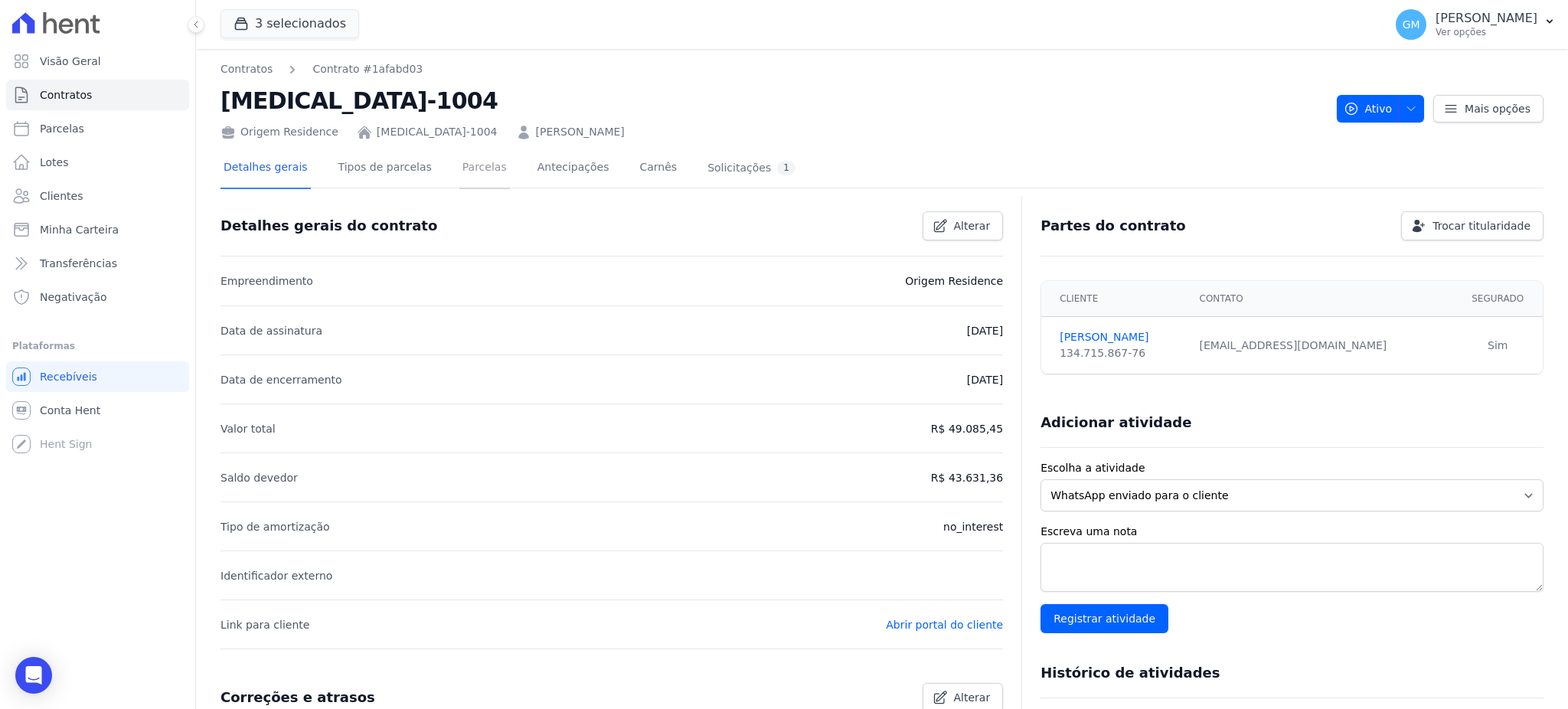
click at [467, 175] on link "Parcelas" at bounding box center [484, 169] width 50 height 41
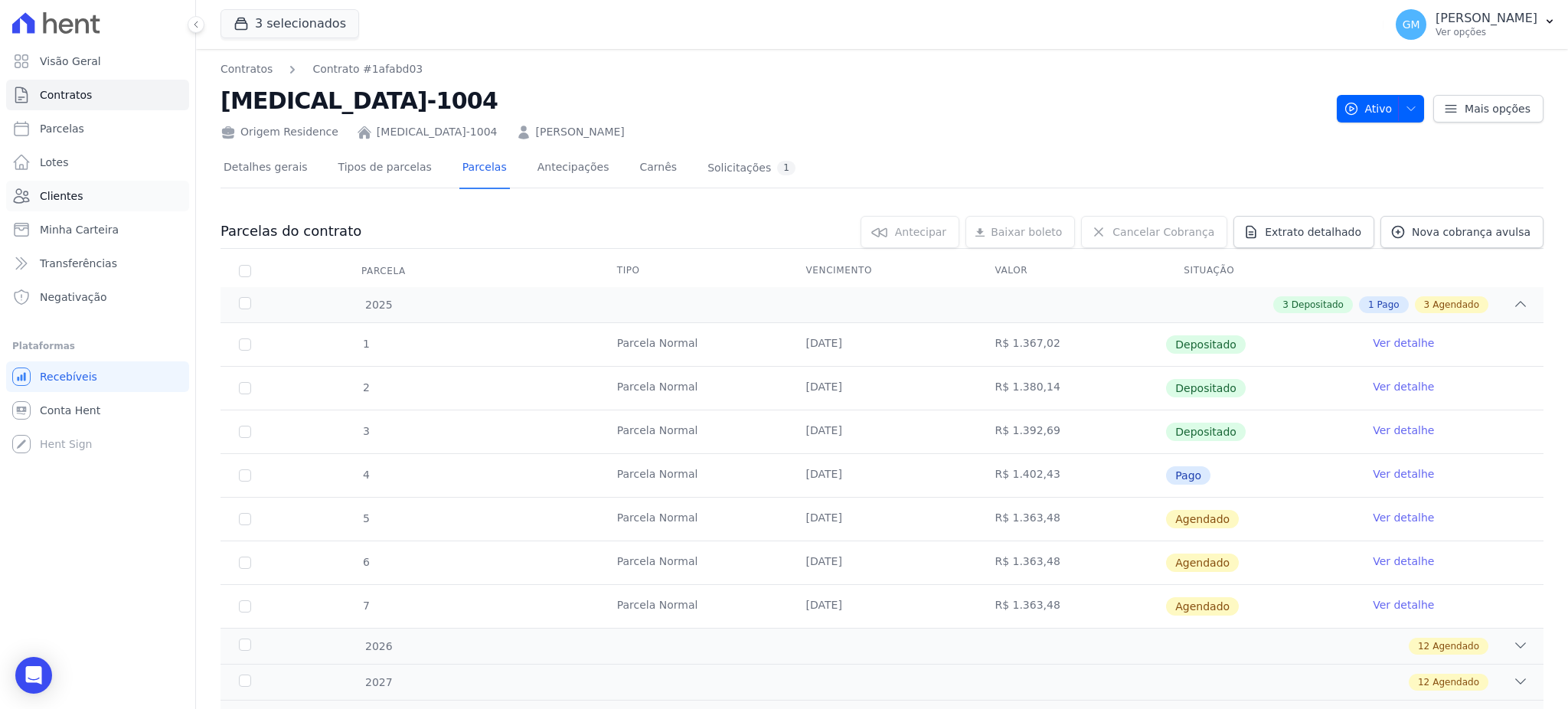
click at [89, 195] on link "Clientes" at bounding box center [98, 196] width 183 height 31
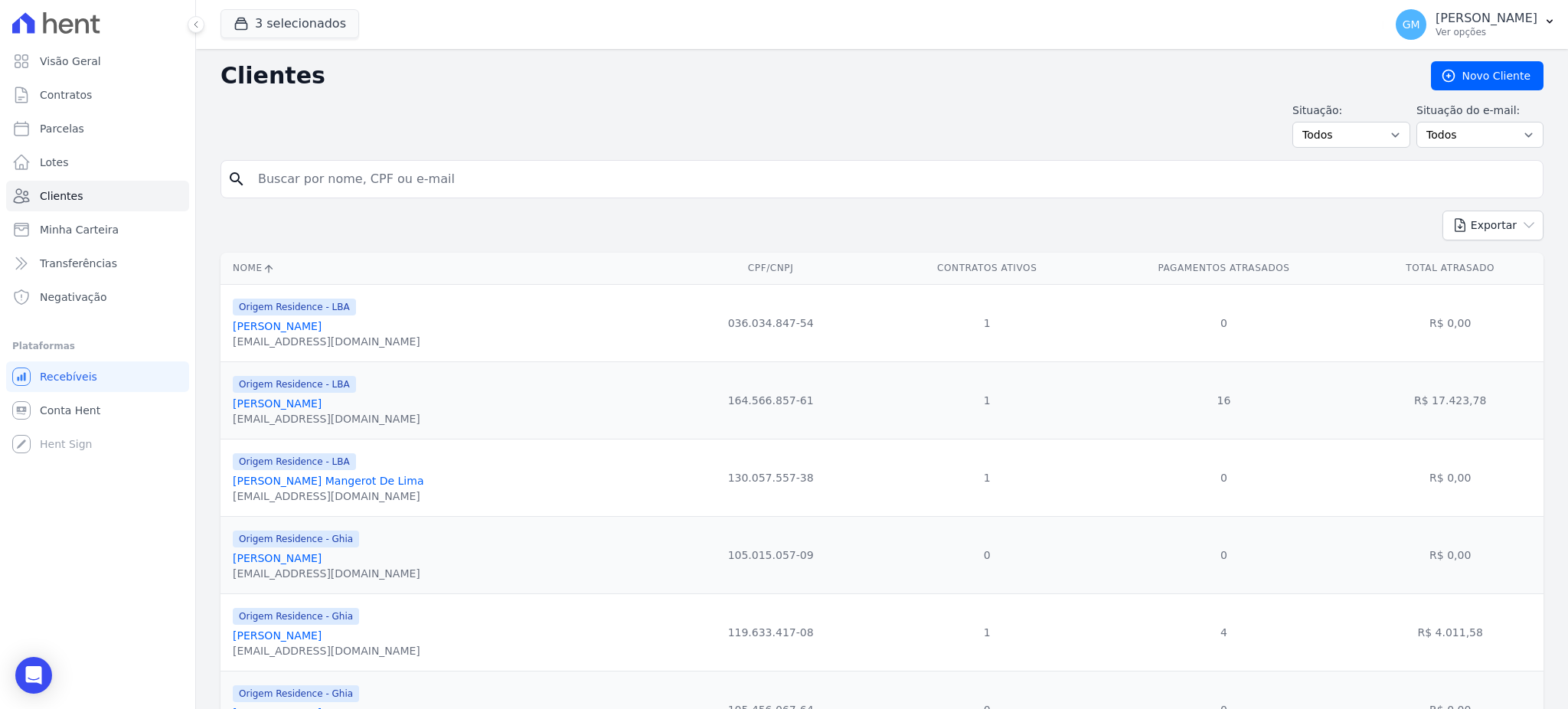
click at [329, 187] on input "search" at bounding box center [893, 179] width 1288 height 31
type input "[PERSON_NAME]"
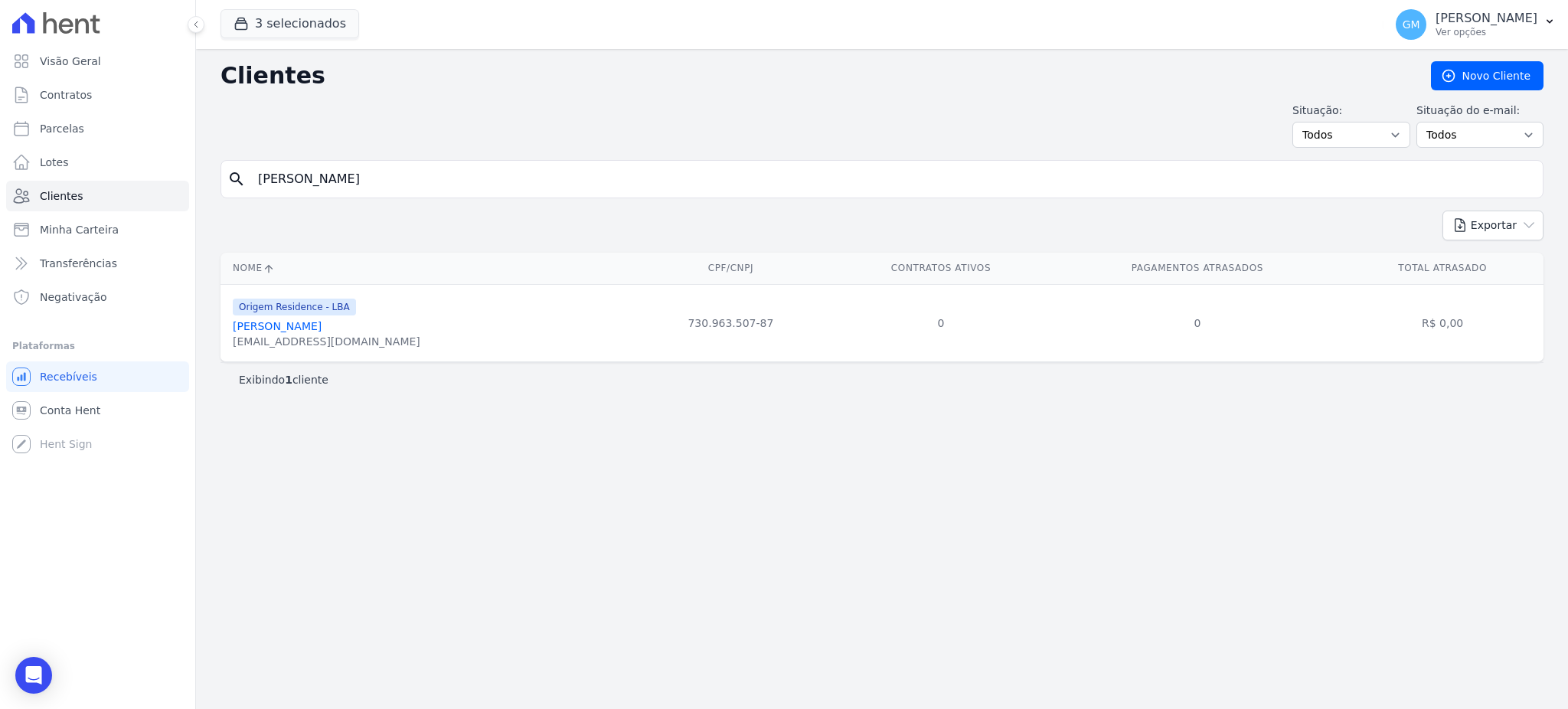
click at [314, 176] on input "[PERSON_NAME]" at bounding box center [893, 179] width 1288 height 31
type input "fra"
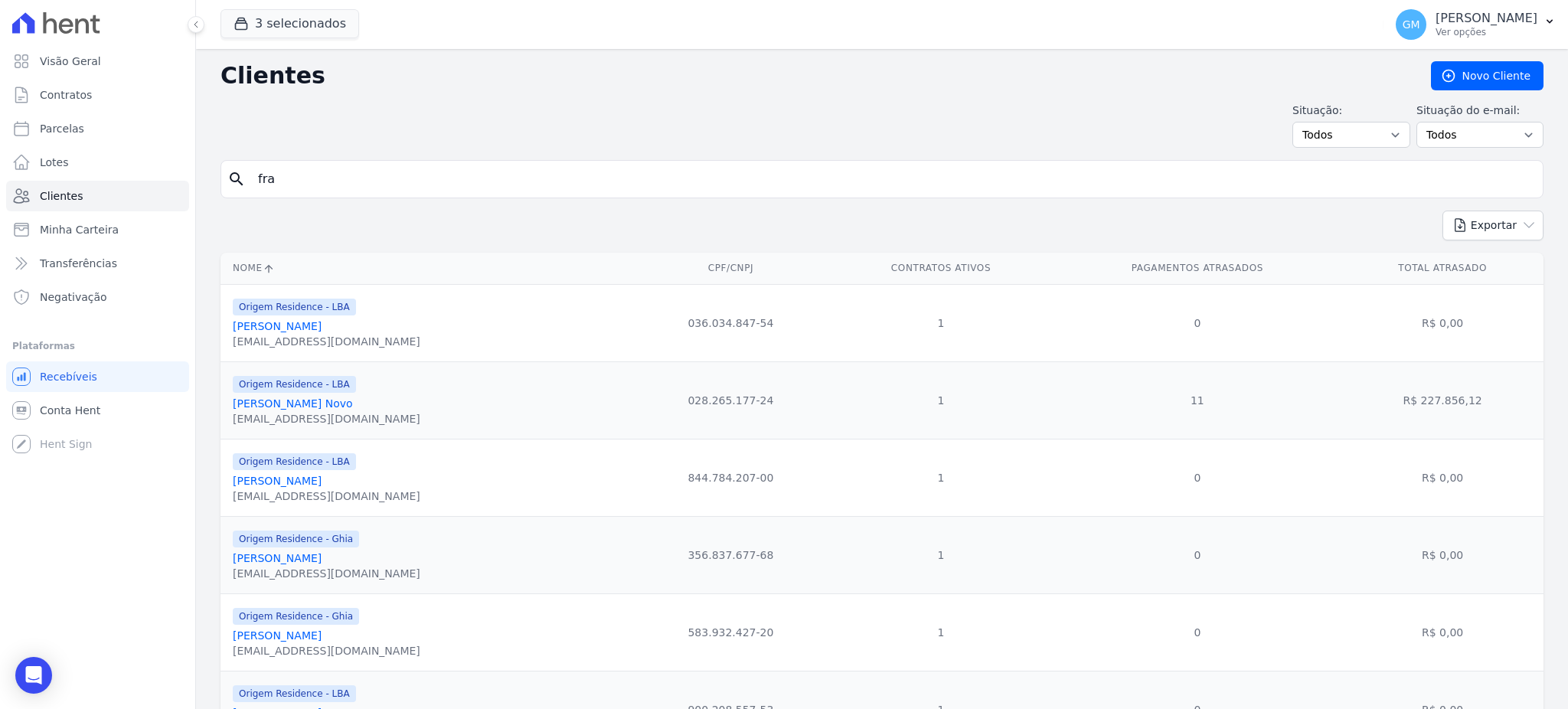
click at [316, 165] on input "fra" at bounding box center [893, 179] width 1288 height 31
drag, startPoint x: 297, startPoint y: 179, endPoint x: 260, endPoint y: 182, distance: 37.1
click at [260, 182] on input "fra" at bounding box center [893, 179] width 1288 height 31
type input "f"
paste input "negreir"
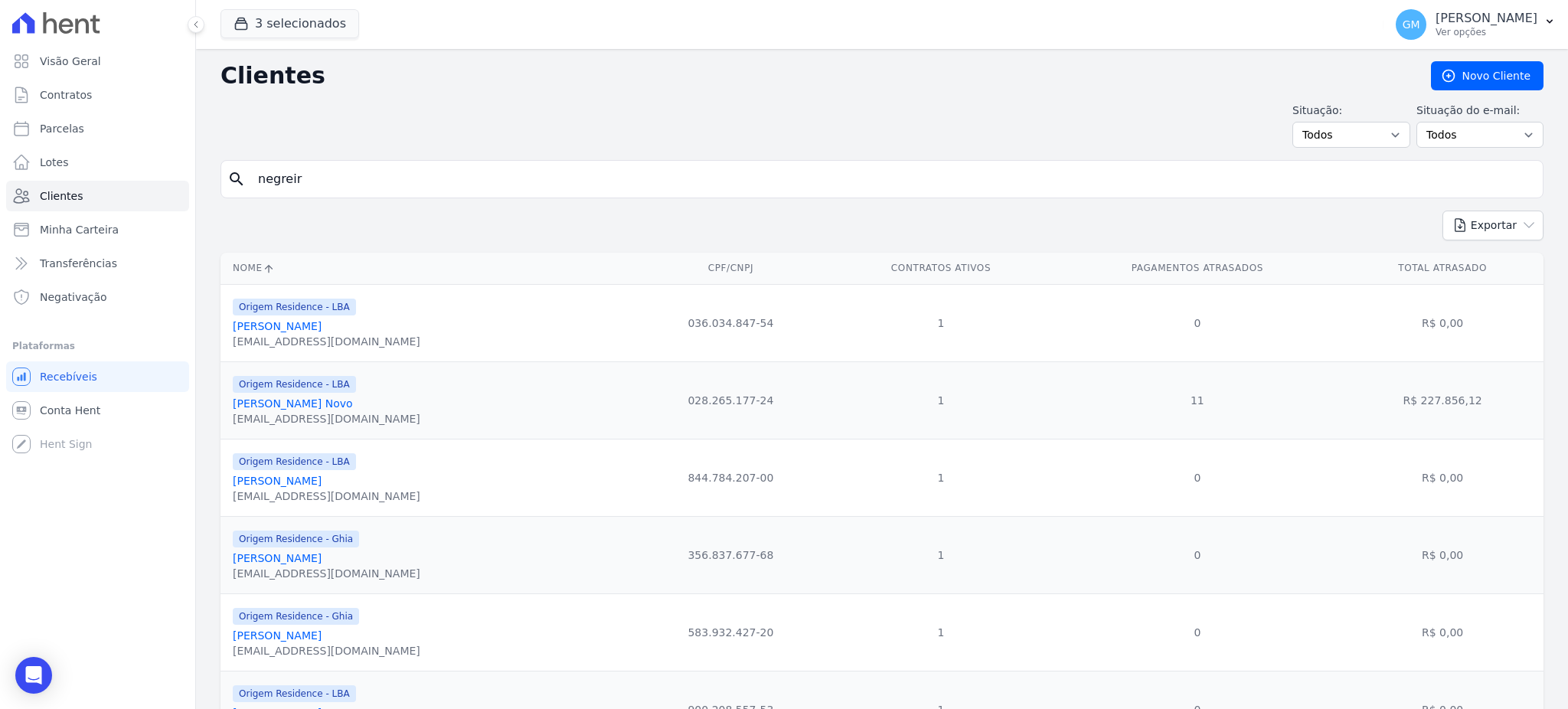
type input "negreir"
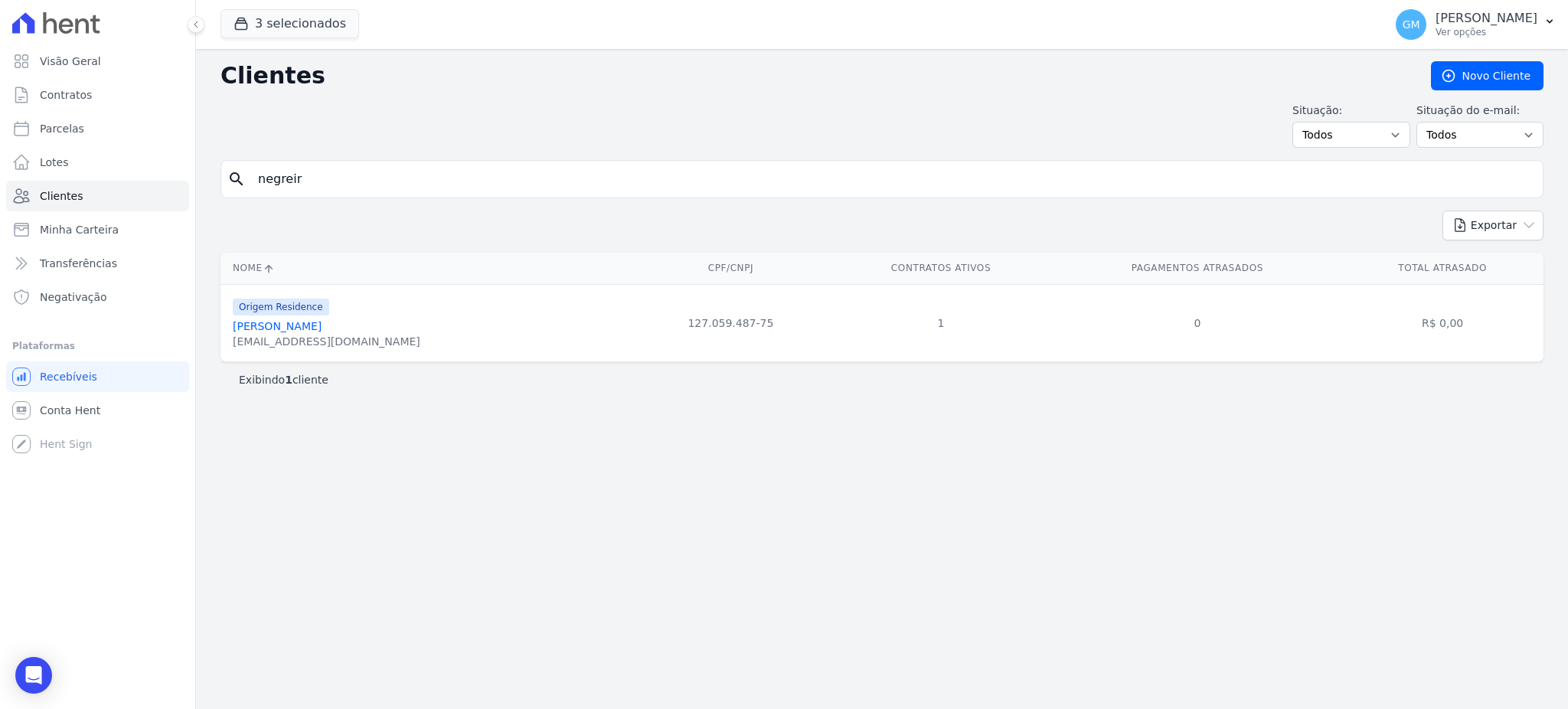
drag, startPoint x: 303, startPoint y: 164, endPoint x: 255, endPoint y: 168, distance: 48.2
click at [255, 168] on input "negreir" at bounding box center [893, 179] width 1288 height 31
type input "[PERSON_NAME]"
click at [321, 328] on link "[PERSON_NAME]" at bounding box center [277, 326] width 89 height 12
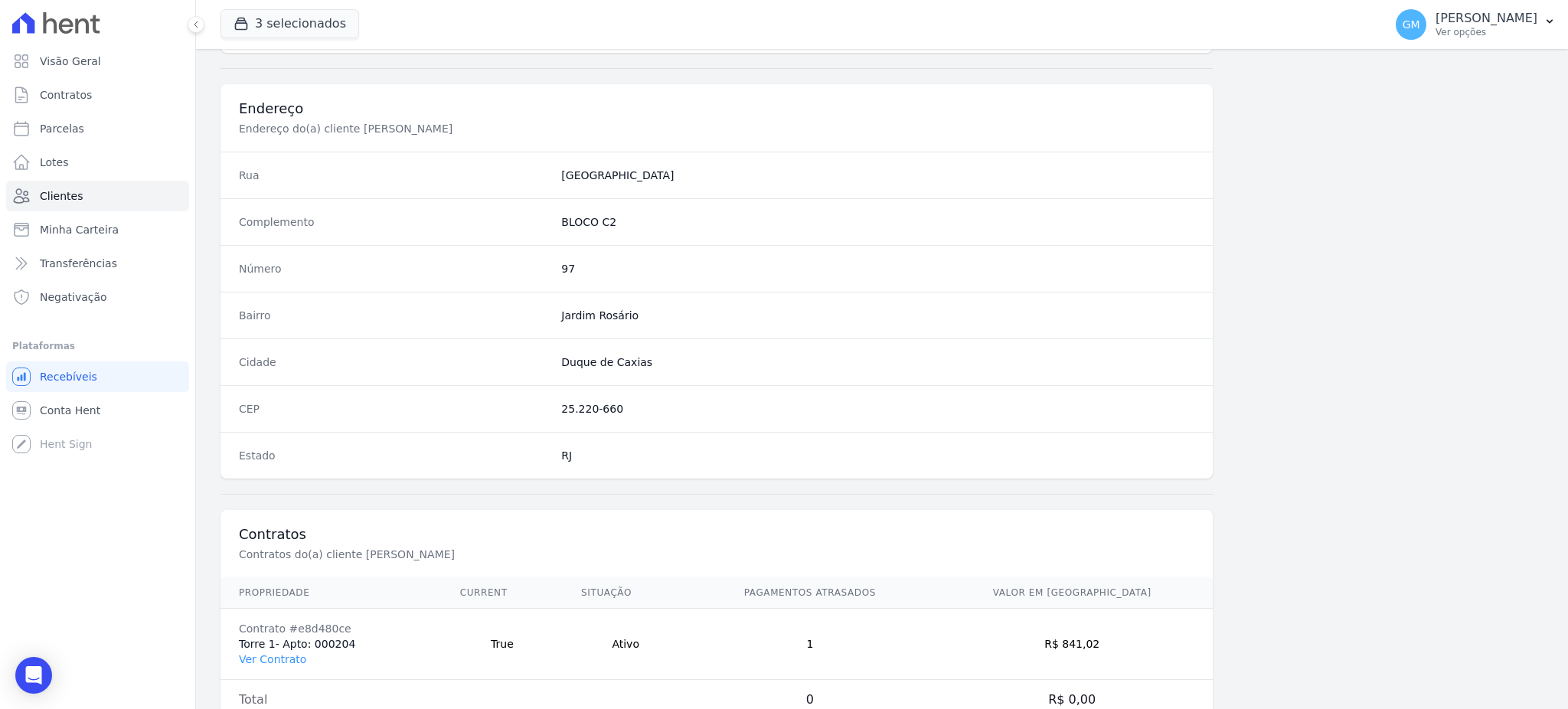
scroll to position [725, 0]
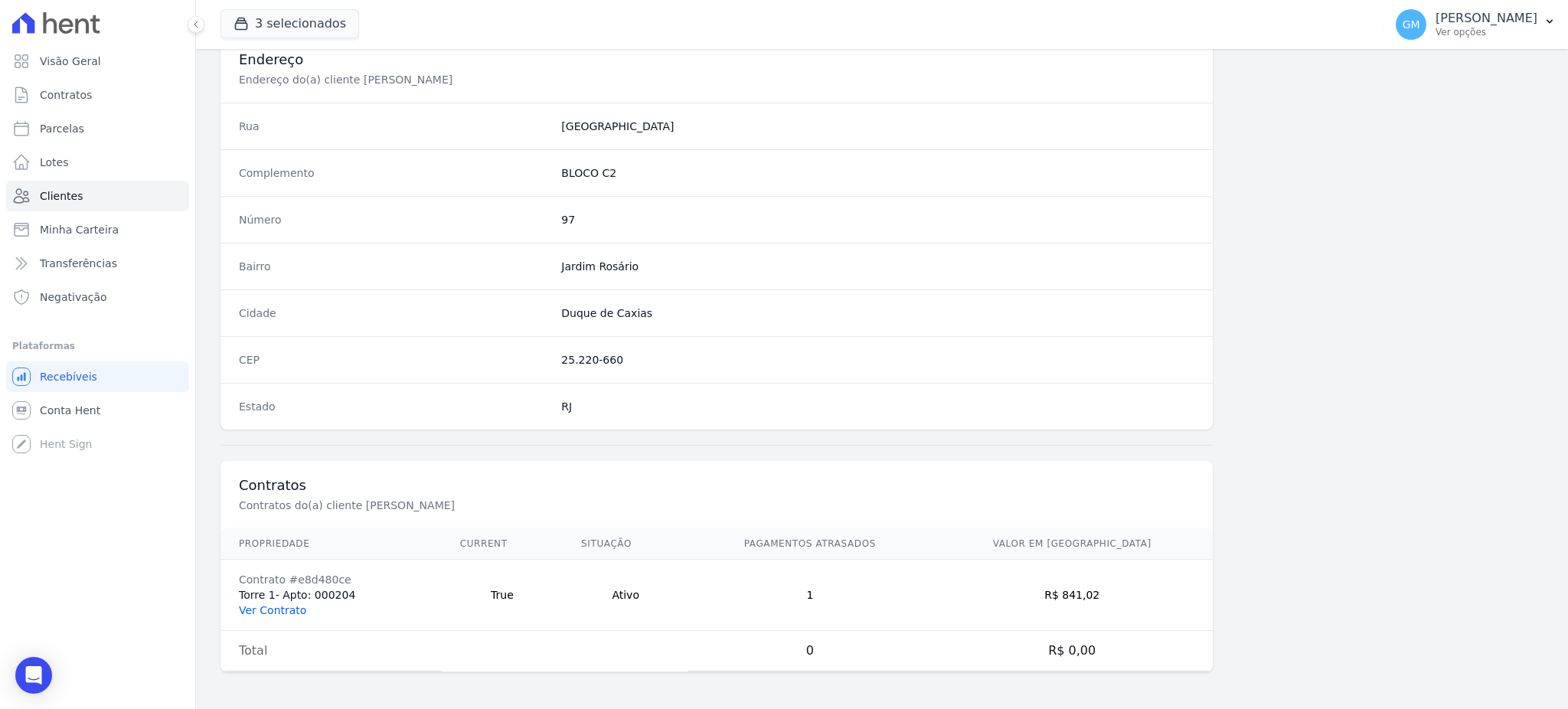
click at [284, 605] on link "Ver Contrato" at bounding box center [272, 610] width 67 height 12
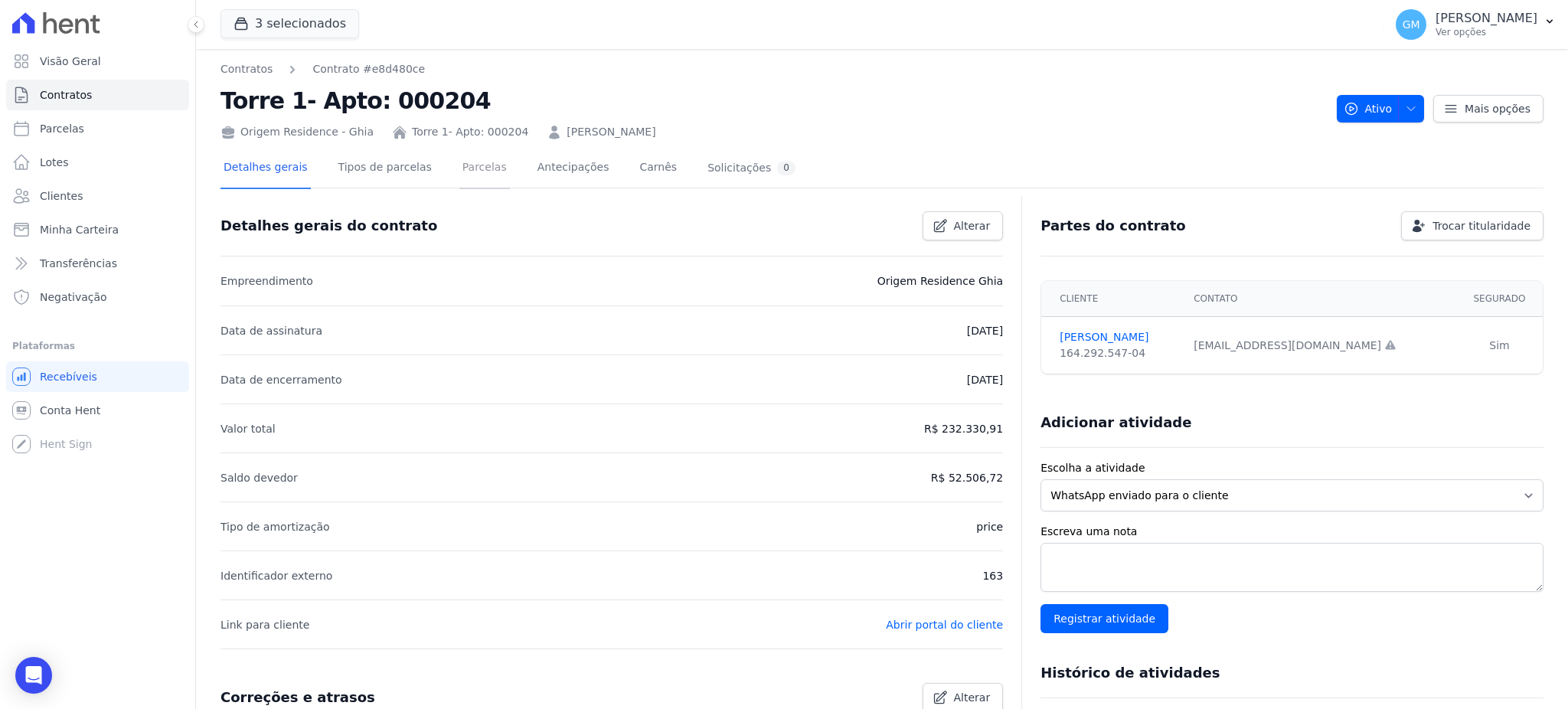
click at [480, 178] on link "Parcelas" at bounding box center [484, 169] width 50 height 41
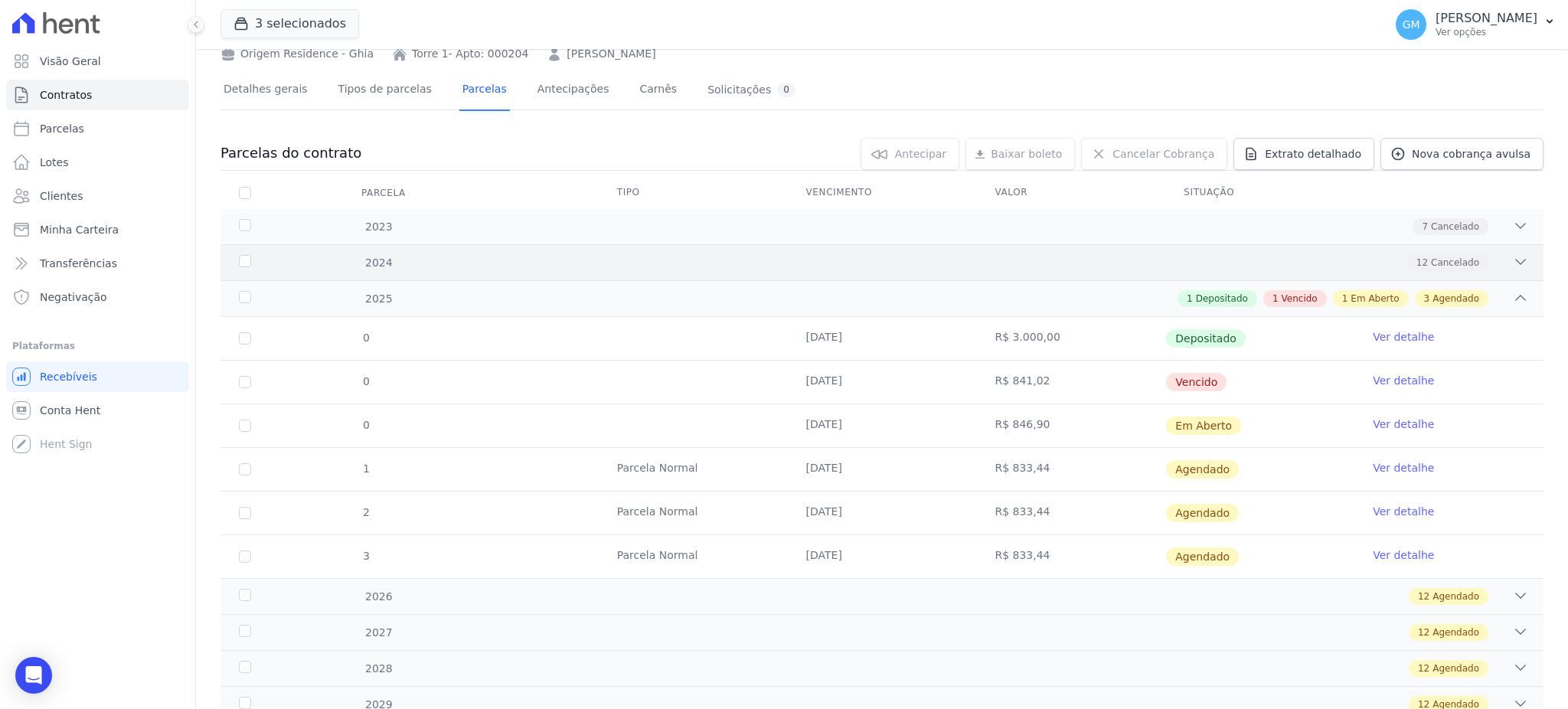
scroll to position [172, 0]
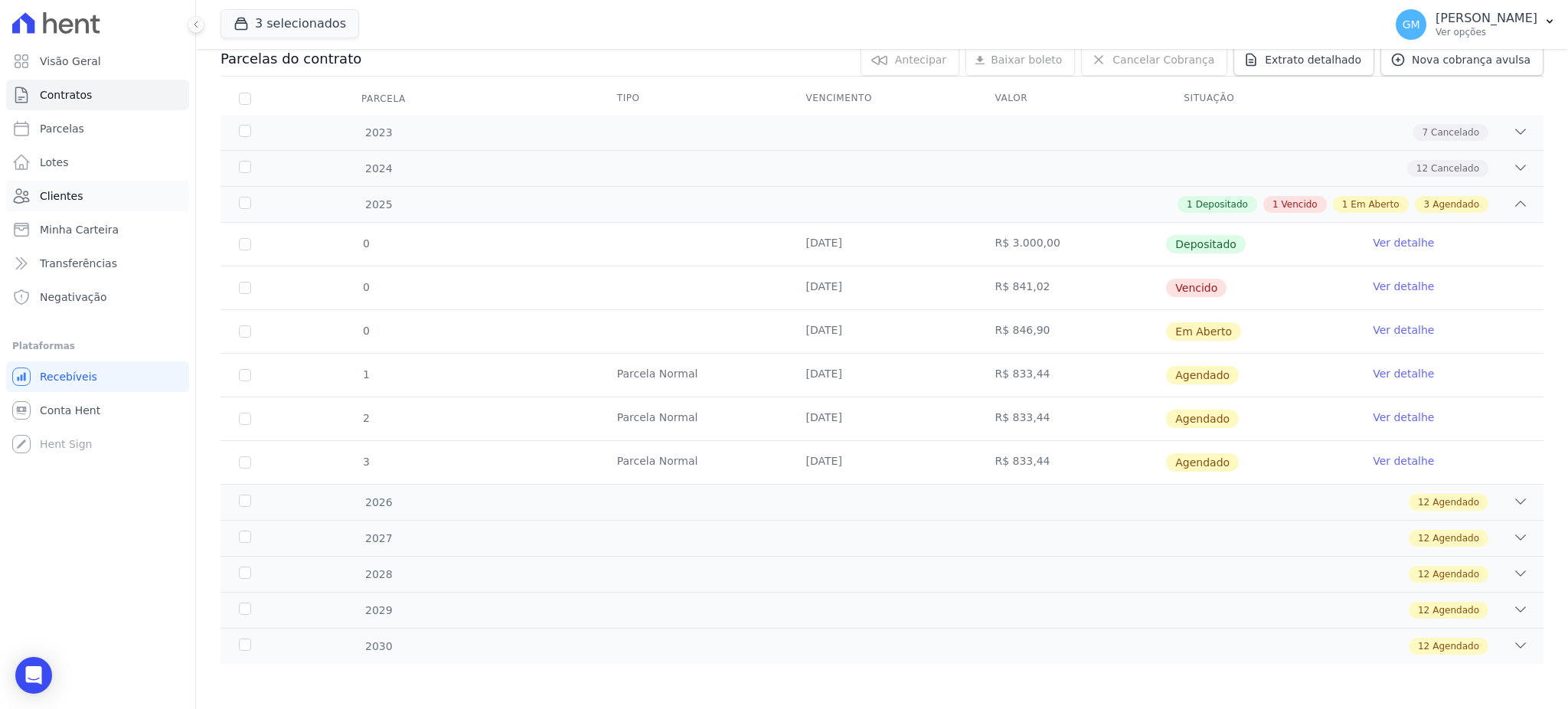
click at [123, 187] on link "Clientes" at bounding box center [98, 196] width 183 height 31
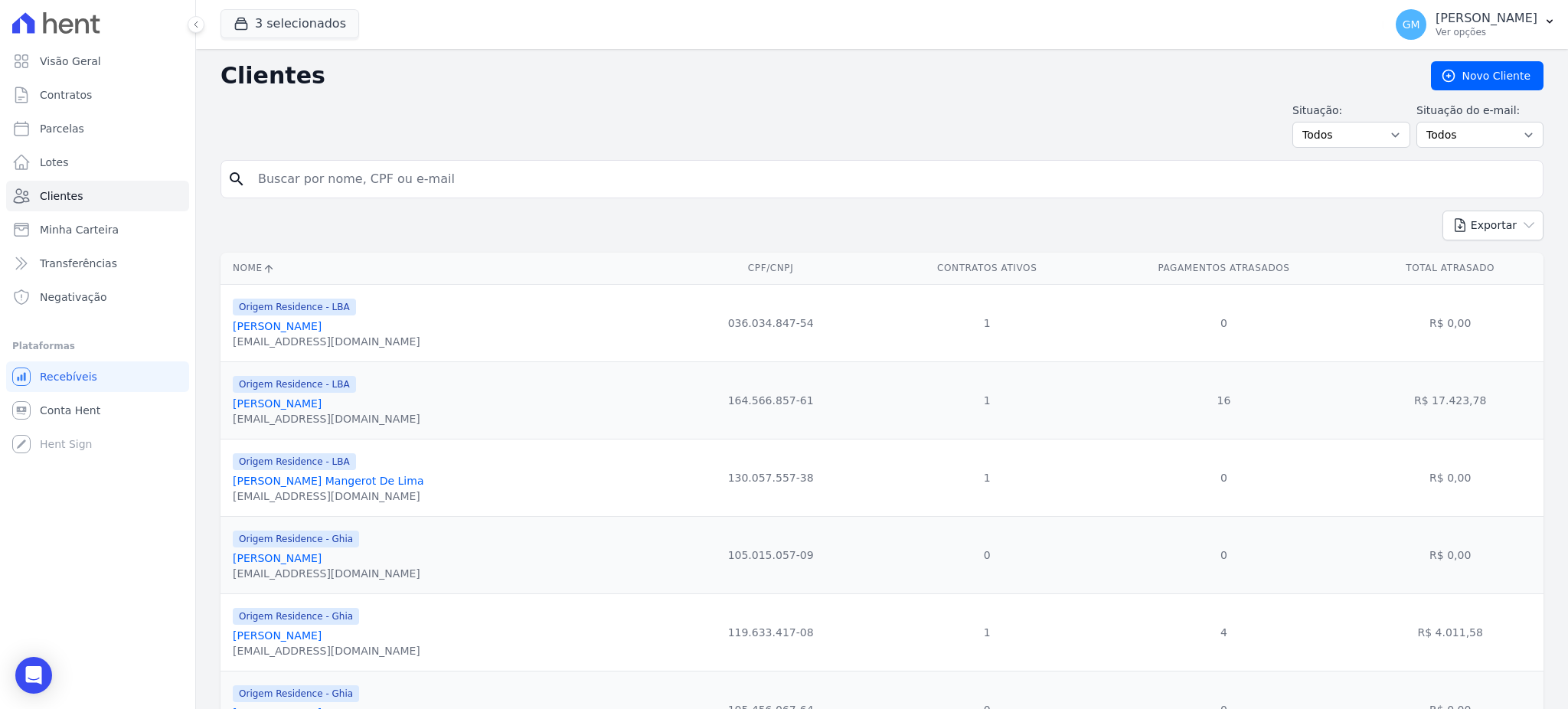
click at [308, 181] on input "search" at bounding box center [893, 179] width 1288 height 31
paste input "[PERSON_NAME]"
drag, startPoint x: 402, startPoint y: 184, endPoint x: 252, endPoint y: 184, distance: 150.0
click at [252, 184] on input "[PERSON_NAME]" at bounding box center [893, 179] width 1288 height 31
paste input "search"
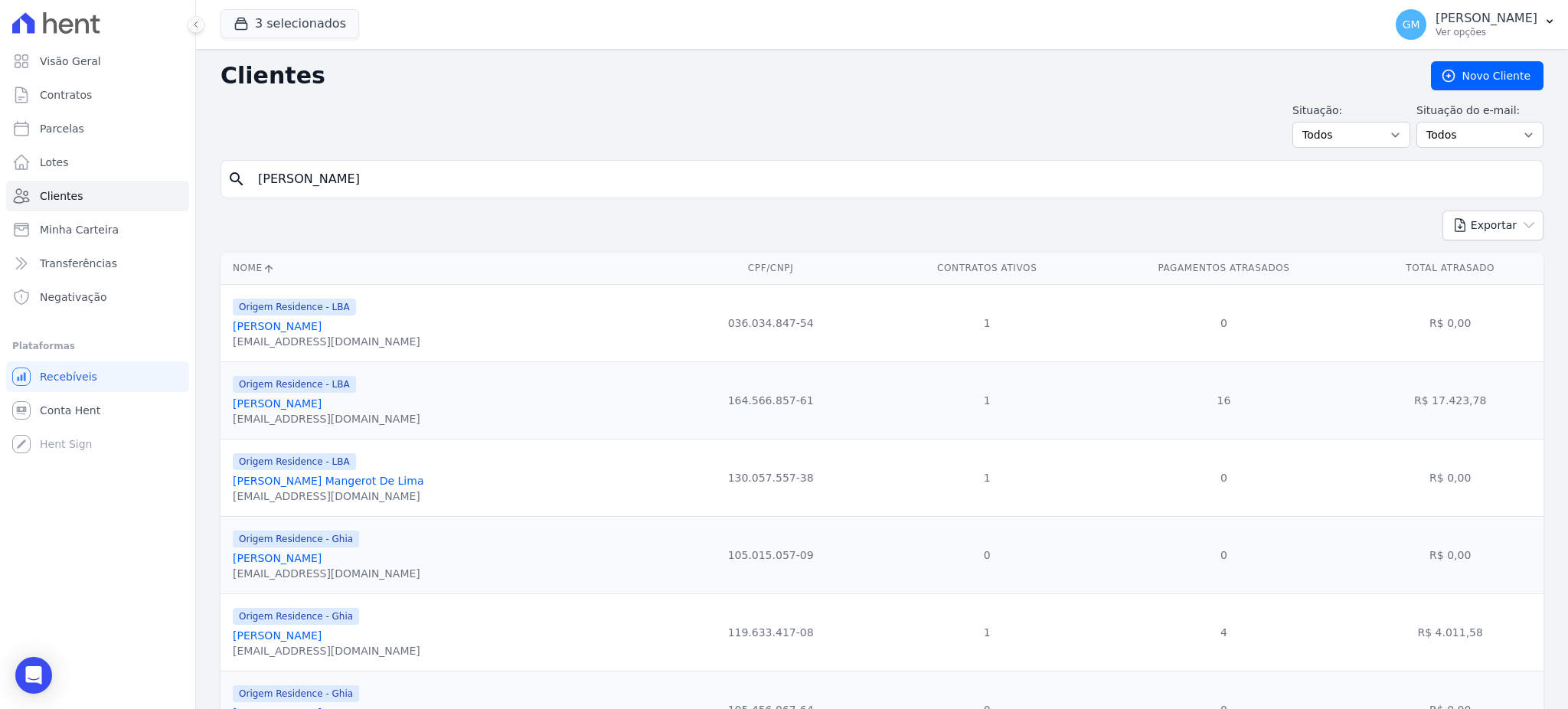
type input "[PERSON_NAME]"
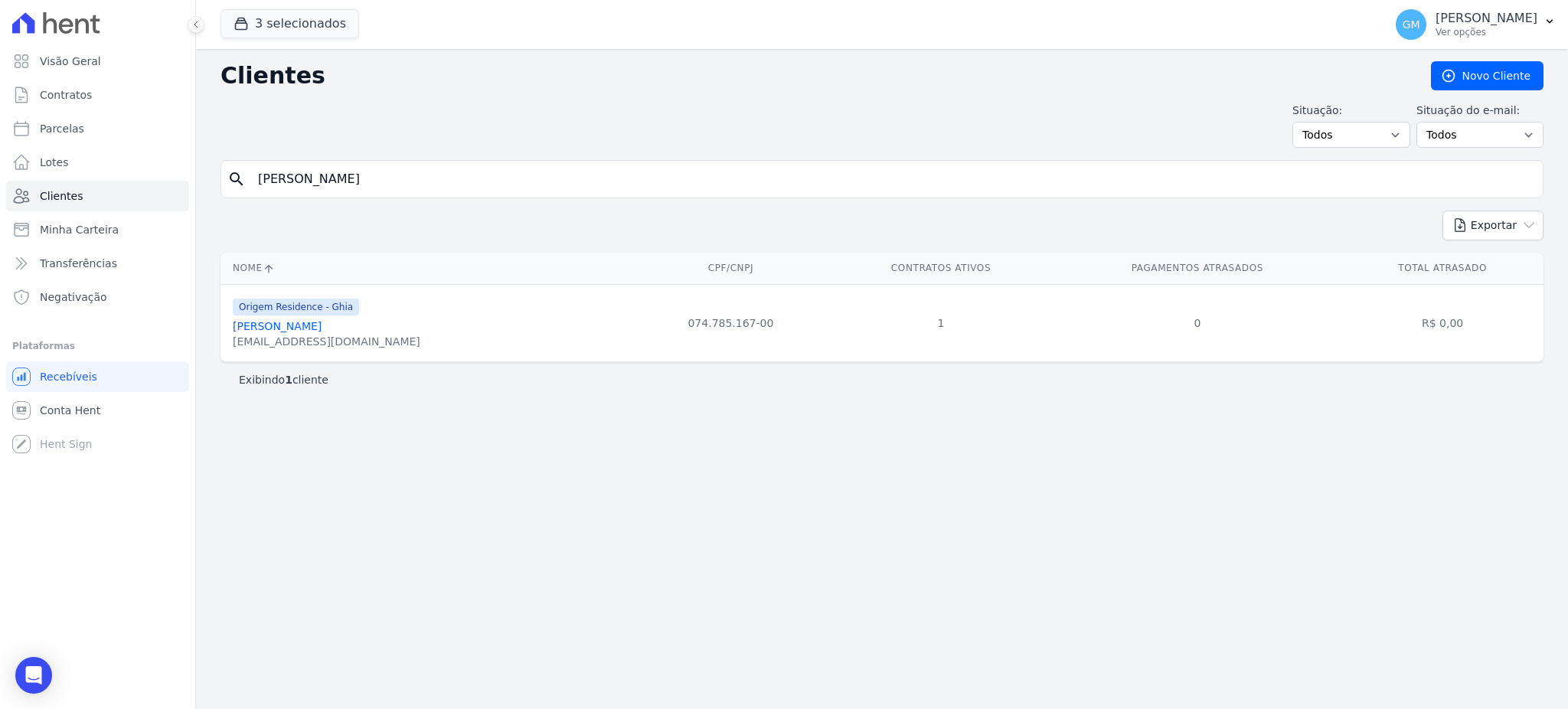
click at [320, 324] on link "[PERSON_NAME]" at bounding box center [277, 326] width 89 height 12
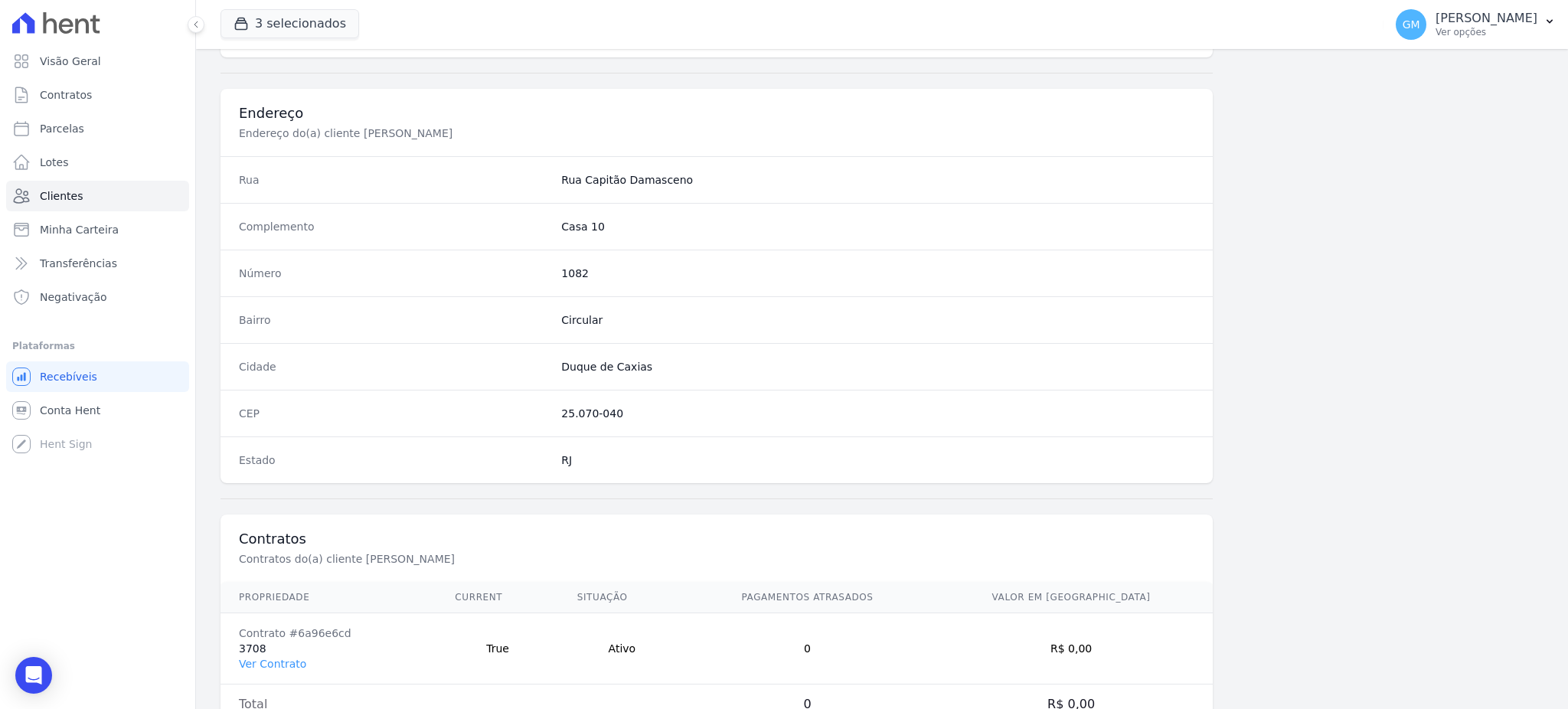
scroll to position [725, 0]
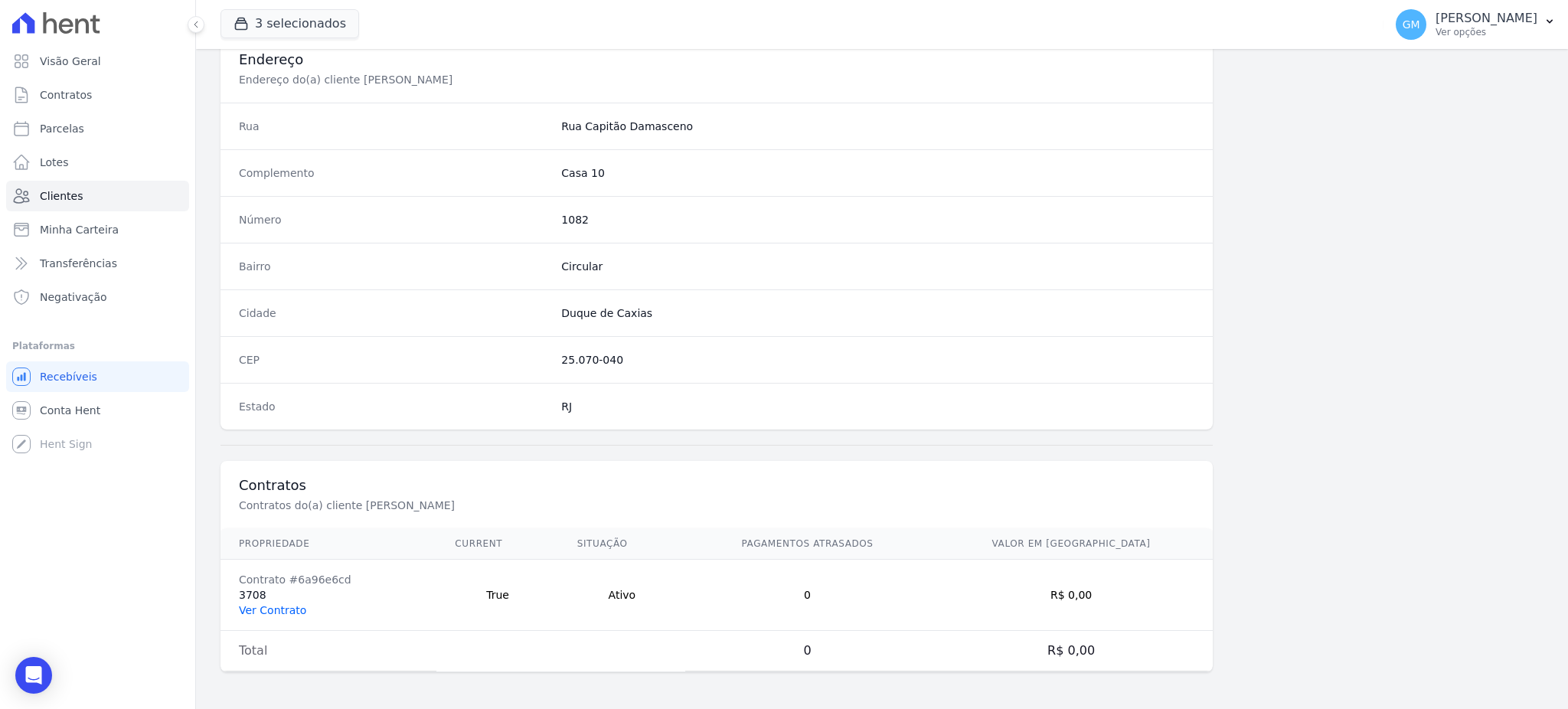
click at [268, 609] on link "Ver Contrato" at bounding box center [272, 610] width 67 height 12
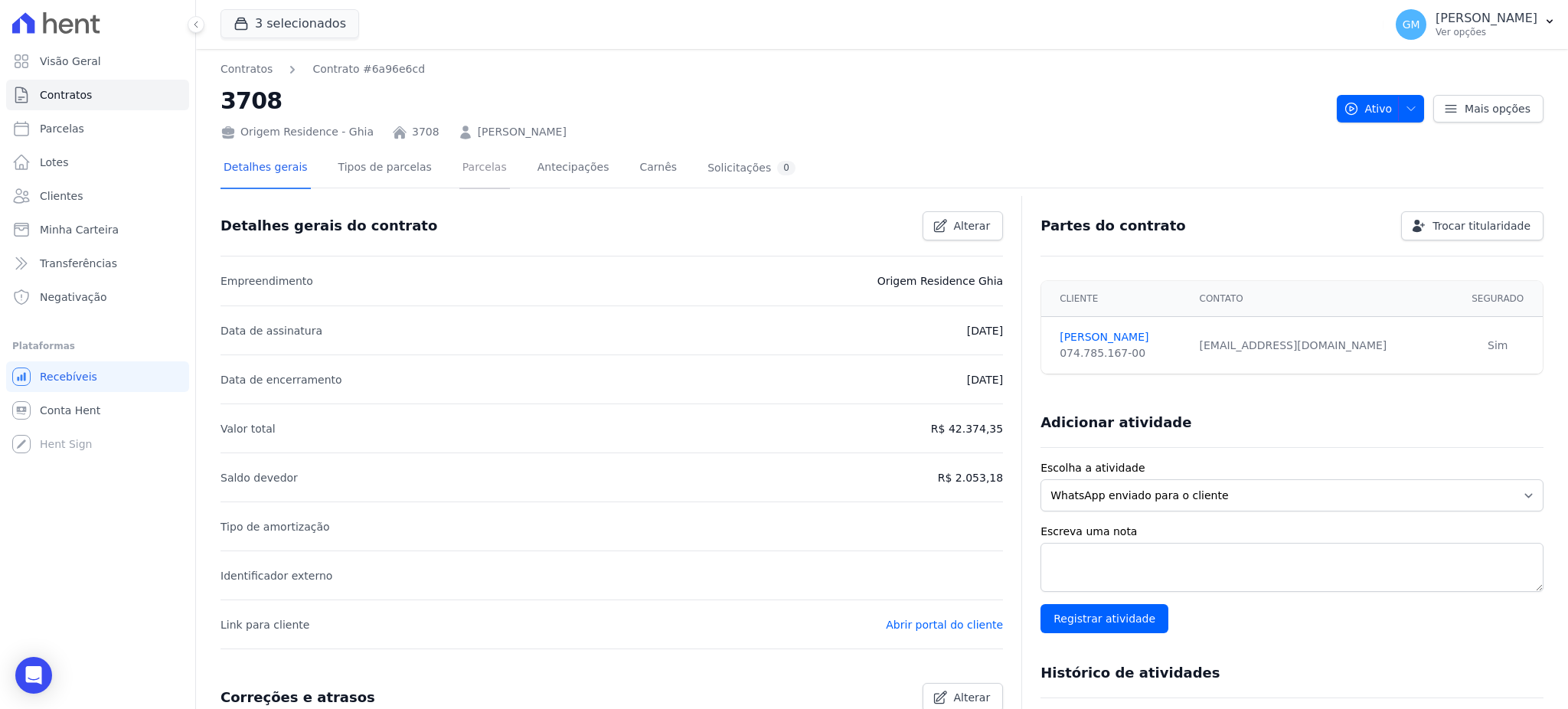
click at [459, 177] on link "Parcelas" at bounding box center [484, 169] width 50 height 41
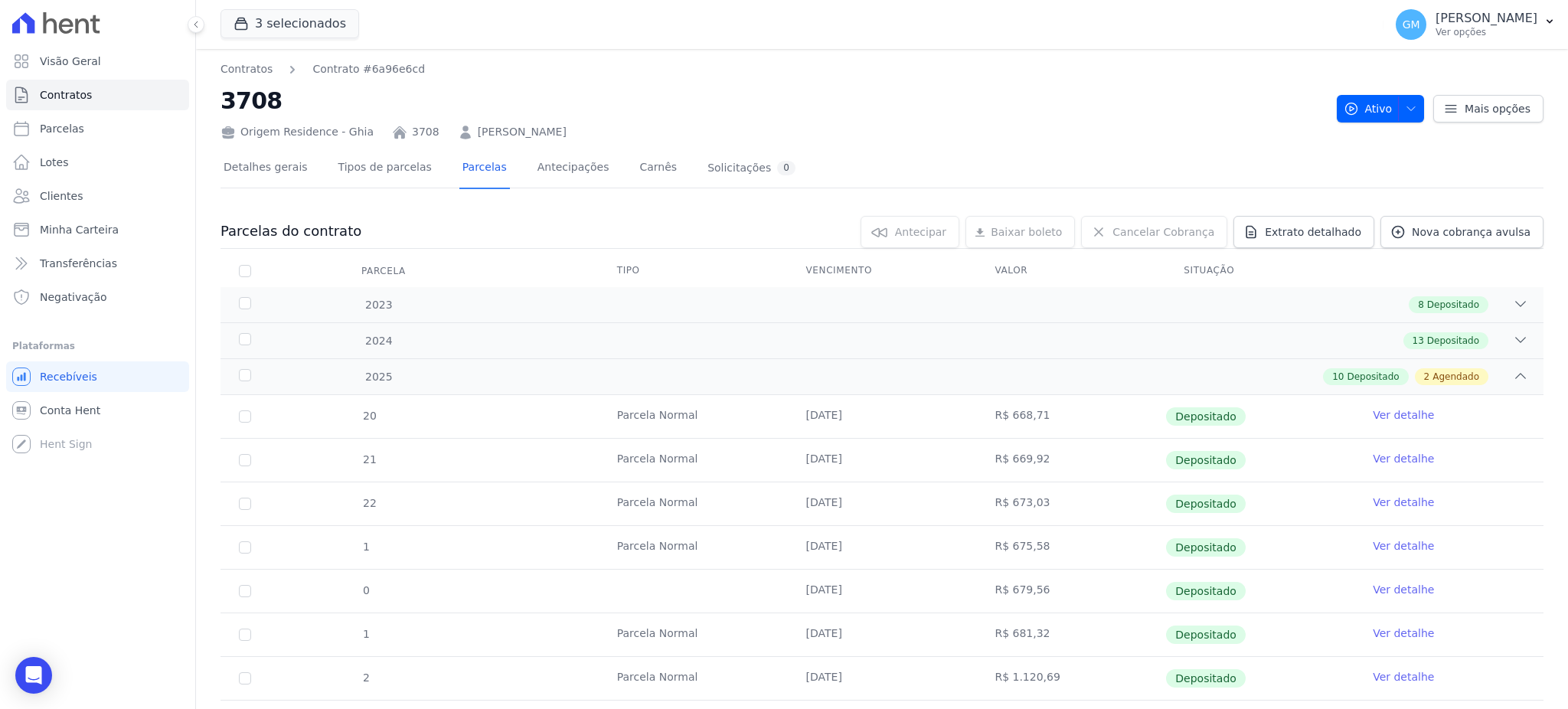
scroll to position [254, 0]
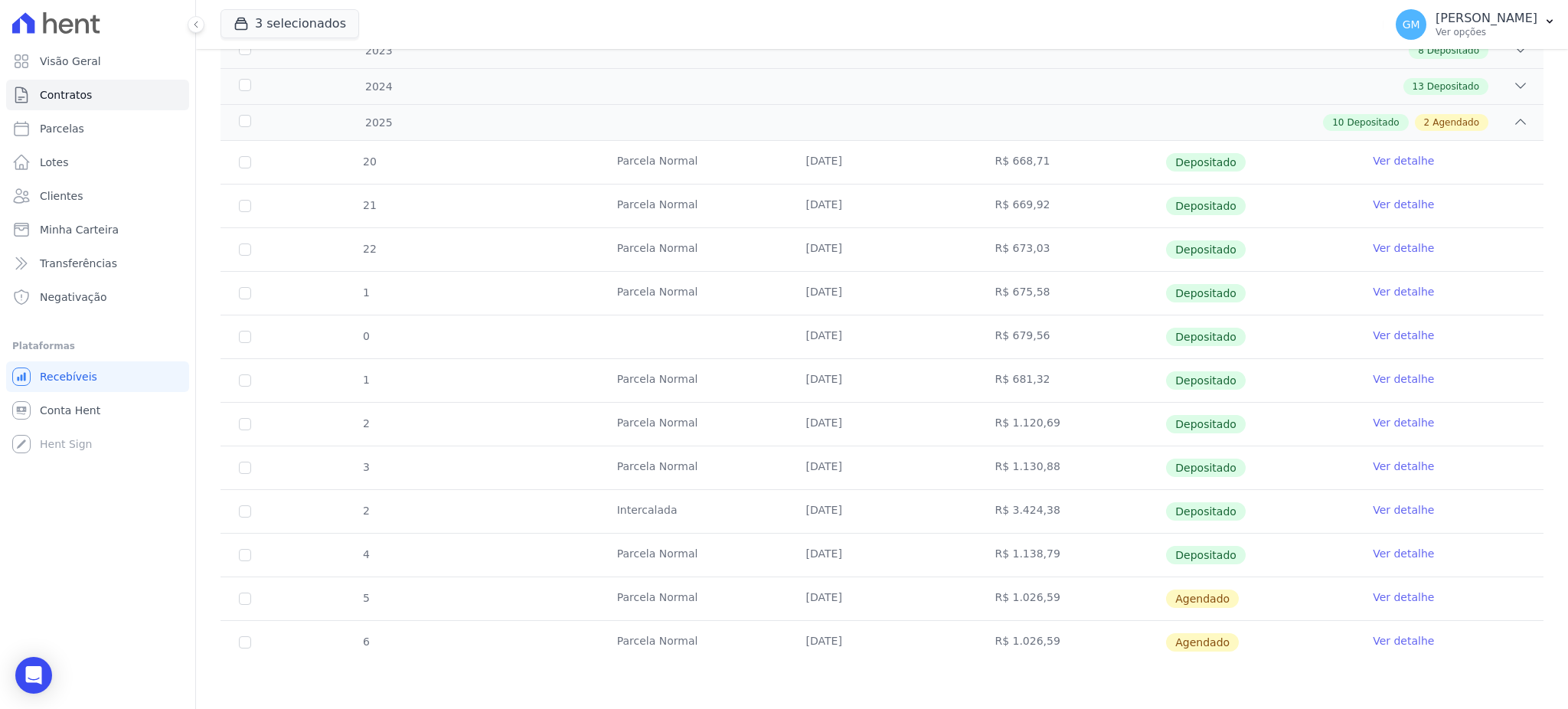
click at [1402, 551] on link "Ver detalhe" at bounding box center [1404, 553] width 61 height 15
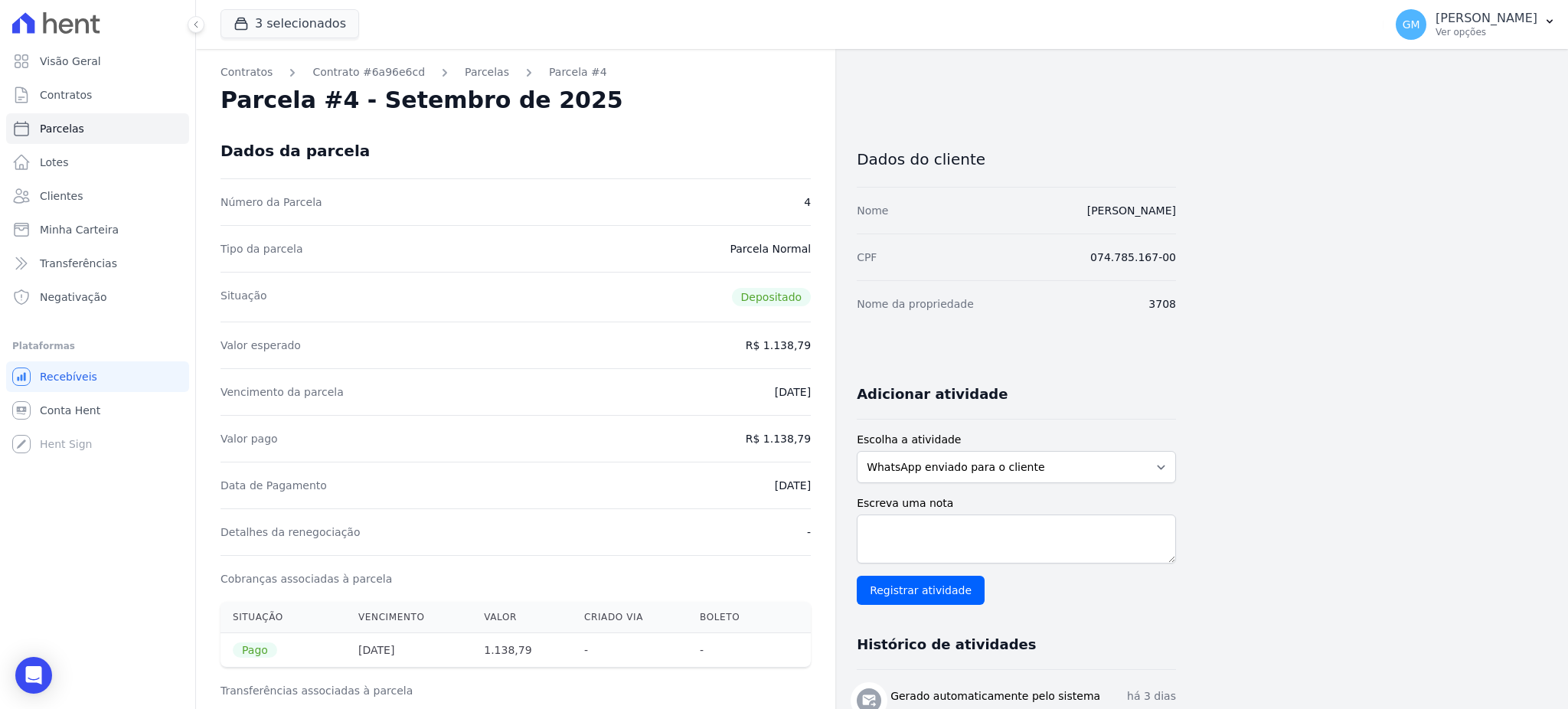
drag, startPoint x: 740, startPoint y: 477, endPoint x: 828, endPoint y: 476, distance: 88.0
click at [828, 476] on div "Contratos Contrato #6a96e6cd [GEOGRAPHIC_DATA] Parcela #4 [GEOGRAPHIC_DATA] #4 …" at bounding box center [515, 633] width 639 height 1167
copy dd "[DATE]"
drag, startPoint x: 772, startPoint y: 439, endPoint x: 817, endPoint y: 437, distance: 45.0
click at [817, 437] on div "Contratos Contrato #6a96e6cd [GEOGRAPHIC_DATA] Parcela #4 [GEOGRAPHIC_DATA] #4 …" at bounding box center [515, 633] width 639 height 1167
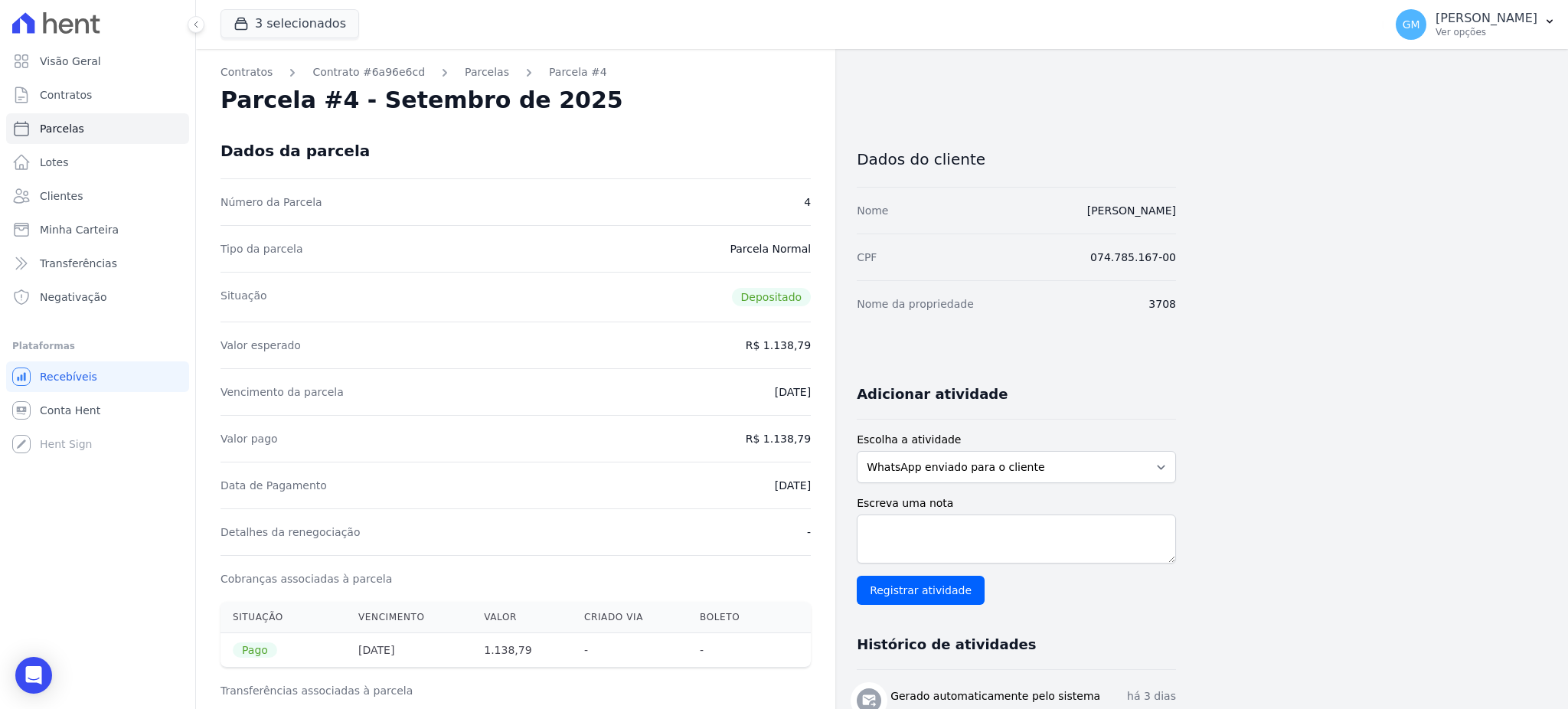
copy dd "1.138,79"
drag, startPoint x: 750, startPoint y: 488, endPoint x: 815, endPoint y: 487, distance: 65.0
click at [815, 487] on div "Contratos Contrato #6a96e6cd [GEOGRAPHIC_DATA] Parcela #4 [GEOGRAPHIC_DATA] #4 …" at bounding box center [515, 633] width 639 height 1167
copy dd "[DATE]"
click at [102, 201] on link "Clientes" at bounding box center [98, 196] width 183 height 31
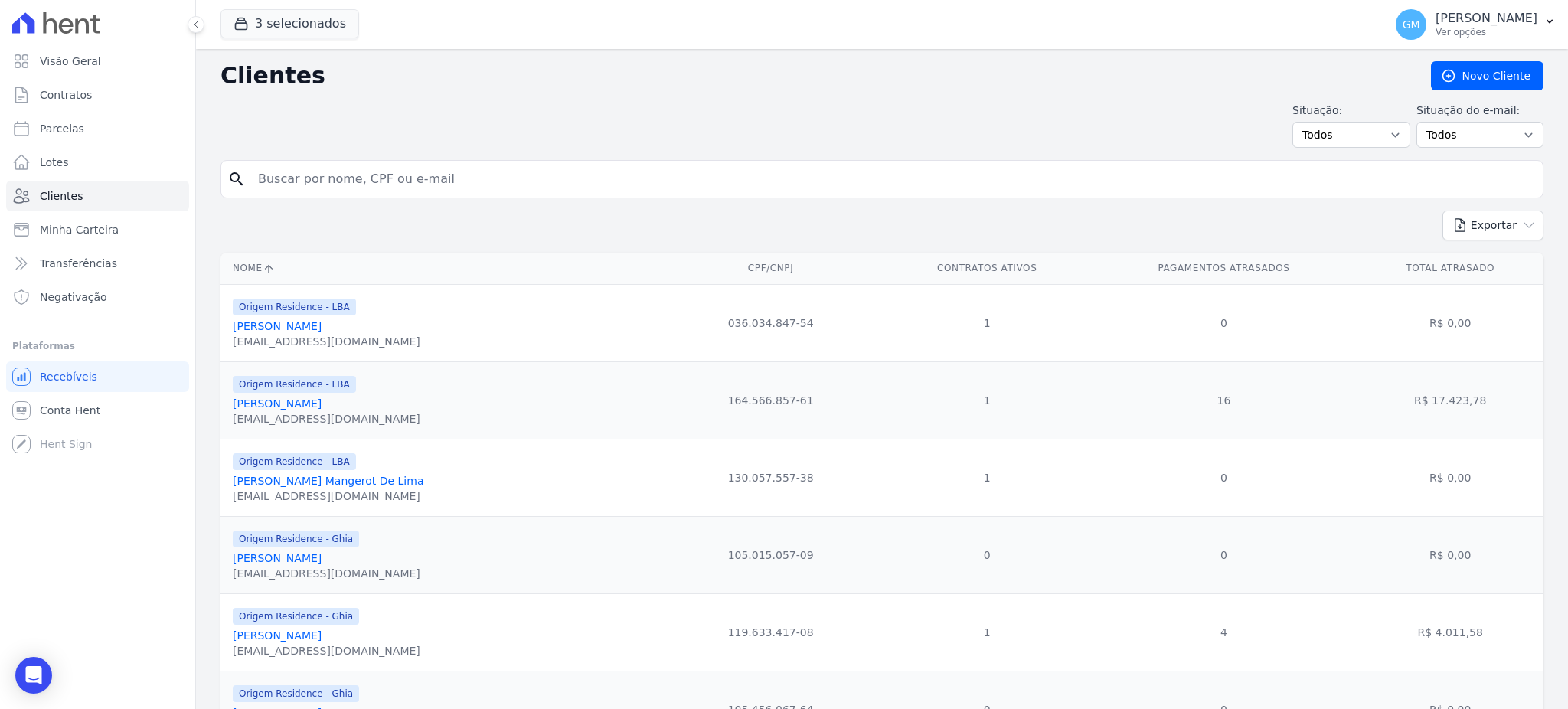
click at [332, 176] on input "search" at bounding box center [893, 179] width 1288 height 31
paste input "[PERSON_NAME]"
type input "[PERSON_NAME]"
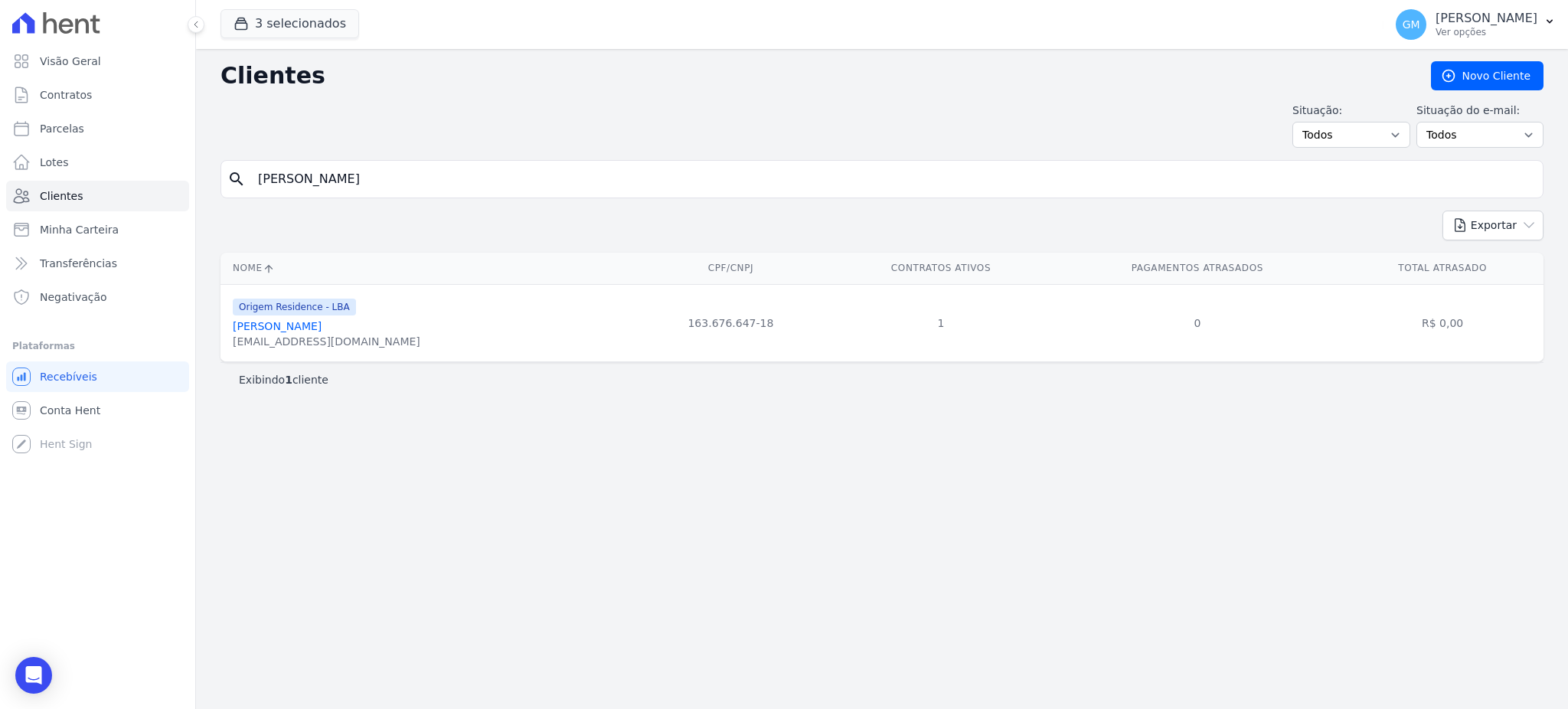
click at [321, 326] on link "[PERSON_NAME]" at bounding box center [277, 326] width 89 height 12
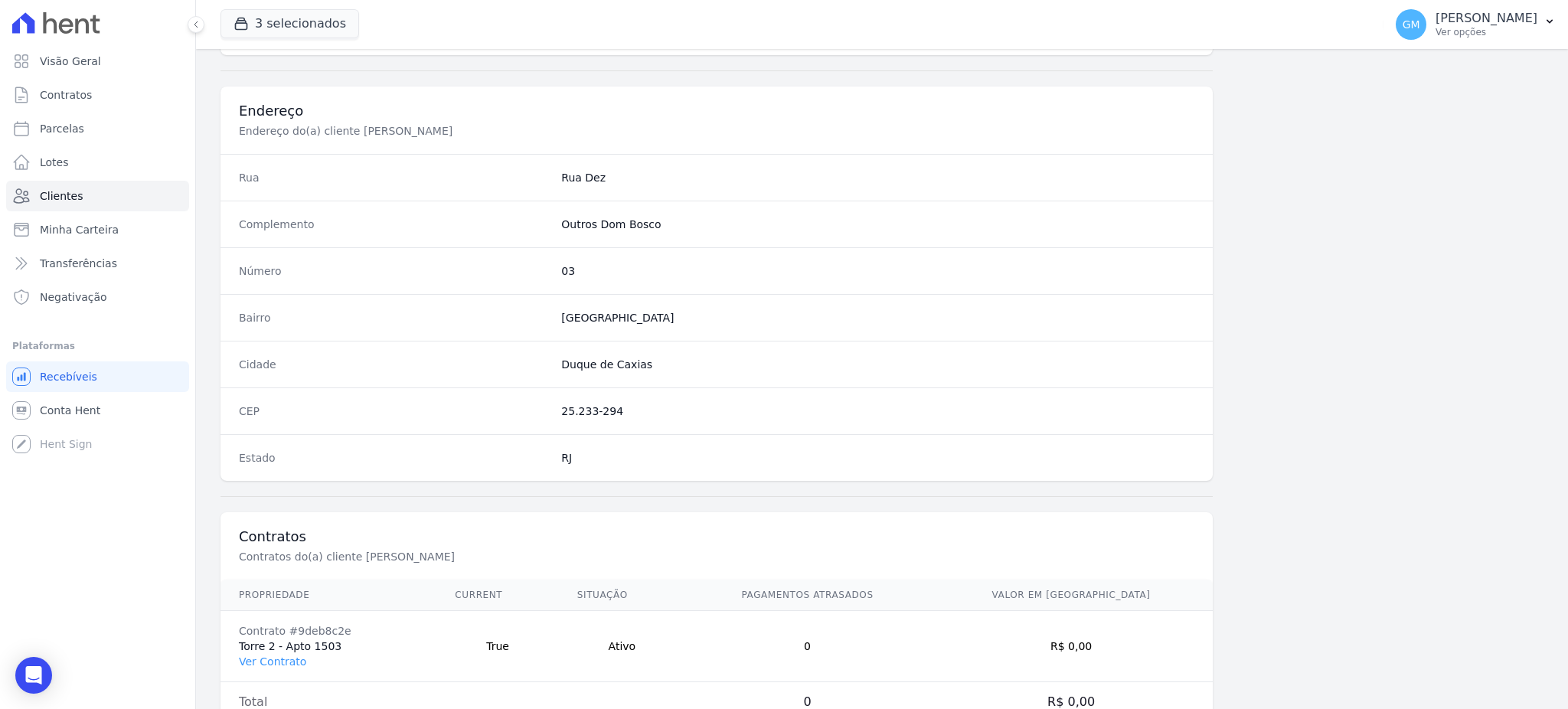
scroll to position [725, 0]
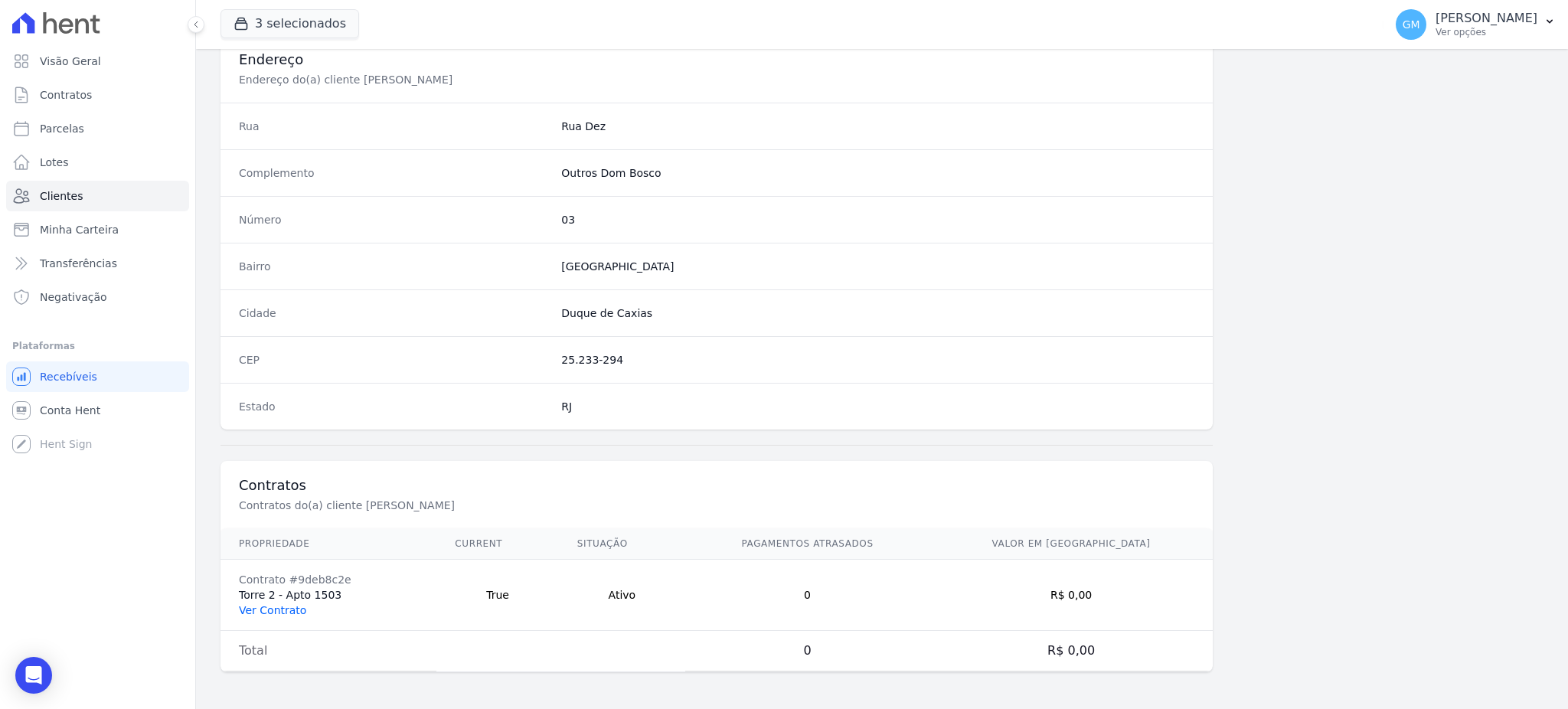
click at [269, 605] on link "Ver Contrato" at bounding box center [272, 610] width 67 height 12
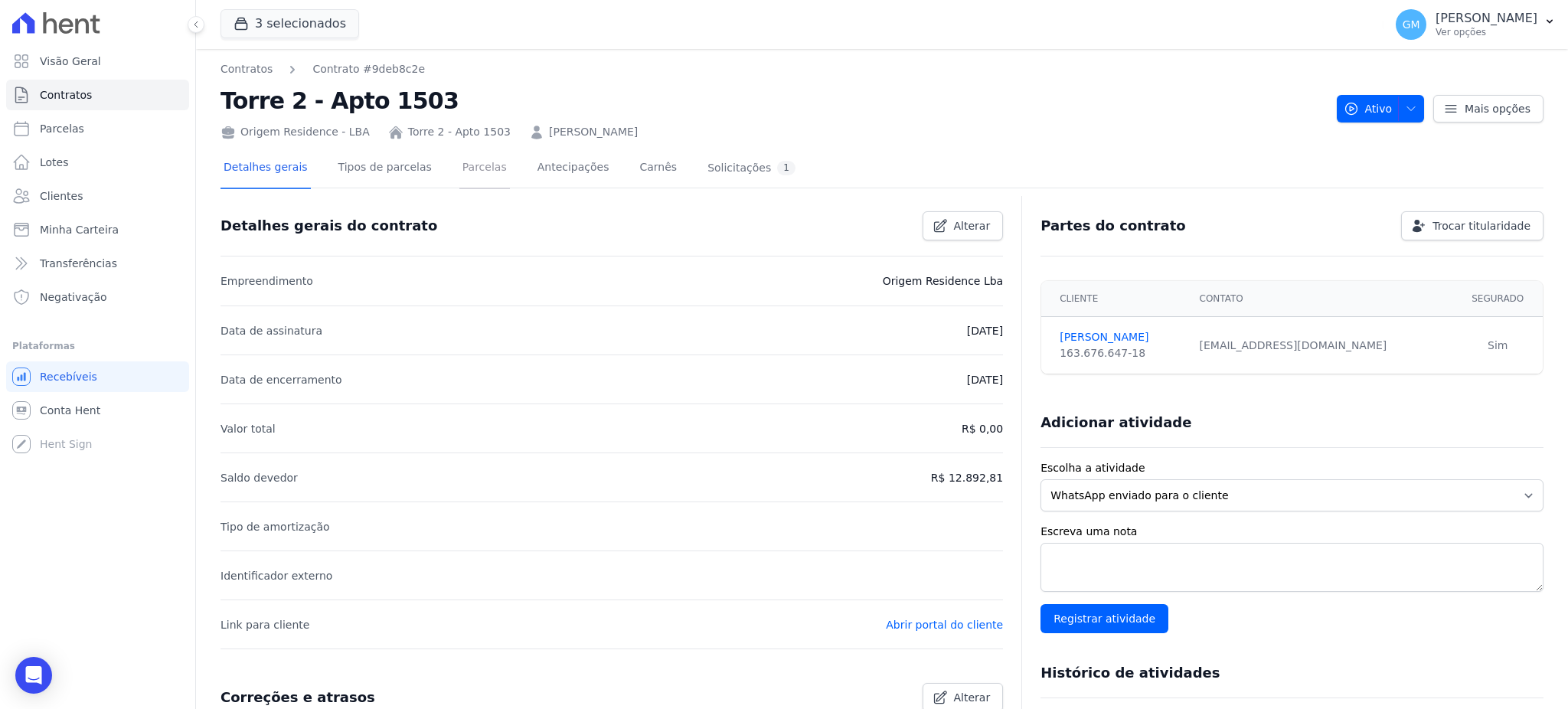
click at [462, 155] on link "Parcelas" at bounding box center [484, 169] width 50 height 41
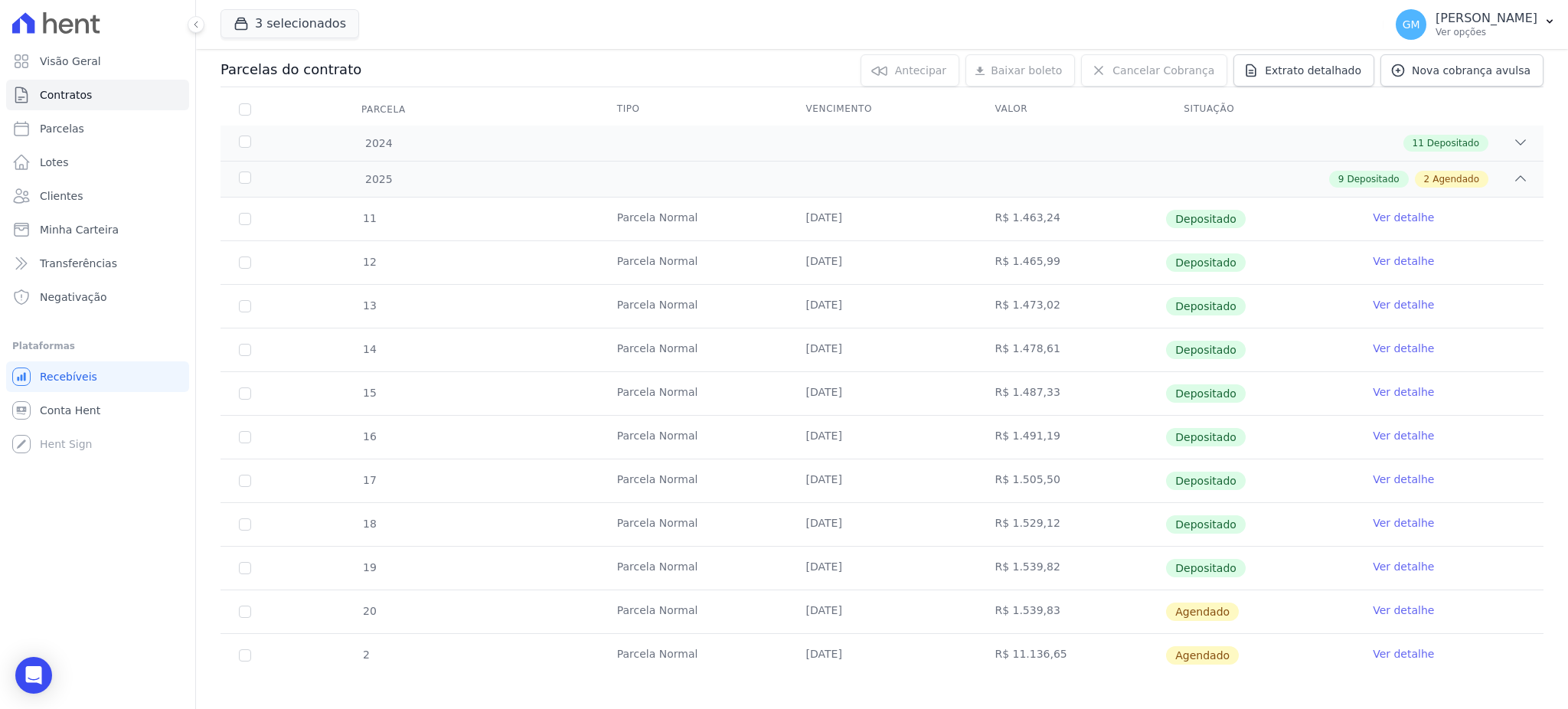
scroll to position [174, 0]
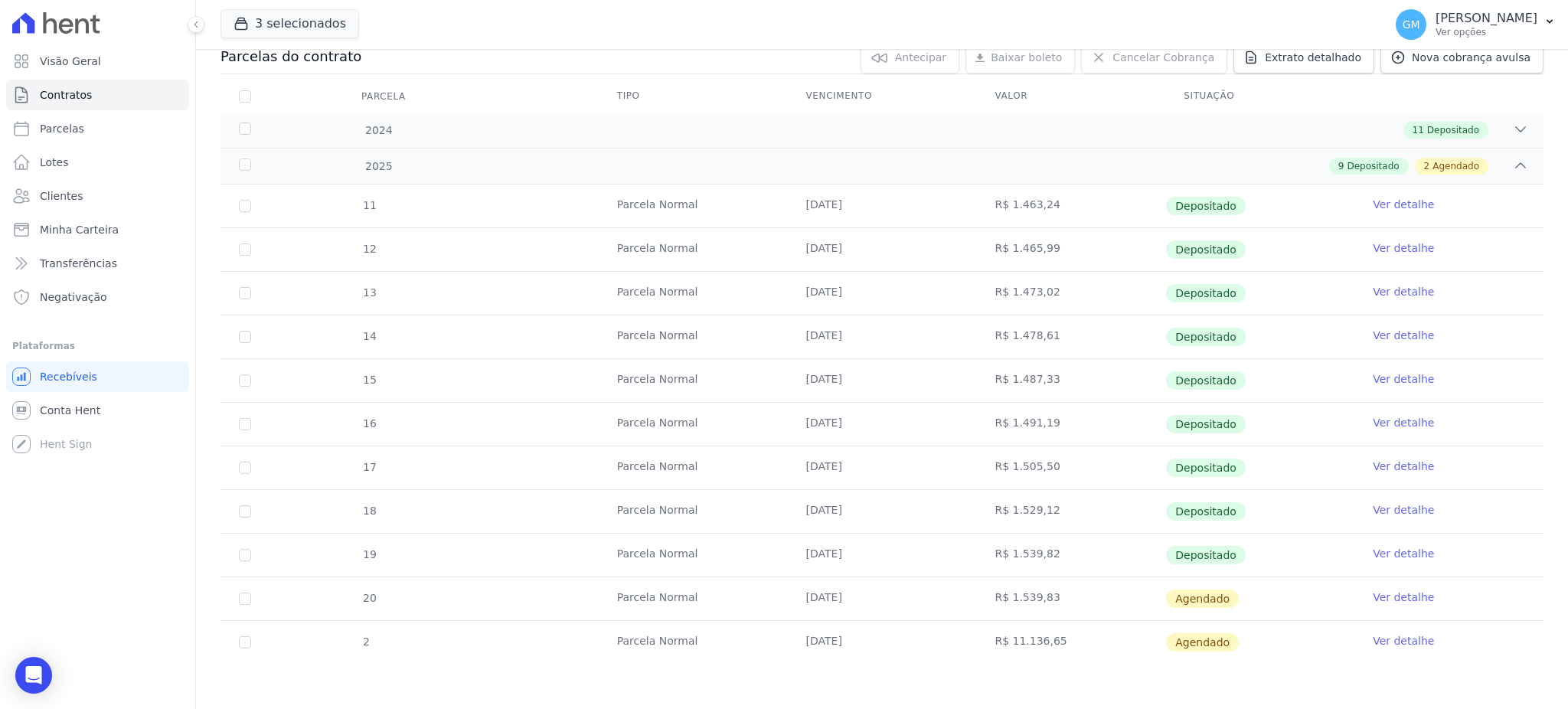
click at [1373, 559] on link "Ver detalhe" at bounding box center [1404, 553] width 61 height 15
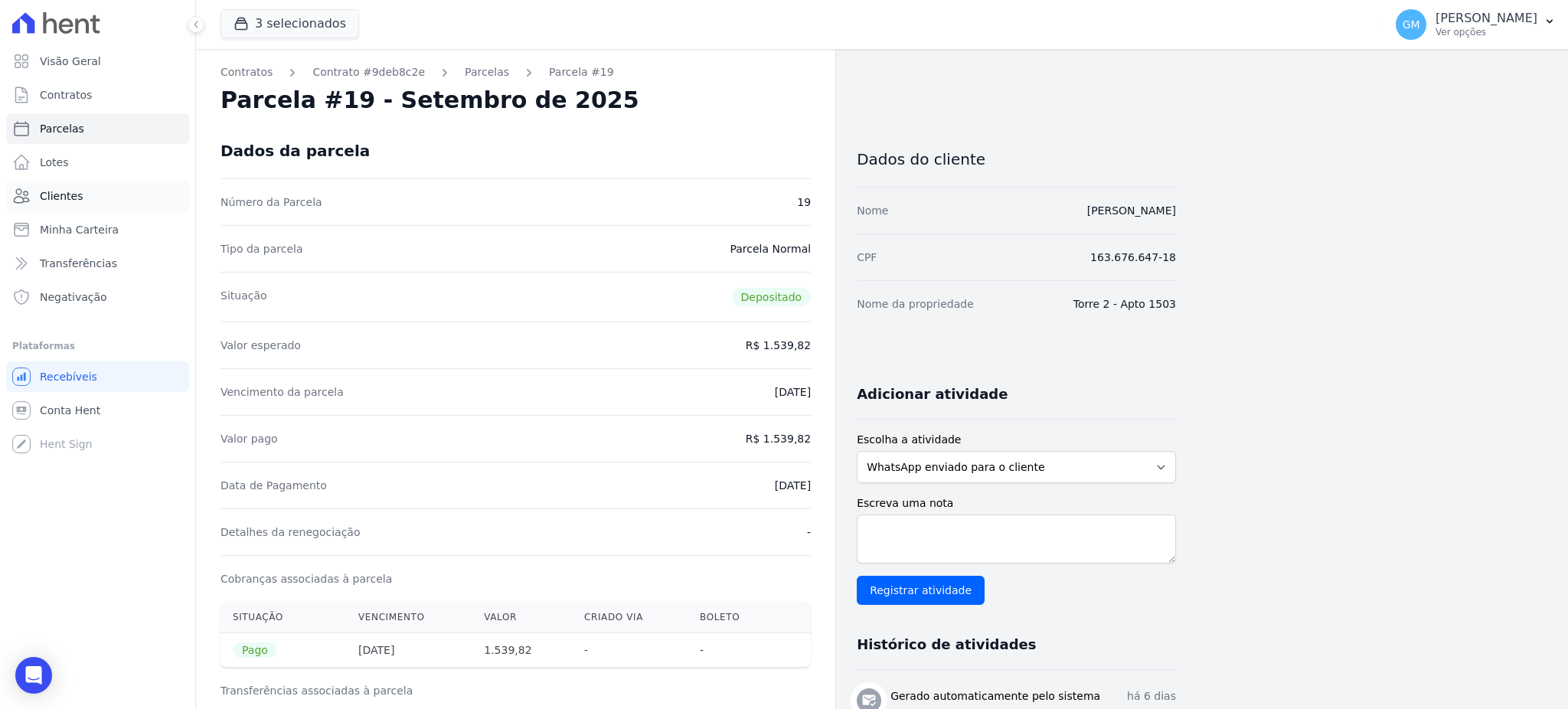
click at [101, 190] on link "Clientes" at bounding box center [98, 196] width 183 height 31
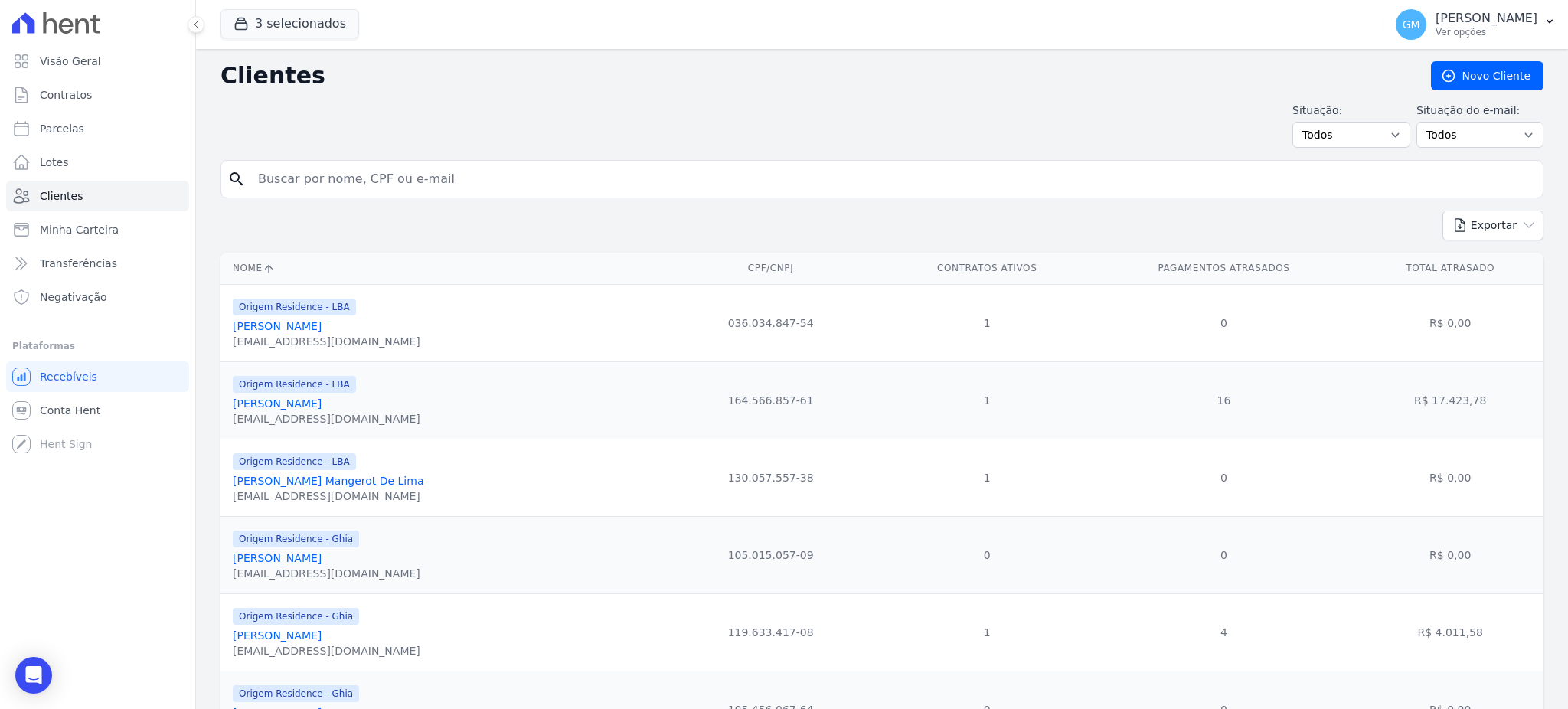
click at [299, 179] on input "search" at bounding box center [893, 179] width 1288 height 31
paste input "[PERSON_NAME]"
type input "[PERSON_NAME]"
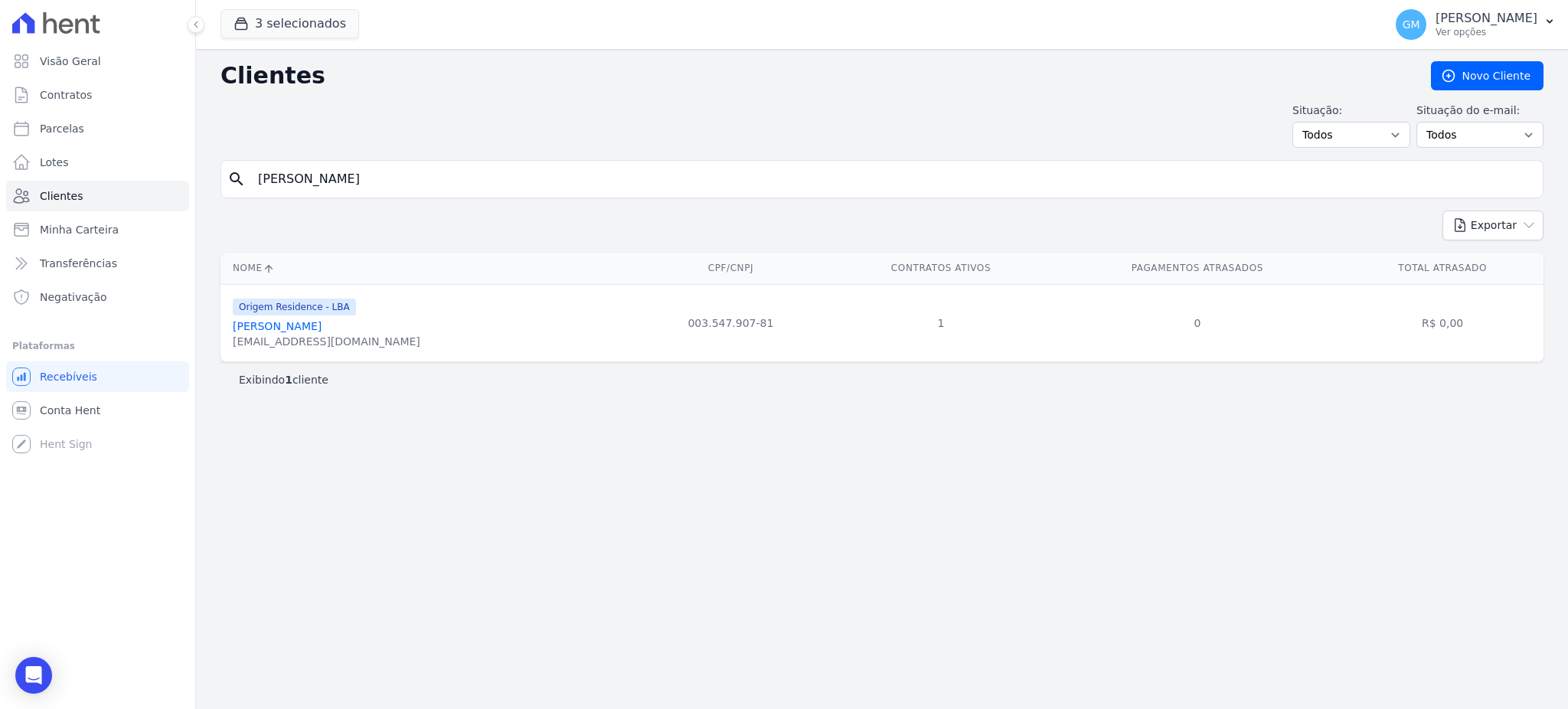
click at [321, 327] on link "[PERSON_NAME]" at bounding box center [277, 326] width 89 height 12
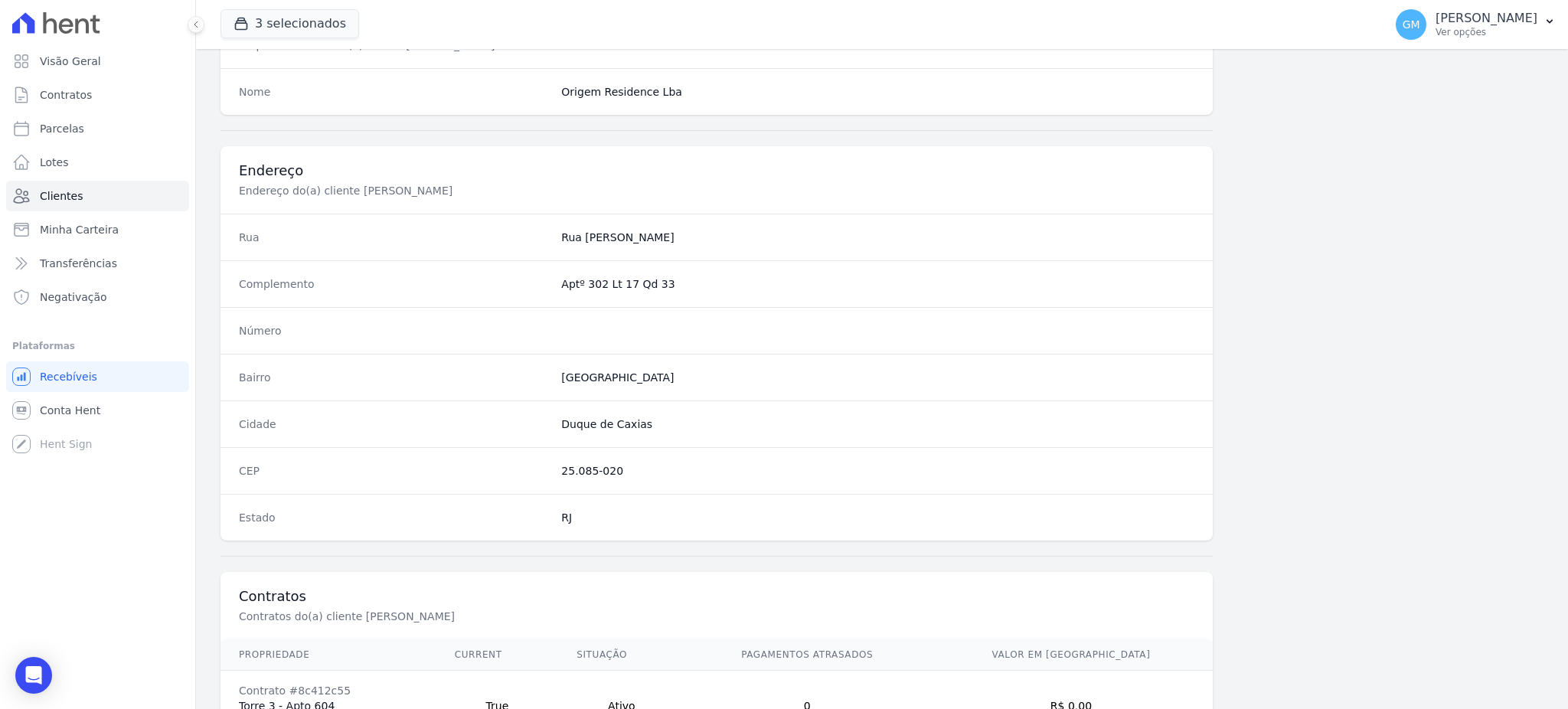
scroll to position [725, 0]
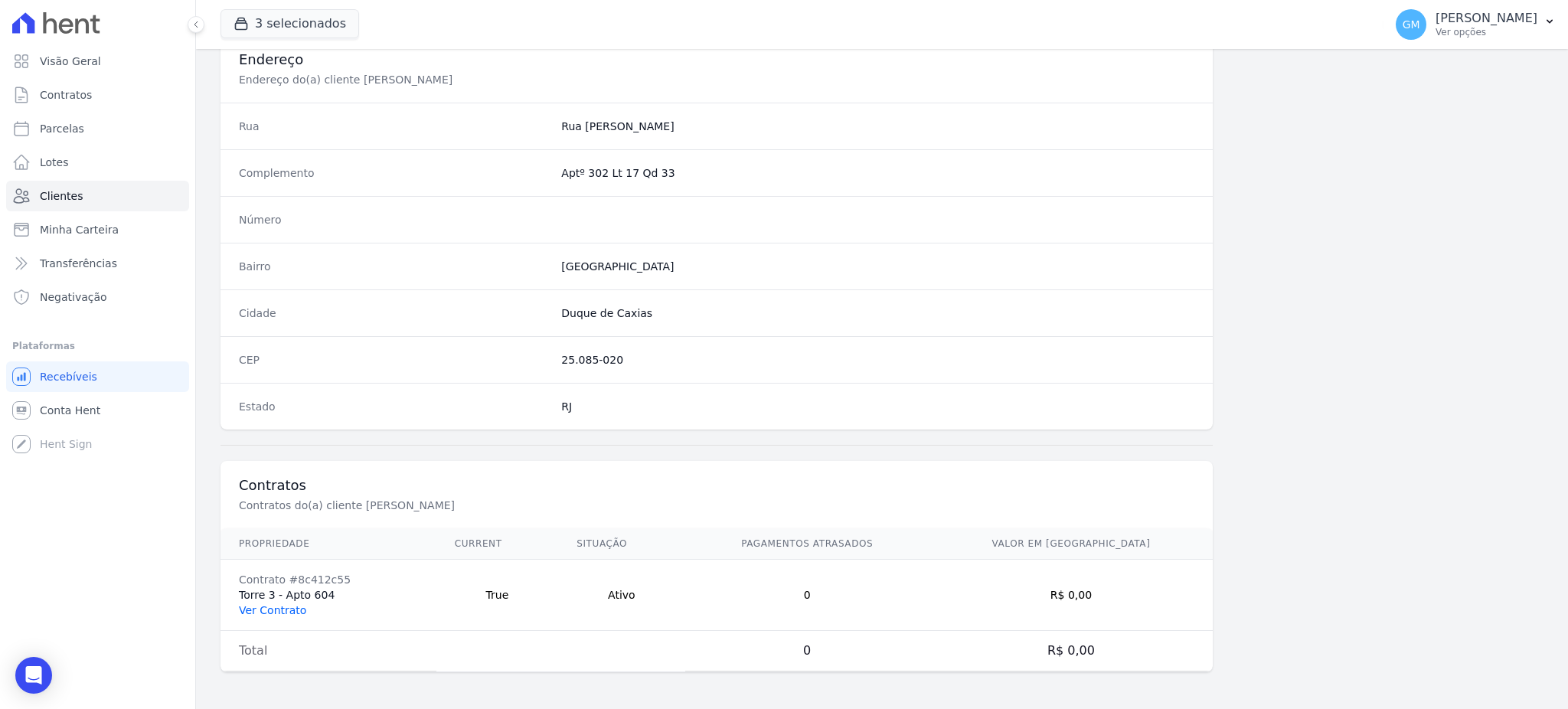
click at [287, 608] on link "Ver Contrato" at bounding box center [272, 610] width 67 height 12
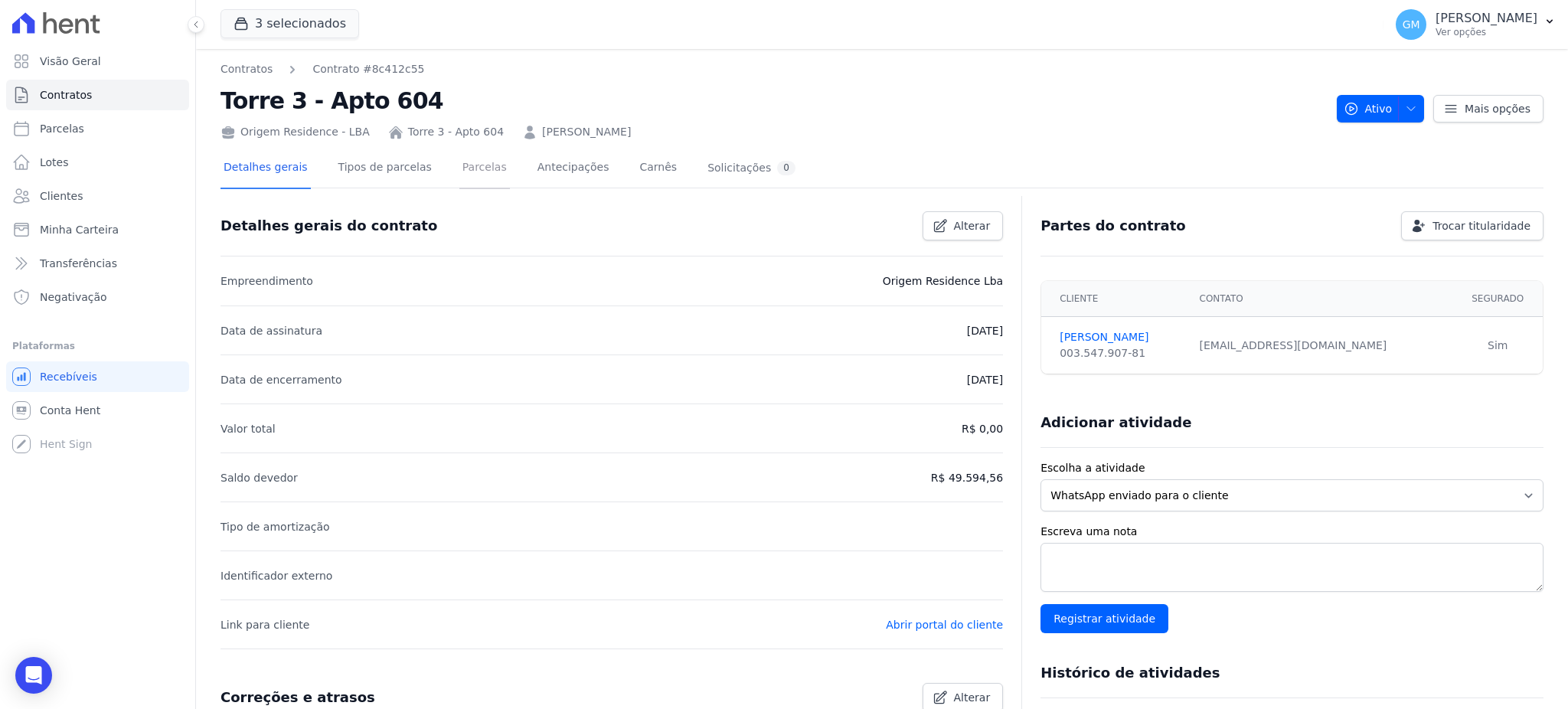
click at [470, 162] on link "Parcelas" at bounding box center [484, 169] width 50 height 41
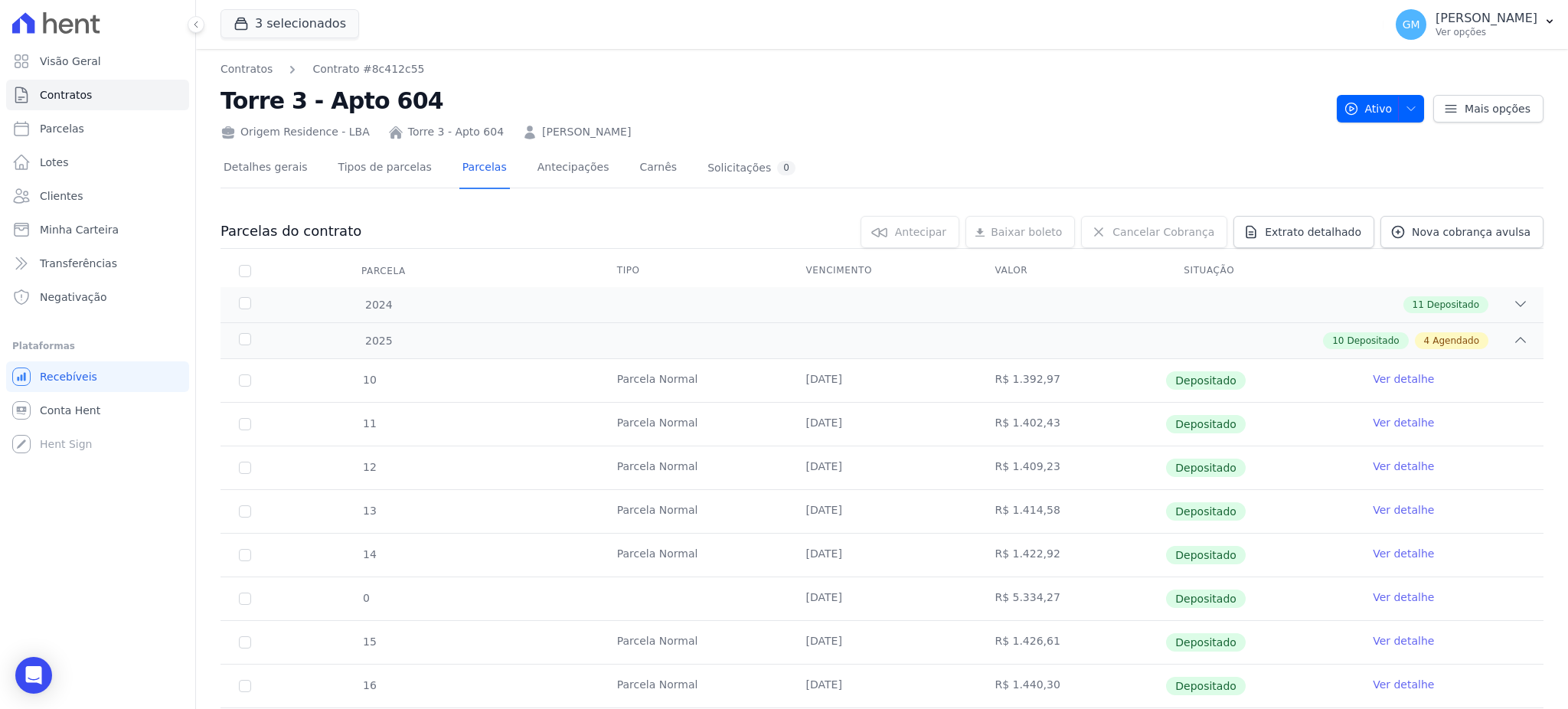
scroll to position [307, 0]
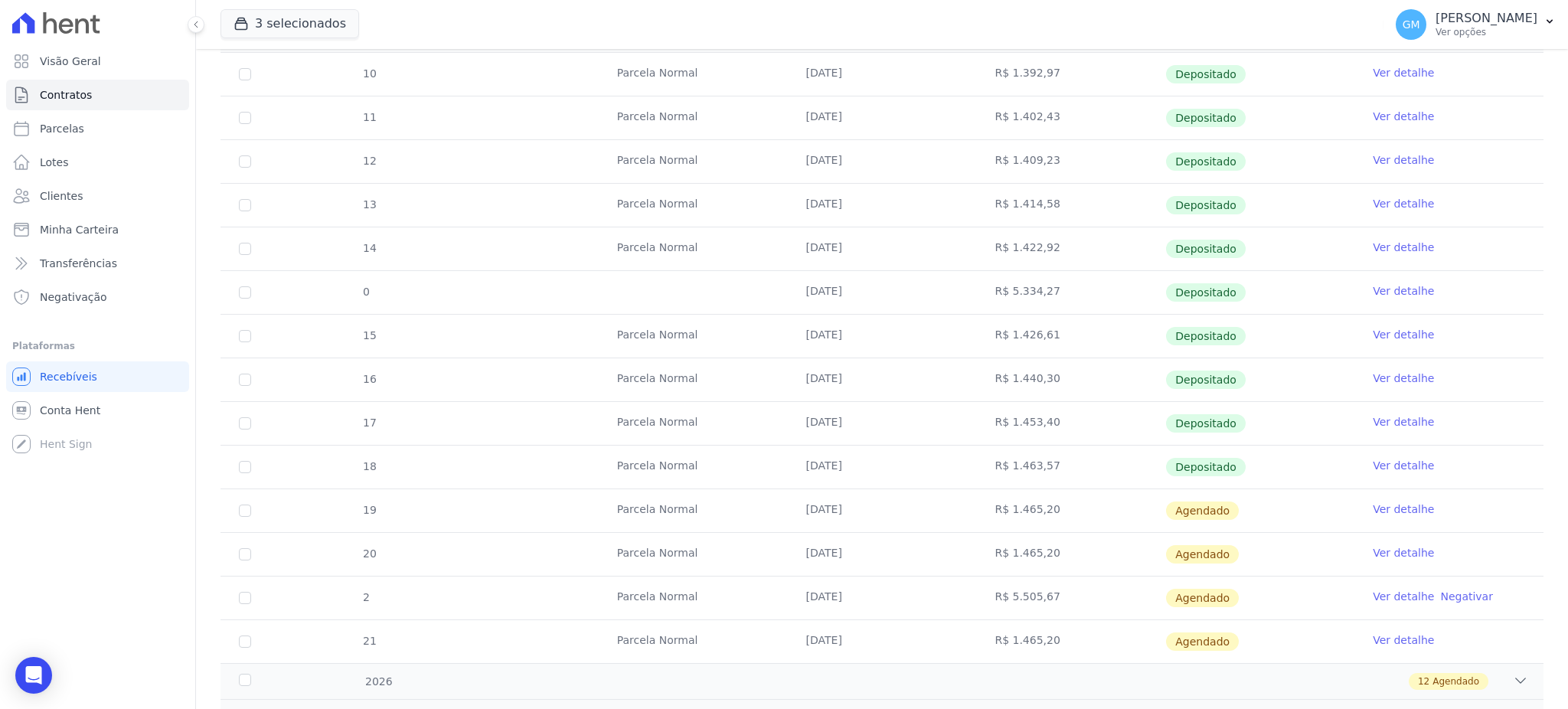
click at [1374, 458] on link "Ver detalhe" at bounding box center [1404, 466] width 61 height 15
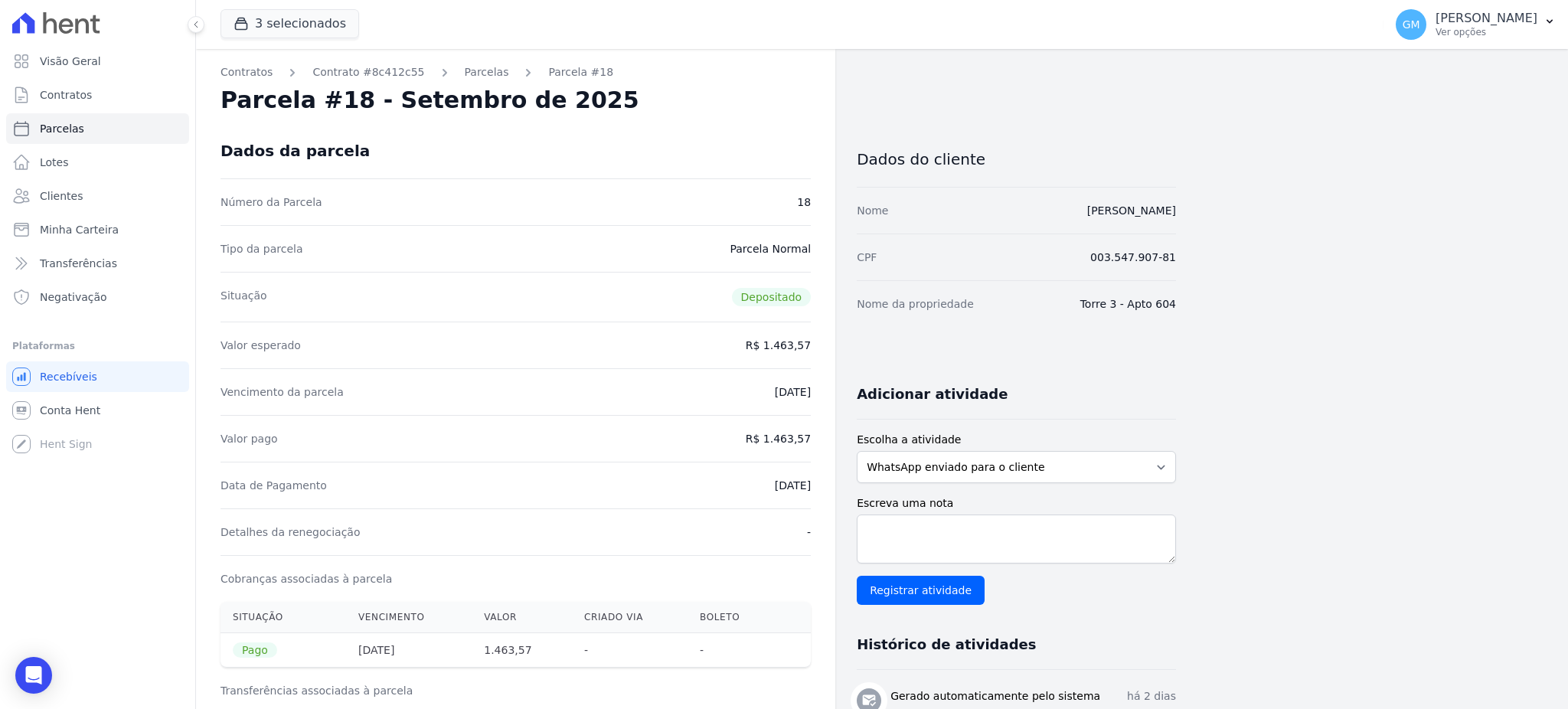
drag, startPoint x: 747, startPoint y: 494, endPoint x: 818, endPoint y: 489, distance: 71.2
copy dd "[DATE]"
drag, startPoint x: 768, startPoint y: 433, endPoint x: 829, endPoint y: 433, distance: 61.0
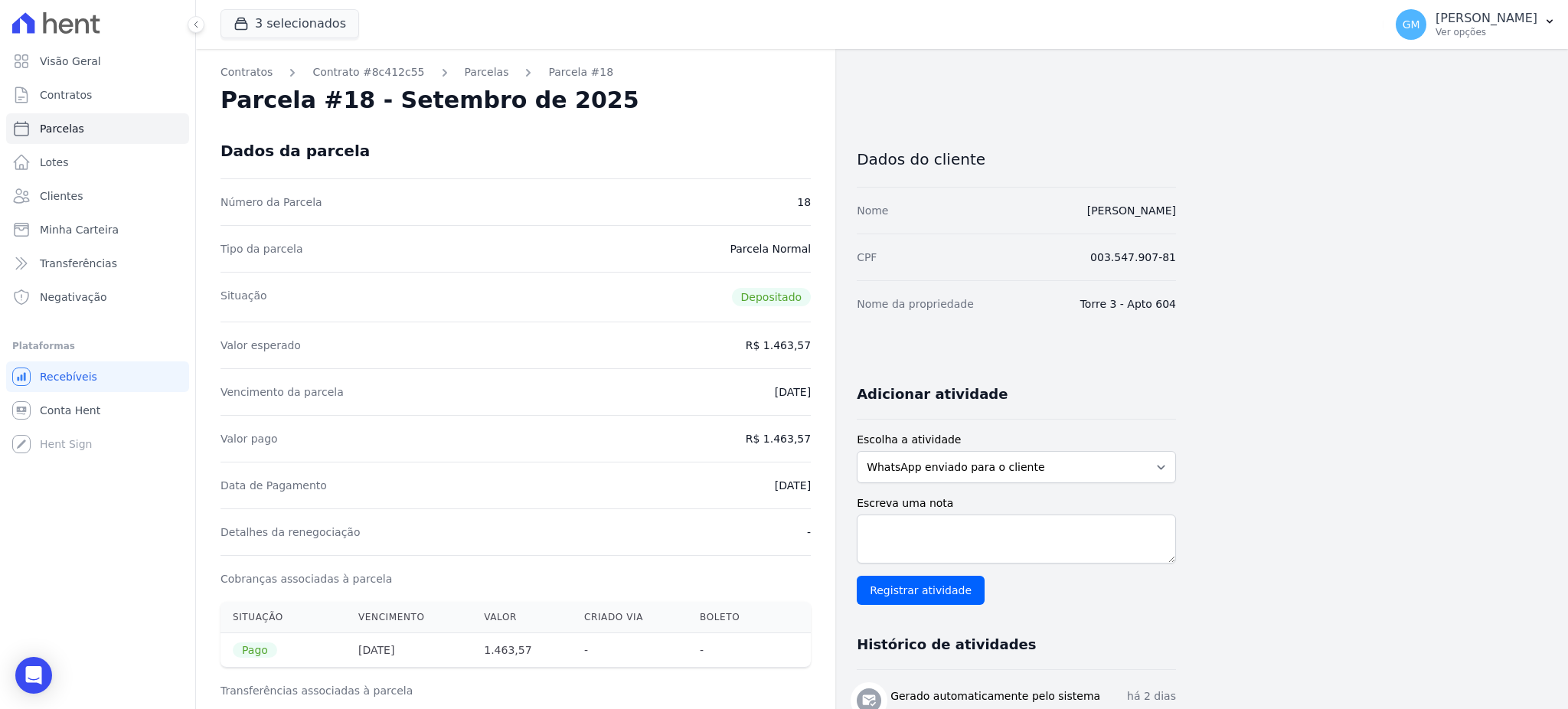
copy dd "1.463,57"
drag, startPoint x: 742, startPoint y: 497, endPoint x: 811, endPoint y: 491, distance: 69.3
copy dd "[DATE]"
click at [79, 201] on link "Clientes" at bounding box center [98, 196] width 183 height 31
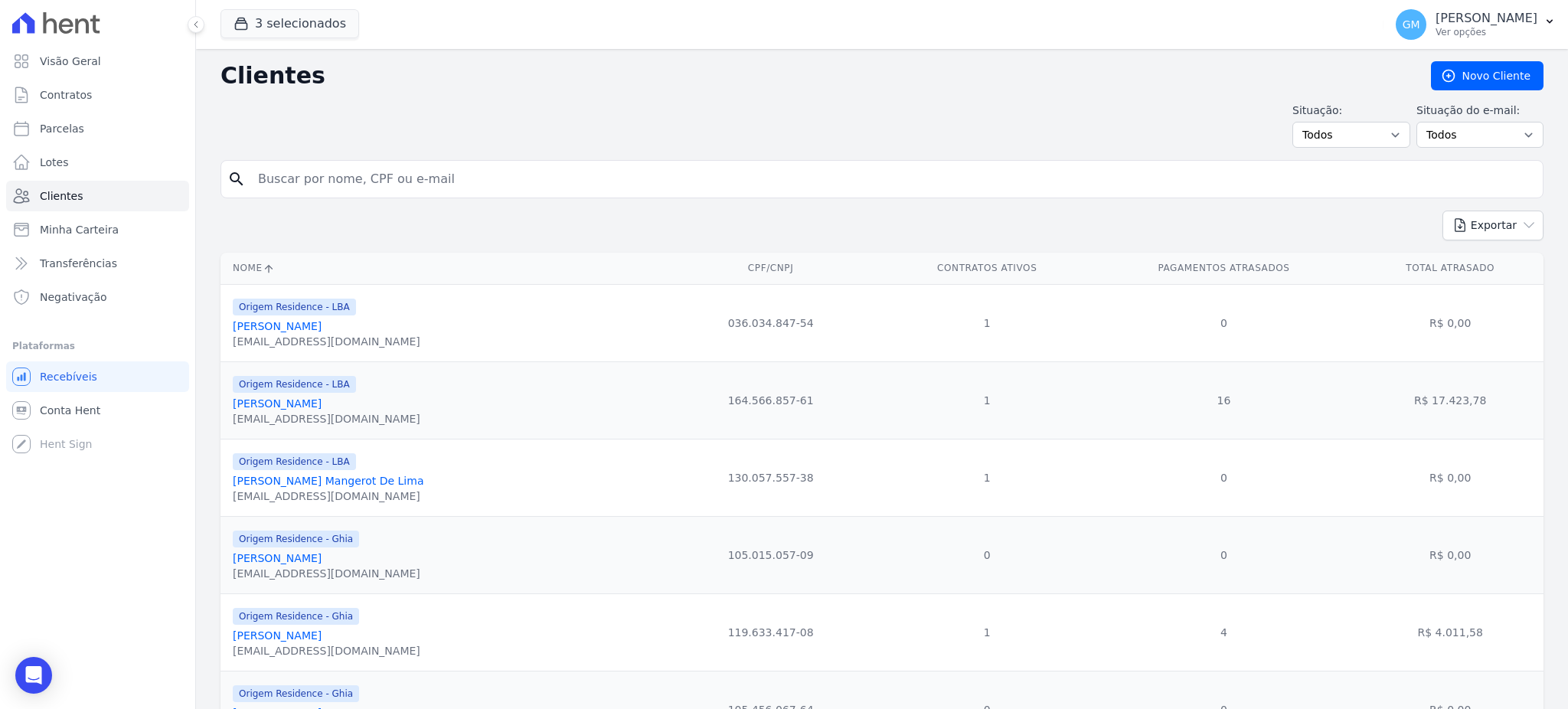
drag, startPoint x: 366, startPoint y: 183, endPoint x: 389, endPoint y: 175, distance: 24.4
click at [385, 177] on input "search" at bounding box center [893, 179] width 1288 height 31
paste input "[PERSON_NAME] Guedes"
type input "[PERSON_NAME] Guedes"
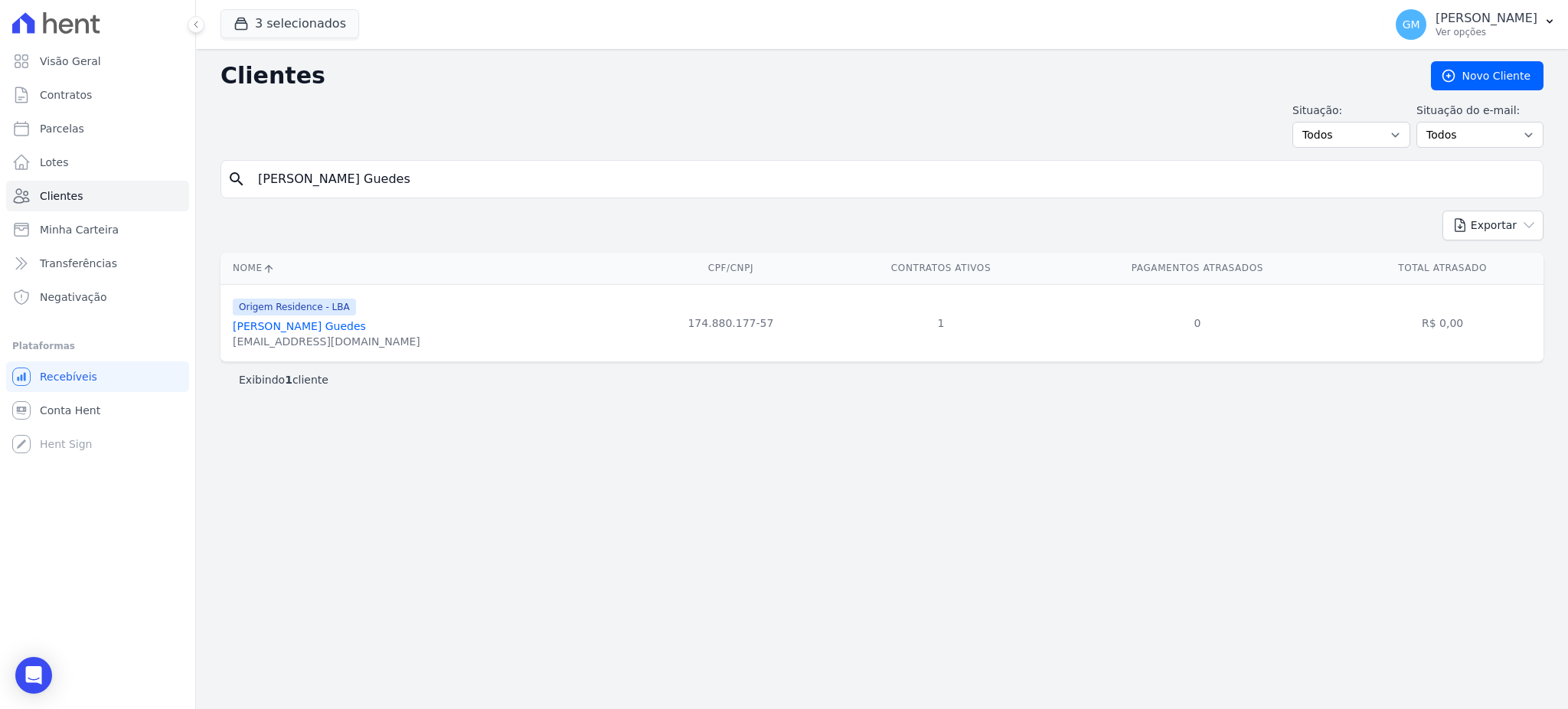
click at [307, 329] on link "[PERSON_NAME] Guedes" at bounding box center [299, 326] width 133 height 12
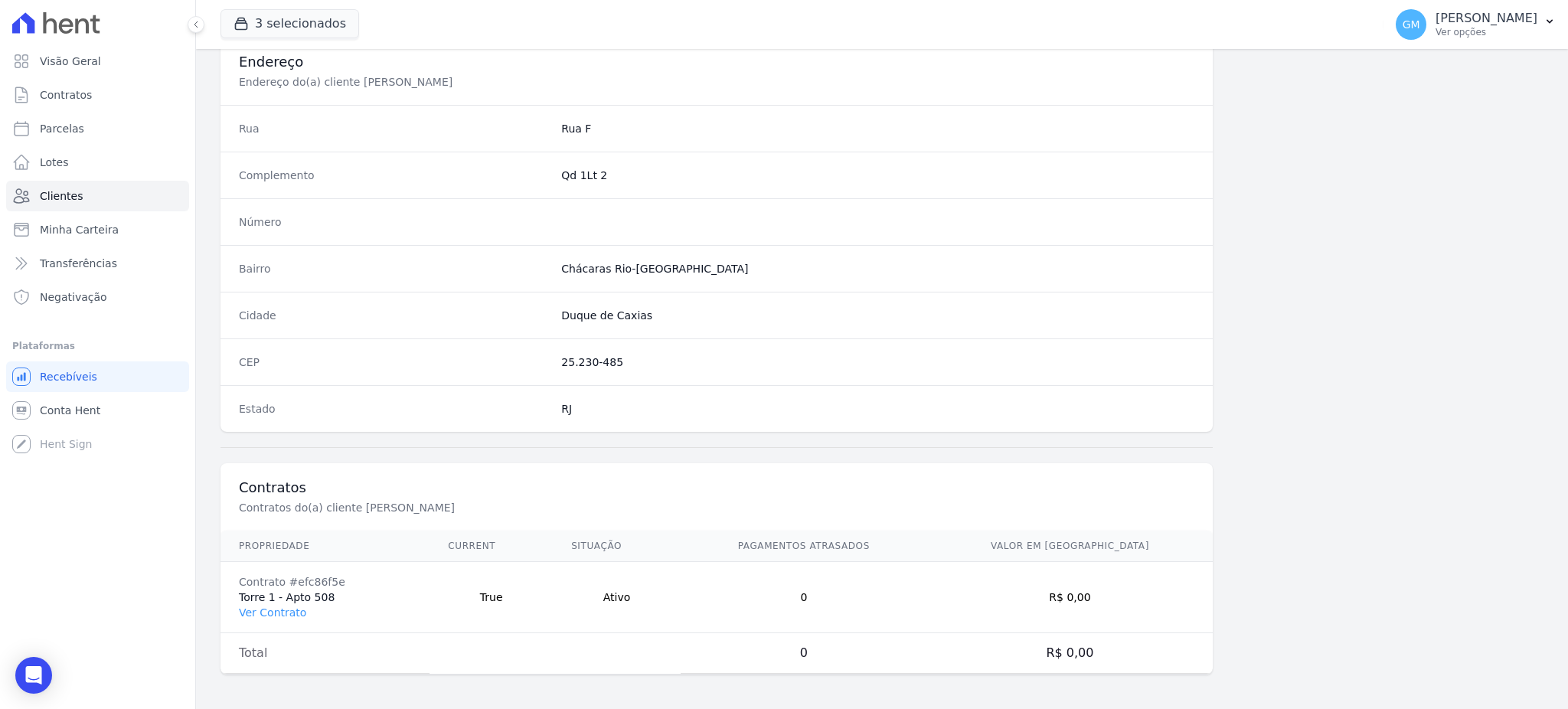
scroll to position [725, 0]
click at [286, 608] on link "Ver Contrato" at bounding box center [272, 610] width 67 height 12
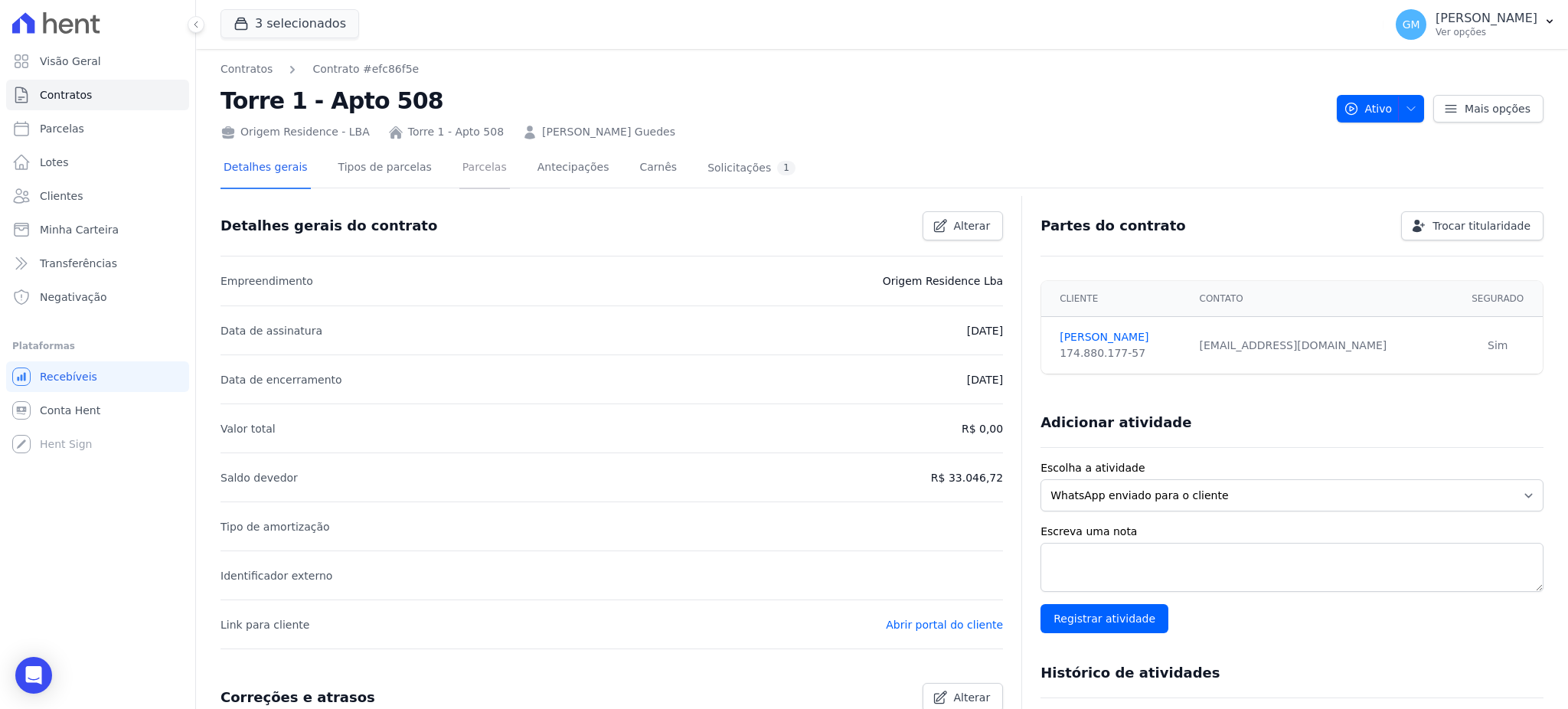
click at [459, 168] on link "Parcelas" at bounding box center [484, 169] width 50 height 41
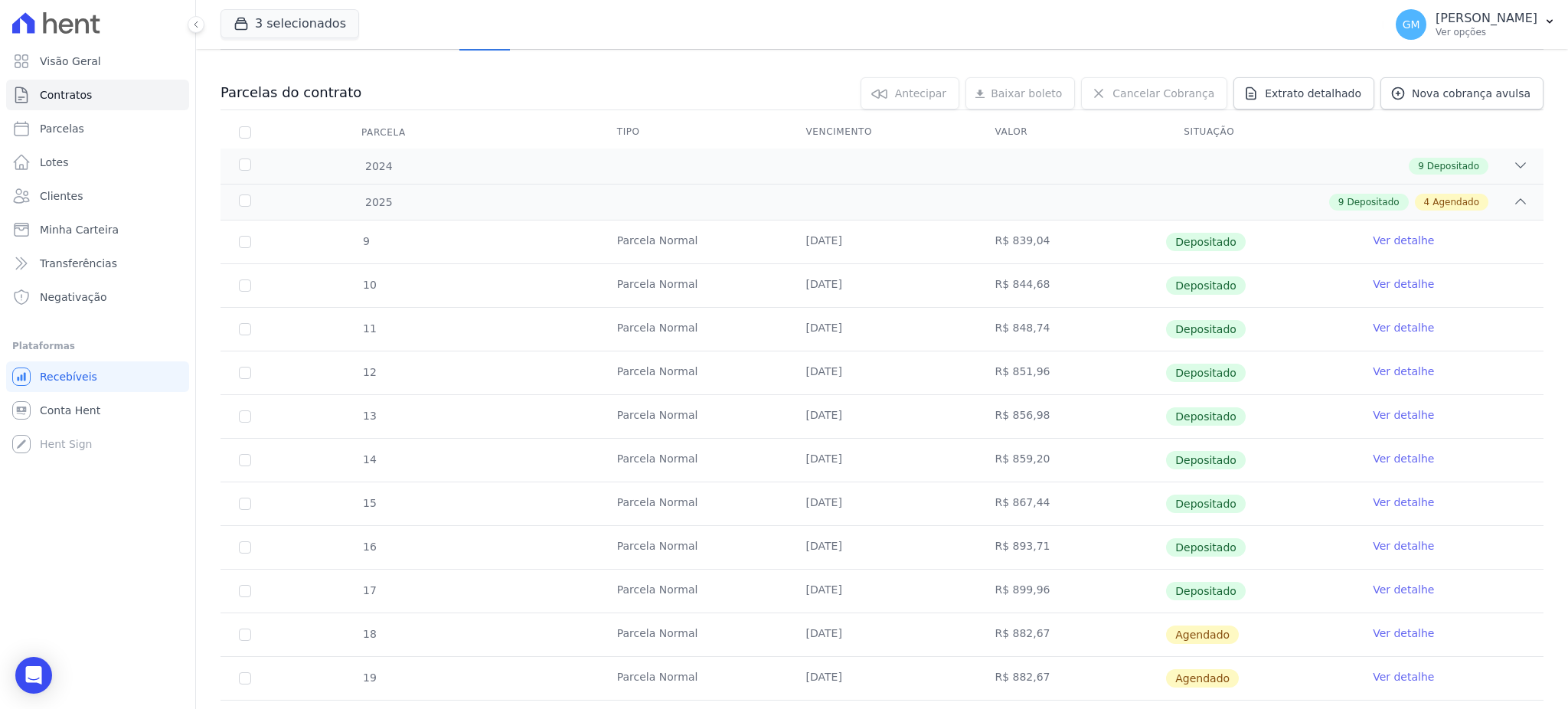
scroll to position [370, 0]
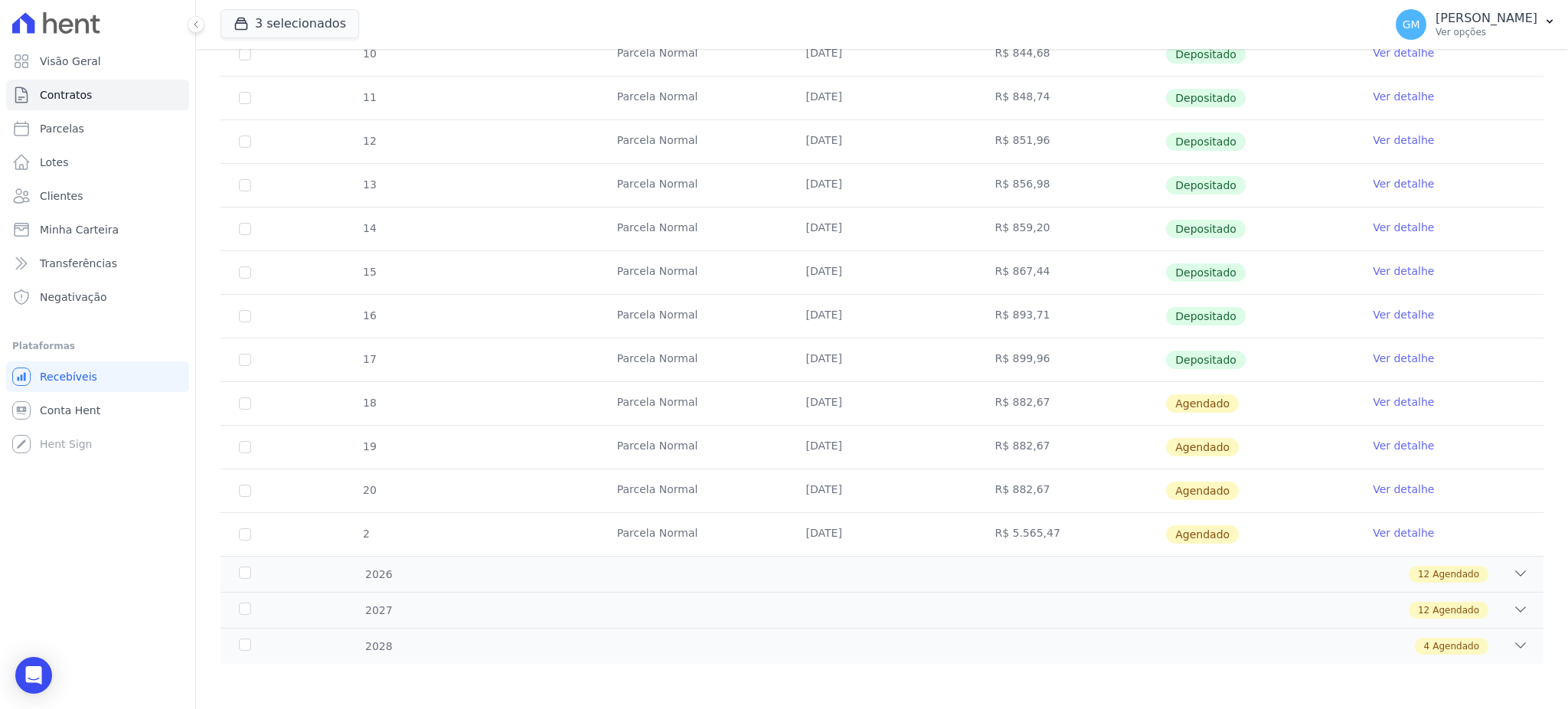
click at [1400, 356] on link "Ver detalhe" at bounding box center [1404, 358] width 61 height 15
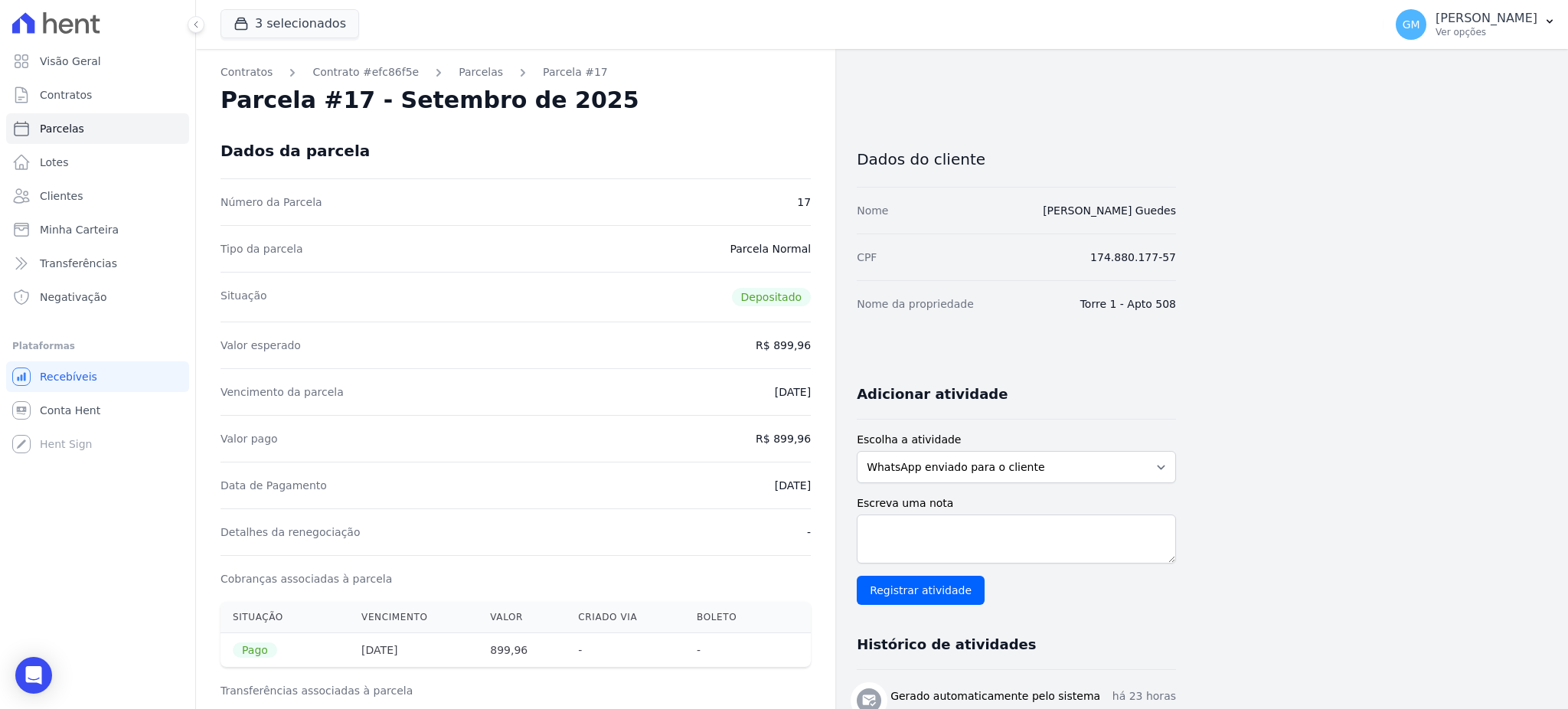
drag, startPoint x: 749, startPoint y: 488, endPoint x: 814, endPoint y: 484, distance: 65.1
copy dd "[DATE]"
click at [738, 507] on div "Data de Pagamento [DATE]" at bounding box center [516, 485] width 591 height 47
drag, startPoint x: 757, startPoint y: 482, endPoint x: 834, endPoint y: 482, distance: 77.0
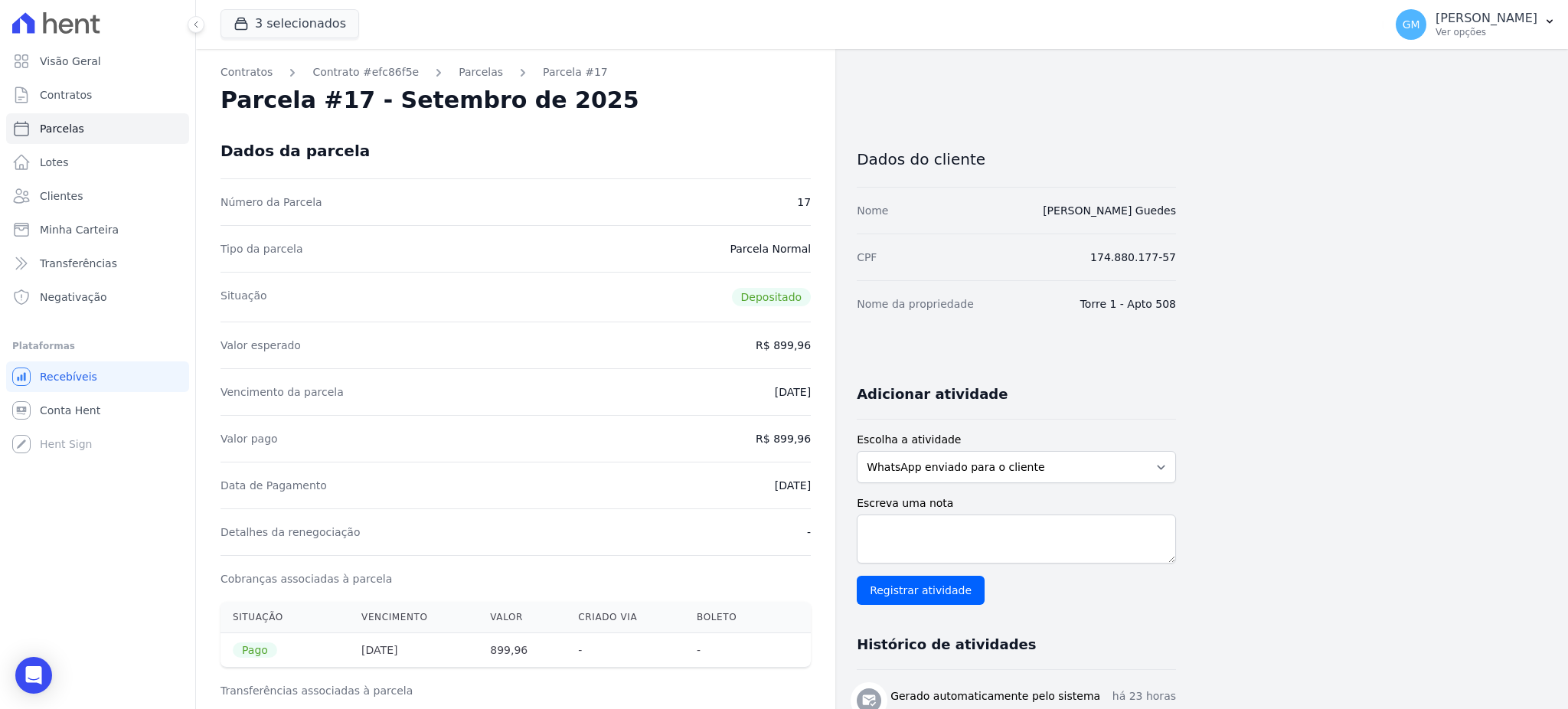
copy dd "[DATE]"
drag, startPoint x: 776, startPoint y: 435, endPoint x: 836, endPoint y: 434, distance: 60.0
copy dd "899,96"
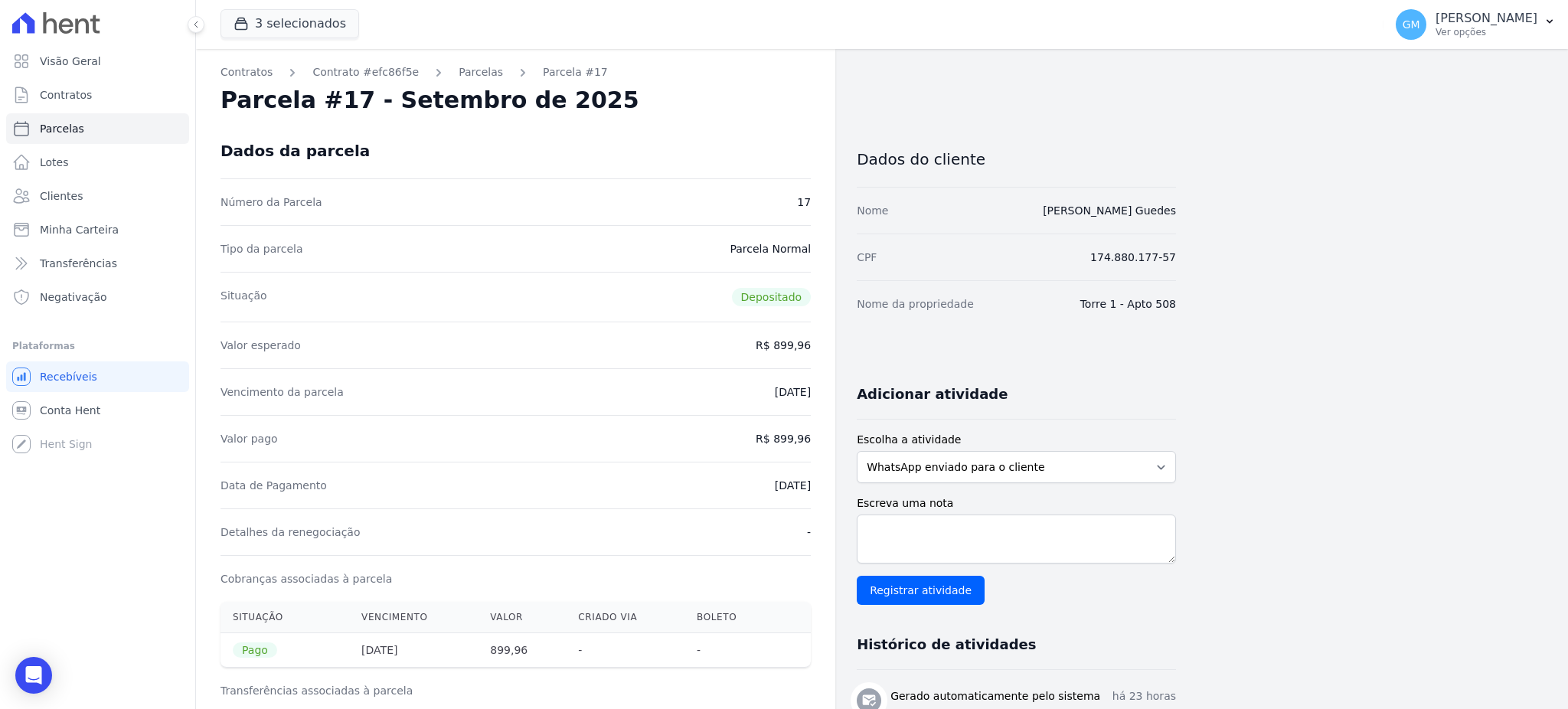
drag, startPoint x: 751, startPoint y: 484, endPoint x: 811, endPoint y: 483, distance: 60.0
copy dd "[DATE]"
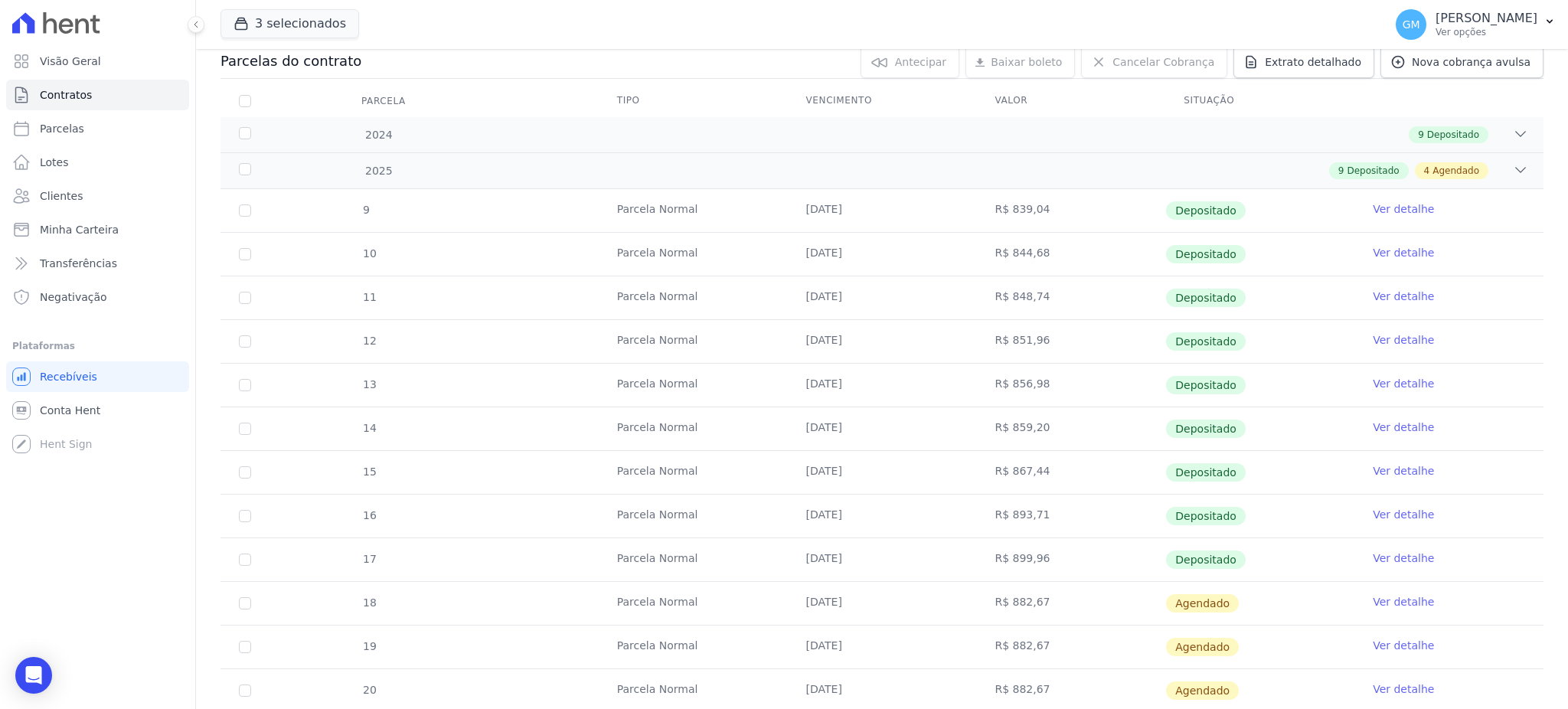
scroll to position [370, 0]
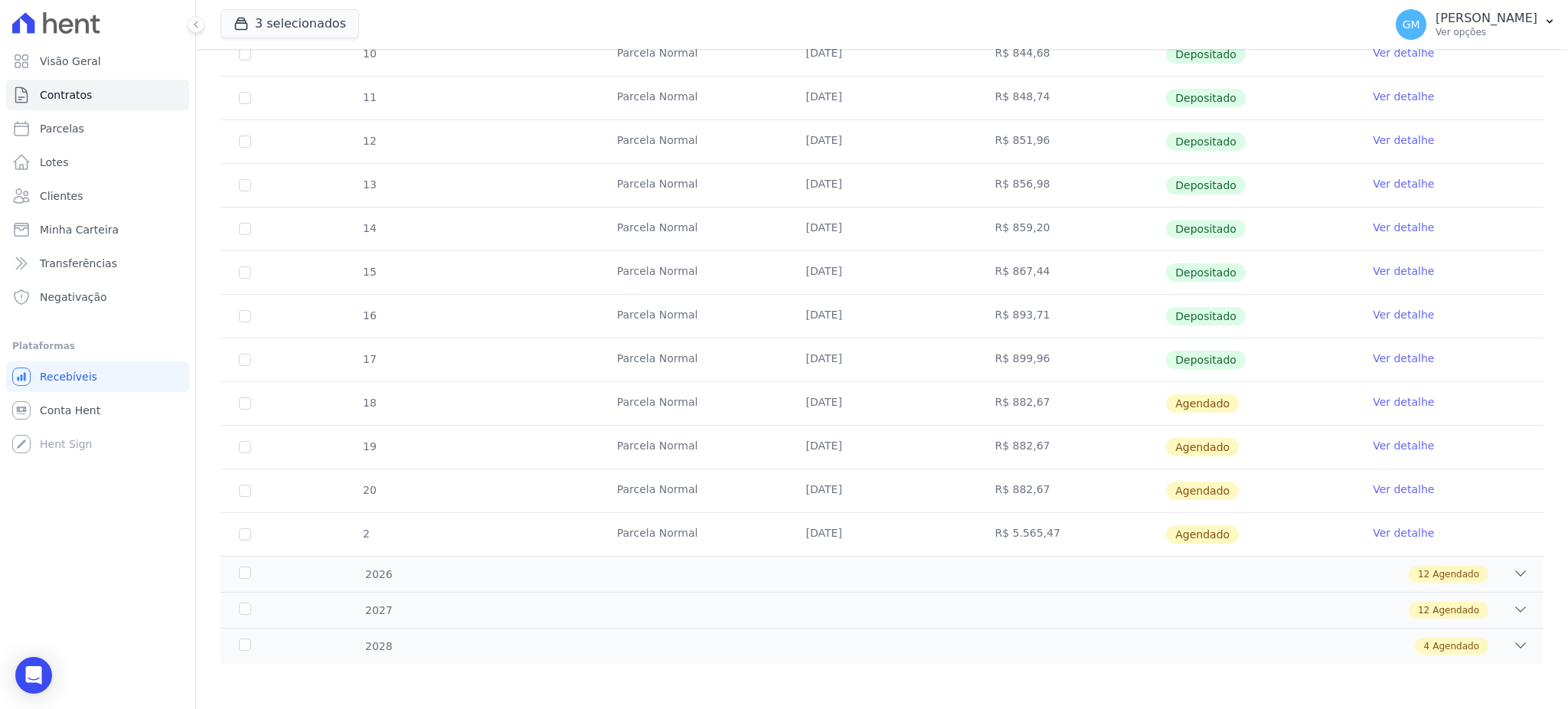
click at [1396, 307] on link "Ver detalhe" at bounding box center [1404, 315] width 61 height 15
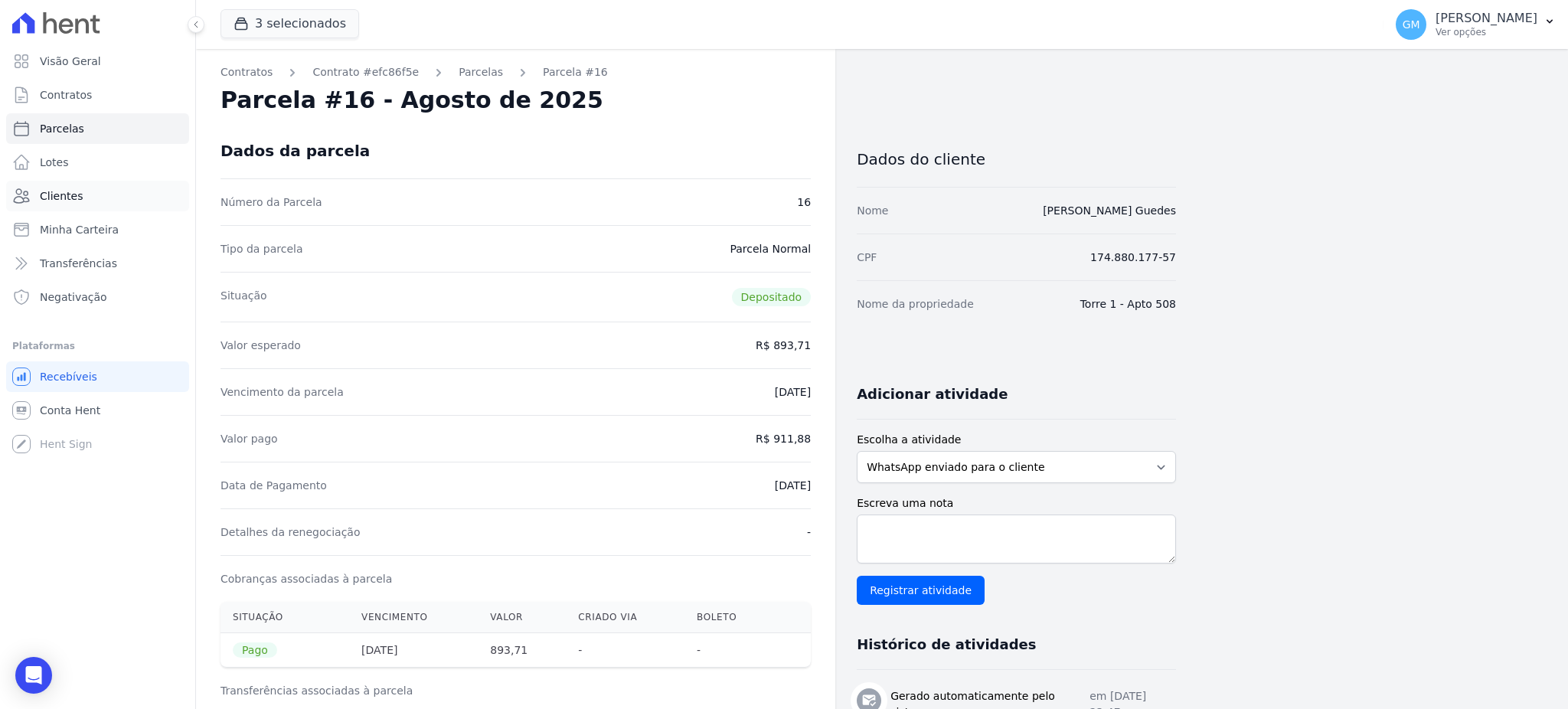
click at [89, 208] on link "Clientes" at bounding box center [98, 196] width 183 height 31
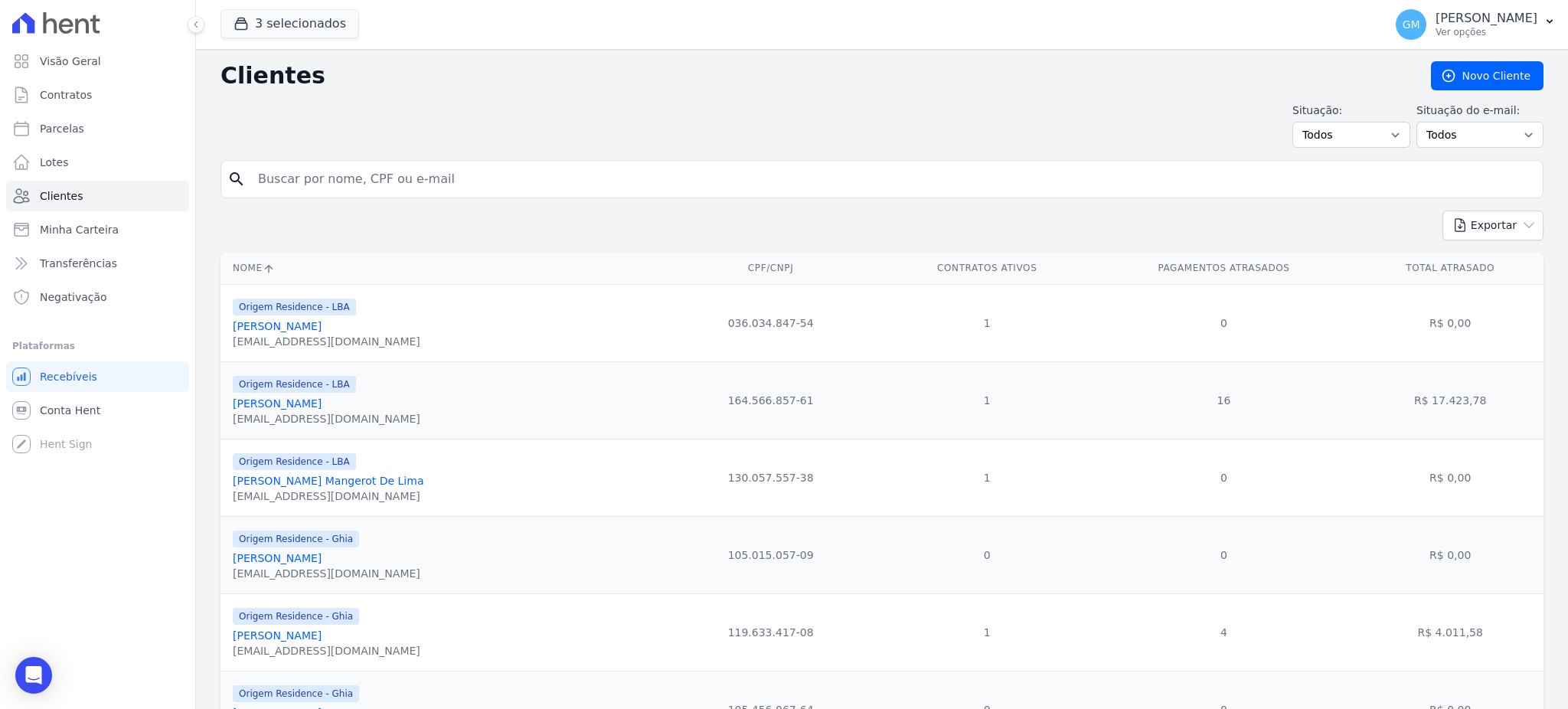
click at [312, 182] on input "search" at bounding box center [893, 179] width 1288 height 31
paste input "[PERSON_NAME]"
type input "[PERSON_NAME]"
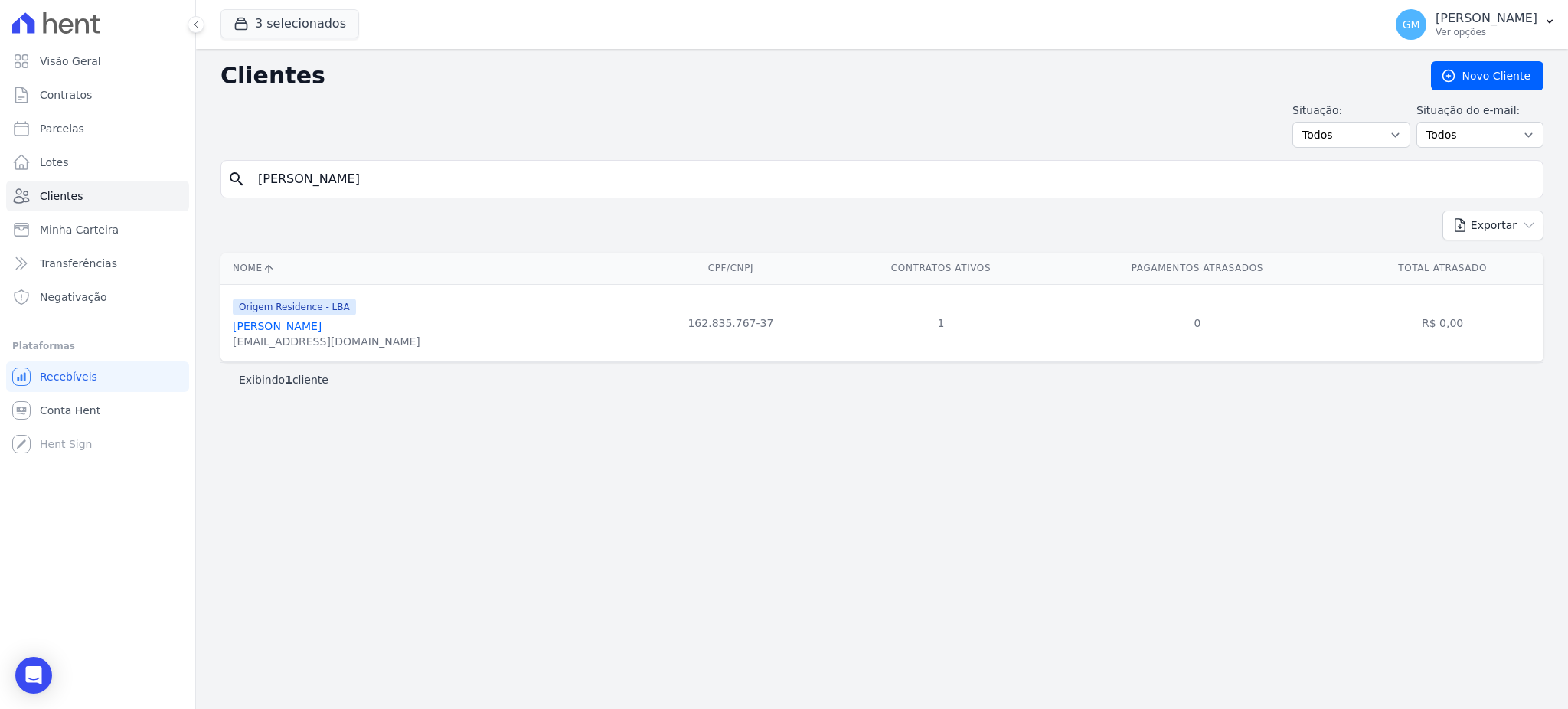
click at [321, 329] on link "[PERSON_NAME]" at bounding box center [277, 326] width 89 height 12
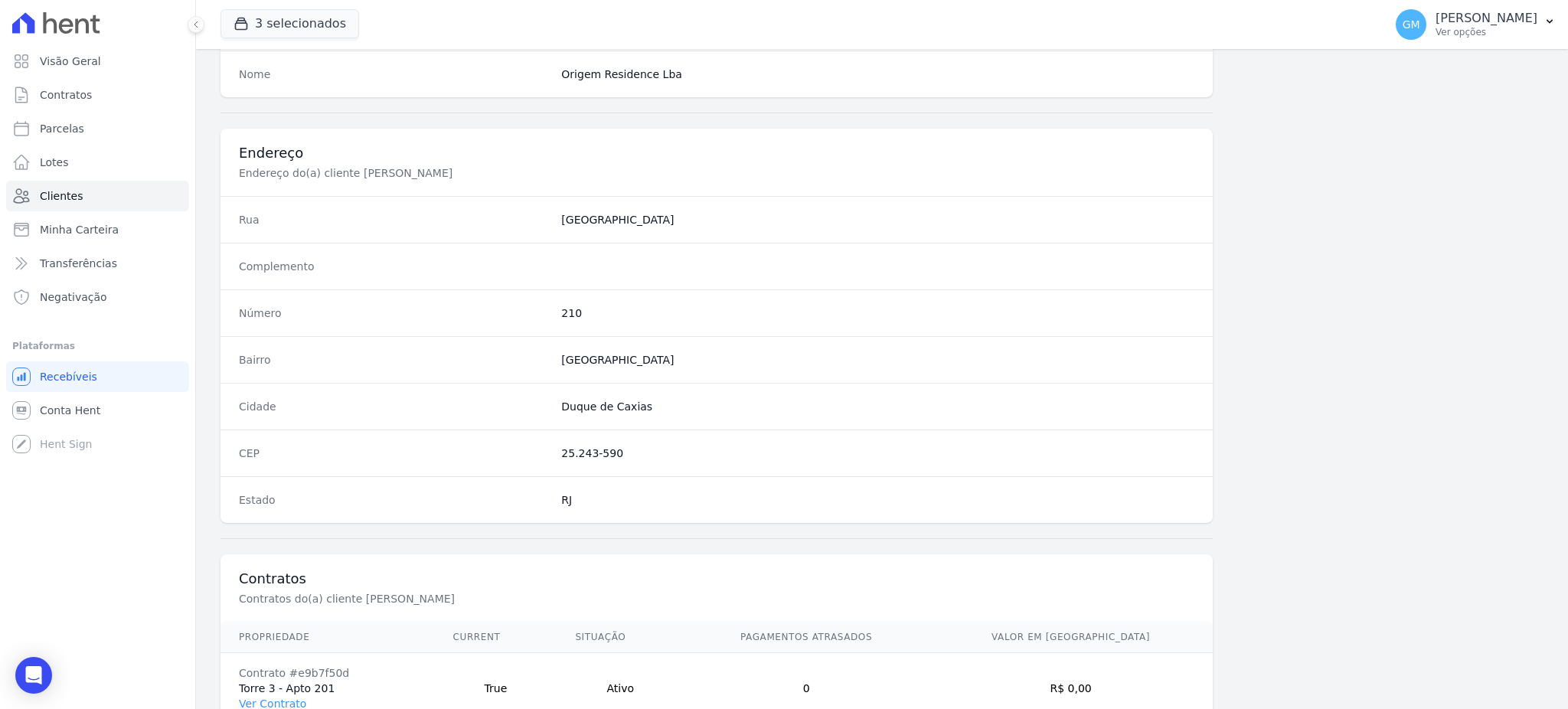
scroll to position [725, 0]
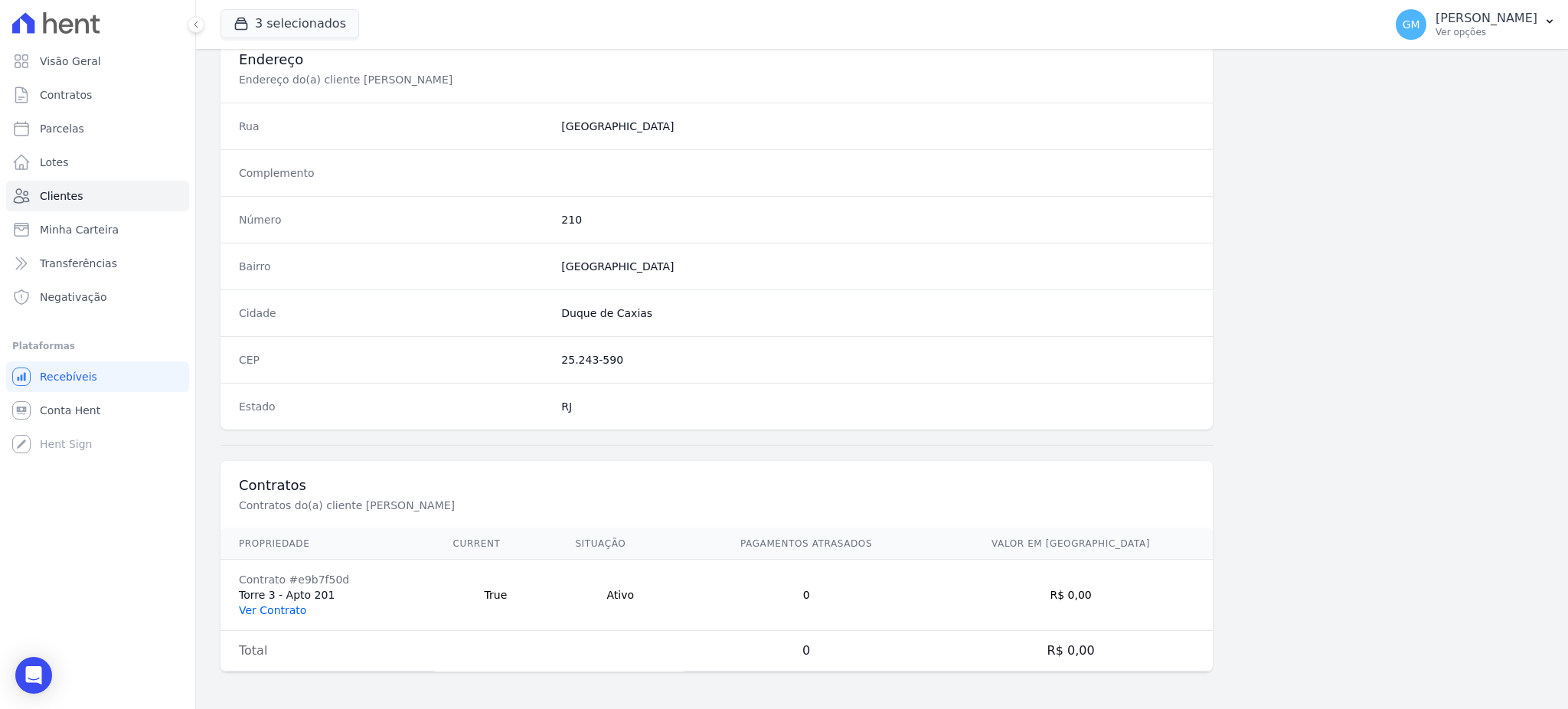
click at [298, 608] on link "Ver Contrato" at bounding box center [272, 610] width 67 height 12
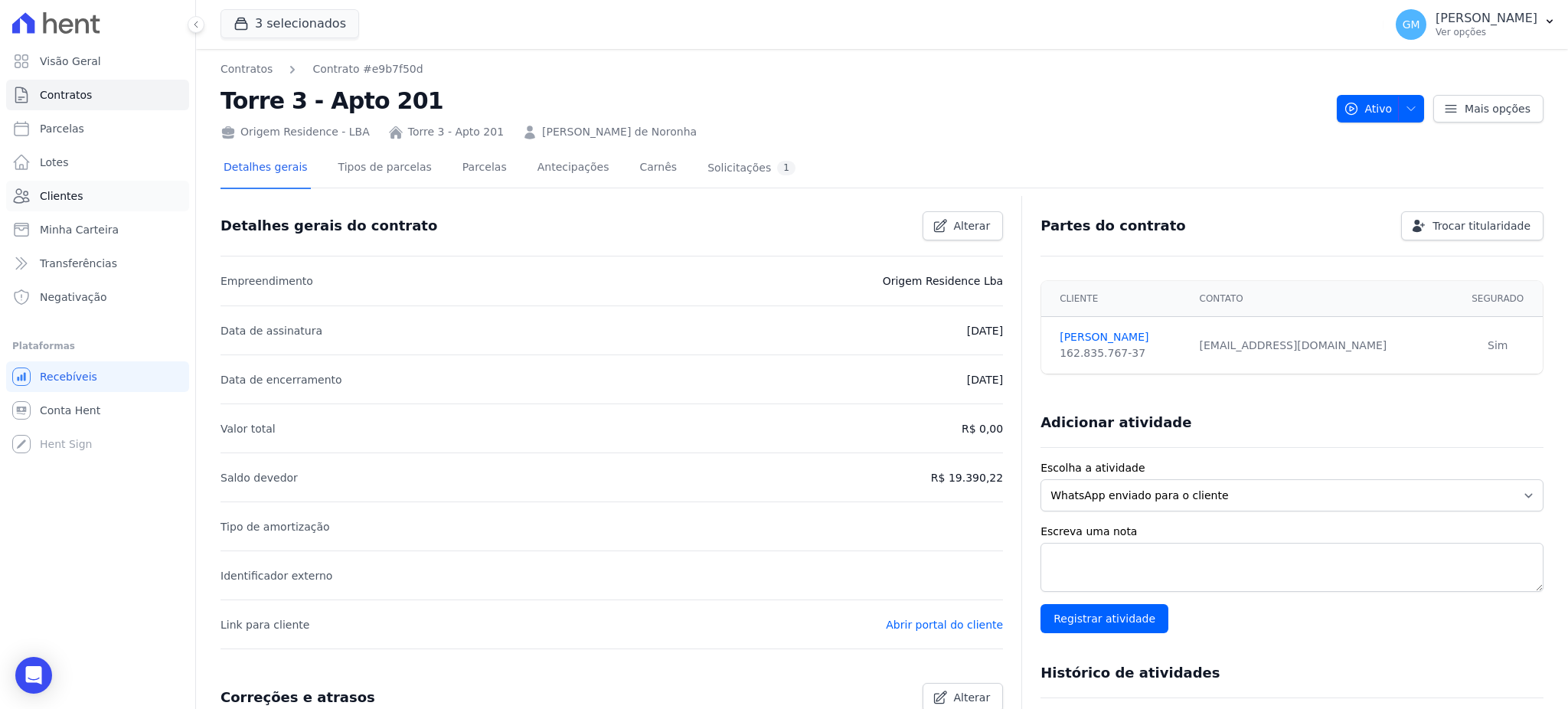
click at [98, 195] on link "Clientes" at bounding box center [98, 196] width 183 height 31
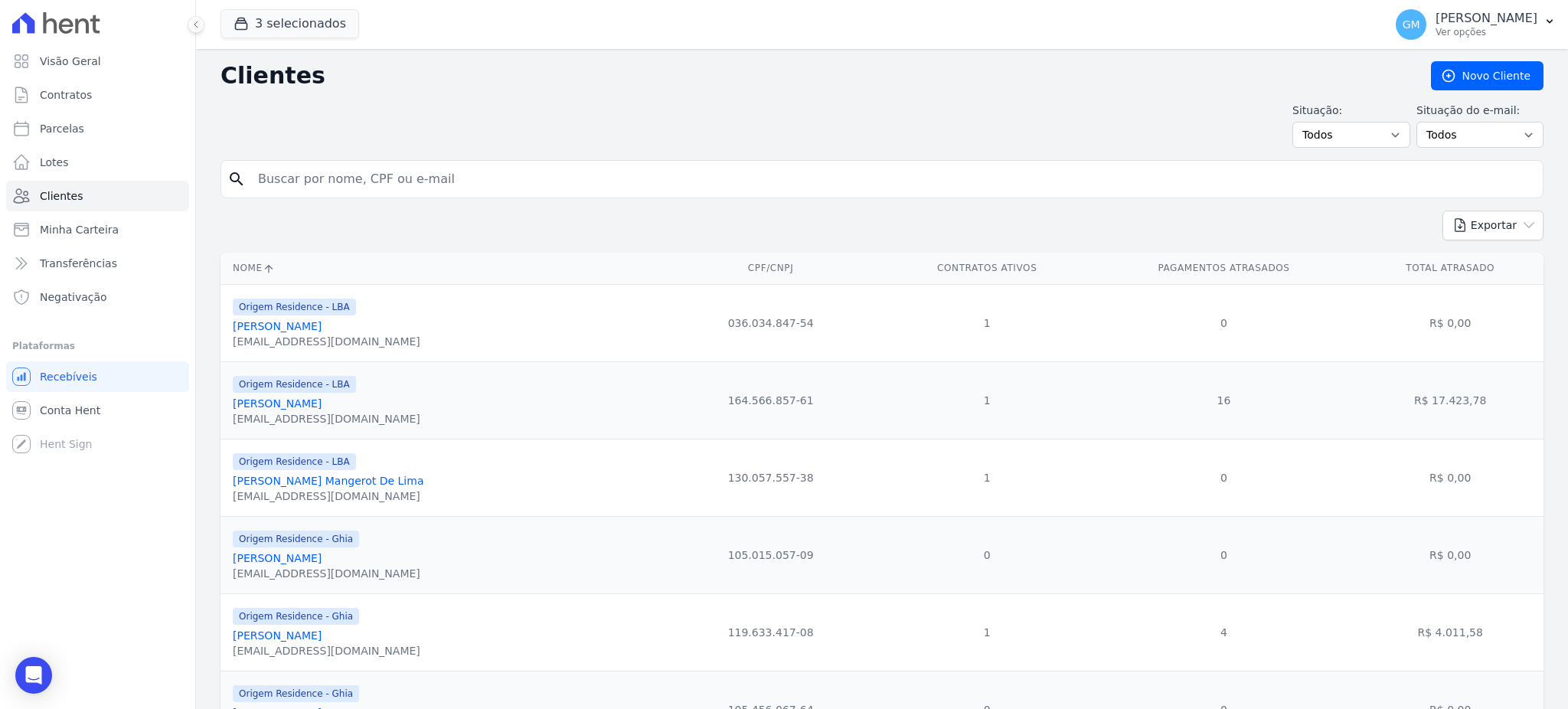
click at [419, 164] on input "search" at bounding box center [893, 179] width 1288 height 31
paste input "[PERSON_NAME]"
type input "[PERSON_NAME]"
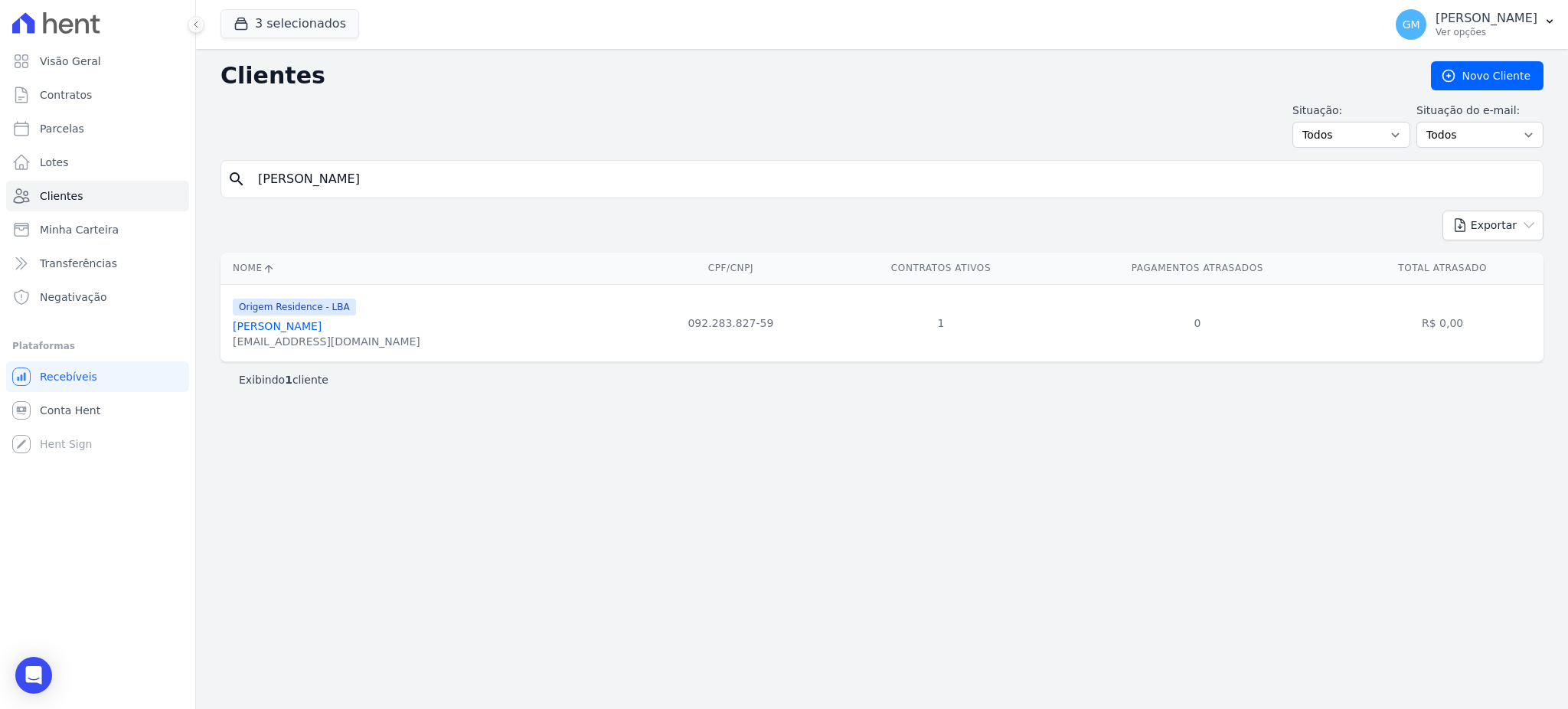
click at [321, 326] on link "[PERSON_NAME]" at bounding box center [277, 326] width 89 height 12
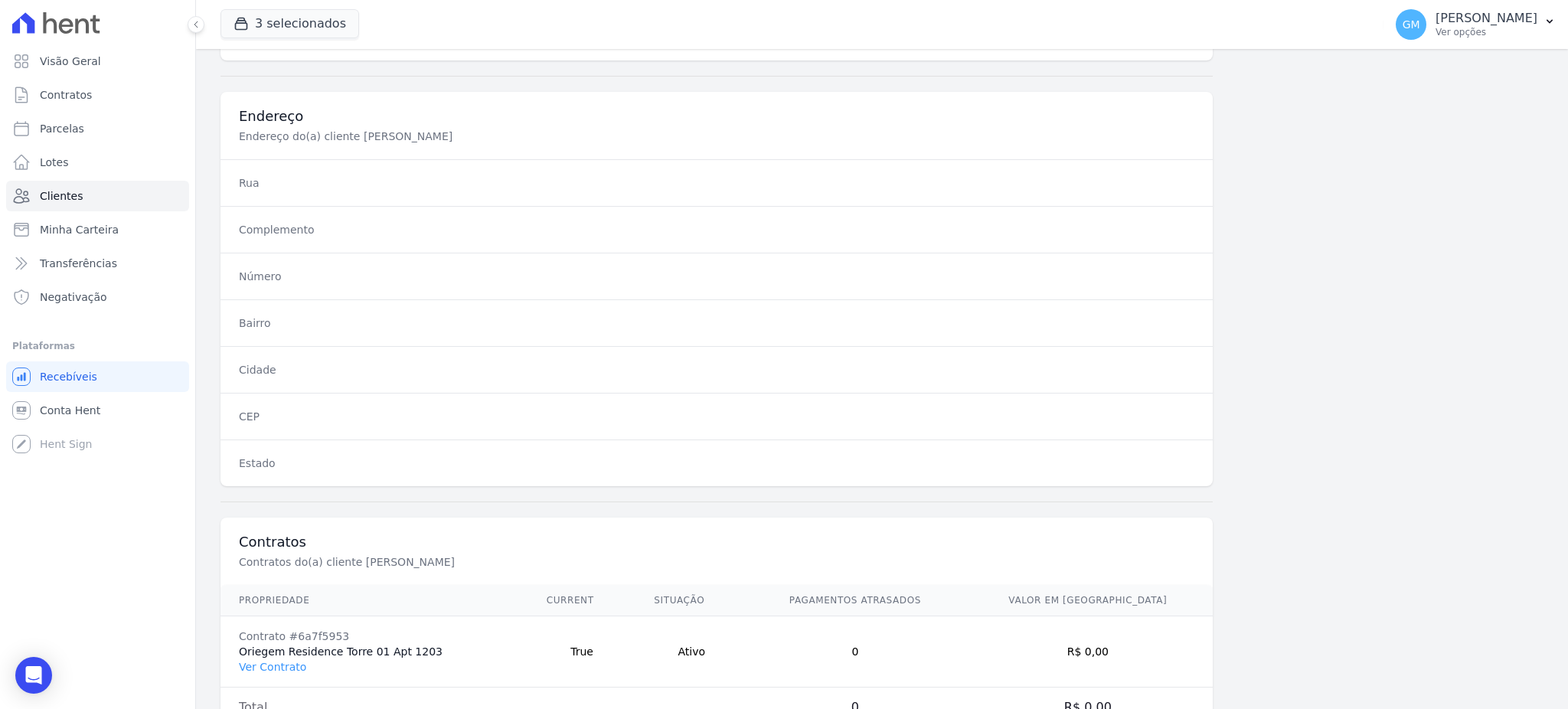
scroll to position [725, 0]
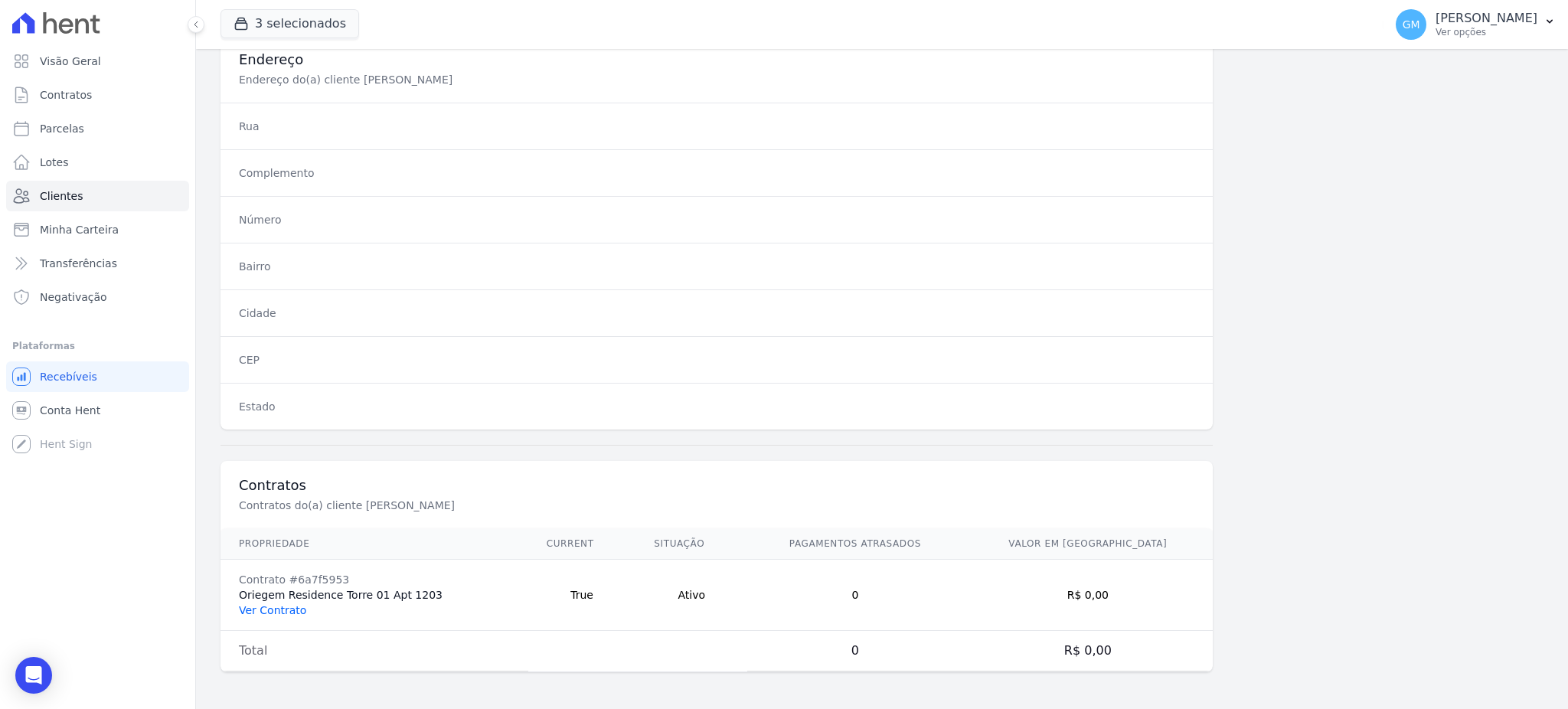
click at [280, 607] on link "Ver Contrato" at bounding box center [272, 610] width 67 height 12
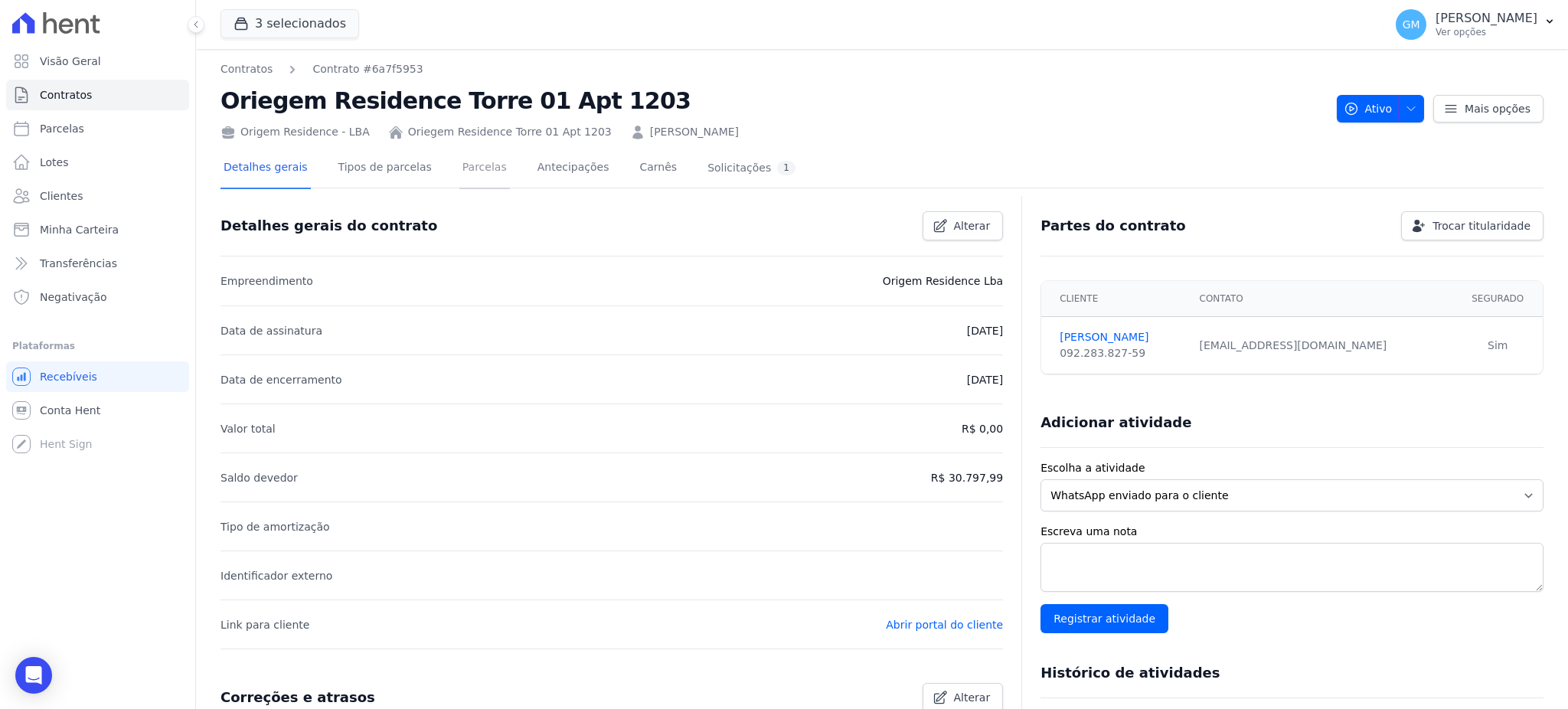
drag, startPoint x: 476, startPoint y: 166, endPoint x: 498, endPoint y: 198, distance: 38.8
click at [476, 166] on link "Parcelas" at bounding box center [484, 169] width 50 height 41
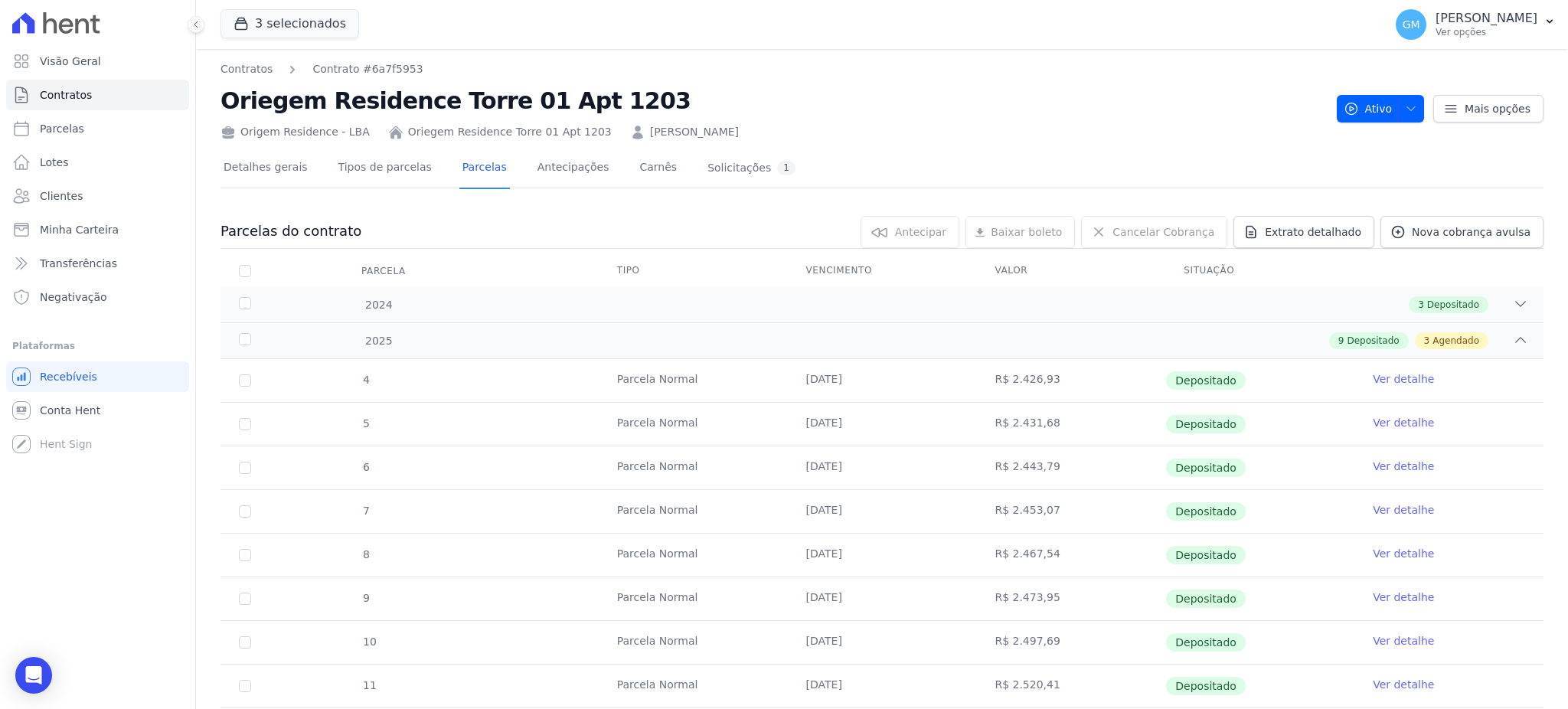
scroll to position [204, 0]
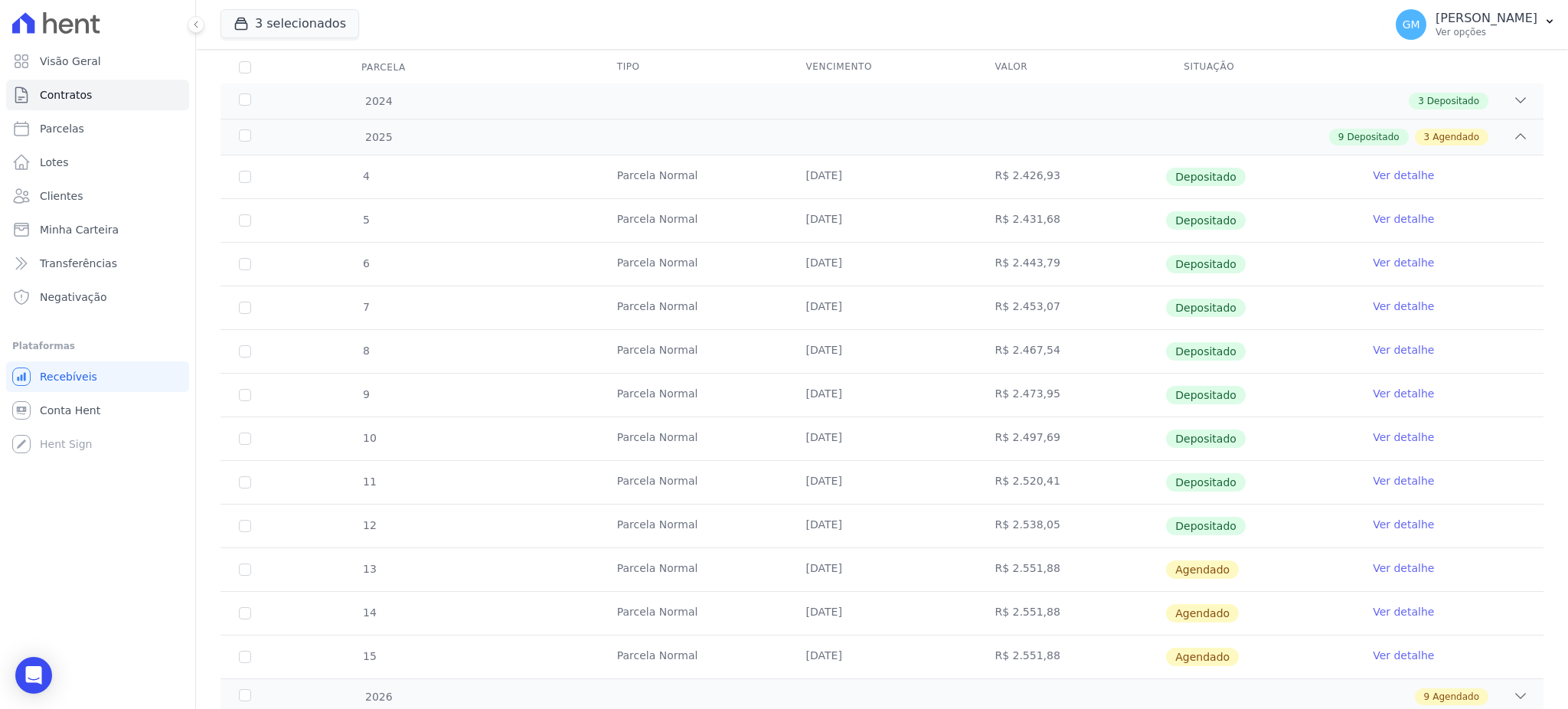
click at [1376, 526] on link "Ver detalhe" at bounding box center [1404, 525] width 61 height 15
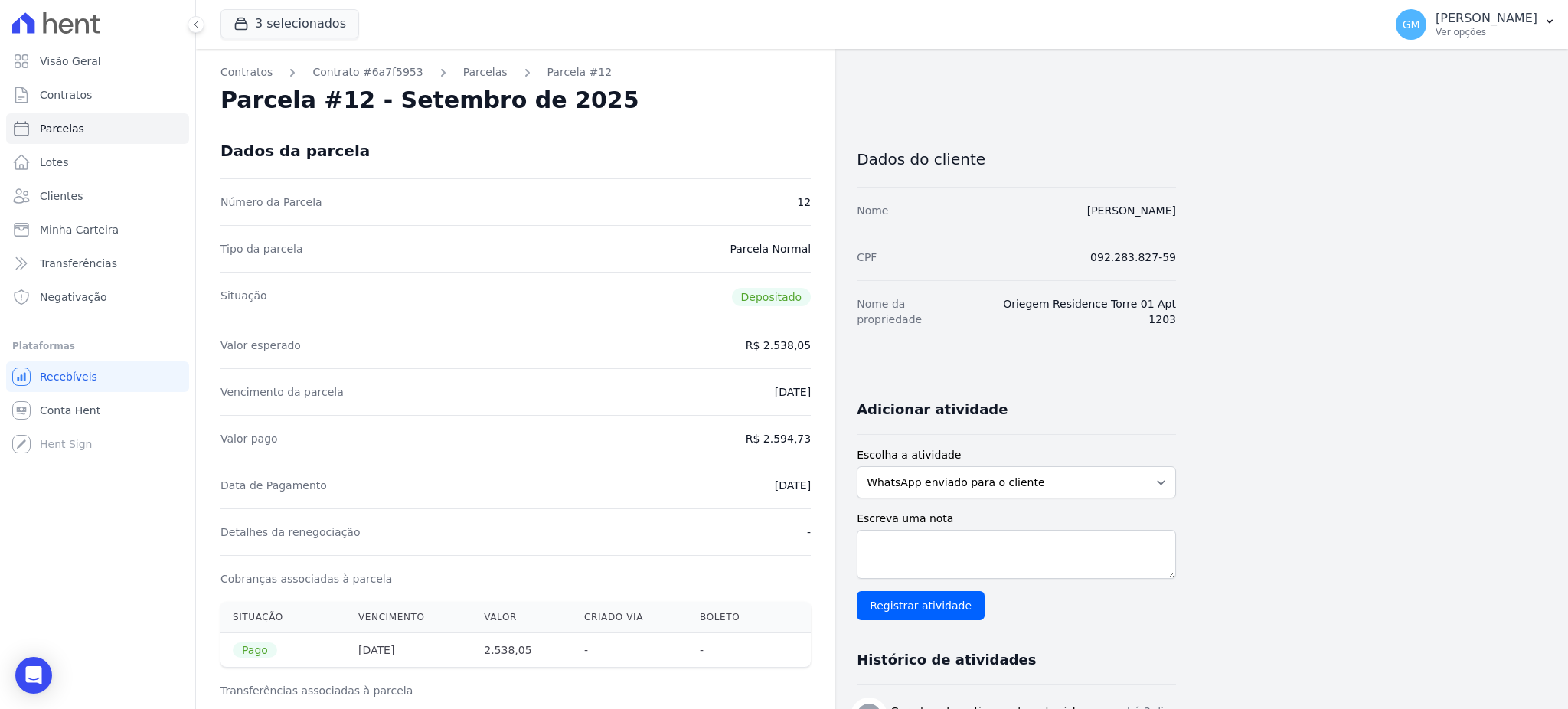
drag, startPoint x: 754, startPoint y: 485, endPoint x: 817, endPoint y: 484, distance: 63.0
drag, startPoint x: 770, startPoint y: 435, endPoint x: 815, endPoint y: 435, distance: 45.0
drag, startPoint x: 748, startPoint y: 480, endPoint x: 812, endPoint y: 484, distance: 64.1
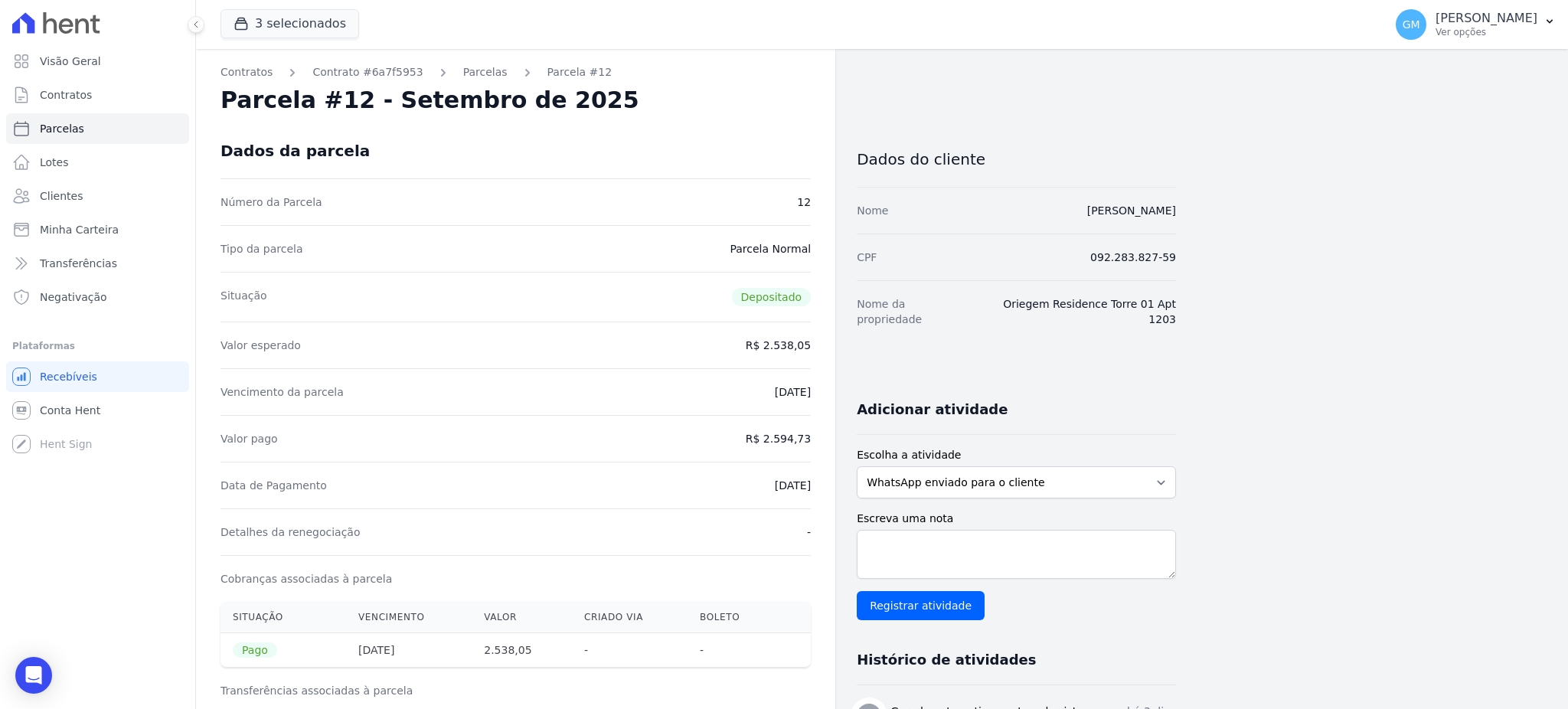
click at [43, 207] on link "Clientes" at bounding box center [98, 196] width 183 height 31
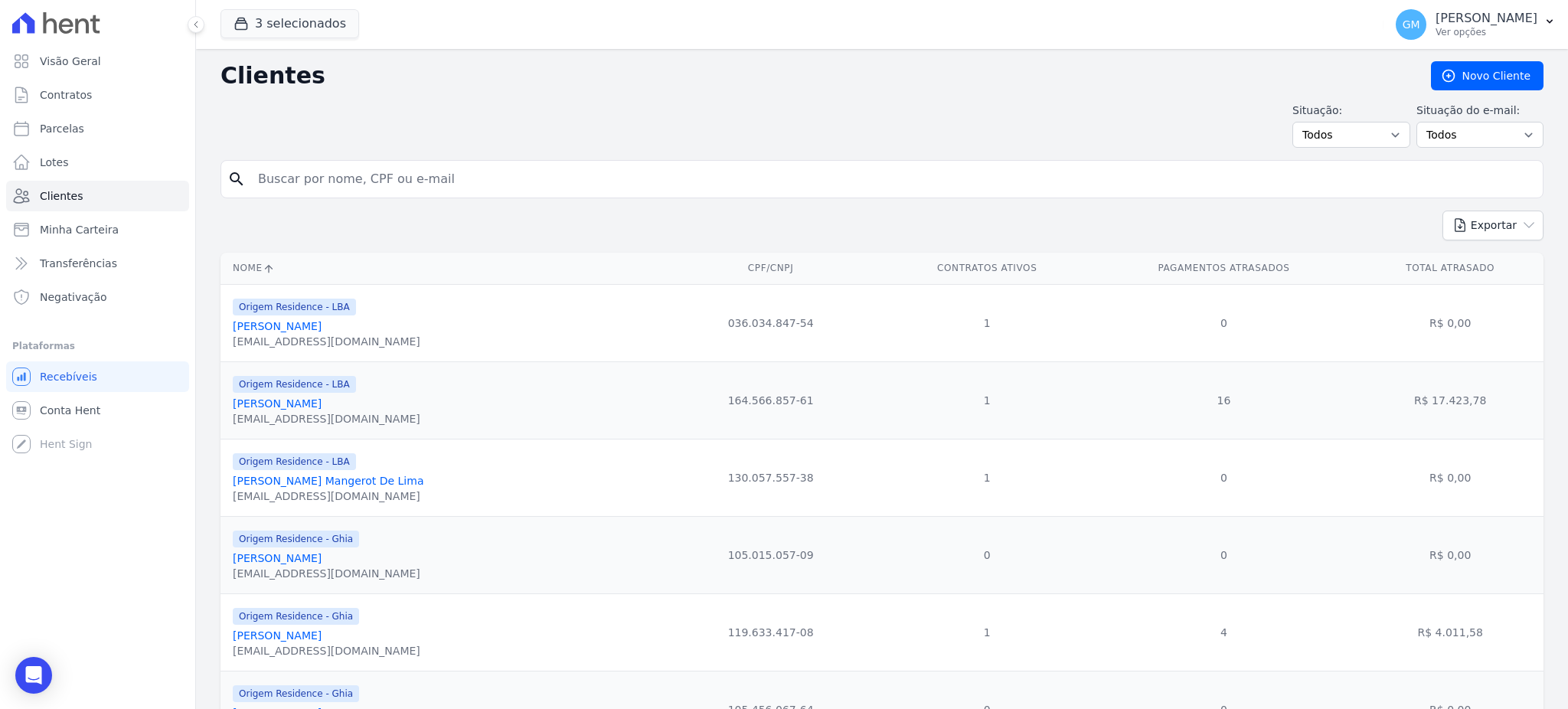
click at [275, 179] on input "search" at bounding box center [893, 179] width 1288 height 31
paste input "[PERSON_NAME]"
type input "[PERSON_NAME]"
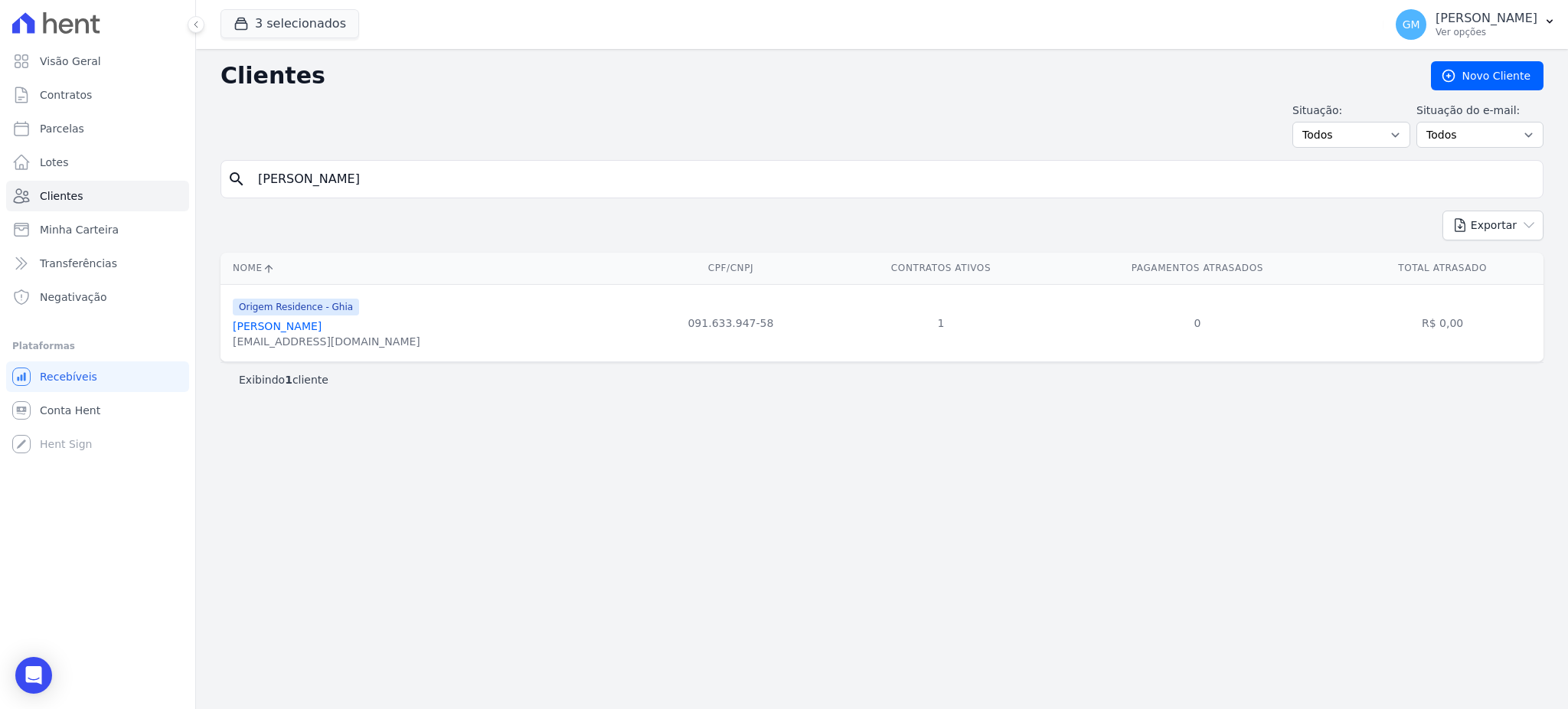
click at [321, 321] on link "[PERSON_NAME]" at bounding box center [277, 326] width 89 height 12
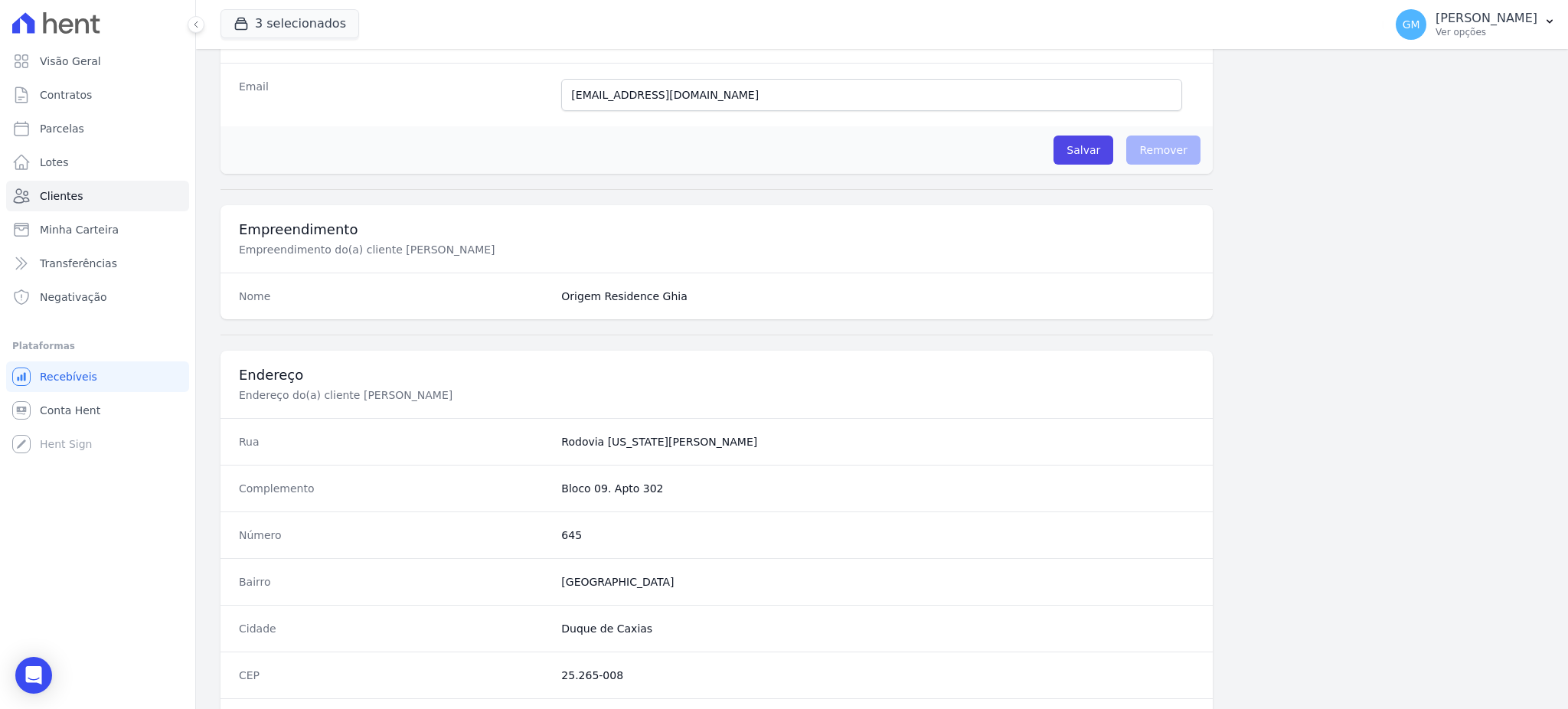
scroll to position [725, 0]
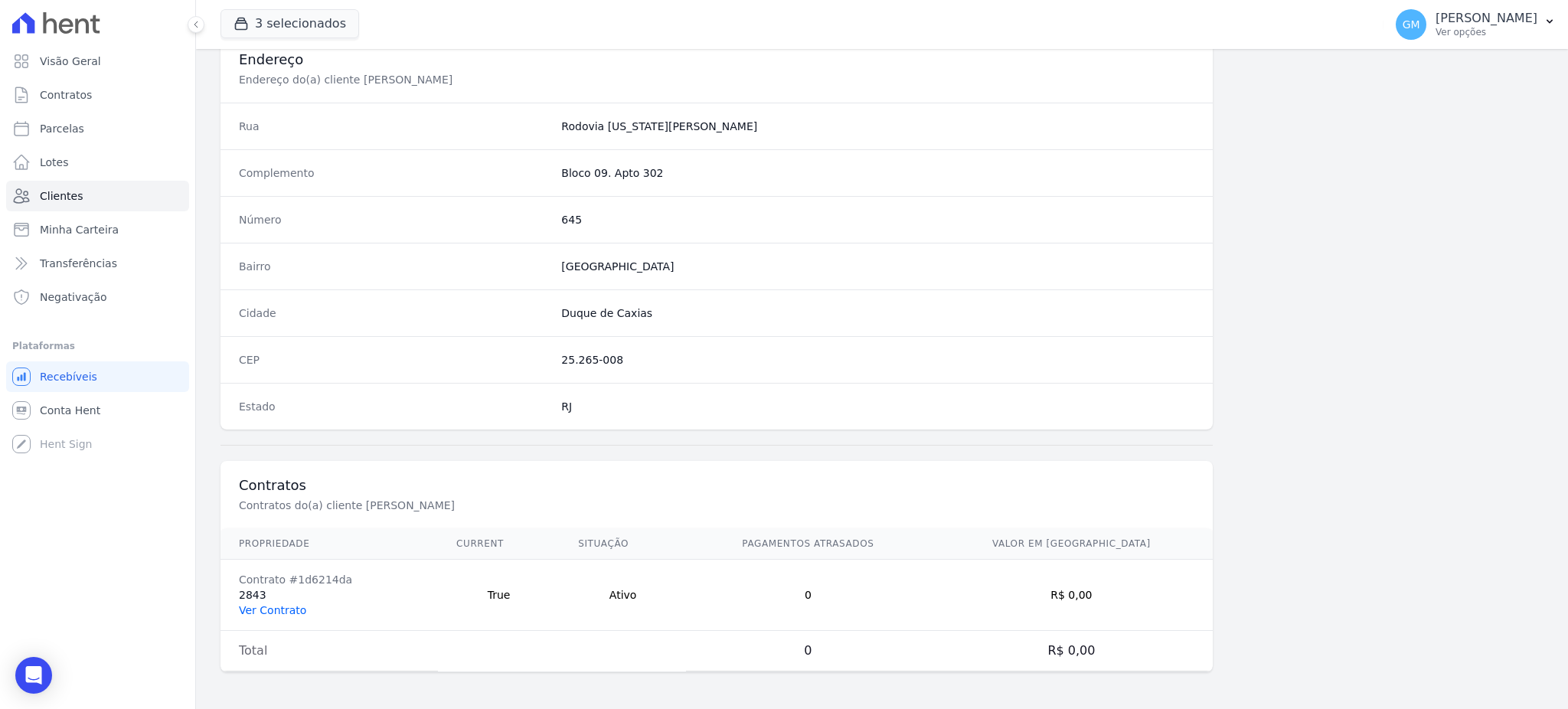
click at [278, 605] on link "Ver Contrato" at bounding box center [272, 610] width 67 height 12
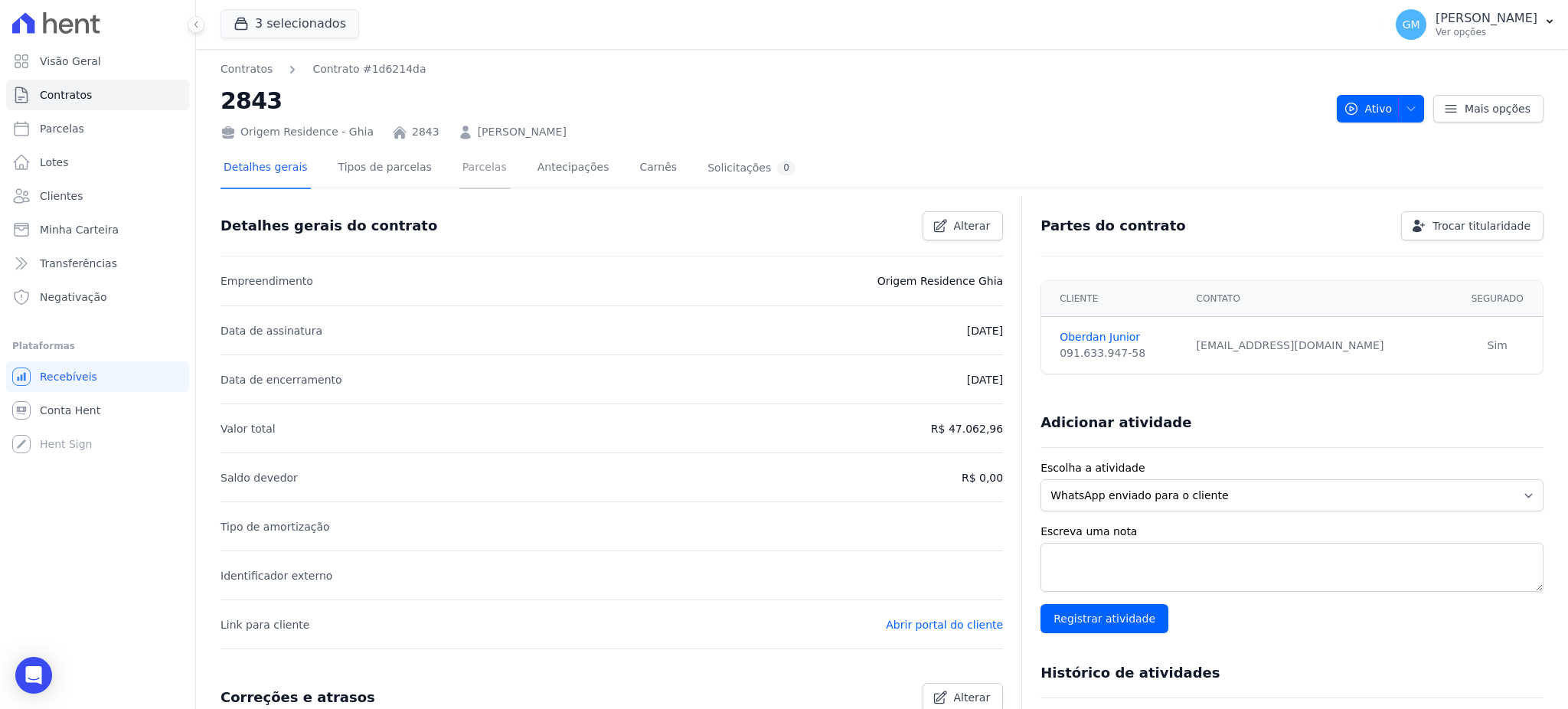
click at [466, 170] on link "Parcelas" at bounding box center [484, 169] width 50 height 41
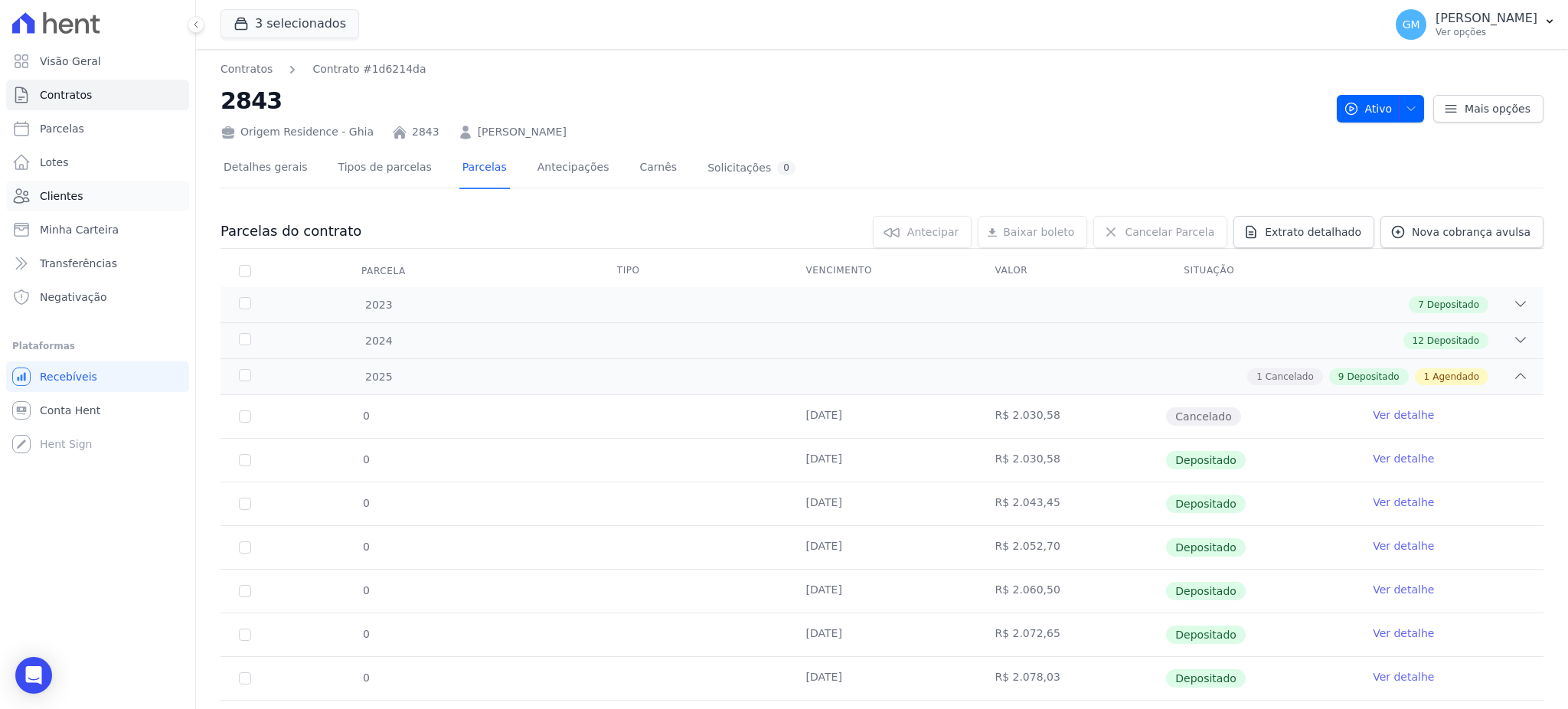
click at [86, 191] on link "Clientes" at bounding box center [98, 196] width 183 height 31
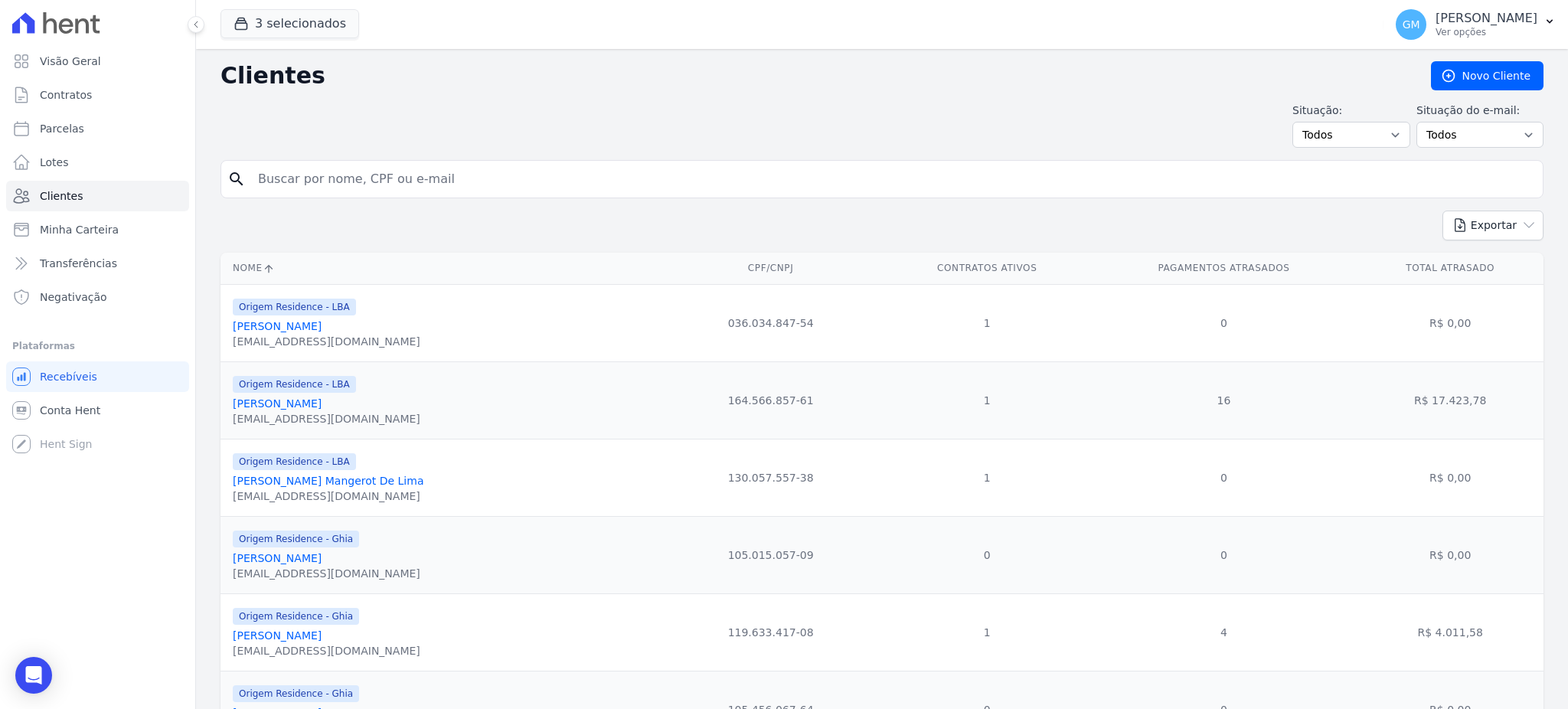
click at [313, 179] on input "search" at bounding box center [893, 179] width 1288 height 31
paste input "[PERSON_NAME]"
type input "[PERSON_NAME]"
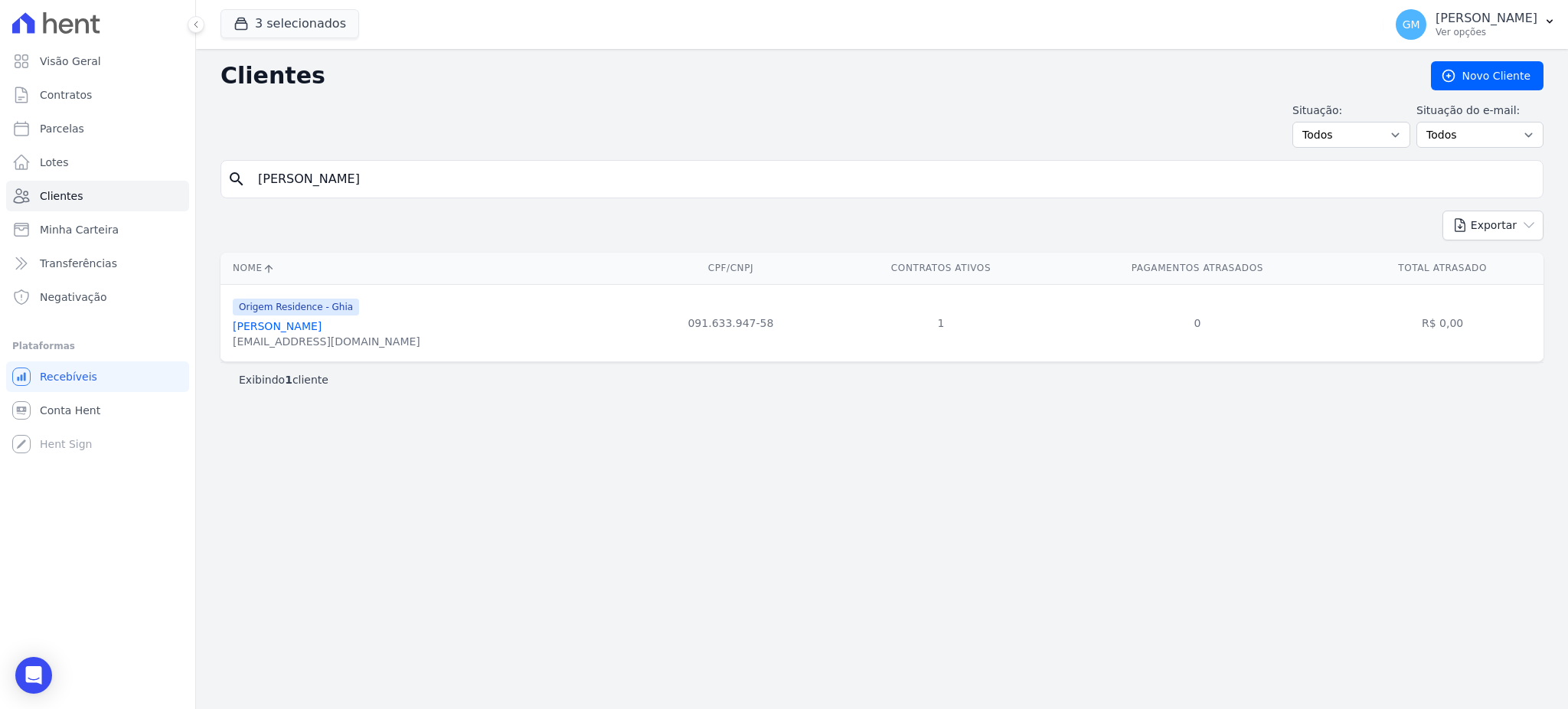
click at [321, 325] on link "[PERSON_NAME]" at bounding box center [277, 326] width 89 height 12
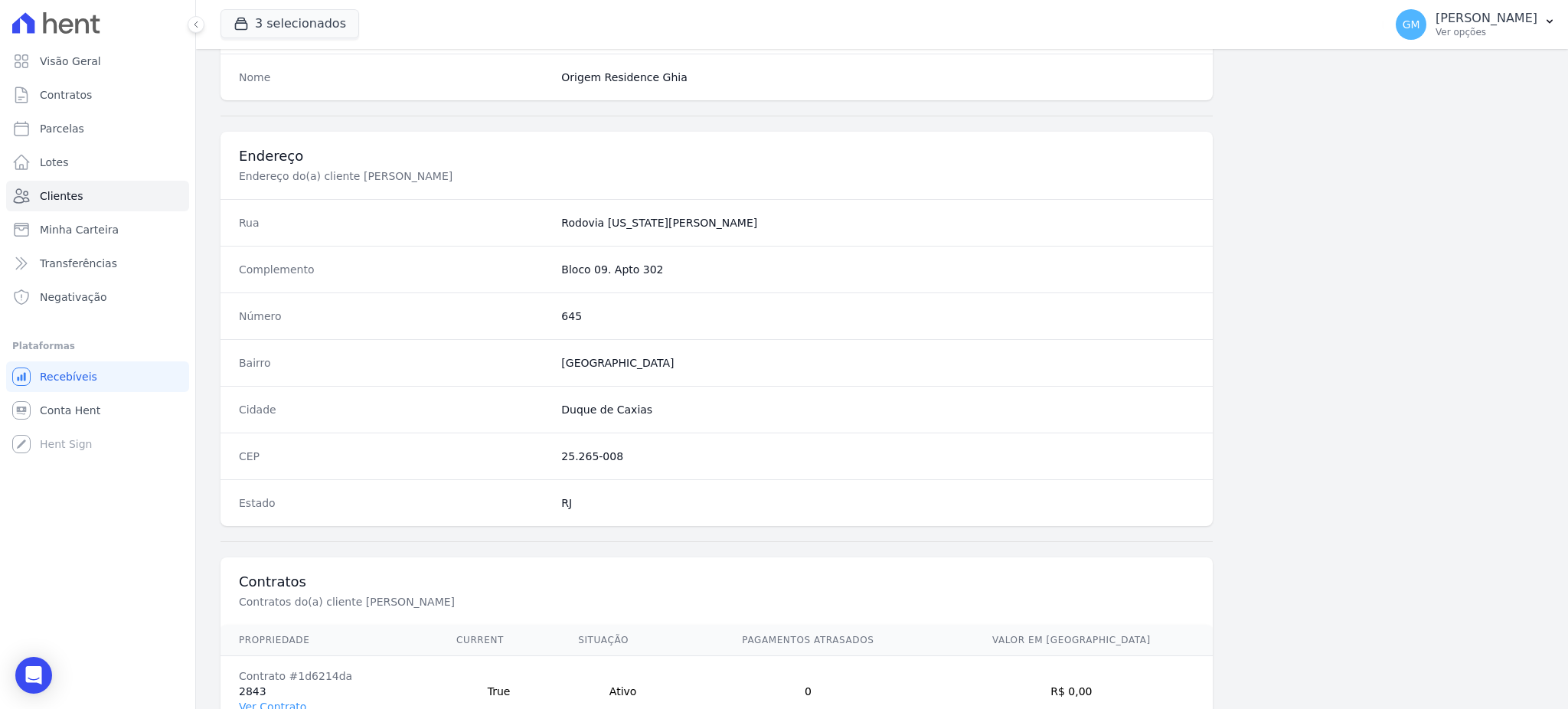
scroll to position [725, 0]
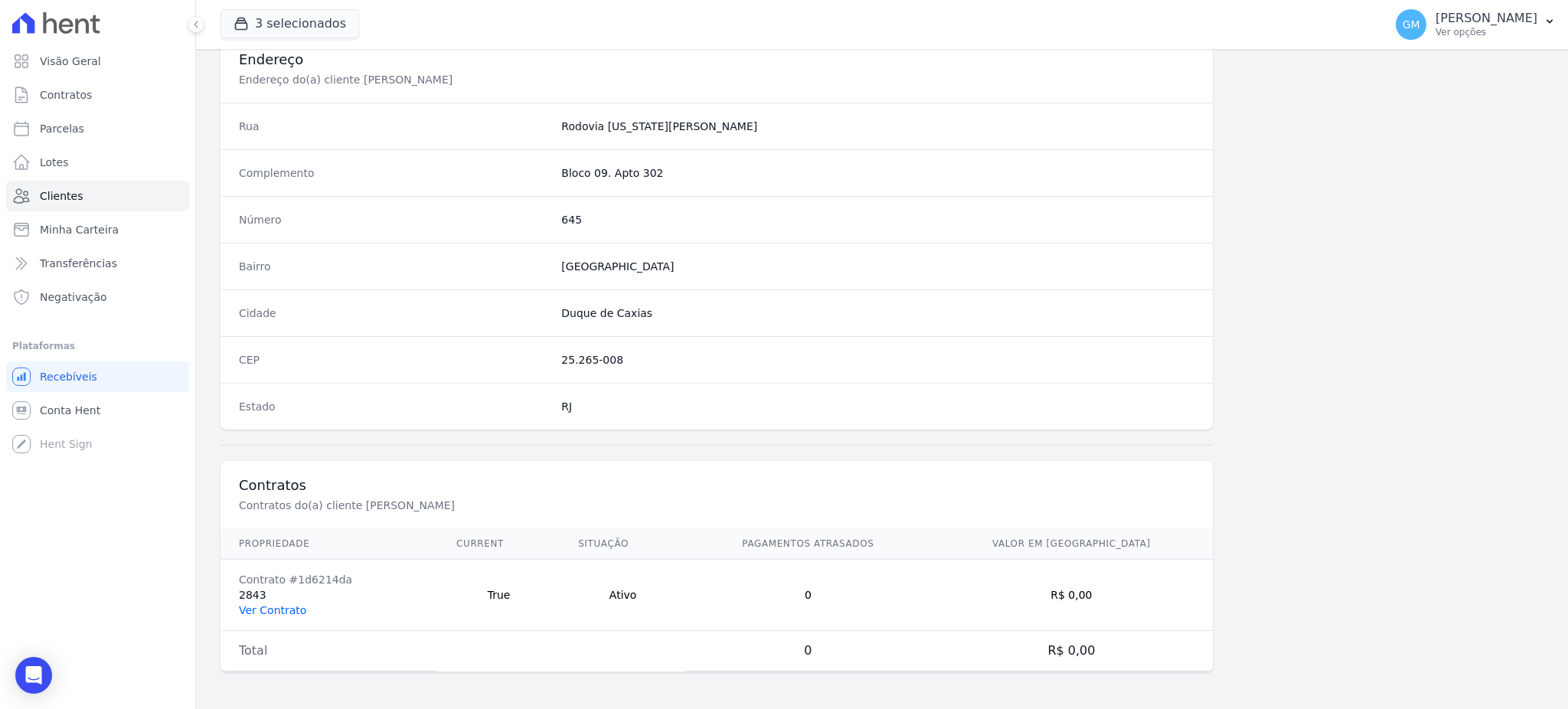
click at [286, 607] on link "Ver Contrato" at bounding box center [272, 610] width 67 height 12
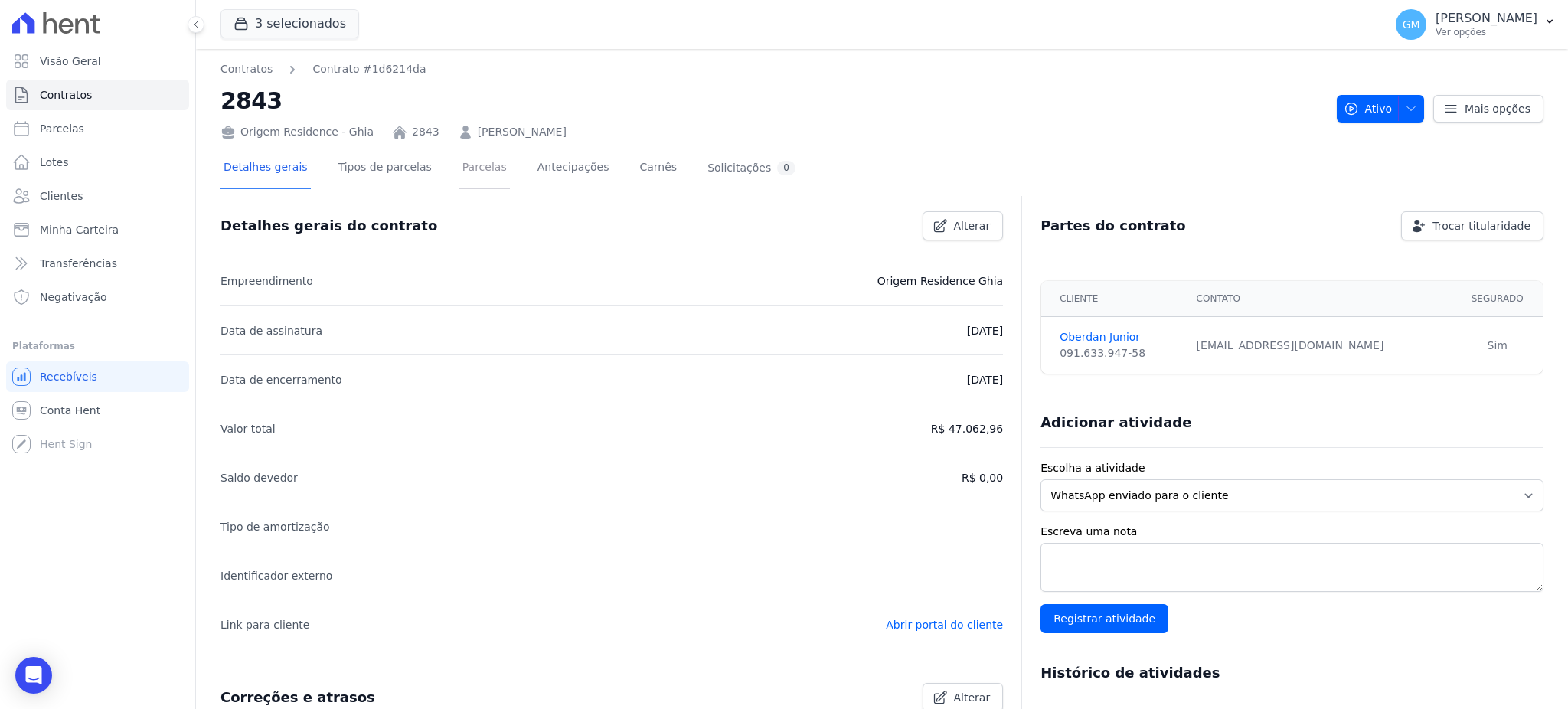
click at [459, 165] on link "Parcelas" at bounding box center [484, 169] width 50 height 41
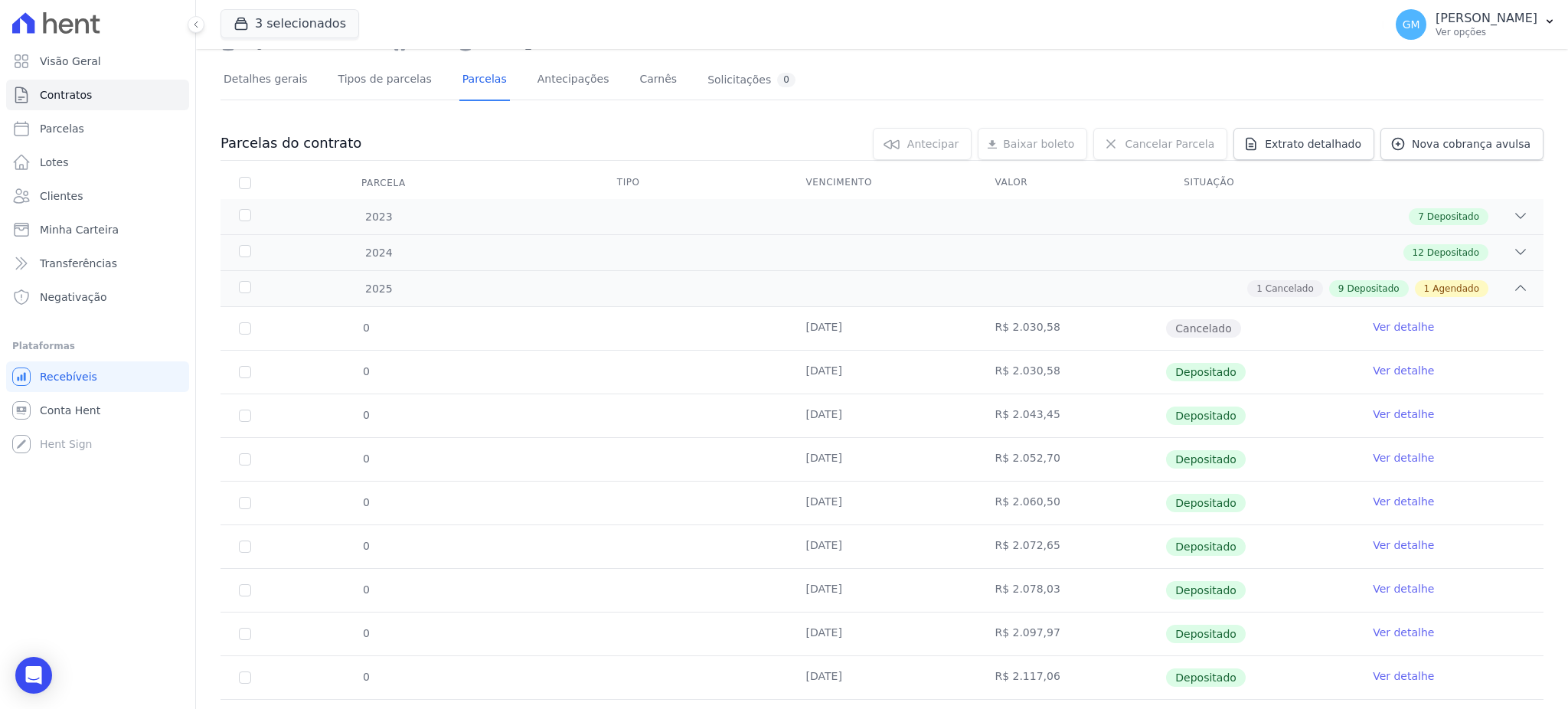
scroll to position [211, 0]
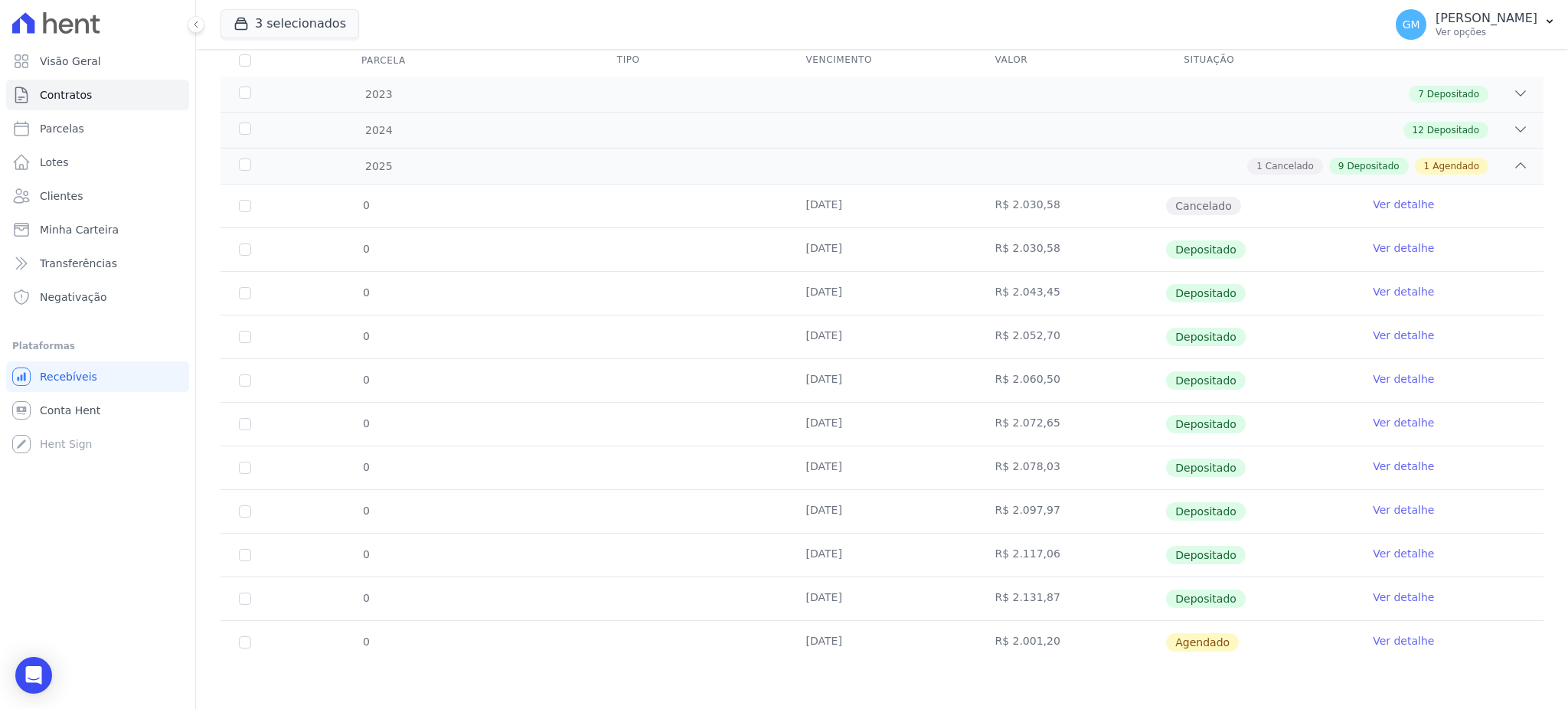
drag, startPoint x: 773, startPoint y: 595, endPoint x: 935, endPoint y: 595, distance: 162.0
click at [935, 595] on tr "0 [DATE] R$ 2.131,87 Depositado Ver detalhe" at bounding box center [882, 598] width 1323 height 44
click at [1373, 601] on link "Ver detalhe" at bounding box center [1404, 597] width 61 height 15
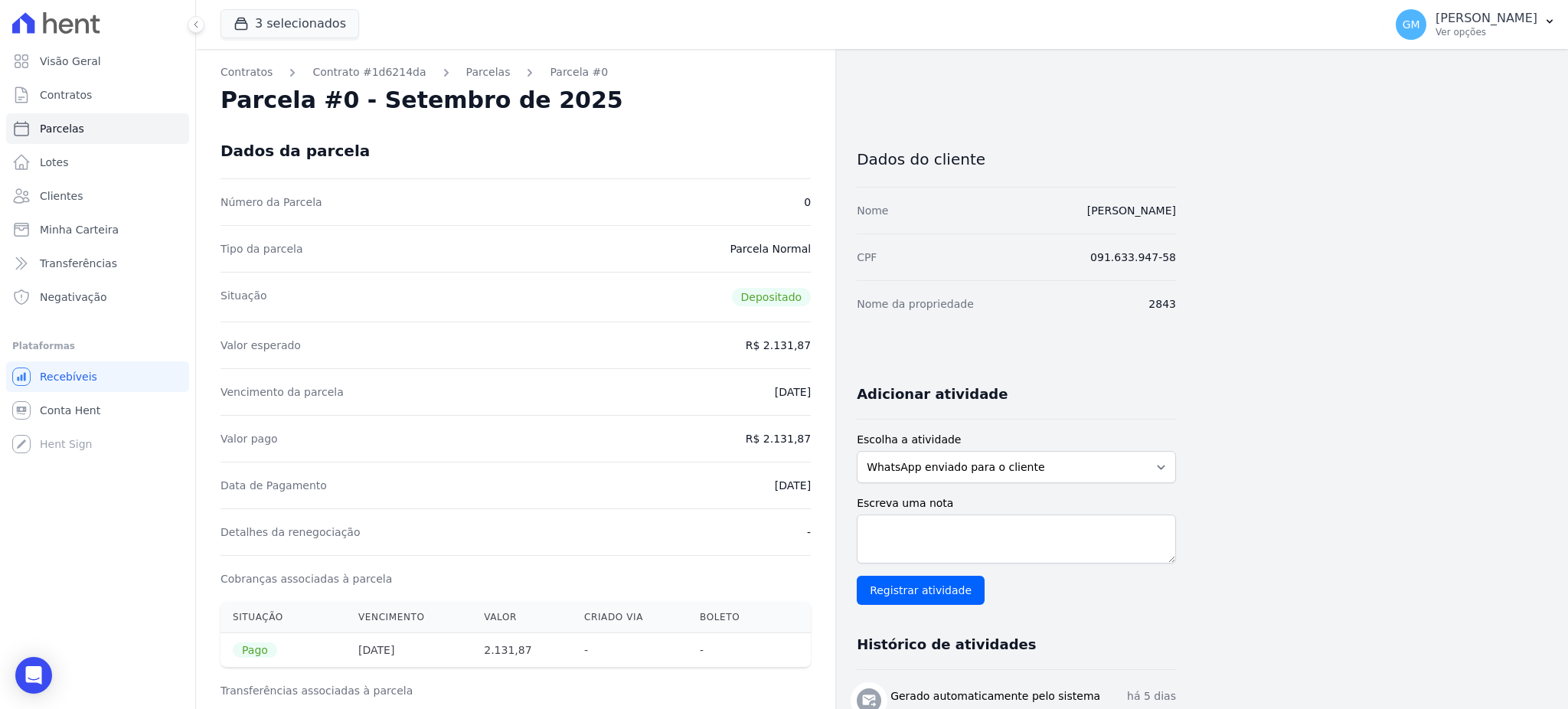
drag, startPoint x: 736, startPoint y: 476, endPoint x: 815, endPoint y: 485, distance: 79.5
click at [815, 485] on div "Contratos Contrato #1d6214da [GEOGRAPHIC_DATA] Parcela #0 Parcela #0 - Setembro…" at bounding box center [515, 701] width 639 height 1303
drag, startPoint x: 772, startPoint y: 435, endPoint x: 821, endPoint y: 438, distance: 49.1
click at [821, 438] on div "Contratos Contrato #1d6214da [GEOGRAPHIC_DATA] Parcela #0 Parcela #0 - Setembro…" at bounding box center [515, 701] width 639 height 1303
drag, startPoint x: 747, startPoint y: 483, endPoint x: 817, endPoint y: 482, distance: 70.0
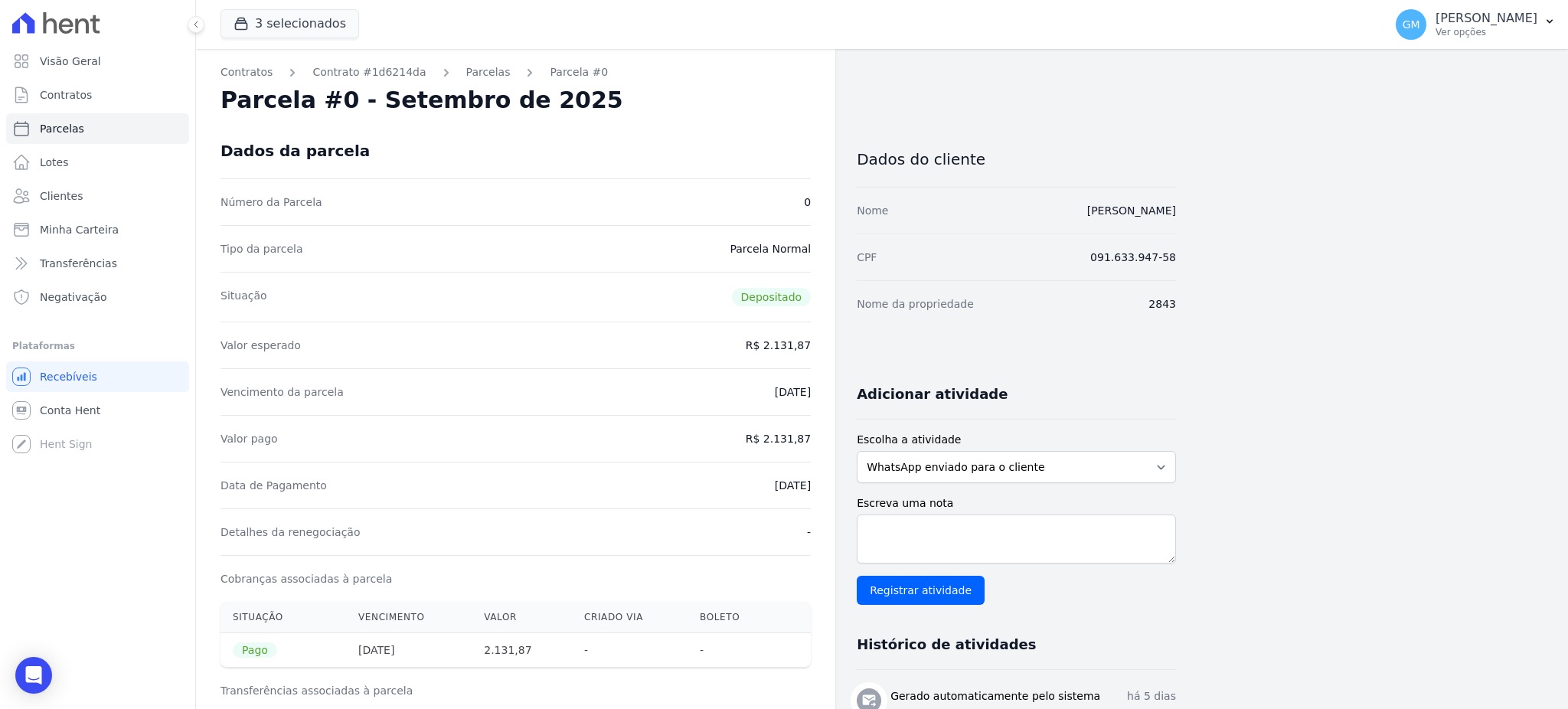
click at [817, 482] on div "Contratos Contrato #1d6214da [GEOGRAPHIC_DATA] Parcela #0 Parcela #0 - Setembro…" at bounding box center [515, 701] width 639 height 1303
click at [58, 192] on span "Clientes" at bounding box center [61, 196] width 43 height 15
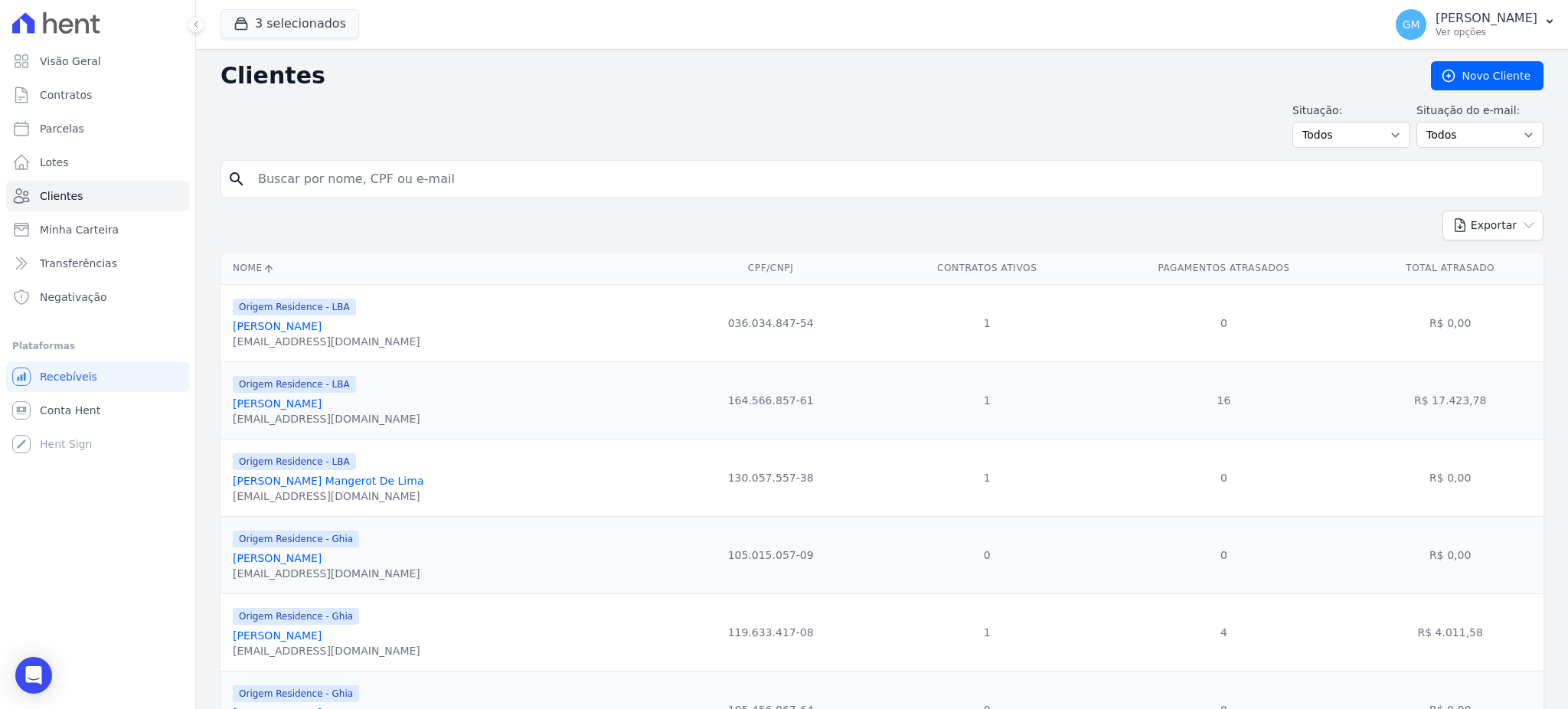
click at [476, 184] on input "search" at bounding box center [893, 179] width 1288 height 31
paste input "[PERSON_NAME]"
type input "[PERSON_NAME]"
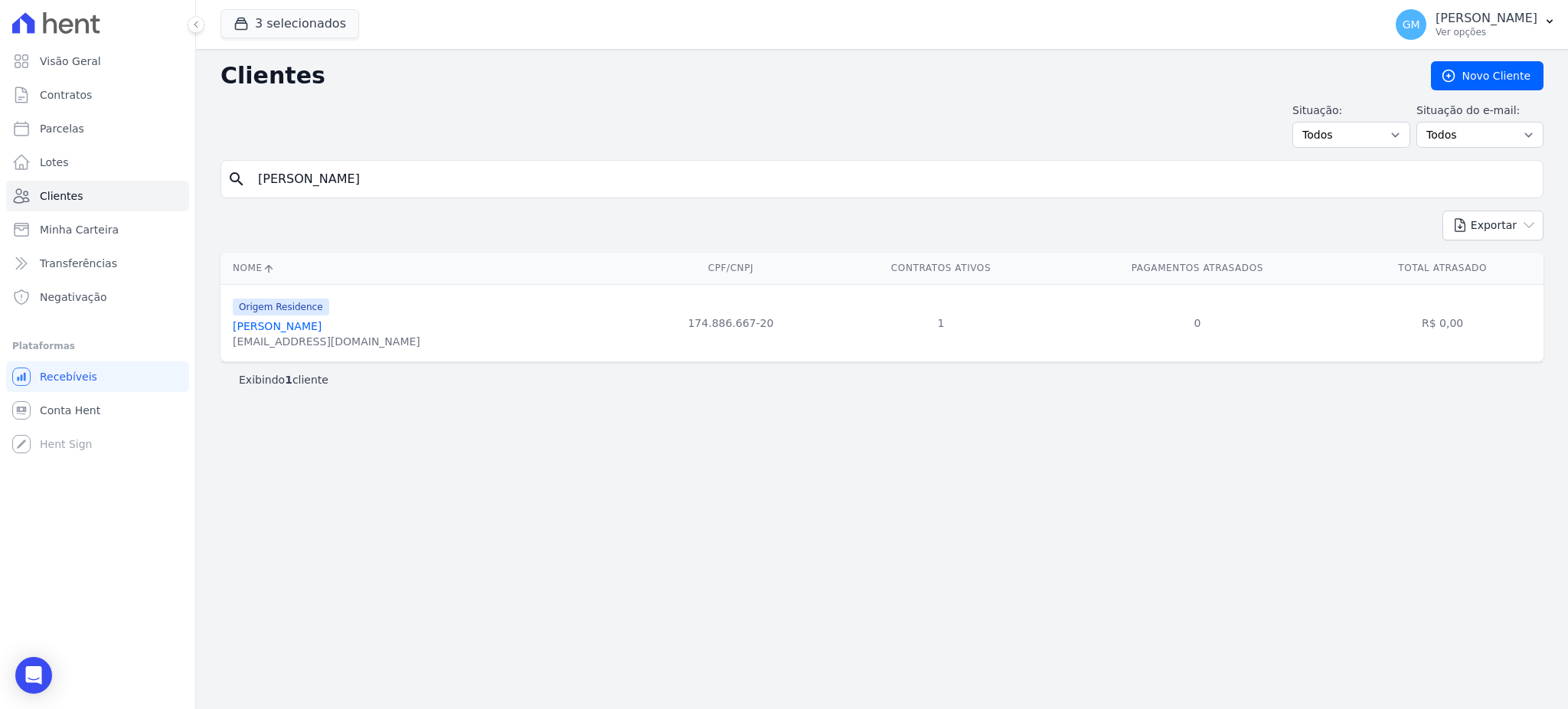
click at [321, 320] on link "[PERSON_NAME]" at bounding box center [277, 326] width 89 height 12
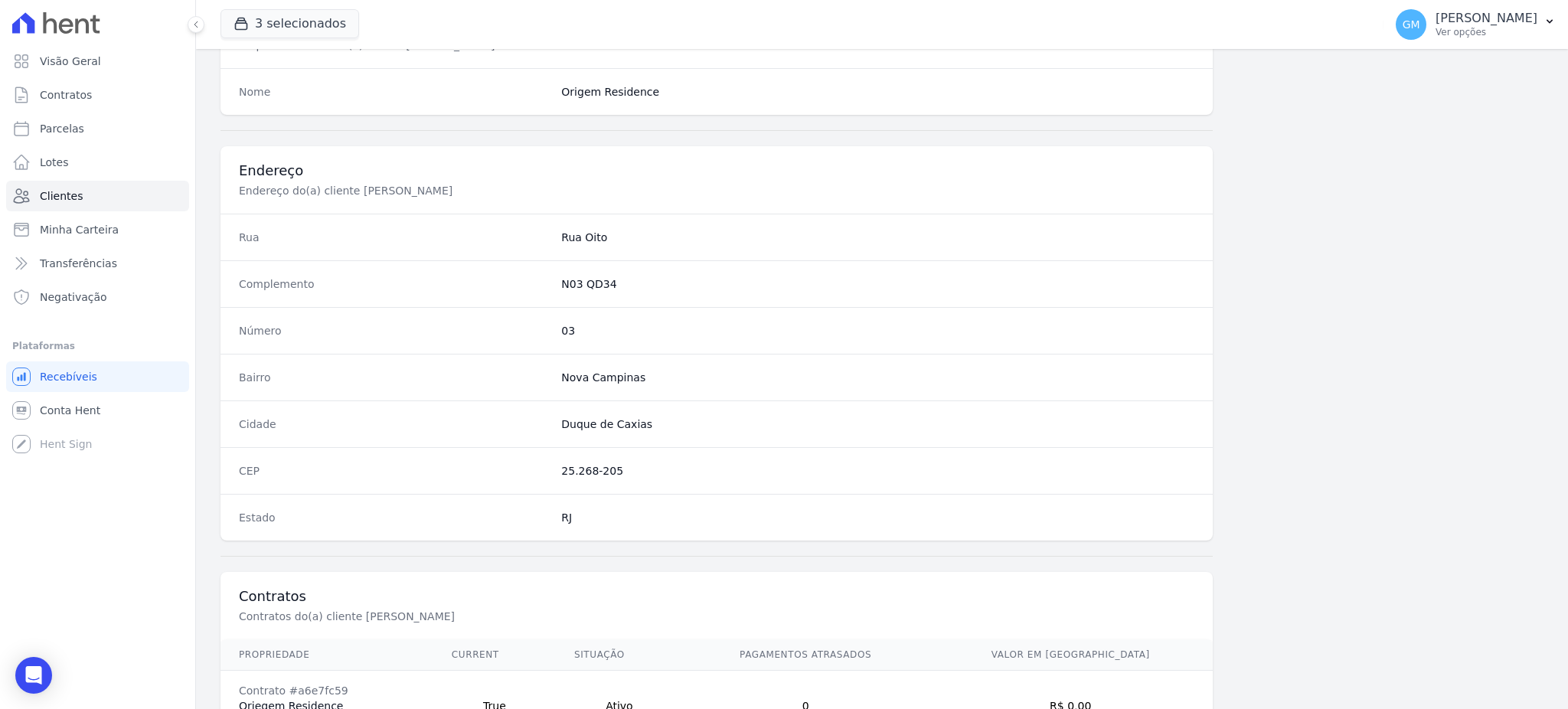
scroll to position [725, 0]
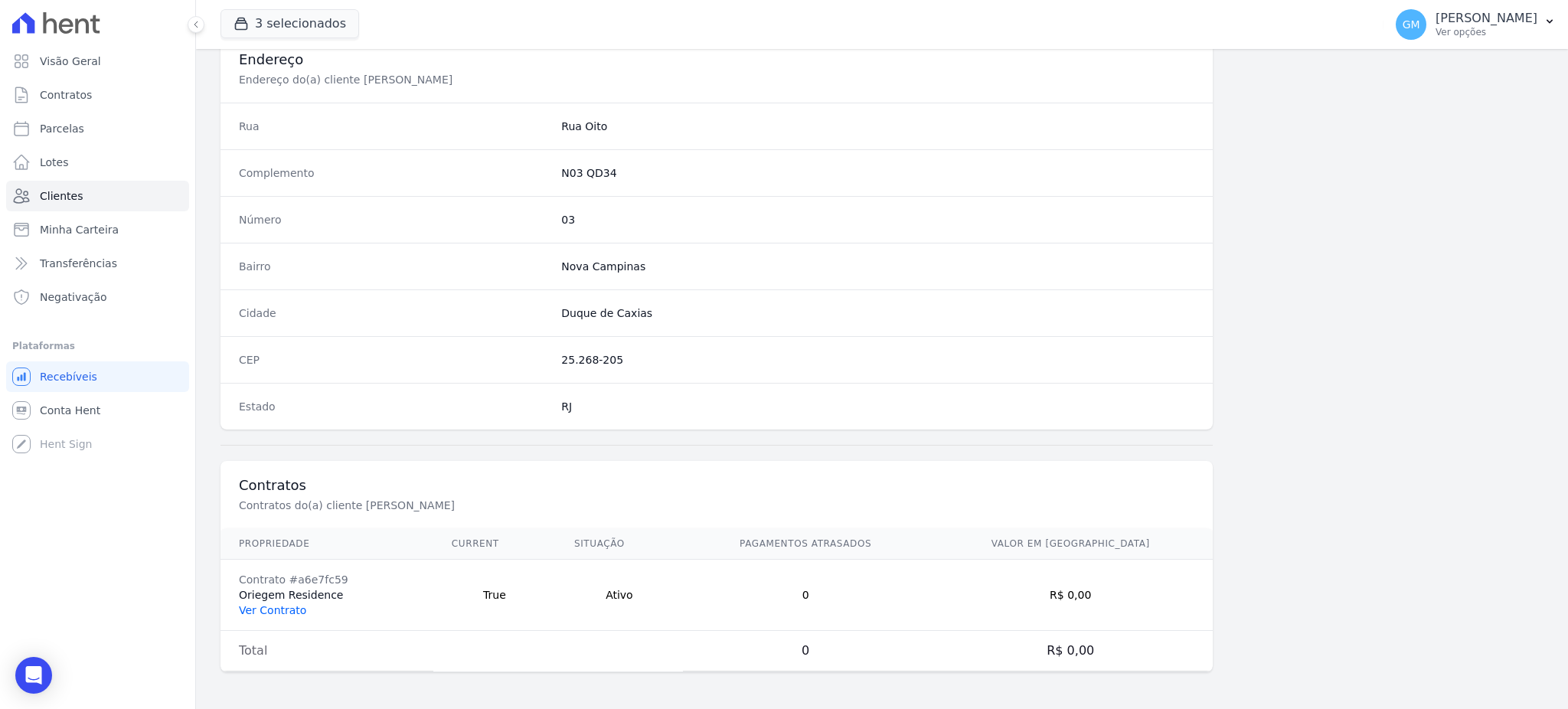
click at [295, 611] on link "Ver Contrato" at bounding box center [272, 610] width 67 height 12
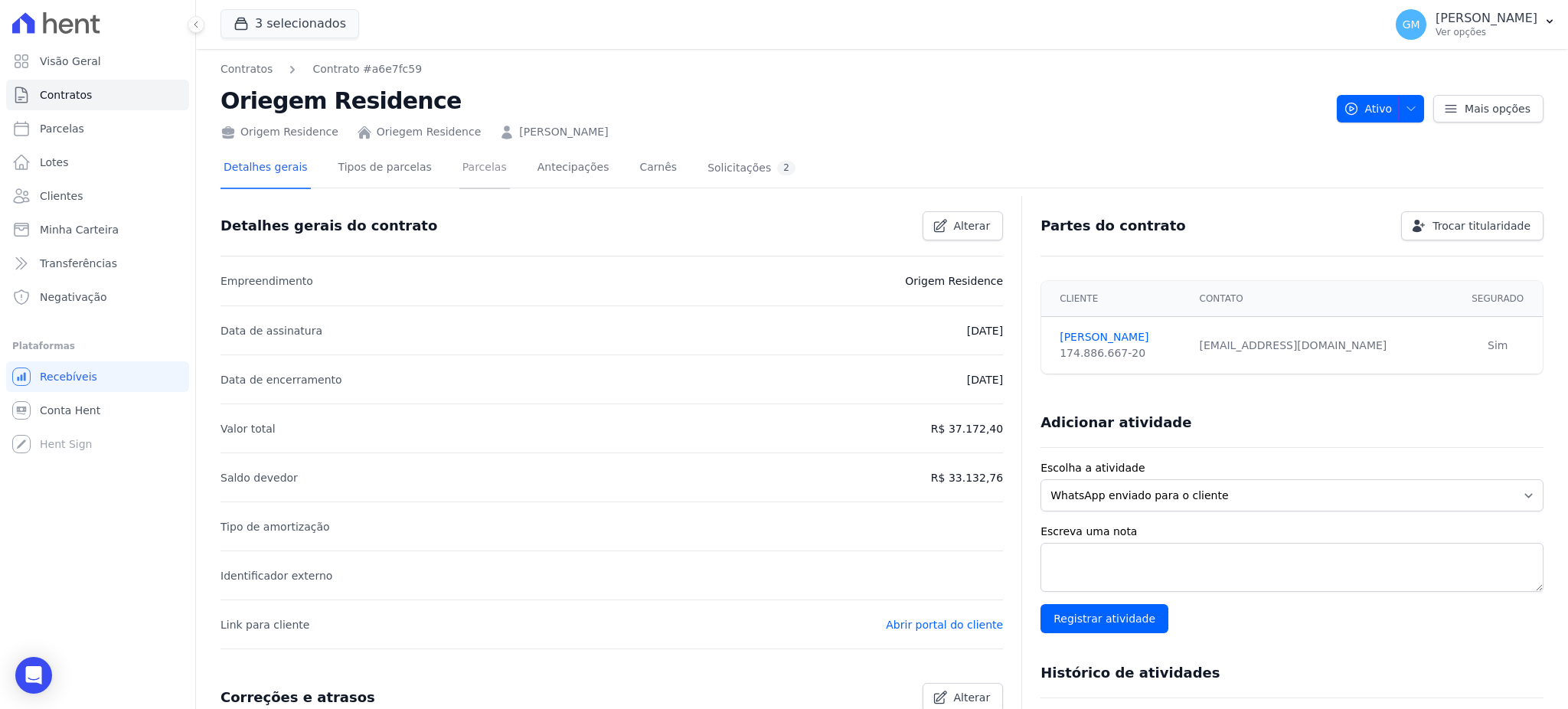
click at [459, 166] on link "Parcelas" at bounding box center [484, 169] width 50 height 41
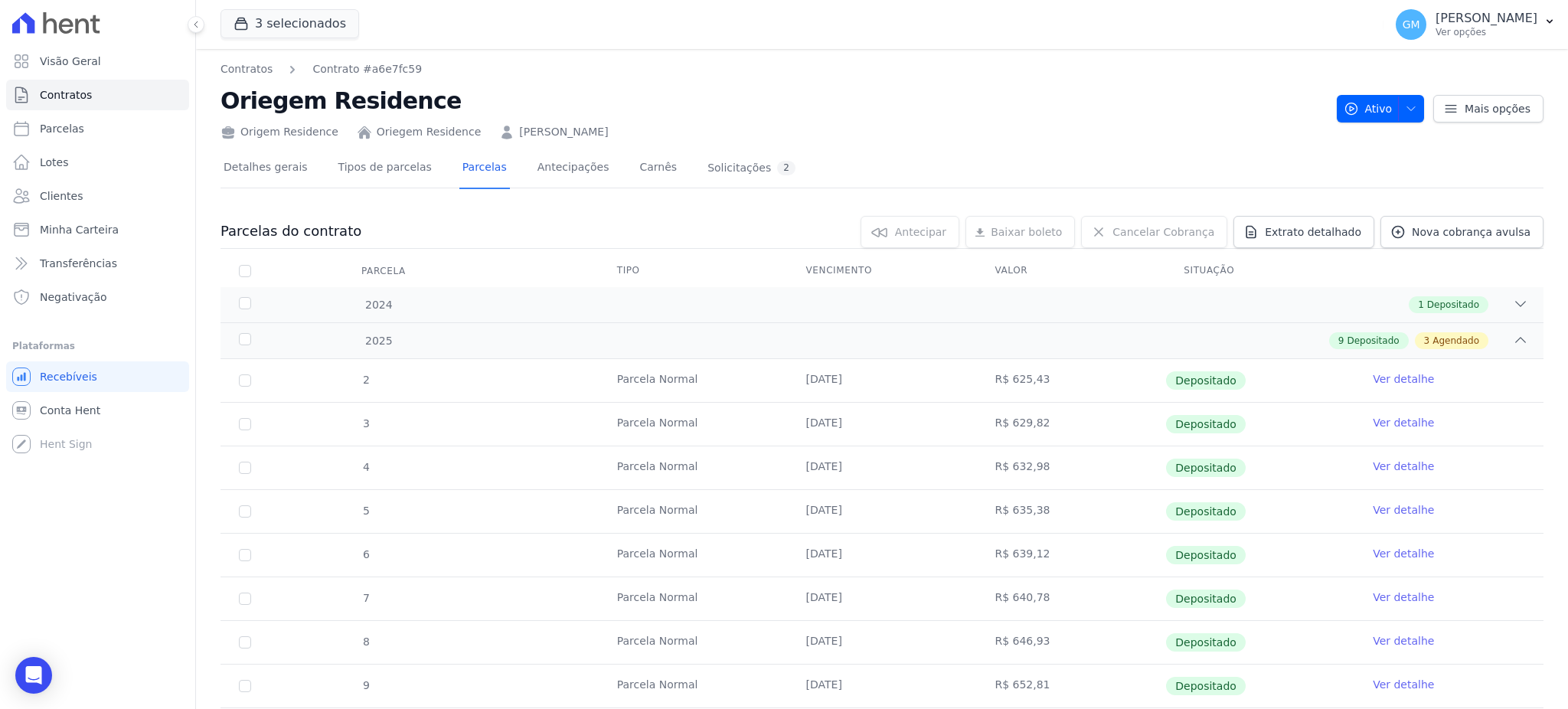
scroll to position [307, 0]
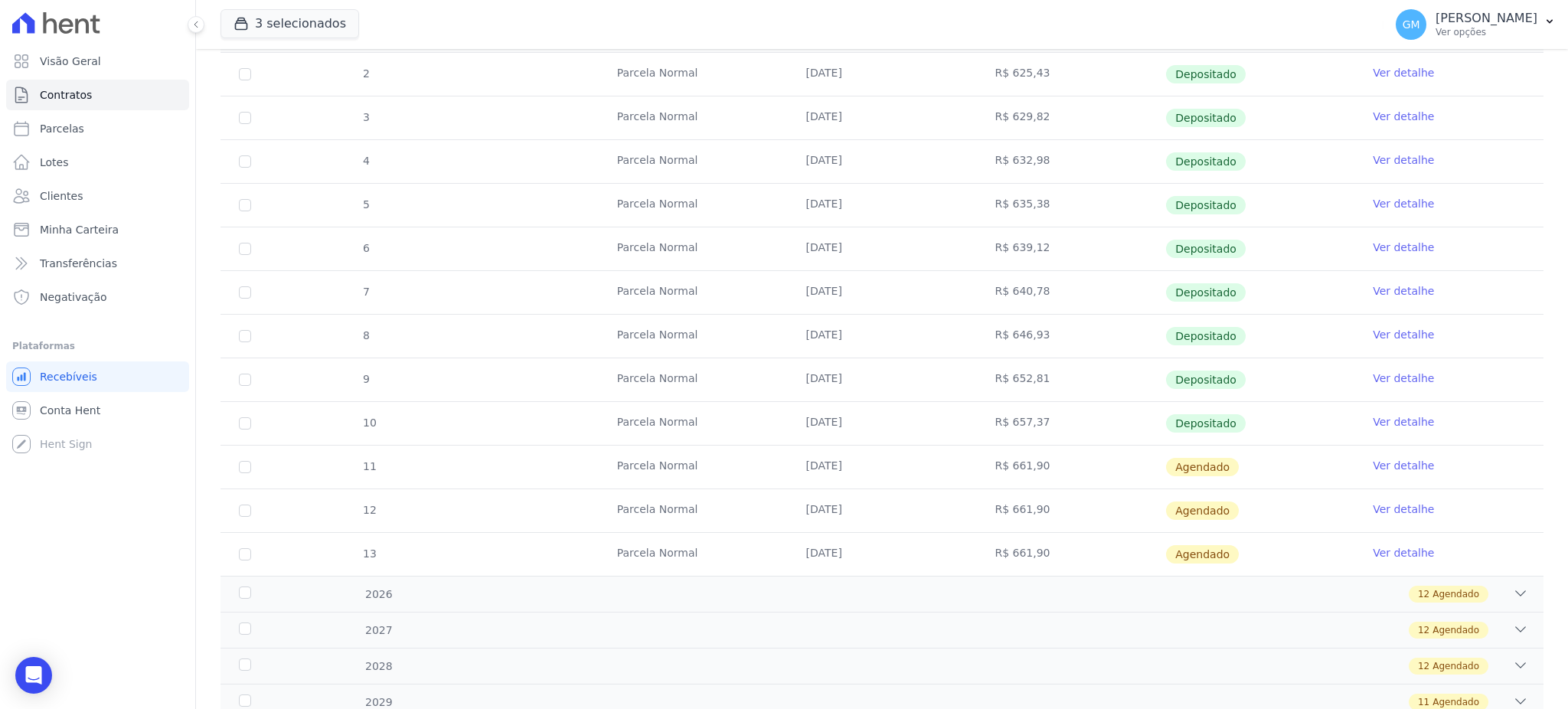
click at [1385, 415] on link "Ver detalhe" at bounding box center [1404, 422] width 61 height 15
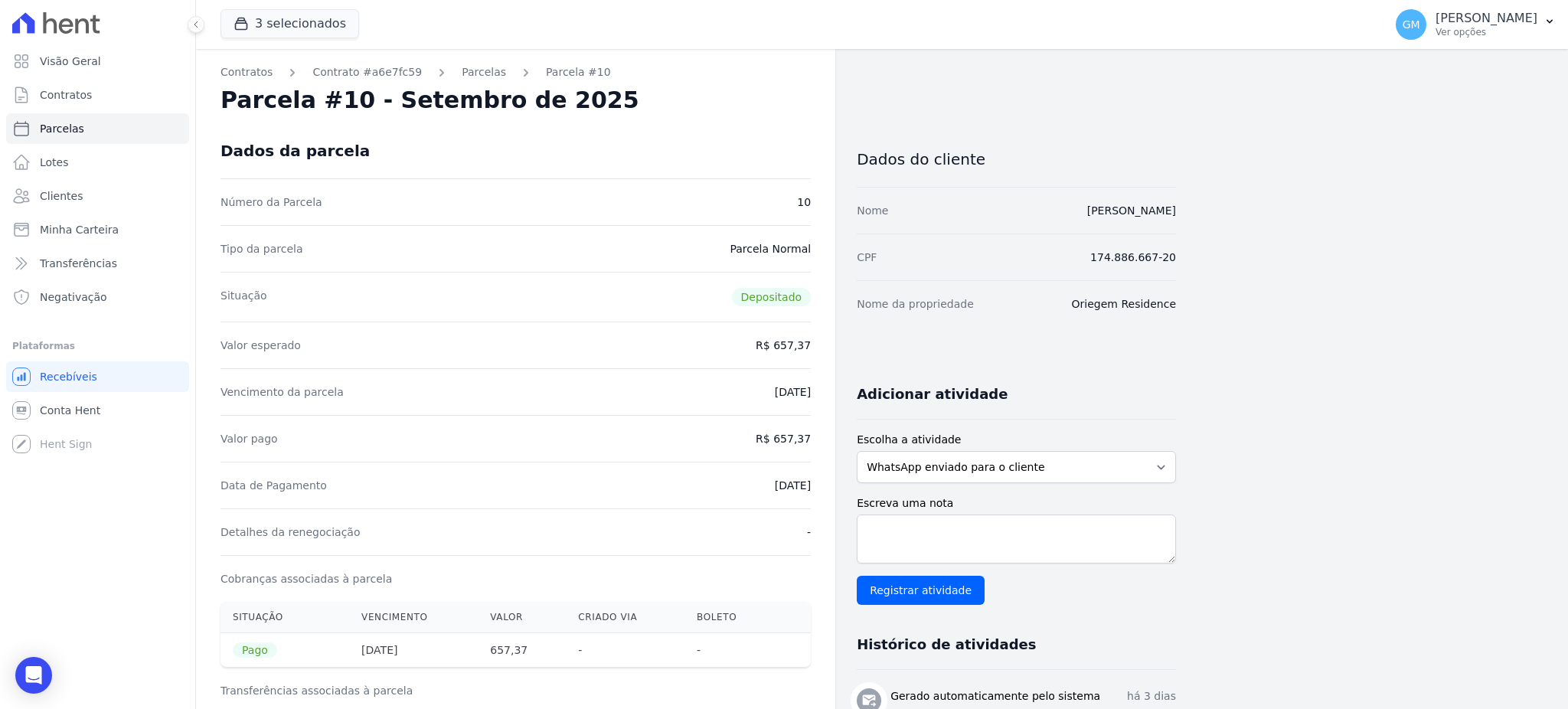
drag, startPoint x: 750, startPoint y: 494, endPoint x: 810, endPoint y: 494, distance: 60.0
click at [810, 494] on div "Data de Pagamento [DATE]" at bounding box center [516, 485] width 591 height 47
click at [720, 470] on div "Data de Pagamento [DATE]" at bounding box center [516, 485] width 591 height 47
drag, startPoint x: 777, startPoint y: 493, endPoint x: 821, endPoint y: 488, distance: 44.3
click at [821, 488] on div "Contratos Contrato #a6e7fc59 [GEOGRAPHIC_DATA] Parcela #10 [GEOGRAPHIC_DATA] #1…" at bounding box center [515, 639] width 639 height 1179
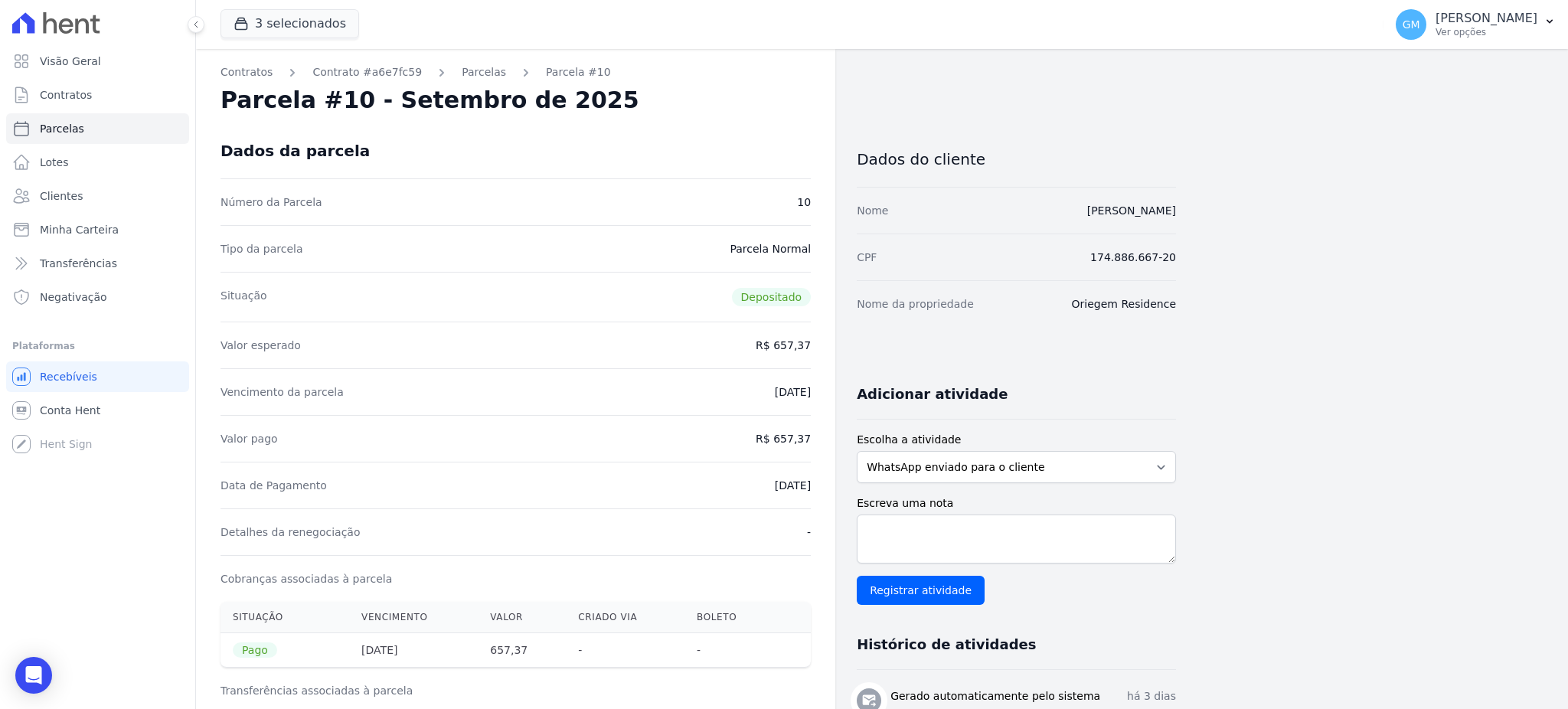
drag, startPoint x: 777, startPoint y: 440, endPoint x: 822, endPoint y: 440, distance: 45.0
click at [822, 440] on div "Contratos Contrato #a6e7fc59 [GEOGRAPHIC_DATA] Parcela #10 [GEOGRAPHIC_DATA] #1…" at bounding box center [515, 639] width 639 height 1179
drag, startPoint x: 780, startPoint y: 485, endPoint x: 814, endPoint y: 484, distance: 34.0
click at [814, 484] on div "Contratos Contrato #a6e7fc59 [GEOGRAPHIC_DATA] Parcela #10 [GEOGRAPHIC_DATA] #1…" at bounding box center [515, 639] width 639 height 1179
